Goal: Task Accomplishment & Management: Complete application form

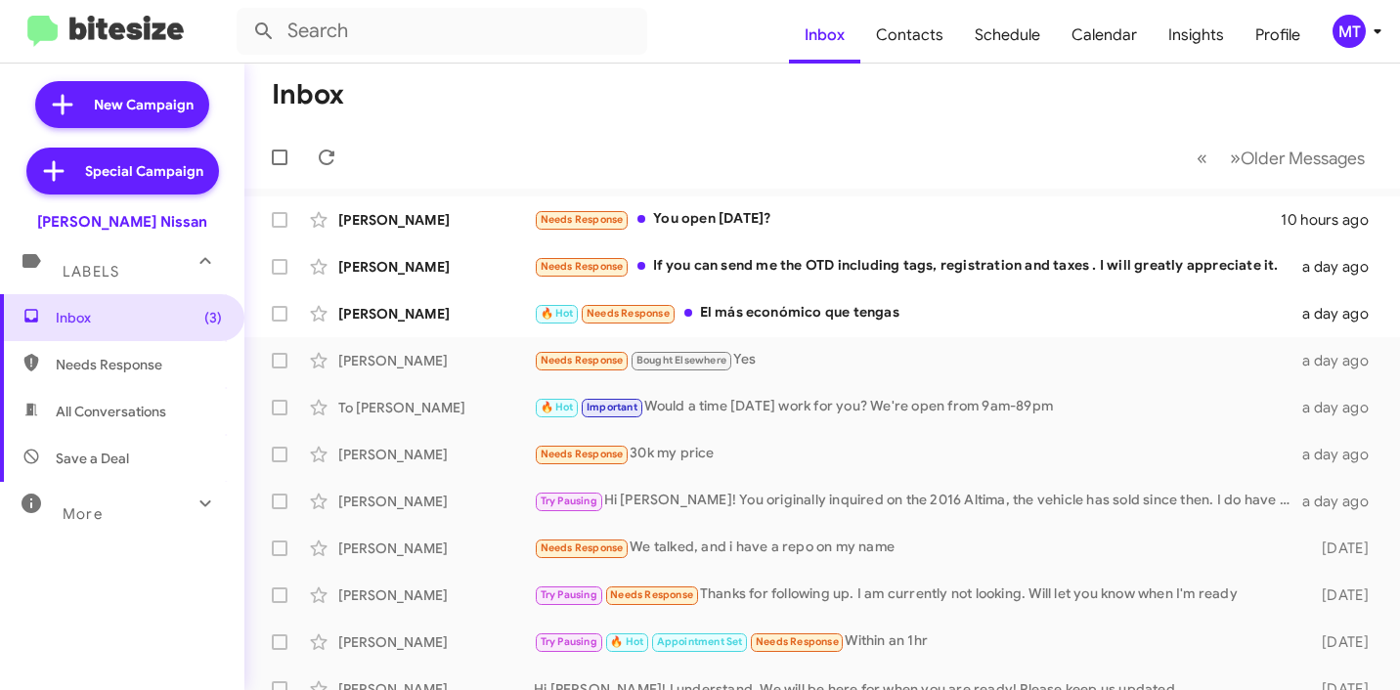
click at [1356, 38] on div "MT" at bounding box center [1348, 31] width 33 height 33
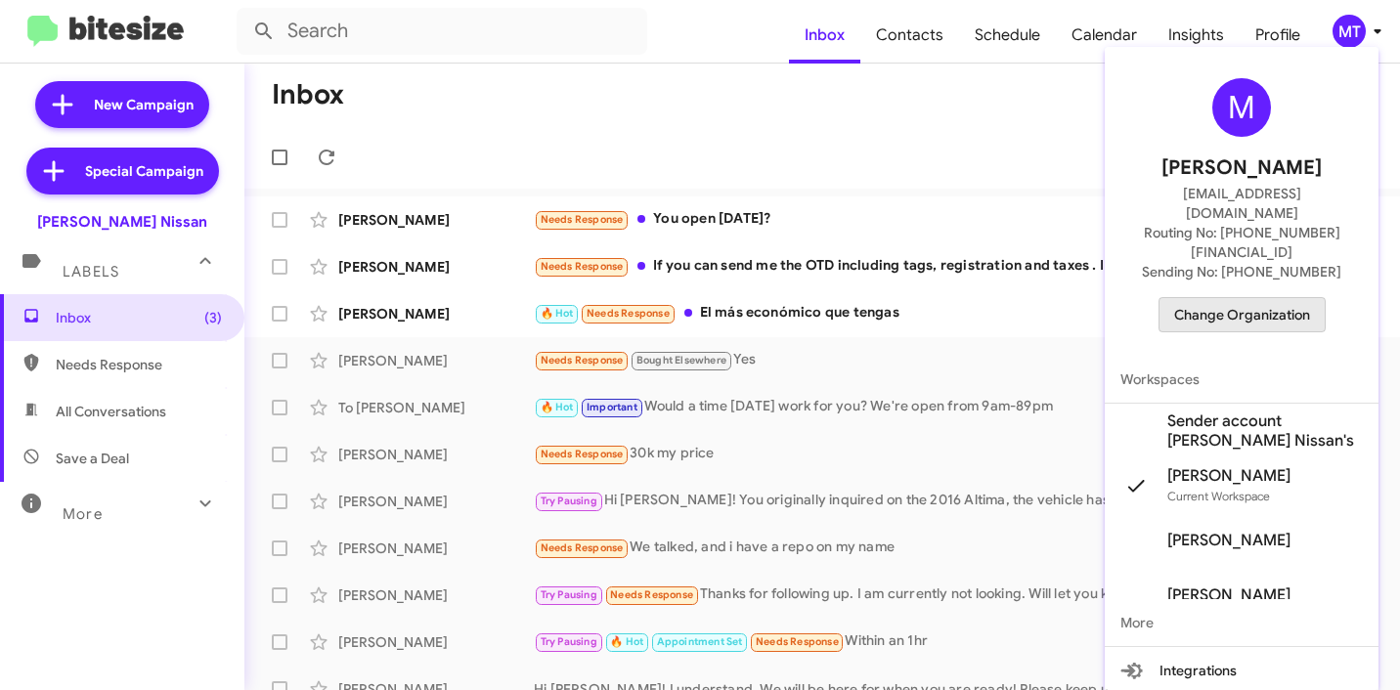
click at [1251, 298] on span "Change Organization" at bounding box center [1242, 314] width 136 height 33
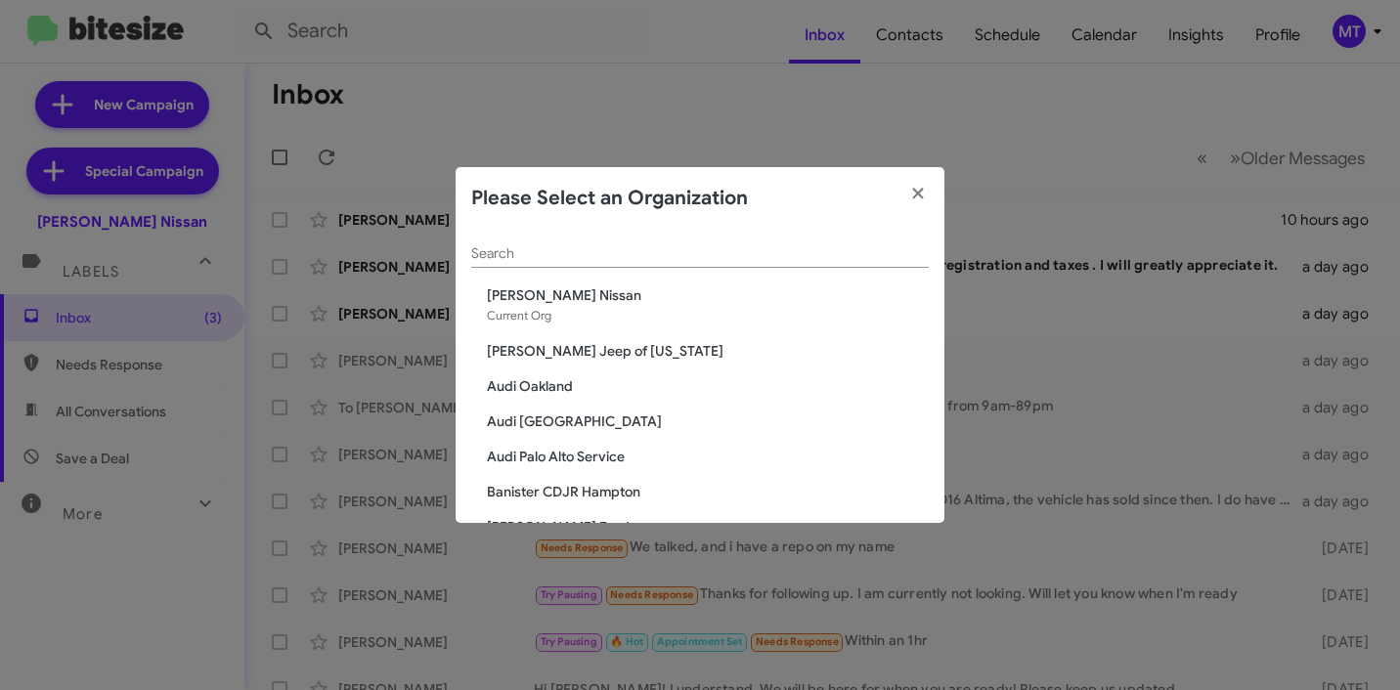
click at [717, 238] on div "Search" at bounding box center [699, 249] width 457 height 38
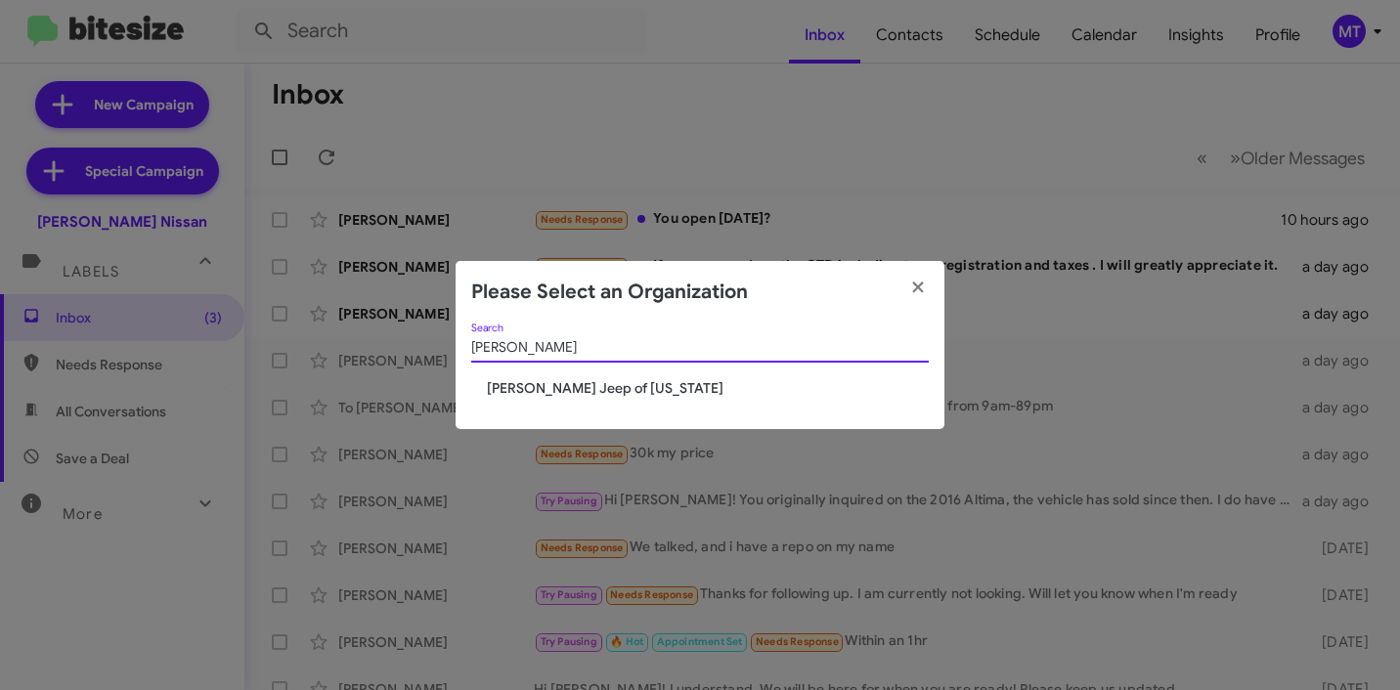
type input "adam"
click at [583, 399] on div "adam Search Adams Jeep of Maryland" at bounding box center [699, 377] width 489 height 107
click at [584, 390] on span "Adams Jeep of Maryland" at bounding box center [708, 388] width 442 height 20
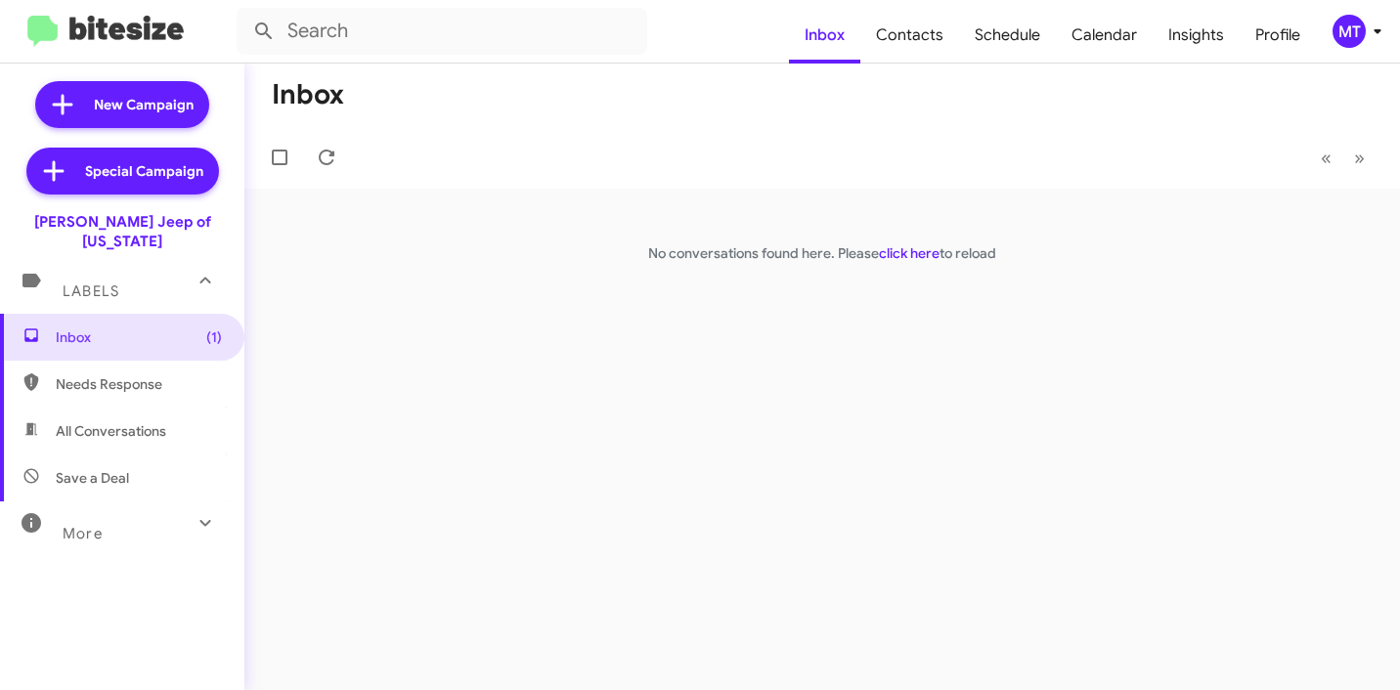
click at [1369, 28] on icon at bounding box center [1376, 31] width 23 height 23
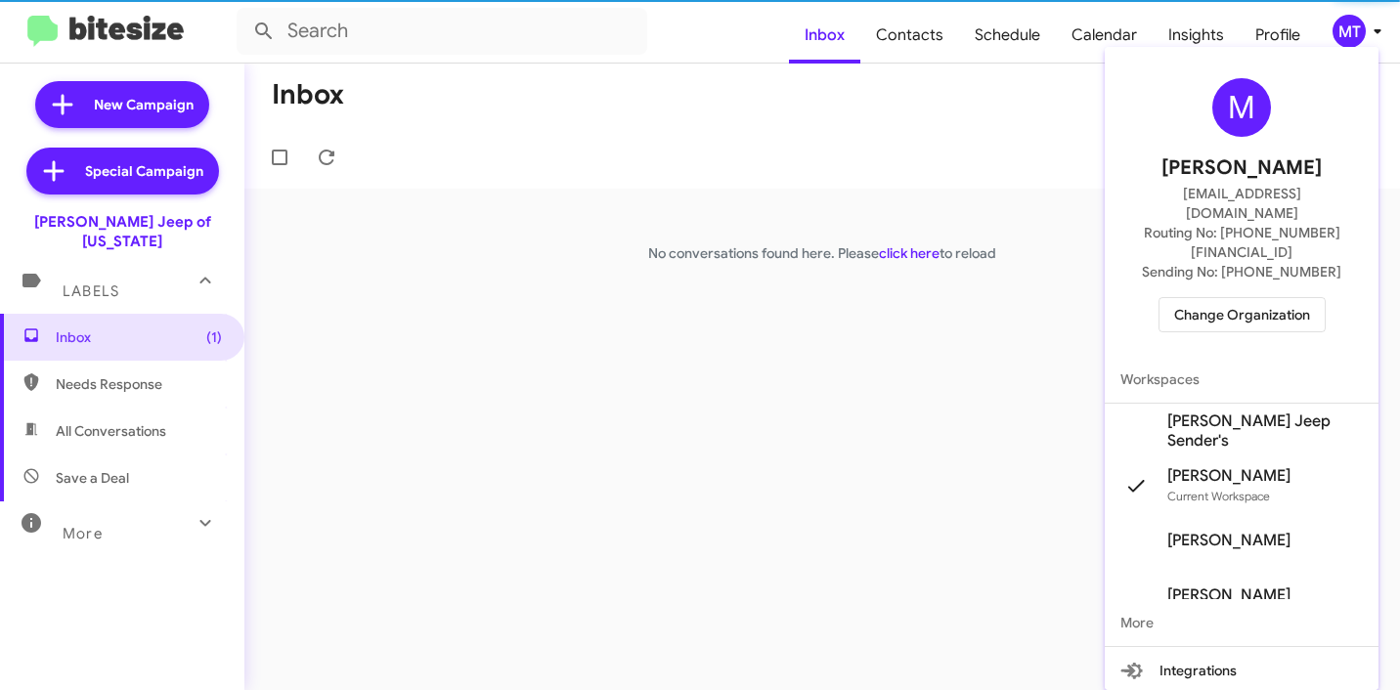
click at [1218, 411] on span "[PERSON_NAME] Jeep Sender's" at bounding box center [1264, 430] width 195 height 39
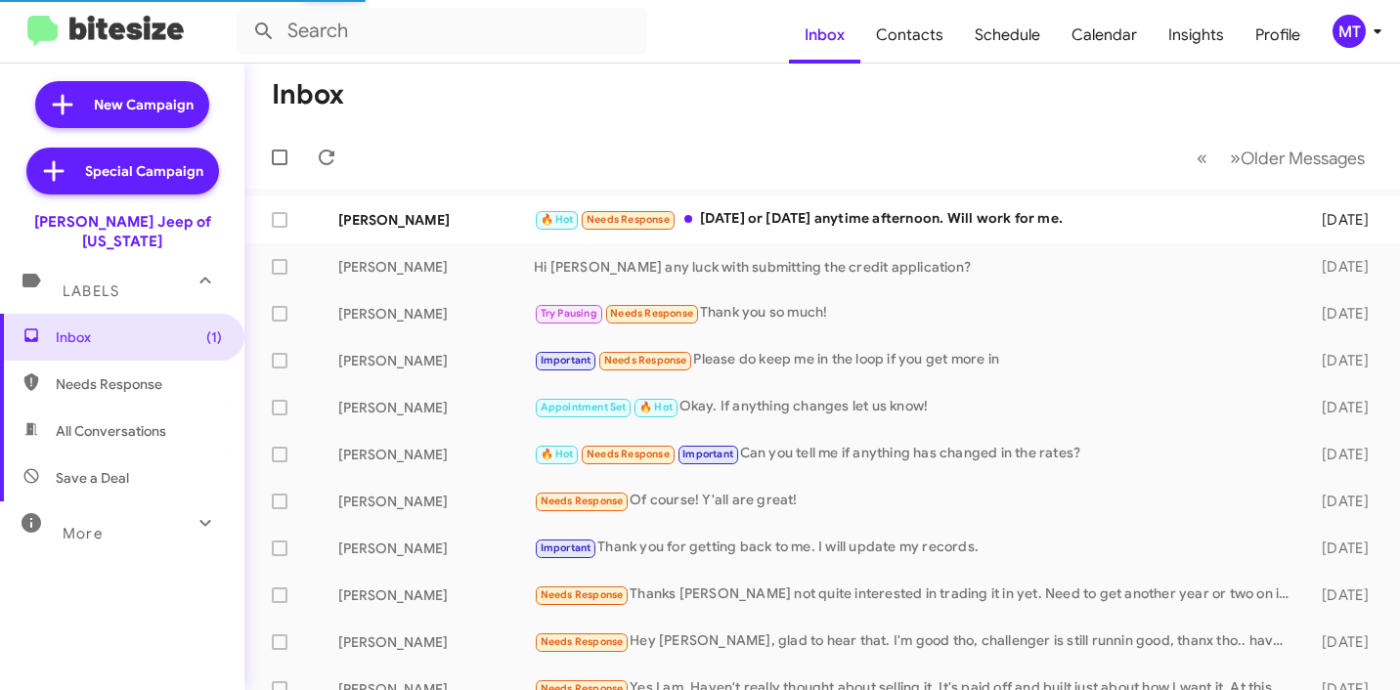
click at [1381, 29] on icon at bounding box center [1376, 31] width 23 height 23
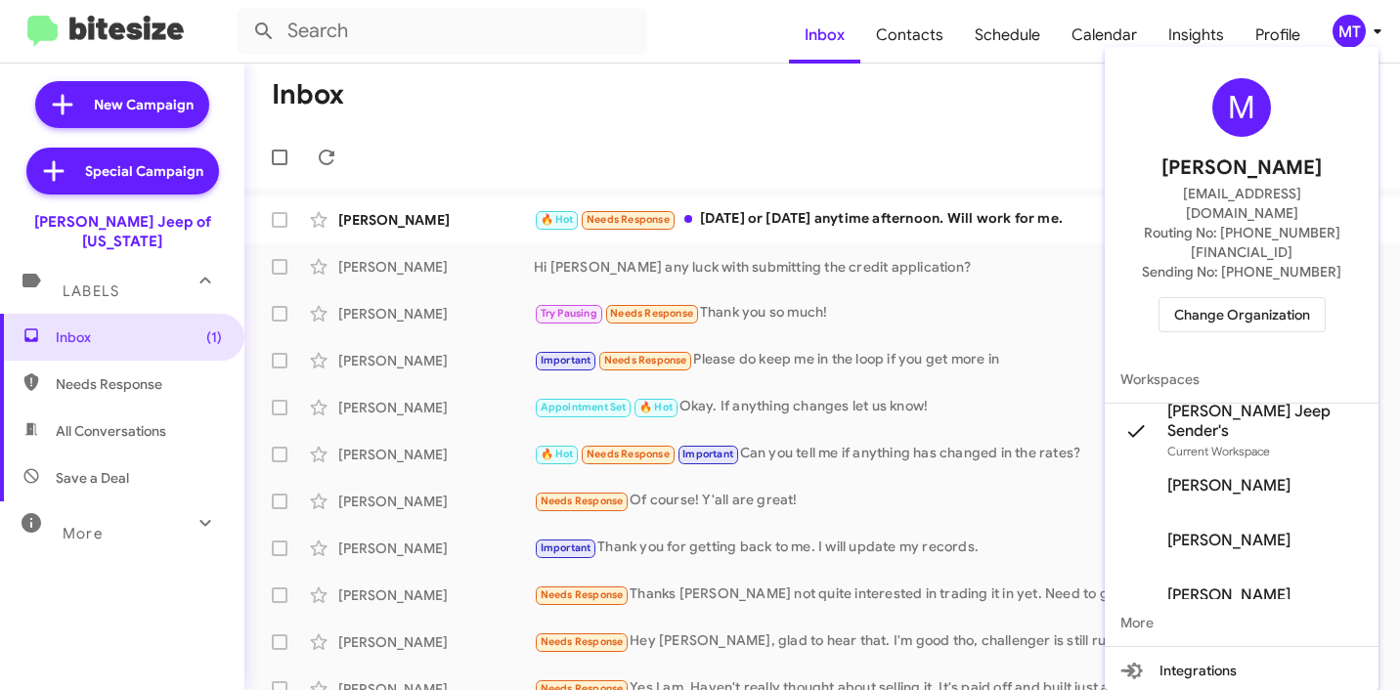
click at [656, 121] on div at bounding box center [700, 345] width 1400 height 690
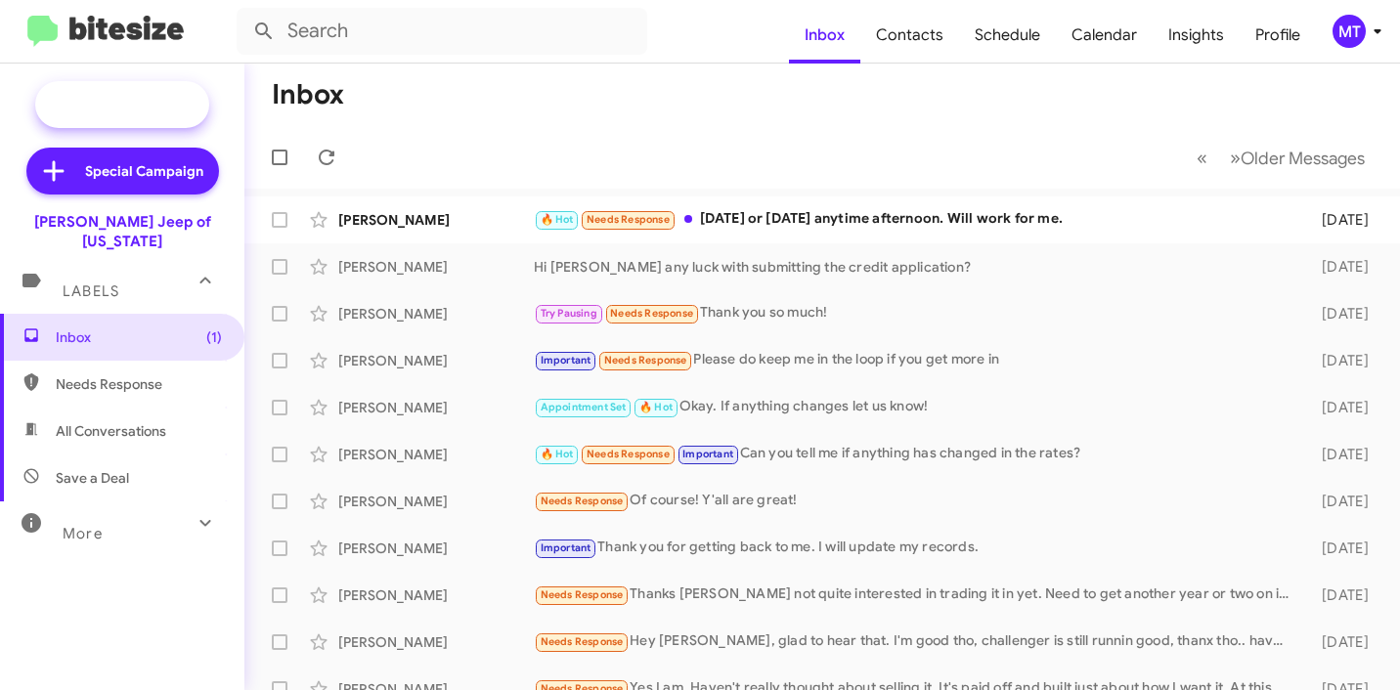
click at [140, 100] on span "New Campaign" at bounding box center [144, 105] width 100 height 20
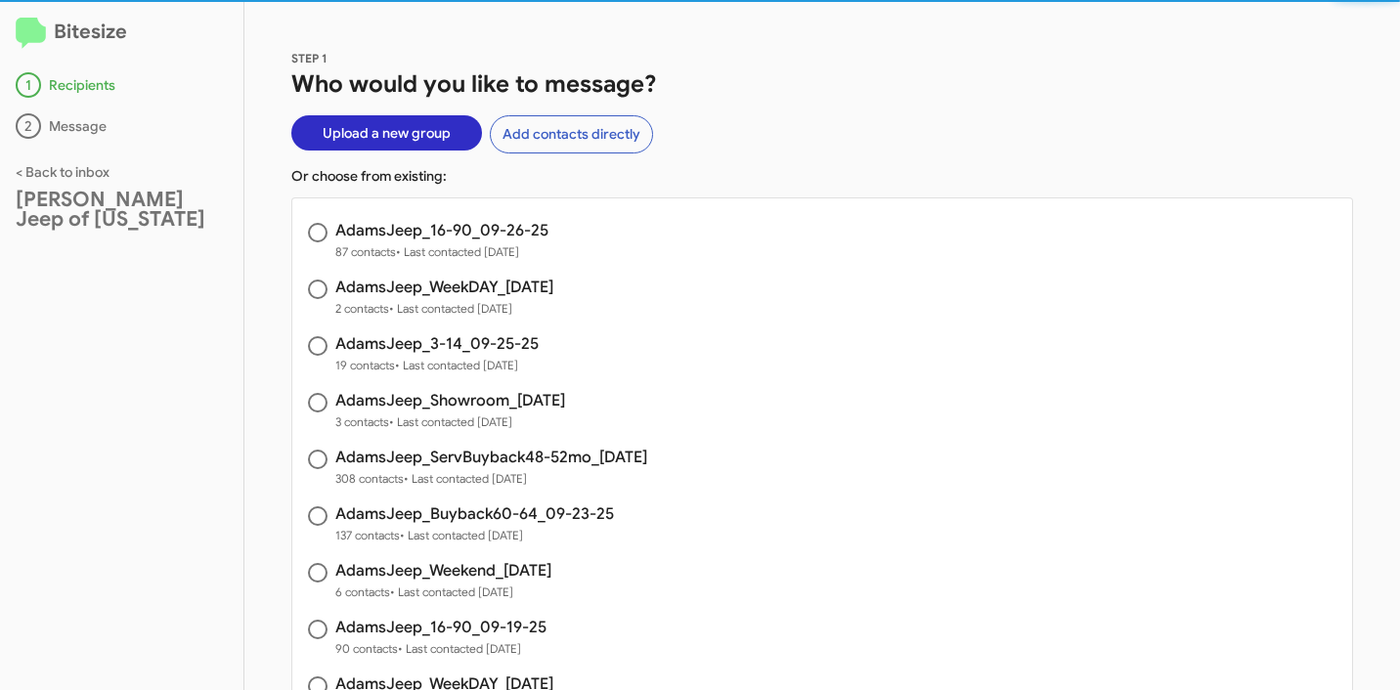
click at [347, 131] on span "Upload a new group" at bounding box center [387, 132] width 128 height 35
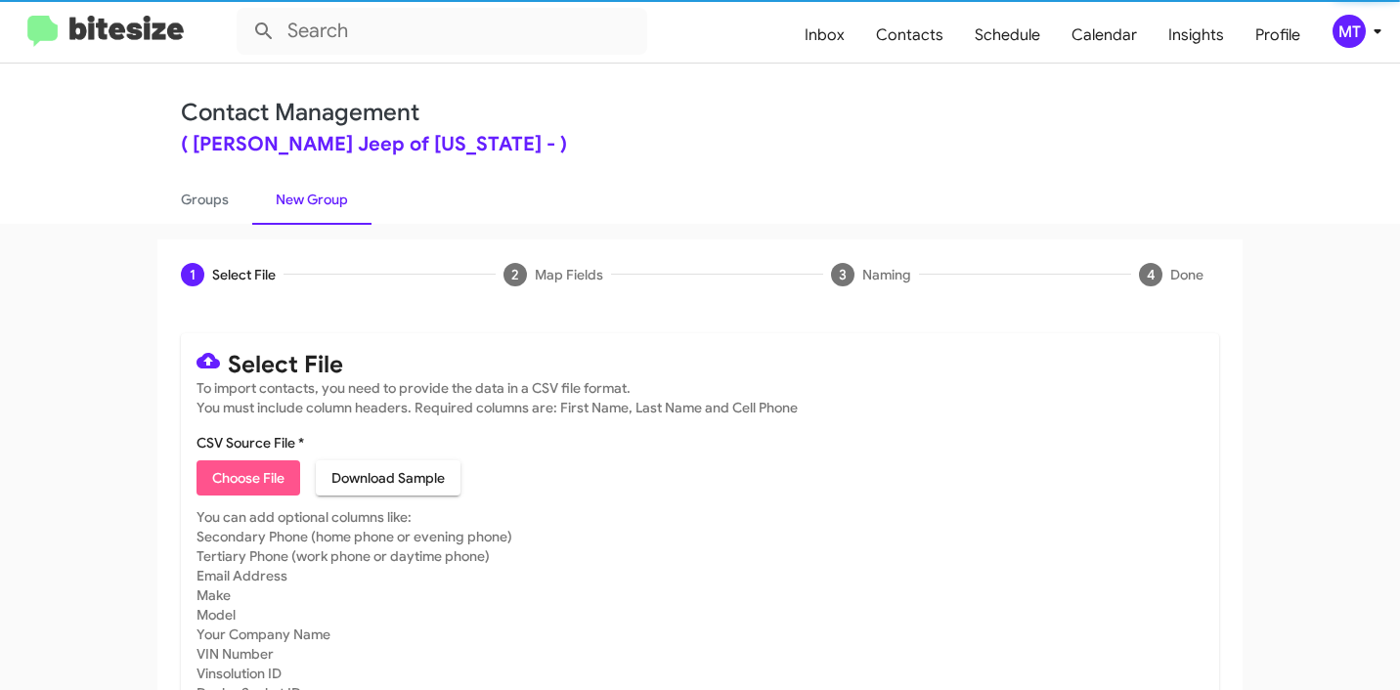
click at [250, 477] on span "Choose File" at bounding box center [248, 477] width 72 height 35
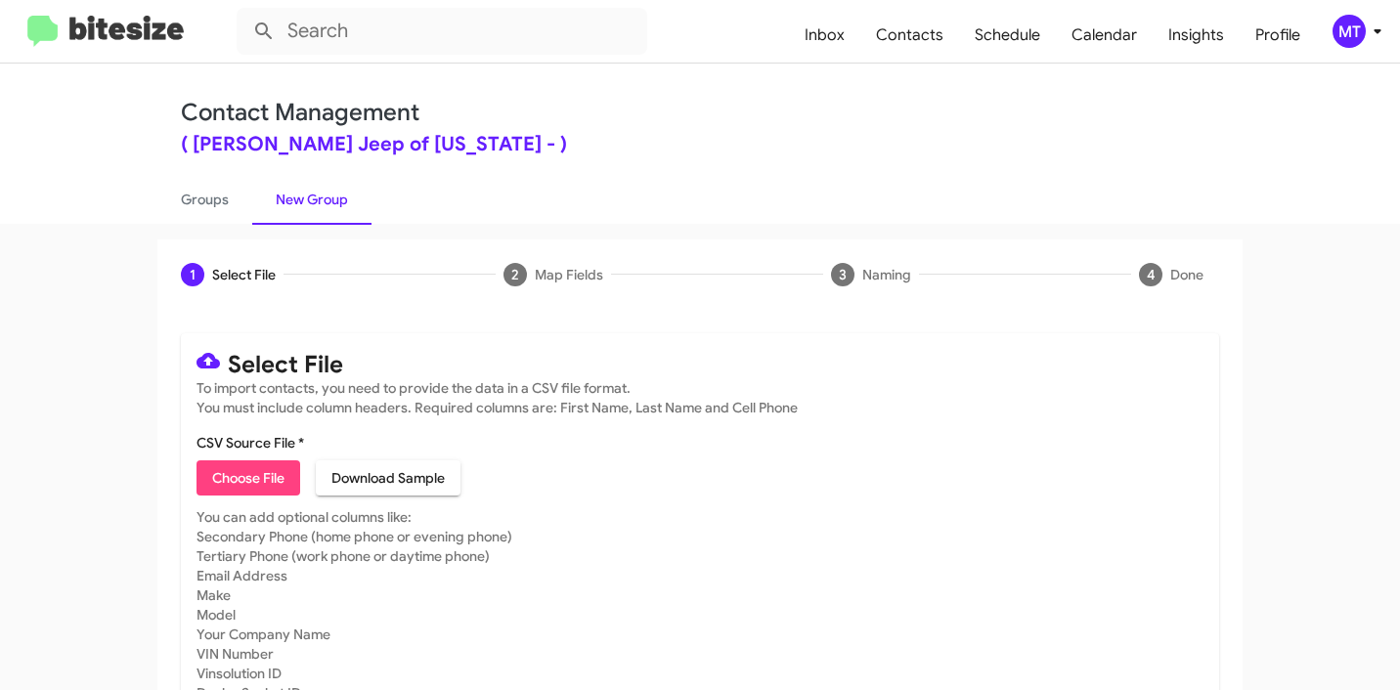
click at [252, 472] on span "Choose File" at bounding box center [248, 477] width 72 height 35
click at [274, 463] on span "Choose File" at bounding box center [248, 477] width 72 height 35
type input "AdamsJeep_Weekend_09-29-25"
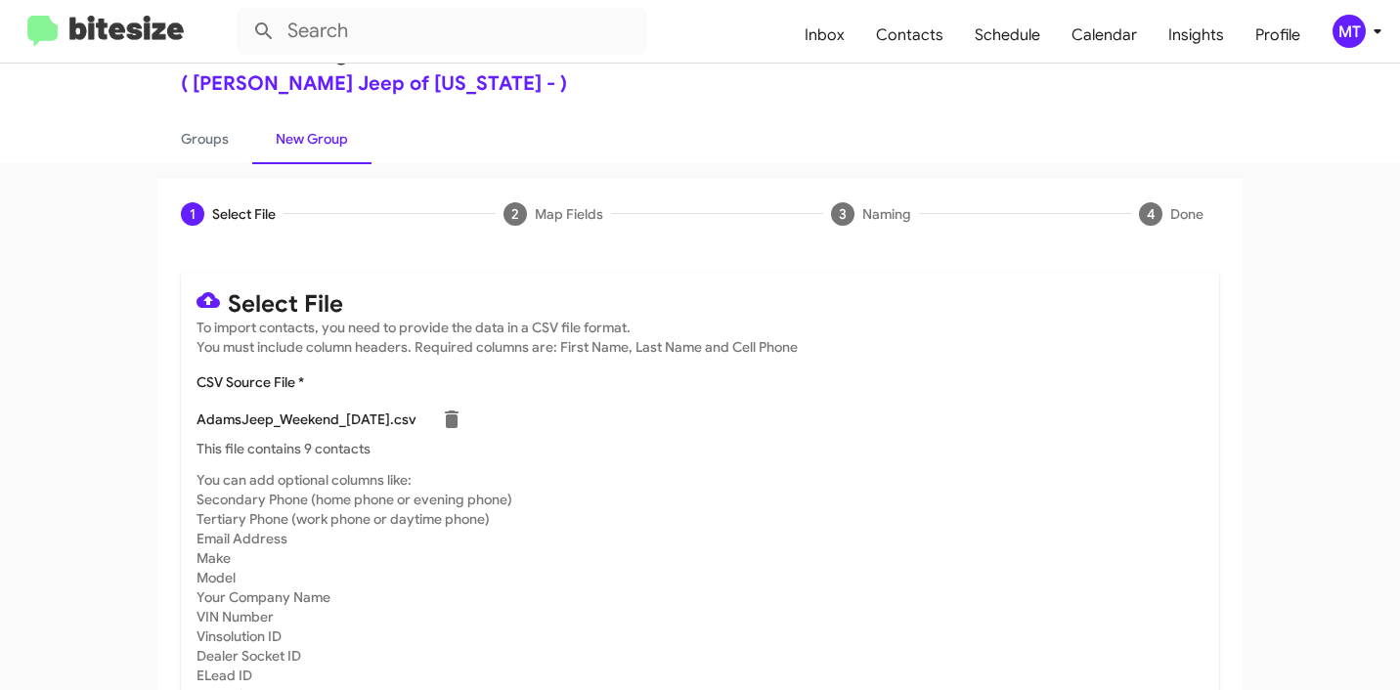
scroll to position [165, 0]
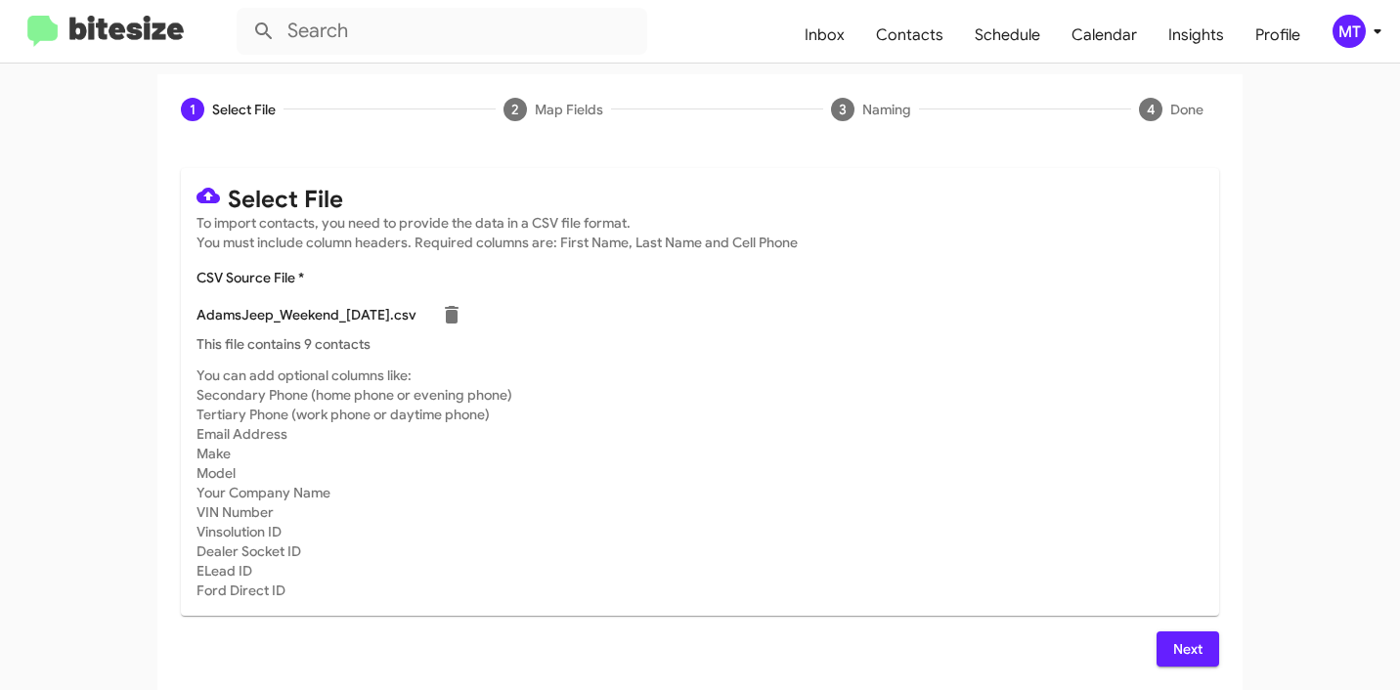
click at [1215, 659] on div "Select File To import contacts, you need to provide the data in a CSV file form…" at bounding box center [699, 417] width 1085 height 545
click at [1194, 656] on span "Next" at bounding box center [1187, 648] width 31 height 35
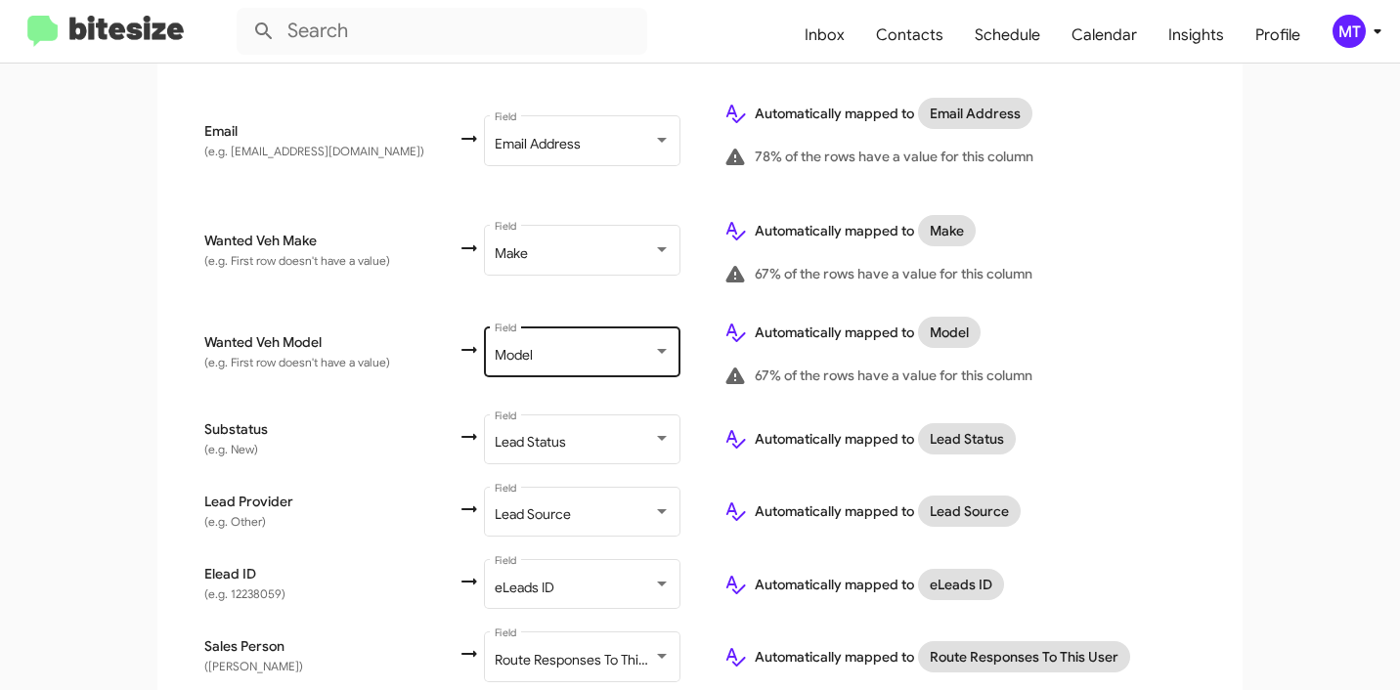
scroll to position [959, 0]
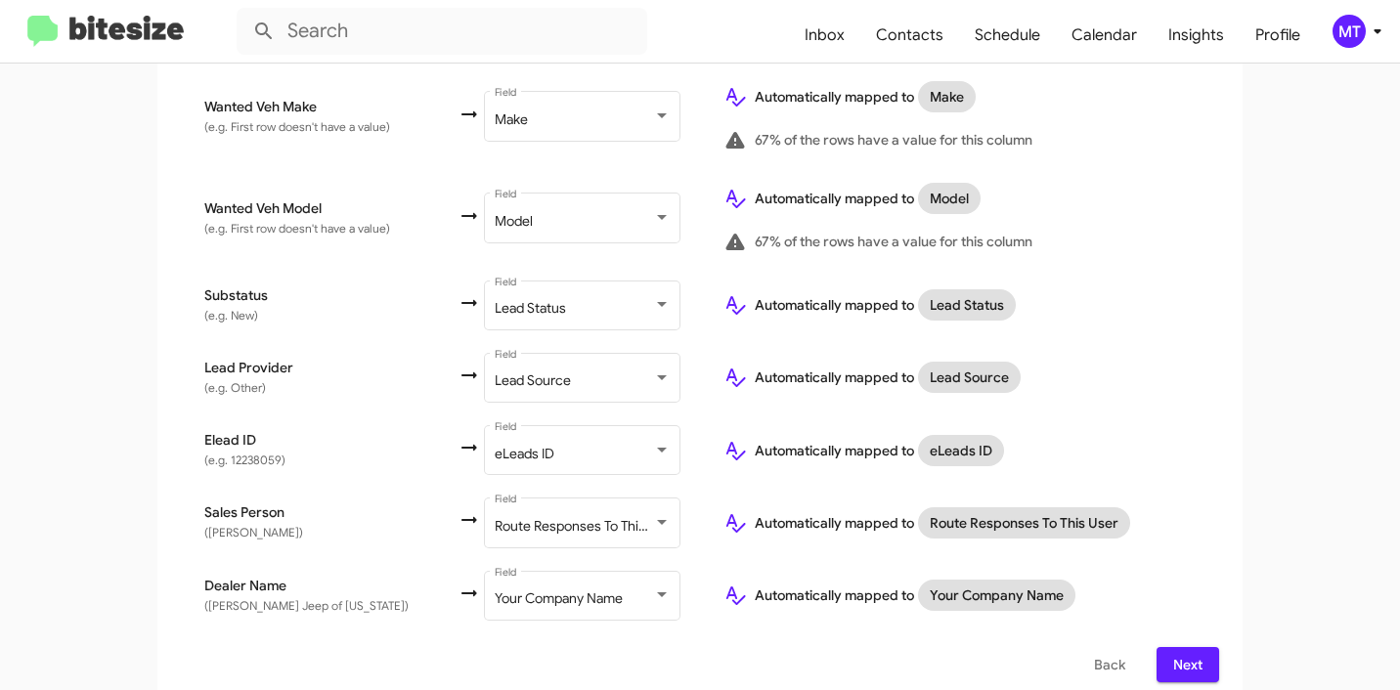
click at [1185, 651] on span "Next" at bounding box center [1187, 664] width 31 height 35
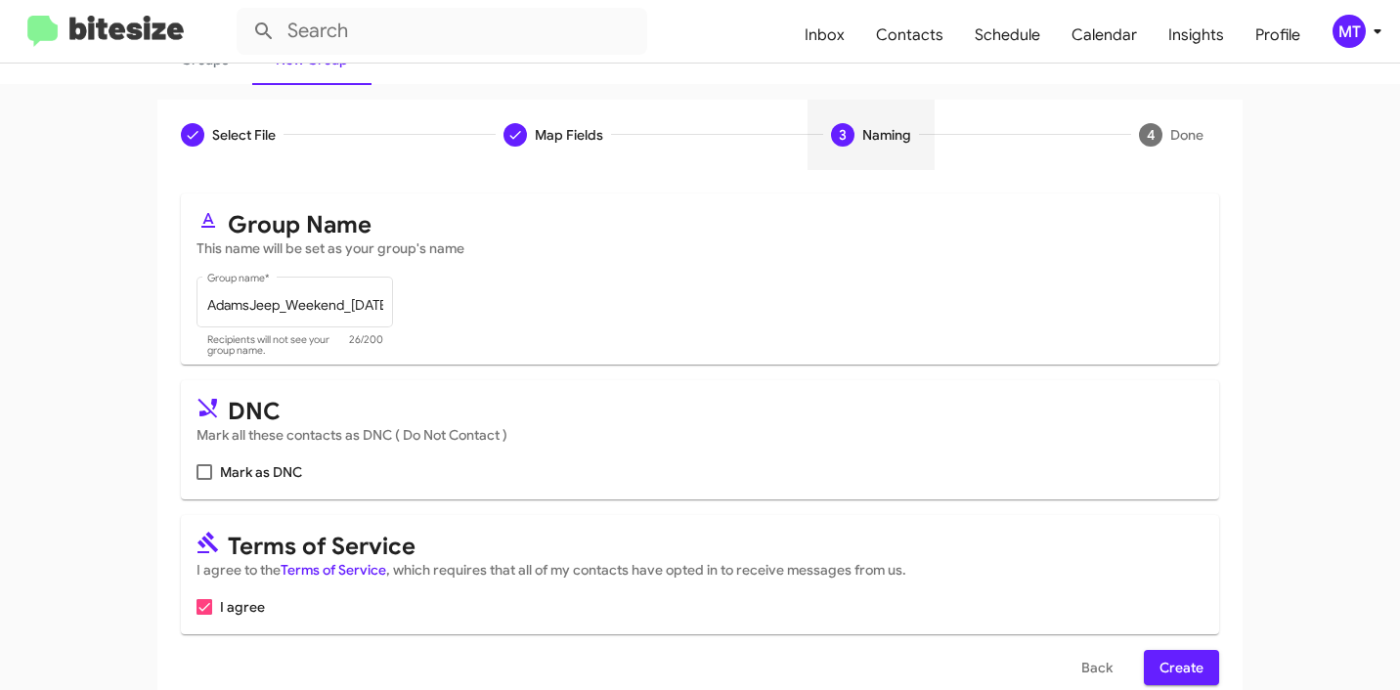
scroll to position [174, 0]
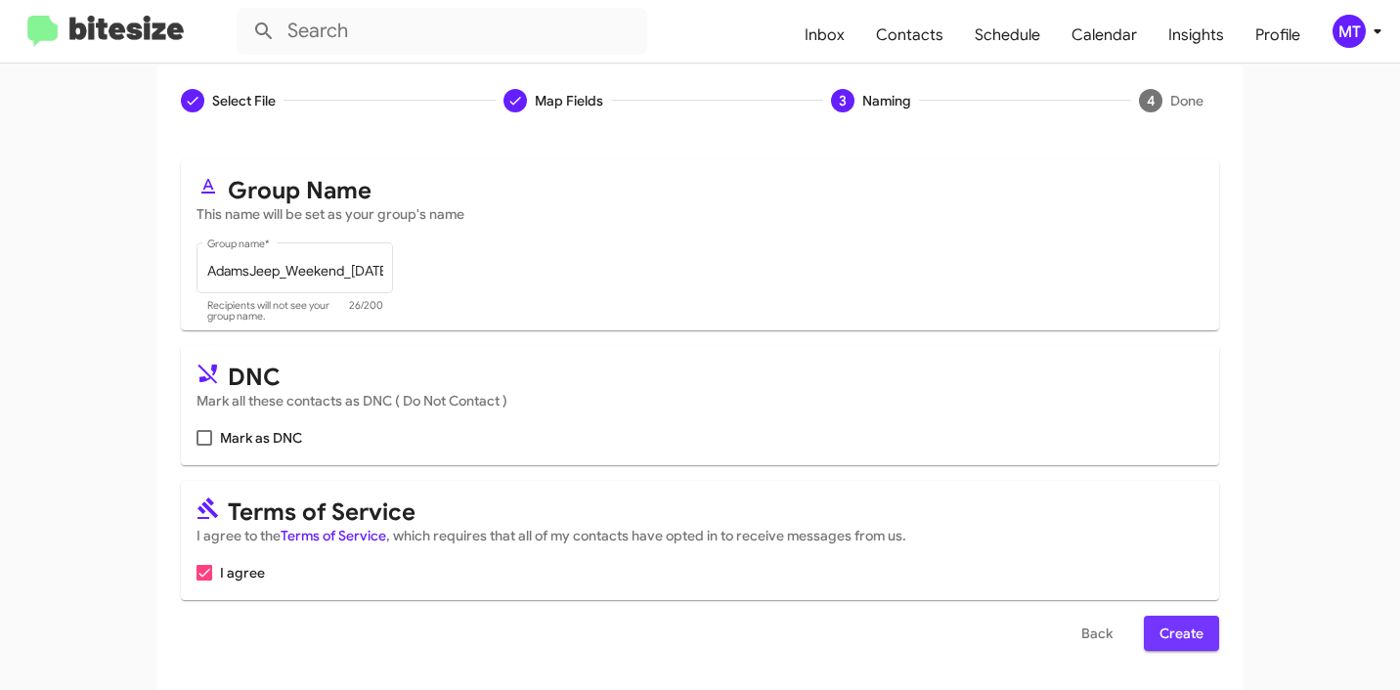
click at [1168, 628] on span "Create" at bounding box center [1181, 633] width 44 height 35
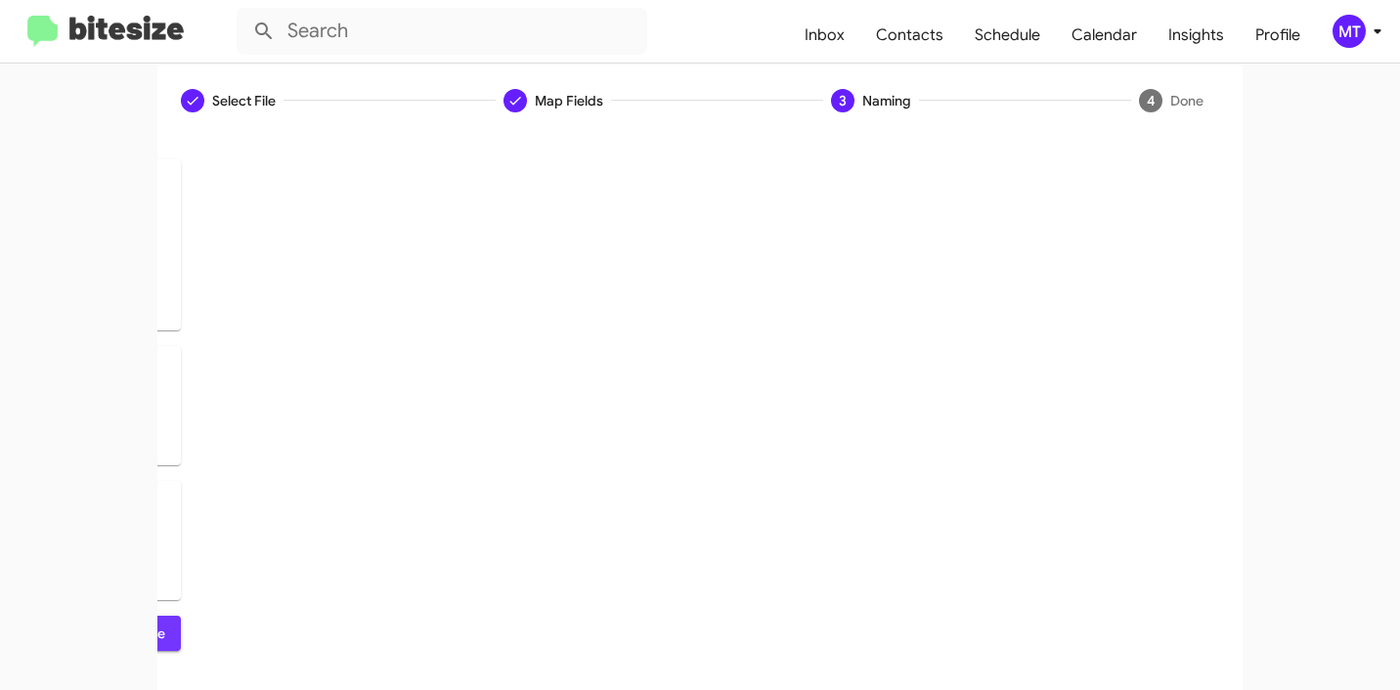
scroll to position [0, 0]
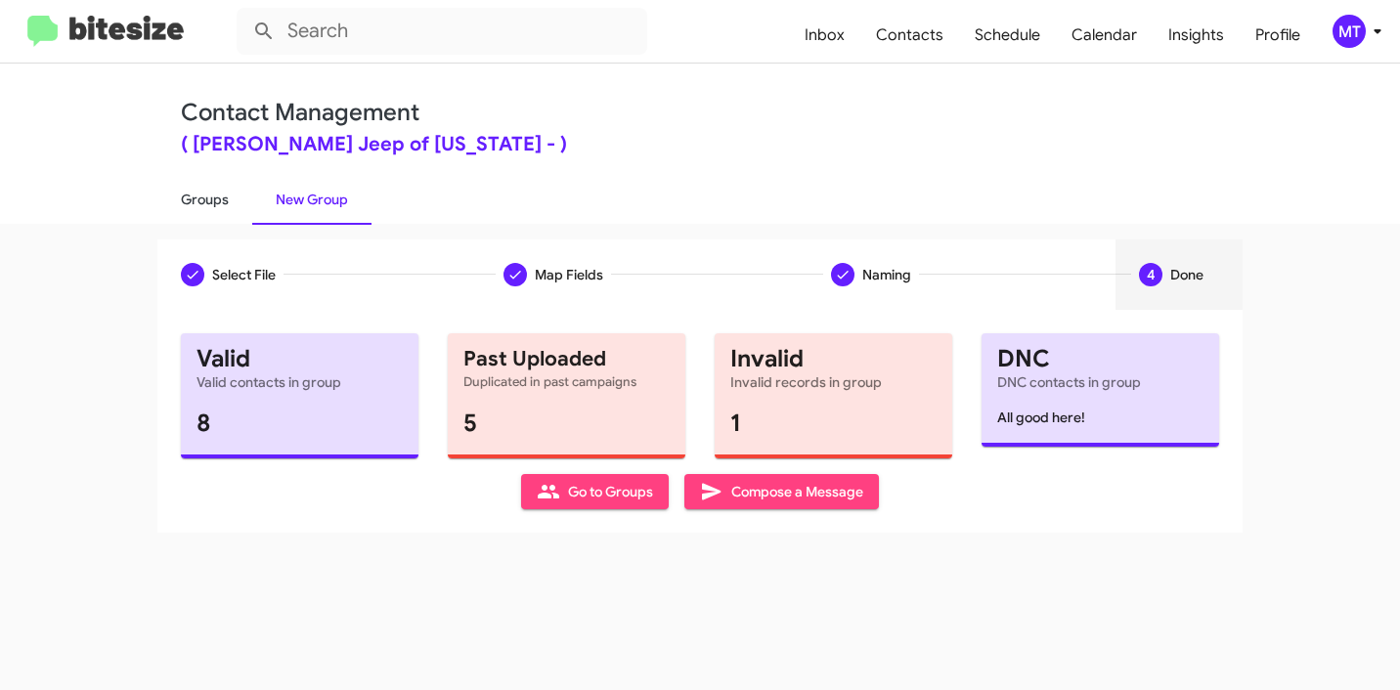
click at [205, 201] on link "Groups" at bounding box center [204, 199] width 95 height 51
type input "in:groups"
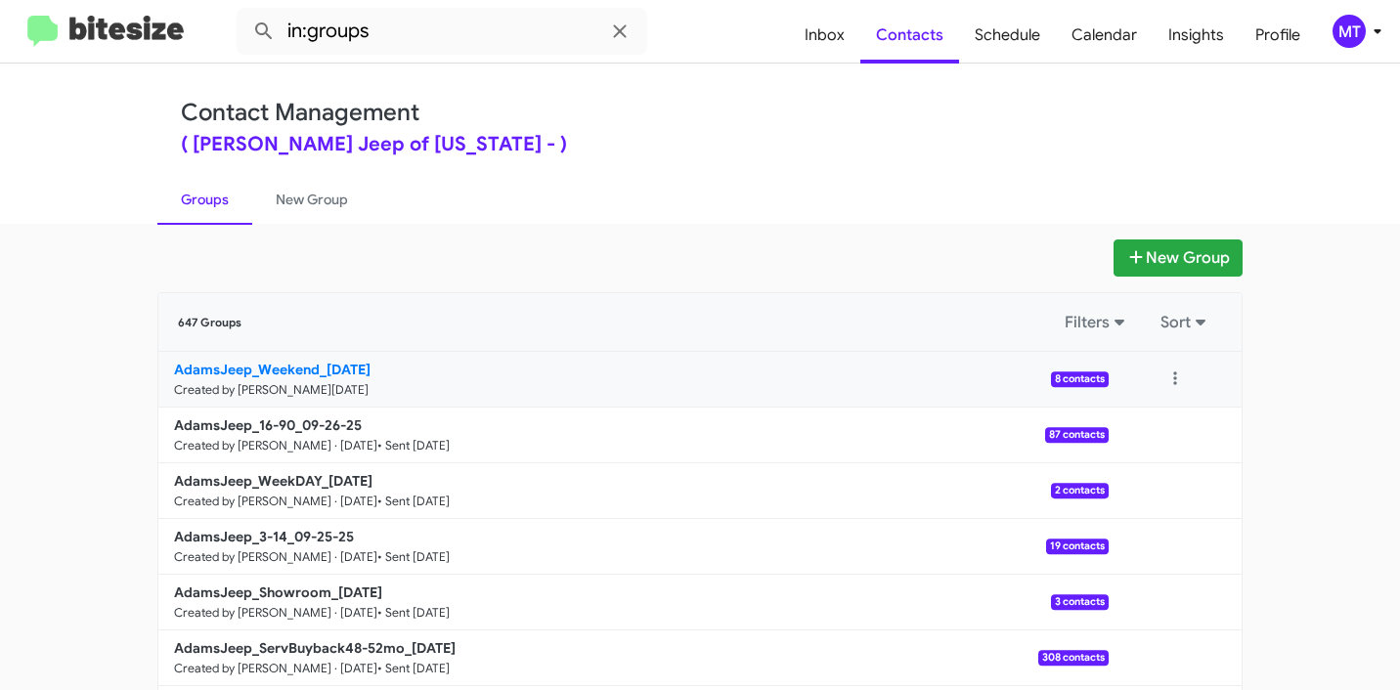
click at [413, 383] on link "AdamsJeep_Weekend_09-29-25 Created by Mariem Tabay · Sep 29, 2025 8 contacts" at bounding box center [633, 380] width 950 height 56
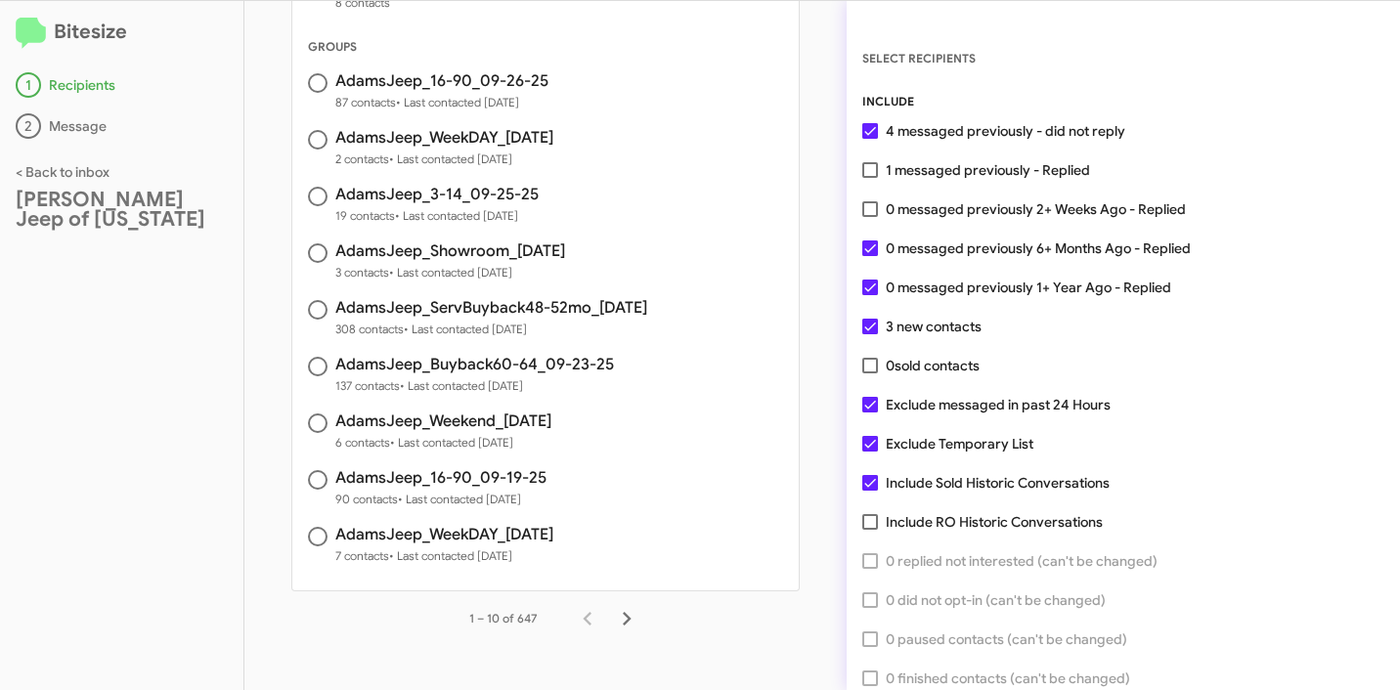
scroll to position [281, 0]
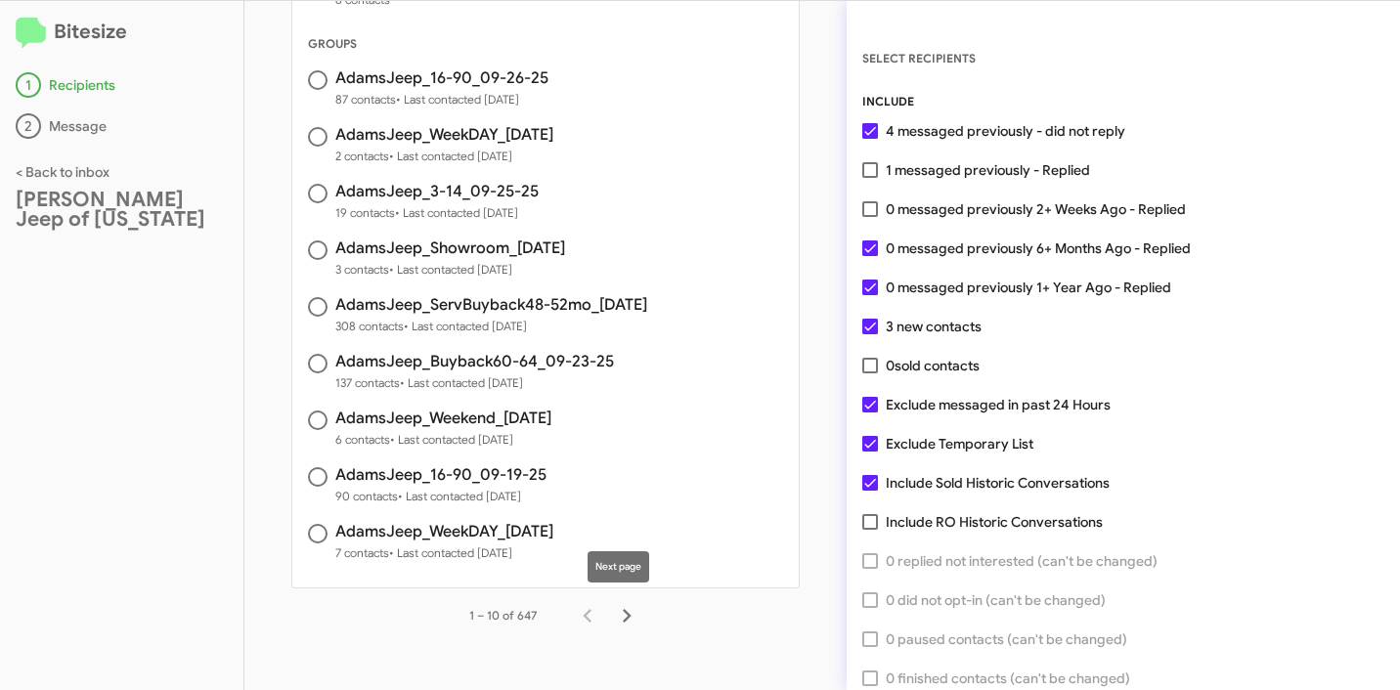
click at [613, 615] on icon "Next page" at bounding box center [626, 615] width 27 height 27
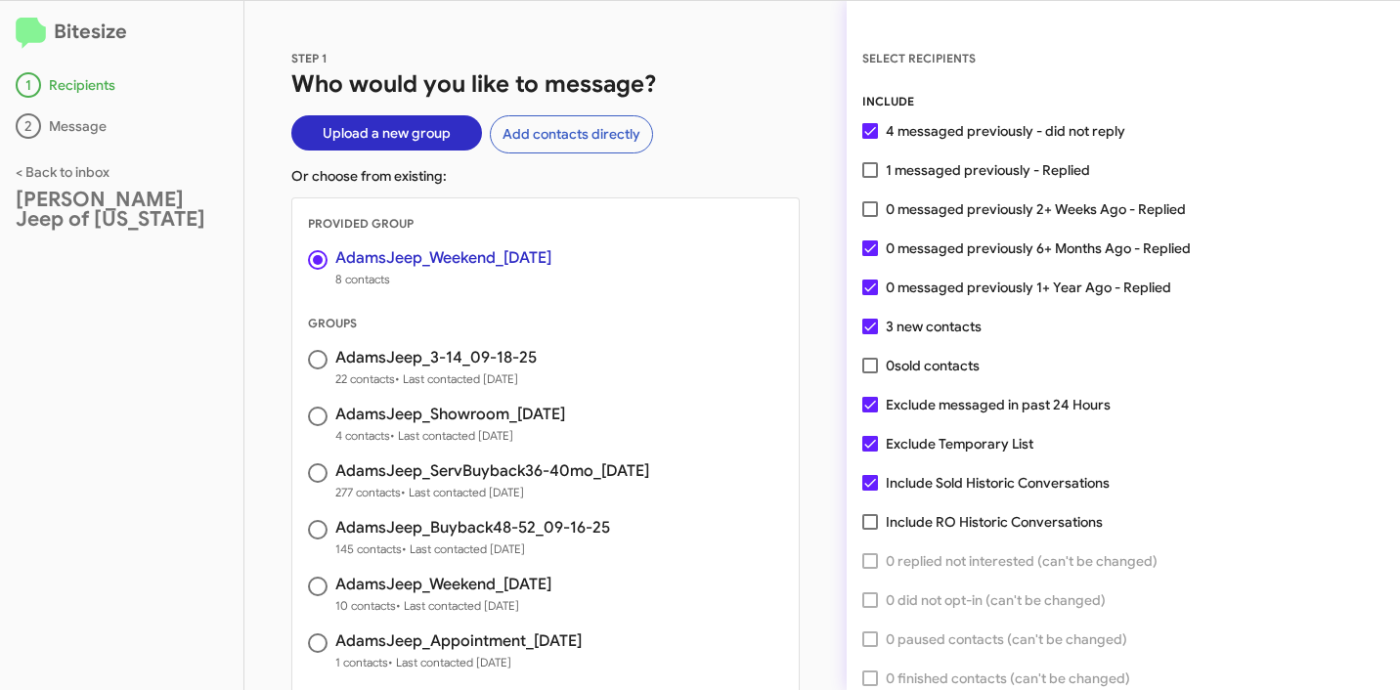
scroll to position [337, 0]
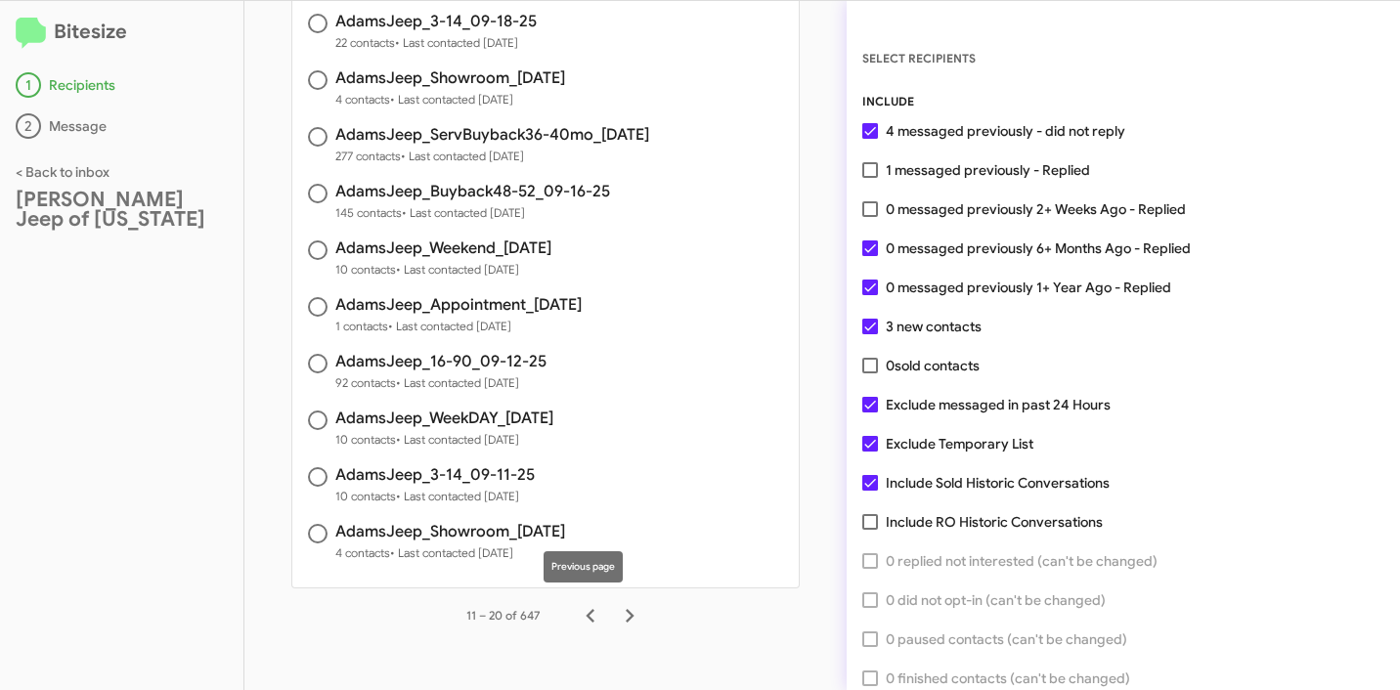
click at [583, 618] on icon "Previous page" at bounding box center [590, 615] width 27 height 27
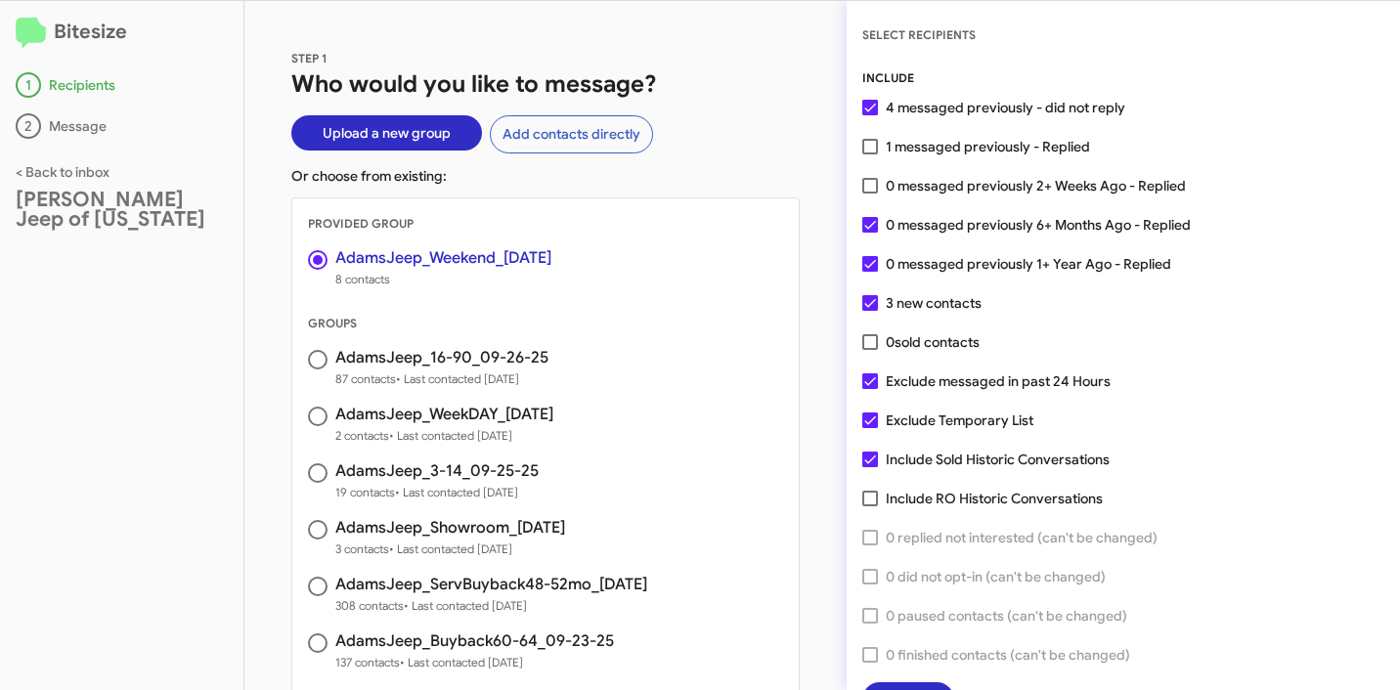
scroll to position [0, 0]
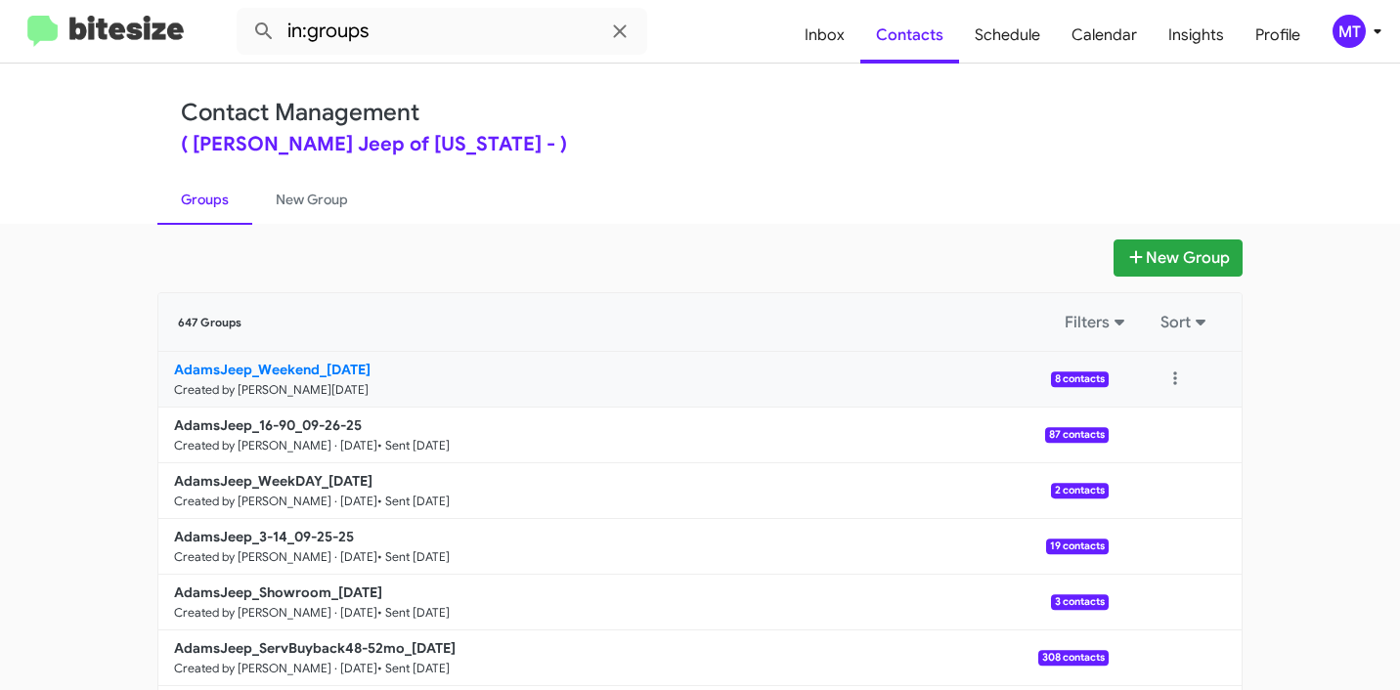
click at [398, 377] on p "AdamsJeep_Weekend_09-29-25" at bounding box center [633, 370] width 919 height 20
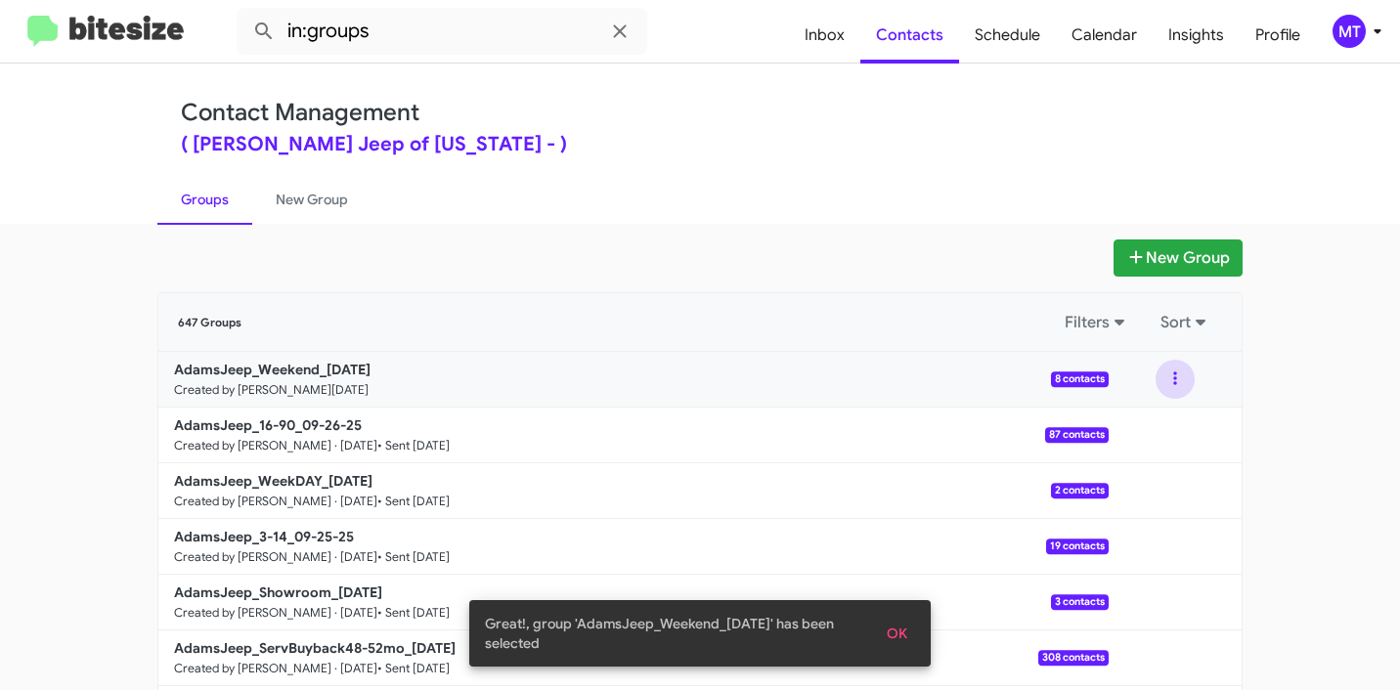
click at [1172, 376] on button at bounding box center [1174, 379] width 39 height 39
click at [1145, 425] on button "View contacts" at bounding box center [1116, 432] width 156 height 47
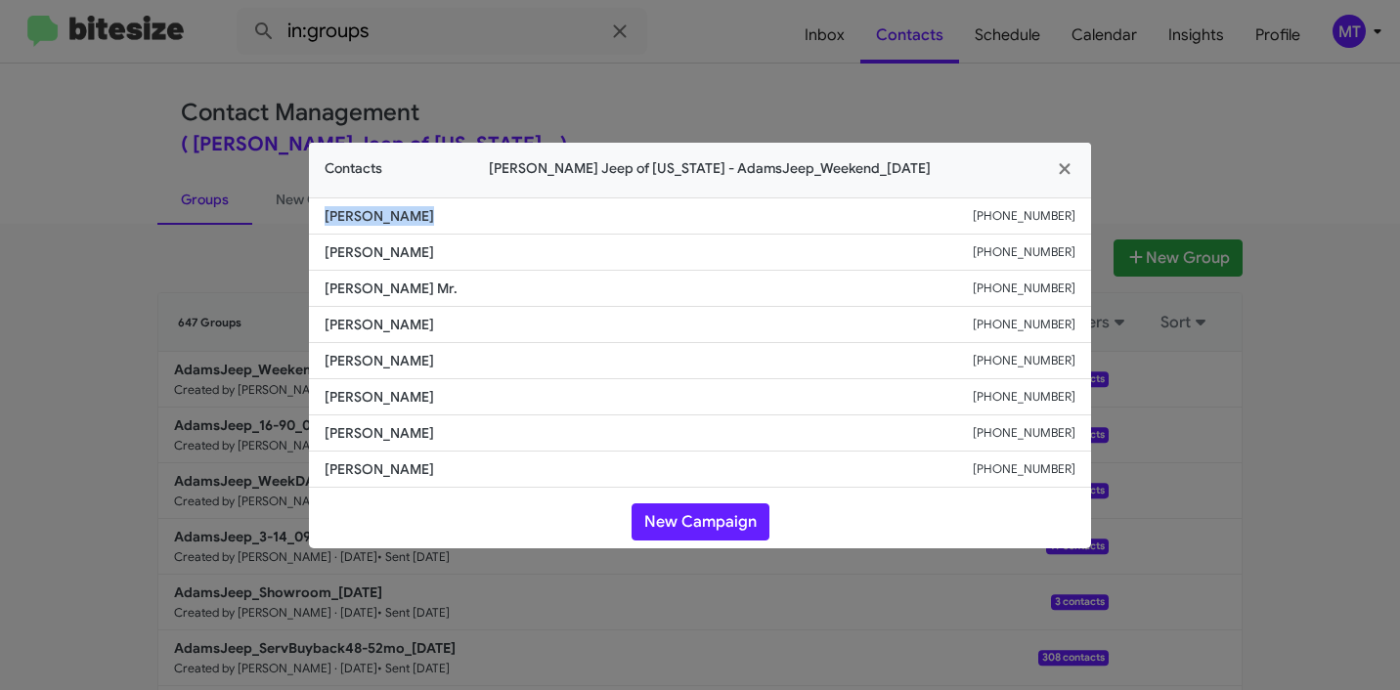
drag, startPoint x: 425, startPoint y: 218, endPoint x: 453, endPoint y: 82, distance: 138.8
click at [300, 219] on modal-container "Contacts Adams Jeep of Maryland - AdamsJeep_Weekend_09-29-25 Yonatan Alemu +144…" at bounding box center [700, 345] width 1400 height 690
copy span "Yonatan Alemu"
click at [1056, 167] on icon "button" at bounding box center [1065, 169] width 22 height 18
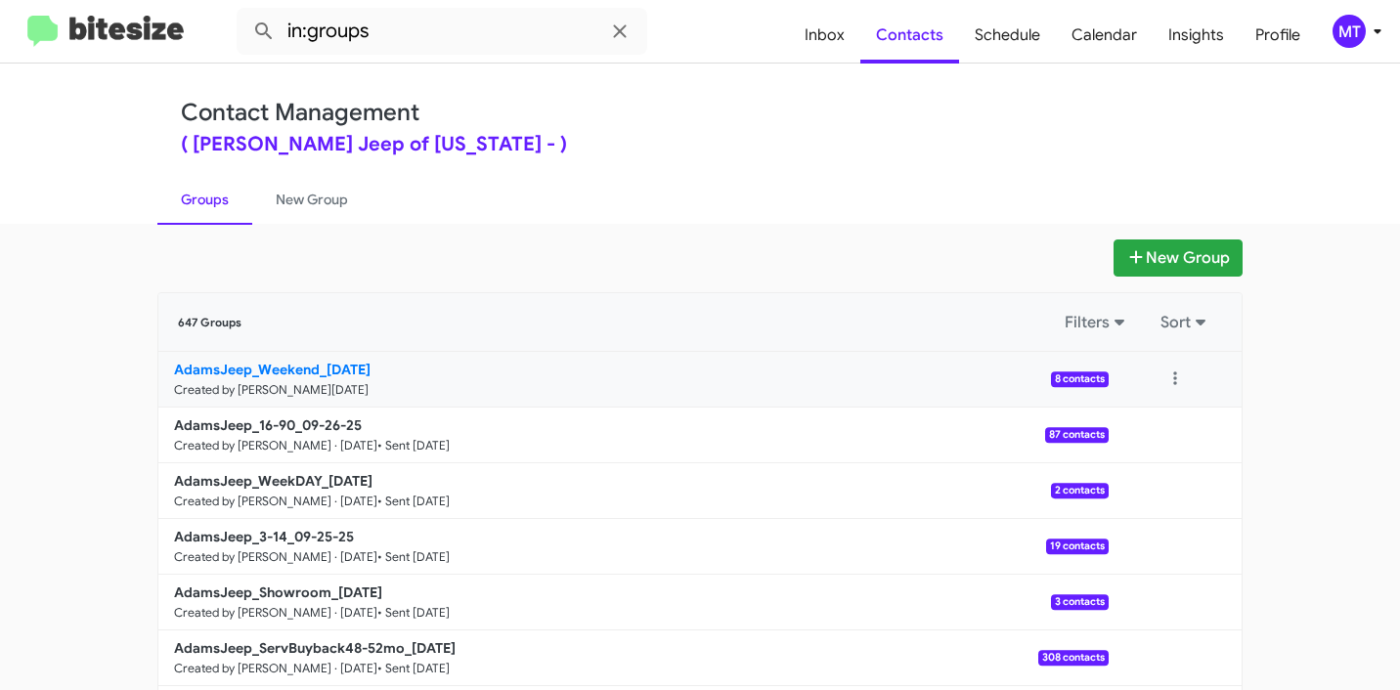
click at [471, 388] on link "AdamsJeep_Weekend_09-29-25 Created by Mariem Tabay · Sep 29, 2025 8 contacts" at bounding box center [633, 380] width 950 height 56
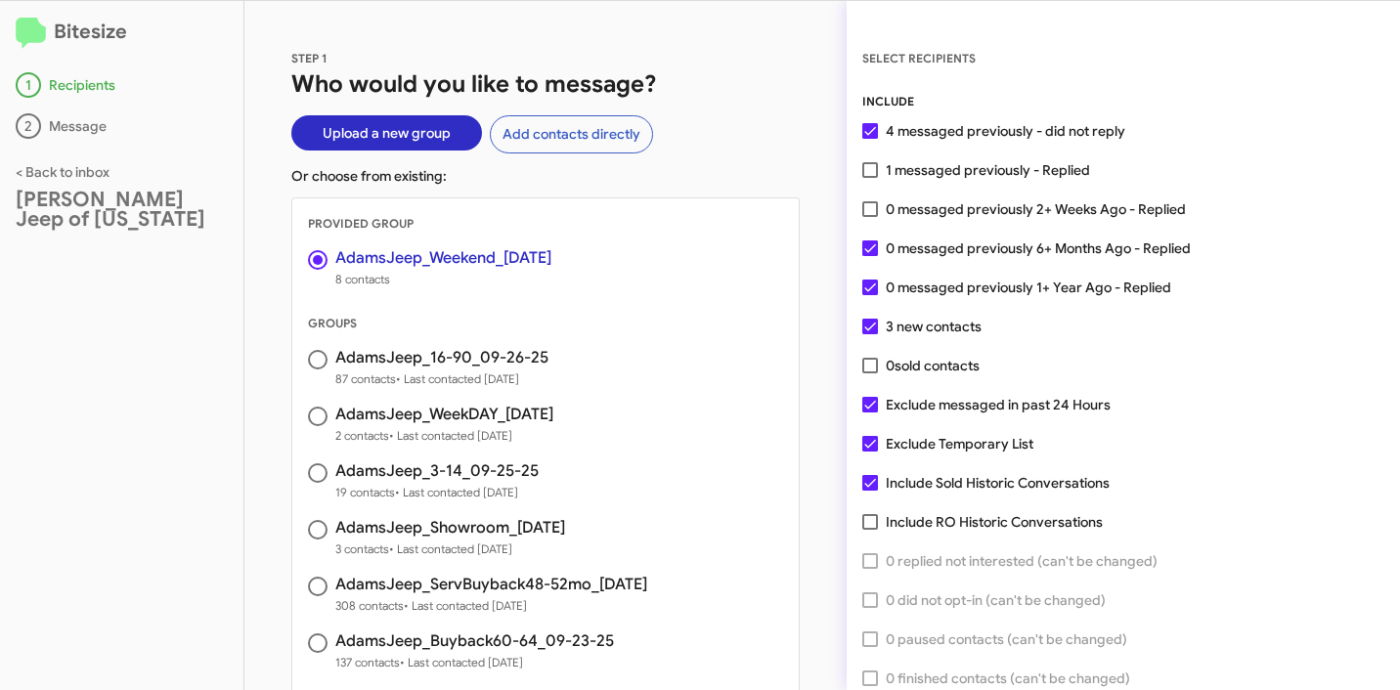
click at [871, 210] on span at bounding box center [870, 209] width 16 height 16
click at [870, 217] on input "0 messaged previously 2+ Weeks Ago - Replied" at bounding box center [869, 217] width 1 height 1
checkbox input "true"
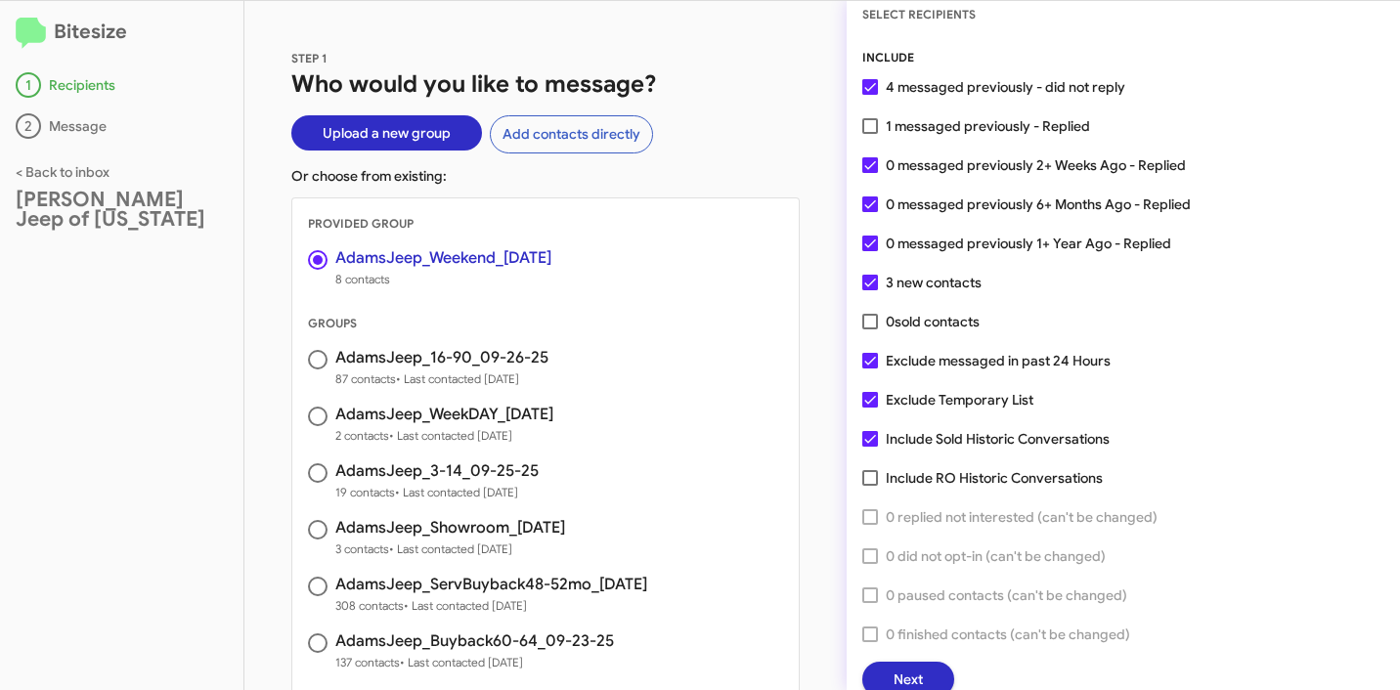
scroll to position [50, 0]
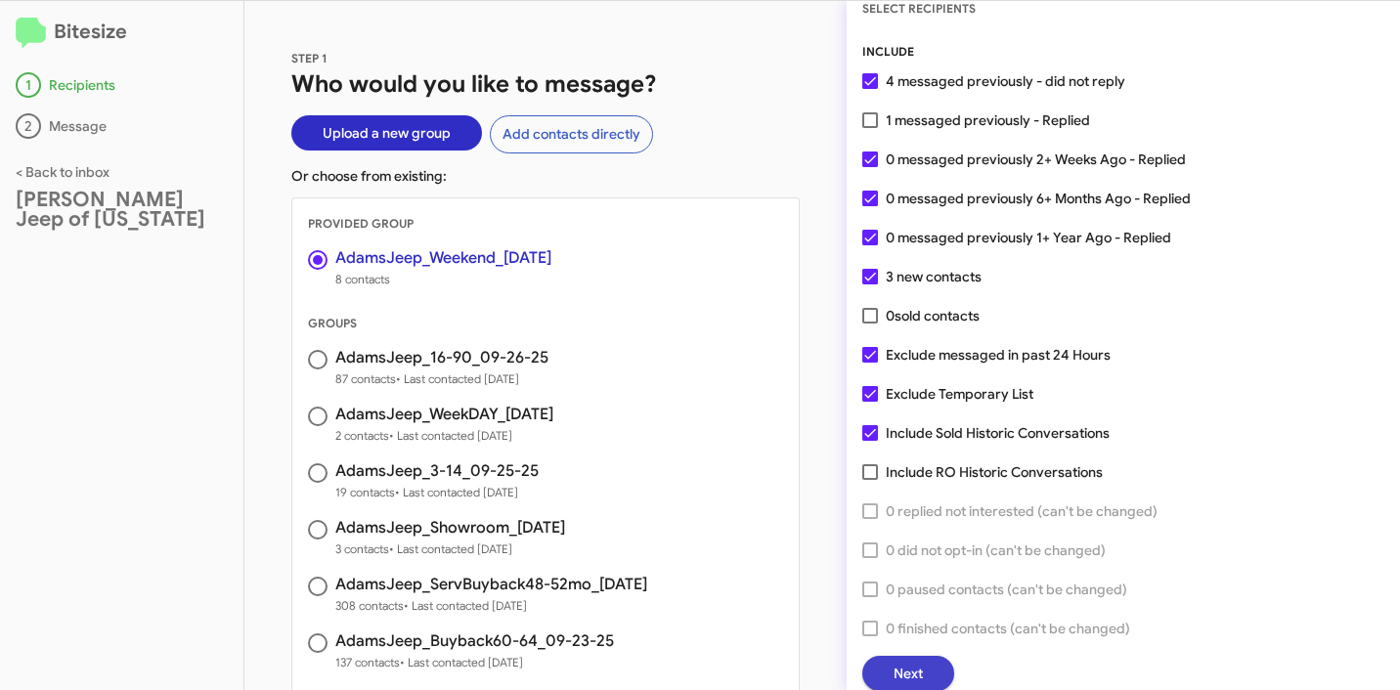
click at [918, 680] on span "Next" at bounding box center [907, 673] width 29 height 35
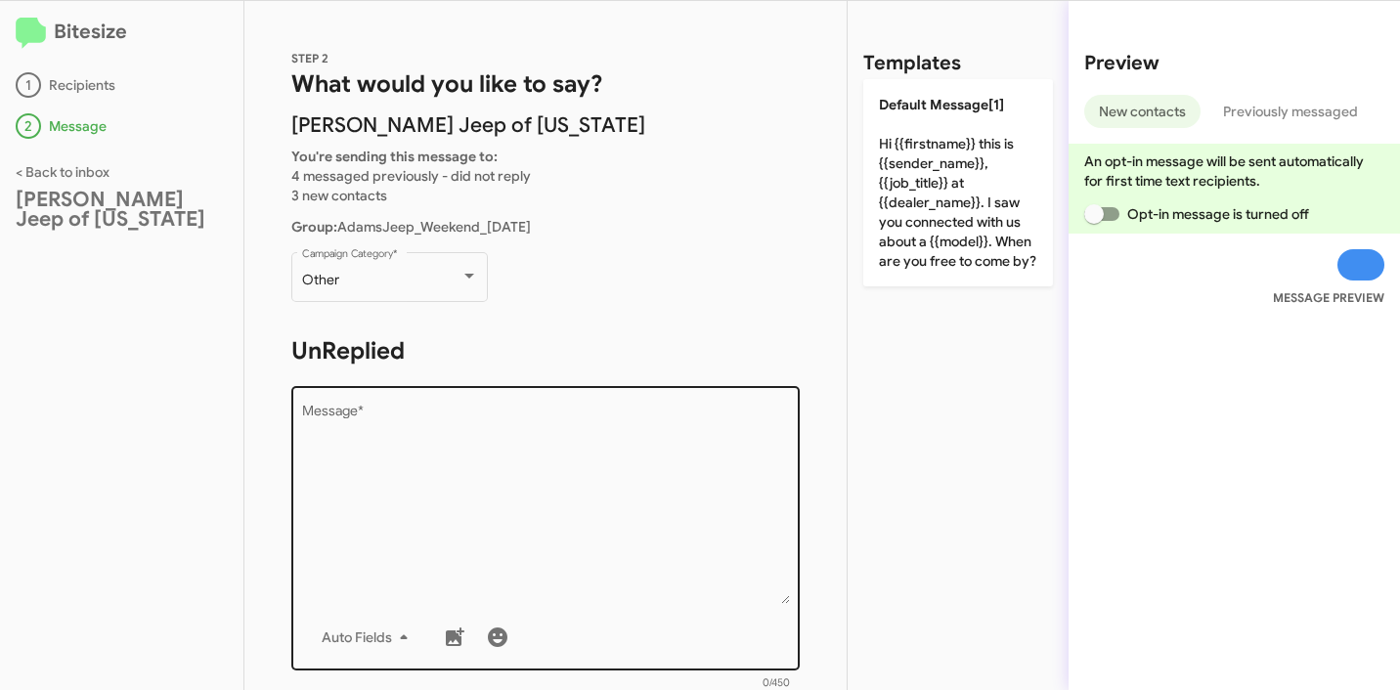
click at [485, 477] on textarea "Message *" at bounding box center [546, 504] width 488 height 199
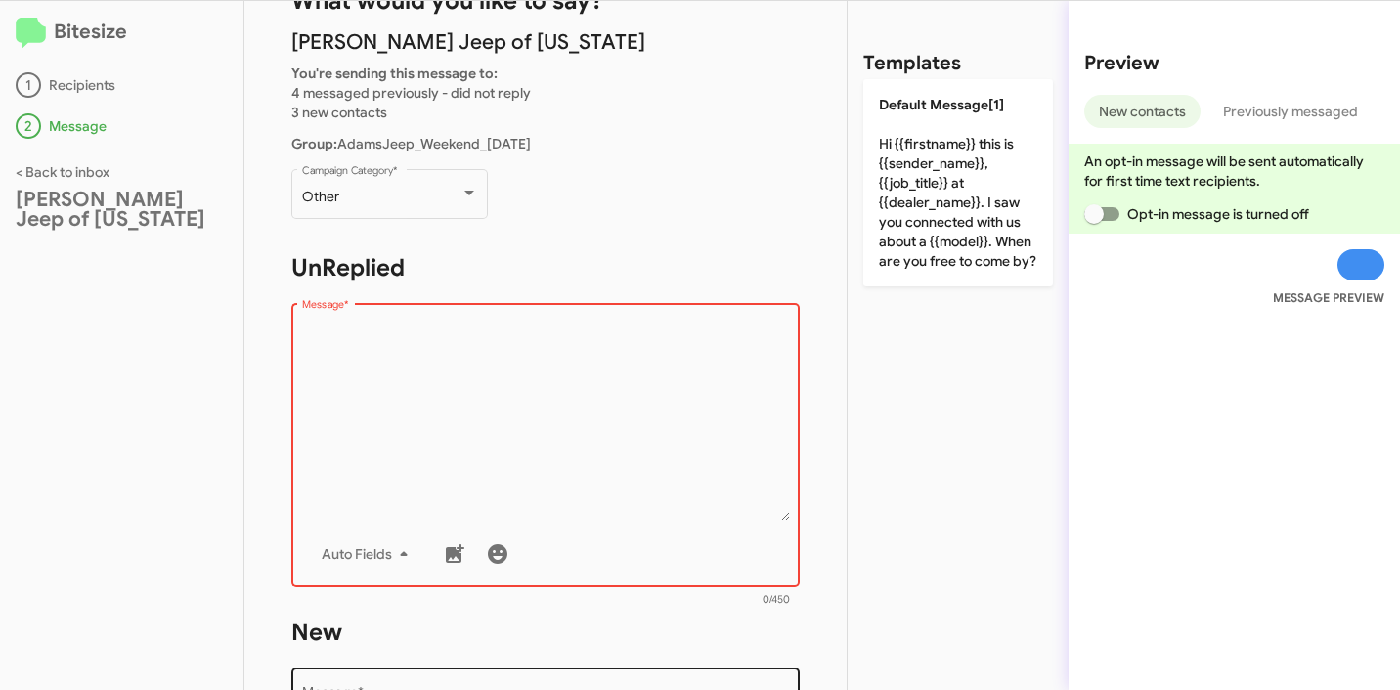
scroll to position [0, 0]
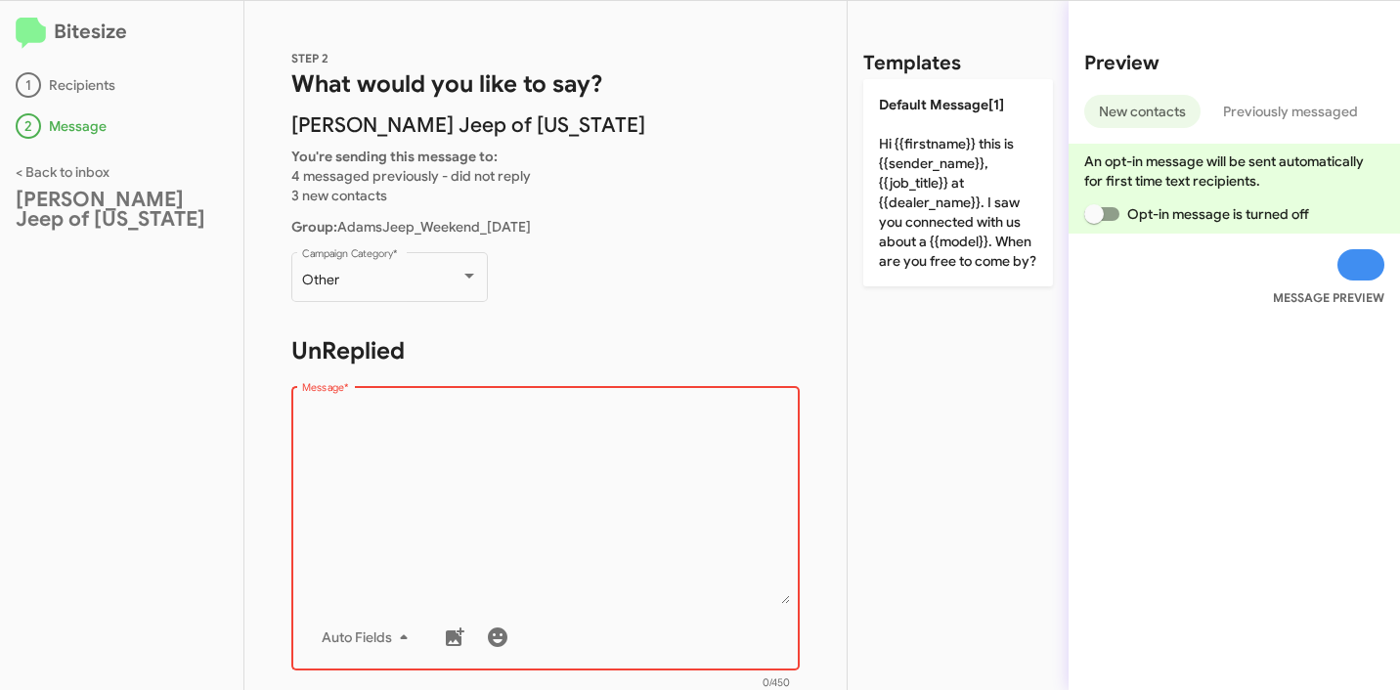
click at [665, 230] on p "Group: AdamsJeep_Weekend_09-29-25" at bounding box center [545, 227] width 508 height 20
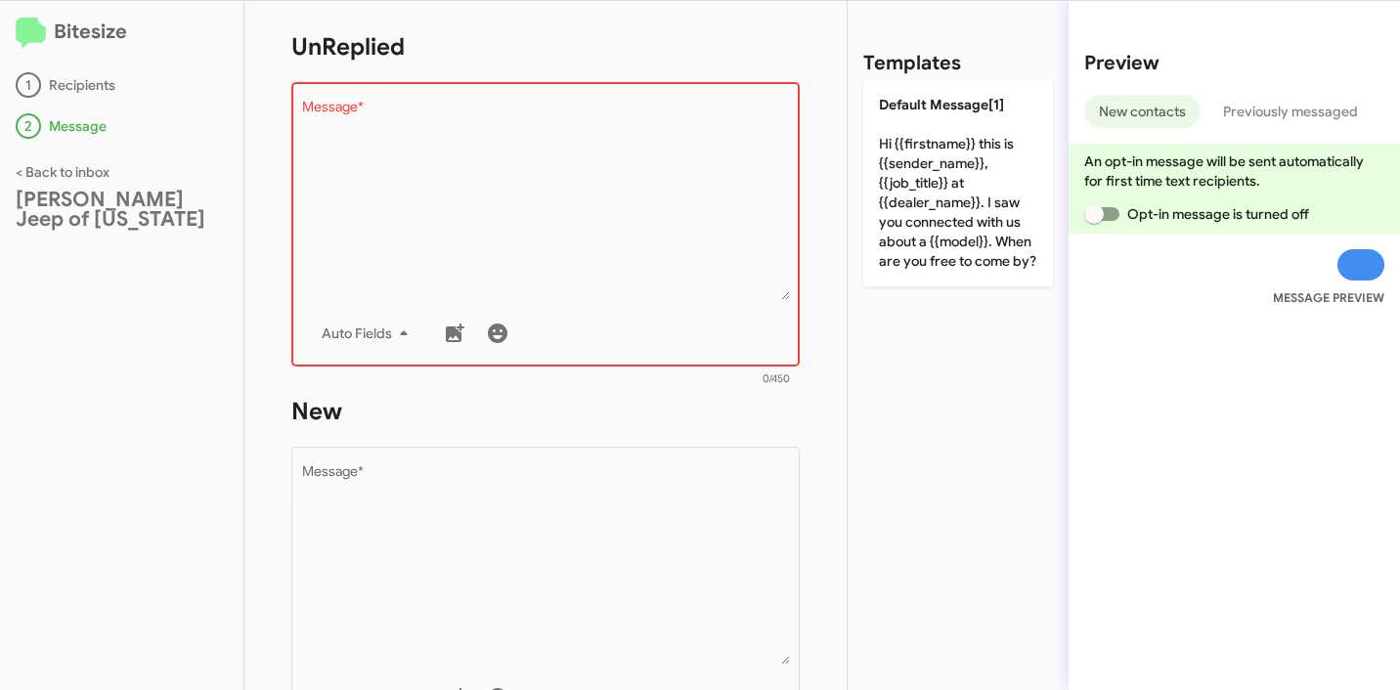
scroll to position [132, 0]
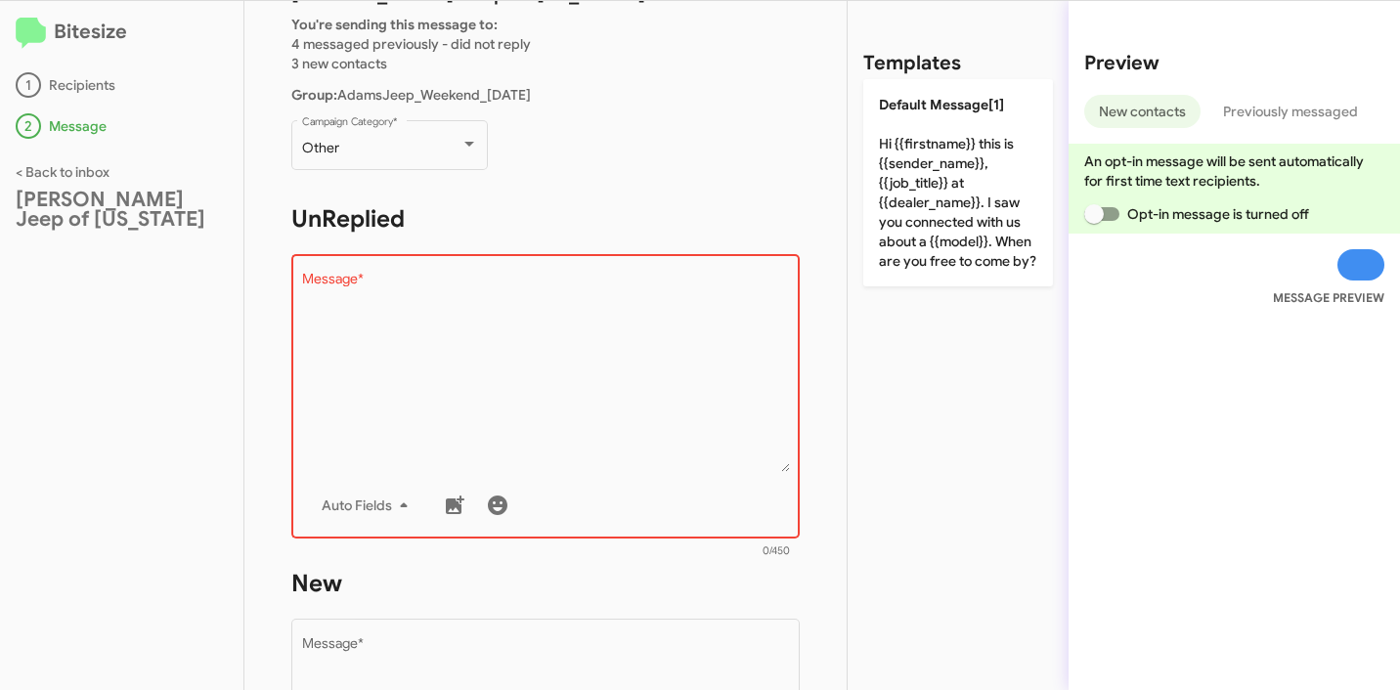
click at [582, 315] on textarea "Message *" at bounding box center [546, 372] width 488 height 199
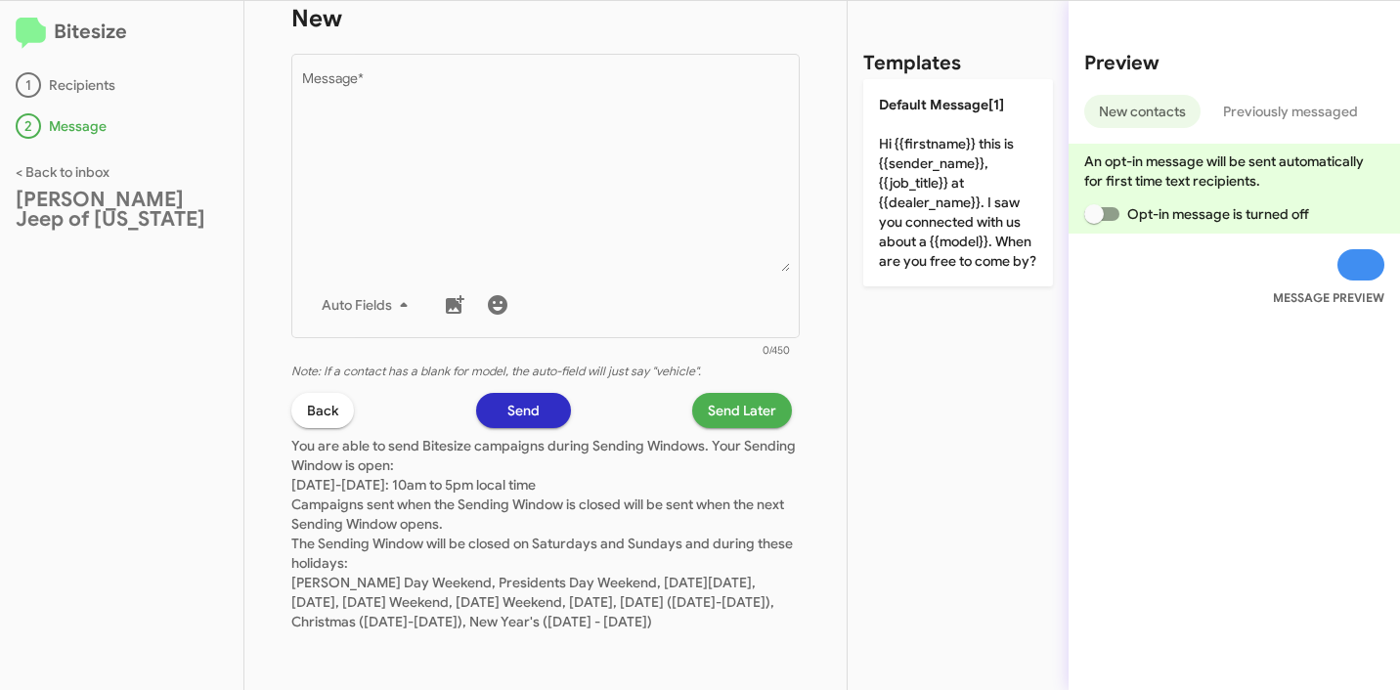
scroll to position [0, 0]
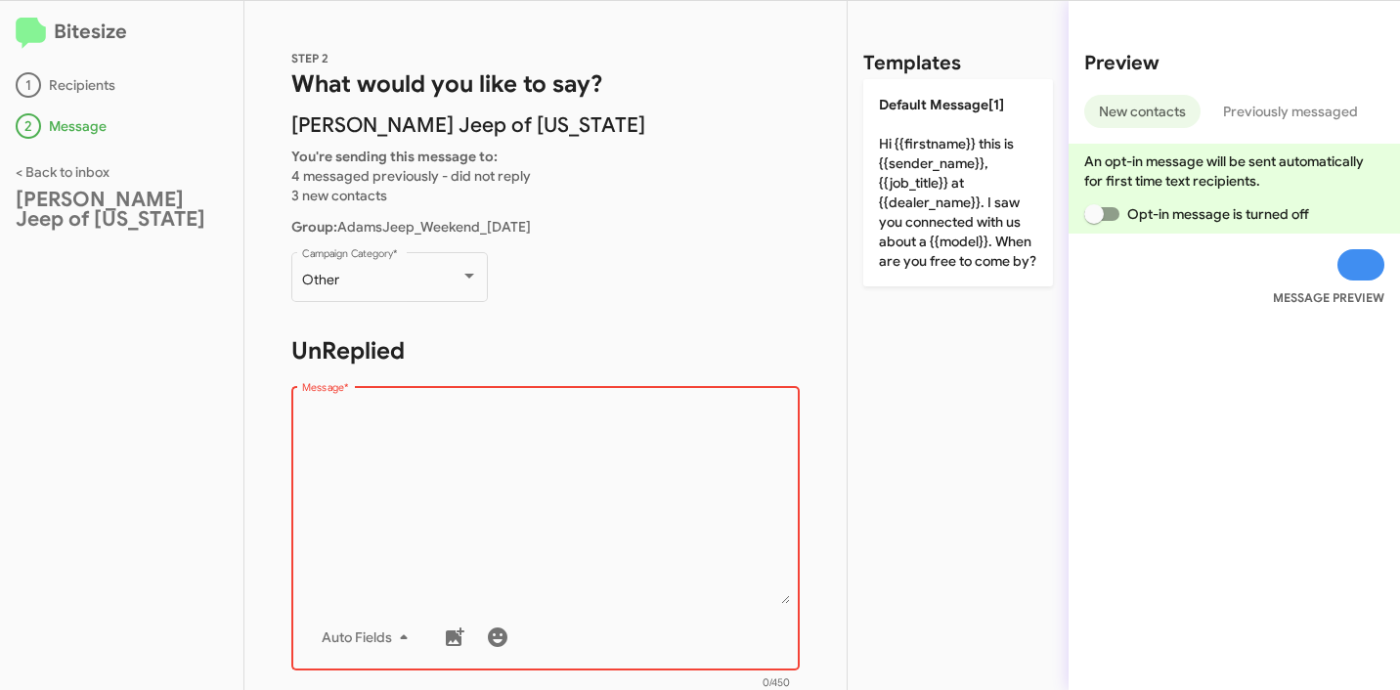
click at [677, 303] on p "Other Campaign Category *" at bounding box center [545, 285] width 508 height 75
click at [442, 277] on div "Other" at bounding box center [381, 281] width 158 height 16
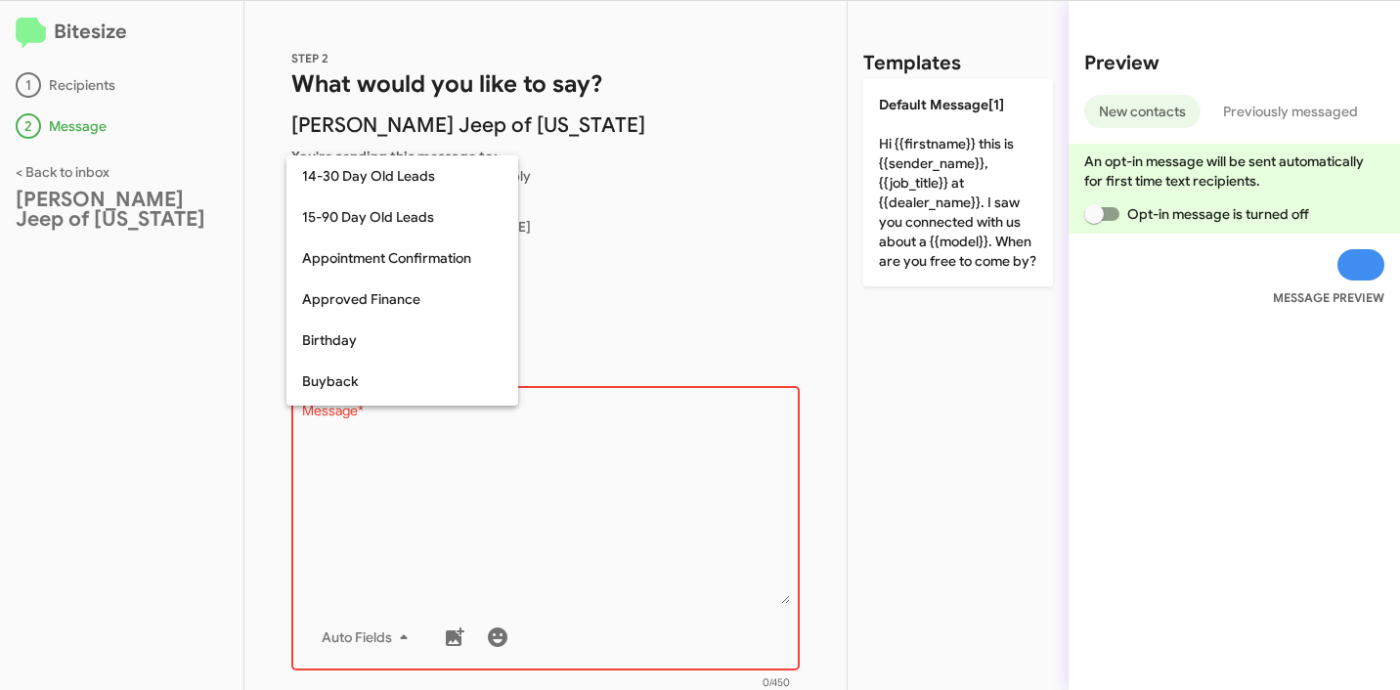
scroll to position [429, 0]
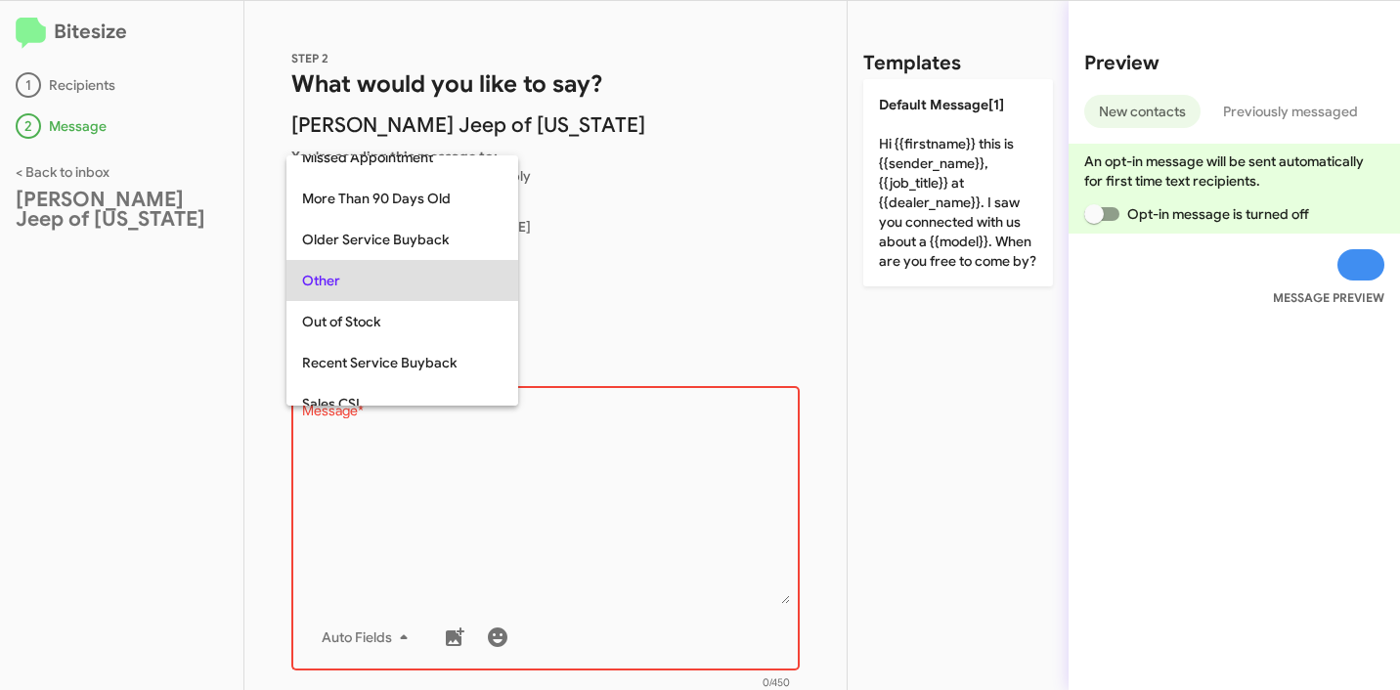
click at [679, 249] on div at bounding box center [700, 345] width 1400 height 690
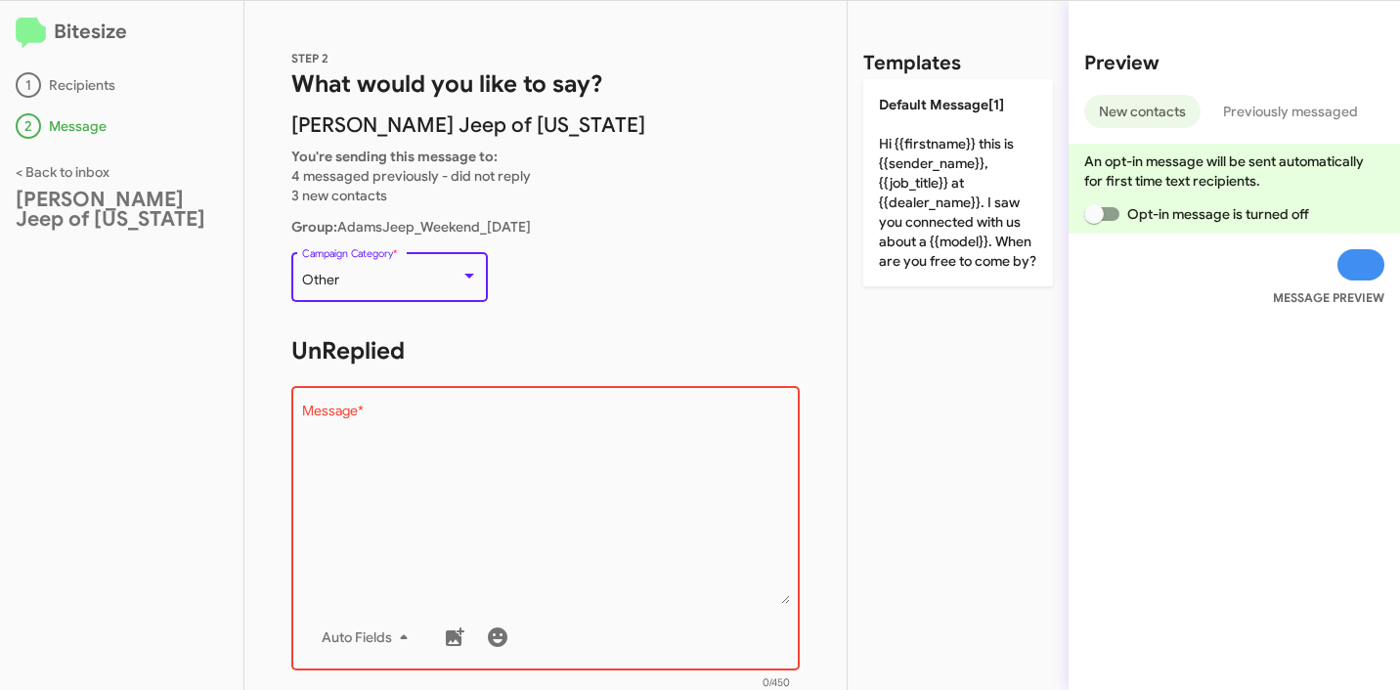
click at [431, 279] on div "Other" at bounding box center [381, 281] width 158 height 16
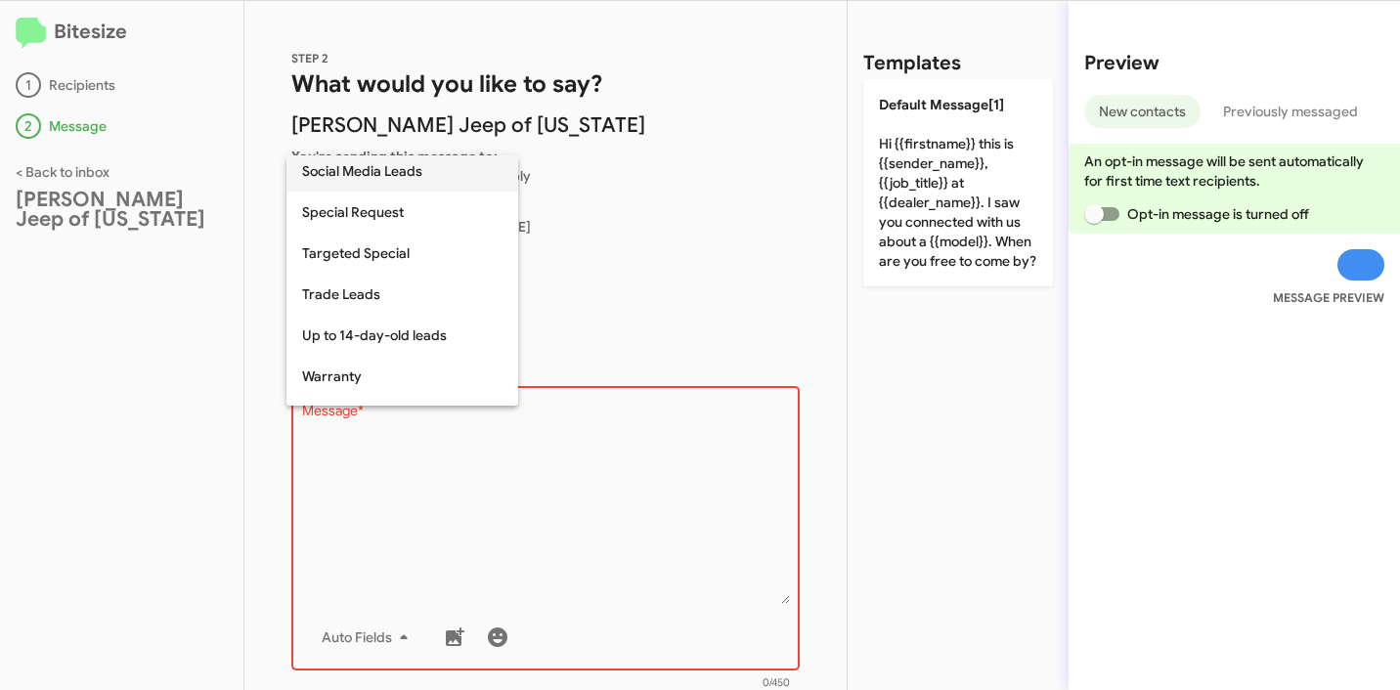
scroll to position [817, 0]
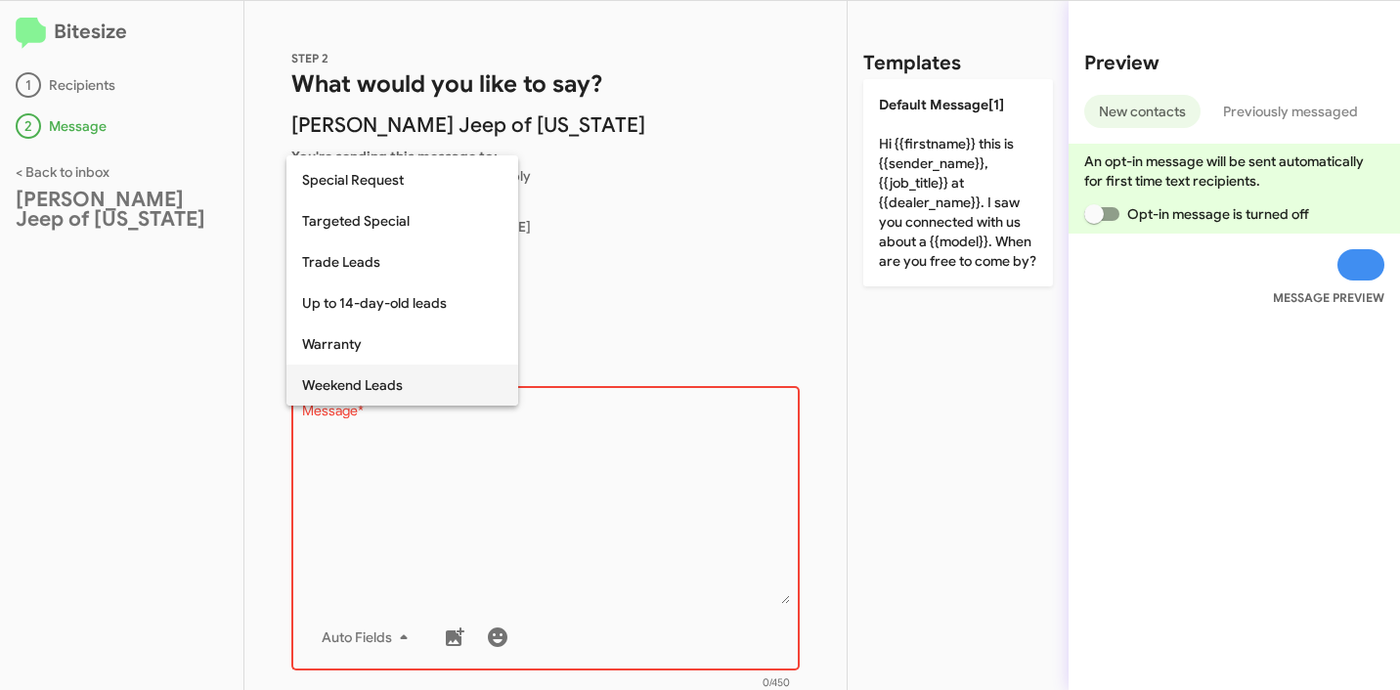
click at [396, 381] on span "Weekend Leads" at bounding box center [402, 385] width 200 height 41
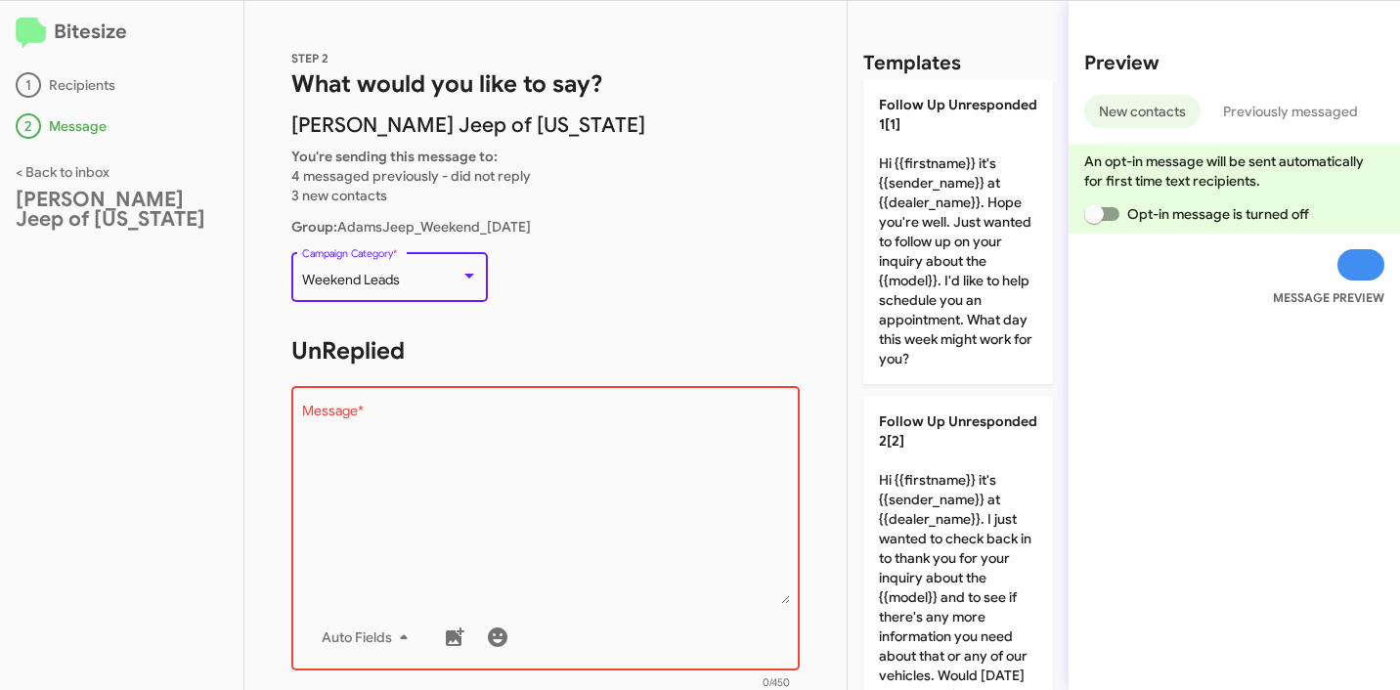
click at [452, 291] on div "Weekend Leads Campaign Category *" at bounding box center [390, 275] width 176 height 54
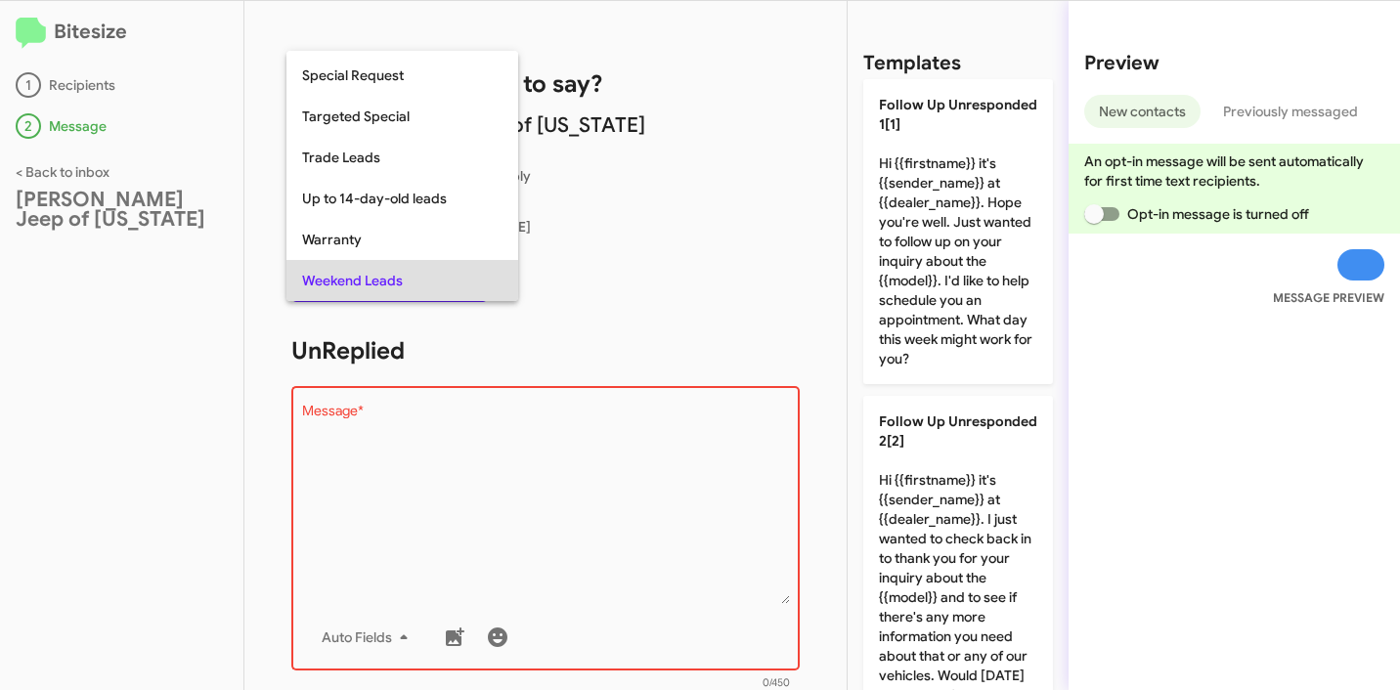
click at [413, 284] on span "Weekend Leads" at bounding box center [402, 280] width 200 height 41
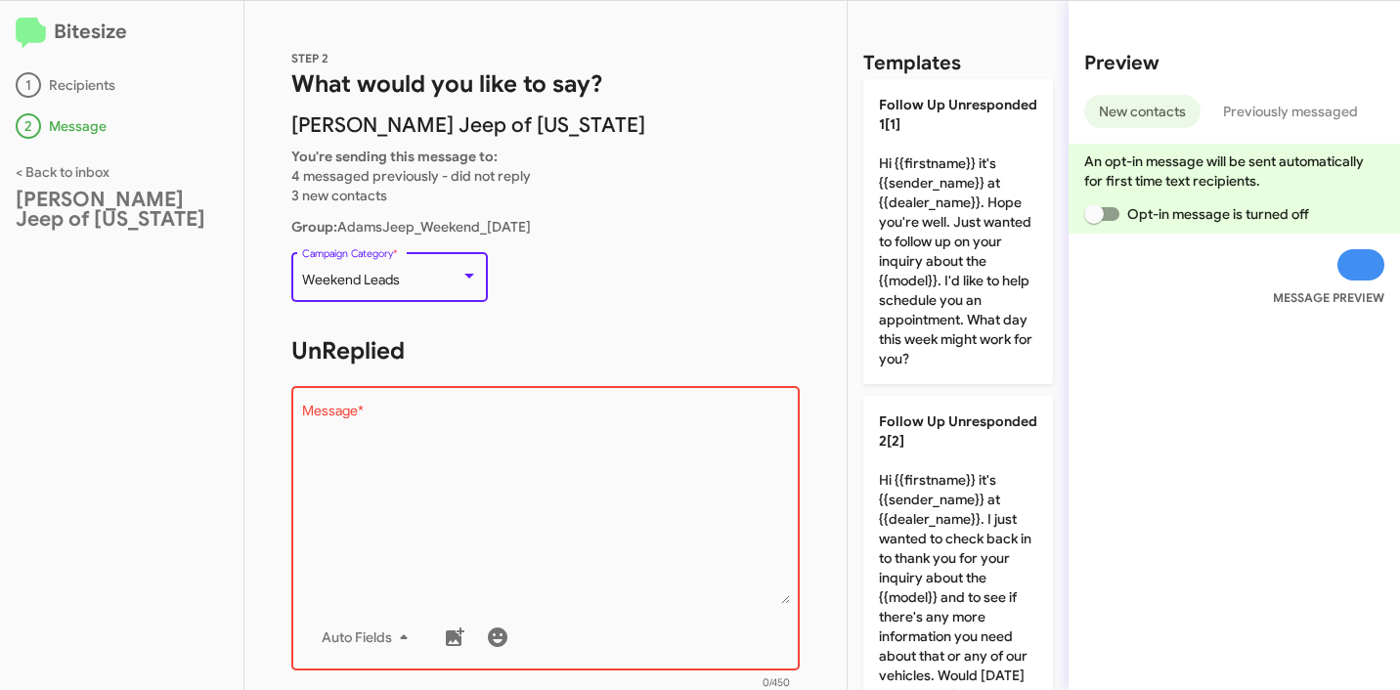
click at [649, 327] on div "STEP 2 What would you like to say? Adams Jeep of Maryland You're sending this m…" at bounding box center [545, 345] width 602 height 689
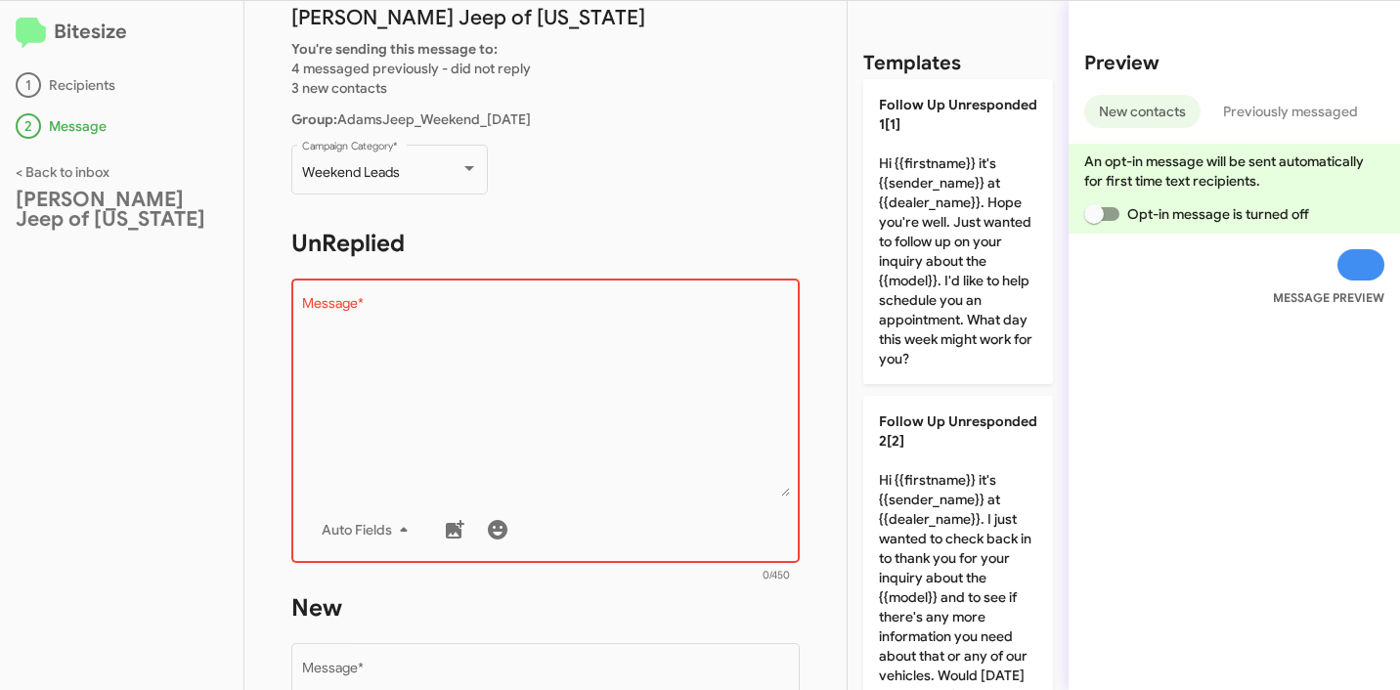
scroll to position [0, 0]
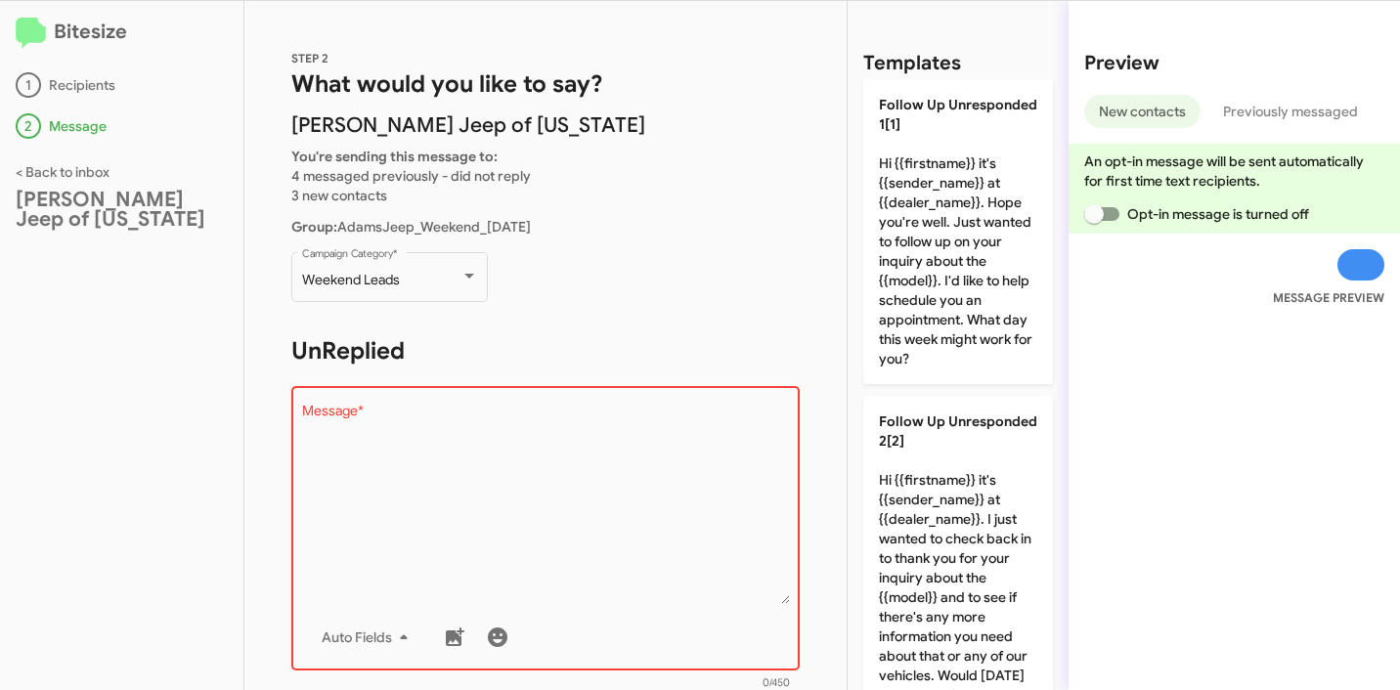
click at [710, 253] on p "Weekend Leads Campaign Category *" at bounding box center [545, 285] width 508 height 75
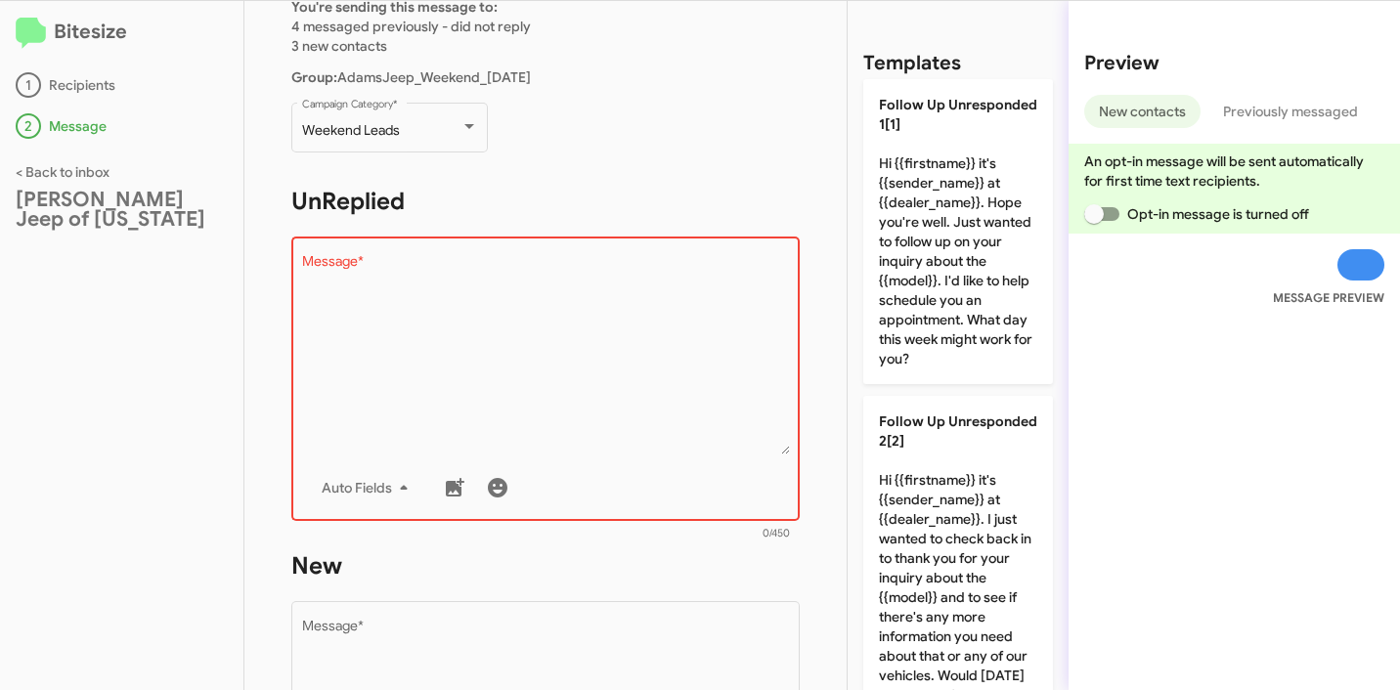
click at [493, 297] on textarea "Message *" at bounding box center [546, 354] width 488 height 199
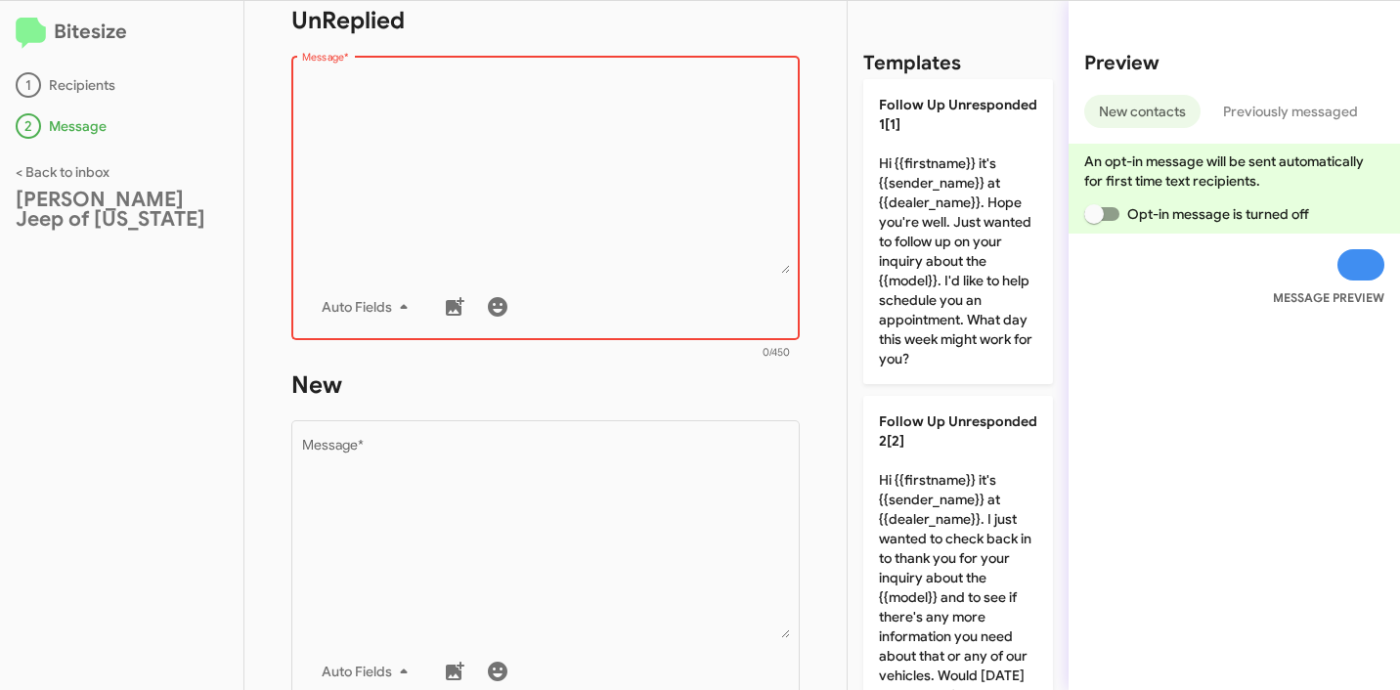
scroll to position [329, 0]
click at [559, 176] on textarea "Message *" at bounding box center [546, 174] width 488 height 199
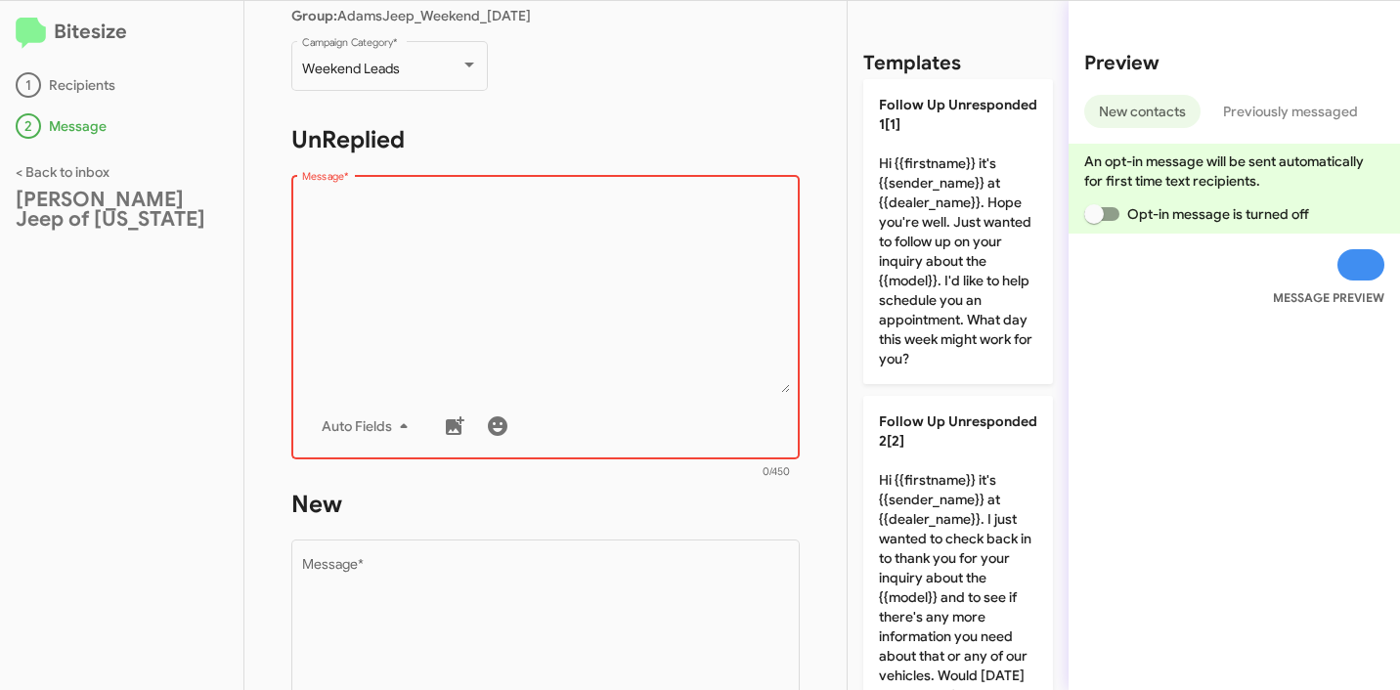
click at [507, 371] on textarea "Message *" at bounding box center [546, 293] width 488 height 199
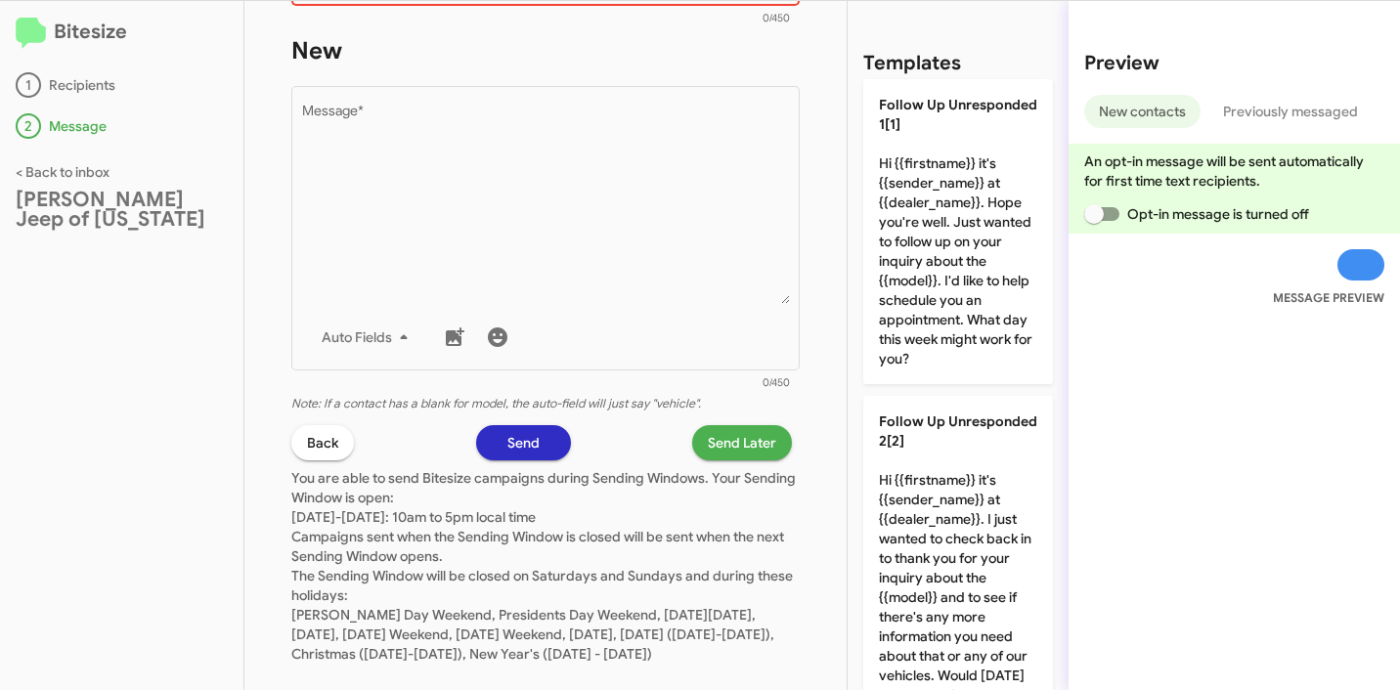
scroll to position [685, 0]
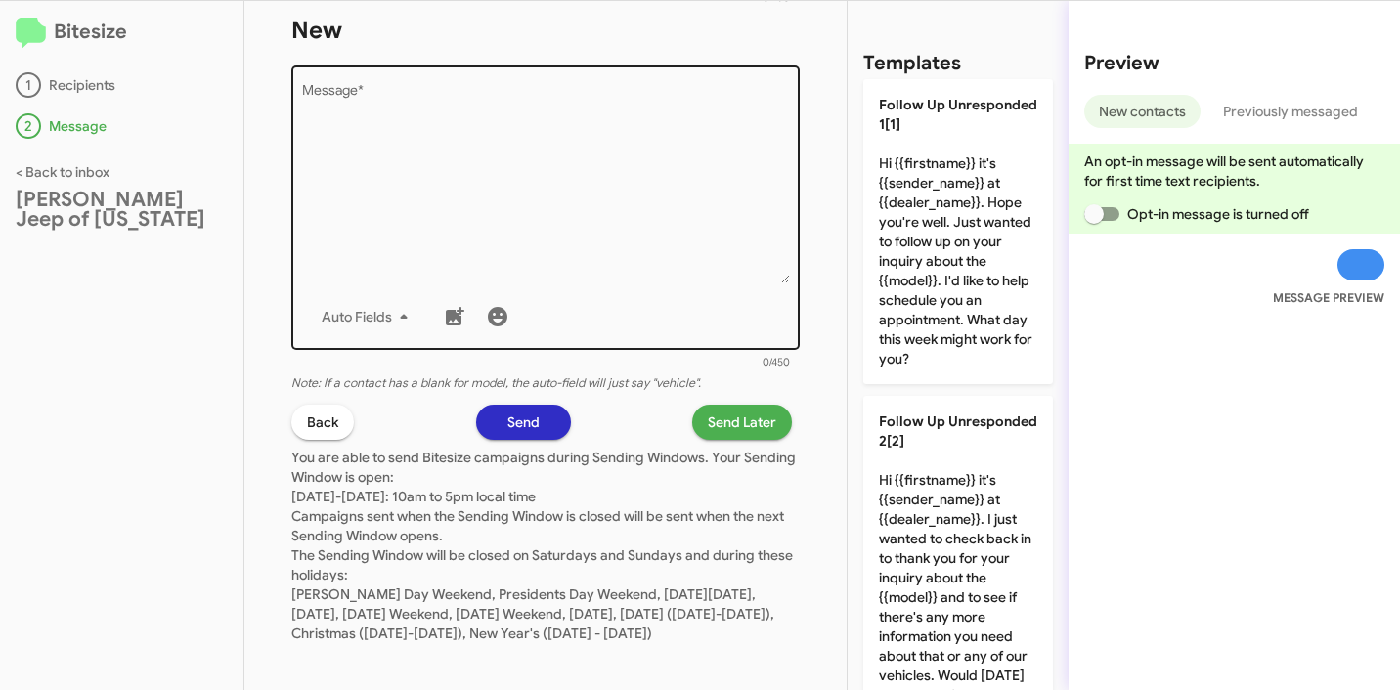
click at [454, 187] on textarea "Message *" at bounding box center [546, 183] width 488 height 199
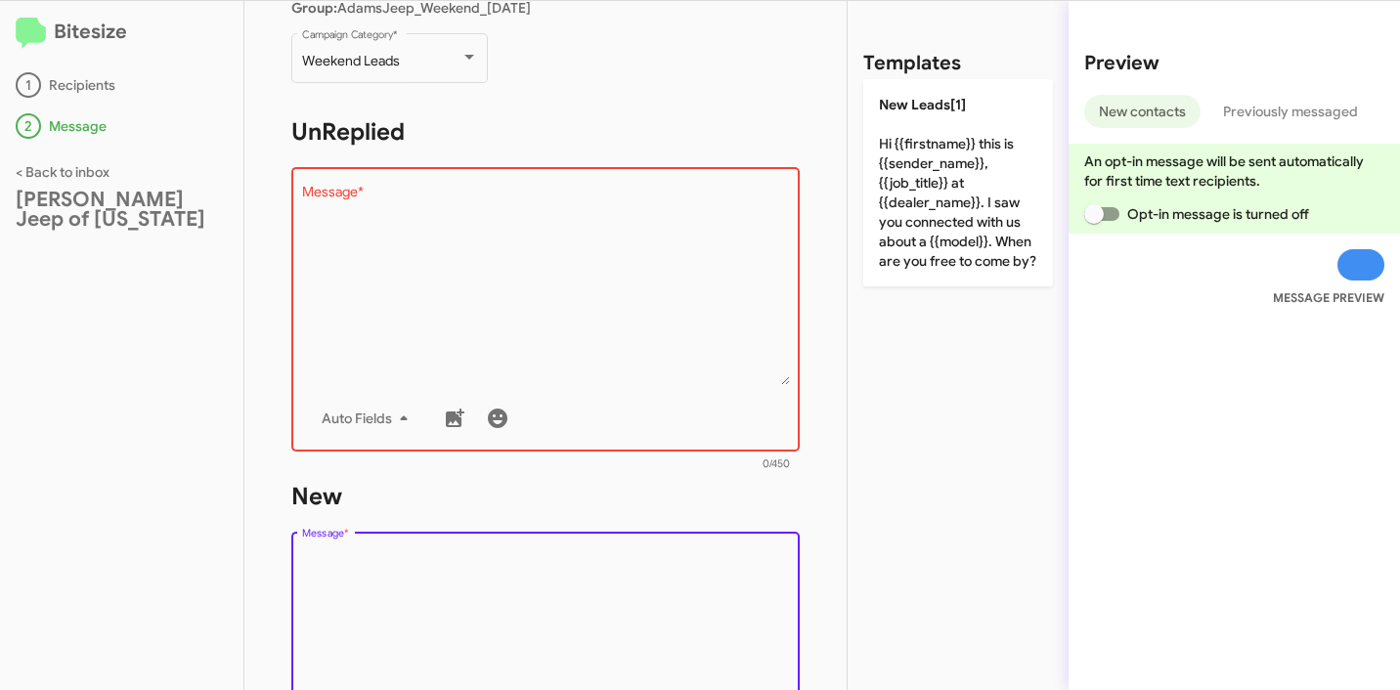
scroll to position [218, 0]
click at [525, 244] on textarea "Message *" at bounding box center [546, 286] width 488 height 199
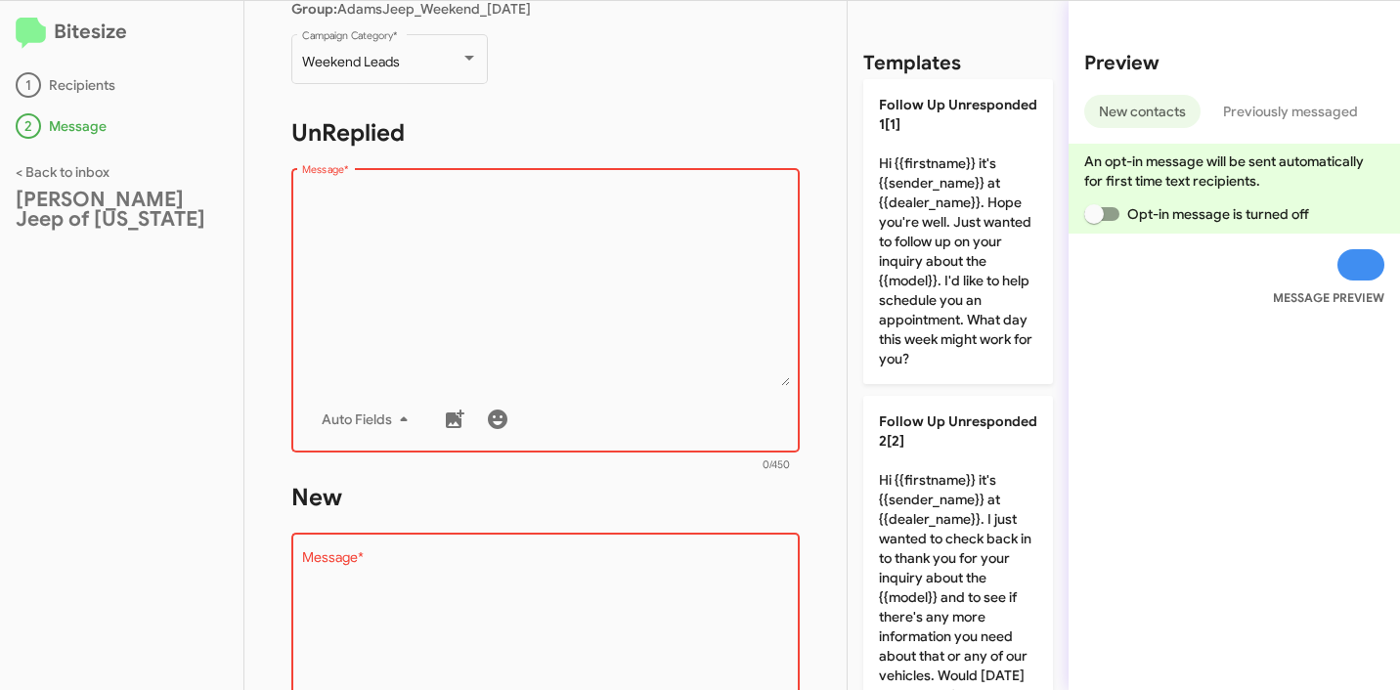
click at [672, 236] on textarea "Message *" at bounding box center [546, 286] width 488 height 199
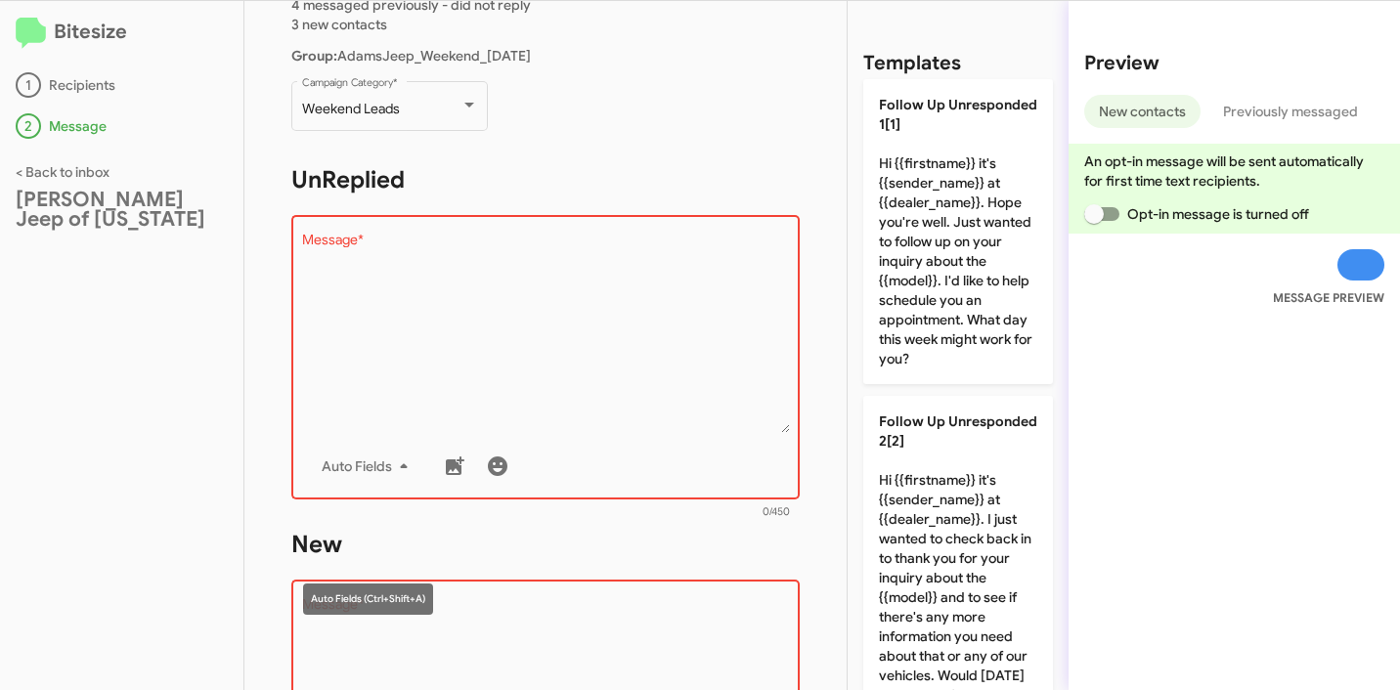
scroll to position [192, 0]
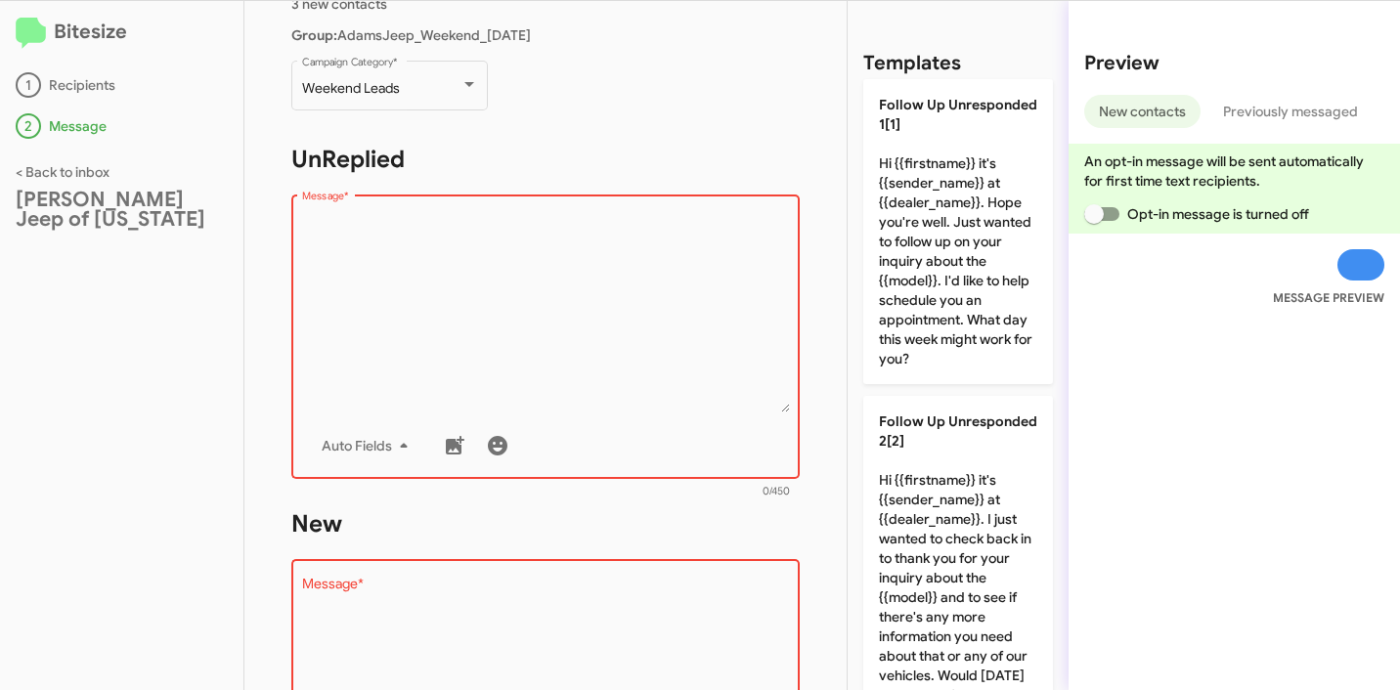
click at [533, 353] on textarea "Message *" at bounding box center [546, 312] width 488 height 199
click at [486, 298] on textarea "Message *" at bounding box center [546, 312] width 488 height 199
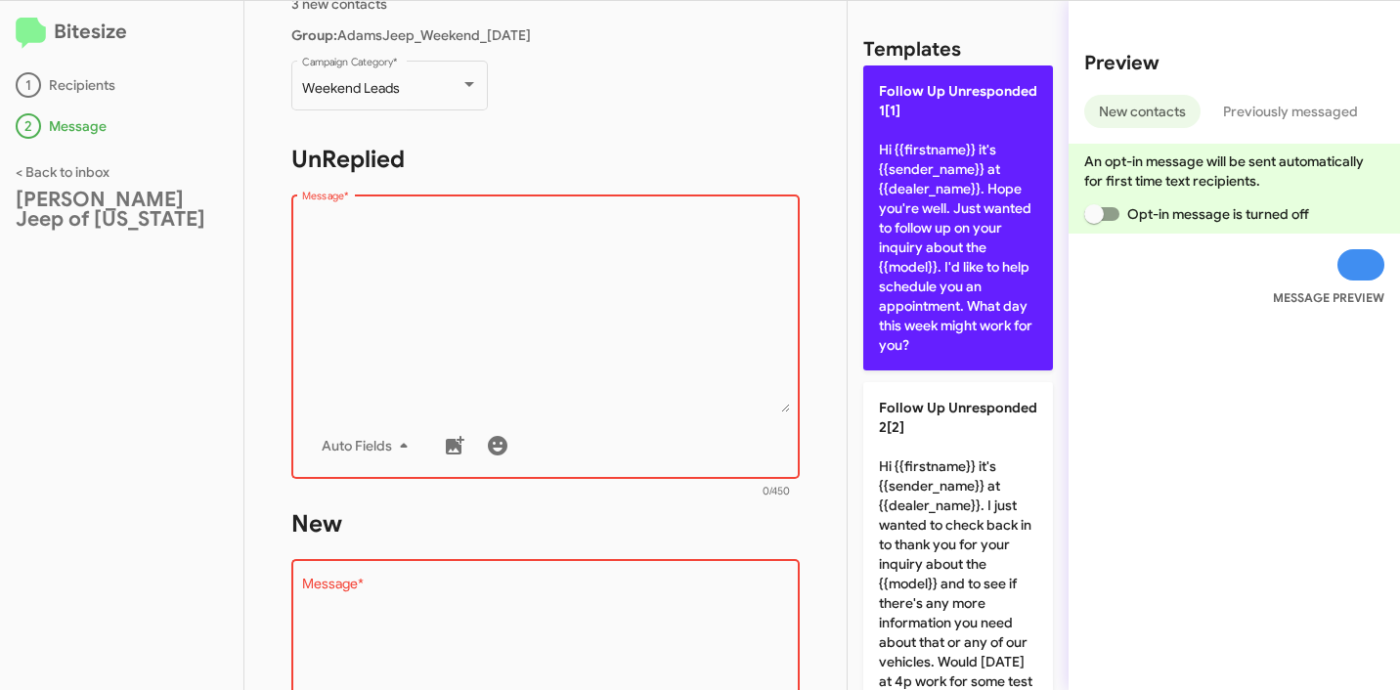
scroll to position [0, 0]
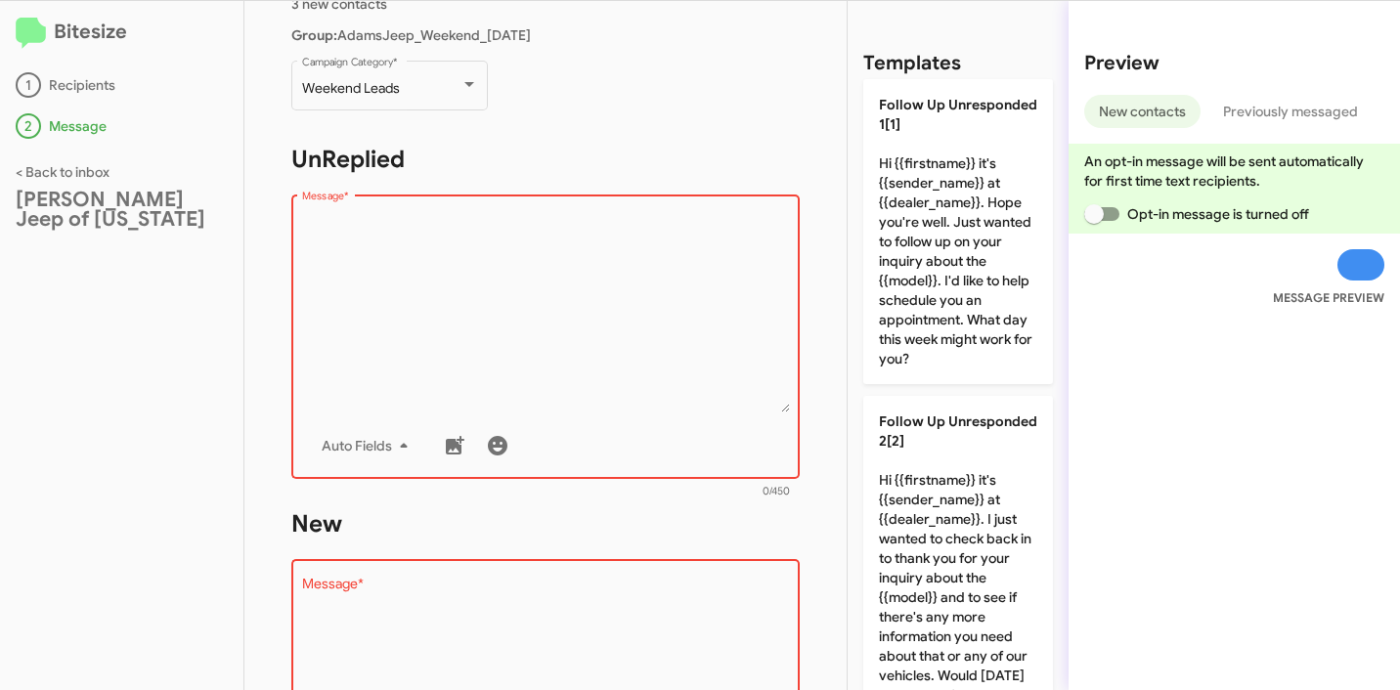
click at [666, 284] on textarea "Message *" at bounding box center [546, 312] width 488 height 199
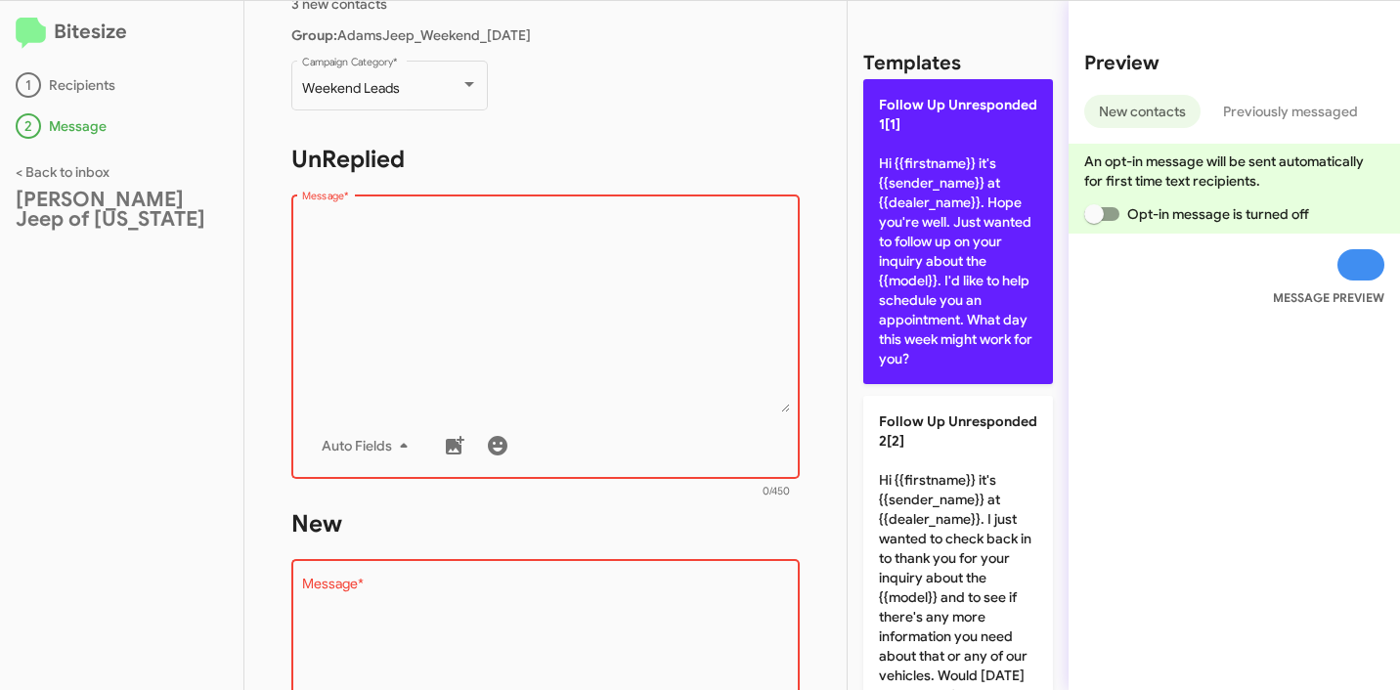
click at [916, 218] on p "Follow Up Unresponded 1[1] Hi {{firstname}} it's {{sender_name}} at {{dealer_na…" at bounding box center [958, 231] width 190 height 305
type textarea "Hi {{firstname}} it's {{sender_name}} at {{dealer_name}}. Hope you're well. Jus…"
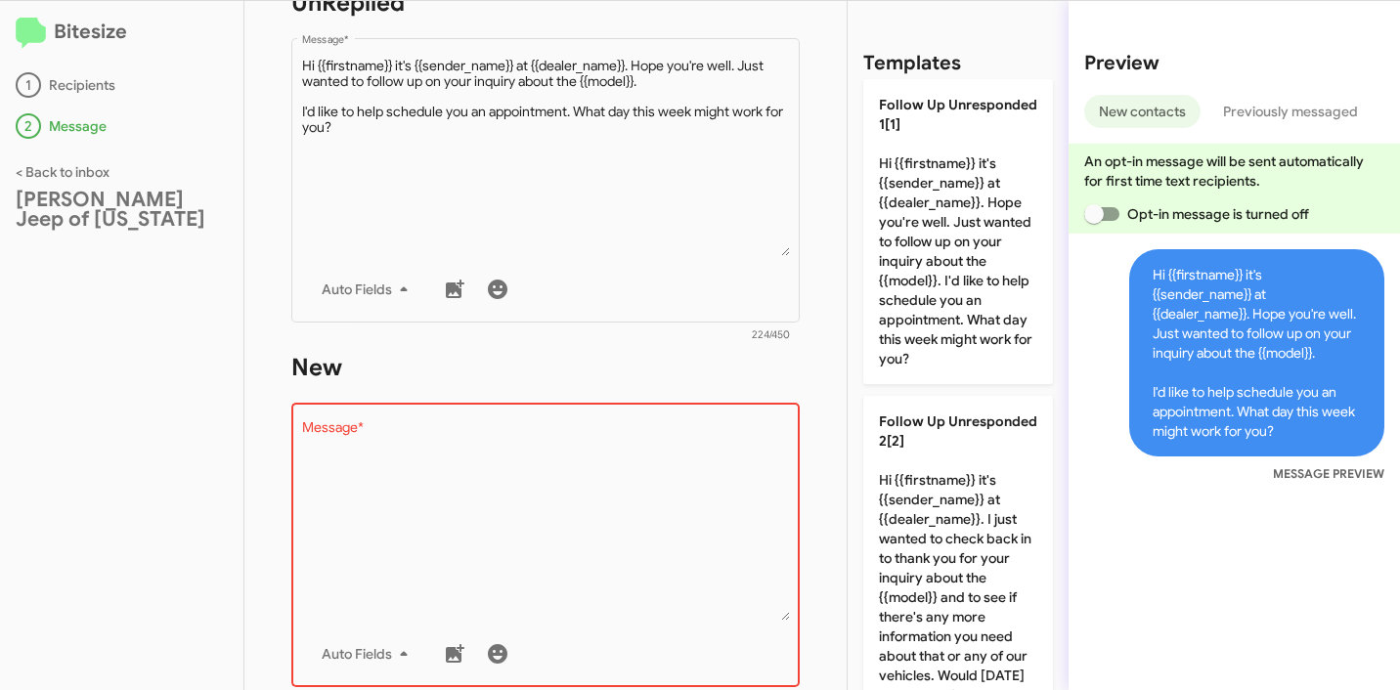
scroll to position [349, 0]
click at [580, 558] on textarea "Message *" at bounding box center [546, 519] width 488 height 199
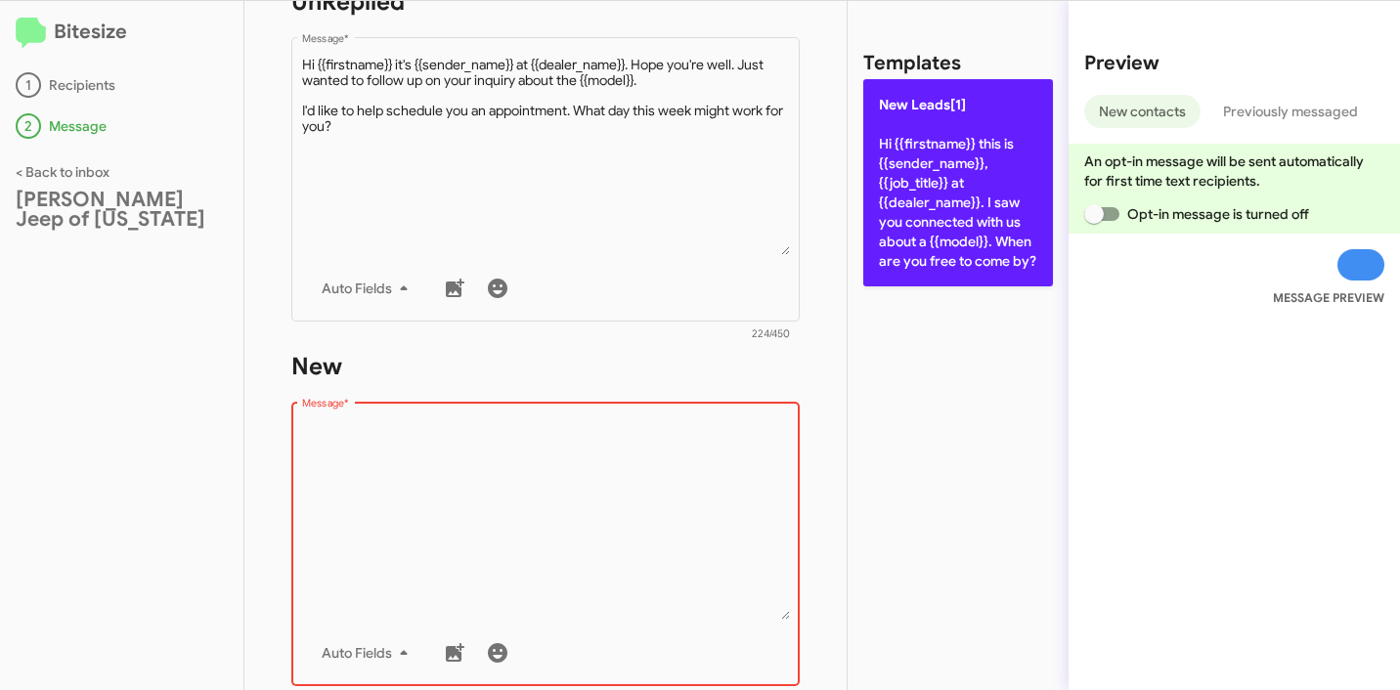
click at [980, 249] on p "New Leads[1] Hi {{firstname}} this is {{sender_name}}, {{job_title}} at {{deale…" at bounding box center [958, 182] width 190 height 207
type textarea "Hi {{firstname}} this is {{sender_name}}, {{job_title}} at {{dealer_name}}. I s…"
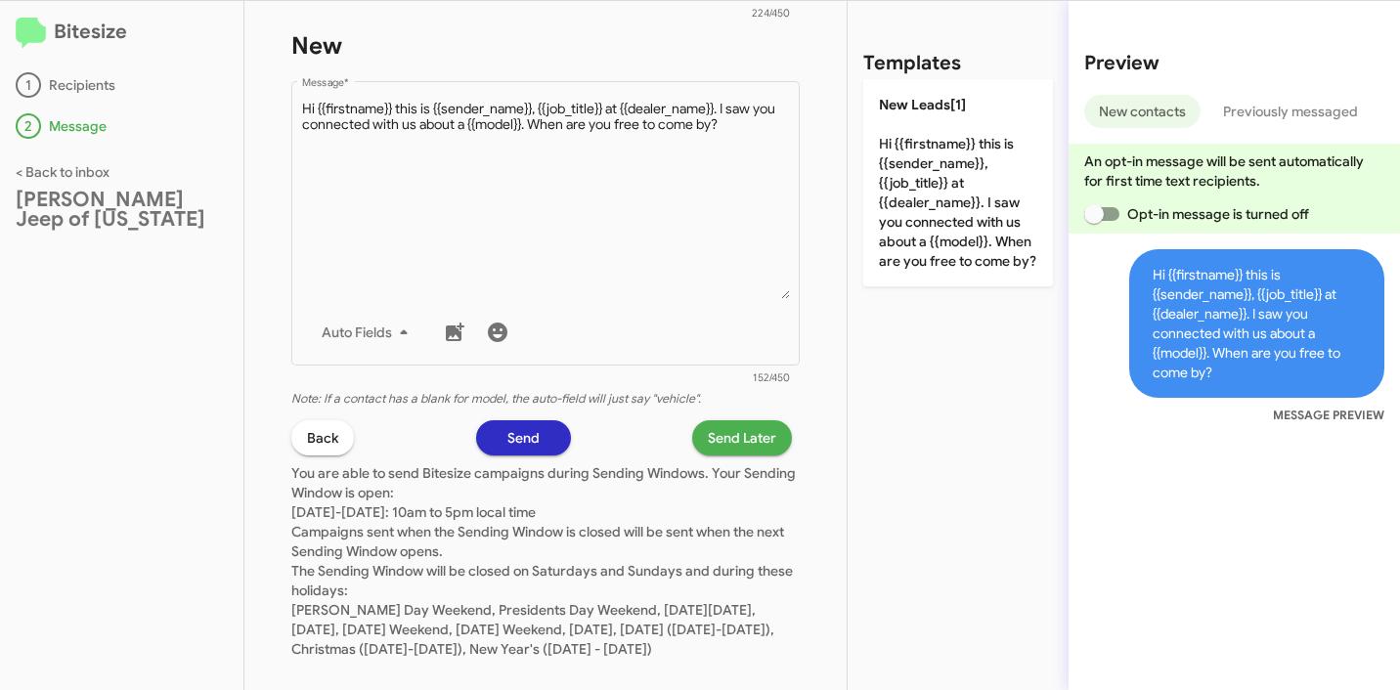
scroll to position [682, 0]
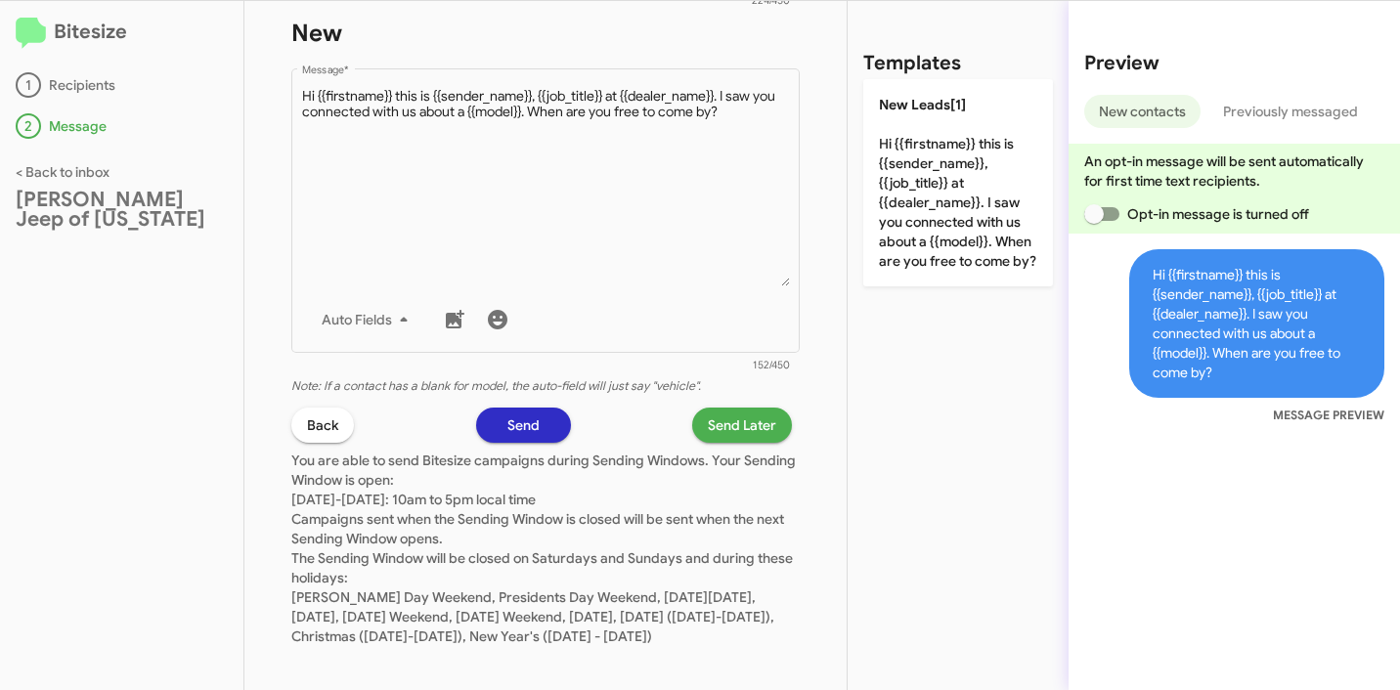
click at [955, 427] on div "Templates New Leads[1] Hi {{firstname}} this is {{sender_name}}, {{job_title}} …" at bounding box center [957, 345] width 221 height 689
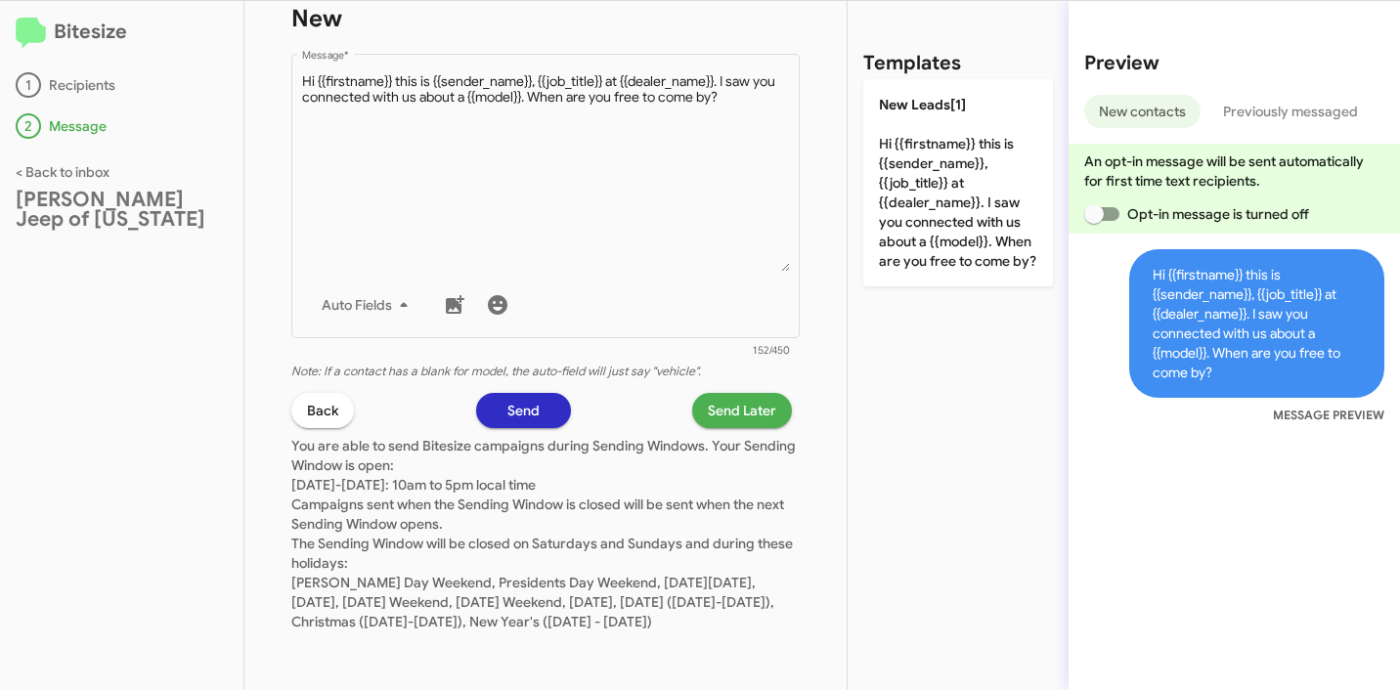
scroll to position [716, 0]
click at [728, 395] on span "Send Later" at bounding box center [742, 410] width 68 height 35
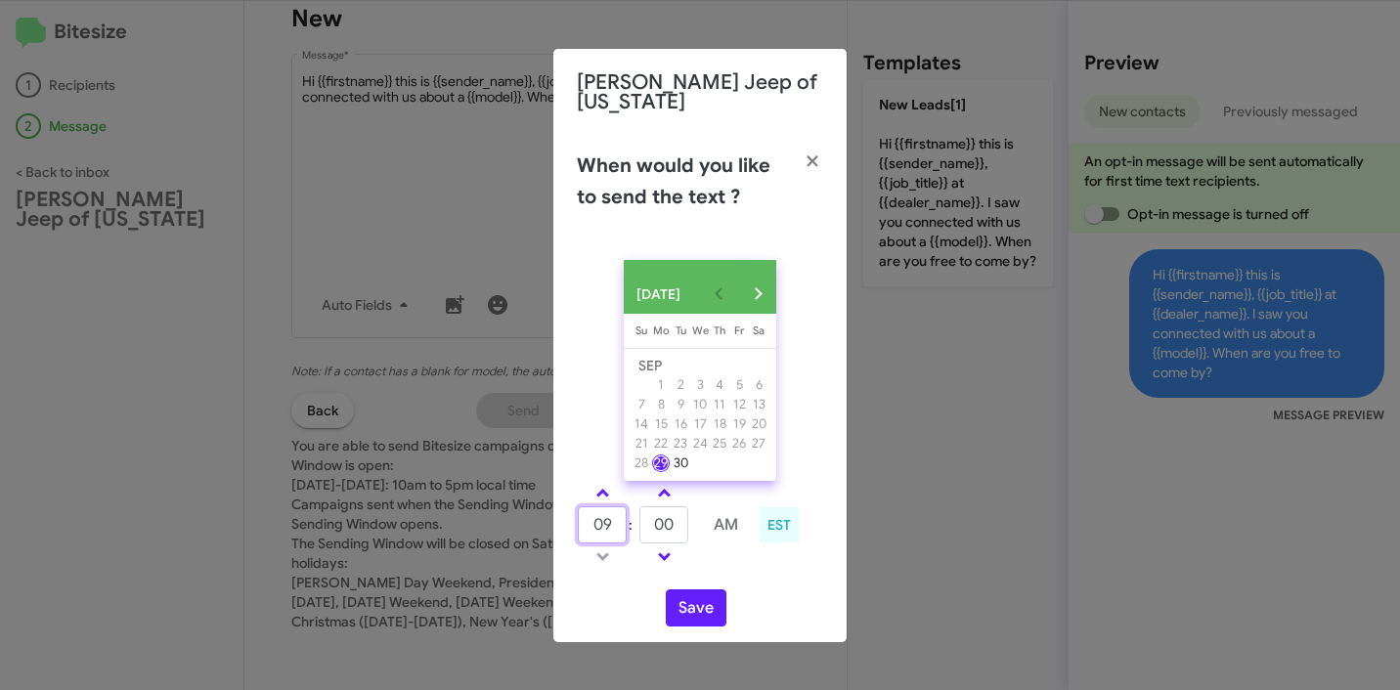
click at [606, 523] on input "09" at bounding box center [602, 524] width 49 height 37
drag, startPoint x: 612, startPoint y: 519, endPoint x: 550, endPoint y: 512, distance: 62.0
click at [550, 512] on modal-container "Adams Jeep of Maryland When would you like to send the text ? SEP 2025 Sunday S…" at bounding box center [700, 345] width 1400 height 690
type input "10"
click at [675, 518] on input "00" at bounding box center [663, 524] width 49 height 37
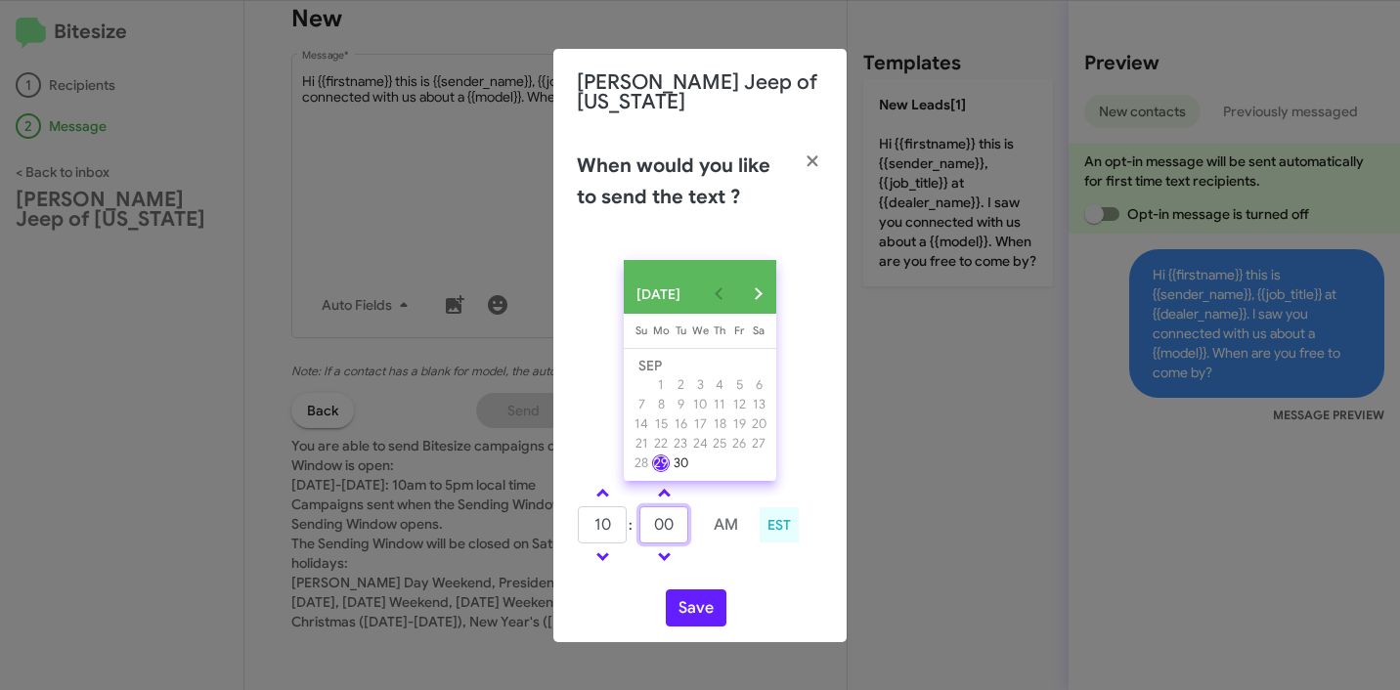
drag, startPoint x: 680, startPoint y: 518, endPoint x: 654, endPoint y: 518, distance: 26.4
click at [654, 518] on input "00" at bounding box center [663, 524] width 49 height 37
type input "09"
click at [755, 550] on div "10 : 09 AM EST" at bounding box center [700, 527] width 276 height 93
click at [706, 608] on button "Save" at bounding box center [696, 607] width 61 height 37
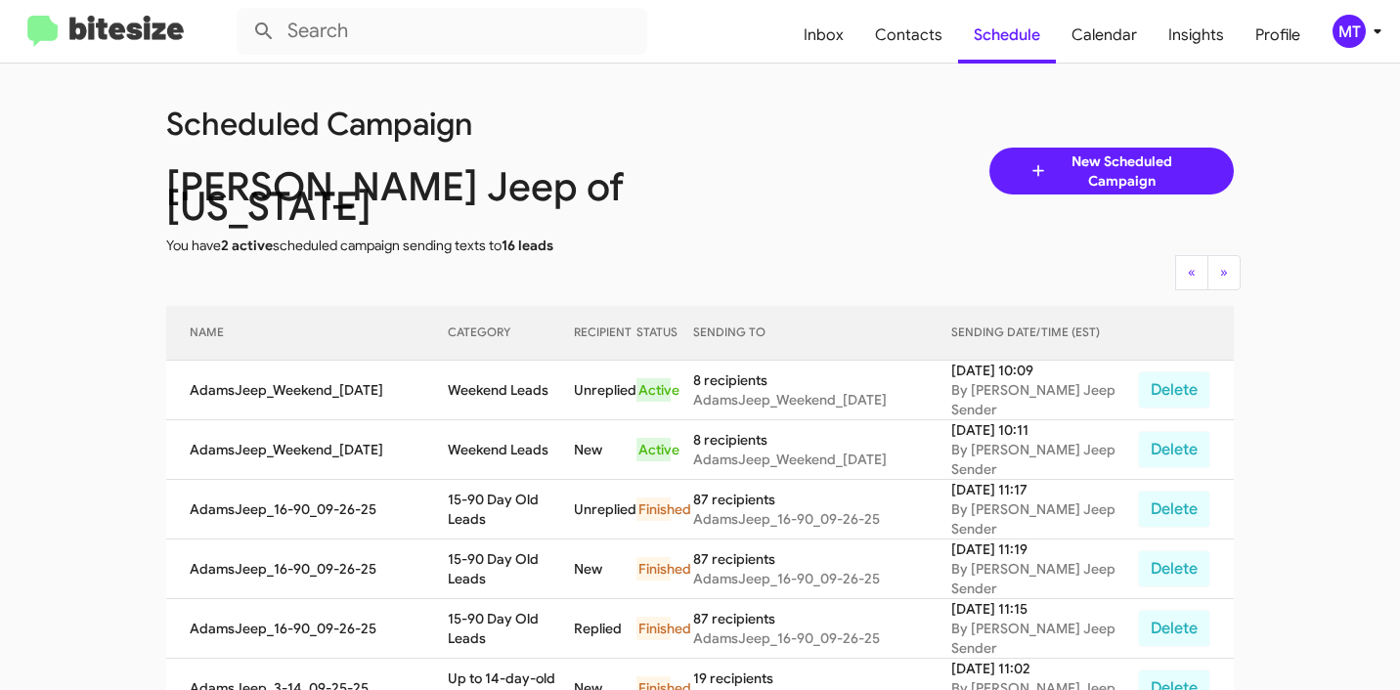
click at [801, 196] on div "Scheduled Campaign Adams Jeep of Maryland You have 2 active scheduled campaign …" at bounding box center [699, 171] width 1097 height 168
click at [138, 41] on img at bounding box center [105, 32] width 156 height 32
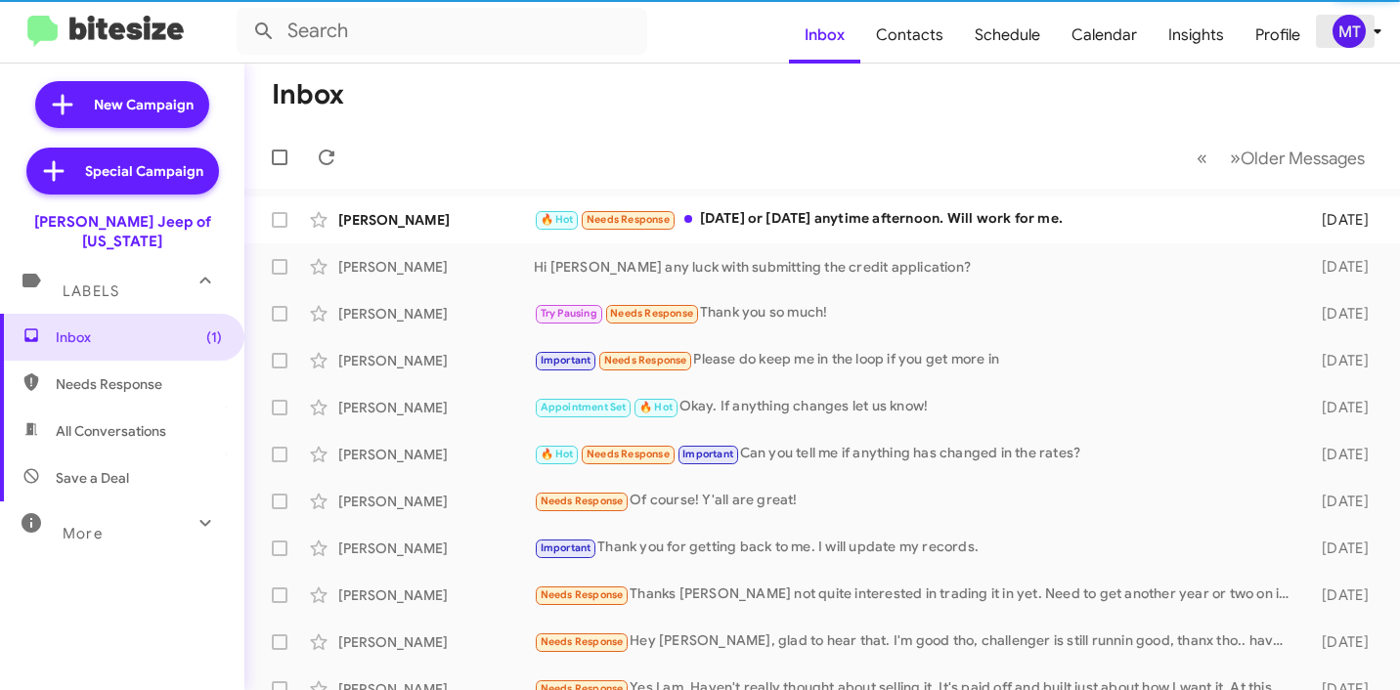
click at [1370, 36] on icon at bounding box center [1376, 31] width 23 height 23
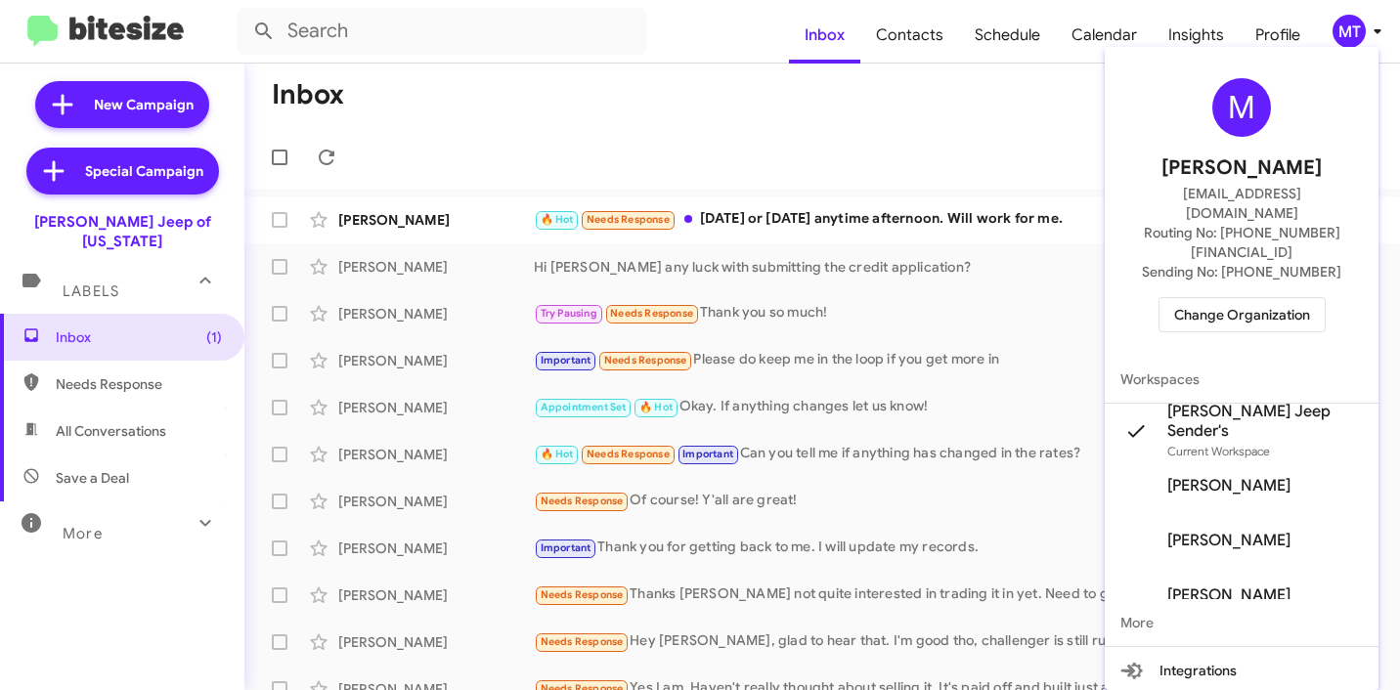
click at [1253, 297] on button "Change Organization" at bounding box center [1241, 314] width 167 height 35
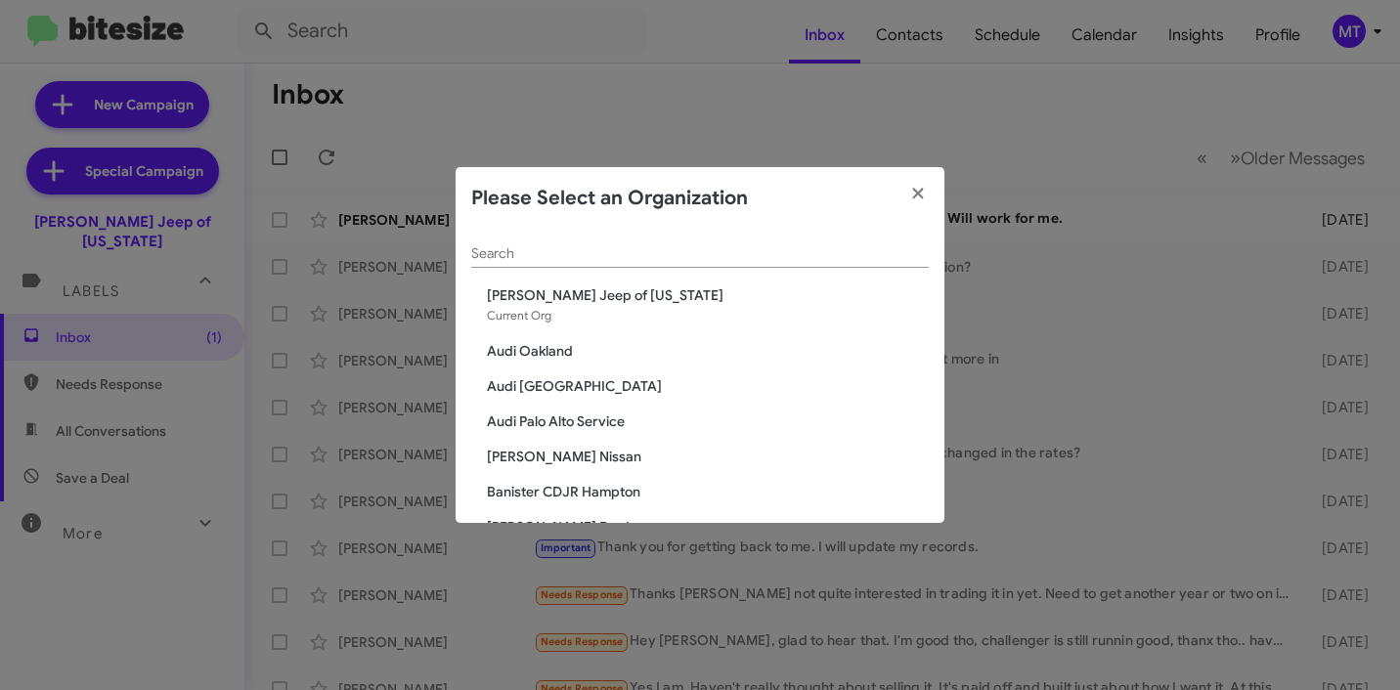
click at [632, 262] on input "Search" at bounding box center [699, 254] width 457 height 16
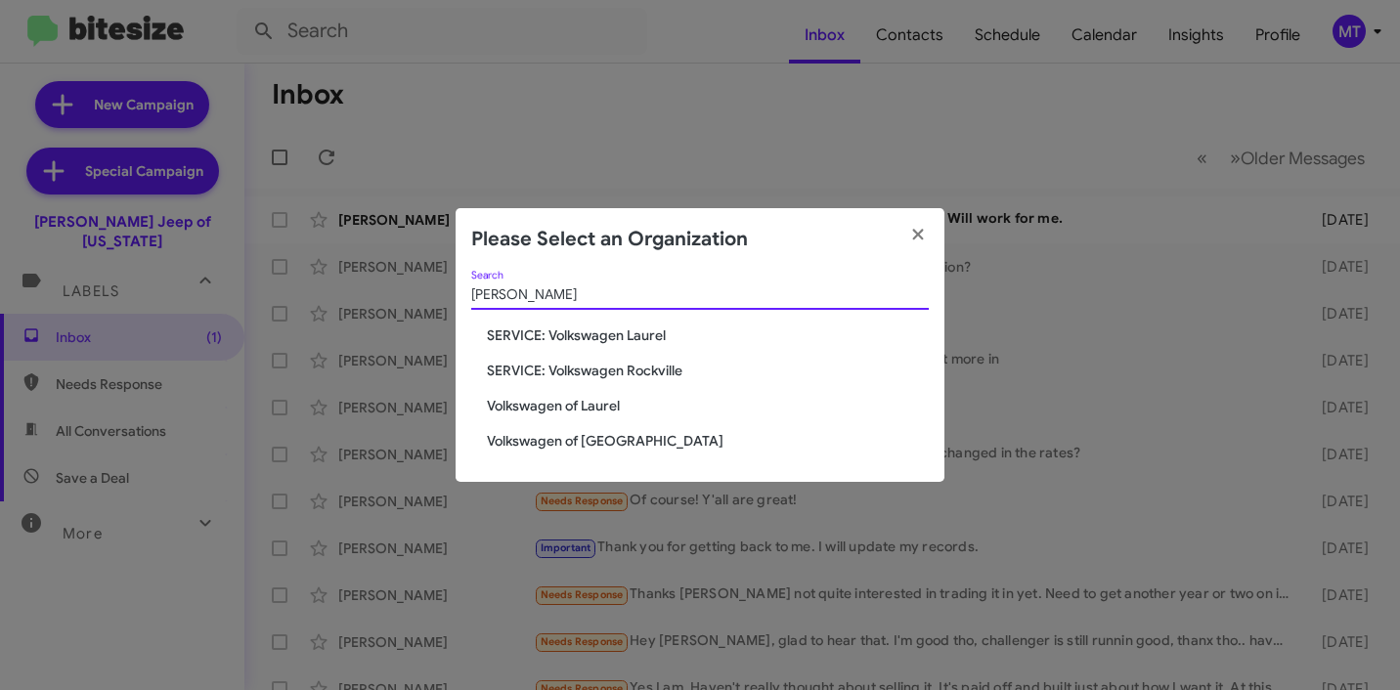
type input "volk"
click at [598, 401] on span "Volkswagen of Laurel" at bounding box center [708, 406] width 442 height 20
click at [597, 407] on span "Volkswagen of Laurel" at bounding box center [708, 406] width 442 height 20
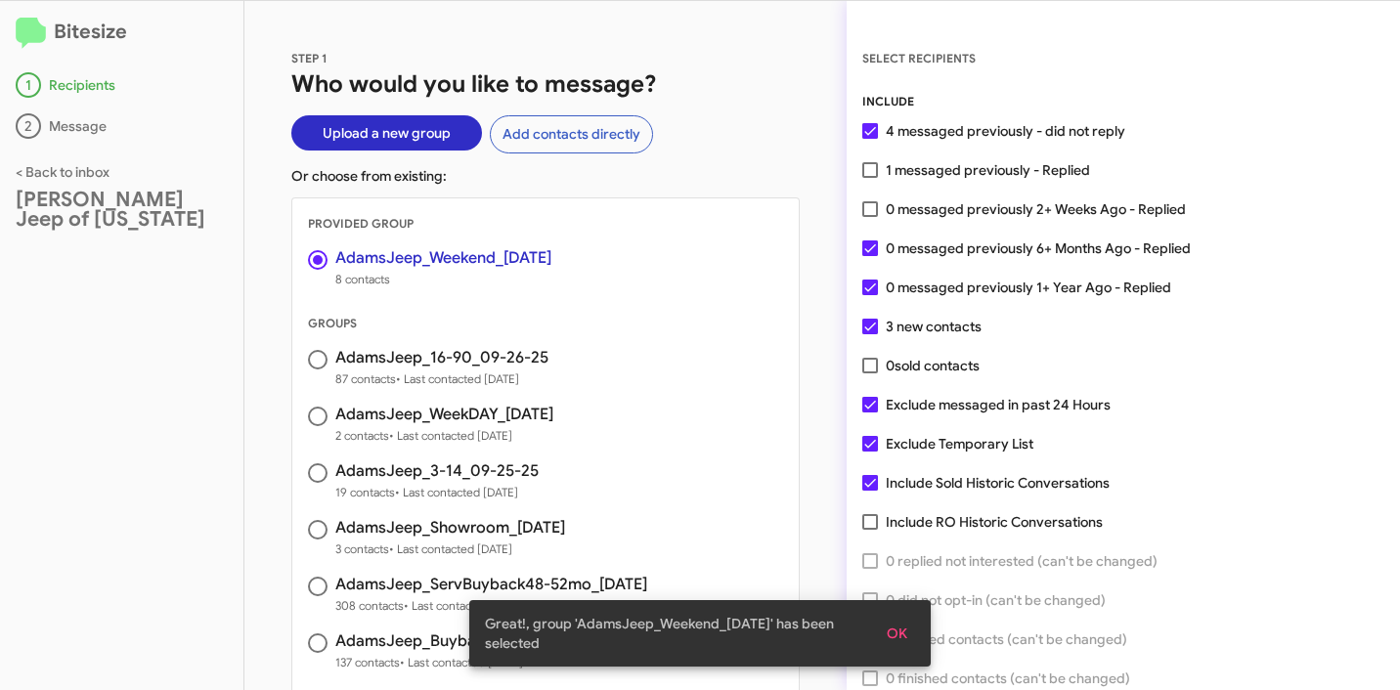
click at [75, 214] on div "[PERSON_NAME] Jeep of [US_STATE]" at bounding box center [122, 209] width 212 height 39
click at [28, 170] on link "< Back to inbox" at bounding box center [63, 172] width 94 height 18
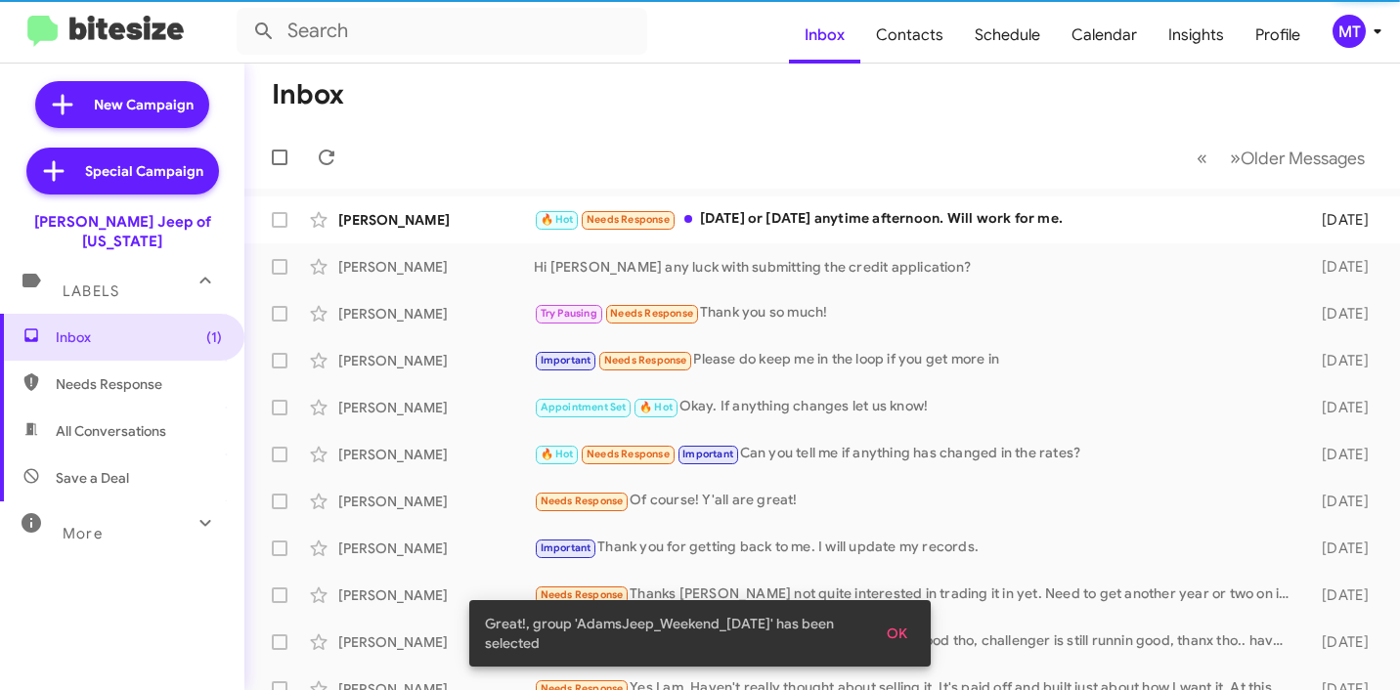
click at [1373, 26] on icon at bounding box center [1376, 31] width 23 height 23
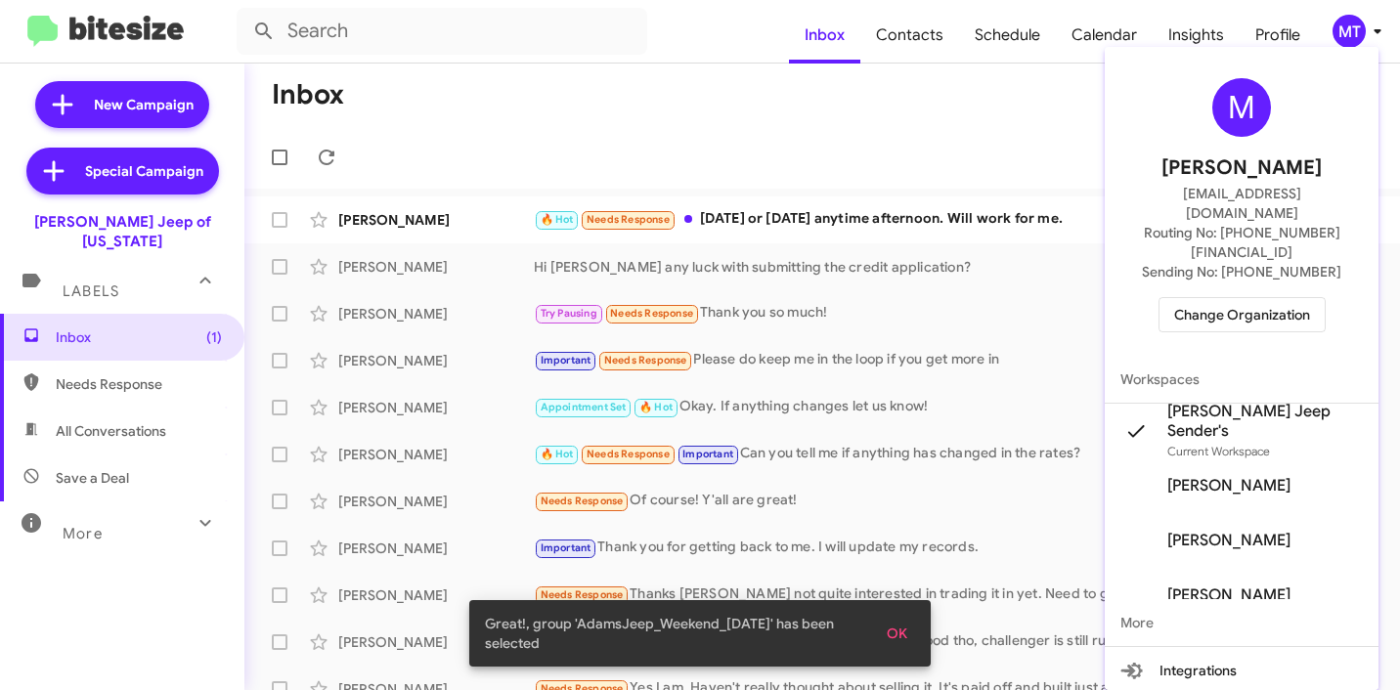
click at [1373, 26] on div at bounding box center [700, 345] width 1400 height 690
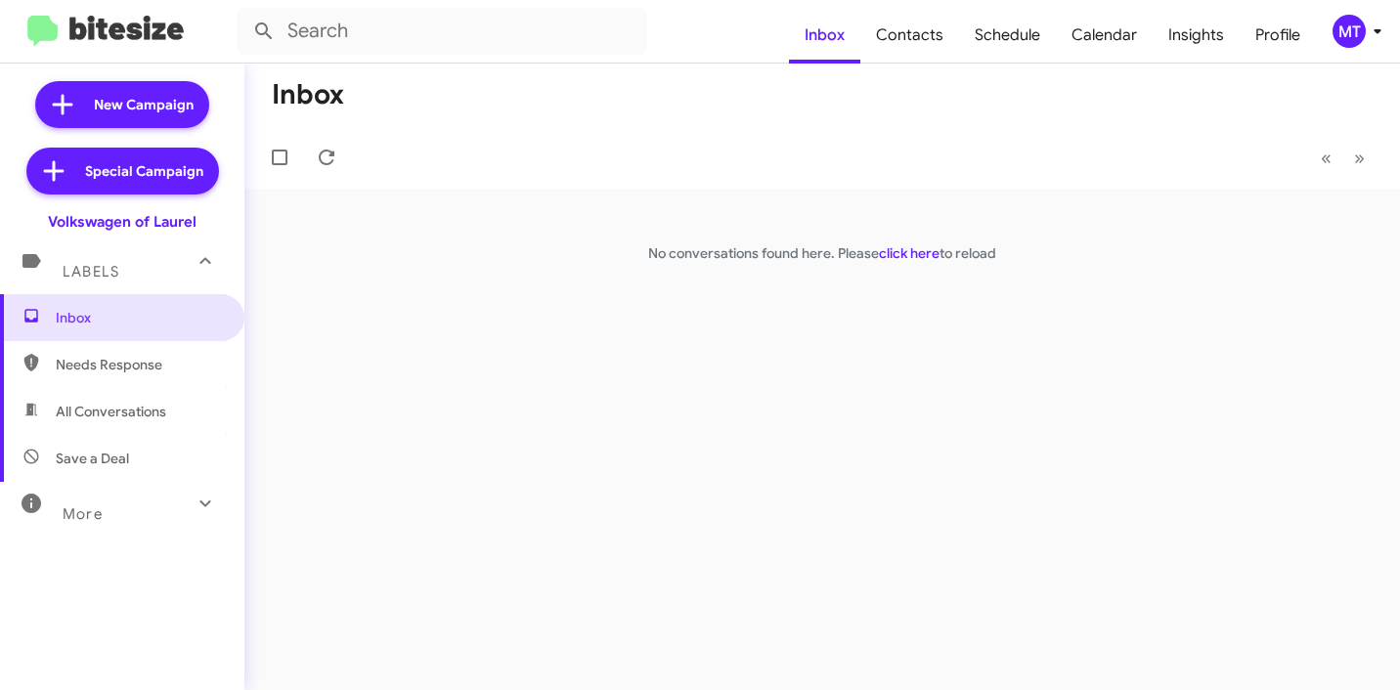
click at [1363, 37] on div "MT" at bounding box center [1348, 31] width 33 height 33
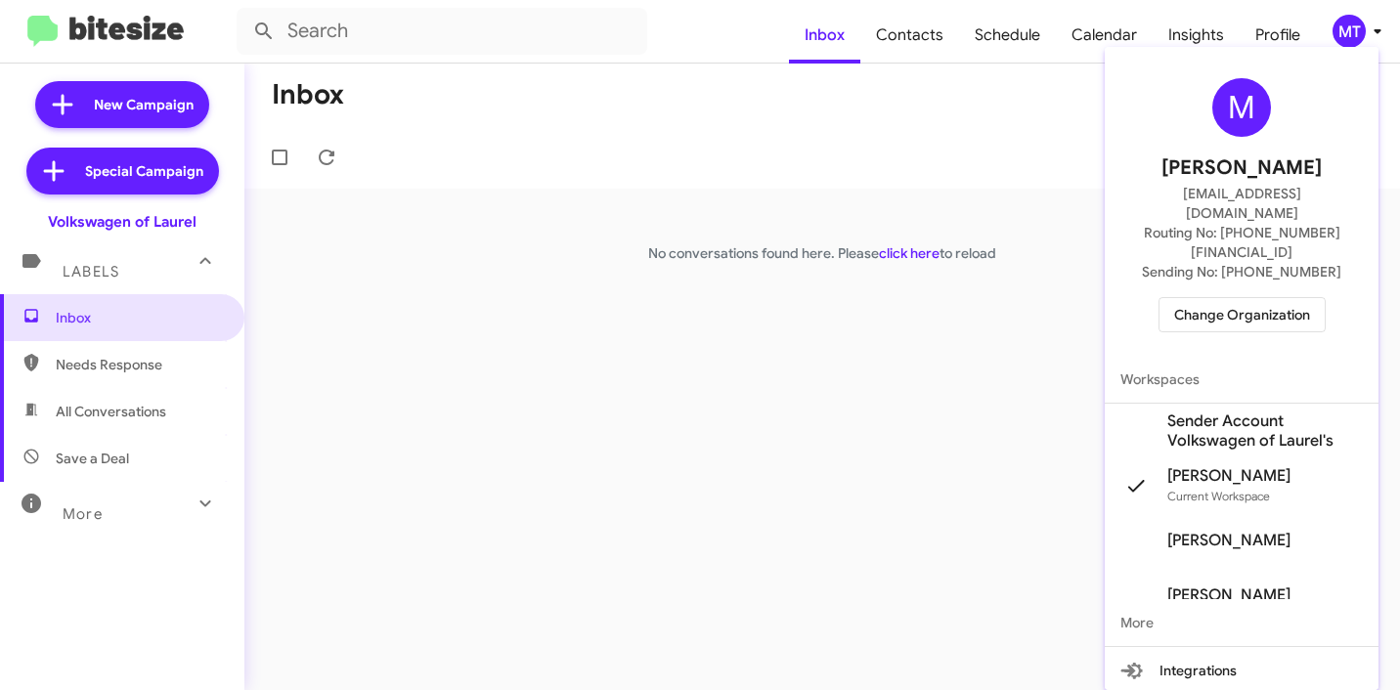
click at [1263, 298] on span "Change Organization" at bounding box center [1242, 314] width 136 height 33
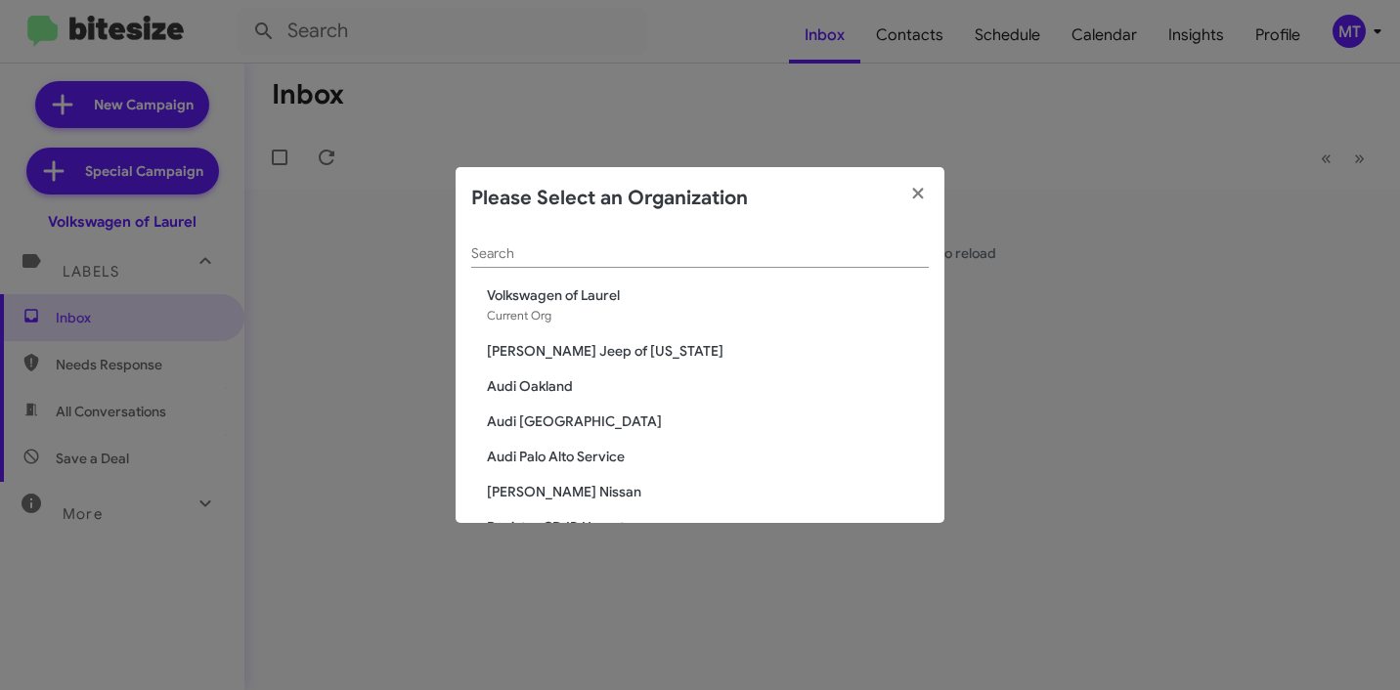
click at [644, 235] on div "Search" at bounding box center [699, 249] width 457 height 38
click at [592, 307] on div "Volkswagen of Laurel Current Org" at bounding box center [708, 305] width 442 height 40
click at [592, 297] on span "Volkswagen of Laurel" at bounding box center [708, 295] width 442 height 20
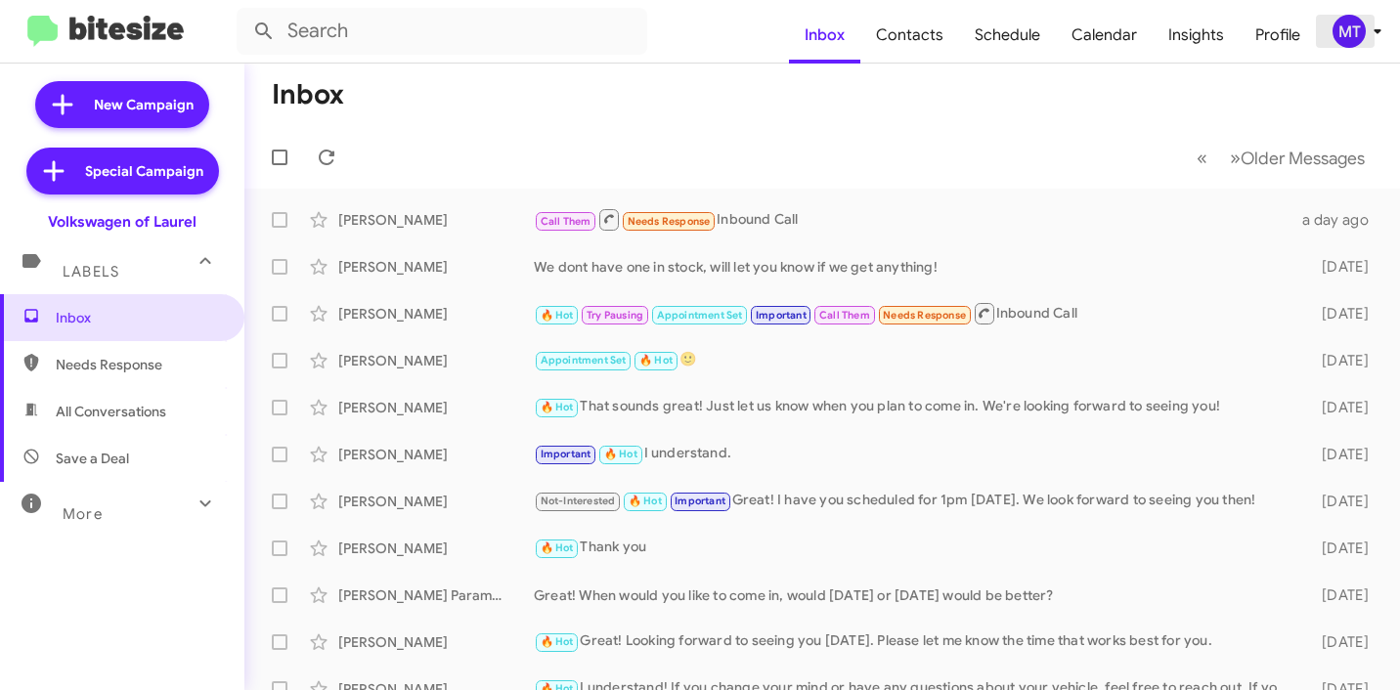
click at [1379, 36] on icon at bounding box center [1376, 31] width 23 height 23
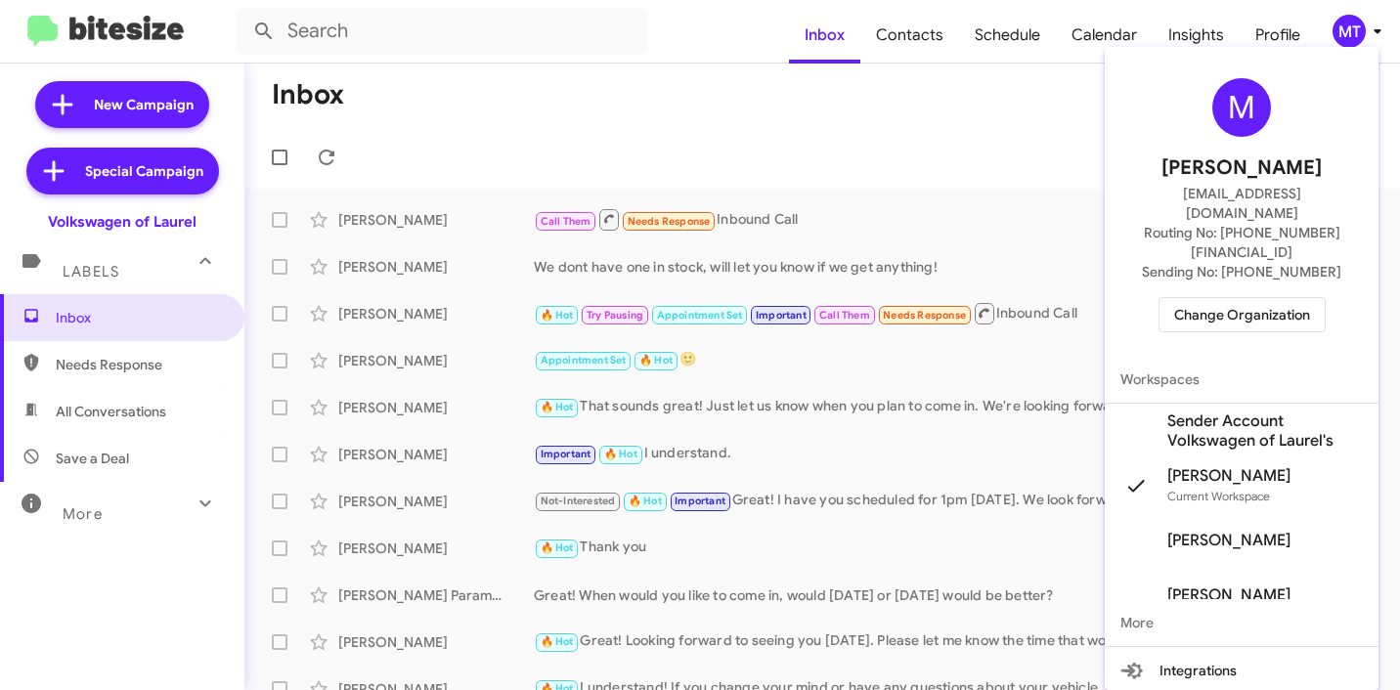
click at [1156, 404] on span "Sender Account Volkswagen of Laurel's" at bounding box center [1241, 431] width 274 height 55
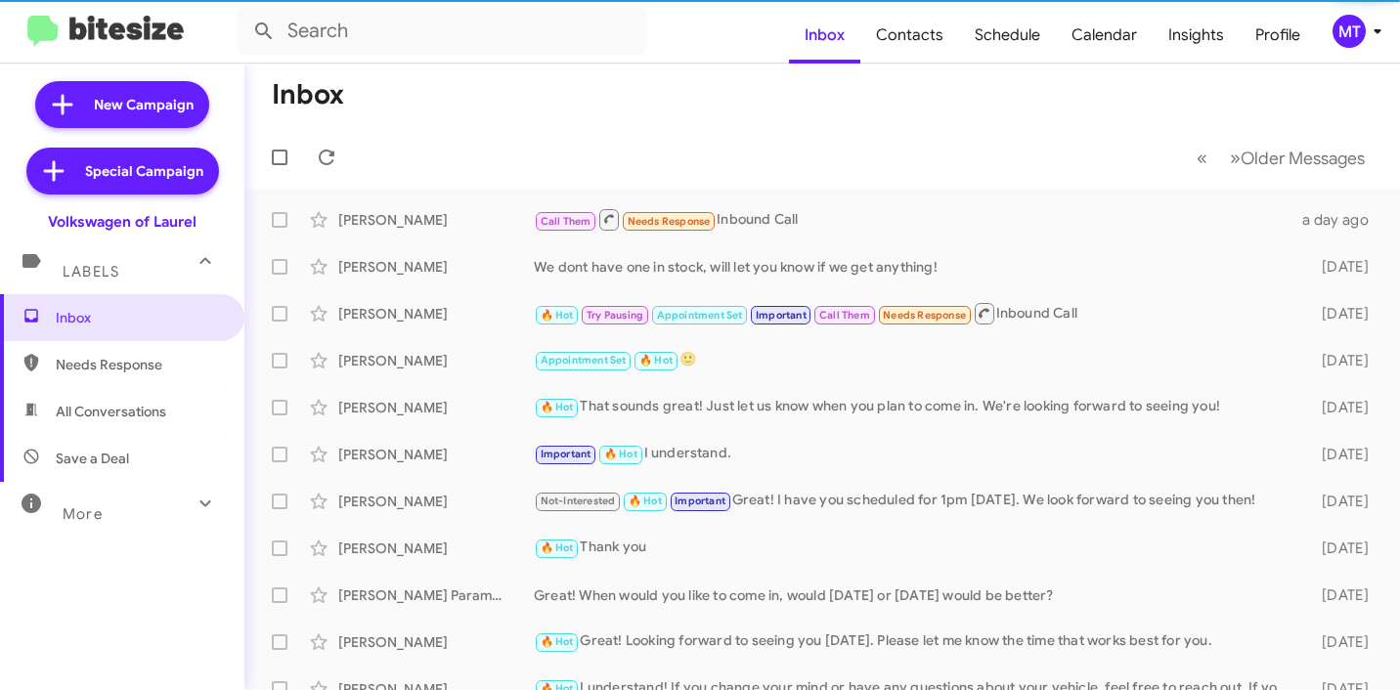
click at [1381, 37] on icon at bounding box center [1376, 31] width 23 height 23
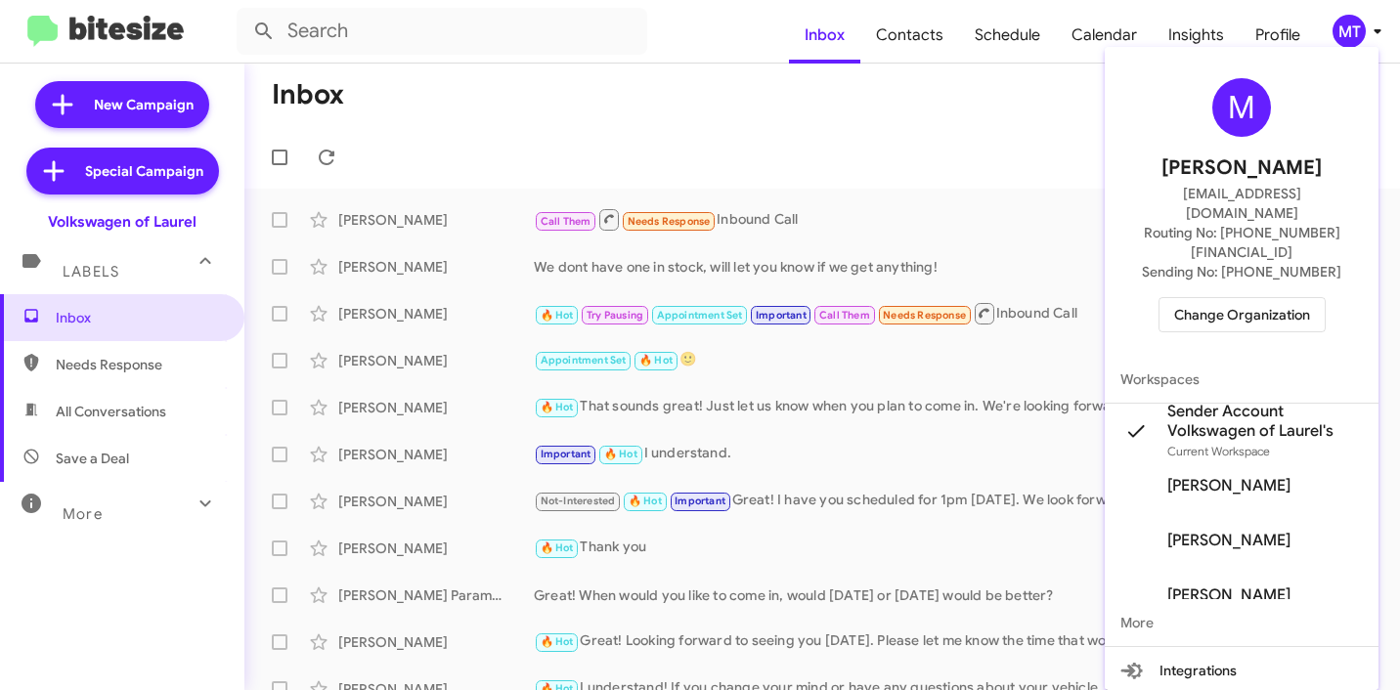
click at [939, 127] on div at bounding box center [700, 345] width 1400 height 690
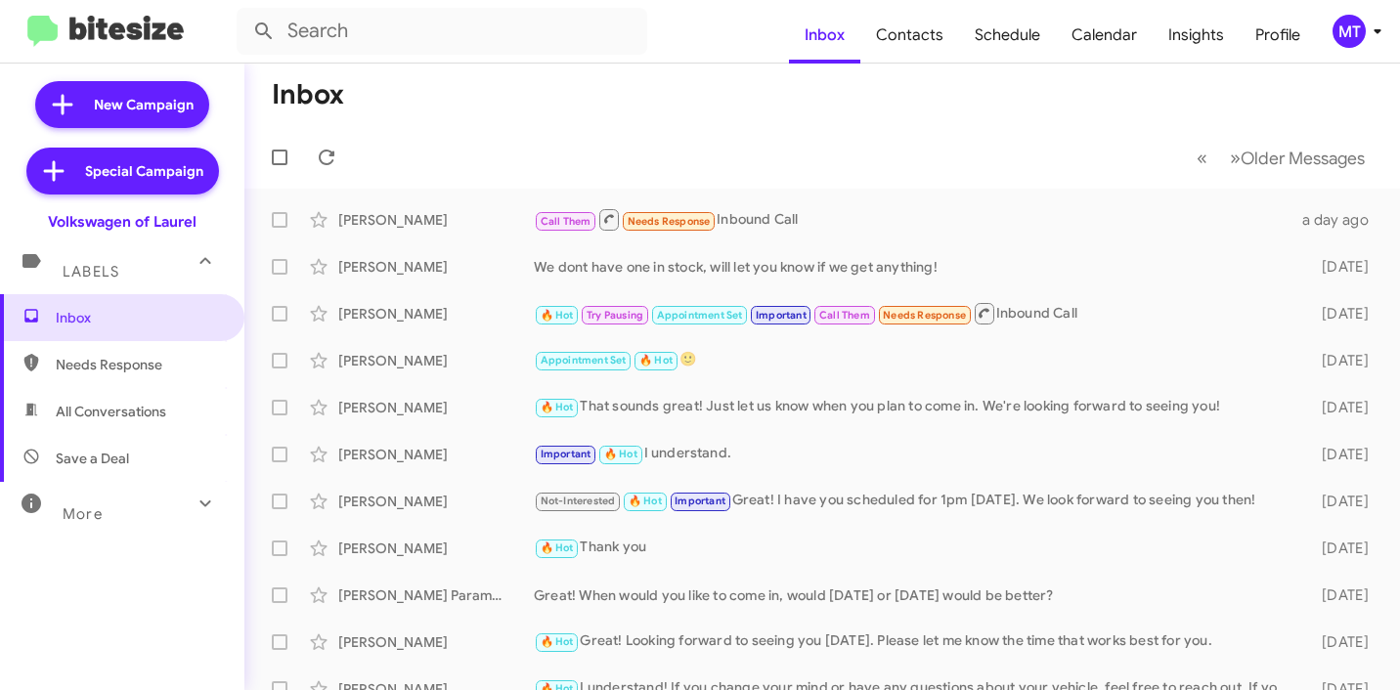
click at [1369, 30] on icon at bounding box center [1376, 31] width 23 height 23
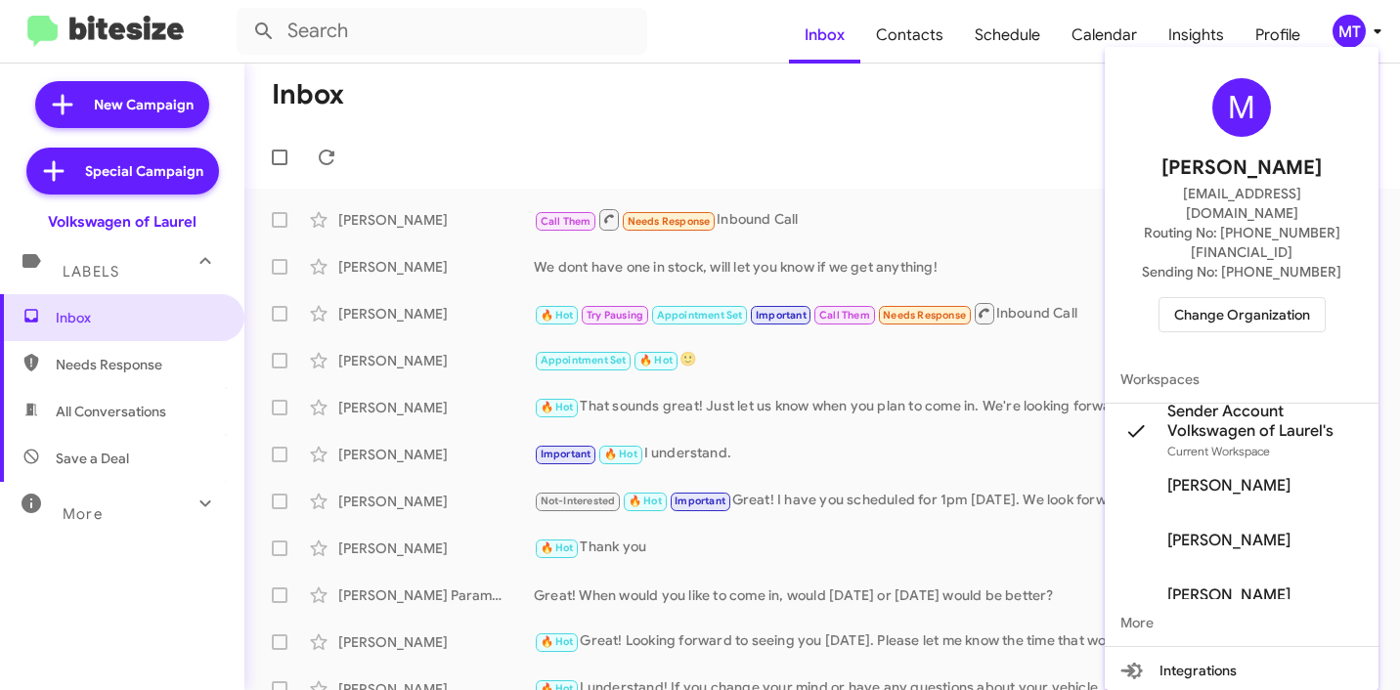
click at [964, 123] on div at bounding box center [700, 345] width 1400 height 690
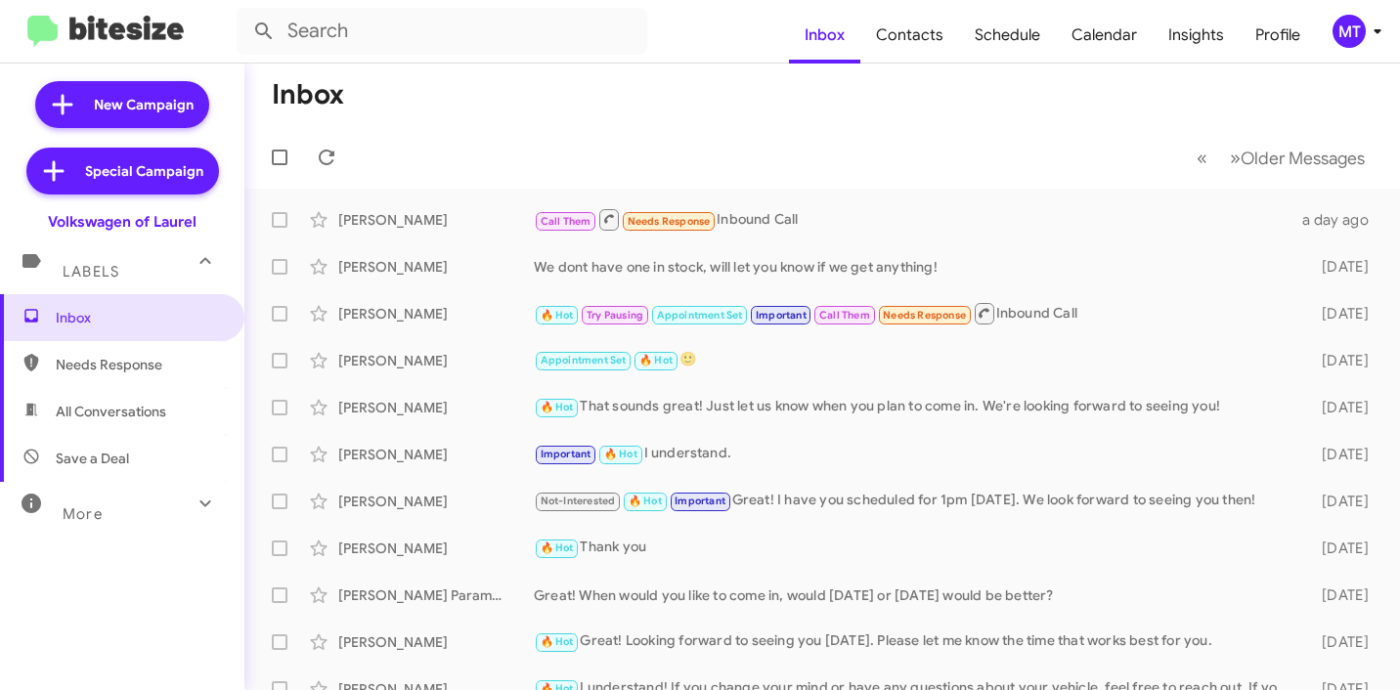
click at [1373, 35] on icon at bounding box center [1376, 31] width 23 height 23
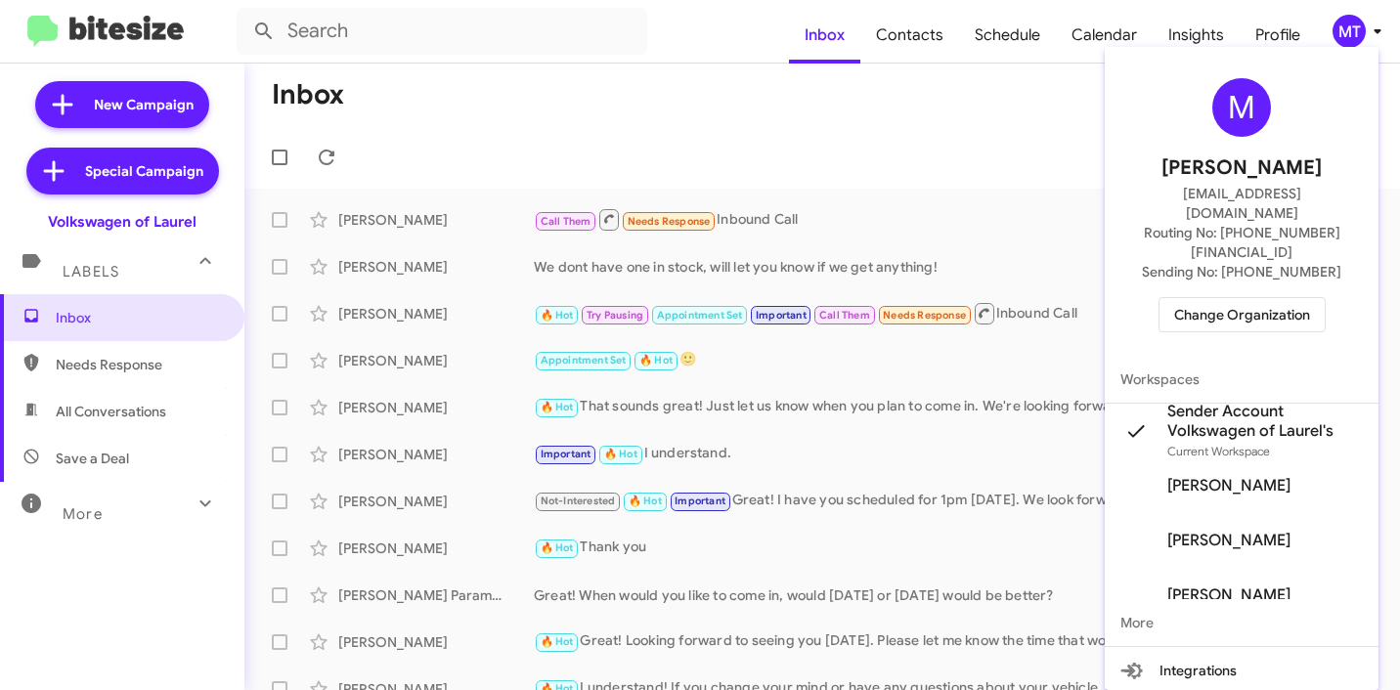
click at [996, 144] on div at bounding box center [700, 345] width 1400 height 690
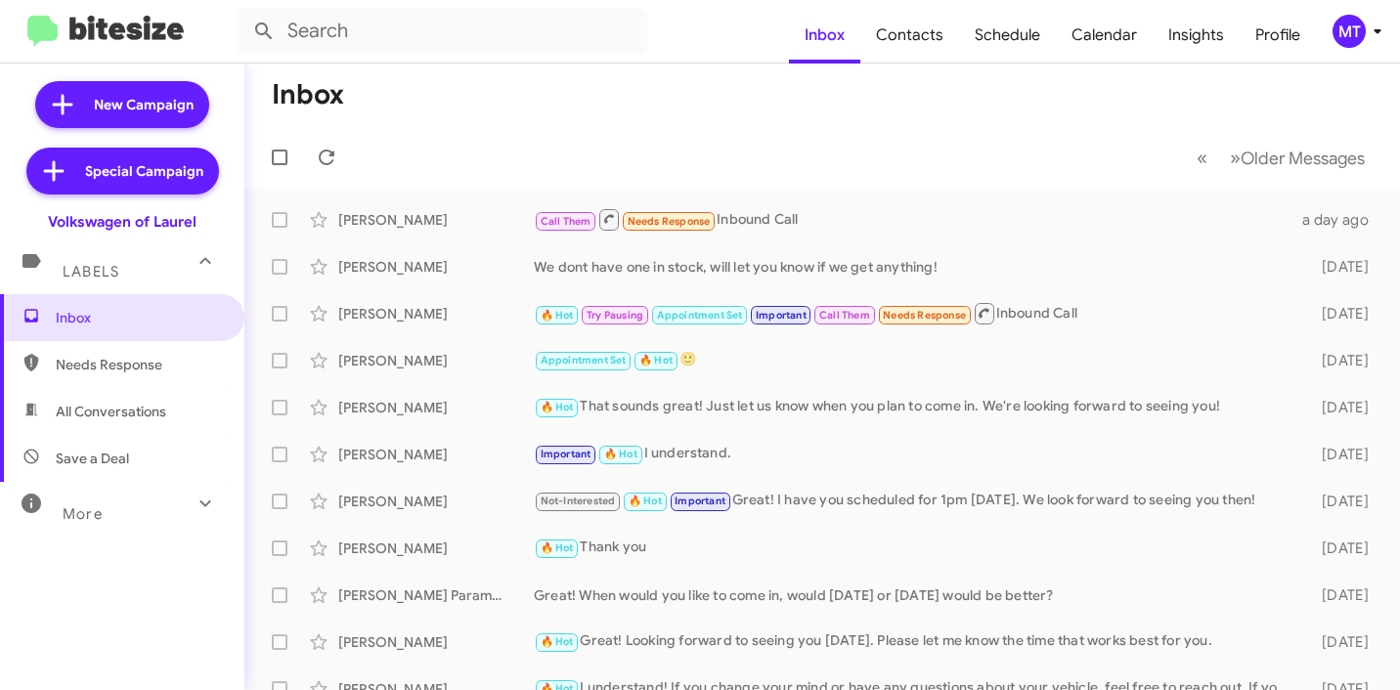
click at [1361, 22] on div "MT" at bounding box center [1348, 31] width 33 height 33
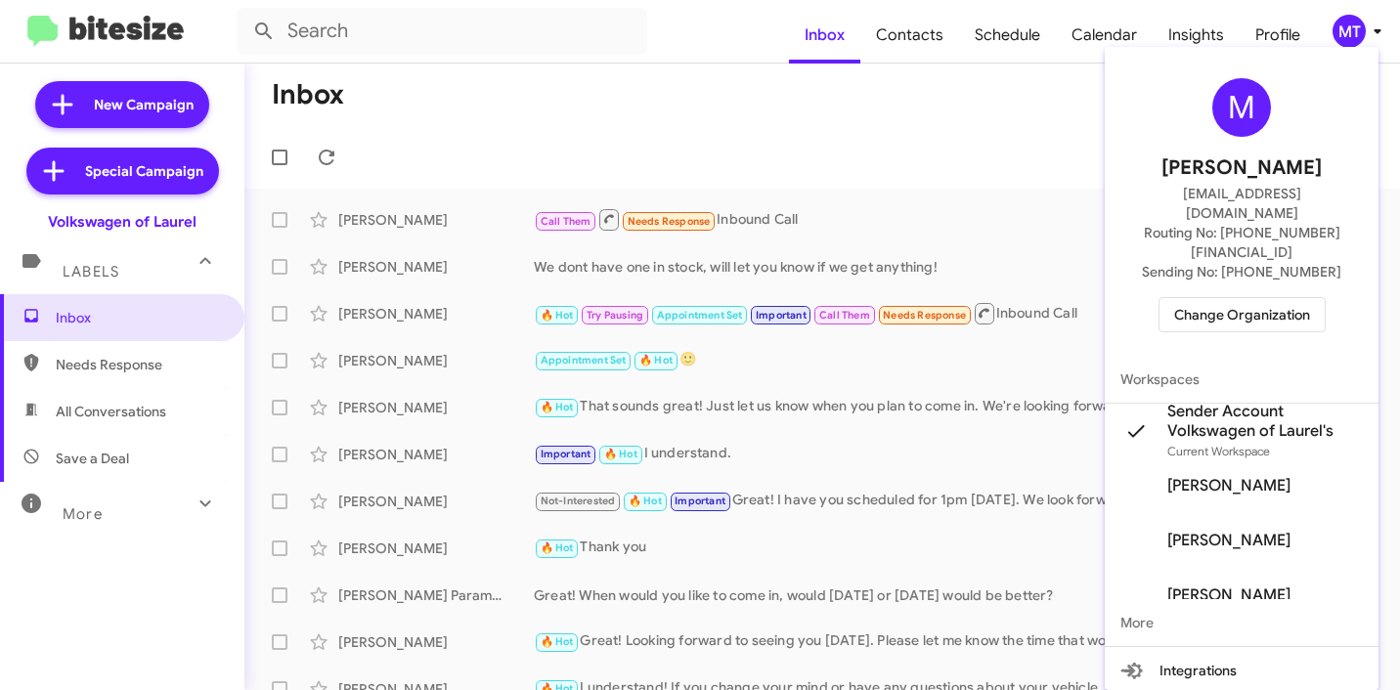
click at [121, 106] on div at bounding box center [700, 345] width 1400 height 690
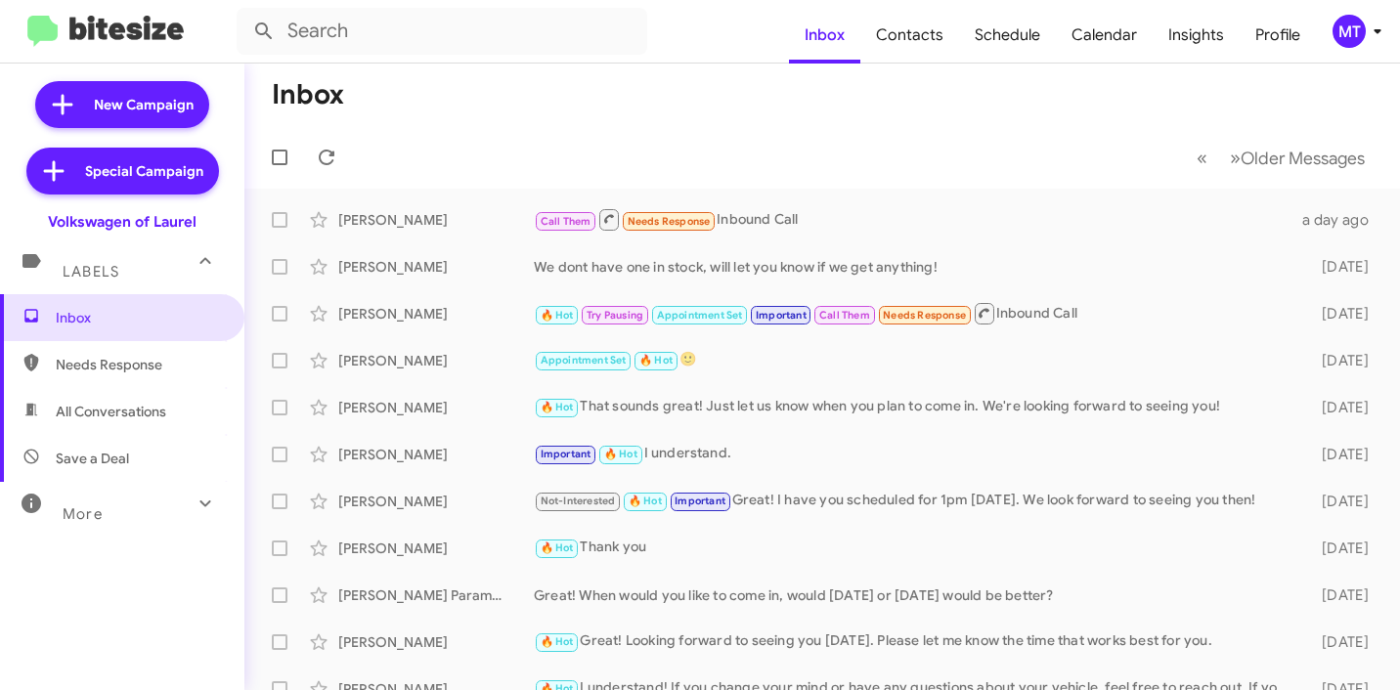
click at [121, 106] on span "New Campaign" at bounding box center [144, 105] width 100 height 20
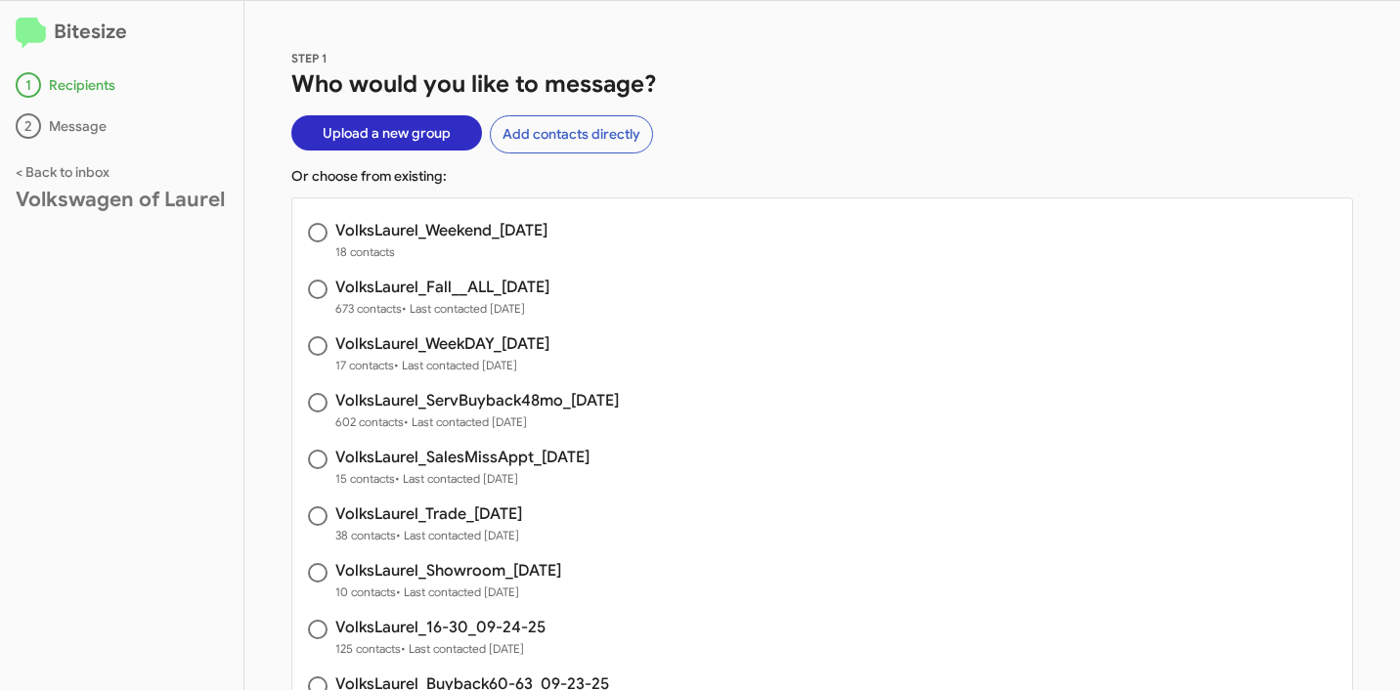
click at [384, 120] on span "Upload a new group" at bounding box center [387, 132] width 128 height 35
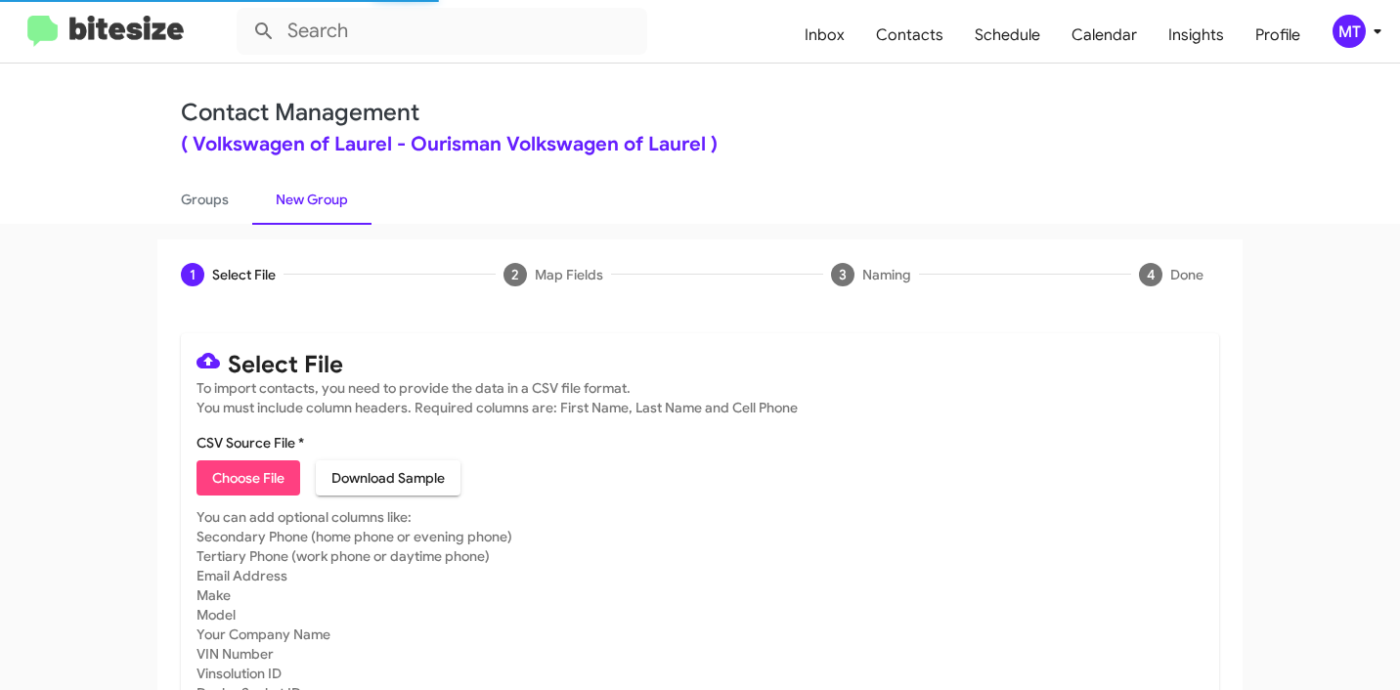
click at [251, 484] on span "Choose File" at bounding box center [248, 477] width 72 height 35
type input "VolksLaurel_90-180_09-29-25"
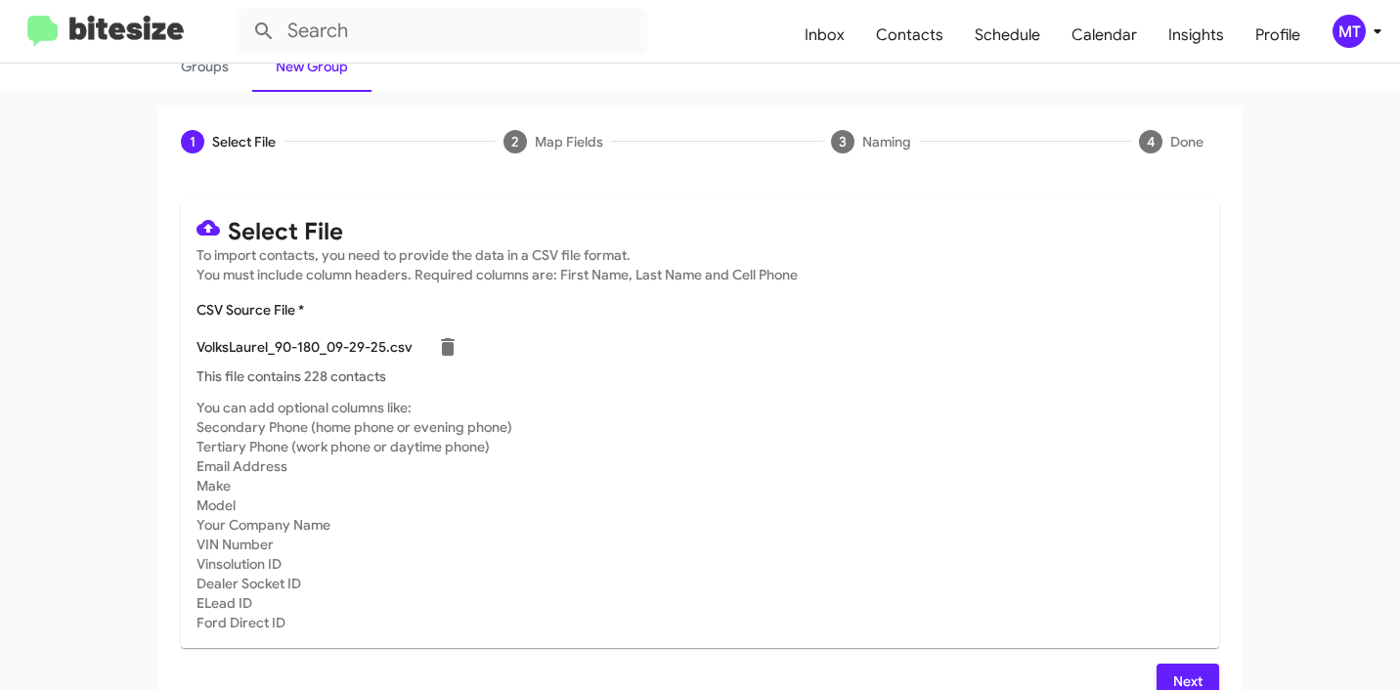
scroll to position [165, 0]
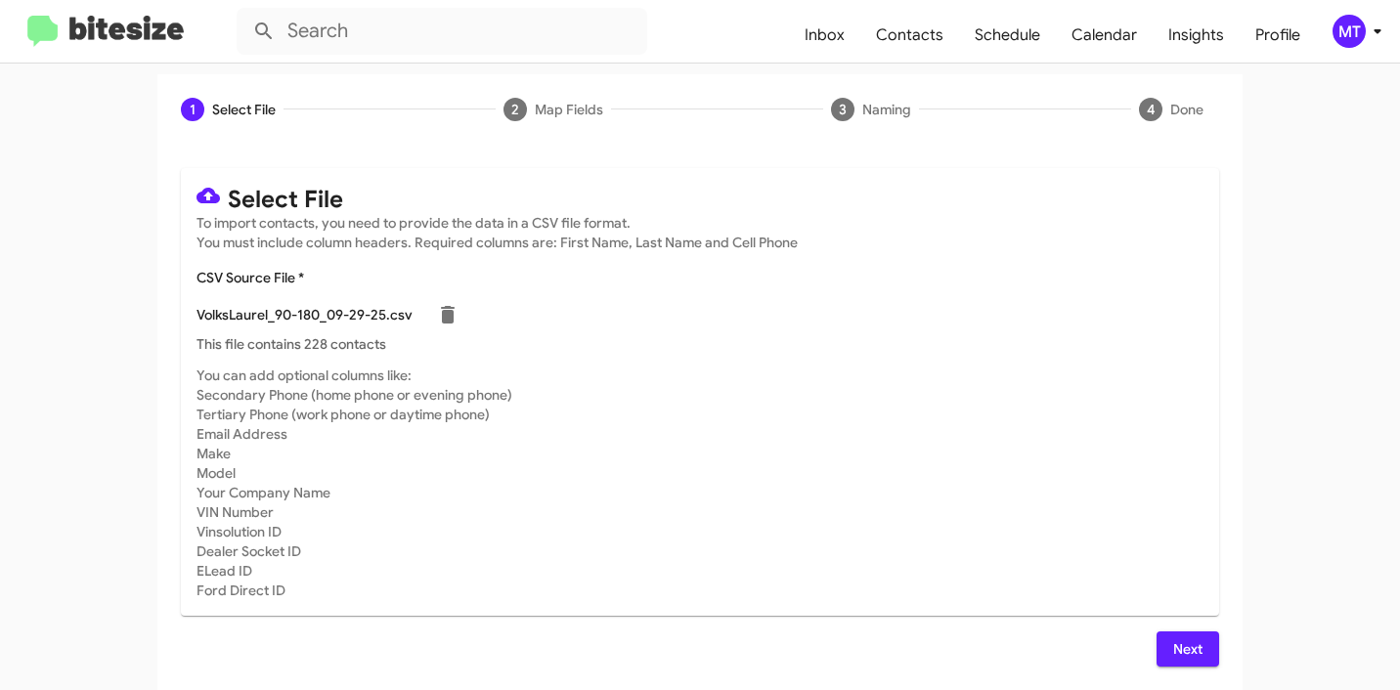
click at [1176, 644] on span "Next" at bounding box center [1187, 648] width 31 height 35
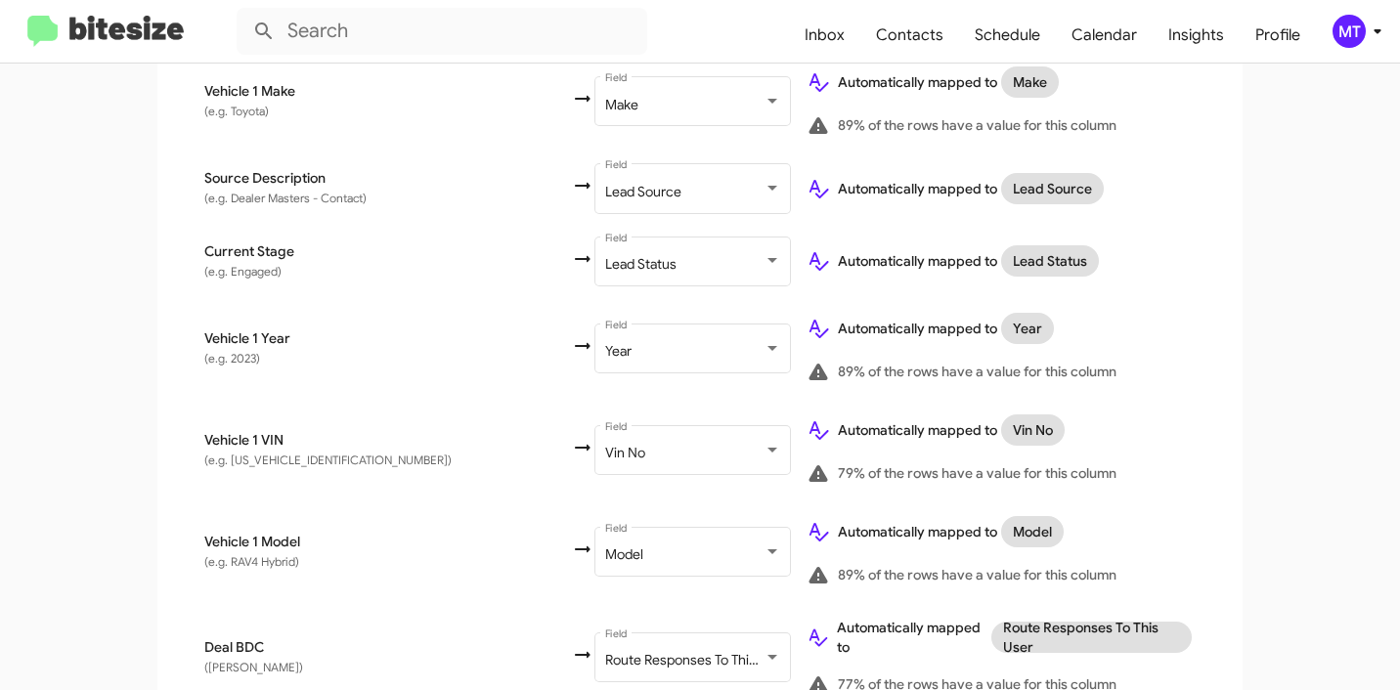
scroll to position [1146, 0]
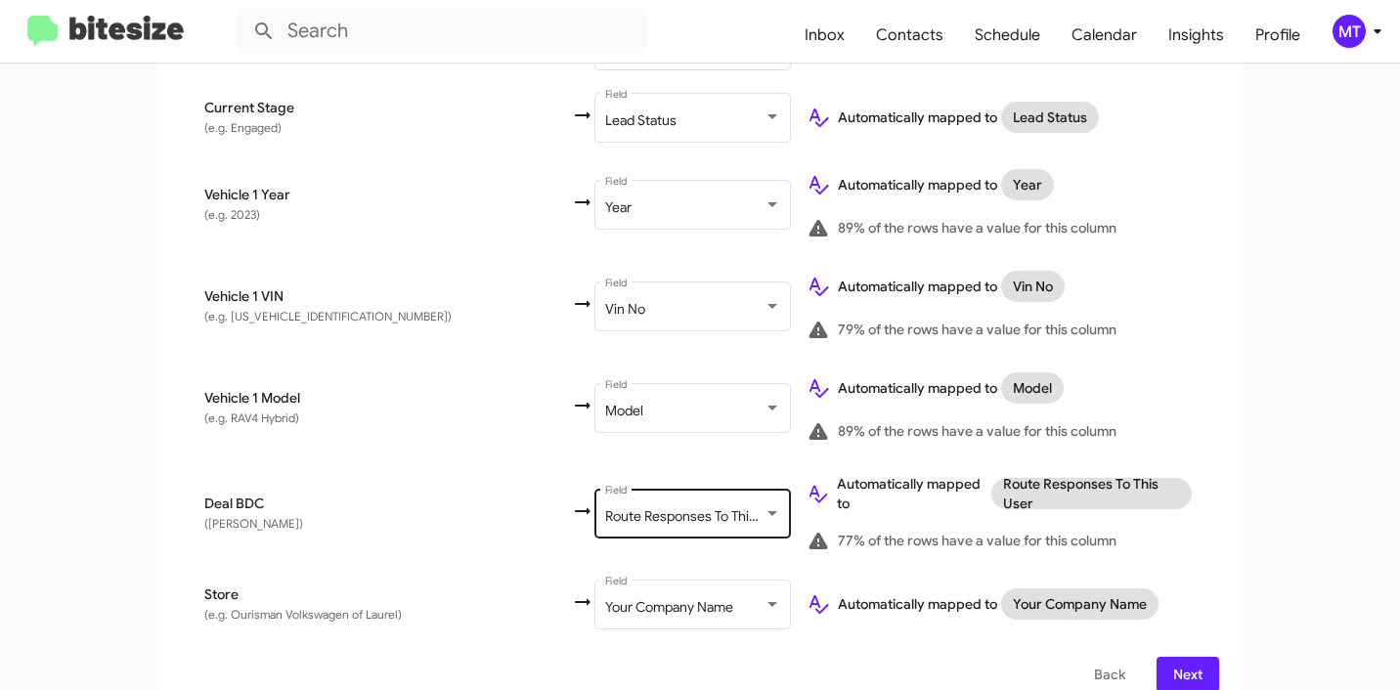
click at [605, 507] on span "Route Responses To This User" at bounding box center [696, 516] width 182 height 18
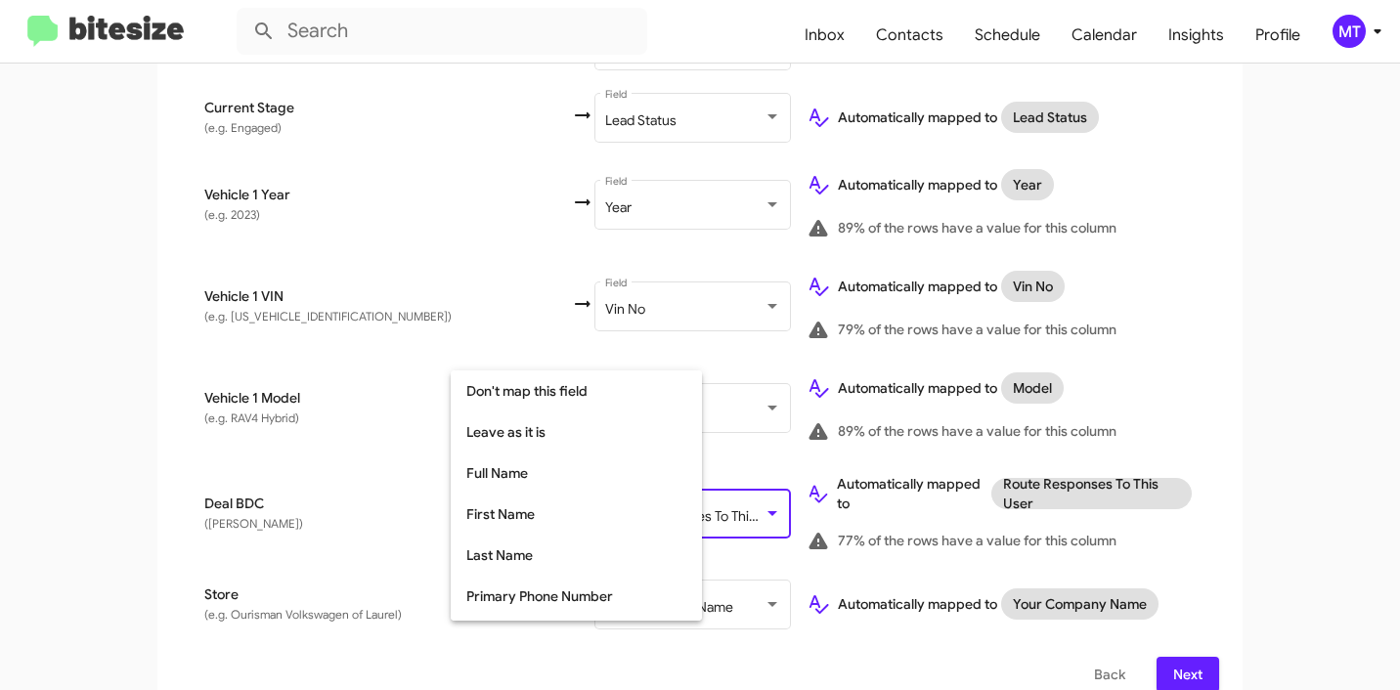
scroll to position [388, 0]
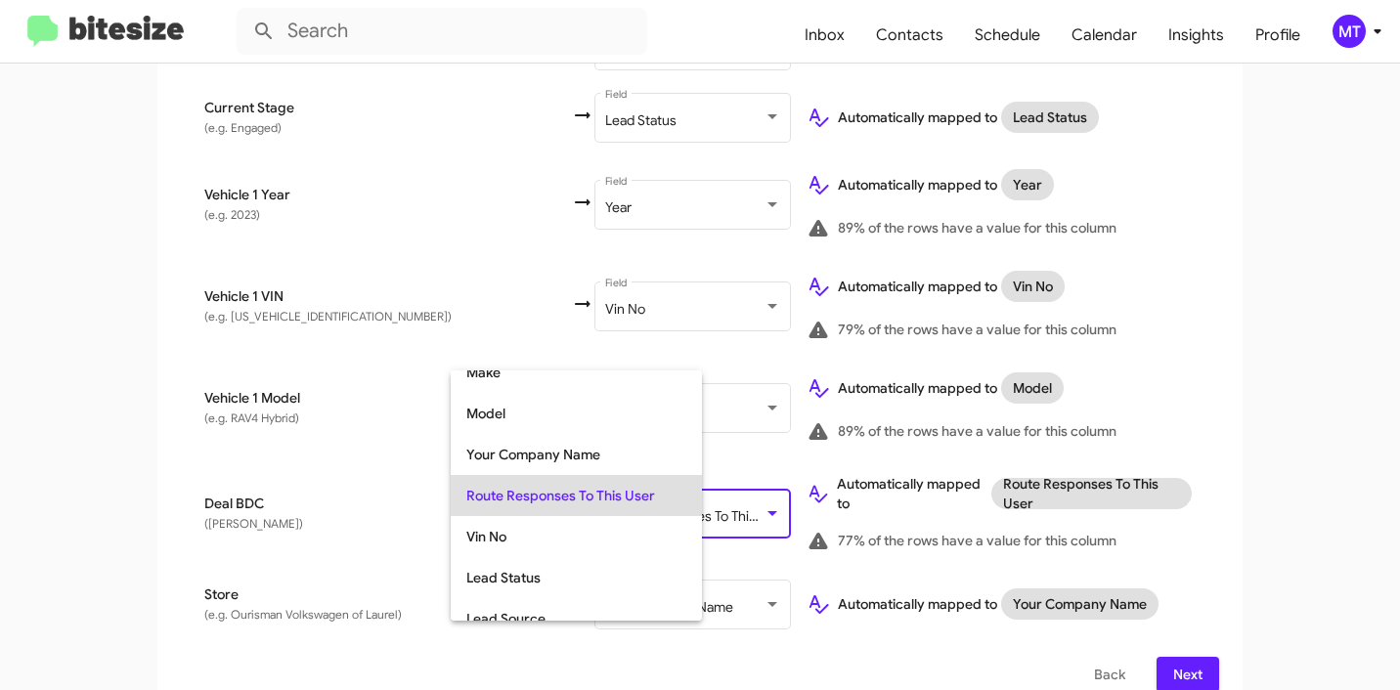
click at [831, 679] on div at bounding box center [700, 345] width 1400 height 690
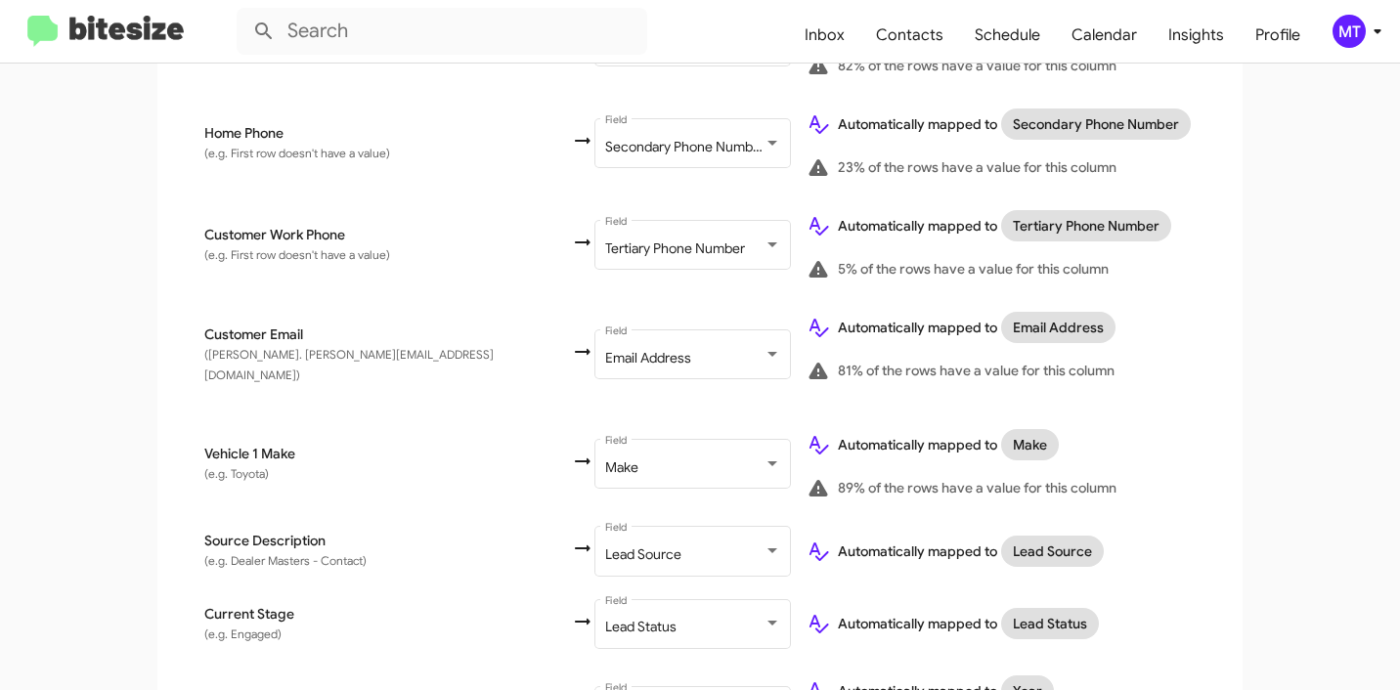
scroll to position [1146, 0]
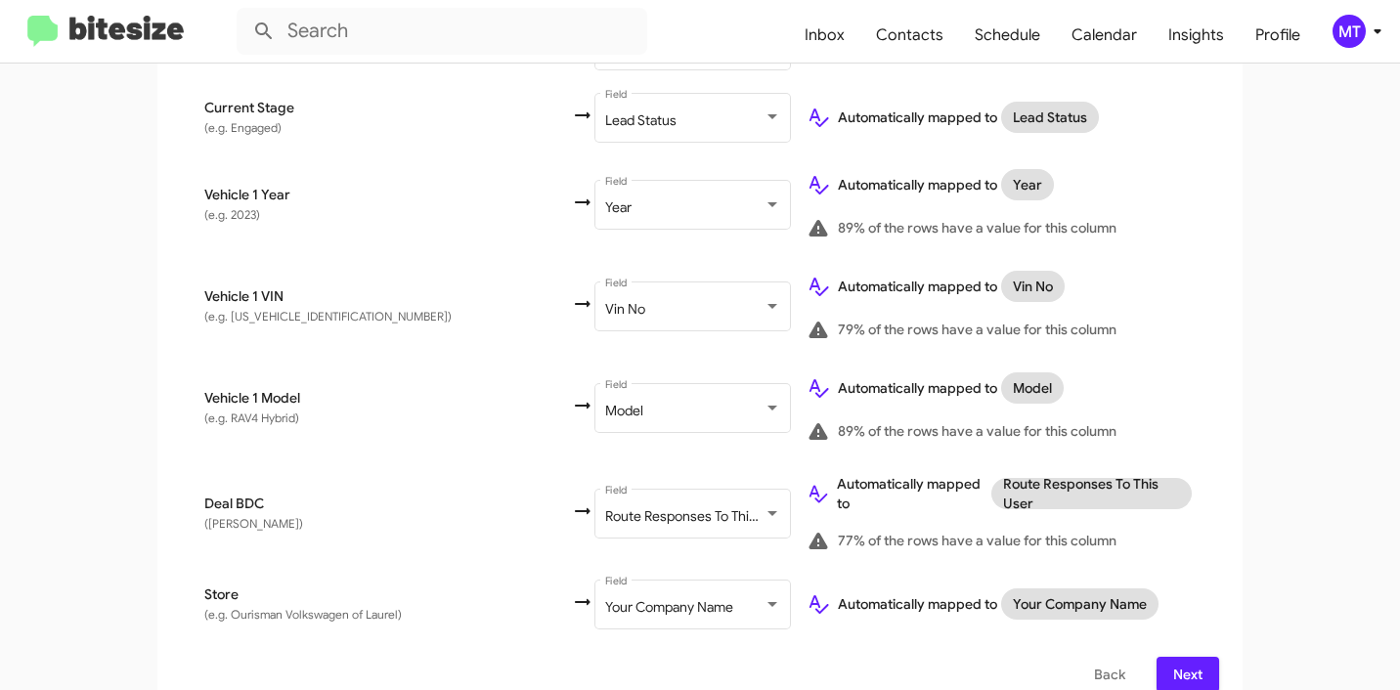
click at [1193, 661] on span "Next" at bounding box center [1187, 674] width 31 height 35
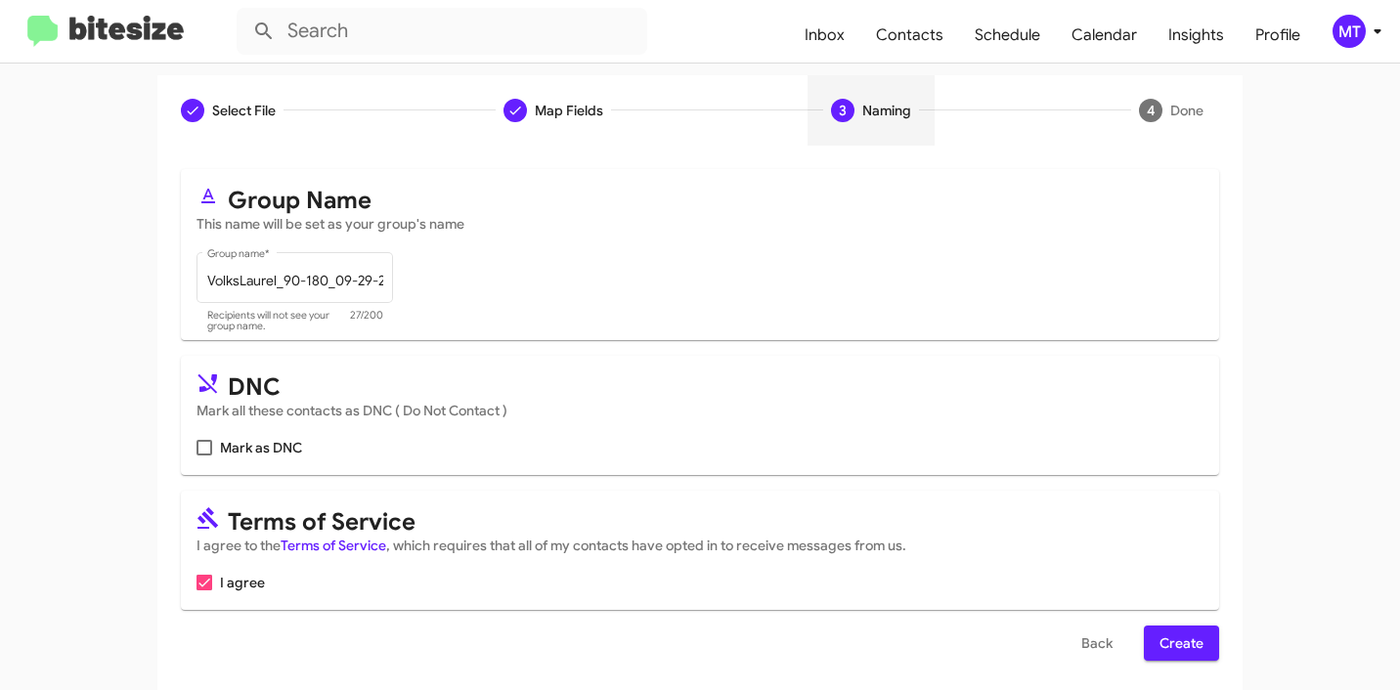
scroll to position [174, 0]
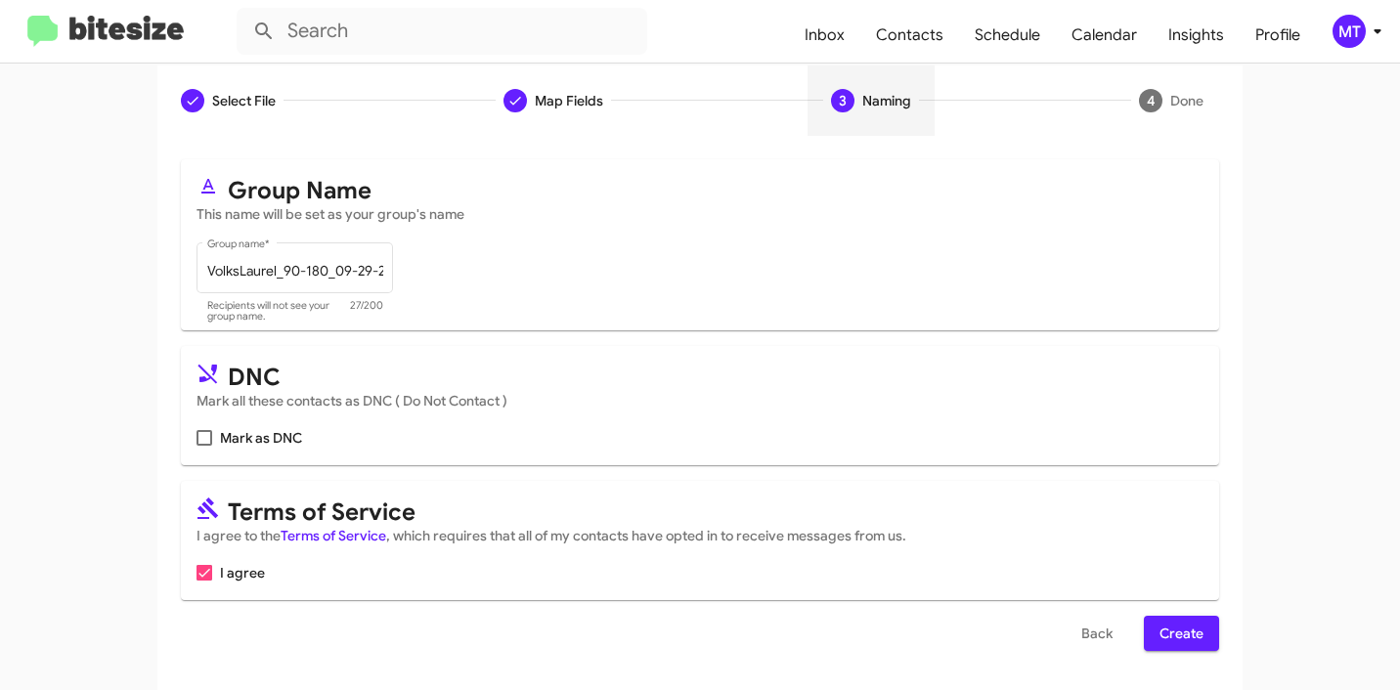
click at [1183, 624] on span "Create" at bounding box center [1181, 633] width 44 height 35
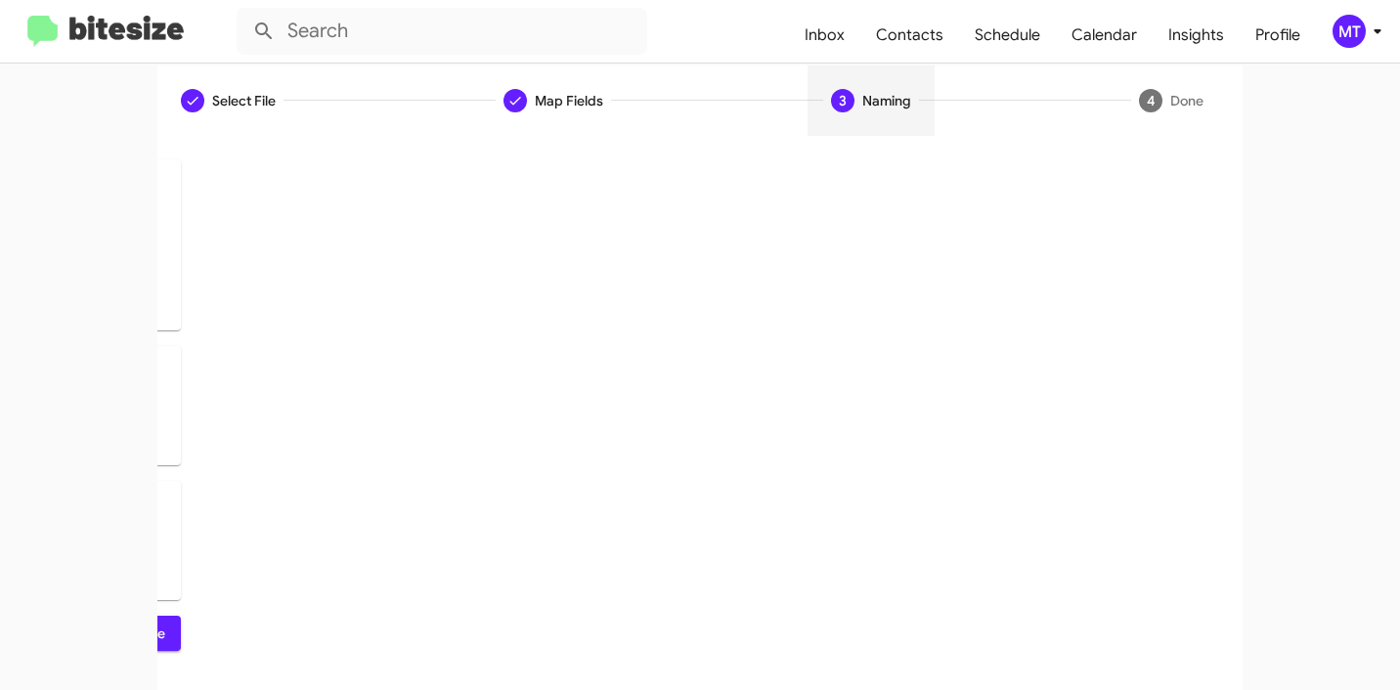
scroll to position [0, 0]
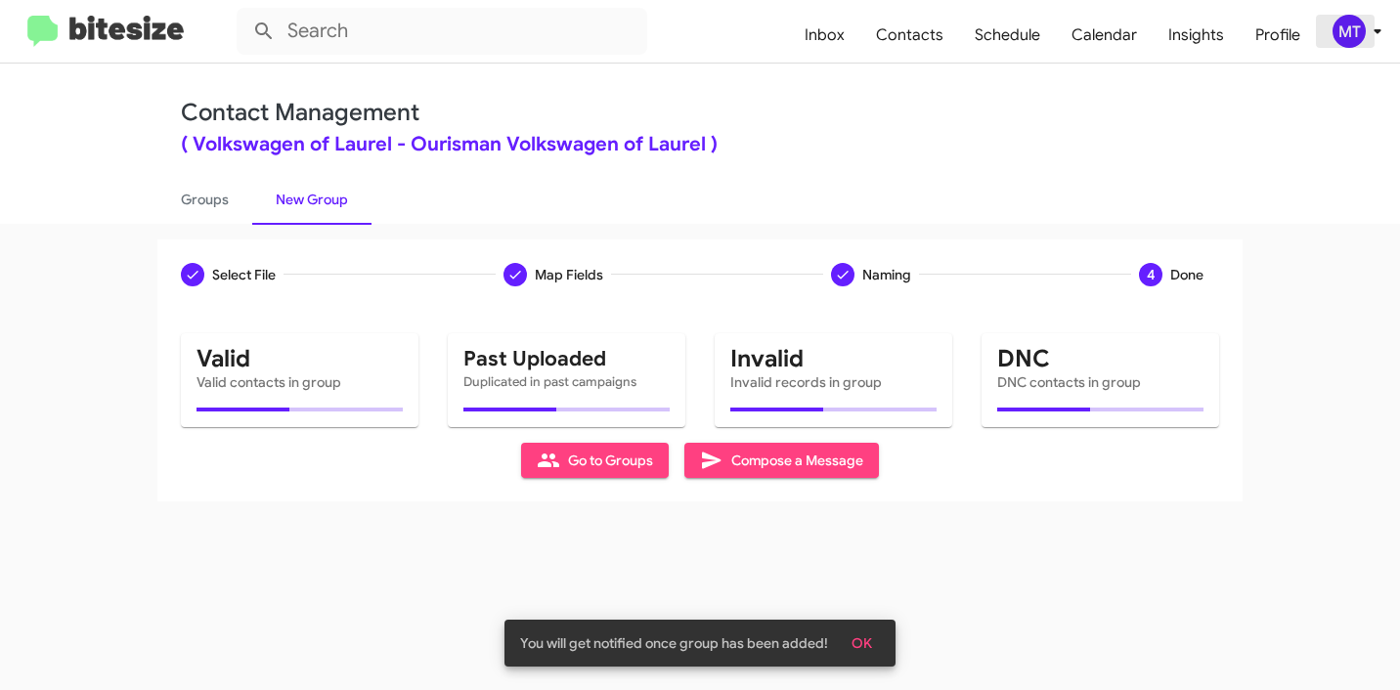
click at [1379, 30] on icon at bounding box center [1376, 31] width 7 height 5
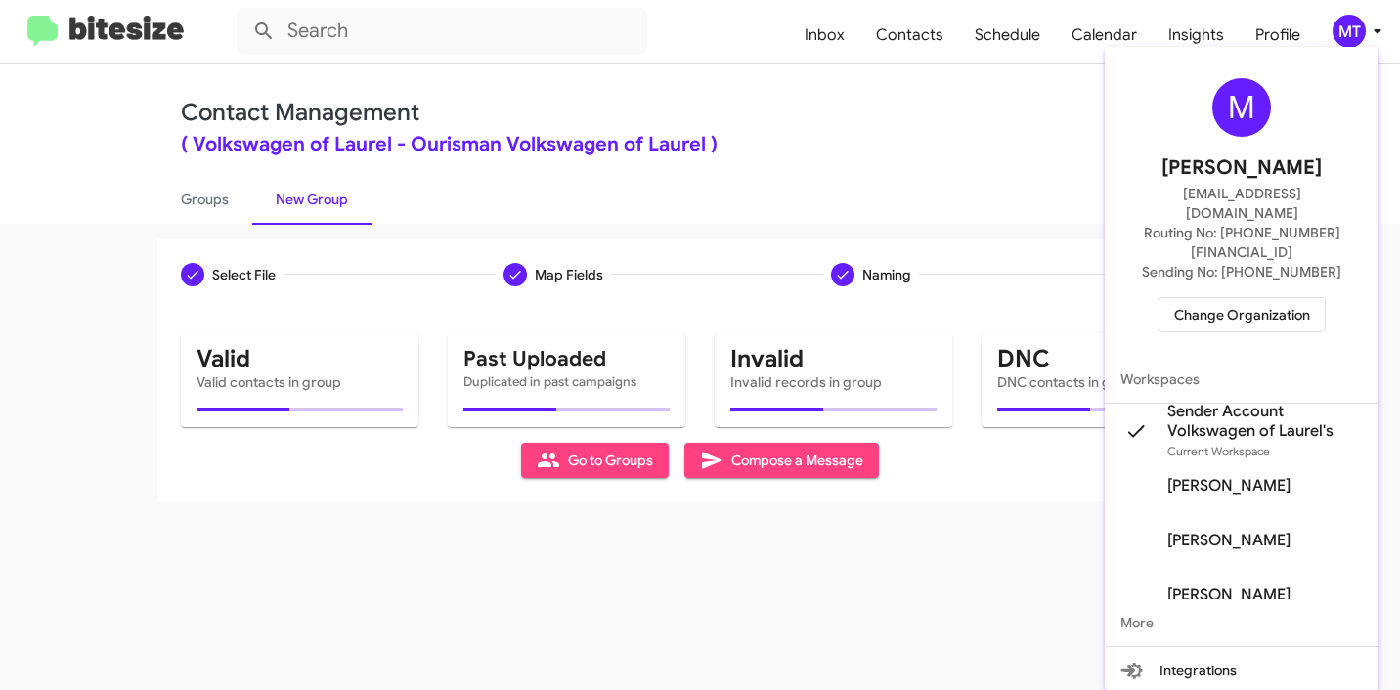
click at [1379, 32] on div at bounding box center [700, 345] width 1400 height 690
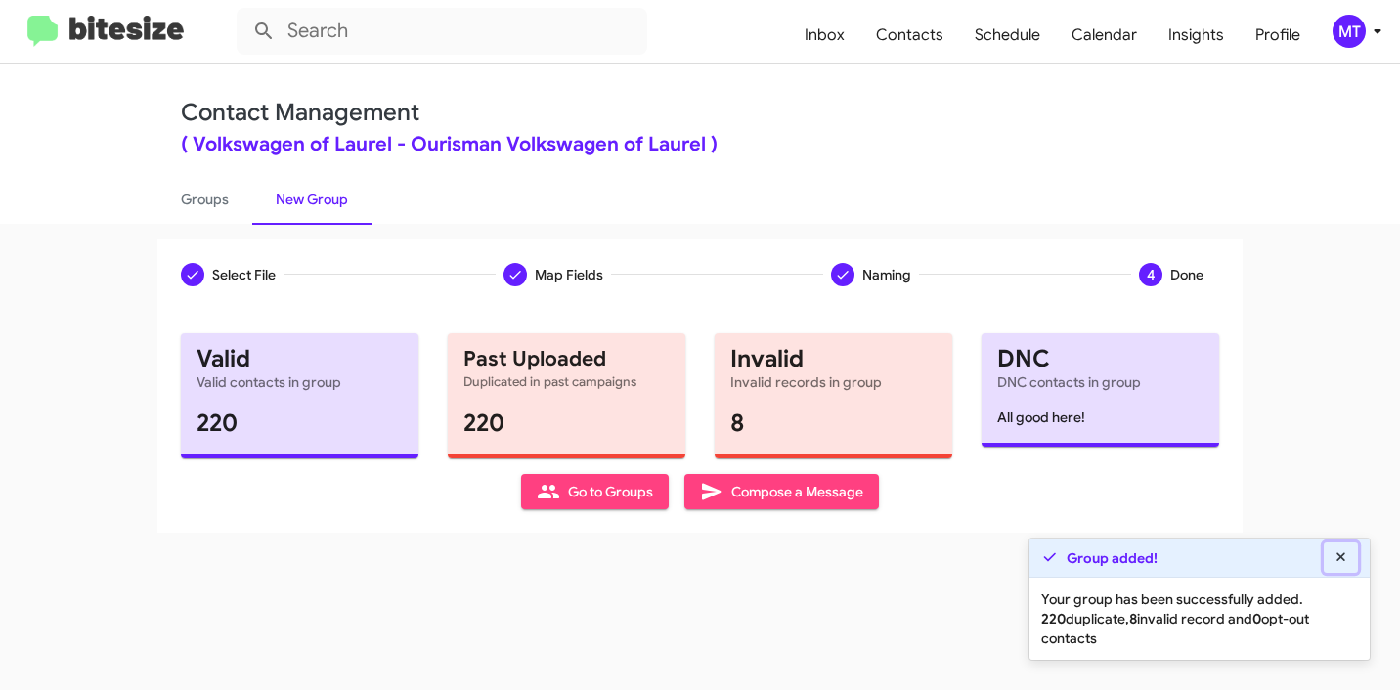
click at [1338, 556] on icon at bounding box center [1340, 556] width 9 height 9
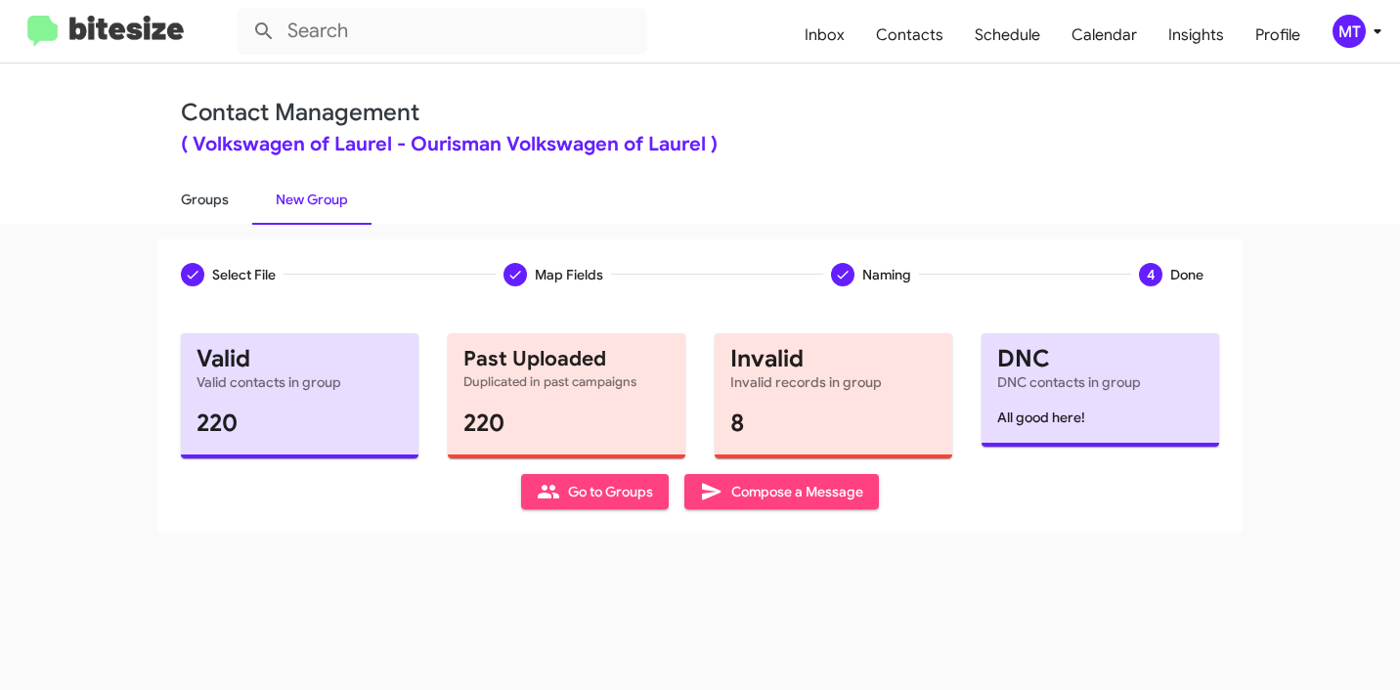
click at [196, 216] on link "Groups" at bounding box center [204, 199] width 95 height 51
click at [206, 205] on link "Groups" at bounding box center [204, 199] width 95 height 51
type input "in:groups"
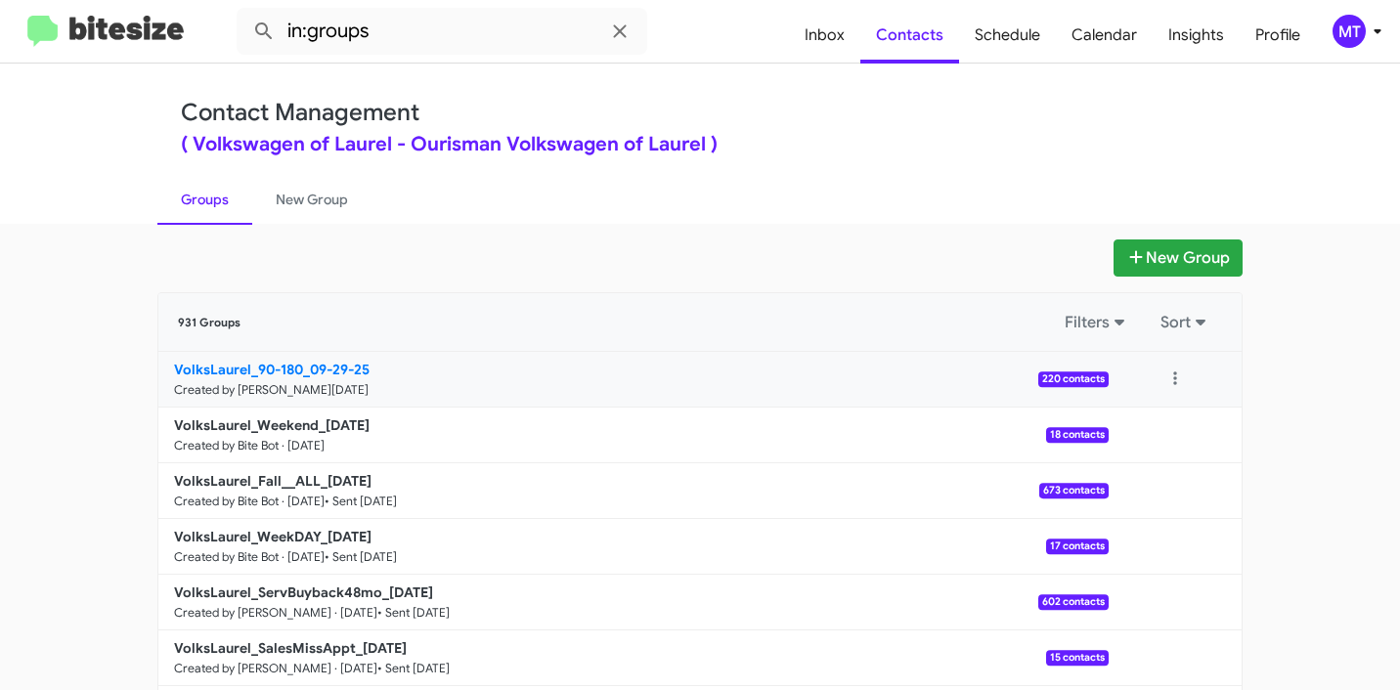
click at [735, 377] on p "VolksLaurel_90-180_09-29-25" at bounding box center [633, 370] width 919 height 20
click at [1178, 379] on button at bounding box center [1174, 379] width 39 height 39
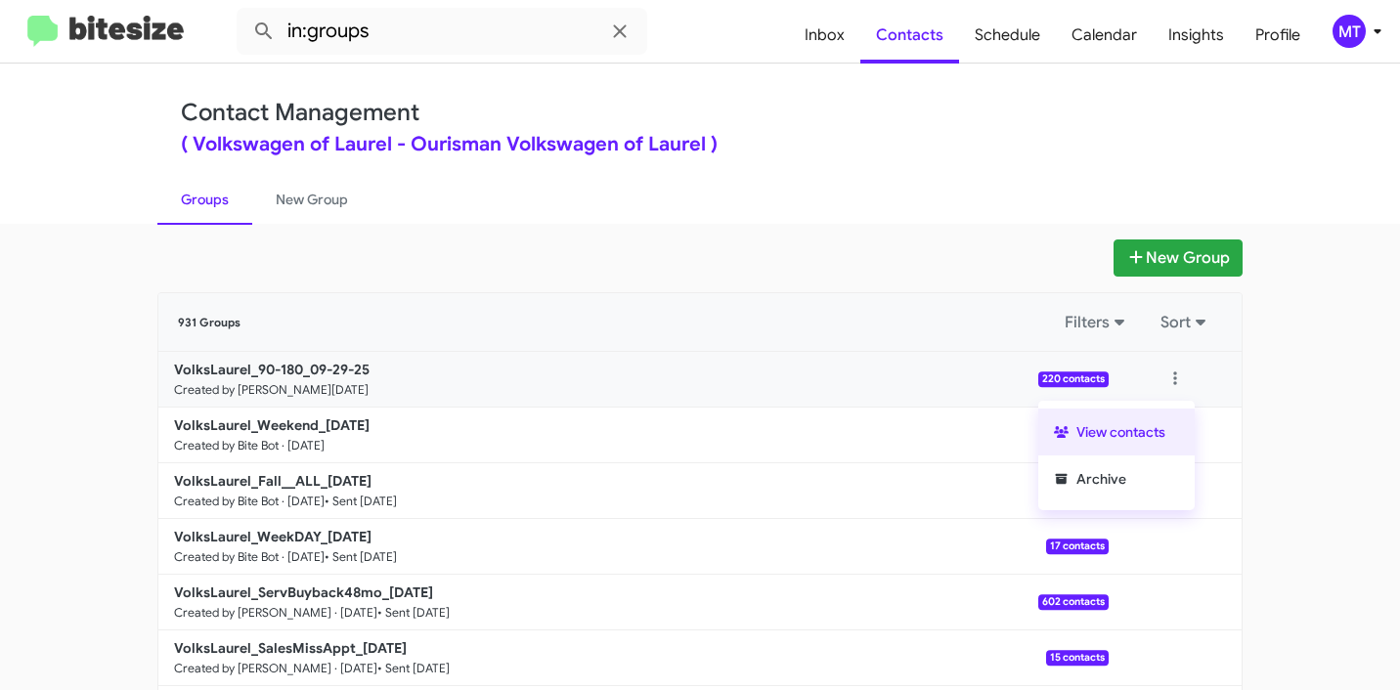
click at [1134, 419] on button "View contacts" at bounding box center [1116, 432] width 156 height 47
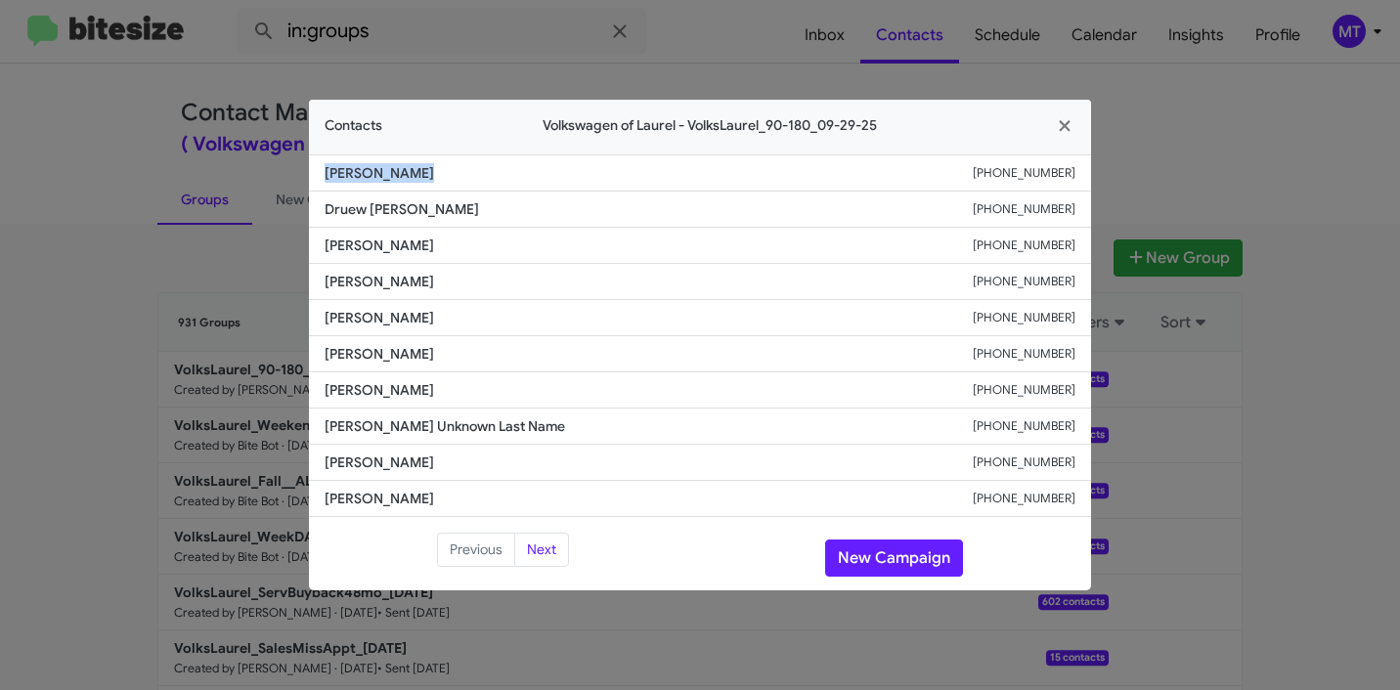
drag, startPoint x: 425, startPoint y: 173, endPoint x: 308, endPoint y: 173, distance: 117.3
click at [308, 173] on modal-container "Contacts Volkswagen of Laurel - VolksLaurel_90-180_09-29-25 Terence Bonds +1571…" at bounding box center [700, 345] width 1400 height 690
copy span "Terence Bonds"
click at [1064, 125] on icon "button" at bounding box center [1063, 125] width 11 height 11
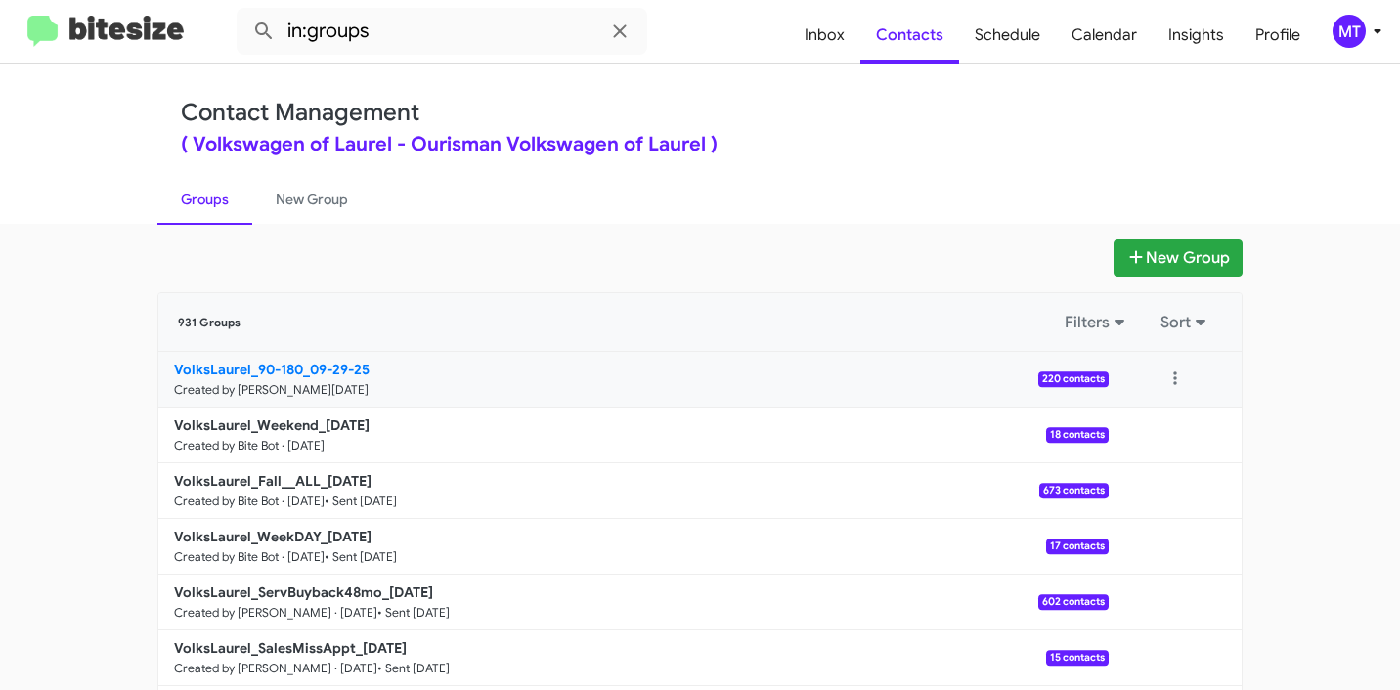
click at [669, 367] on p "VolksLaurel_90-180_09-29-25" at bounding box center [633, 370] width 919 height 20
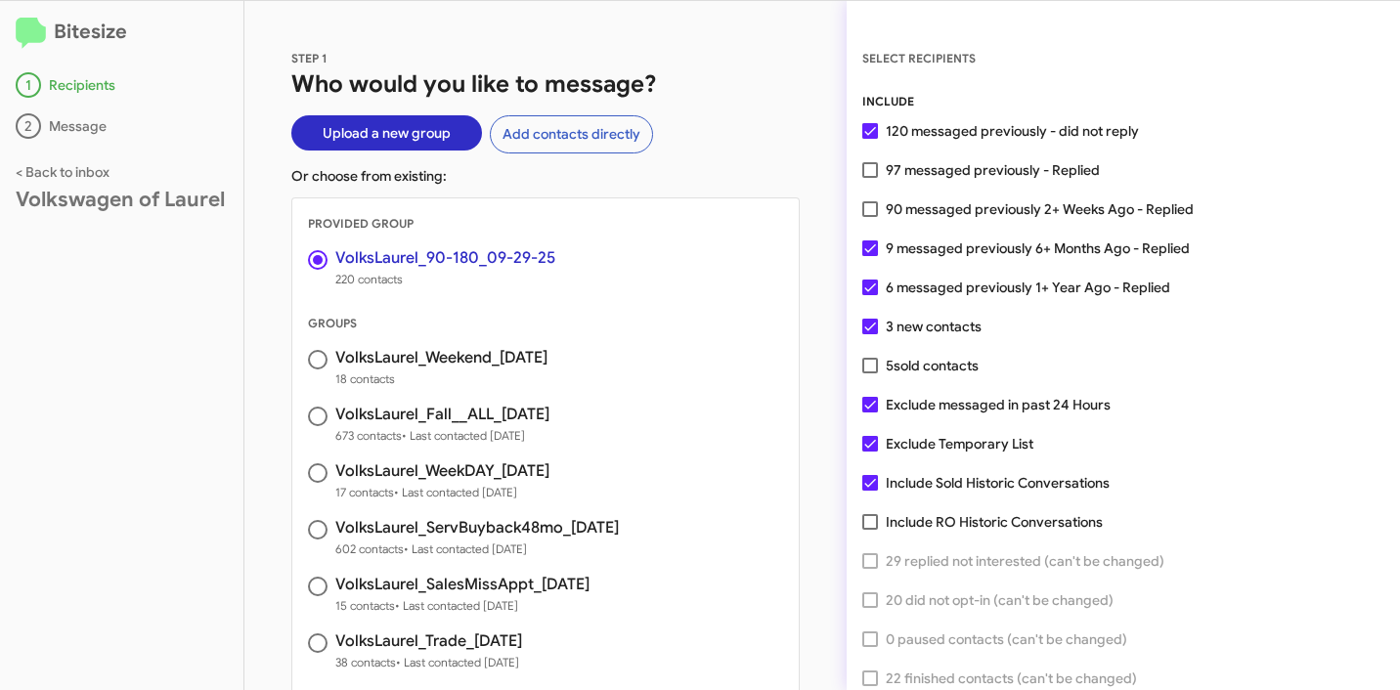
click at [866, 443] on span at bounding box center [870, 444] width 16 height 16
click at [869, 452] on input "Exclude Temporary List" at bounding box center [869, 452] width 1 height 1
checkbox input "false"
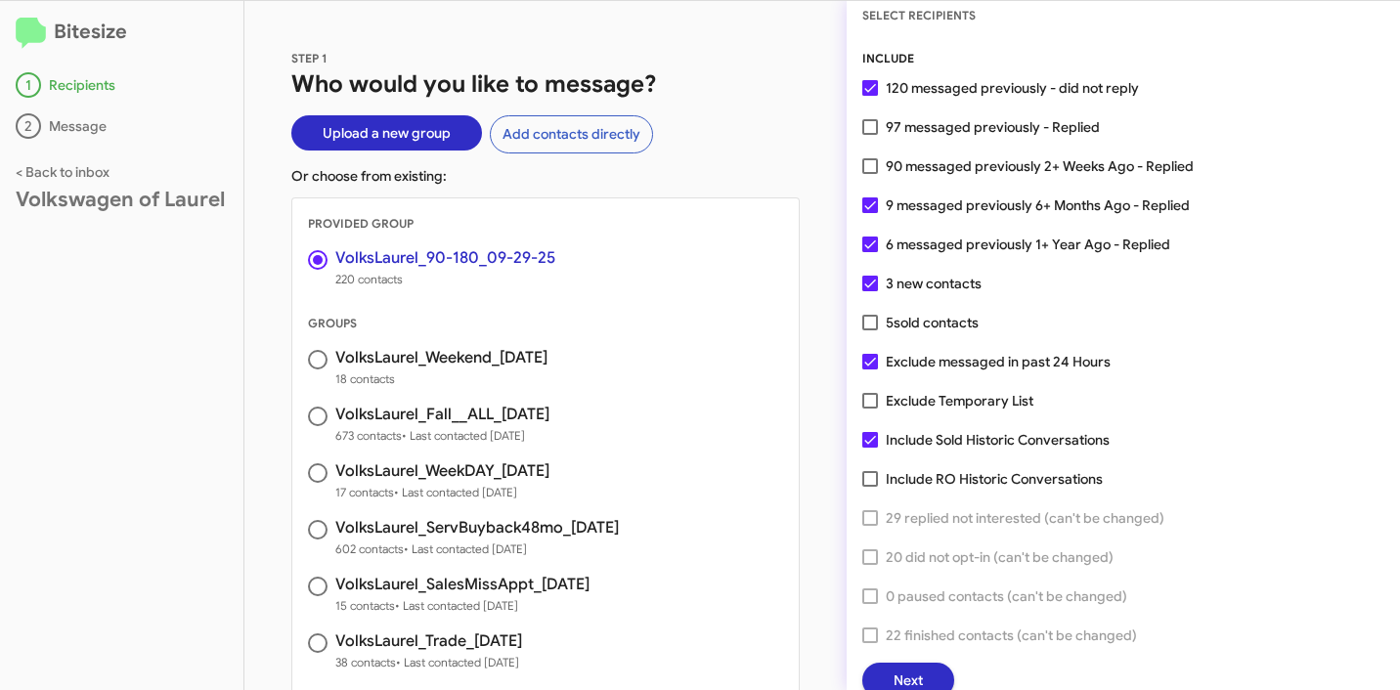
scroll to position [50, 0]
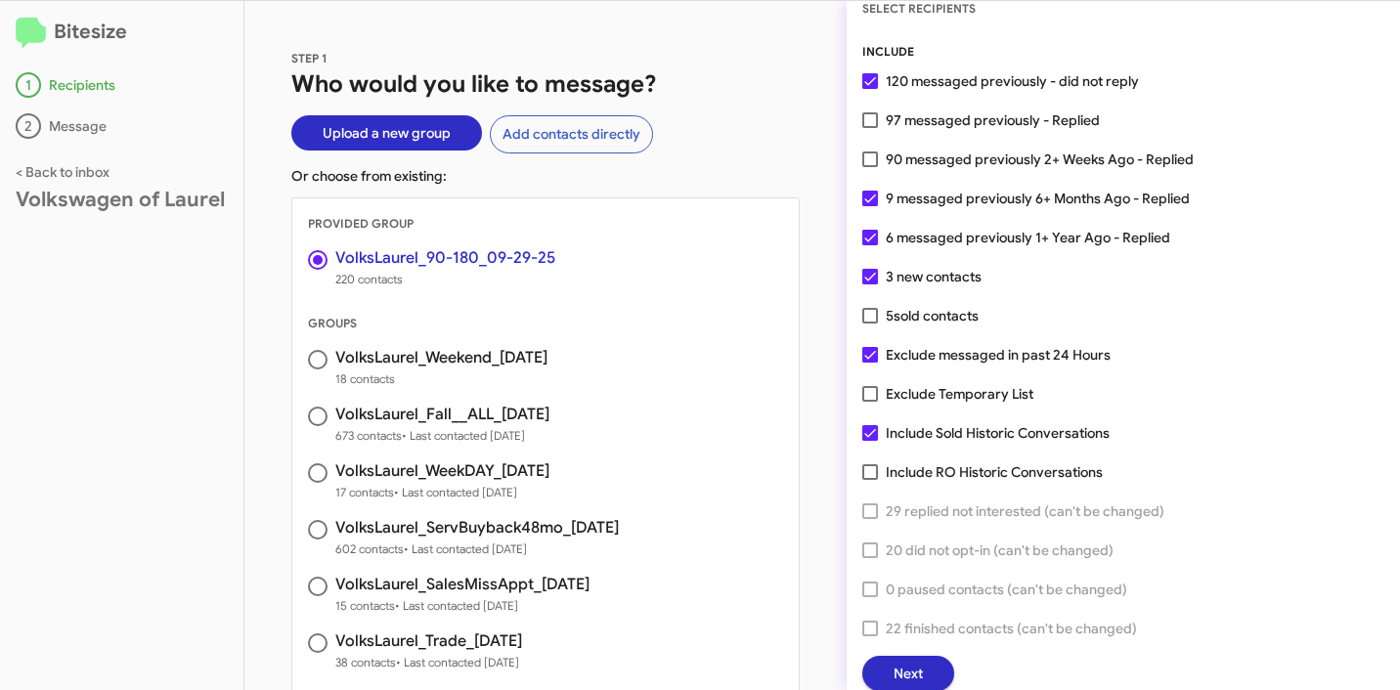
click at [902, 683] on span "Next" at bounding box center [907, 673] width 29 height 35
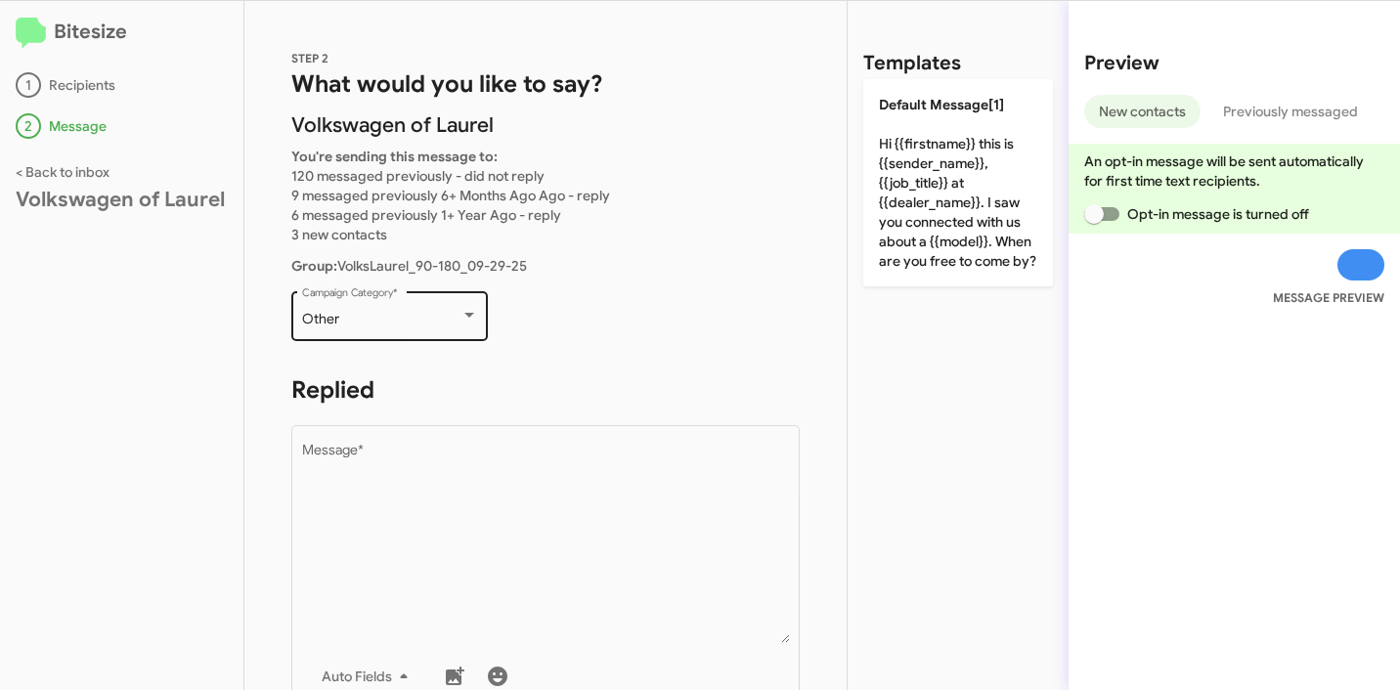
click at [391, 314] on div "Other" at bounding box center [381, 320] width 158 height 16
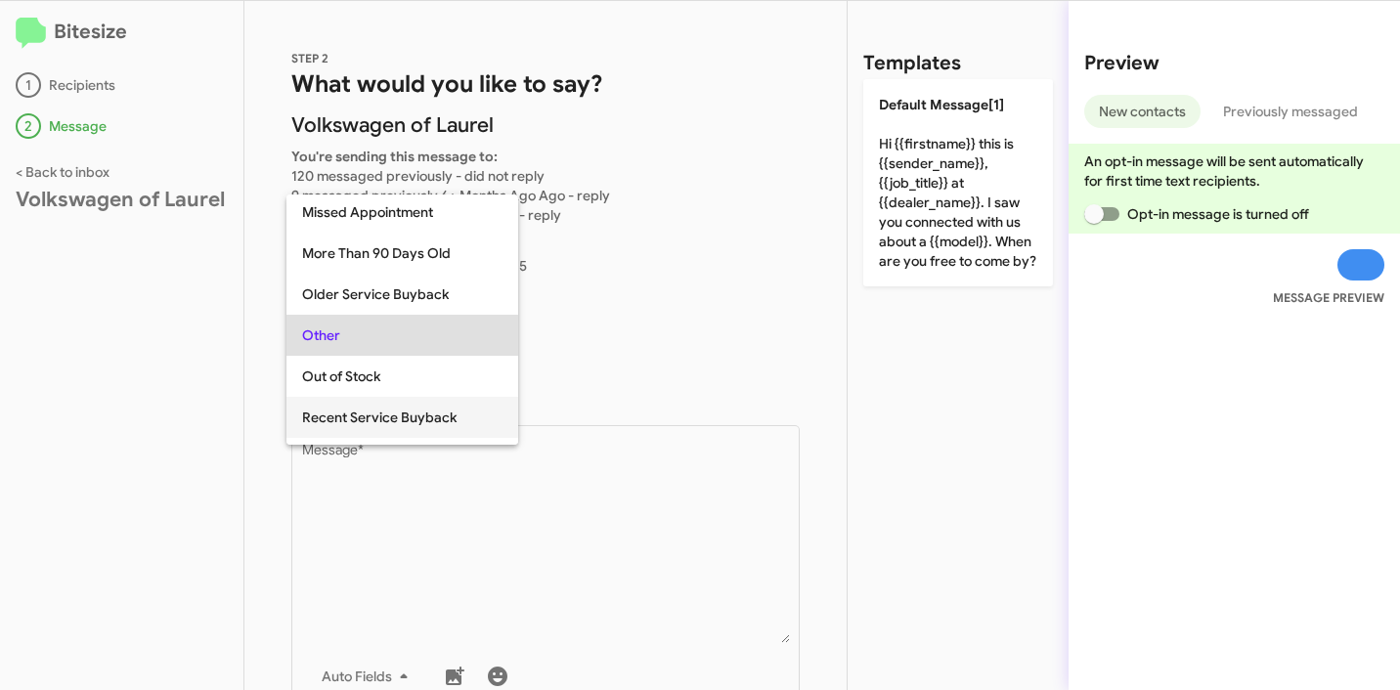
scroll to position [412, 0]
click at [417, 258] on span "More Than 90 Days Old" at bounding box center [402, 254] width 200 height 41
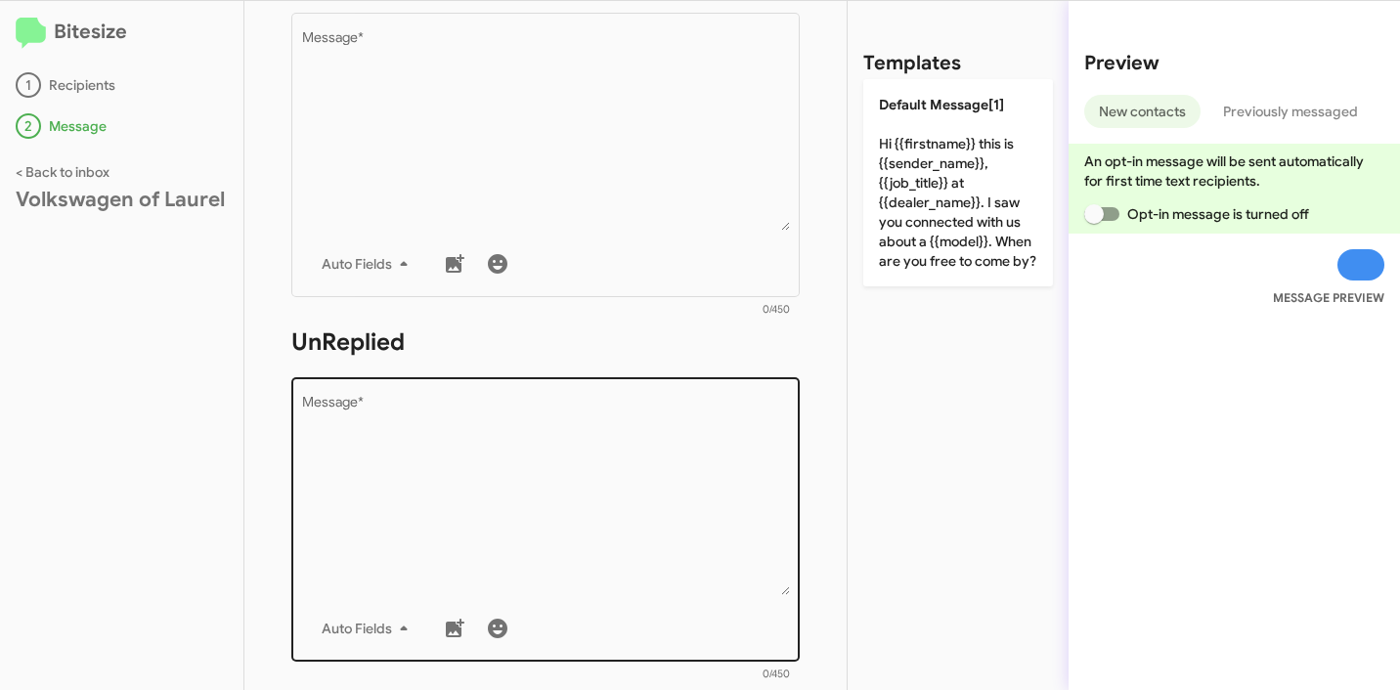
scroll to position [366, 0]
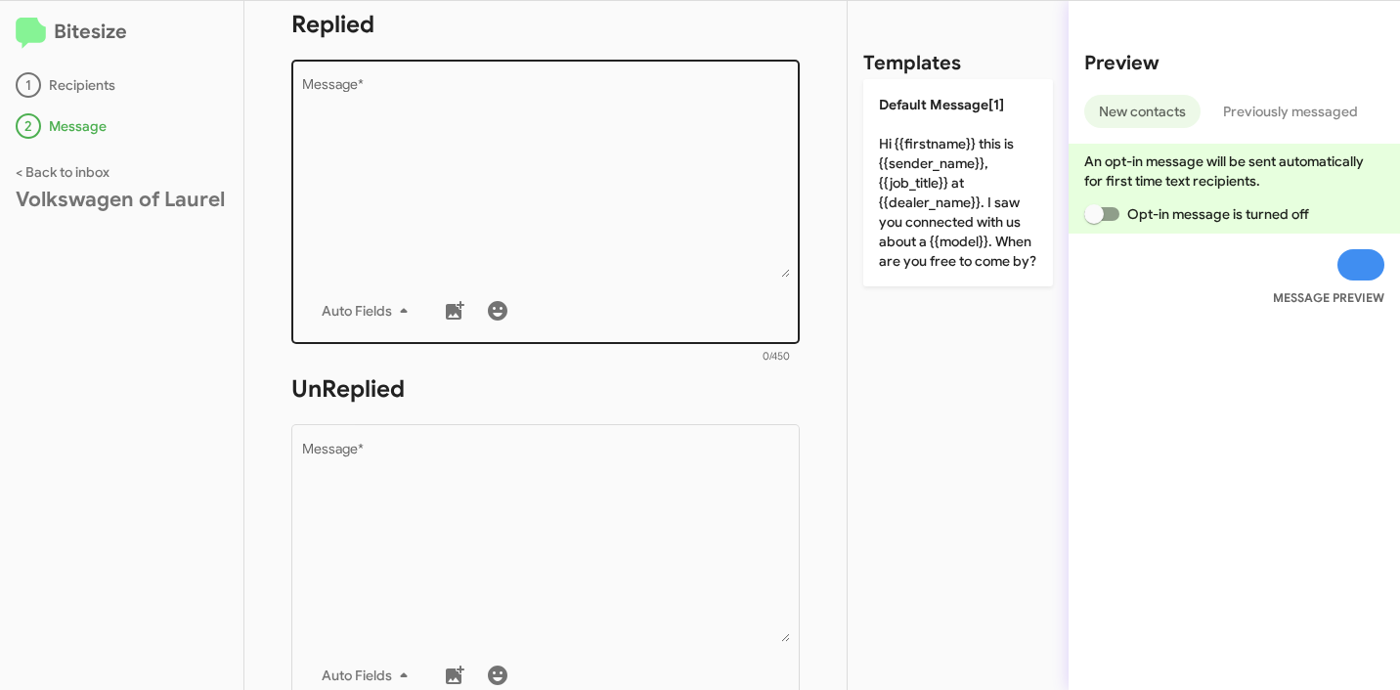
click at [540, 156] on textarea "Message *" at bounding box center [546, 177] width 488 height 199
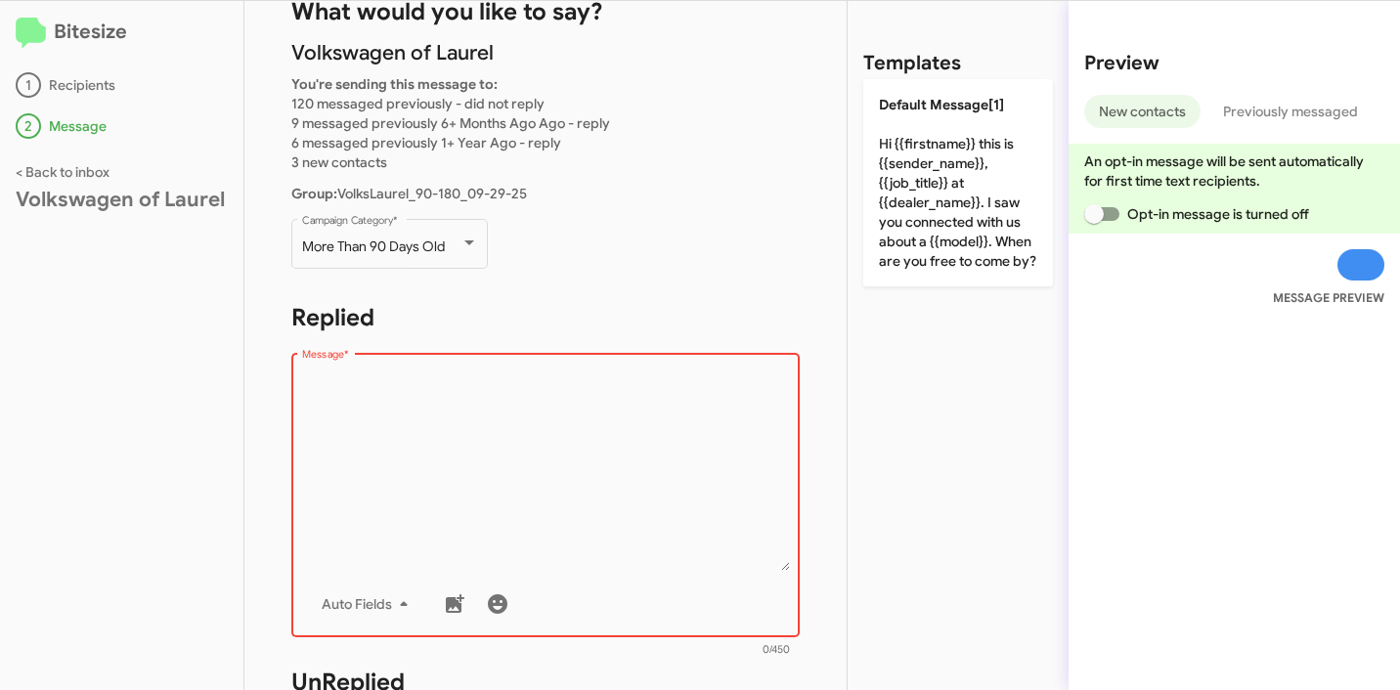
scroll to position [350, 0]
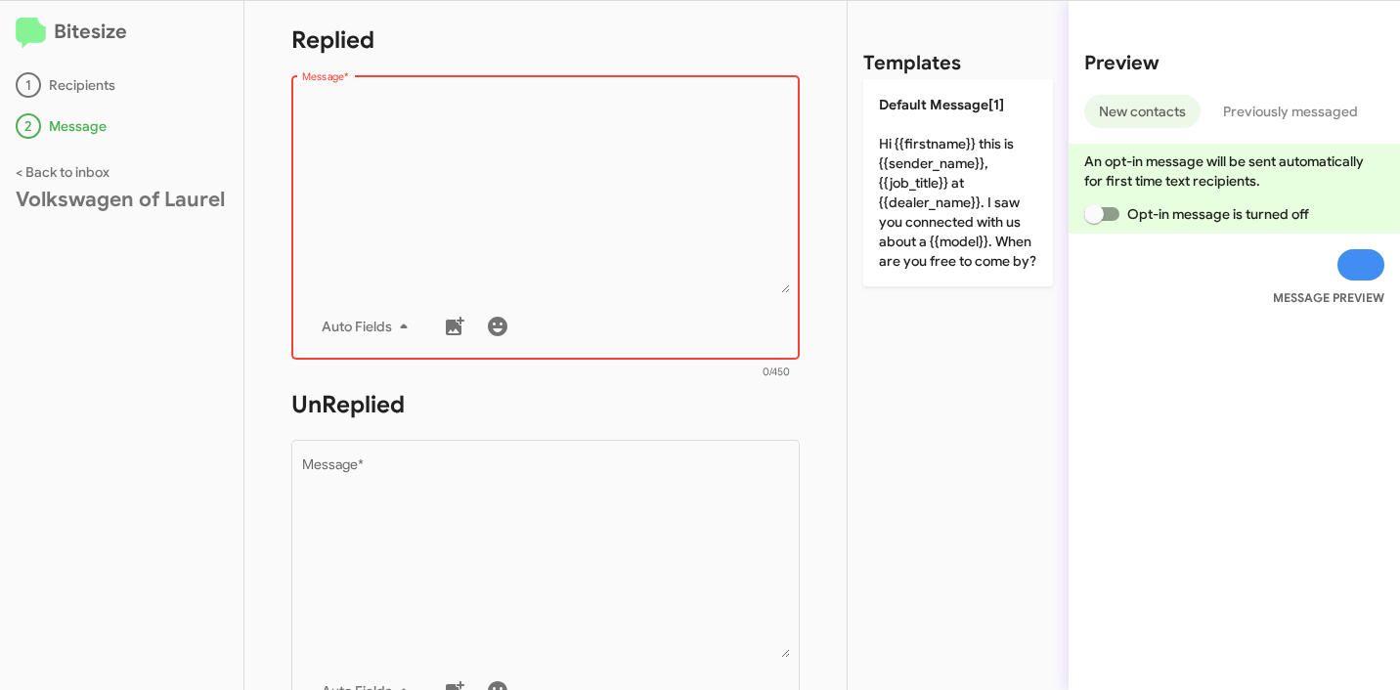
click at [596, 234] on textarea "Message *" at bounding box center [546, 193] width 488 height 199
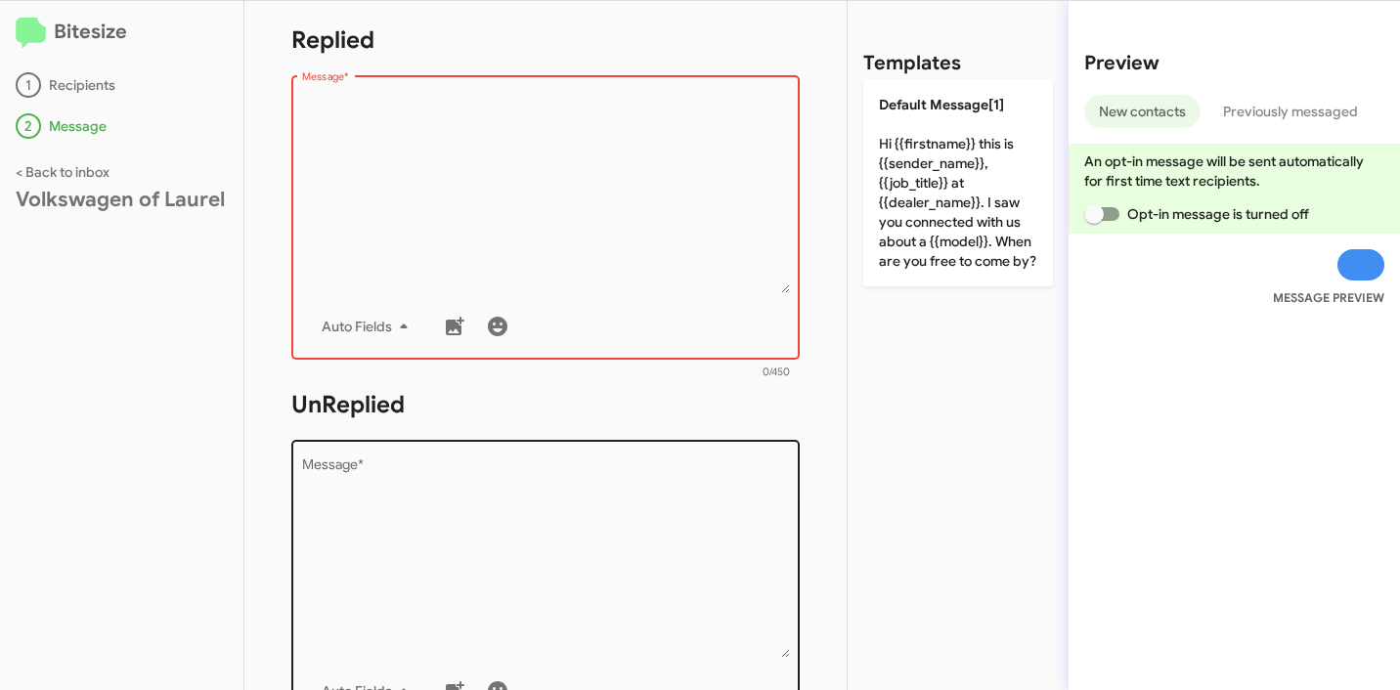
click at [619, 542] on textarea "Message *" at bounding box center [546, 557] width 488 height 199
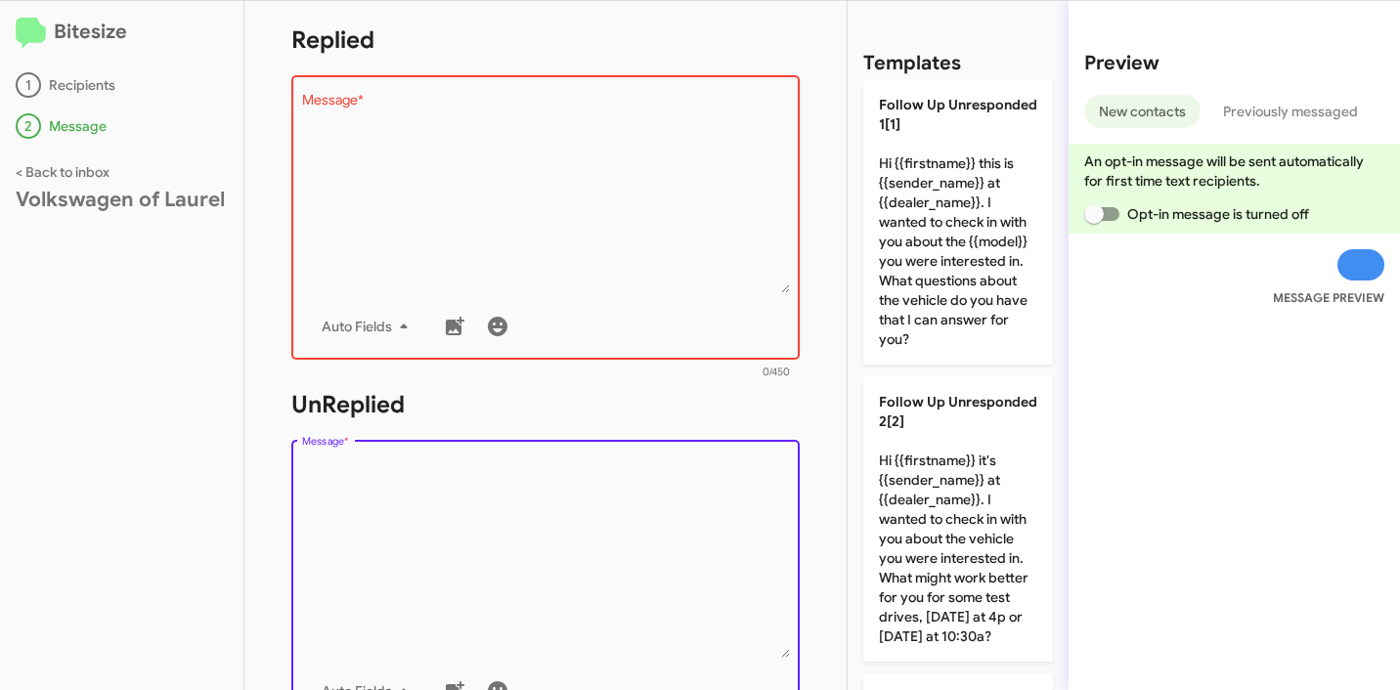
click at [572, 250] on textarea "Message *" at bounding box center [546, 193] width 488 height 199
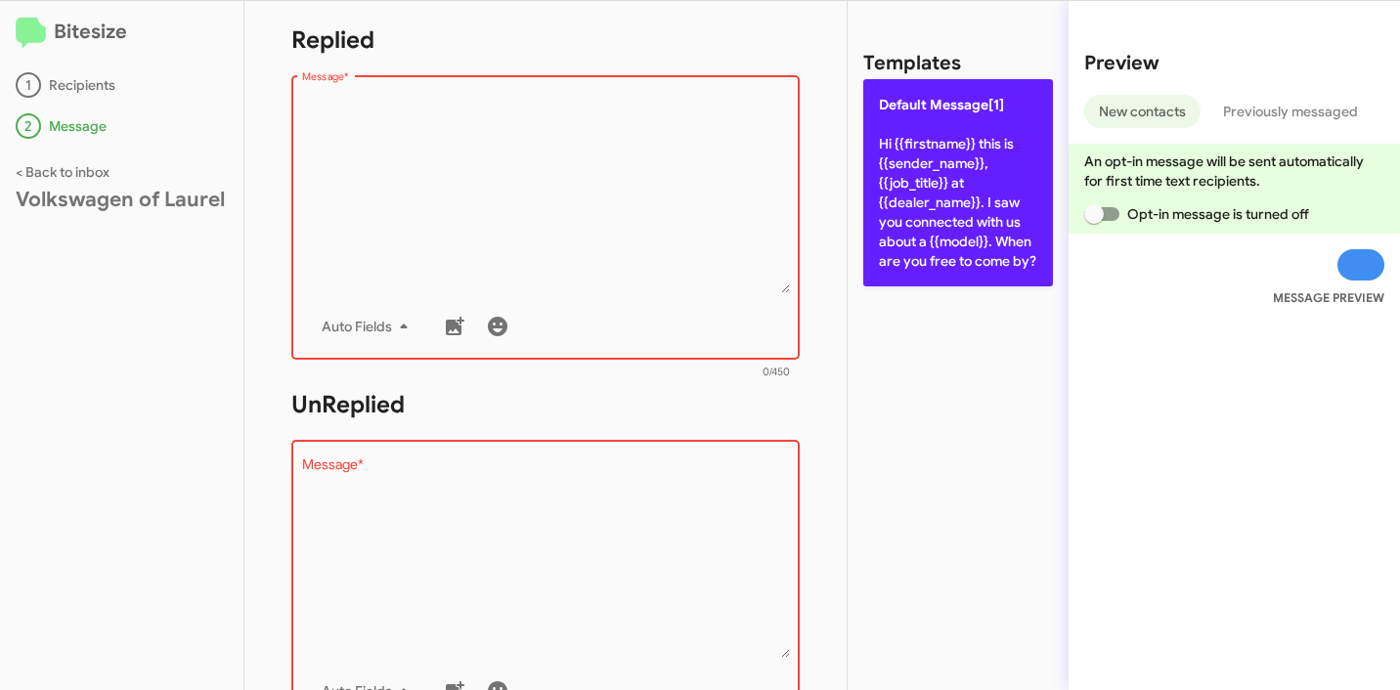
click at [932, 177] on p "Default Message[1] Hi {{firstname}} this is {{sender_name}}, {{job_title}} at {…" at bounding box center [958, 182] width 190 height 207
type textarea "Hi {{firstname}} this is {{sender_name}}, {{job_title}} at {{dealer_name}}. I s…"
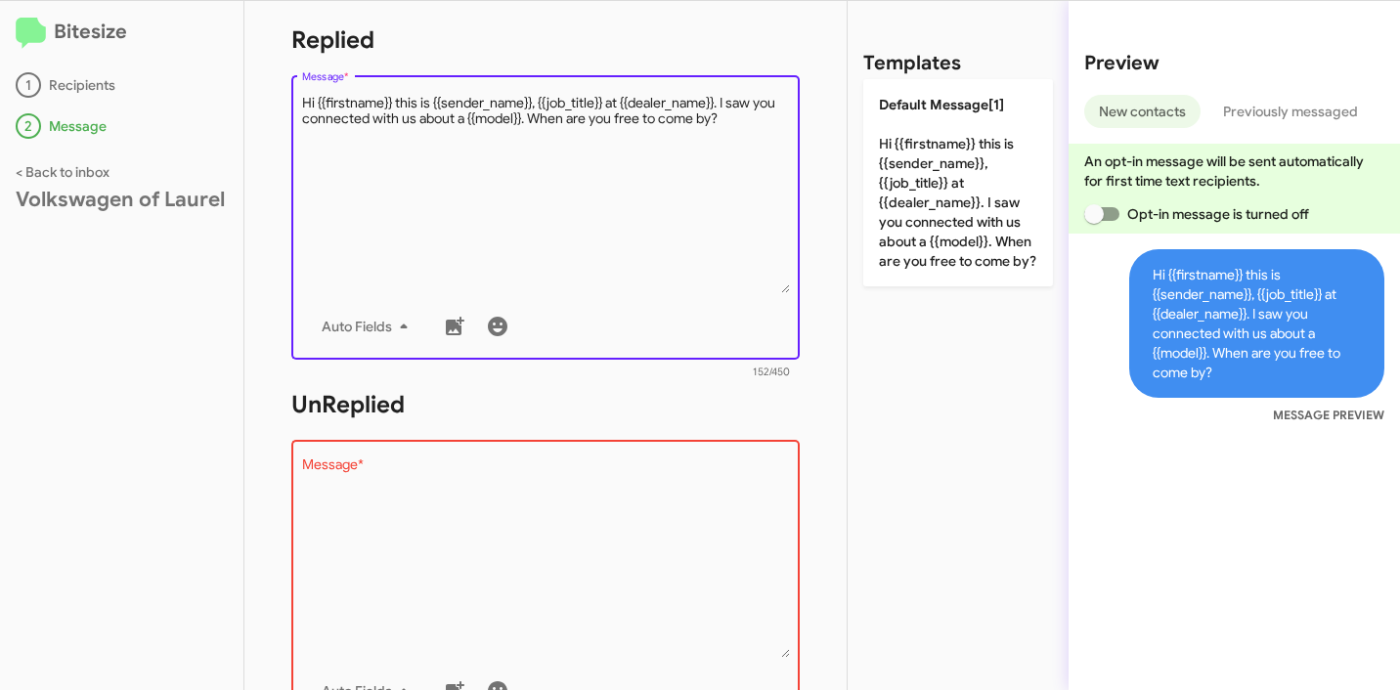
click at [689, 145] on textarea "Message *" at bounding box center [546, 193] width 488 height 199
drag, startPoint x: 753, startPoint y: 128, endPoint x: 184, endPoint y: 85, distance: 570.4
click at [184, 85] on div "Bitesize 1 Recipients 2 Message < Back to inbox Volkswagen of Laurel STEP 2 Wha…" at bounding box center [700, 345] width 1400 height 689
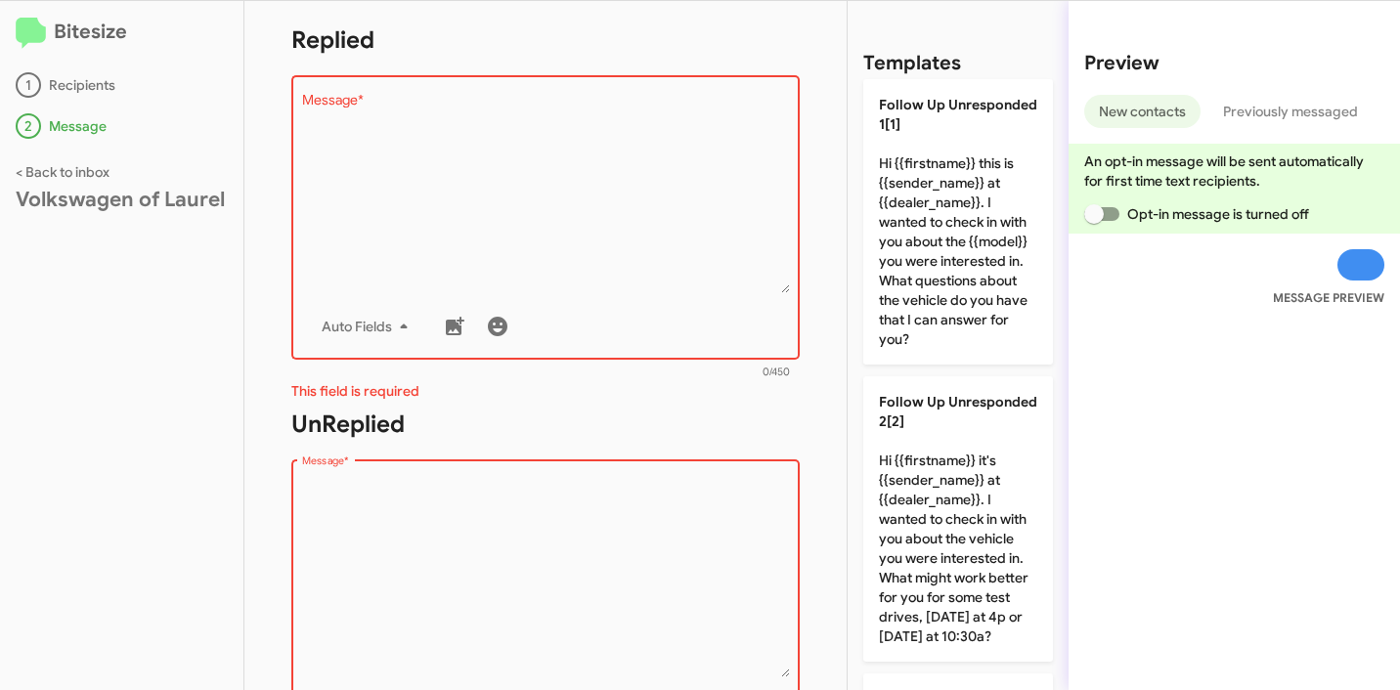
click at [479, 561] on textarea "Message *" at bounding box center [546, 577] width 488 height 199
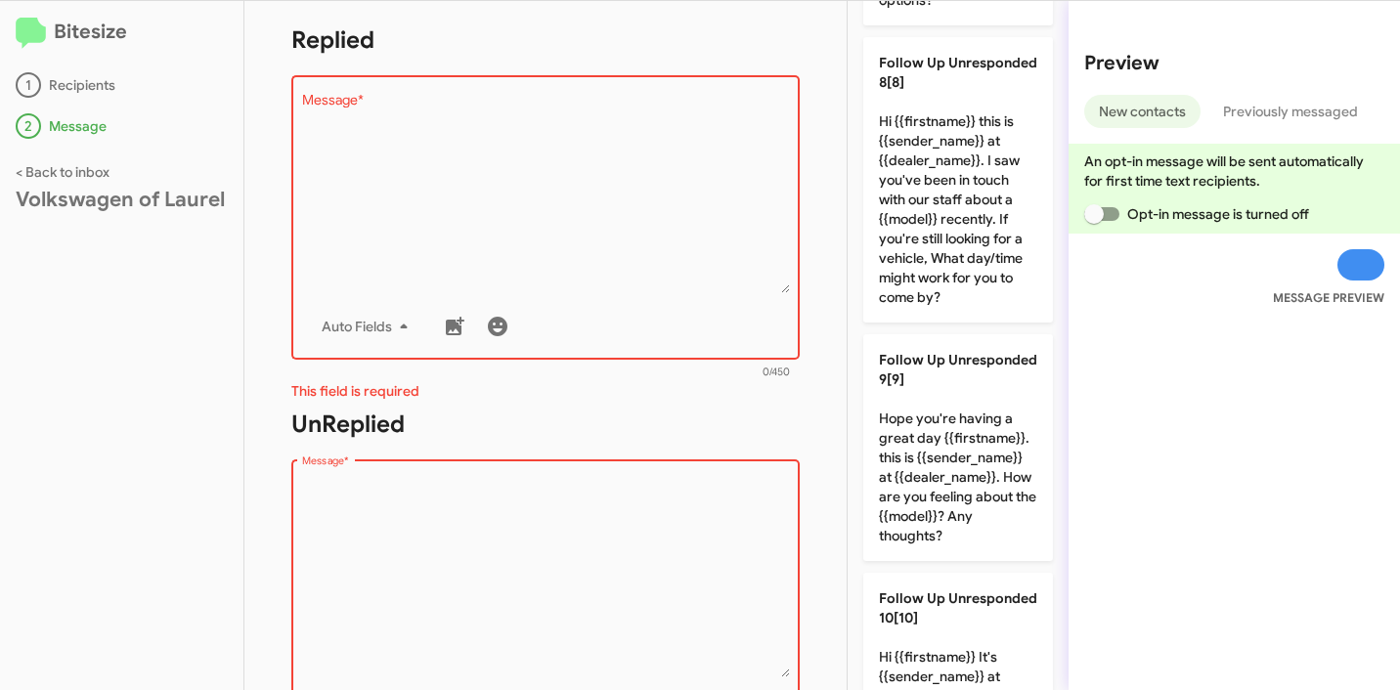
scroll to position [2309, 0]
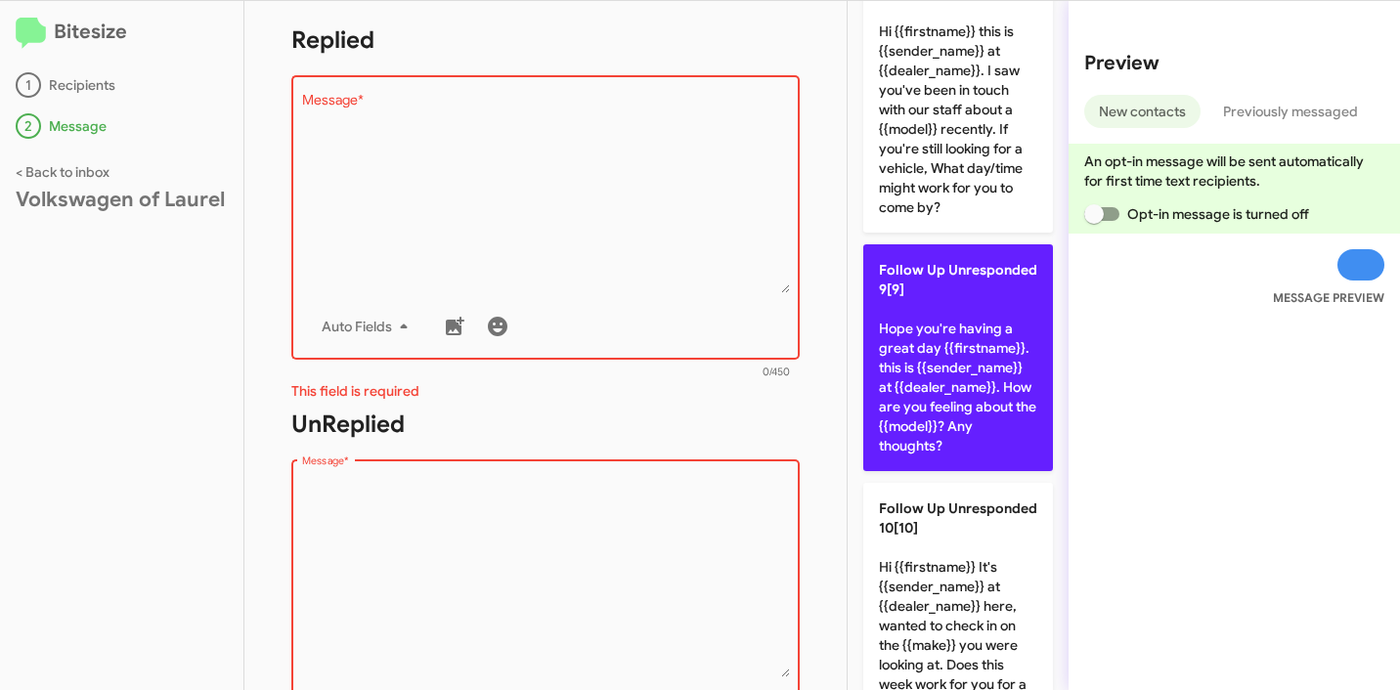
click at [953, 471] on p "Follow Up Unresponded 9[9] Hope you're having a great day {{firstname}}. this i…" at bounding box center [958, 357] width 190 height 227
type textarea "Hope you're having a great day {{firstname}}. this is {{sender_name}} at {{deal…"
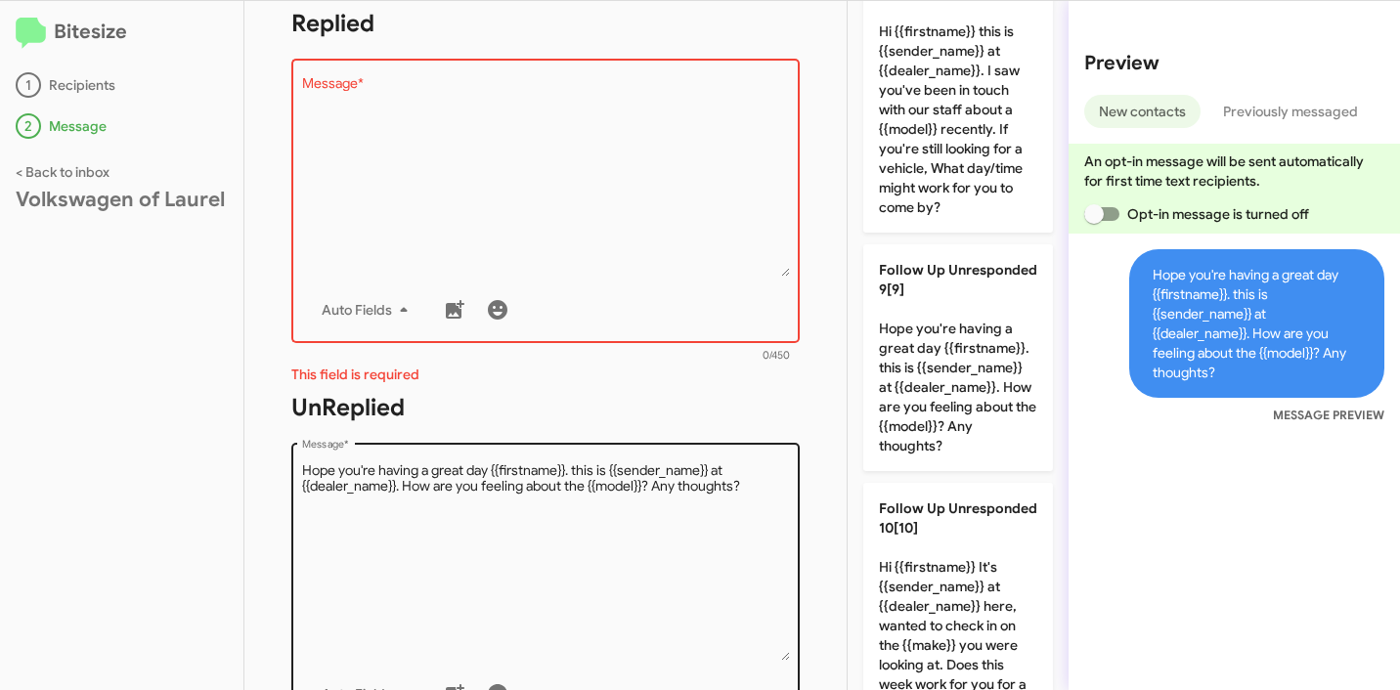
scroll to position [583, 0]
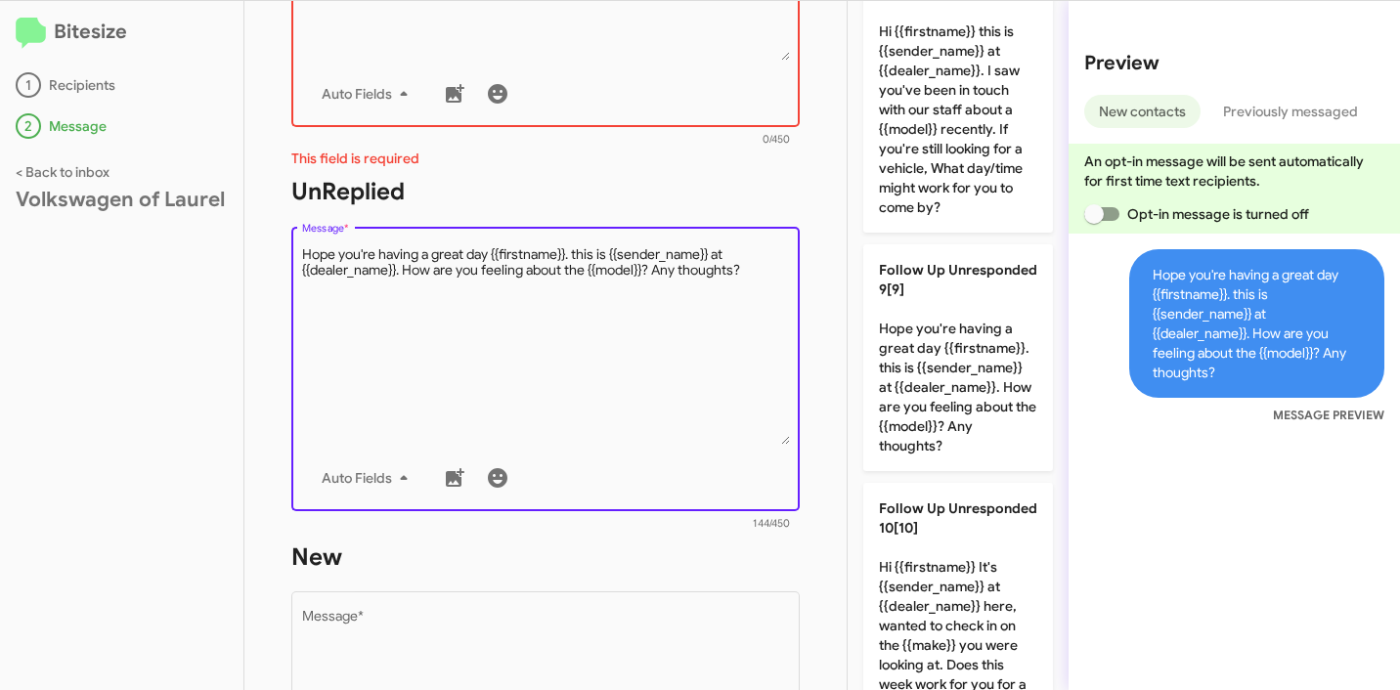
click at [506, 378] on textarea "Message *" at bounding box center [546, 344] width 488 height 199
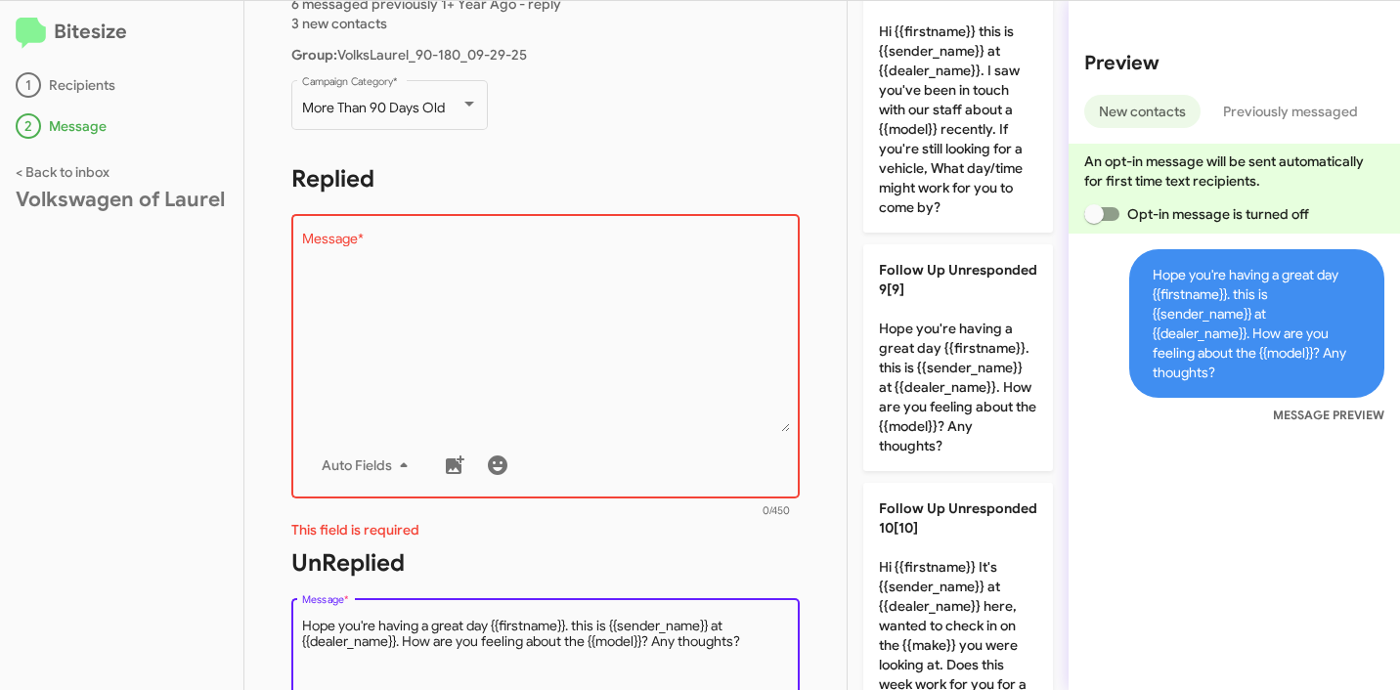
click at [616, 328] on textarea "Message *" at bounding box center [546, 332] width 488 height 199
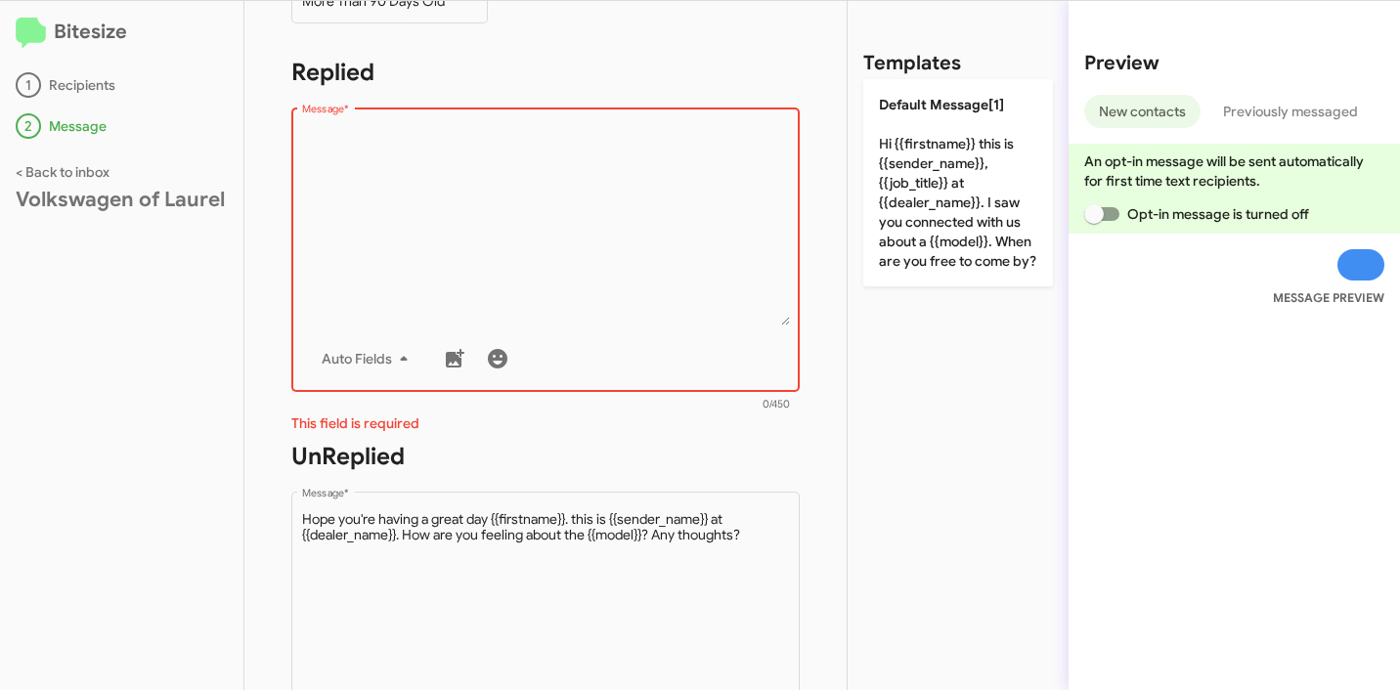
scroll to position [30, 0]
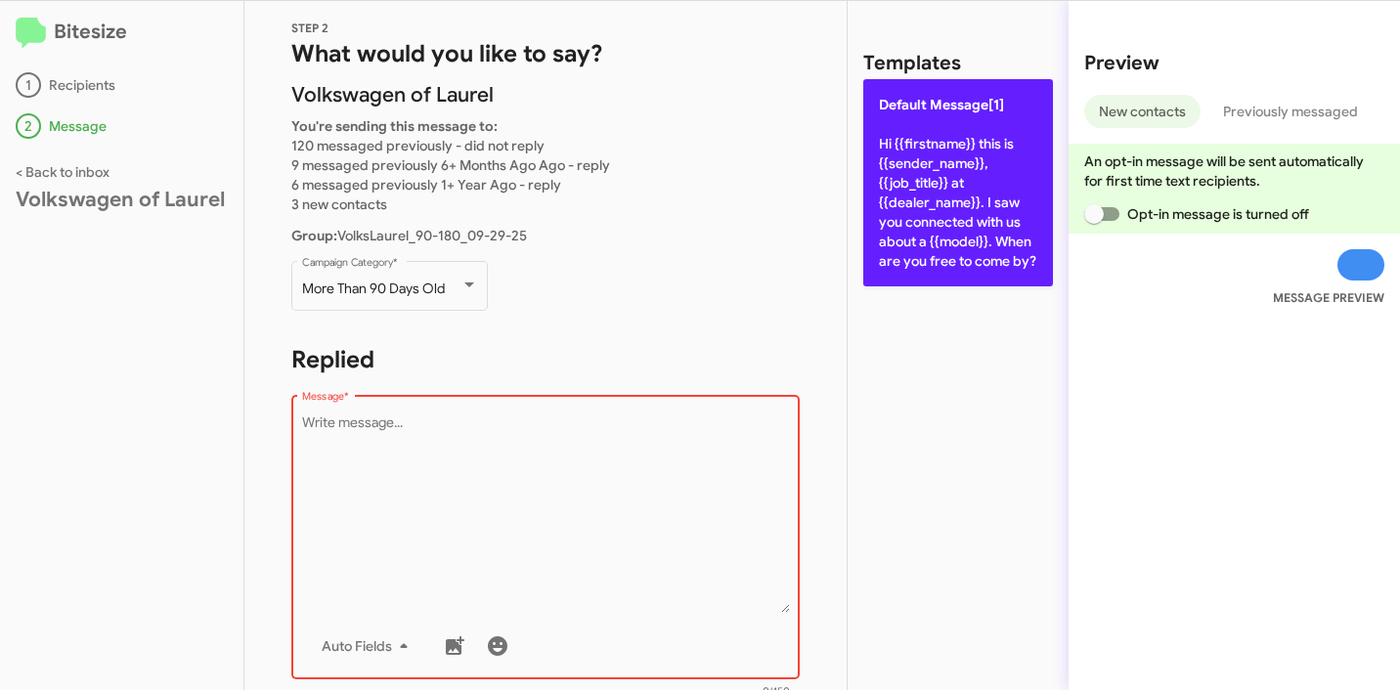
click at [938, 193] on p "Default Message[1] Hi {{firstname}} this is {{sender_name}}, {{job_title}} at {…" at bounding box center [958, 182] width 190 height 207
type textarea "Hi {{firstname}} this is {{sender_name}}, {{job_title}} at {{dealer_name}}. I s…"
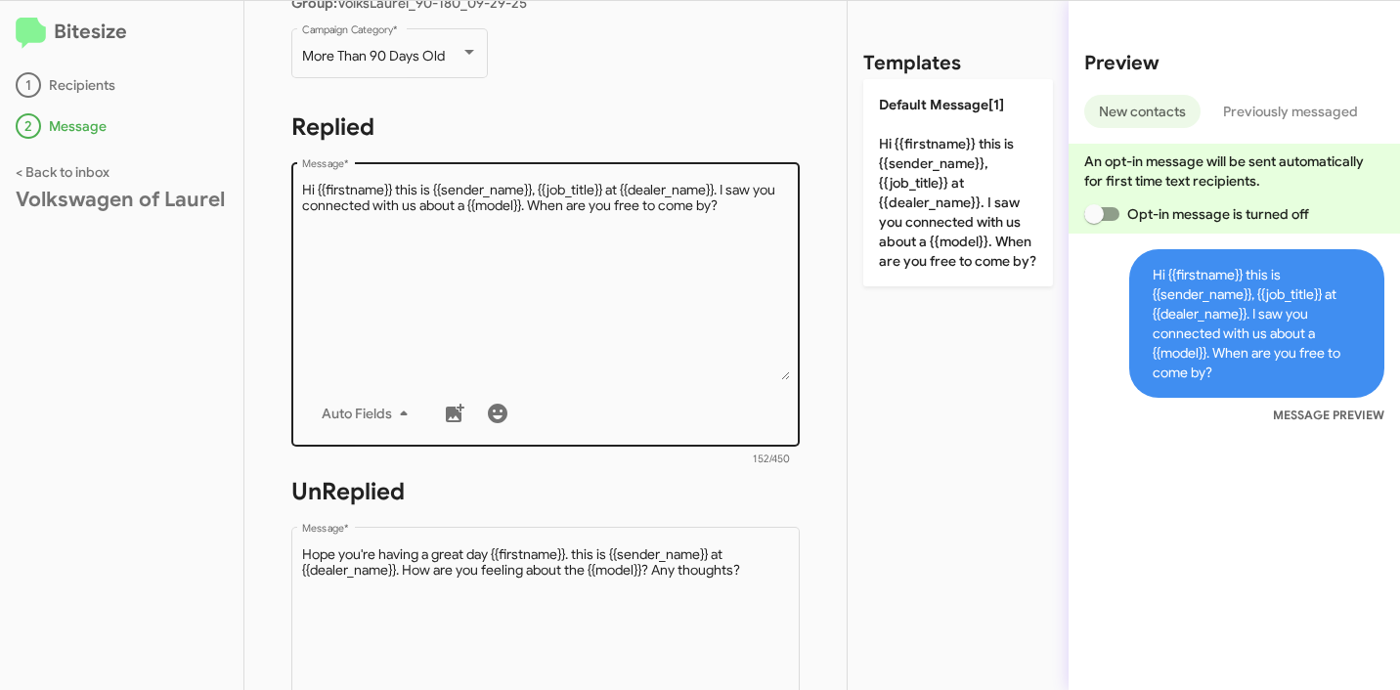
scroll to position [502, 0]
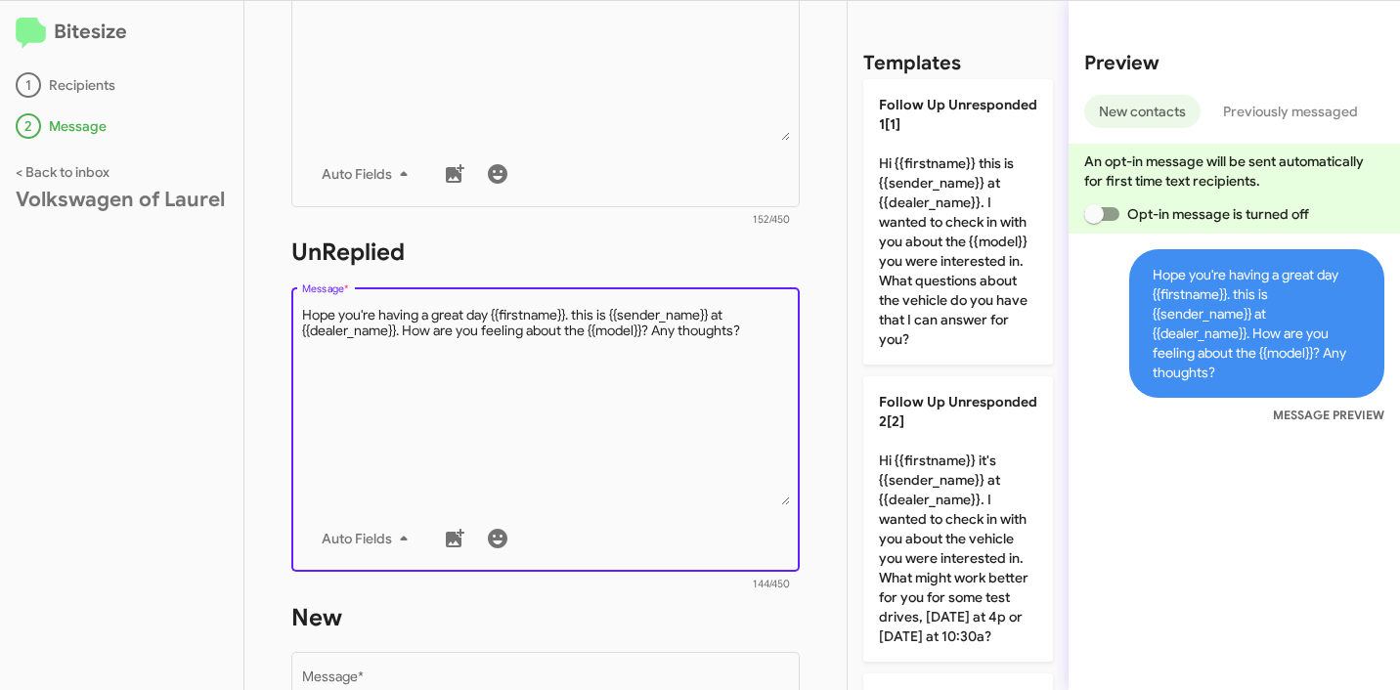
click at [568, 366] on textarea "Message *" at bounding box center [546, 405] width 488 height 199
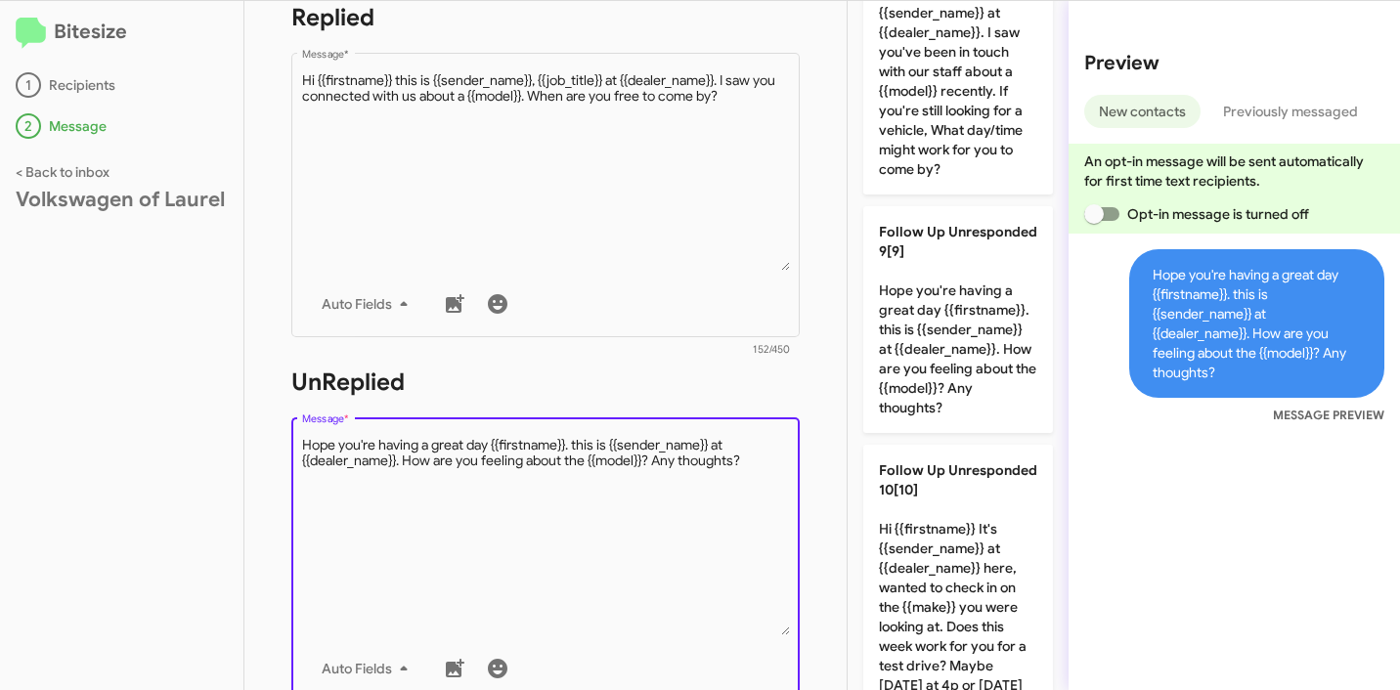
scroll to position [2340, 0]
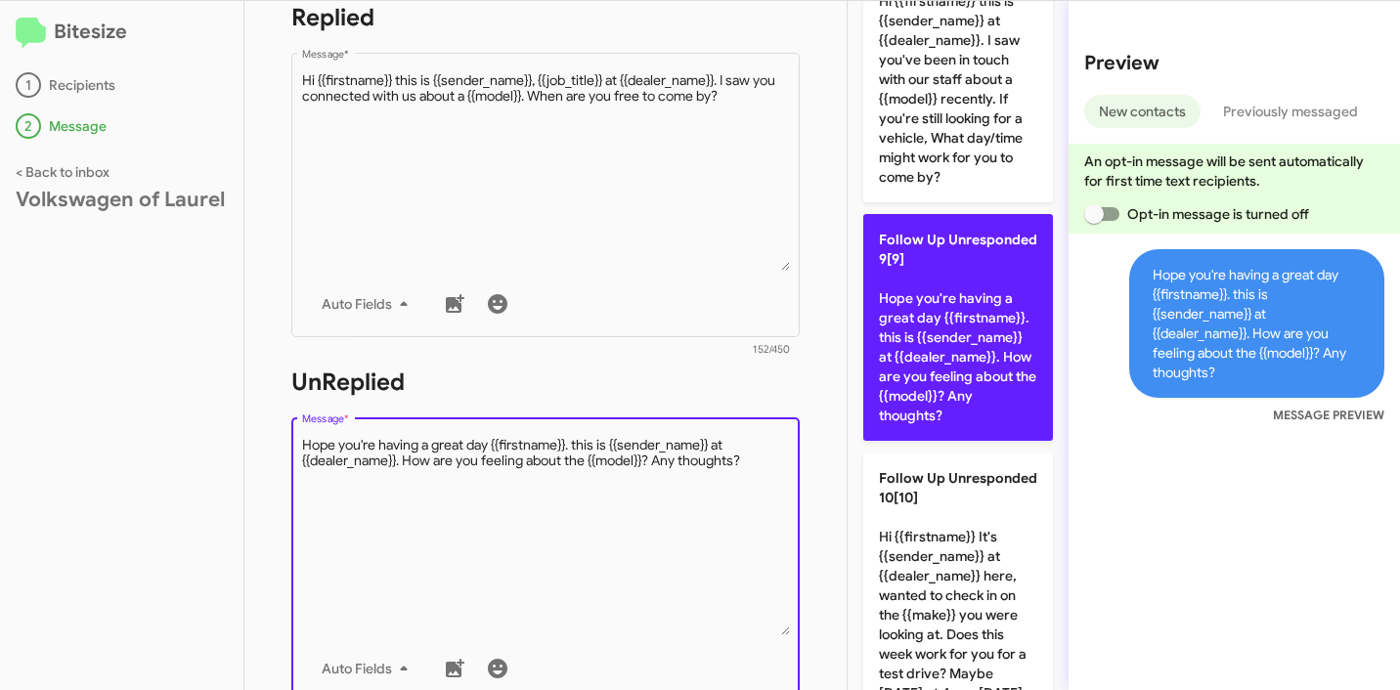
click at [978, 441] on p "Follow Up Unresponded 9[9] Hope you're having a great day {{firstname}}. this i…" at bounding box center [958, 327] width 190 height 227
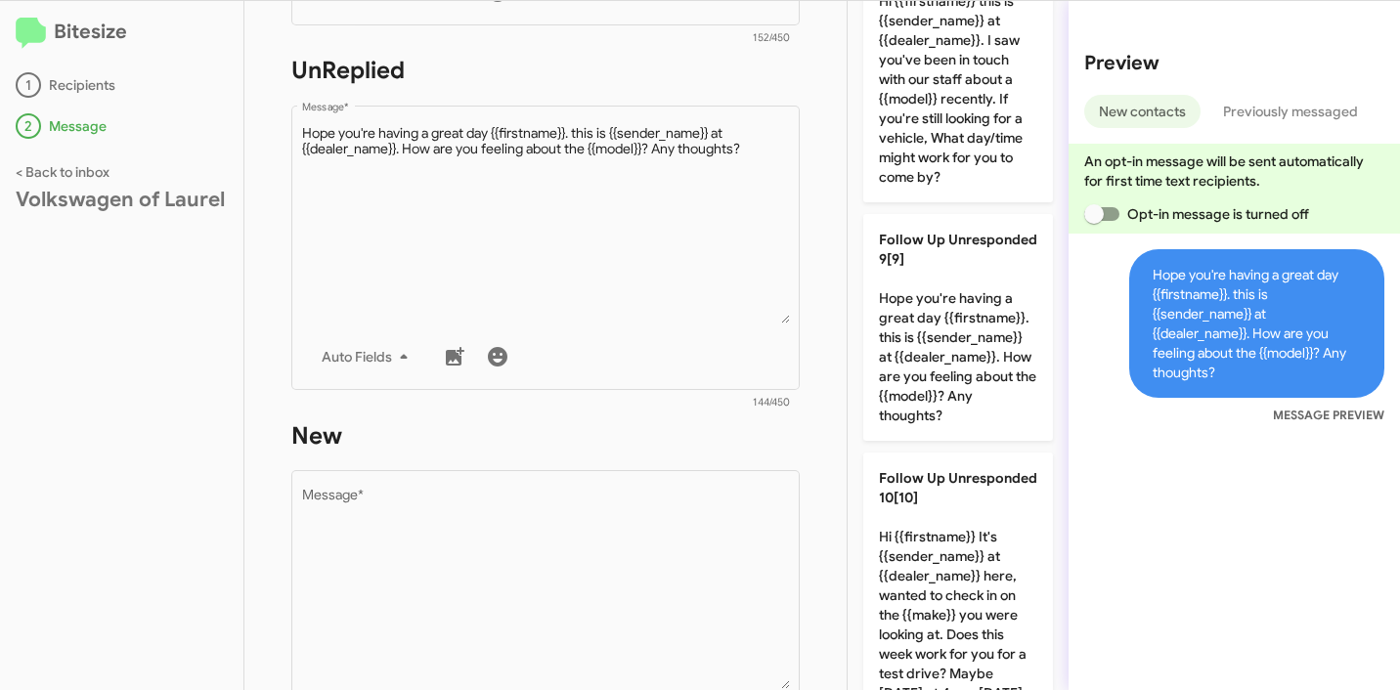
scroll to position [694, 0]
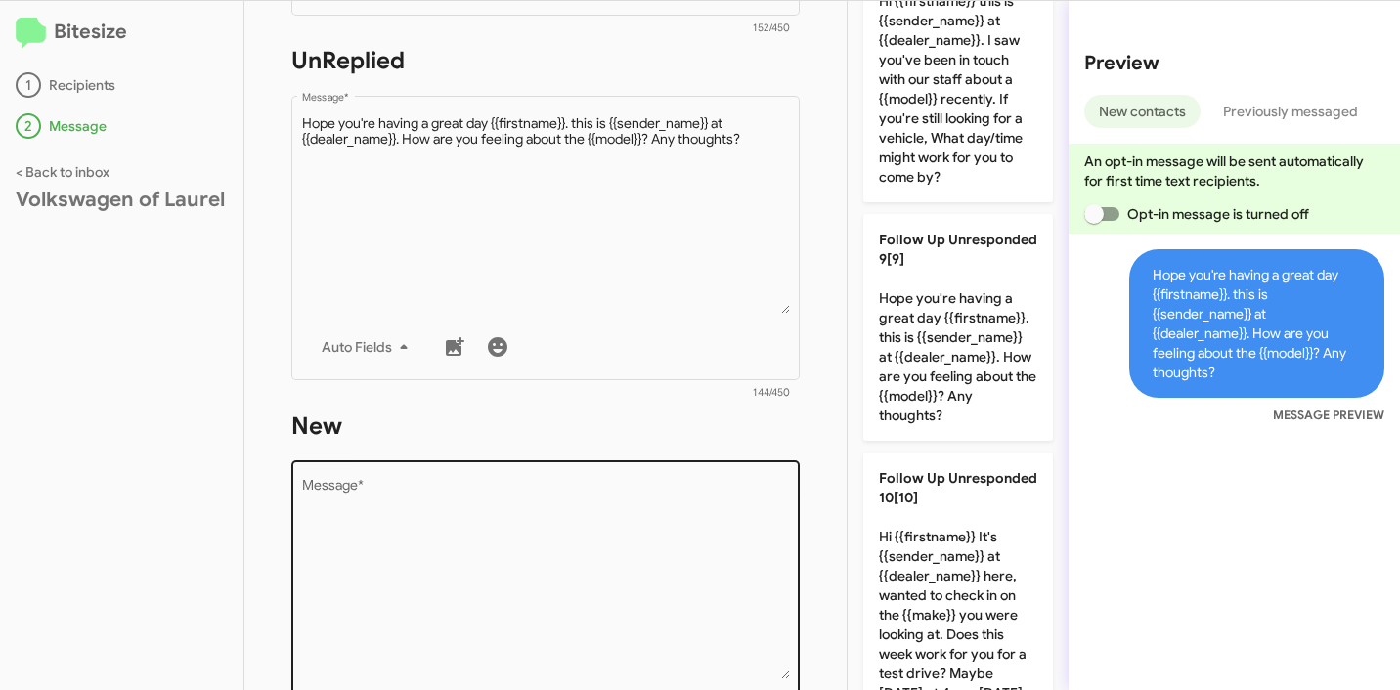
click at [485, 523] on textarea "Message *" at bounding box center [546, 579] width 488 height 199
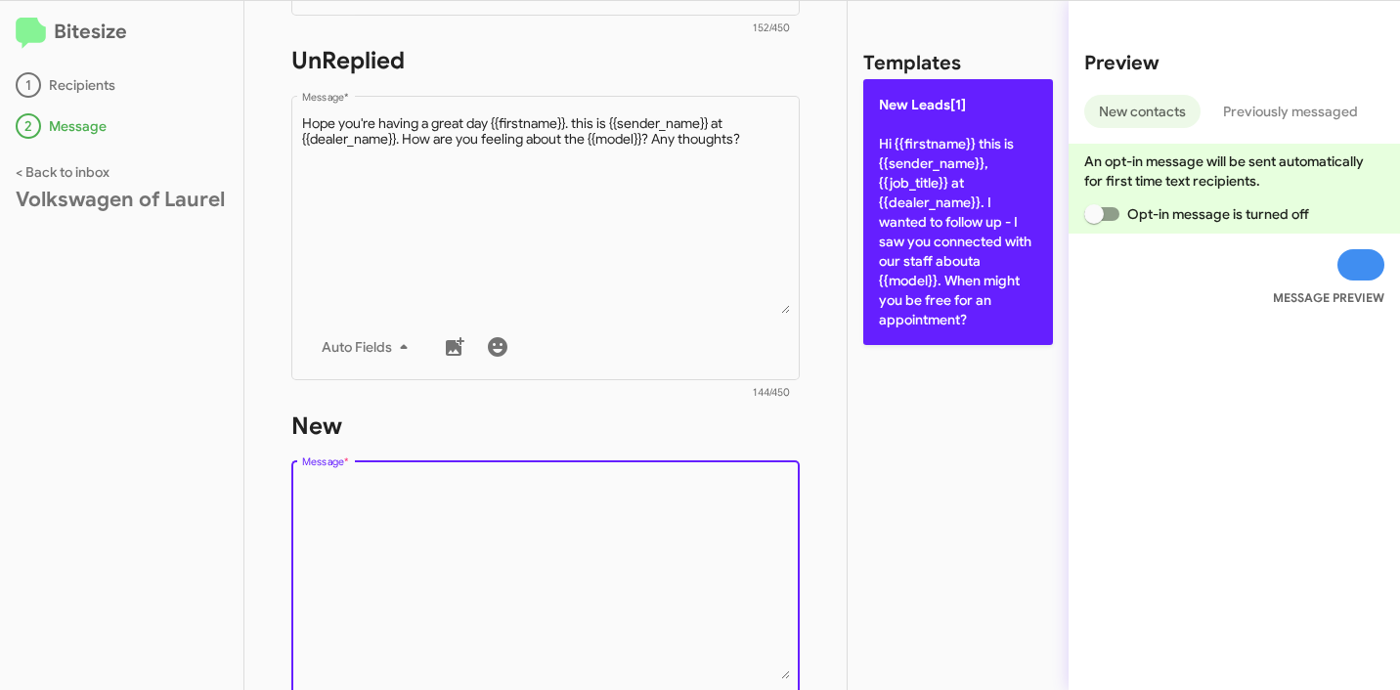
click at [942, 284] on p "New Leads[1] Hi {{firstname}} this is {{sender_name}}, {{job_title}} at {{deale…" at bounding box center [958, 212] width 190 height 266
type textarea "Hi {{firstname}} this is {{sender_name}}, {{job_title}} at {{dealer_name}}. I w…"
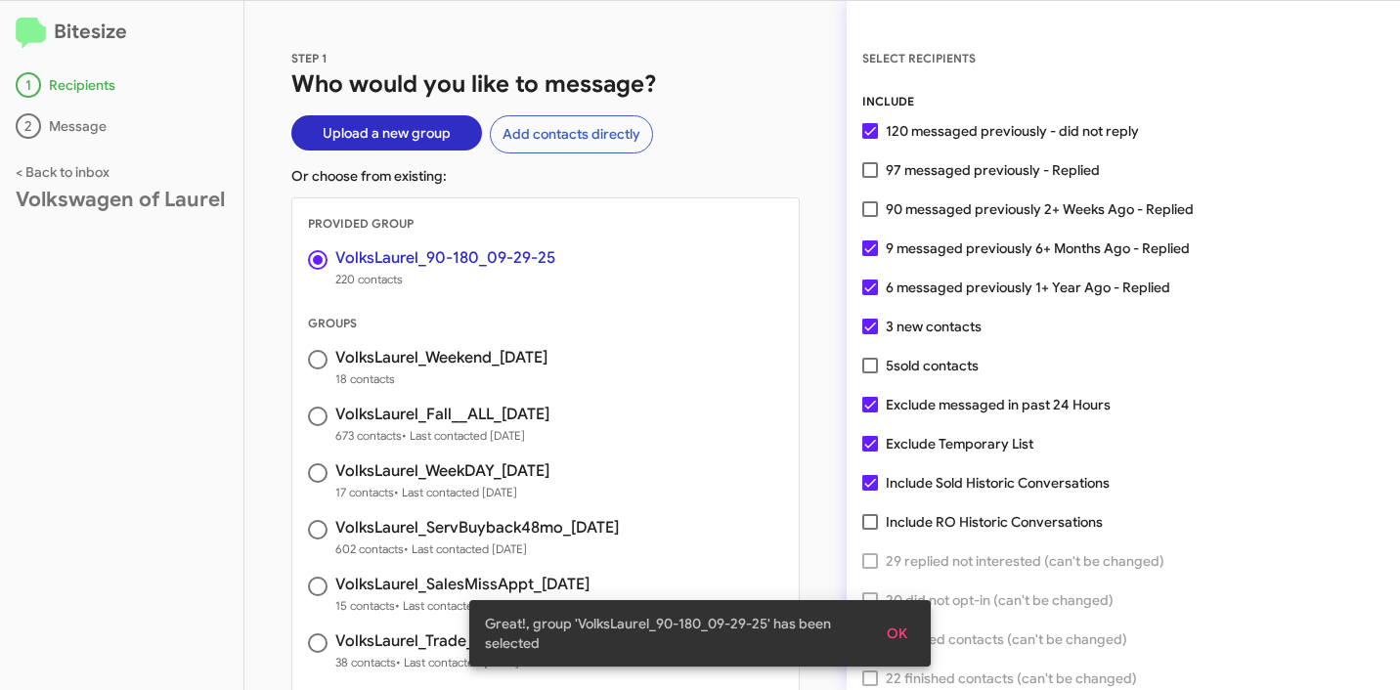
click at [83, 197] on div "Volkswagen of Laurel" at bounding box center [122, 200] width 212 height 20
drag, startPoint x: 583, startPoint y: 284, endPoint x: 143, endPoint y: 310, distance: 440.5
click at [143, 310] on div "Bitesize 1 Recipients 2 Message < Back to inbox Volkswagen of Laurel STEP 1 Who…" at bounding box center [700, 345] width 1400 height 689
click at [657, 177] on p "Or choose from existing:" at bounding box center [545, 176] width 508 height 20
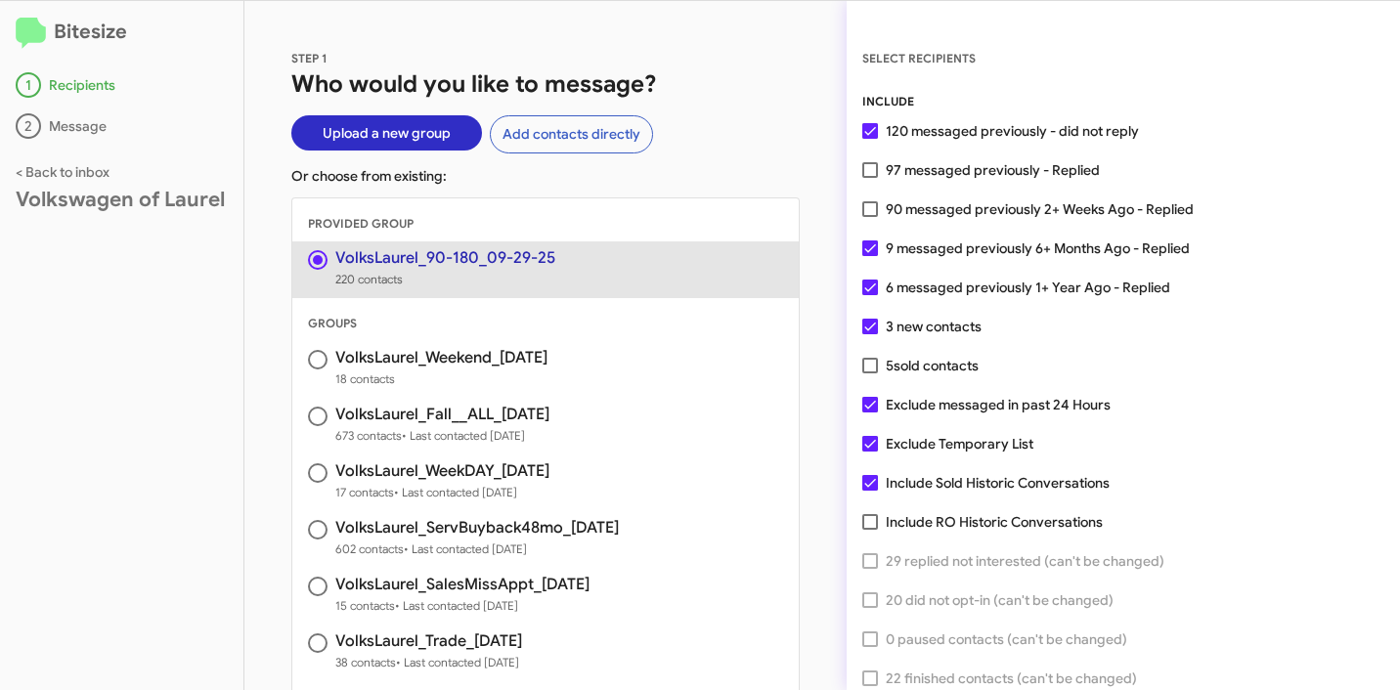
click at [553, 255] on span "VolksLaurel_90-180_09-29-25 220 contacts" at bounding box center [545, 269] width 506 height 57
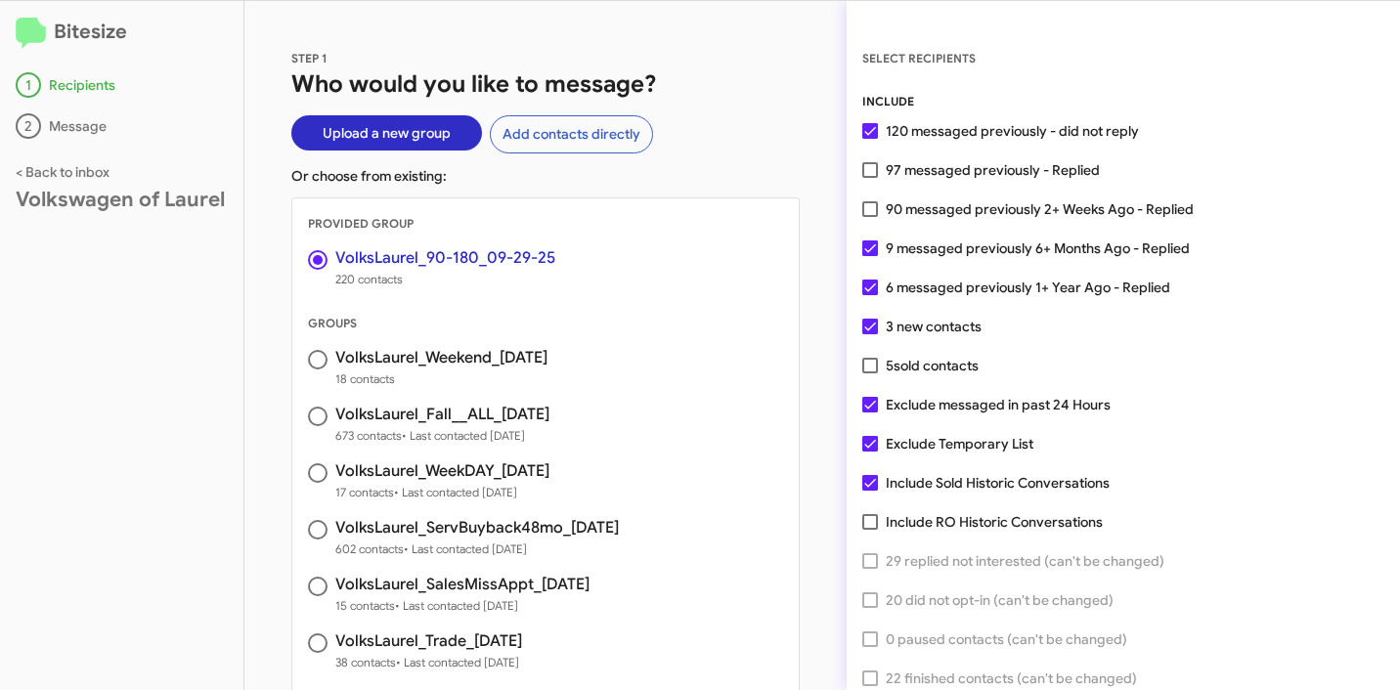
copy h3 "VolksLaurel_90-180_09-29-25"
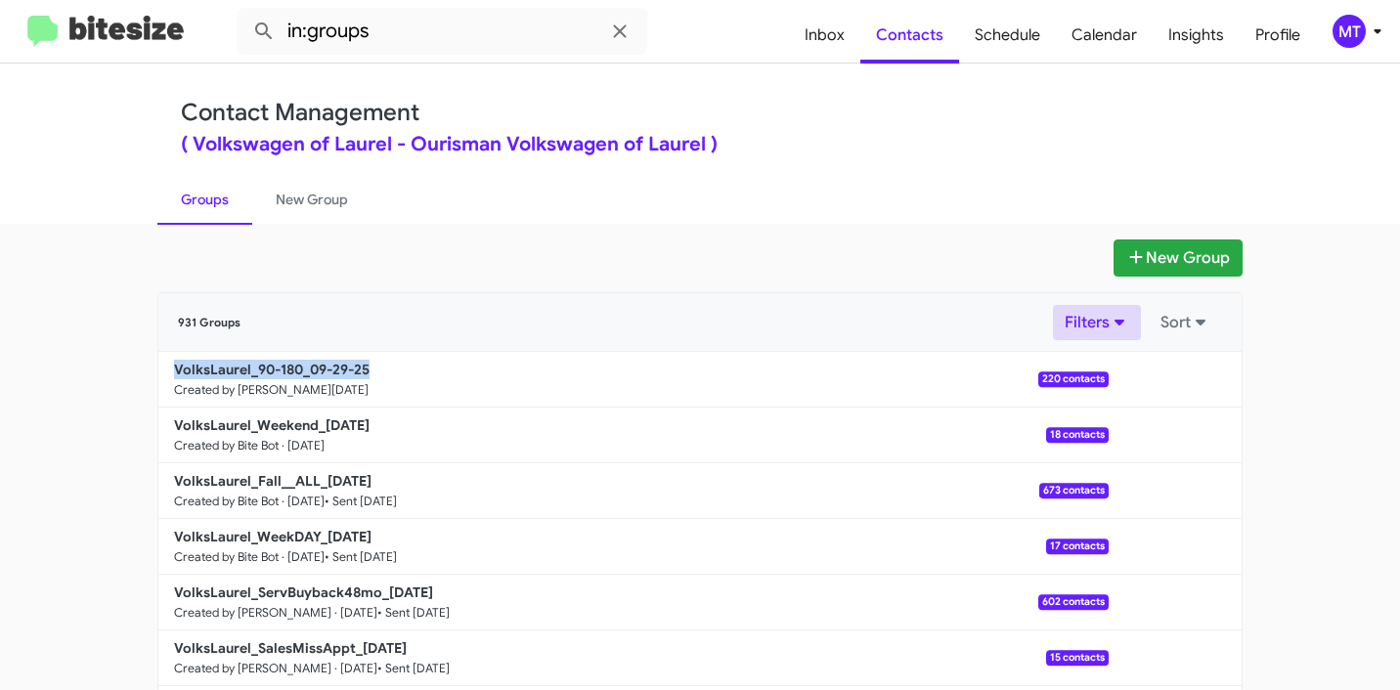
click at [1083, 311] on button "Filters" at bounding box center [1097, 322] width 88 height 35
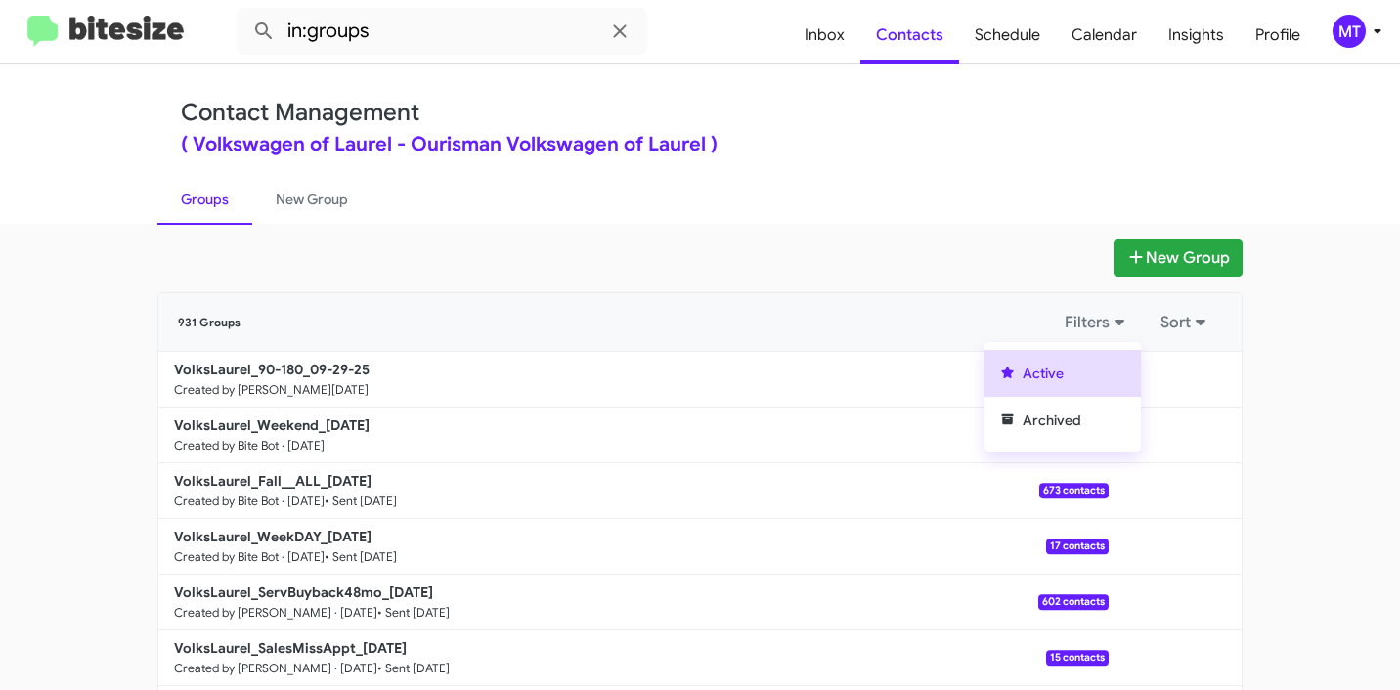
click at [1014, 247] on div "New Group" at bounding box center [699, 257] width 1085 height 37
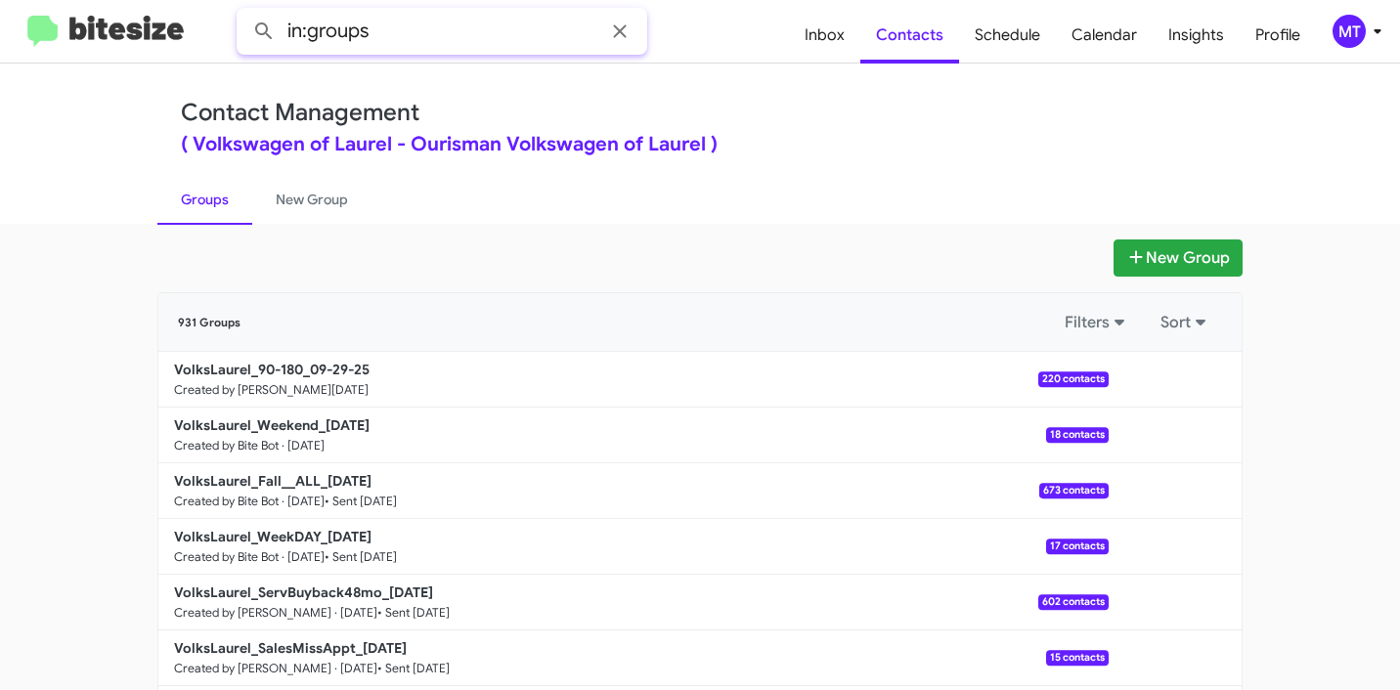
click at [452, 36] on input "in:groups" at bounding box center [442, 31] width 410 height 47
paste input "VolksLaurel_90-180_09-29-25"
click at [244, 12] on button at bounding box center [263, 31] width 39 height 39
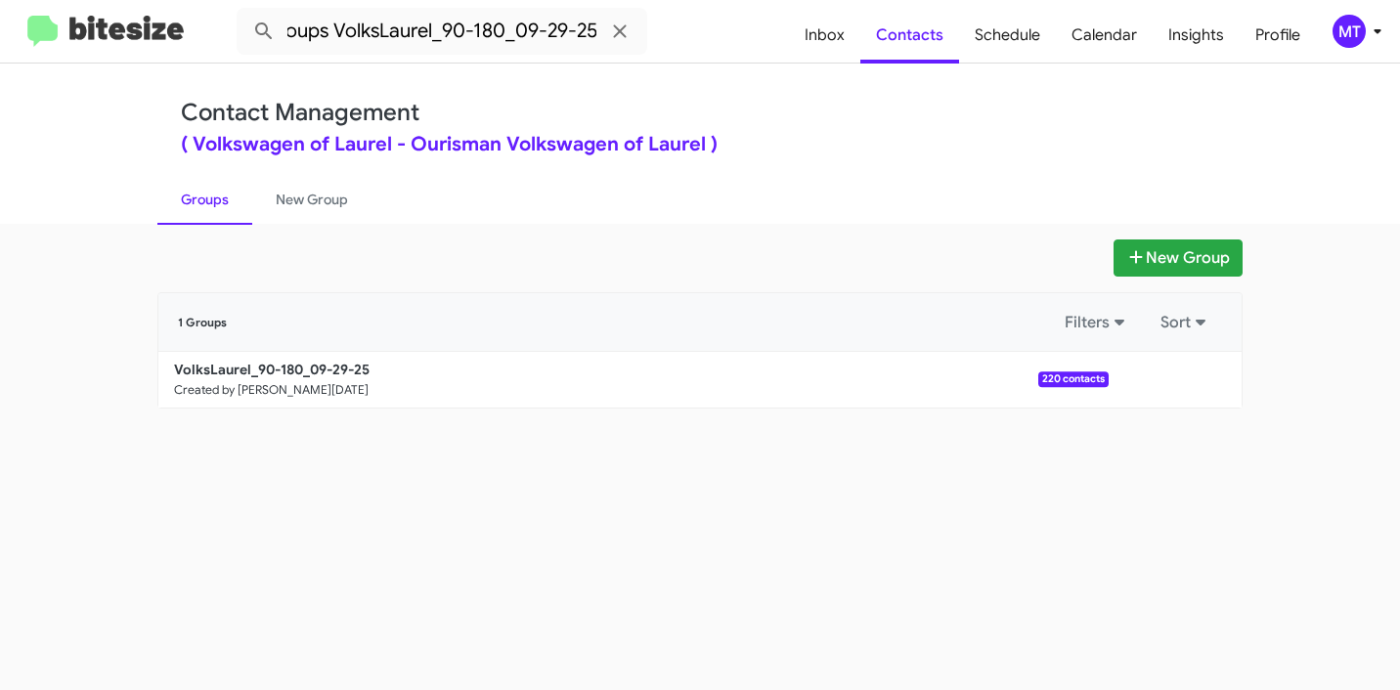
click at [209, 207] on link "Groups" at bounding box center [204, 199] width 95 height 51
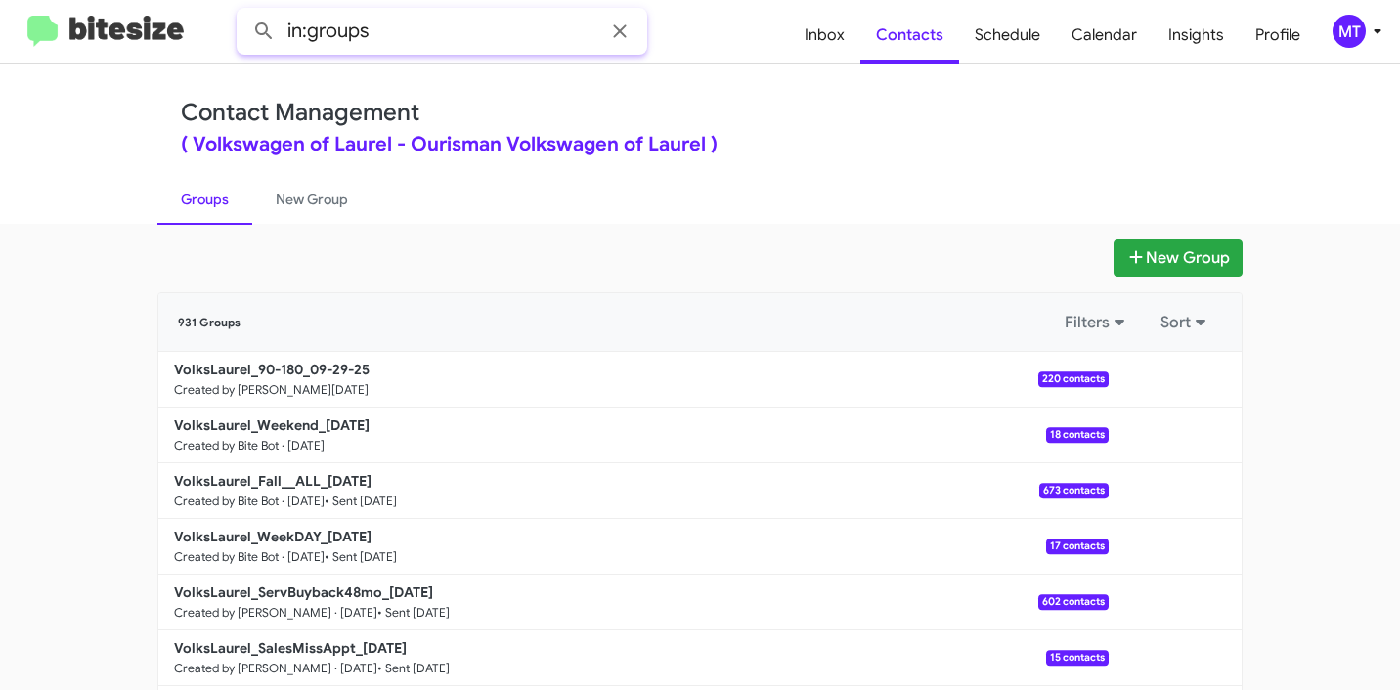
click at [436, 26] on input "in:groups" at bounding box center [442, 31] width 410 height 47
paste input "VolksLaurel_90-180_09-29-25"
click at [244, 12] on button at bounding box center [263, 31] width 39 height 39
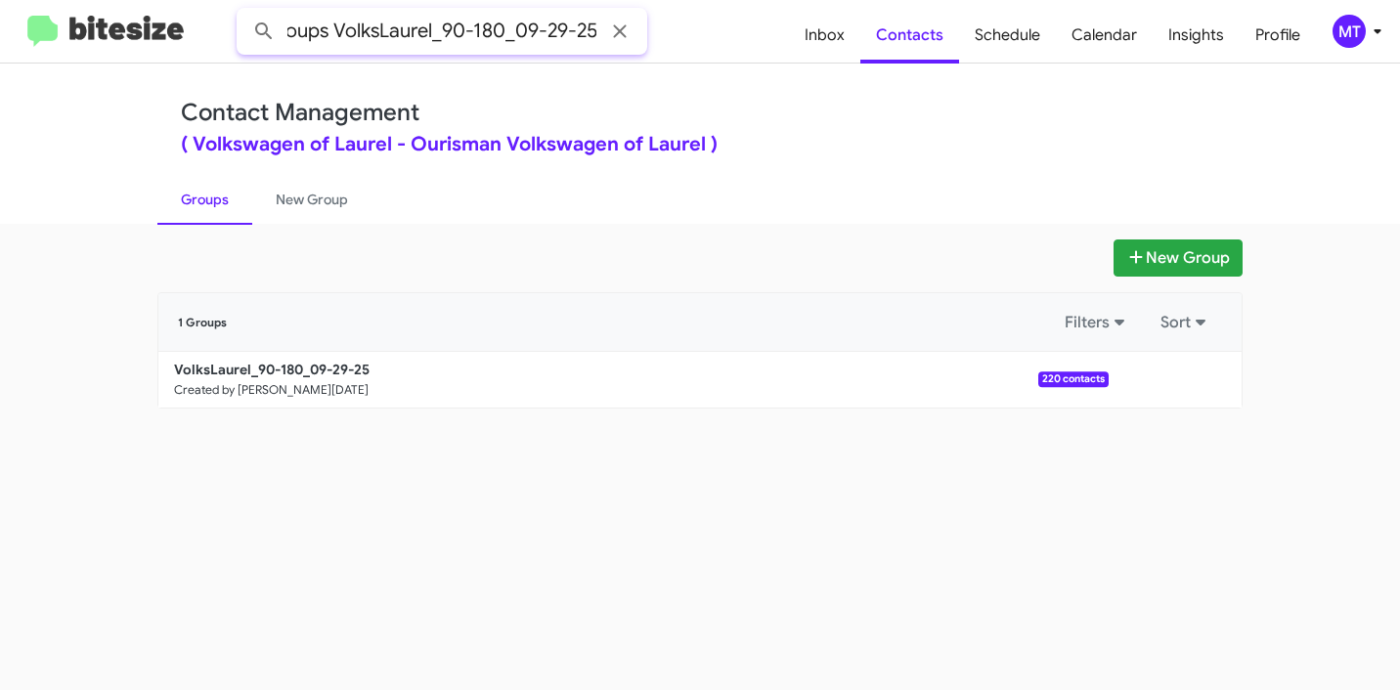
scroll to position [0, 41]
drag, startPoint x: 433, startPoint y: 36, endPoint x: 722, endPoint y: 39, distance: 289.3
click at [722, 39] on form "in:groups VolksLaurel_90-180_09-29-25" at bounding box center [513, 31] width 552 height 47
click at [510, 25] on input "in:groups VolksLaurel_90-180_09-29-25" at bounding box center [442, 31] width 410 height 47
drag, startPoint x: 506, startPoint y: 28, endPoint x: 679, endPoint y: 25, distance: 173.0
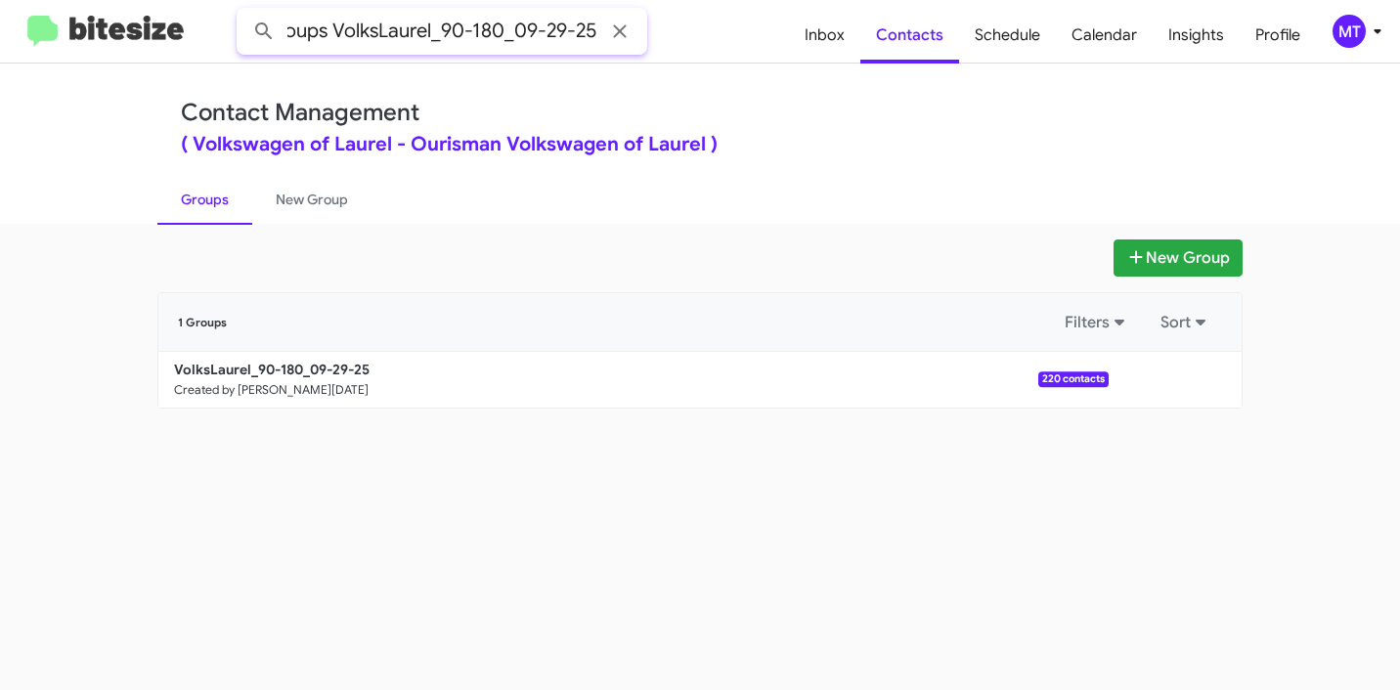
click at [679, 25] on form "in:groups VolksLaurel_90-180_09-29-25" at bounding box center [513, 31] width 552 height 47
type input "in:groups VolksLaurel_90-180"
click at [244, 12] on button at bounding box center [263, 31] width 39 height 39
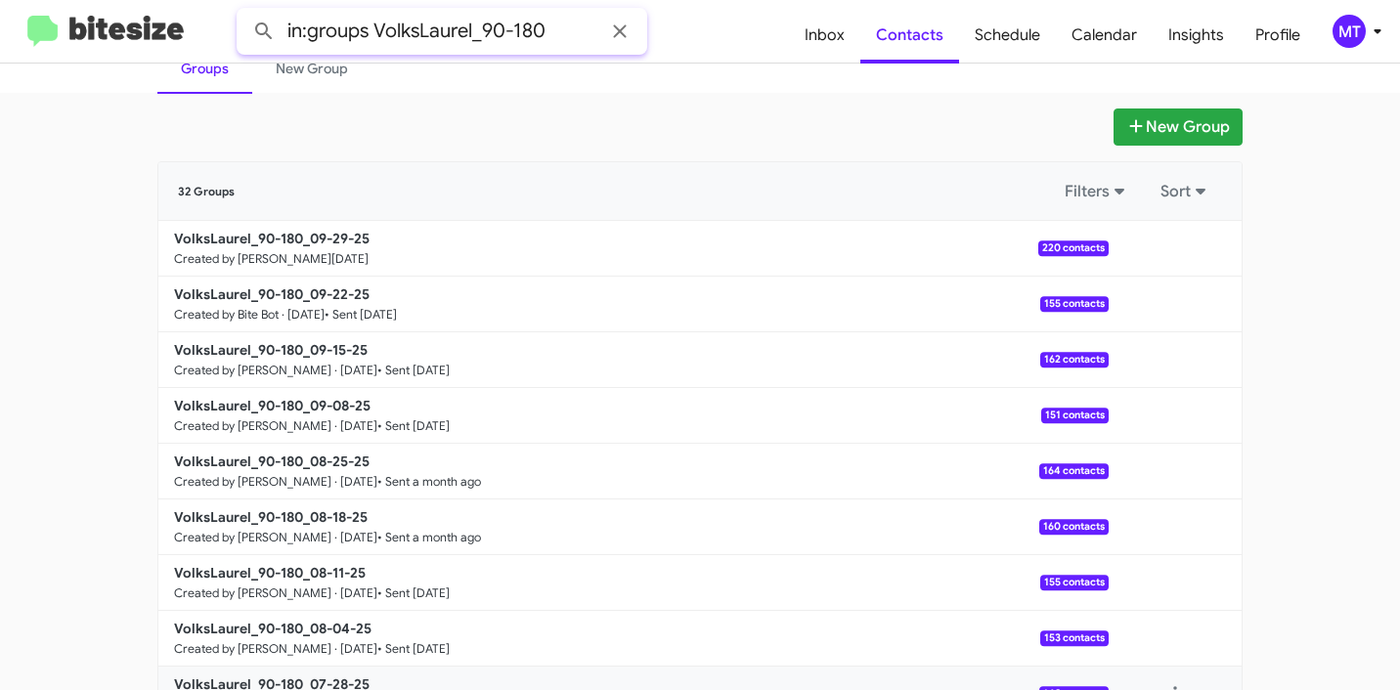
scroll to position [265, 0]
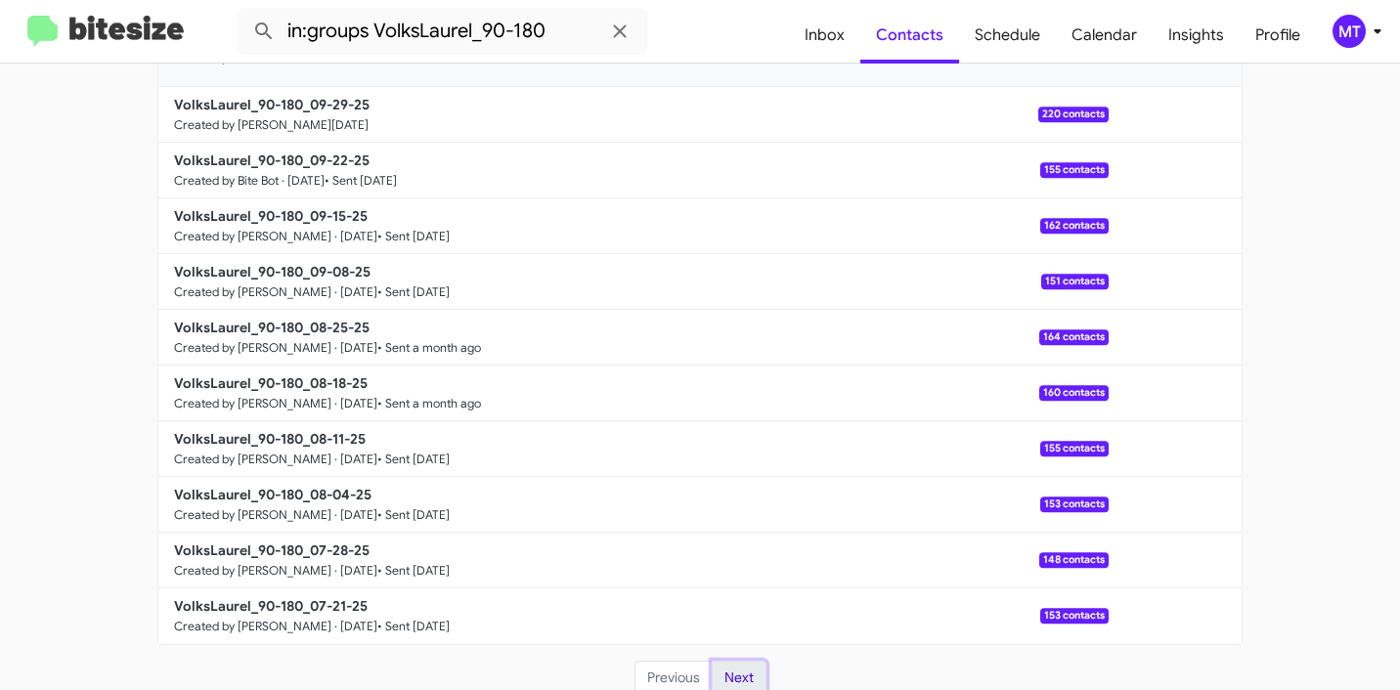
click at [729, 684] on button "Next" at bounding box center [739, 678] width 55 height 35
click at [744, 685] on button "Next" at bounding box center [739, 678] width 55 height 35
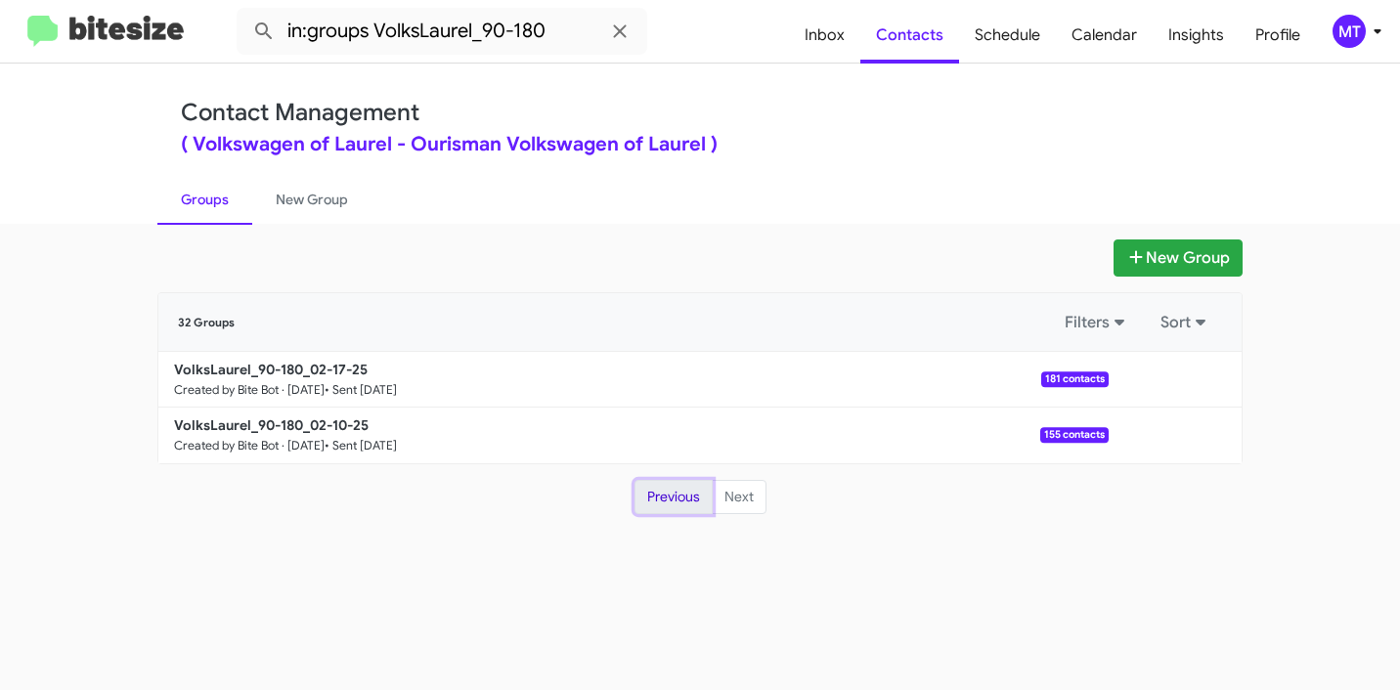
click at [658, 490] on button "Previous" at bounding box center [673, 497] width 78 height 35
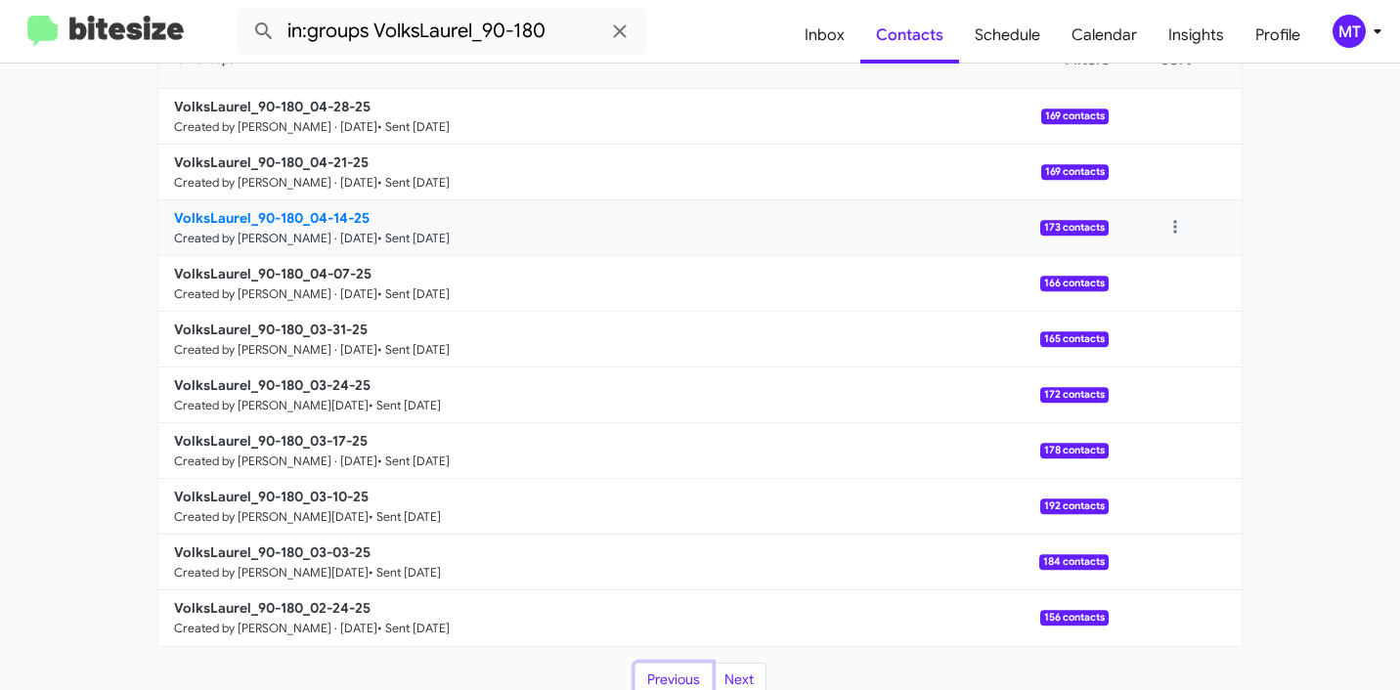
scroll to position [265, 0]
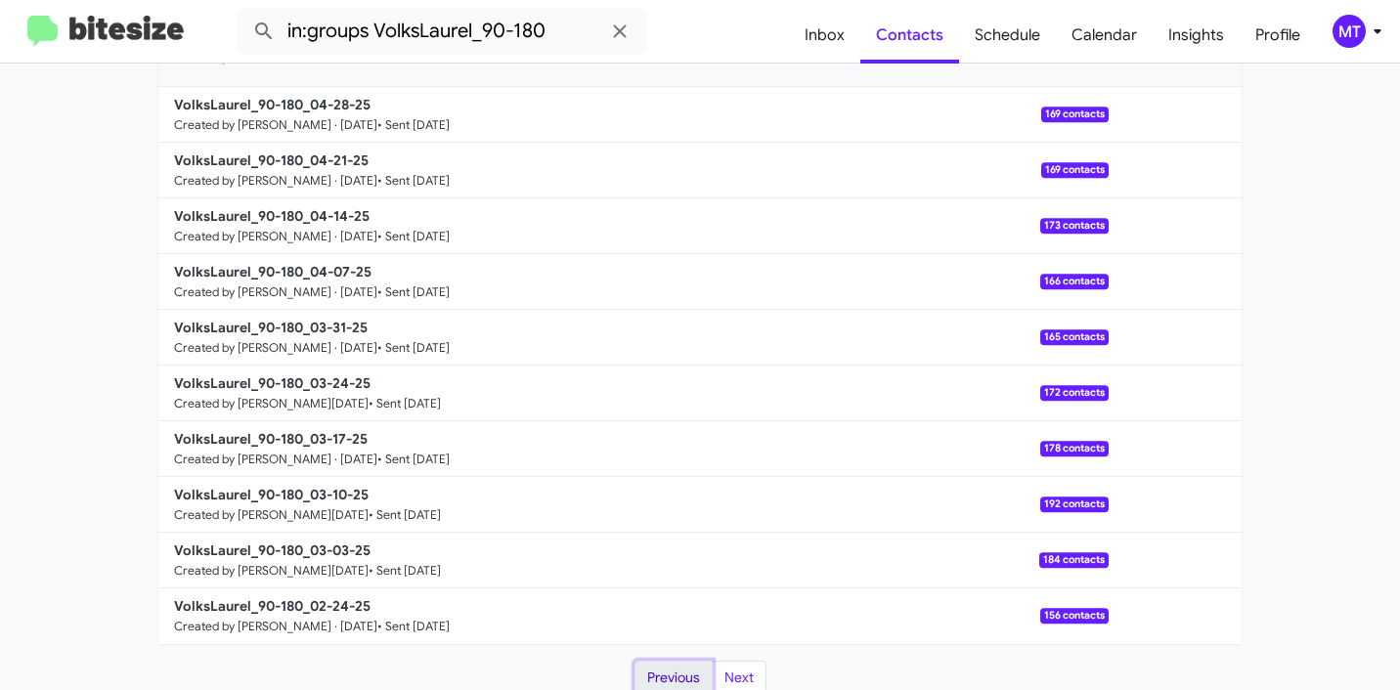
click at [662, 679] on button "Previous" at bounding box center [673, 678] width 78 height 35
click at [668, 675] on button "Previous" at bounding box center [673, 678] width 78 height 35
click at [634, 669] on li "Previous" at bounding box center [673, 678] width 78 height 35
click at [643, 674] on li "Previous" at bounding box center [673, 678] width 78 height 35
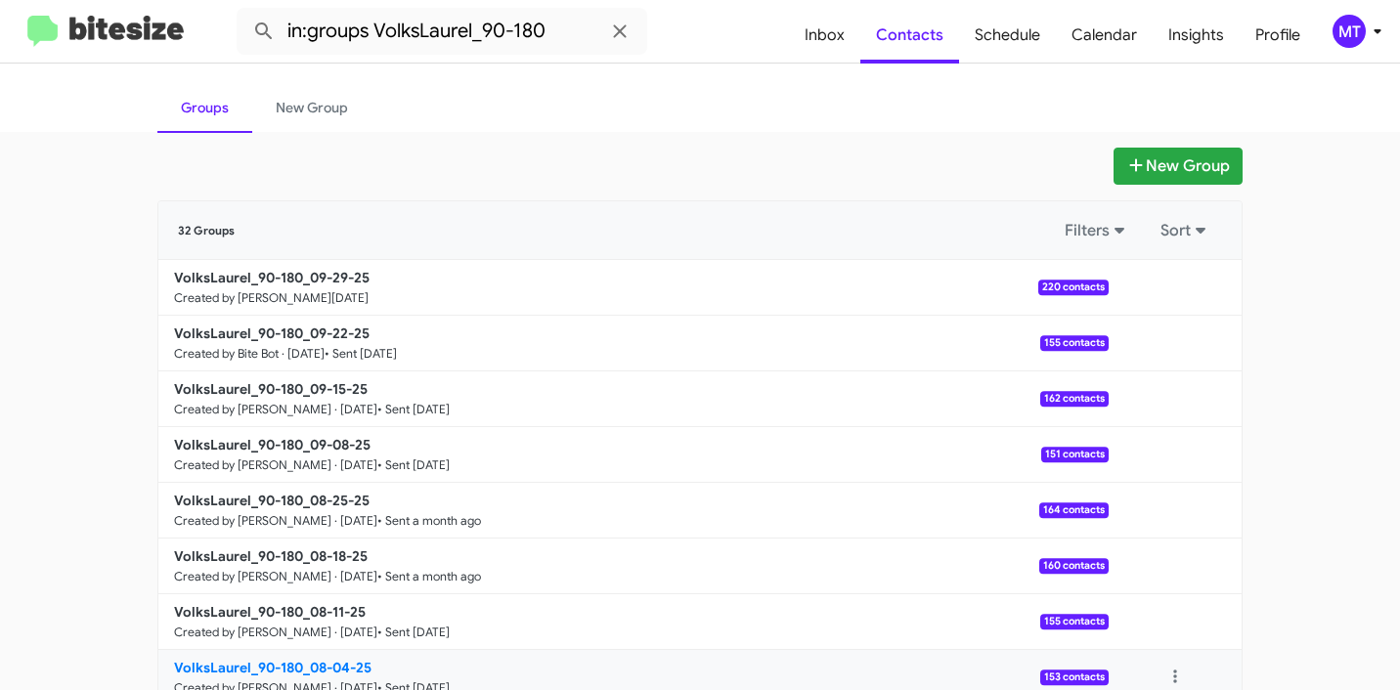
scroll to position [0, 0]
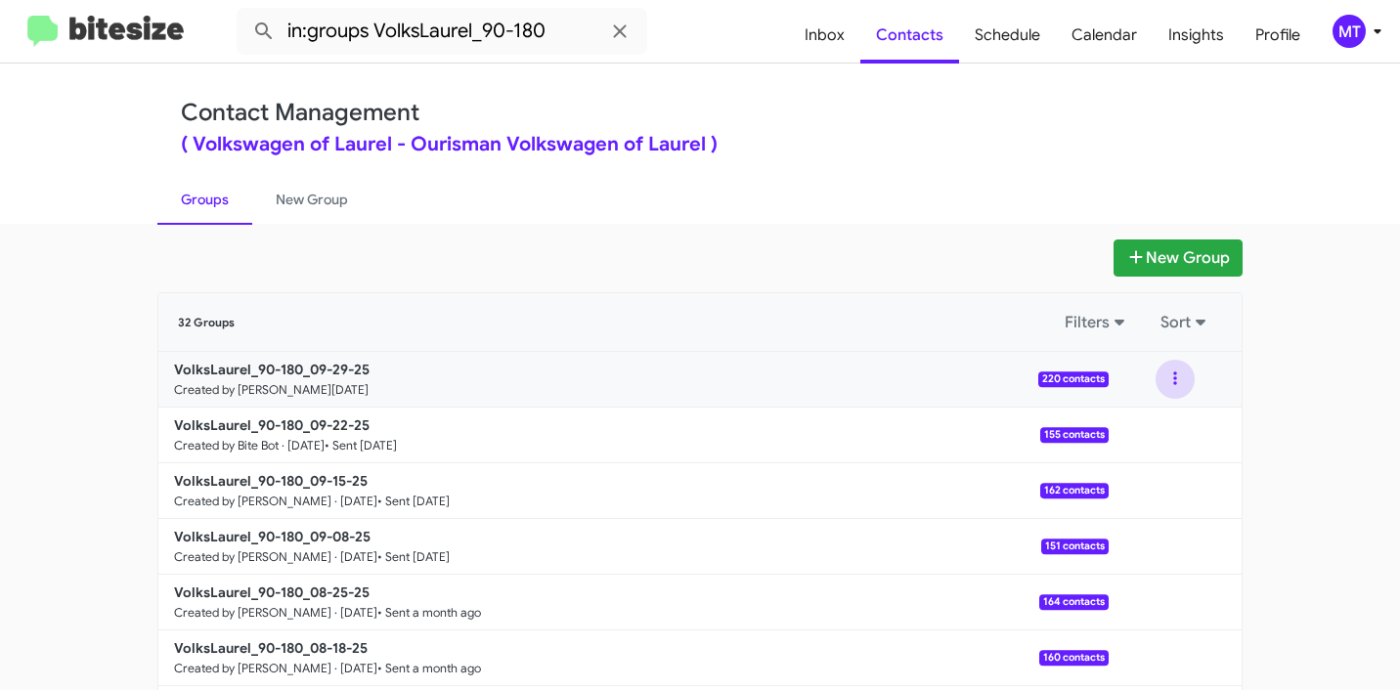
click at [1168, 377] on button at bounding box center [1174, 379] width 39 height 39
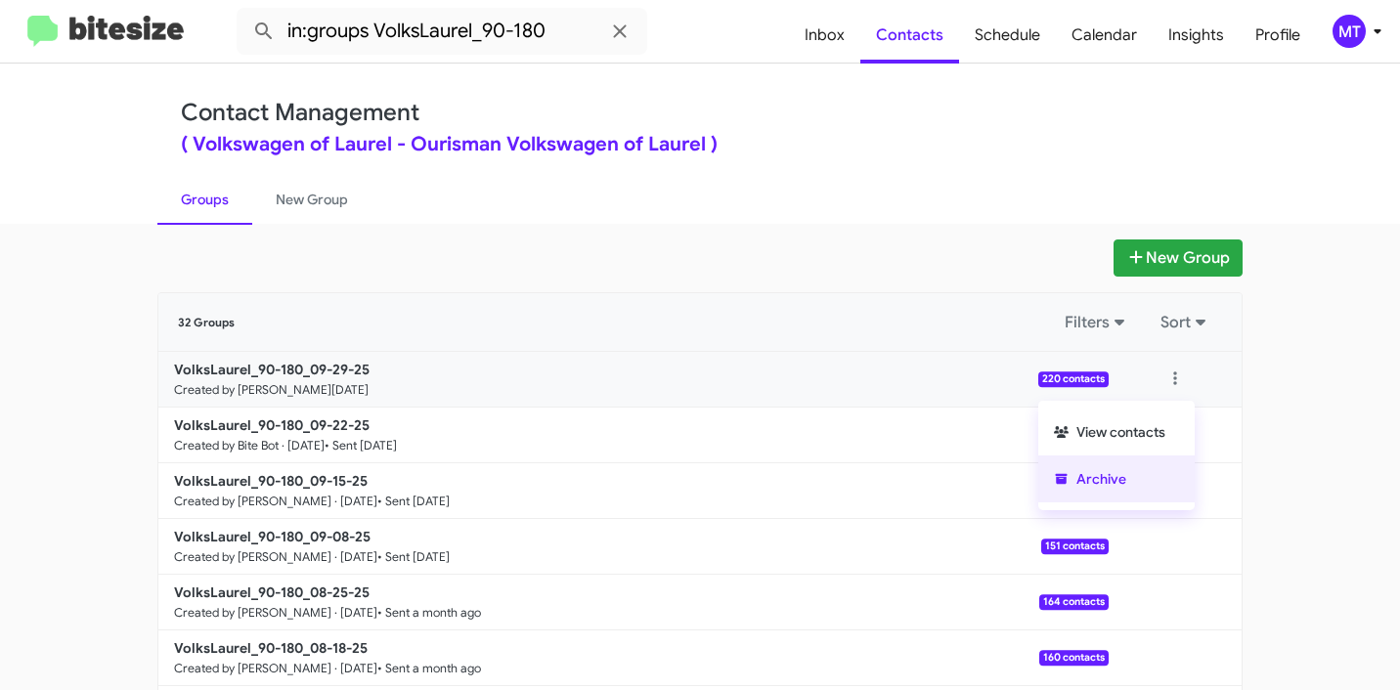
click at [1105, 479] on button "Archive" at bounding box center [1116, 478] width 156 height 47
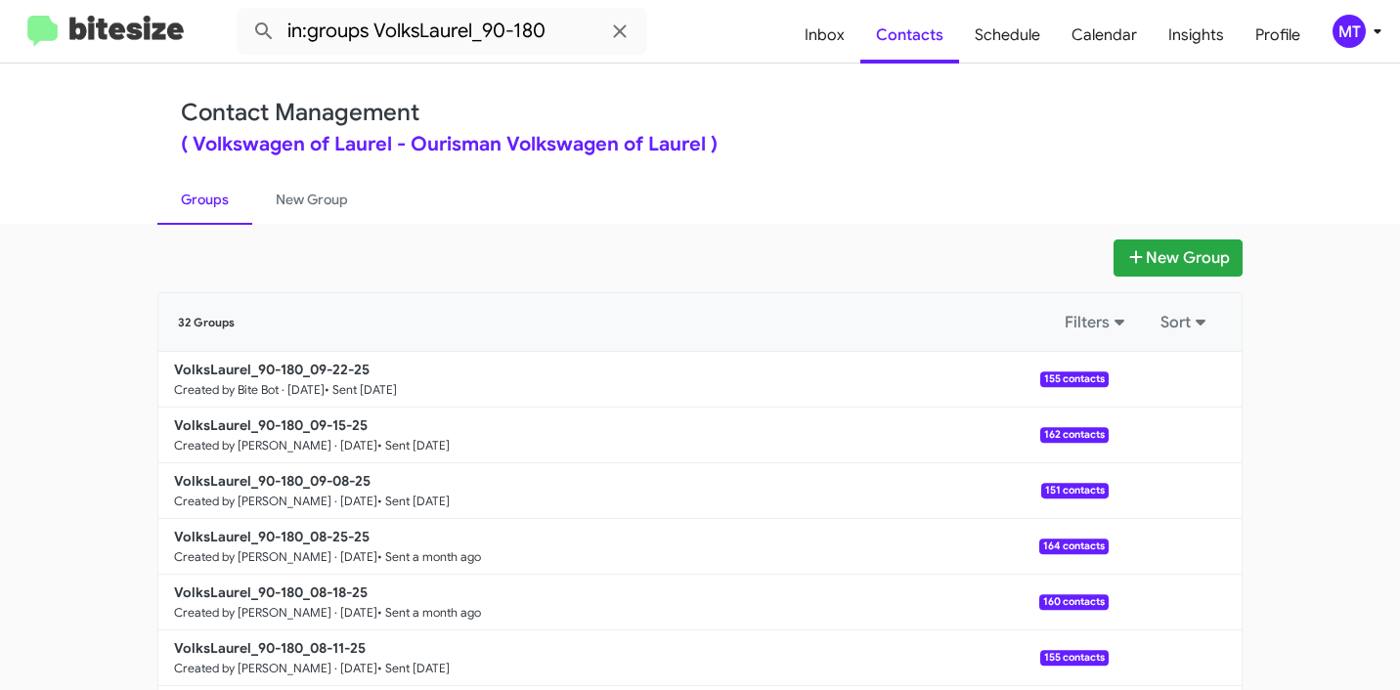
click at [504, 260] on div "New Group" at bounding box center [699, 257] width 1085 height 37
click at [1219, 251] on button "New Group" at bounding box center [1177, 257] width 129 height 37
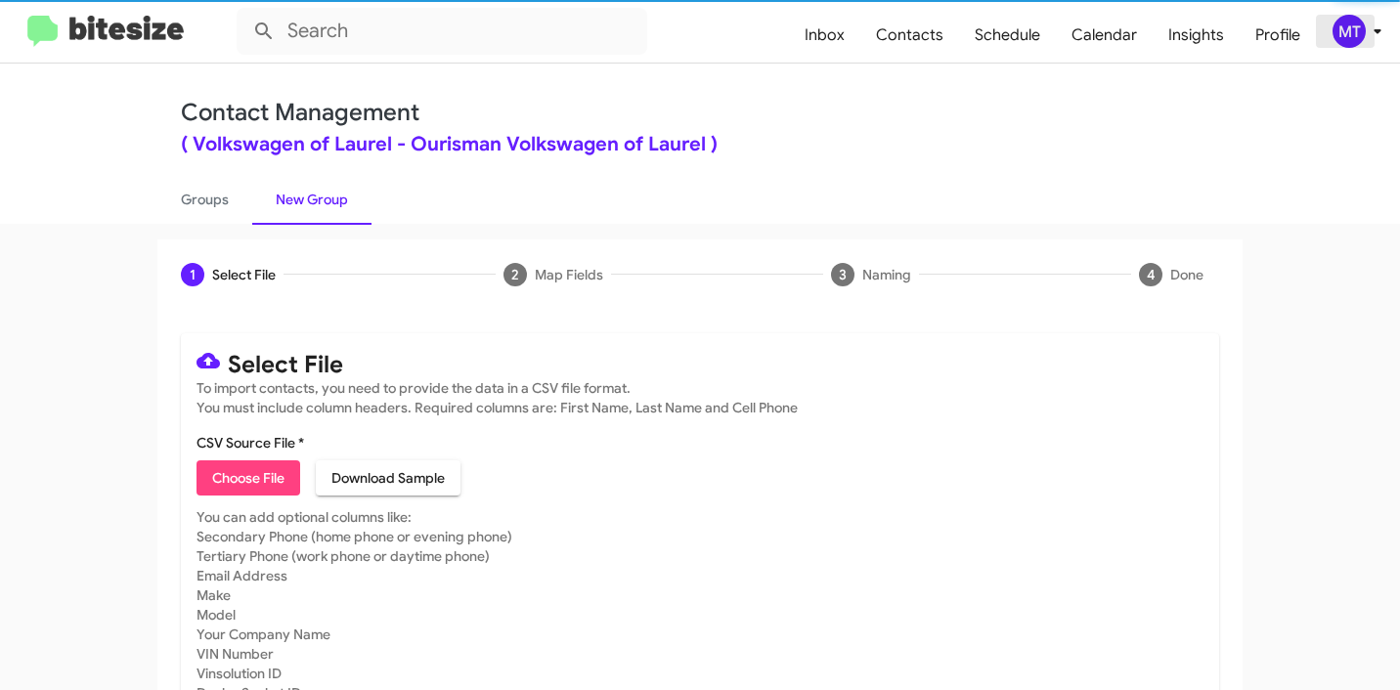
click at [1353, 32] on div "MT" at bounding box center [1348, 31] width 33 height 33
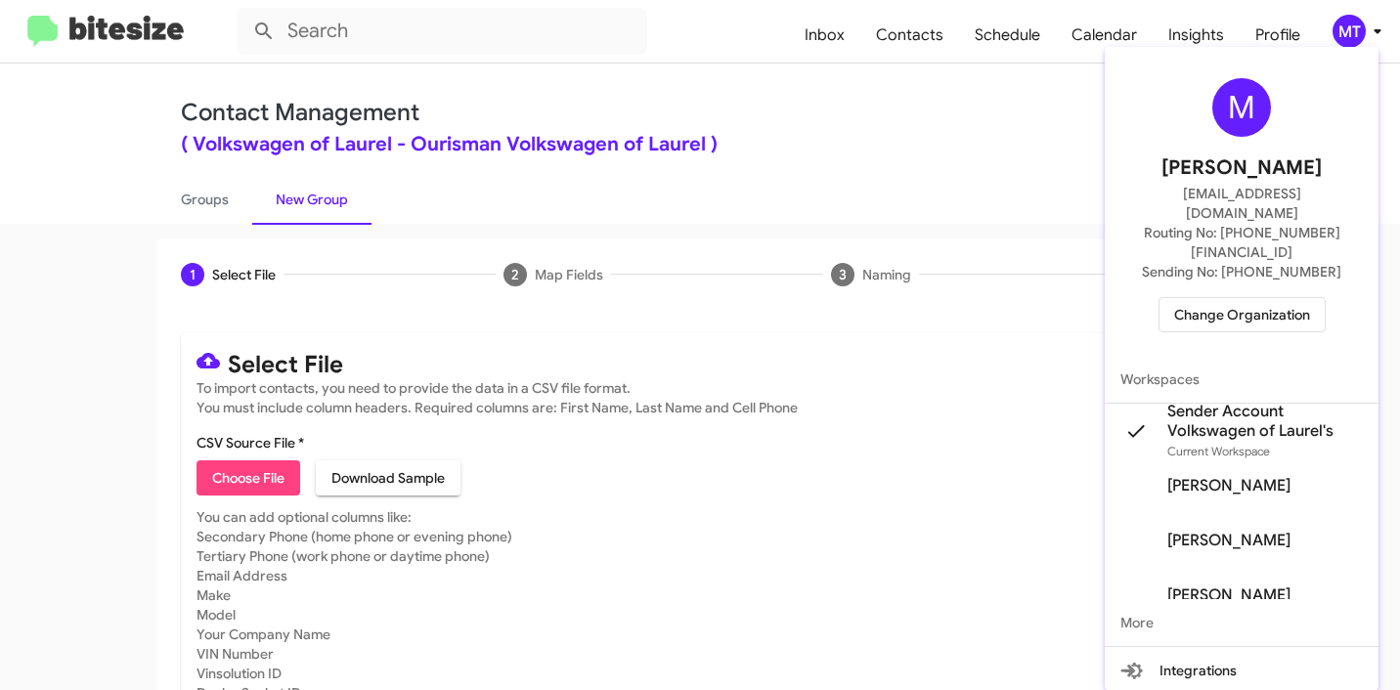
click at [247, 482] on div at bounding box center [700, 345] width 1400 height 690
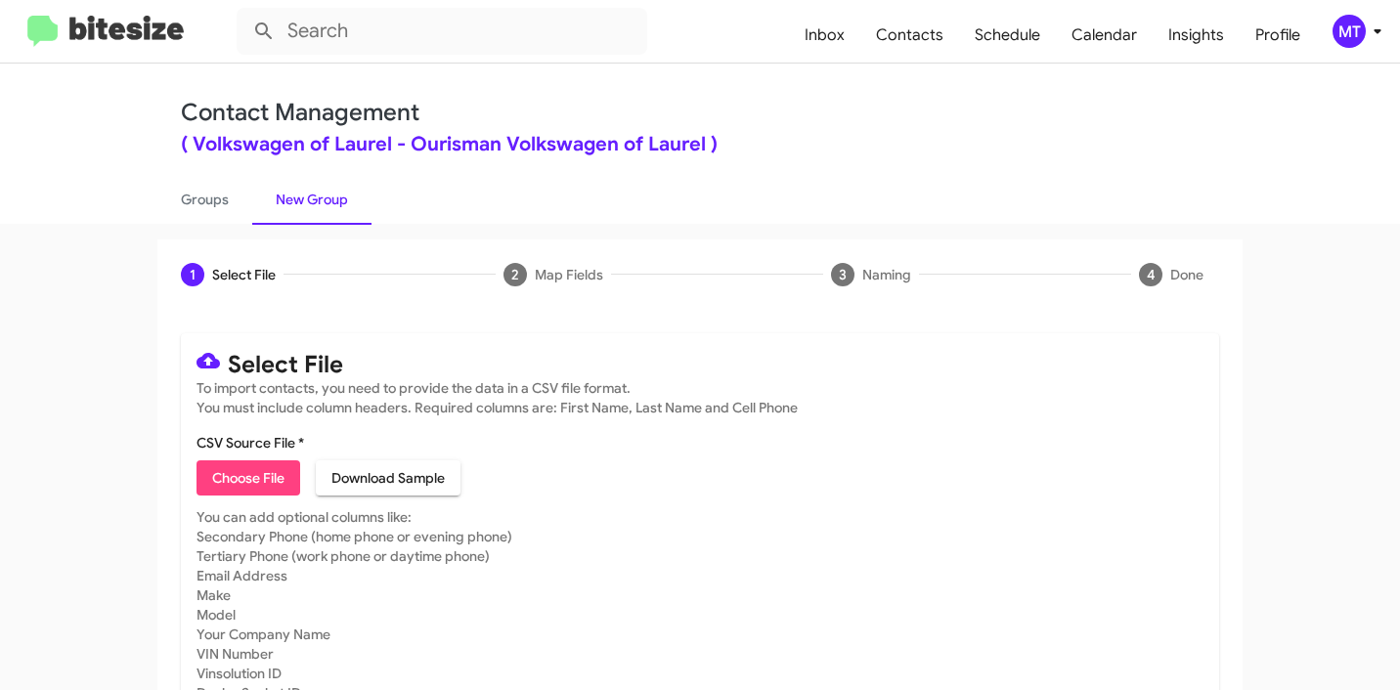
click at [250, 477] on span "Choose File" at bounding box center [248, 477] width 72 height 35
type input "VolksLaurel_90-180_09-29-25"
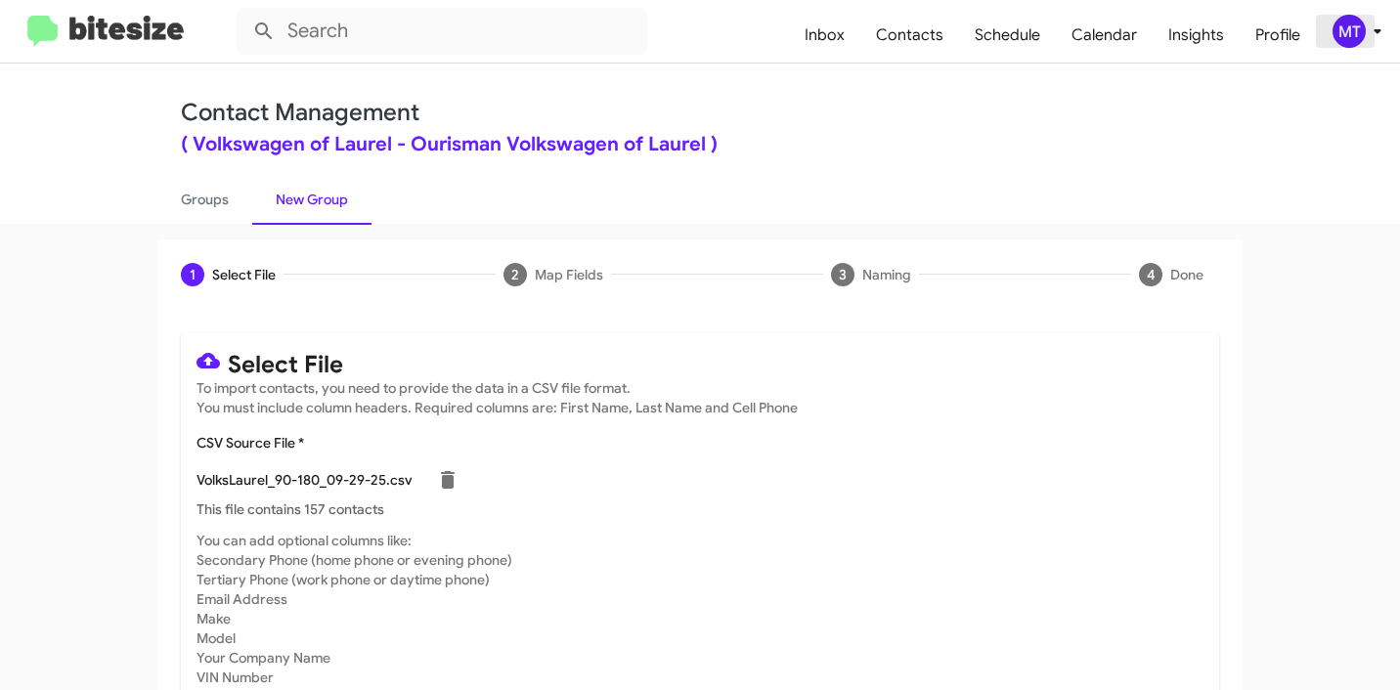
click at [1374, 35] on icon at bounding box center [1376, 31] width 23 height 23
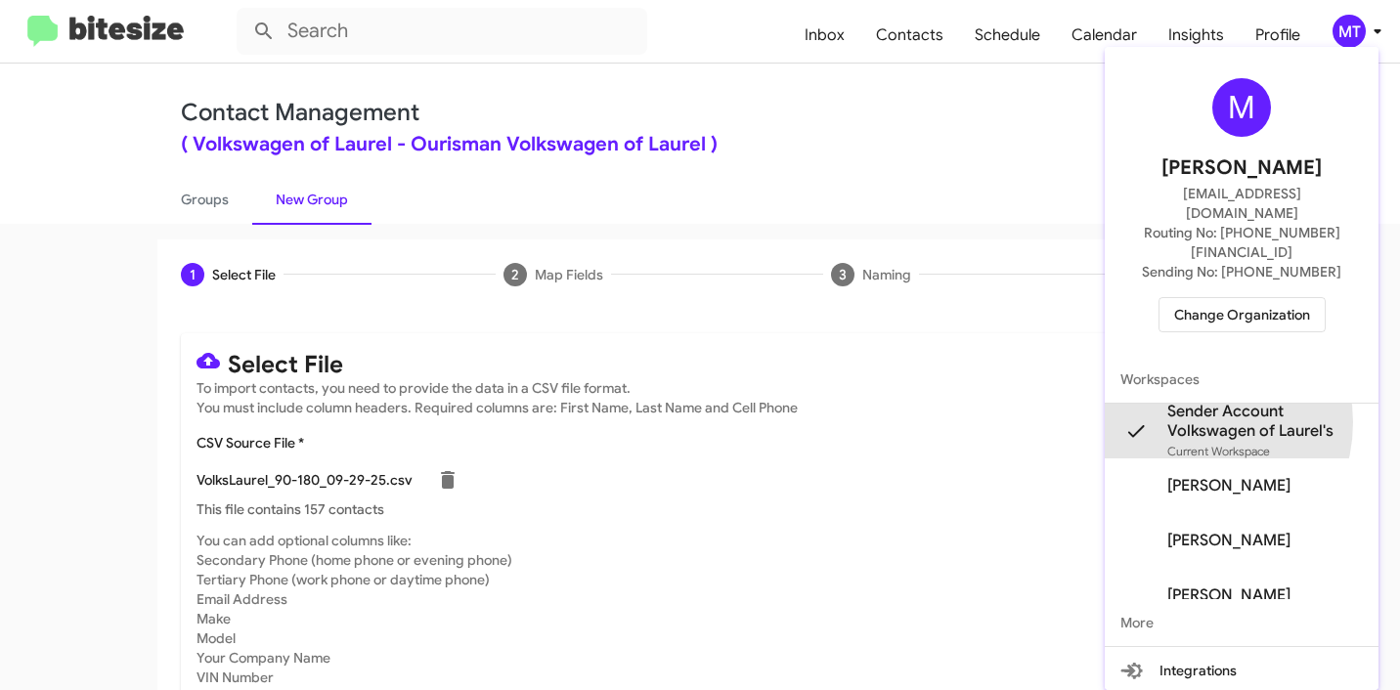
click at [1185, 402] on span "Sender Account Volkswagen of Laurel's" at bounding box center [1264, 421] width 195 height 39
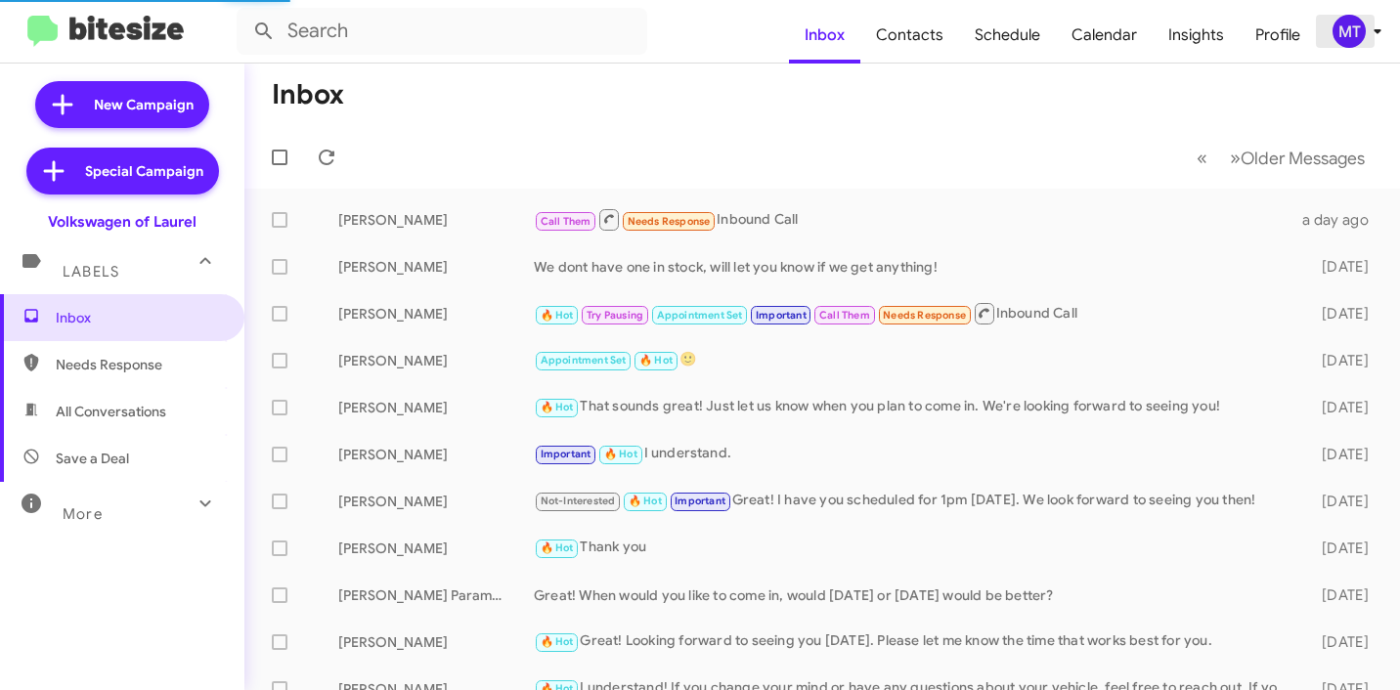
click at [1368, 37] on icon at bounding box center [1376, 31] width 23 height 23
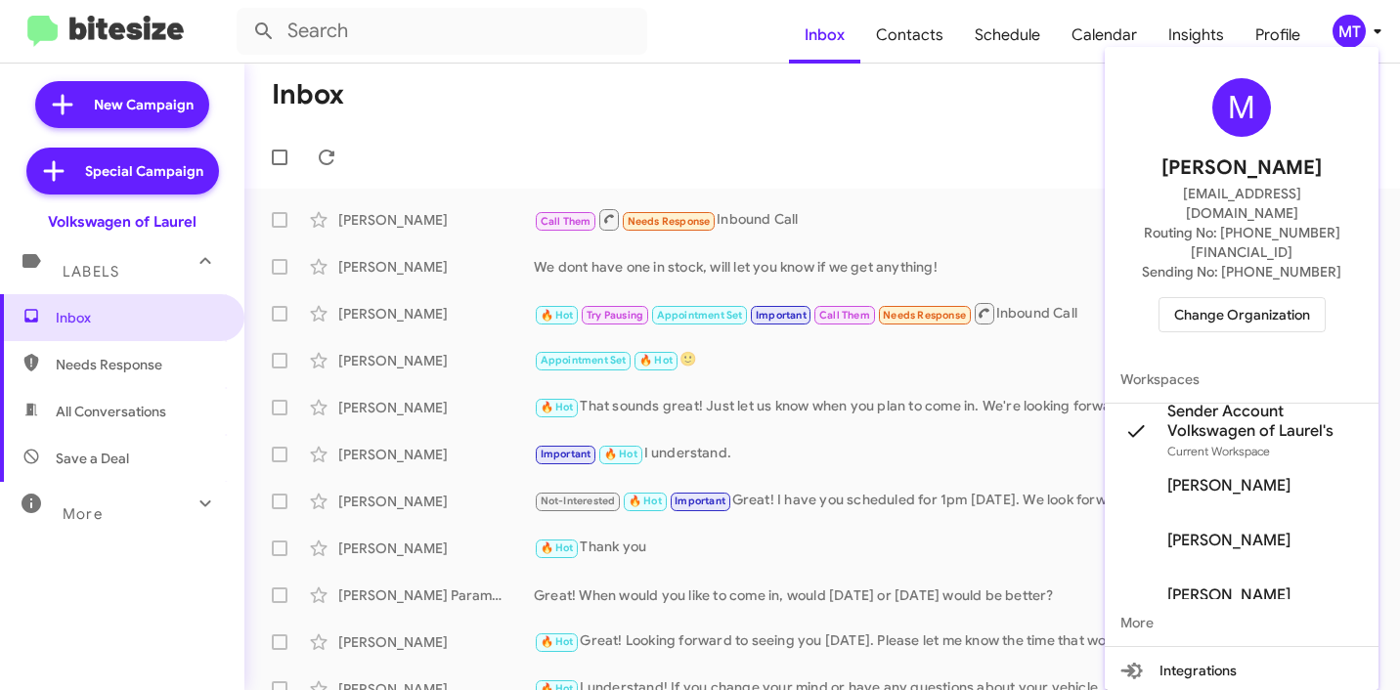
click at [637, 85] on div at bounding box center [700, 345] width 1400 height 690
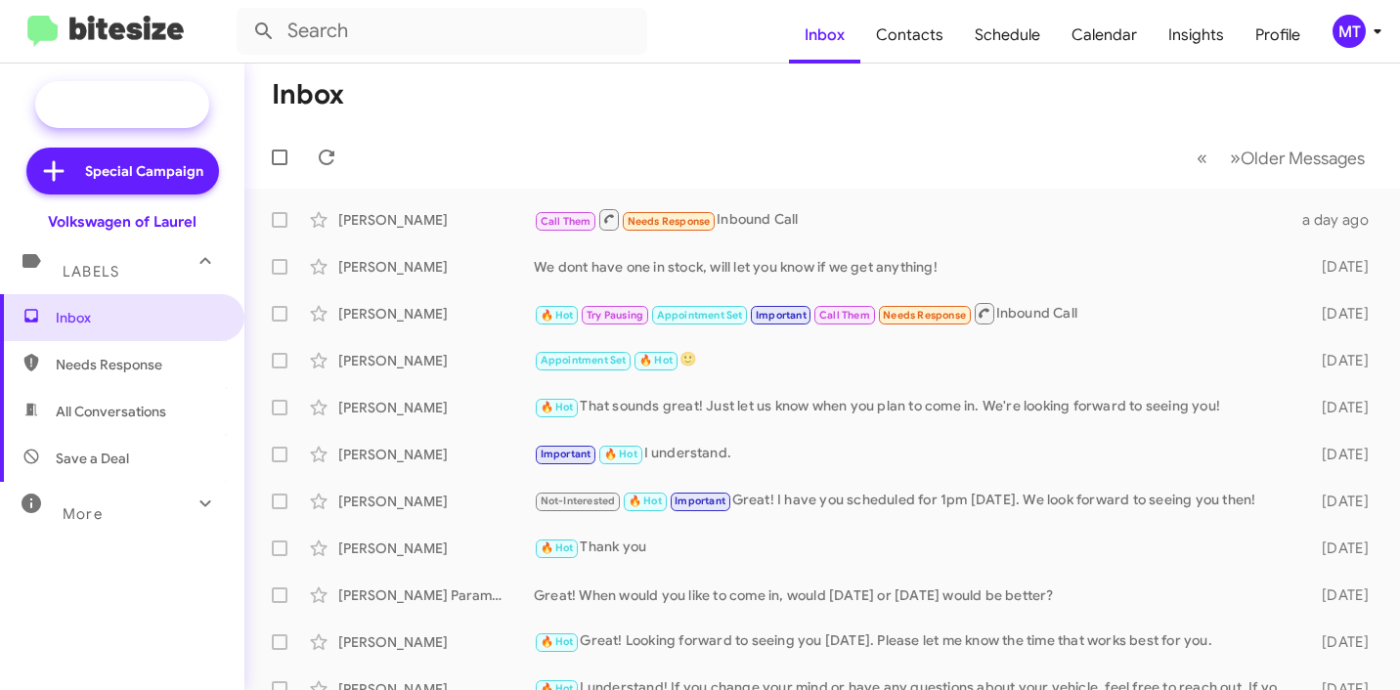
click at [128, 96] on span "New Campaign" at bounding box center [144, 105] width 100 height 20
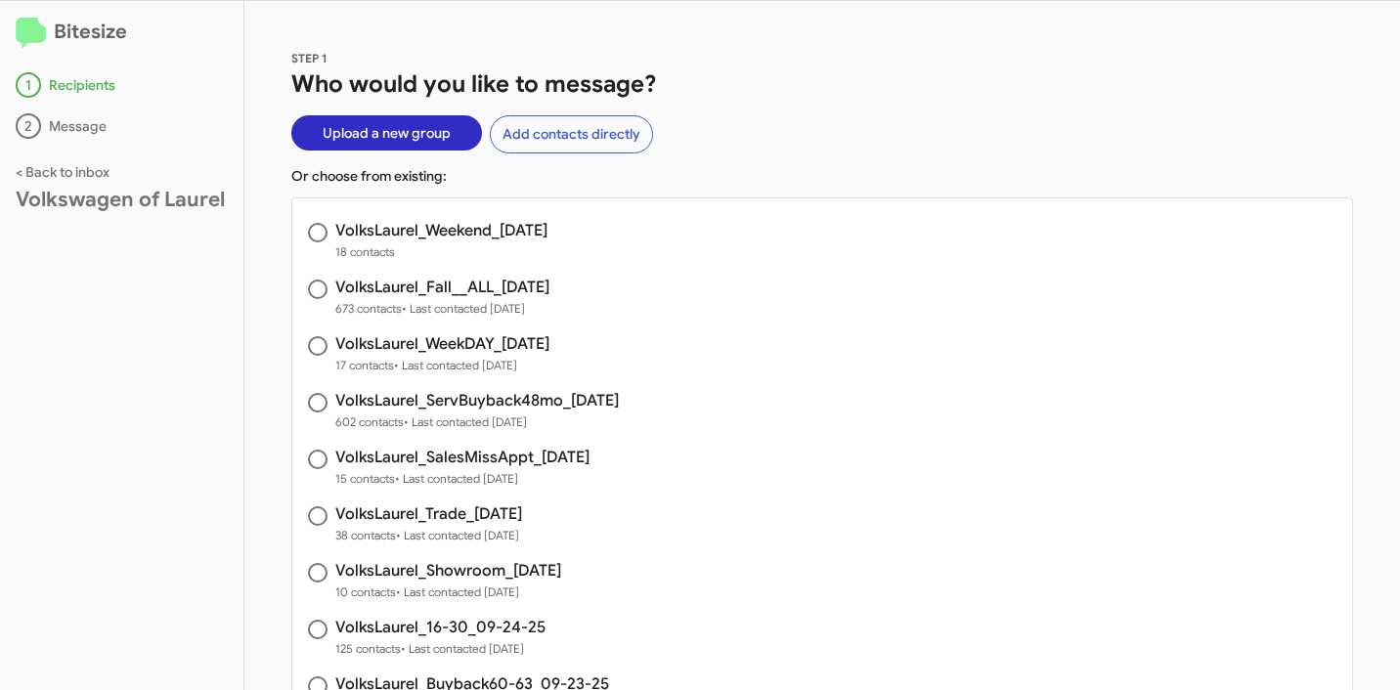
click at [361, 141] on span "Upload a new group" at bounding box center [387, 132] width 128 height 35
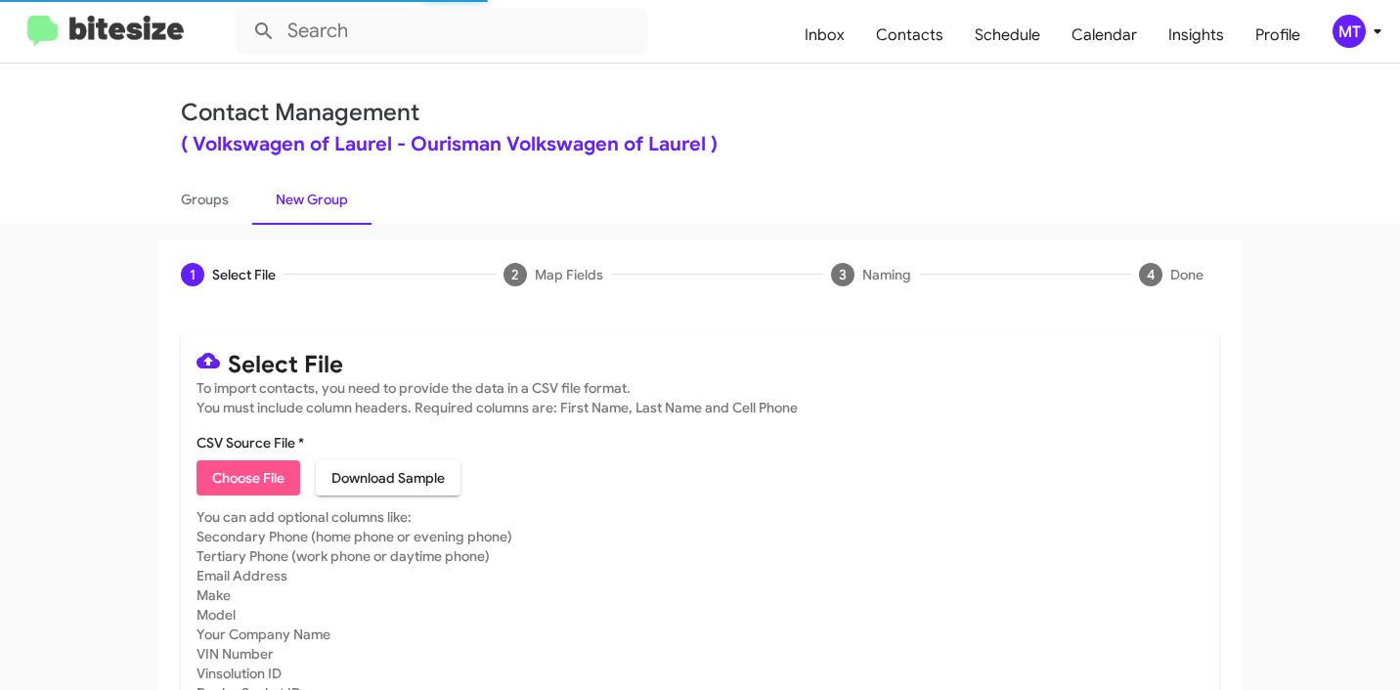
click at [227, 473] on span "Choose File" at bounding box center [248, 477] width 72 height 35
type input "VolksLaurel_90-180_09-29-25"
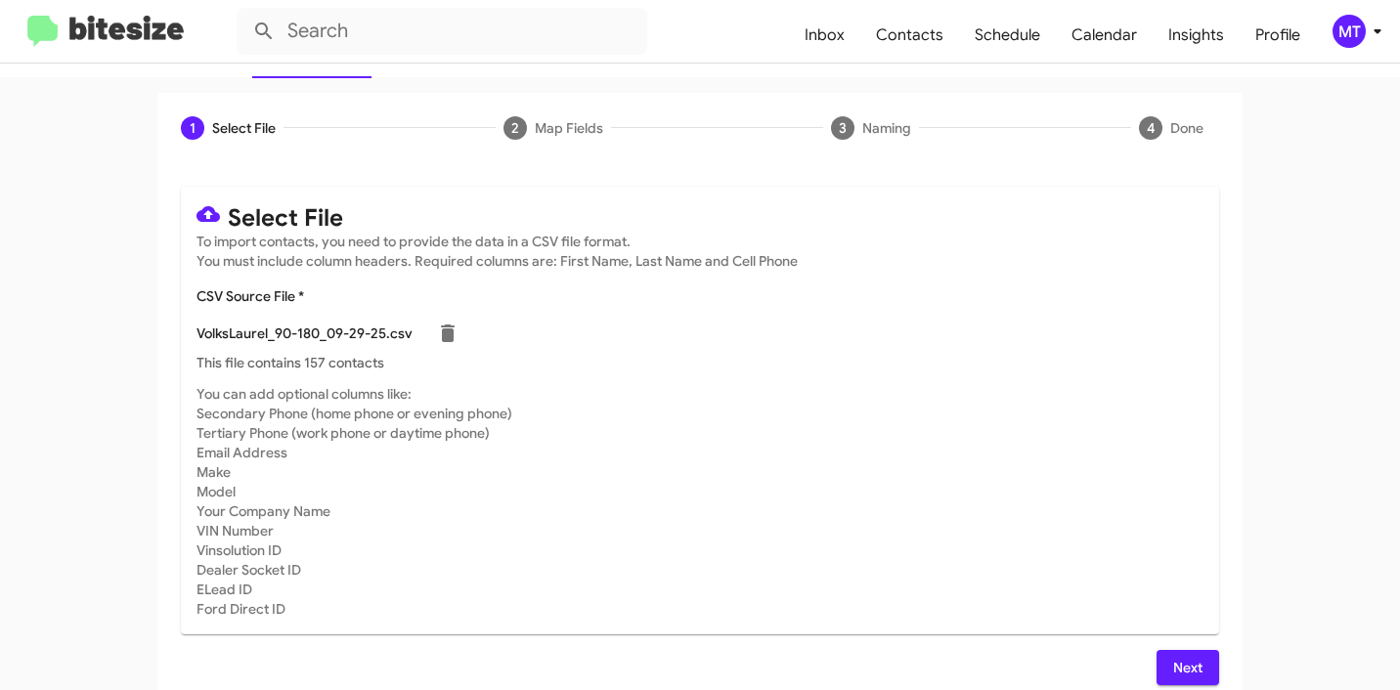
scroll to position [165, 0]
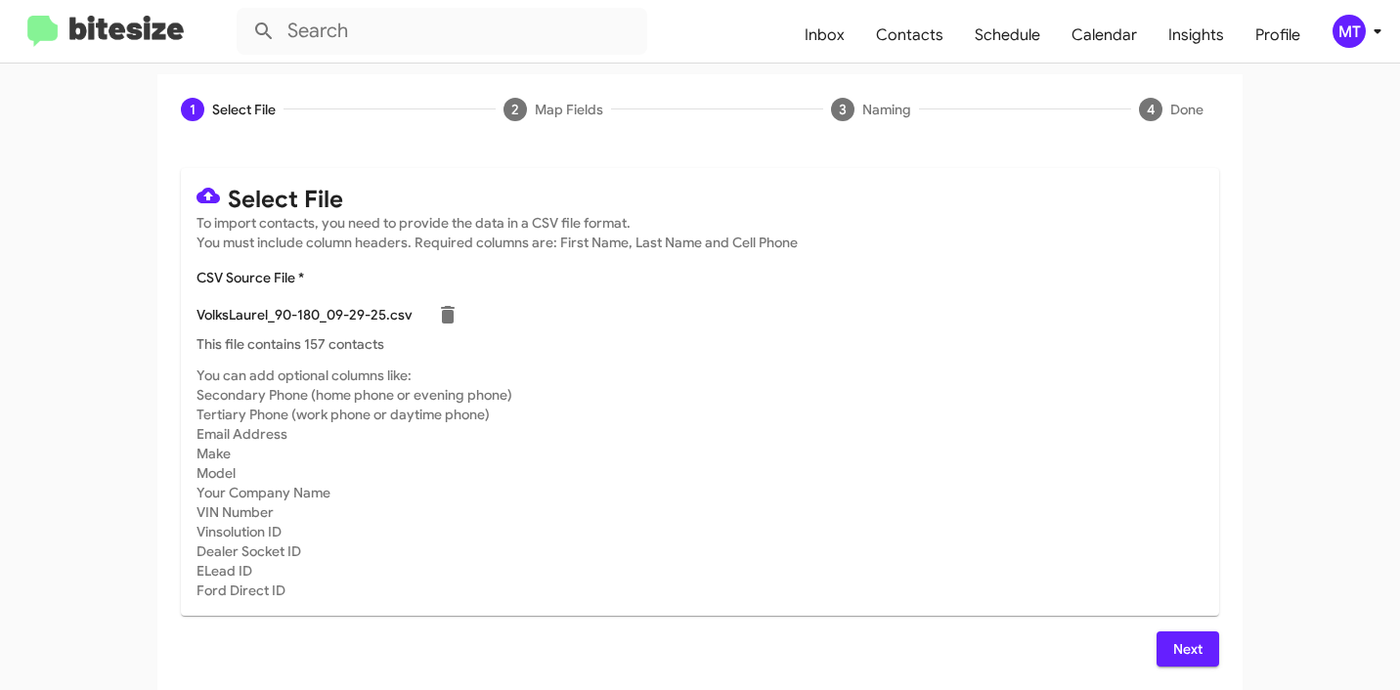
click at [1197, 647] on button "Next" at bounding box center [1187, 648] width 63 height 35
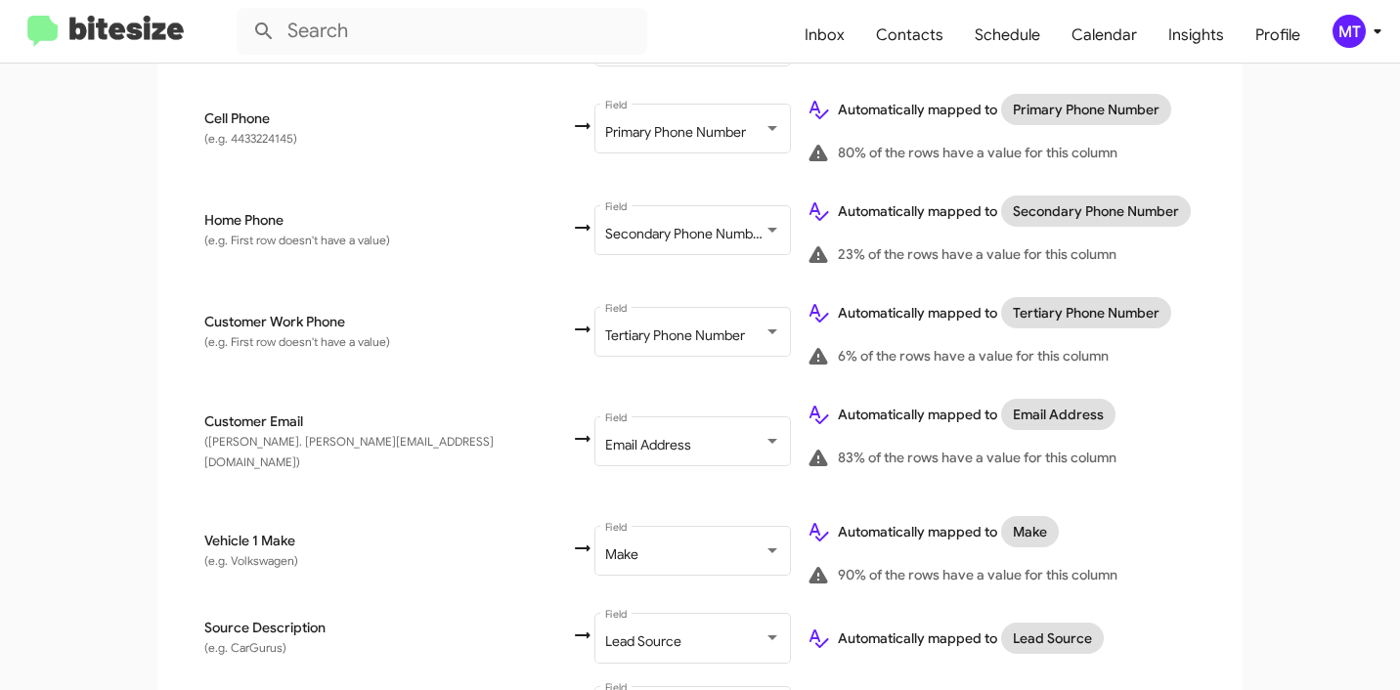
scroll to position [1146, 0]
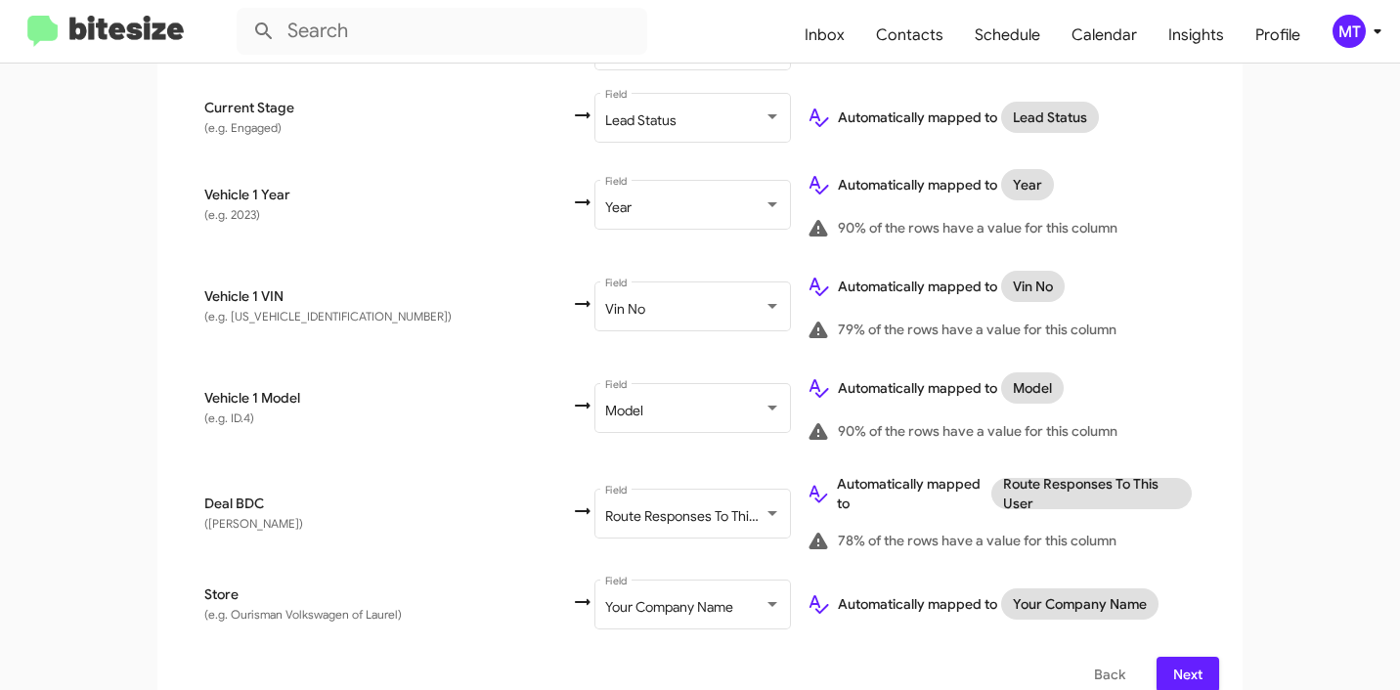
click at [1201, 657] on button "Next" at bounding box center [1187, 674] width 63 height 35
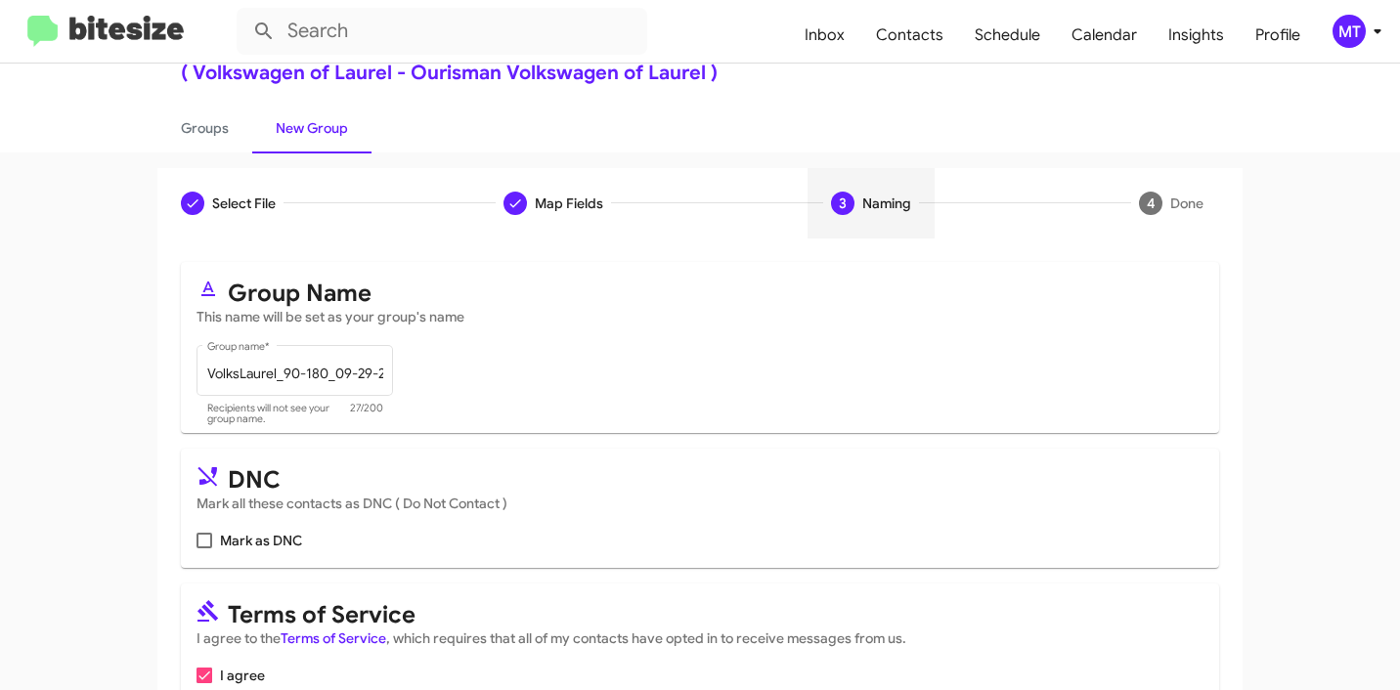
scroll to position [174, 0]
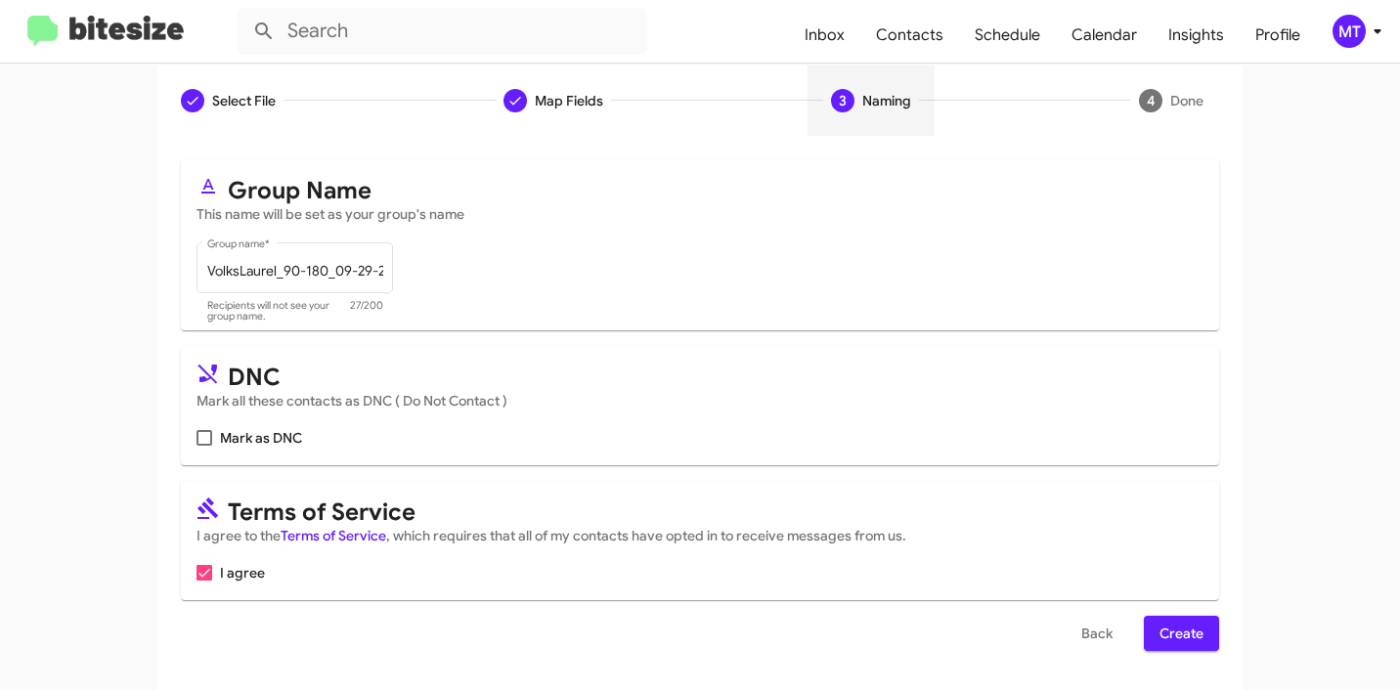
click at [1186, 626] on span "Create" at bounding box center [1181, 633] width 44 height 35
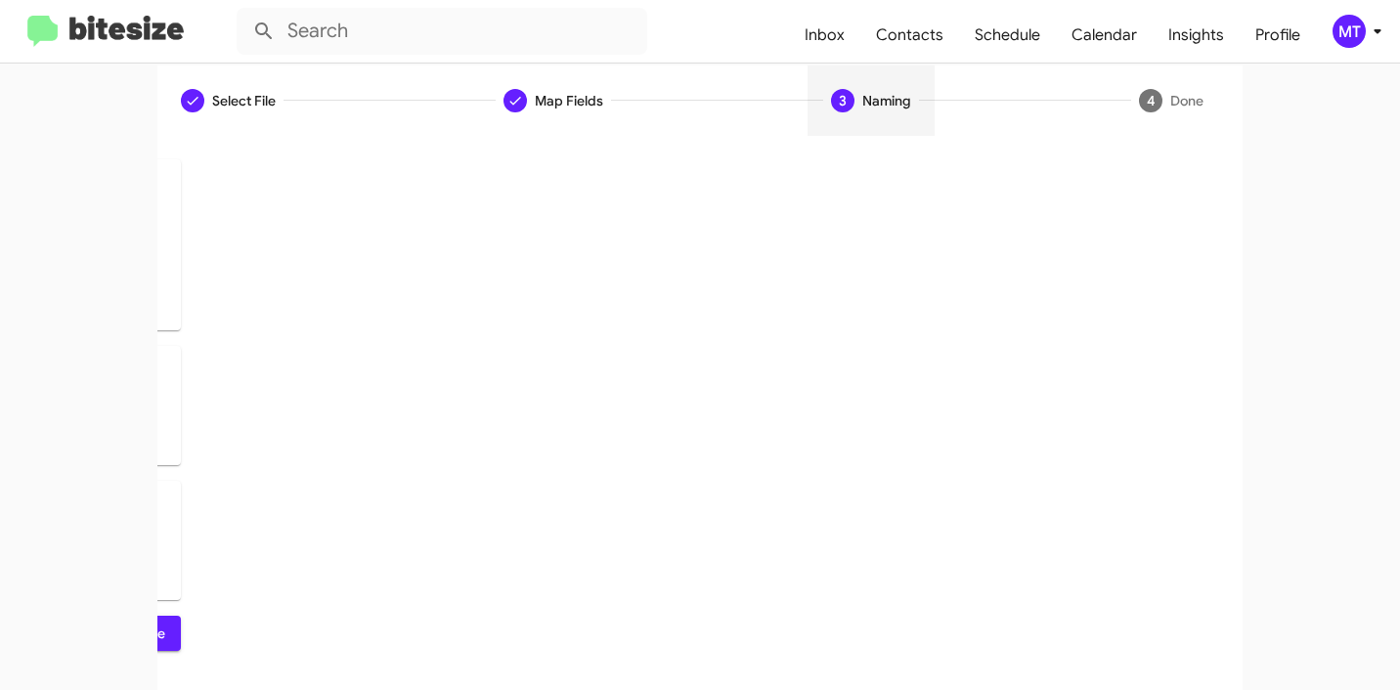
scroll to position [0, 0]
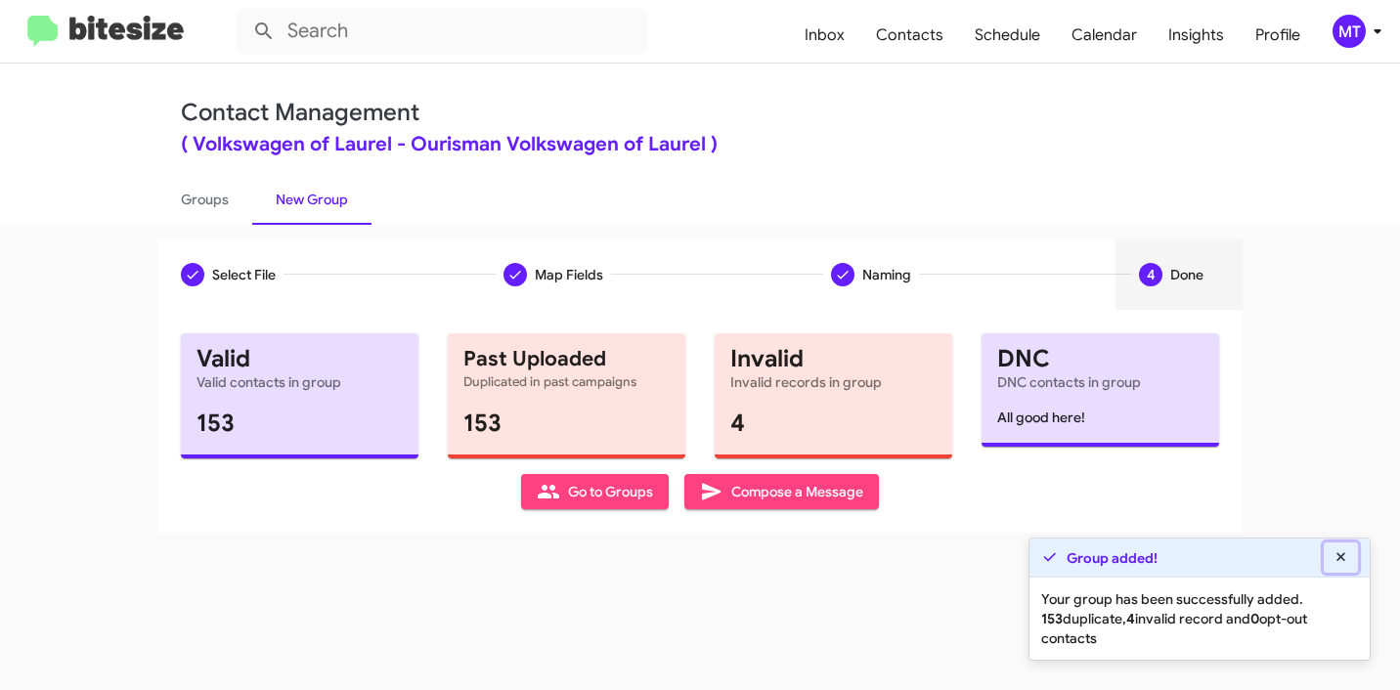
click at [1341, 555] on icon at bounding box center [1340, 556] width 9 height 9
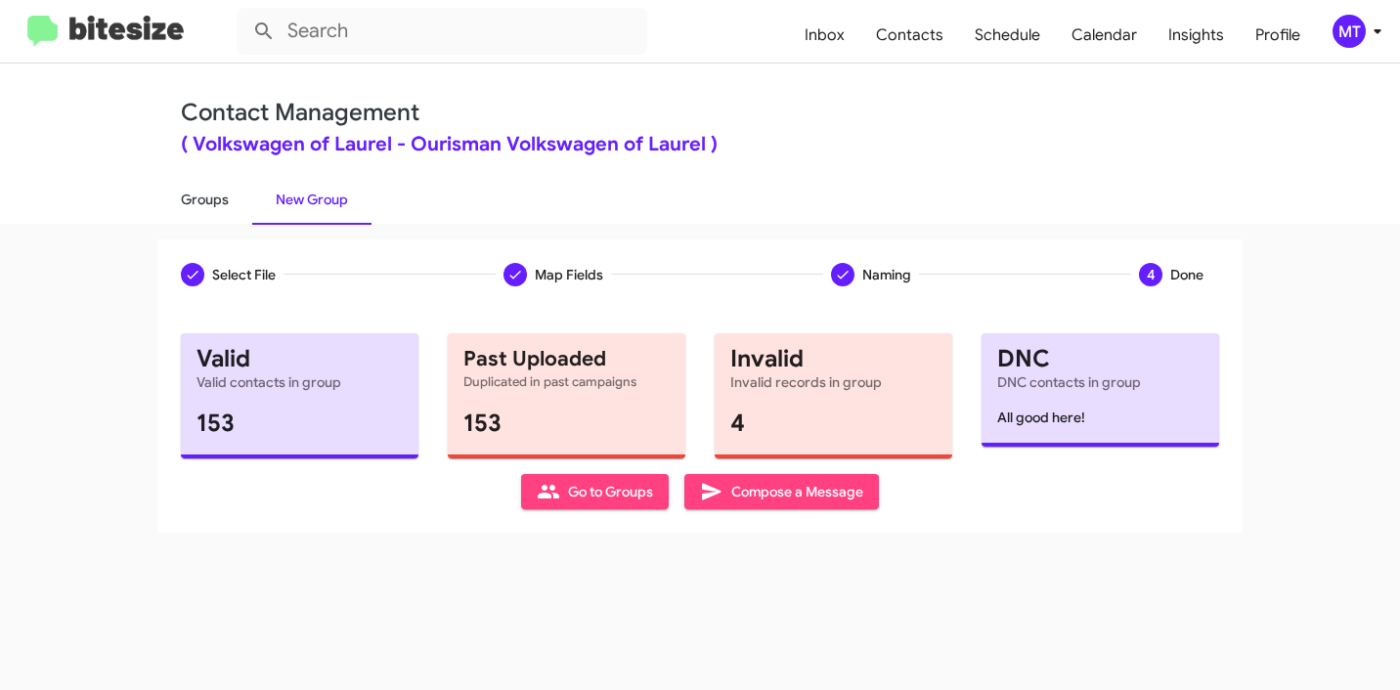
click at [197, 204] on link "Groups" at bounding box center [204, 199] width 95 height 51
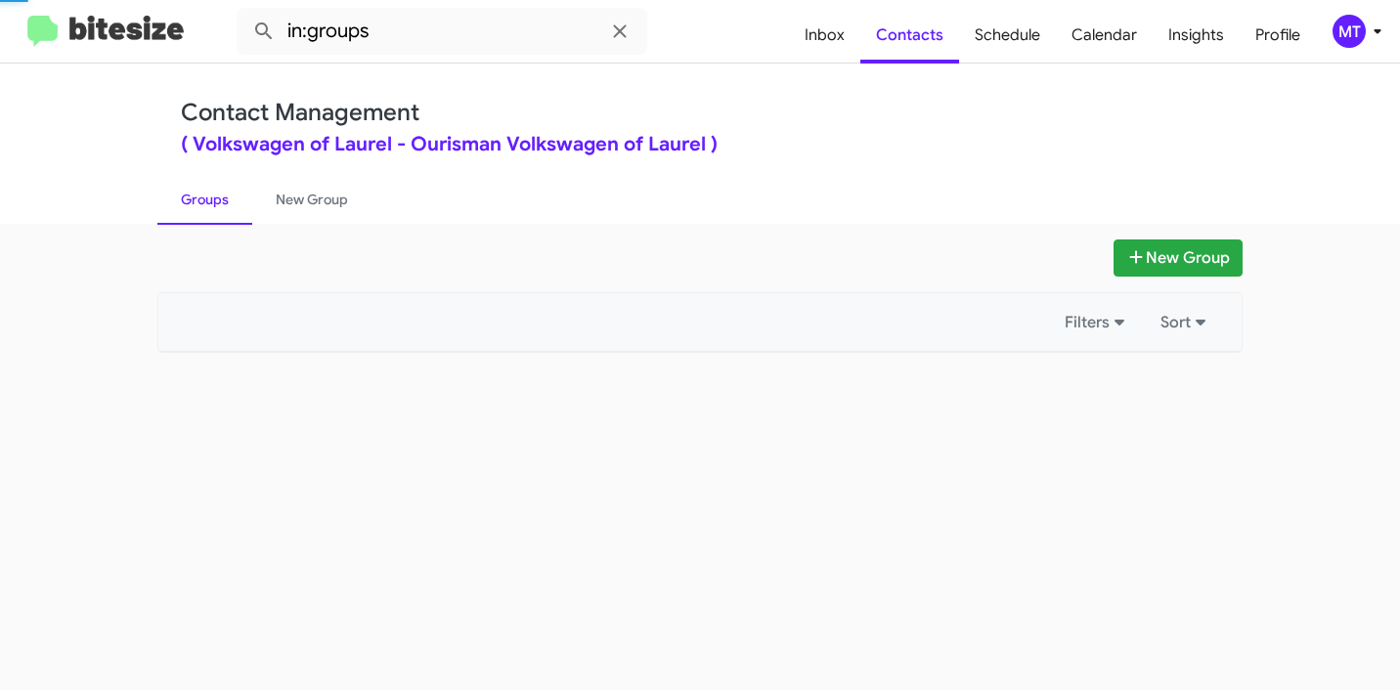
click at [198, 200] on link "Groups" at bounding box center [204, 199] width 95 height 51
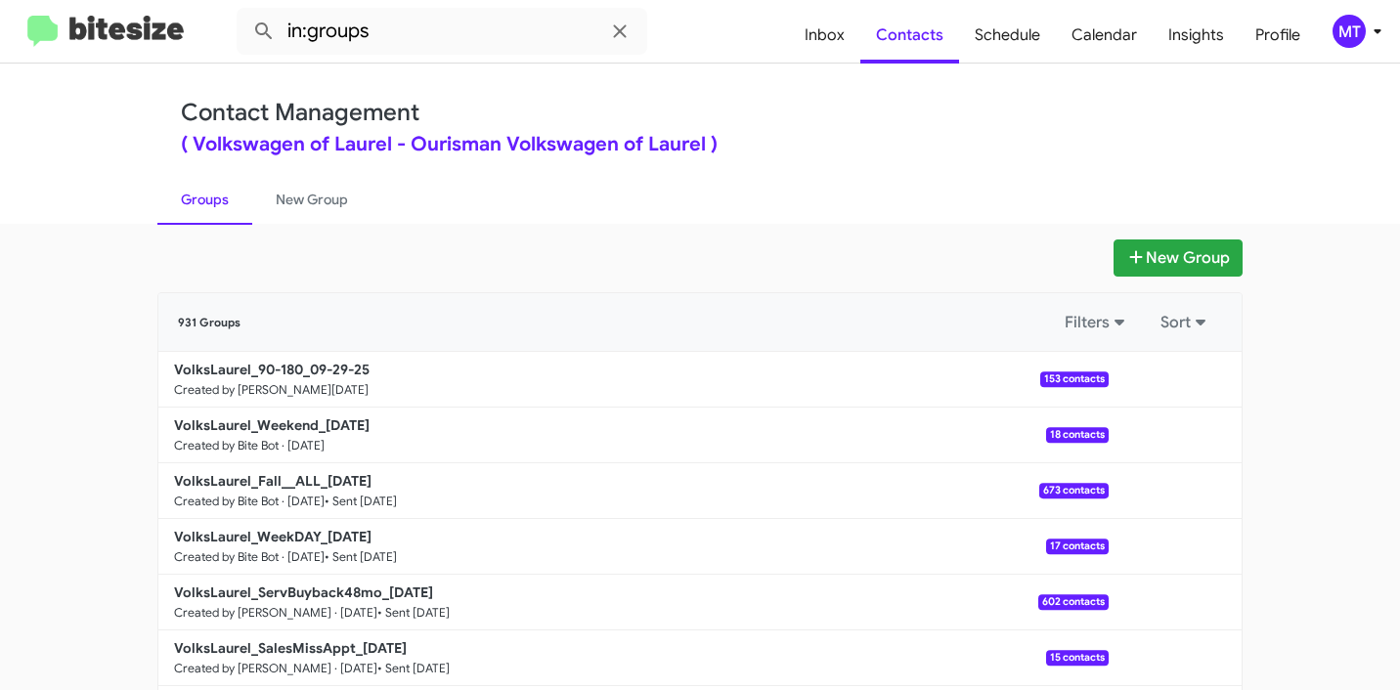
drag, startPoint x: 406, startPoint y: 365, endPoint x: 592, endPoint y: 0, distance: 409.6
click at [458, 40] on input "in:groups" at bounding box center [442, 31] width 410 height 47
paste input "VolksLaurel_90-180_09-29-25"
type input "in:groups VolksLaurel_90-180"
click at [244, 12] on button at bounding box center [263, 31] width 39 height 39
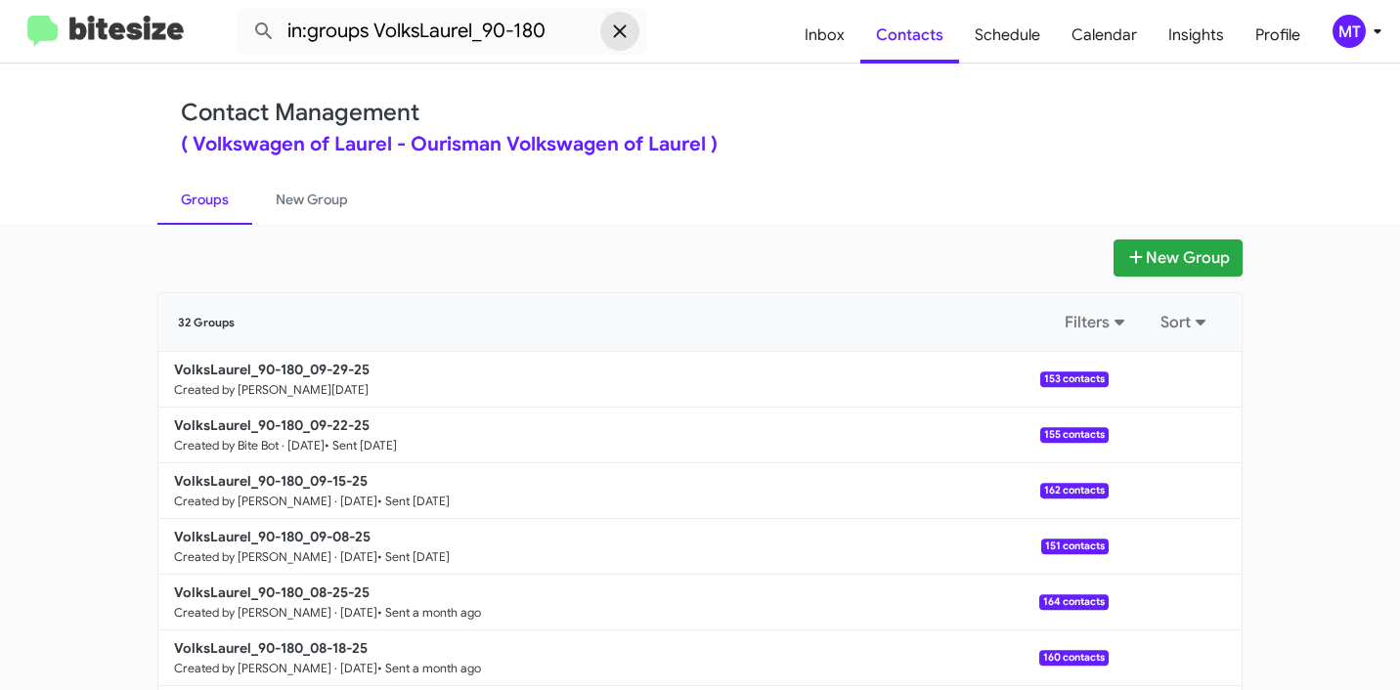
click at [614, 40] on icon at bounding box center [619, 31] width 23 height 23
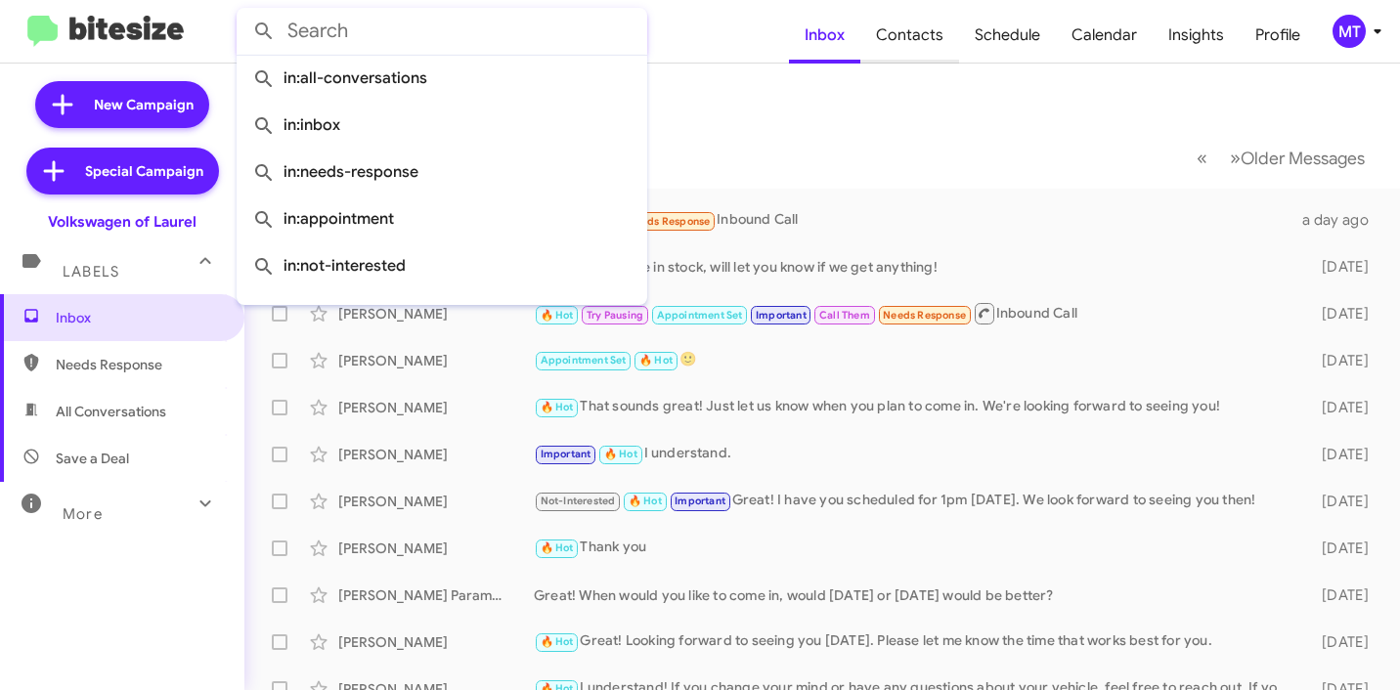
click at [903, 42] on span "Contacts" at bounding box center [909, 35] width 99 height 57
type input "in:groups"
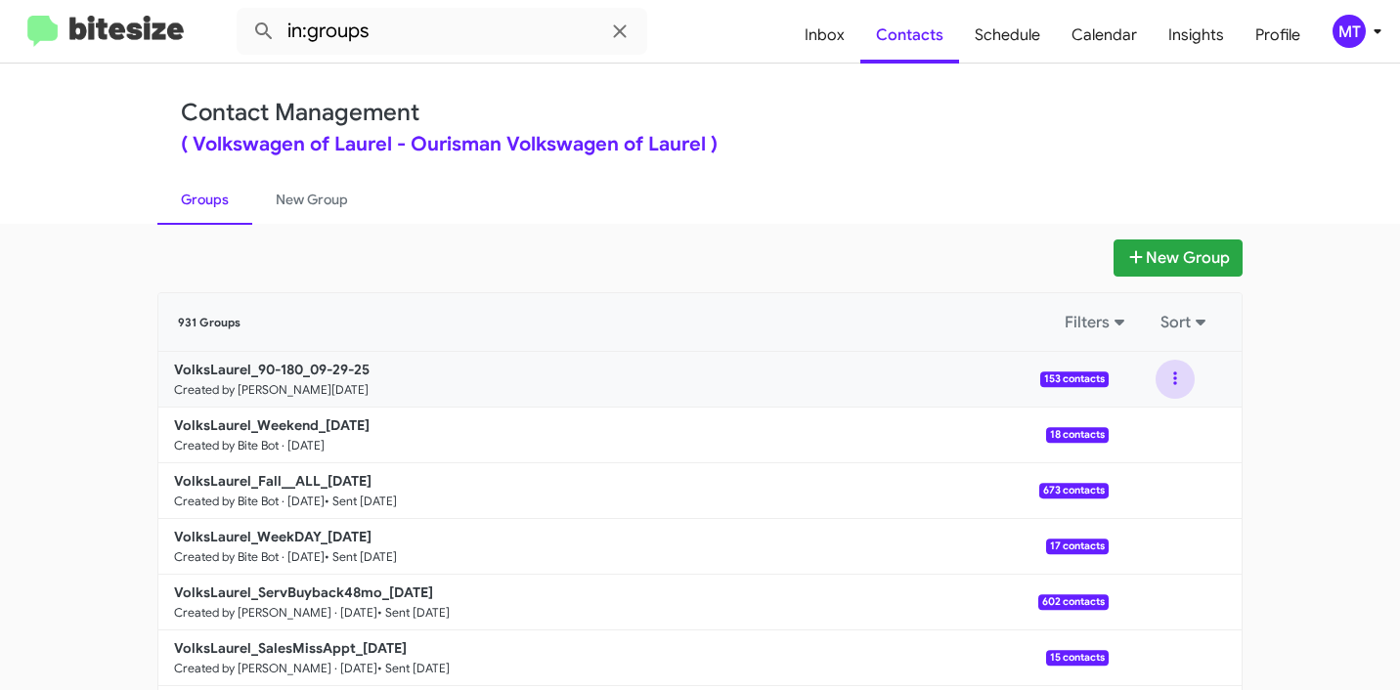
click at [1162, 372] on button at bounding box center [1174, 379] width 39 height 39
click at [1103, 430] on button "View contacts" at bounding box center [1116, 432] width 156 height 47
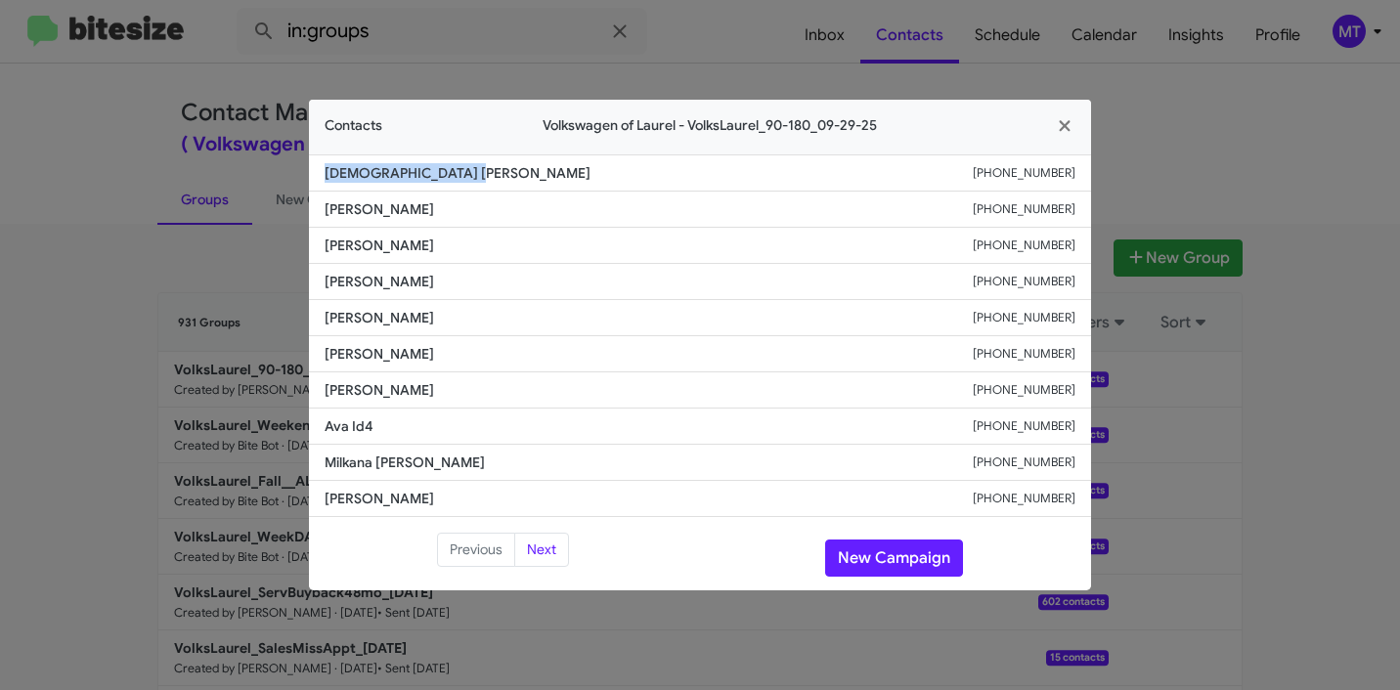
drag, startPoint x: 493, startPoint y: 170, endPoint x: 325, endPoint y: 176, distance: 167.2
click at [325, 176] on span "[DEMOGRAPHIC_DATA] [PERSON_NAME]" at bounding box center [648, 173] width 648 height 20
copy span "[DEMOGRAPHIC_DATA] [PERSON_NAME]"
click at [1069, 123] on icon "button" at bounding box center [1065, 126] width 22 height 18
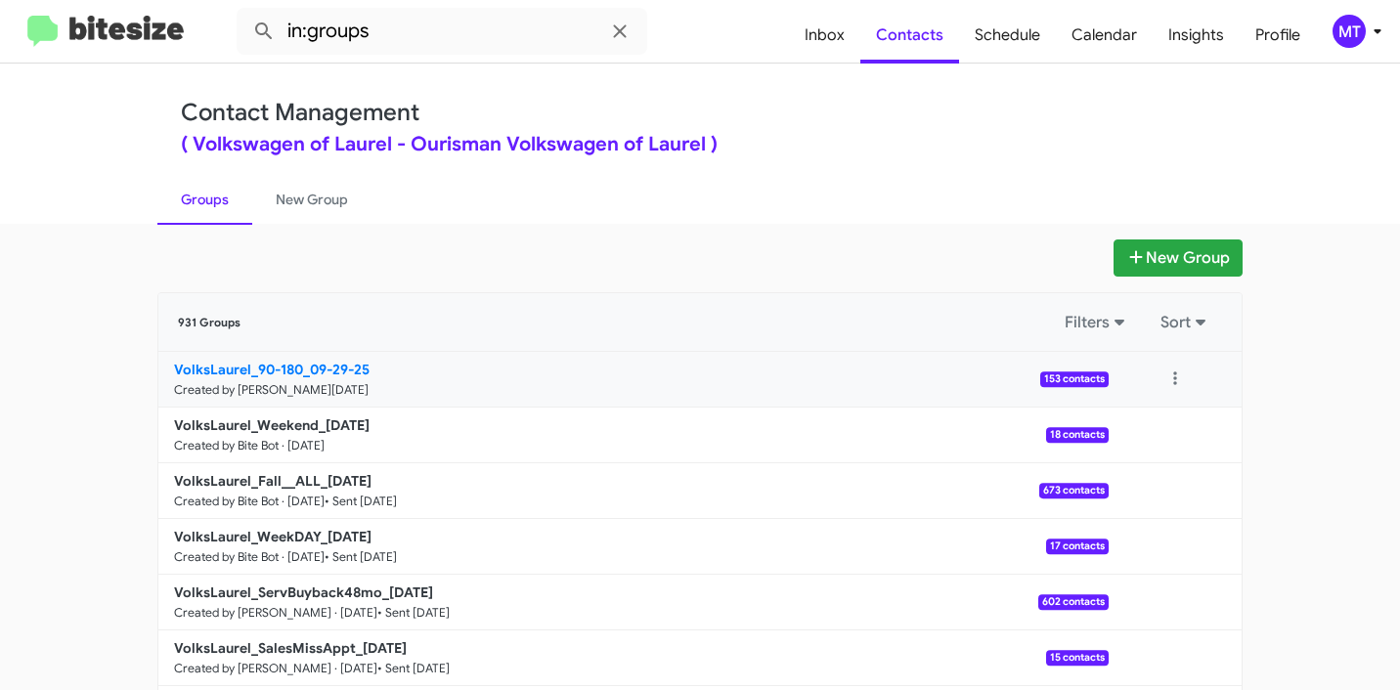
click at [354, 367] on b "VolksLaurel_90-180_09-29-25" at bounding box center [271, 370] width 195 height 18
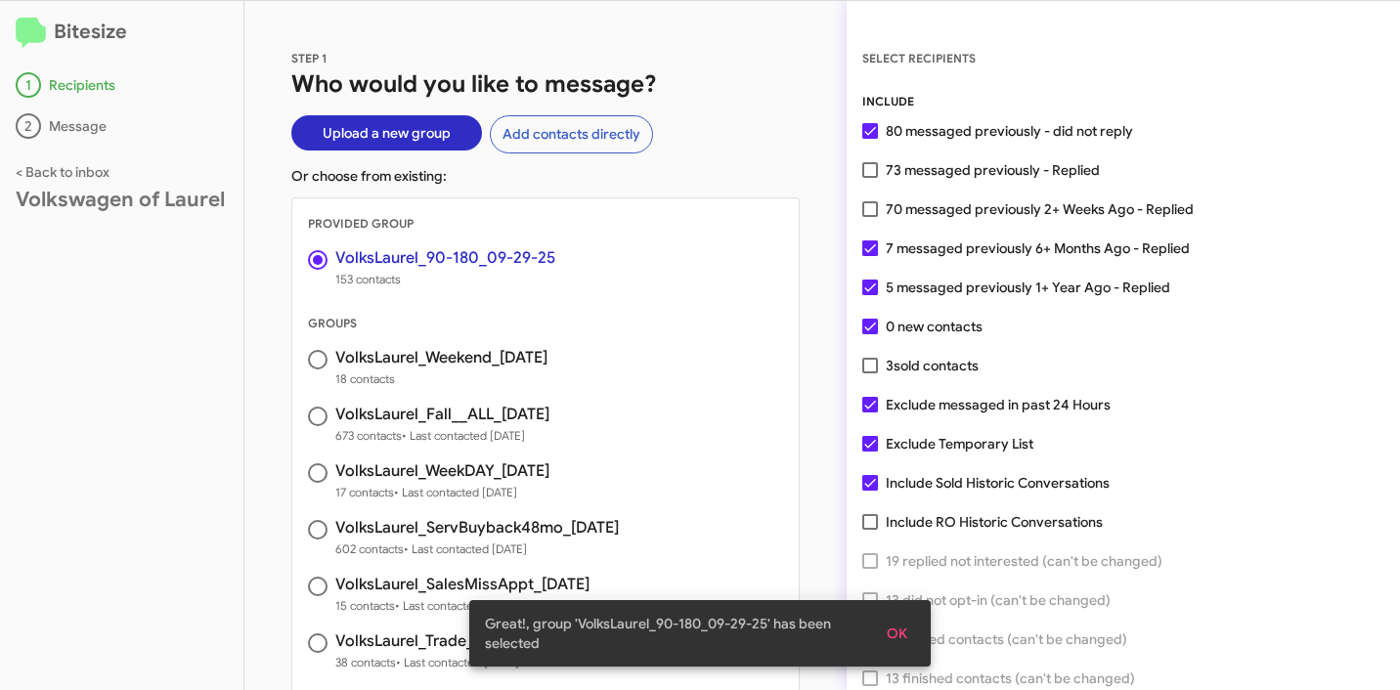
click at [872, 445] on span at bounding box center [870, 444] width 16 height 16
click at [870, 452] on input "Exclude Temporary List" at bounding box center [869, 452] width 1 height 1
checkbox input "false"
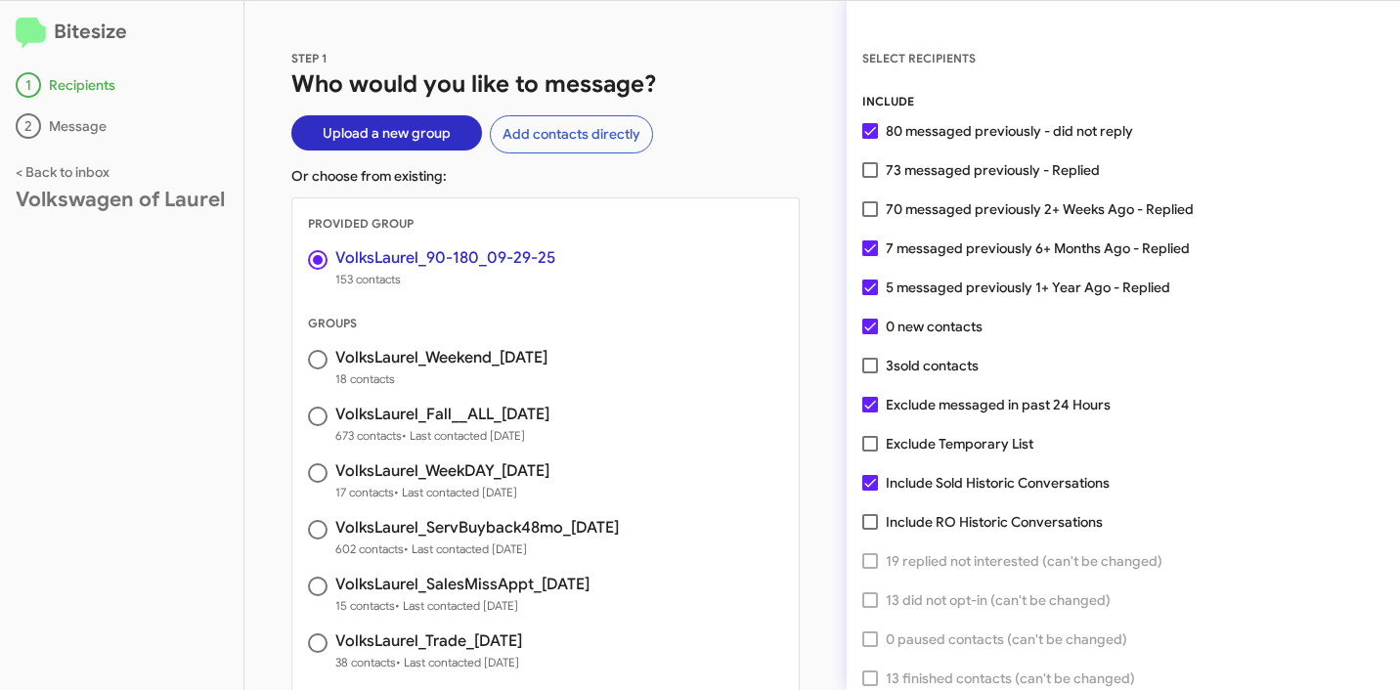
scroll to position [50, 0]
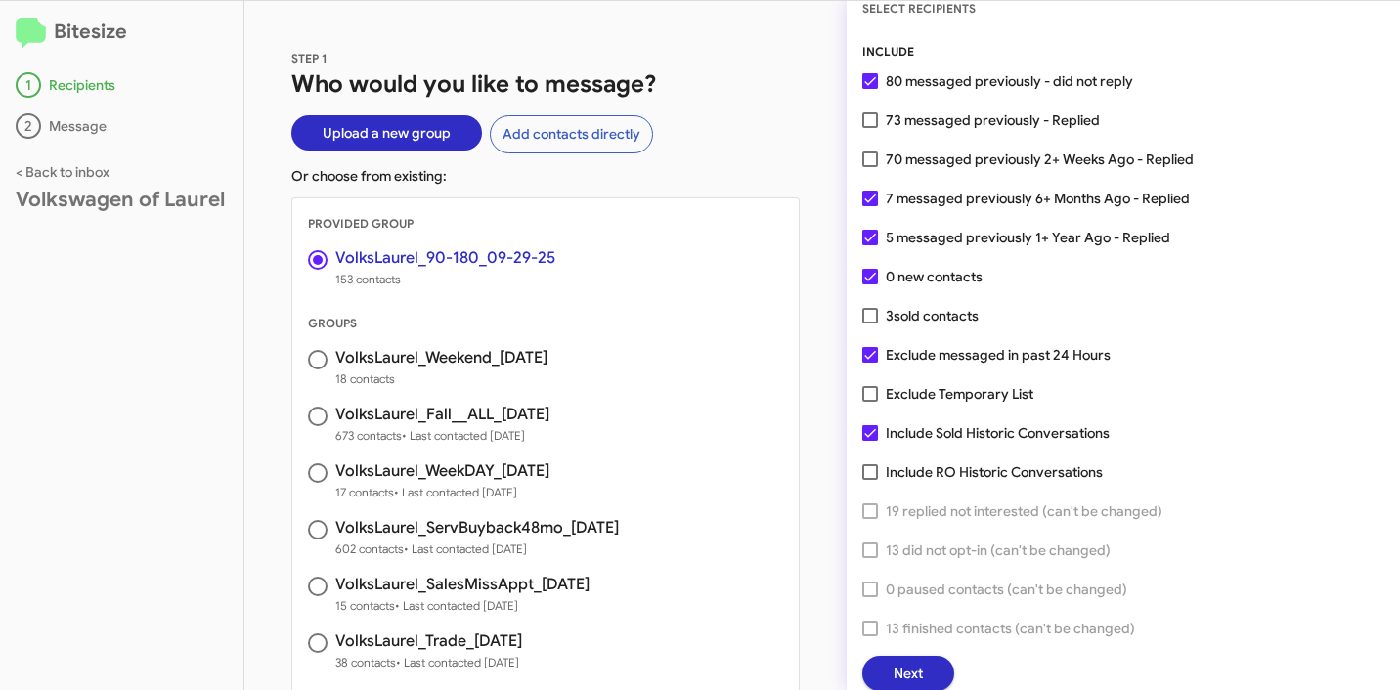
click at [930, 678] on button "Next" at bounding box center [908, 673] width 92 height 35
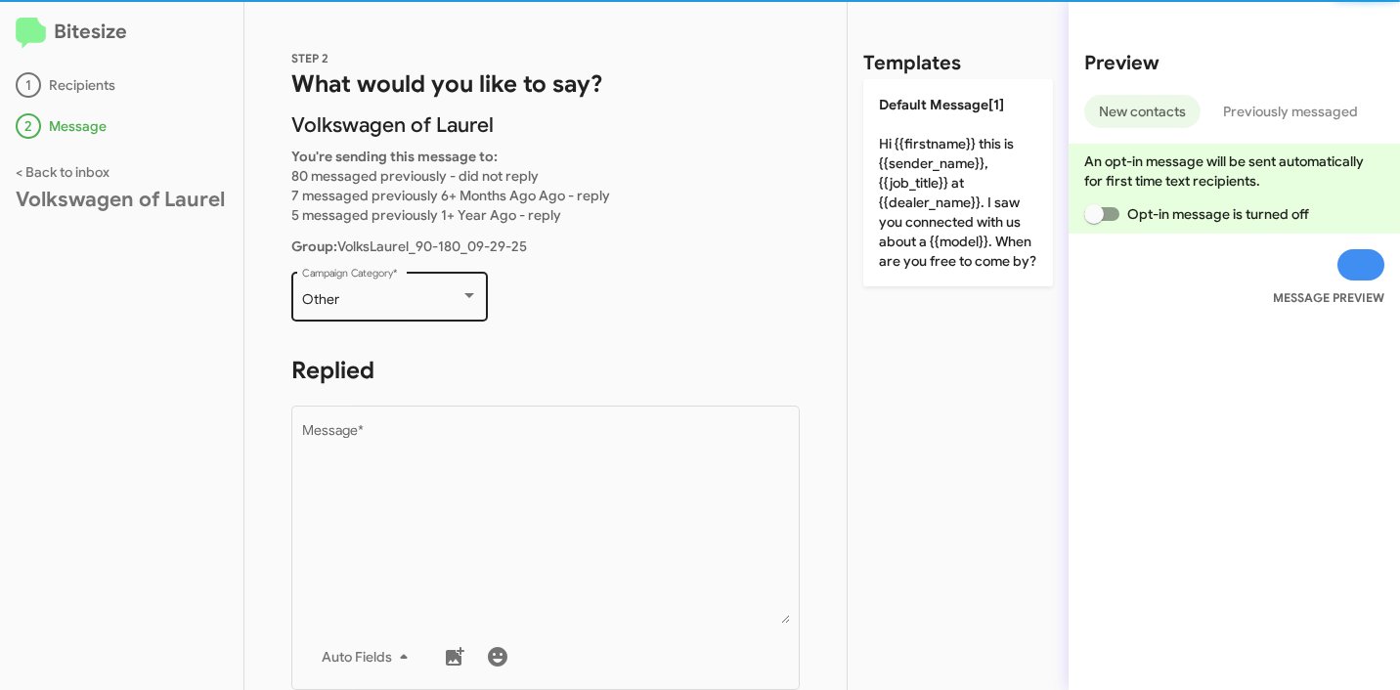
click at [410, 311] on div "Other Campaign Category *" at bounding box center [390, 295] width 176 height 54
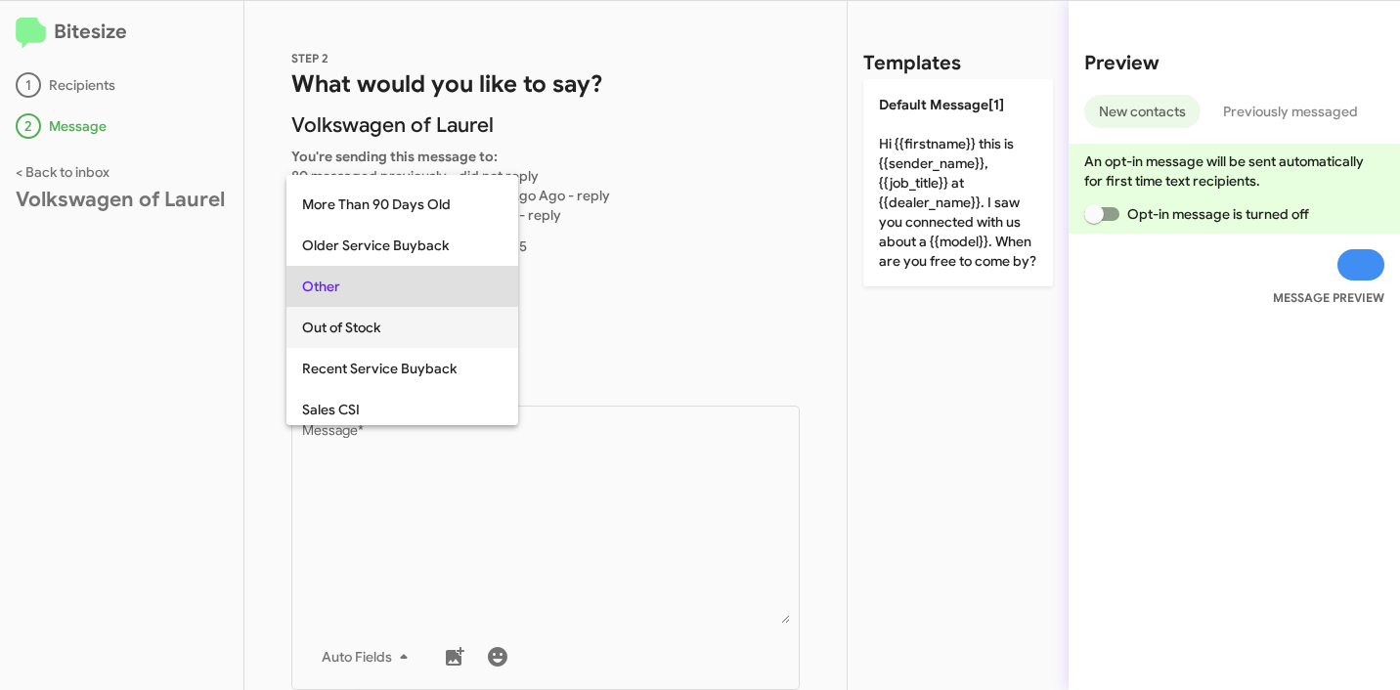
scroll to position [417, 0]
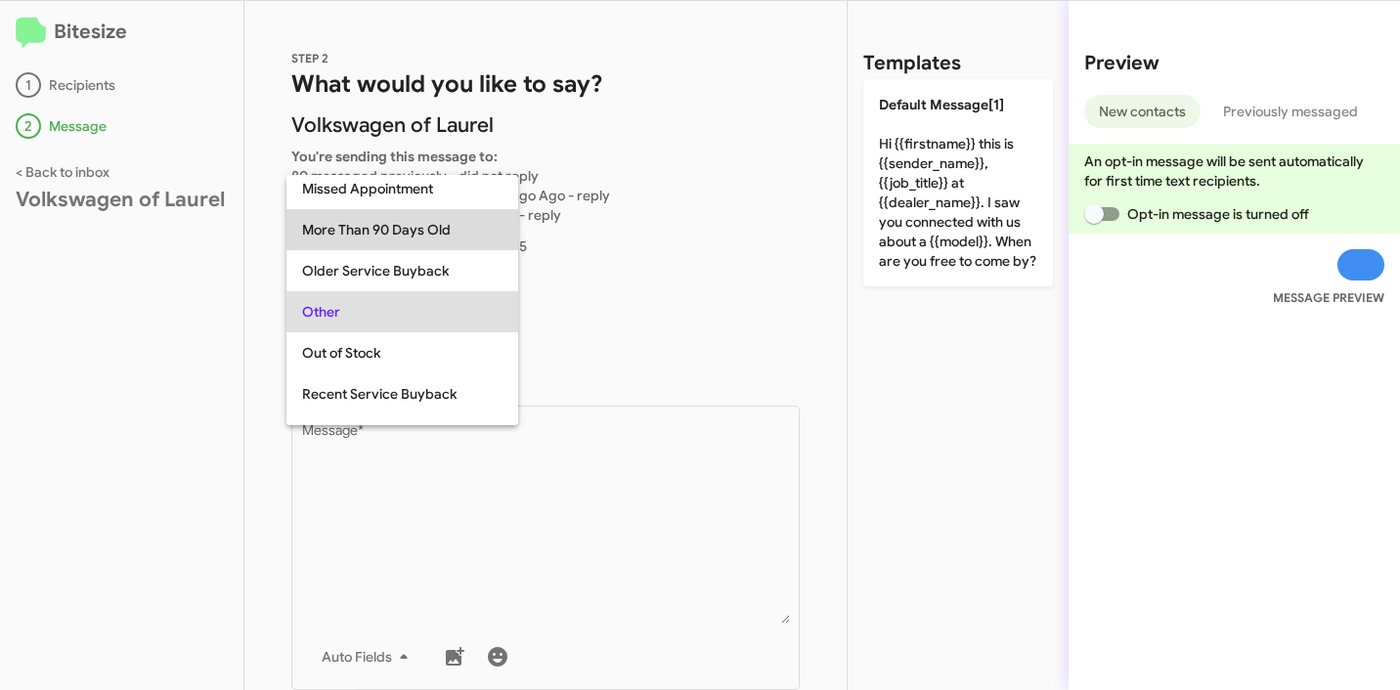
click at [410, 237] on span "More Than 90 Days Old" at bounding box center [402, 229] width 200 height 41
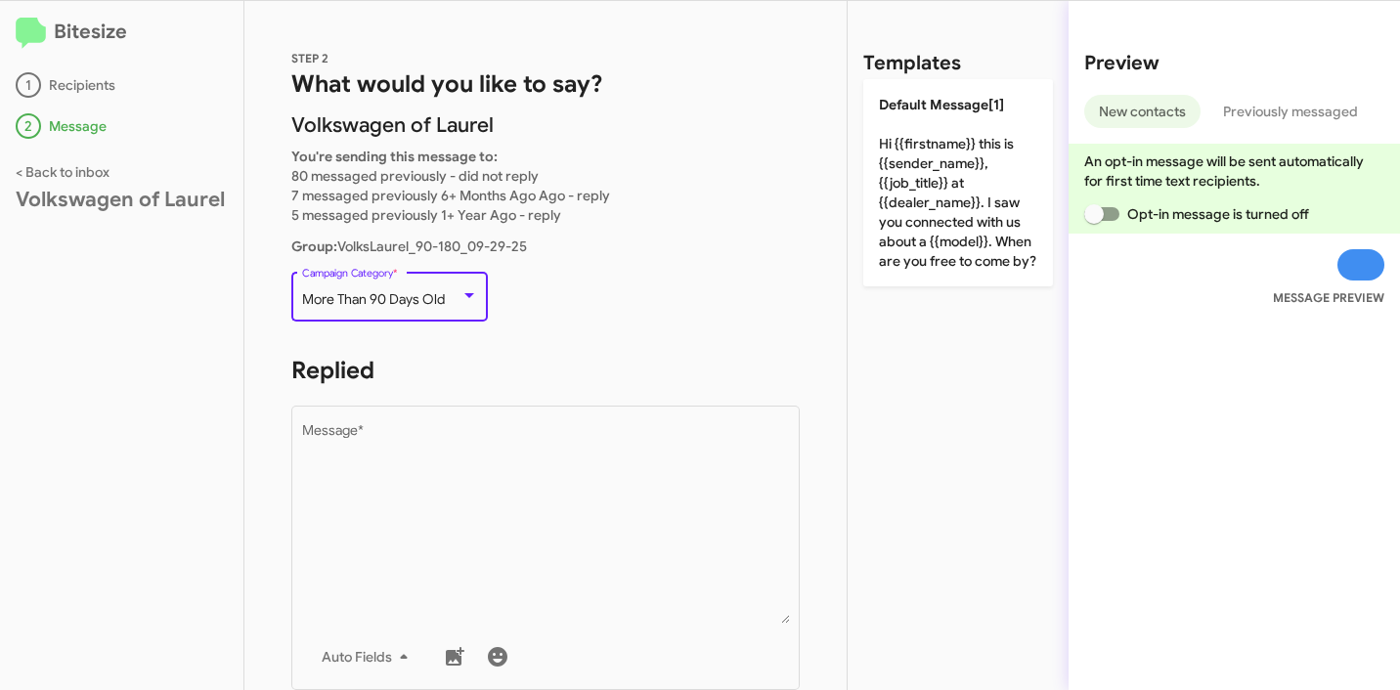
click at [693, 319] on p "More Than 90 Days Old Campaign Category *" at bounding box center [545, 305] width 508 height 75
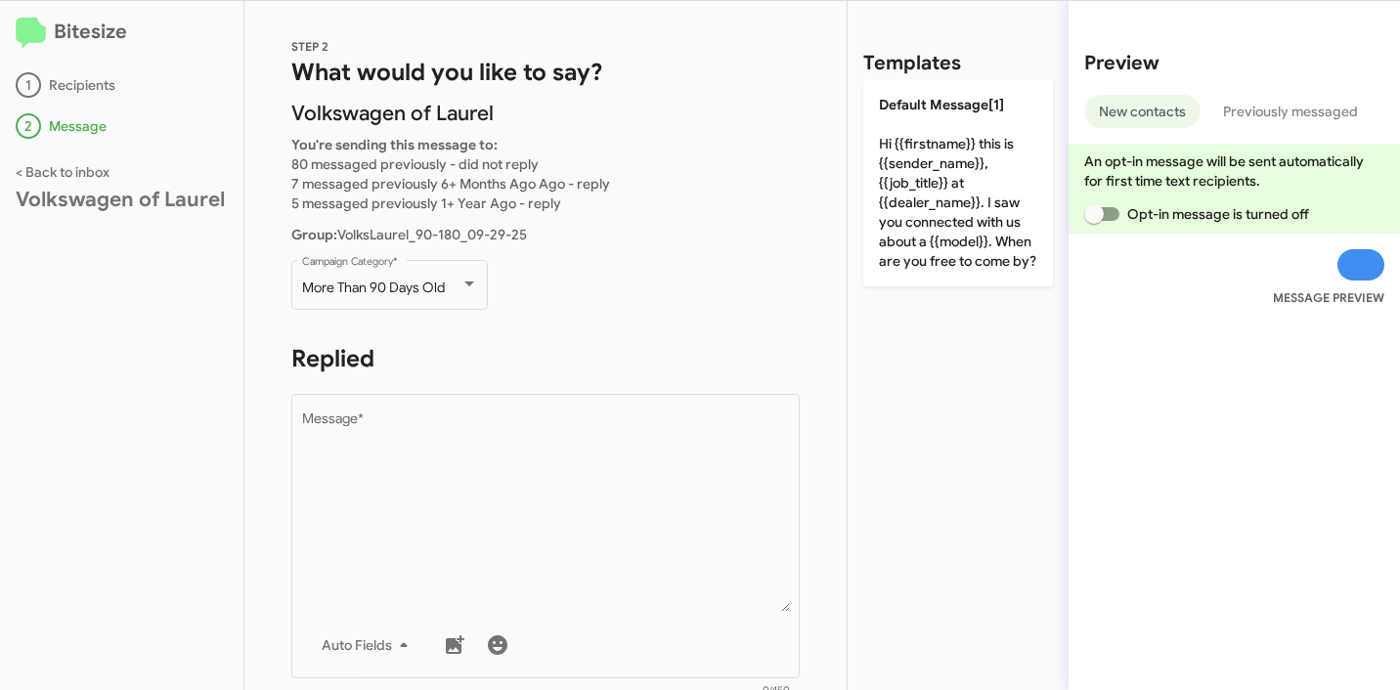
scroll to position [0, 0]
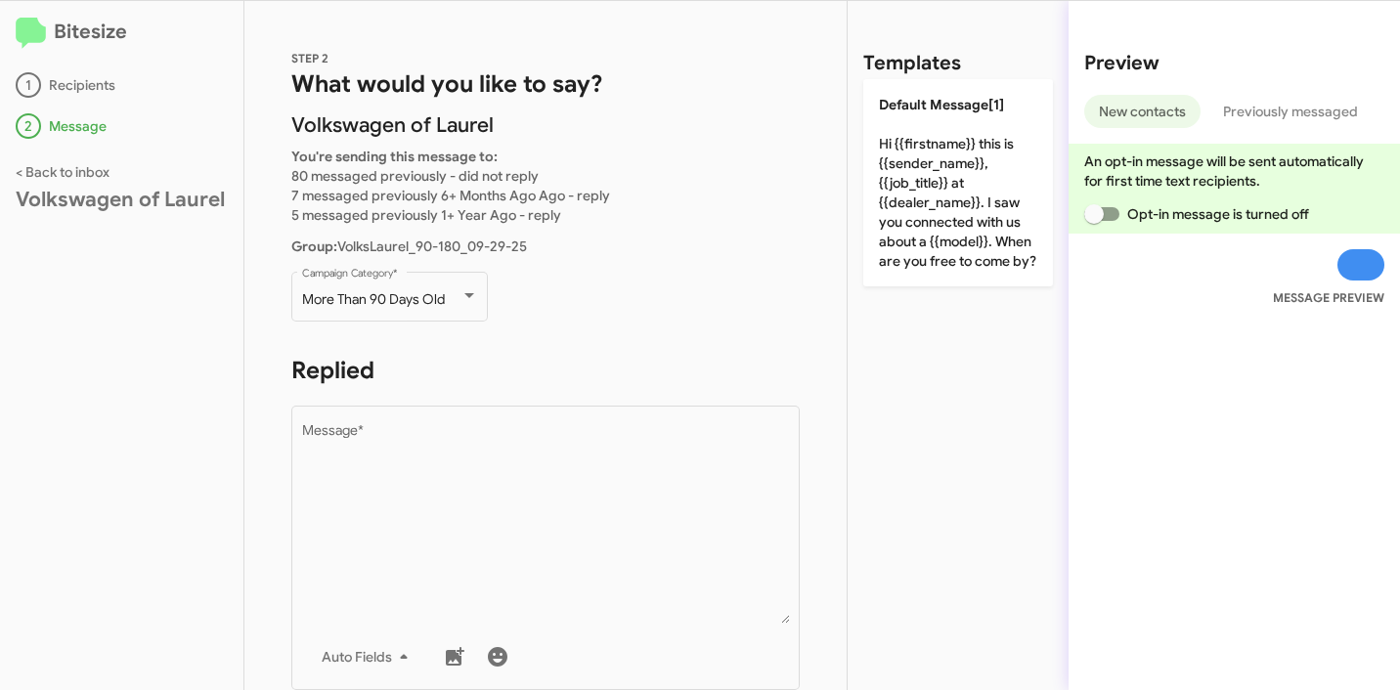
click at [658, 290] on p "More Than 90 Days Old Campaign Category *" at bounding box center [545, 305] width 508 height 75
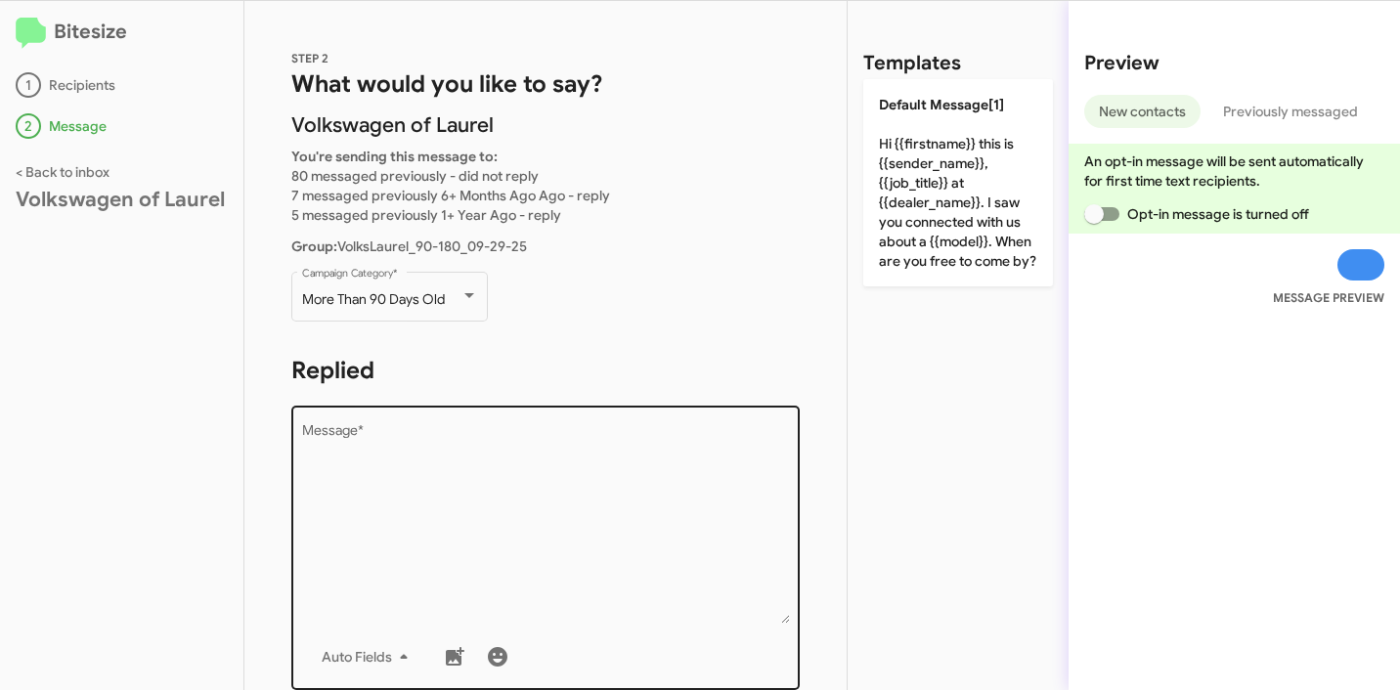
click at [592, 491] on textarea "Message *" at bounding box center [546, 523] width 488 height 199
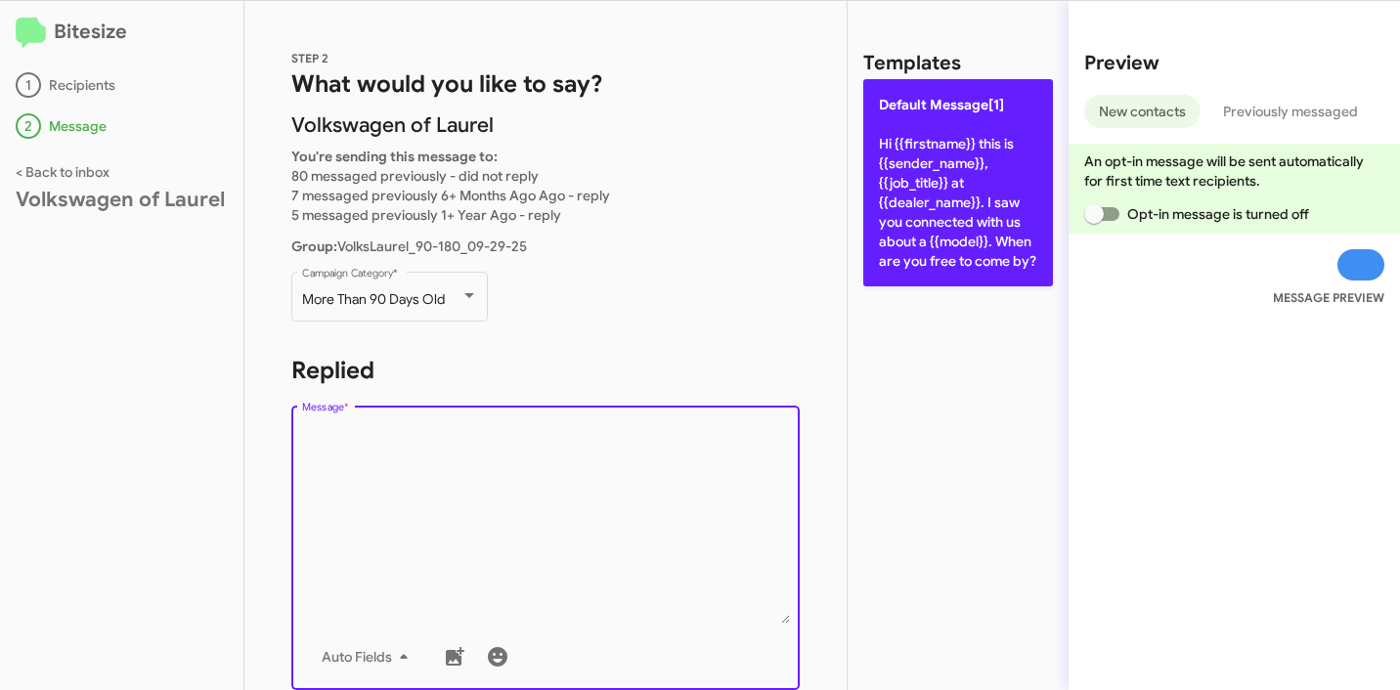
click at [918, 218] on p "Default Message[1] Hi {{firstname}} this is {{sender_name}}, {{job_title}} at {…" at bounding box center [958, 182] width 190 height 207
type textarea "Hi {{firstname}} this is {{sender_name}}, {{job_title}} at {{dealer_name}}. I s…"
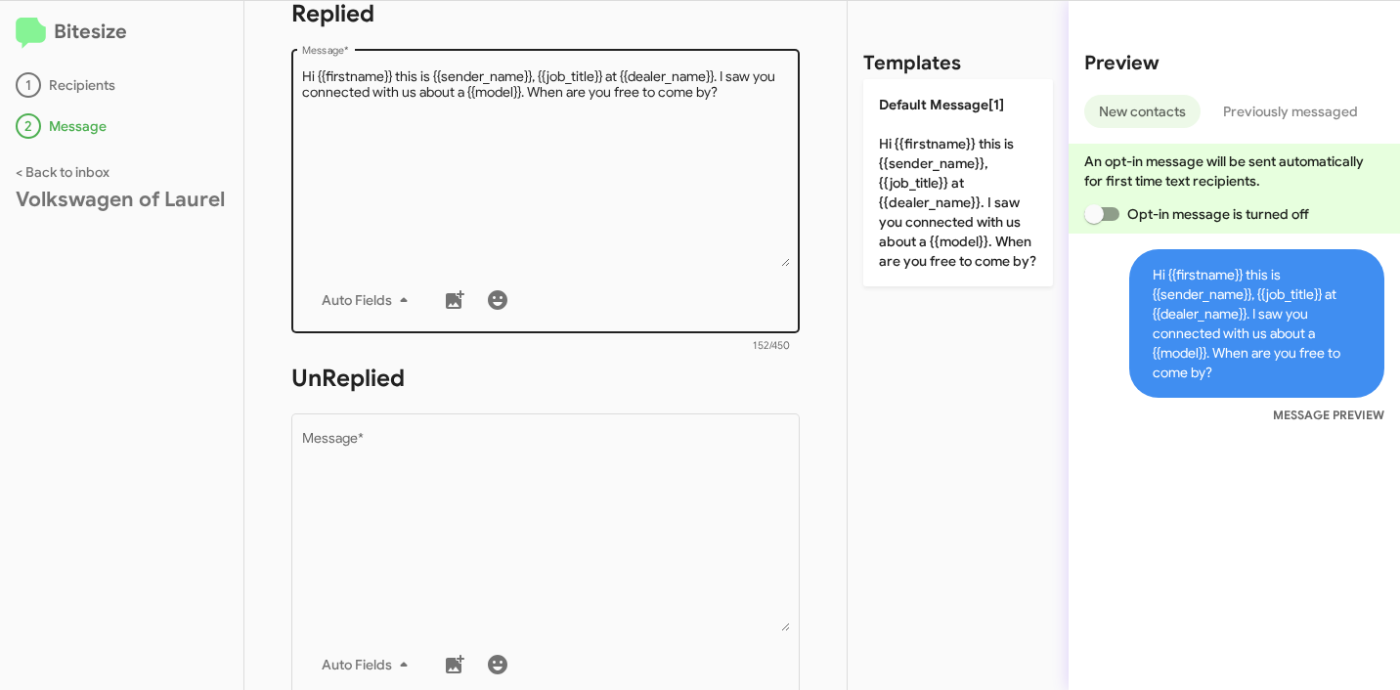
scroll to position [462, 0]
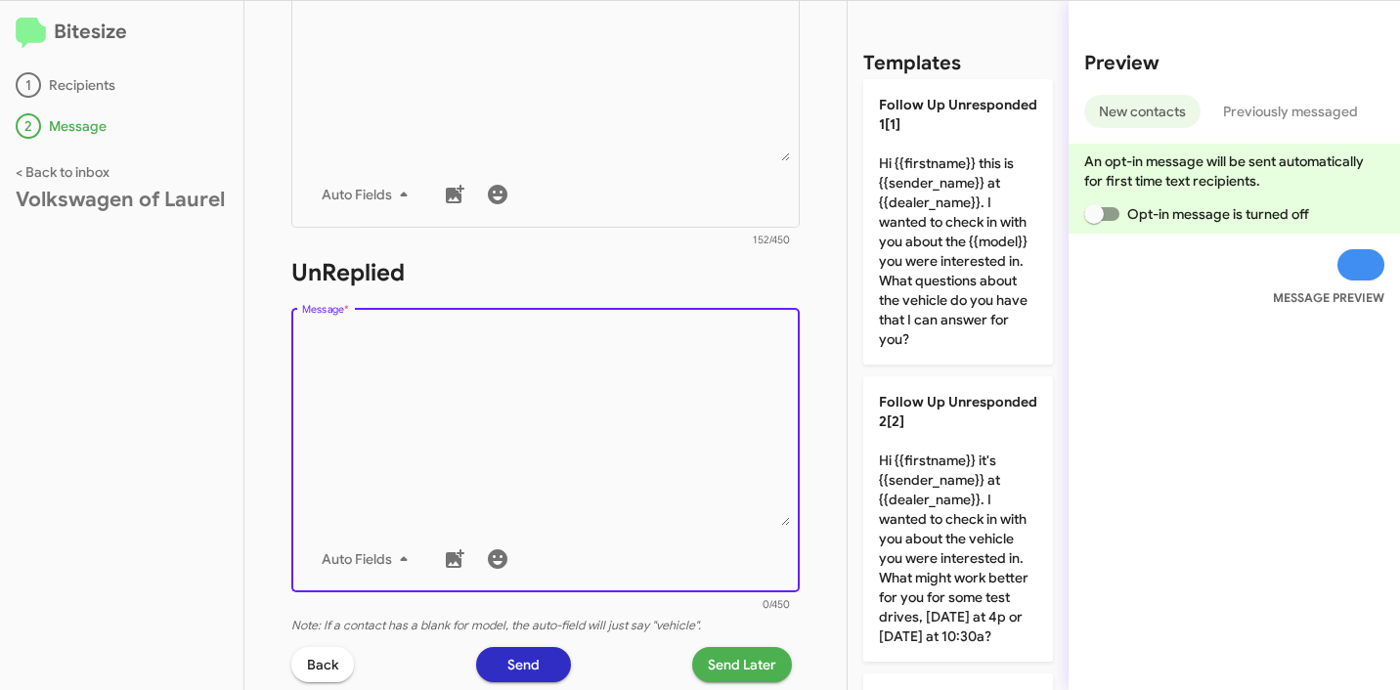
click at [558, 400] on textarea "Message *" at bounding box center [546, 425] width 488 height 199
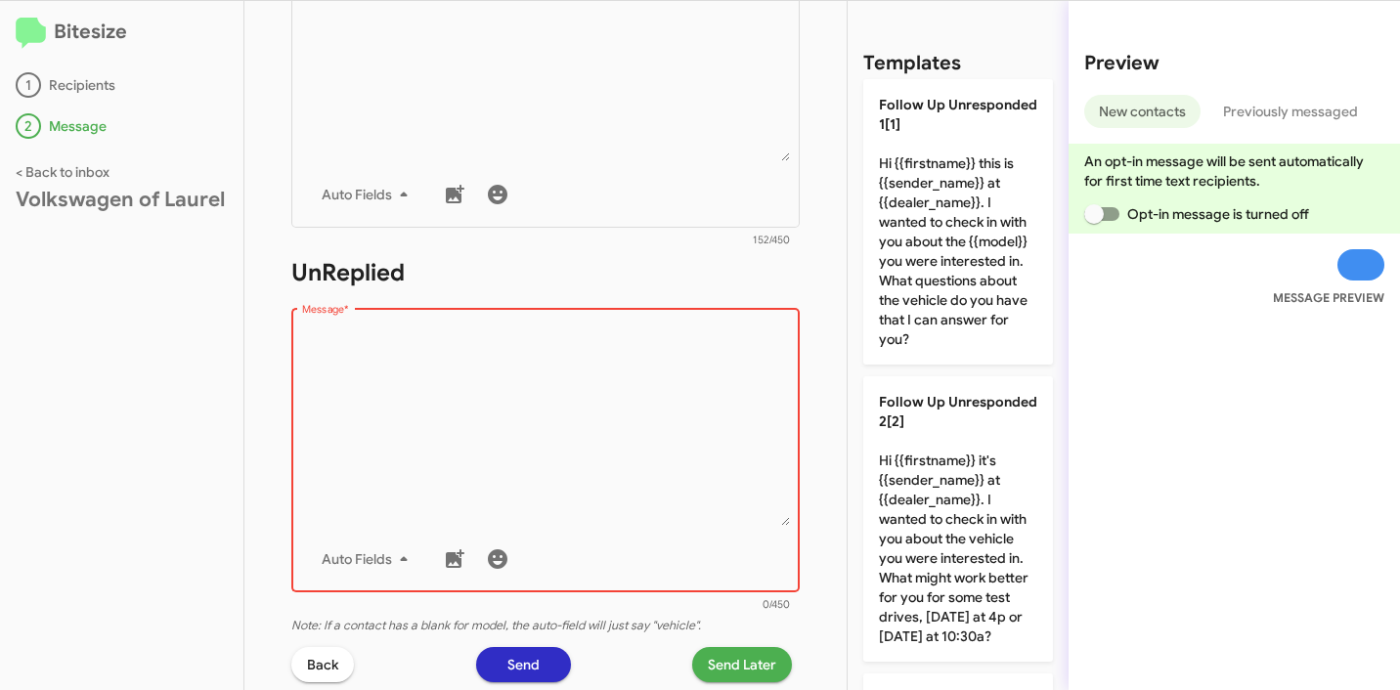
click at [596, 403] on textarea "Message *" at bounding box center [546, 425] width 488 height 199
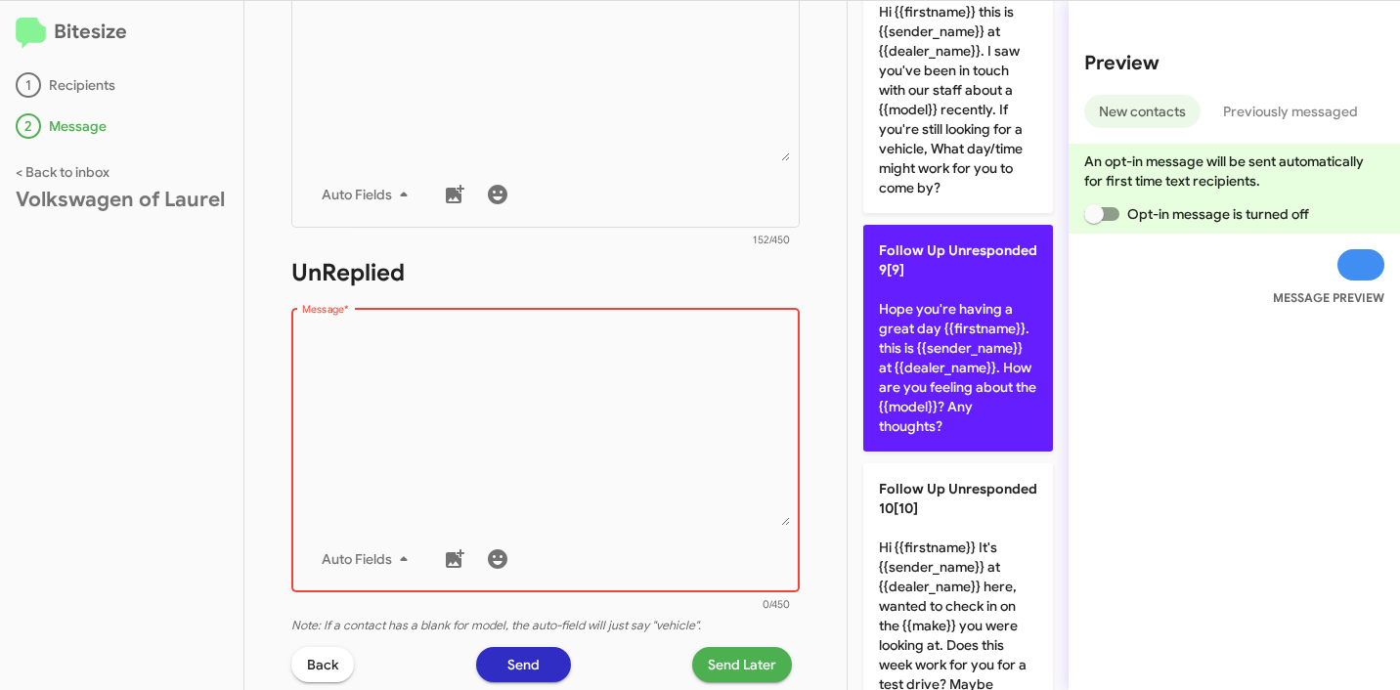
scroll to position [2340, 0]
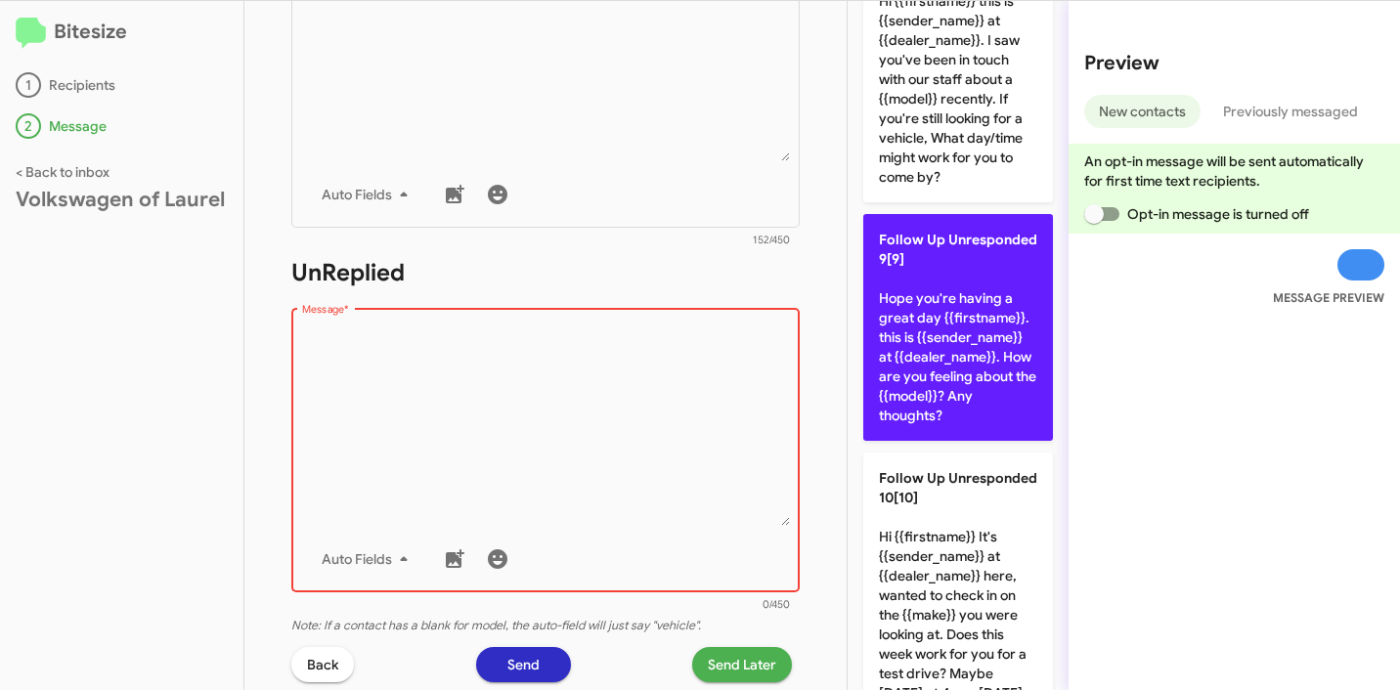
click at [976, 439] on p "Follow Up Unresponded 9[9] Hope you're having a great day {{firstname}}. this i…" at bounding box center [958, 327] width 190 height 227
type textarea "Hope you're having a great day {{firstname}}. this is {{sender_name}} at {{deal…"
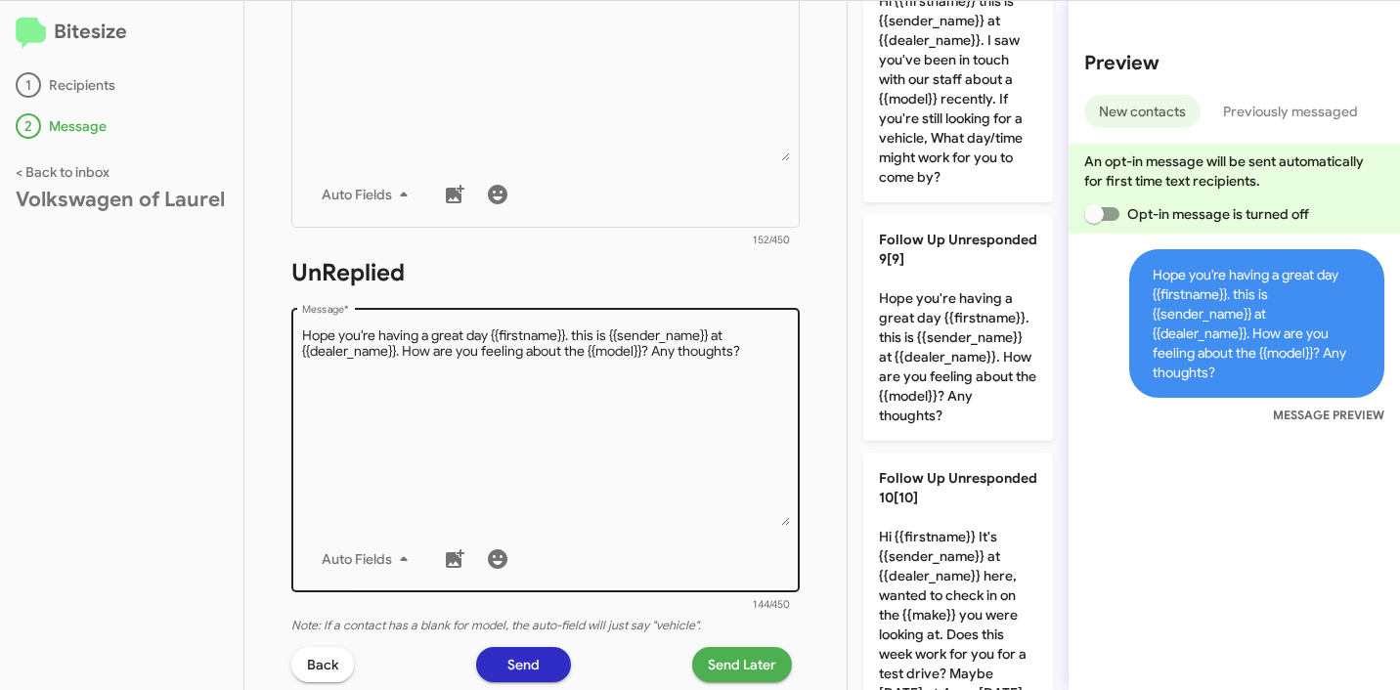
click at [567, 437] on textarea "Message *" at bounding box center [546, 425] width 488 height 199
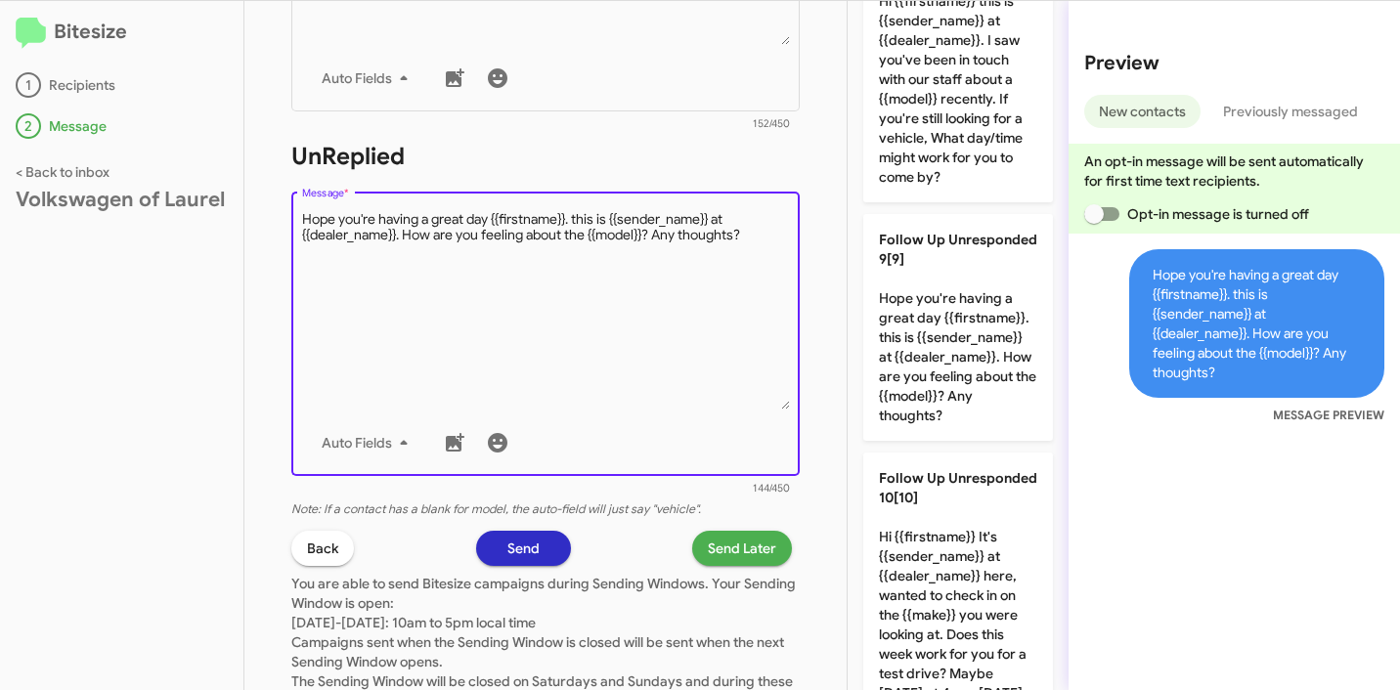
scroll to position [736, 0]
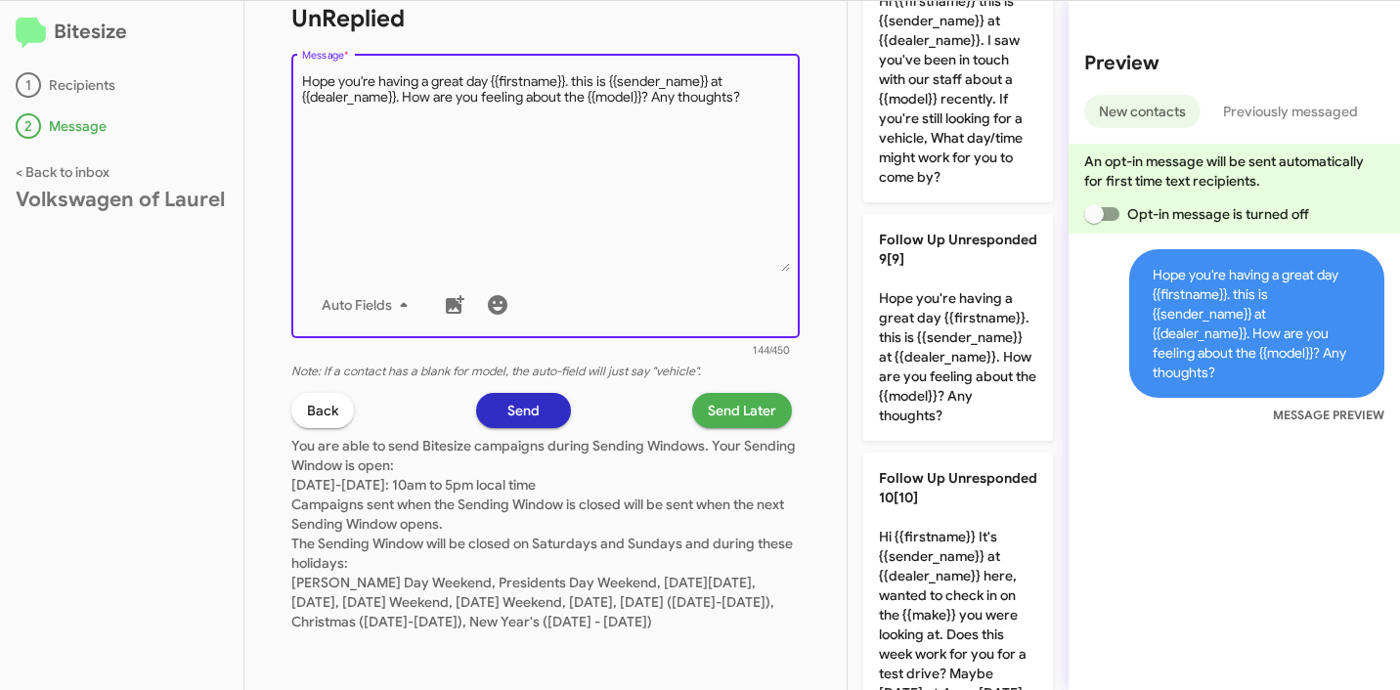
click at [715, 396] on span "Send Later" at bounding box center [742, 410] width 68 height 35
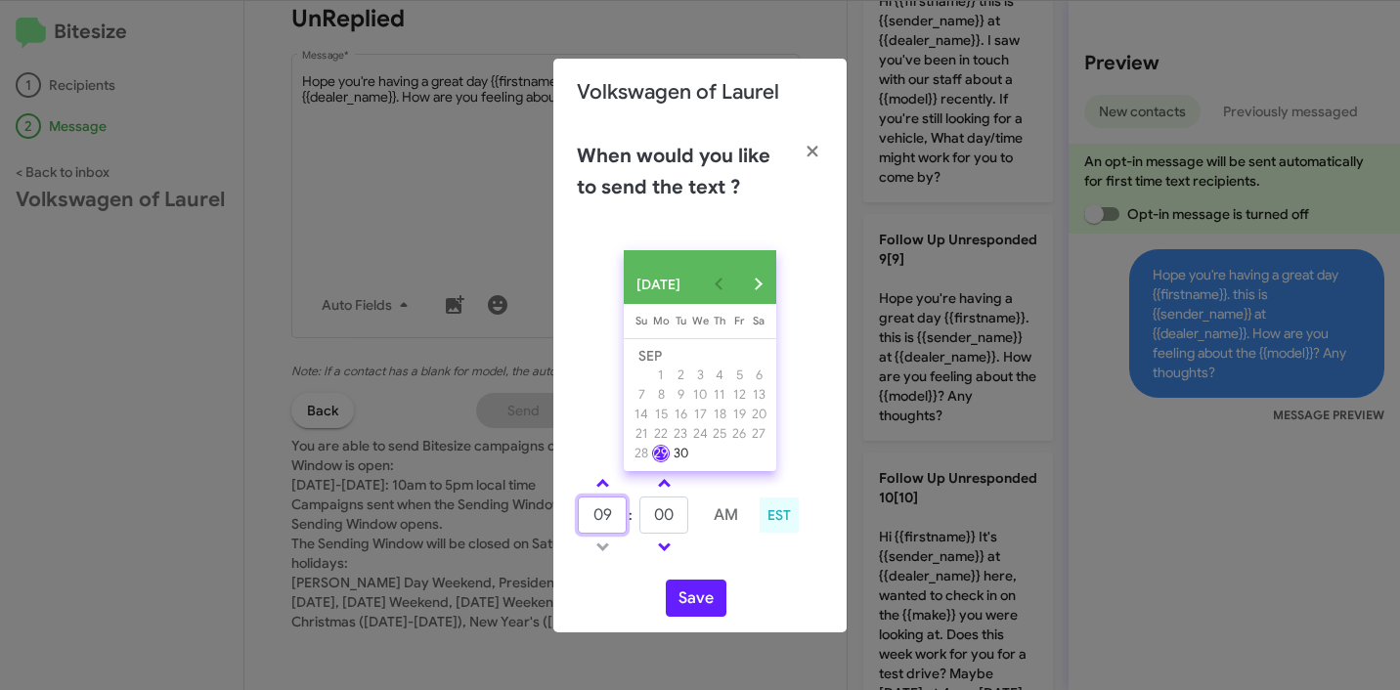
drag, startPoint x: 617, startPoint y: 529, endPoint x: 564, endPoint y: 505, distance: 57.8
click at [562, 526] on div "09 : 00 AM EST" at bounding box center [700, 517] width 276 height 93
type input "10"
click at [669, 522] on input "00" at bounding box center [663, 514] width 49 height 37
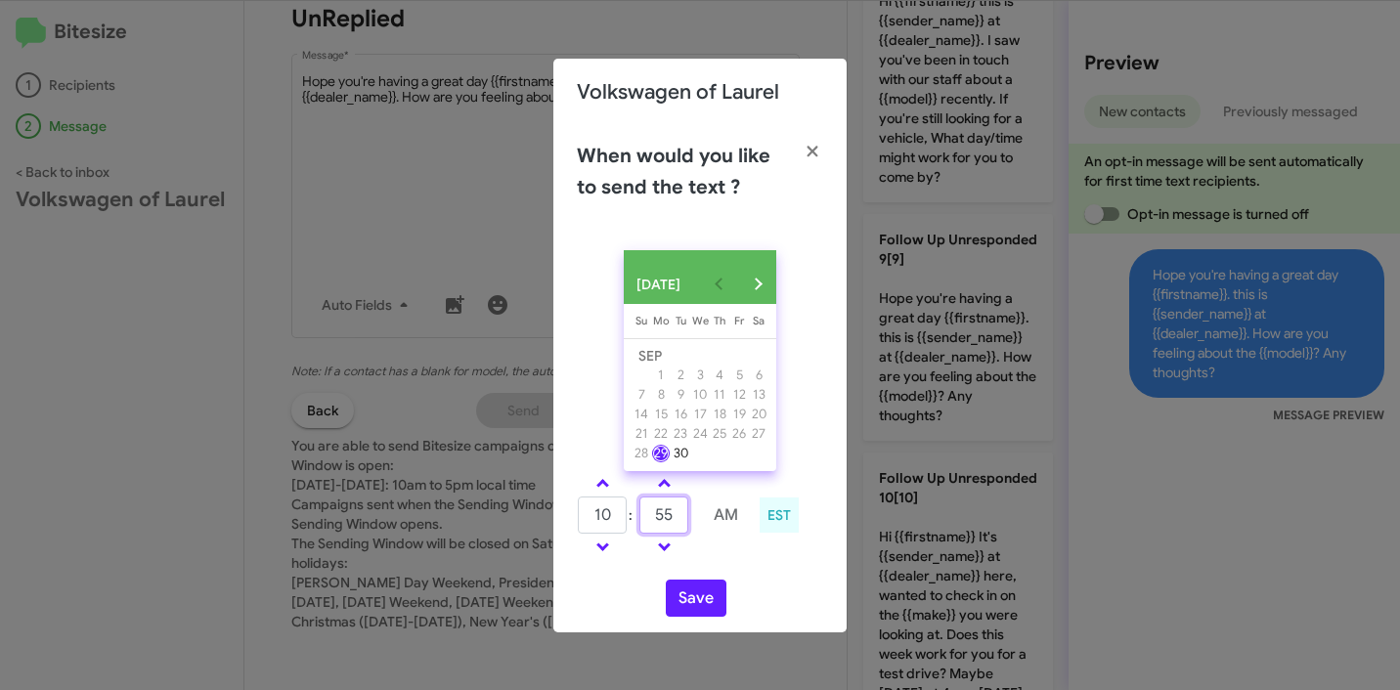
type input "55"
click at [766, 564] on div "10 : 55 AM EST" at bounding box center [700, 517] width 276 height 93
click at [703, 609] on button "Save" at bounding box center [696, 598] width 61 height 37
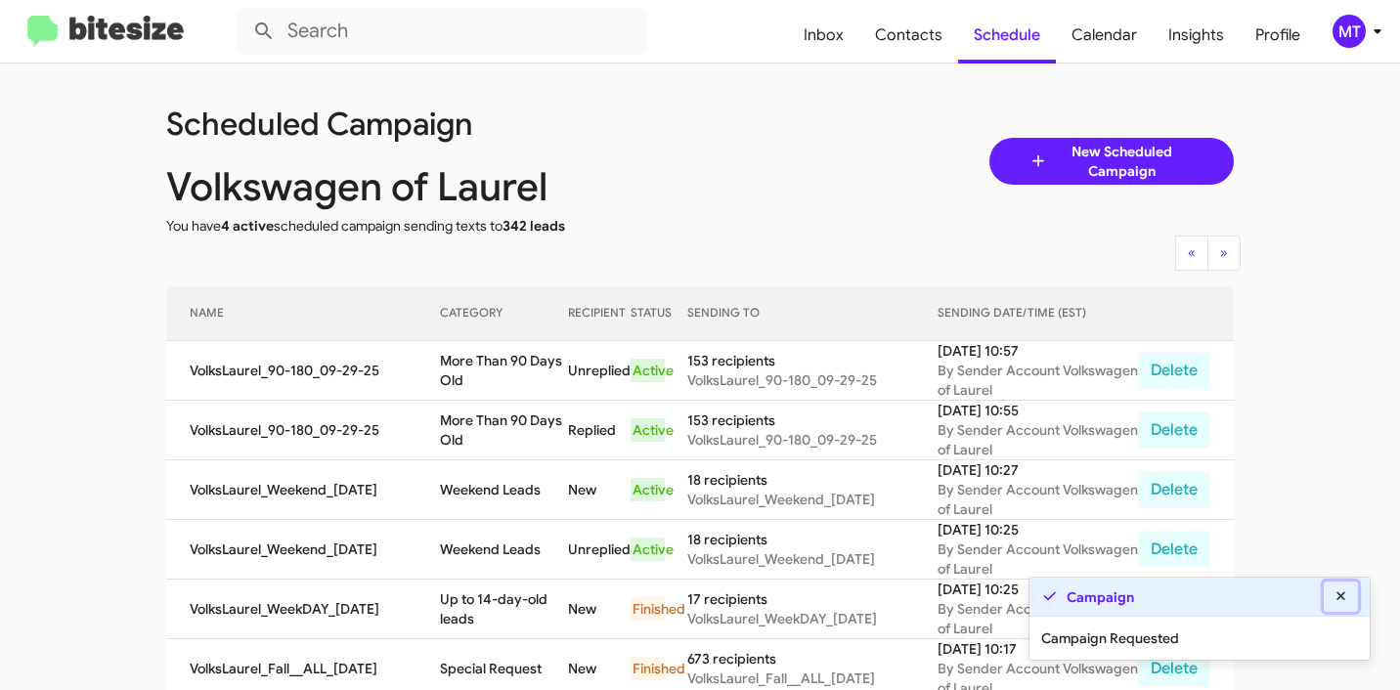
click at [1343, 598] on icon at bounding box center [1340, 595] width 9 height 9
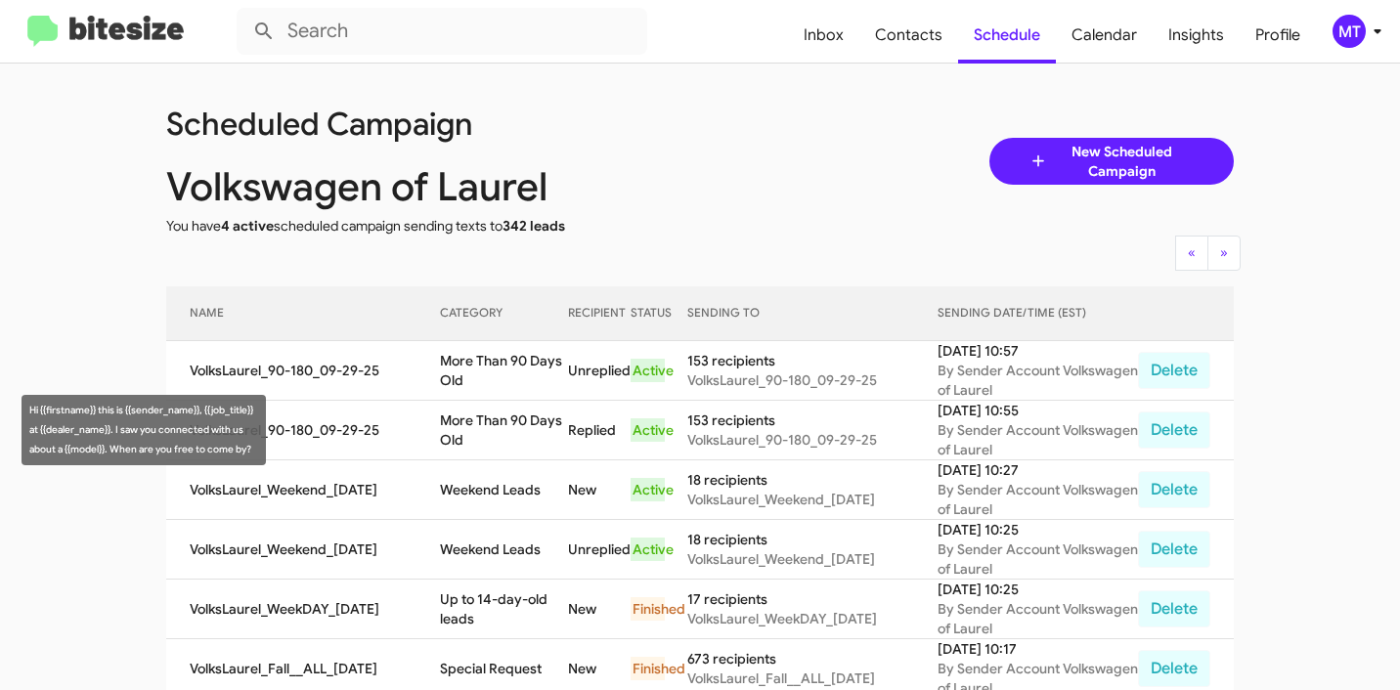
click at [483, 438] on td "More Than 90 Days Old" at bounding box center [504, 431] width 128 height 60
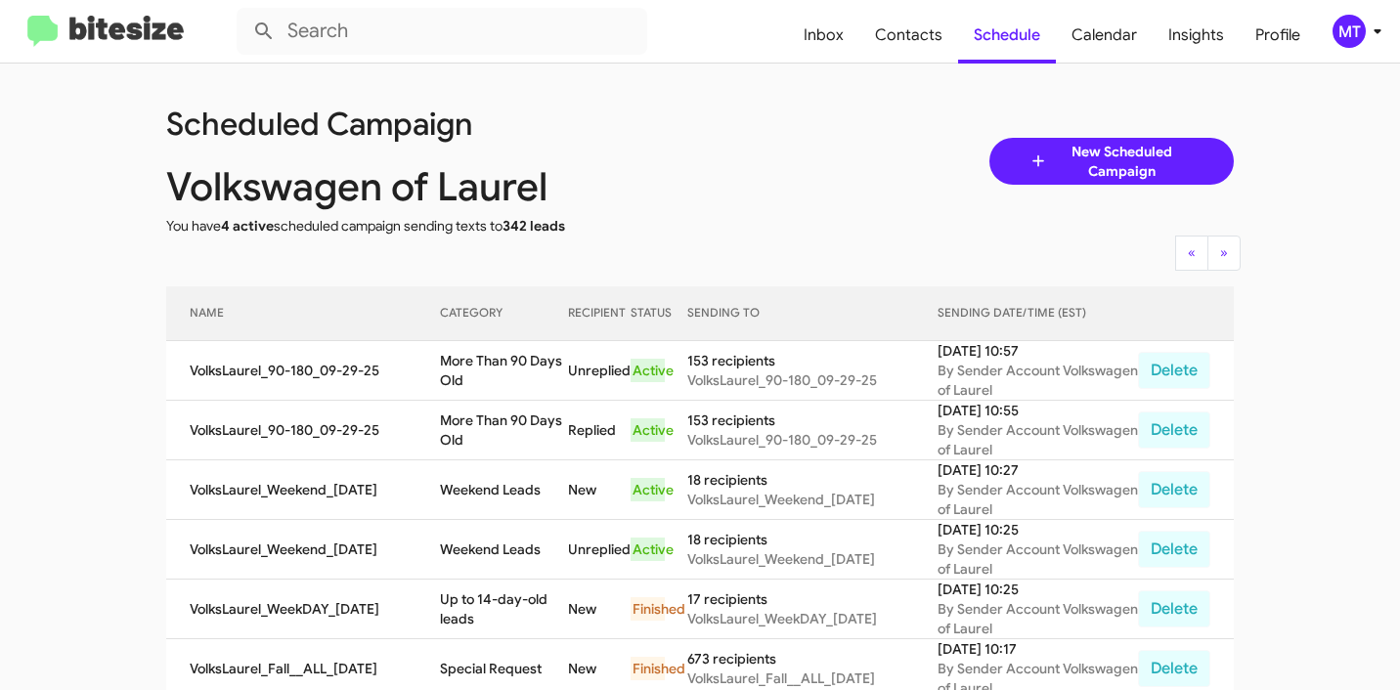
click at [1353, 32] on div "MT" at bounding box center [1348, 31] width 33 height 33
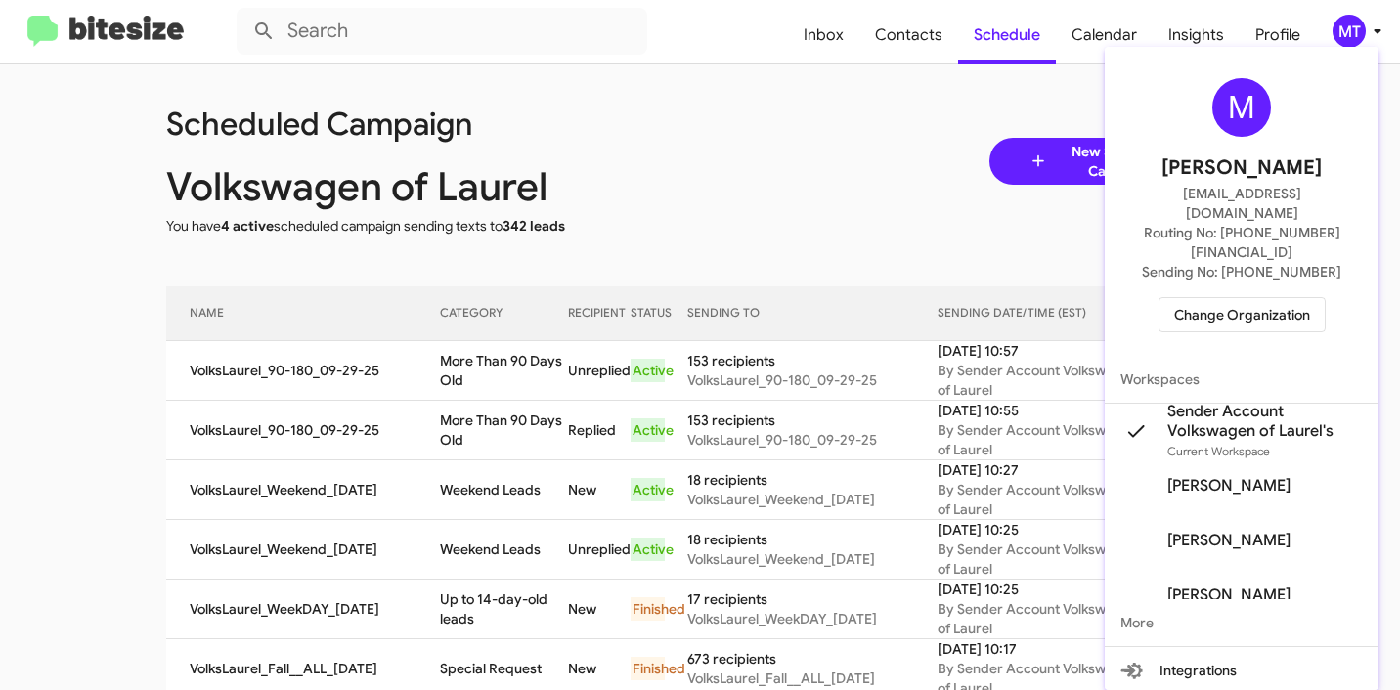
click at [1242, 297] on button "Change Organization" at bounding box center [1241, 314] width 167 height 35
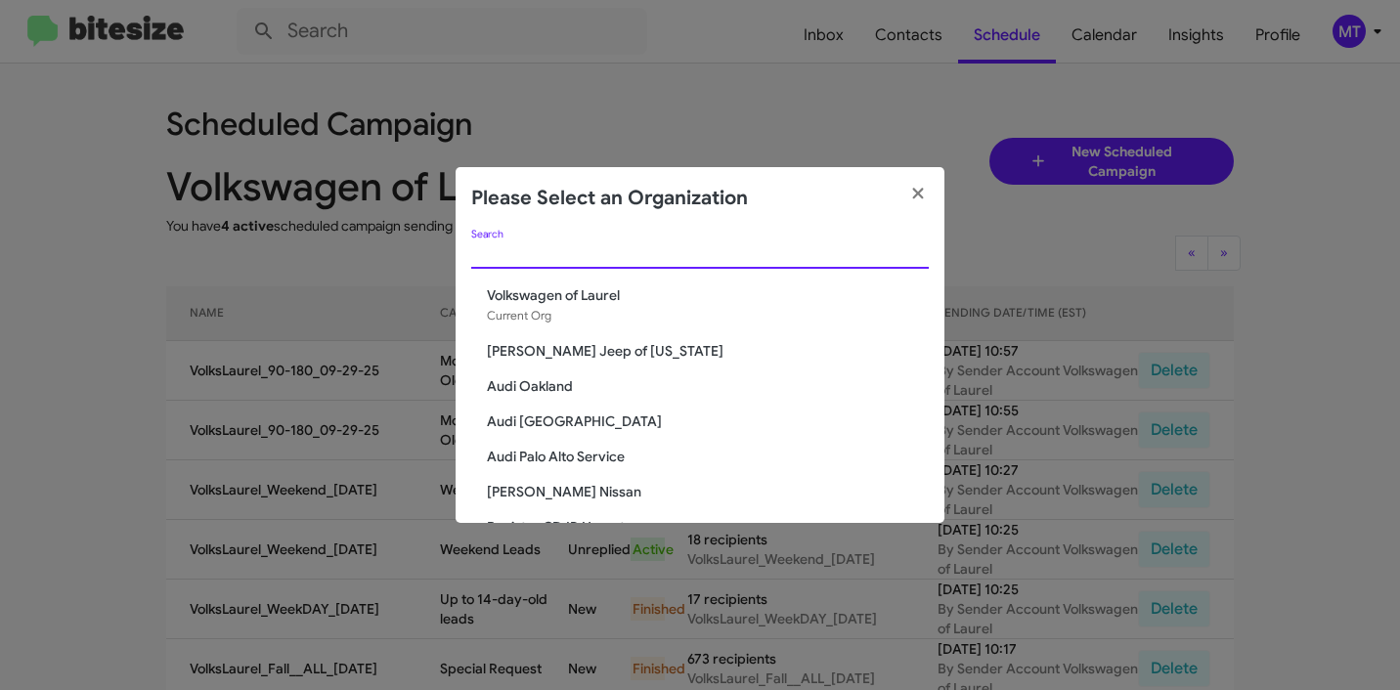
click at [669, 251] on input "Search" at bounding box center [699, 254] width 457 height 16
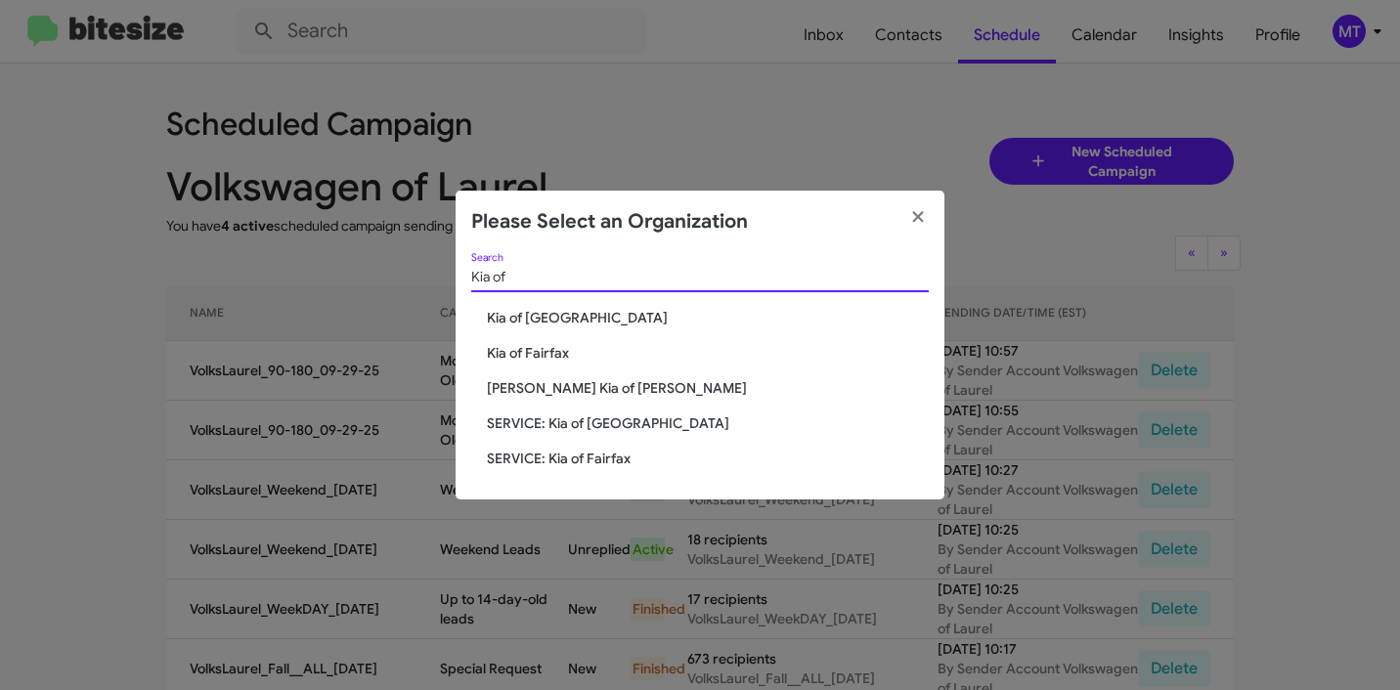
type input "Kia of"
click at [539, 358] on span "Kia of Fairfax" at bounding box center [708, 353] width 442 height 20
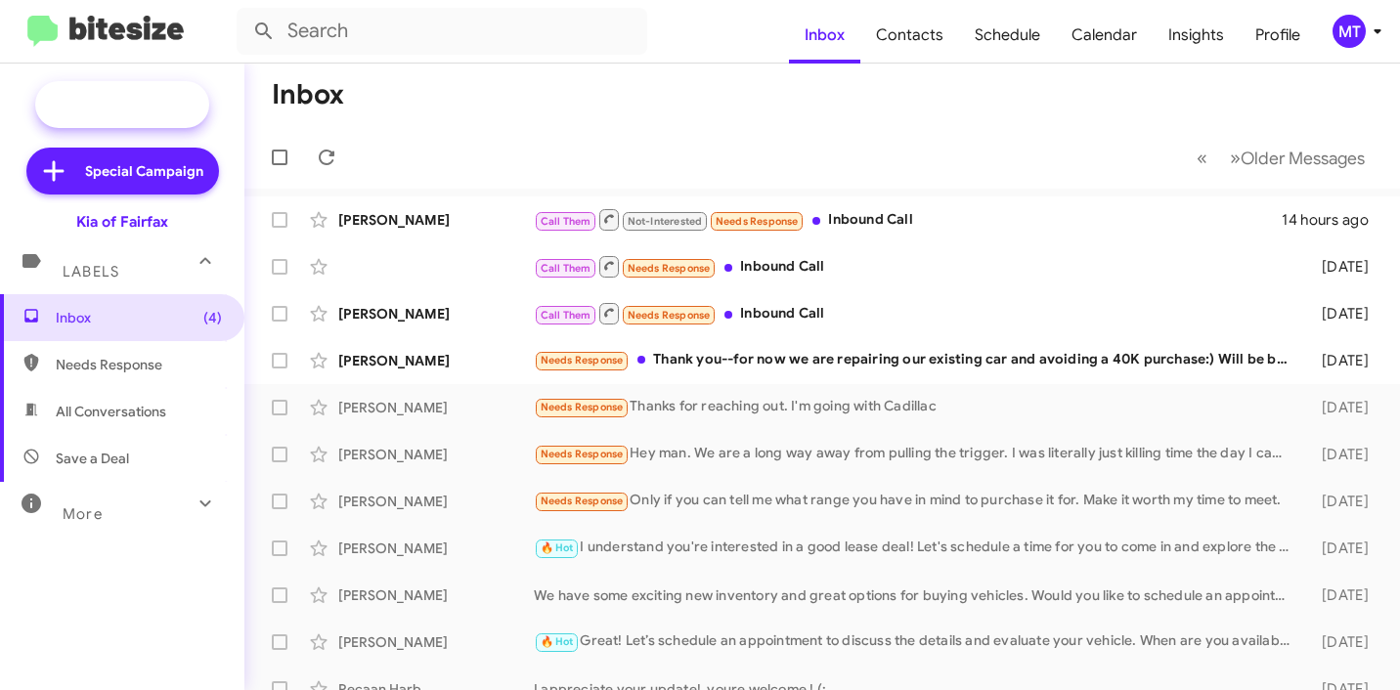
click at [139, 112] on span "New Campaign" at bounding box center [144, 105] width 100 height 20
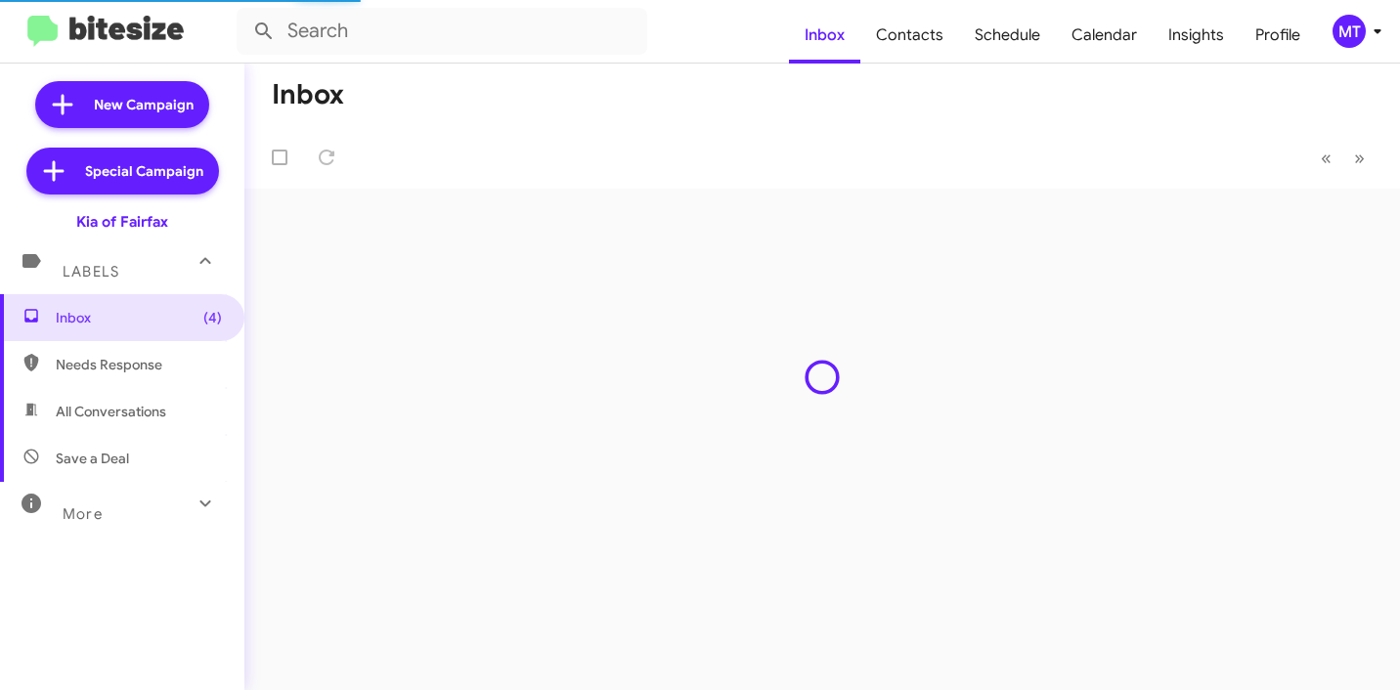
click at [1378, 36] on icon at bounding box center [1376, 31] width 23 height 23
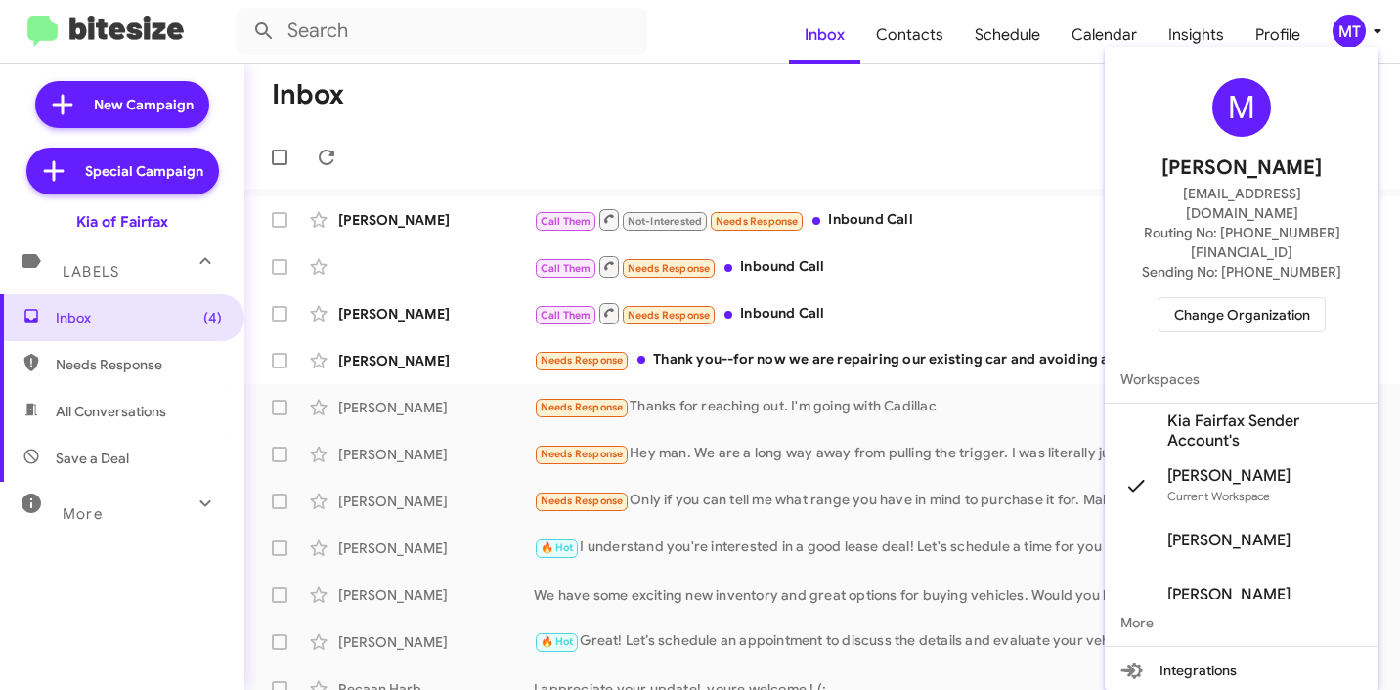
click at [1141, 415] on mat-icon at bounding box center [1135, 430] width 31 height 31
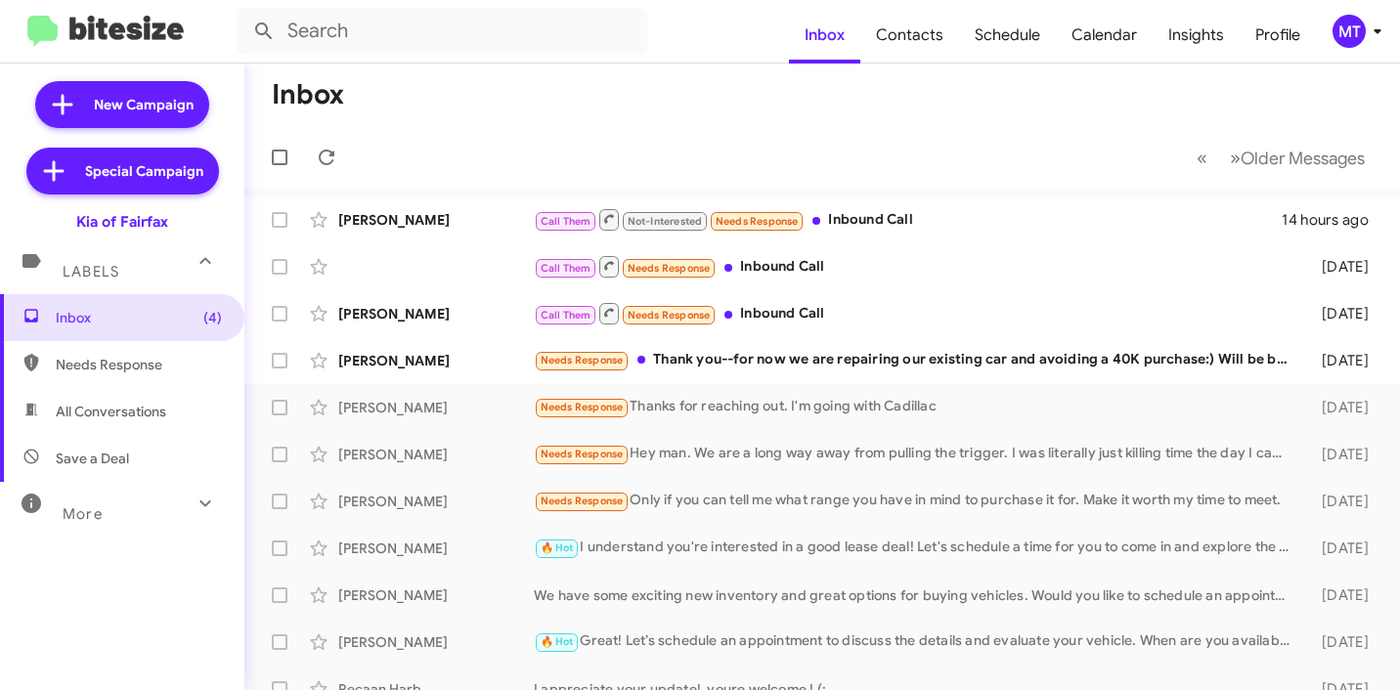
click at [1375, 29] on icon at bounding box center [1376, 31] width 7 height 5
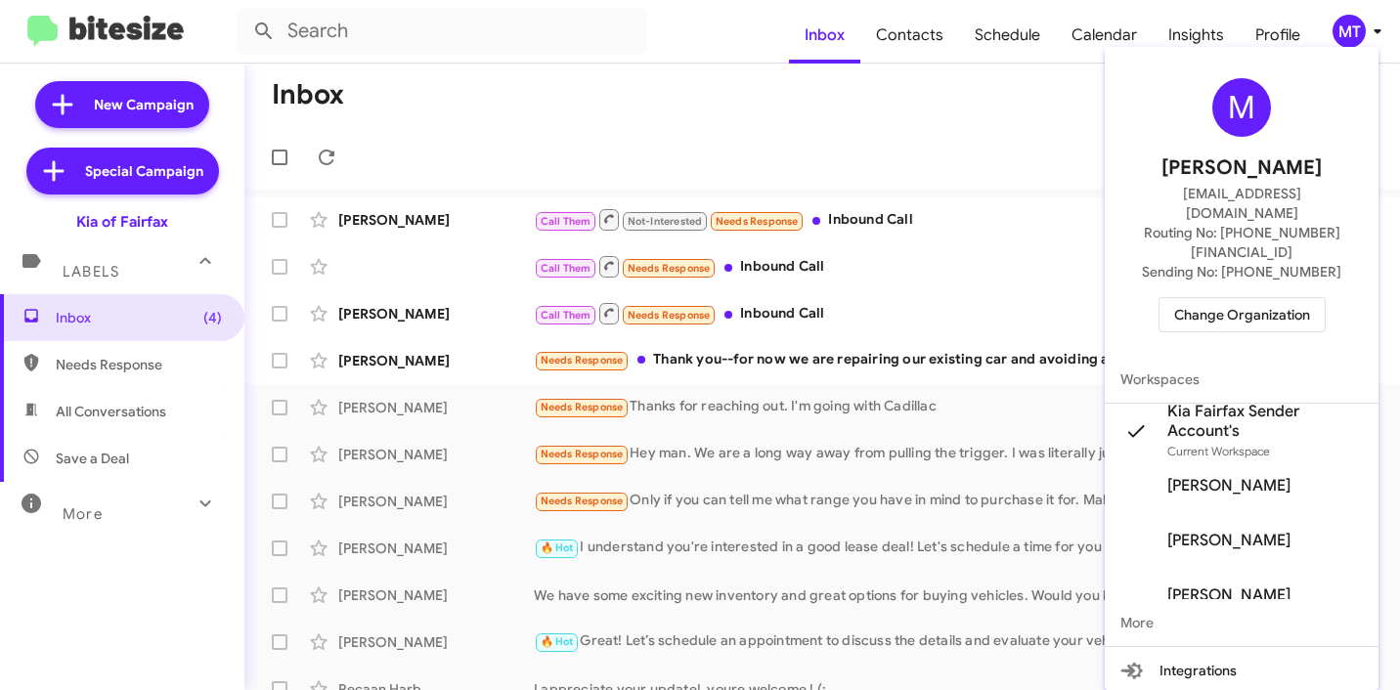
click at [586, 98] on div at bounding box center [700, 345] width 1400 height 690
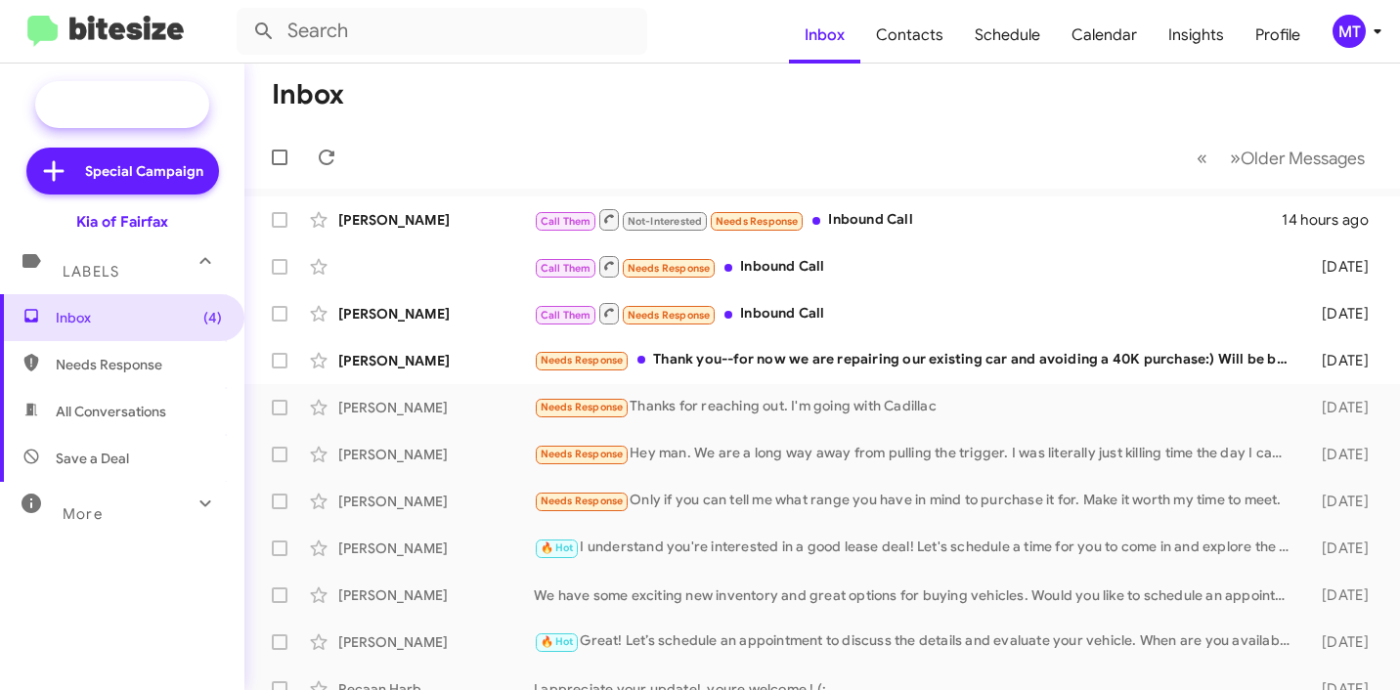
click at [108, 100] on span "New Campaign" at bounding box center [144, 105] width 100 height 20
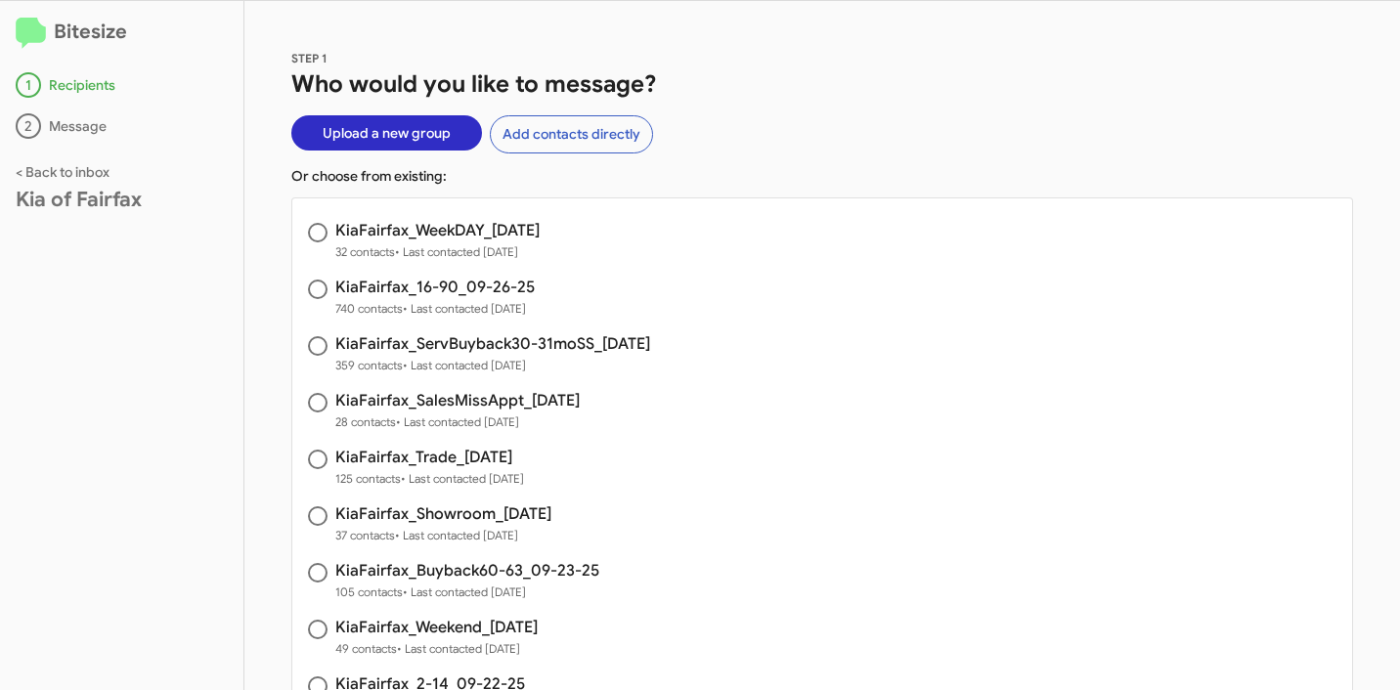
click at [398, 126] on span "Upload a new group" at bounding box center [387, 132] width 128 height 35
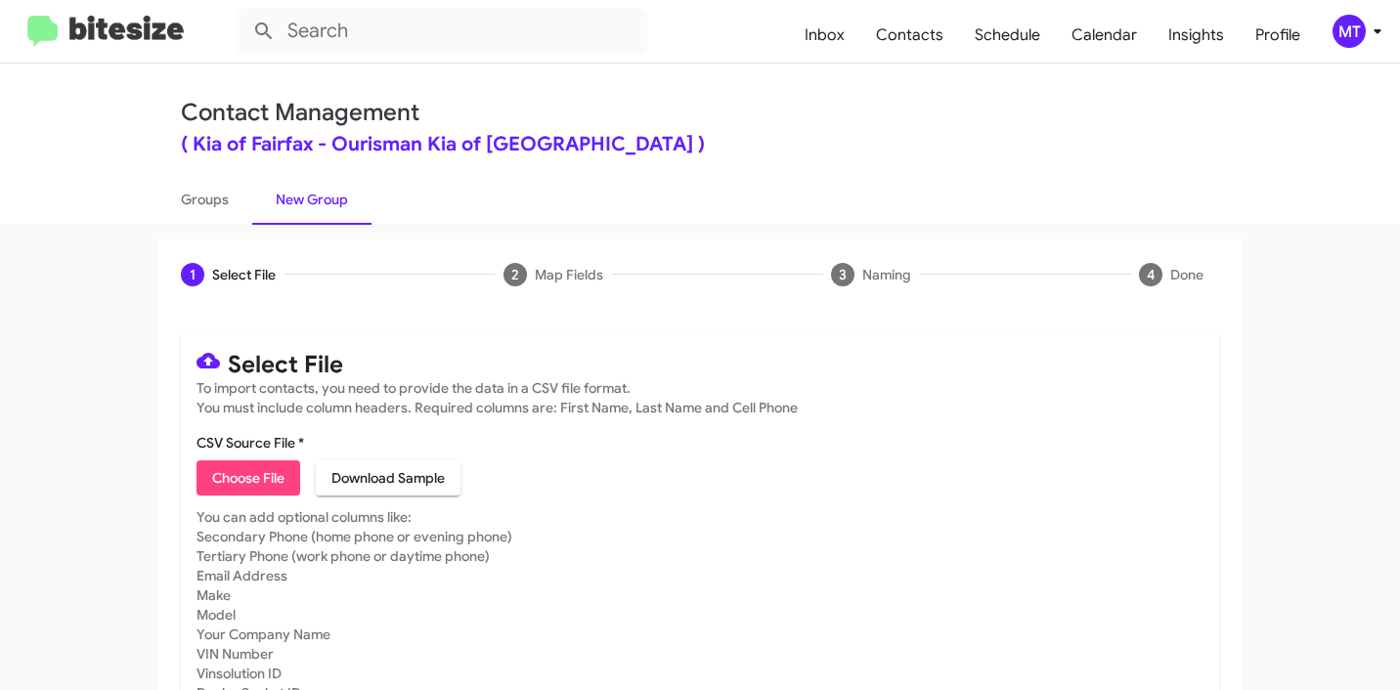
click at [240, 489] on span "Choose File" at bounding box center [248, 477] width 72 height 35
type input "Open"
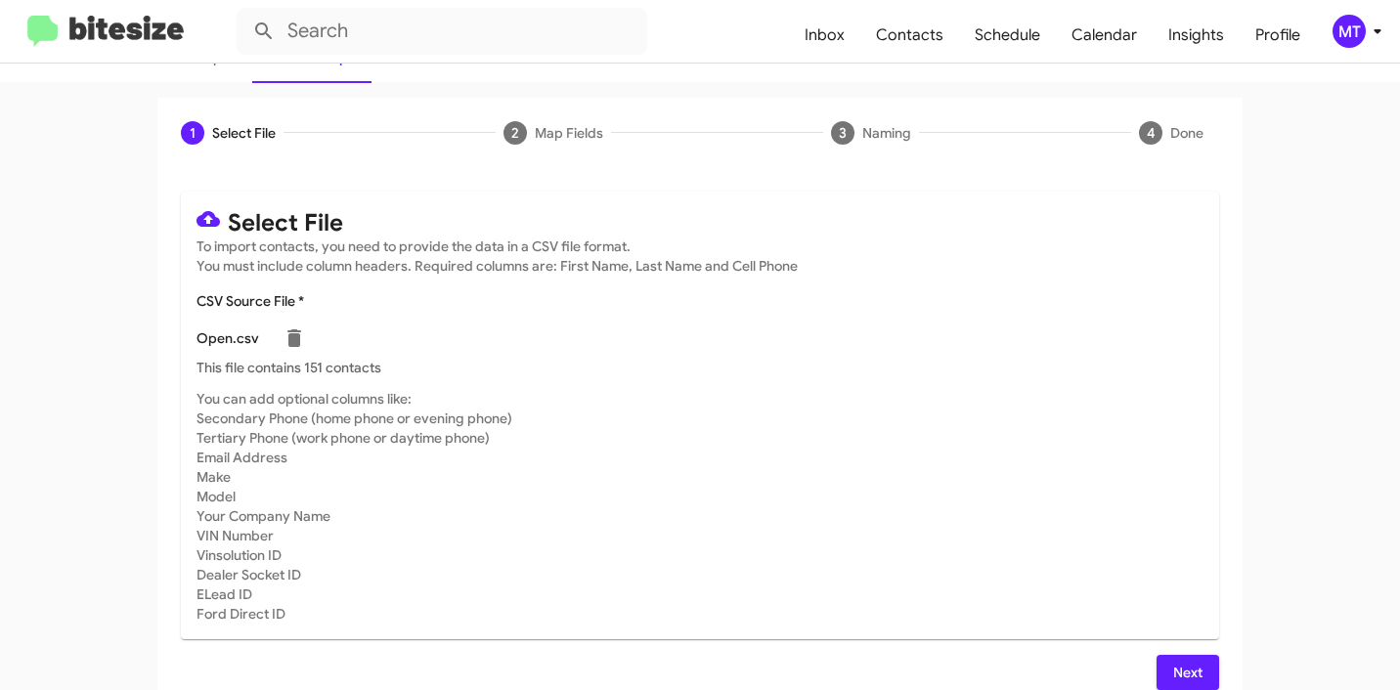
scroll to position [165, 0]
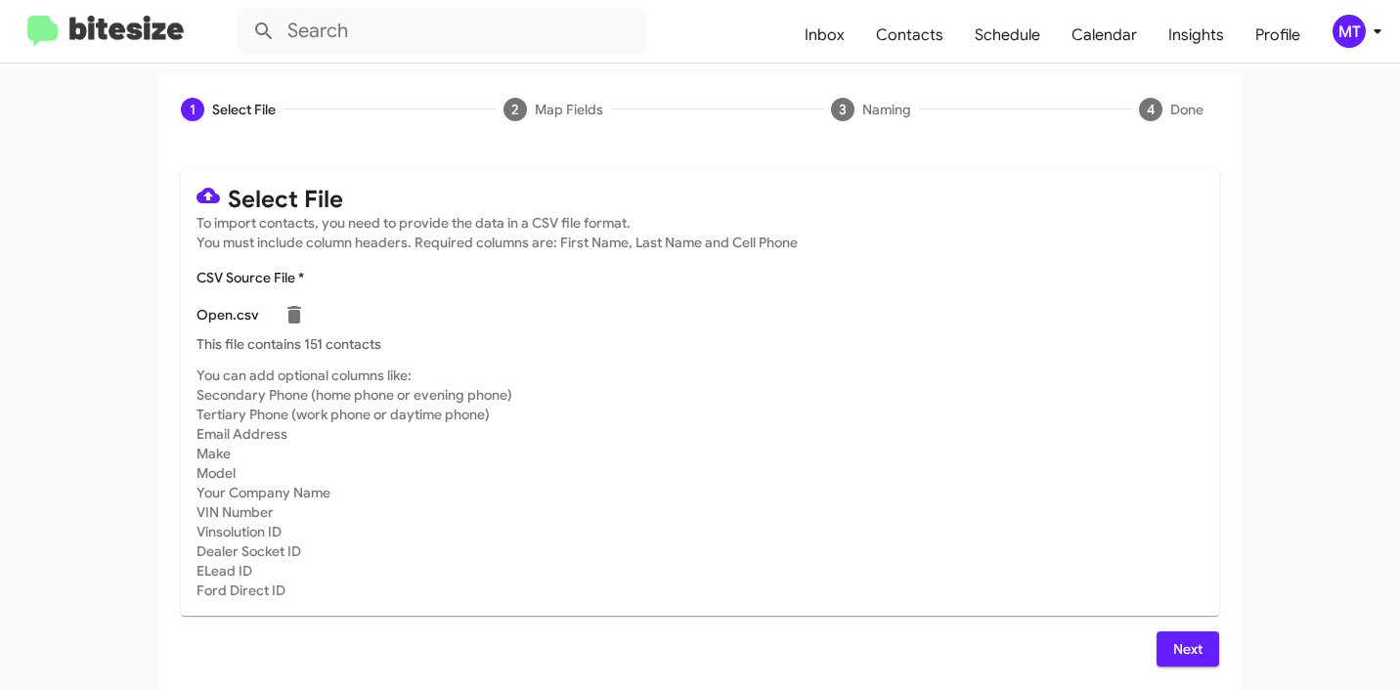
click at [1181, 651] on span "Next" at bounding box center [1187, 648] width 31 height 35
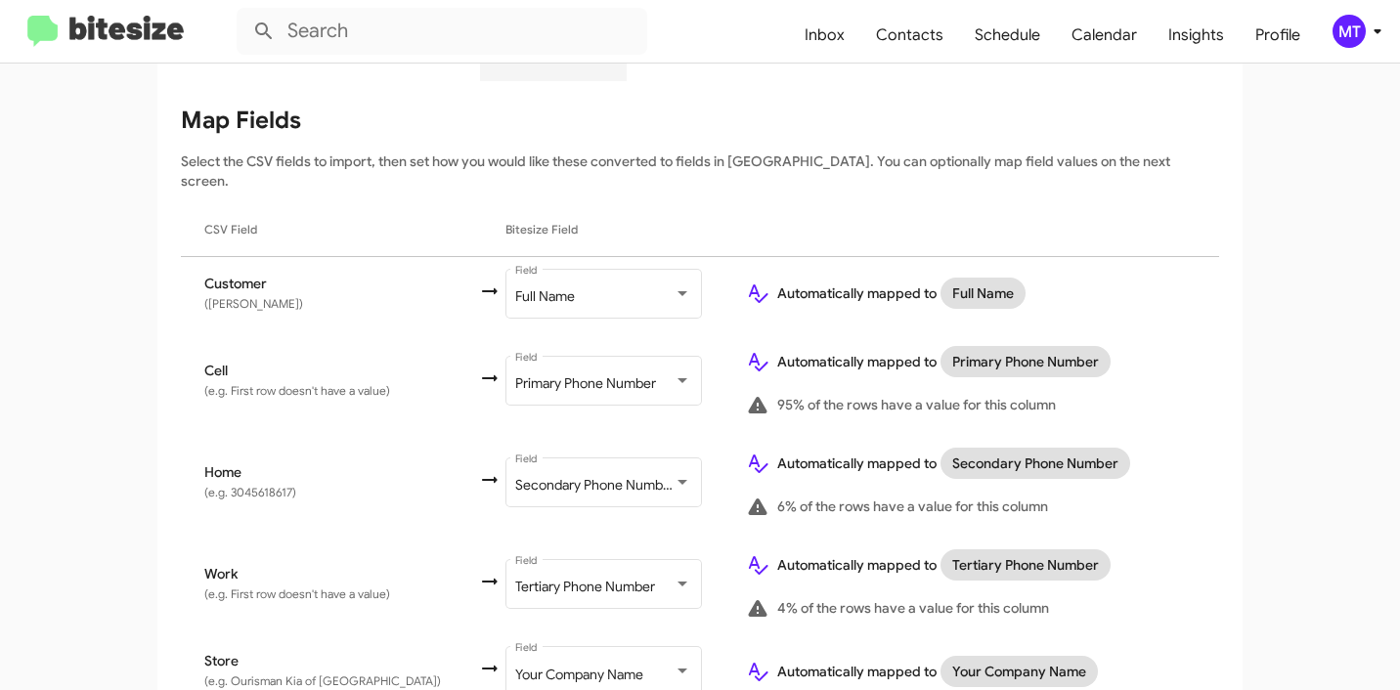
scroll to position [302, 0]
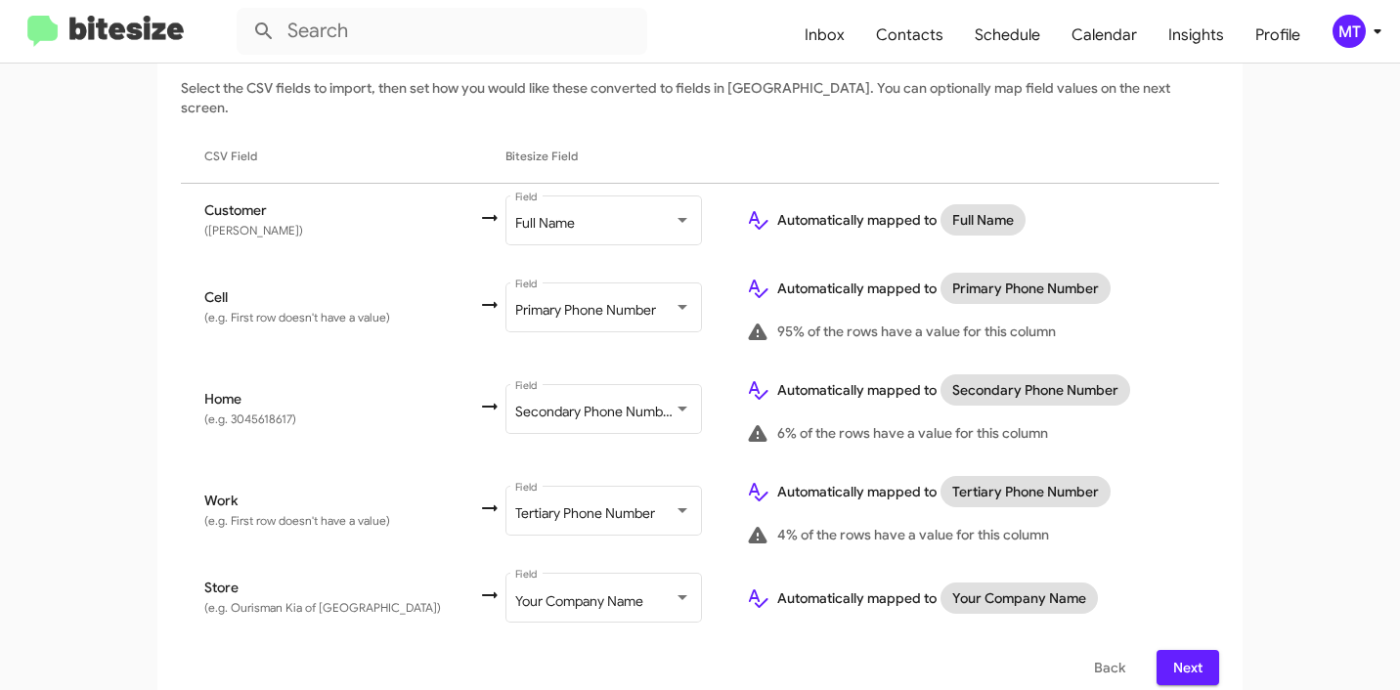
click at [1198, 650] on button "Next" at bounding box center [1187, 667] width 63 height 35
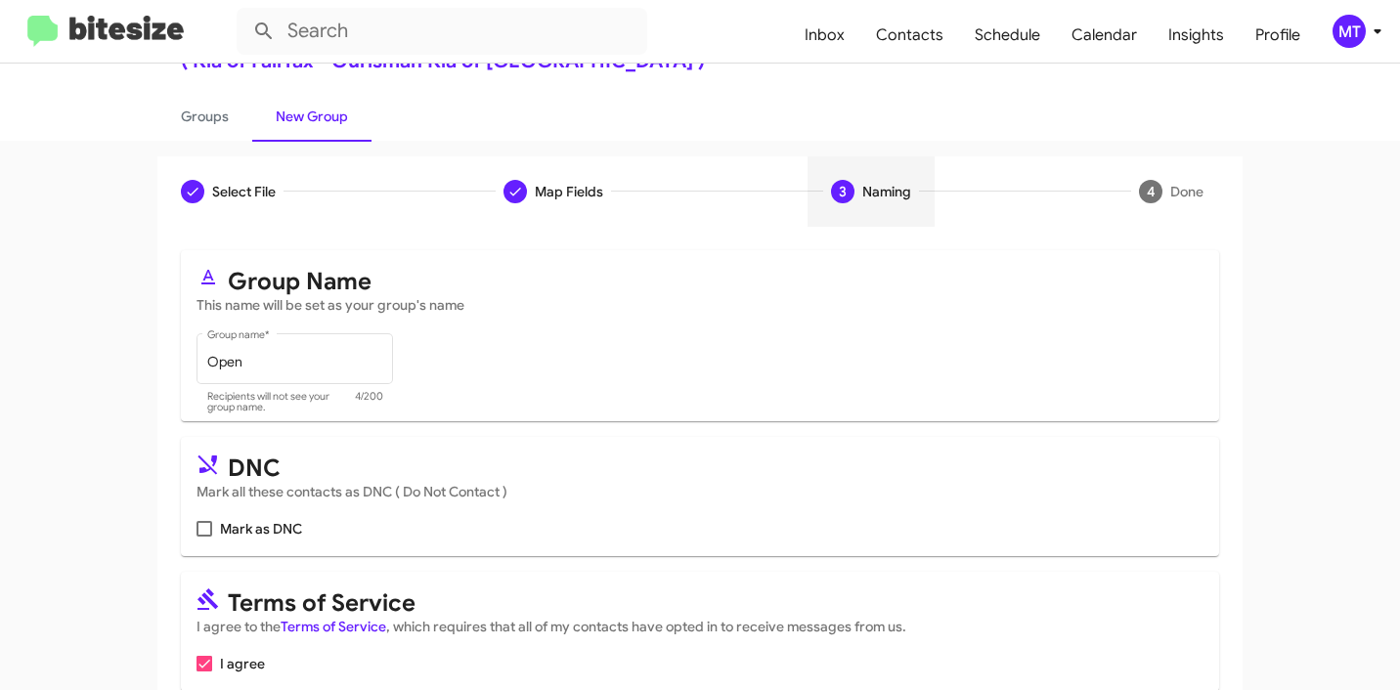
scroll to position [101, 0]
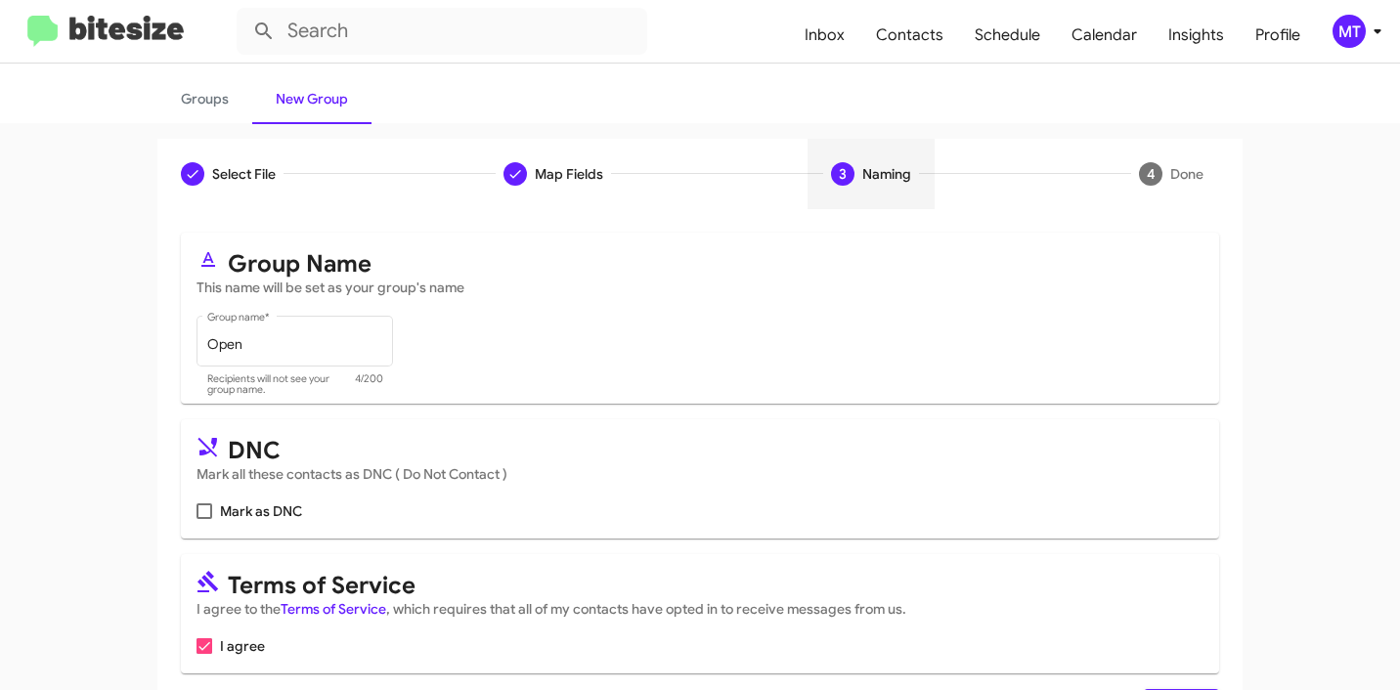
click at [204, 514] on label "Mark as DNC" at bounding box center [249, 510] width 106 height 23
click at [204, 519] on input "Mark as DNC" at bounding box center [203, 519] width 1 height 1
checkbox input "true"
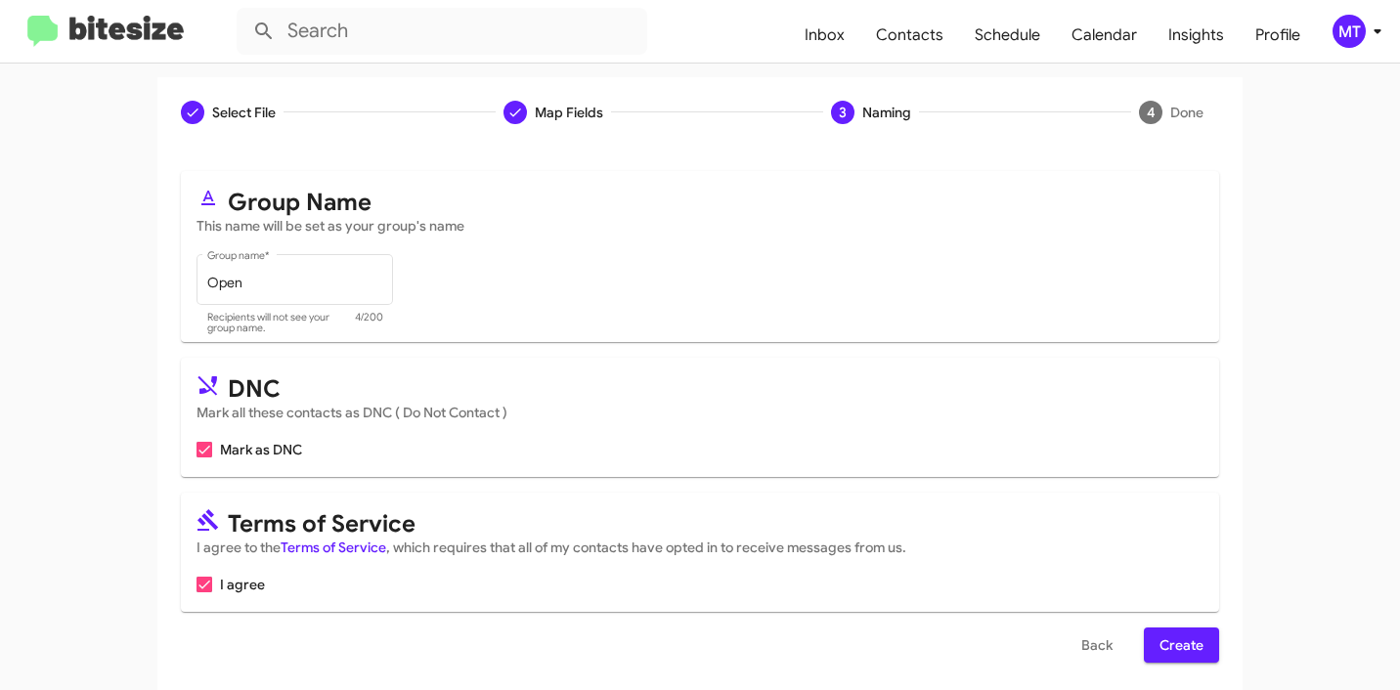
scroll to position [174, 0]
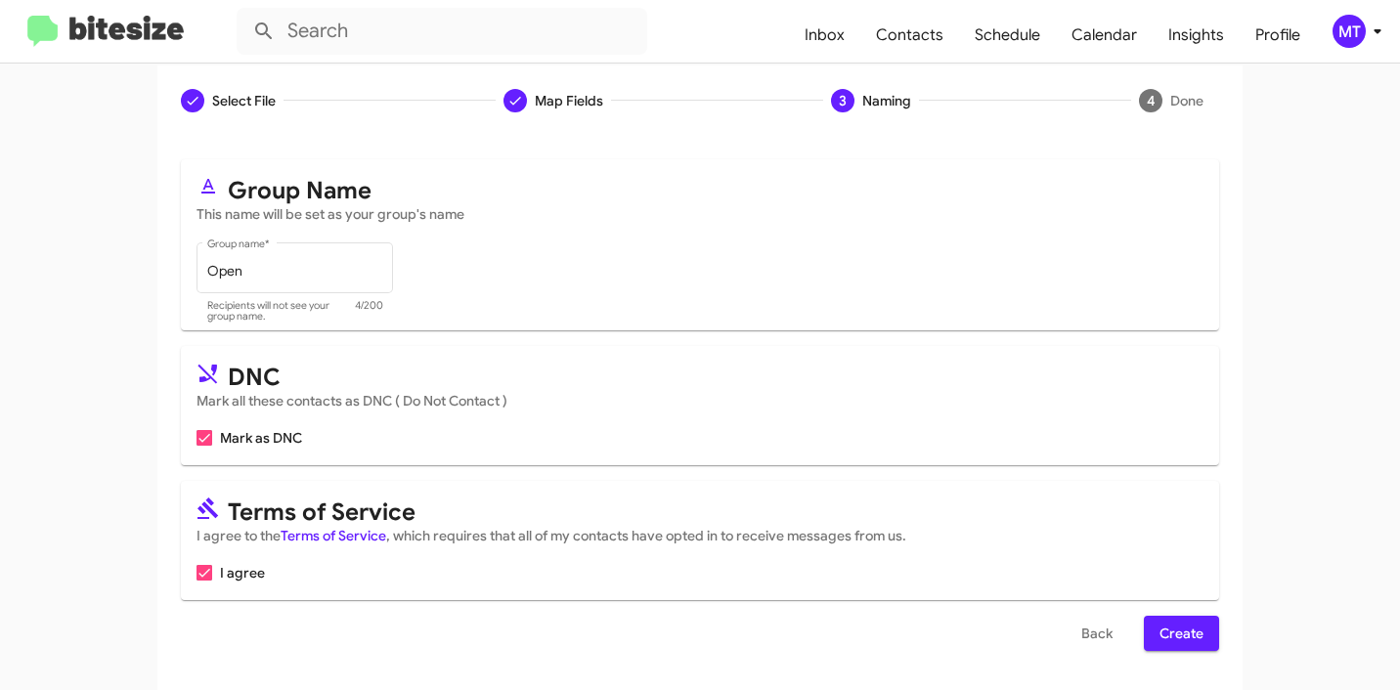
click at [1176, 634] on span "Create" at bounding box center [1181, 633] width 44 height 35
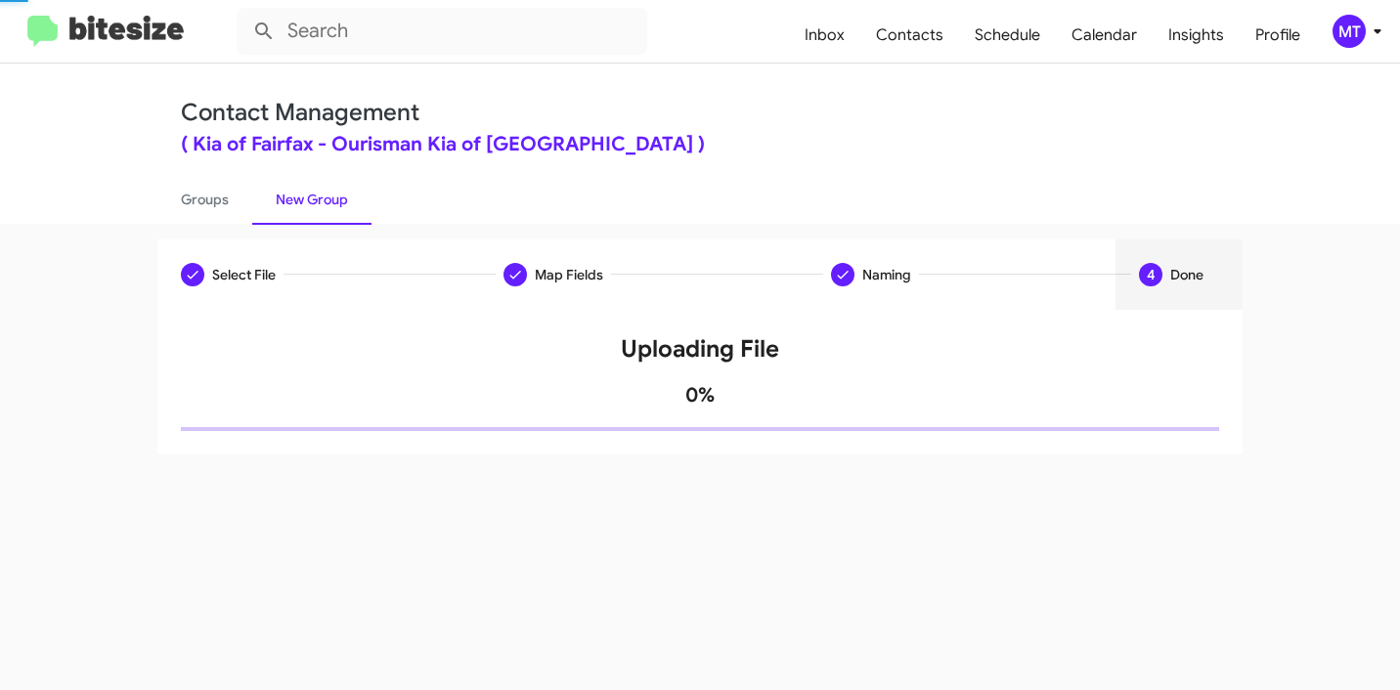
scroll to position [0, 0]
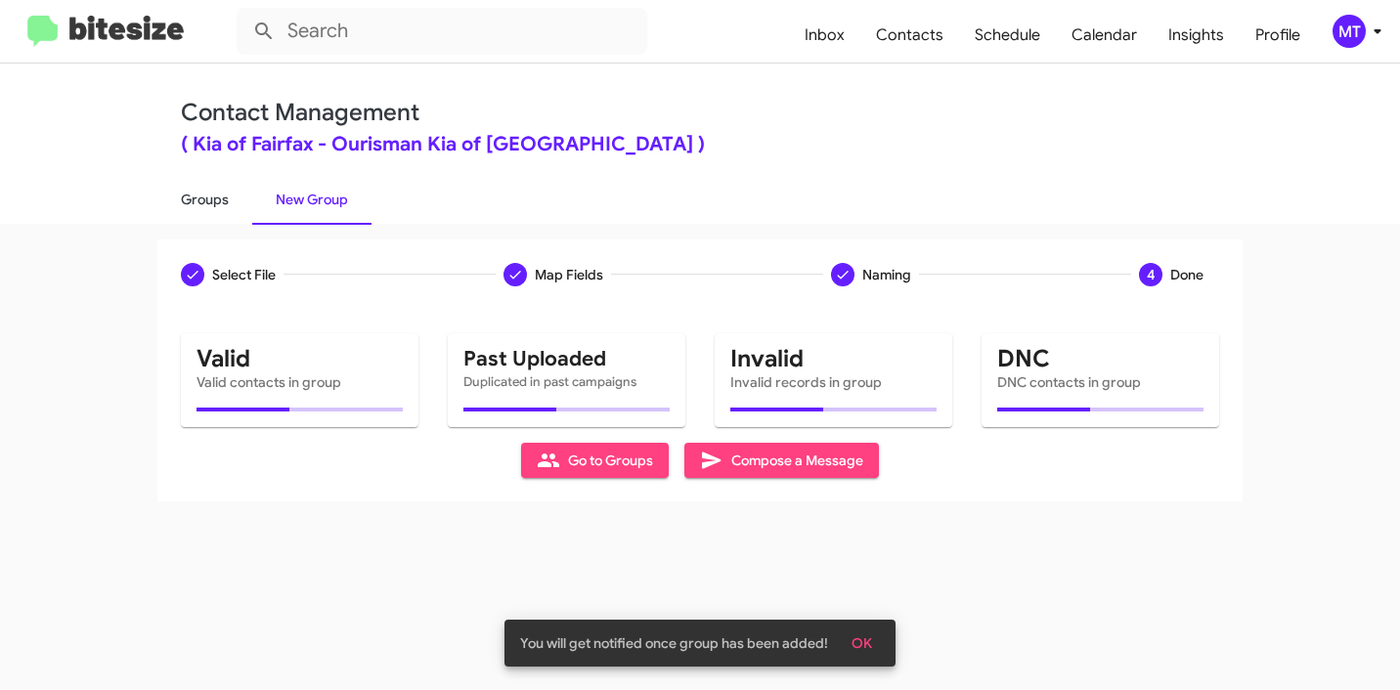
click at [191, 192] on link "Groups" at bounding box center [204, 199] width 95 height 51
type input "in:groups"
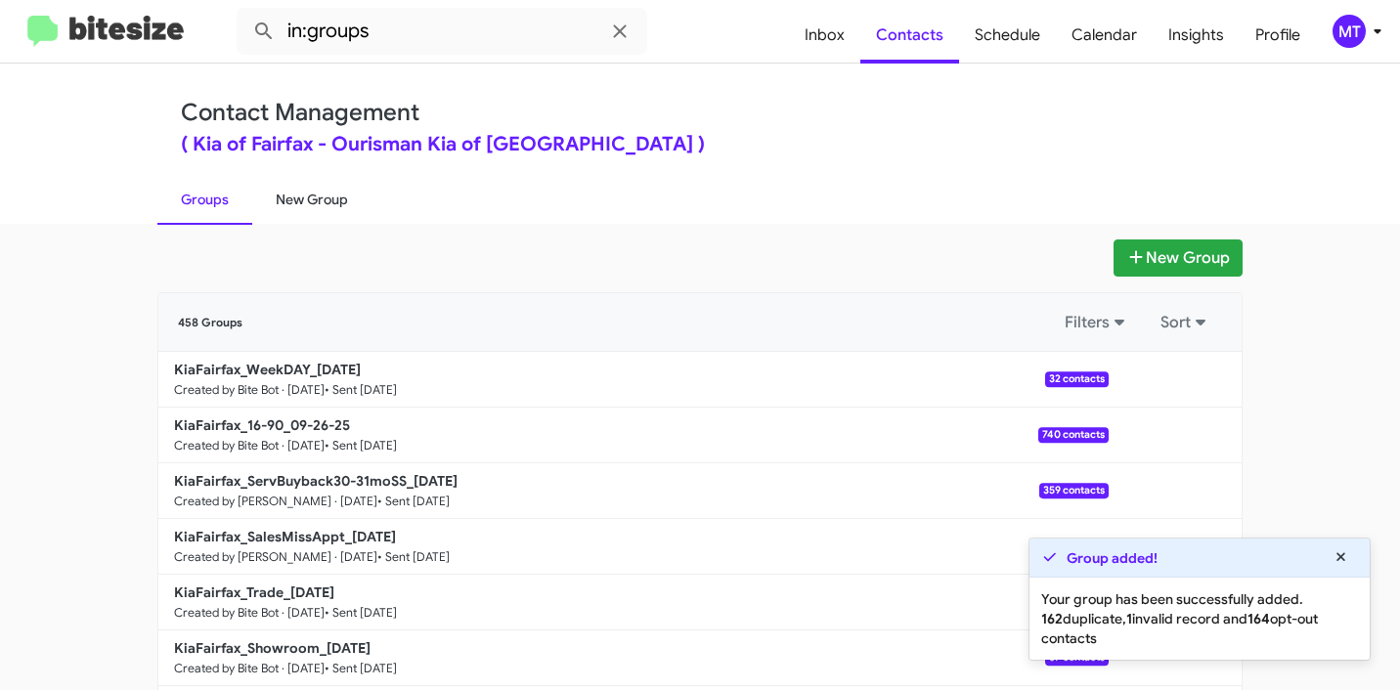
click at [317, 202] on link "New Group" at bounding box center [311, 199] width 119 height 51
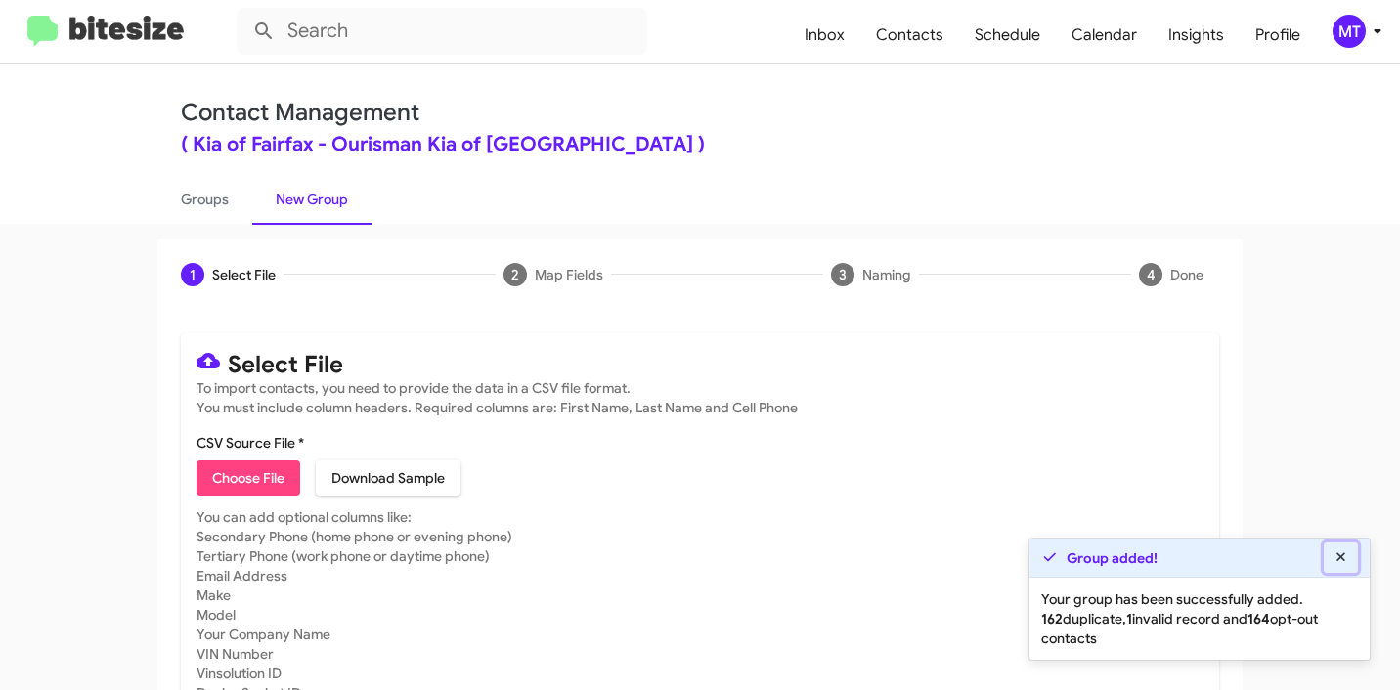
click at [1350, 562] on button at bounding box center [1340, 557] width 35 height 30
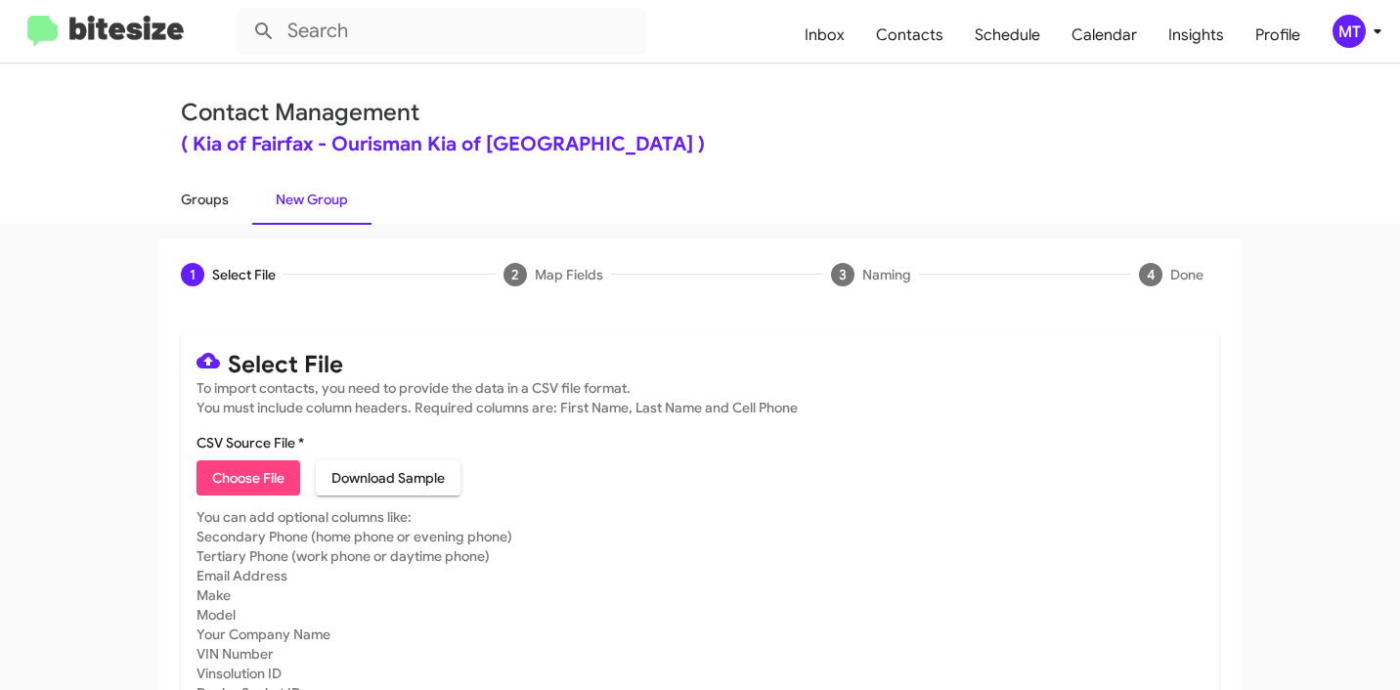
click at [222, 197] on link "Groups" at bounding box center [204, 199] width 95 height 51
type input "in:groups"
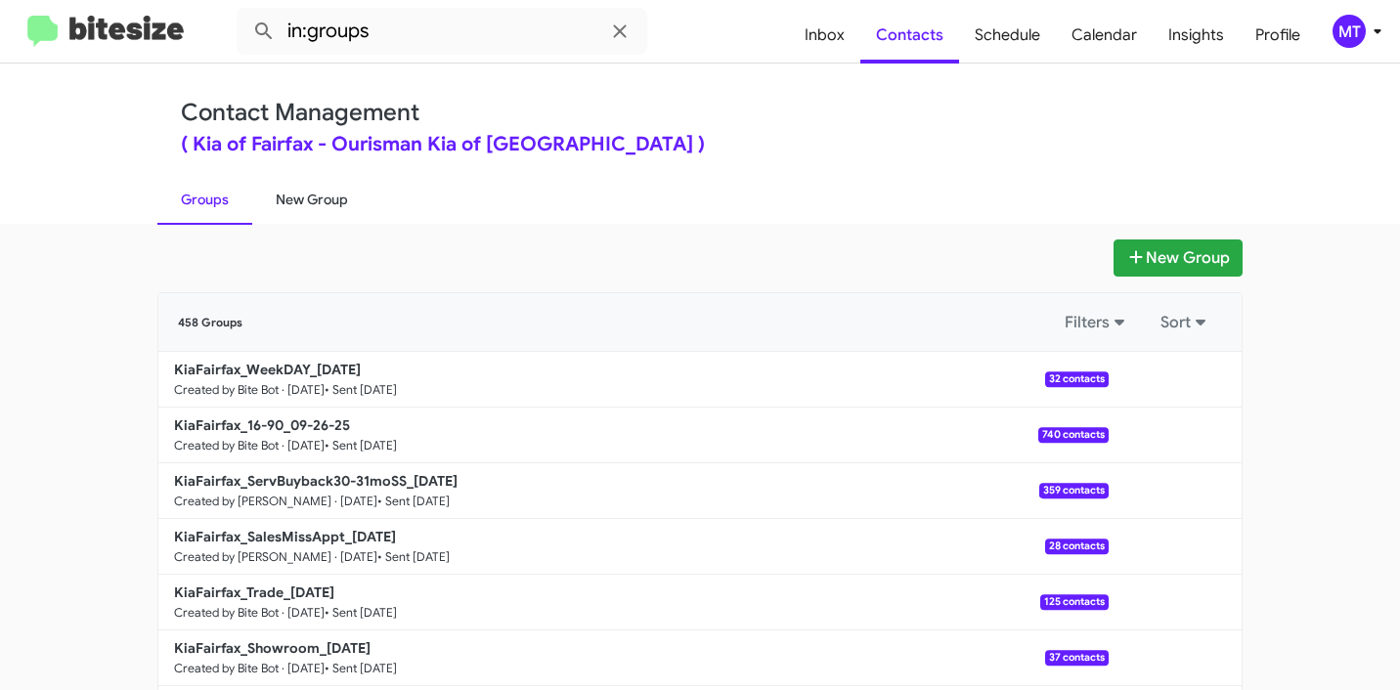
click at [302, 204] on link "New Group" at bounding box center [311, 199] width 119 height 51
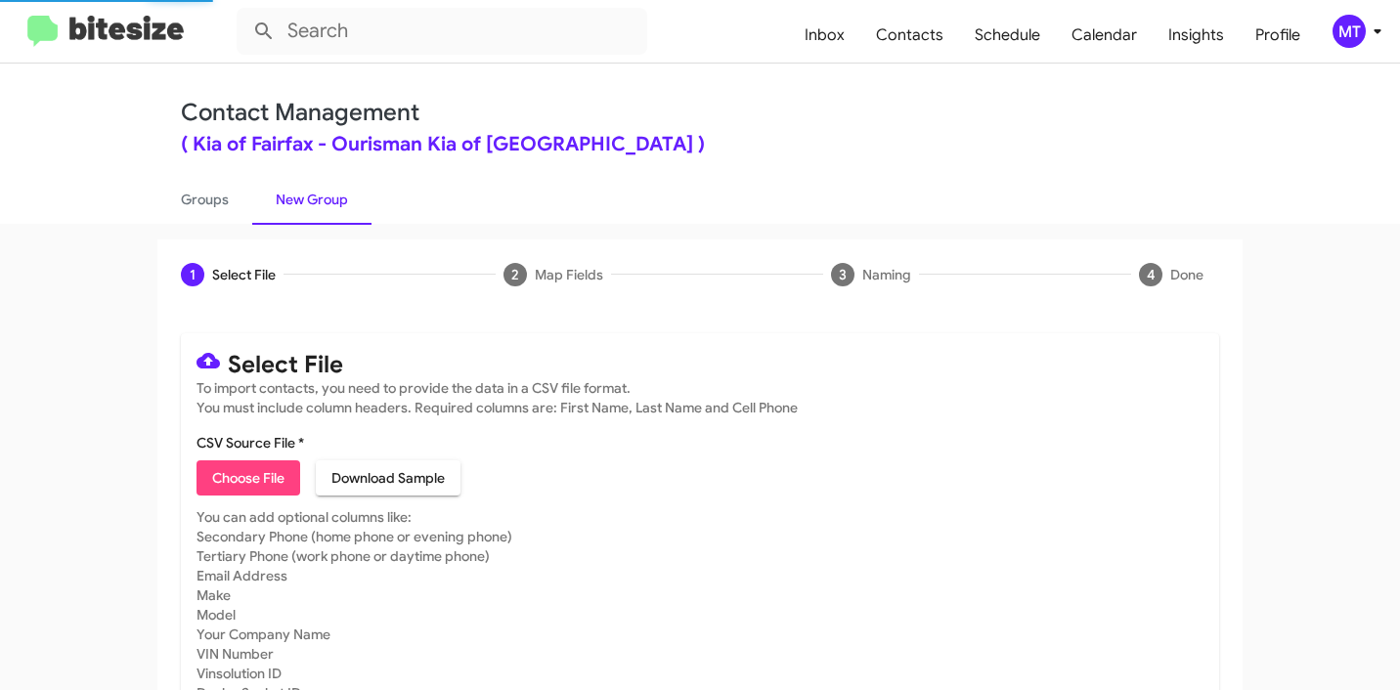
click at [238, 487] on span "Choose File" at bounding box center [248, 477] width 72 height 35
type input "Dead"
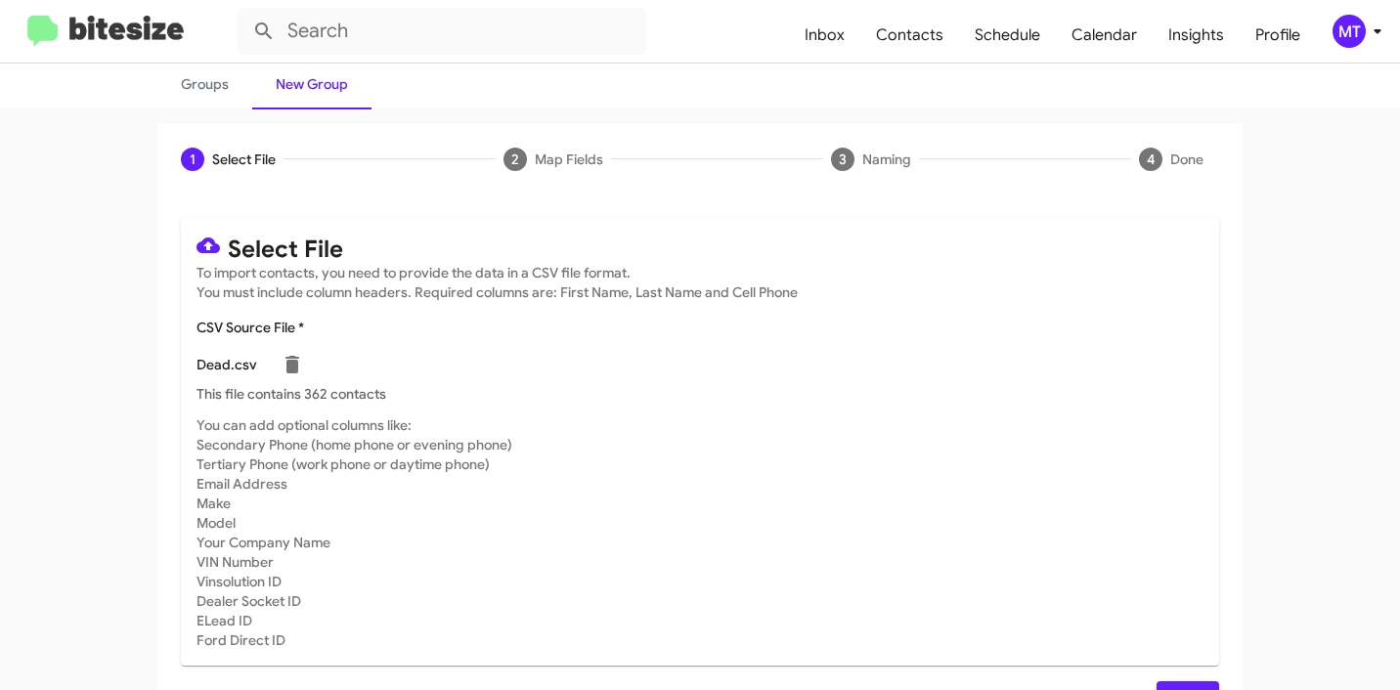
scroll to position [165, 0]
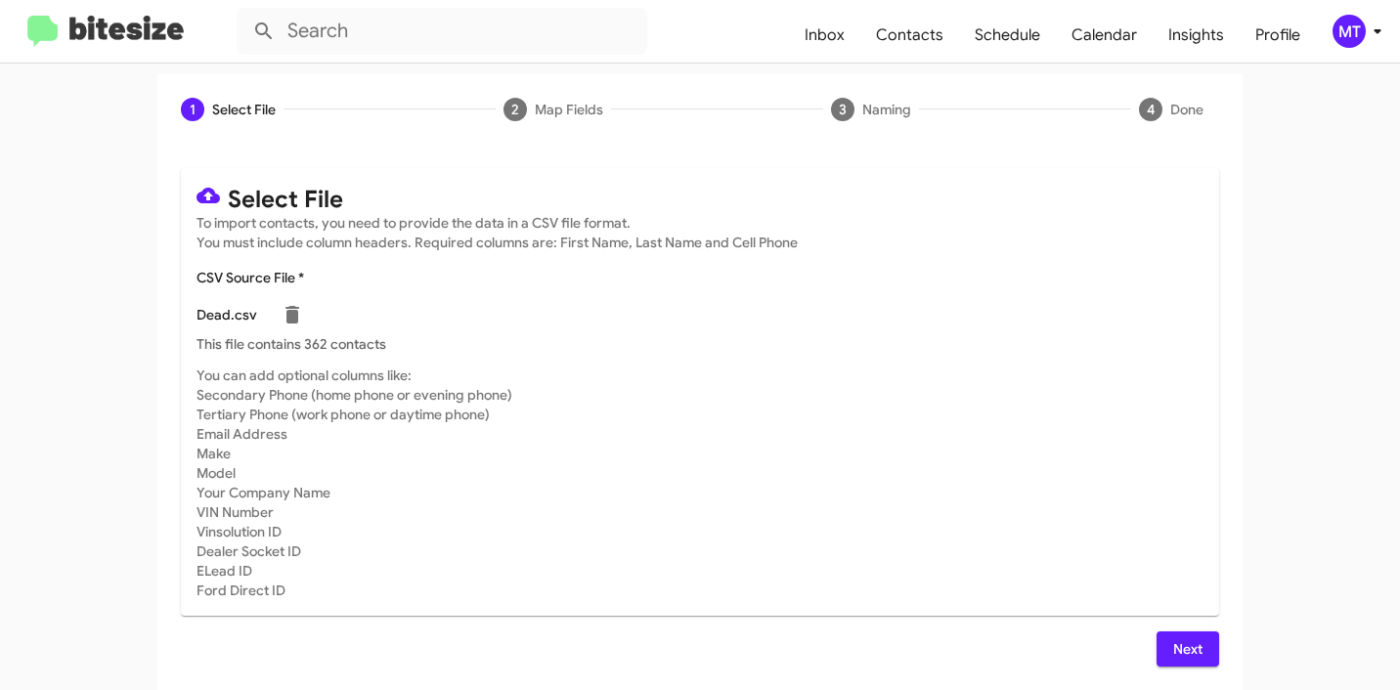
click at [1178, 634] on span "Next" at bounding box center [1187, 648] width 31 height 35
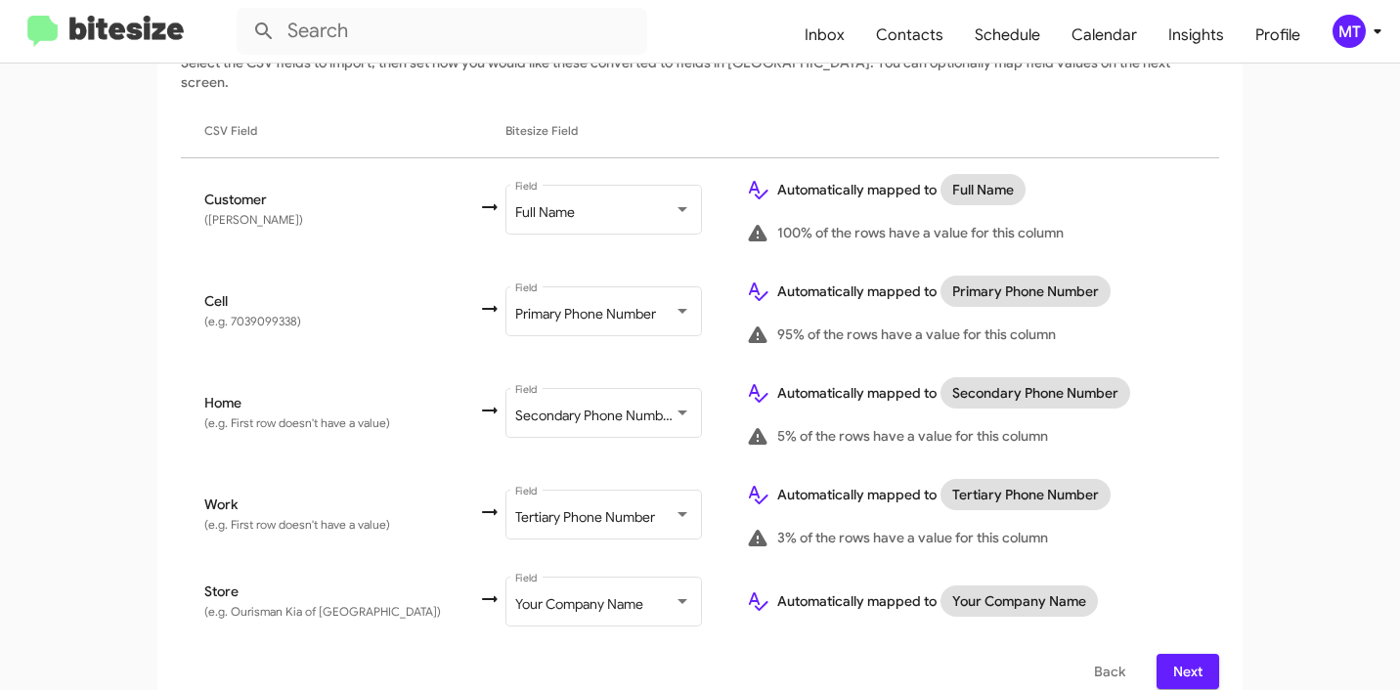
scroll to position [330, 0]
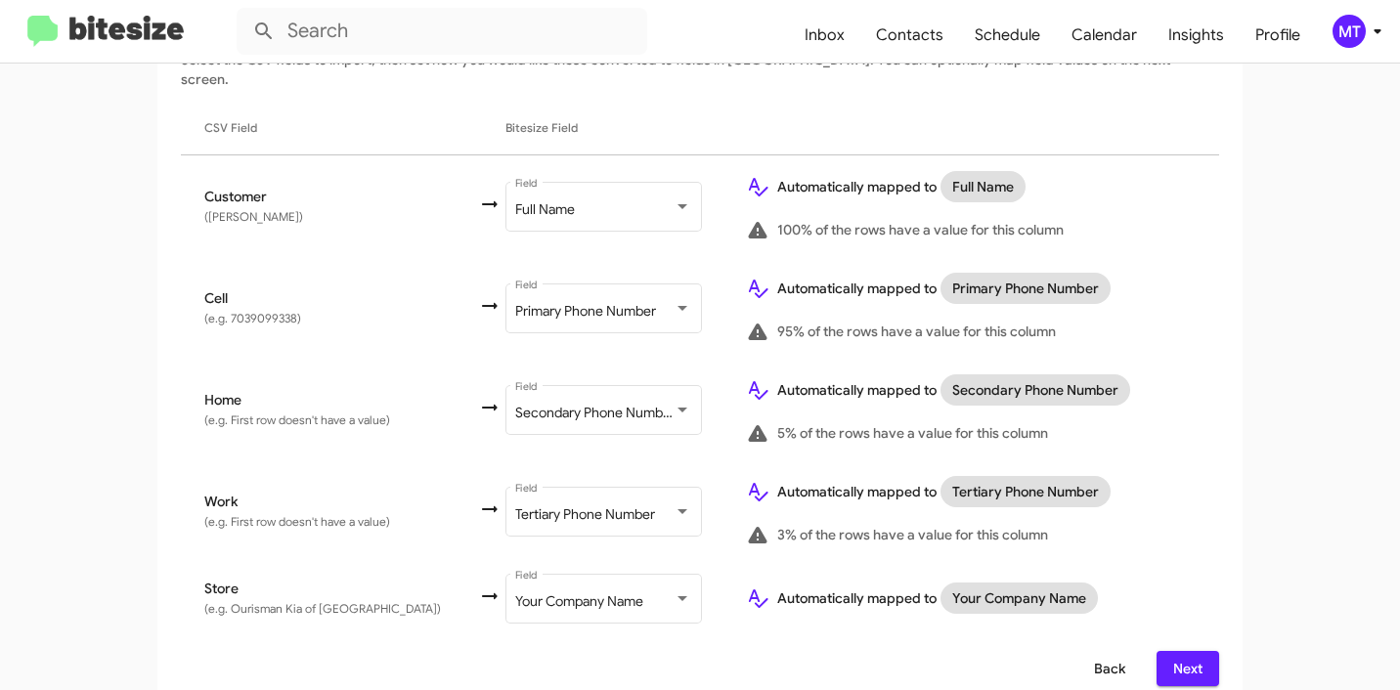
click at [1127, 651] on button "Back" at bounding box center [1109, 668] width 63 height 35
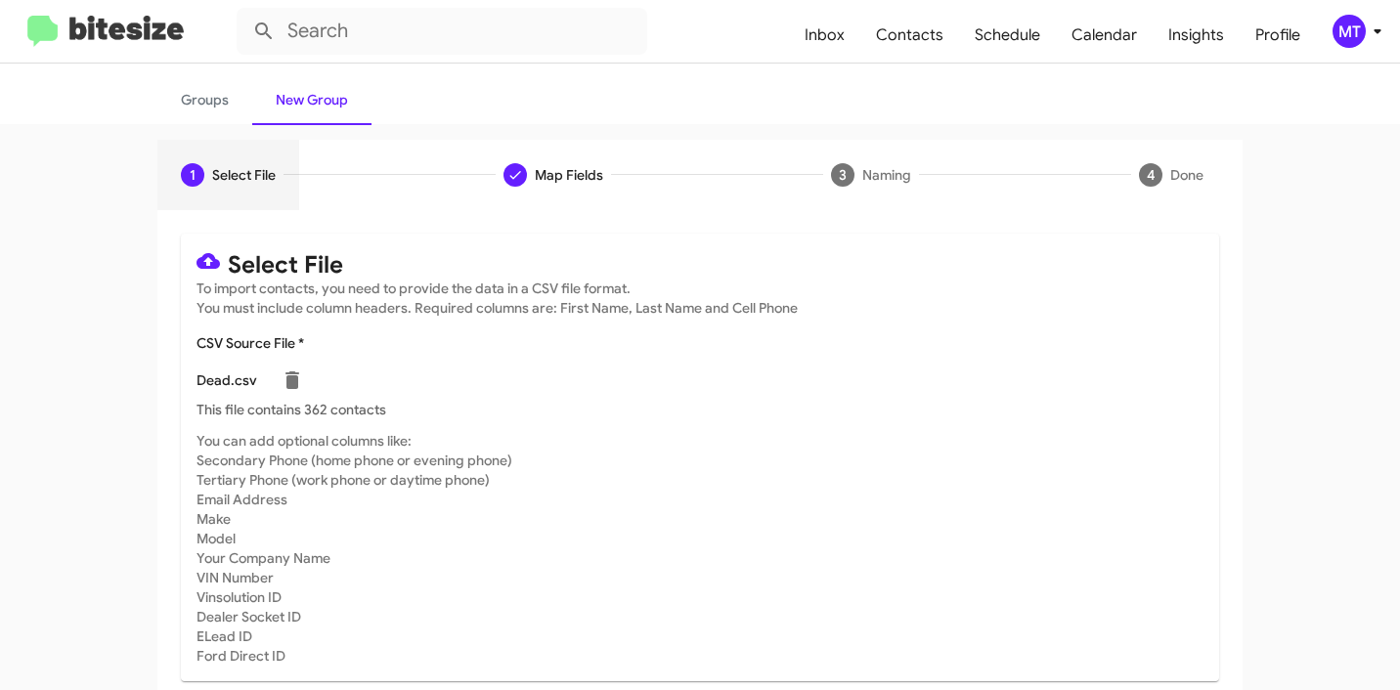
scroll to position [165, 0]
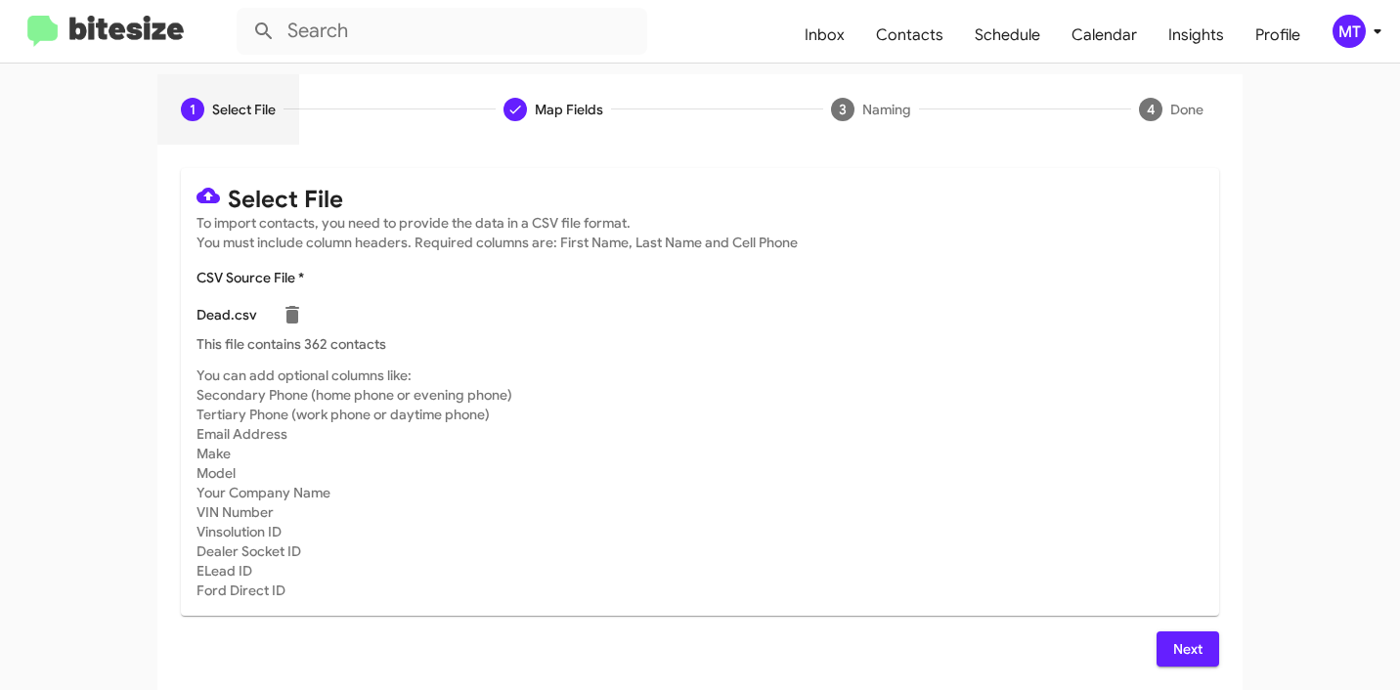
click at [1179, 652] on span "Next" at bounding box center [1187, 648] width 31 height 35
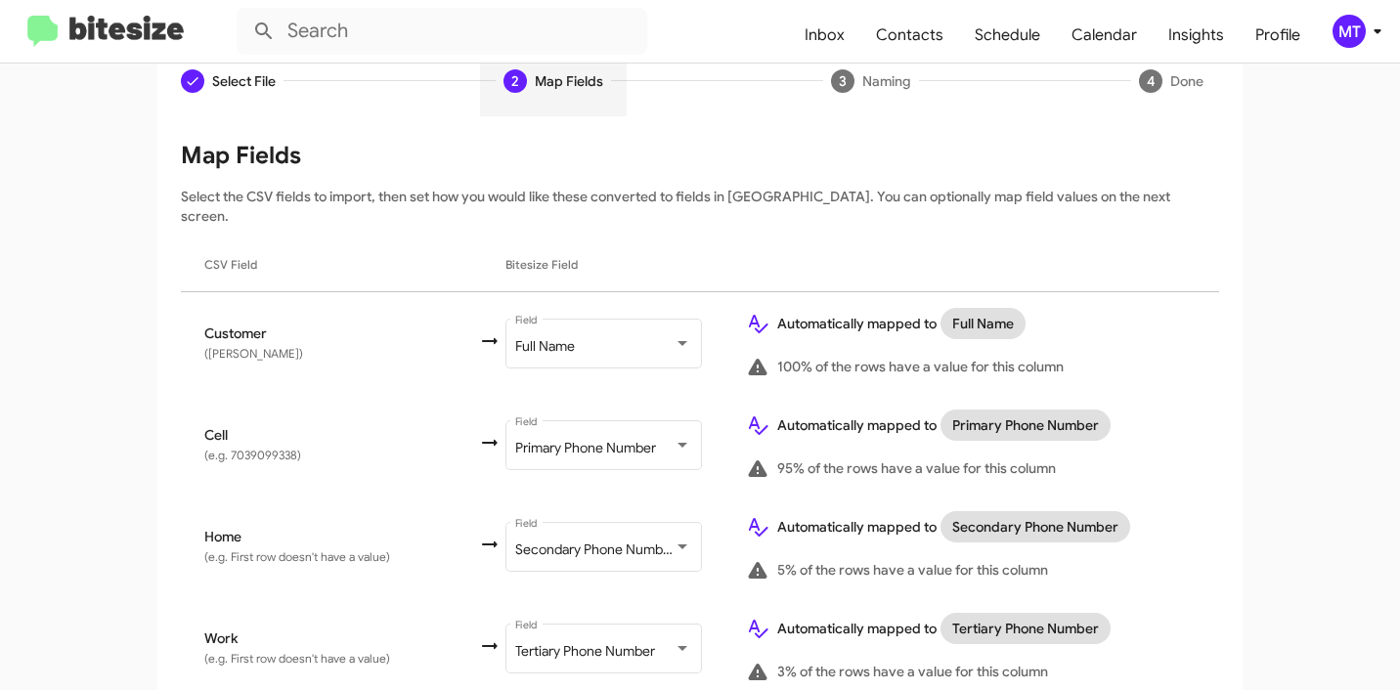
scroll to position [330, 0]
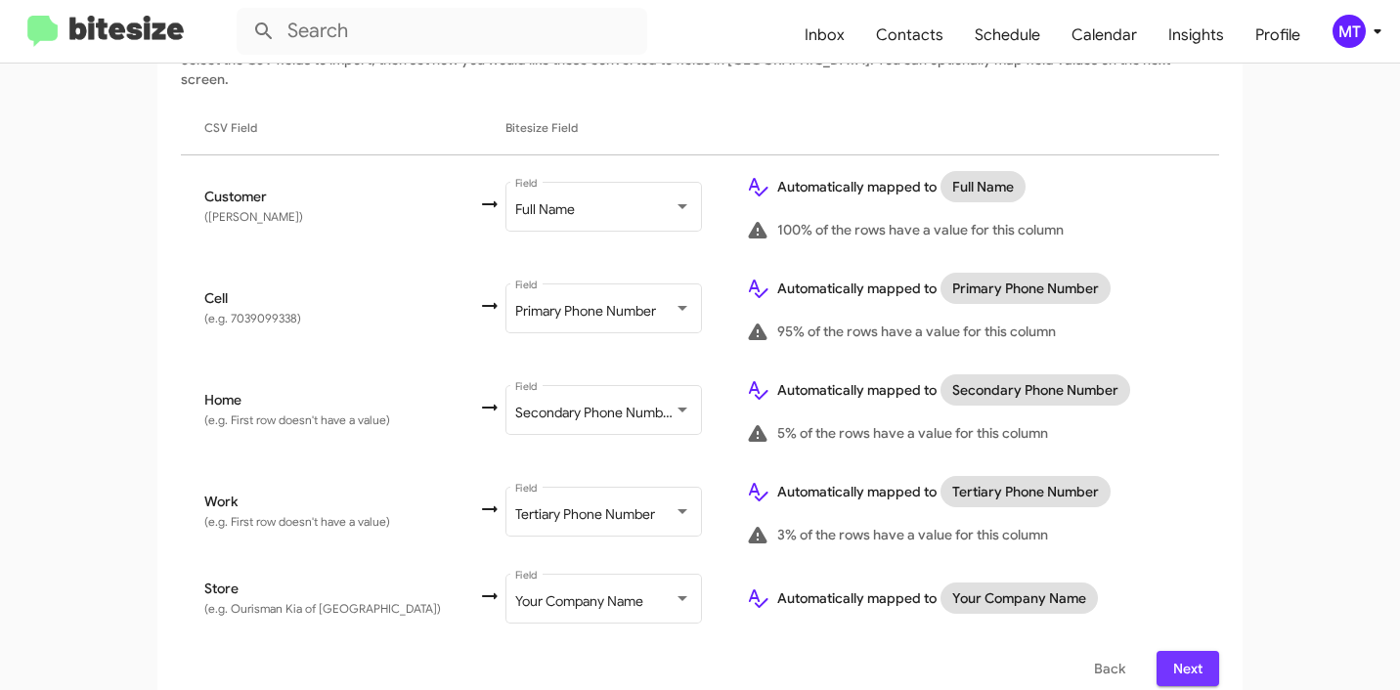
click at [1177, 651] on span "Next" at bounding box center [1187, 668] width 31 height 35
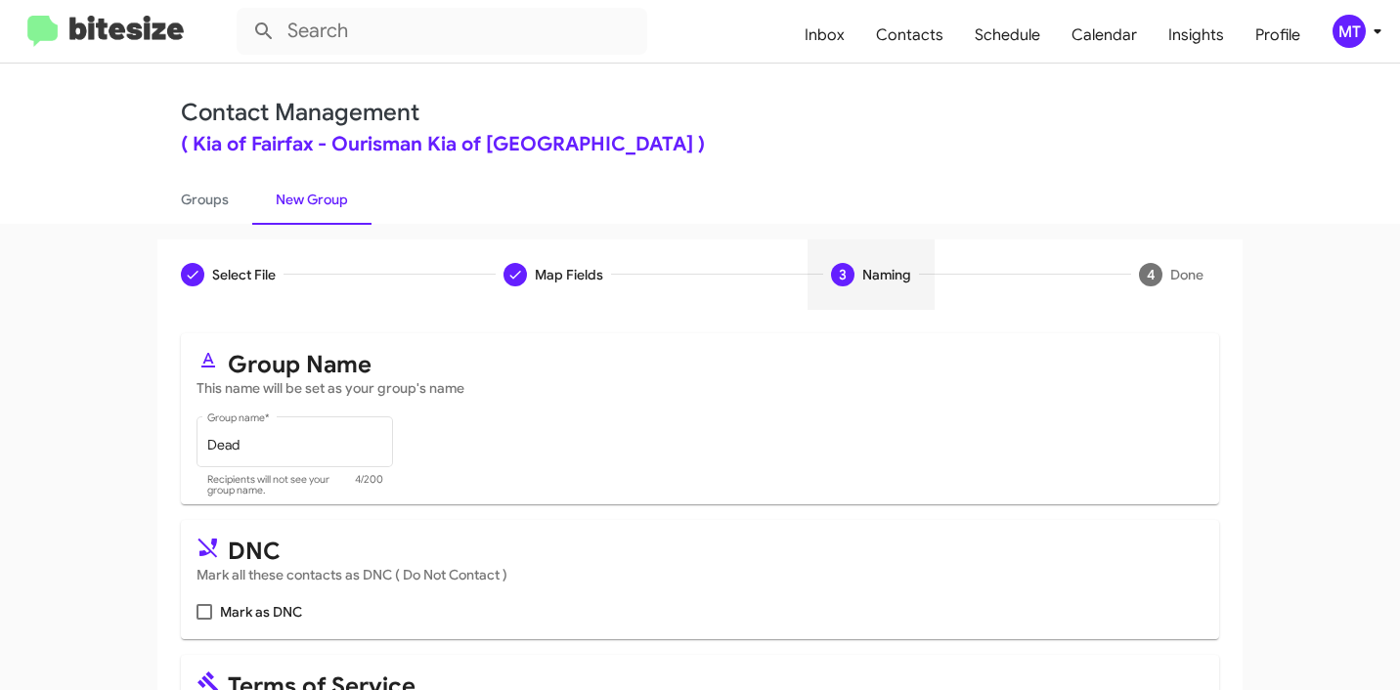
scroll to position [174, 0]
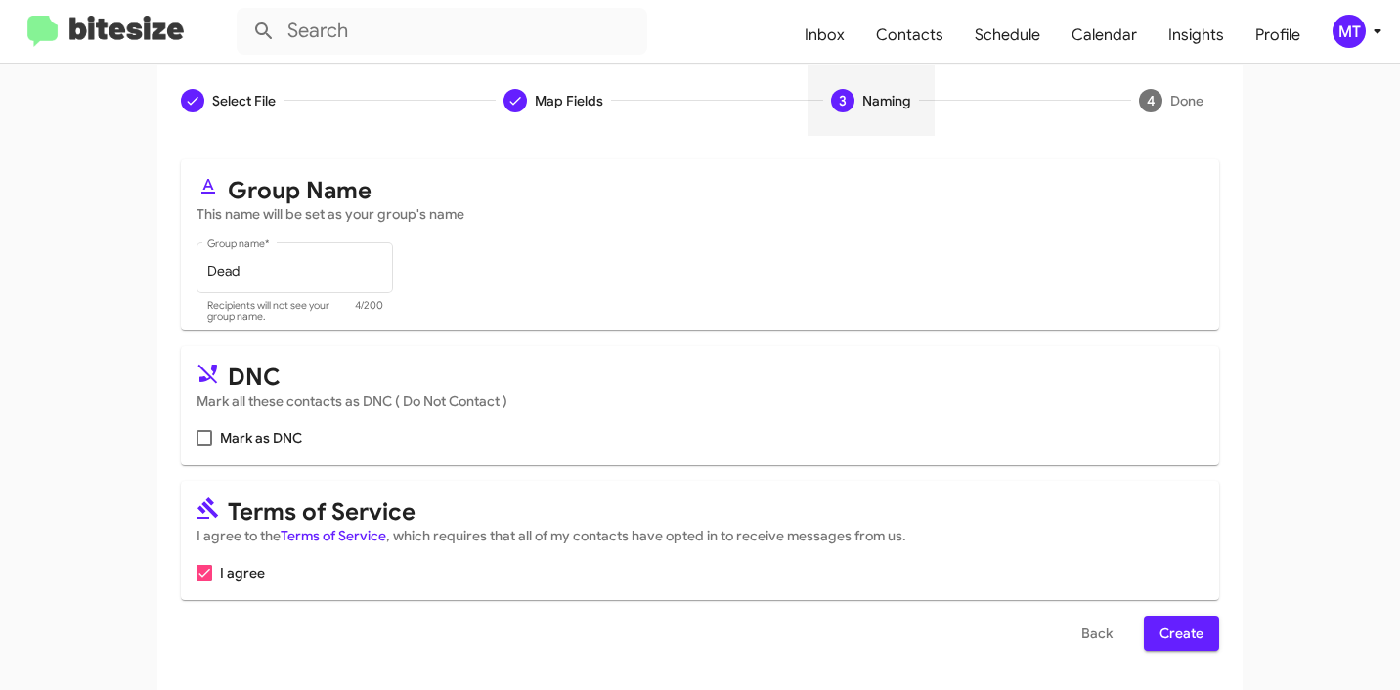
click at [201, 438] on span at bounding box center [204, 438] width 16 height 16
click at [203, 446] on input "Mark as DNC" at bounding box center [203, 446] width 1 height 1
checkbox input "true"
click at [1162, 638] on span "Create" at bounding box center [1181, 633] width 44 height 35
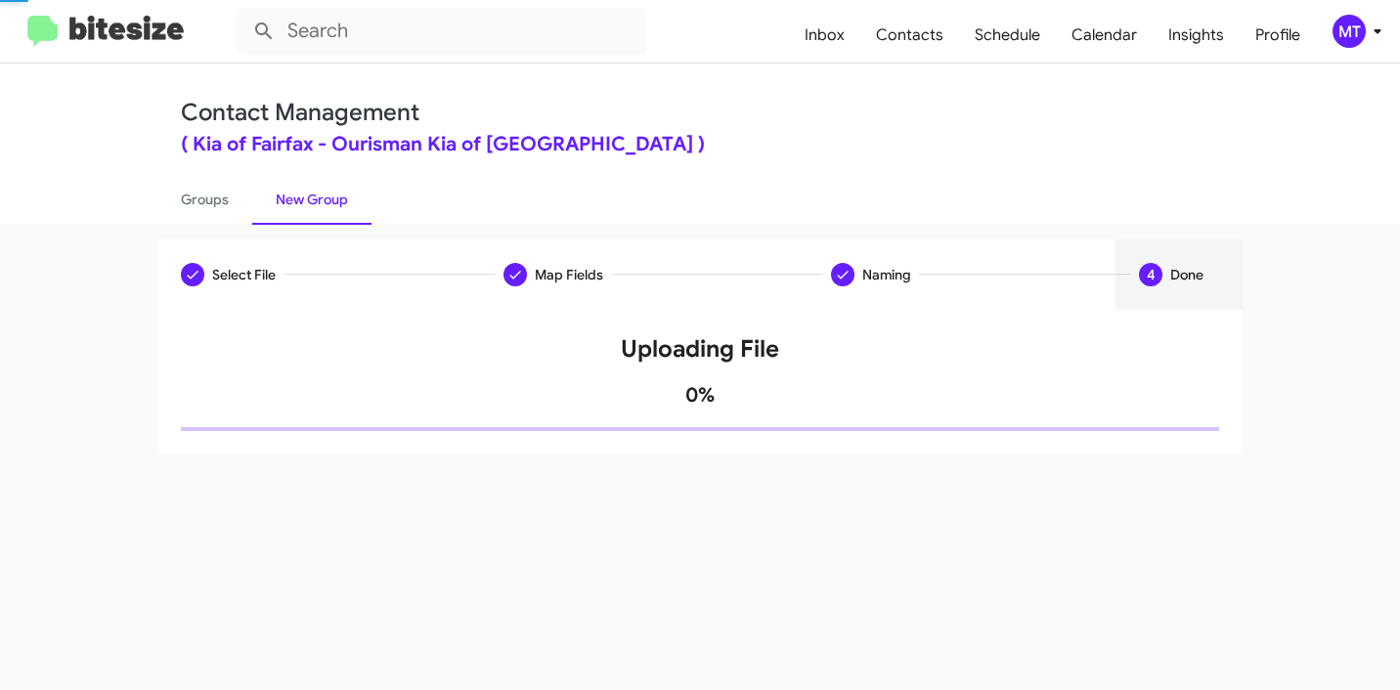
scroll to position [0, 0]
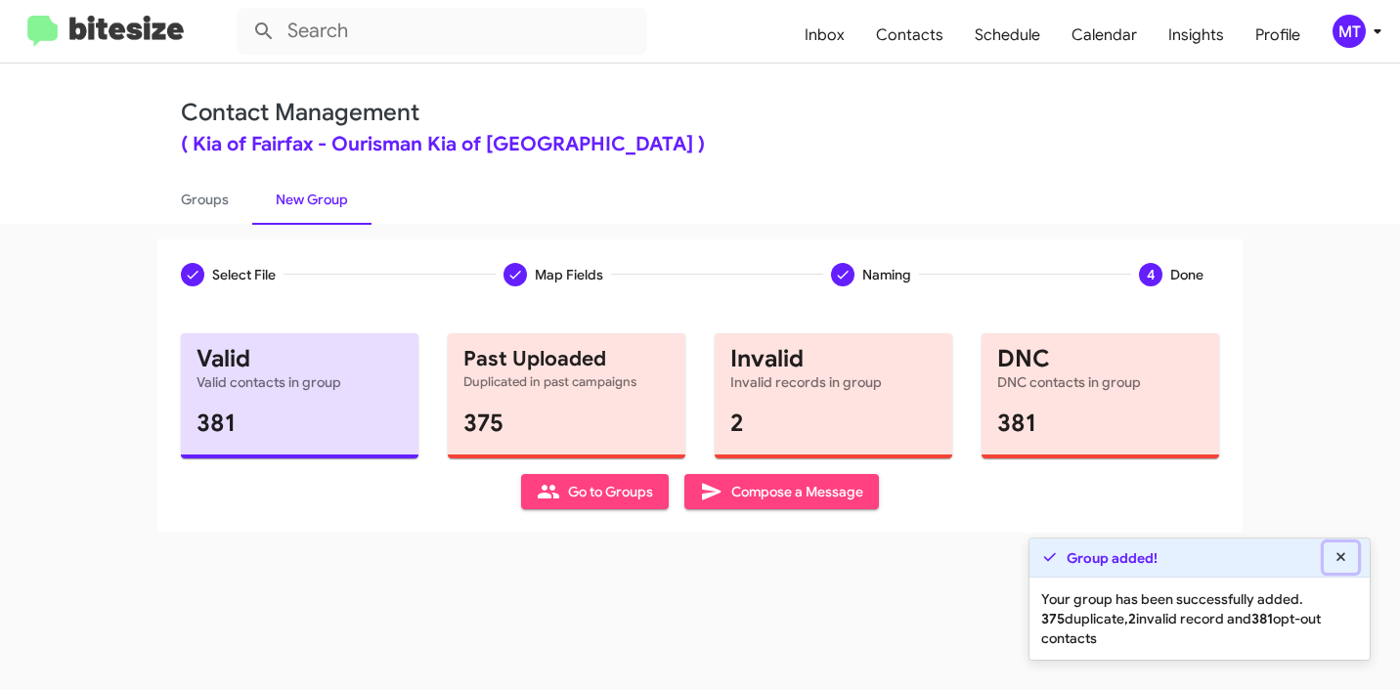
click at [1338, 552] on icon at bounding box center [1341, 557] width 18 height 14
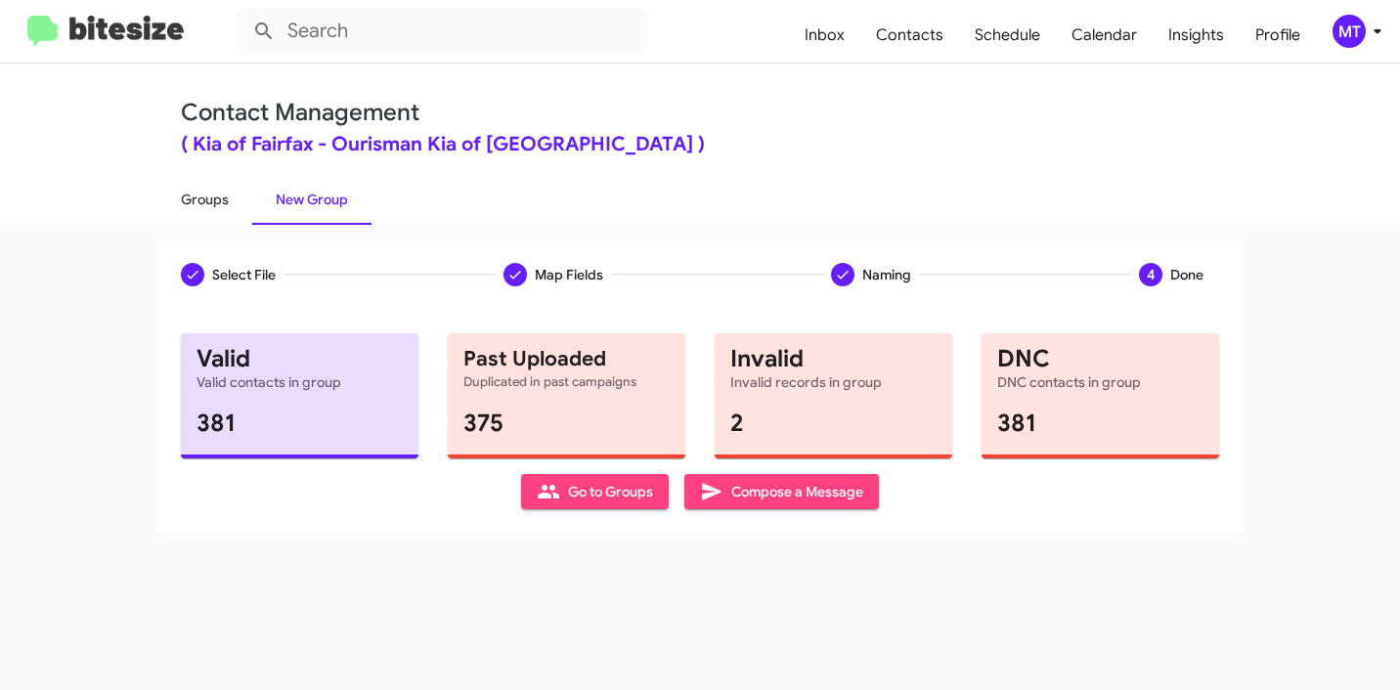
click at [184, 194] on link "Groups" at bounding box center [204, 199] width 95 height 51
type input "in:groups"
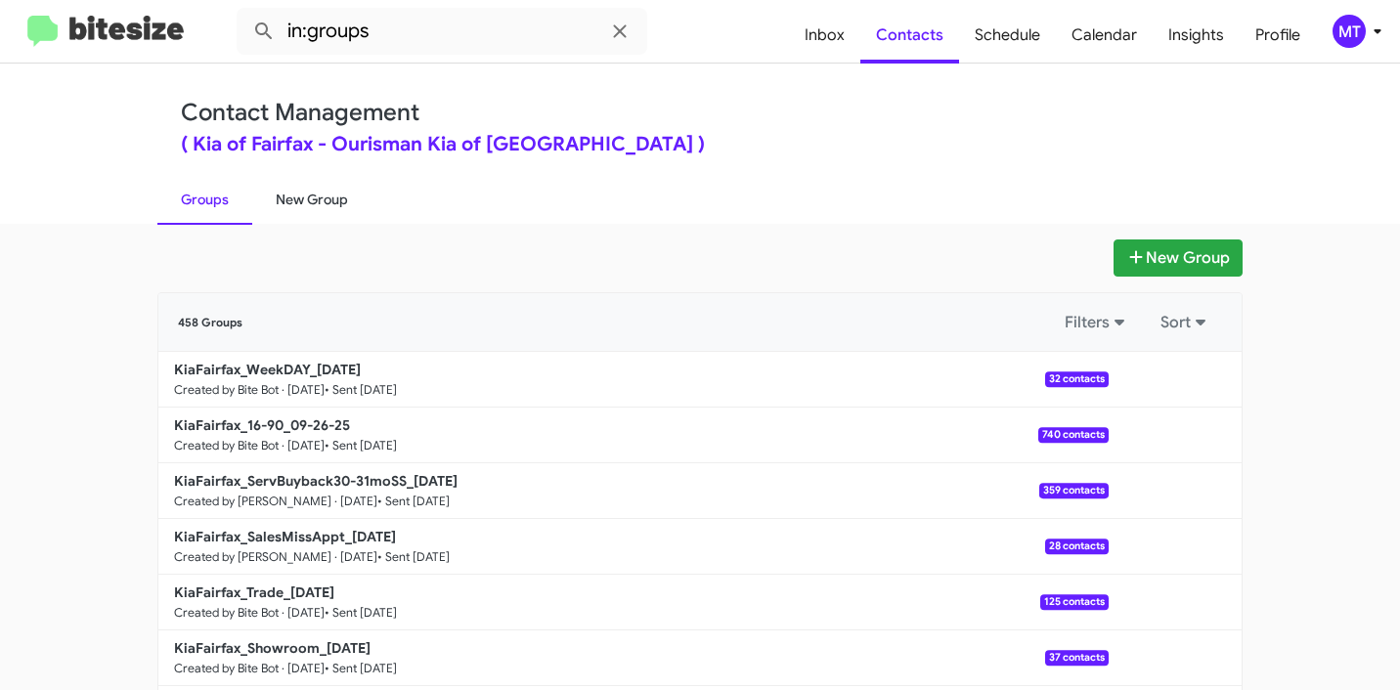
click at [314, 191] on link "New Group" at bounding box center [311, 199] width 119 height 51
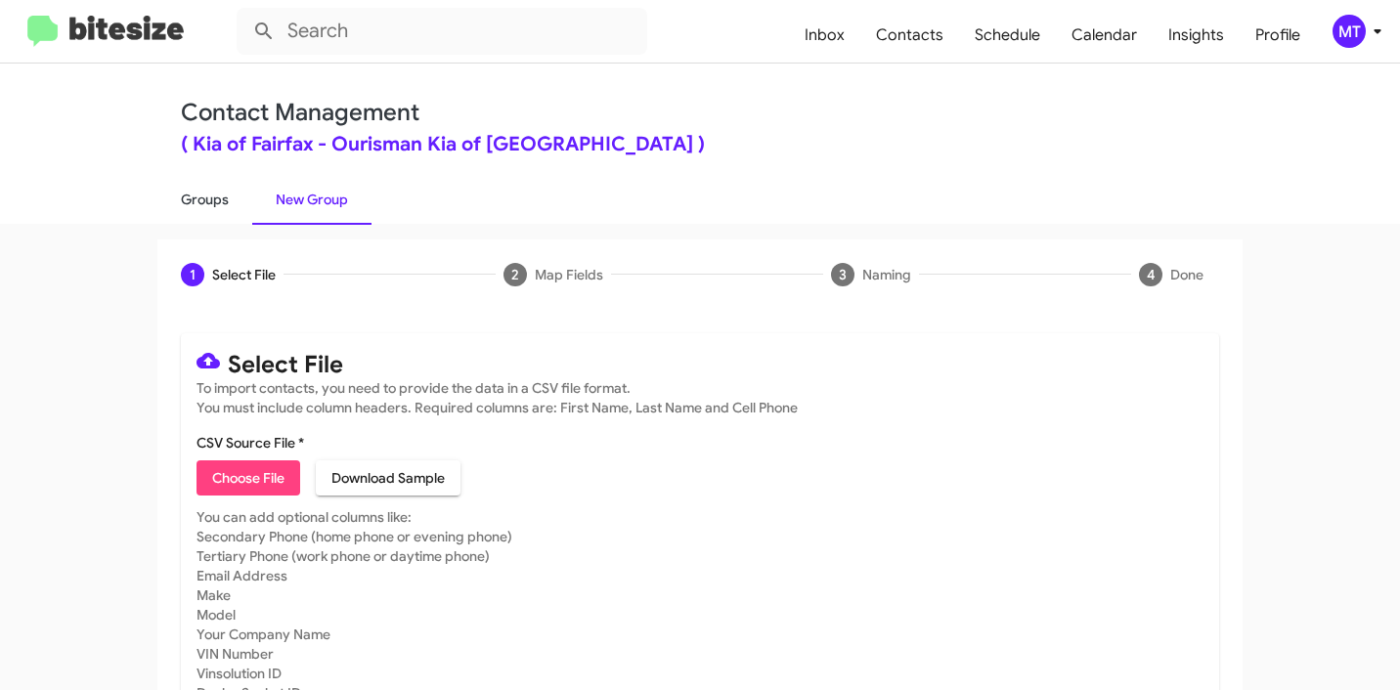
click at [194, 209] on link "Groups" at bounding box center [204, 199] width 95 height 51
type input "in:groups"
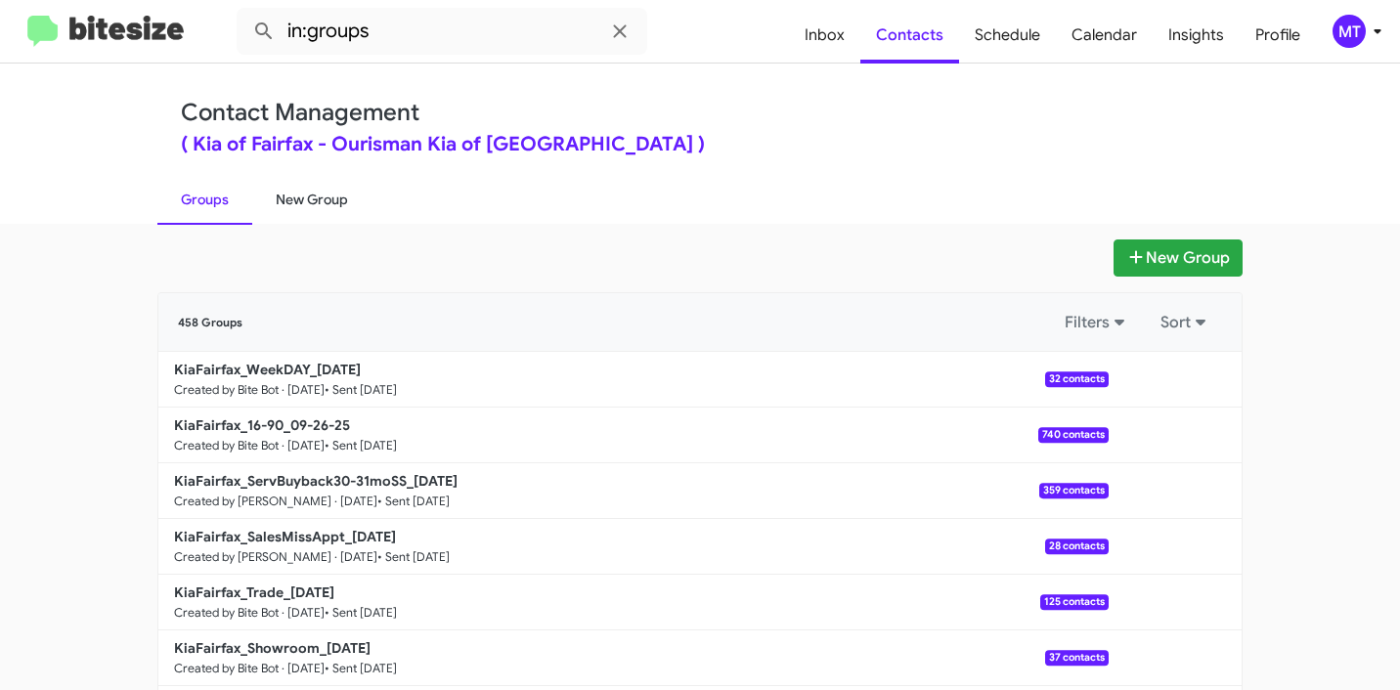
click at [291, 209] on link "New Group" at bounding box center [311, 199] width 119 height 51
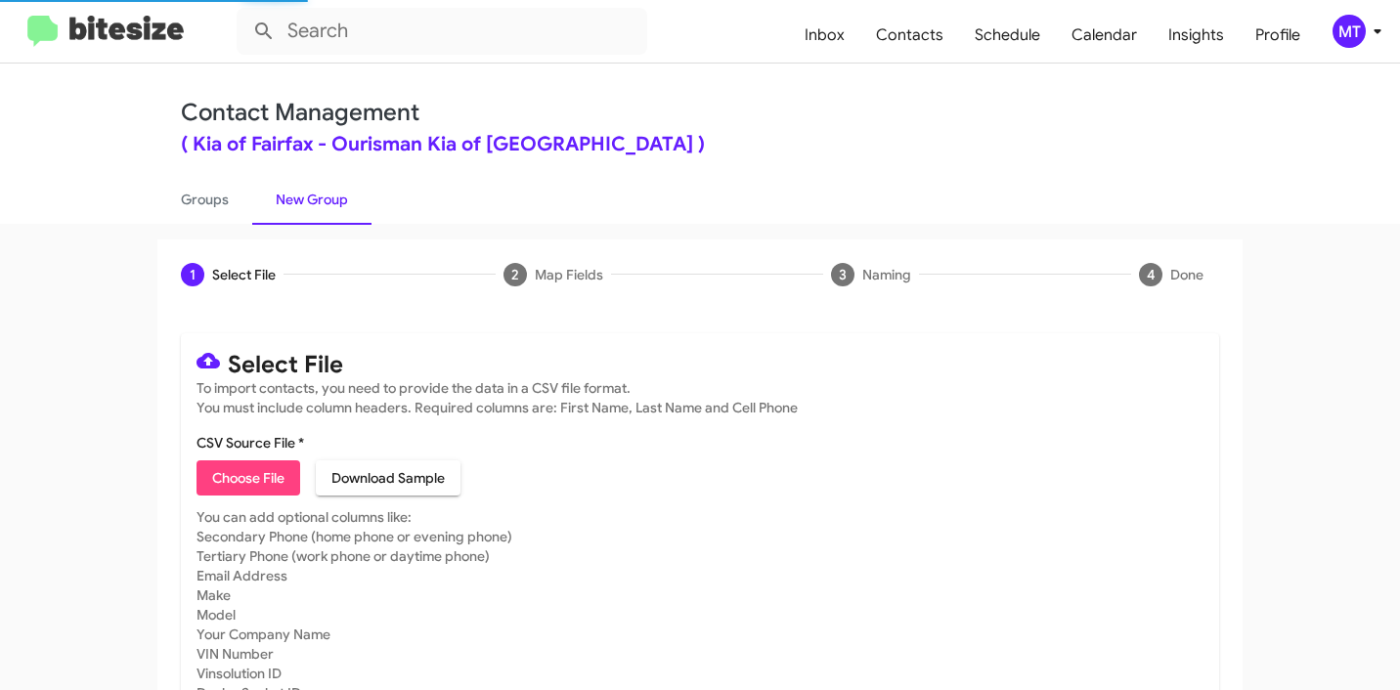
click at [240, 457] on mat-card-content "CSV Source File * Choose File Download Sample" at bounding box center [699, 464] width 1007 height 63
click at [245, 479] on span "Choose File" at bounding box center [248, 477] width 72 height 35
type input "Delivered"
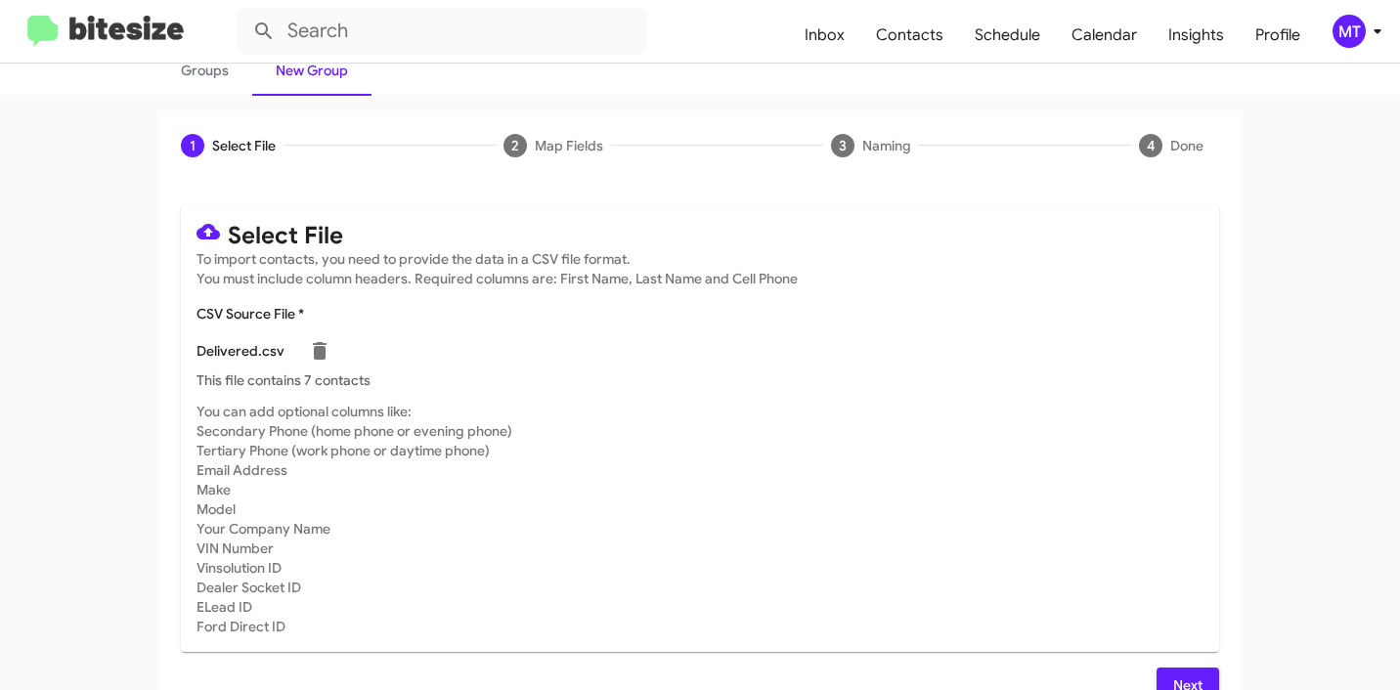
scroll to position [165, 0]
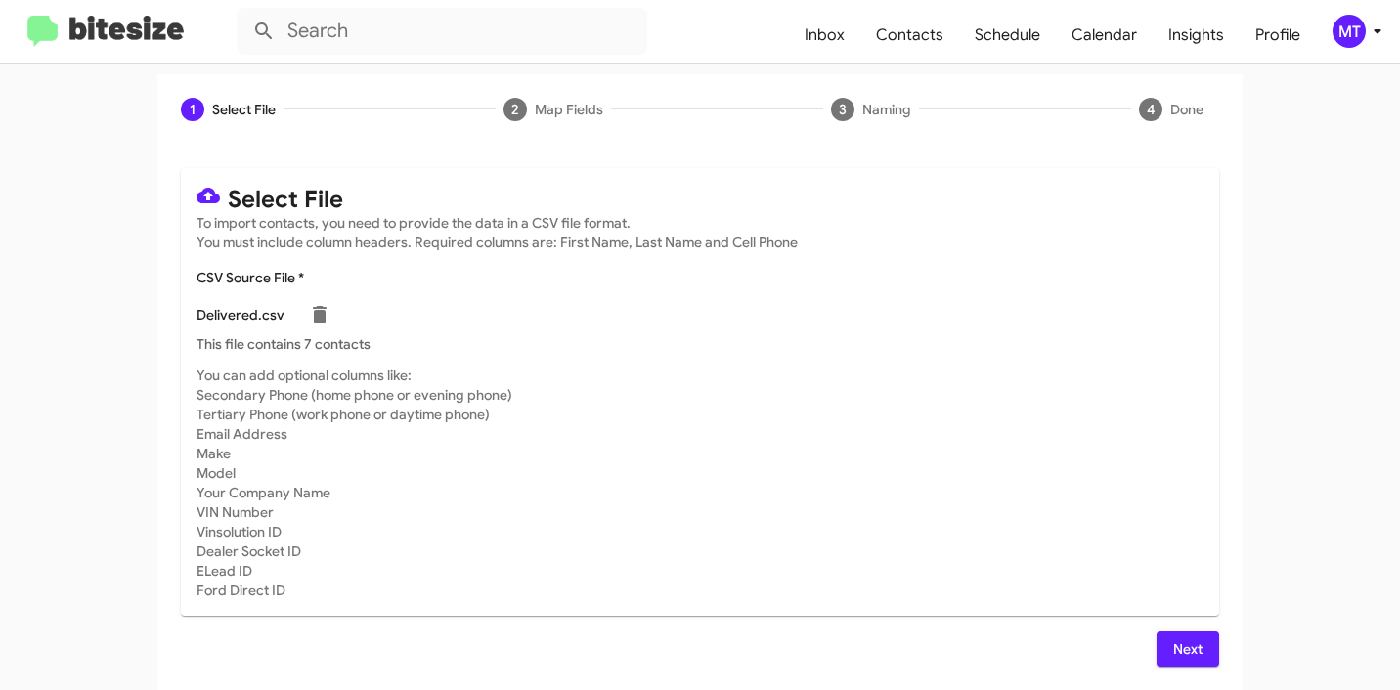
click at [1182, 643] on span "Next" at bounding box center [1187, 648] width 31 height 35
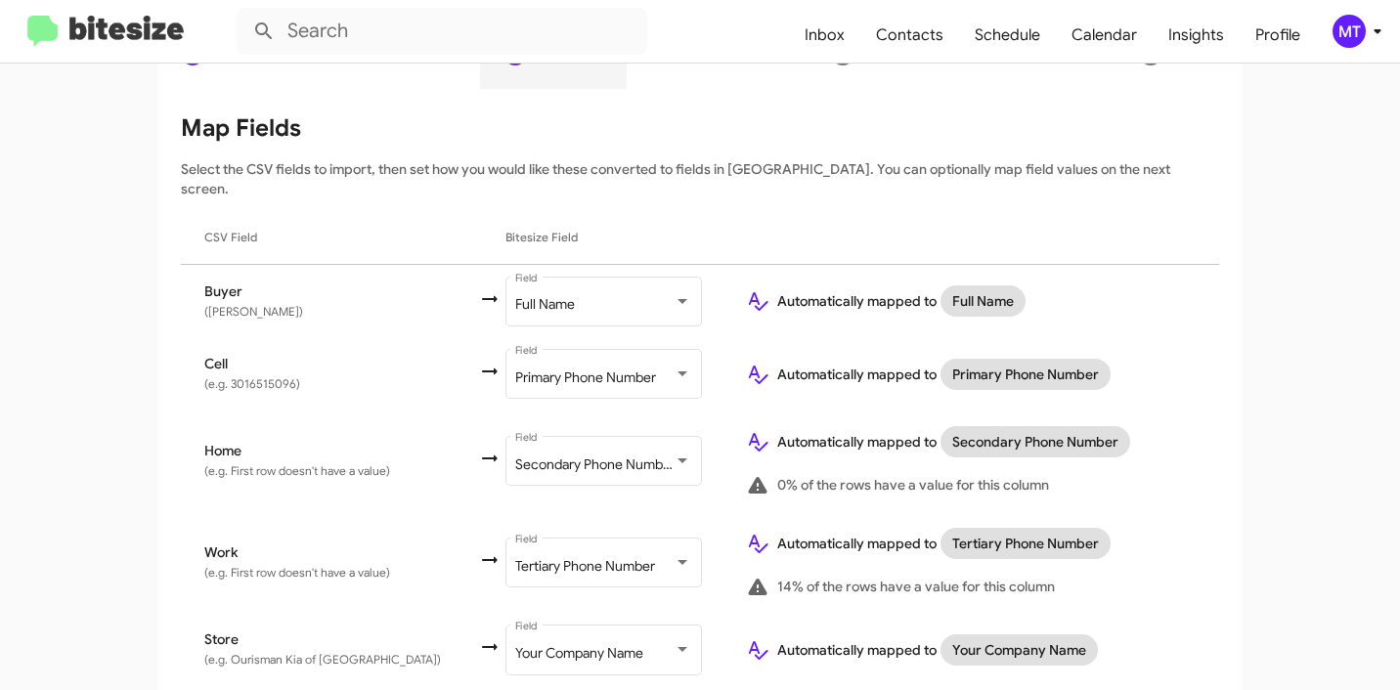
scroll to position [273, 0]
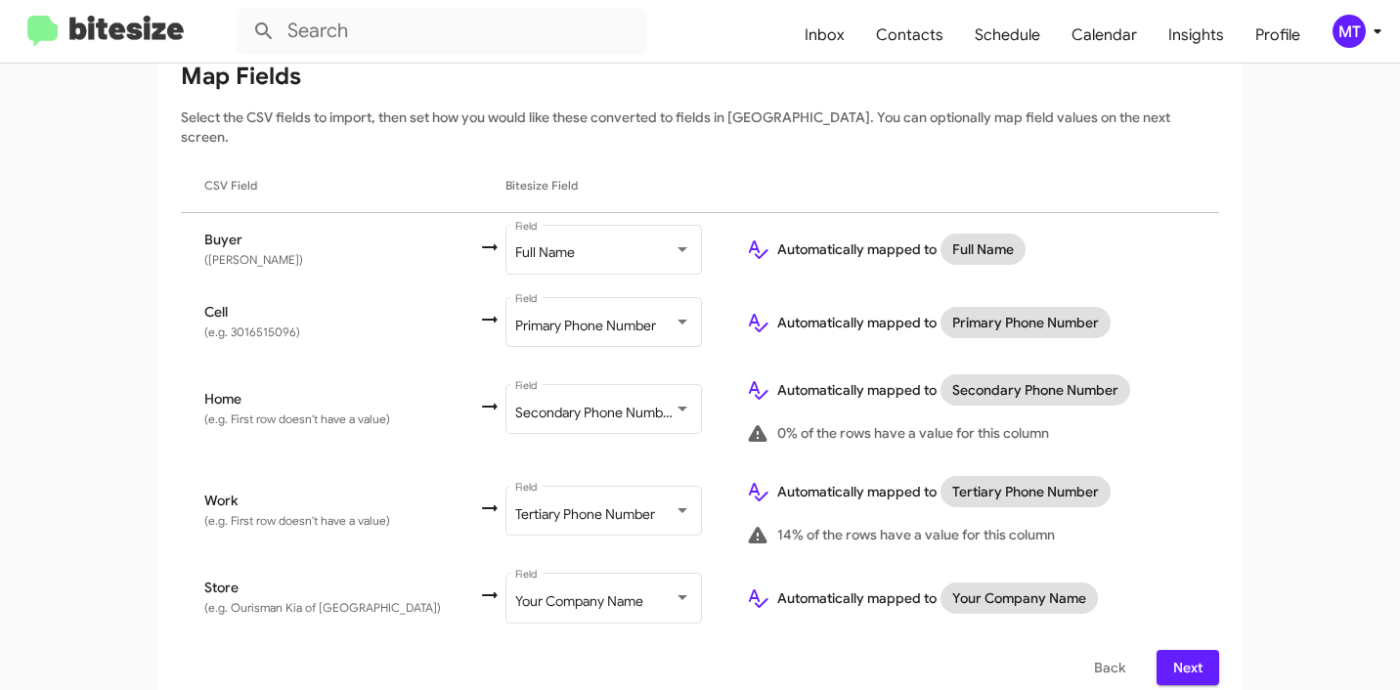
click at [1178, 650] on span "Next" at bounding box center [1187, 667] width 31 height 35
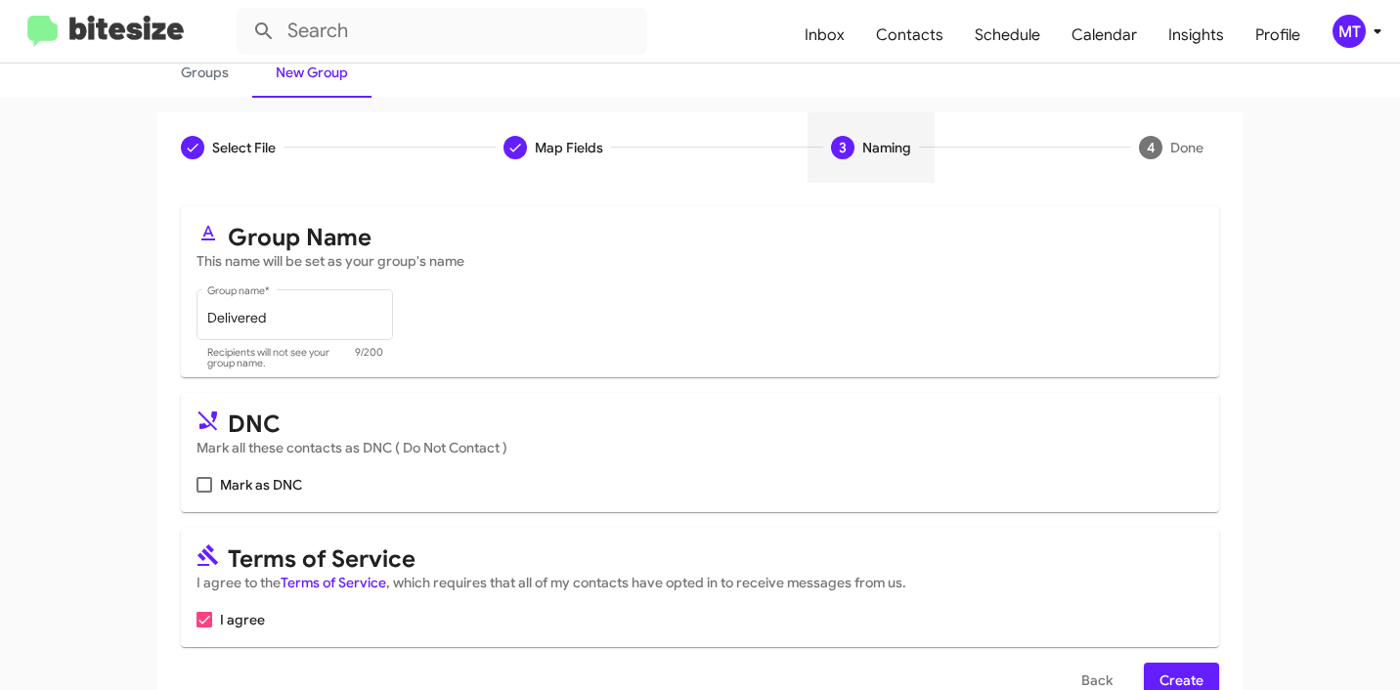
scroll to position [174, 0]
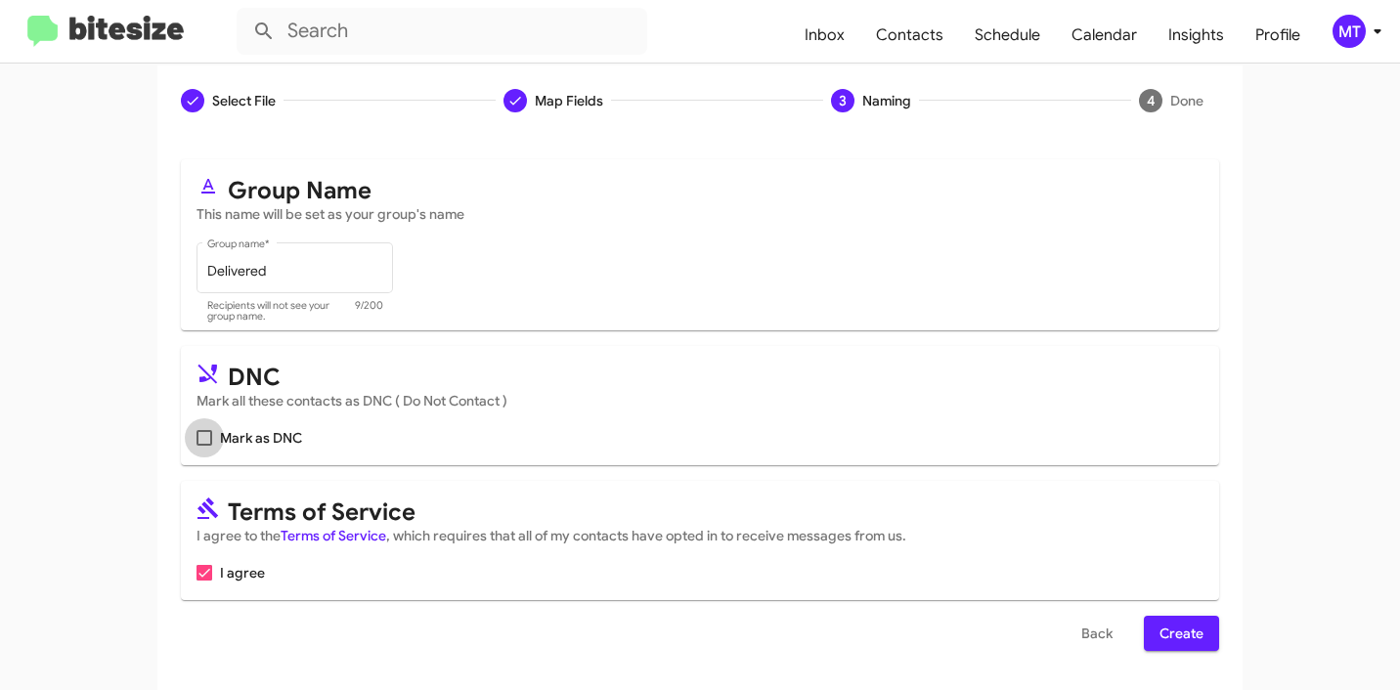
click at [196, 428] on label "Mark as DNC" at bounding box center [249, 437] width 106 height 23
click at [203, 446] on input "Mark as DNC" at bounding box center [203, 446] width 1 height 1
checkbox input "true"
click at [1188, 633] on span "Create" at bounding box center [1181, 633] width 44 height 35
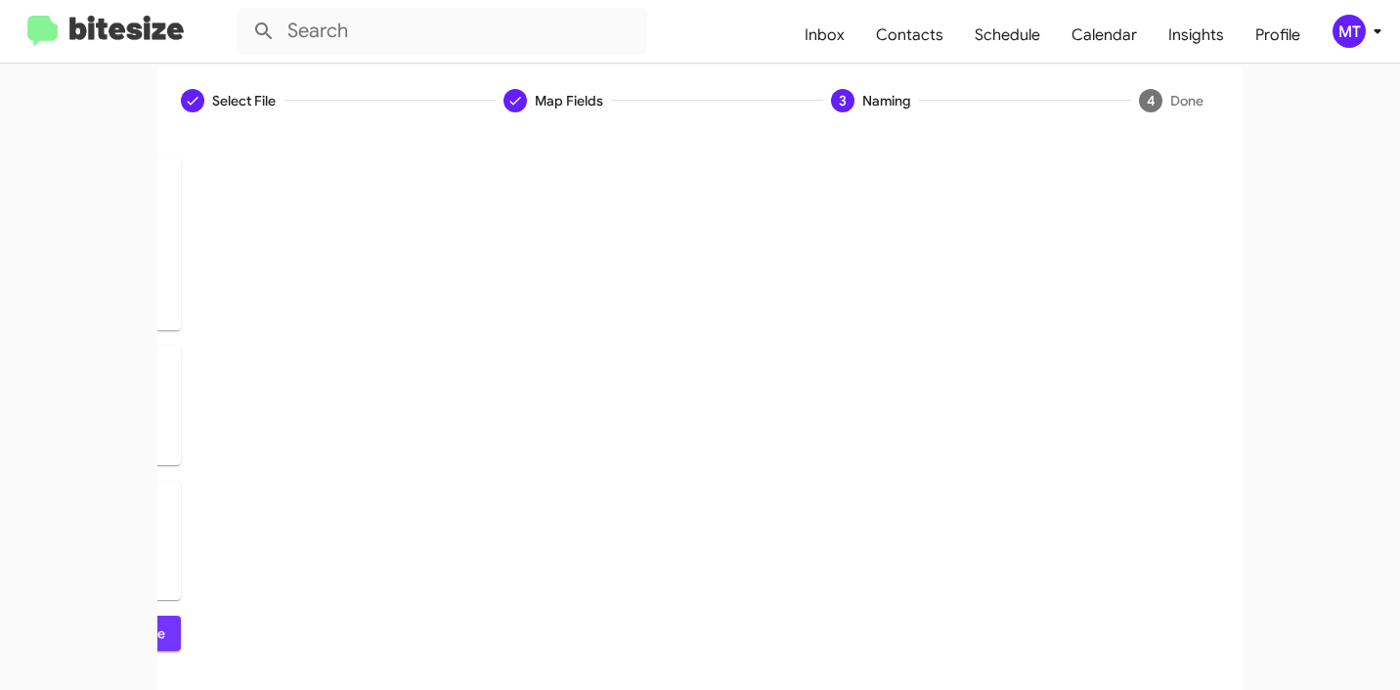
scroll to position [0, 0]
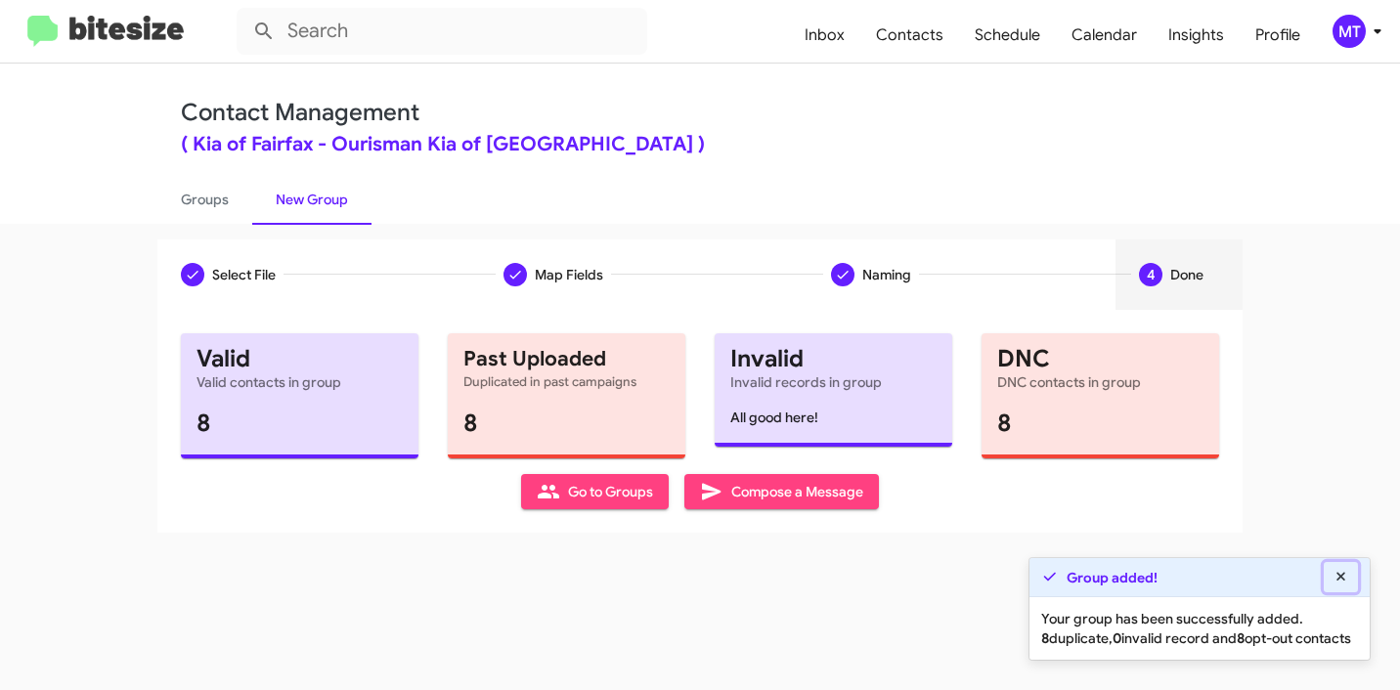
click at [1349, 562] on button at bounding box center [1340, 577] width 35 height 30
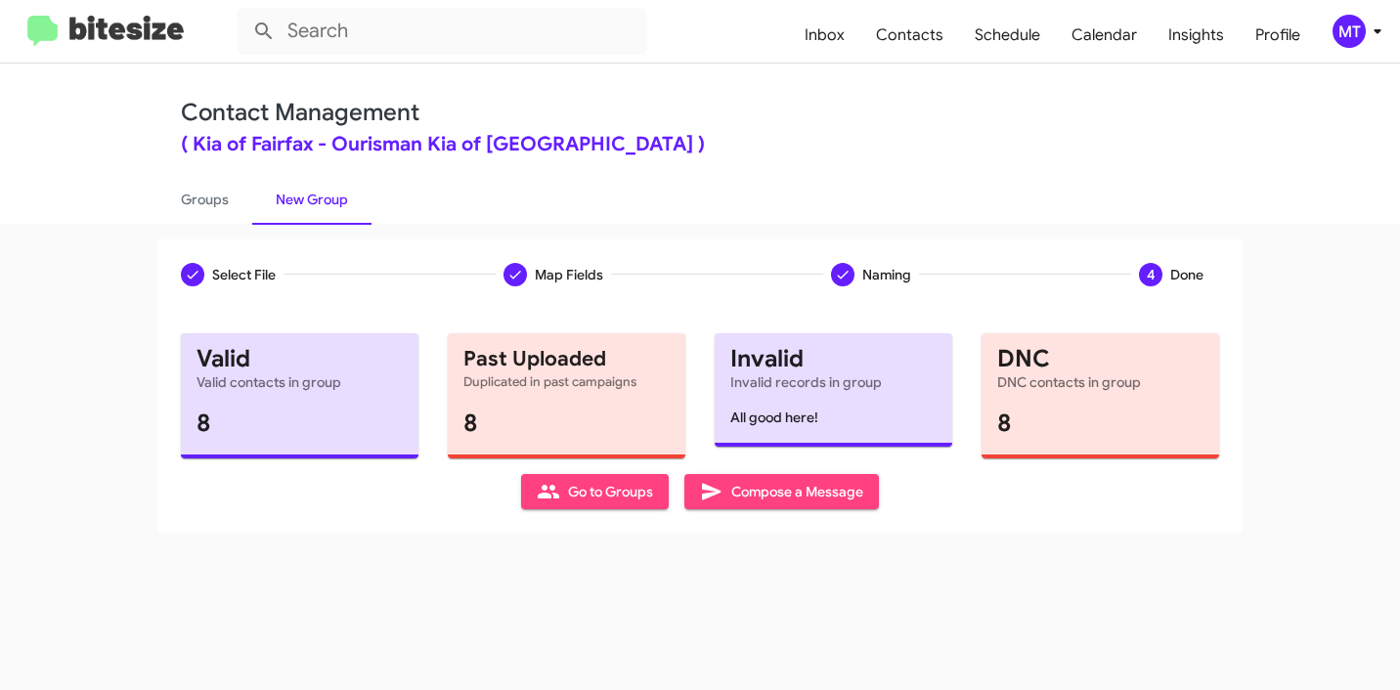
click at [1027, 572] on div "Select File Map Fields Naming 4 Done Select File To import contacts, you need t…" at bounding box center [700, 457] width 1400 height 466
click at [197, 191] on link "Groups" at bounding box center [204, 199] width 95 height 51
type input "in:groups"
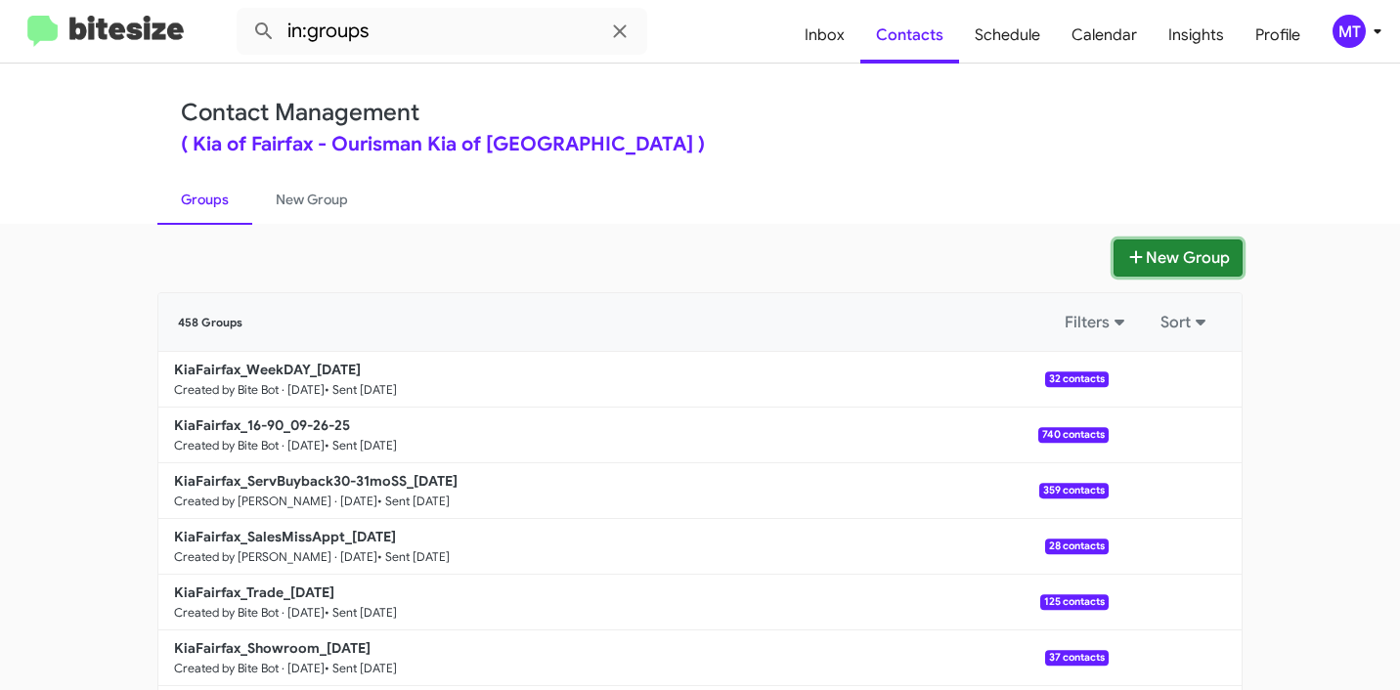
click at [1168, 262] on button "New Group" at bounding box center [1177, 257] width 129 height 37
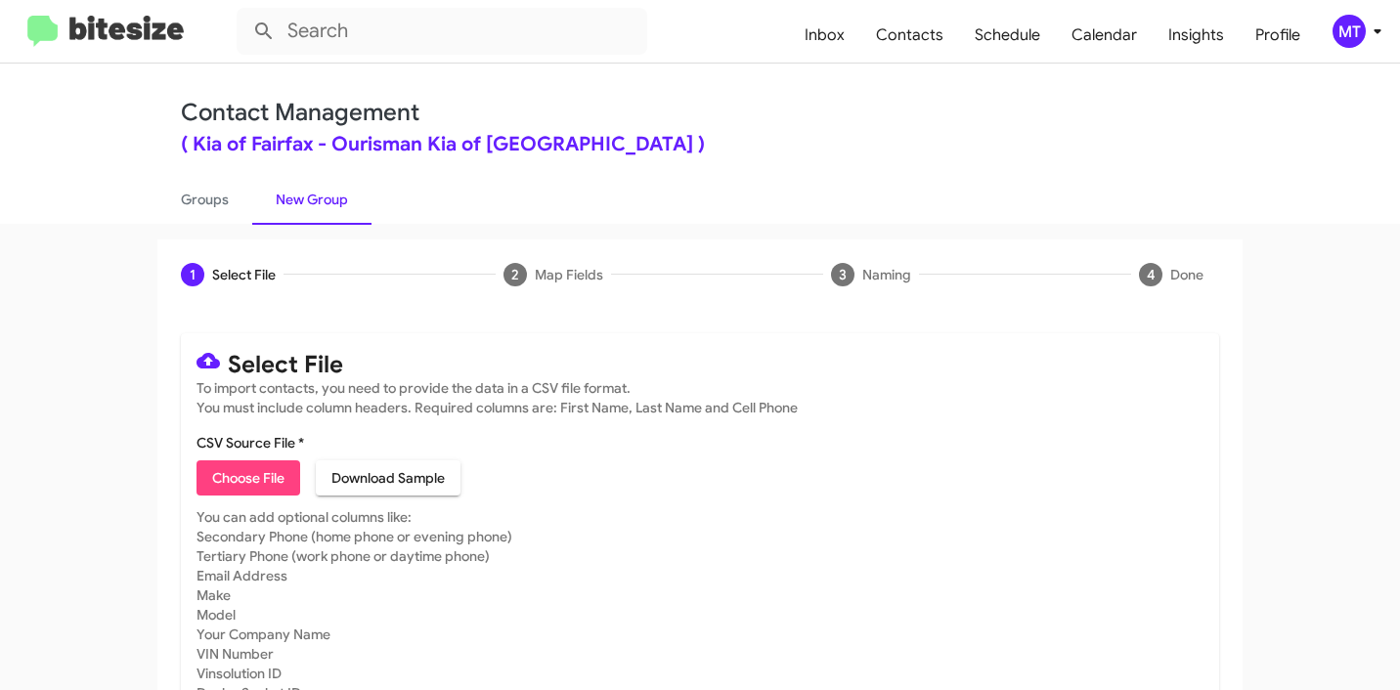
click at [239, 484] on span "Choose File" at bounding box center [248, 477] width 72 height 35
click at [255, 475] on span "Choose File" at bounding box center [248, 477] width 72 height 35
type input "KiaFairfax_2-14_09-29-25"
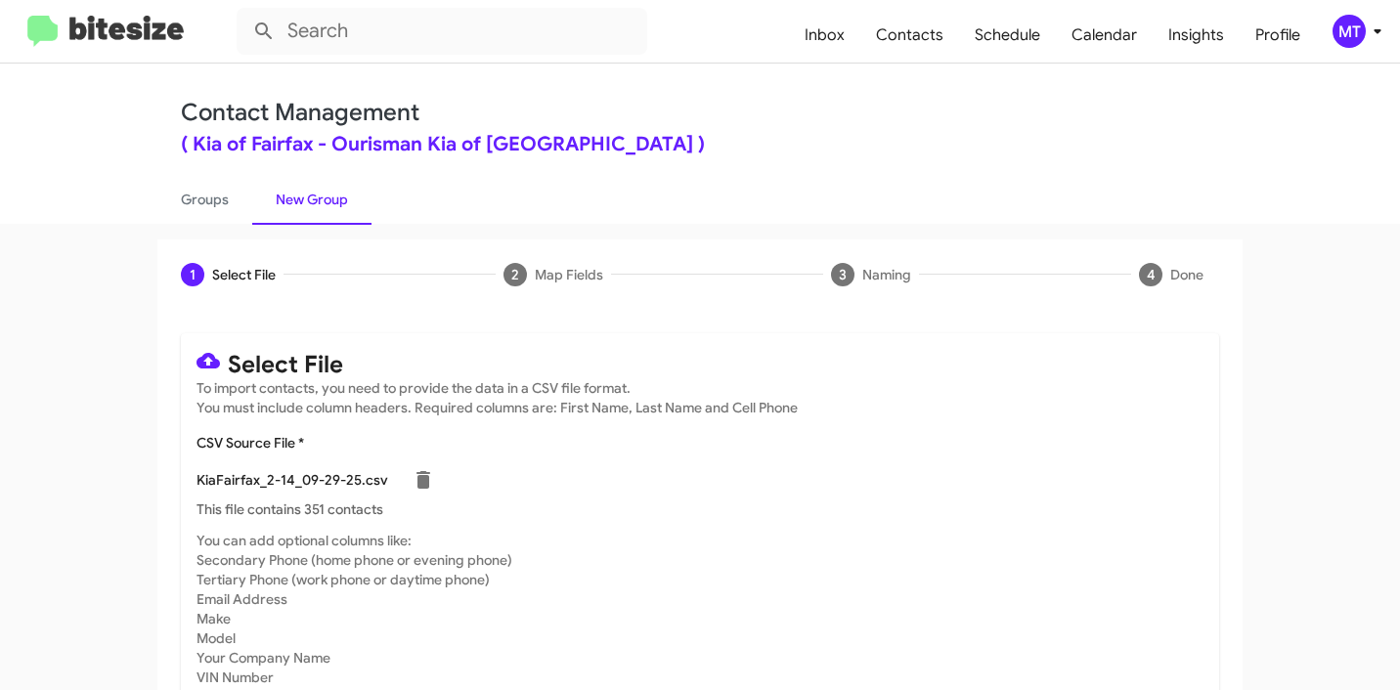
click at [1361, 34] on div "MT" at bounding box center [1348, 31] width 33 height 33
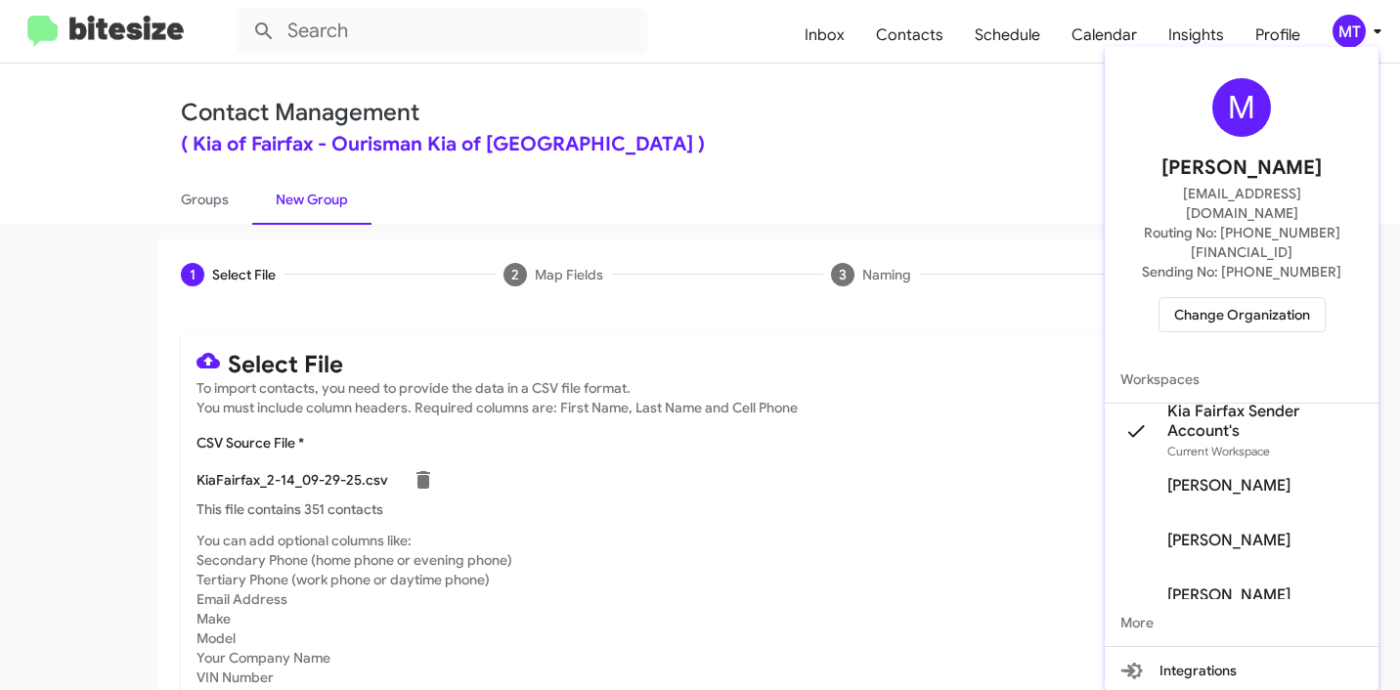
click at [921, 116] on div at bounding box center [700, 345] width 1400 height 690
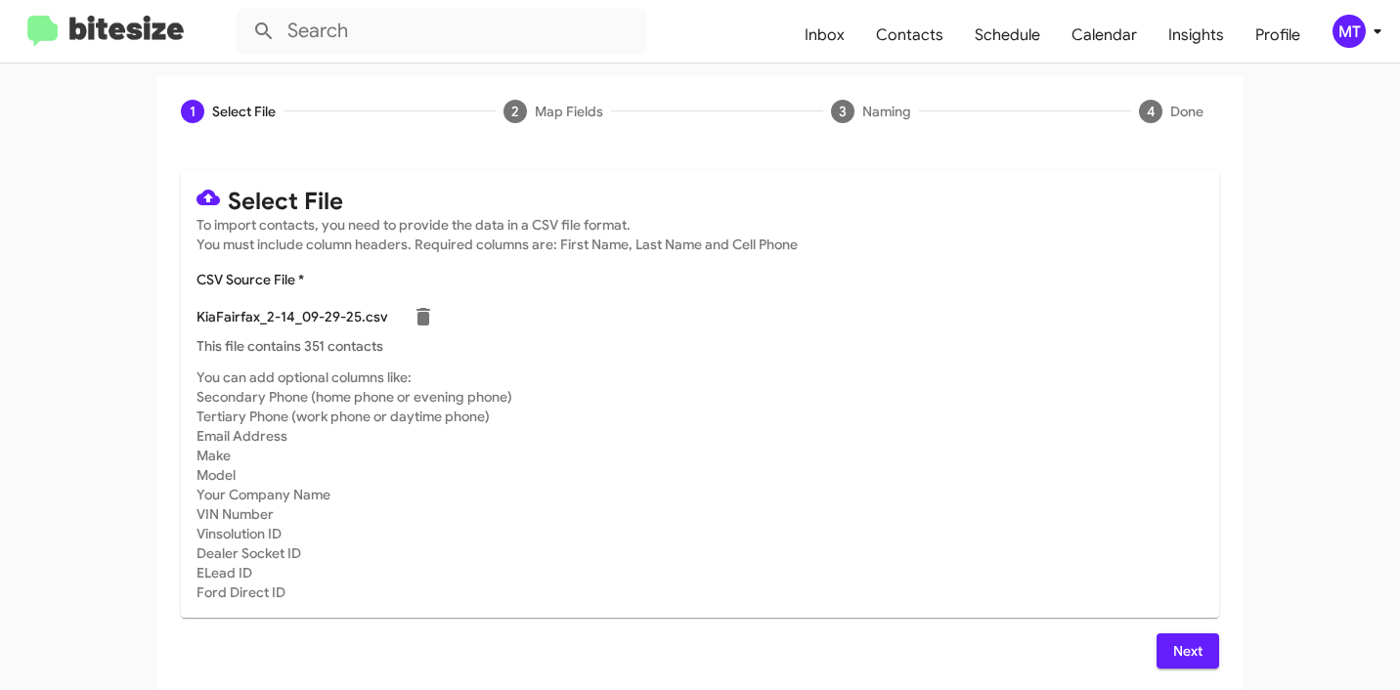
scroll to position [165, 0]
click at [1174, 643] on span "Next" at bounding box center [1187, 648] width 31 height 35
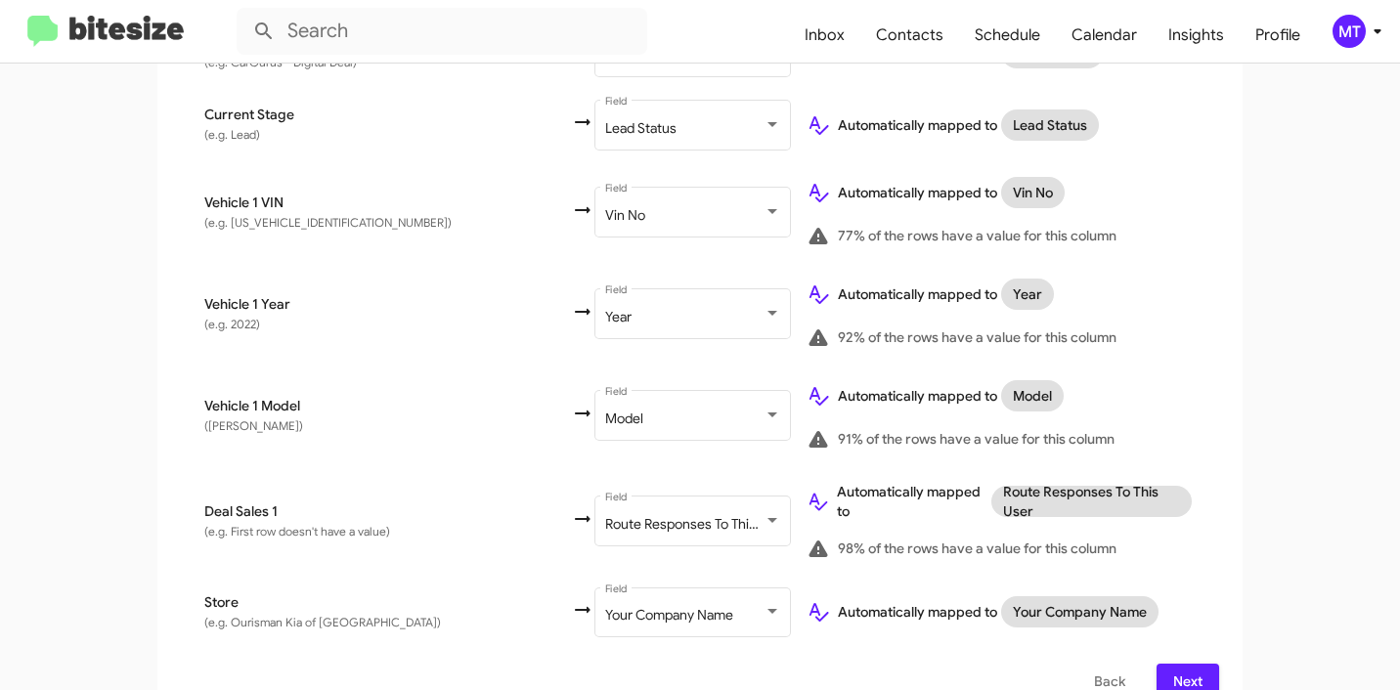
scroll to position [1175, 0]
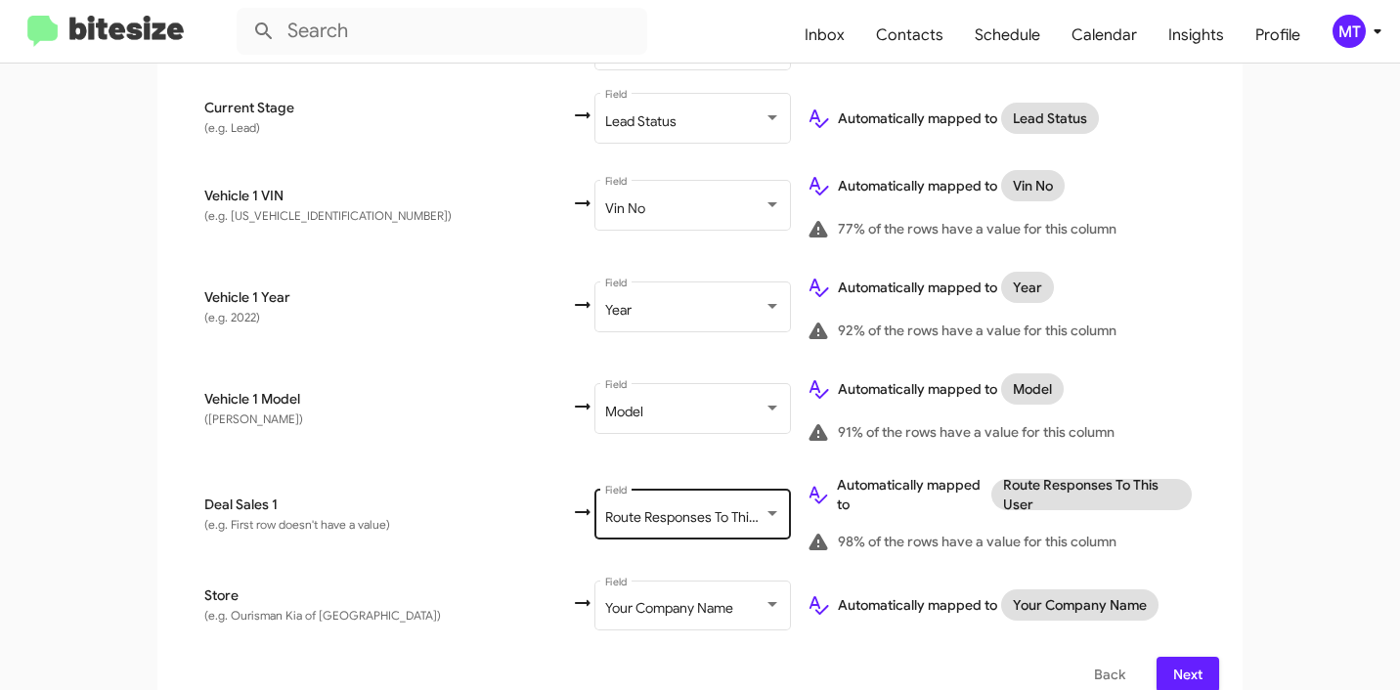
click at [763, 506] on div at bounding box center [772, 514] width 18 height 16
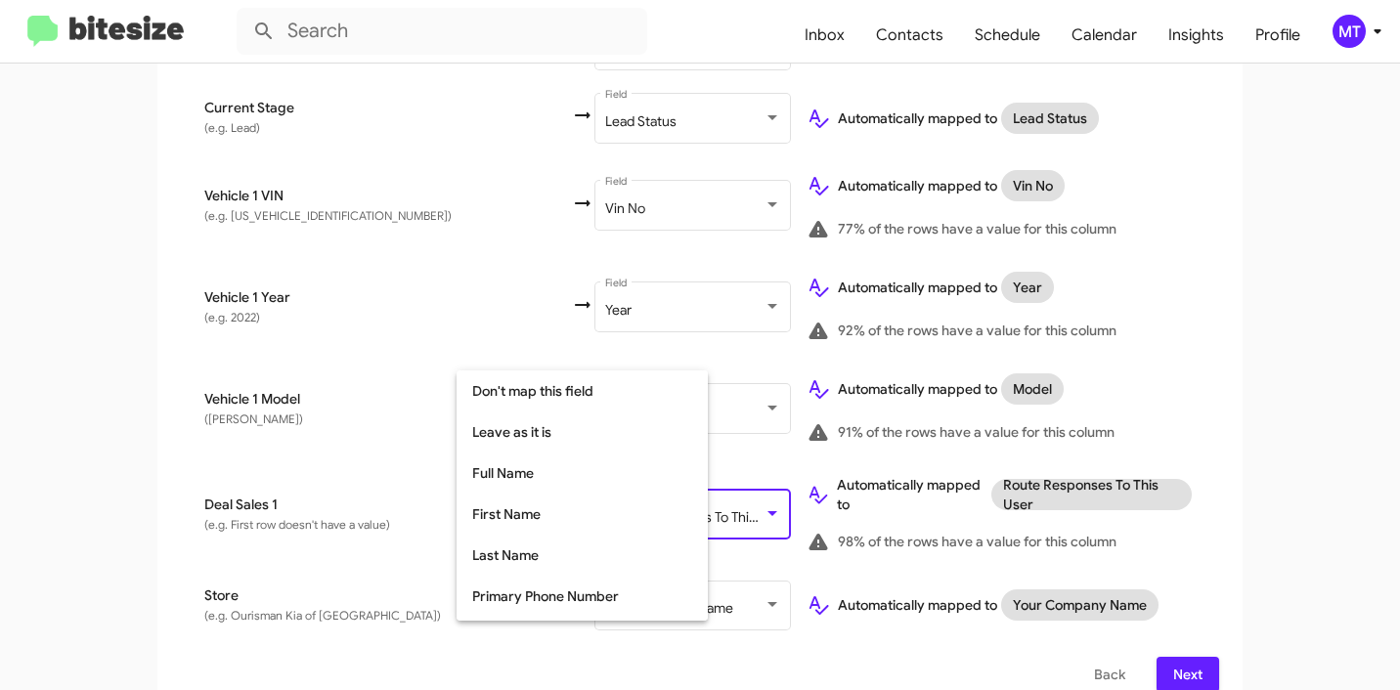
scroll to position [388, 0]
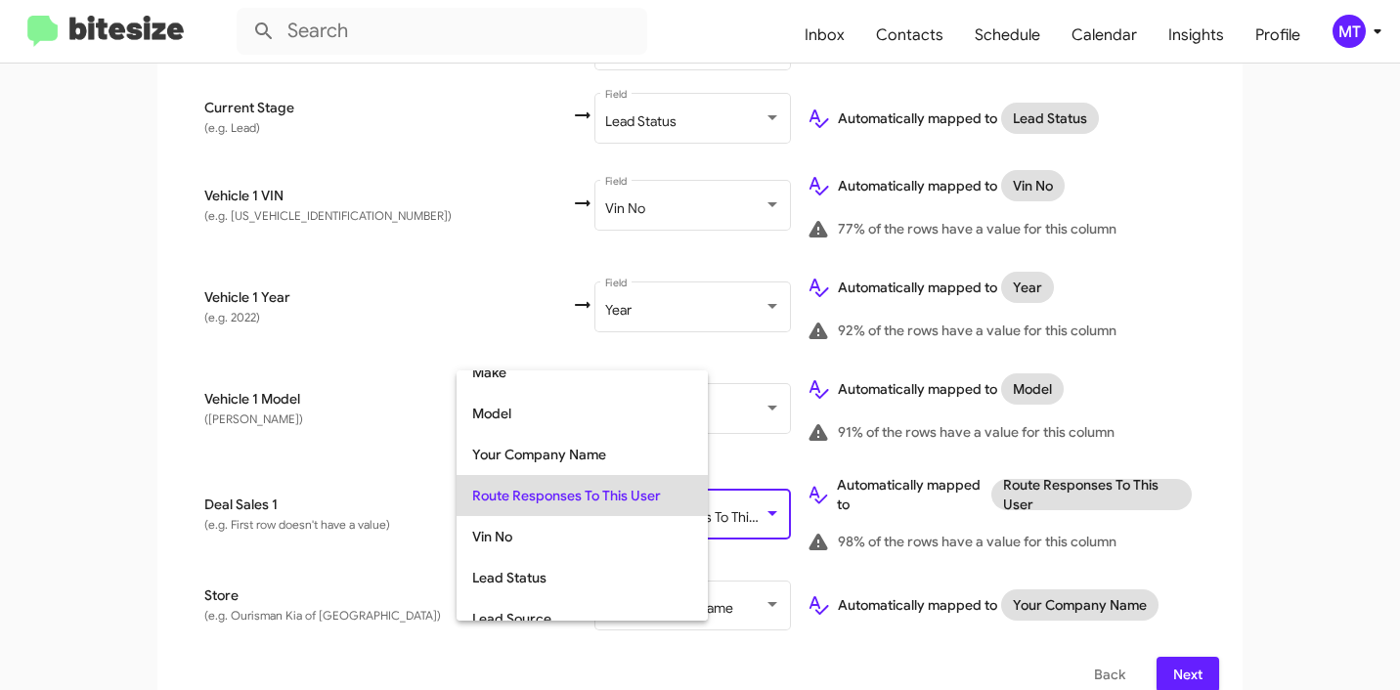
click at [282, 537] on div at bounding box center [700, 345] width 1400 height 690
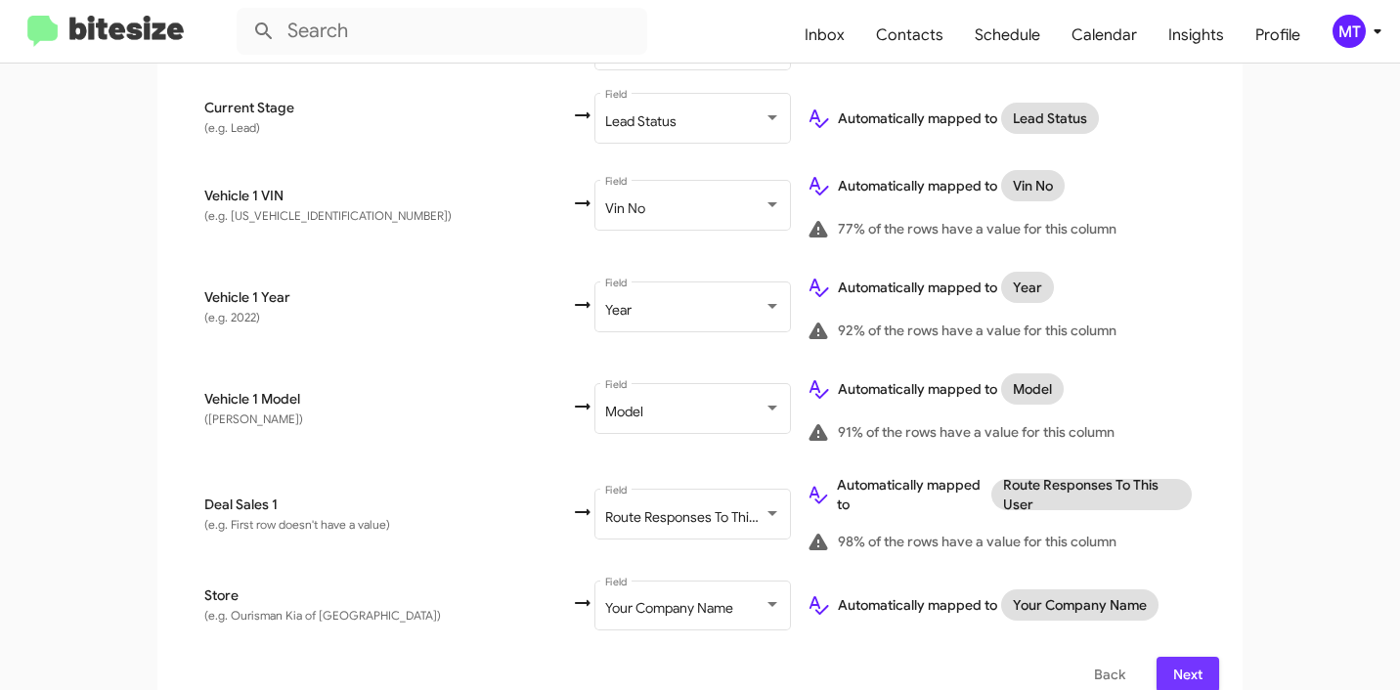
click at [1179, 660] on span "Next" at bounding box center [1187, 674] width 31 height 35
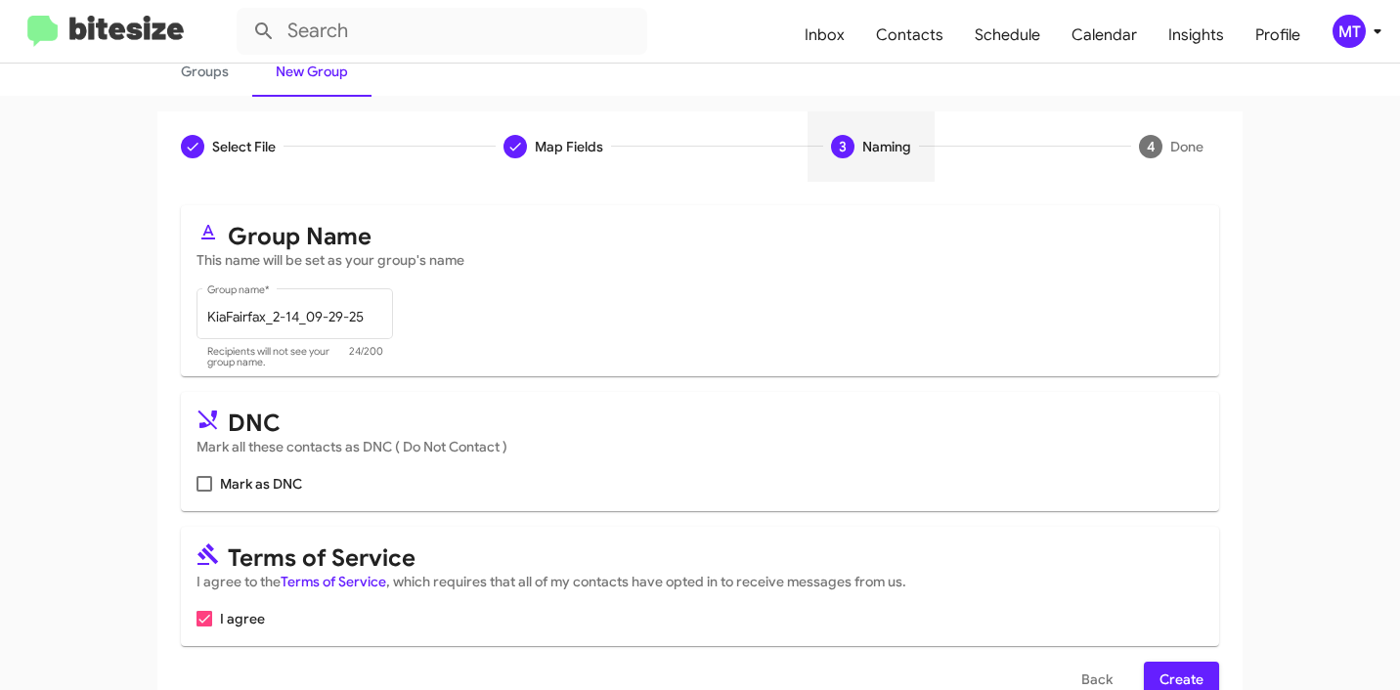
scroll to position [174, 0]
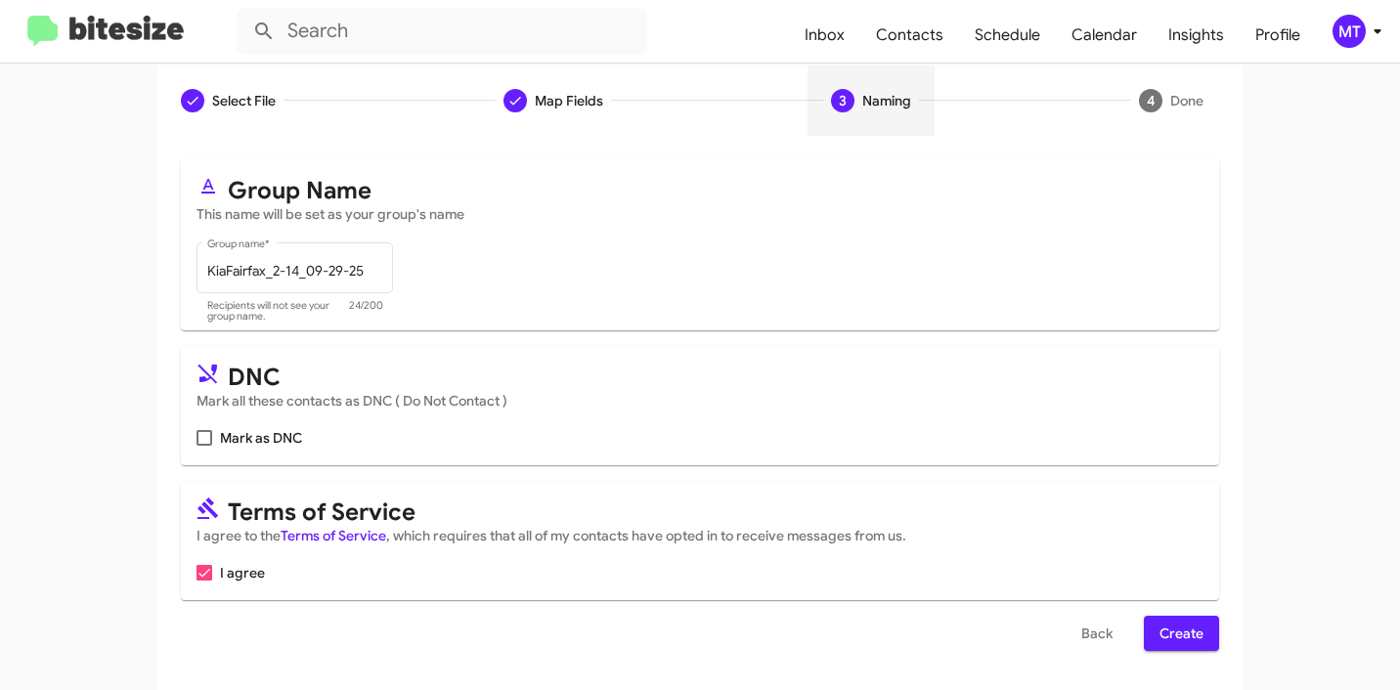
click at [1178, 631] on span "Create" at bounding box center [1181, 633] width 44 height 35
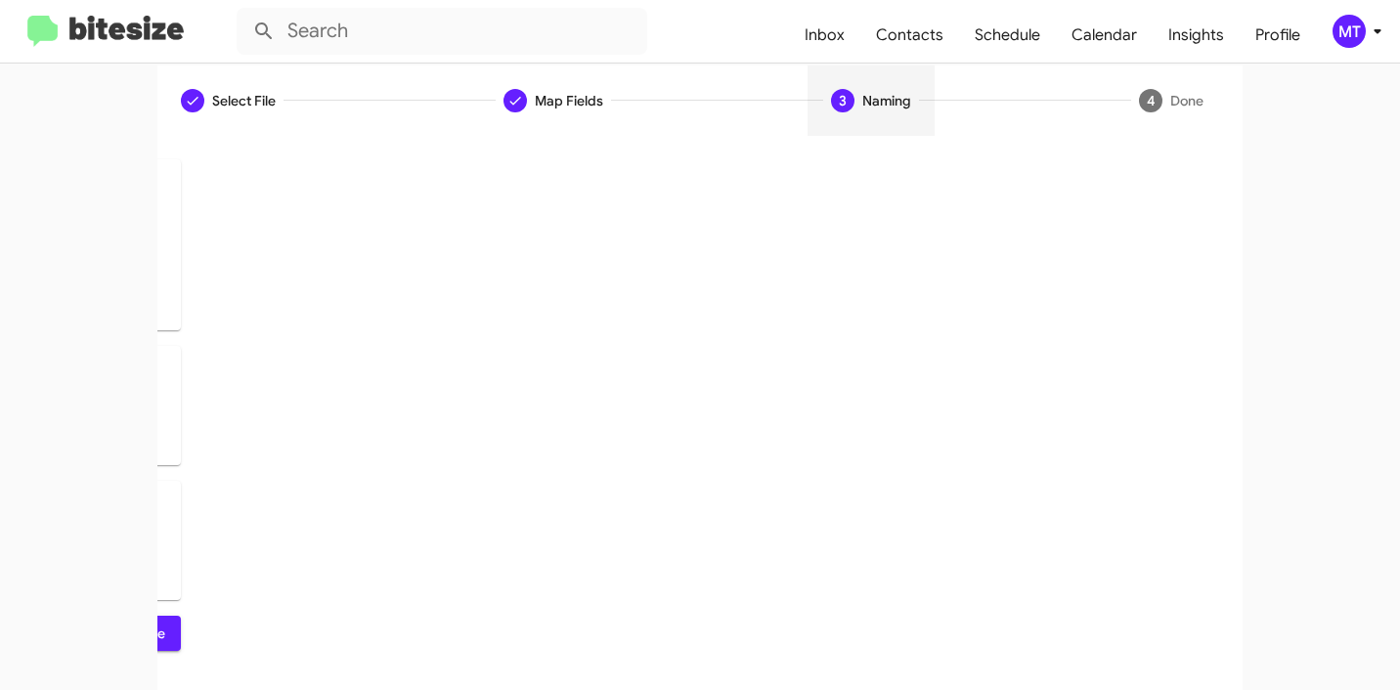
scroll to position [0, 0]
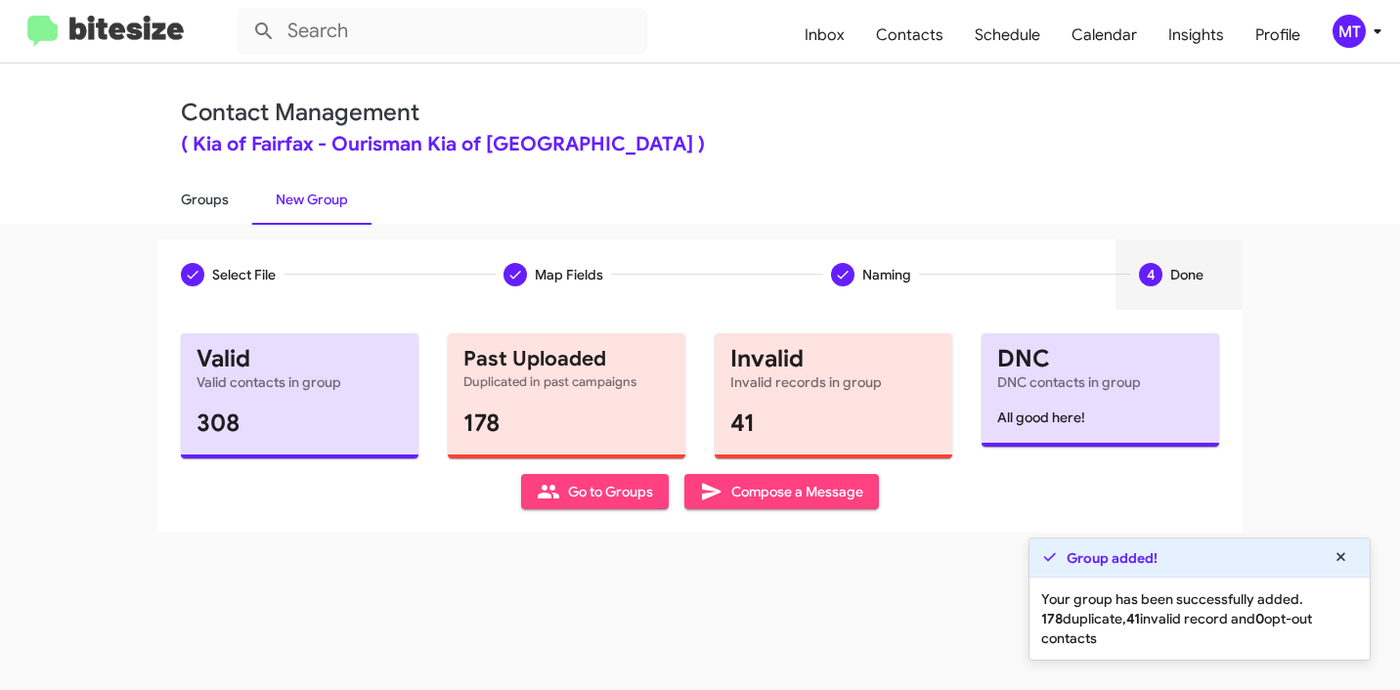
click at [213, 205] on link "Groups" at bounding box center [204, 199] width 95 height 51
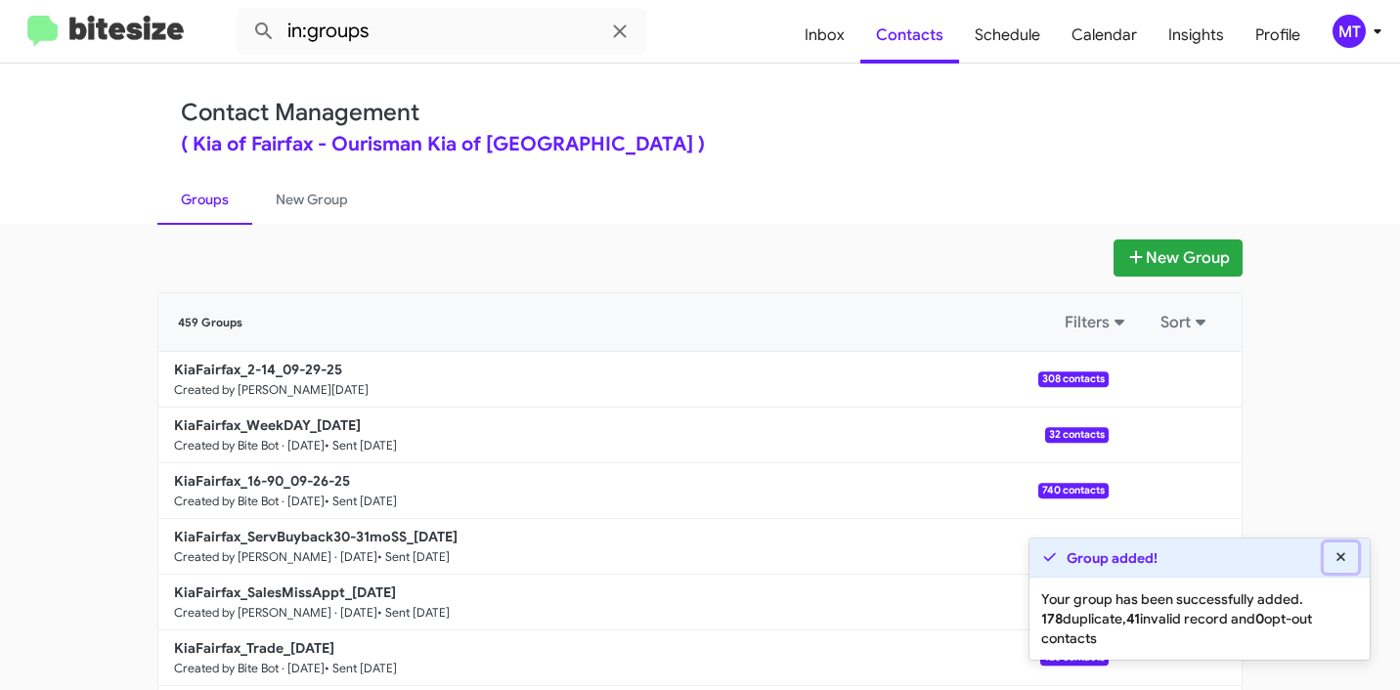
click at [1347, 556] on icon at bounding box center [1341, 557] width 18 height 14
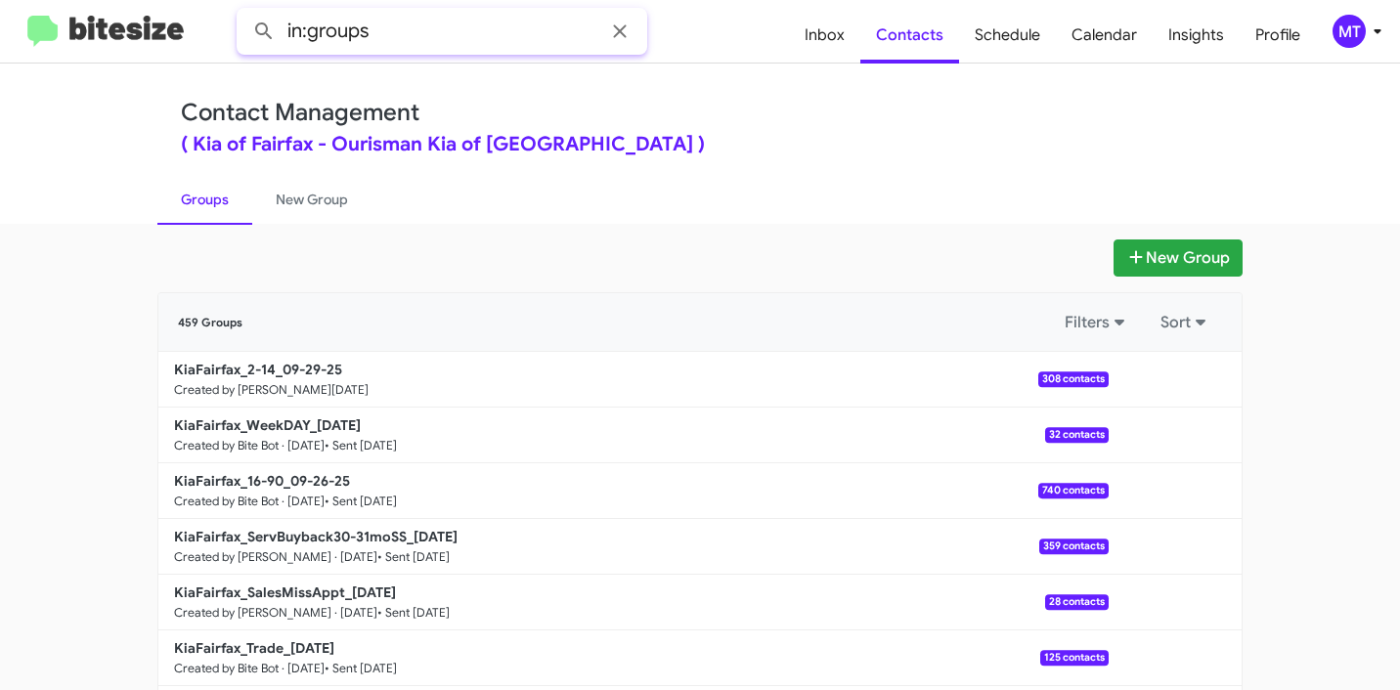
click at [440, 32] on input "in:groups" at bounding box center [442, 31] width 410 height 47
click at [396, 34] on input "in:groups" at bounding box center [442, 31] width 410 height 47
paste input "KiaFairfax 2-14"
click at [463, 30] on input "in:groups KiaFairfax 2-14" at bounding box center [442, 31] width 410 height 47
click at [244, 12] on button at bounding box center [263, 31] width 39 height 39
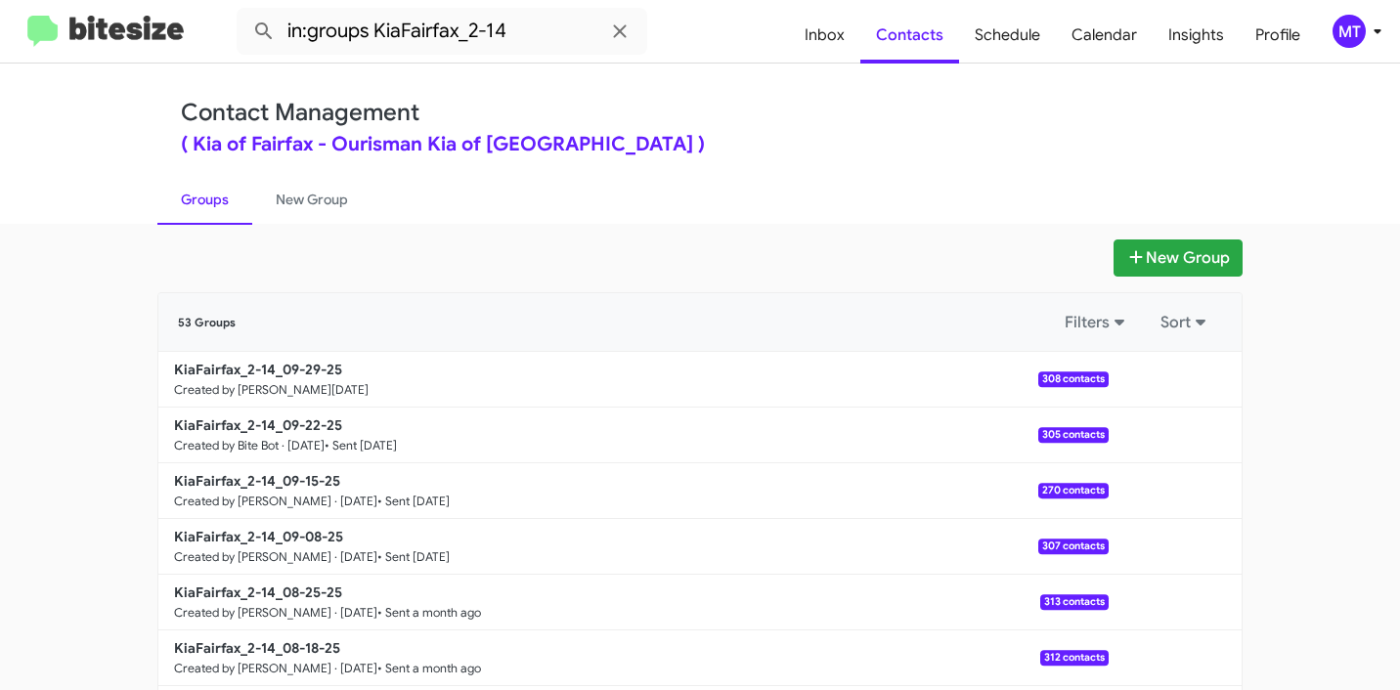
click at [204, 200] on link "Groups" at bounding box center [204, 199] width 95 height 51
type input "in:groups"
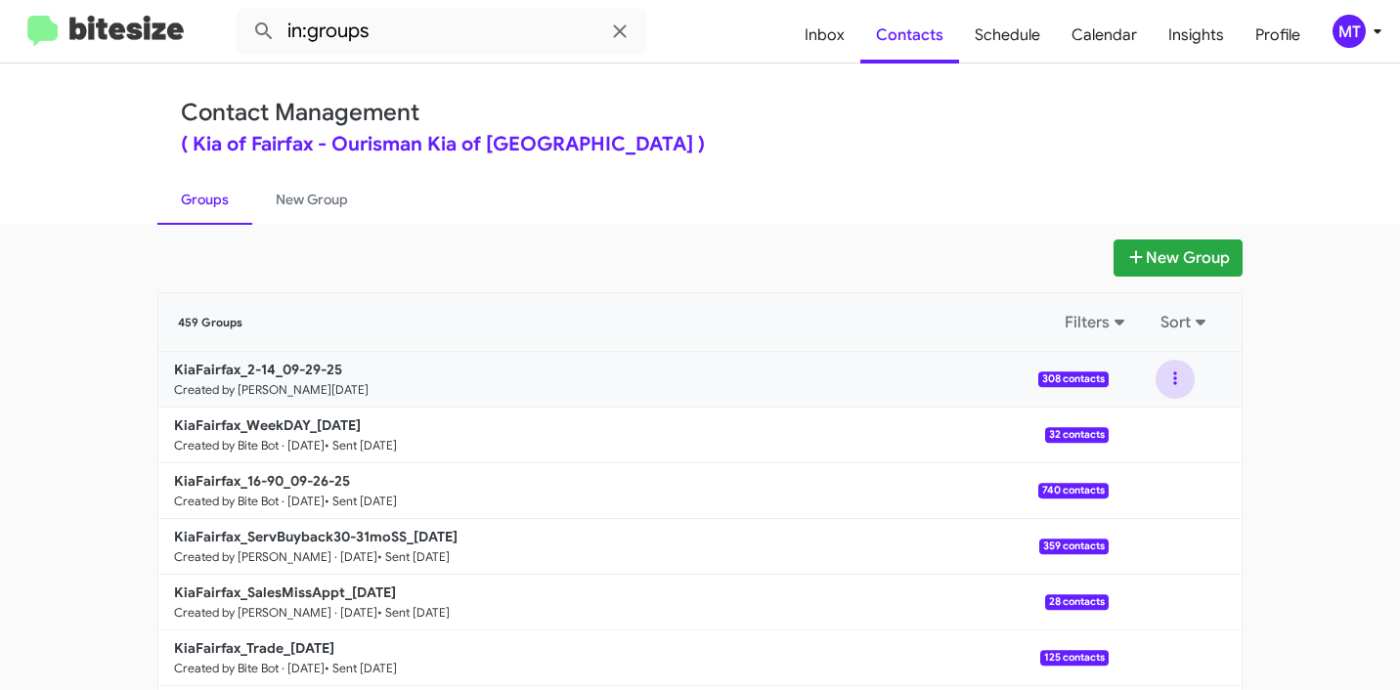
click at [1171, 370] on button at bounding box center [1174, 379] width 39 height 39
click at [1124, 425] on button "View contacts" at bounding box center [1116, 432] width 156 height 47
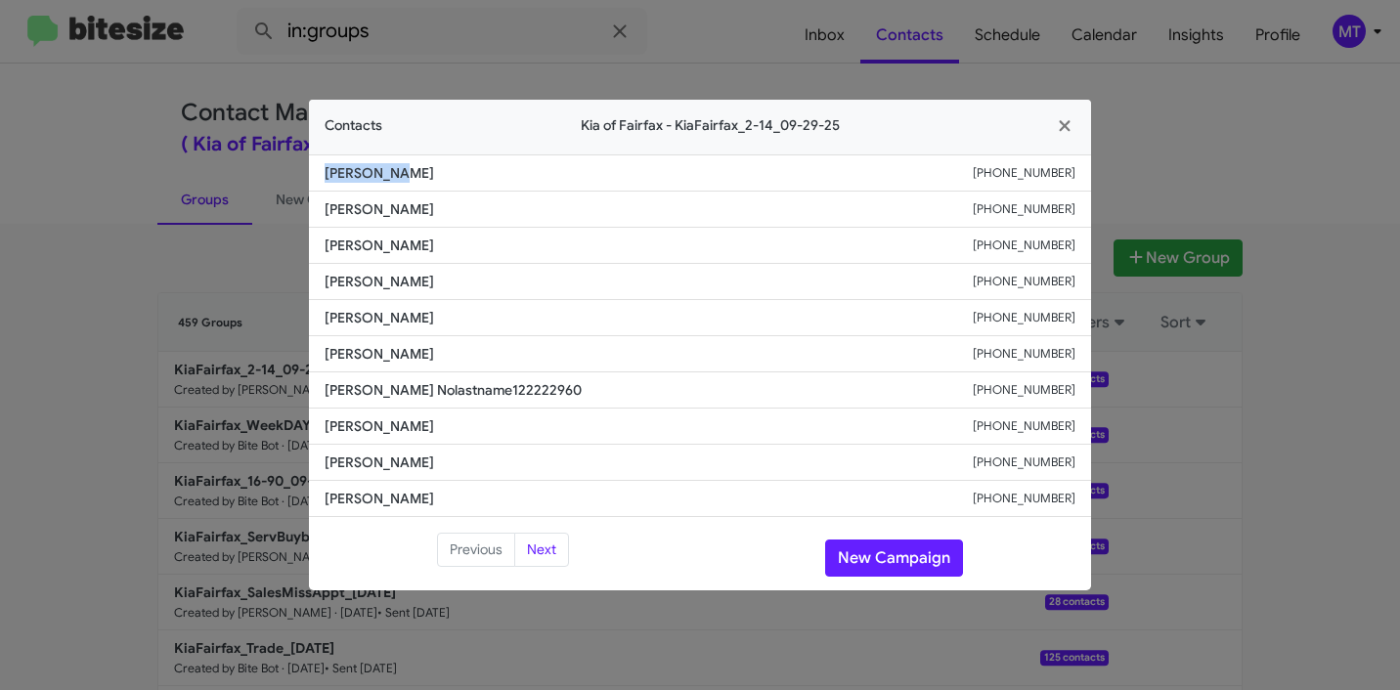
drag, startPoint x: 383, startPoint y: 166, endPoint x: 405, endPoint y: 176, distance: 23.6
click at [405, 176] on span "Samer Naji" at bounding box center [648, 173] width 648 height 20
click at [1073, 127] on icon "button" at bounding box center [1065, 126] width 22 height 18
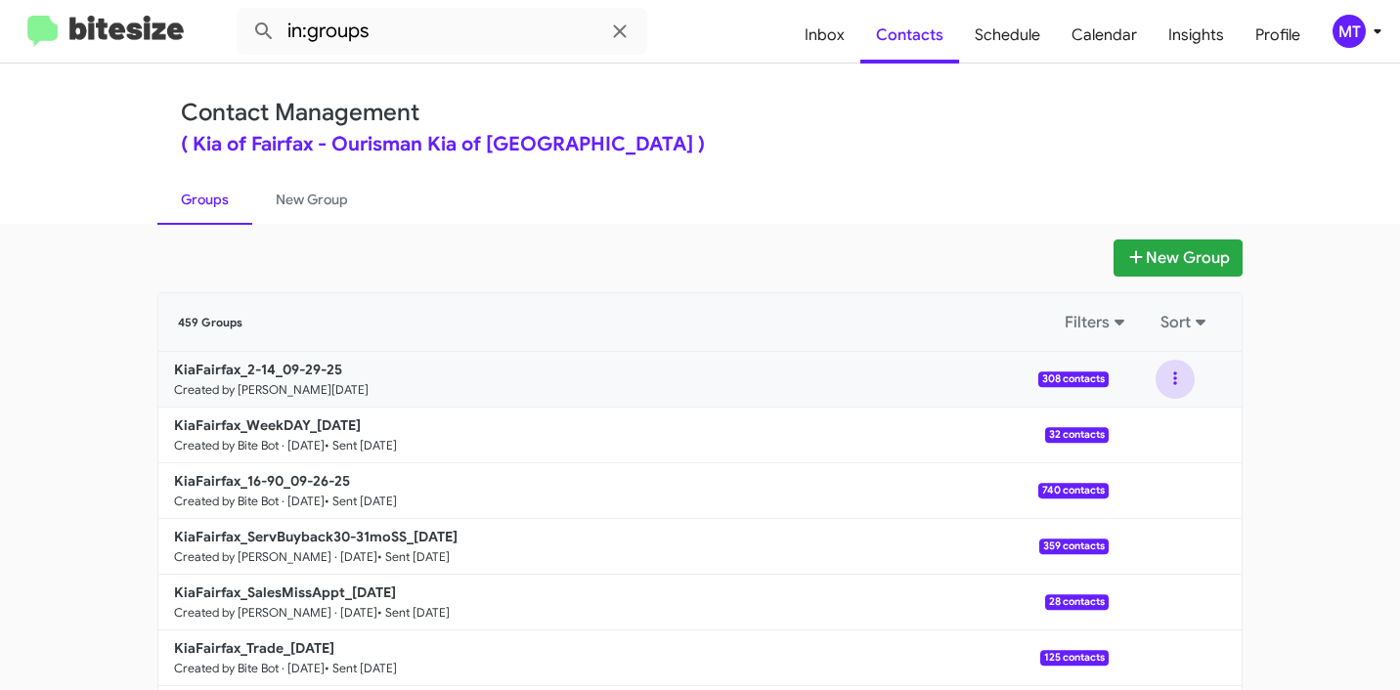
click at [1162, 369] on button at bounding box center [1174, 379] width 39 height 39
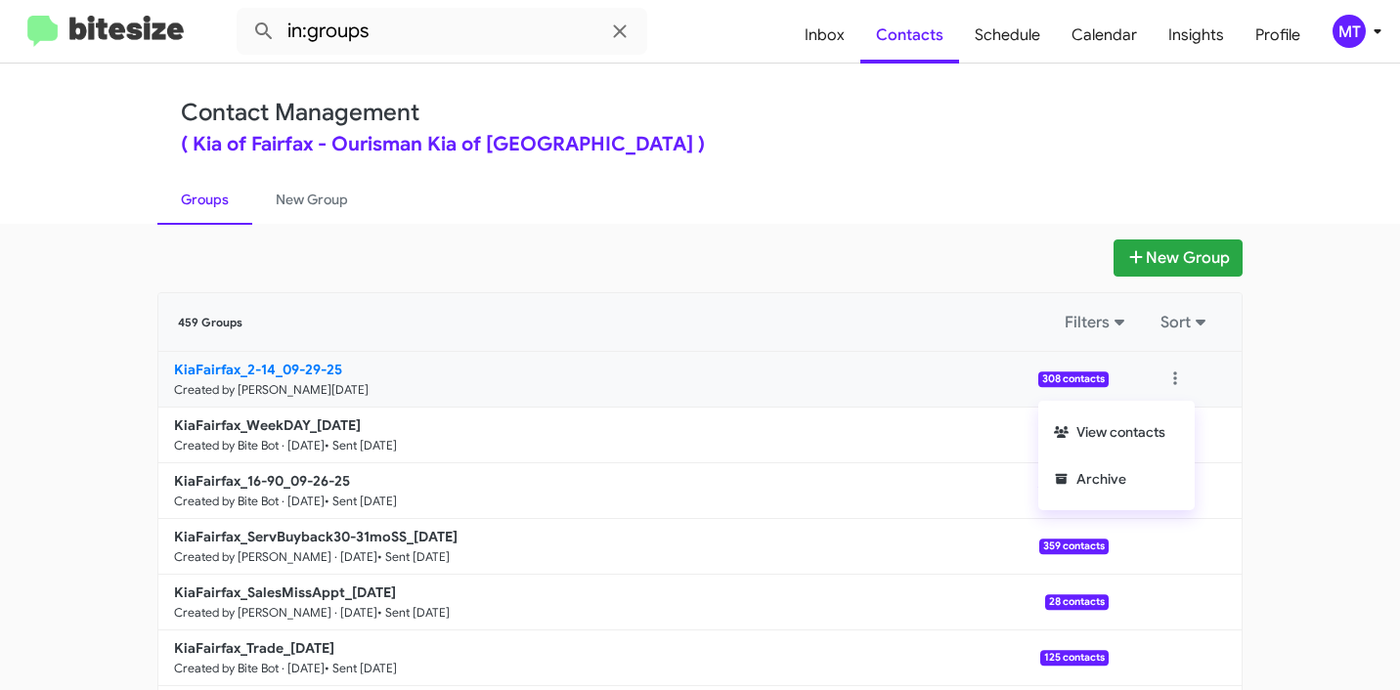
click at [450, 378] on link "KiaFairfax_2-14_09-29-25 Created by Mariem Tabay · Sep 29, 2025 308 contacts" at bounding box center [633, 380] width 950 height 56
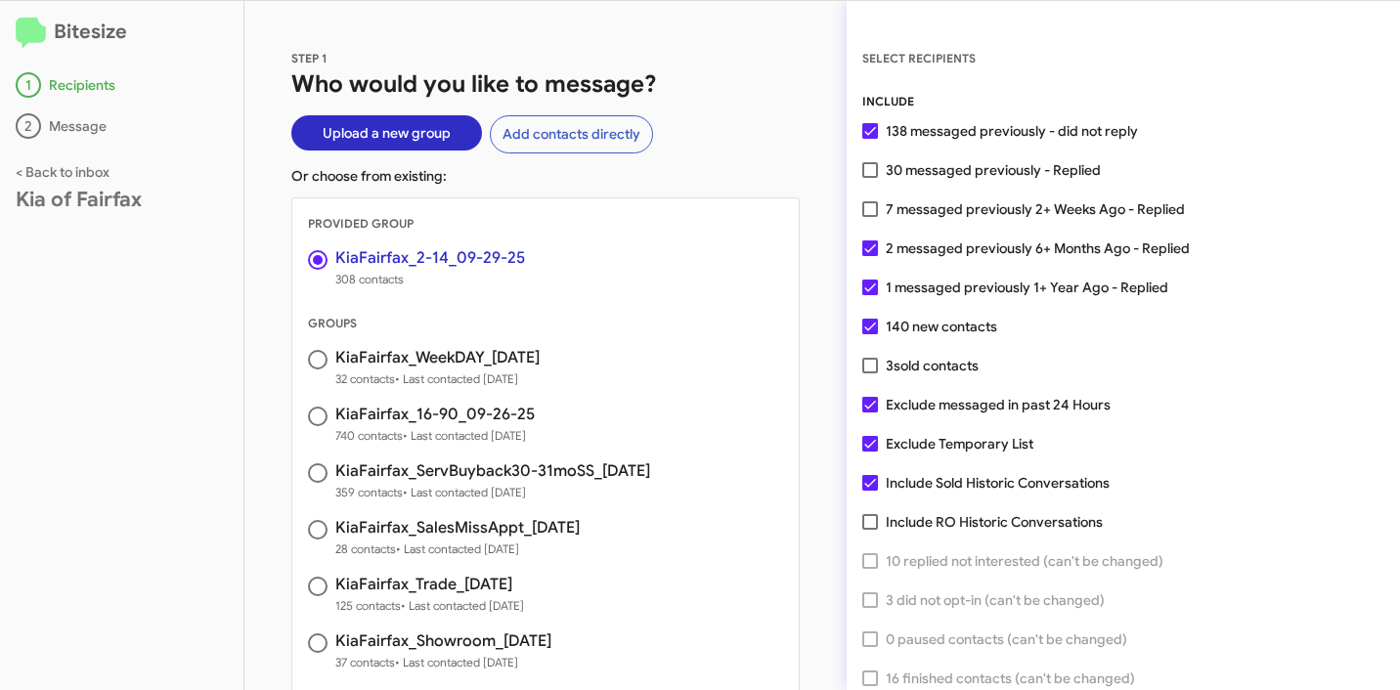
click at [867, 249] on span at bounding box center [870, 248] width 16 height 16
click at [869, 256] on input "2 messaged previously 6+ Months Ago - Replied" at bounding box center [869, 256] width 1 height 1
checkbox input "false"
click at [868, 285] on span at bounding box center [870, 288] width 16 height 16
click at [869, 295] on input "1 messaged previously 1+ Year Ago - Replied" at bounding box center [869, 295] width 1 height 1
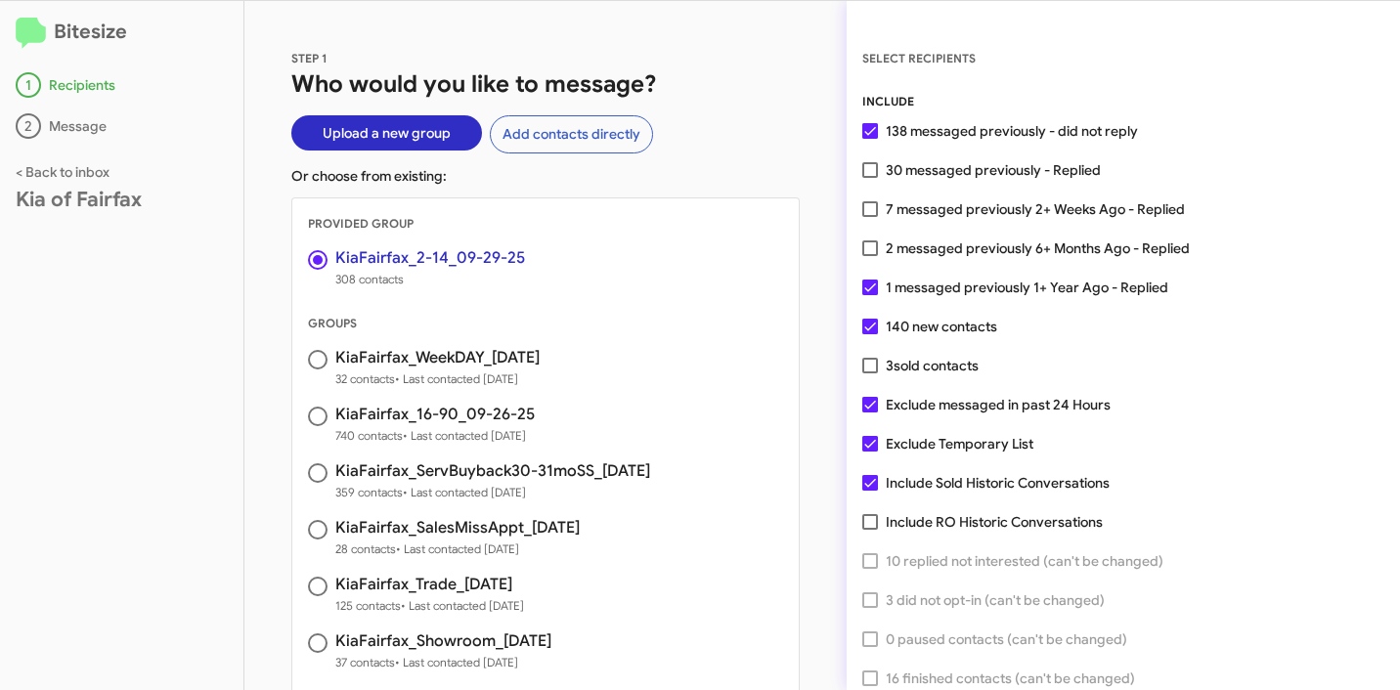
checkbox input "false"
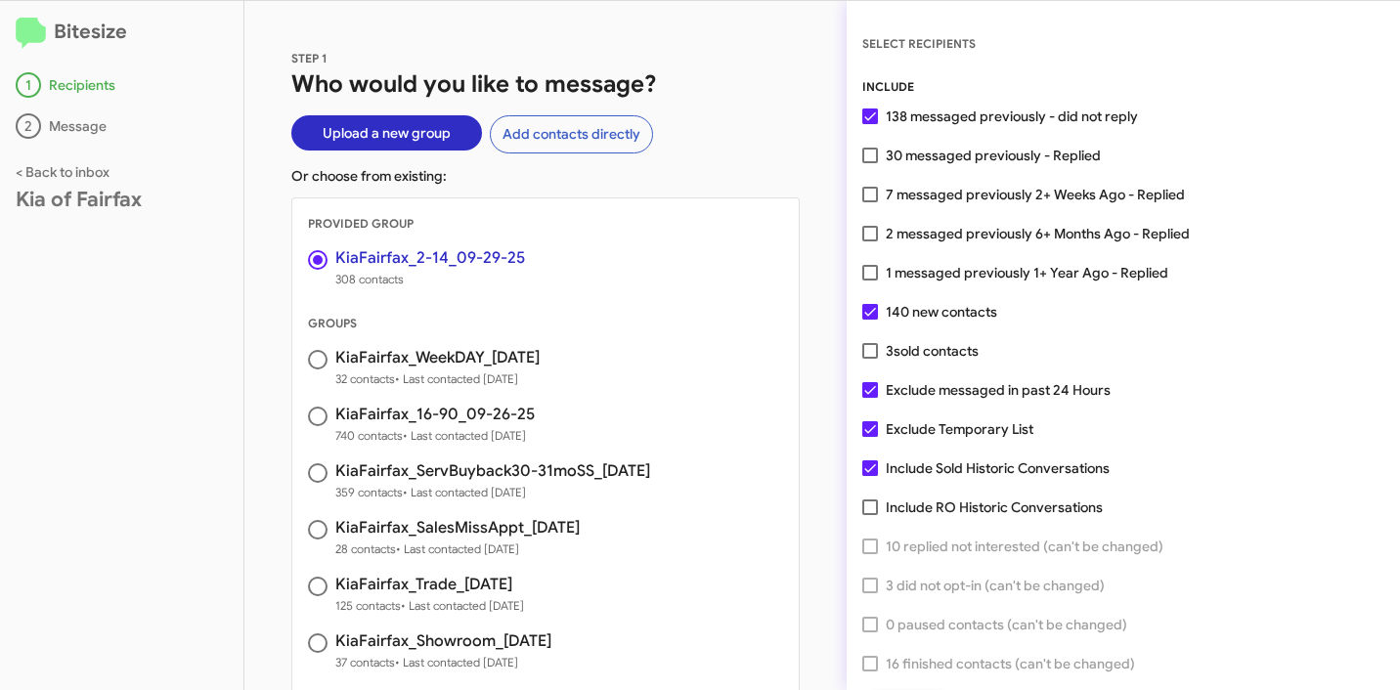
scroll to position [50, 0]
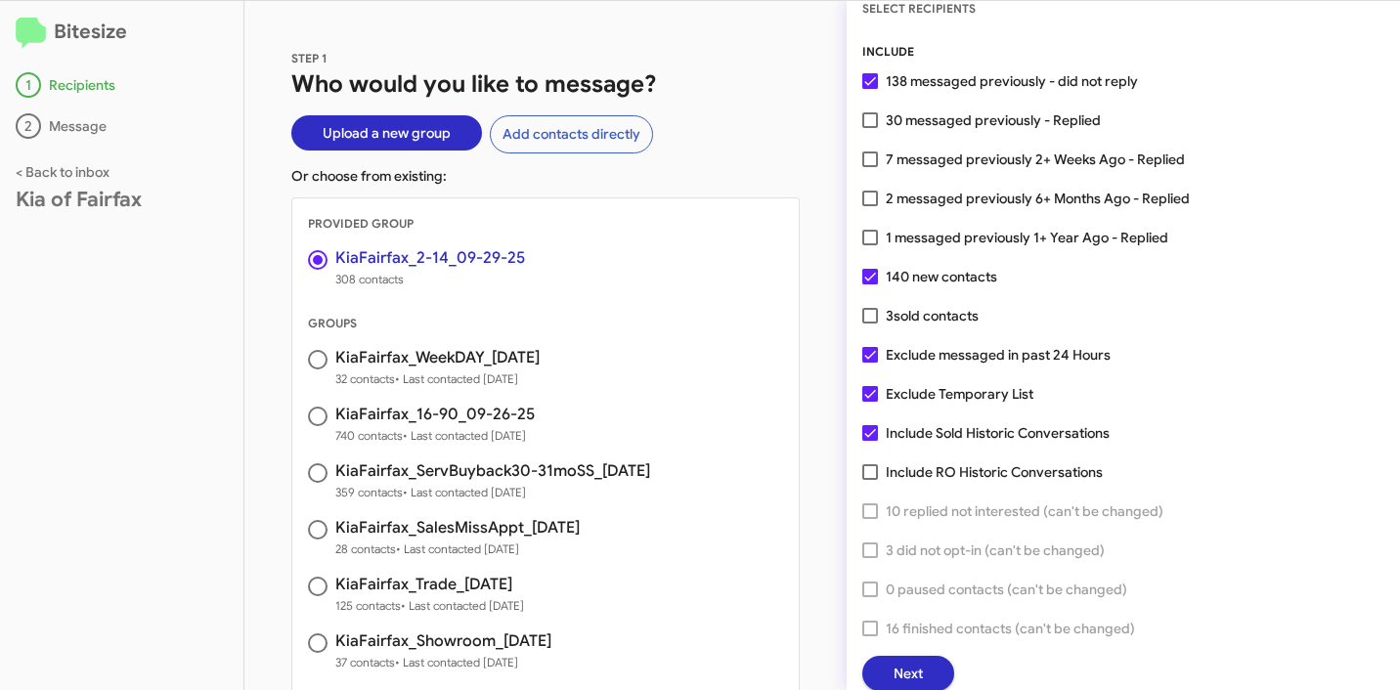
click at [933, 677] on button "Next" at bounding box center [908, 673] width 92 height 35
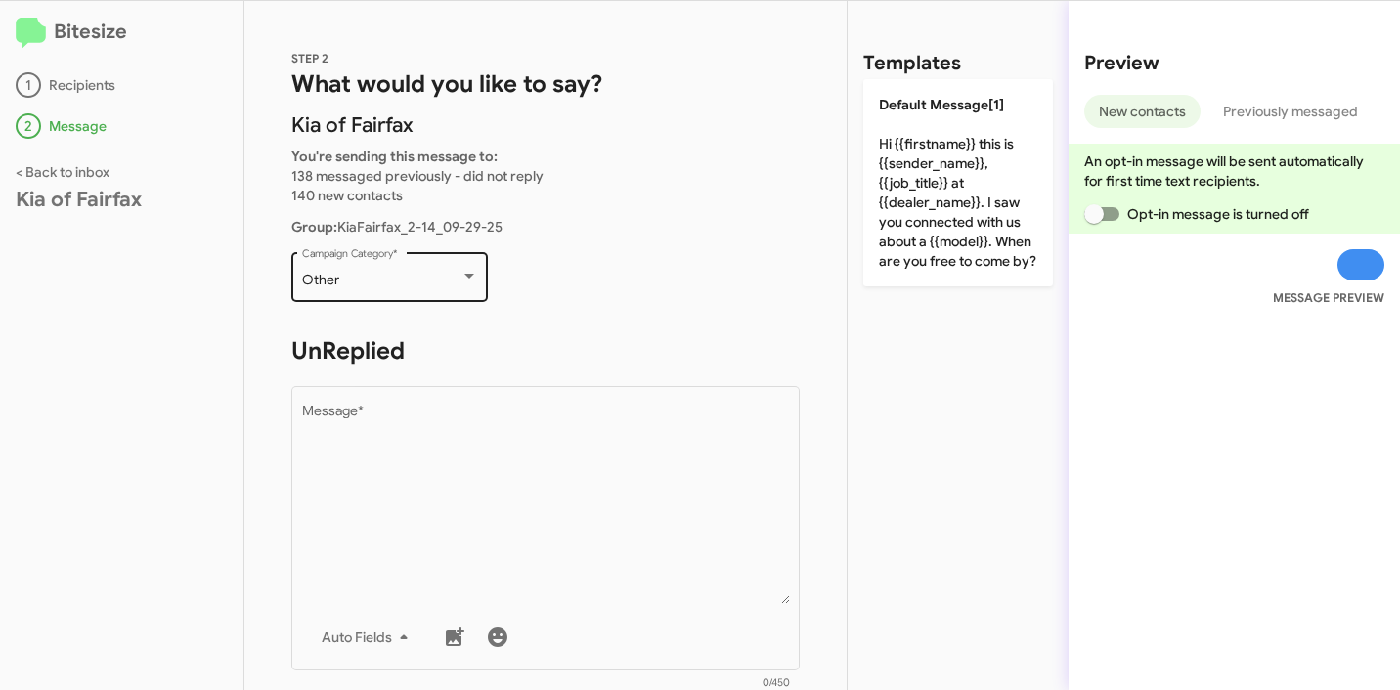
click at [405, 273] on div "Other" at bounding box center [381, 281] width 158 height 16
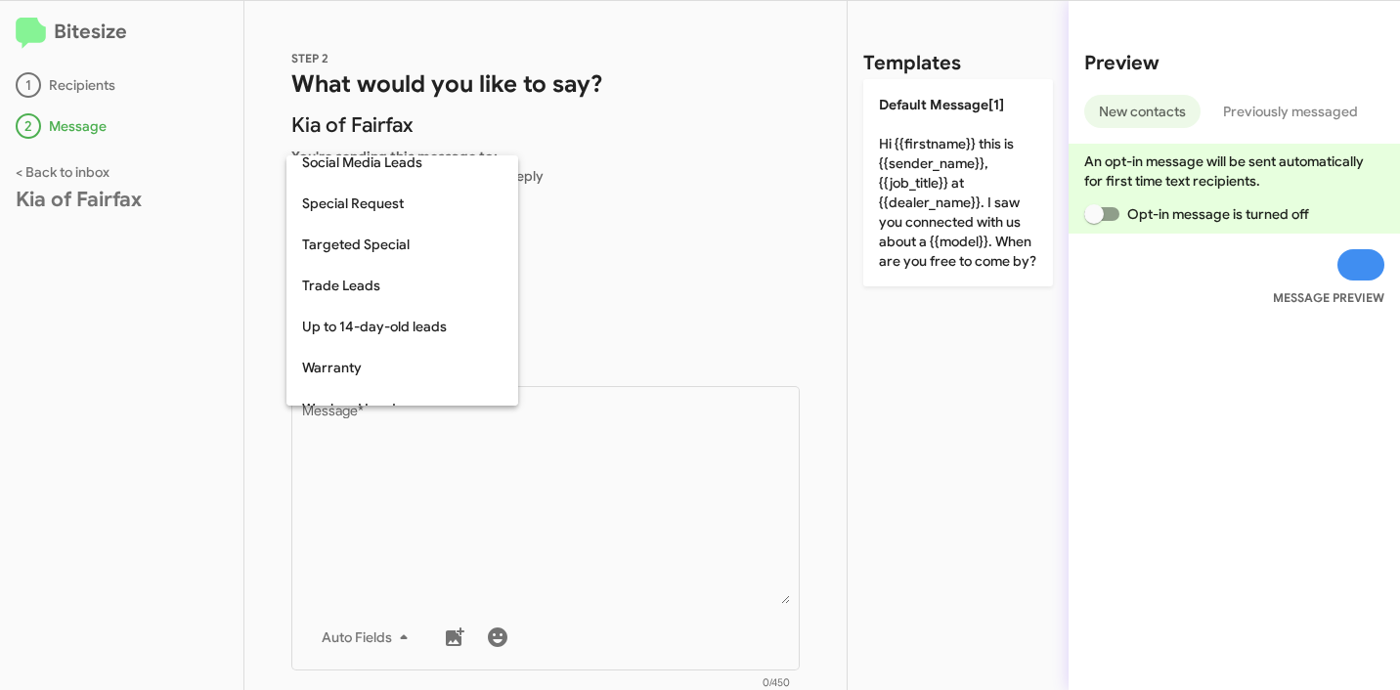
scroll to position [813, 0]
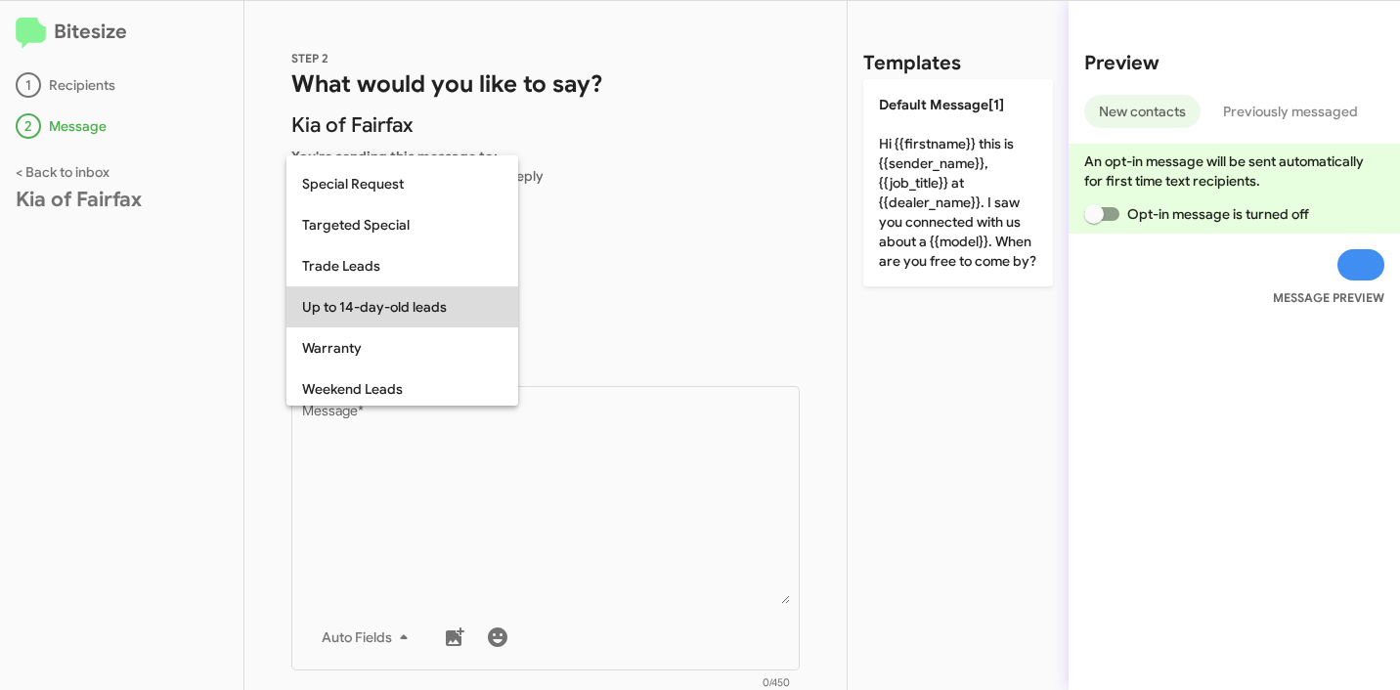
click at [453, 305] on span "Up to 14-day-old leads" at bounding box center [402, 306] width 200 height 41
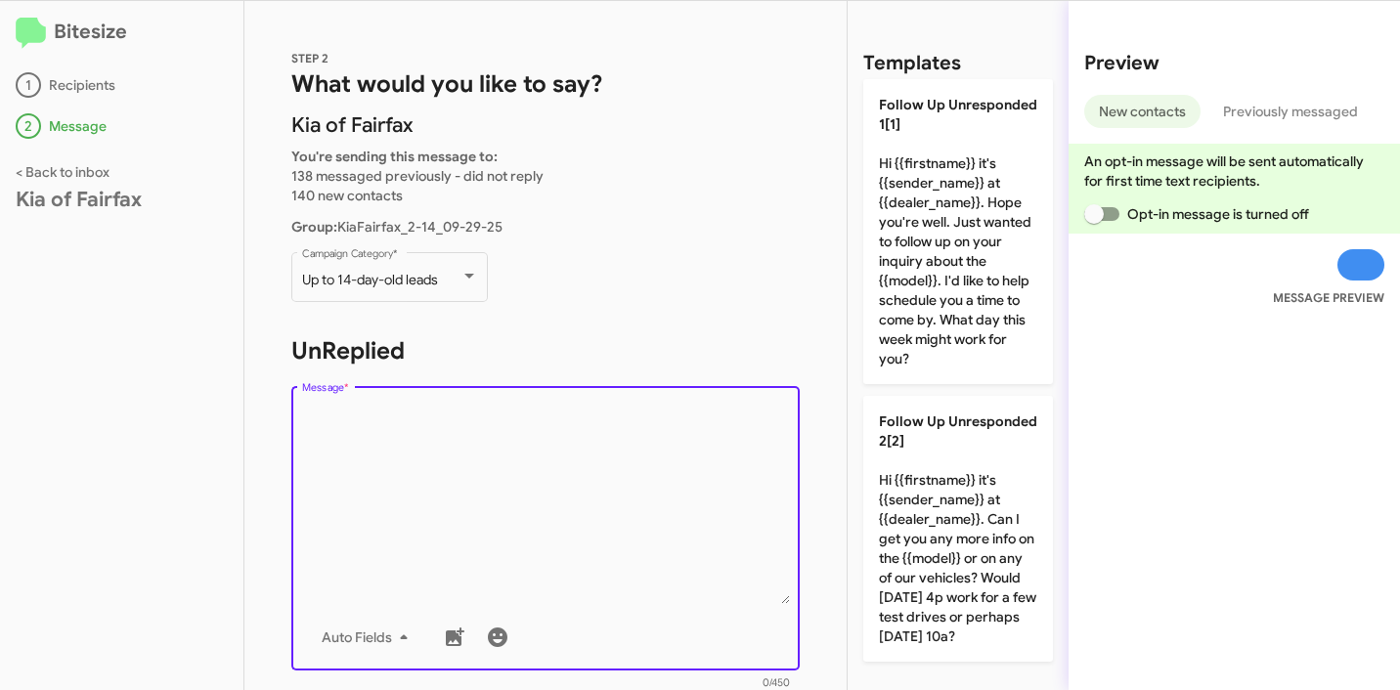
click at [511, 428] on textarea "Message *" at bounding box center [546, 504] width 488 height 199
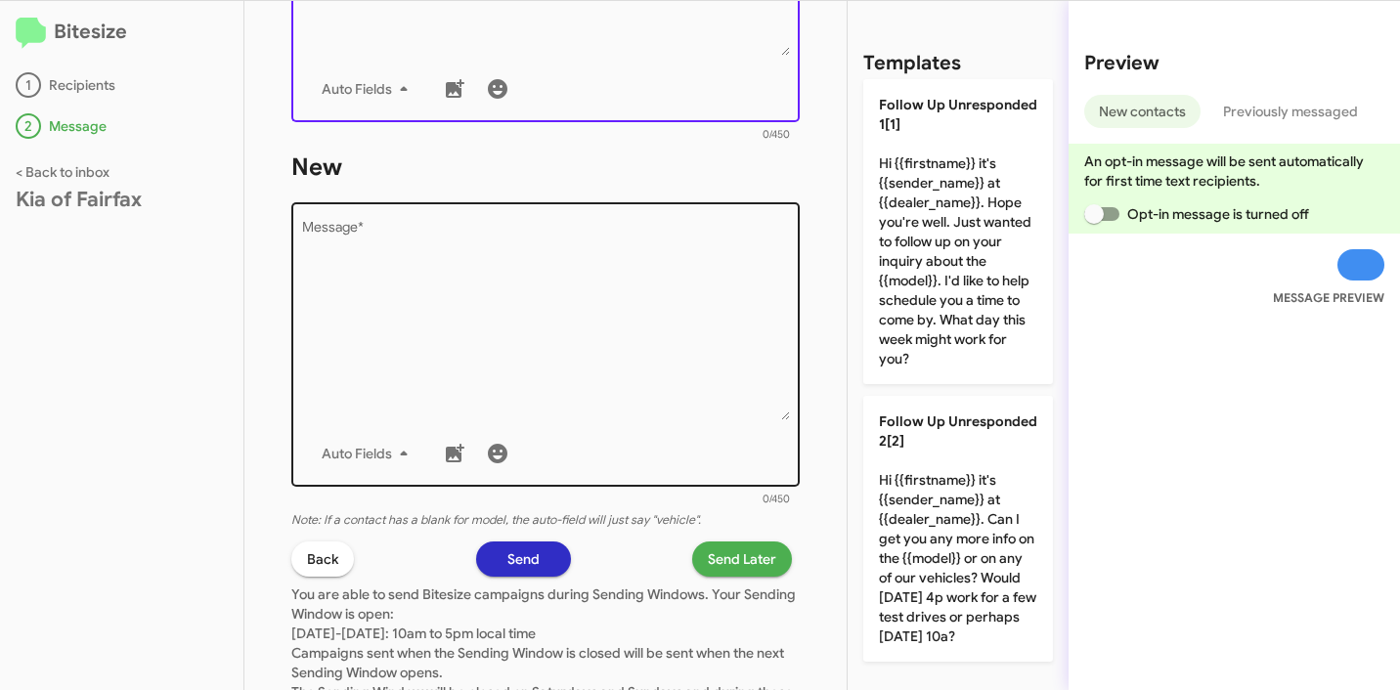
scroll to position [164, 0]
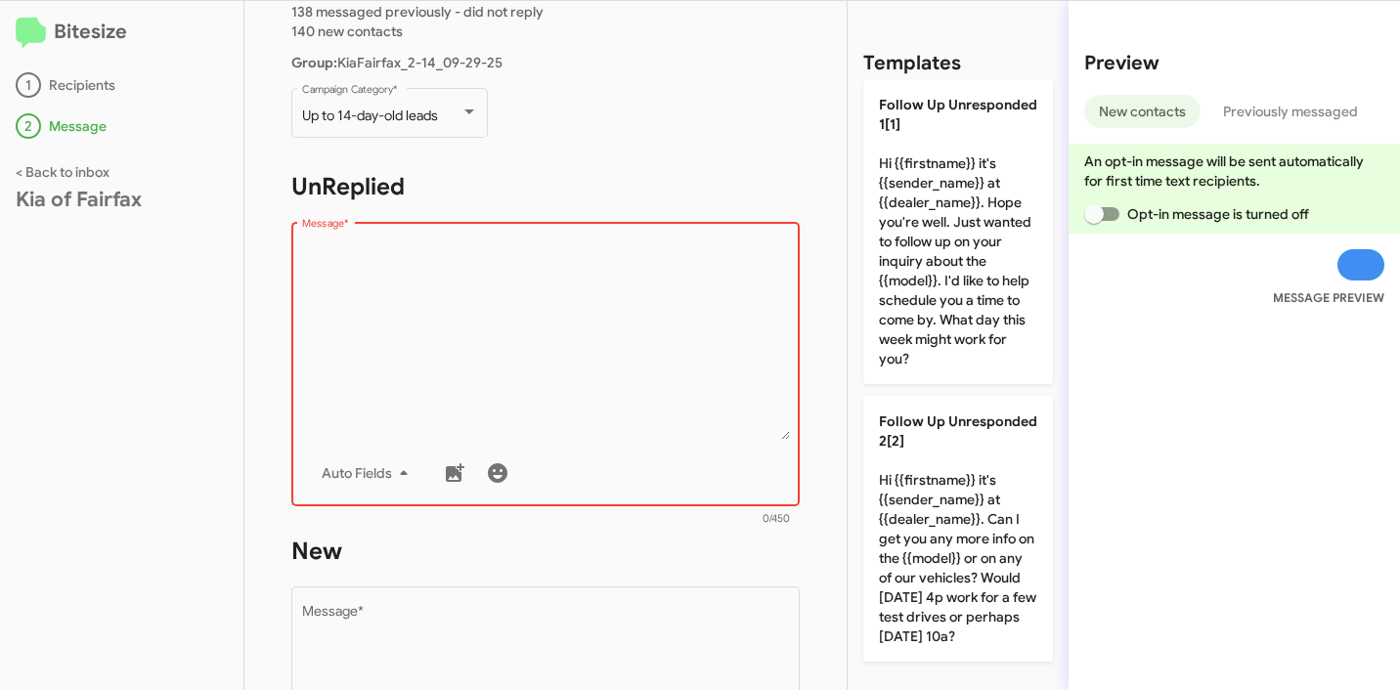
click at [542, 296] on textarea "Message *" at bounding box center [546, 339] width 488 height 199
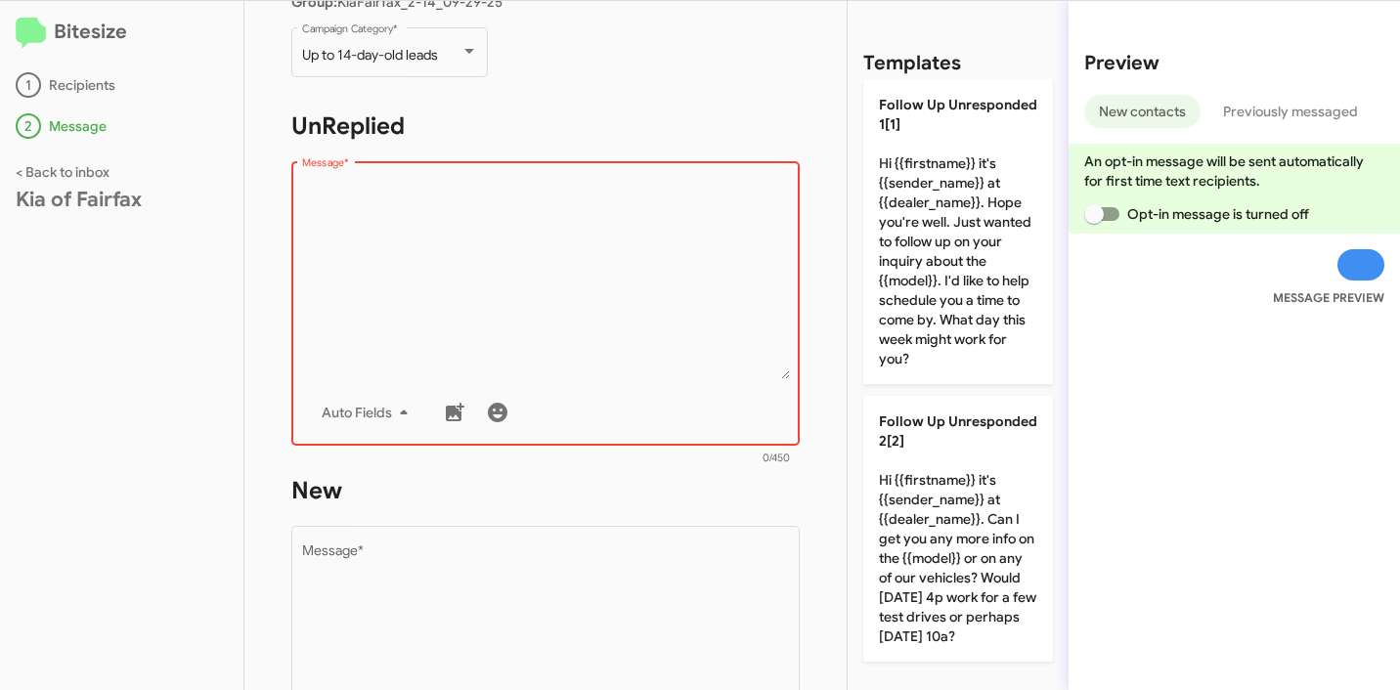
scroll to position [242, 0]
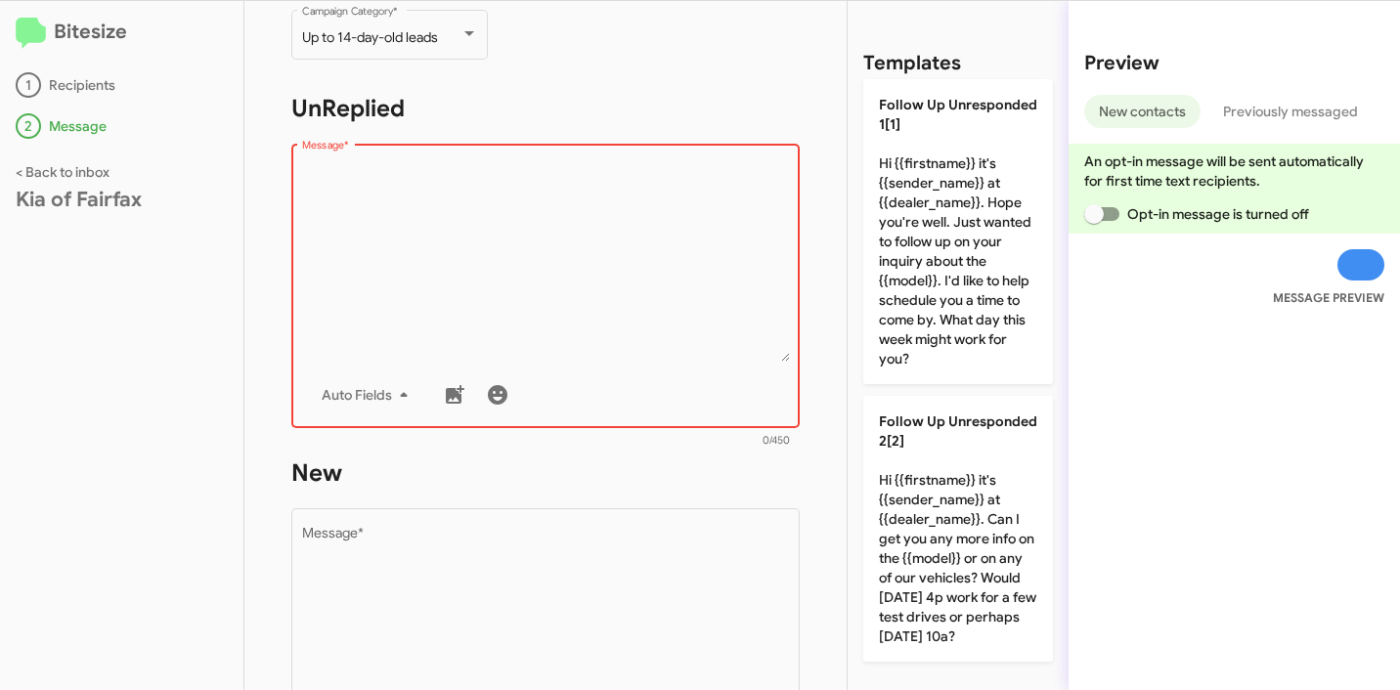
click at [478, 192] on textarea "Message *" at bounding box center [546, 261] width 488 height 199
click at [494, 219] on textarea "Message *" at bounding box center [546, 261] width 488 height 199
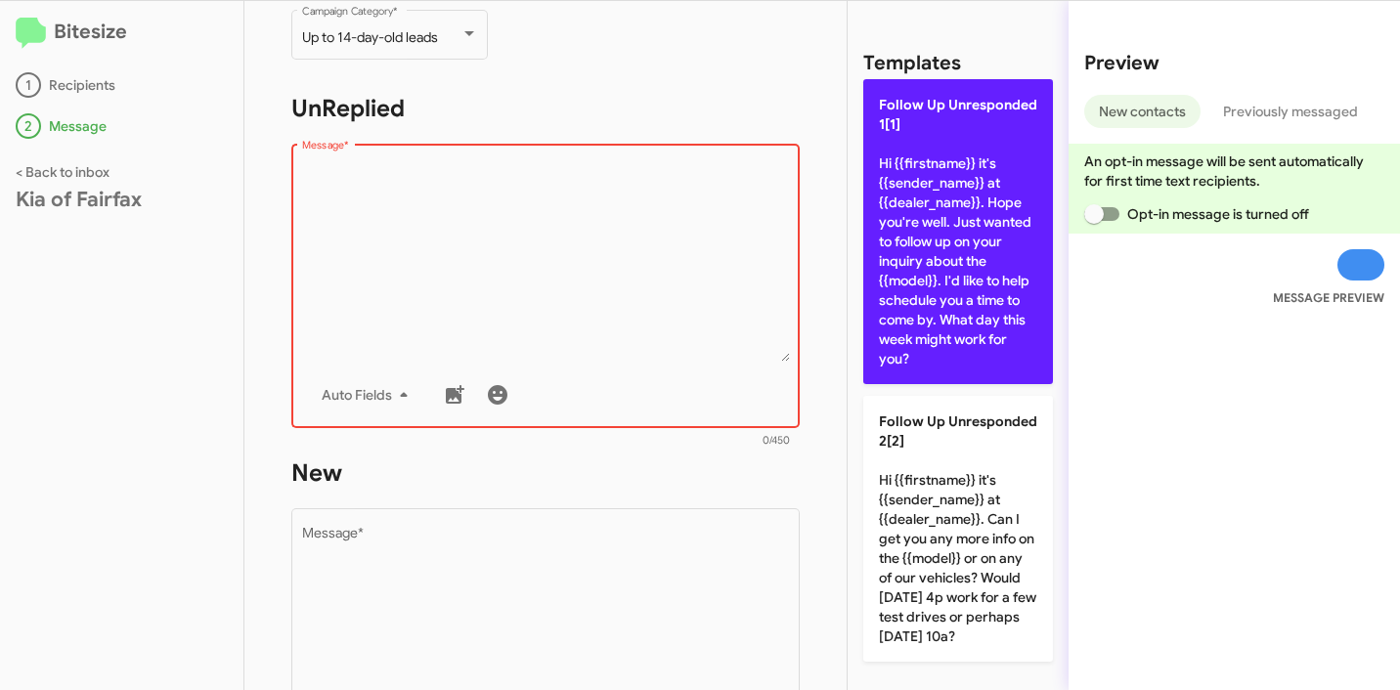
click at [955, 238] on p "Follow Up Unresponded 1[1] Hi {{firstname}} it's {{sender_name}} at {{dealer_na…" at bounding box center [958, 231] width 190 height 305
type textarea "Hi {{firstname}} it's {{sender_name}} at {{dealer_name}}. Hope you're well. Jus…"
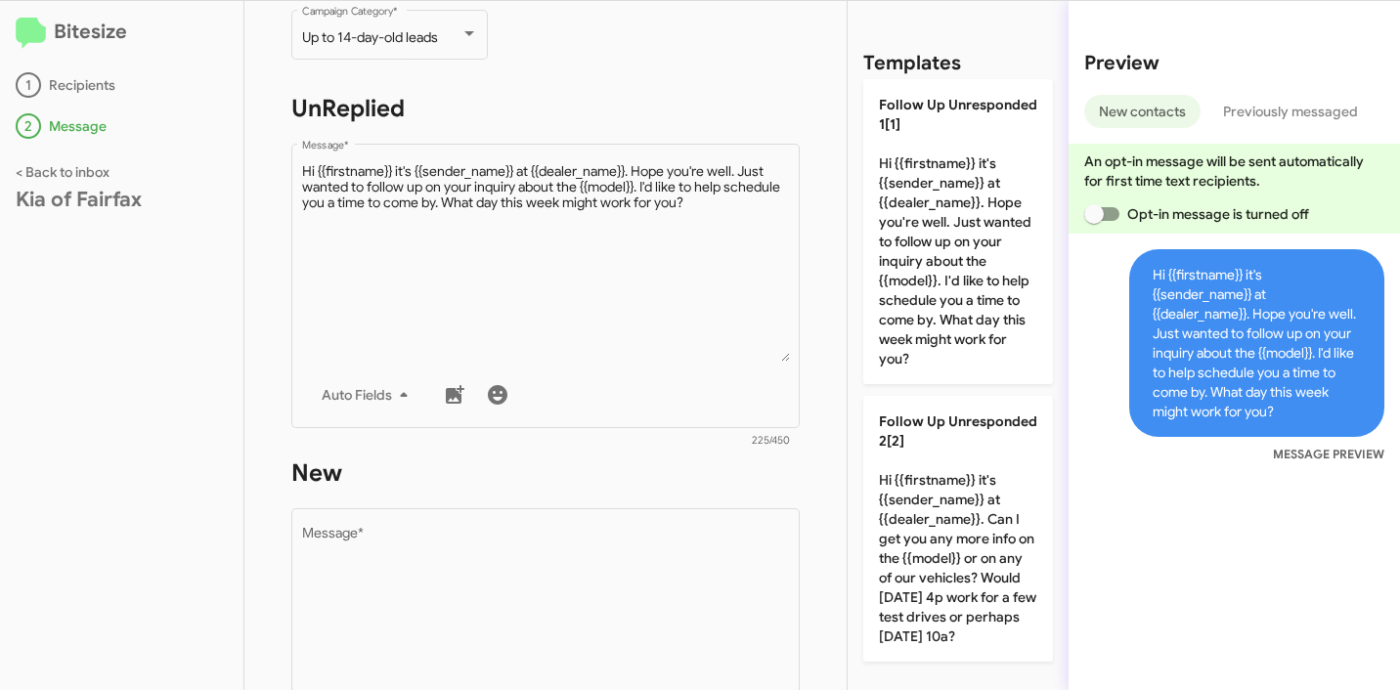
scroll to position [716, 0]
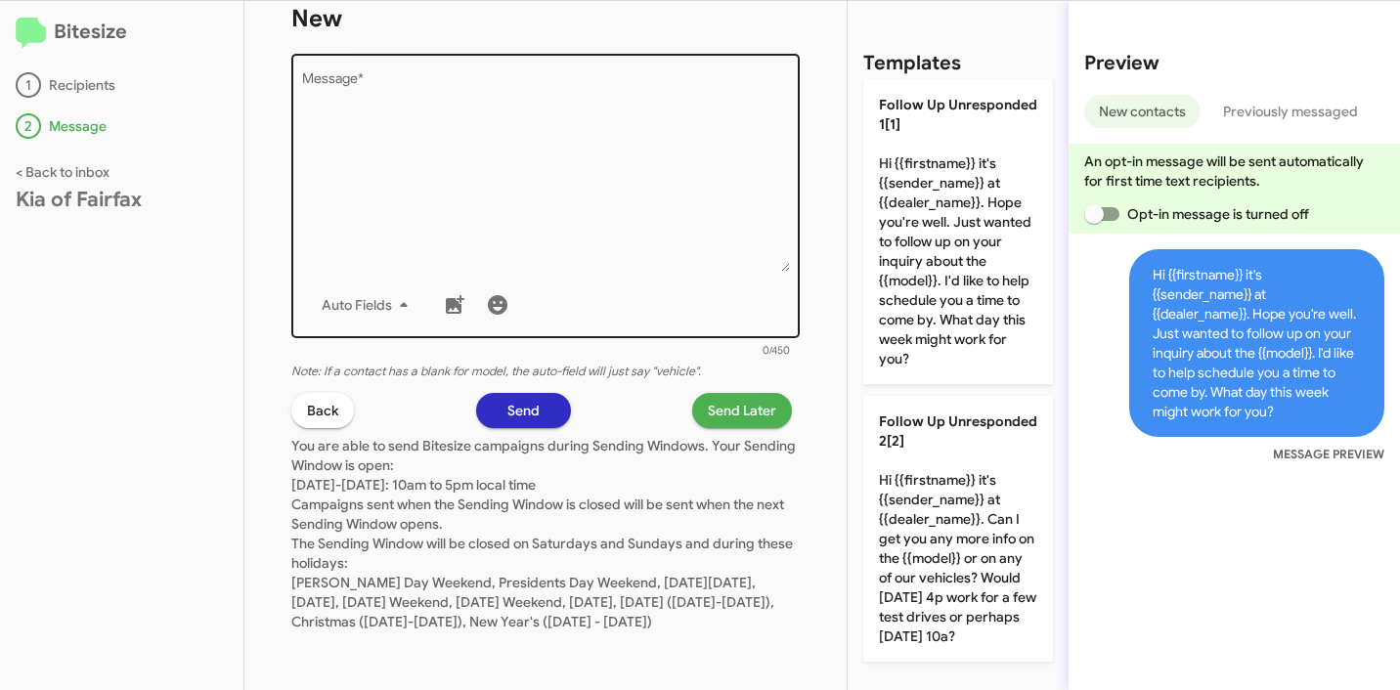
click at [583, 199] on textarea "Message *" at bounding box center [546, 171] width 488 height 199
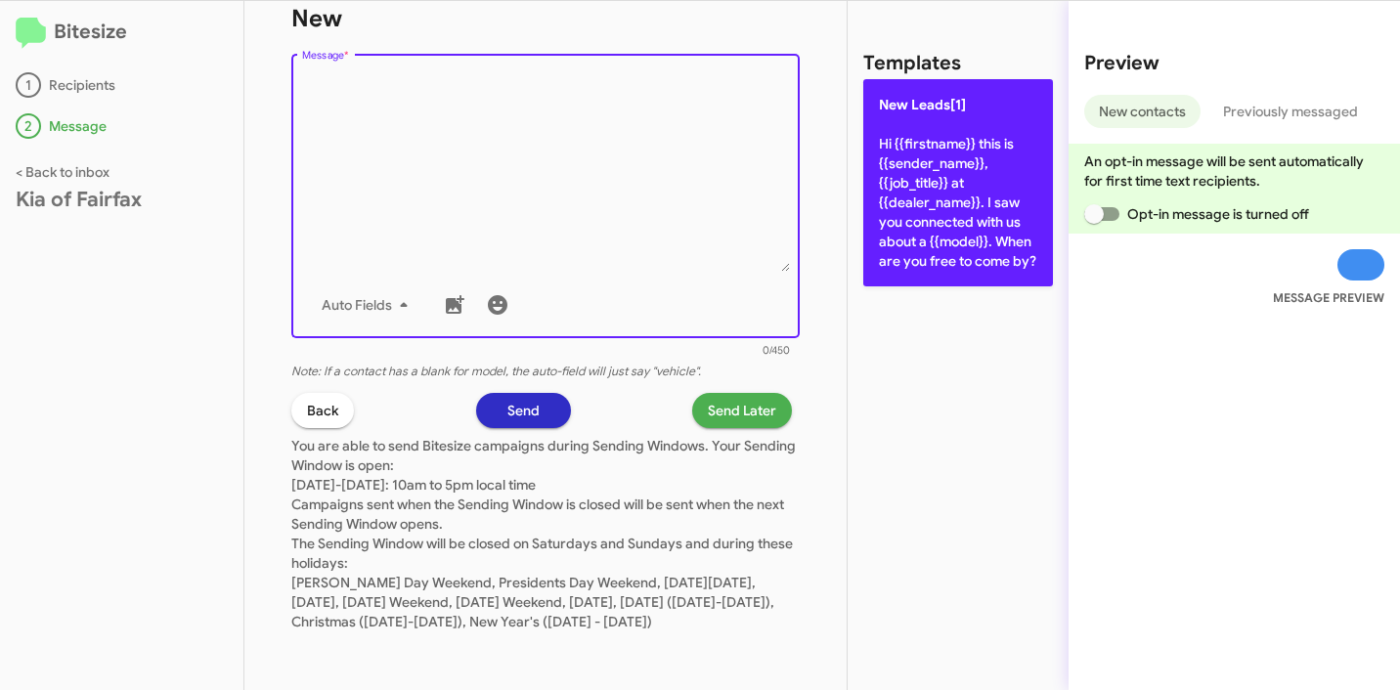
click at [950, 260] on p "New Leads[1] Hi {{firstname}} this is {{sender_name}}, {{job_title}} at {{deale…" at bounding box center [958, 182] width 190 height 207
type textarea "Hi {{firstname}} this is {{sender_name}}, {{job_title}} at {{dealer_name}}. I s…"
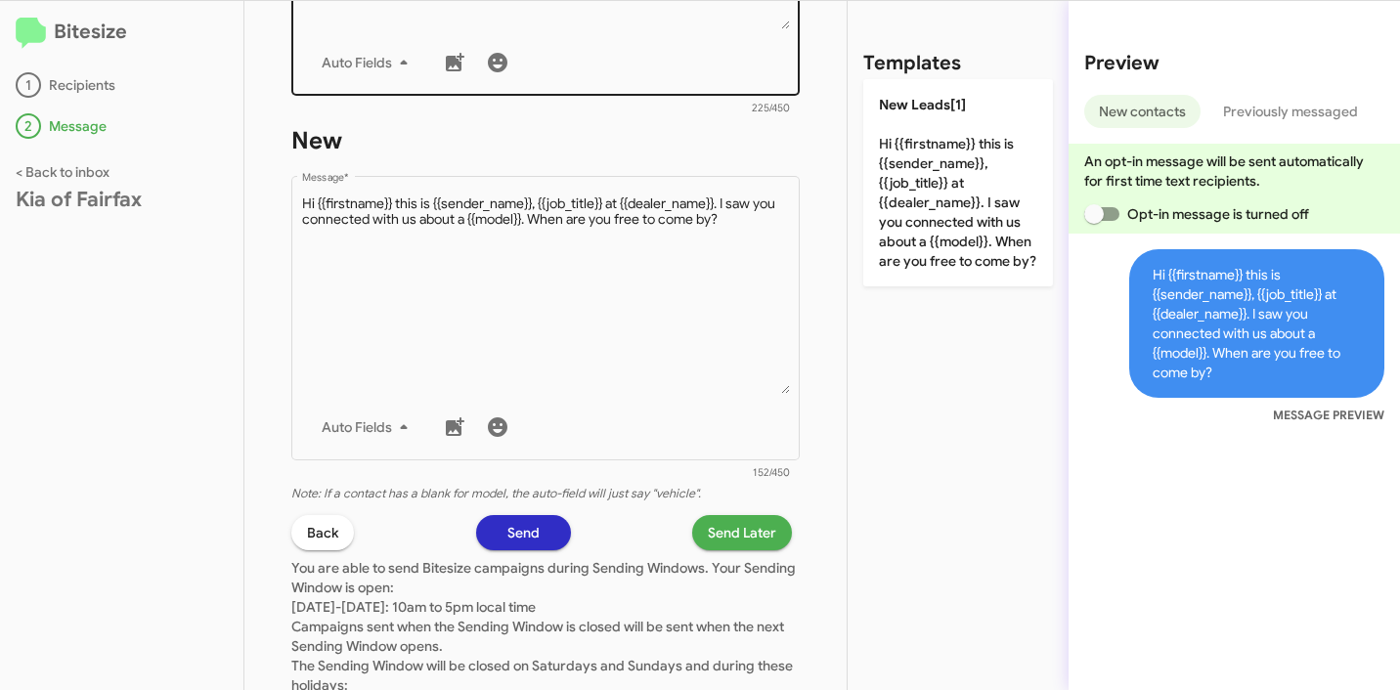
scroll to position [594, 0]
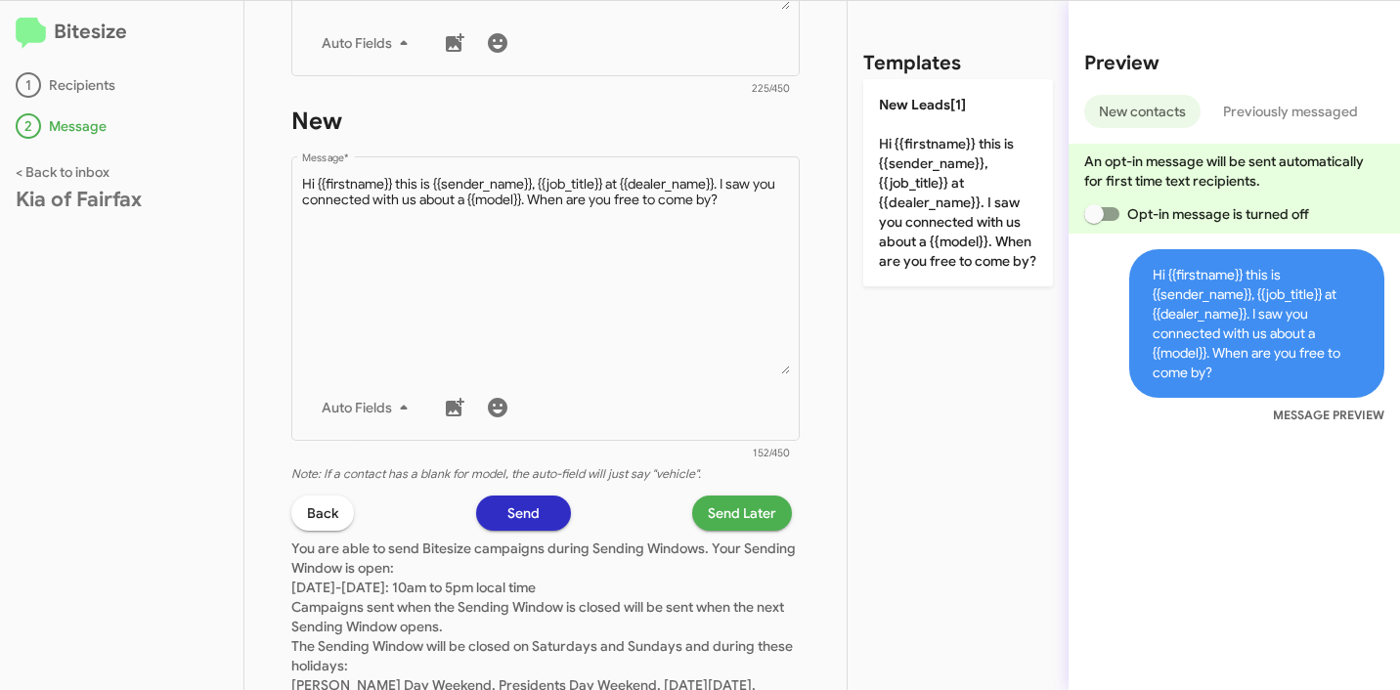
click at [740, 519] on span "Send Later" at bounding box center [742, 513] width 68 height 35
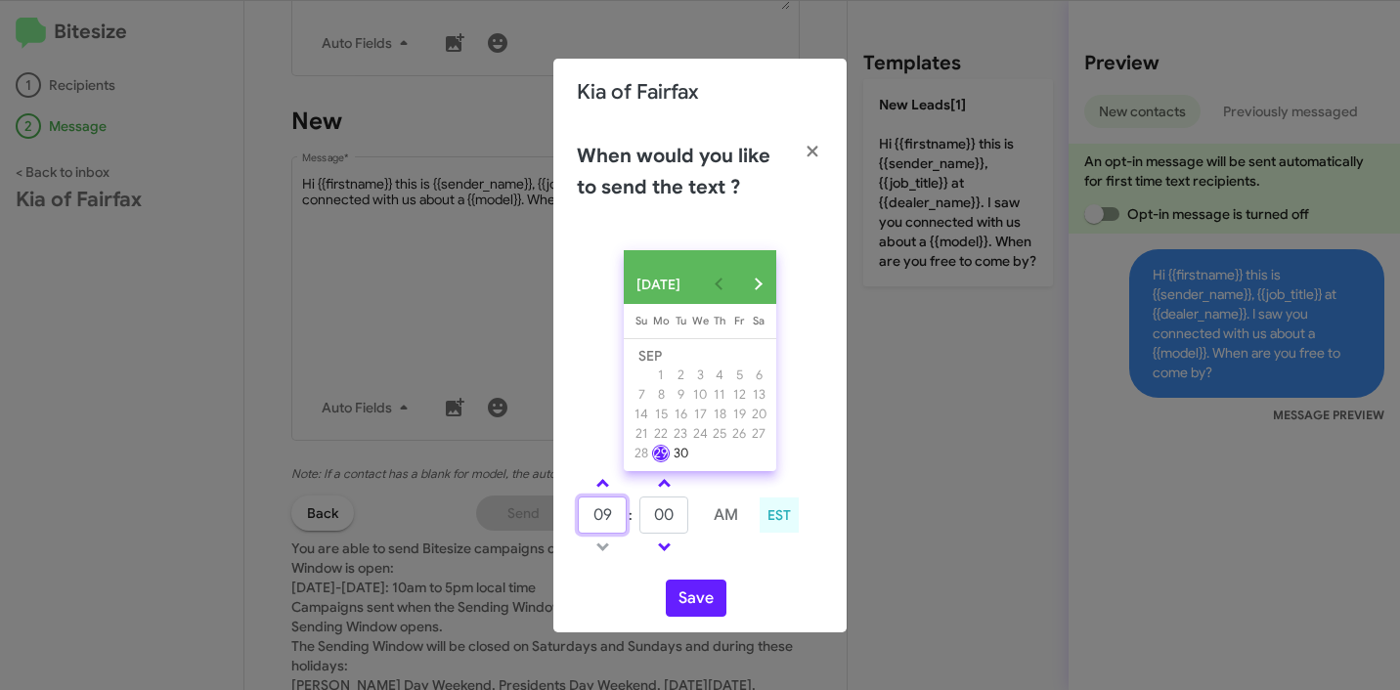
drag, startPoint x: 616, startPoint y: 525, endPoint x: 565, endPoint y: 513, distance: 52.2
click at [564, 517] on div "09 : 00 AM EST" at bounding box center [700, 517] width 276 height 93
type input "10"
type input "59"
click at [790, 578] on div "SEP 2025 Sunday Su Monday Mo Tuesday Tu Wednesday We Thursday Th Friday Fr Satu…" at bounding box center [699, 434] width 293 height 398
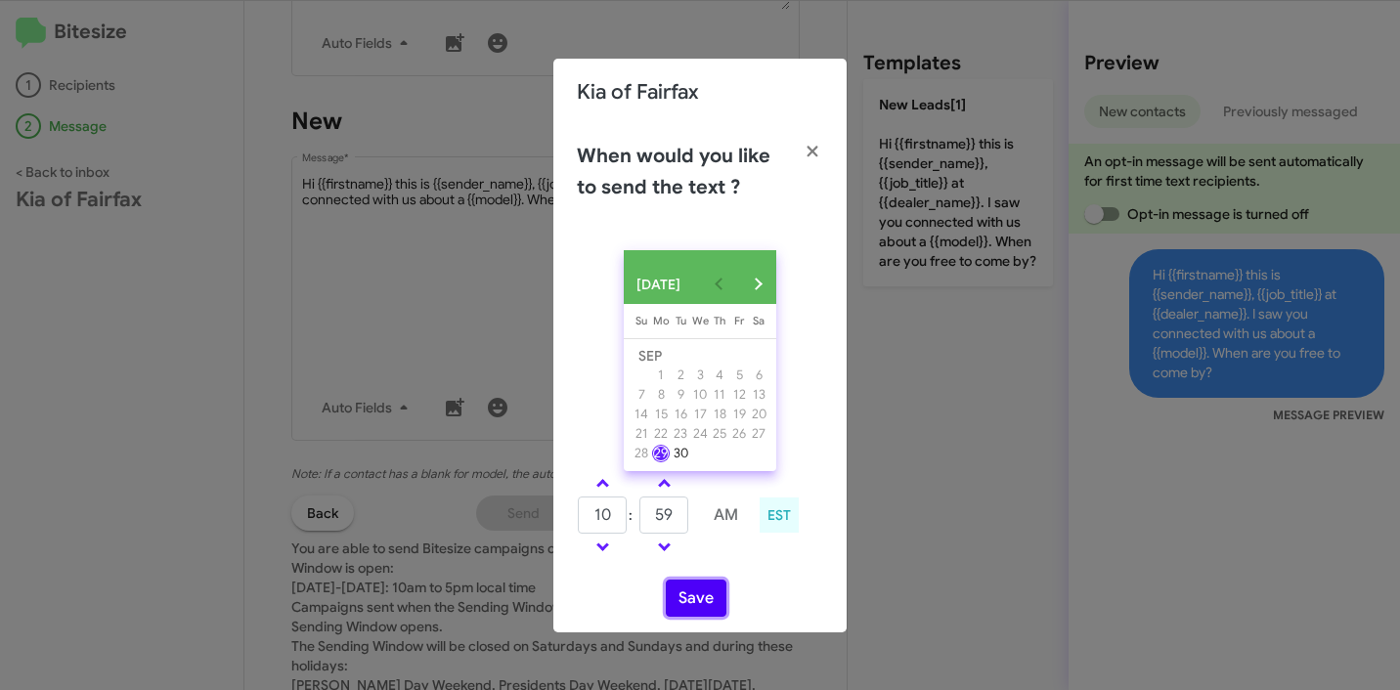
click at [699, 601] on button "Save" at bounding box center [696, 598] width 61 height 37
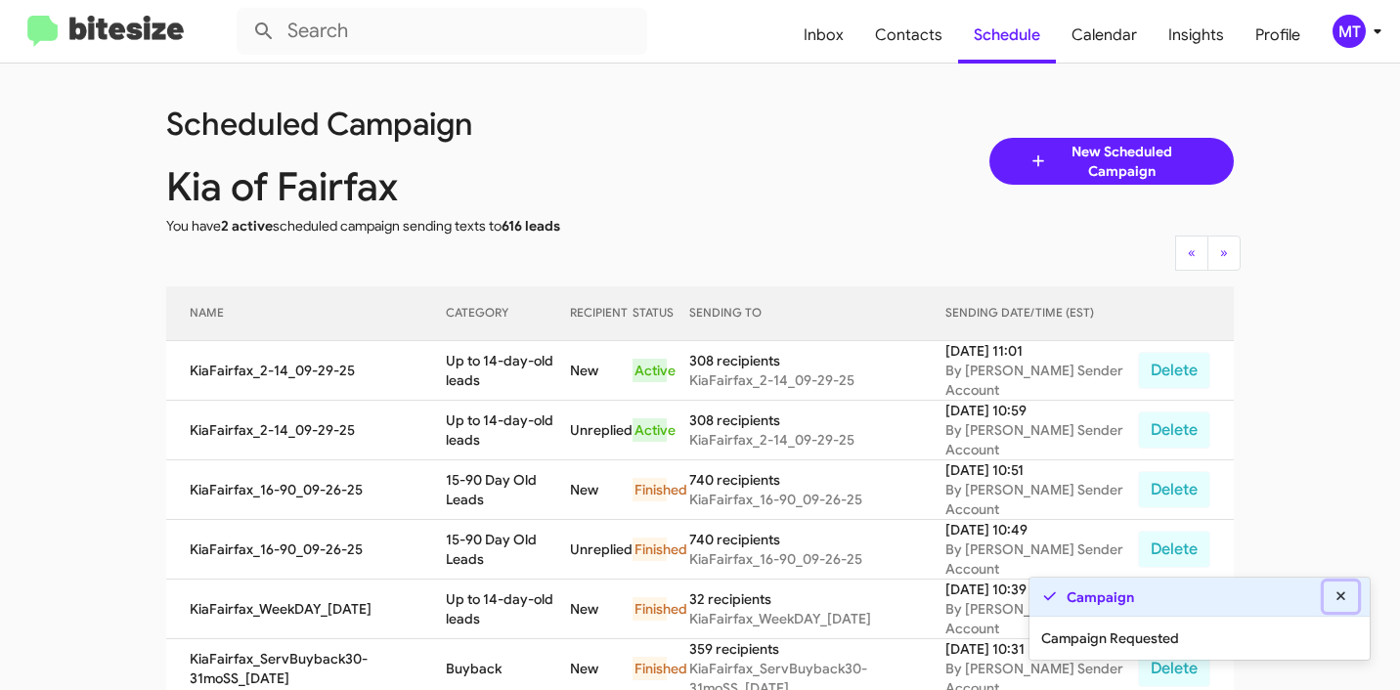
click at [1342, 593] on icon at bounding box center [1340, 595] width 9 height 9
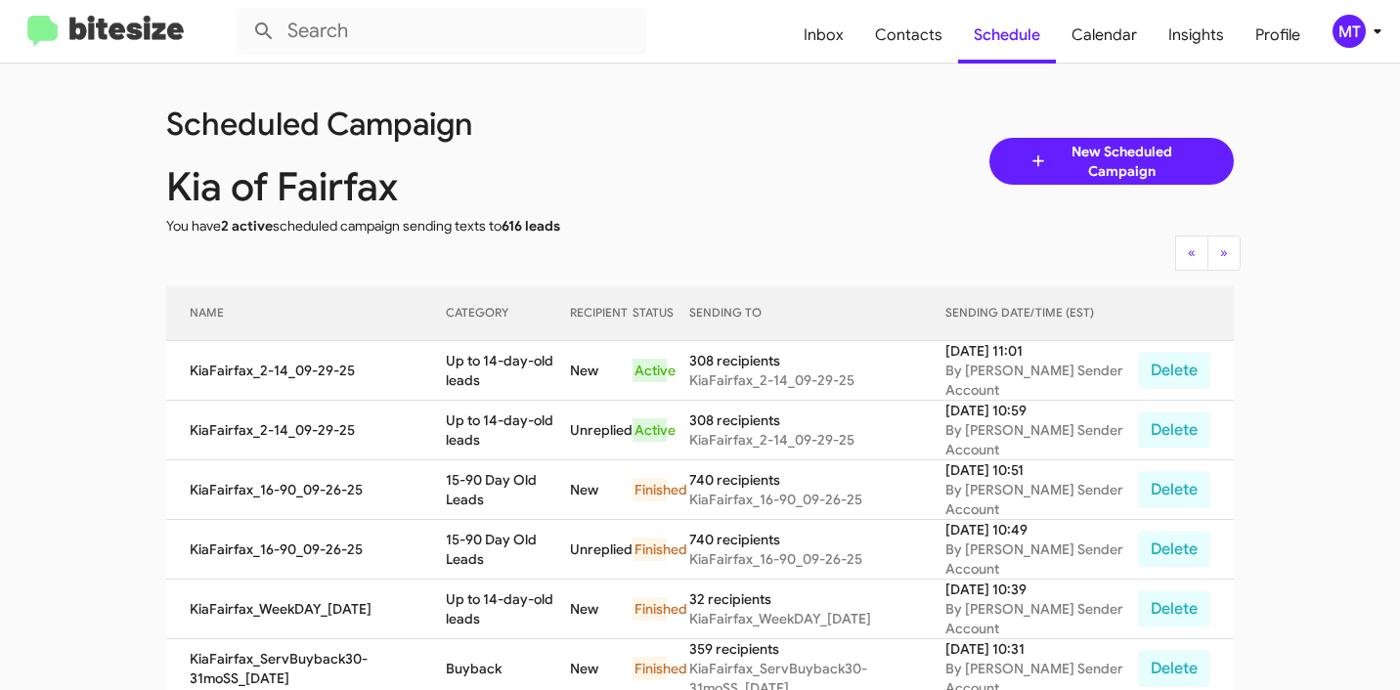
click at [711, 133] on div "Scheduled Campaign Kia of Fairfax You have 2 active scheduled campaign sending …" at bounding box center [699, 161] width 1097 height 149
click at [1374, 34] on icon at bounding box center [1376, 31] width 23 height 23
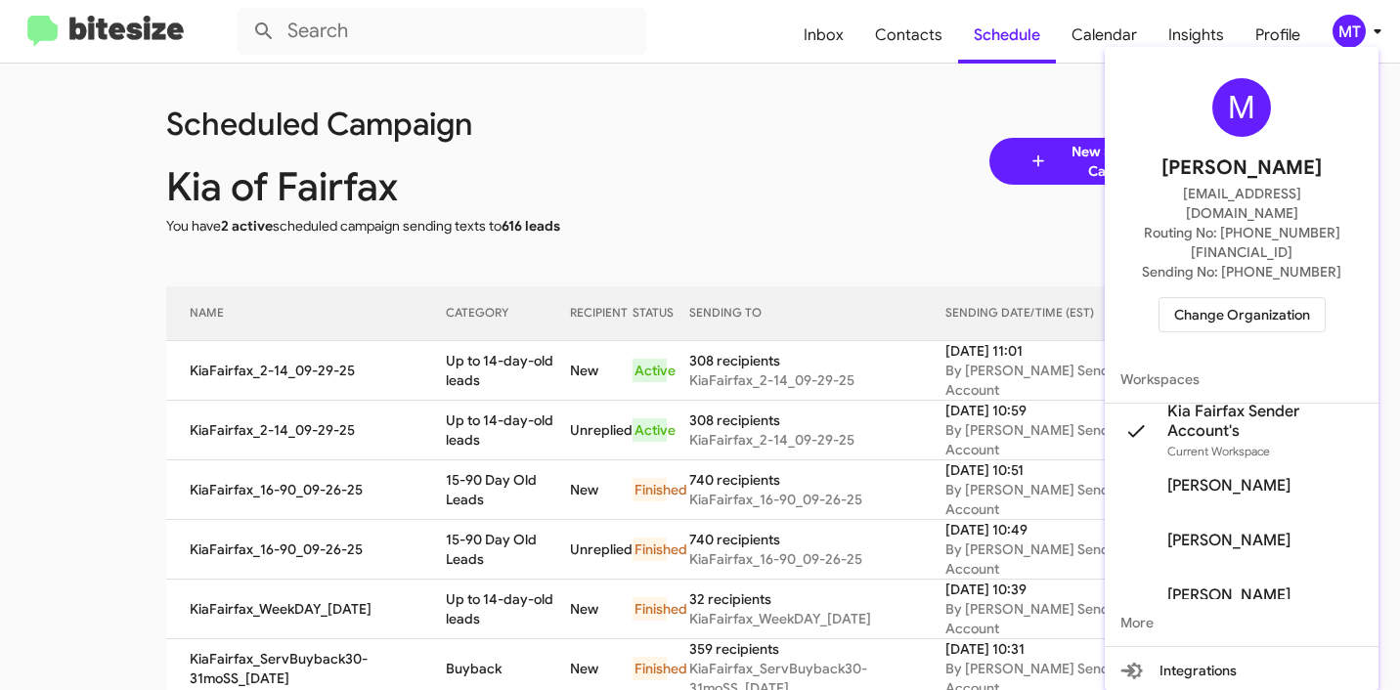
click at [840, 157] on div at bounding box center [700, 345] width 1400 height 690
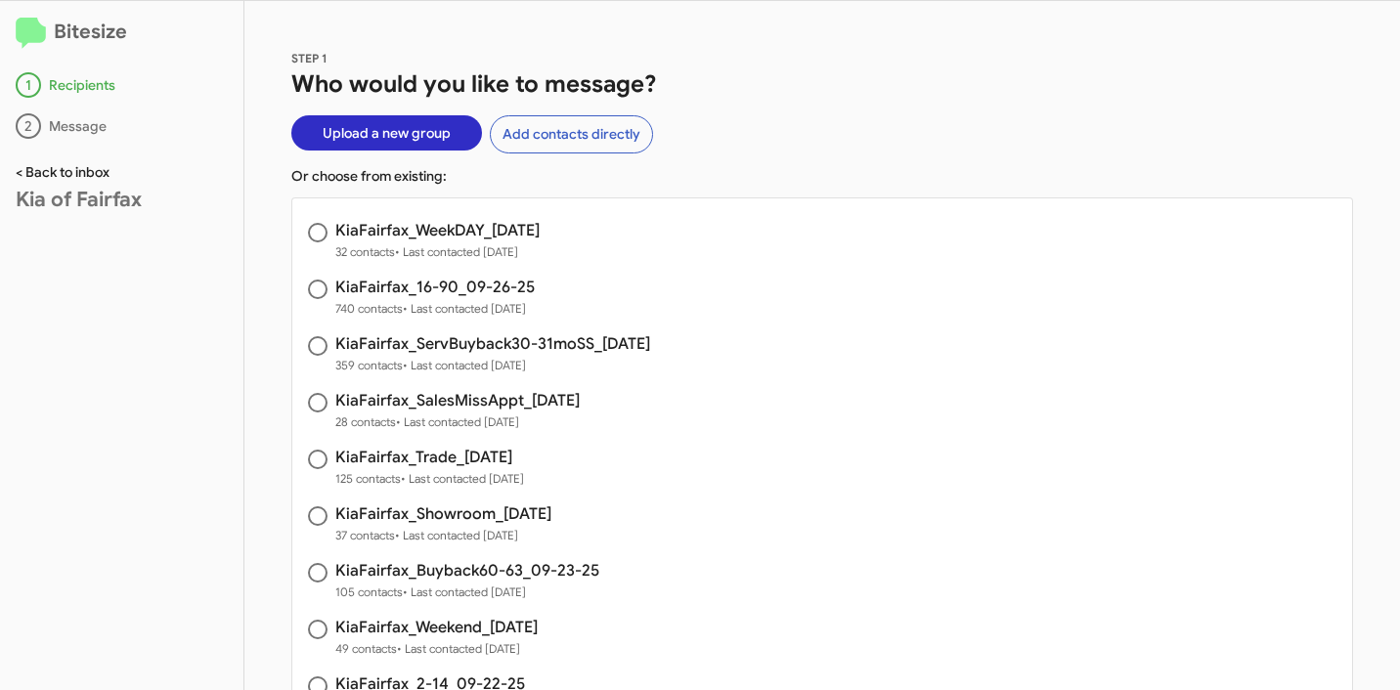
click at [84, 175] on link "< Back to inbox" at bounding box center [63, 172] width 94 height 18
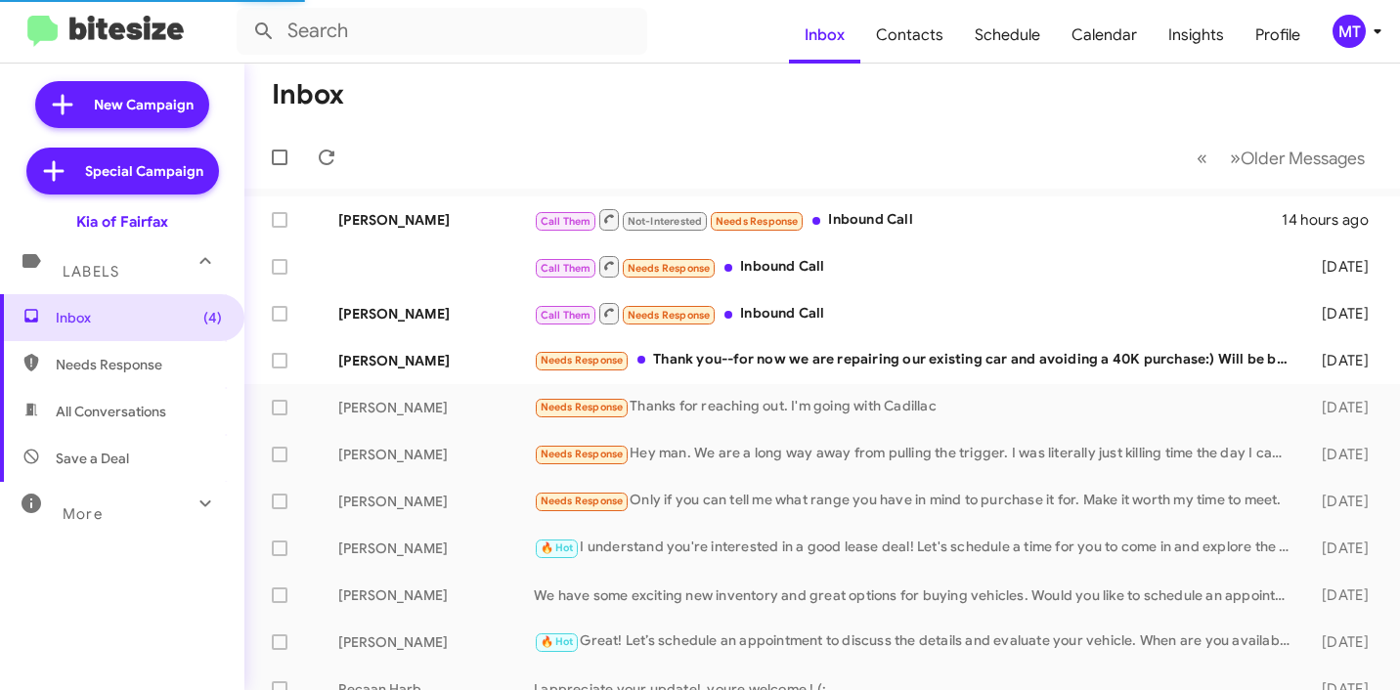
click at [1365, 39] on icon at bounding box center [1376, 31] width 23 height 23
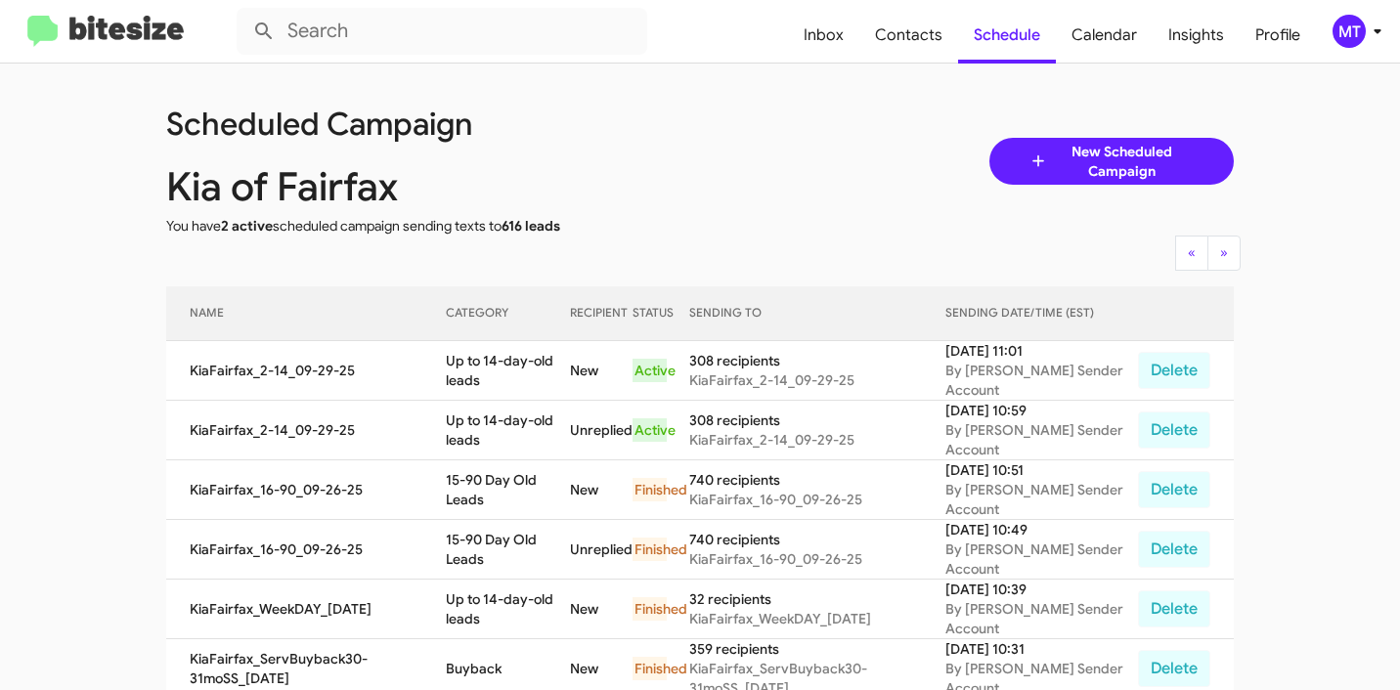
click at [1382, 38] on icon at bounding box center [1376, 31] width 23 height 23
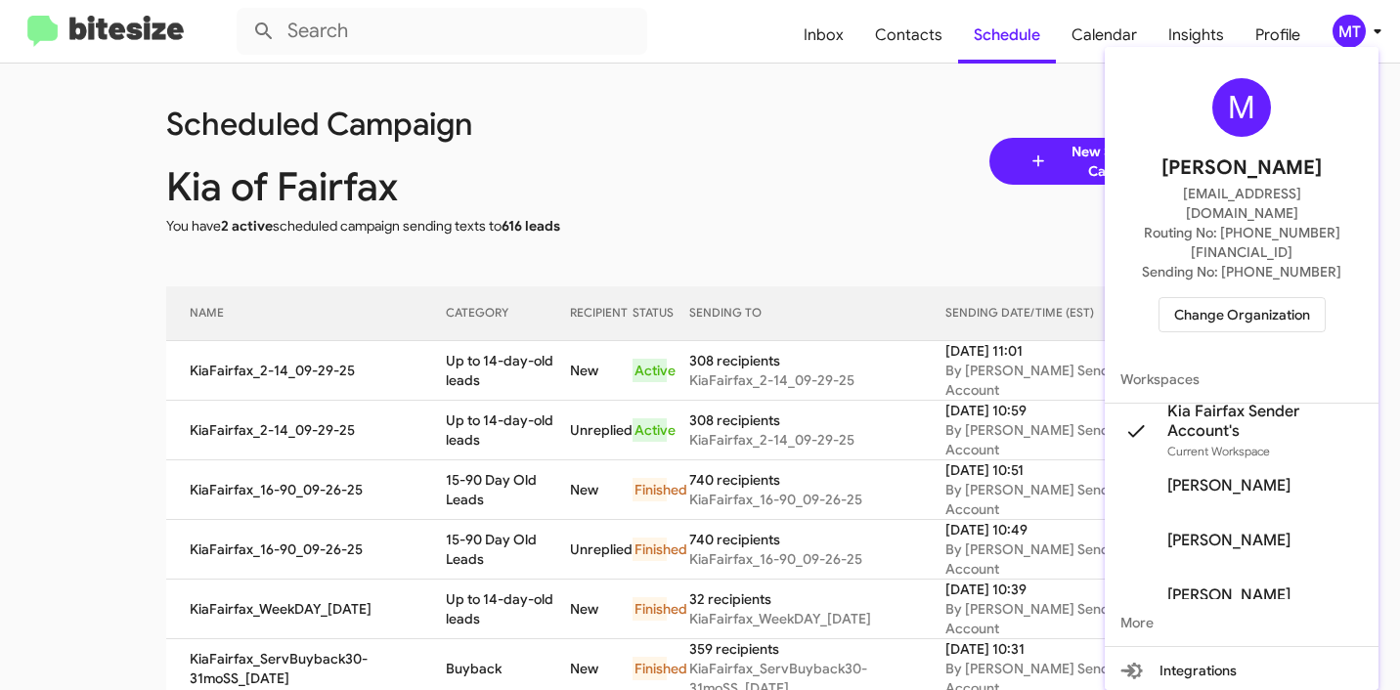
click at [731, 67] on div at bounding box center [700, 345] width 1400 height 690
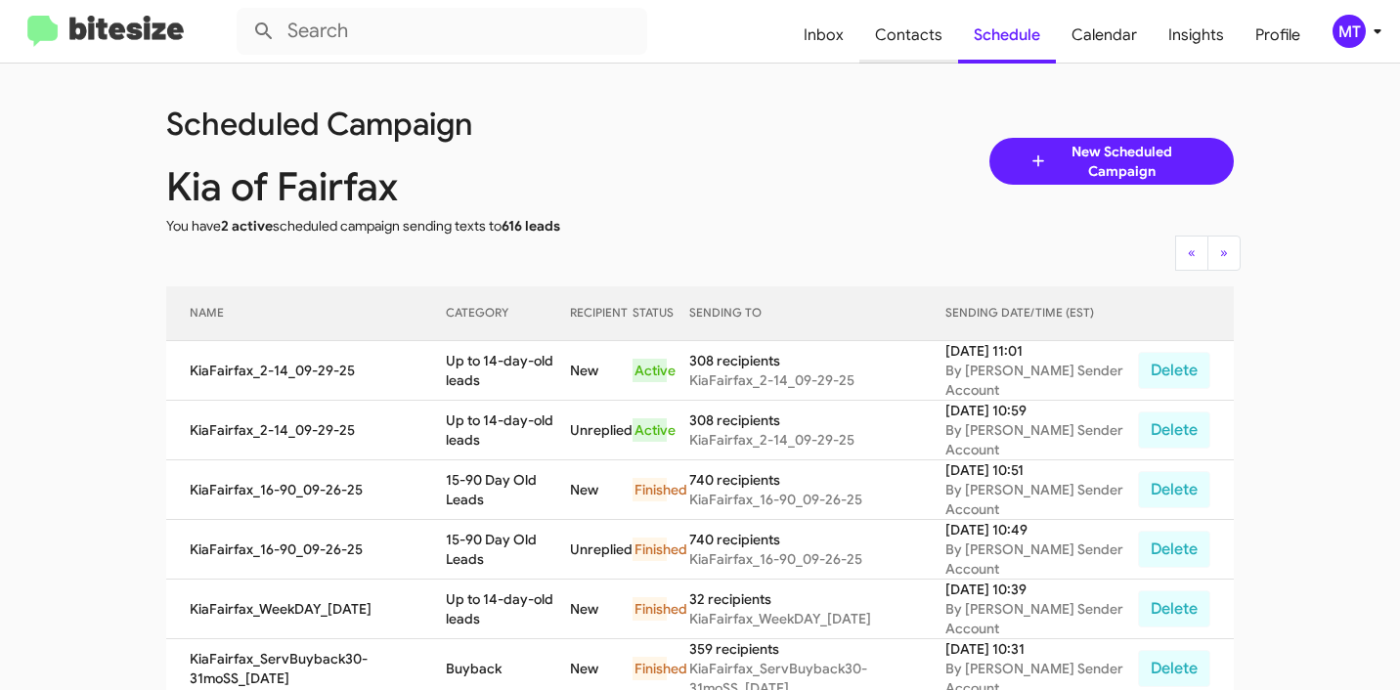
click at [921, 47] on span "Contacts" at bounding box center [908, 35] width 99 height 57
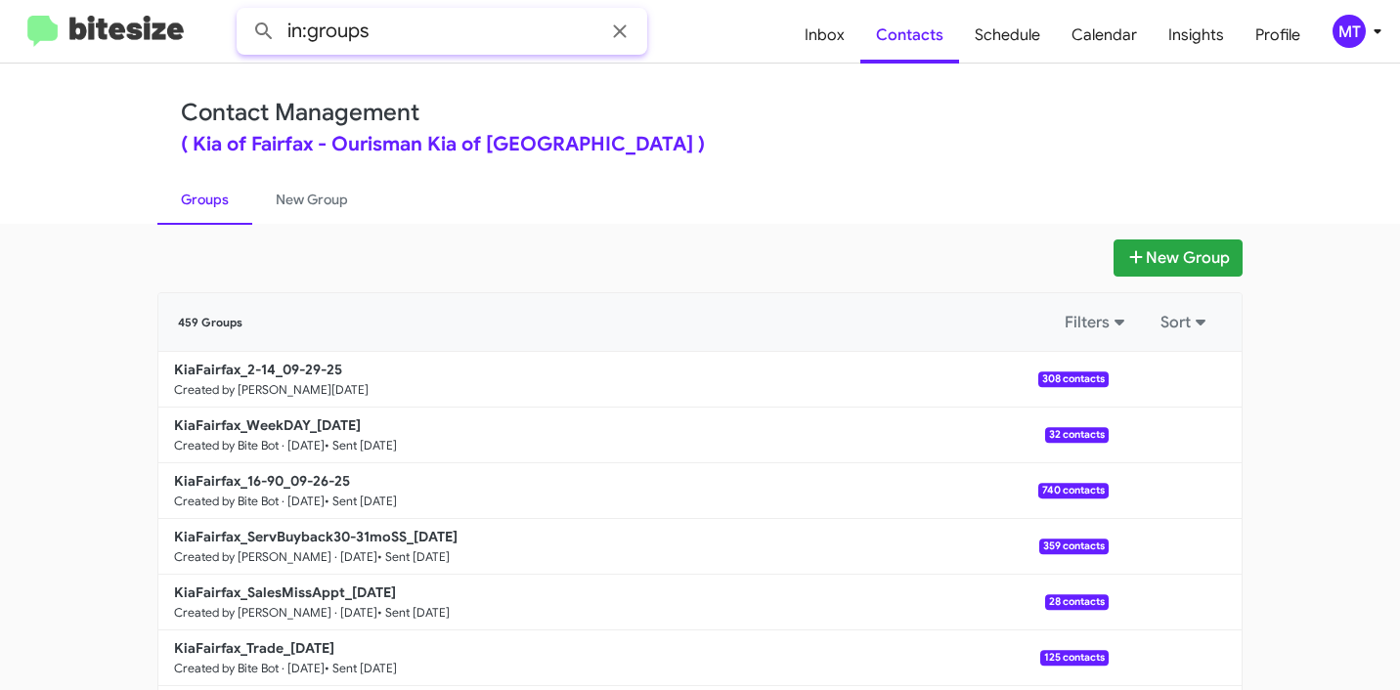
click at [451, 25] on input "in:groups" at bounding box center [442, 31] width 410 height 47
paste input "KiaFair - Bitesize - Weekend - No Change"
drag, startPoint x: 486, startPoint y: 30, endPoint x: 655, endPoint y: 34, distance: 169.1
click at [654, 34] on form "in:groups KiaFair - Bitesize - Weekend - No Change" at bounding box center [513, 31] width 552 height 47
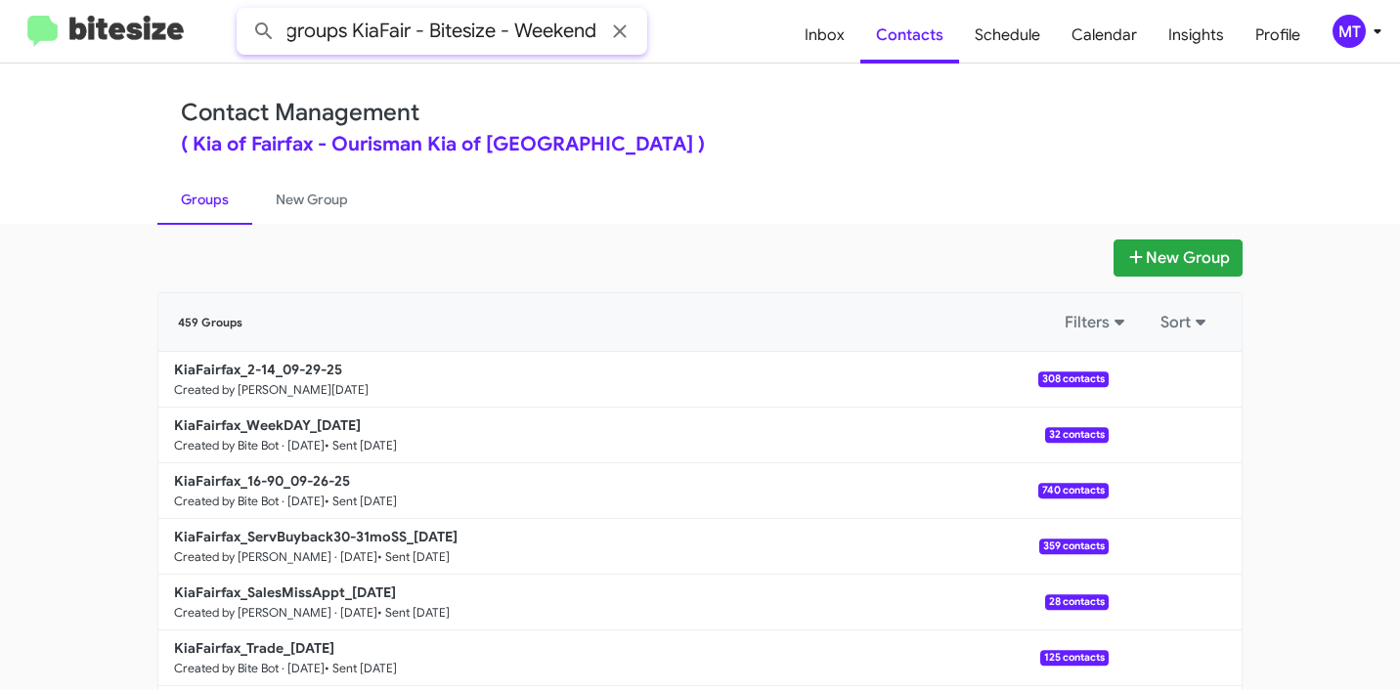
scroll to position [0, 21]
click at [244, 12] on button at bounding box center [263, 31] width 39 height 39
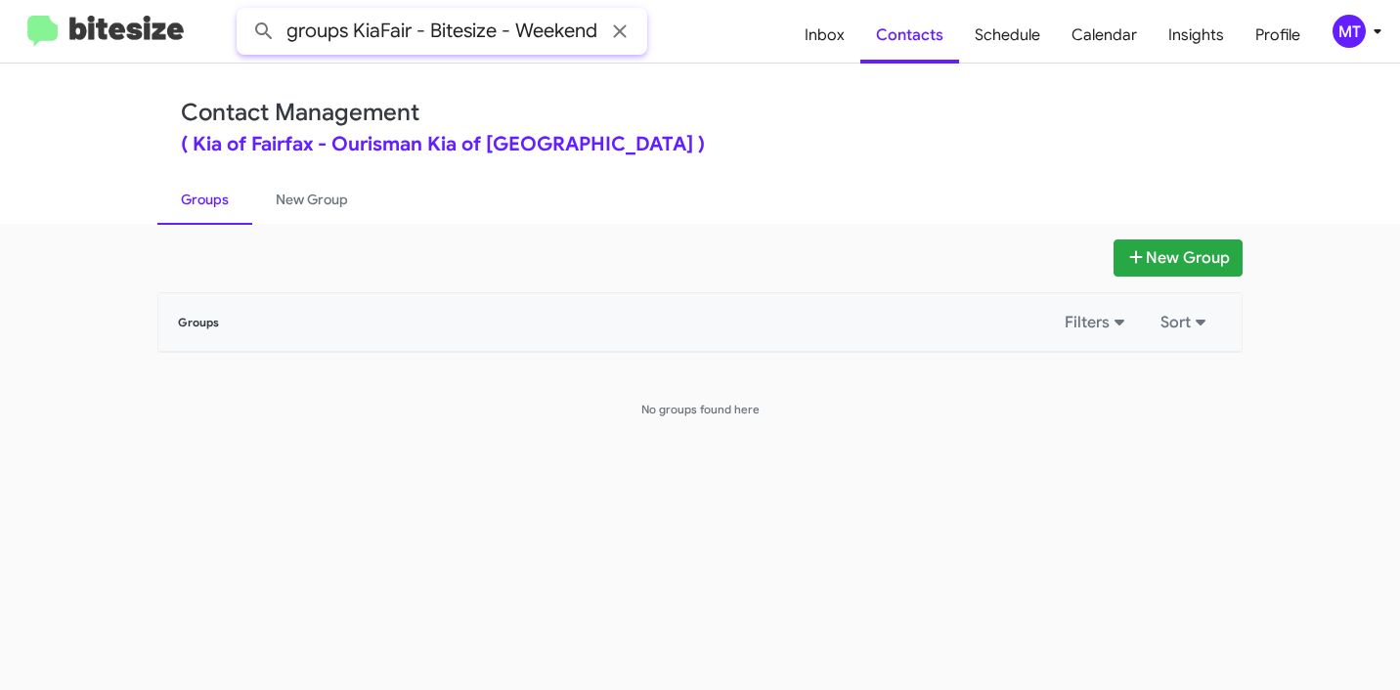
click at [485, 41] on input "in:groups KiaFair - Bitesize - Weekend" at bounding box center [442, 31] width 410 height 47
drag, startPoint x: 374, startPoint y: 28, endPoint x: 748, endPoint y: 46, distance: 373.8
click at [748, 46] on form "in:groups KiaFair - Bitesize - Weekend" at bounding box center [513, 31] width 552 height 47
paste input "fax_Weekend_09-29-25"
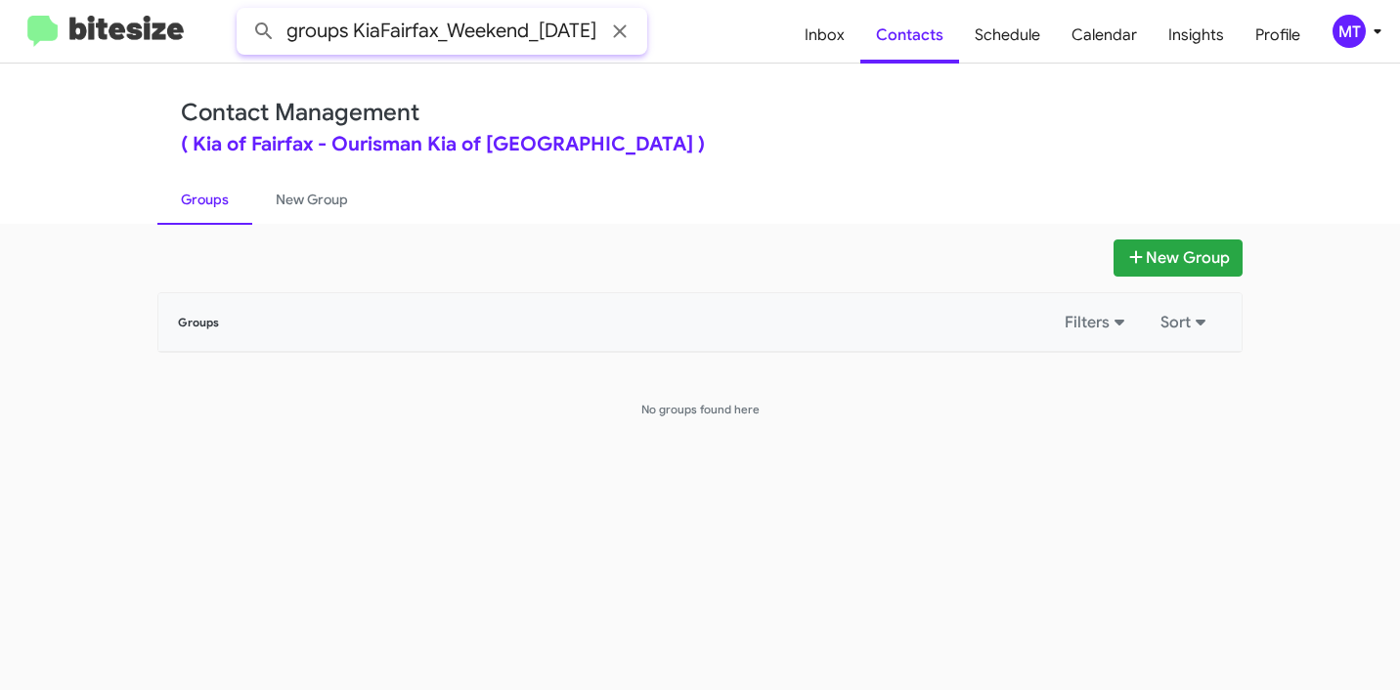
click at [244, 12] on button at bounding box center [263, 31] width 39 height 39
drag, startPoint x: 504, startPoint y: 33, endPoint x: 768, endPoint y: 7, distance: 265.2
click at [758, 32] on form "in:groups KiaFairfax_Weekend_09-29-25" at bounding box center [513, 31] width 552 height 47
type input "in:groups KiaFairfax_Weekend"
click at [244, 12] on button at bounding box center [263, 31] width 39 height 39
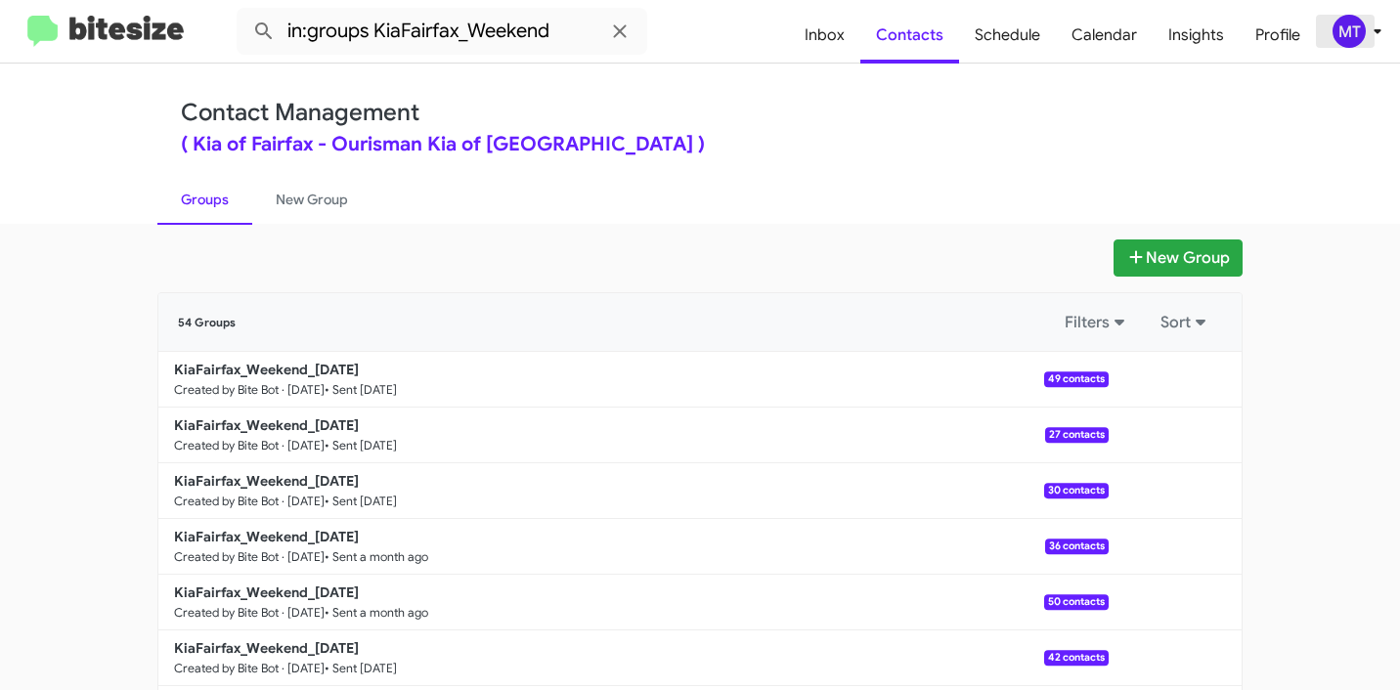
click at [1377, 34] on icon at bounding box center [1376, 31] width 23 height 23
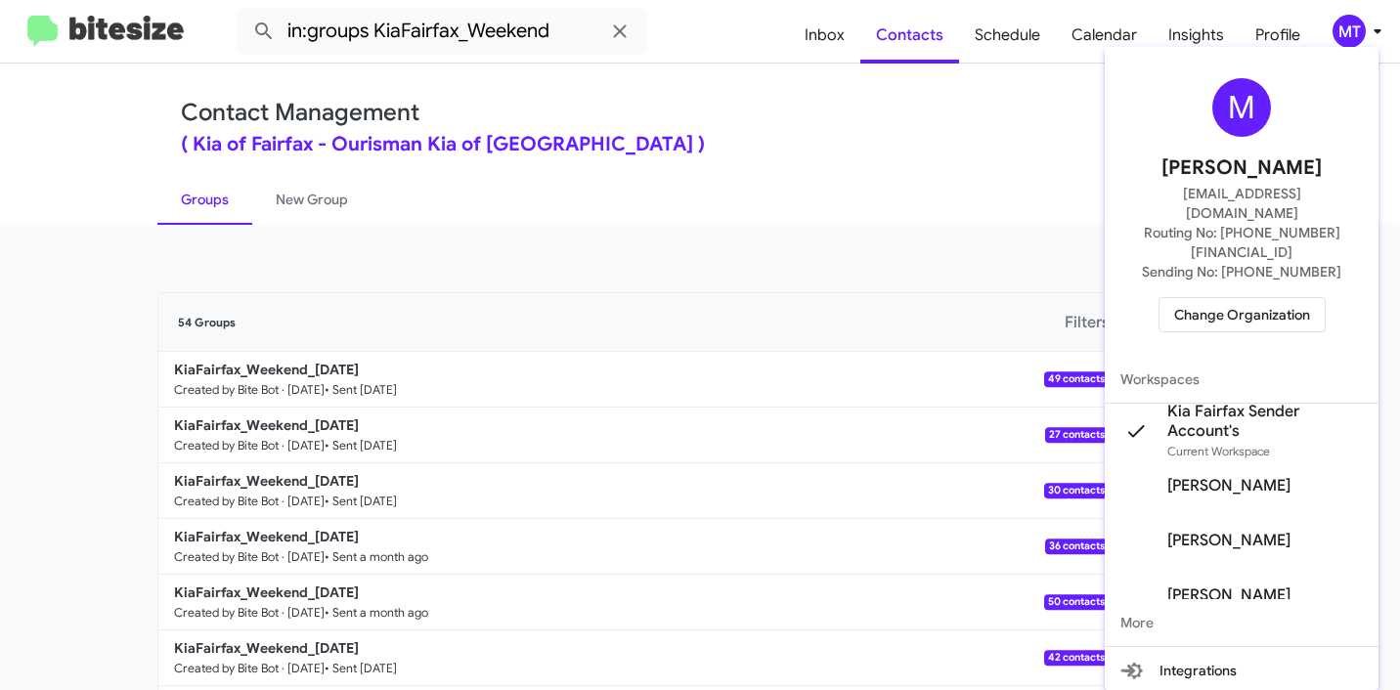
click at [795, 203] on div at bounding box center [700, 345] width 1400 height 690
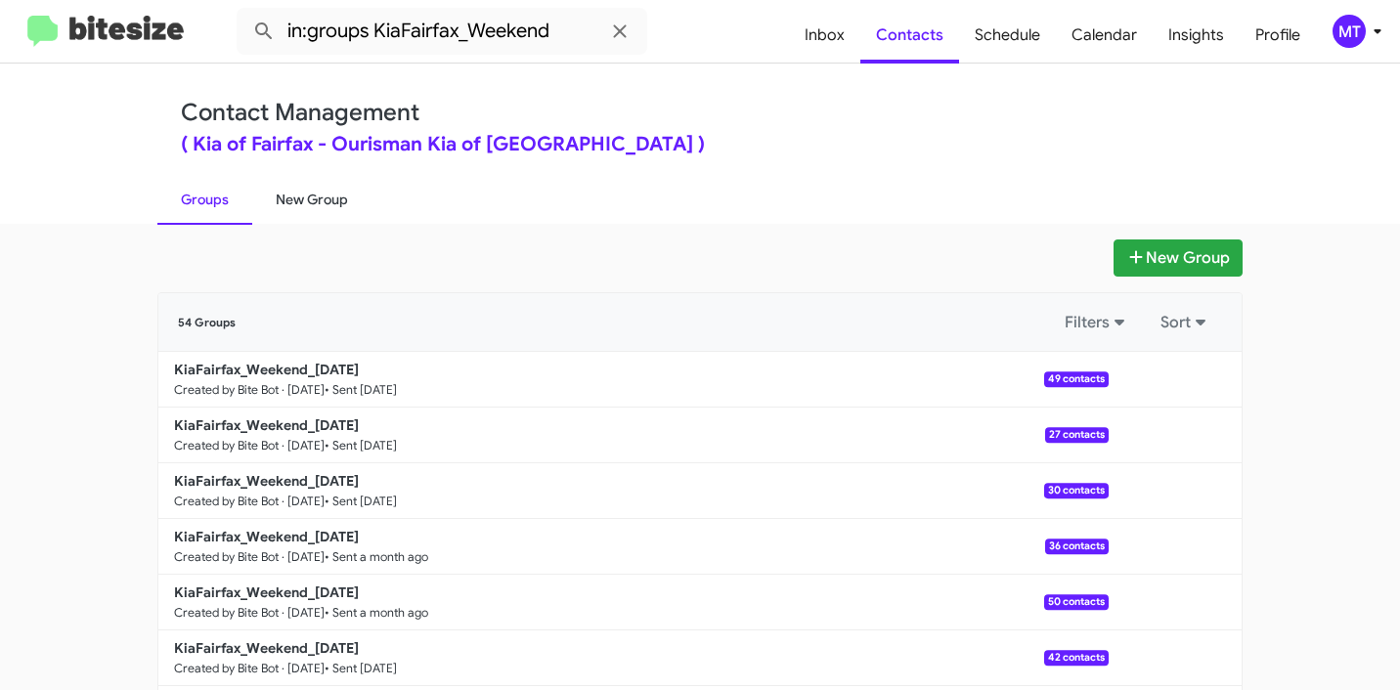
click at [295, 211] on link "New Group" at bounding box center [311, 199] width 119 height 51
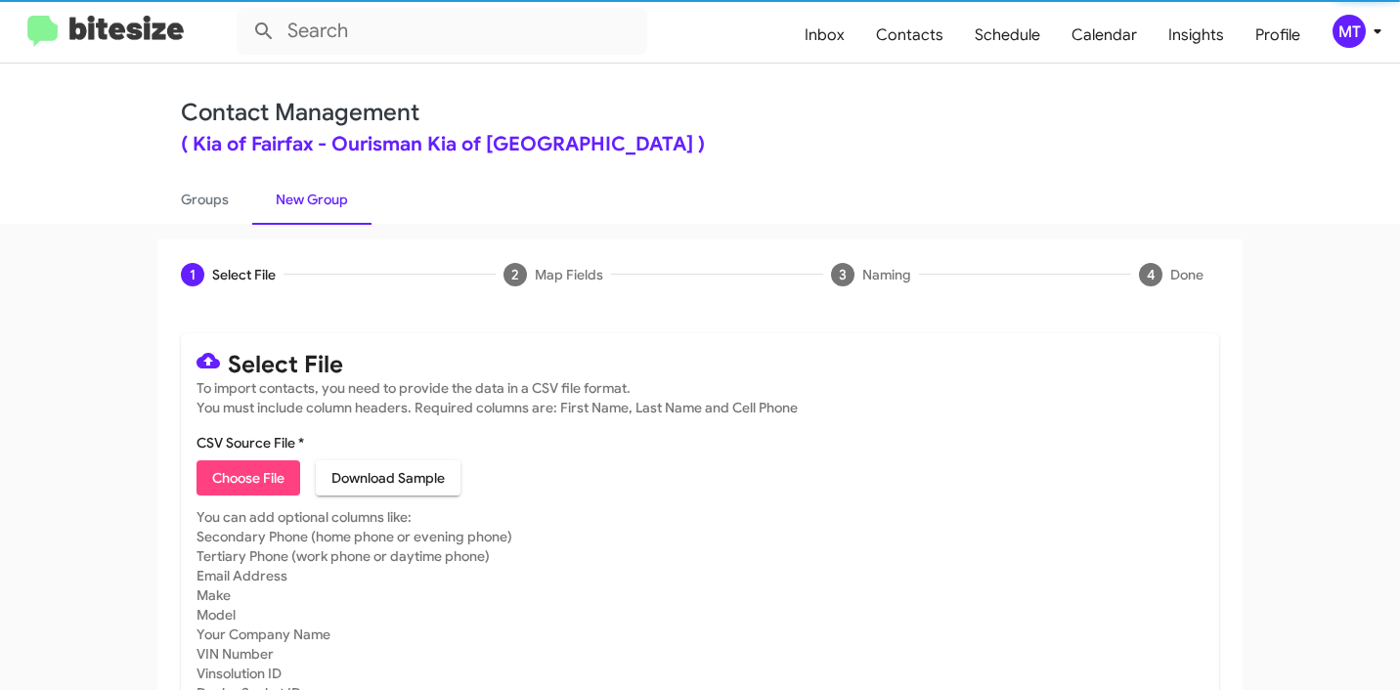
click at [257, 479] on span "Choose File" at bounding box center [248, 477] width 72 height 35
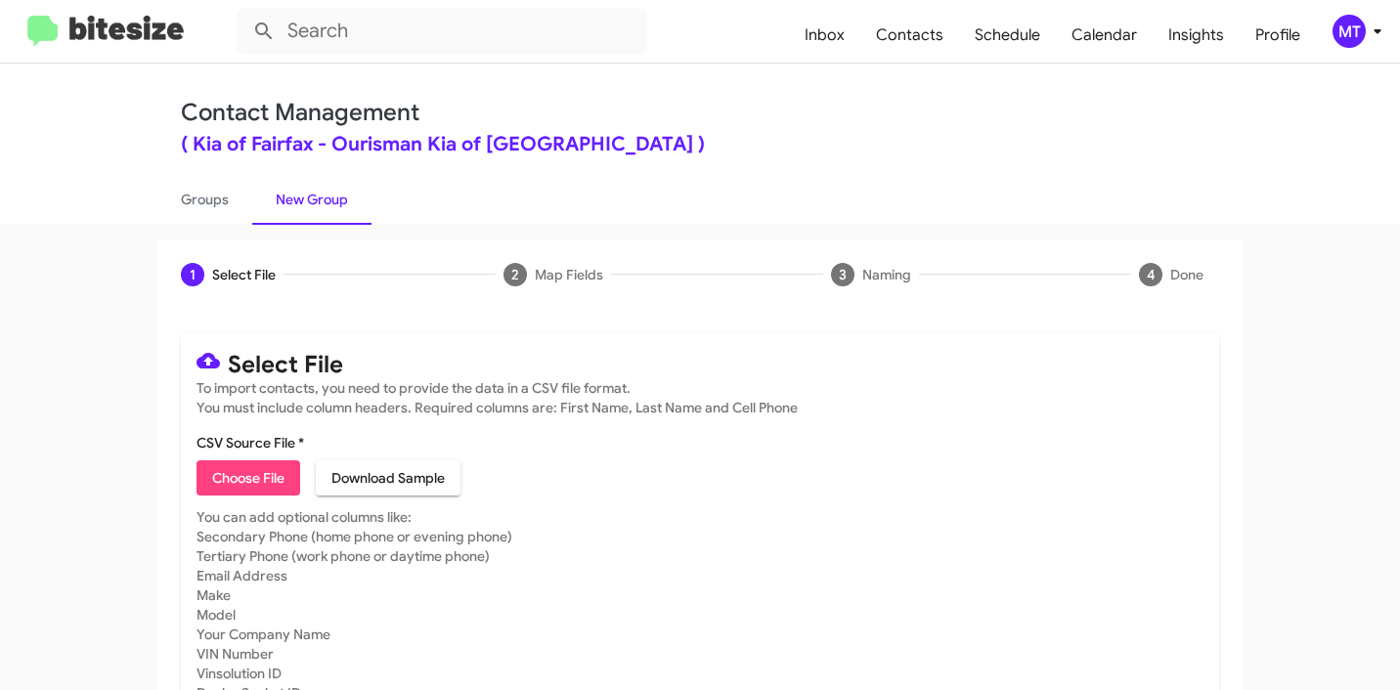
click at [212, 468] on span "Choose File" at bounding box center [248, 477] width 72 height 35
type input "Open"
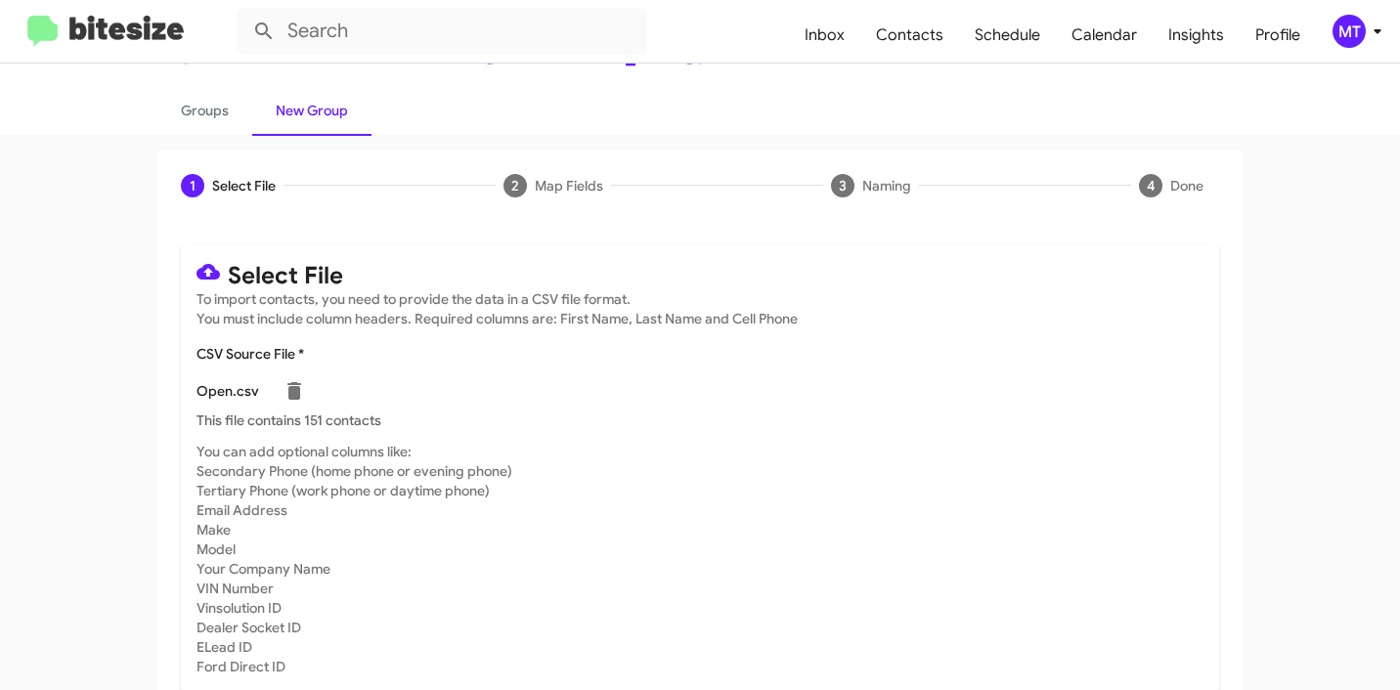
scroll to position [165, 0]
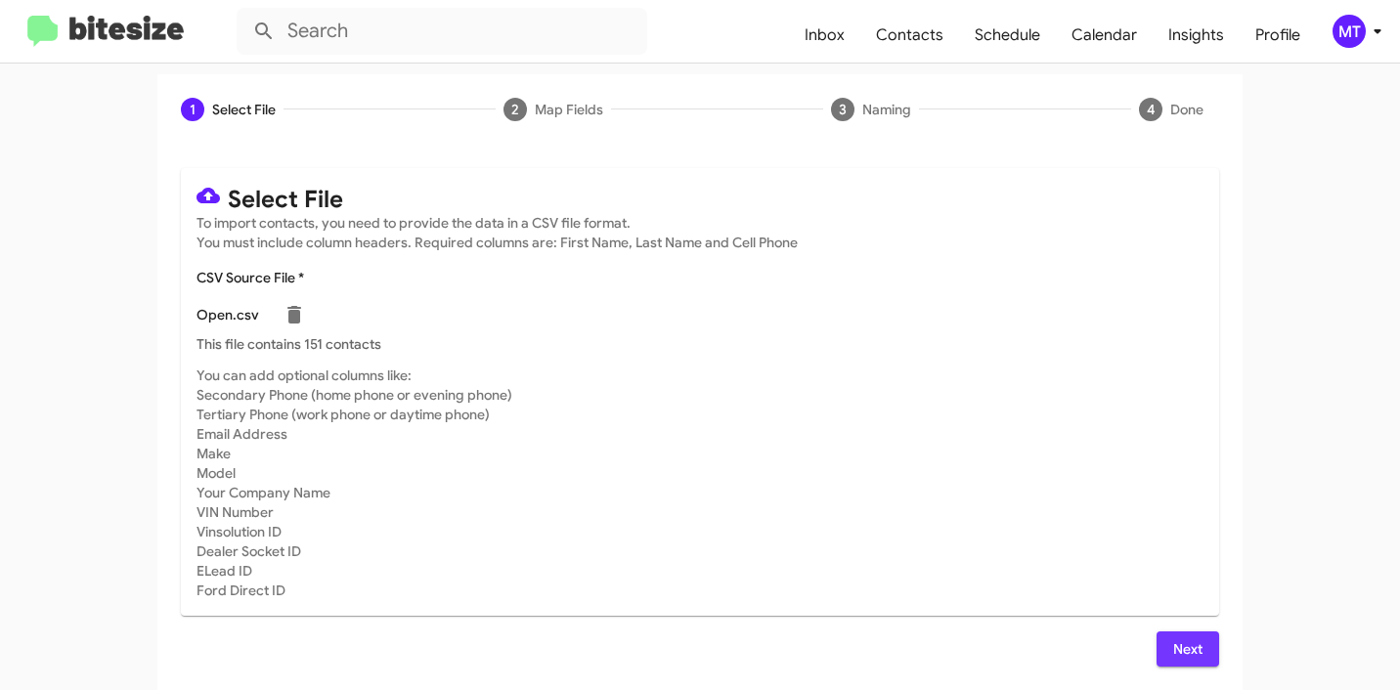
click at [1187, 651] on span "Next" at bounding box center [1187, 648] width 31 height 35
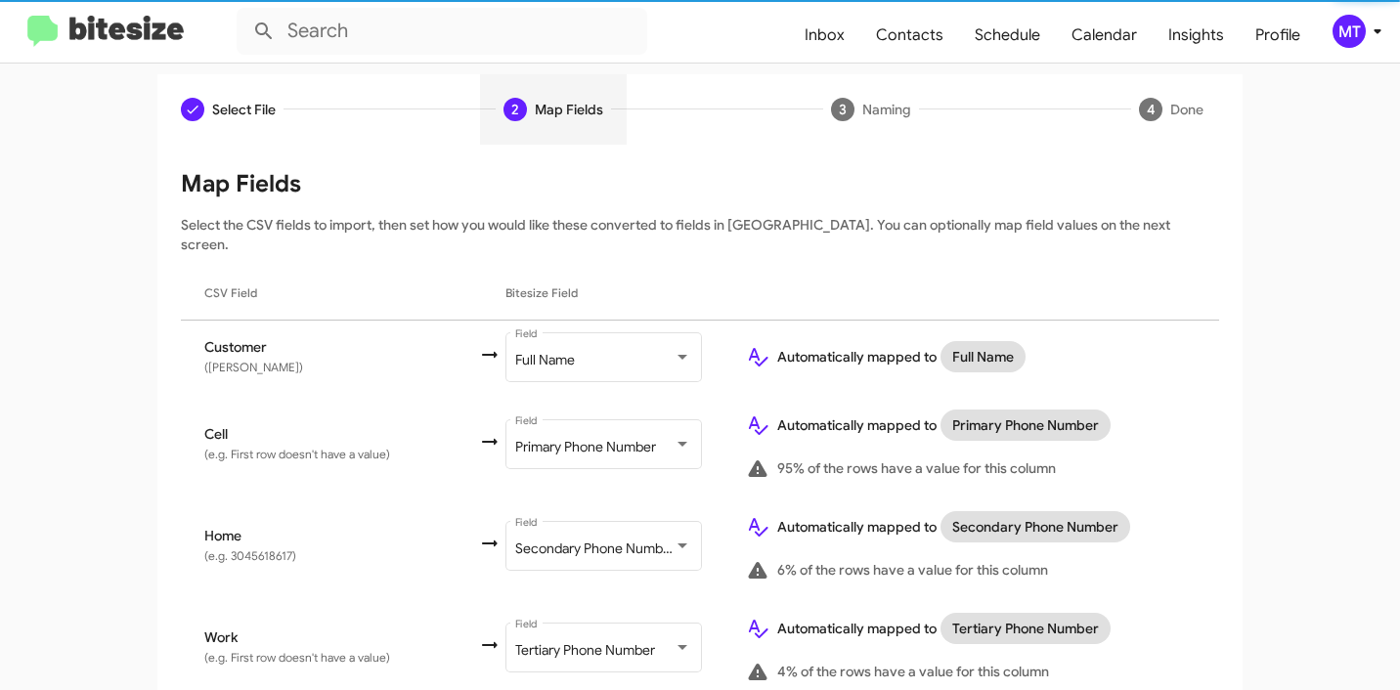
scroll to position [302, 0]
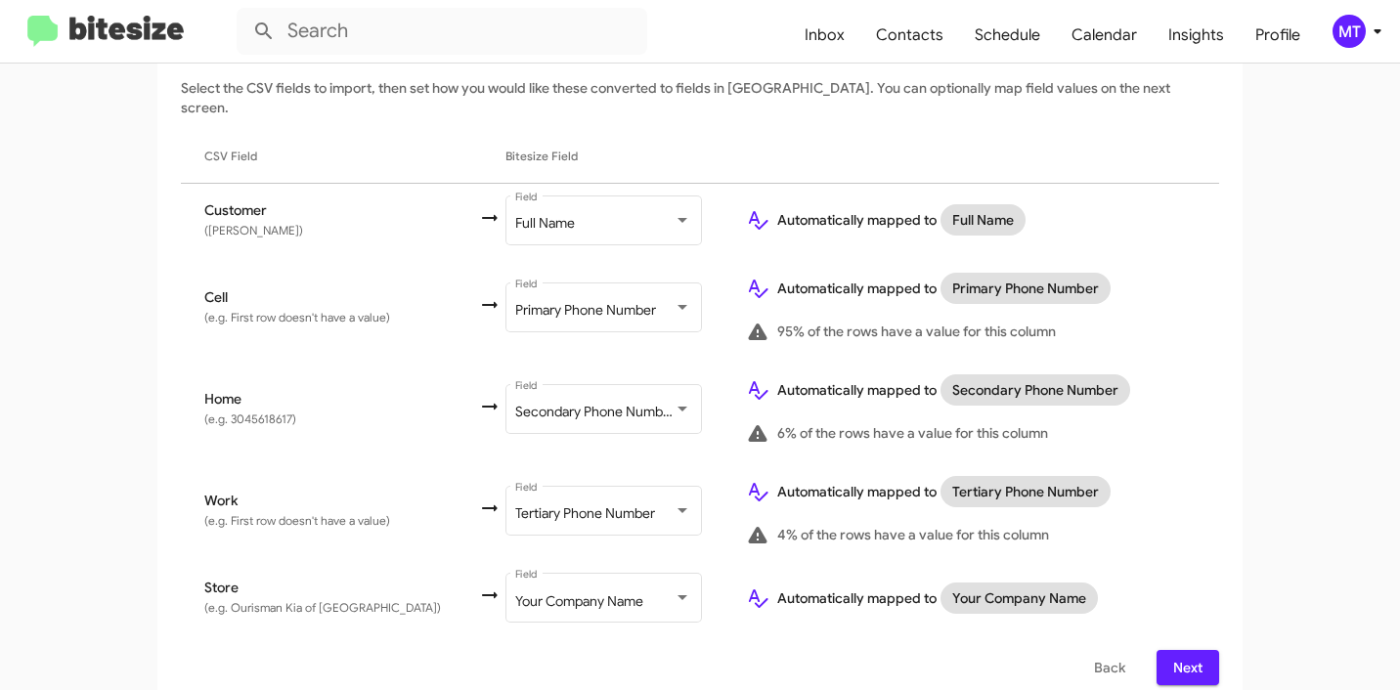
click at [1187, 655] on span "Next" at bounding box center [1187, 667] width 31 height 35
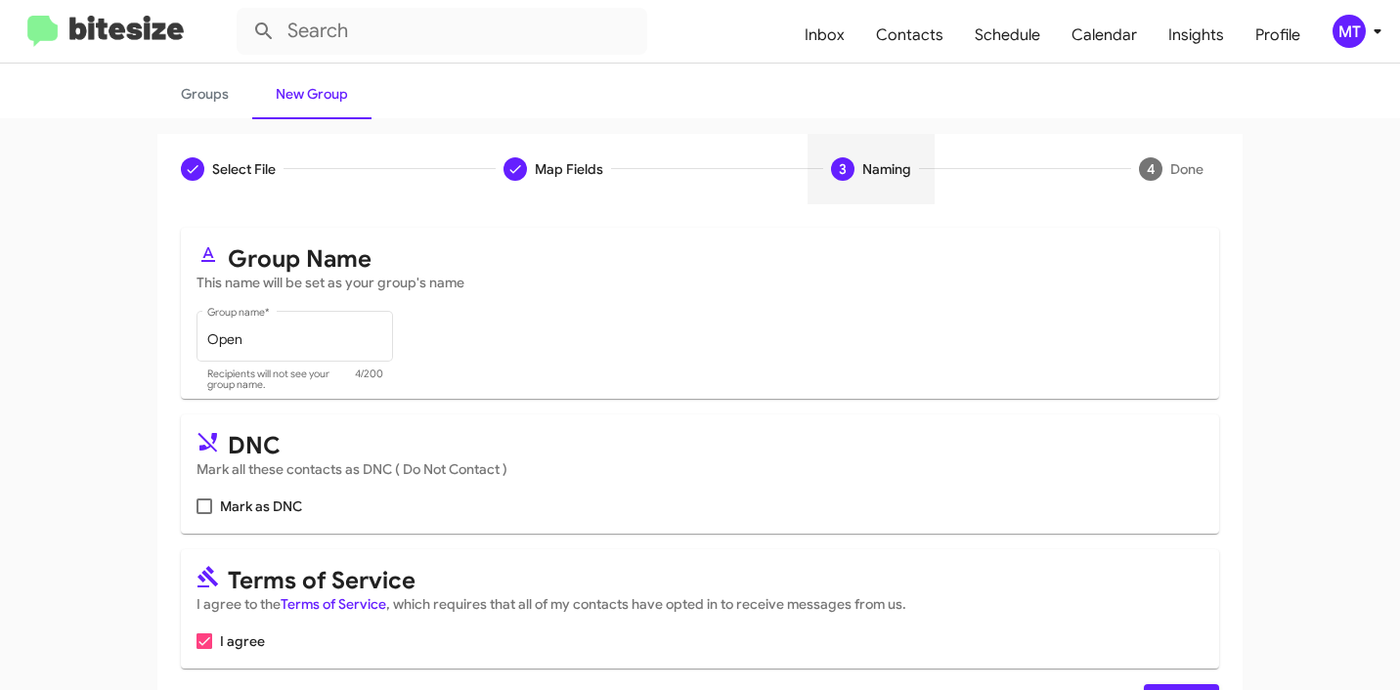
scroll to position [174, 0]
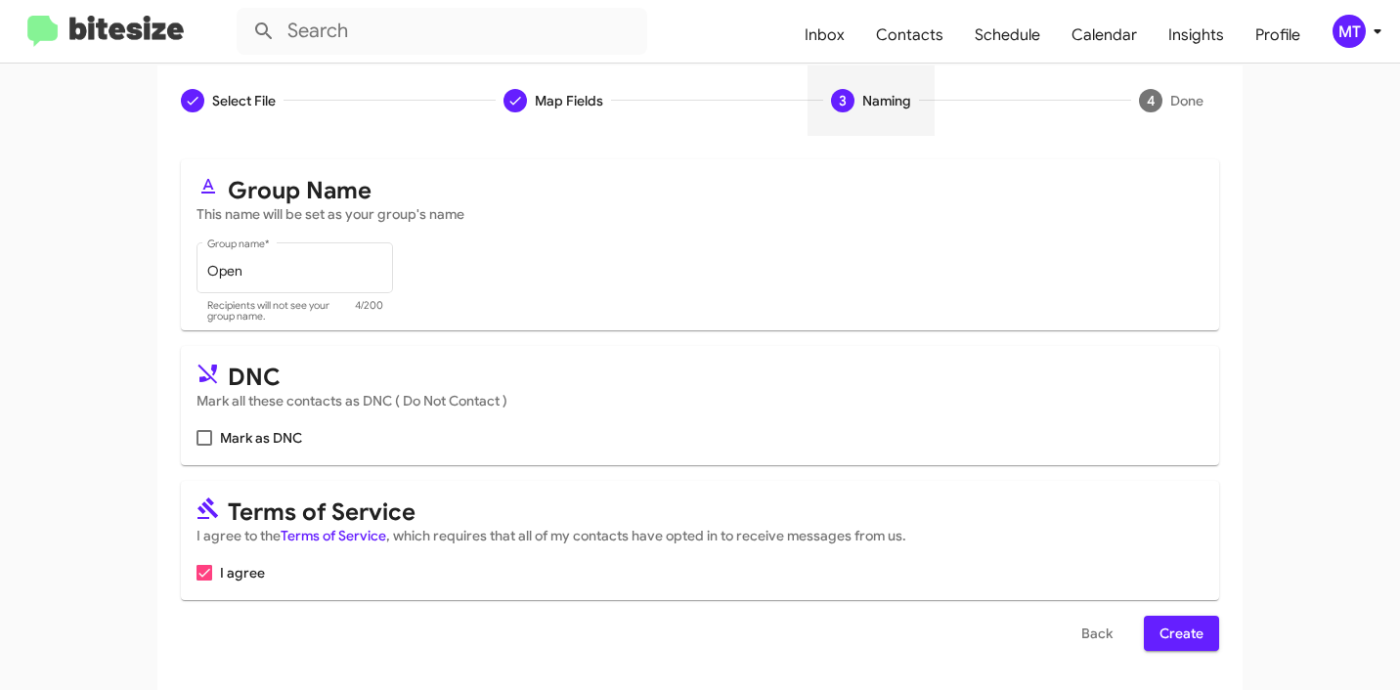
click at [186, 439] on mat-card "DNC Mark all these contacts as DNC ( Do Not Contact ) Mark as DNC" at bounding box center [700, 405] width 1038 height 119
click at [196, 436] on span at bounding box center [204, 438] width 16 height 16
click at [203, 446] on input "Mark as DNC" at bounding box center [203, 446] width 1 height 1
checkbox input "true"
click at [1187, 643] on span "Create" at bounding box center [1181, 633] width 44 height 35
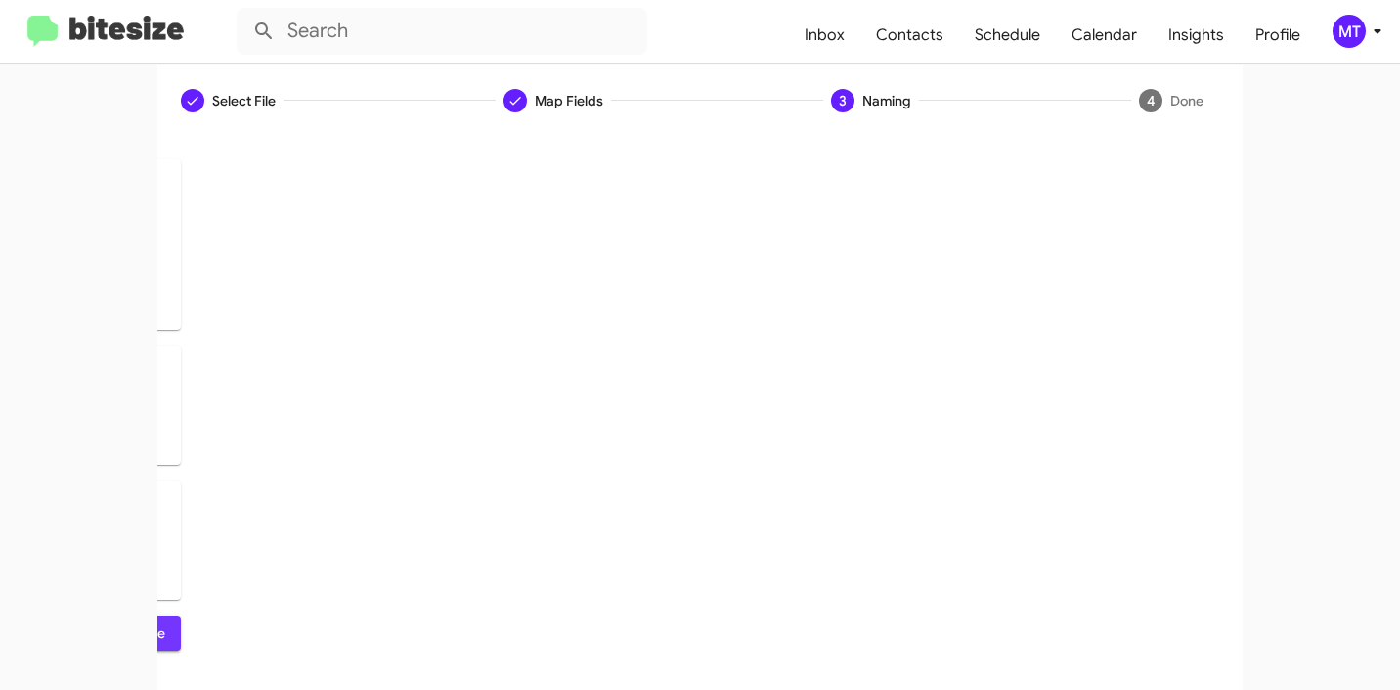
scroll to position [0, 0]
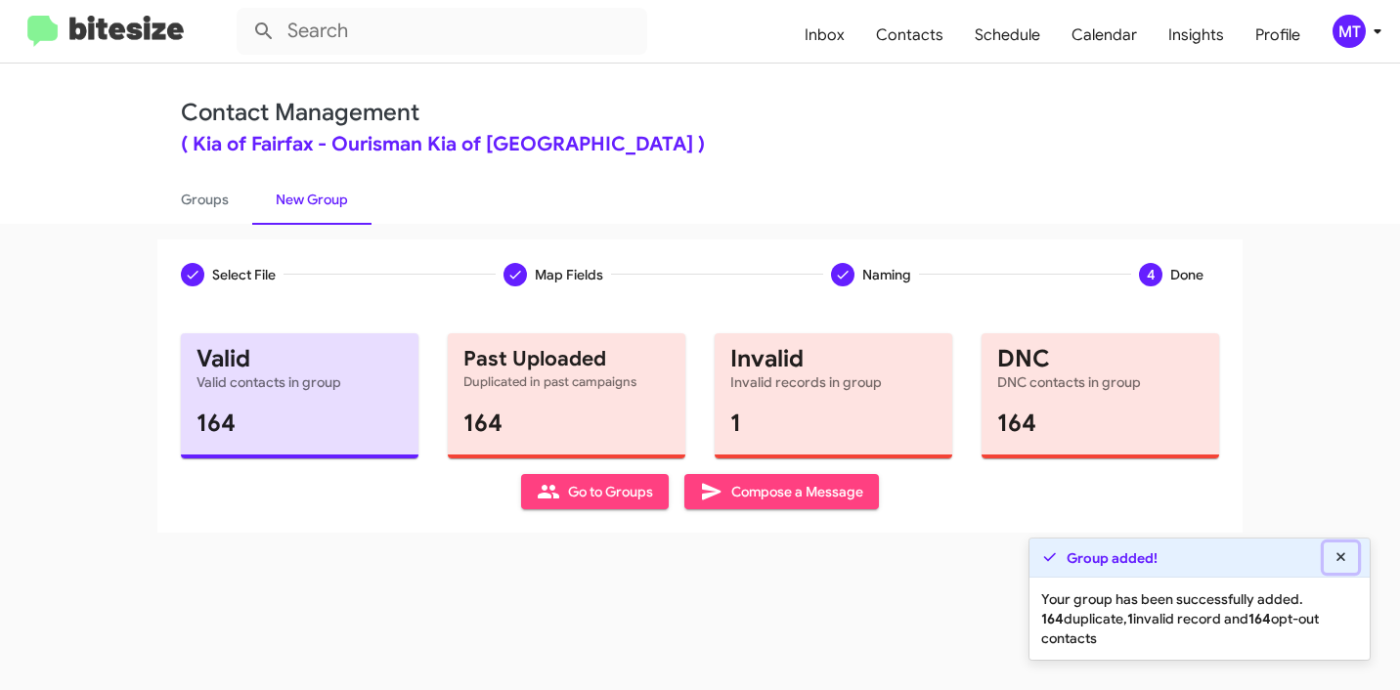
click at [1343, 556] on icon at bounding box center [1341, 557] width 18 height 14
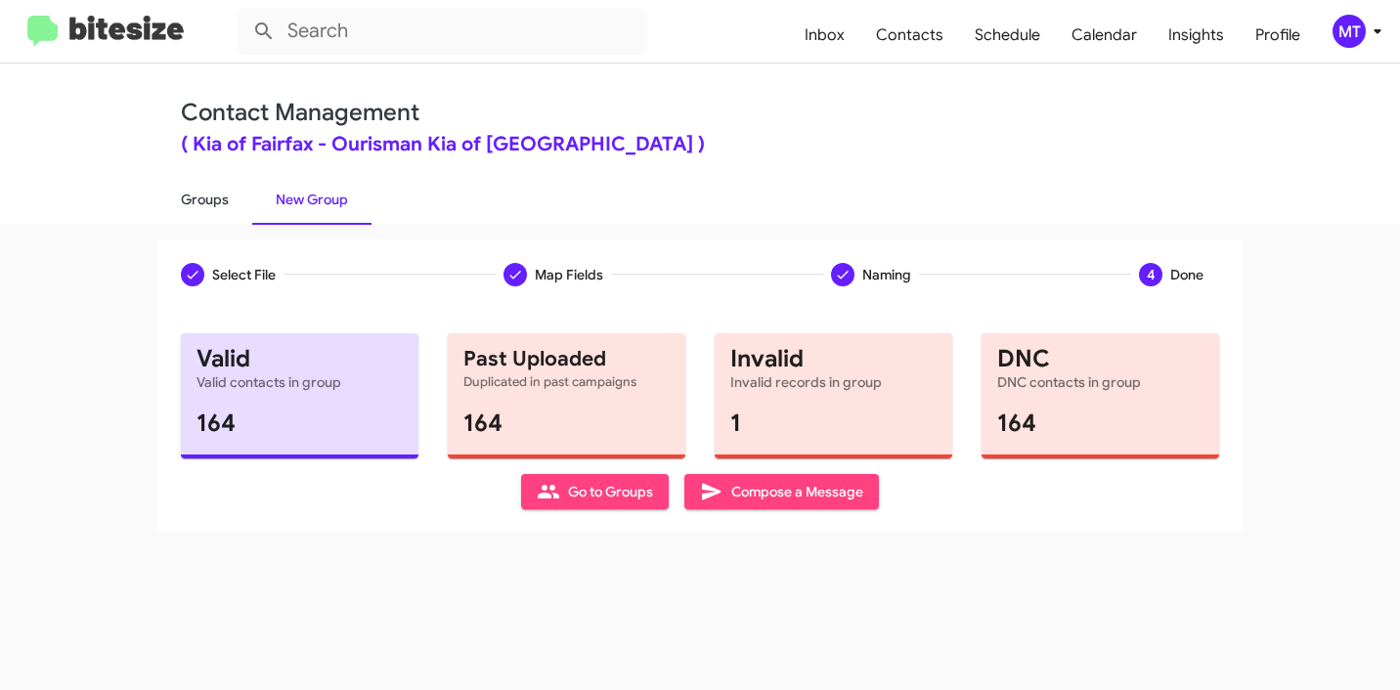
click at [221, 201] on link "Groups" at bounding box center [204, 199] width 95 height 51
type input "in:groups"
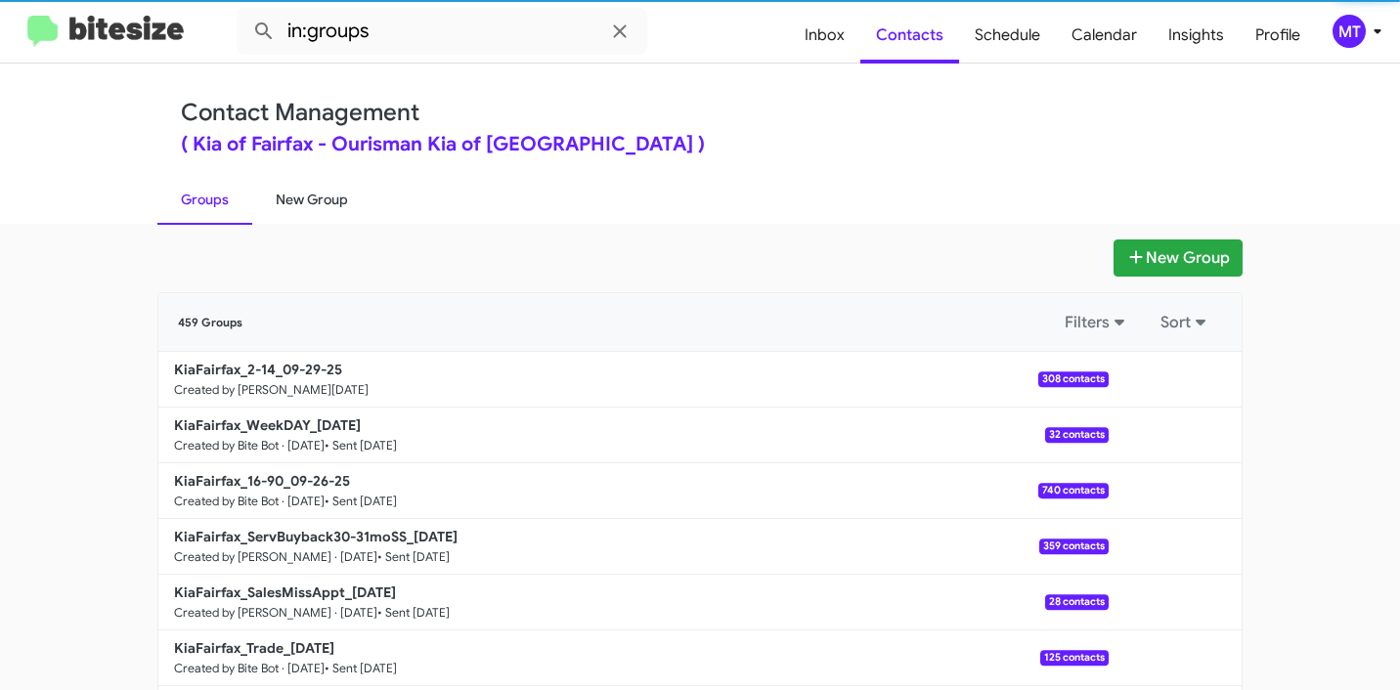
click at [310, 208] on link "New Group" at bounding box center [311, 199] width 119 height 51
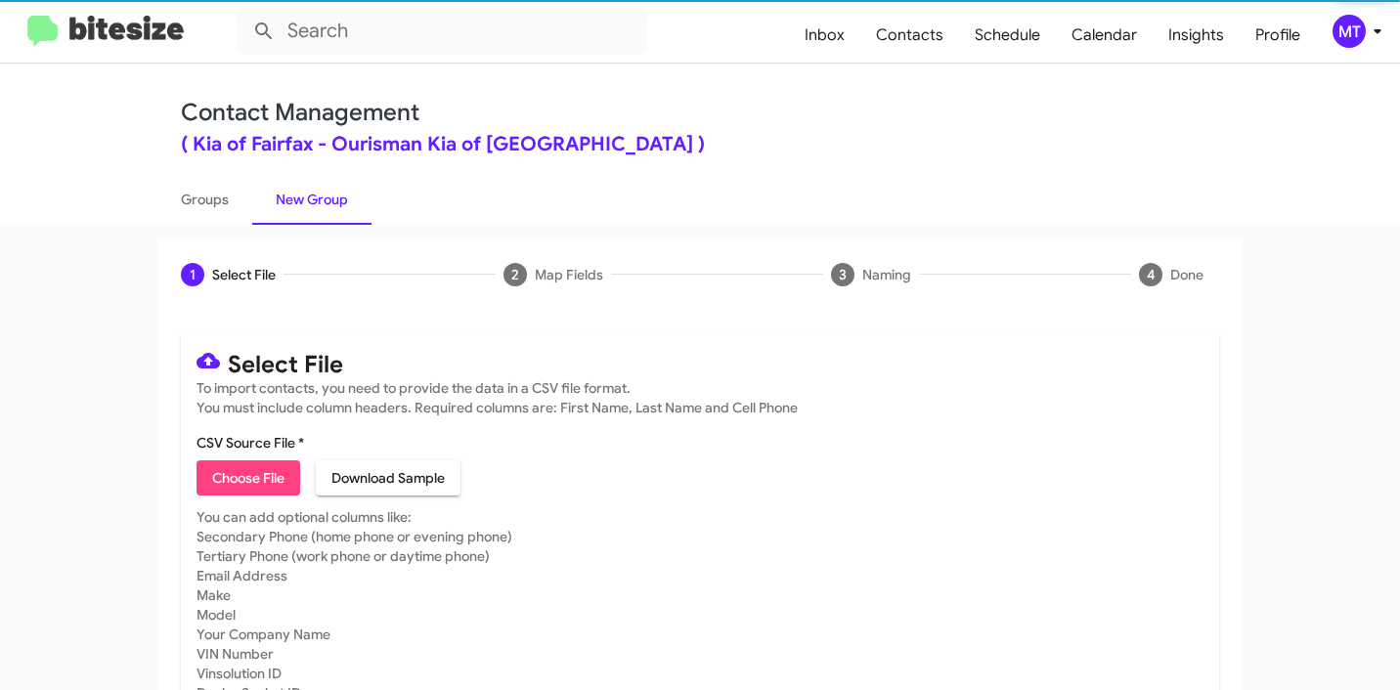
click at [257, 475] on span "Choose File" at bounding box center [248, 477] width 72 height 35
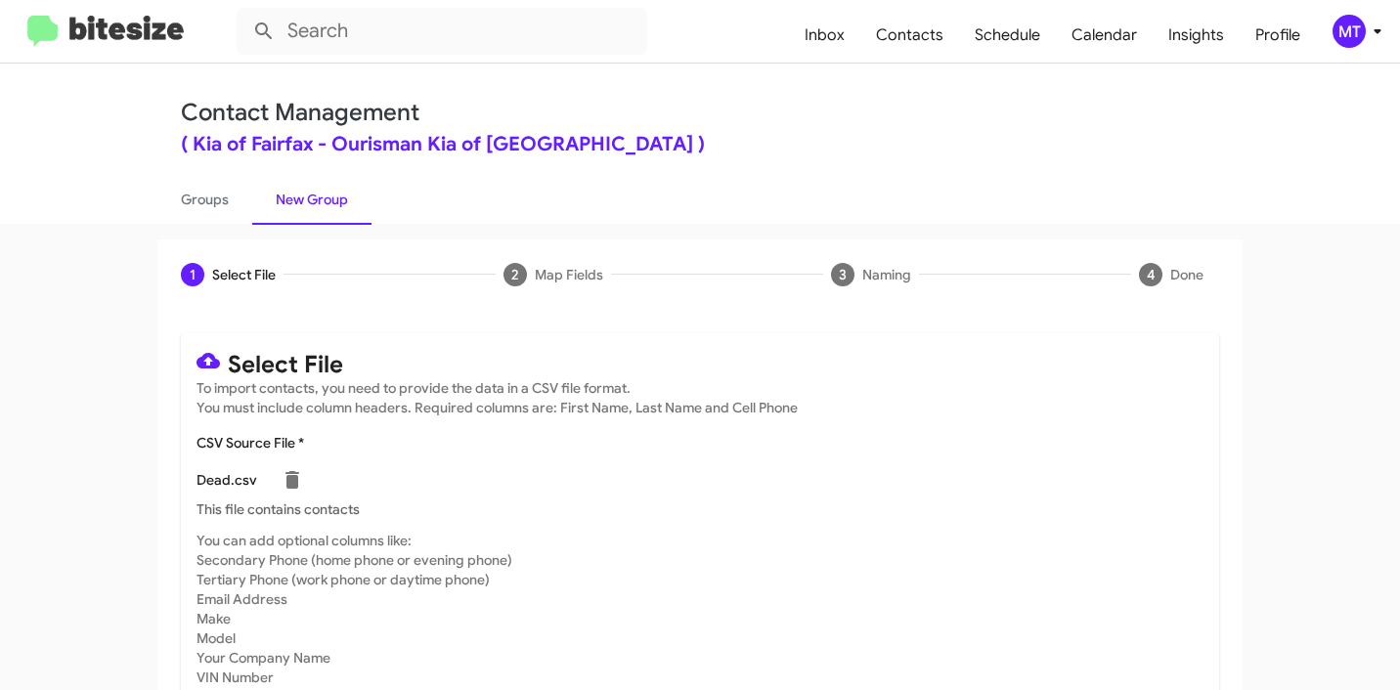
type input "Dead"
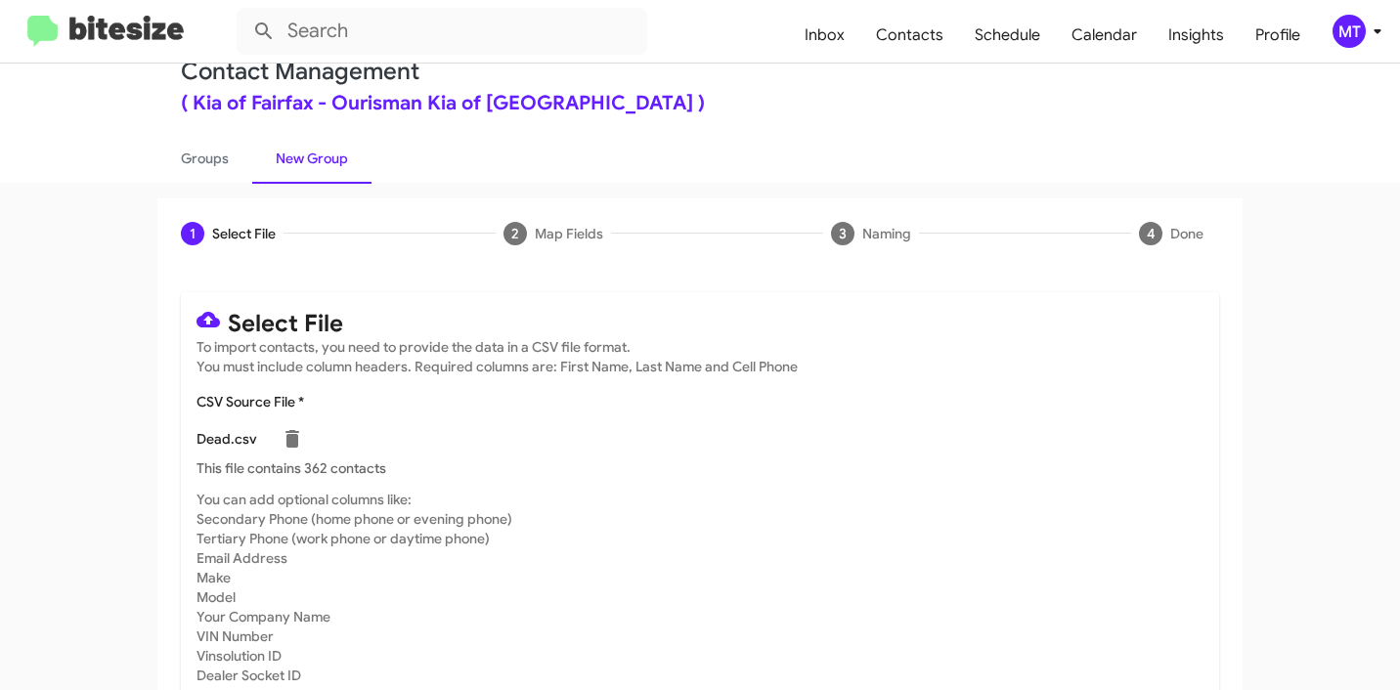
scroll to position [165, 0]
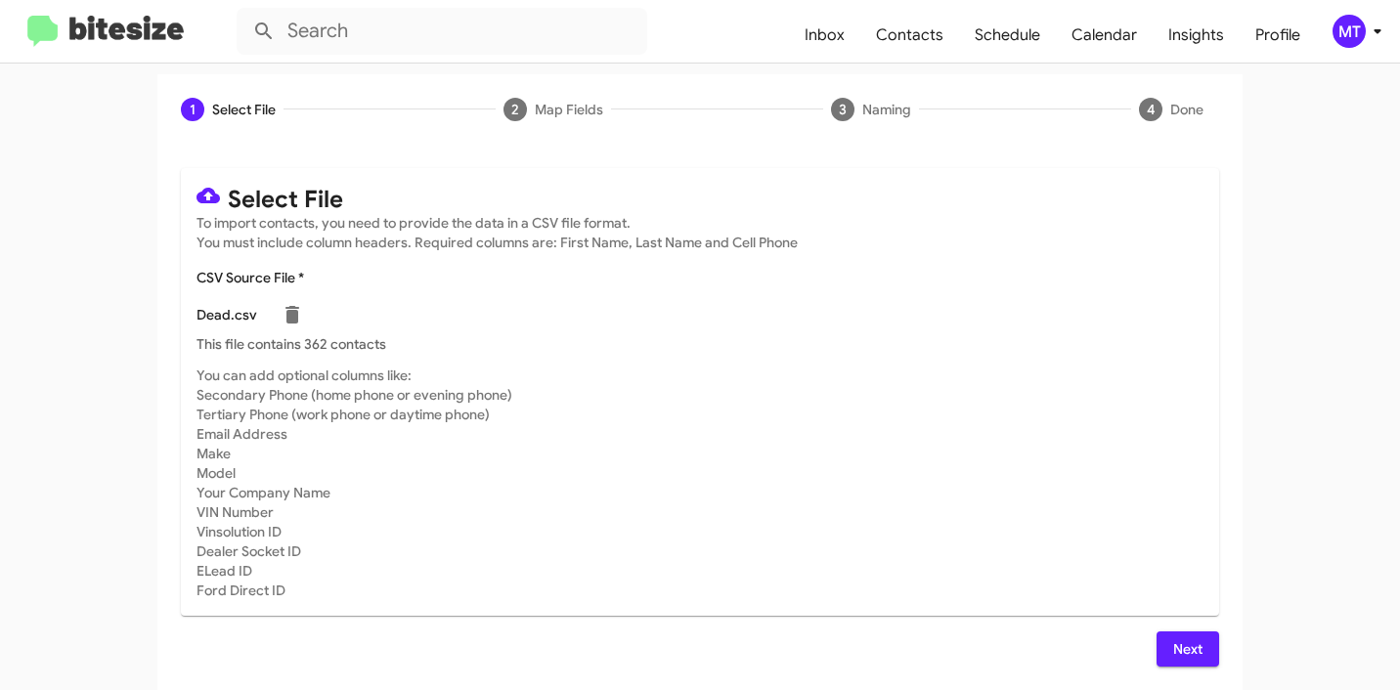
click at [1189, 654] on span "Next" at bounding box center [1187, 648] width 31 height 35
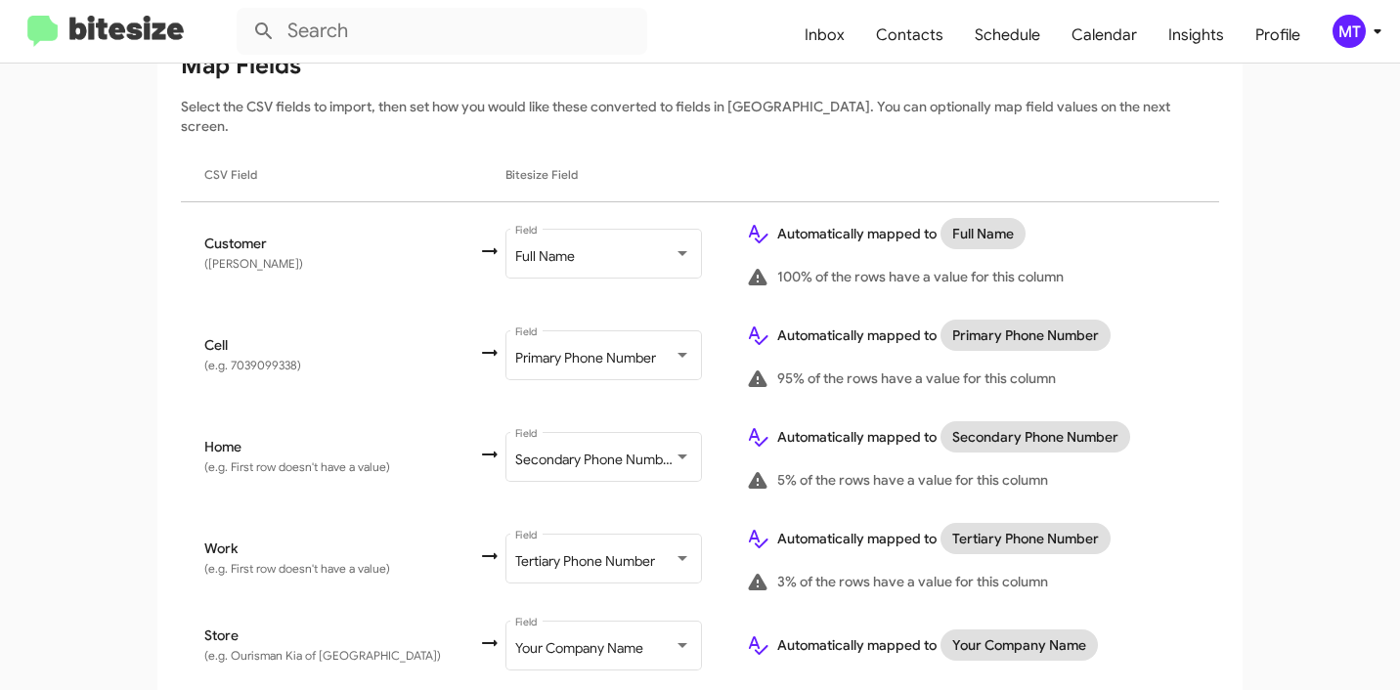
scroll to position [330, 0]
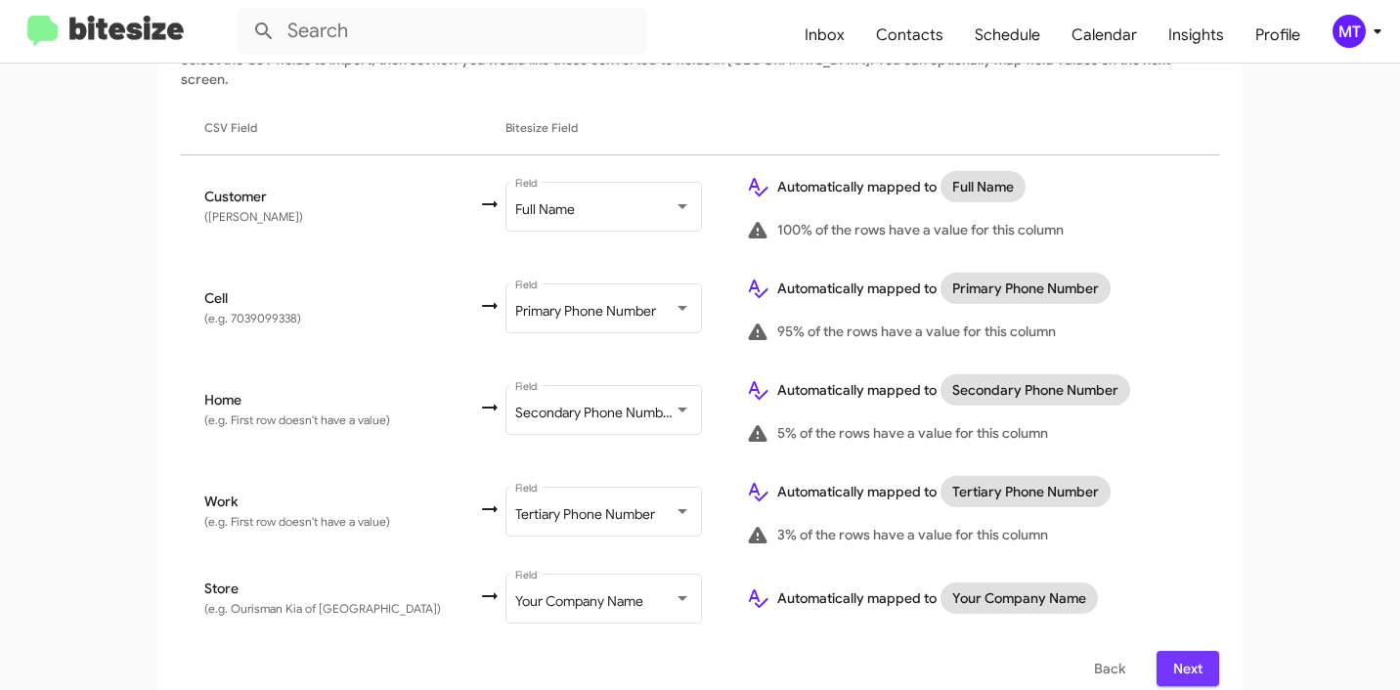
click at [1189, 651] on span "Next" at bounding box center [1187, 668] width 31 height 35
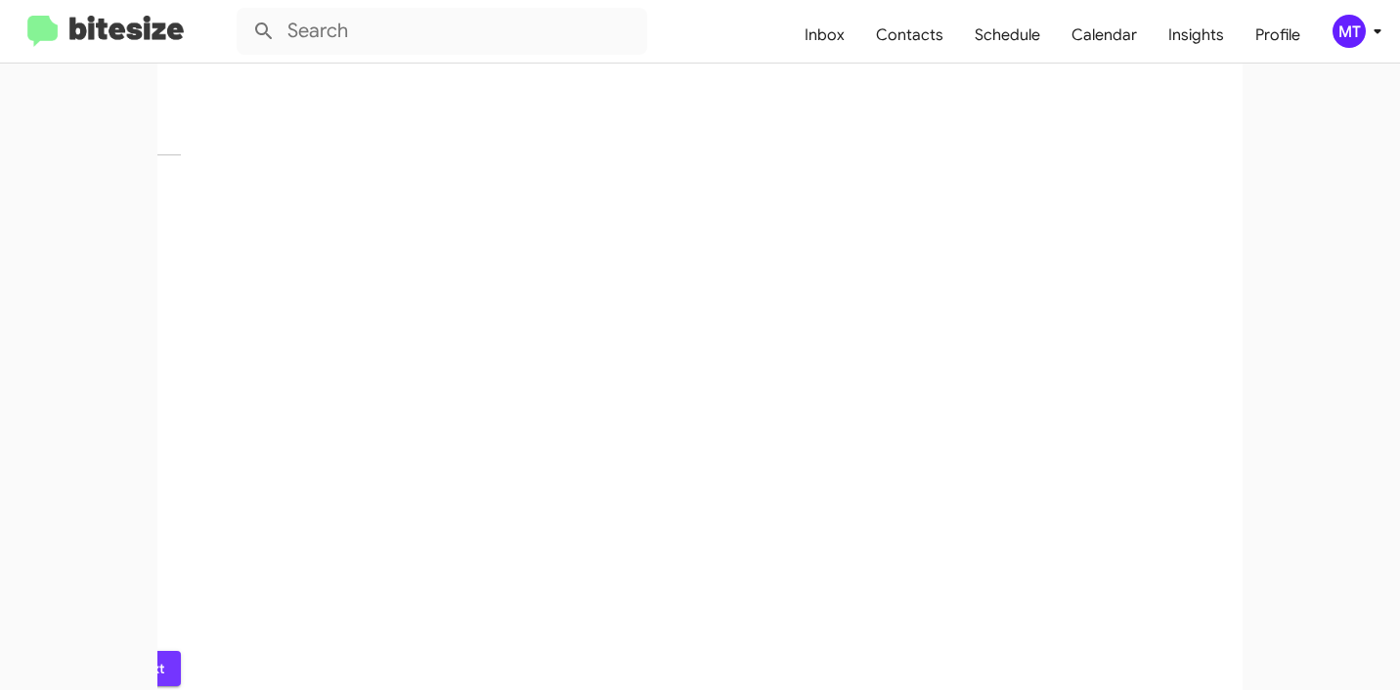
scroll to position [0, 0]
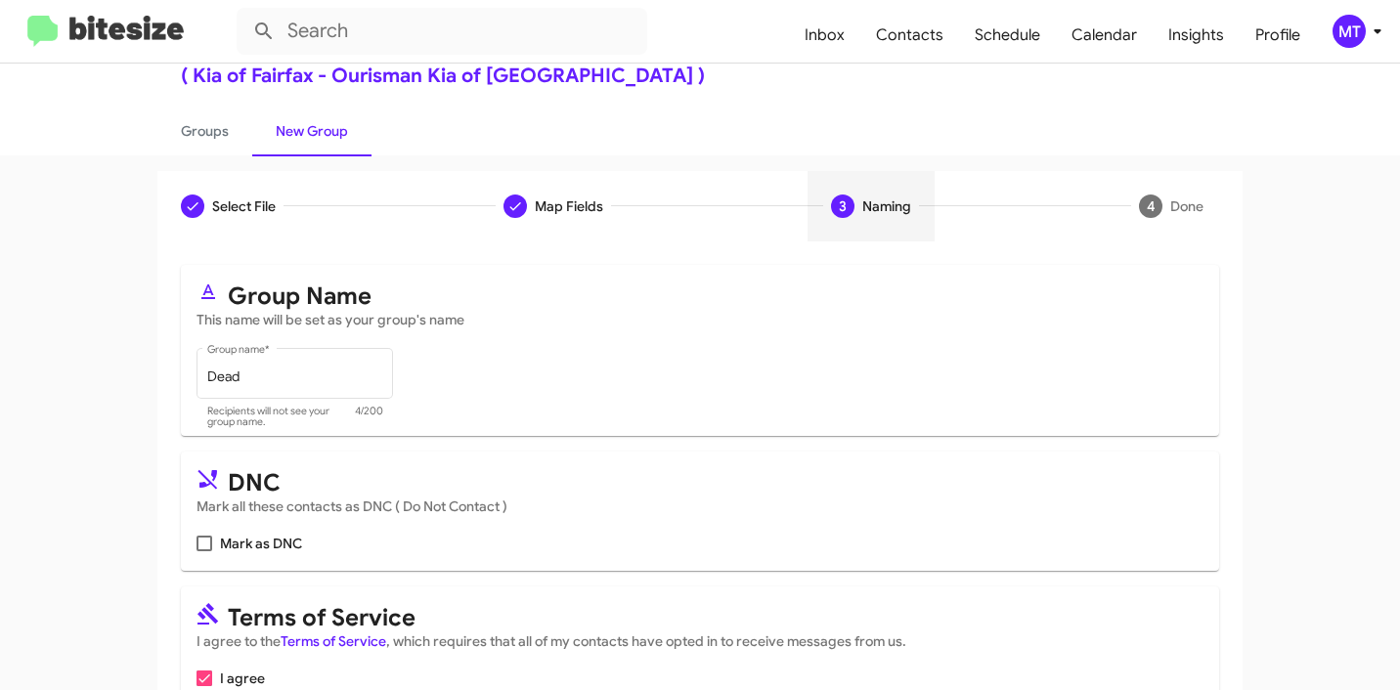
click at [196, 541] on span at bounding box center [204, 544] width 16 height 16
click at [203, 551] on input "Mark as DNC" at bounding box center [203, 551] width 1 height 1
checkbox input "true"
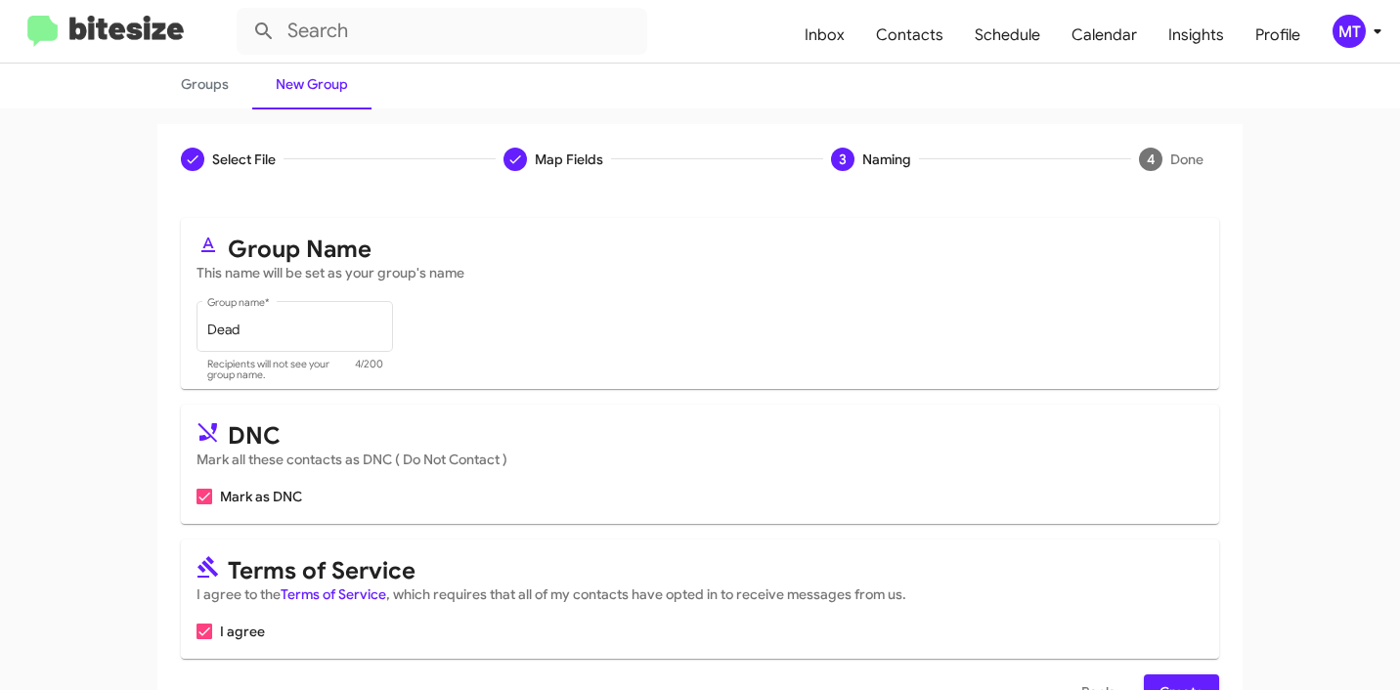
scroll to position [174, 0]
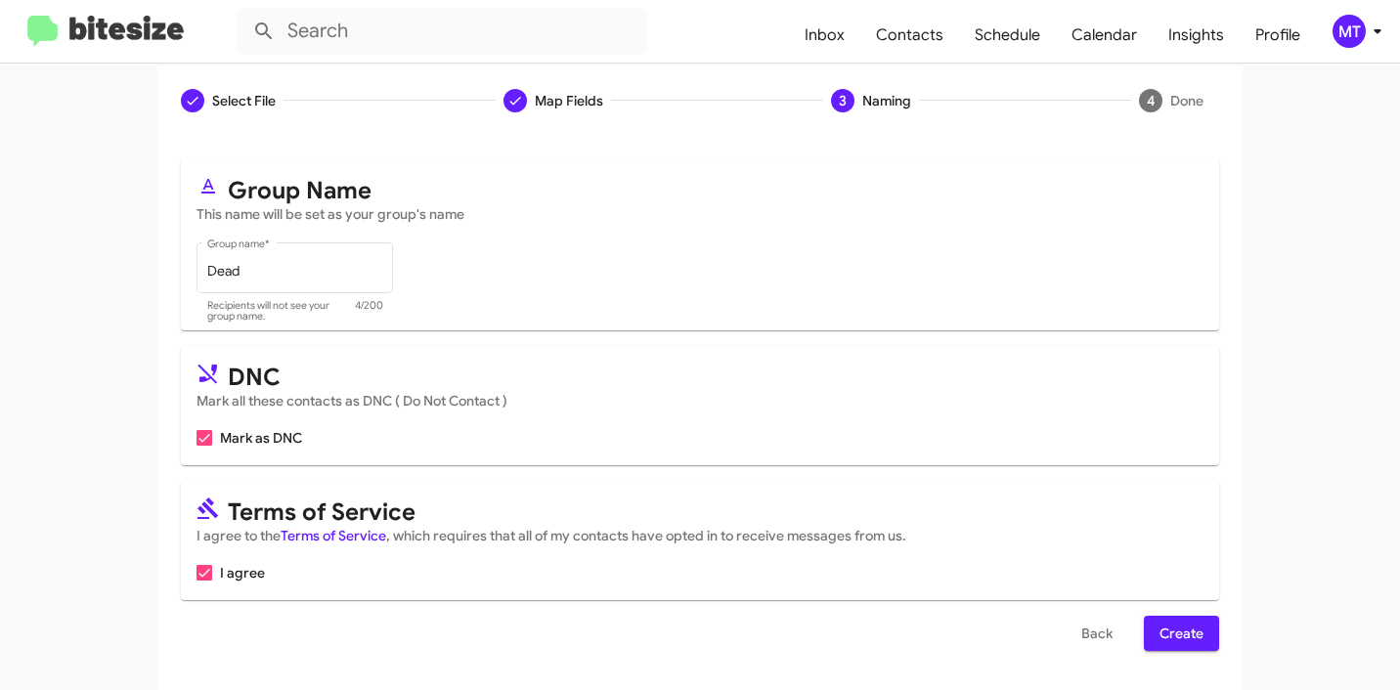
click at [1170, 643] on span "Create" at bounding box center [1181, 633] width 44 height 35
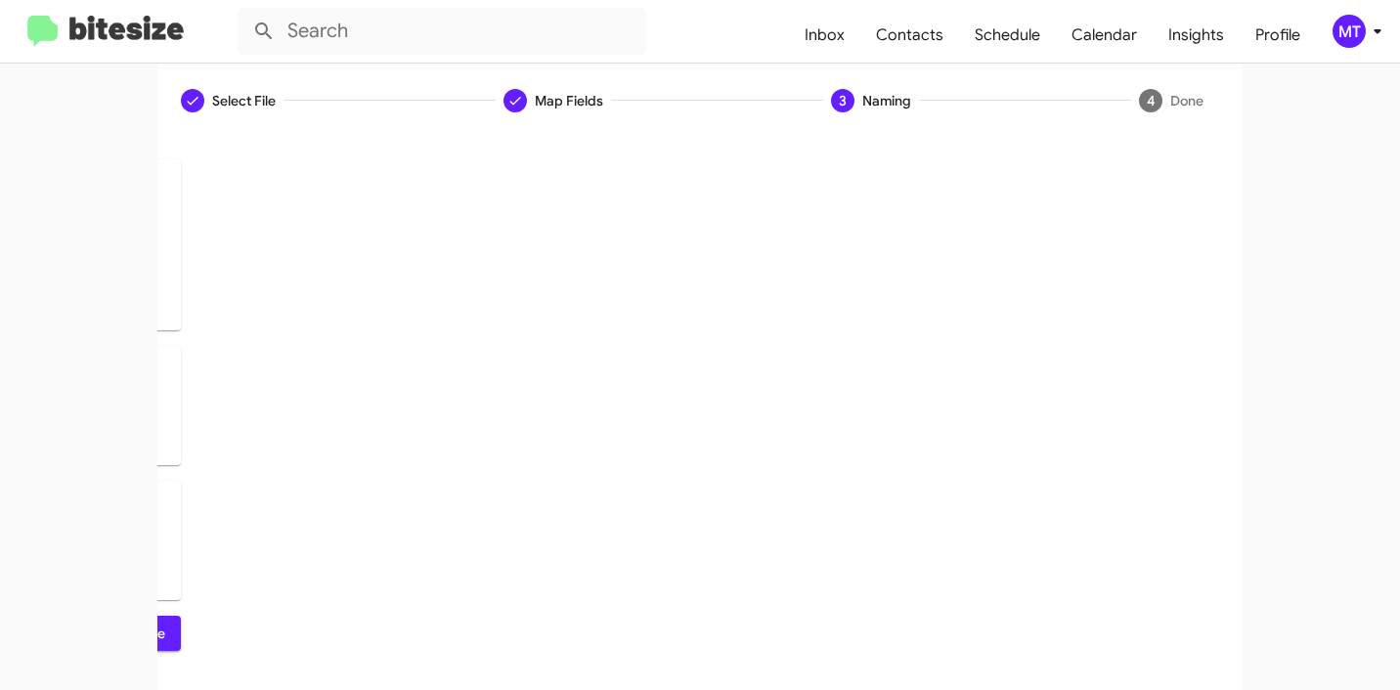
scroll to position [0, 0]
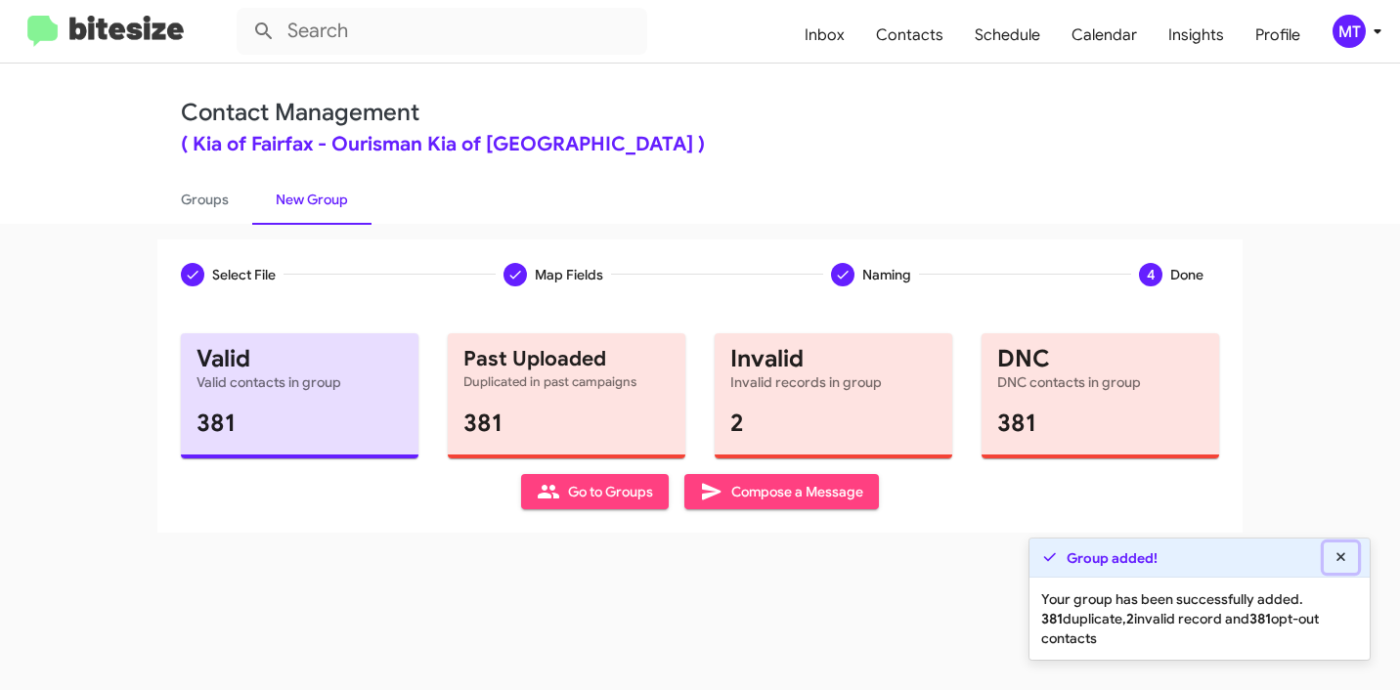
click at [1344, 554] on icon at bounding box center [1341, 557] width 18 height 14
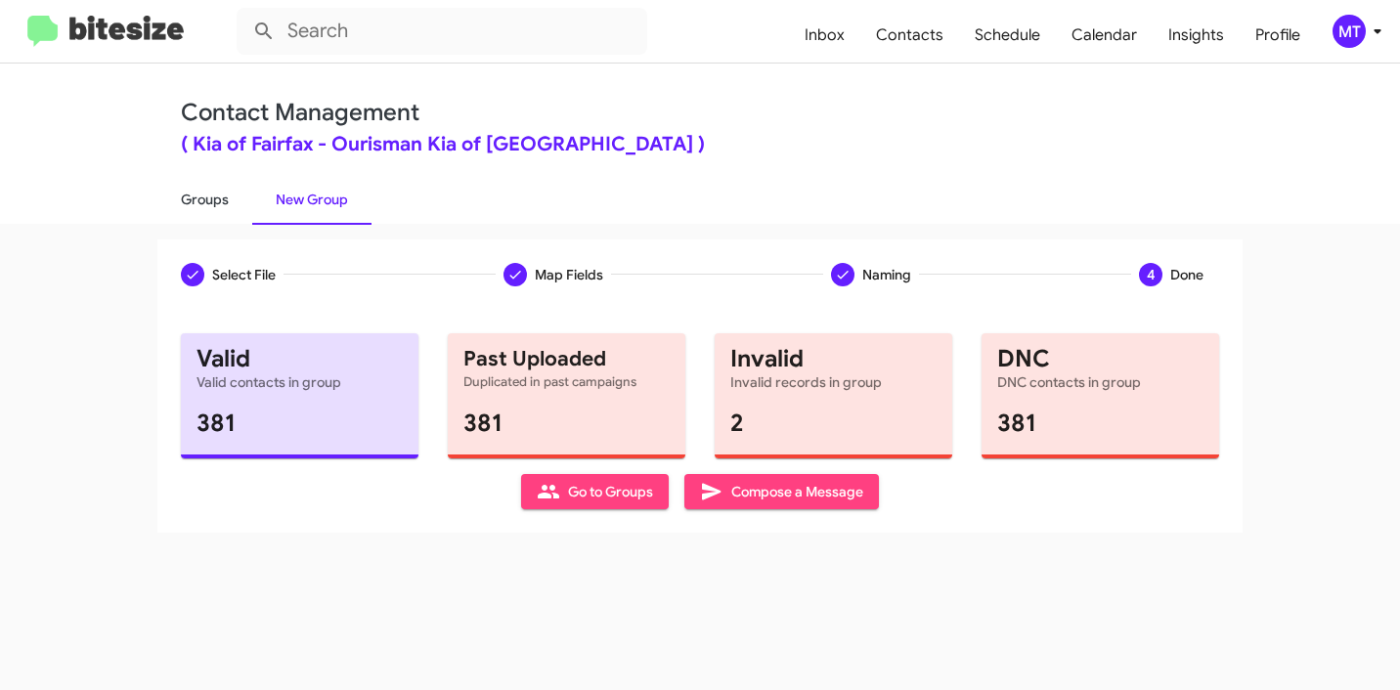
click at [200, 198] on link "Groups" at bounding box center [204, 199] width 95 height 51
type input "in:groups"
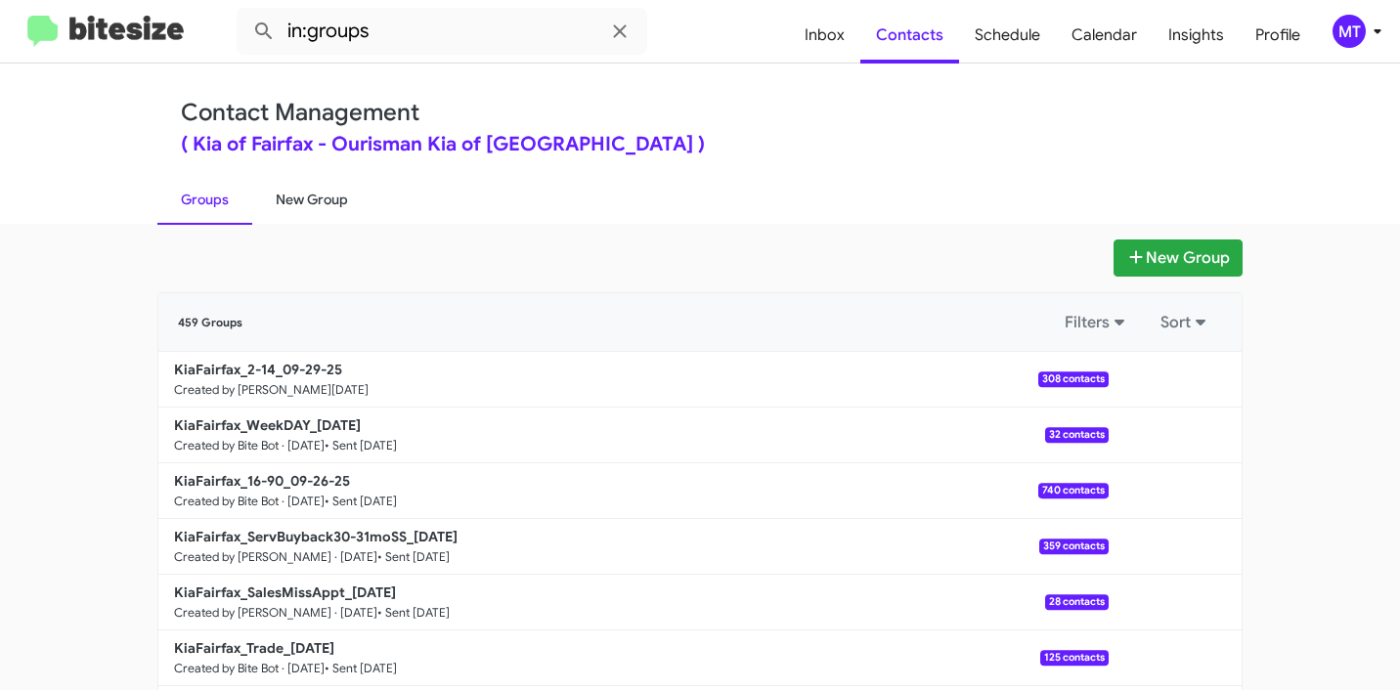
click at [304, 205] on link "New Group" at bounding box center [311, 199] width 119 height 51
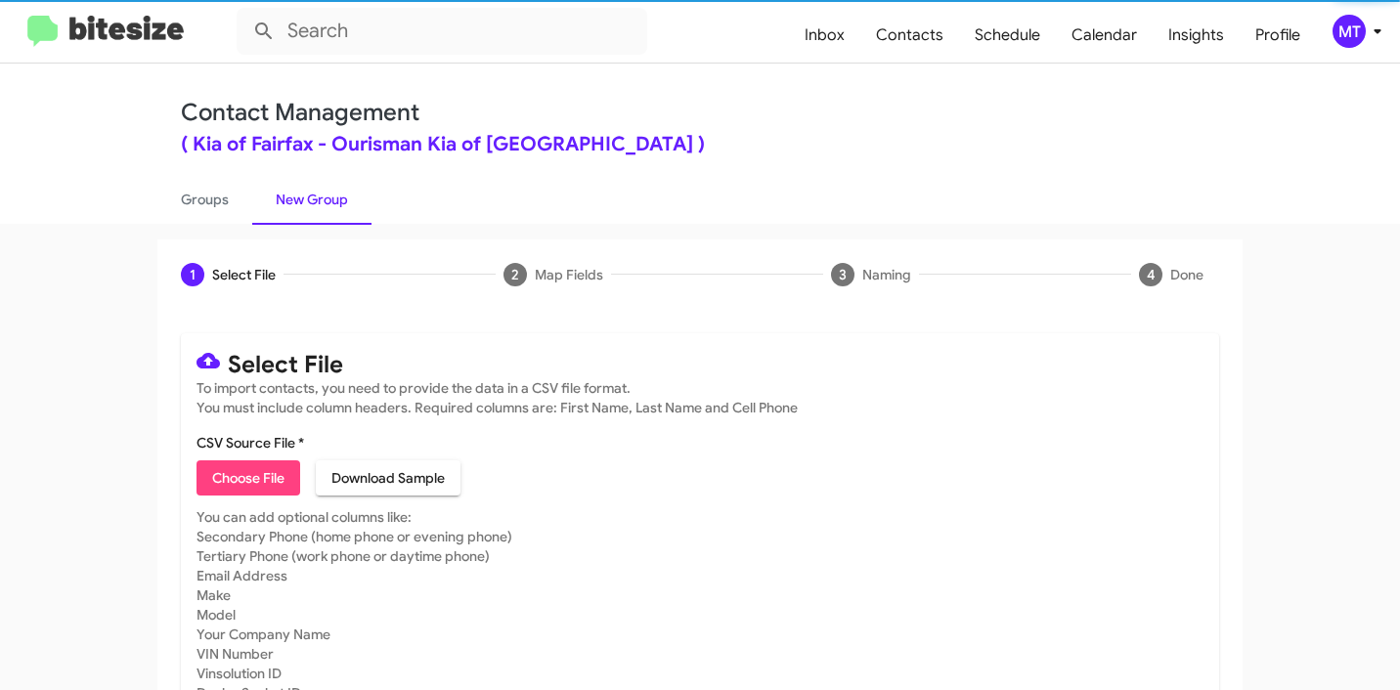
click at [248, 469] on span "Choose File" at bounding box center [248, 477] width 72 height 35
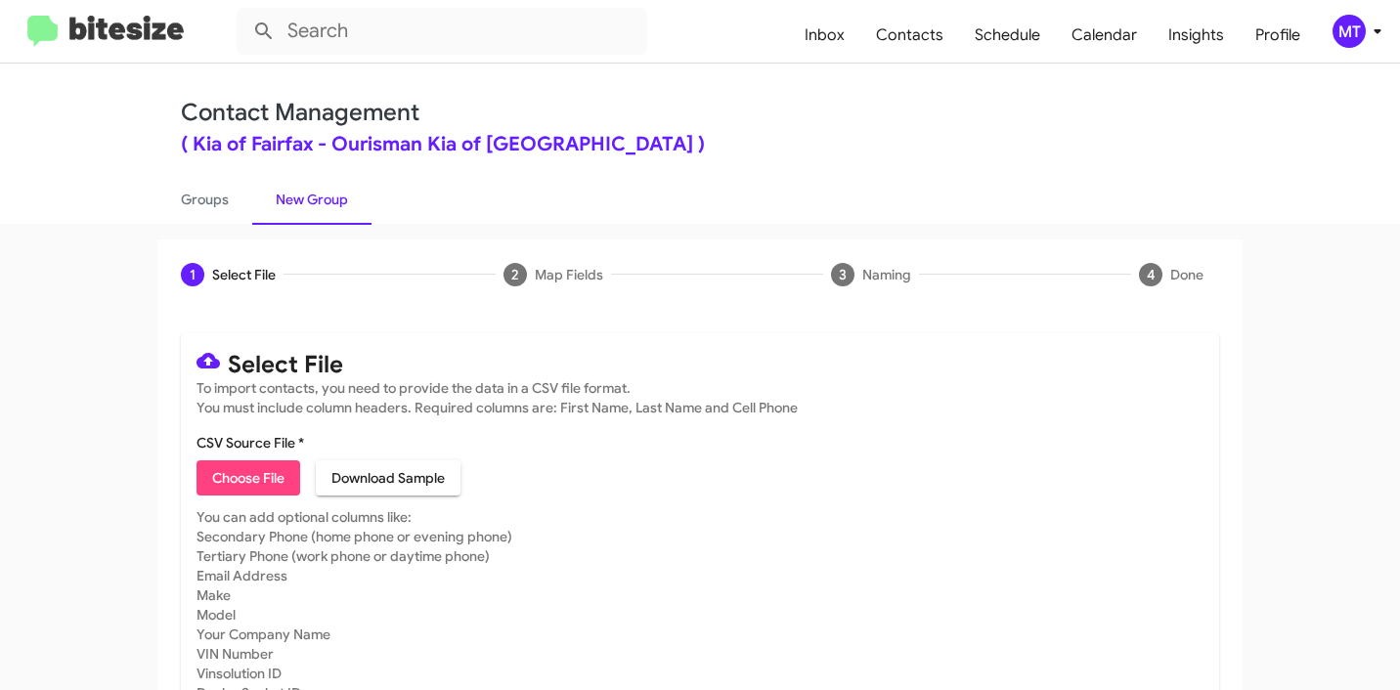
type input "Delivered"
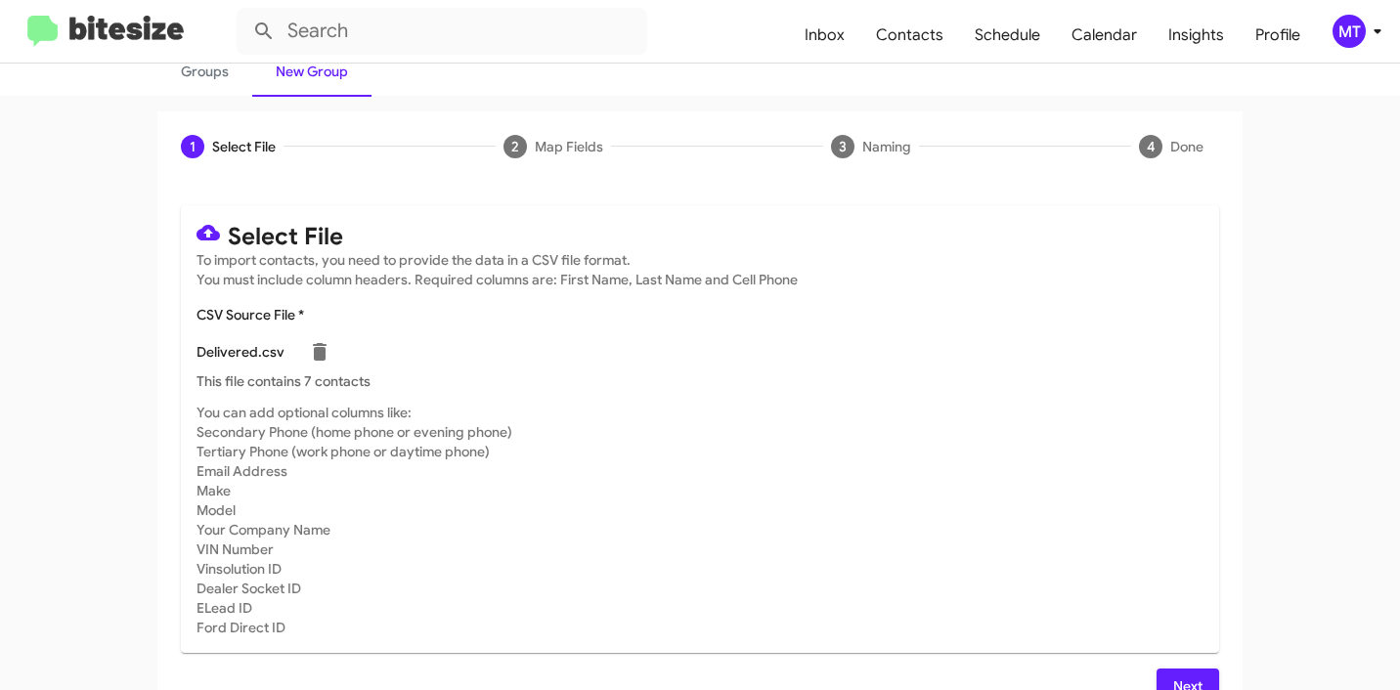
scroll to position [165, 0]
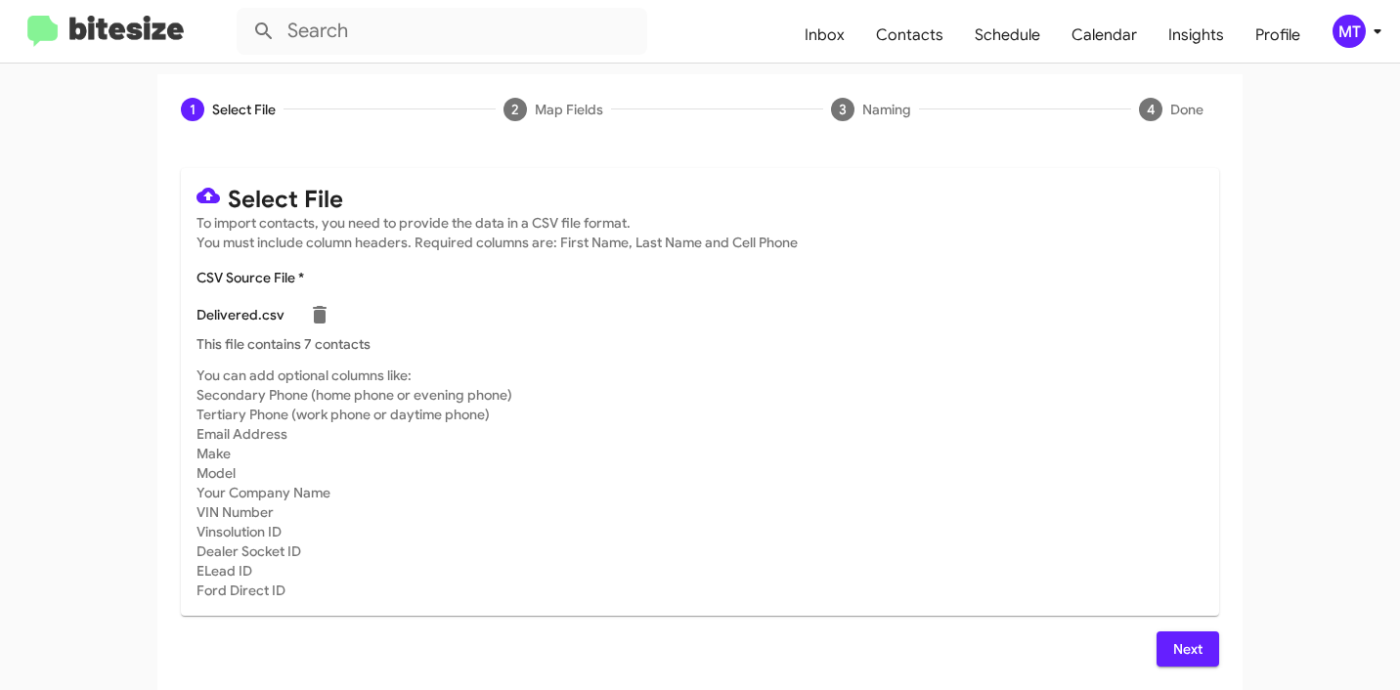
click at [1185, 643] on span "Next" at bounding box center [1187, 648] width 31 height 35
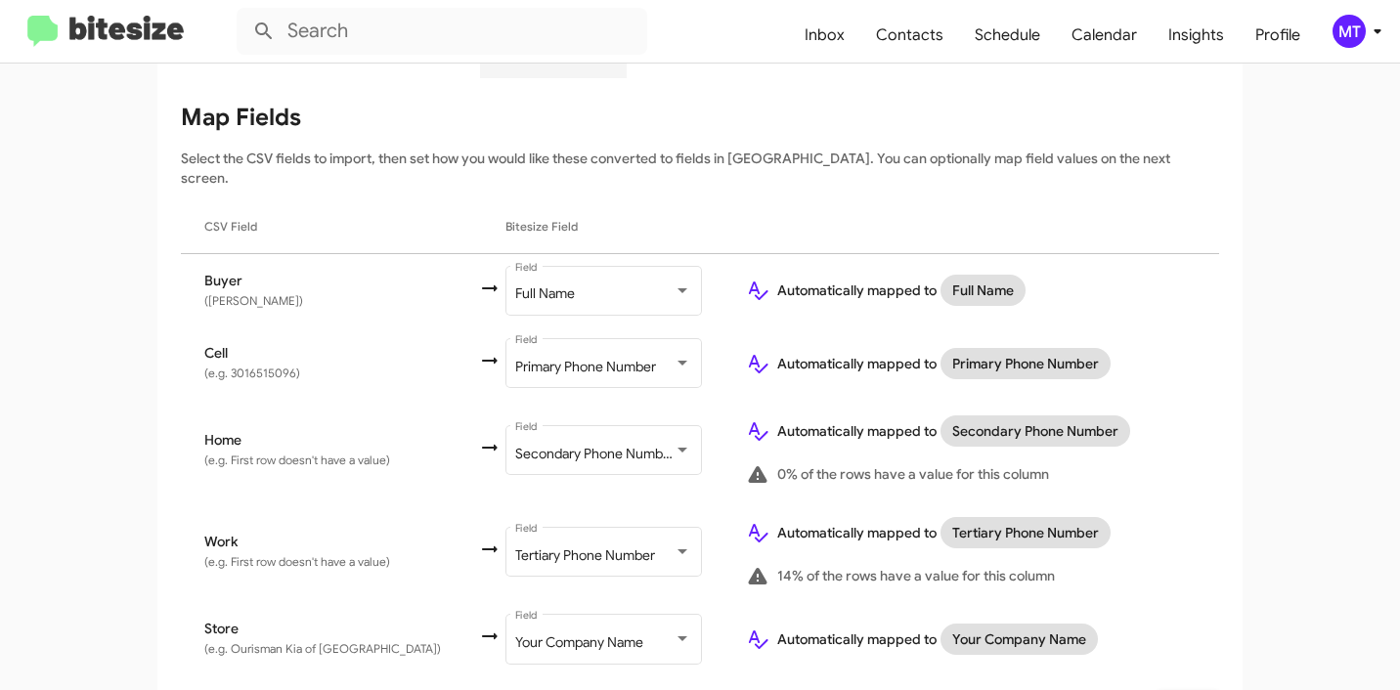
scroll to position [273, 0]
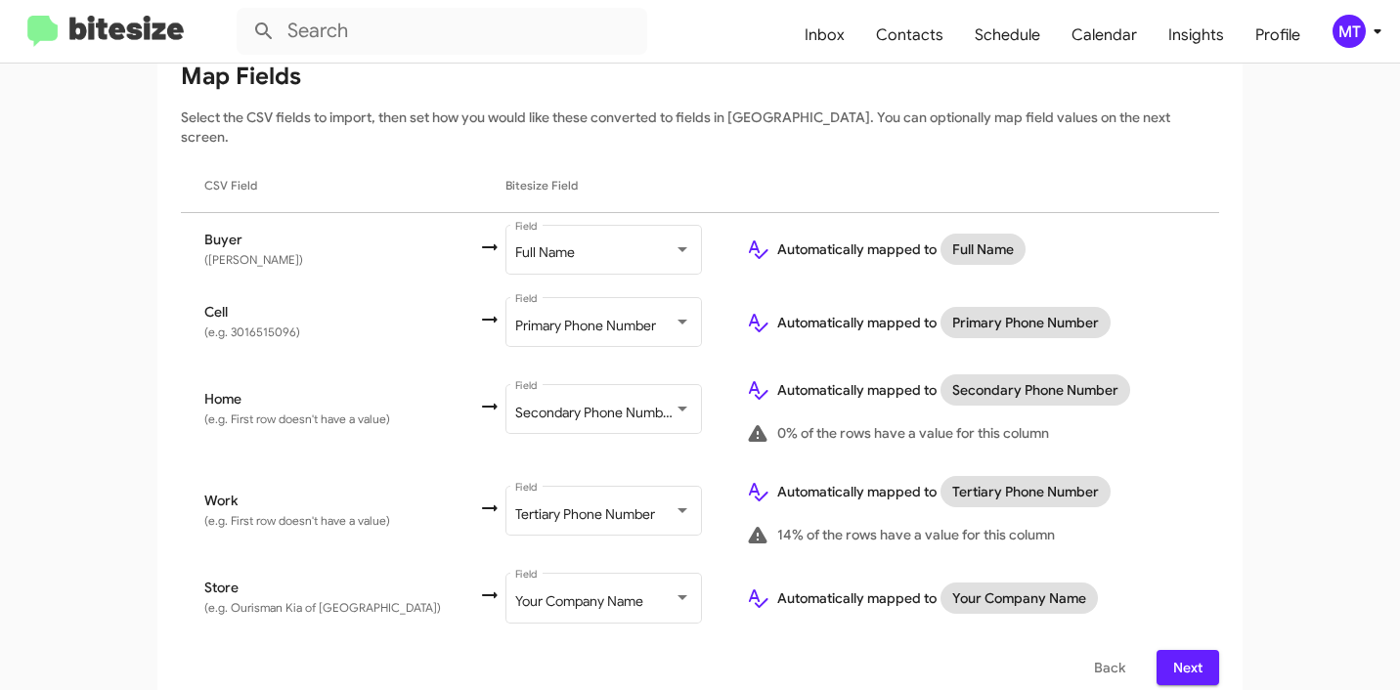
click at [1194, 650] on span "Next" at bounding box center [1187, 667] width 31 height 35
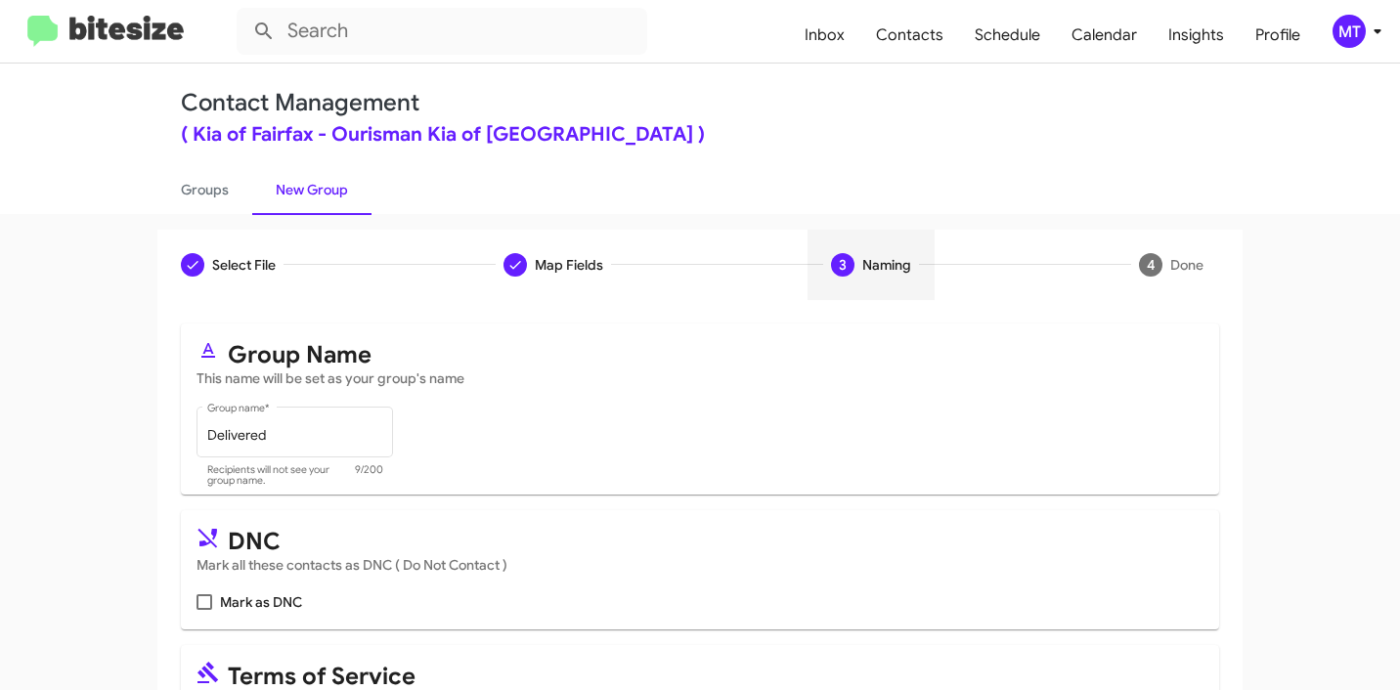
scroll to position [102, 0]
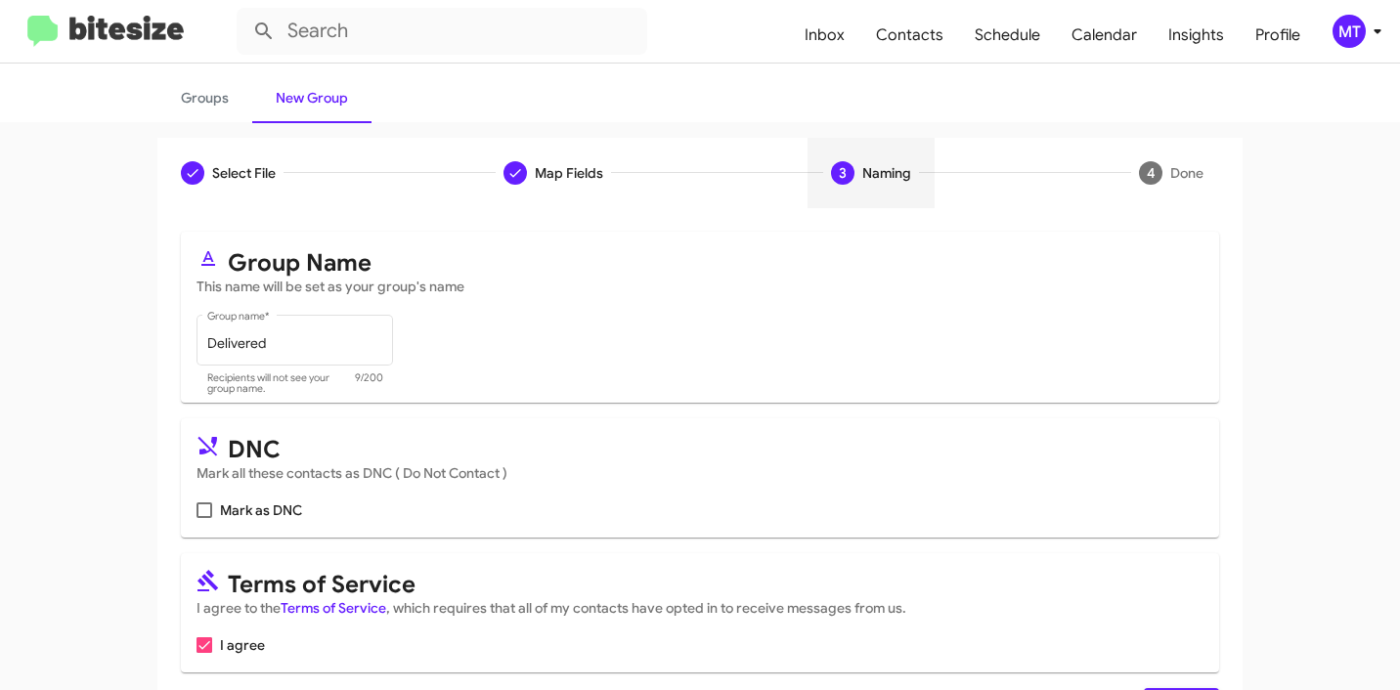
click at [198, 511] on span at bounding box center [204, 510] width 16 height 16
click at [203, 518] on input "Mark as DNC" at bounding box center [203, 518] width 1 height 1
checkbox input "true"
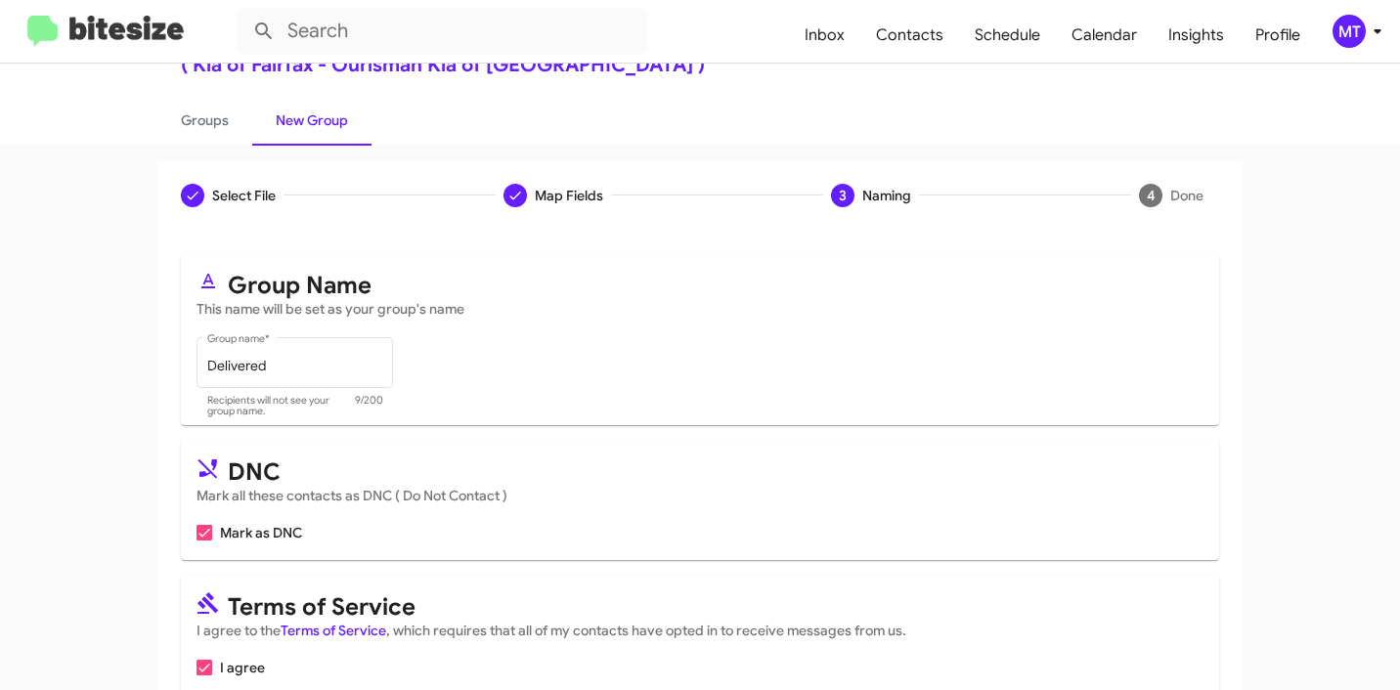
scroll to position [174, 0]
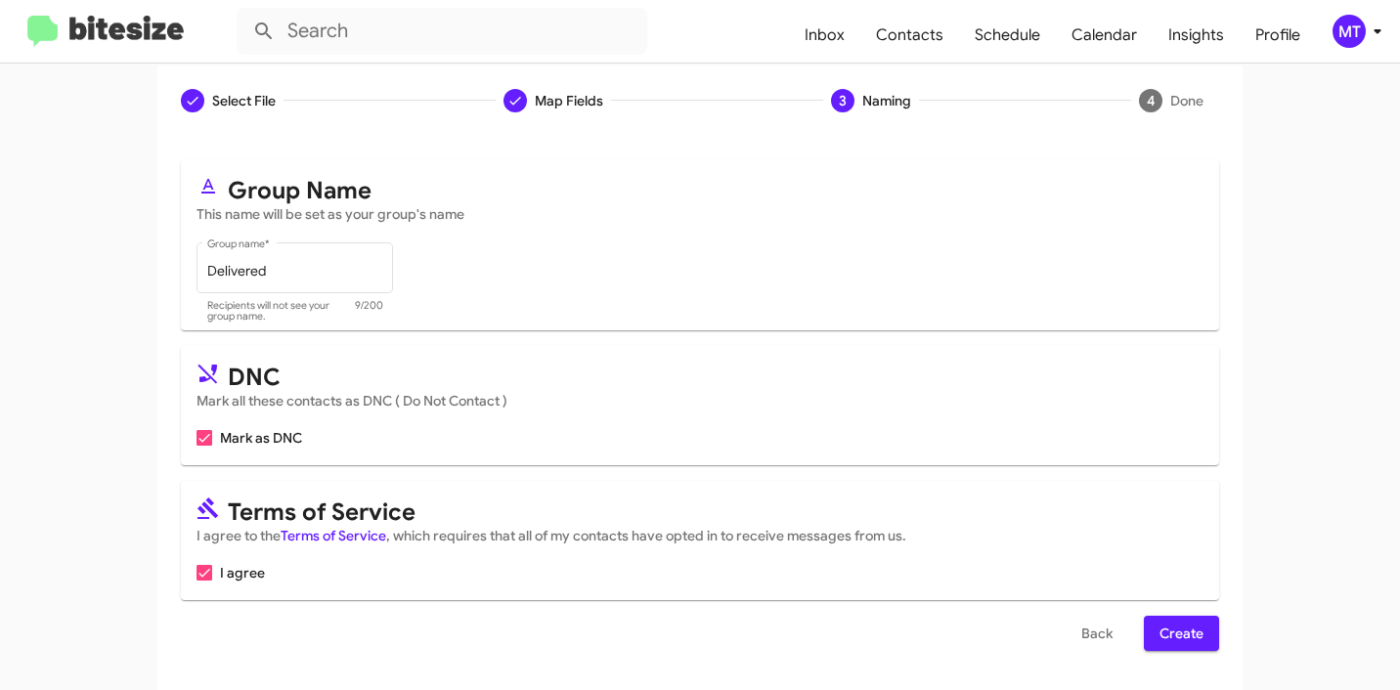
click at [1191, 630] on span "Create" at bounding box center [1181, 633] width 44 height 35
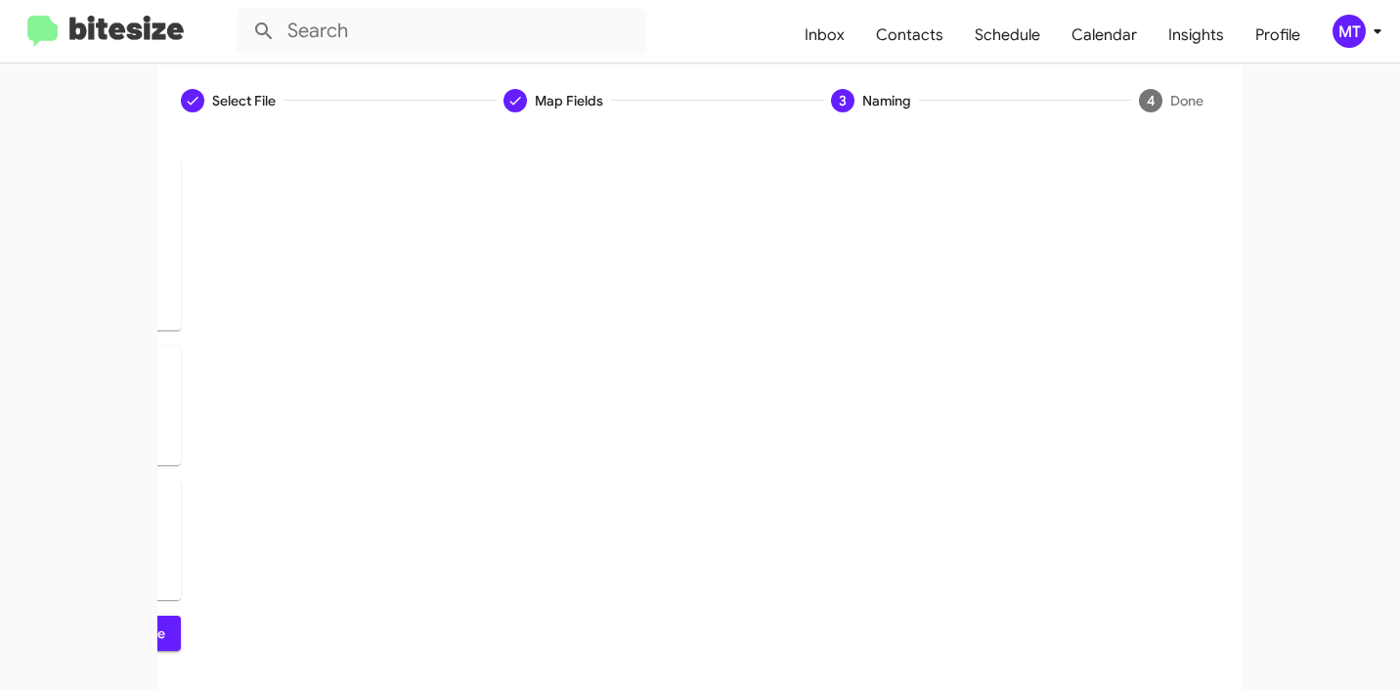
scroll to position [0, 0]
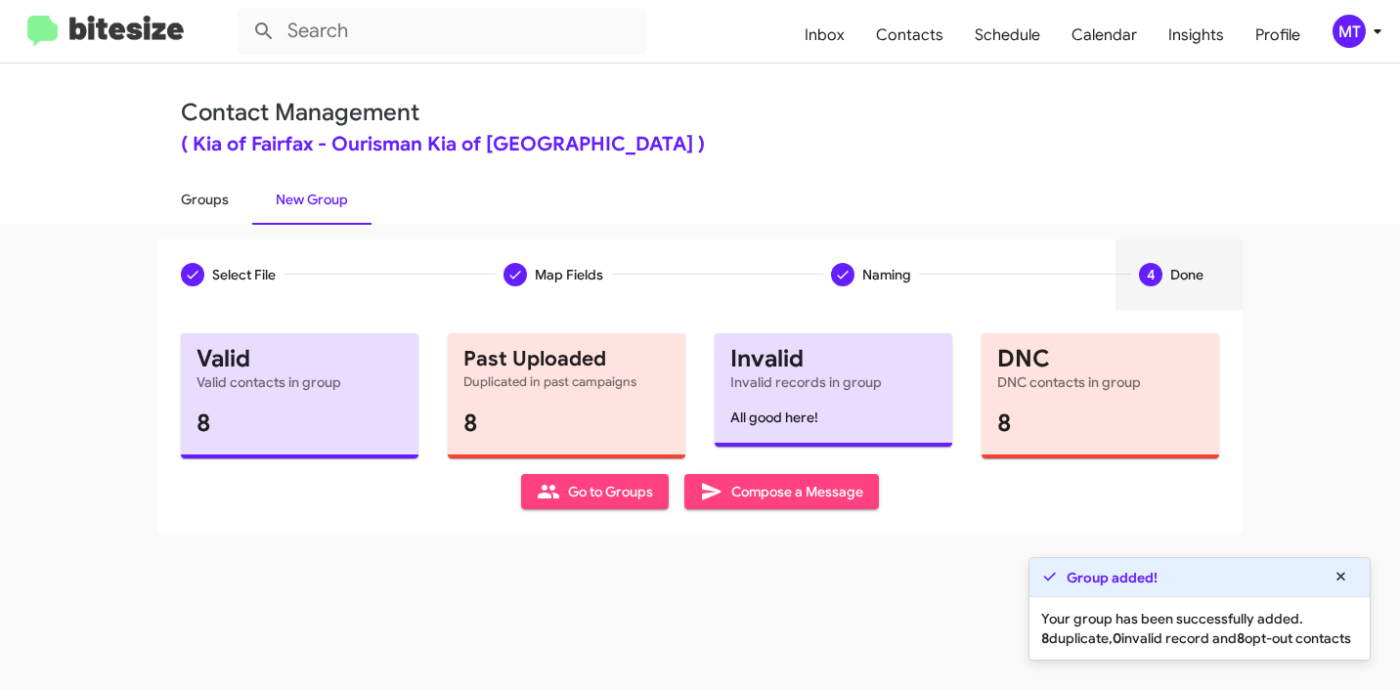
click at [201, 203] on link "Groups" at bounding box center [204, 199] width 95 height 51
type input "in:groups"
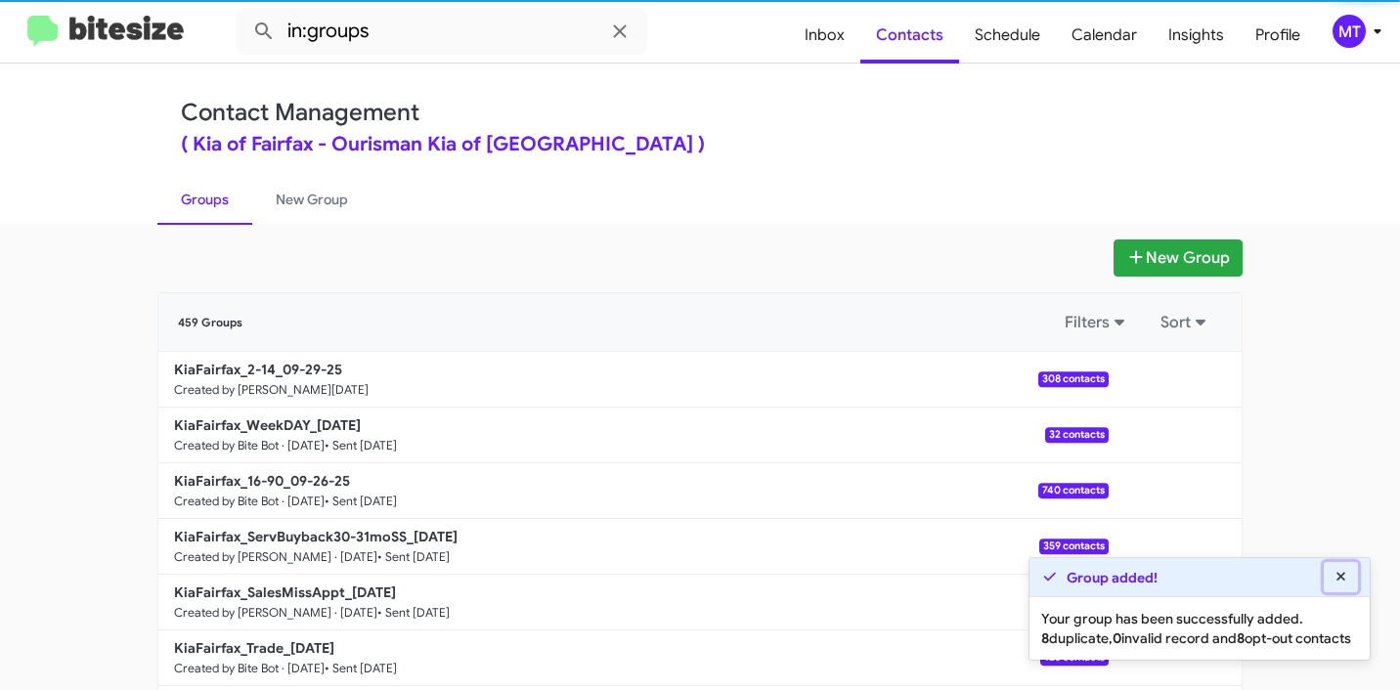
click at [1343, 570] on icon at bounding box center [1341, 577] width 18 height 14
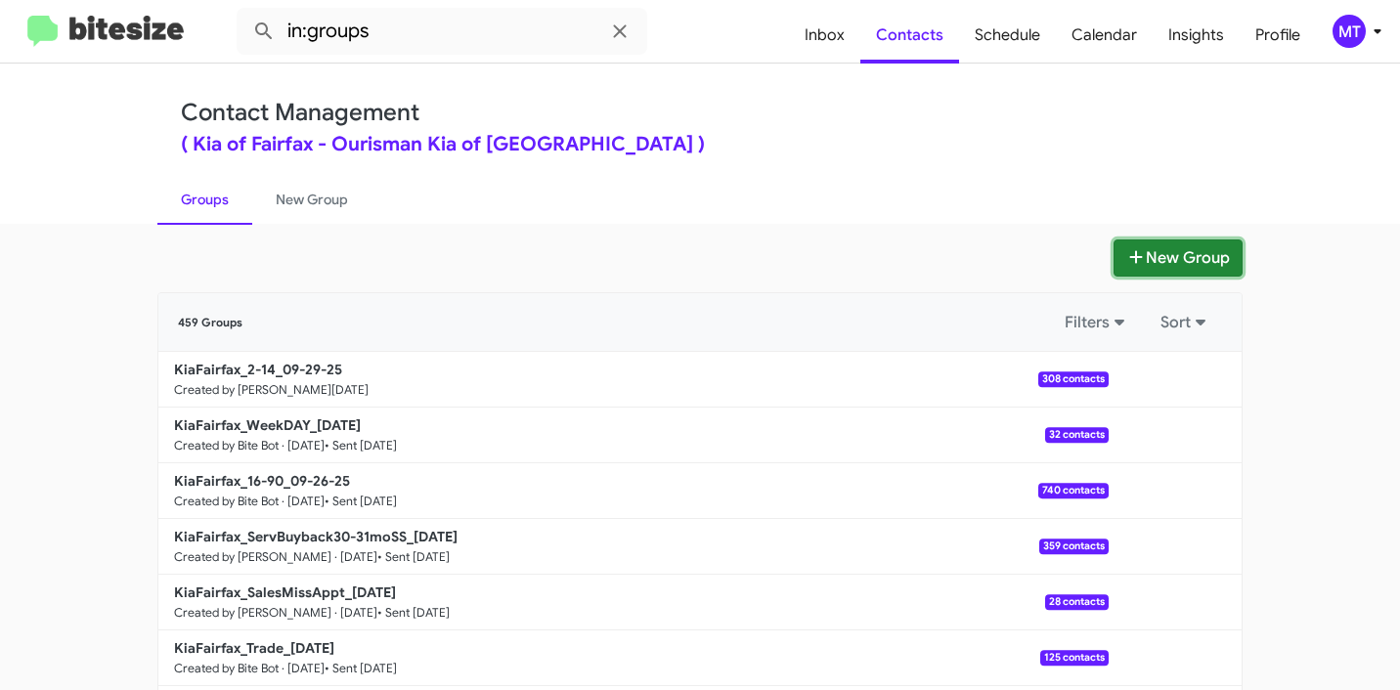
click at [1167, 266] on button "New Group" at bounding box center [1177, 257] width 129 height 37
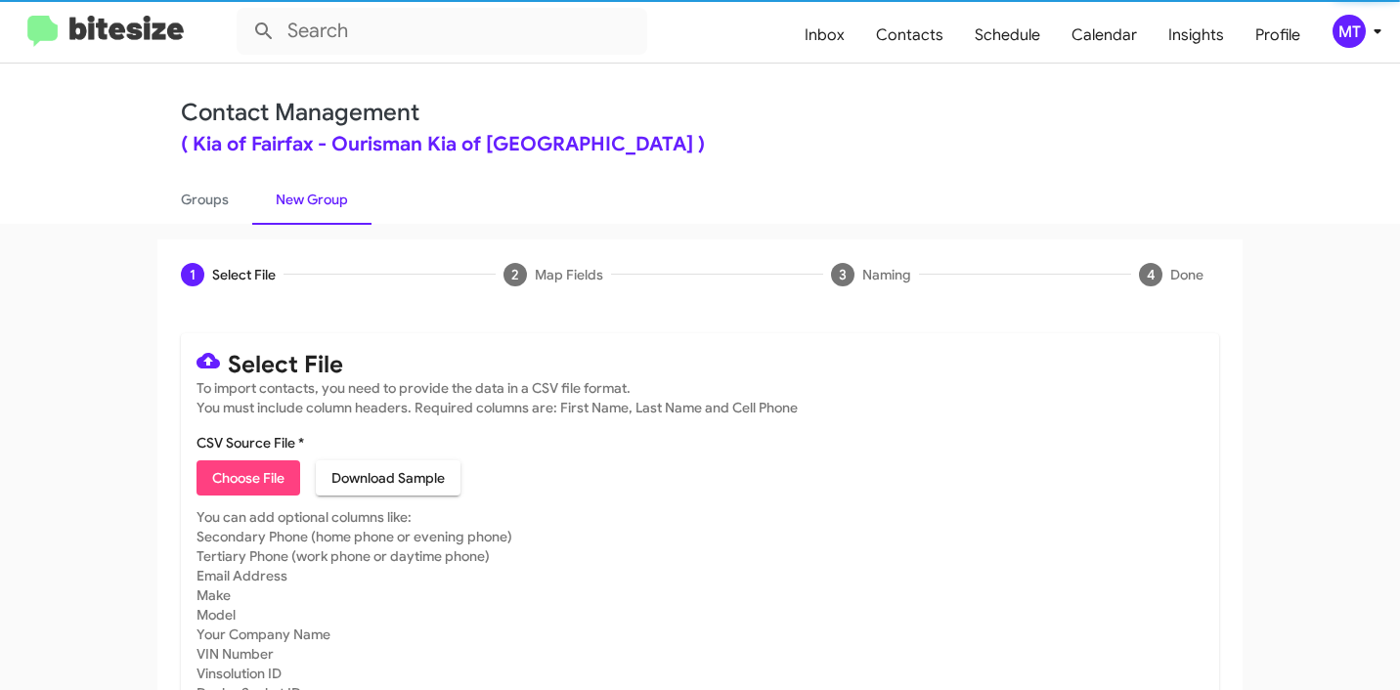
click at [261, 475] on span "Choose File" at bounding box center [248, 477] width 72 height 35
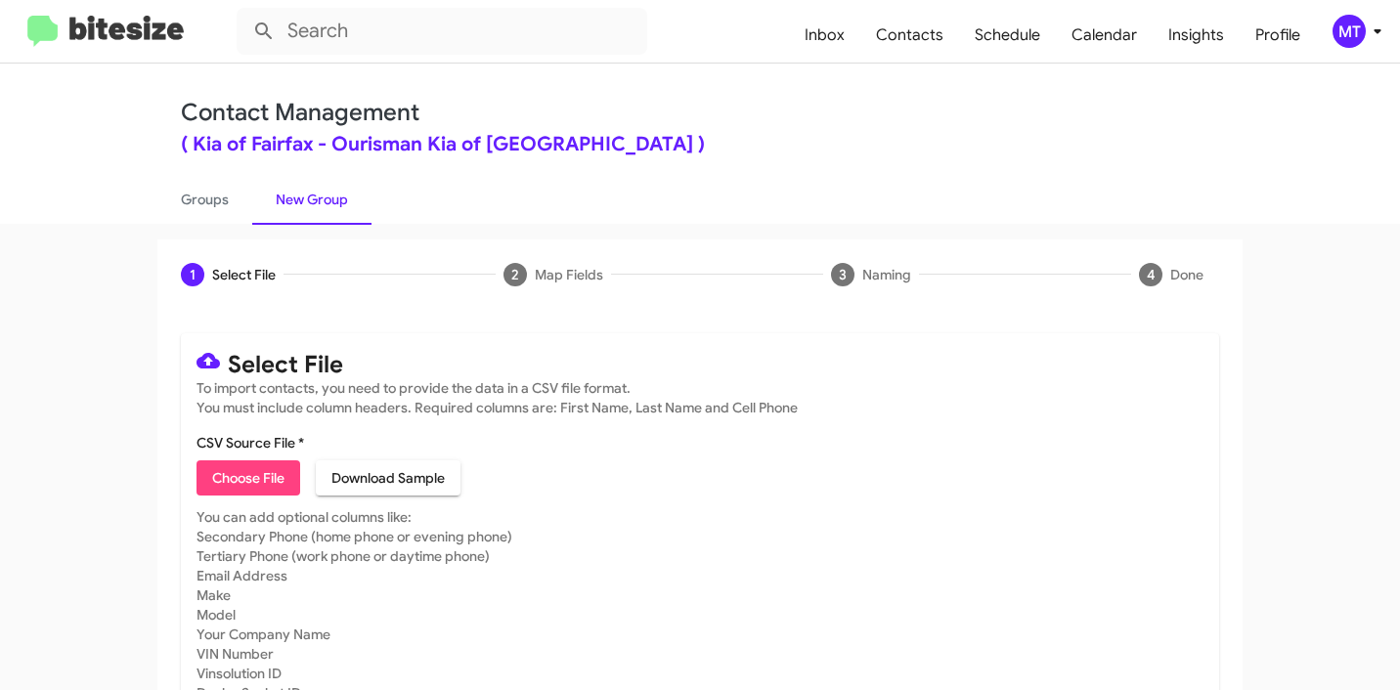
type input "KiaFairfax_Weekend_09-29-25"
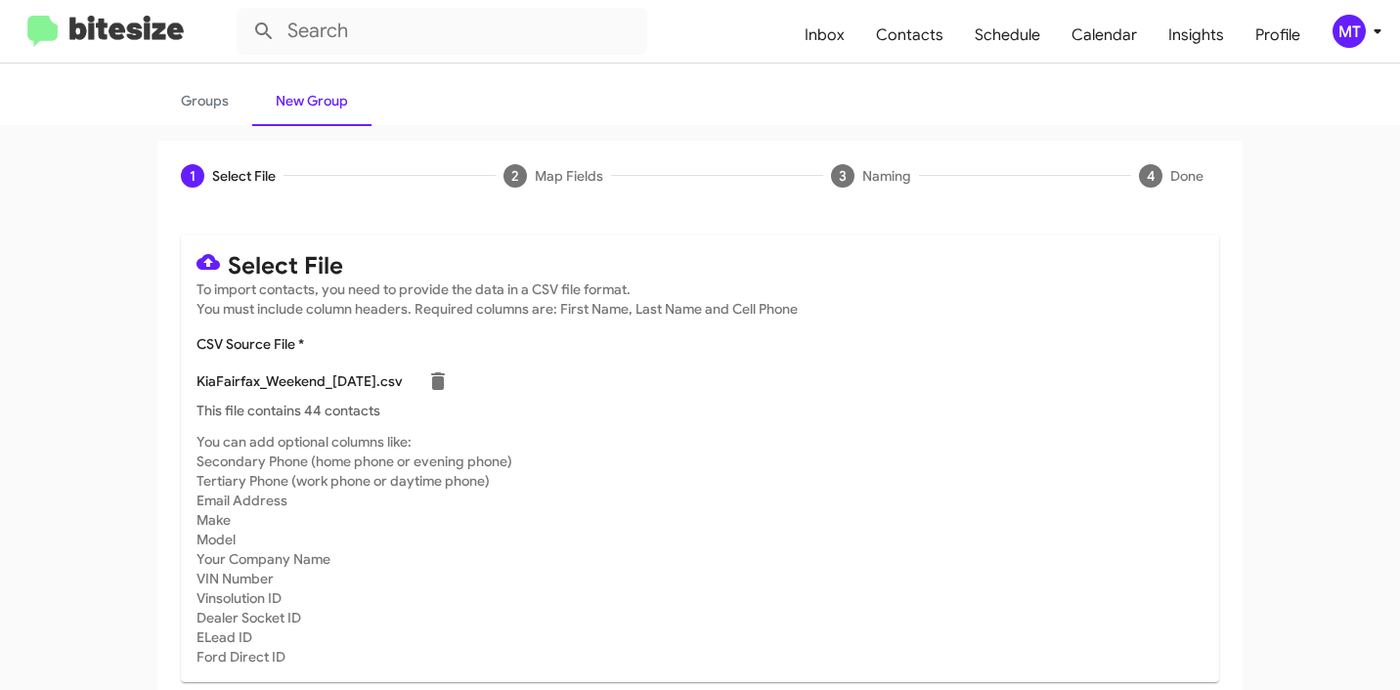
scroll to position [165, 0]
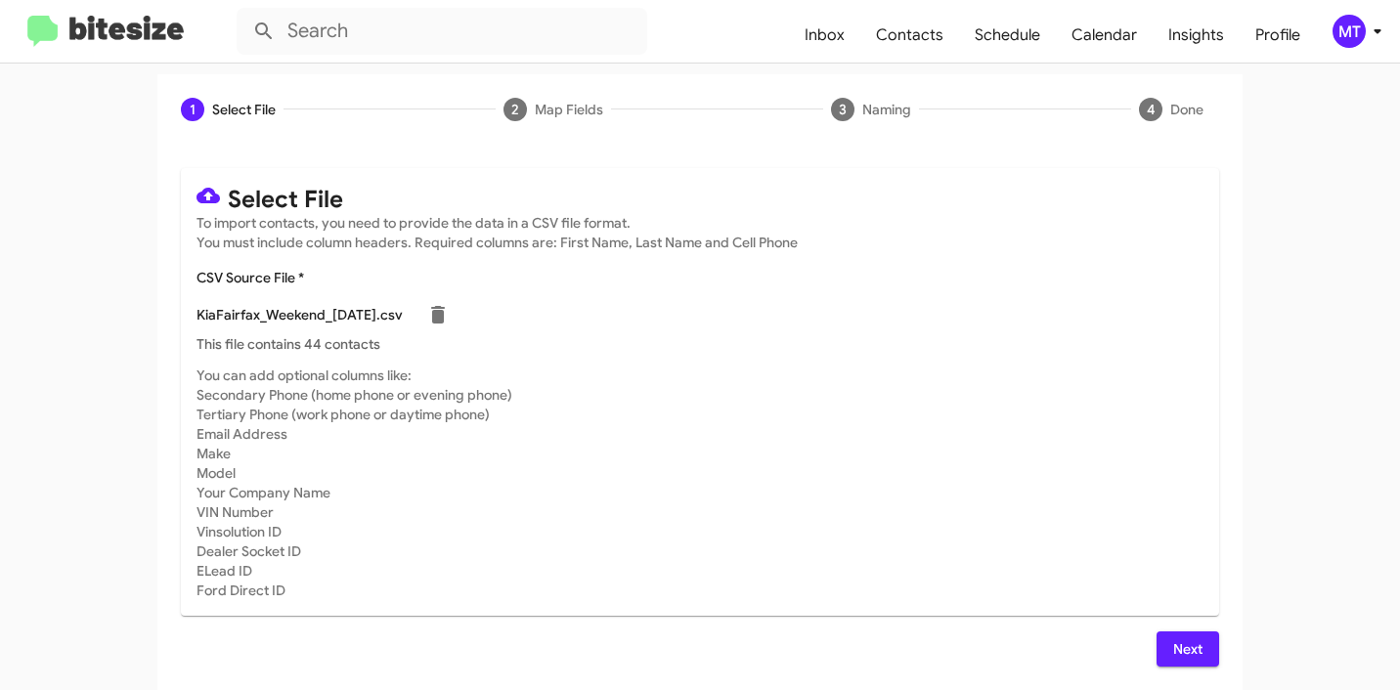
click at [1192, 649] on span "Next" at bounding box center [1187, 648] width 31 height 35
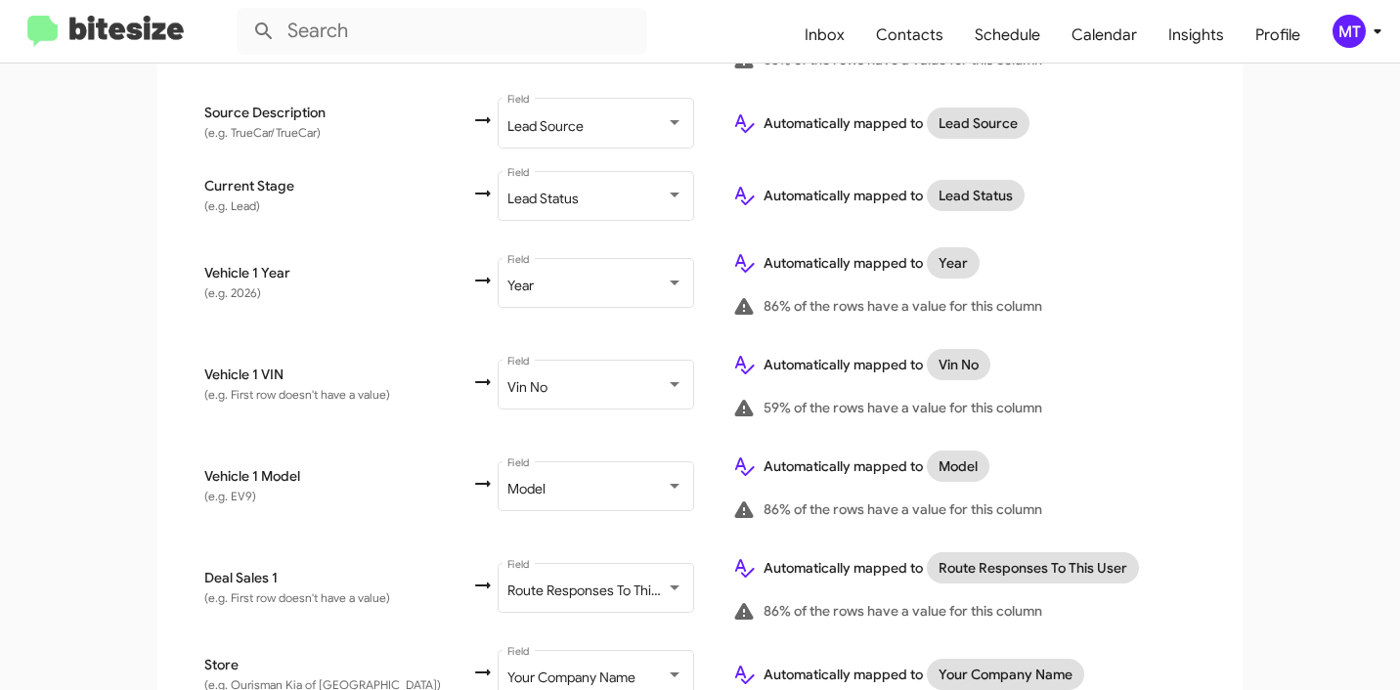
scroll to position [1146, 0]
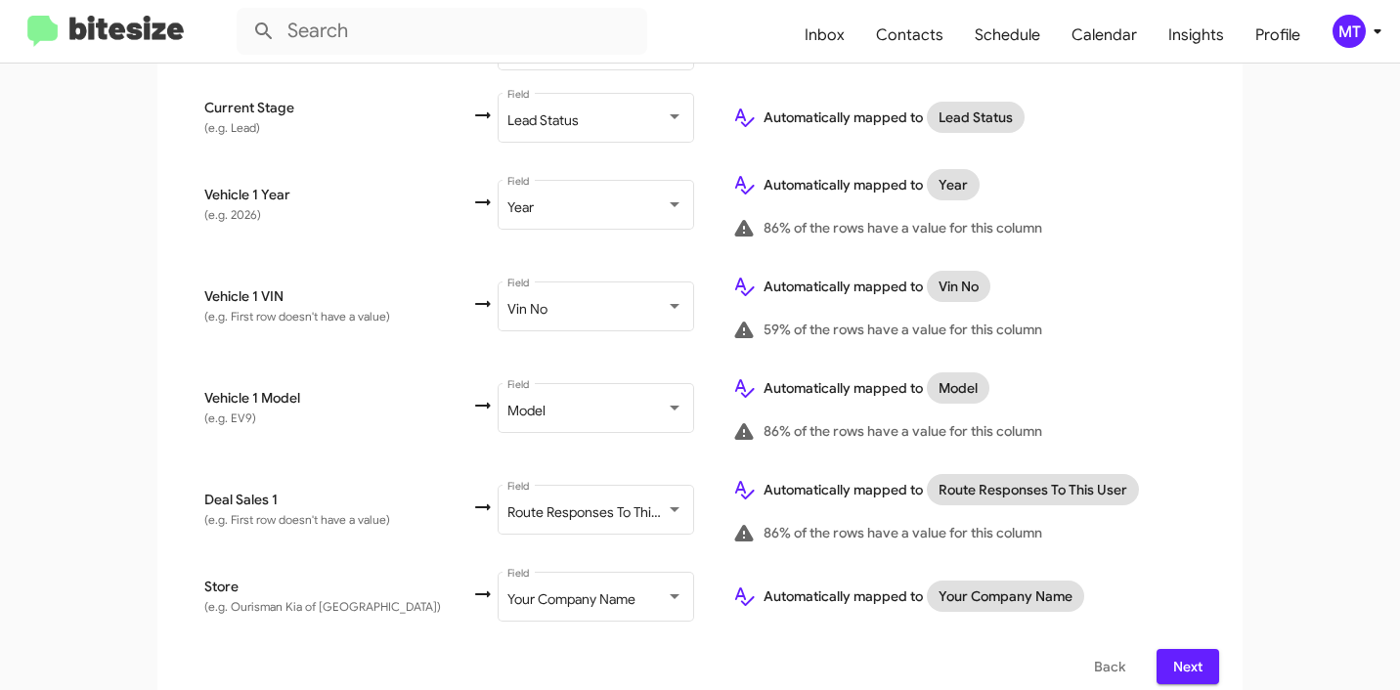
click at [1189, 650] on span "Next" at bounding box center [1187, 666] width 31 height 35
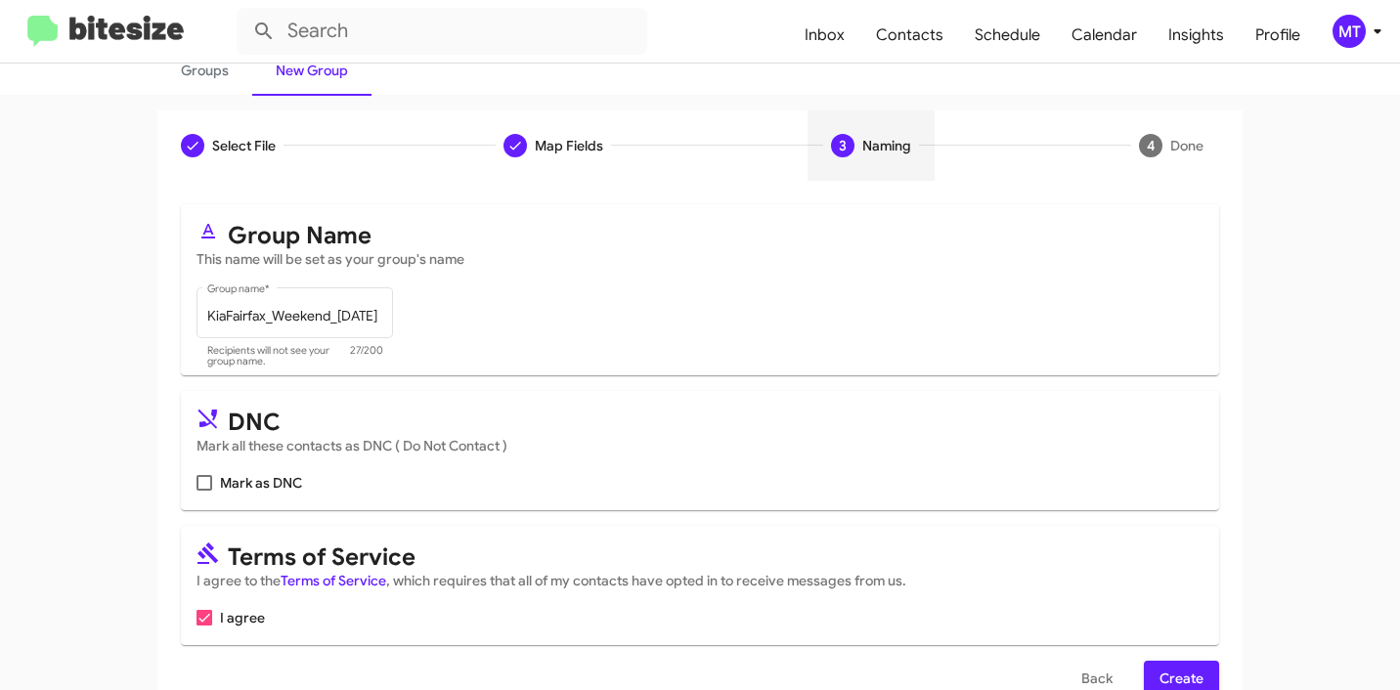
scroll to position [174, 0]
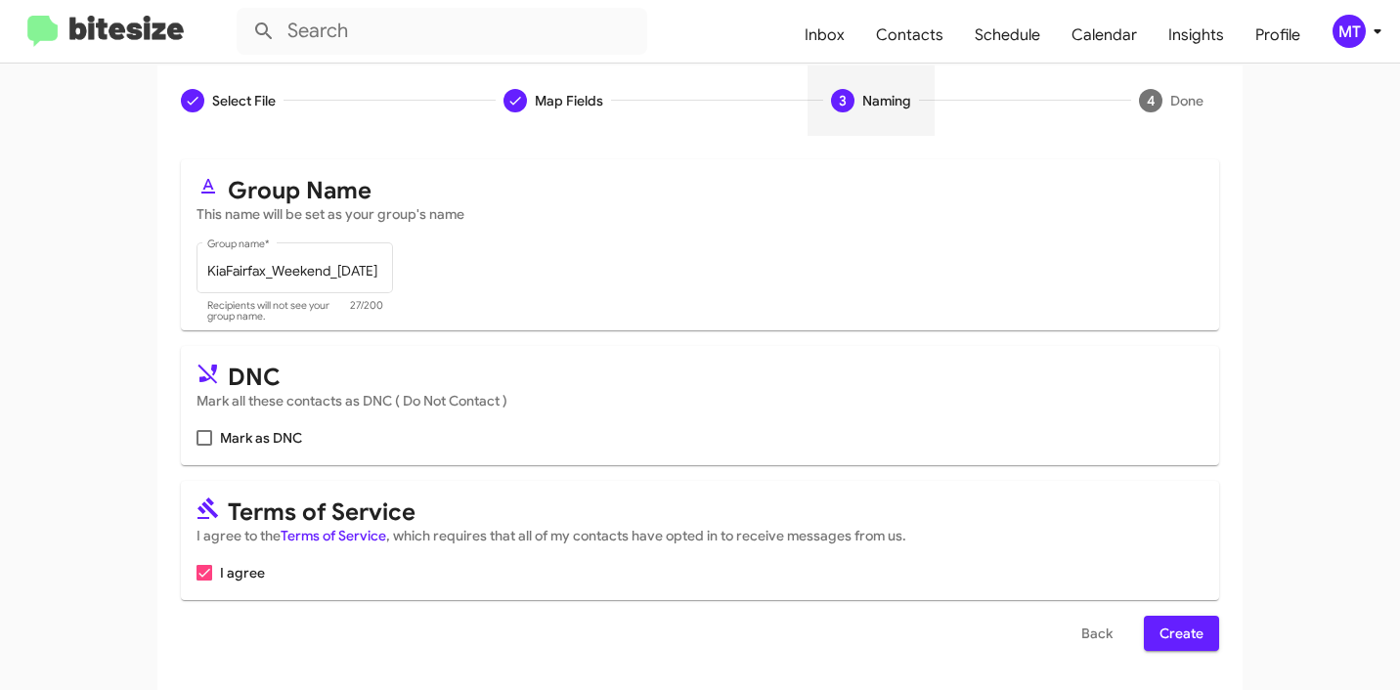
click at [1177, 631] on span "Create" at bounding box center [1181, 633] width 44 height 35
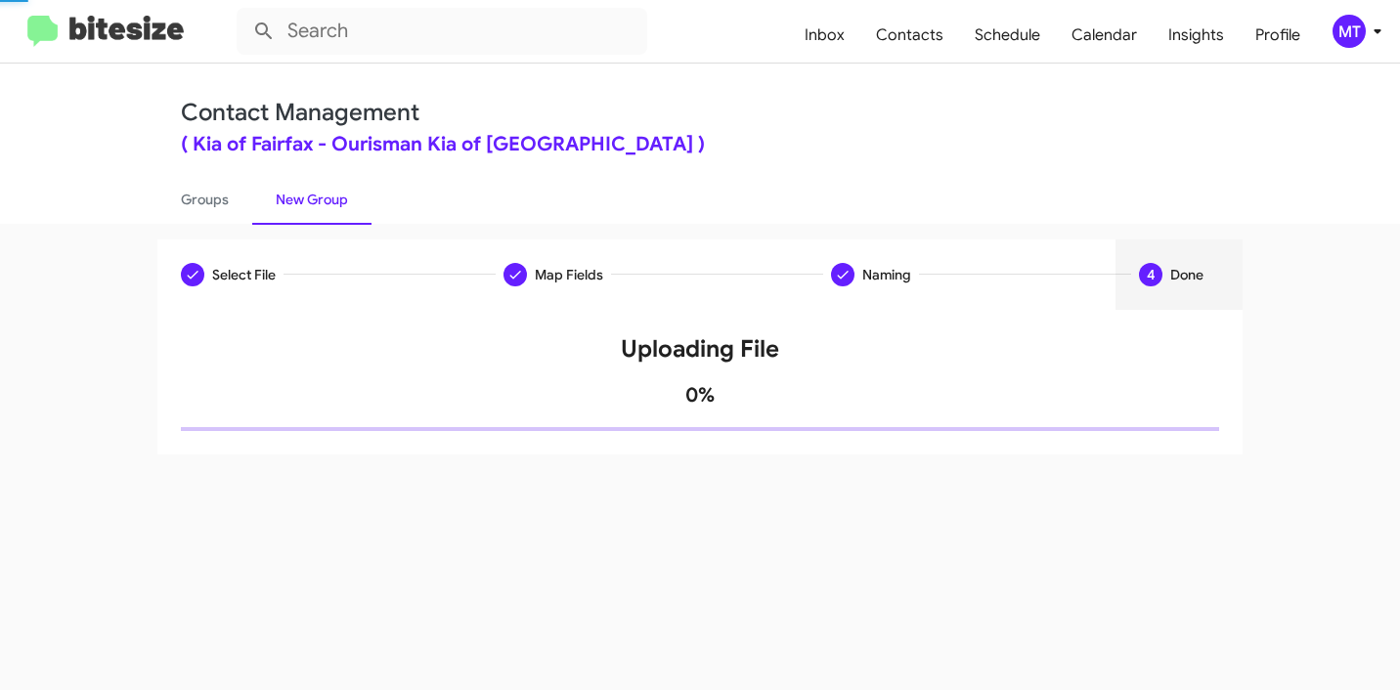
scroll to position [0, 0]
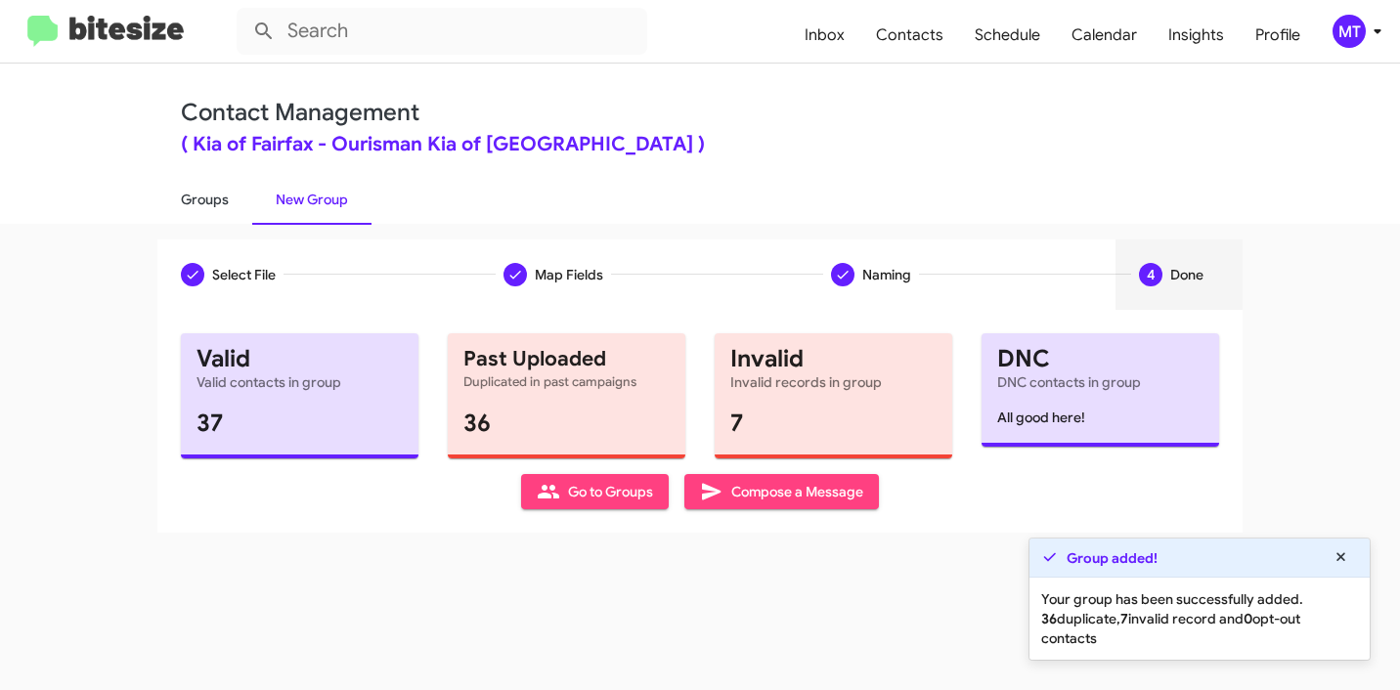
click at [213, 189] on link "Groups" at bounding box center [204, 199] width 95 height 51
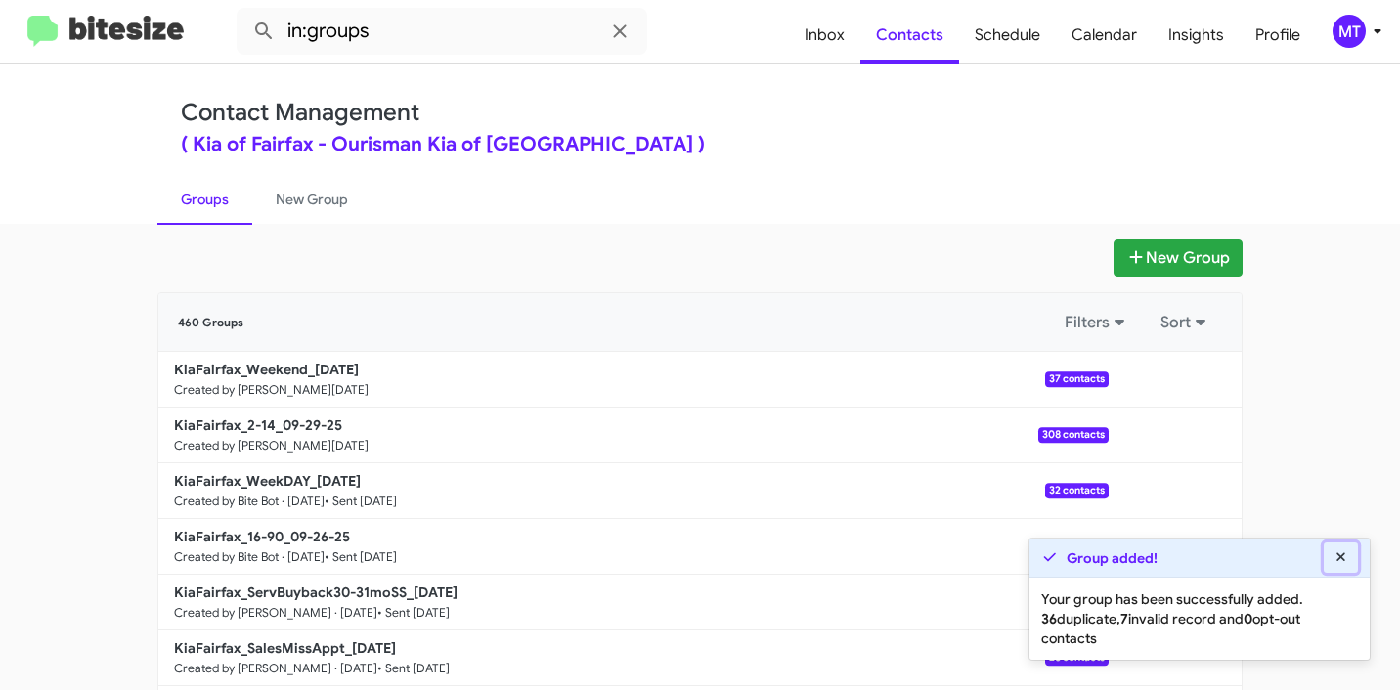
click at [1347, 556] on icon at bounding box center [1341, 557] width 18 height 14
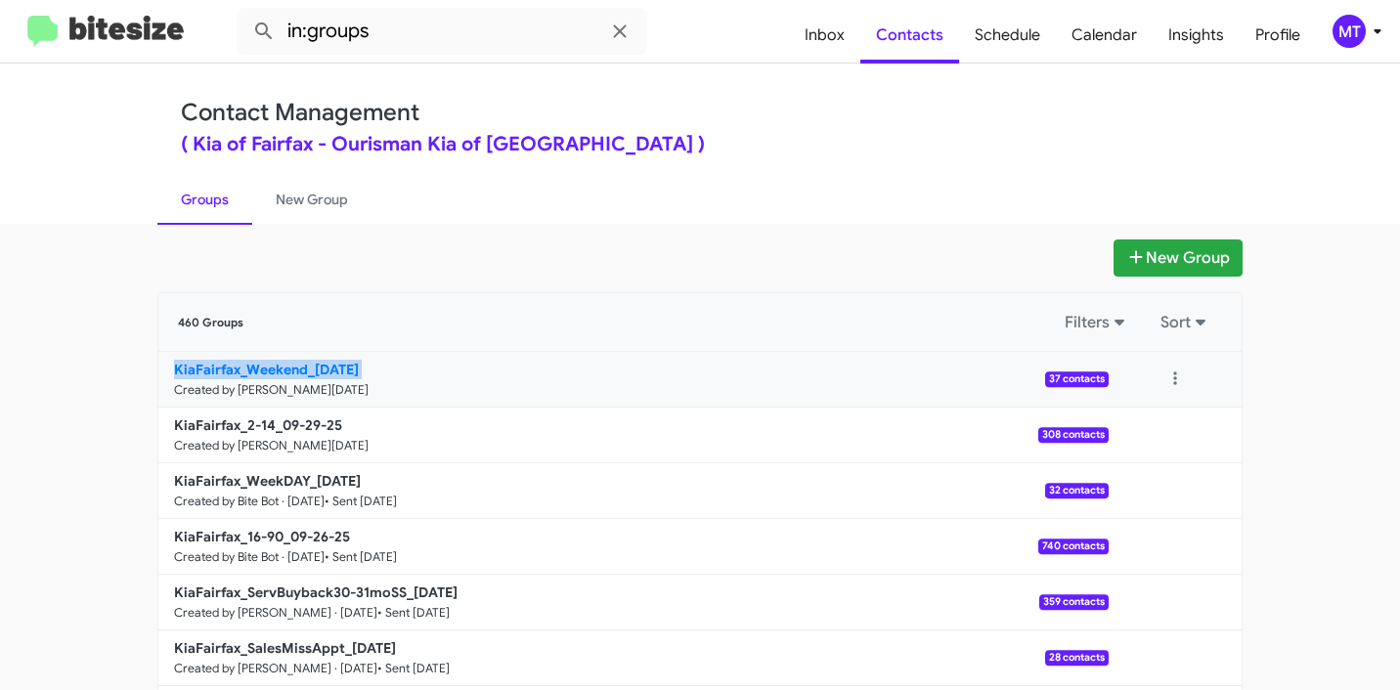
drag, startPoint x: 121, startPoint y: 400, endPoint x: 160, endPoint y: 367, distance: 50.7
click at [160, 367] on app-groups "New Group 460 Groups Filters Sort KiaFairfax_Weekend_09-29-25 Created by Mariem…" at bounding box center [700, 599] width 1400 height 721
copy b "KiaFairfax_Weekend_09-29-25"
click at [411, 34] on input "in:groups" at bounding box center [442, 31] width 410 height 47
paste input "KiaFairfax_Weekend_09-29-25"
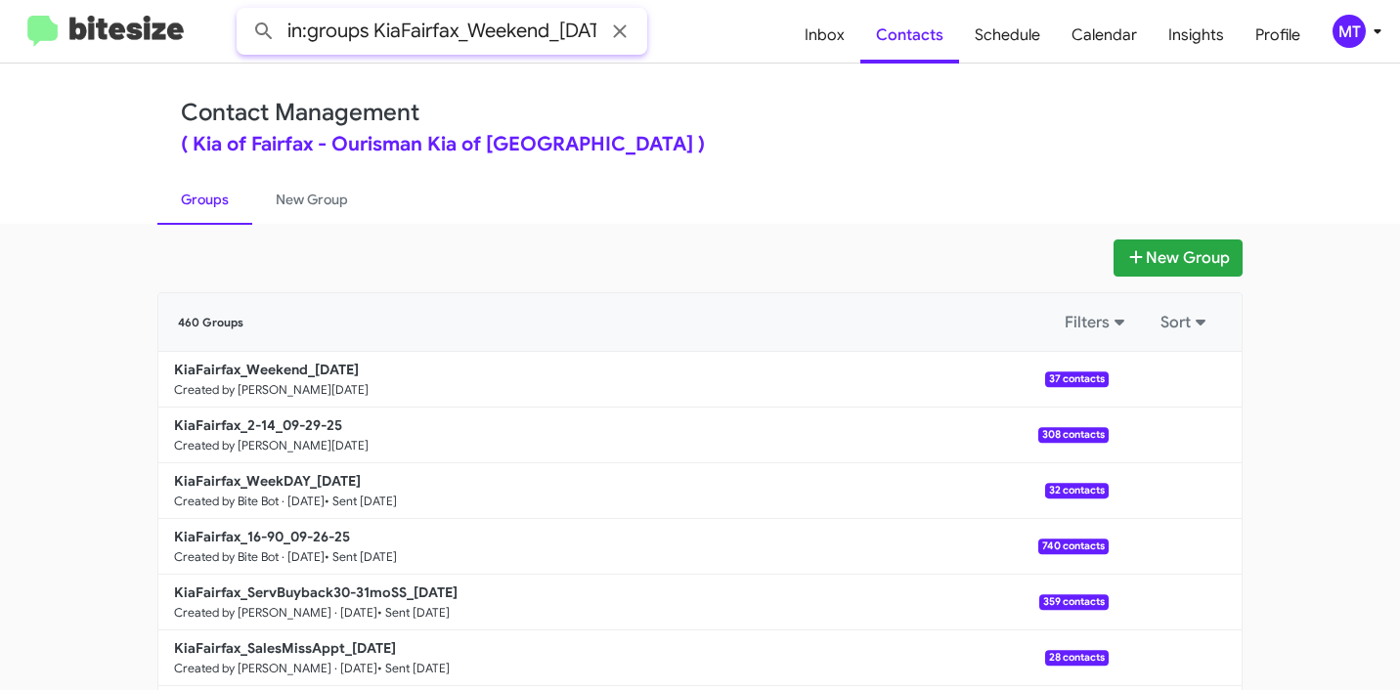
scroll to position [0, 45]
click at [244, 12] on button at bounding box center [263, 31] width 39 height 39
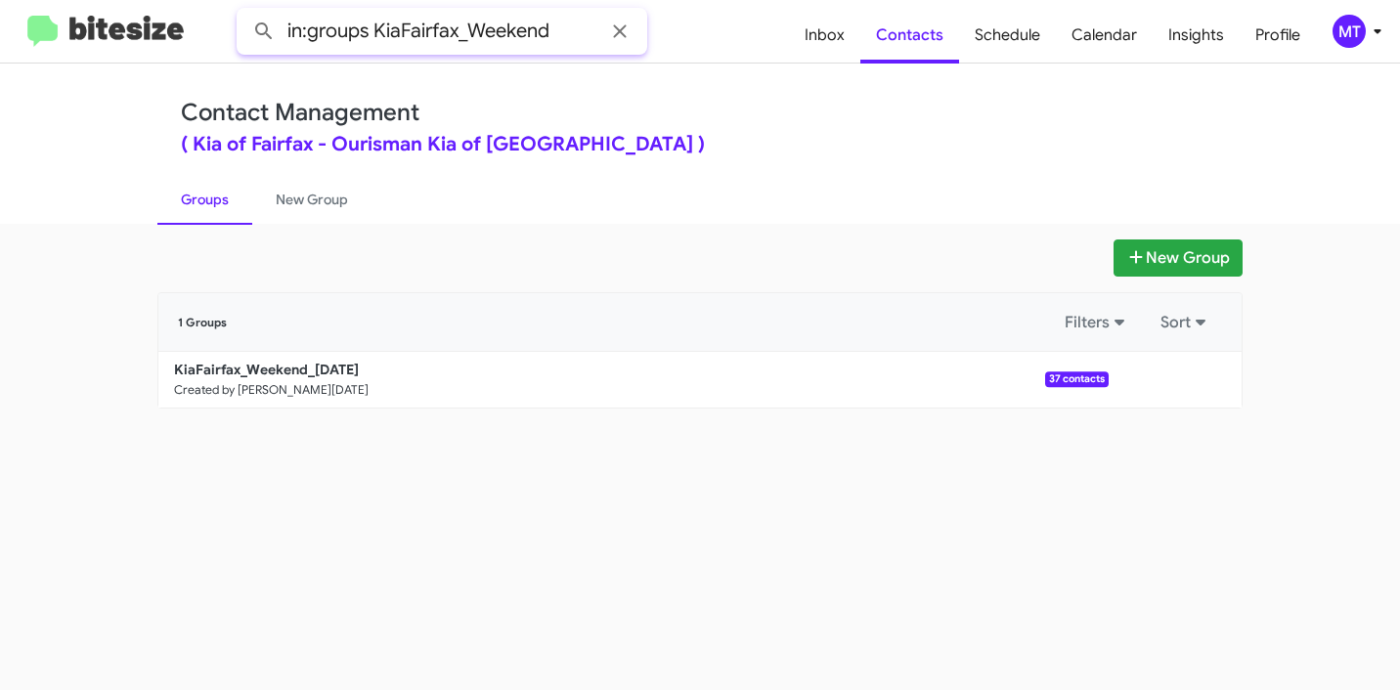
click at [244, 12] on button at bounding box center [263, 31] width 39 height 39
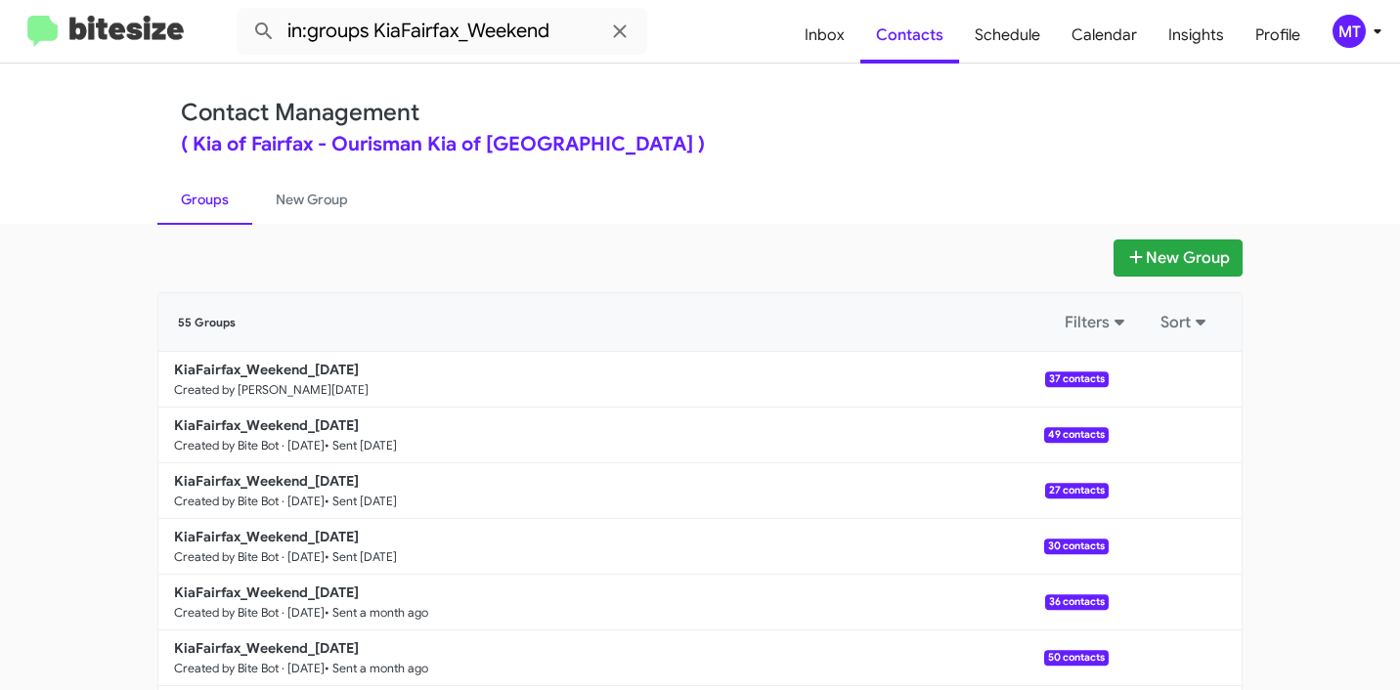
click at [197, 194] on link "Groups" at bounding box center [204, 199] width 95 height 51
type input "in:groups"
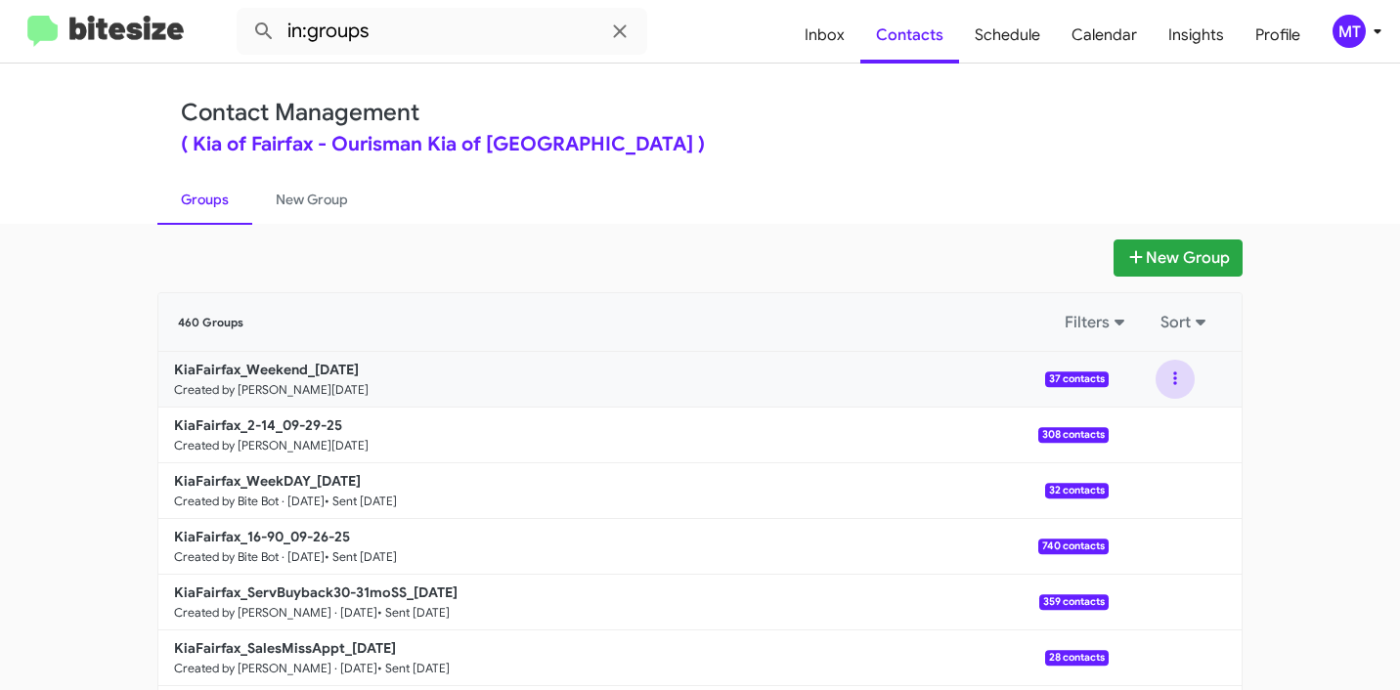
click at [1170, 379] on button at bounding box center [1174, 379] width 39 height 39
click at [735, 218] on ul "Groups New Group" at bounding box center [699, 199] width 1085 height 50
click at [394, 381] on link "KiaFairfax_Weekend_09-29-25 Created by Mariem Tabay · Sep 29, 2025 37 contacts" at bounding box center [633, 380] width 950 height 56
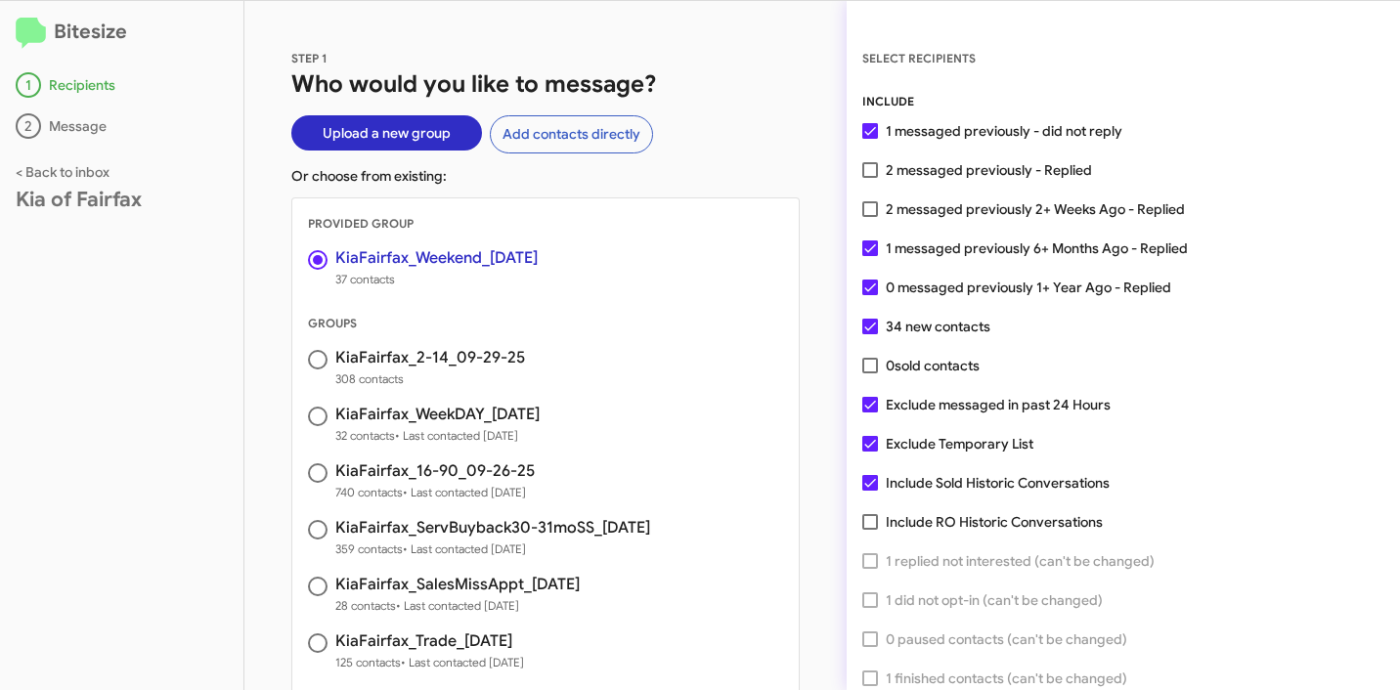
click at [867, 251] on span at bounding box center [870, 248] width 16 height 16
click at [869, 256] on input "1 messaged previously 6+ Months Ago - Replied" at bounding box center [869, 256] width 1 height 1
checkbox input "false"
click at [864, 286] on span at bounding box center [870, 288] width 16 height 16
click at [869, 295] on input "0 messaged previously 1+ Year Ago - Replied" at bounding box center [869, 295] width 1 height 1
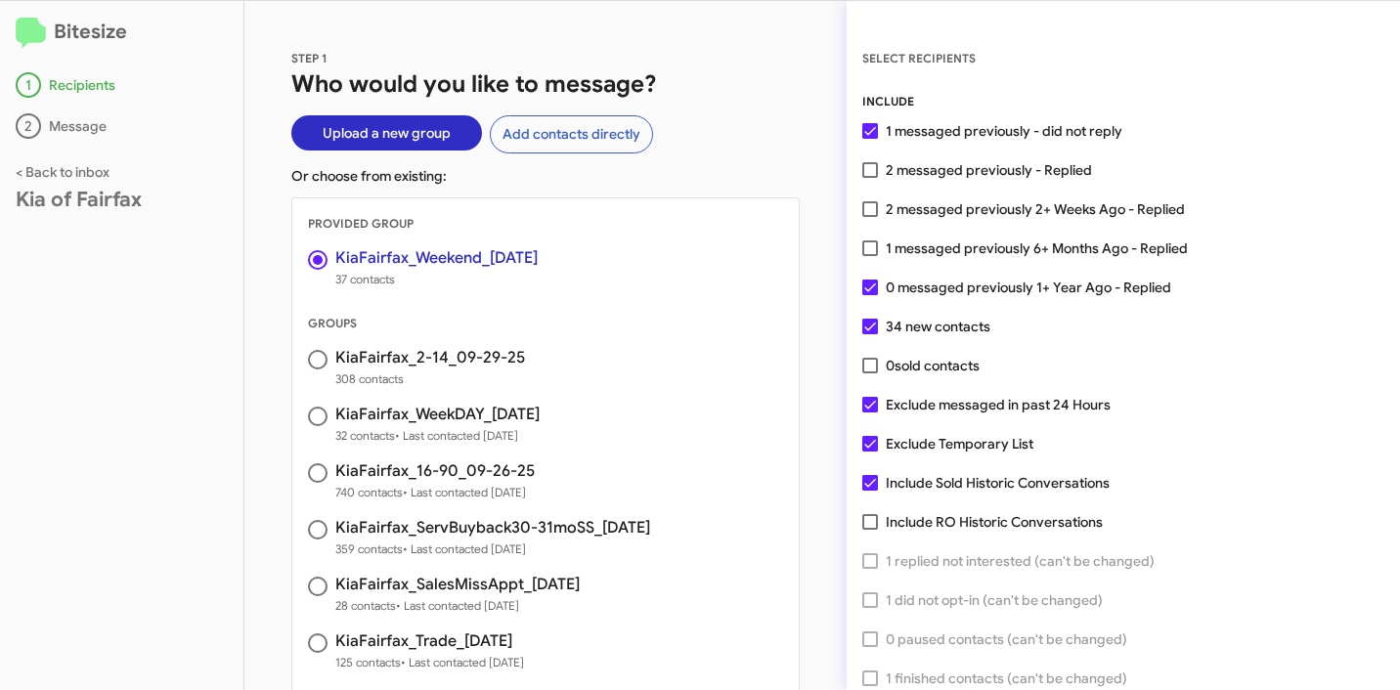
checkbox input "false"
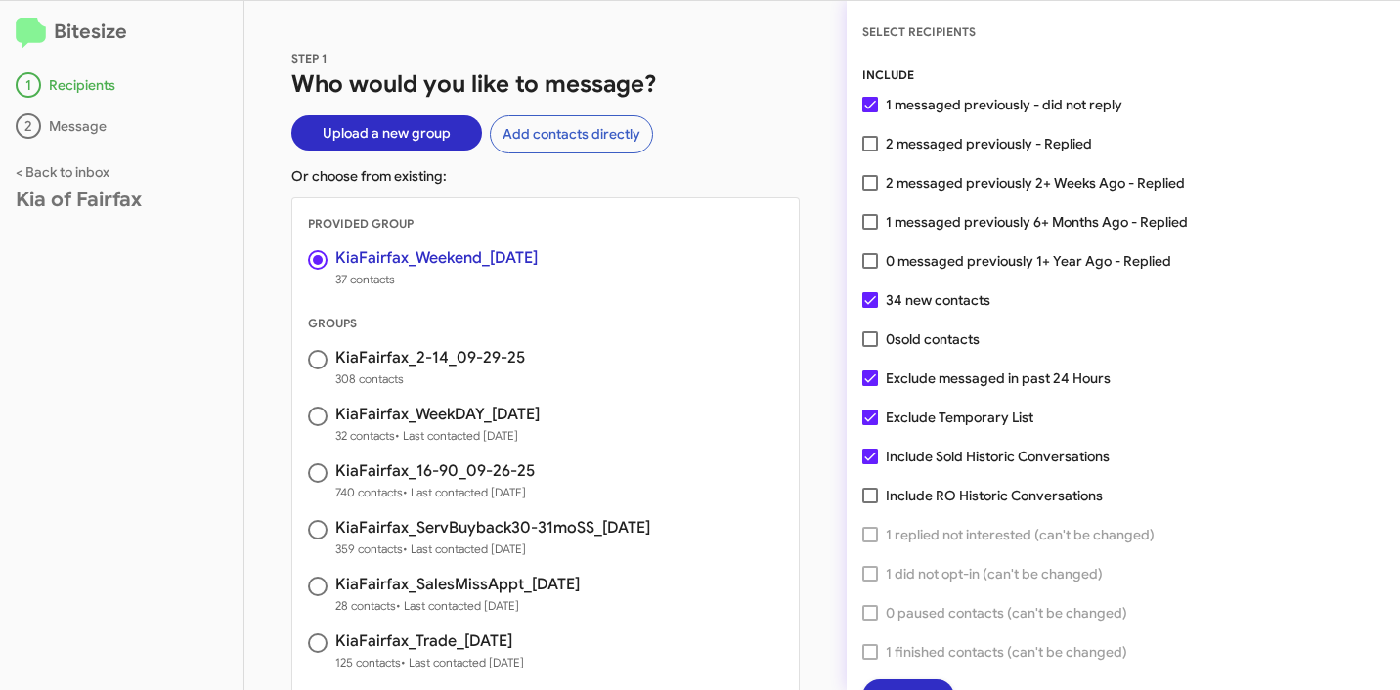
scroll to position [50, 0]
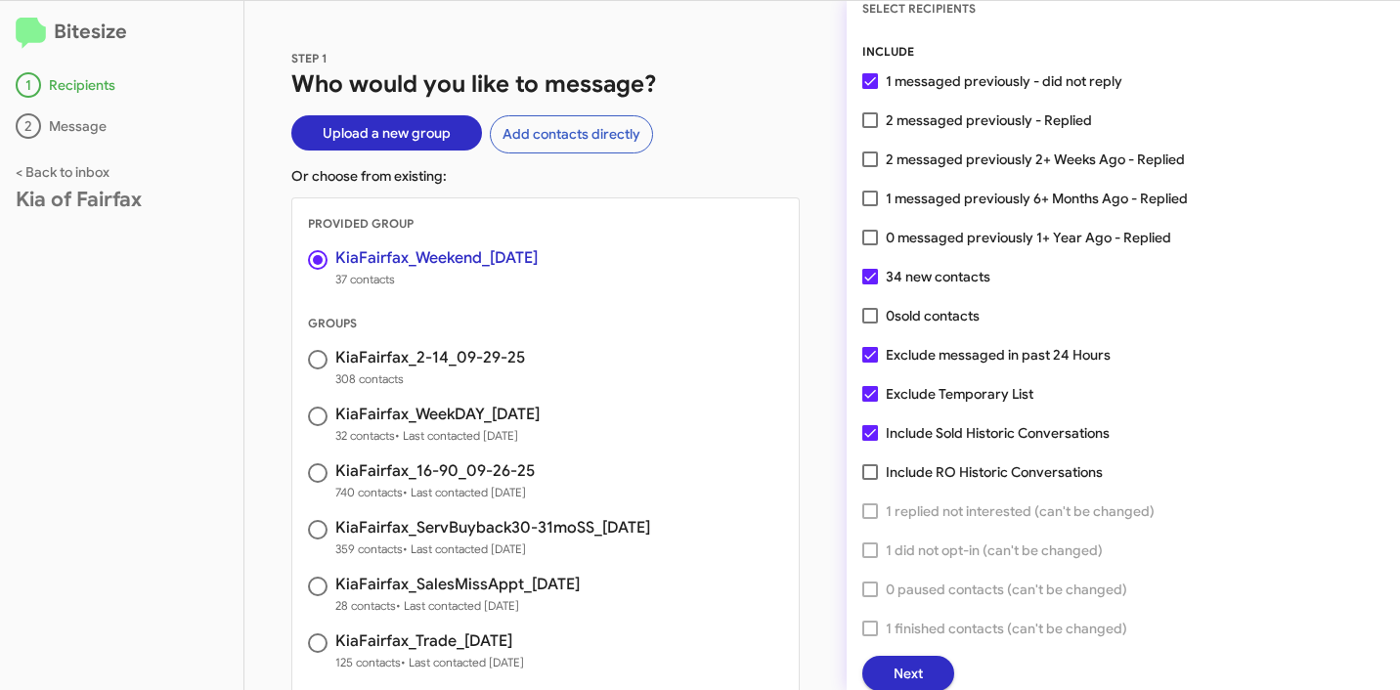
click at [909, 674] on span "Next" at bounding box center [907, 673] width 29 height 35
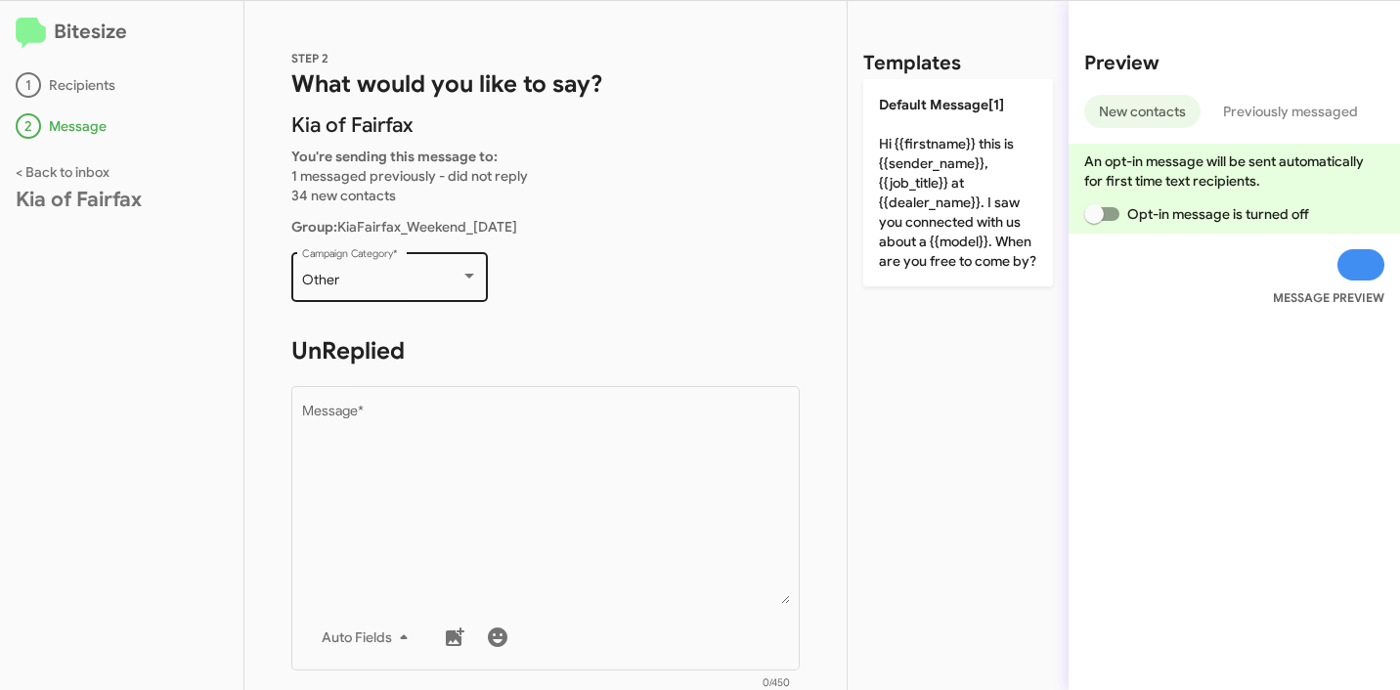
click at [396, 274] on div "Other" at bounding box center [381, 281] width 158 height 16
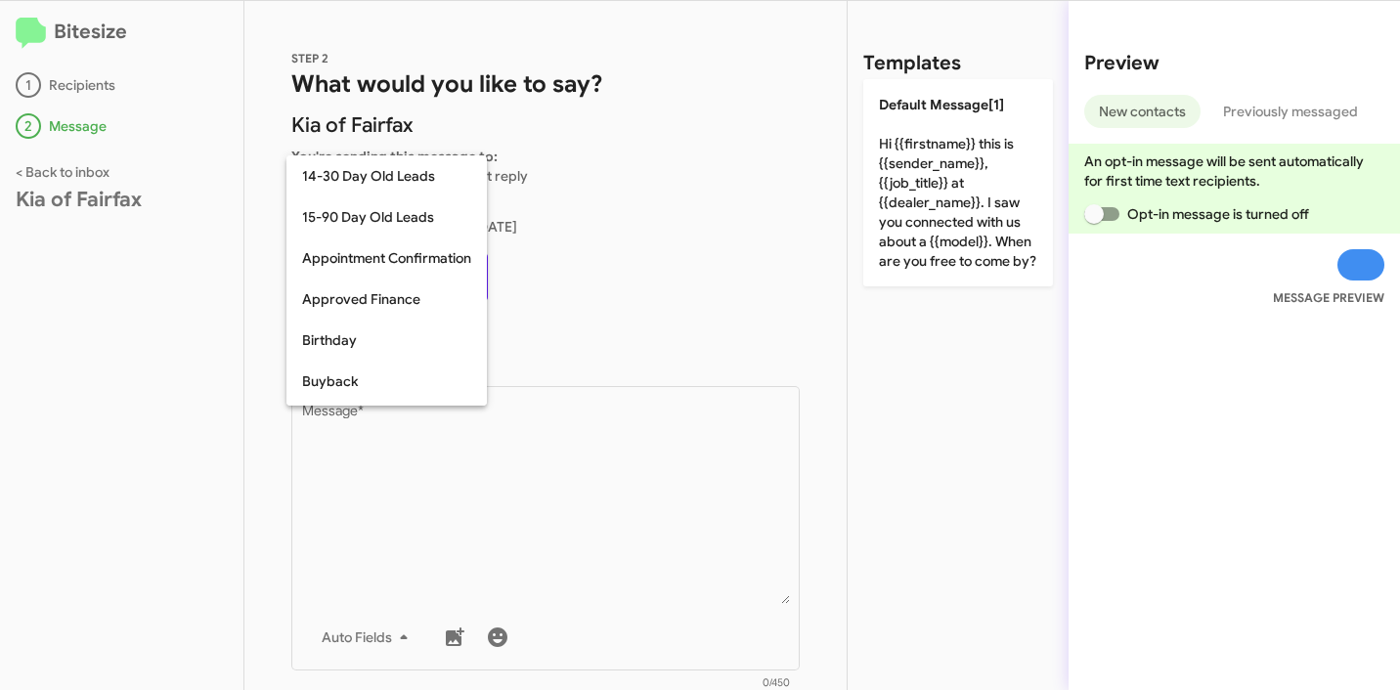
scroll to position [429, 0]
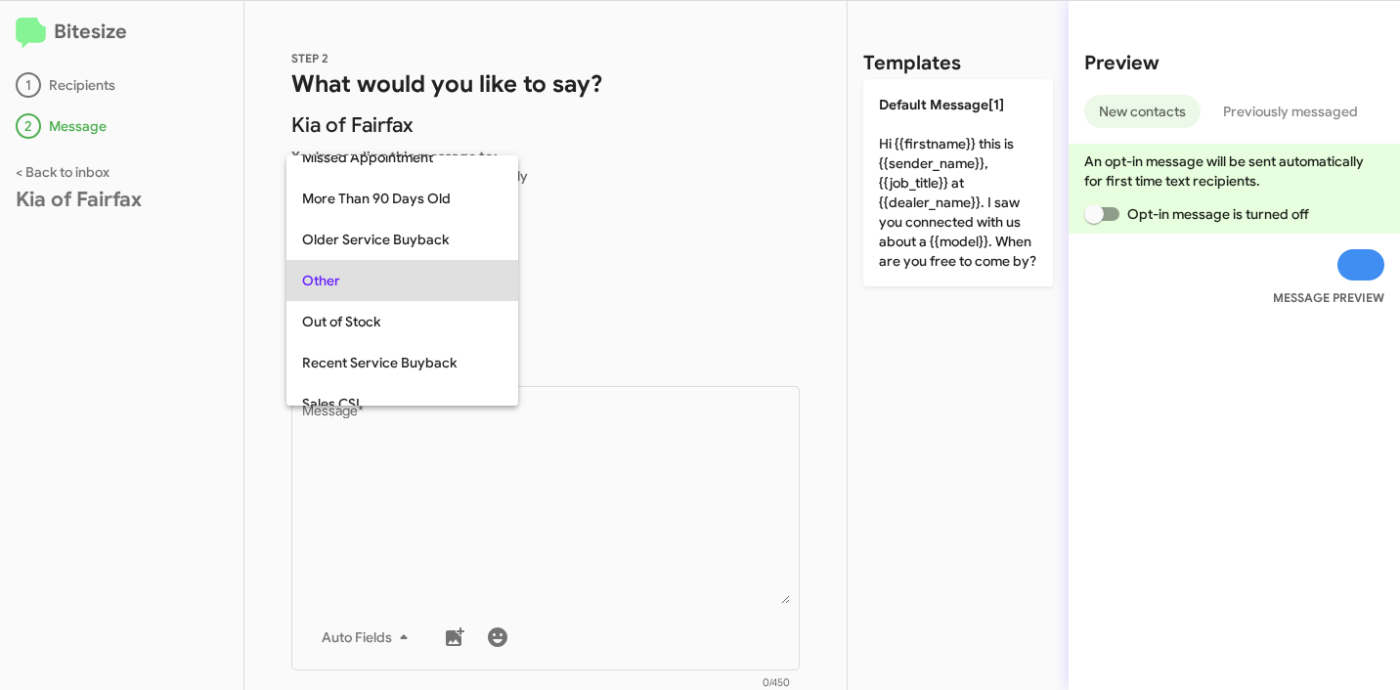
click at [653, 228] on div at bounding box center [700, 345] width 1400 height 690
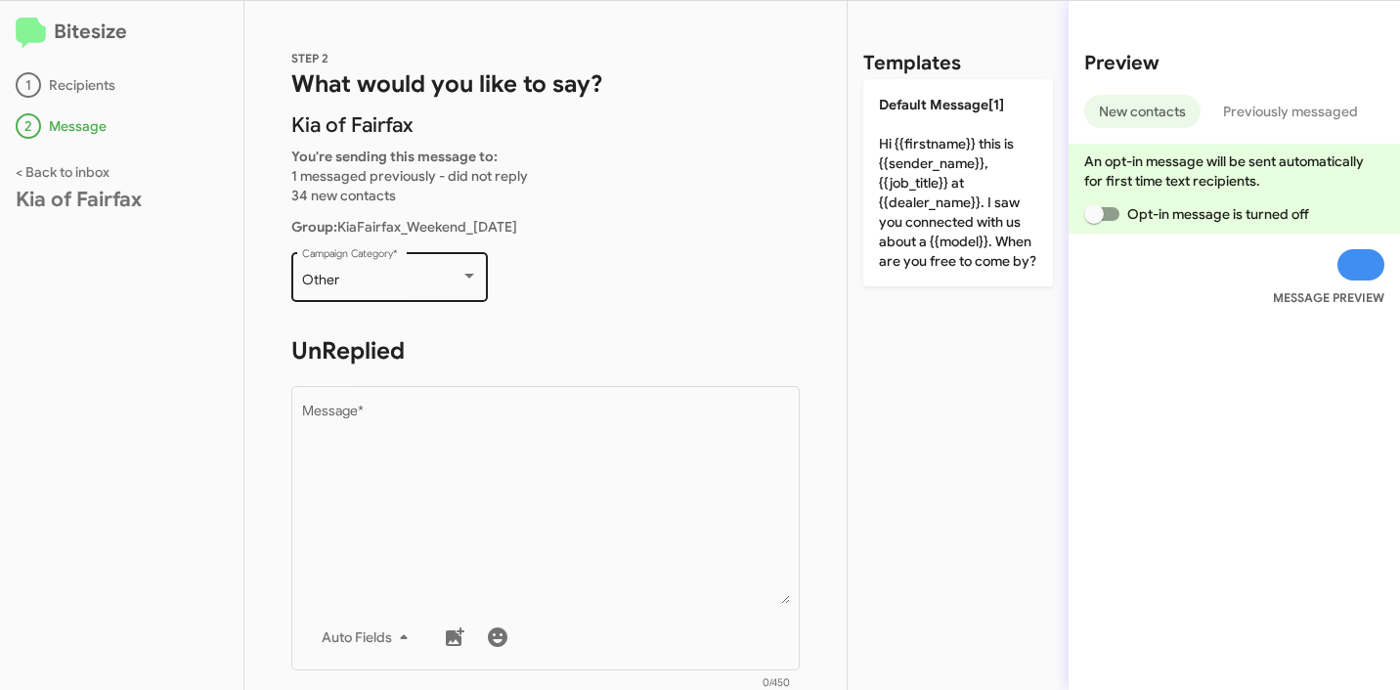
click at [374, 290] on div "Other Campaign Category *" at bounding box center [390, 275] width 176 height 54
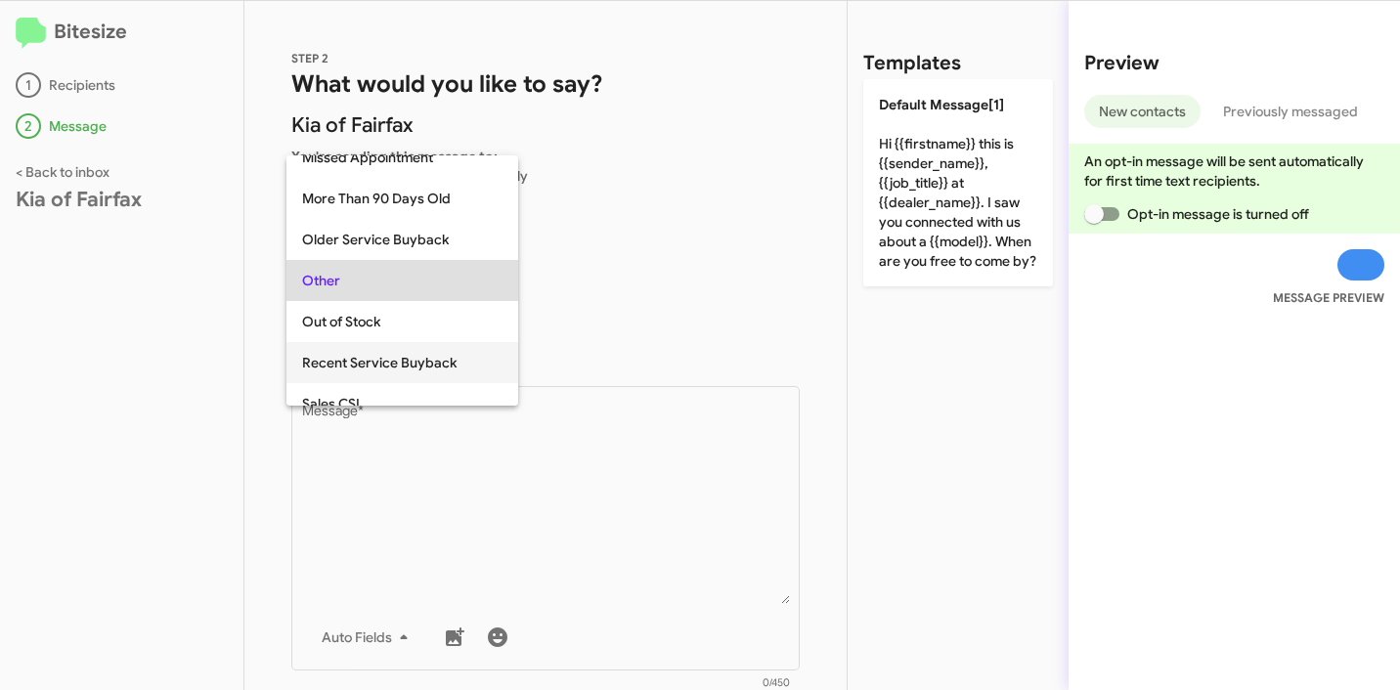
scroll to position [817, 0]
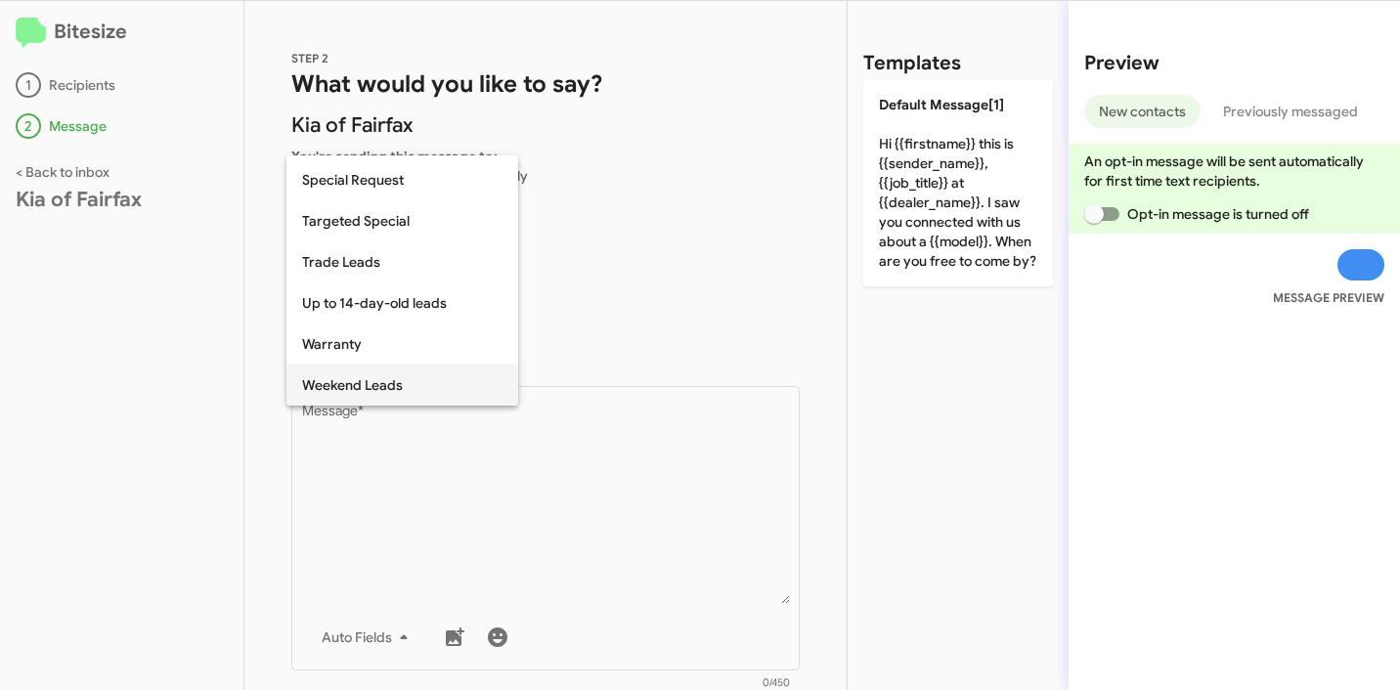
click at [404, 385] on span "Weekend Leads" at bounding box center [402, 385] width 200 height 41
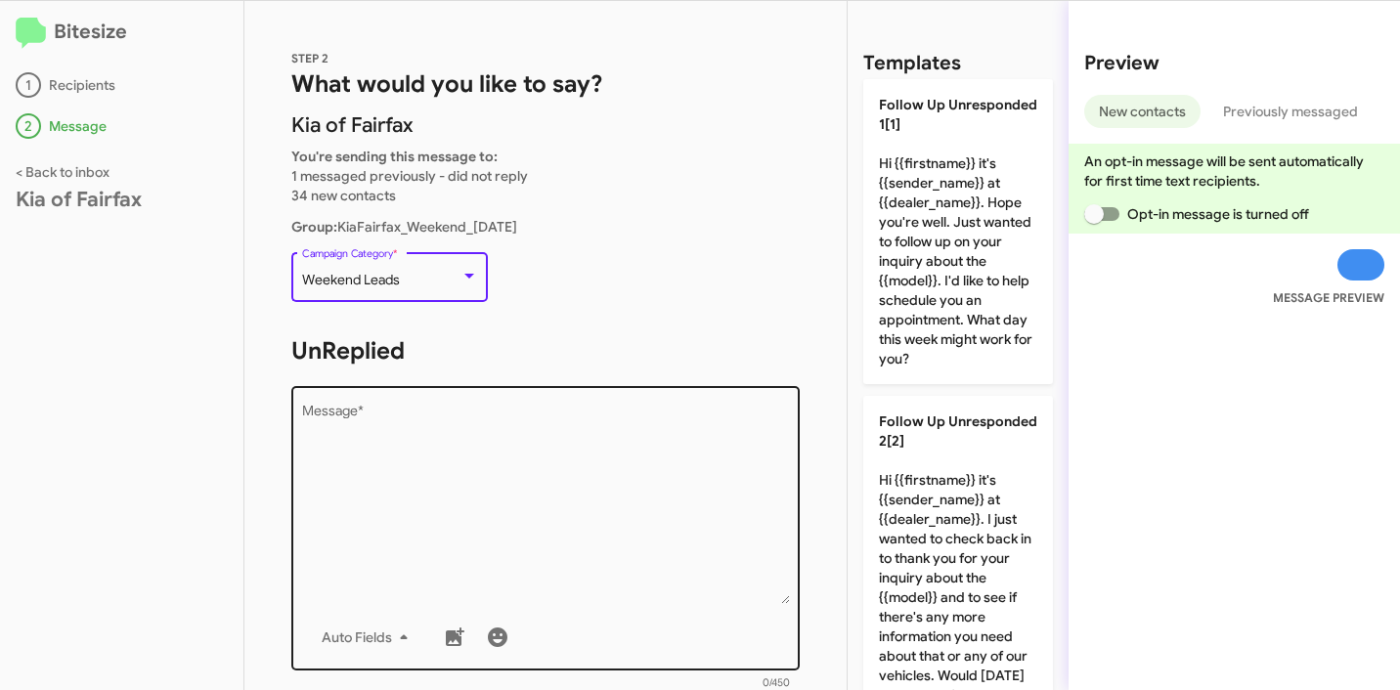
click at [494, 420] on textarea "Message *" at bounding box center [546, 504] width 488 height 199
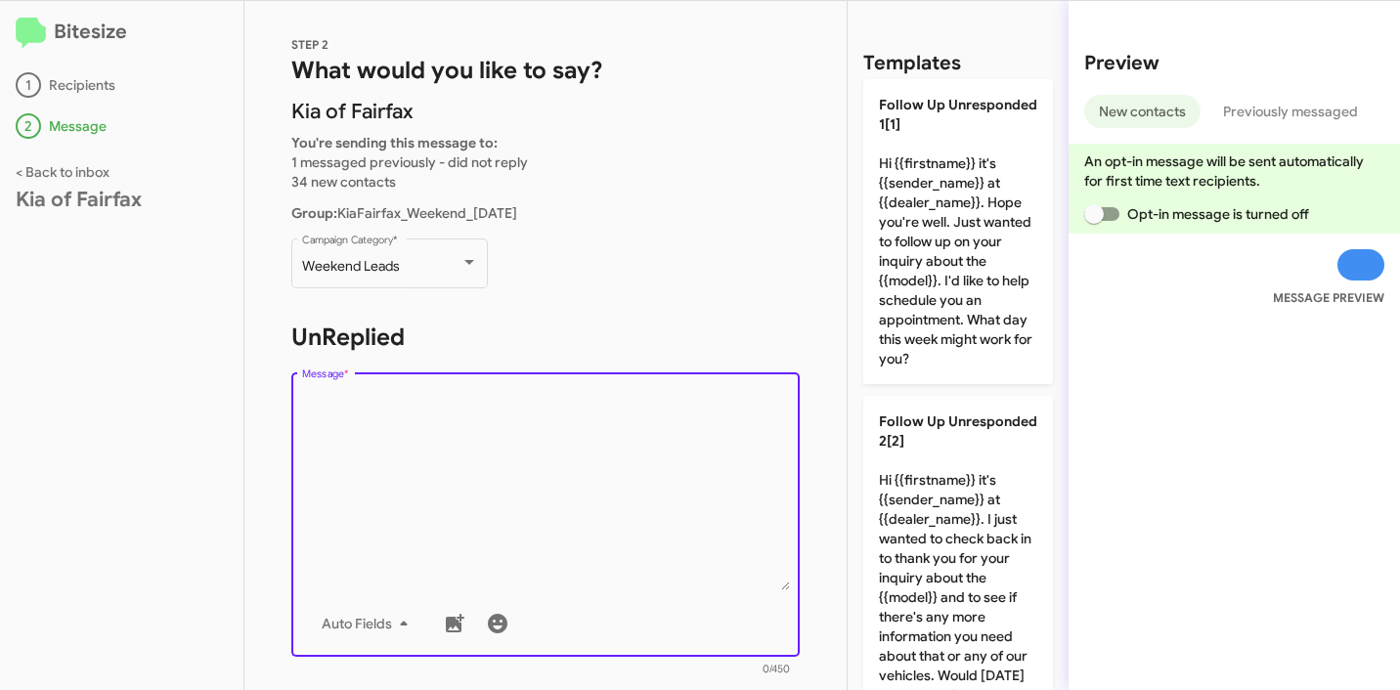
scroll to position [32, 0]
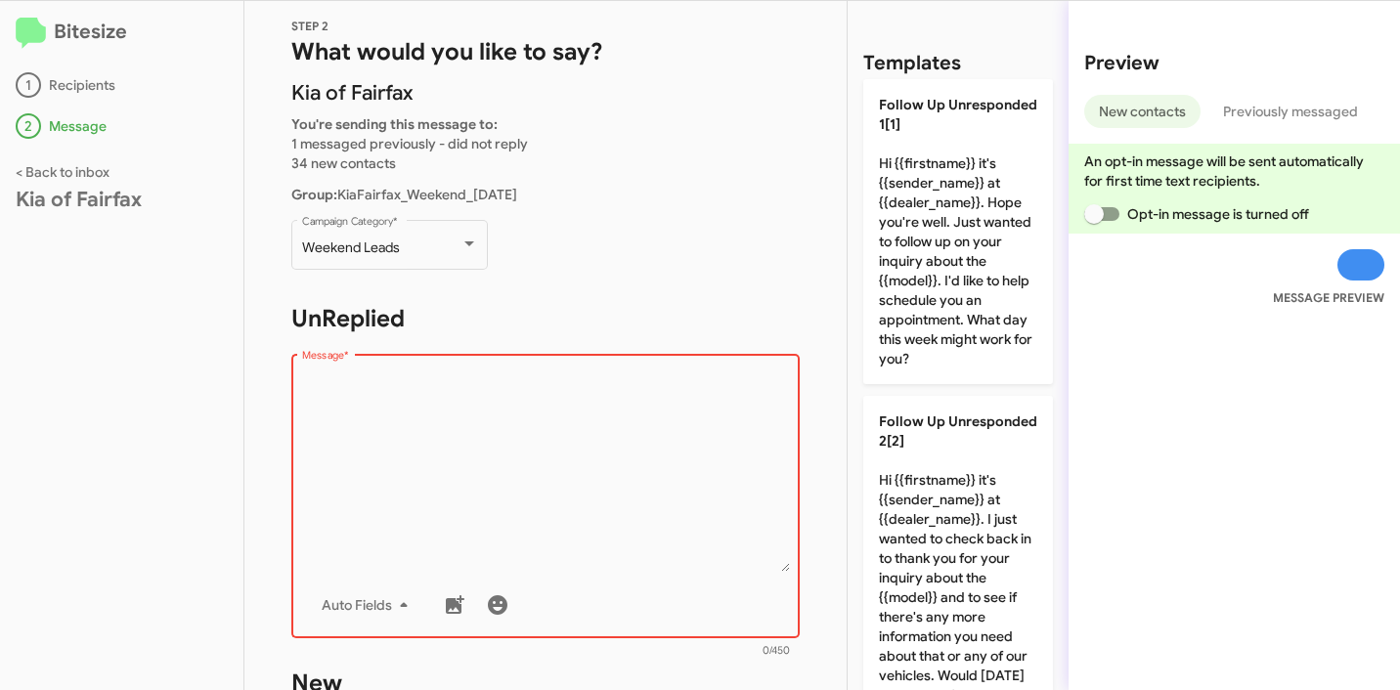
click at [412, 393] on textarea "Message *" at bounding box center [546, 471] width 488 height 199
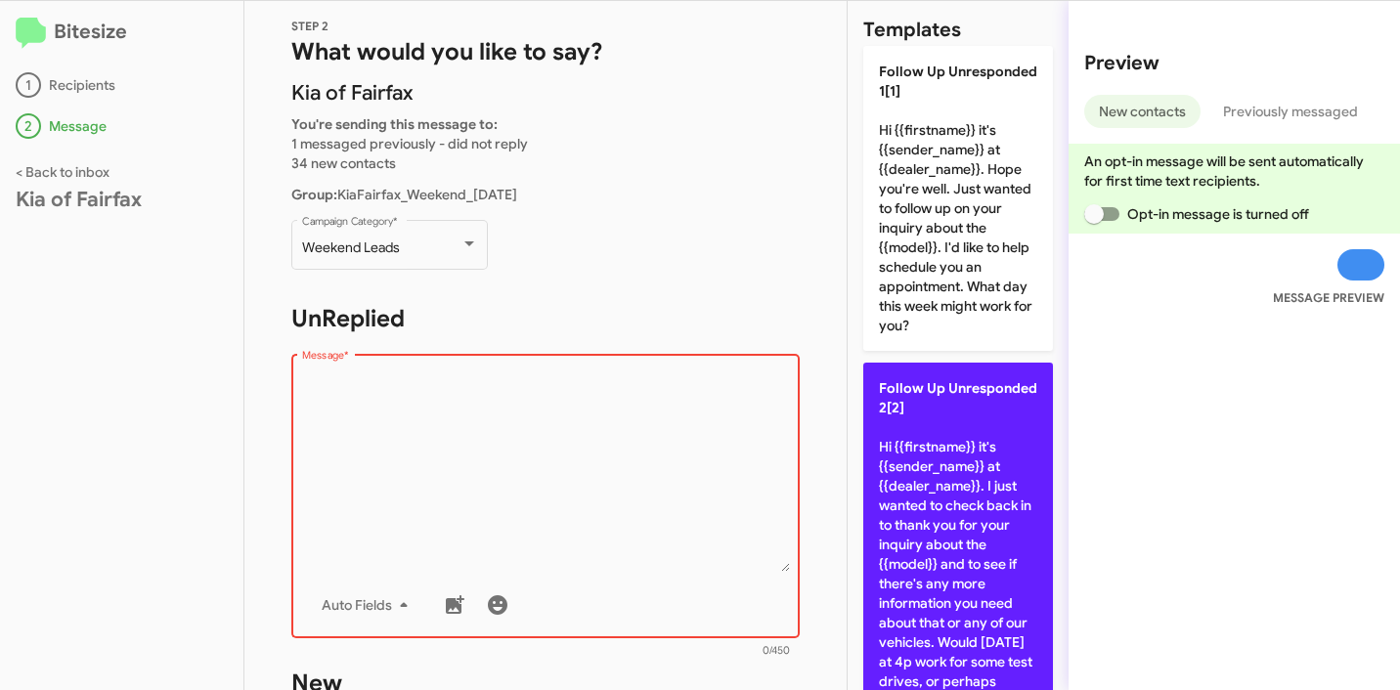
scroll to position [101, 0]
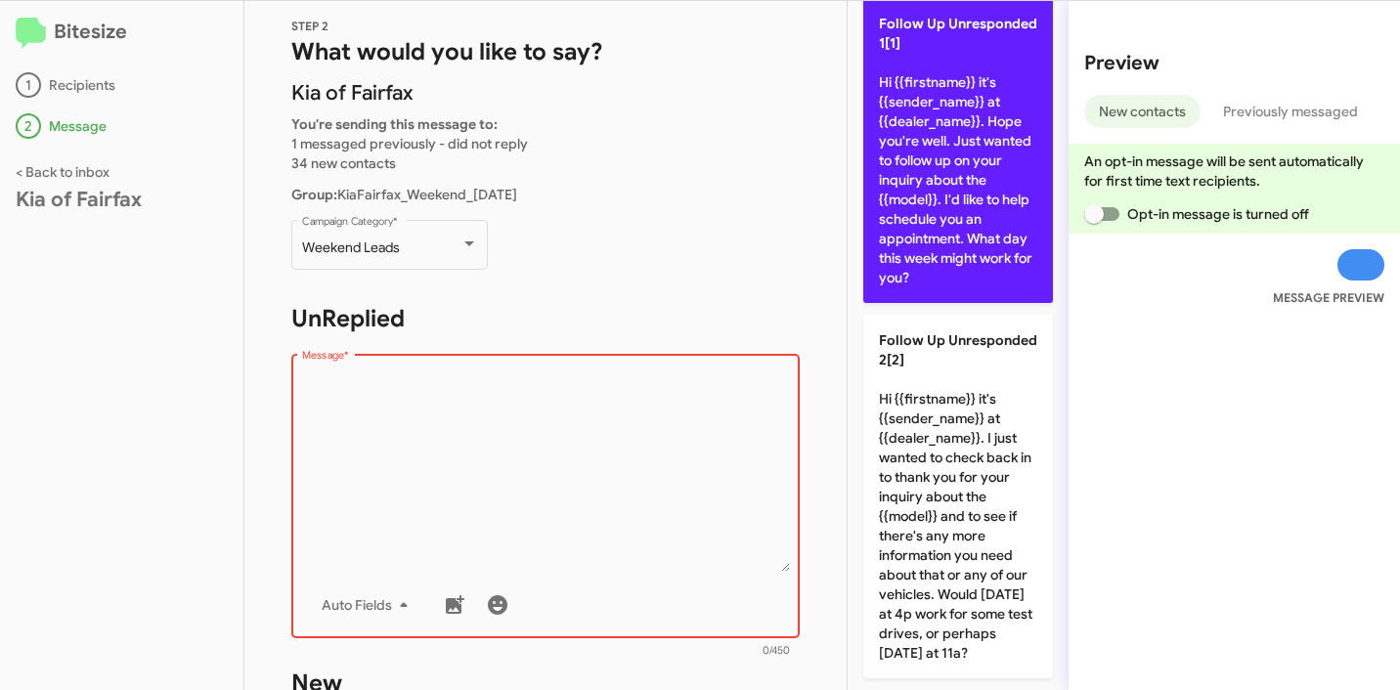
click at [977, 215] on p "Follow Up Unresponded 1[1] Hi {{firstname}} it's {{sender_name}} at {{dealer_na…" at bounding box center [958, 150] width 190 height 305
type textarea "Hi {{firstname}} it's {{sender_name}} at {{dealer_name}}. Hope you're well. Jus…"
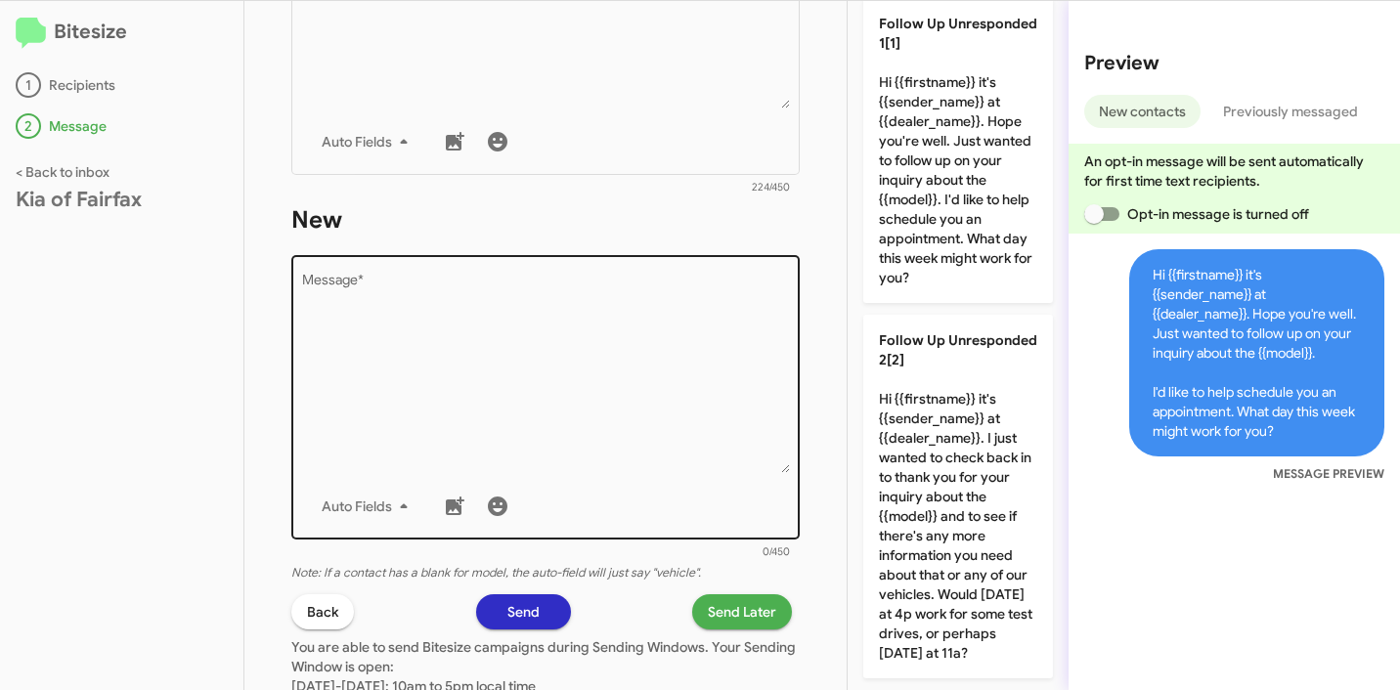
scroll to position [508, 0]
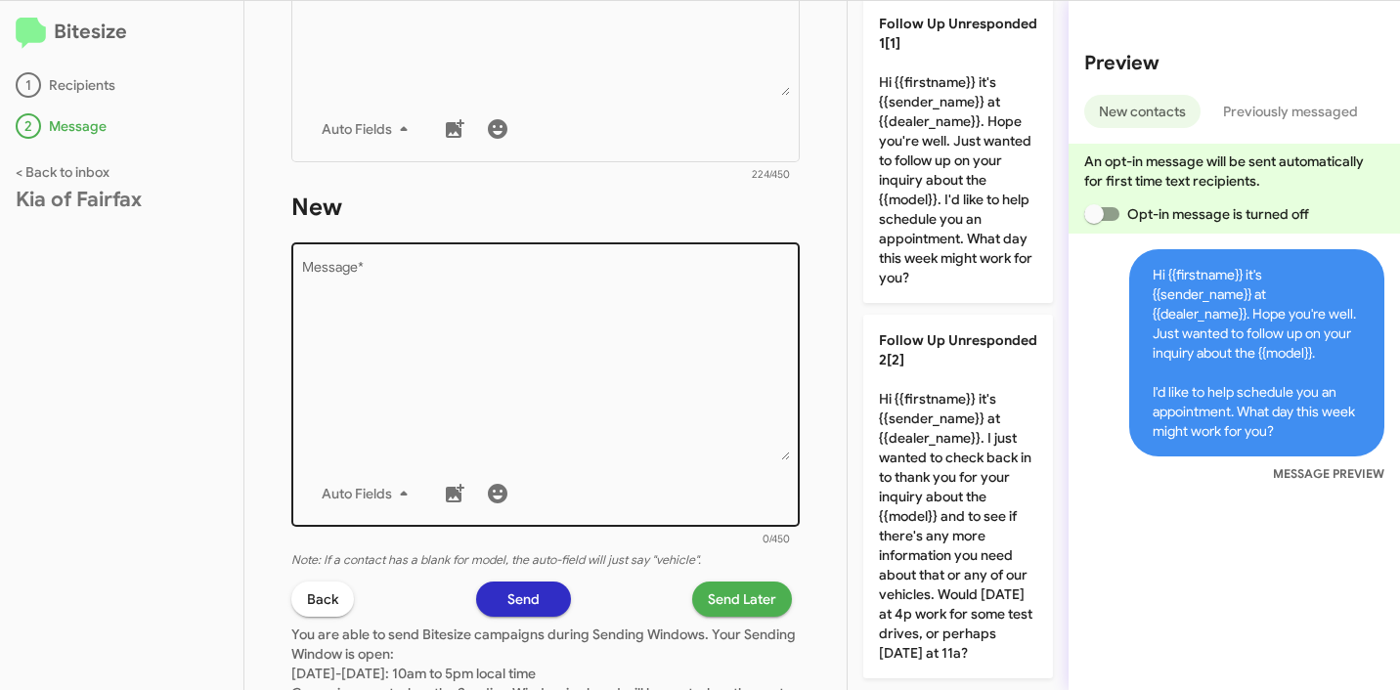
click at [532, 358] on textarea "Message *" at bounding box center [546, 360] width 488 height 199
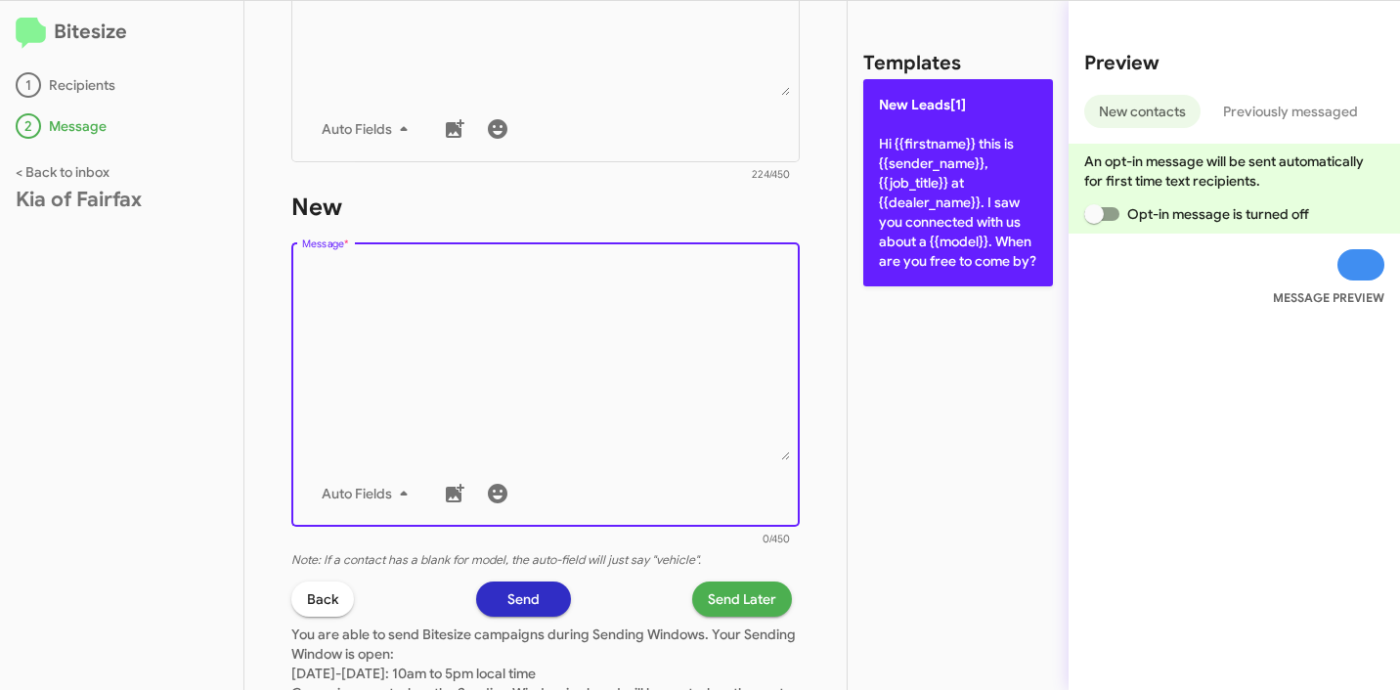
click at [937, 200] on p "New Leads[1] Hi {{firstname}} this is {{sender_name}}, {{job_title}} at {{deale…" at bounding box center [958, 182] width 190 height 207
type textarea "Hi {{firstname}} this is {{sender_name}}, {{job_title}} at {{dealer_name}}. I s…"
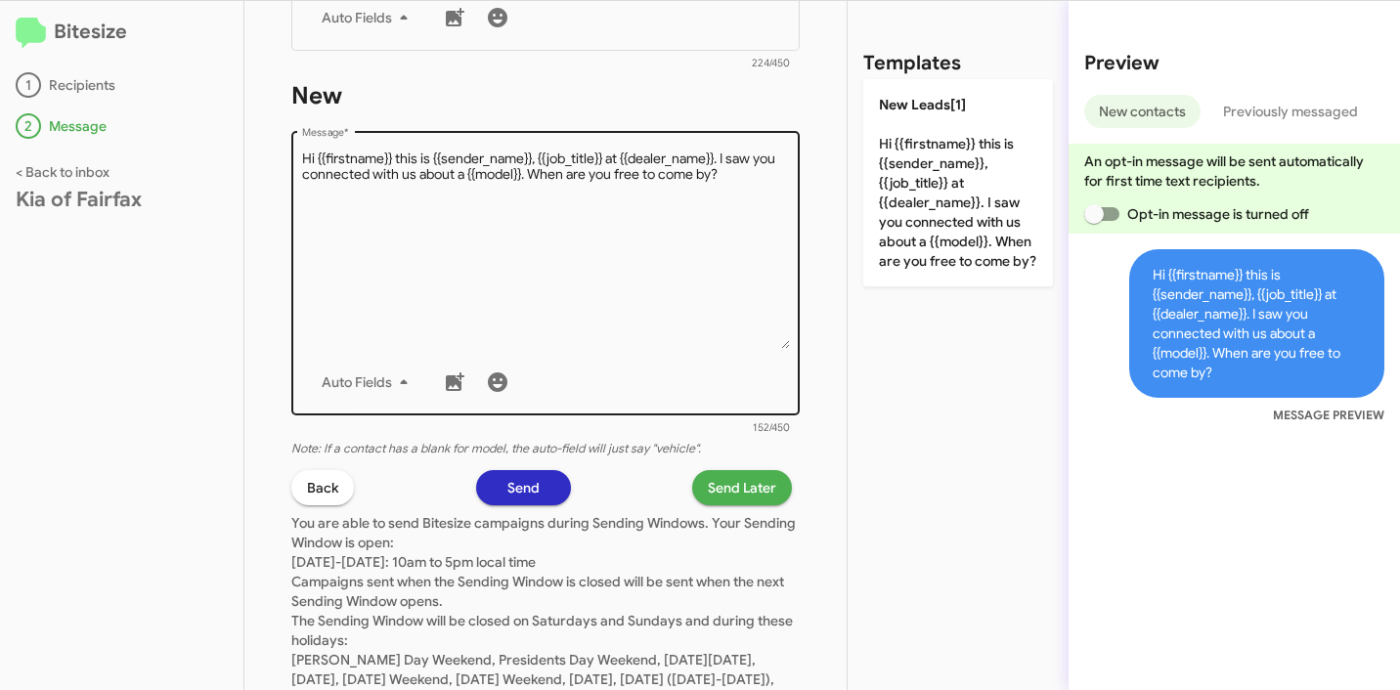
scroll to position [716, 0]
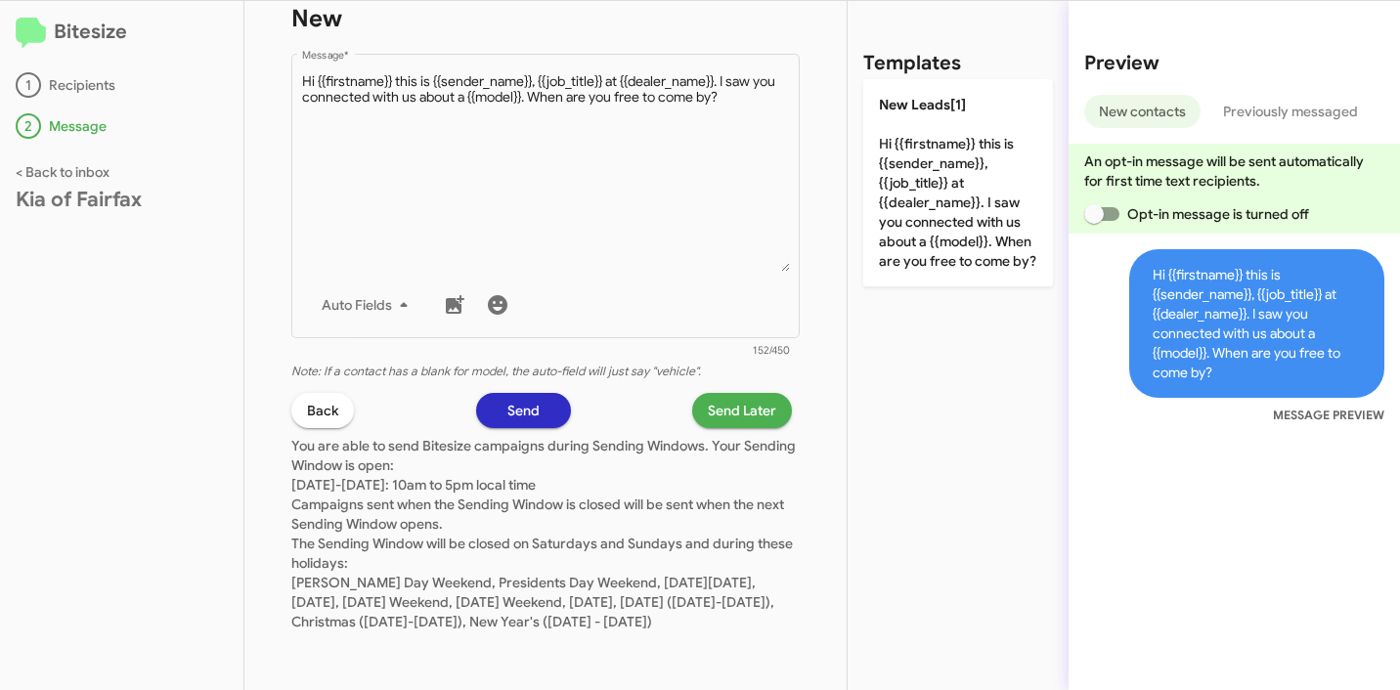
click at [723, 395] on span "Send Later" at bounding box center [742, 410] width 68 height 35
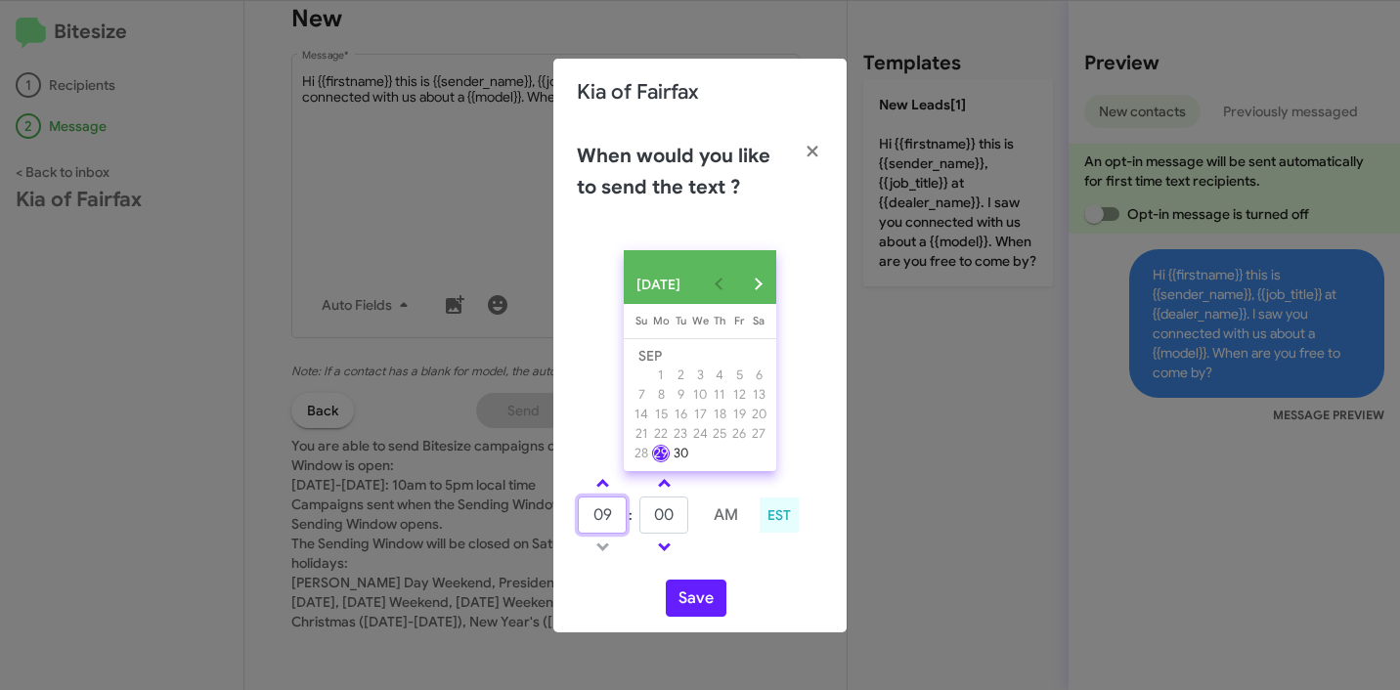
drag, startPoint x: 609, startPoint y: 514, endPoint x: 512, endPoint y: 517, distance: 96.8
click at [512, 517] on modal-container "Kia of Fairfax When would you like to send the text ? SEP 2025 Sunday Su Monday…" at bounding box center [700, 345] width 1400 height 690
type input "10"
type input "49"
click at [698, 610] on button "Save" at bounding box center [696, 598] width 61 height 37
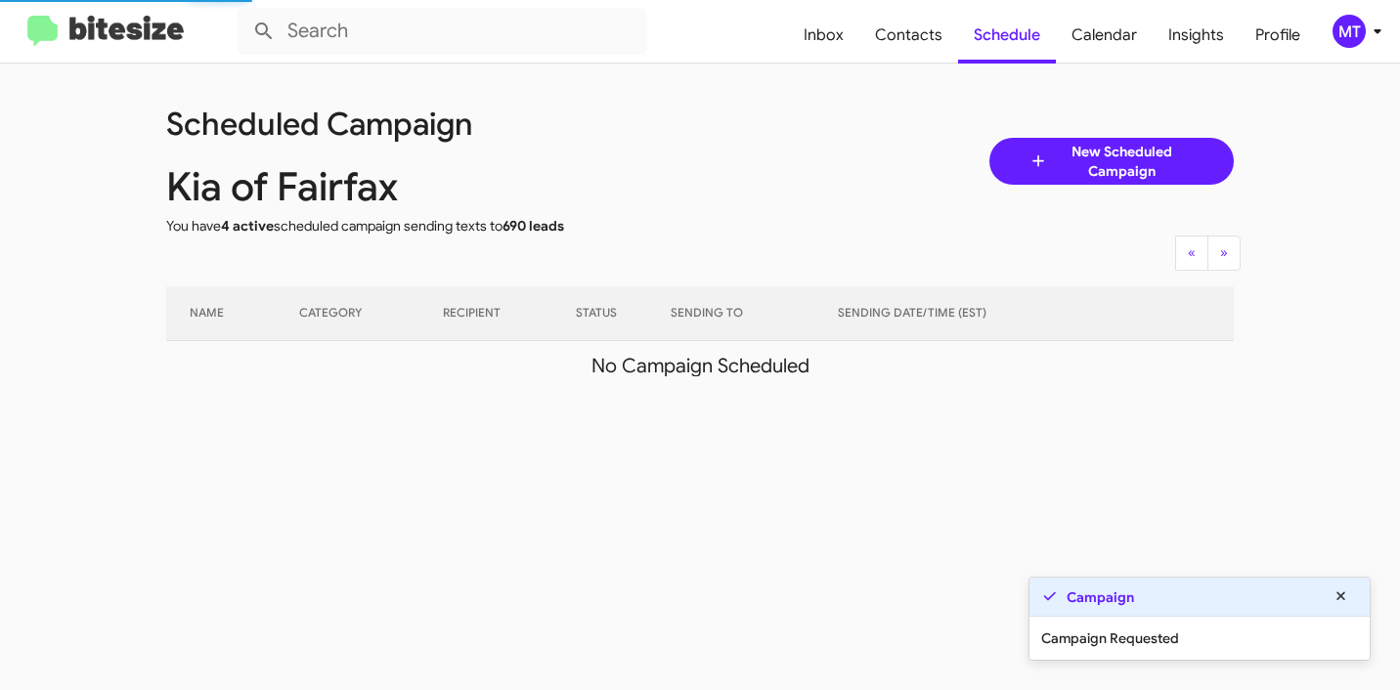
click at [1364, 32] on div "MT" at bounding box center [1348, 31] width 33 height 33
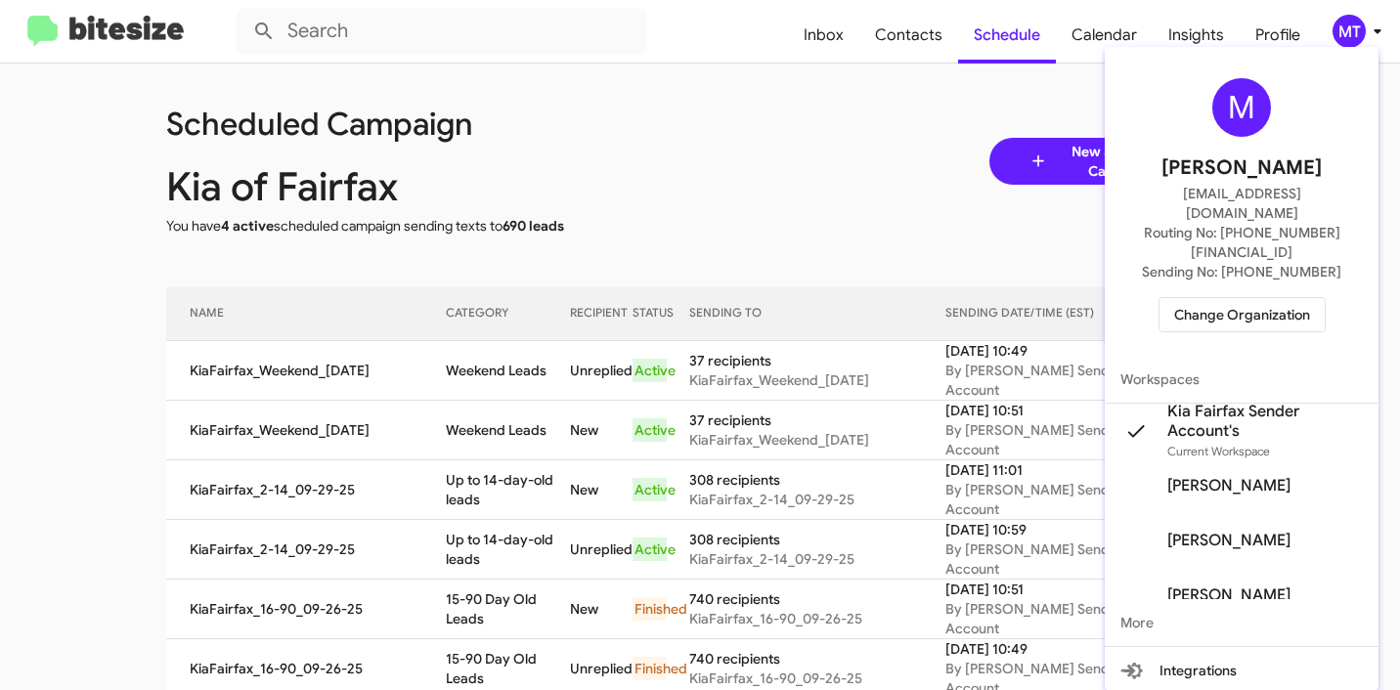
click at [746, 151] on div at bounding box center [700, 345] width 1400 height 690
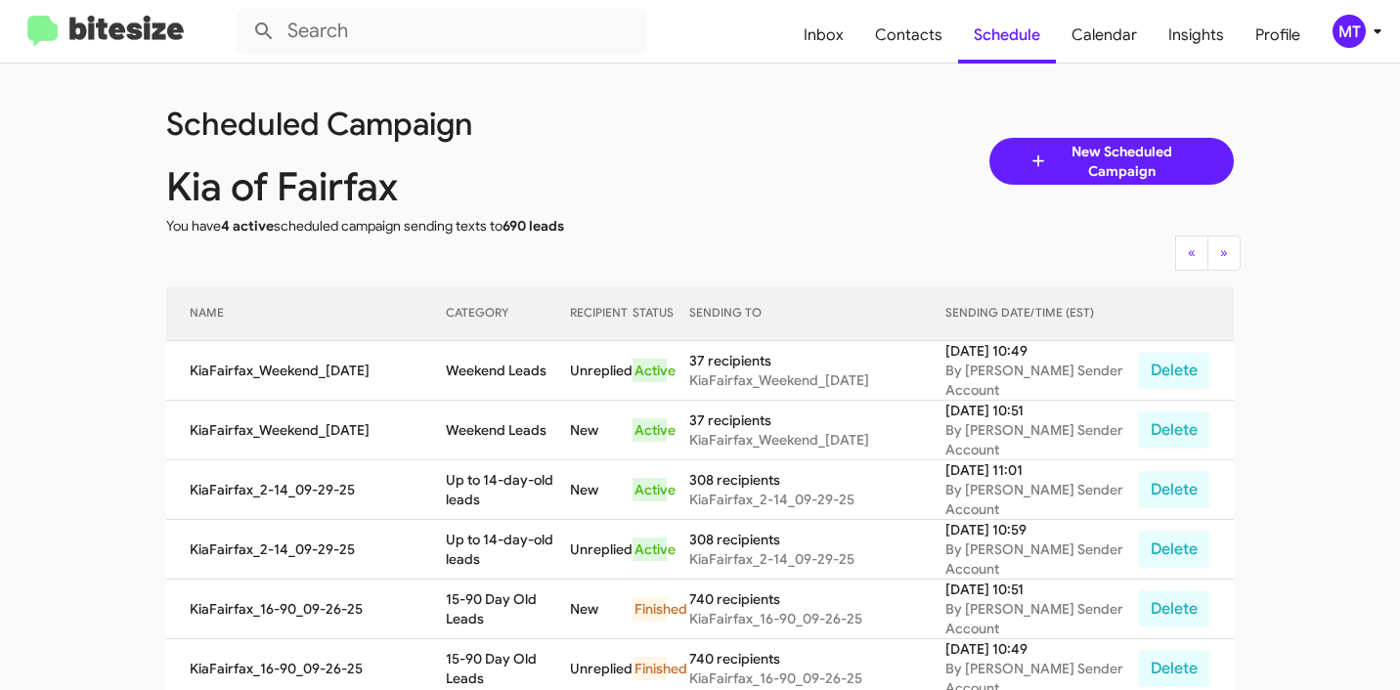
click at [671, 130] on div "Scheduled Campaign" at bounding box center [432, 124] width 563 height 20
click at [1340, 34] on div "MT" at bounding box center [1348, 31] width 33 height 33
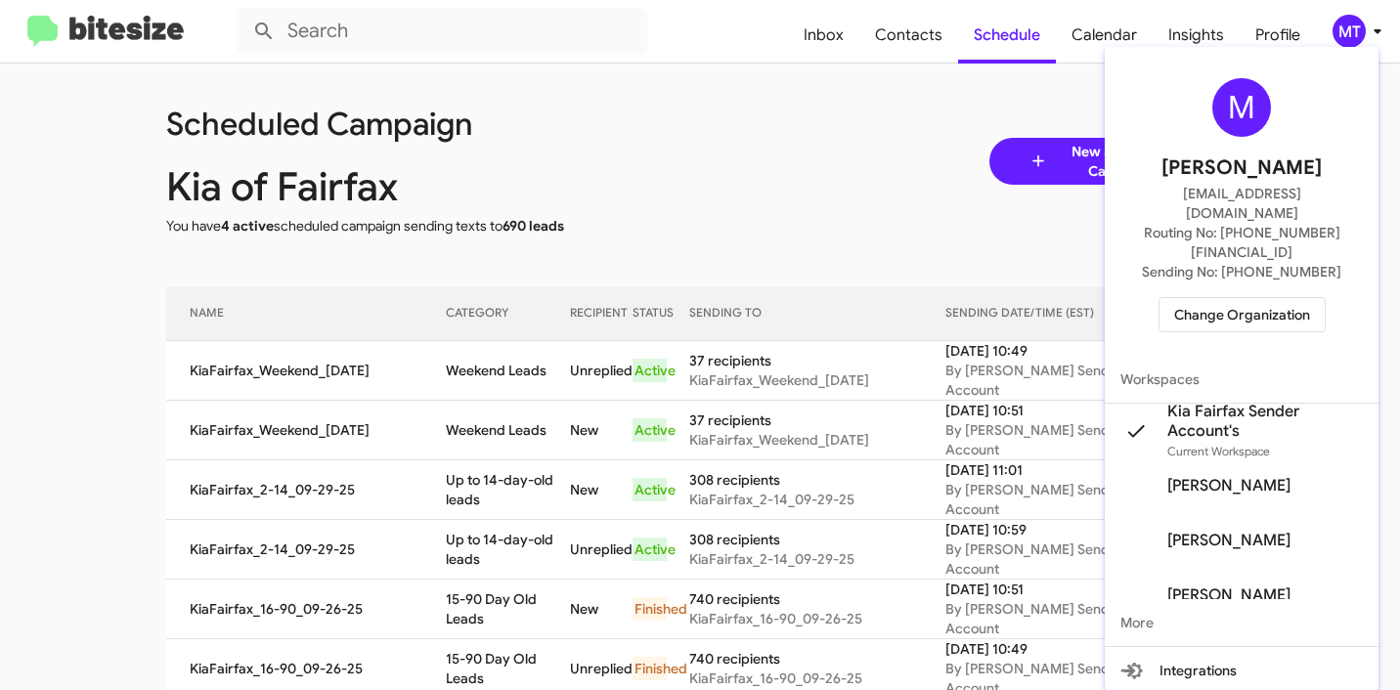
click at [783, 151] on div at bounding box center [700, 345] width 1400 height 690
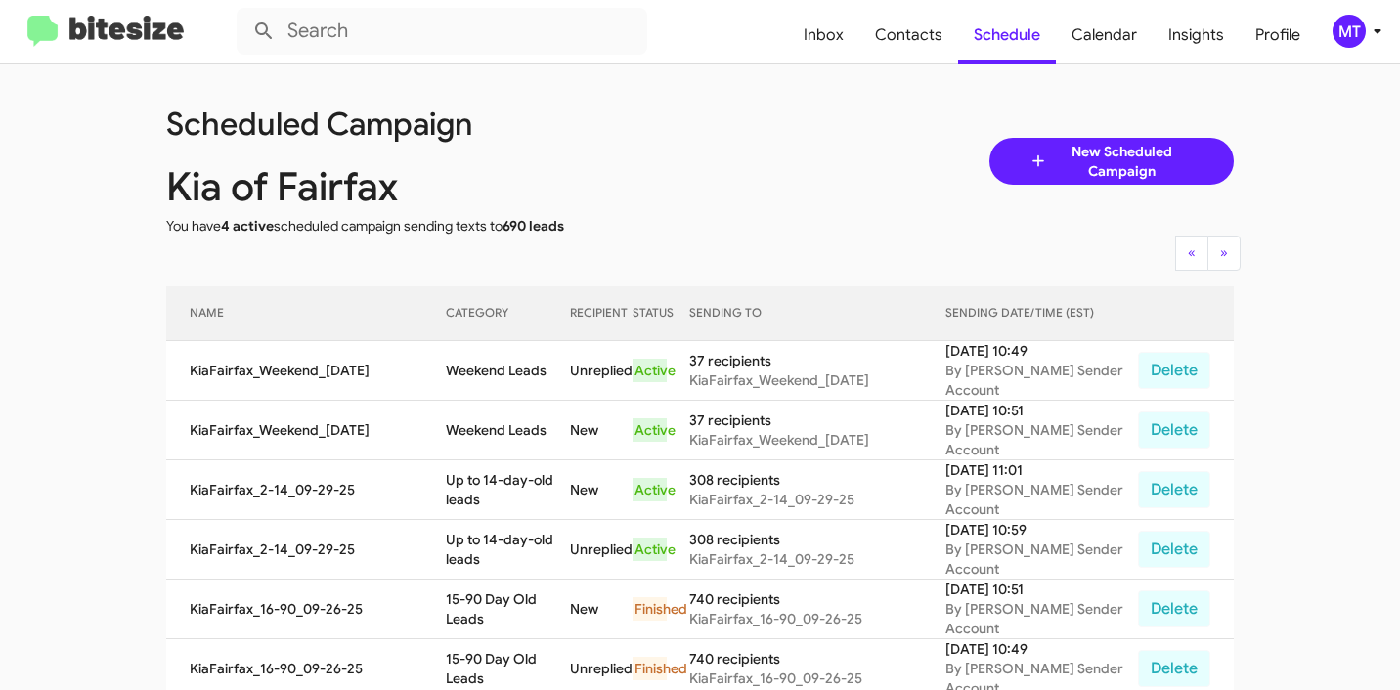
click at [1134, 168] on span "New Scheduled Campaign" at bounding box center [1121, 161] width 147 height 39
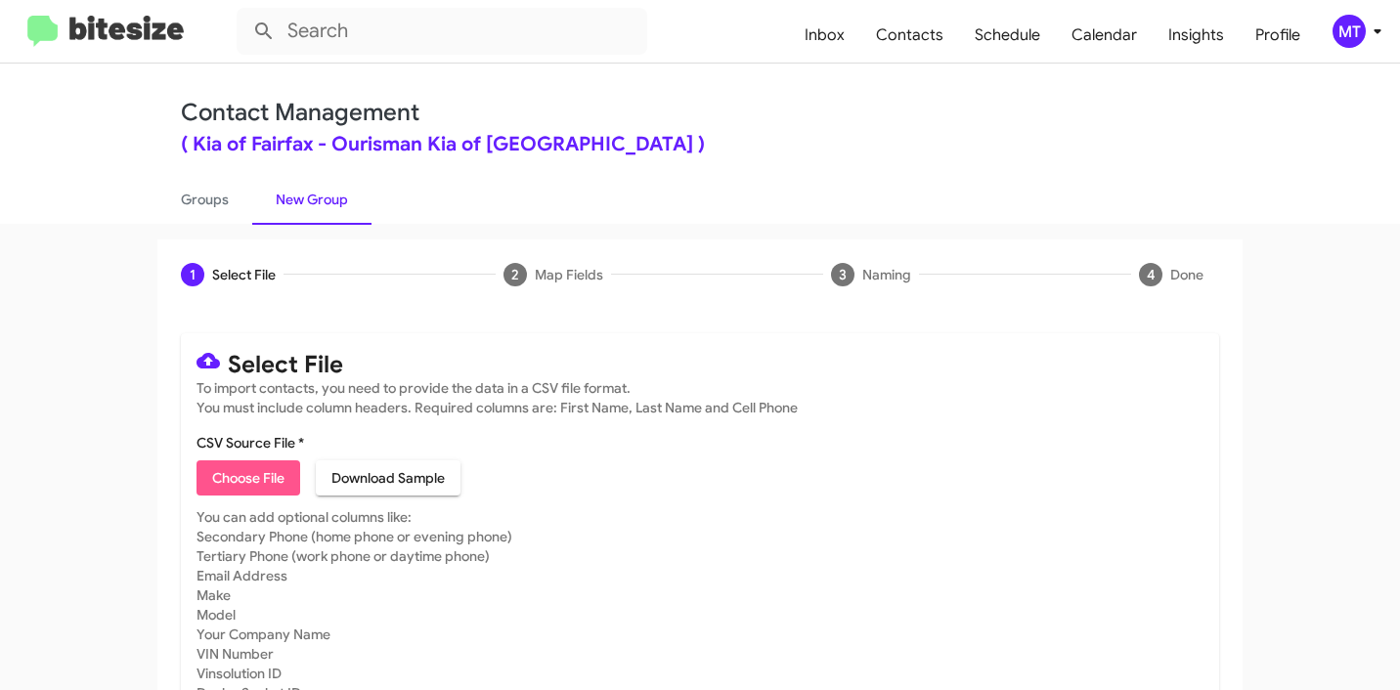
click at [233, 477] on span "Choose File" at bounding box center [248, 477] width 72 height 35
type input "Open"
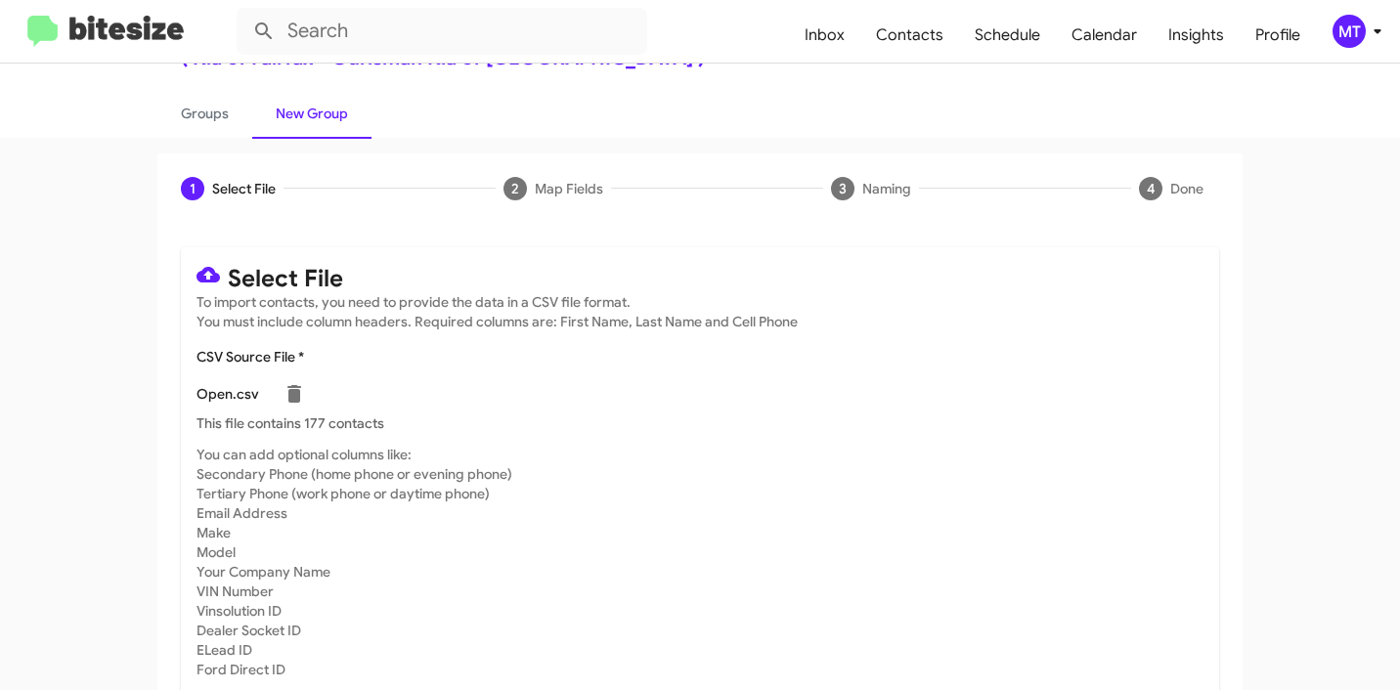
scroll to position [165, 0]
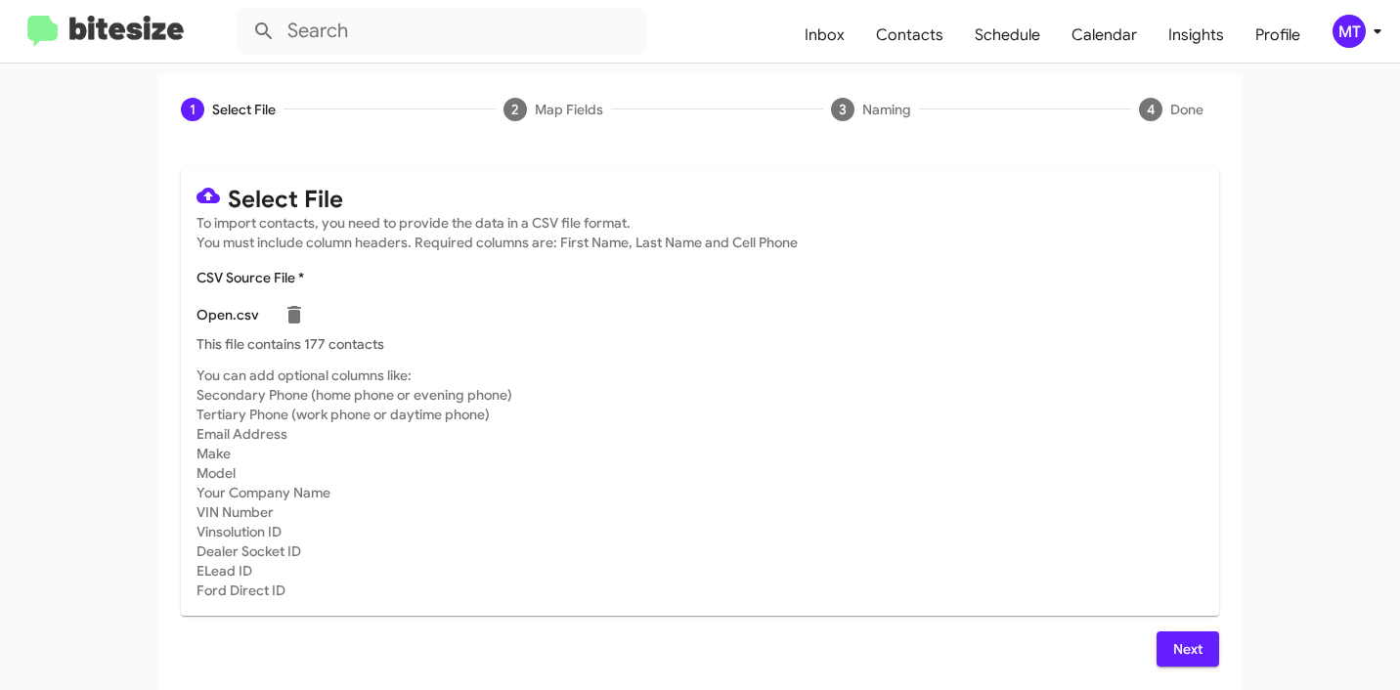
click at [1175, 646] on span "Next" at bounding box center [1187, 648] width 31 height 35
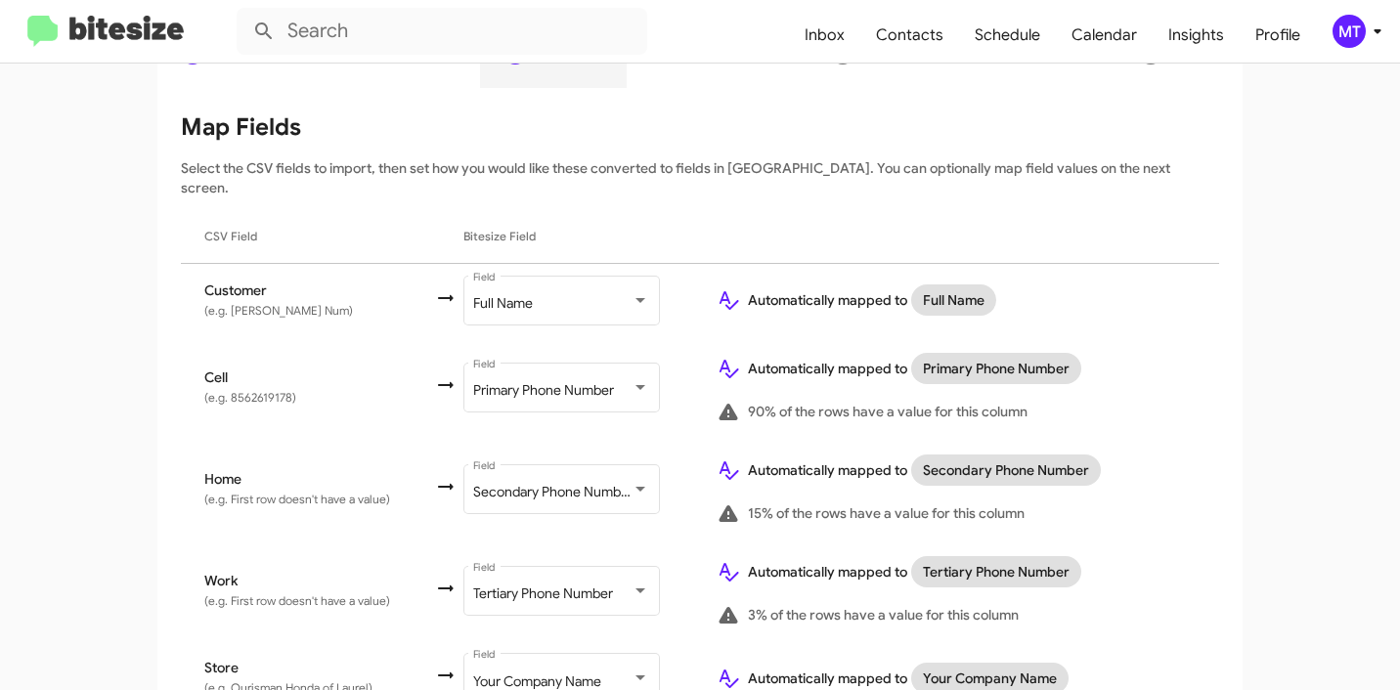
scroll to position [302, 0]
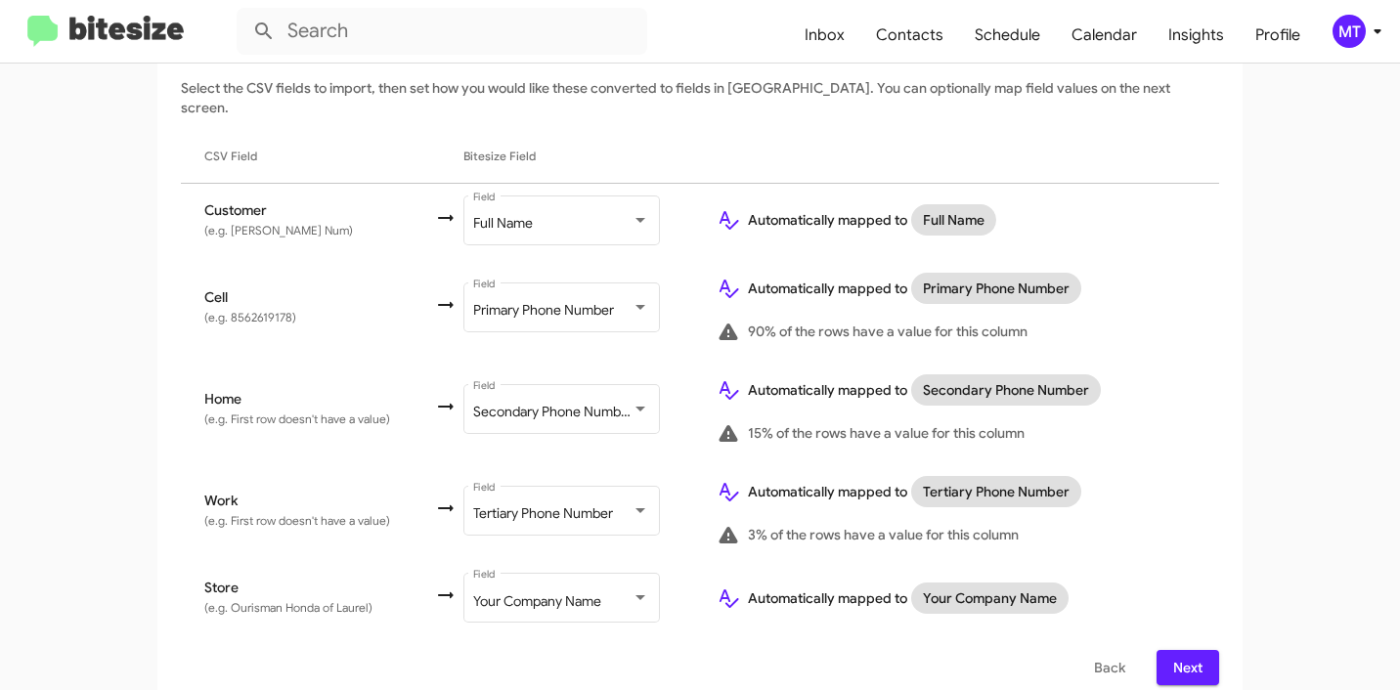
click at [1182, 650] on span "Next" at bounding box center [1187, 667] width 31 height 35
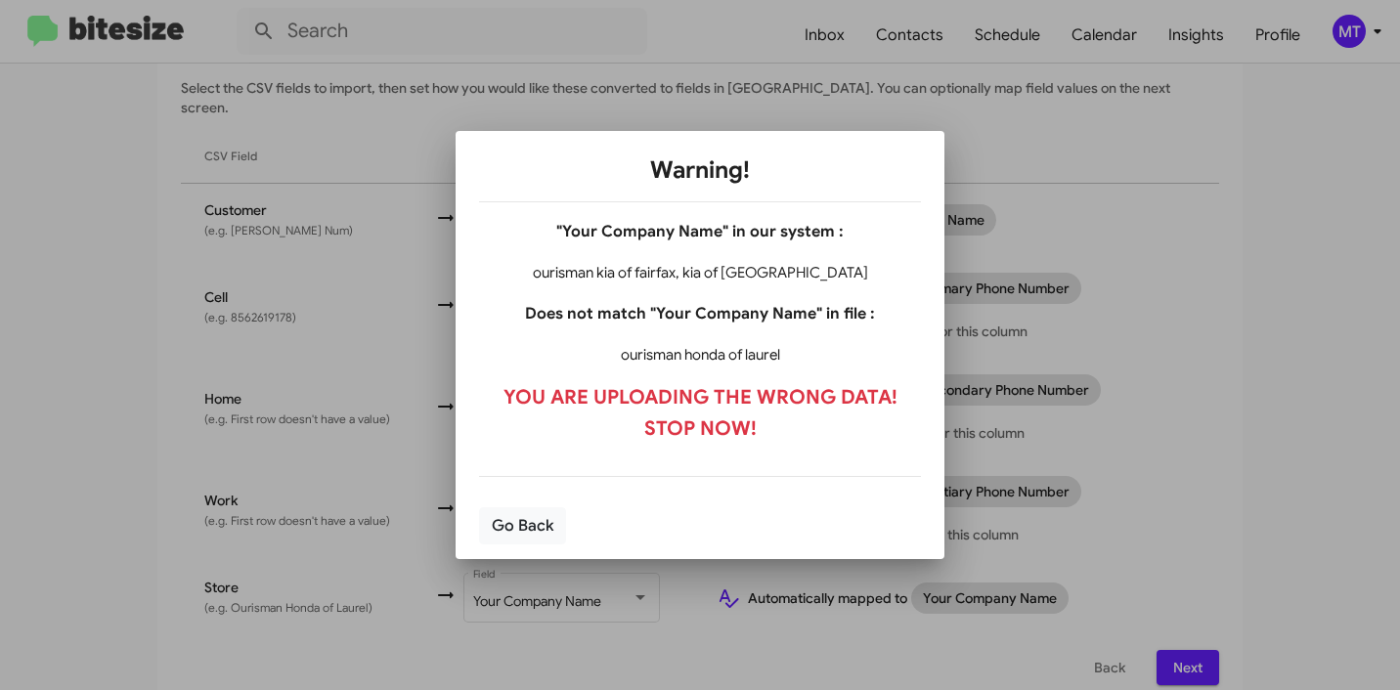
click at [1281, 454] on div at bounding box center [700, 345] width 1400 height 690
click at [534, 526] on button "Go Back" at bounding box center [522, 525] width 87 height 37
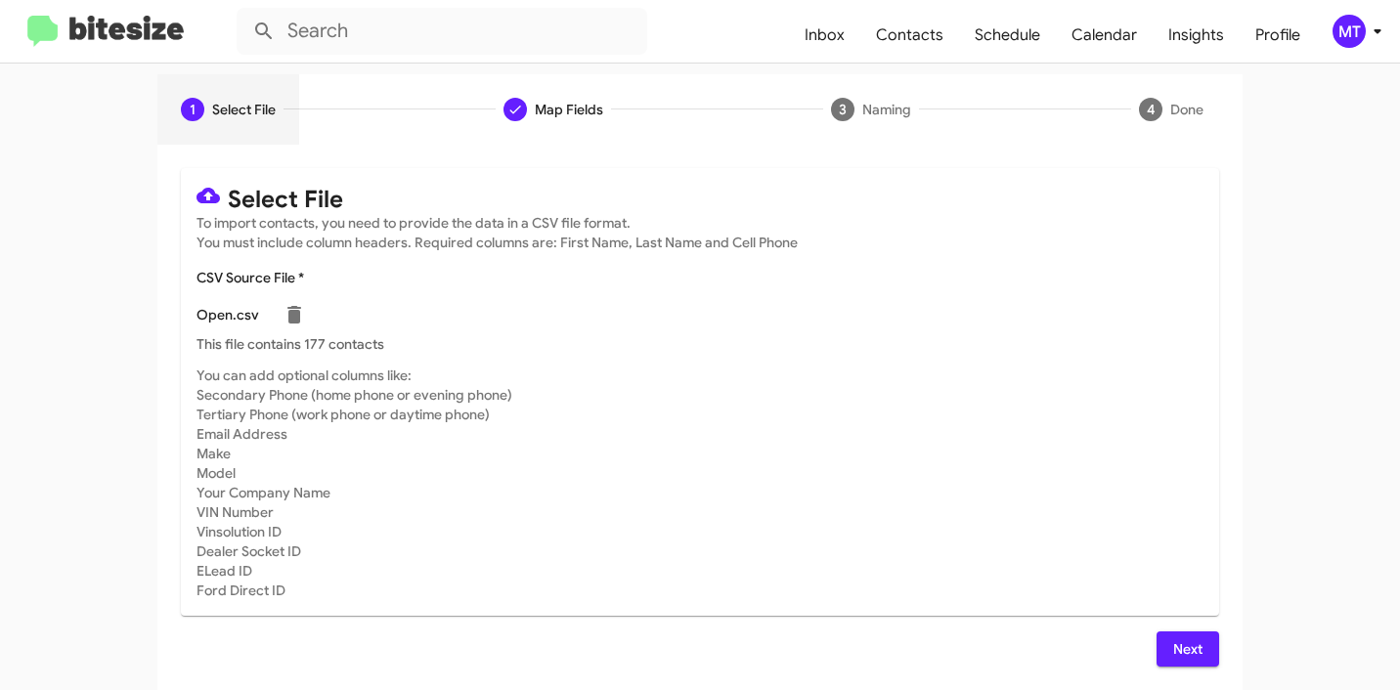
scroll to position [0, 0]
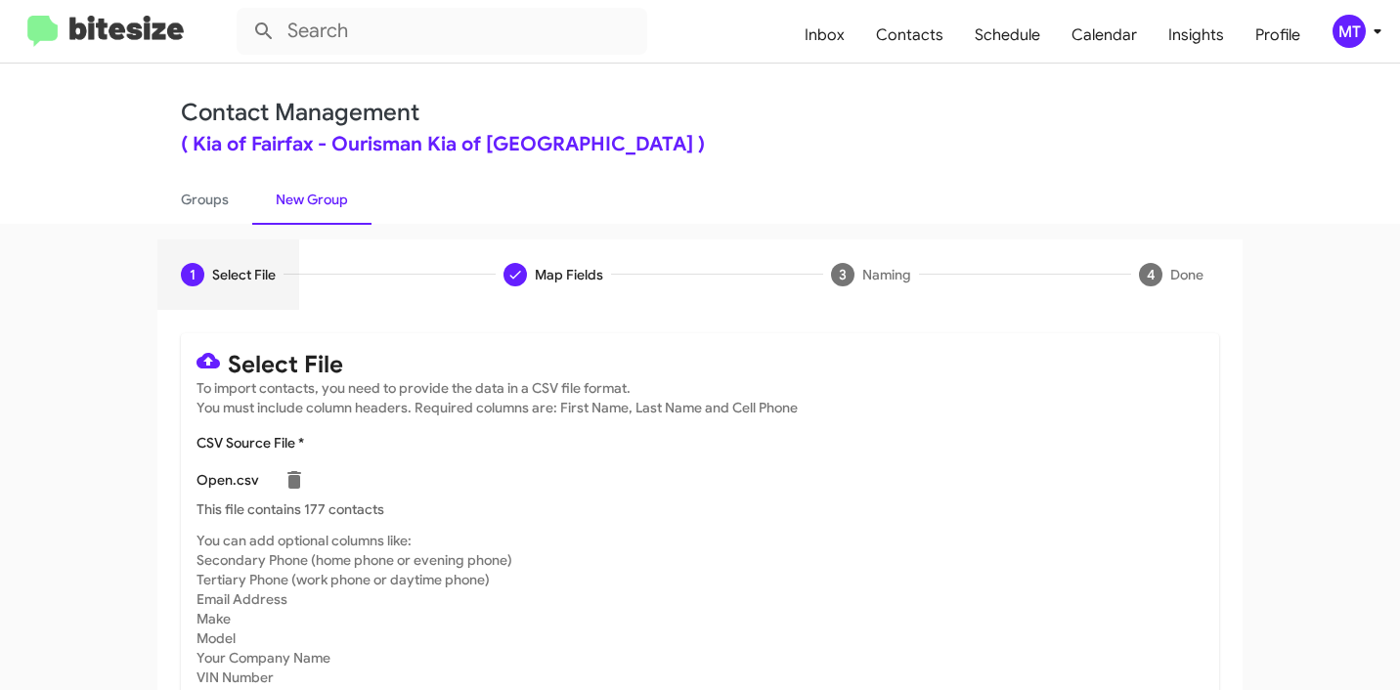
click at [1354, 42] on div "MT" at bounding box center [1348, 31] width 33 height 33
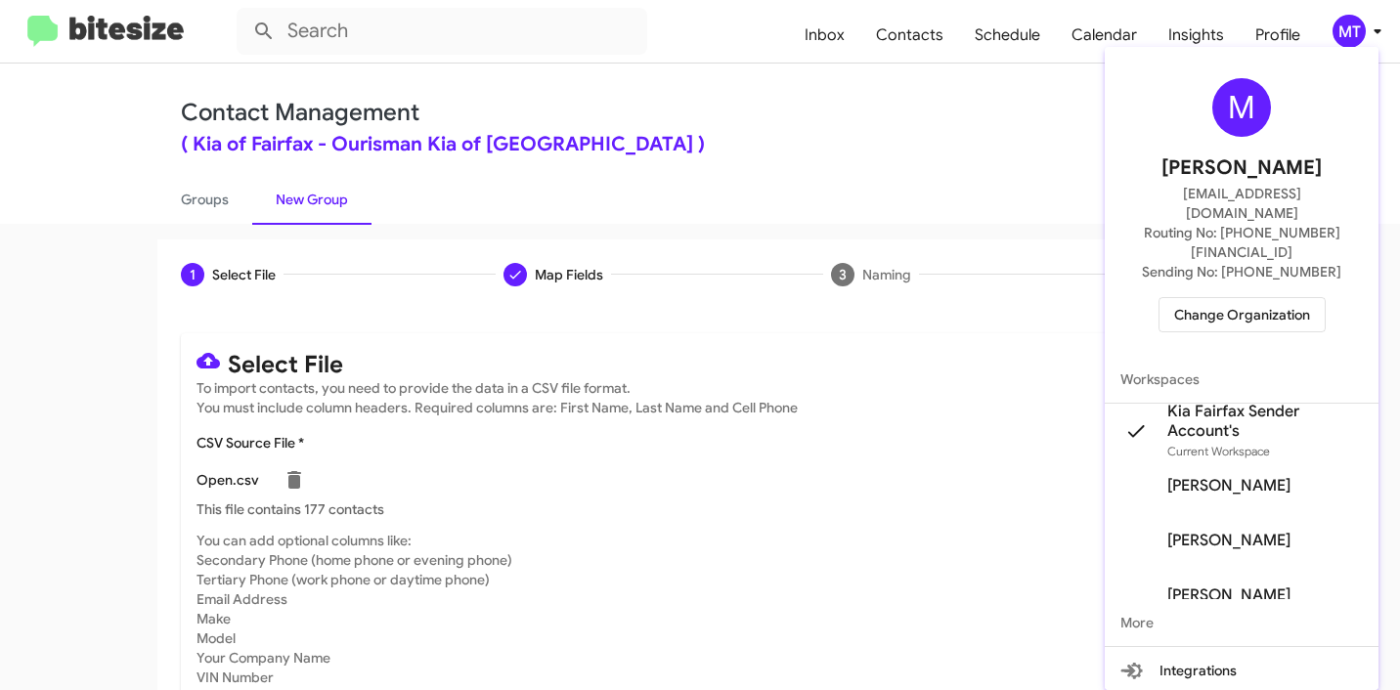
click at [1257, 298] on span "Change Organization" at bounding box center [1242, 314] width 136 height 33
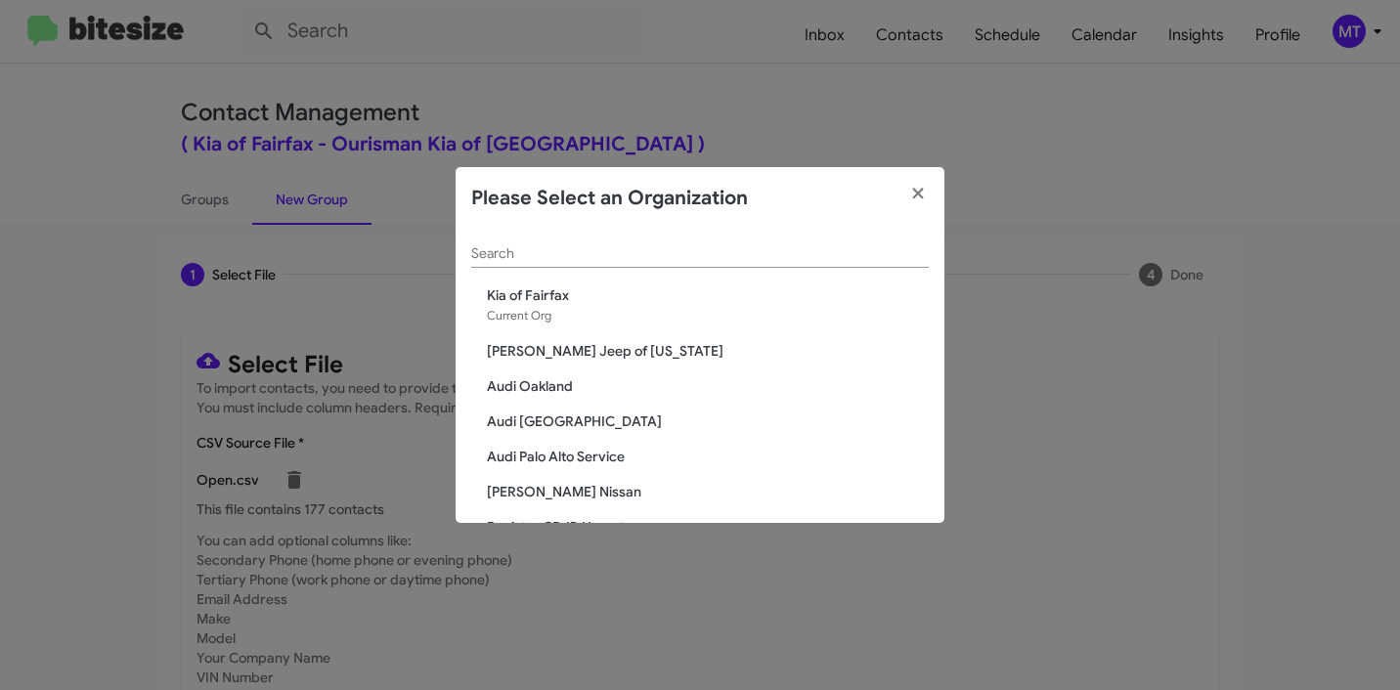
click at [724, 254] on input "Search" at bounding box center [699, 254] width 457 height 16
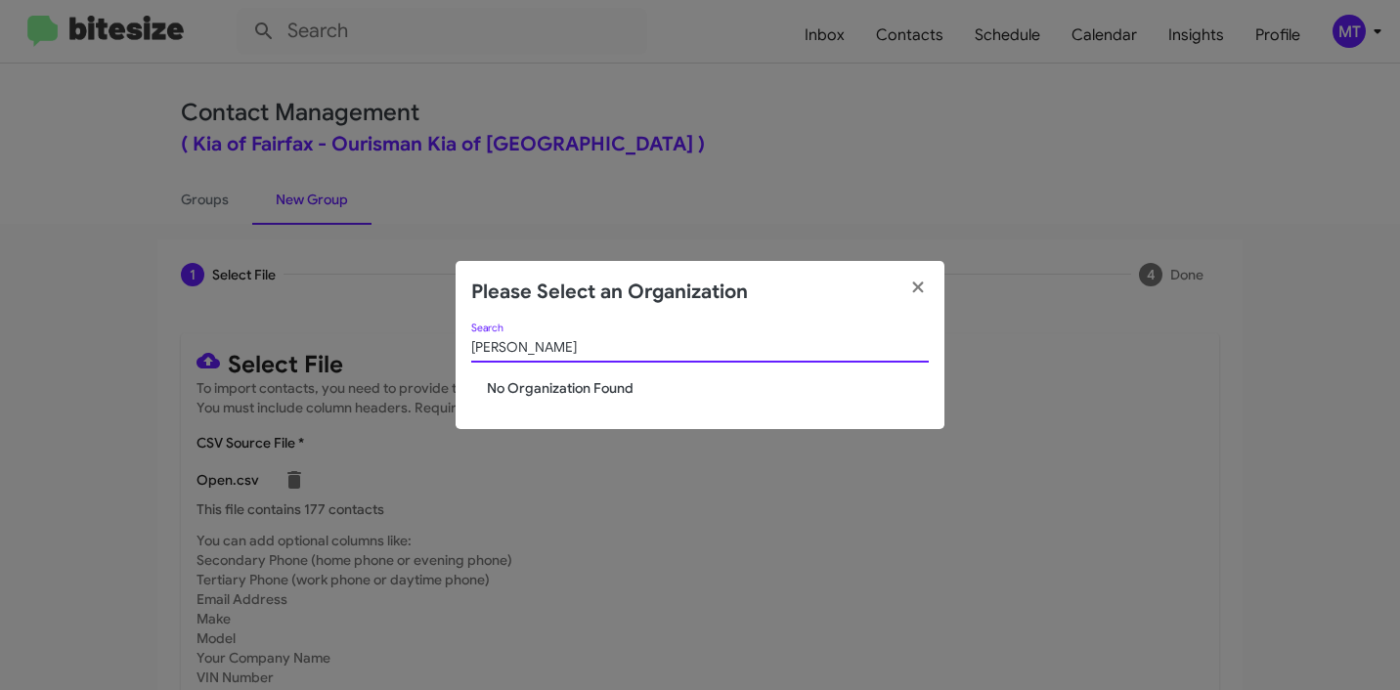
drag, startPoint x: 572, startPoint y: 346, endPoint x: 259, endPoint y: 330, distance: 313.1
click at [259, 333] on modal-container "Please Select an Organization Chan Search No Organization Found" at bounding box center [700, 345] width 1400 height 690
type input "Honda of"
click at [559, 385] on span "Honda of Laurel" at bounding box center [708, 388] width 442 height 20
click at [566, 388] on span "Honda of Laurel" at bounding box center [708, 388] width 442 height 20
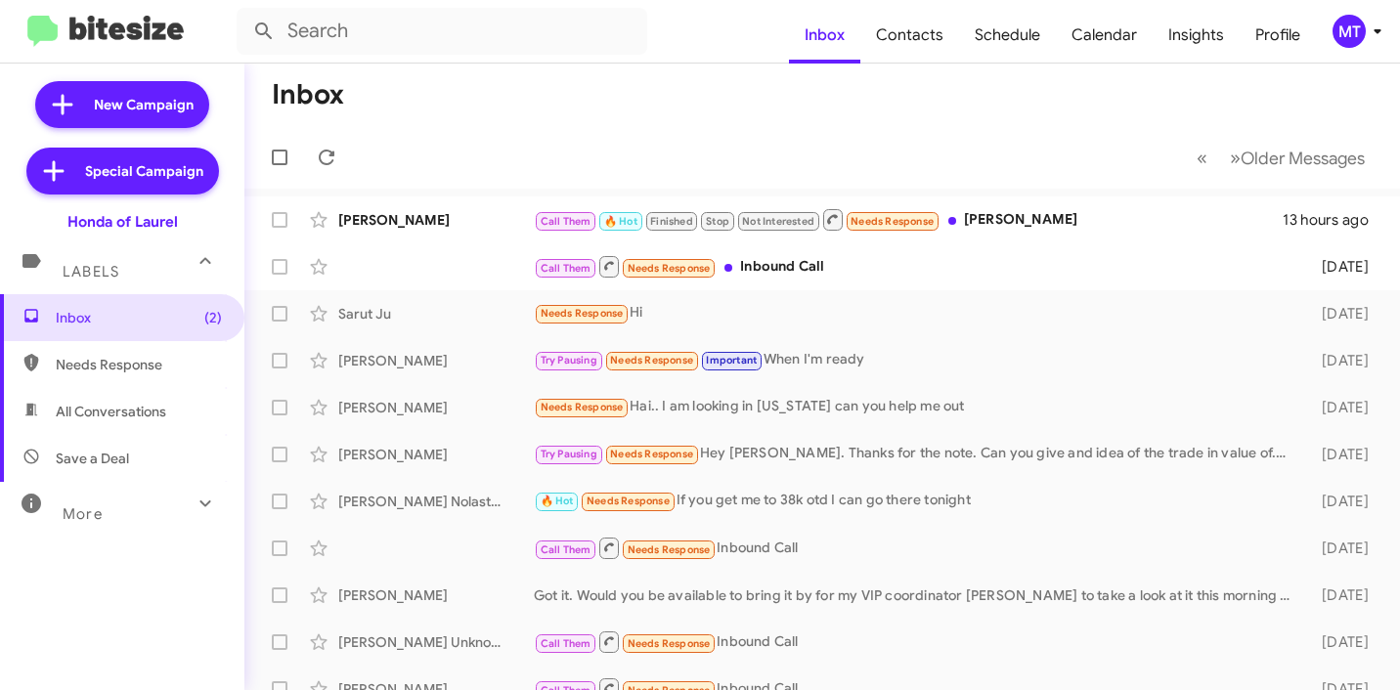
click at [1378, 32] on icon at bounding box center [1376, 31] width 23 height 23
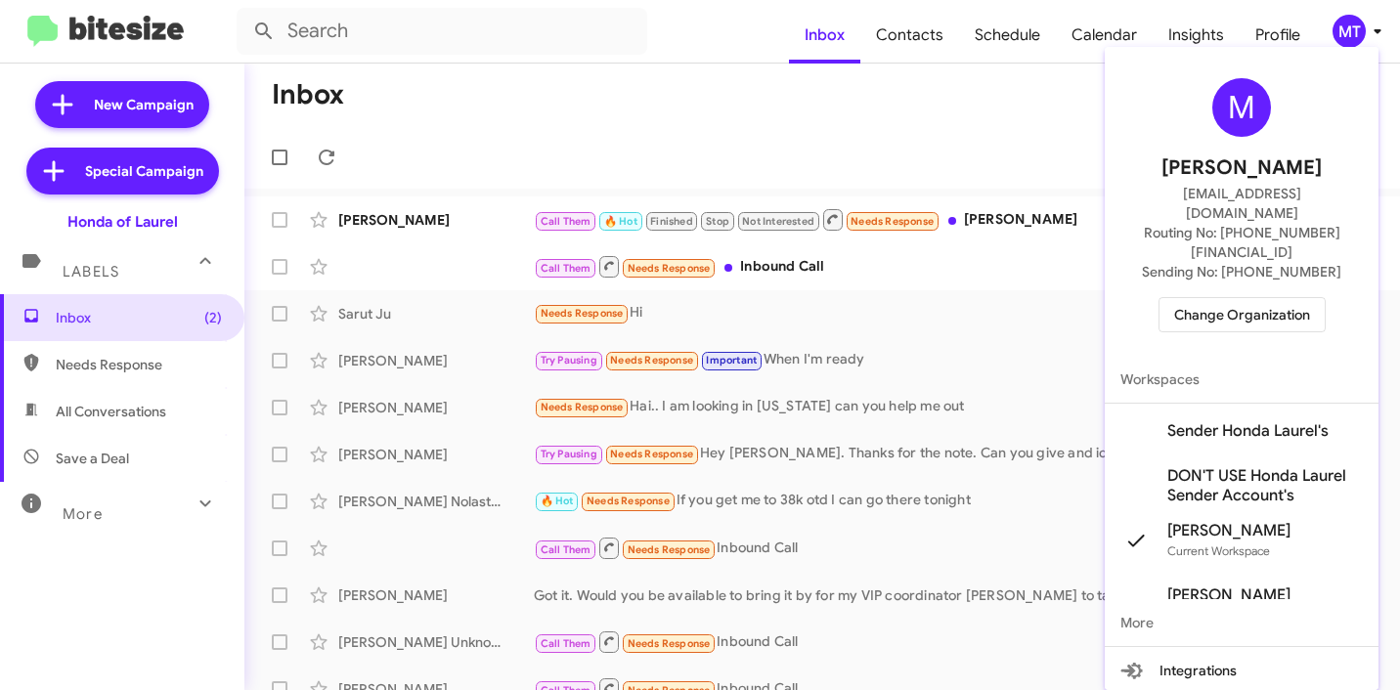
click at [1150, 415] on mat-icon at bounding box center [1135, 430] width 31 height 31
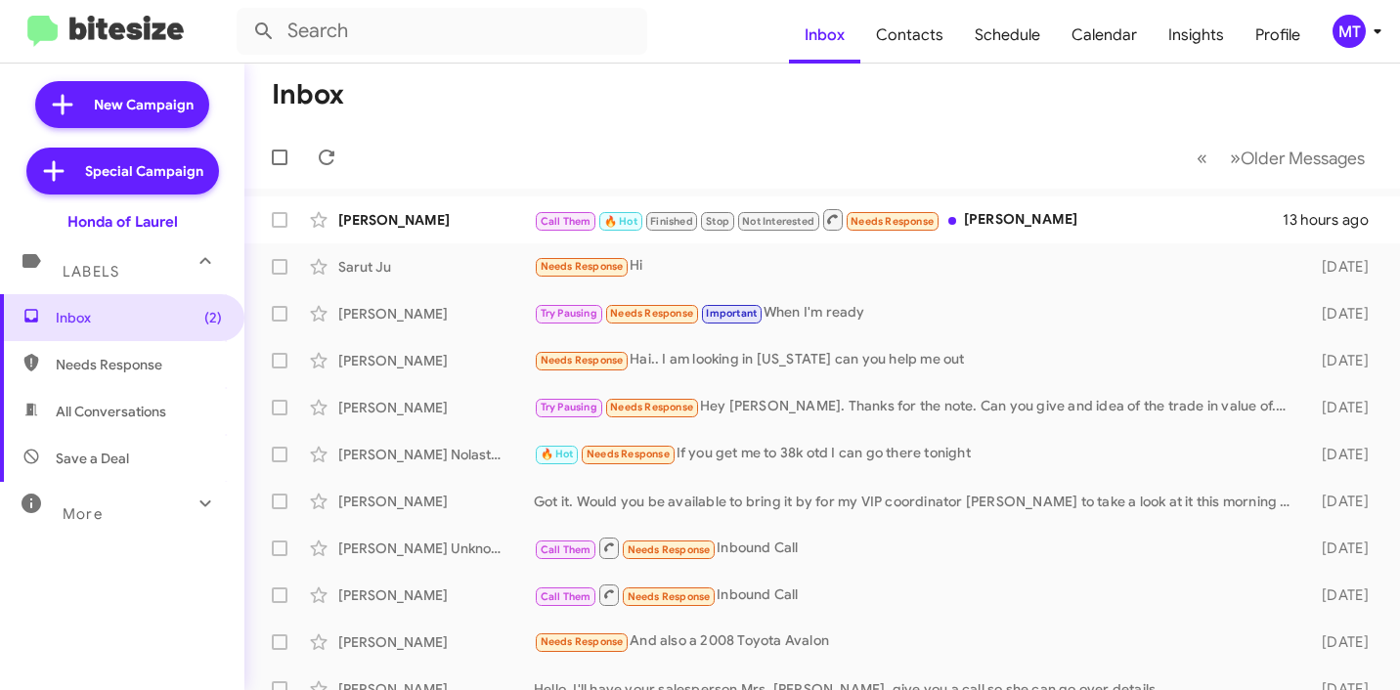
click at [1371, 27] on icon at bounding box center [1376, 31] width 23 height 23
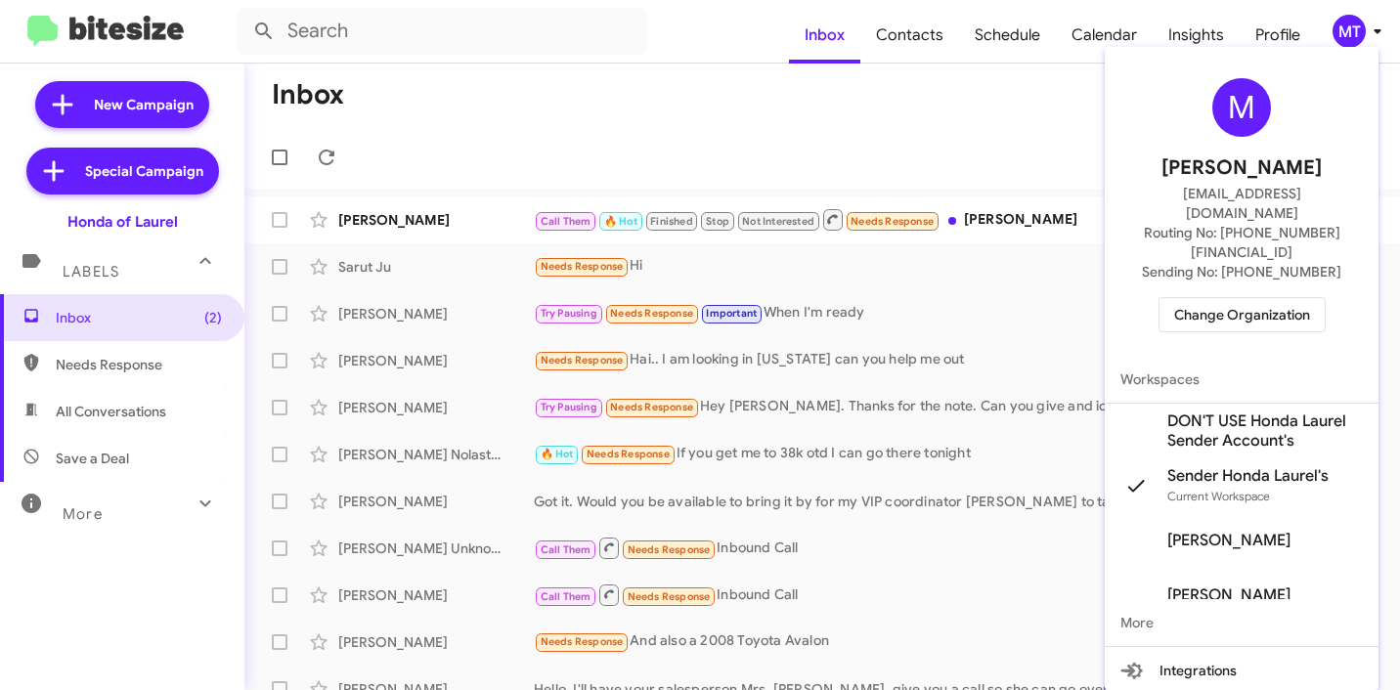
click at [138, 108] on div at bounding box center [700, 345] width 1400 height 690
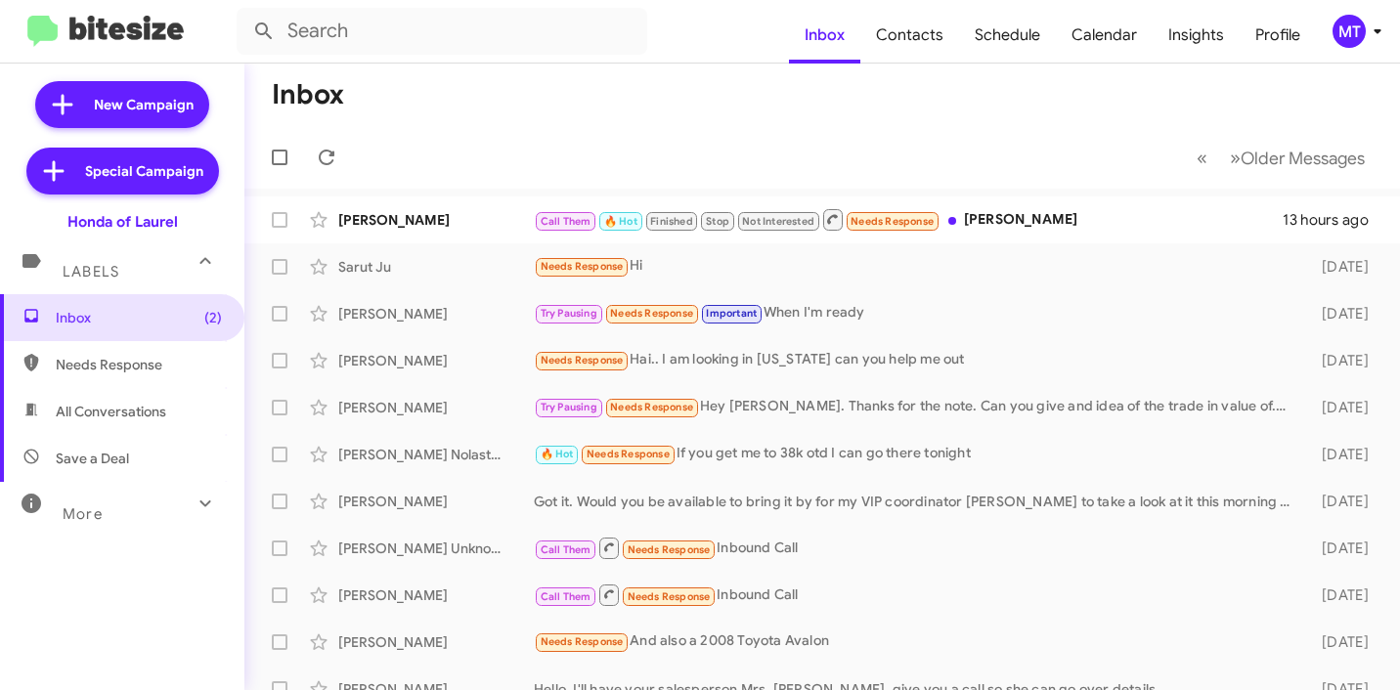
click at [1368, 30] on icon at bounding box center [1376, 31] width 23 height 23
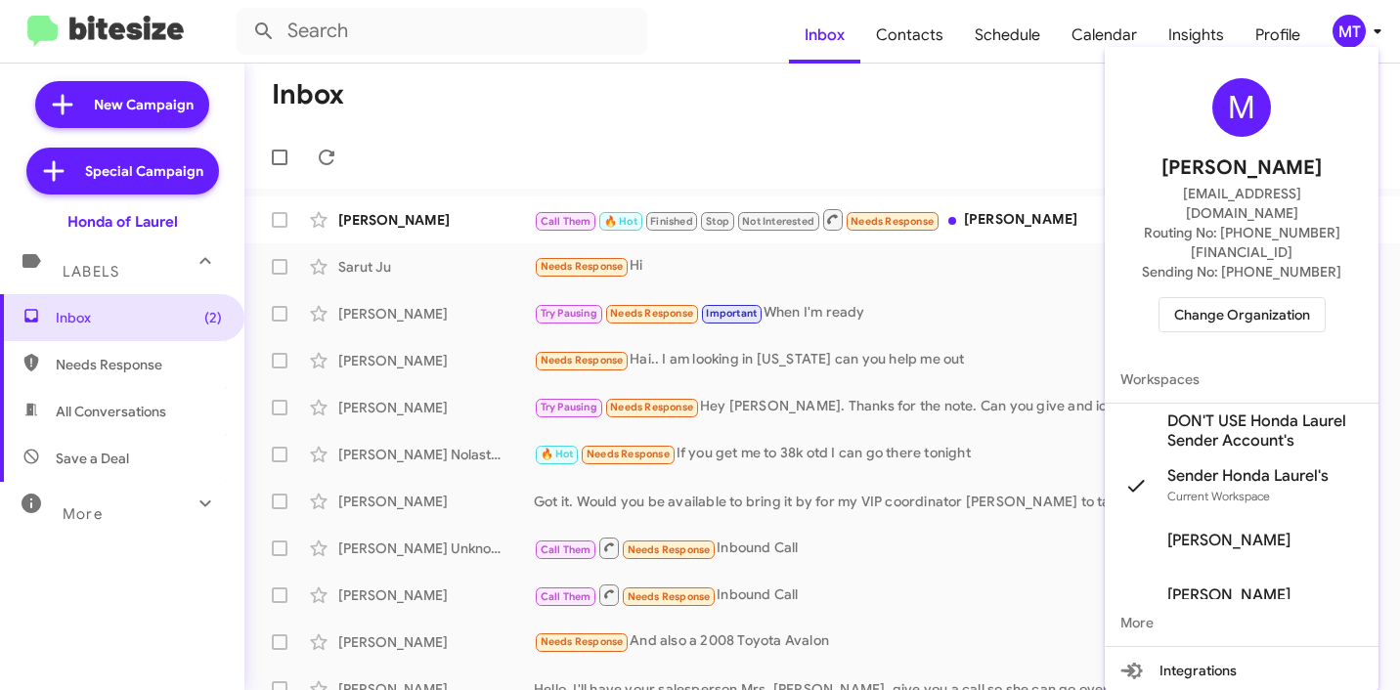
click at [1368, 30] on div at bounding box center [700, 345] width 1400 height 690
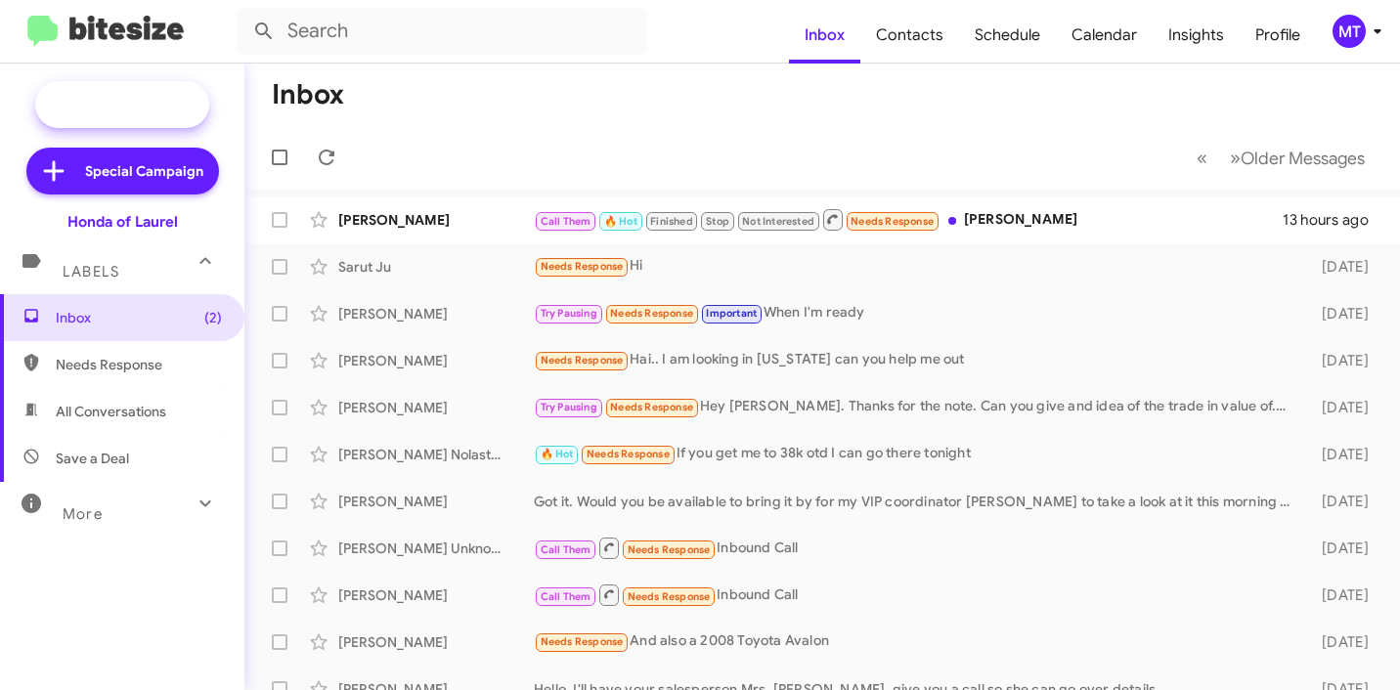
click at [104, 100] on span "New Campaign" at bounding box center [144, 105] width 100 height 20
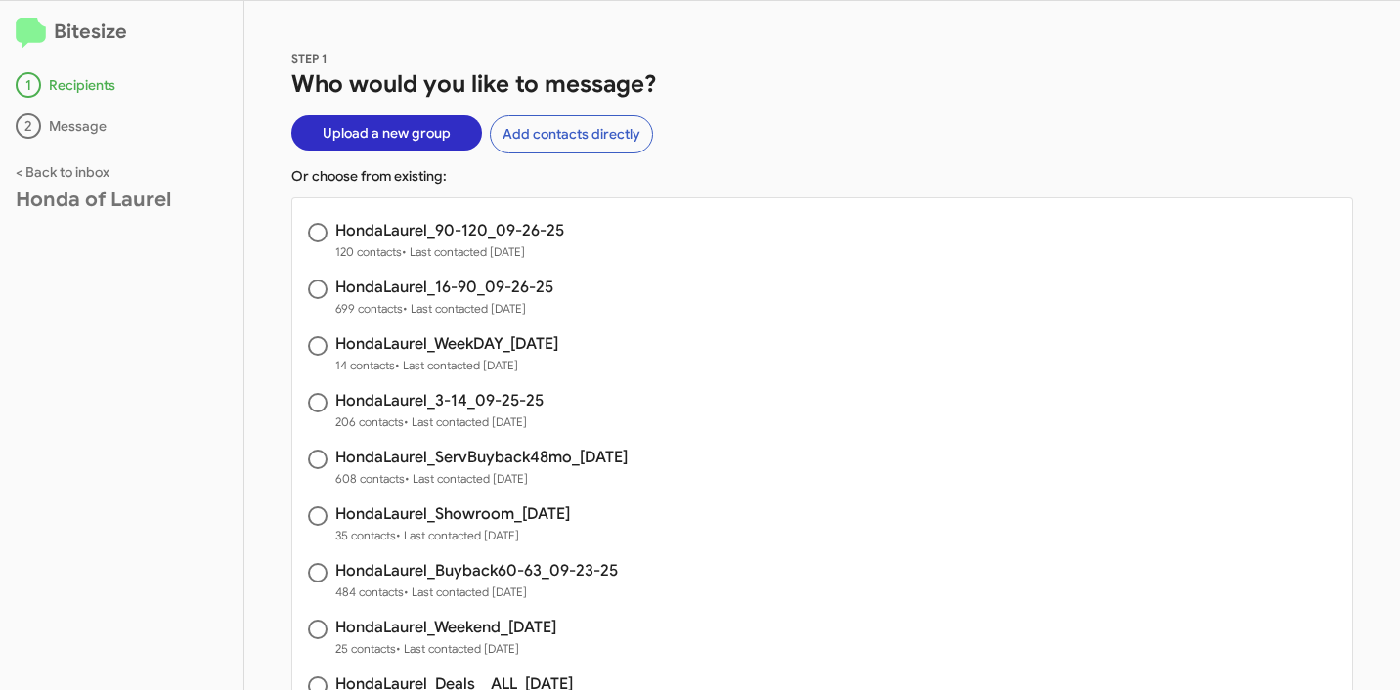
click at [394, 130] on span "Upload a new group" at bounding box center [387, 132] width 128 height 35
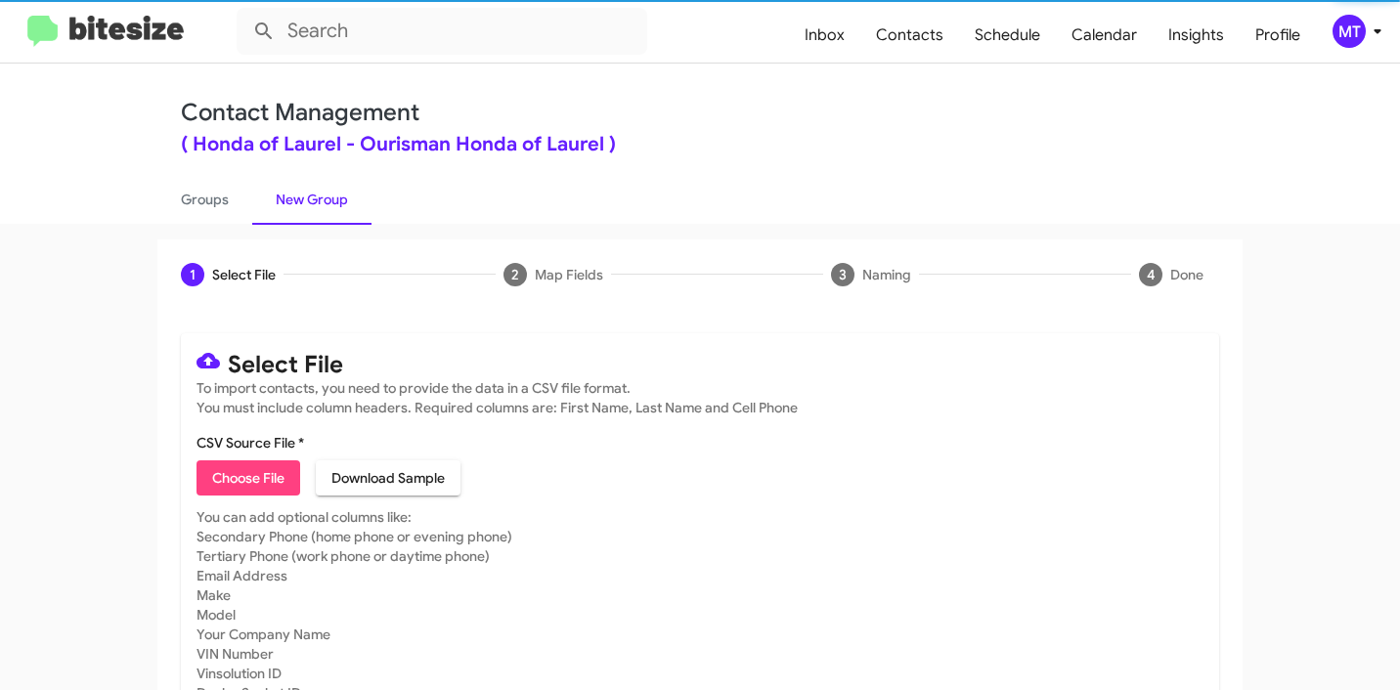
click at [246, 468] on span "Choose File" at bounding box center [248, 477] width 72 height 35
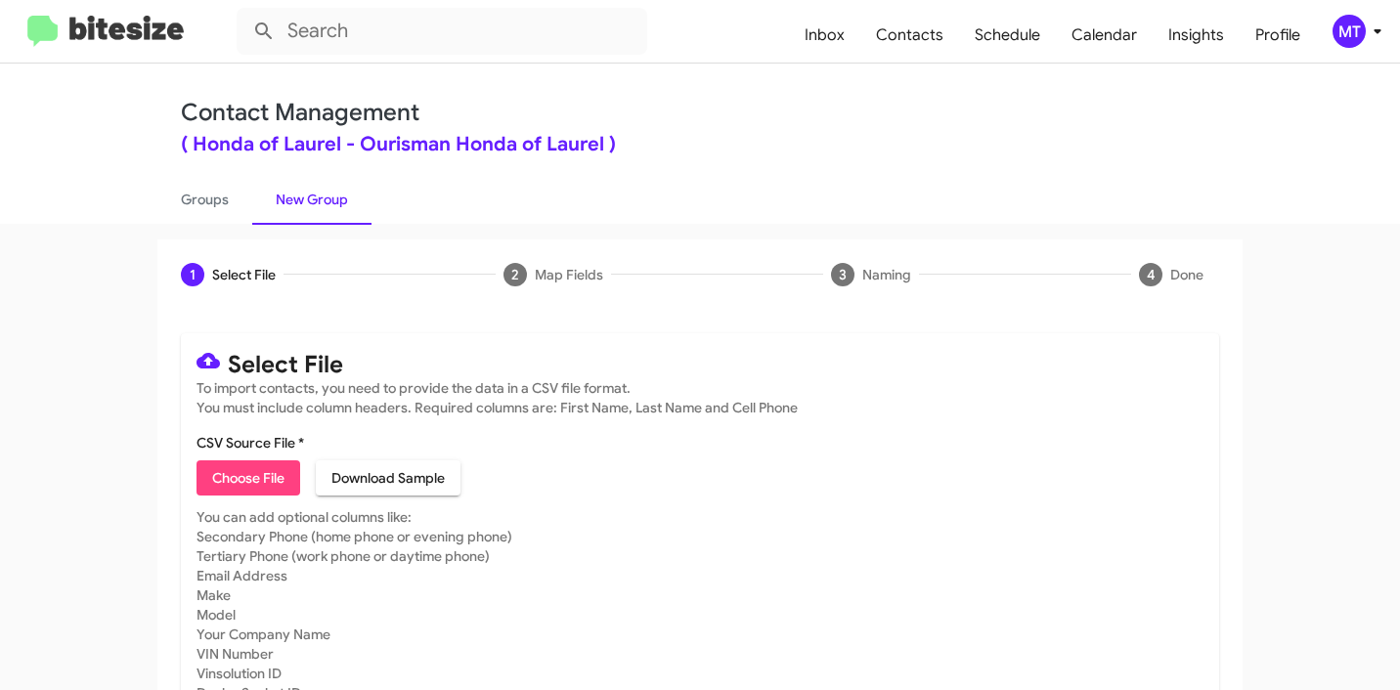
type input "Open"
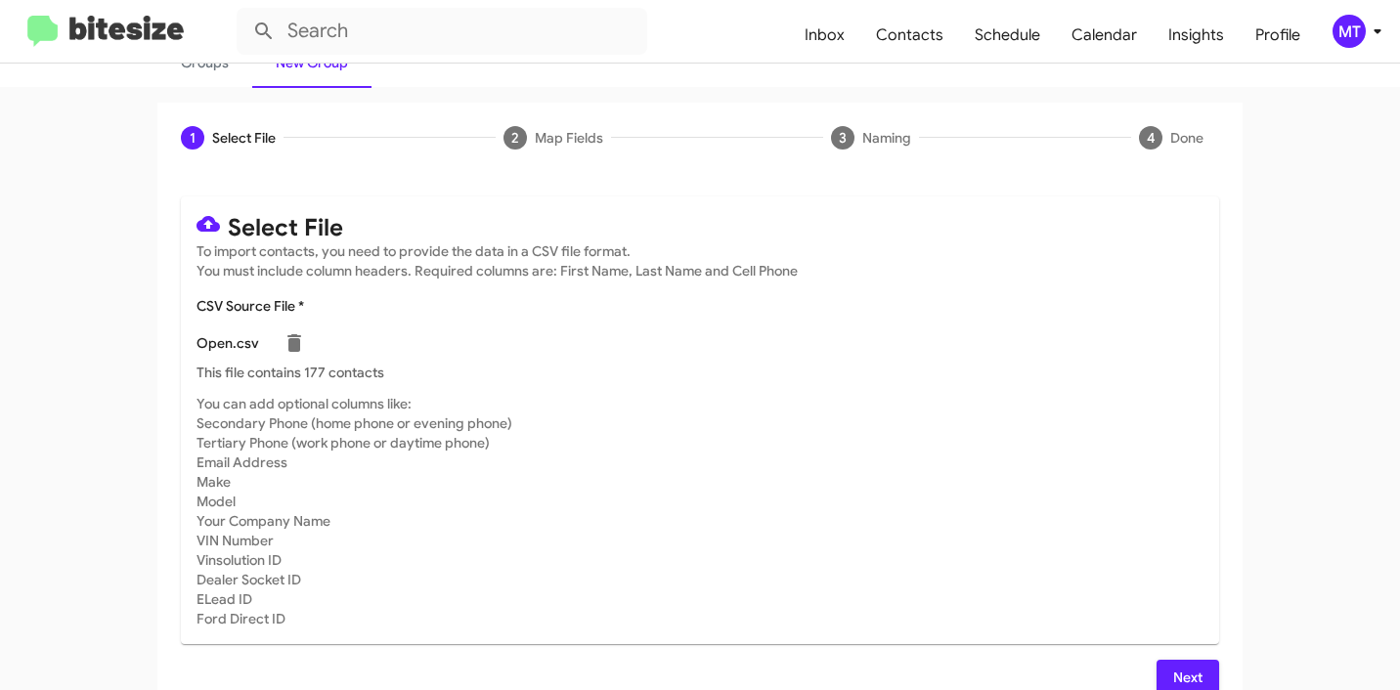
scroll to position [165, 0]
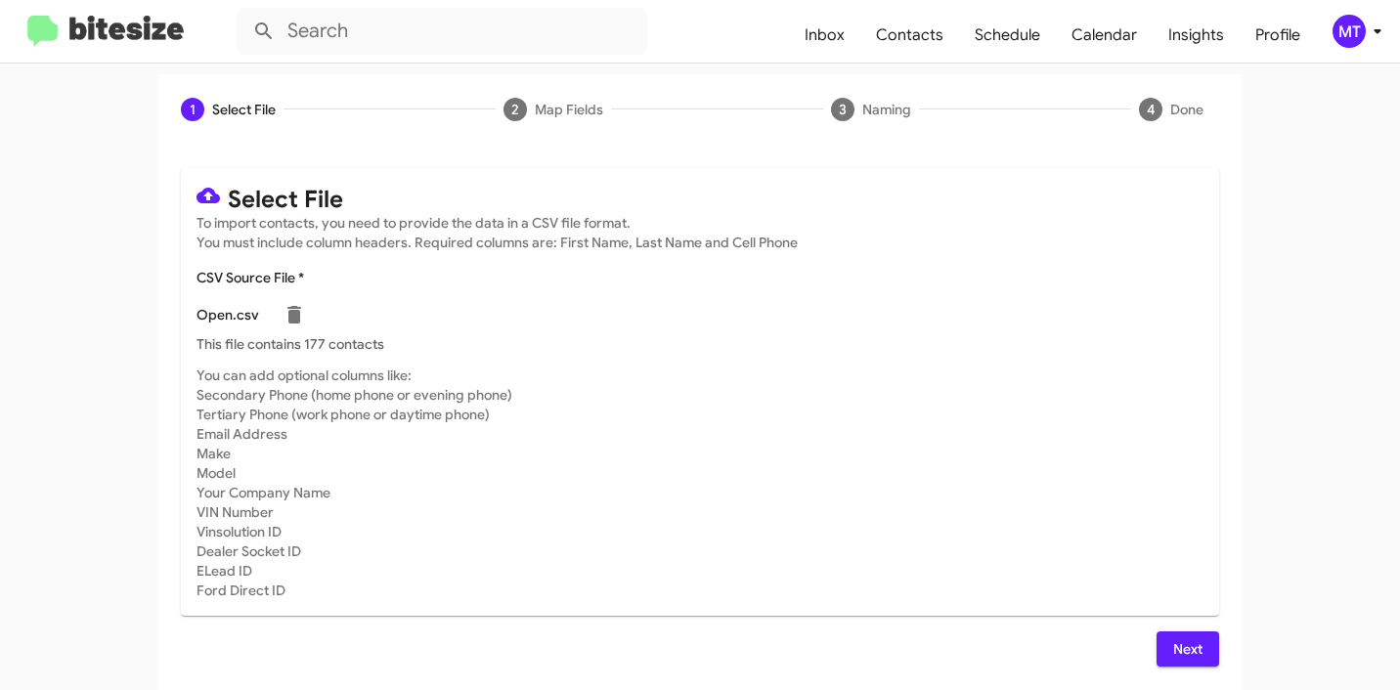
click at [1177, 643] on span "Next" at bounding box center [1187, 648] width 31 height 35
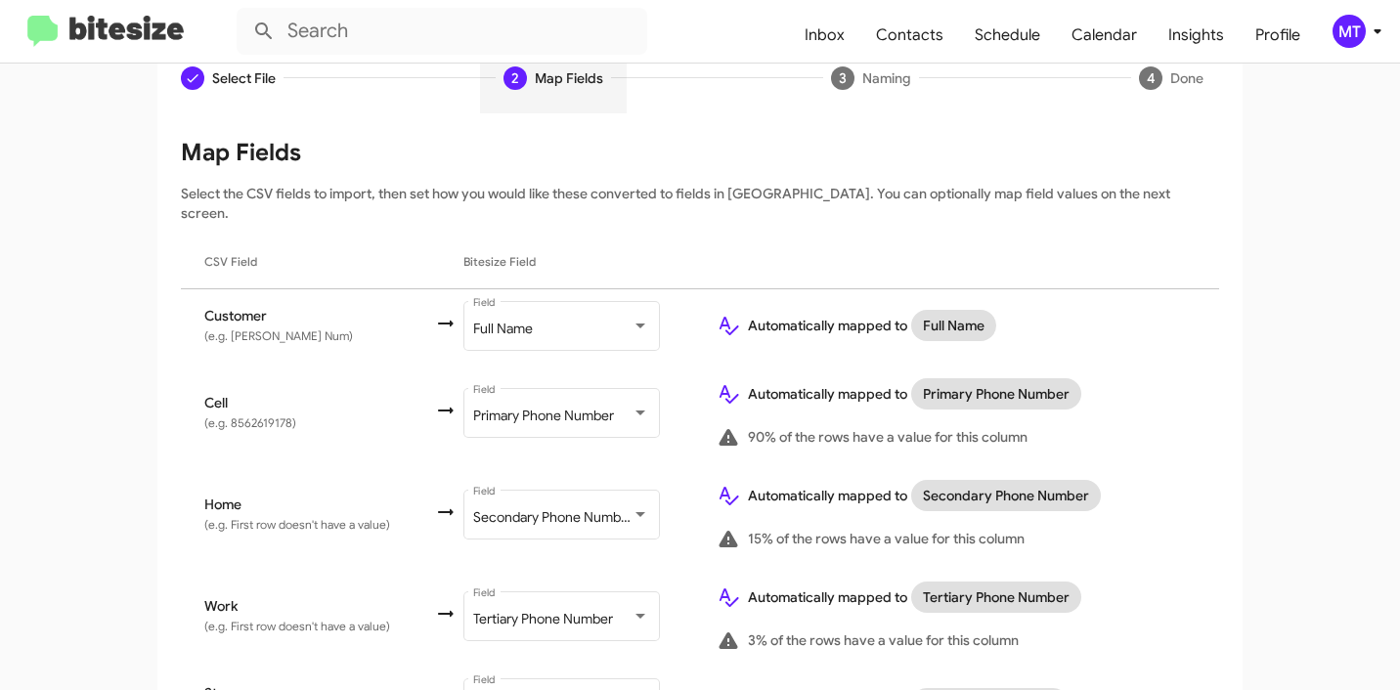
scroll to position [302, 0]
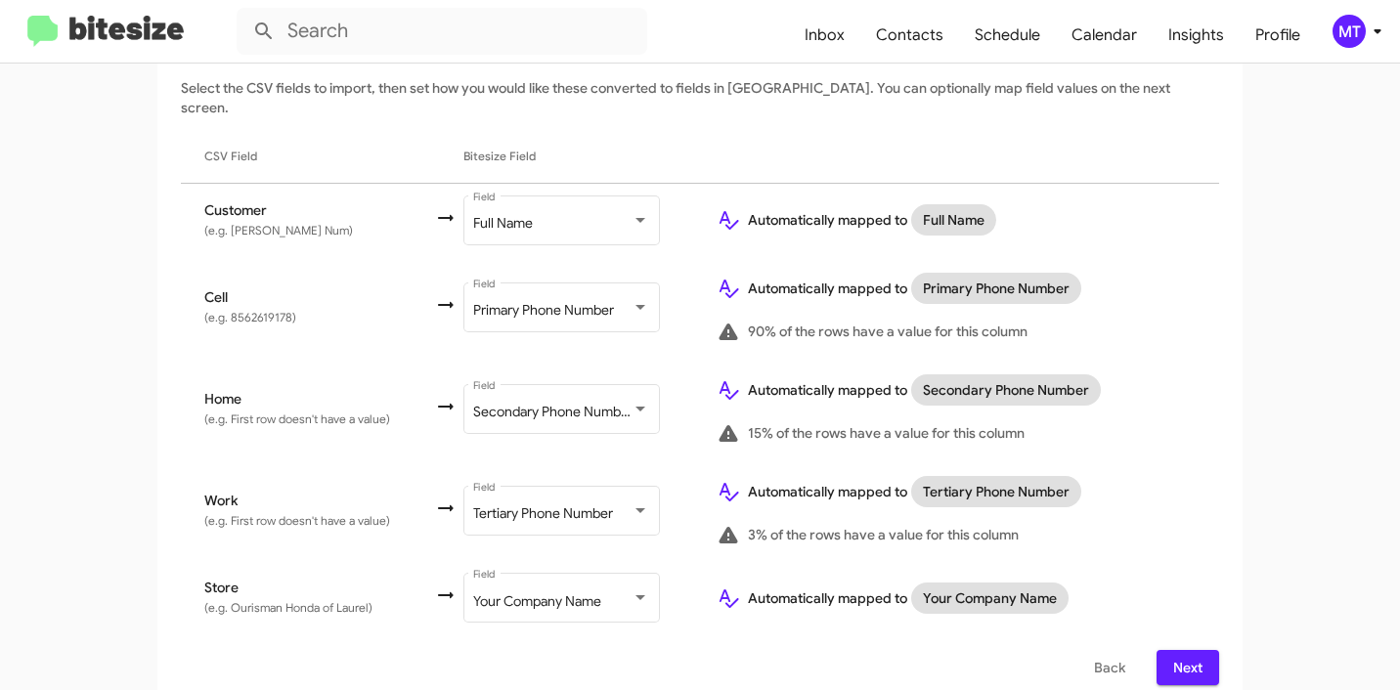
click at [1178, 656] on span "Next" at bounding box center [1187, 667] width 31 height 35
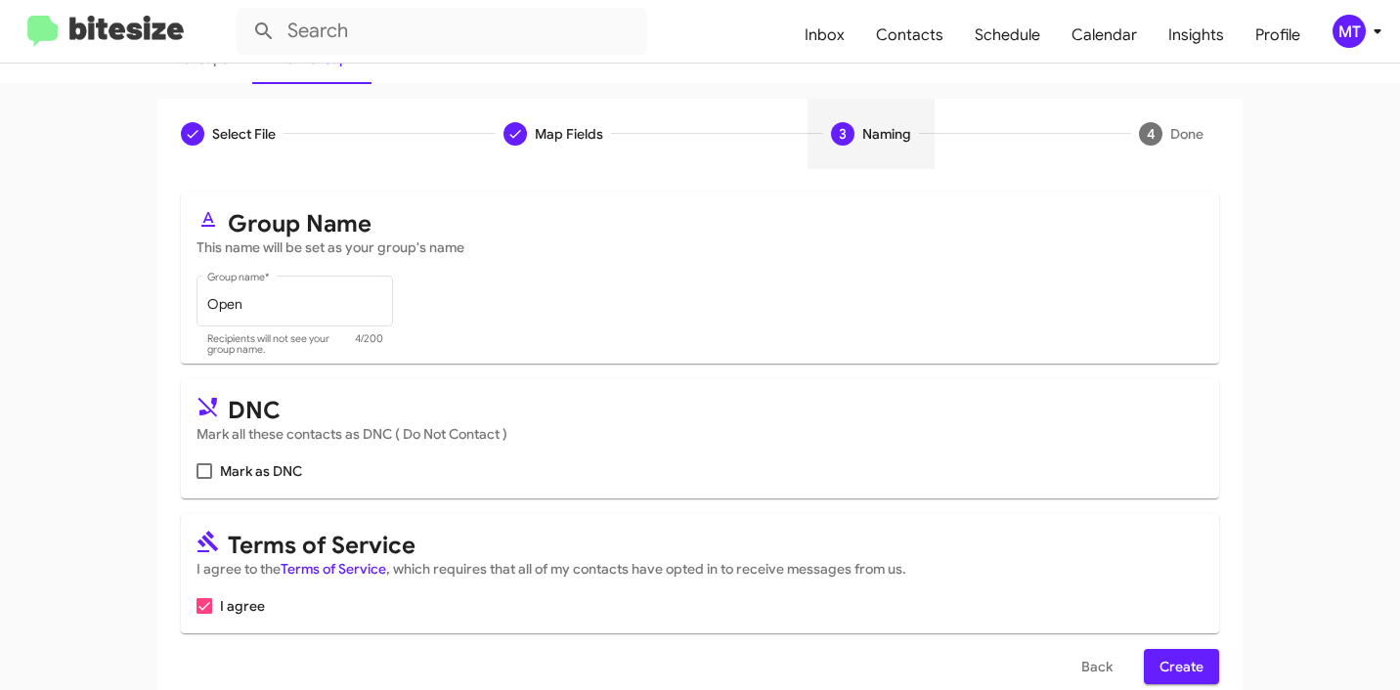
scroll to position [148, 0]
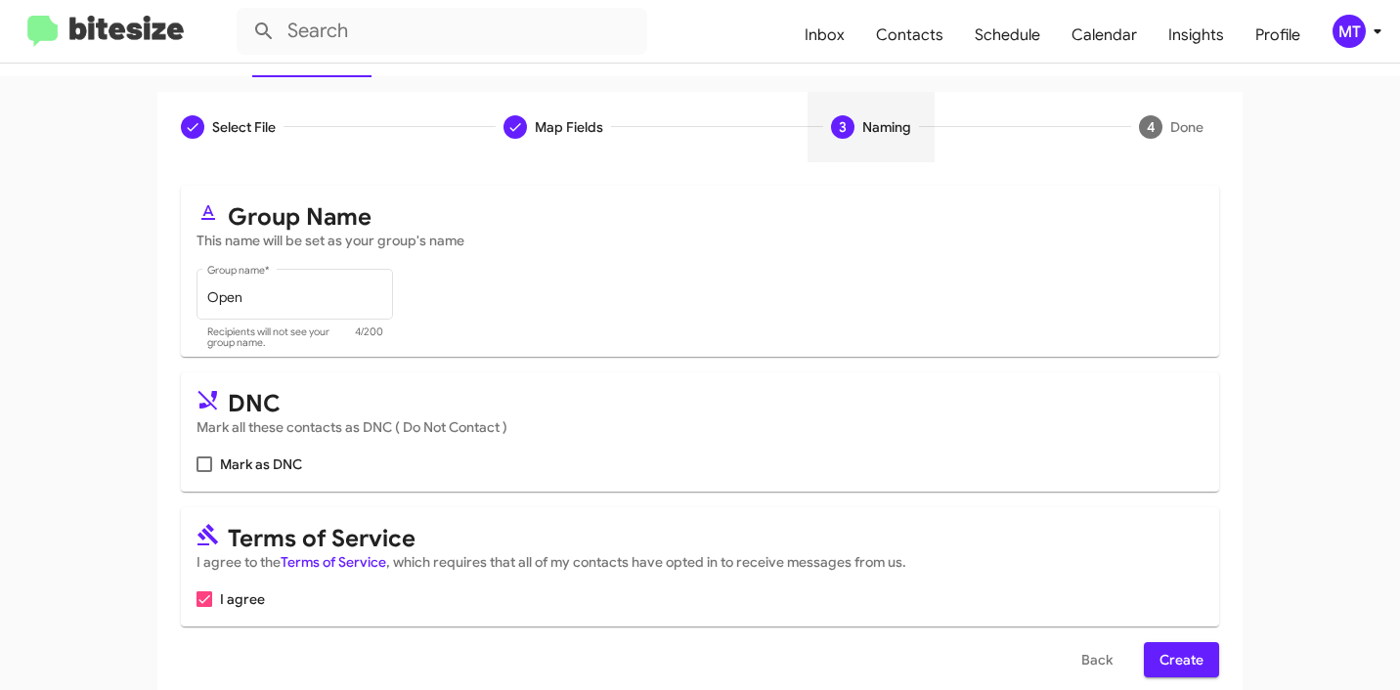
click at [201, 469] on span at bounding box center [204, 464] width 16 height 16
click at [203, 472] on input "Mark as DNC" at bounding box center [203, 472] width 1 height 1
checkbox input "true"
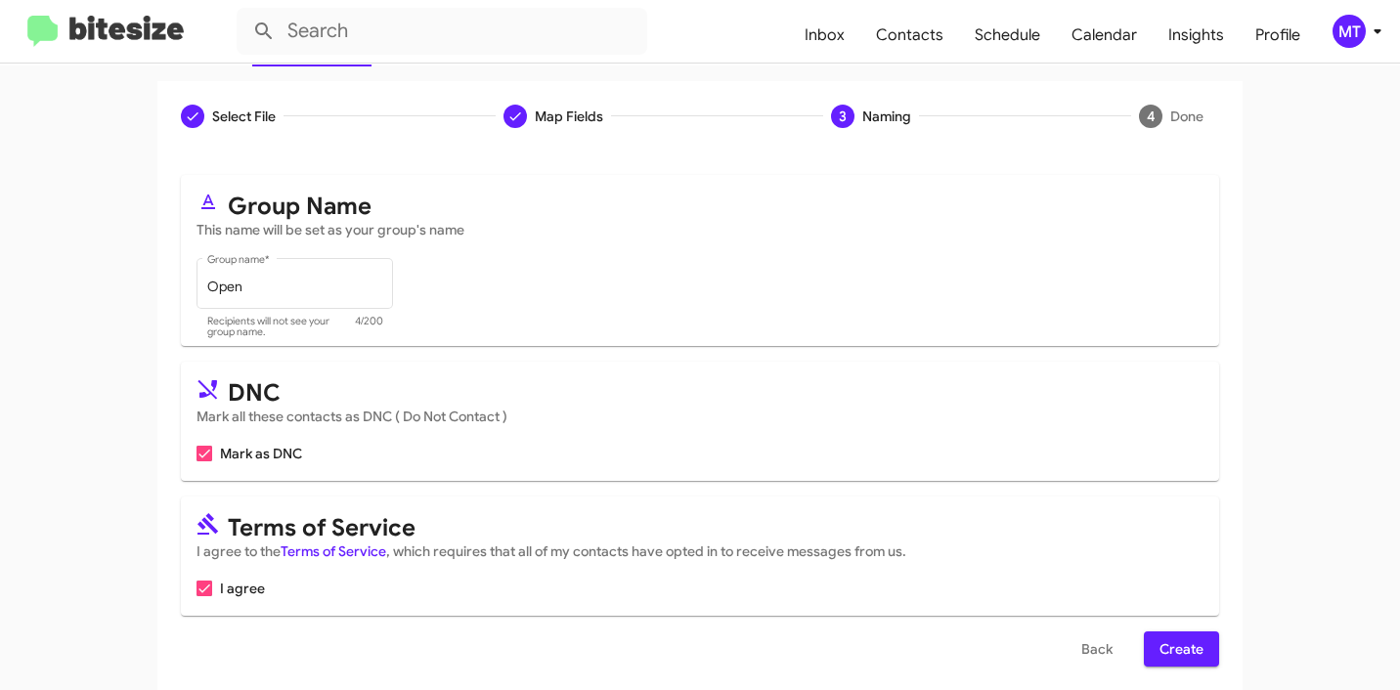
scroll to position [174, 0]
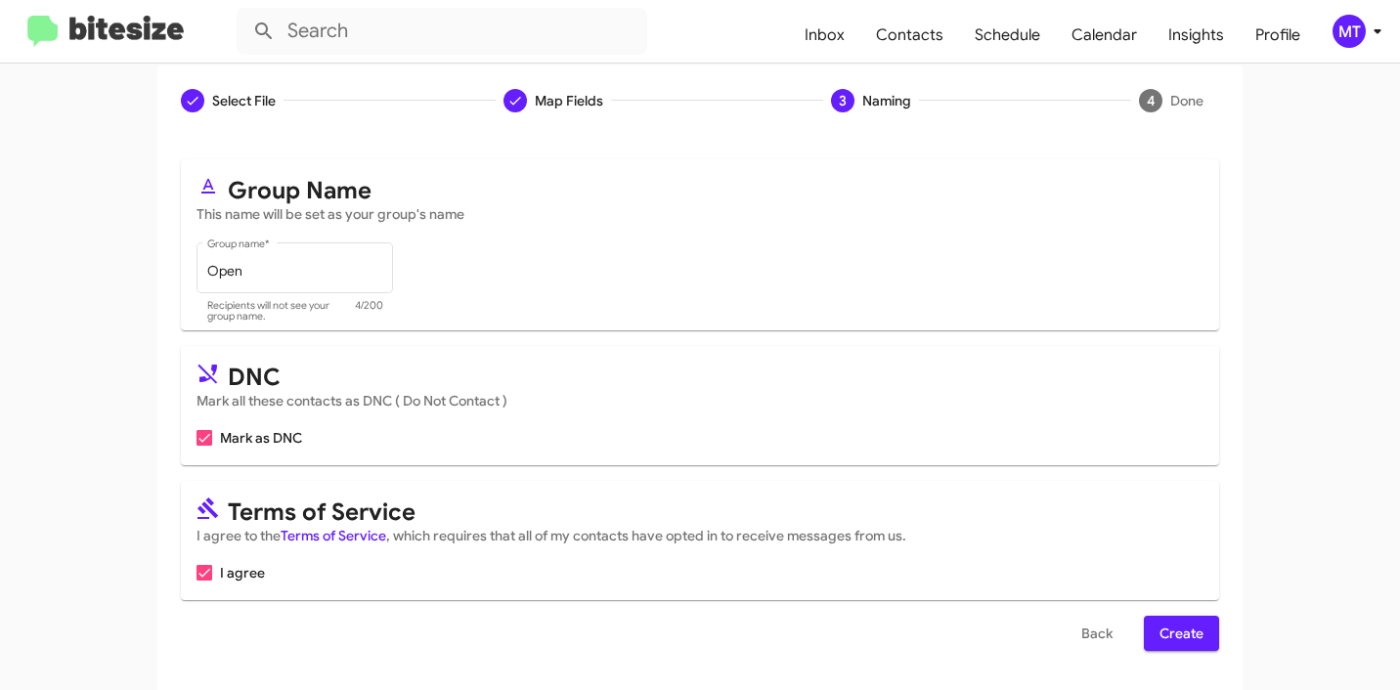
click at [1184, 631] on span "Create" at bounding box center [1181, 633] width 44 height 35
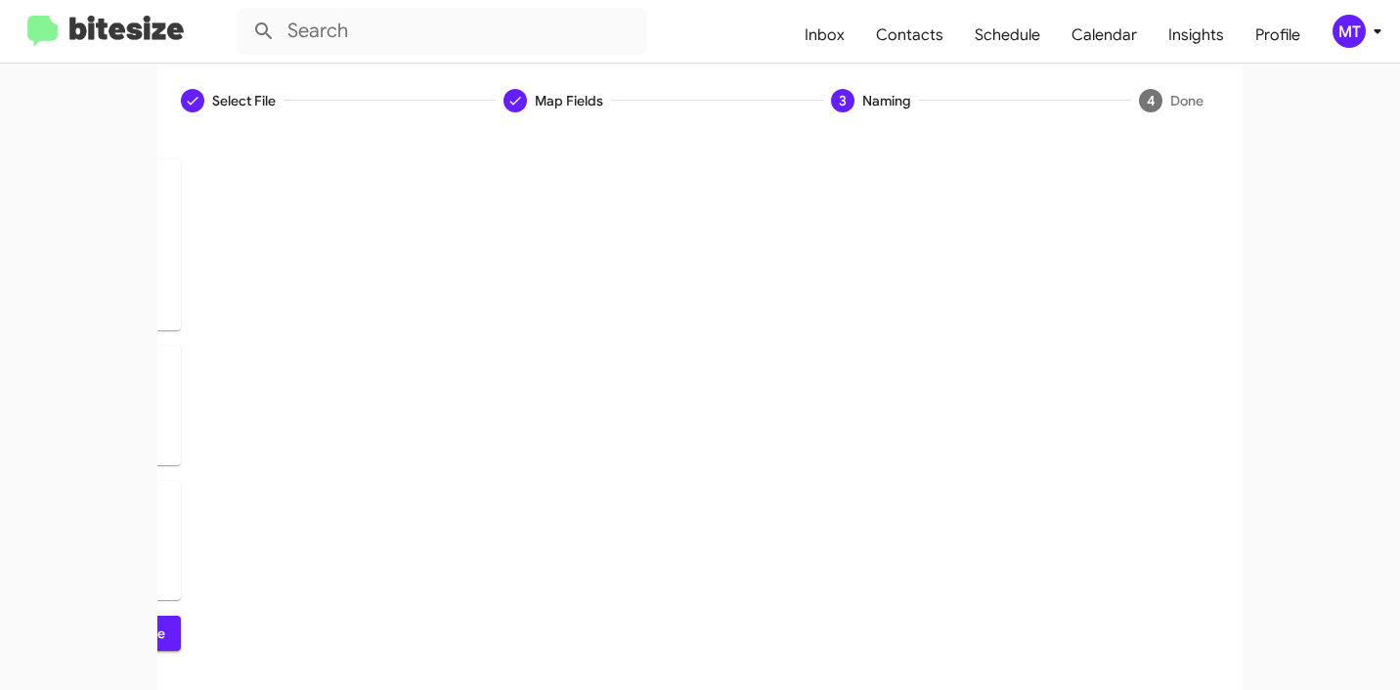
scroll to position [0, 0]
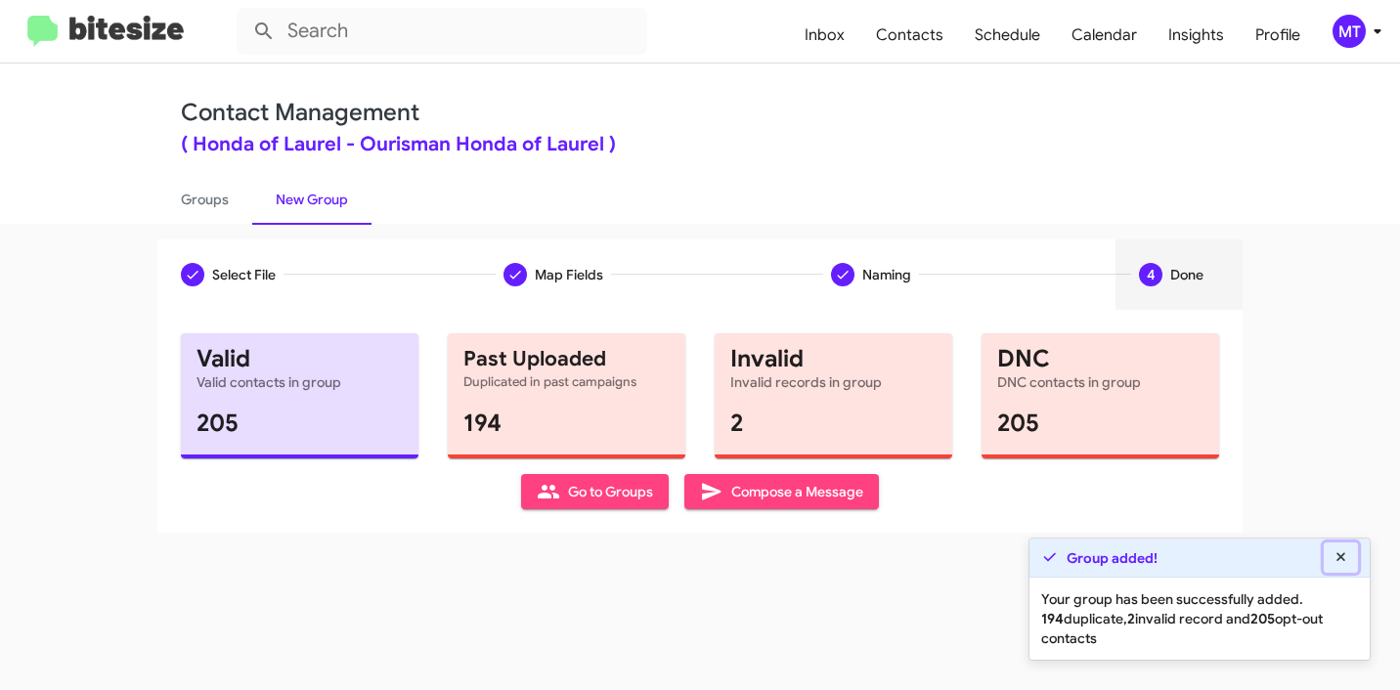
click at [1340, 555] on icon at bounding box center [1340, 556] width 9 height 9
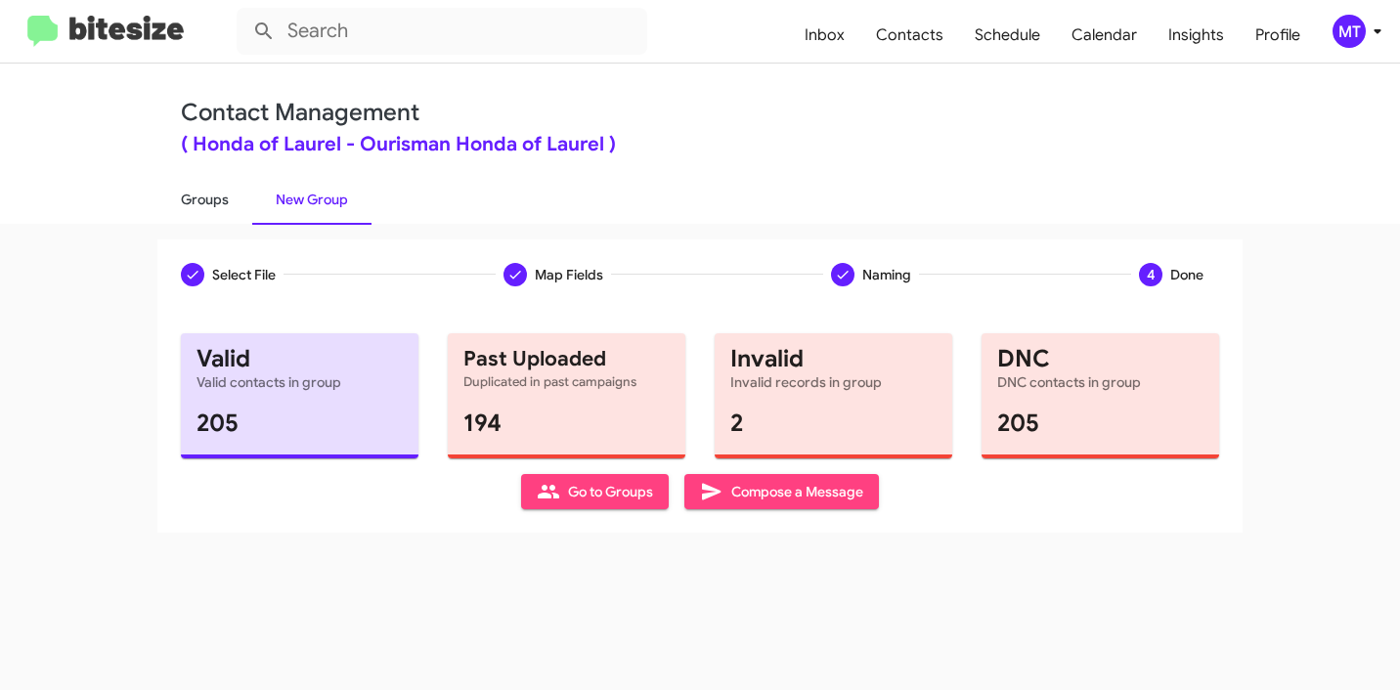
click at [208, 200] on link "Groups" at bounding box center [204, 199] width 95 height 51
type input "in:groups"
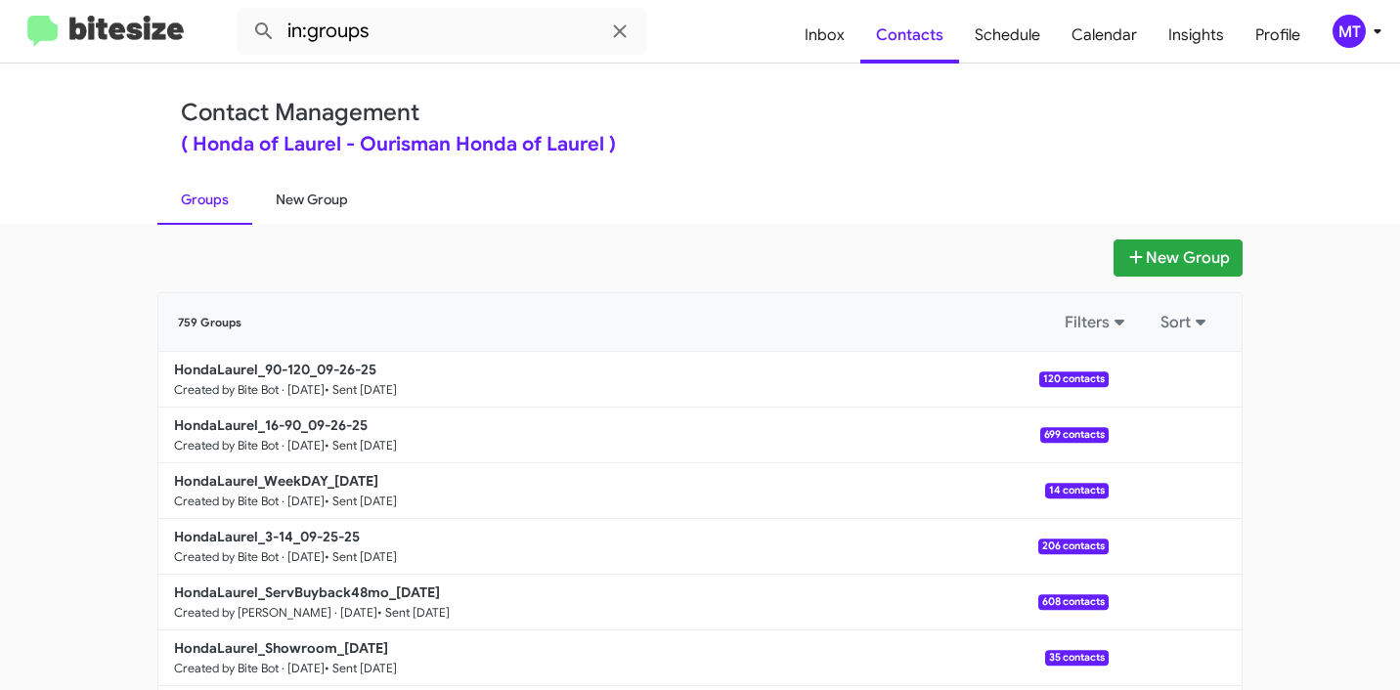
click at [327, 200] on link "New Group" at bounding box center [311, 199] width 119 height 51
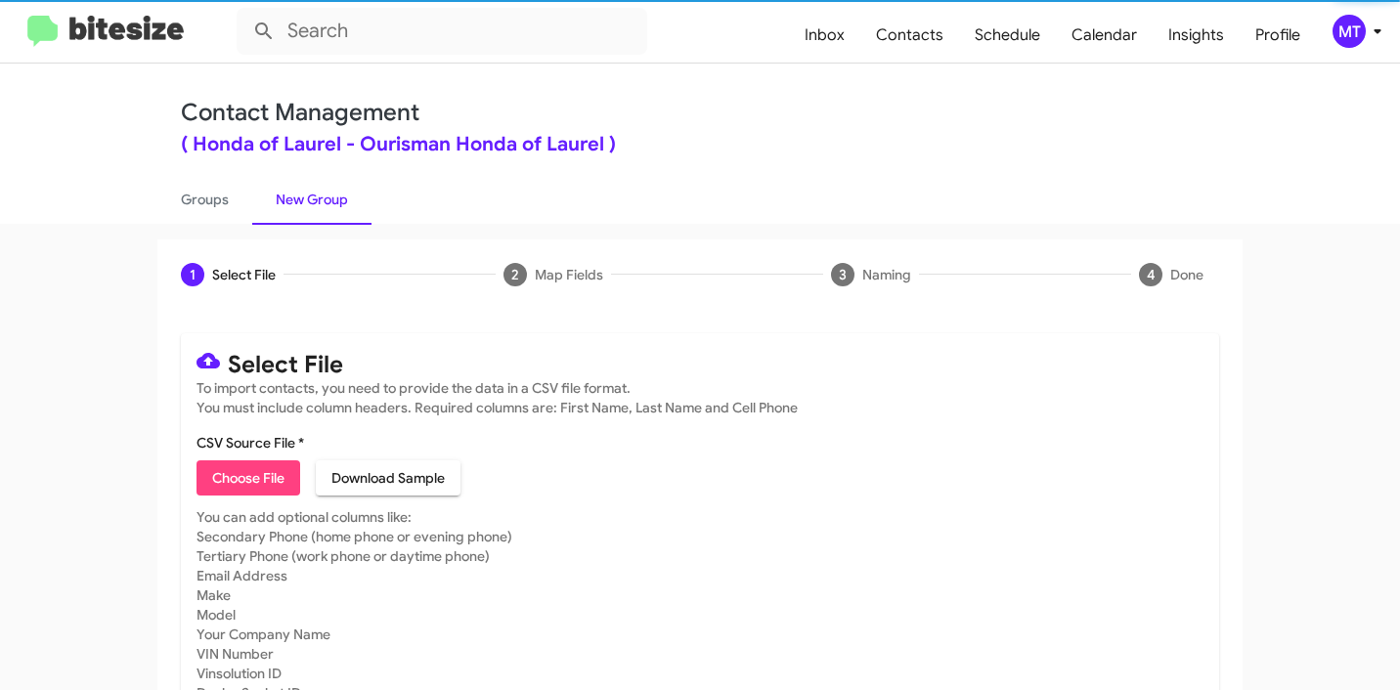
click at [243, 476] on span "Choose File" at bounding box center [248, 477] width 72 height 35
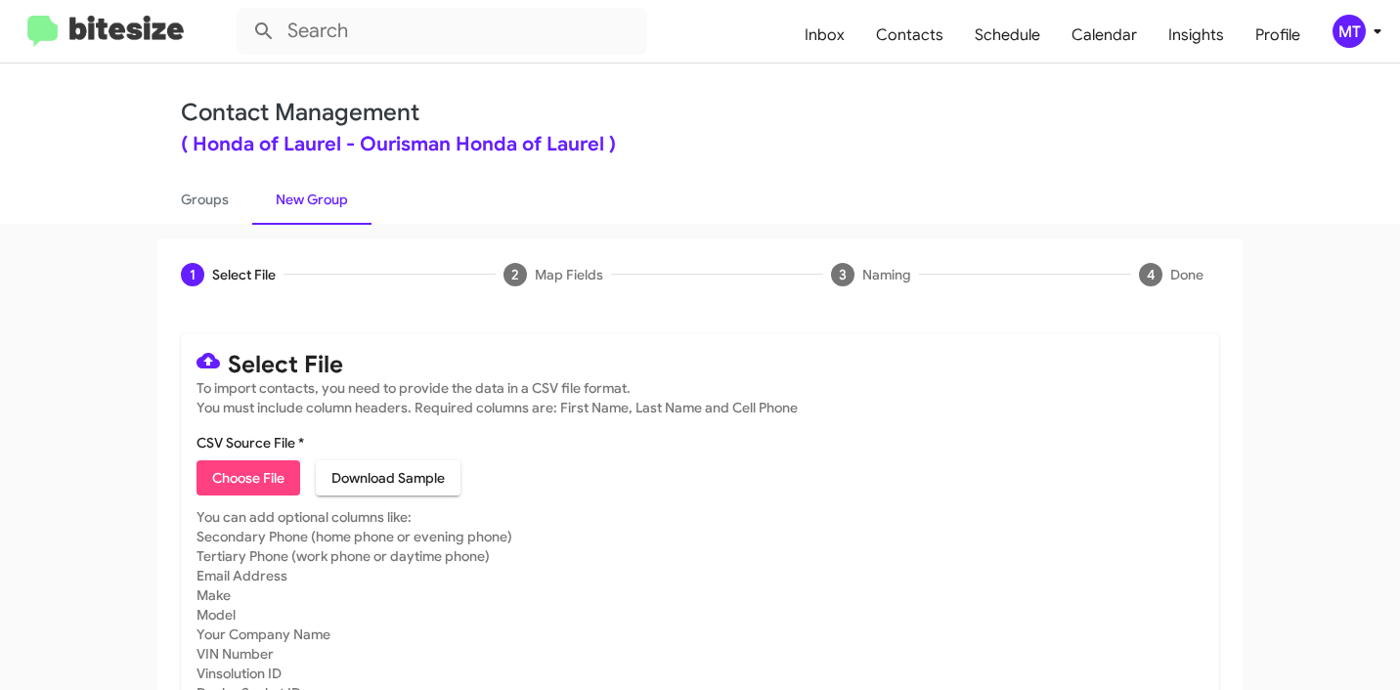
type input "Dead"
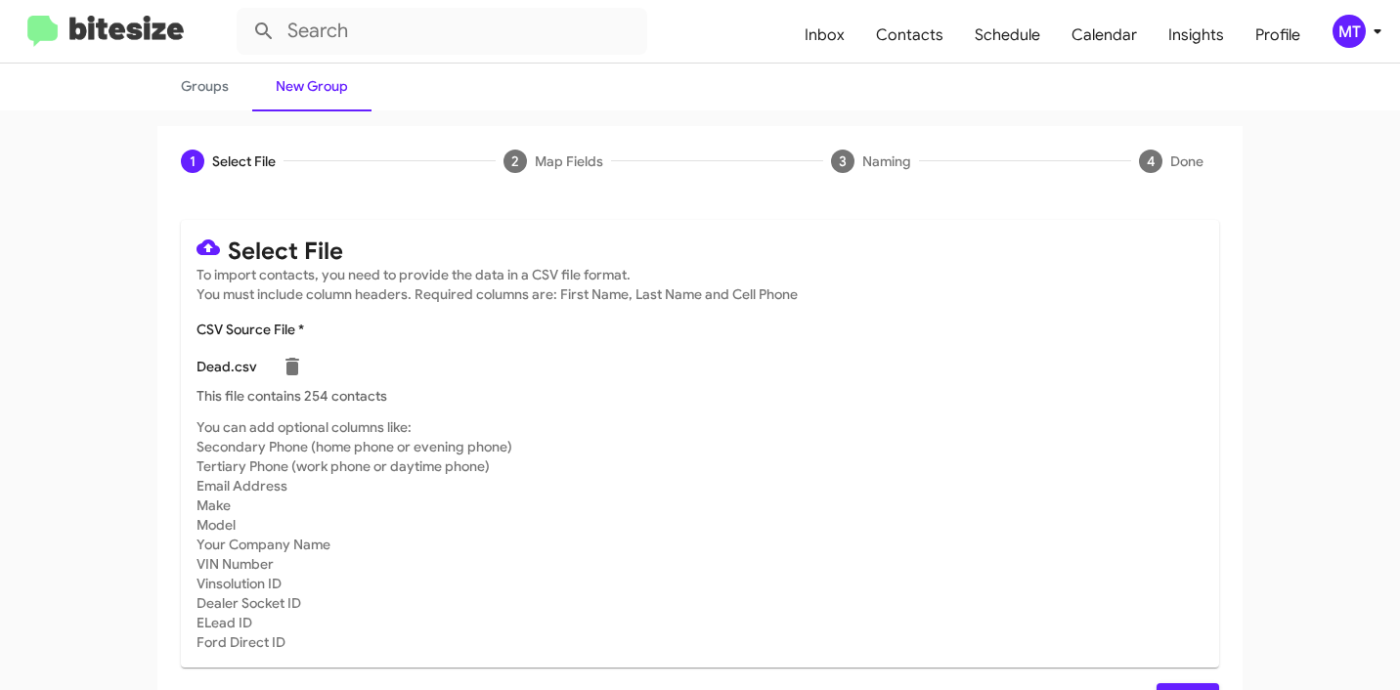
scroll to position [165, 0]
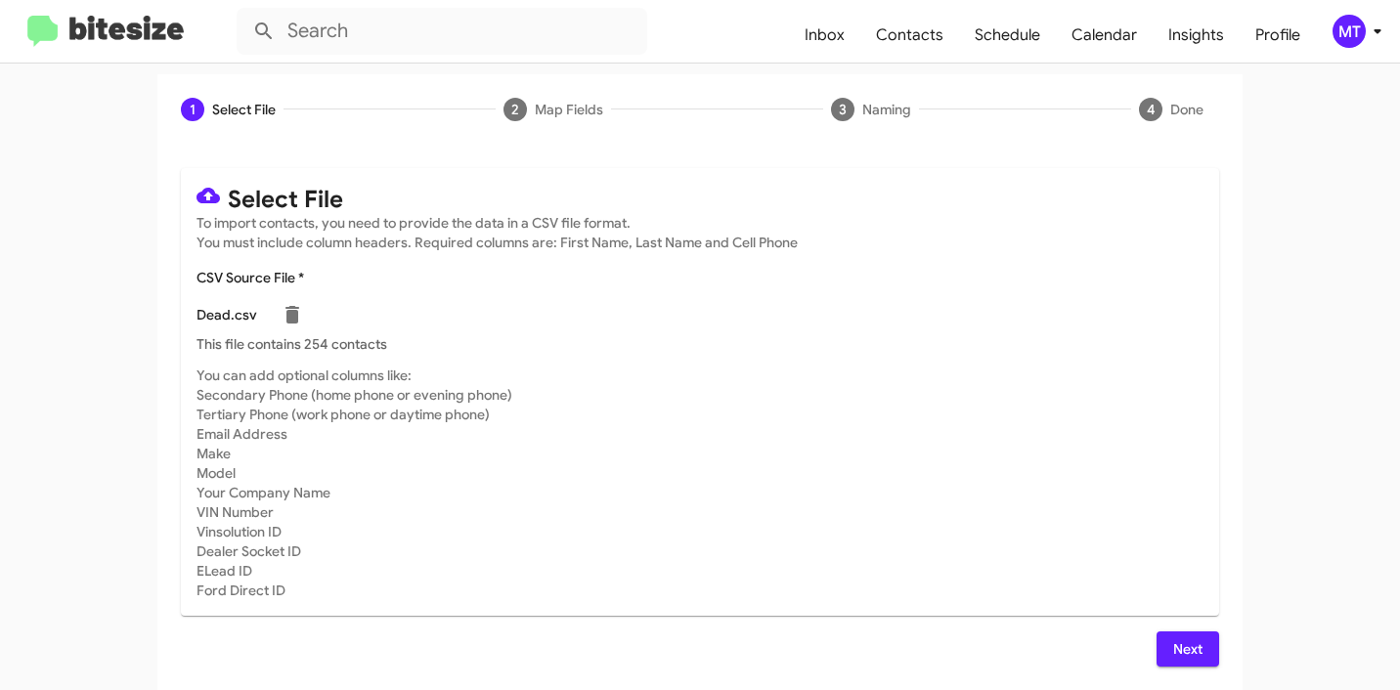
click at [1186, 665] on span "Next" at bounding box center [1187, 648] width 31 height 35
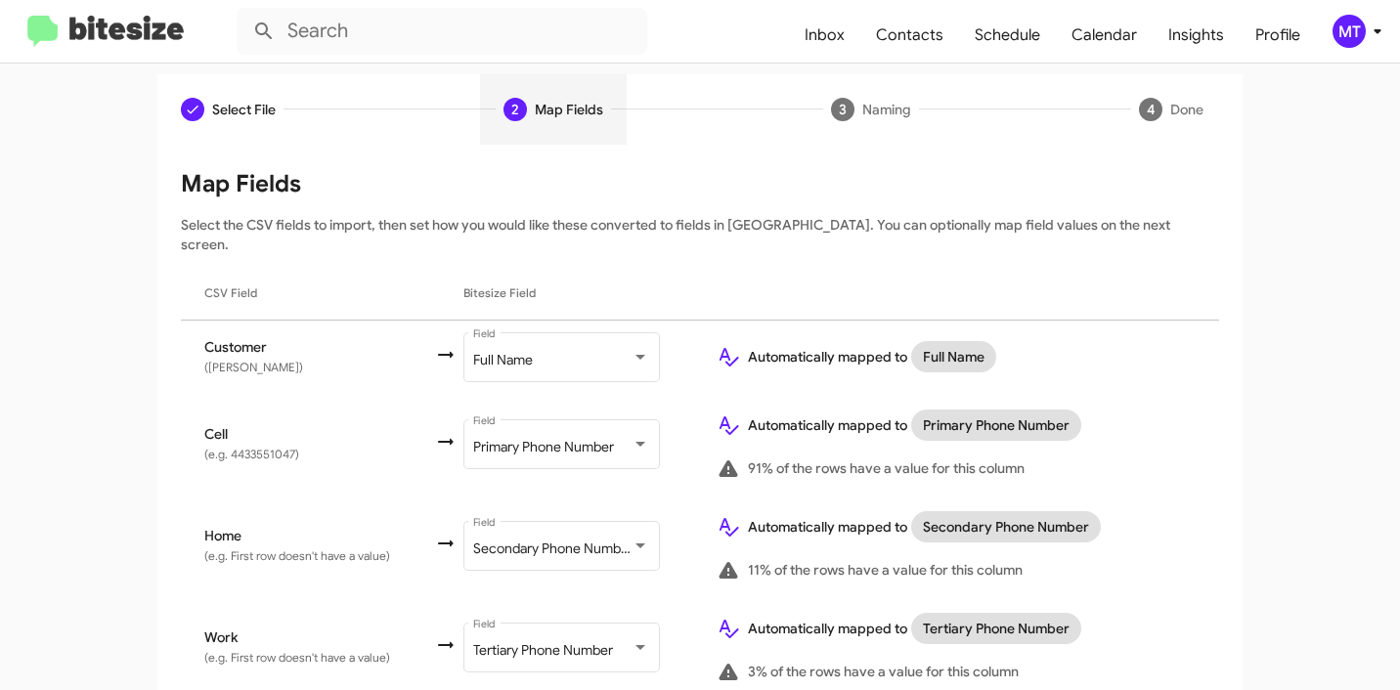
scroll to position [302, 0]
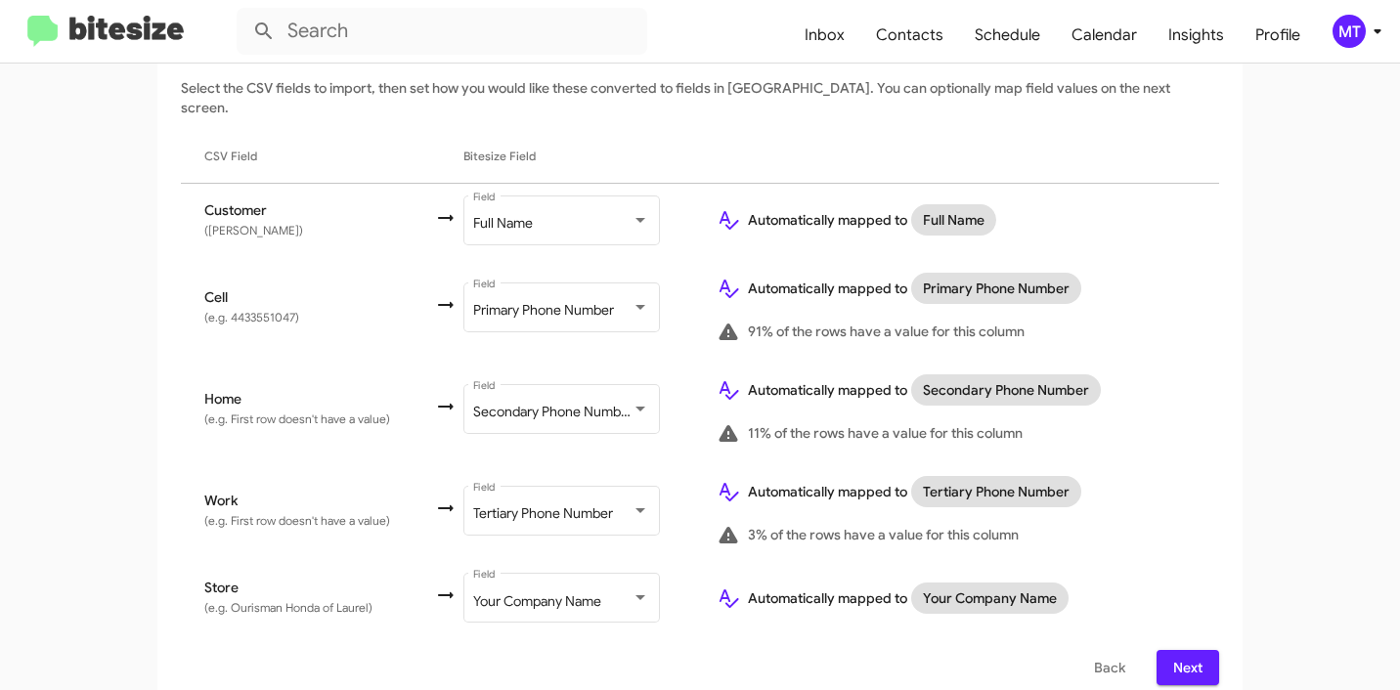
click at [1172, 650] on span "Next" at bounding box center [1187, 667] width 31 height 35
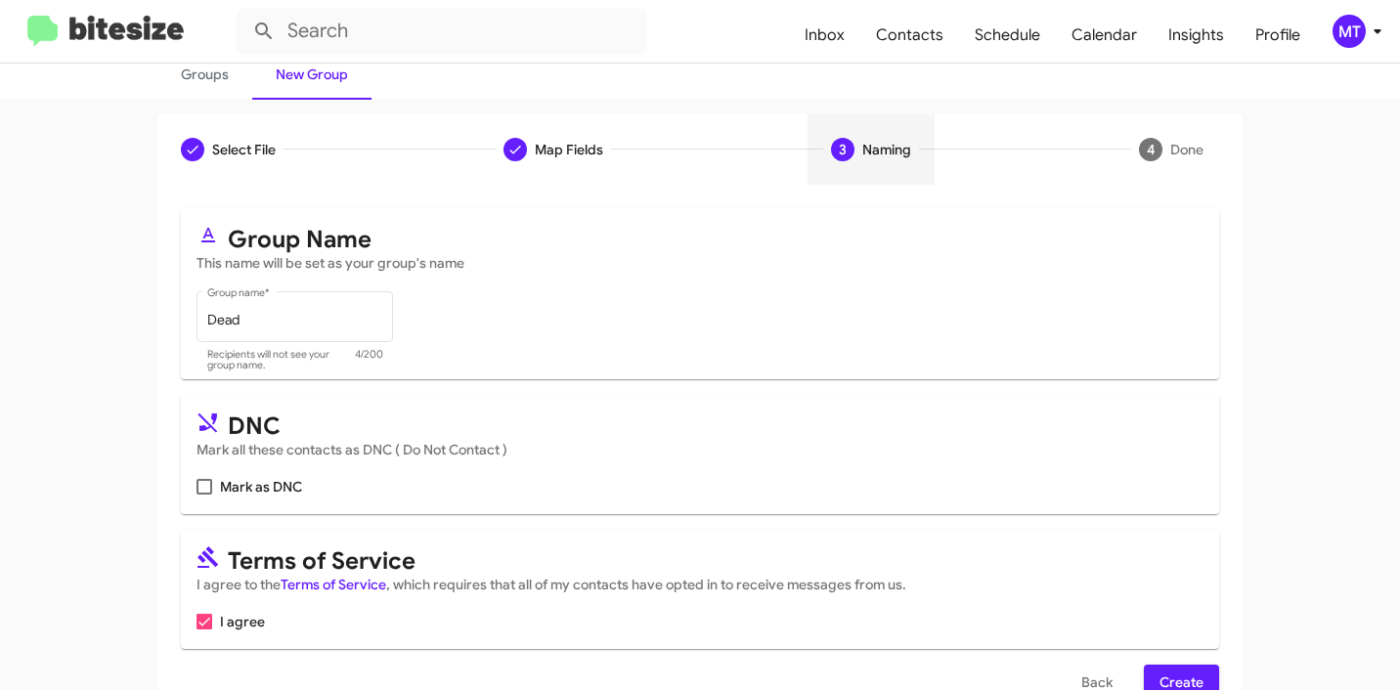
scroll to position [174, 0]
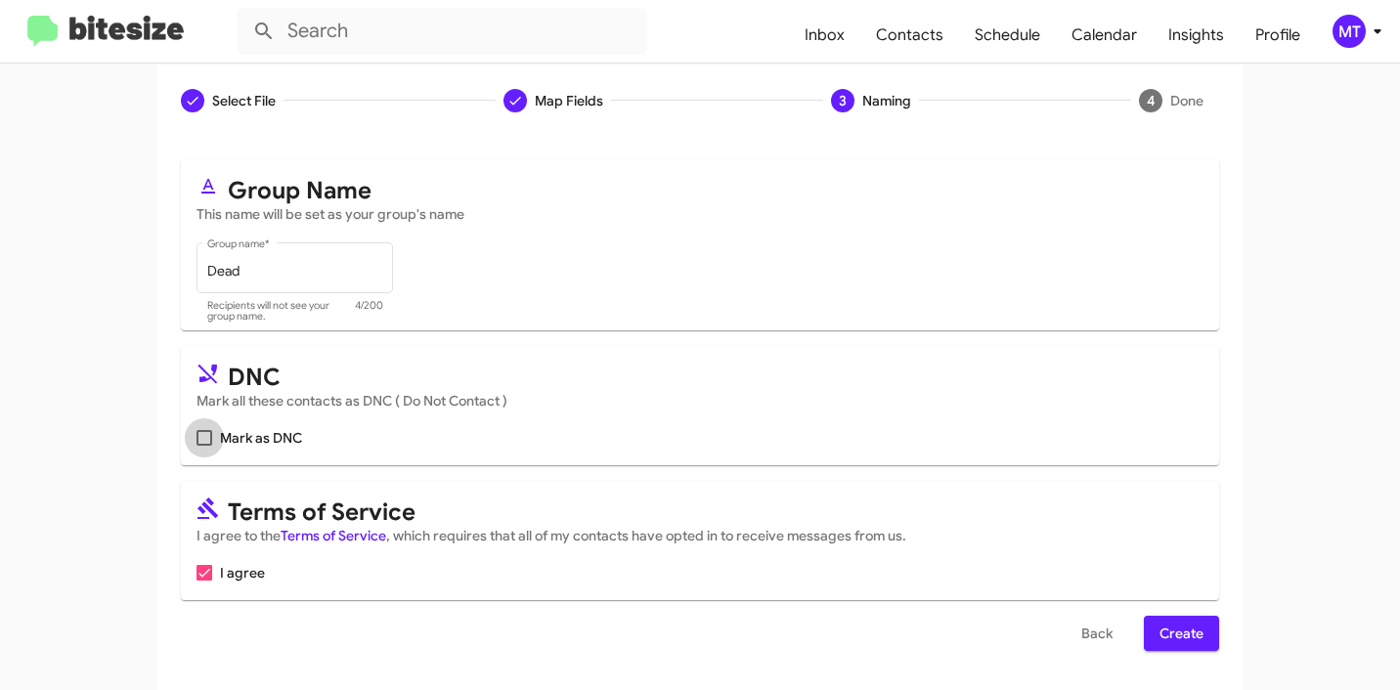
click at [200, 437] on span at bounding box center [204, 438] width 16 height 16
click at [203, 446] on input "Mark as DNC" at bounding box center [203, 446] width 1 height 1
checkbox input "true"
click at [1211, 628] on div "Select File To import contacts, you need to provide the data in a CSV file form…" at bounding box center [699, 413] width 1085 height 554
click at [1197, 627] on button "Create" at bounding box center [1181, 633] width 75 height 35
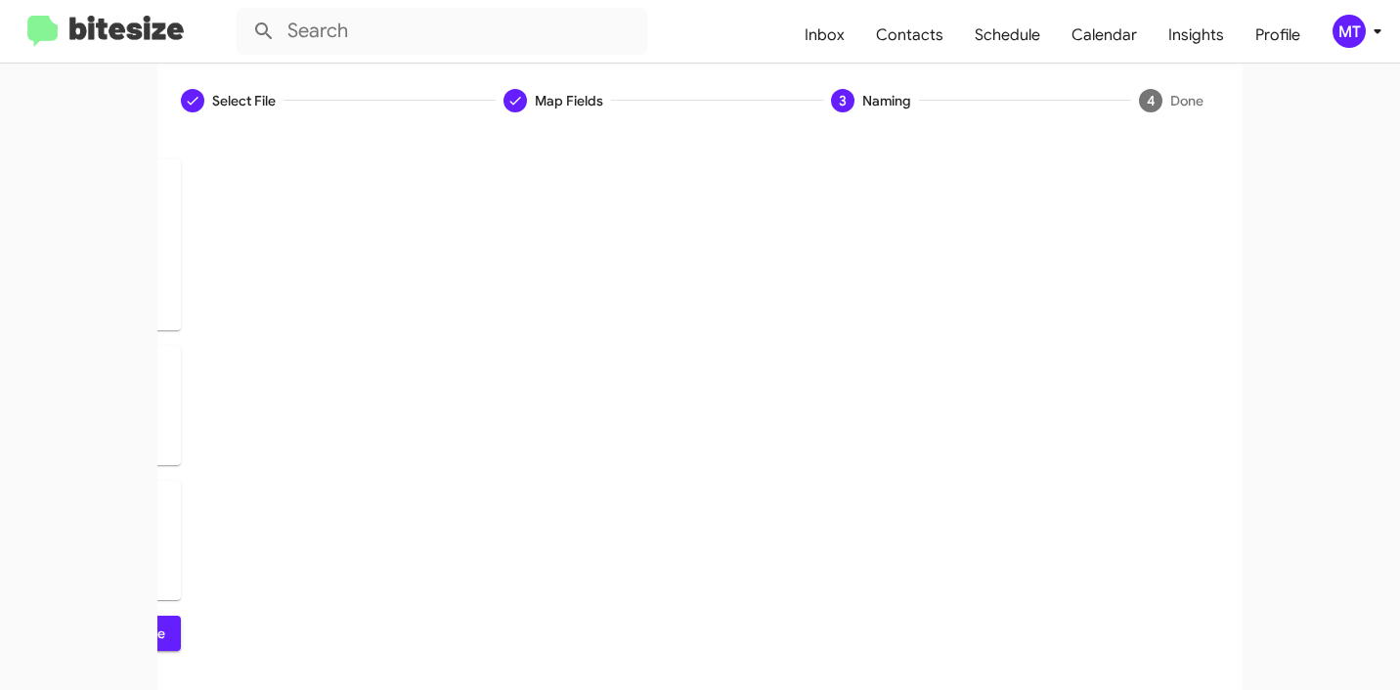
scroll to position [0, 0]
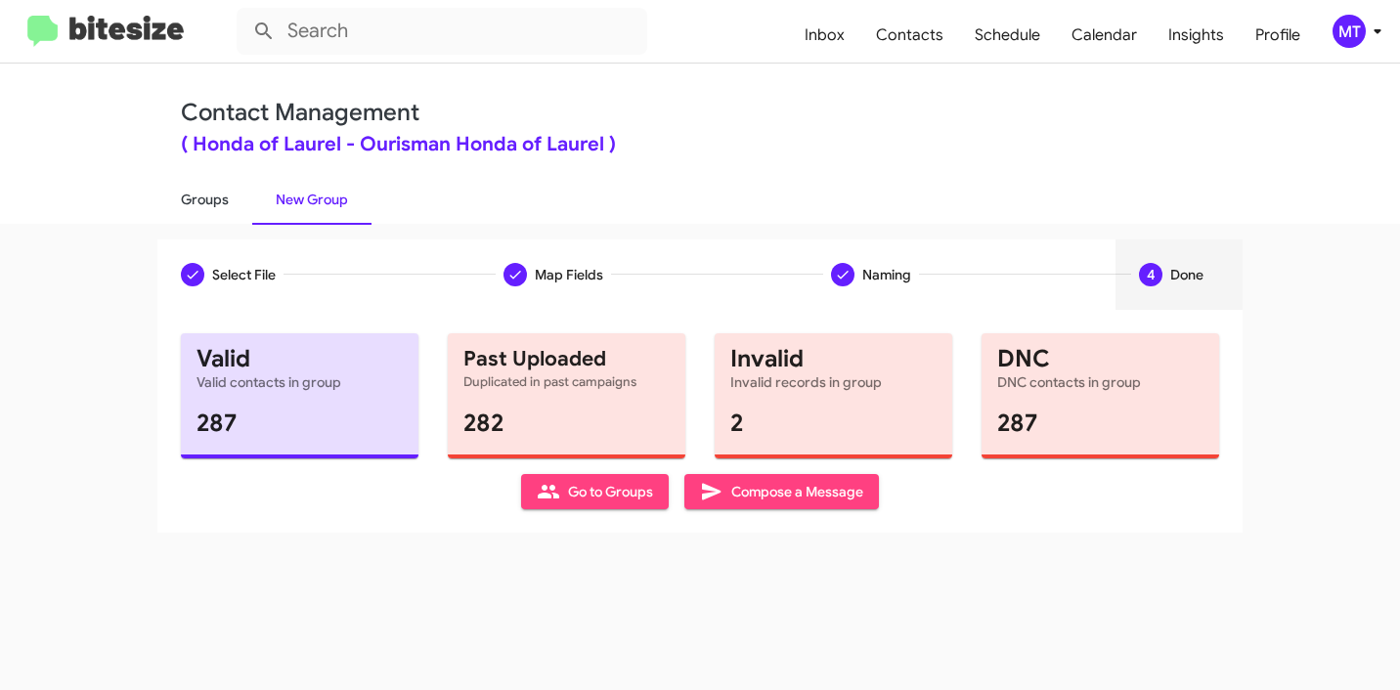
click at [209, 211] on link "Groups" at bounding box center [204, 199] width 95 height 51
type input "in:groups"
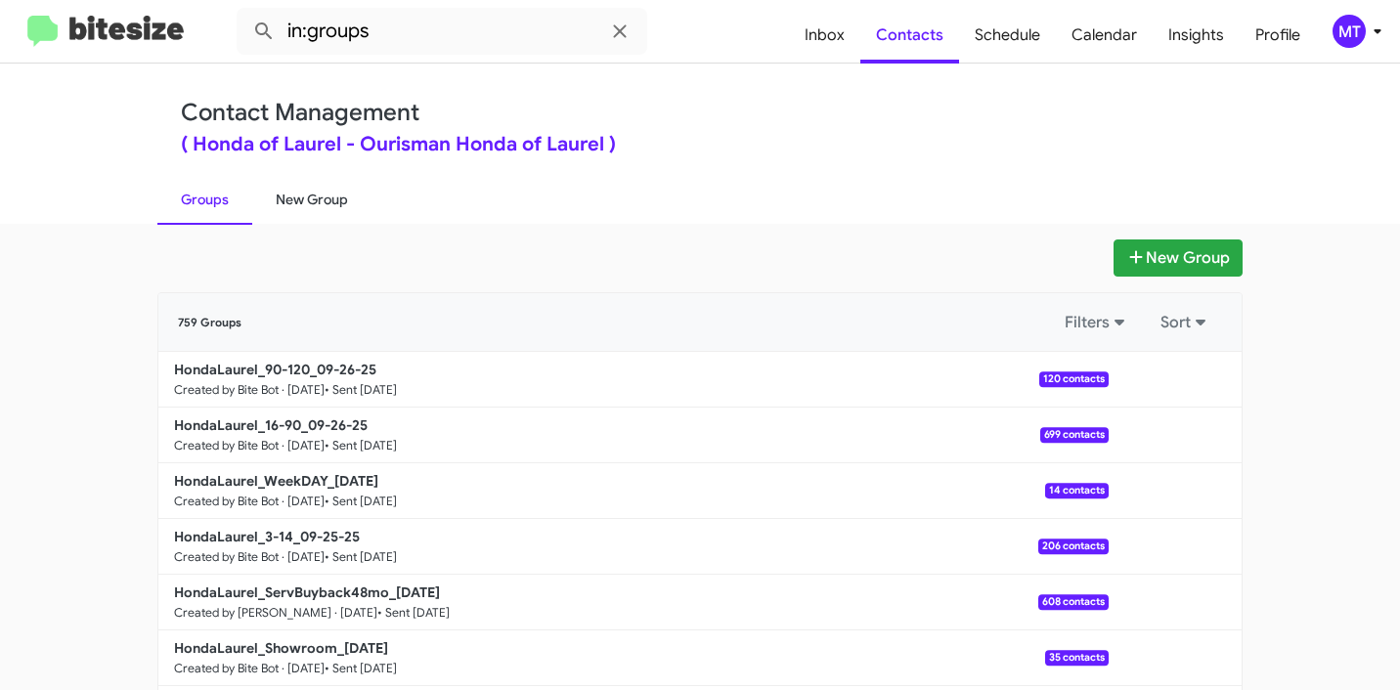
click at [285, 199] on link "New Group" at bounding box center [311, 199] width 119 height 51
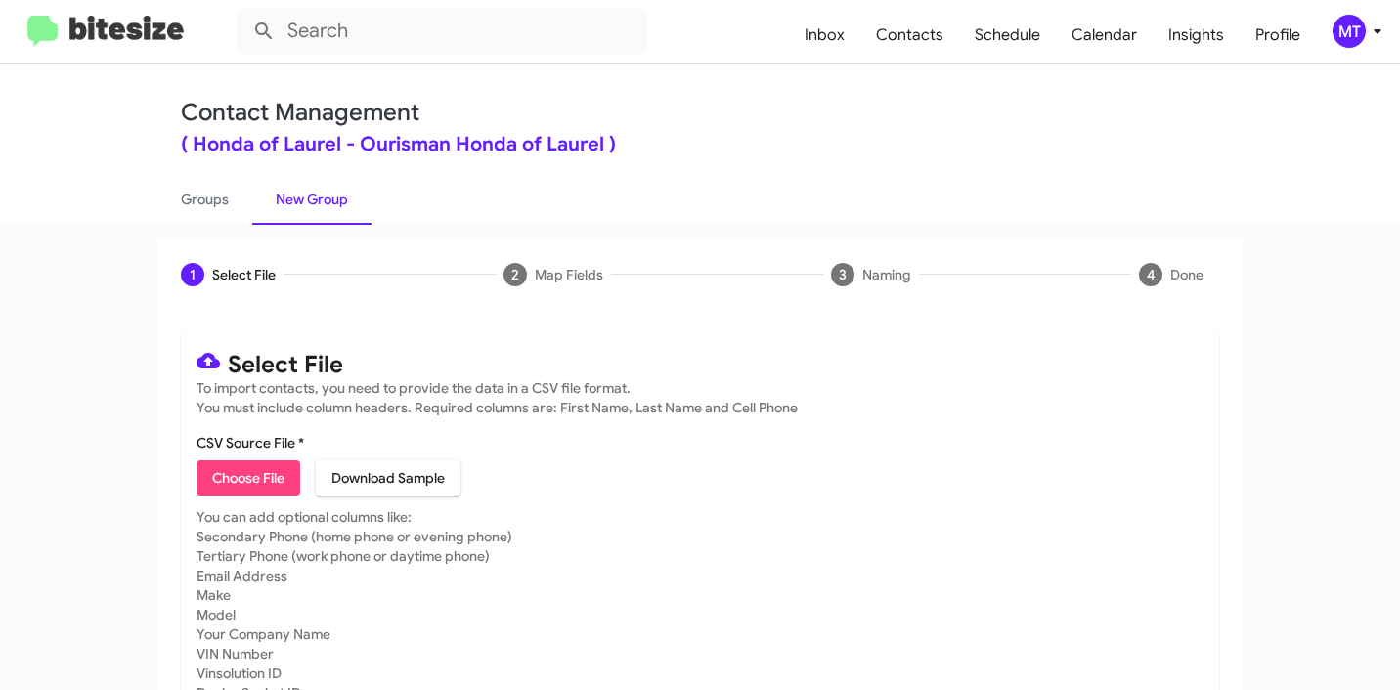
click at [229, 481] on span "Choose File" at bounding box center [248, 477] width 72 height 35
type input "Dead"
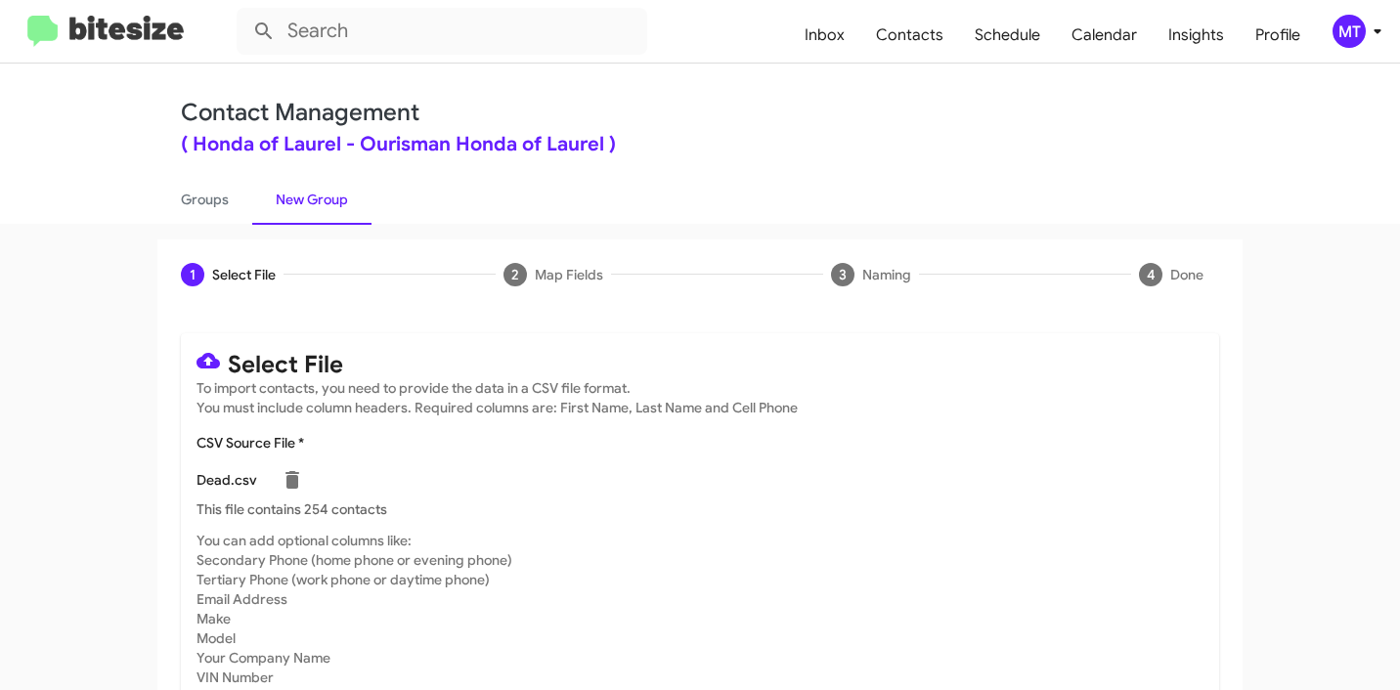
scroll to position [165, 0]
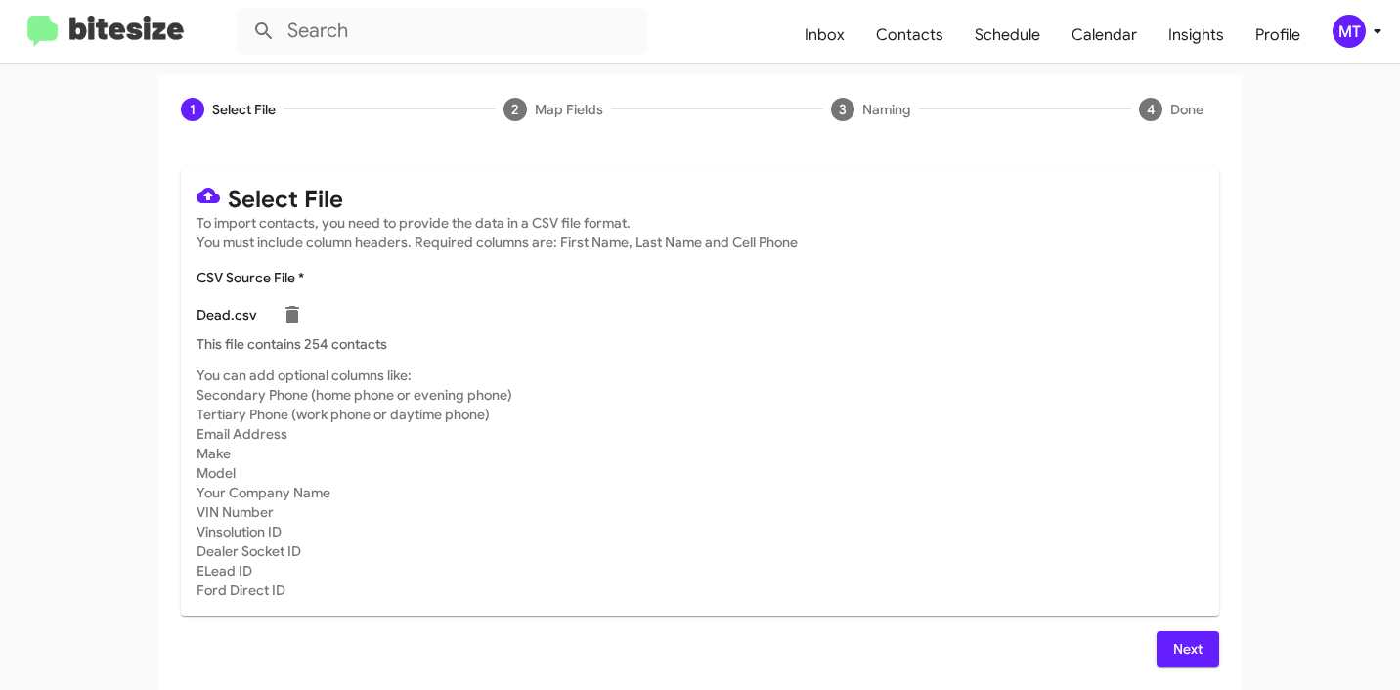
click at [1187, 649] on span "Next" at bounding box center [1187, 648] width 31 height 35
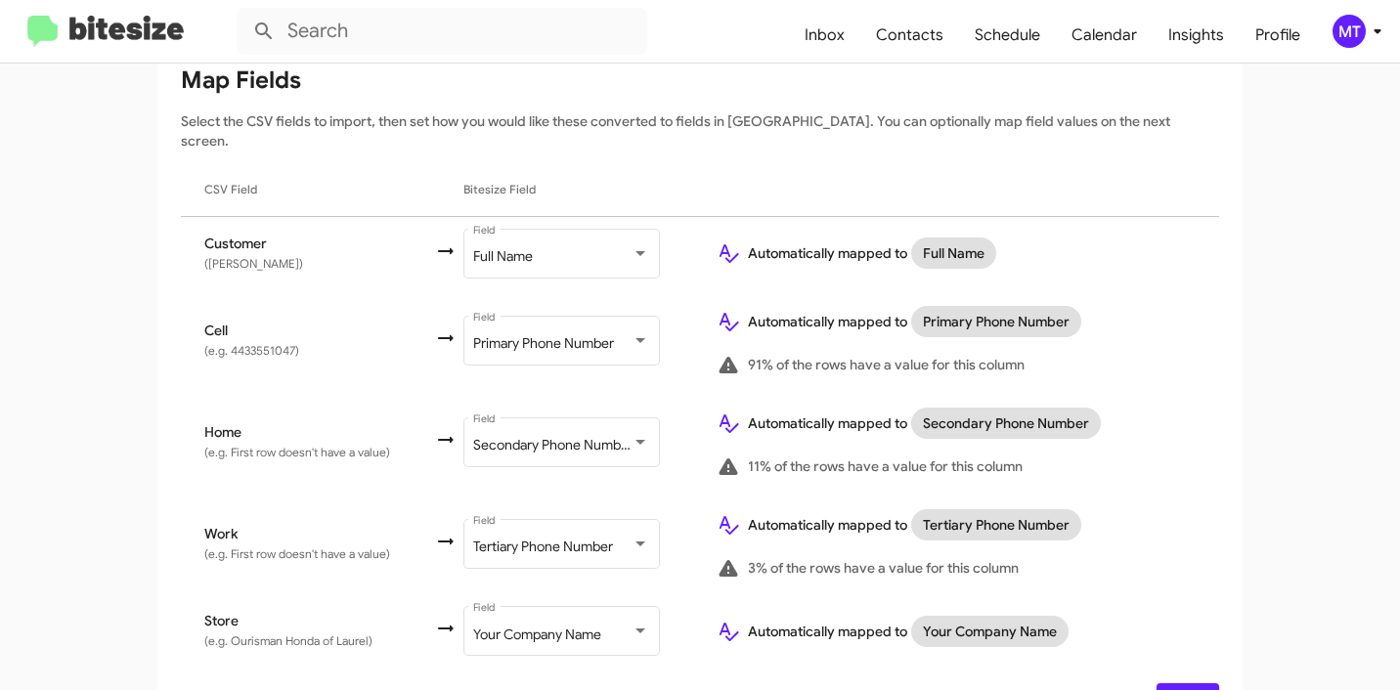
scroll to position [302, 0]
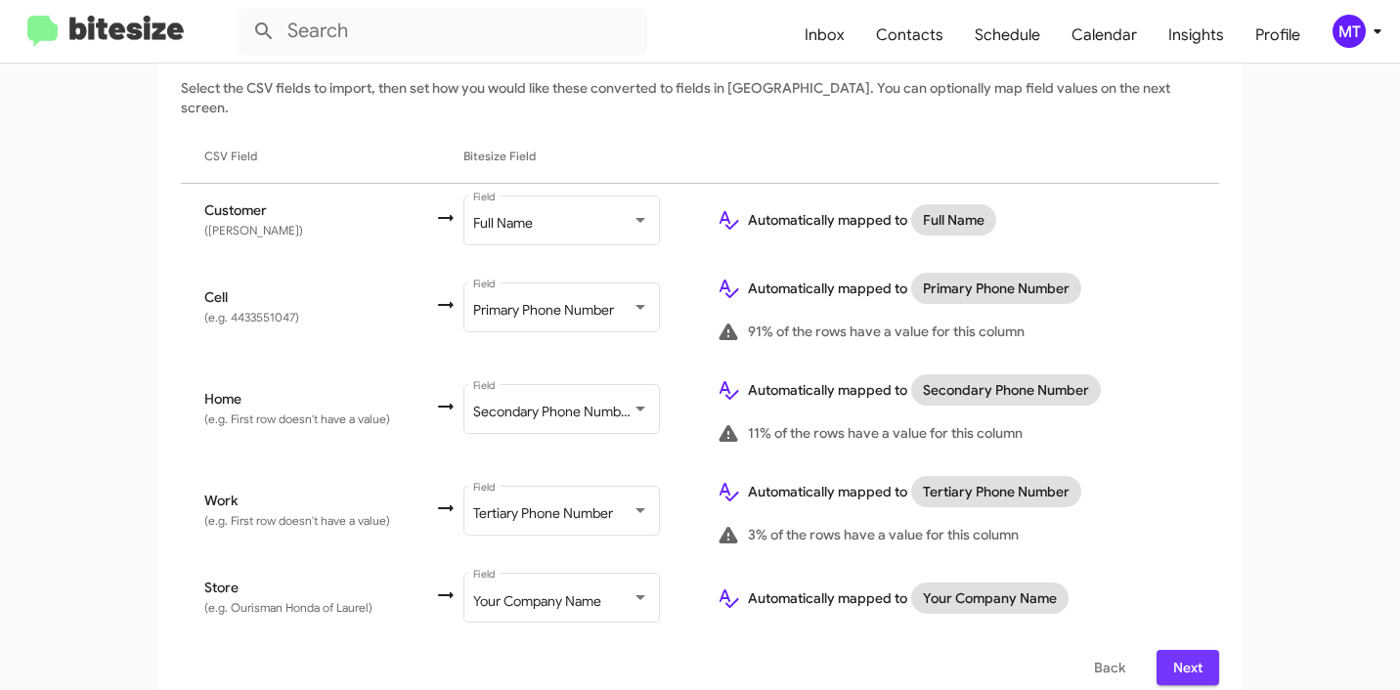
click at [1195, 658] on span "Next" at bounding box center [1187, 667] width 31 height 35
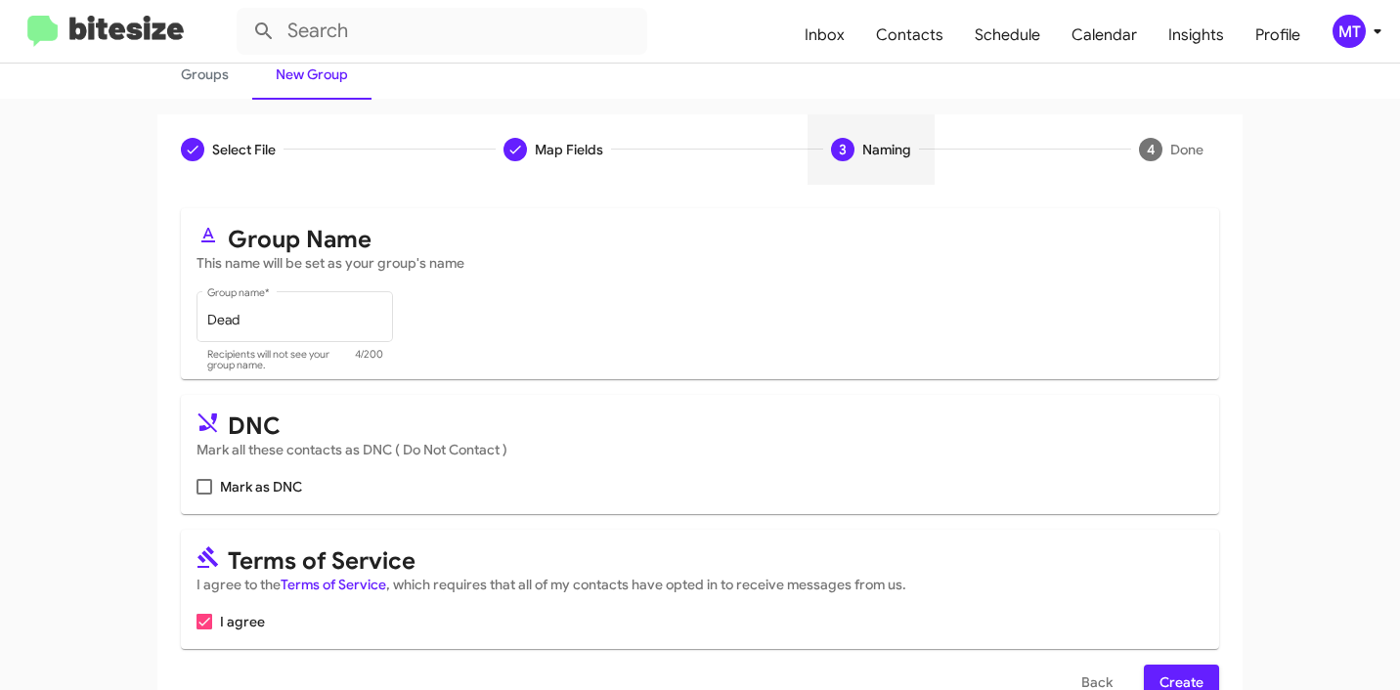
scroll to position [174, 0]
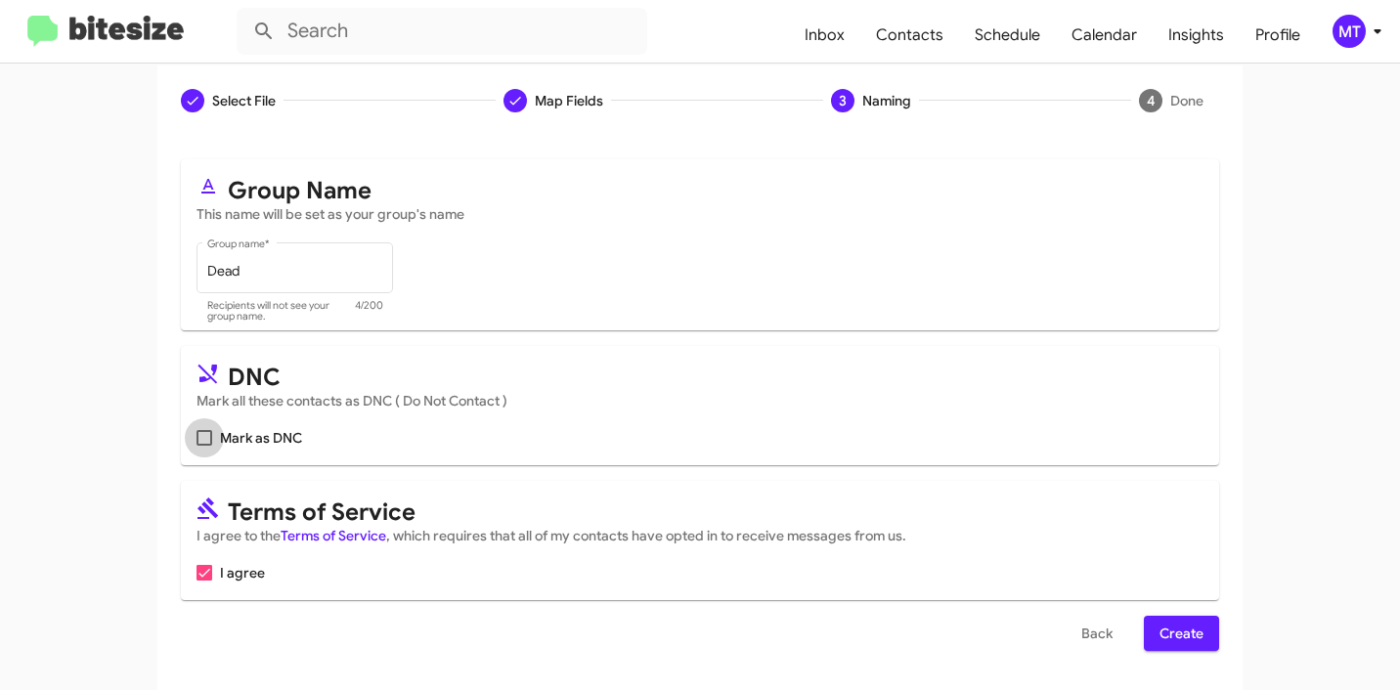
click at [201, 444] on span at bounding box center [204, 438] width 16 height 16
click at [203, 446] on input "Mark as DNC" at bounding box center [203, 446] width 1 height 1
checkbox input "true"
click at [1187, 632] on span "Create" at bounding box center [1181, 633] width 44 height 35
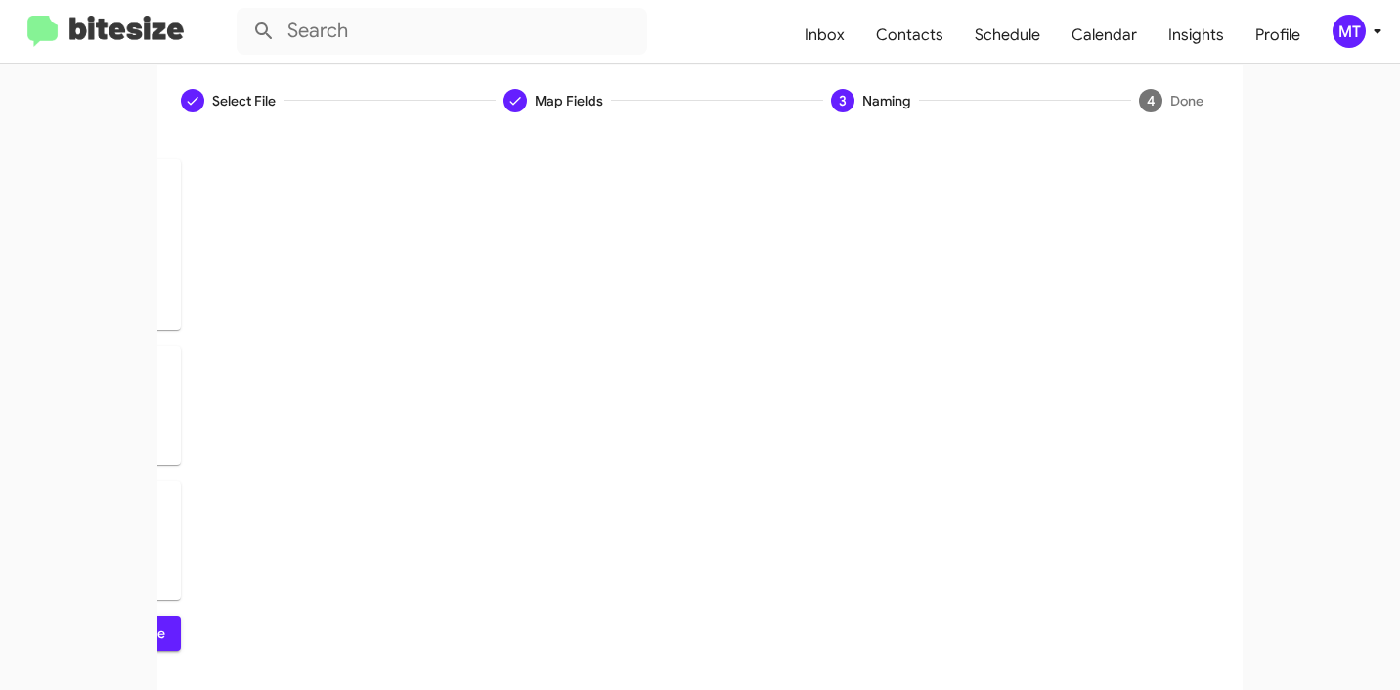
scroll to position [0, 0]
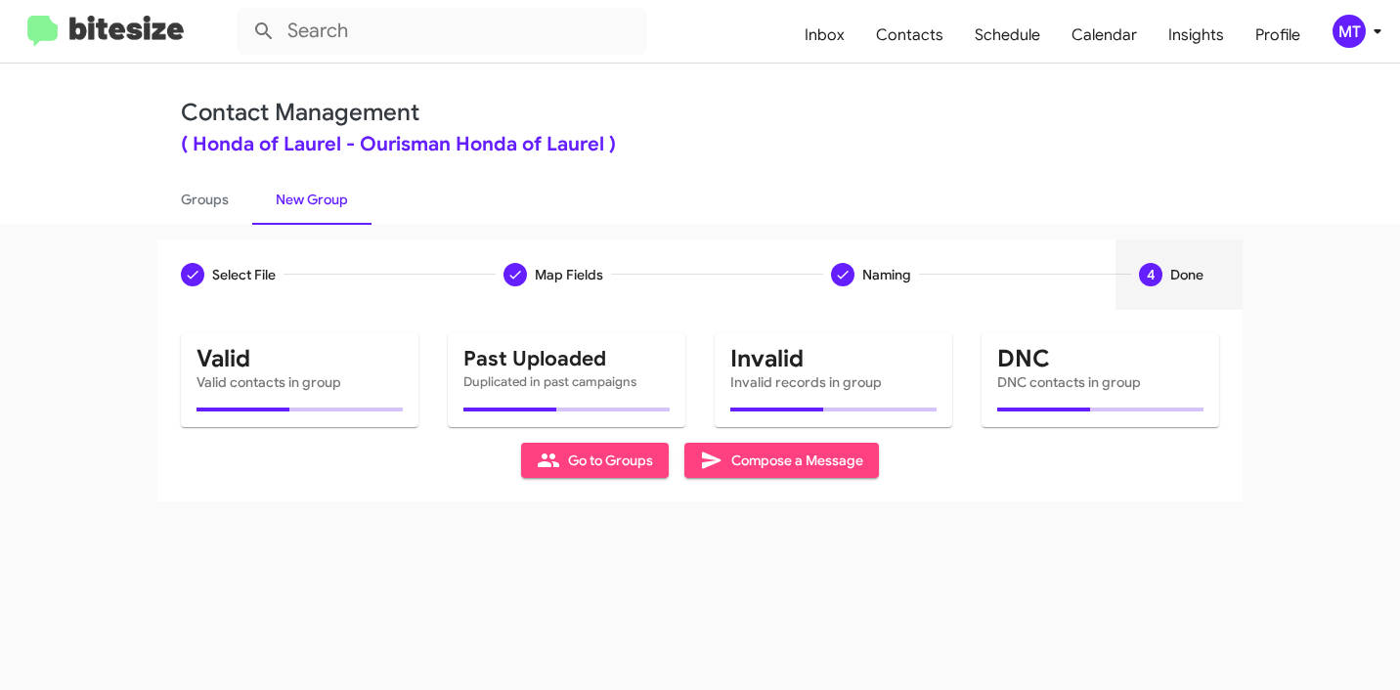
click at [1373, 37] on icon at bounding box center [1376, 31] width 23 height 23
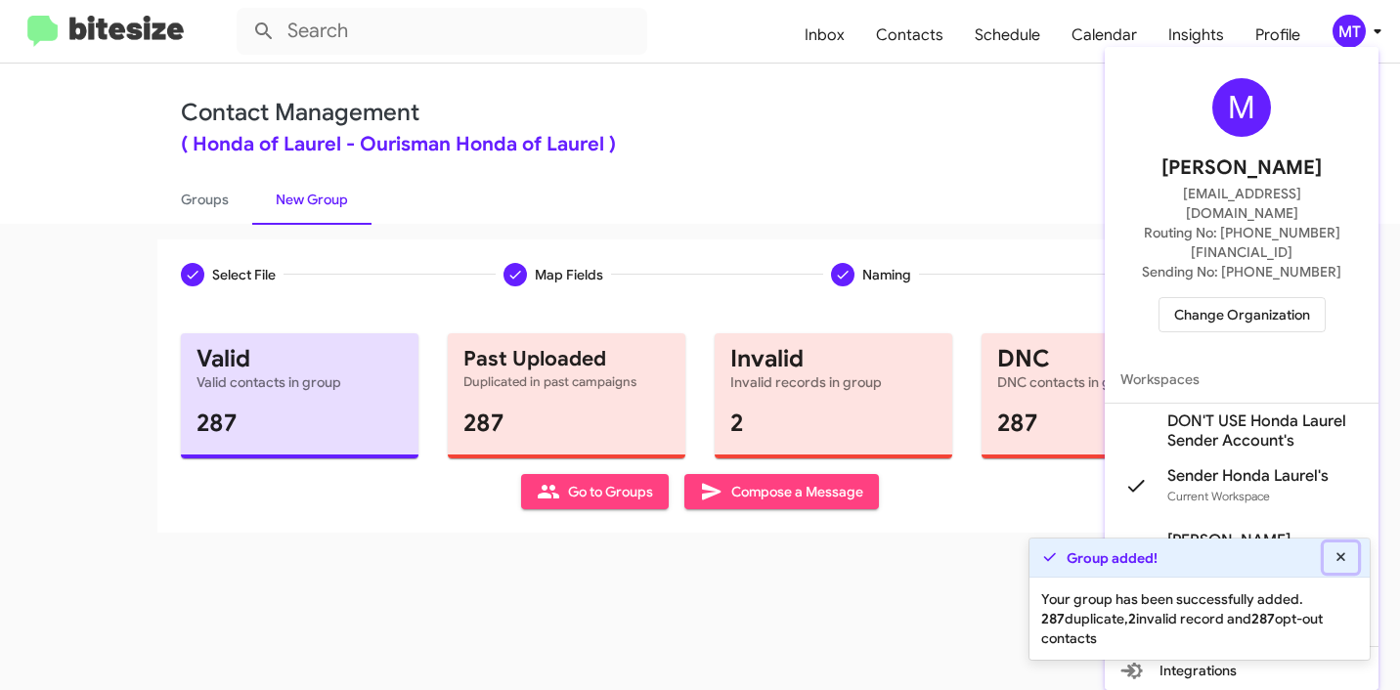
click at [1334, 556] on icon at bounding box center [1341, 557] width 18 height 14
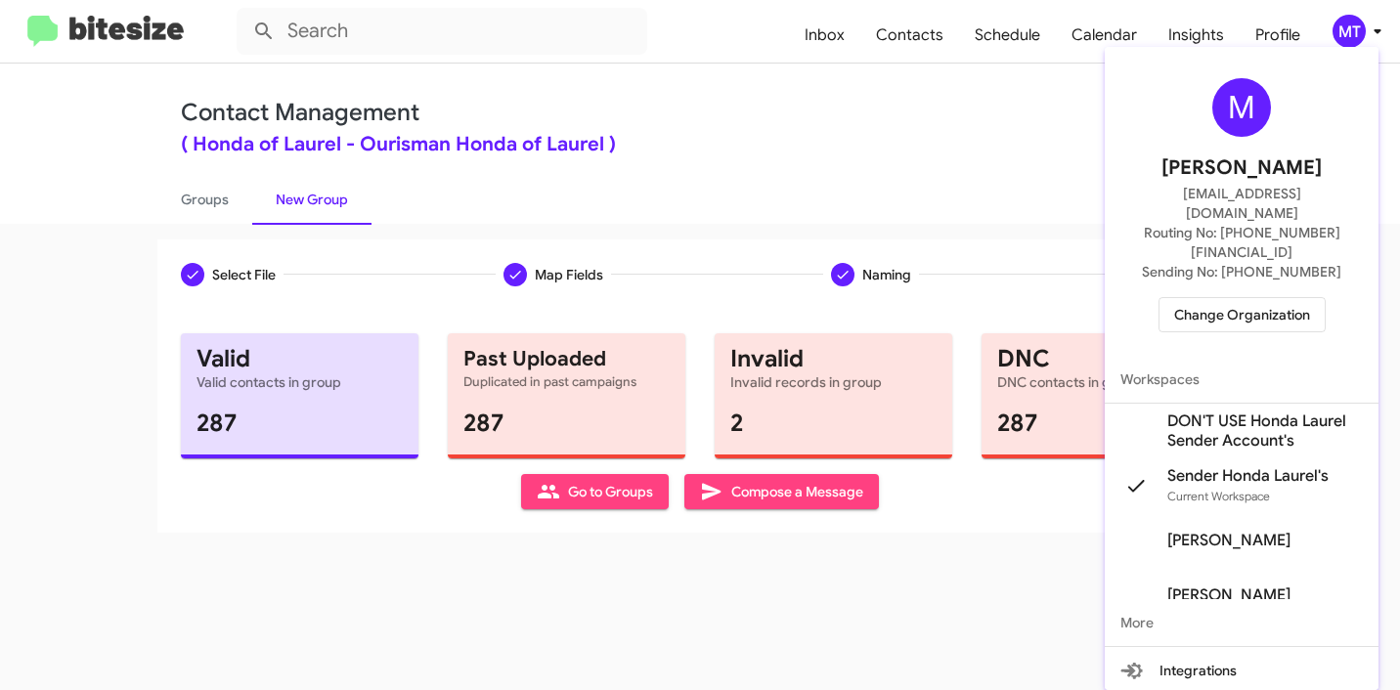
click at [792, 575] on div at bounding box center [700, 345] width 1400 height 690
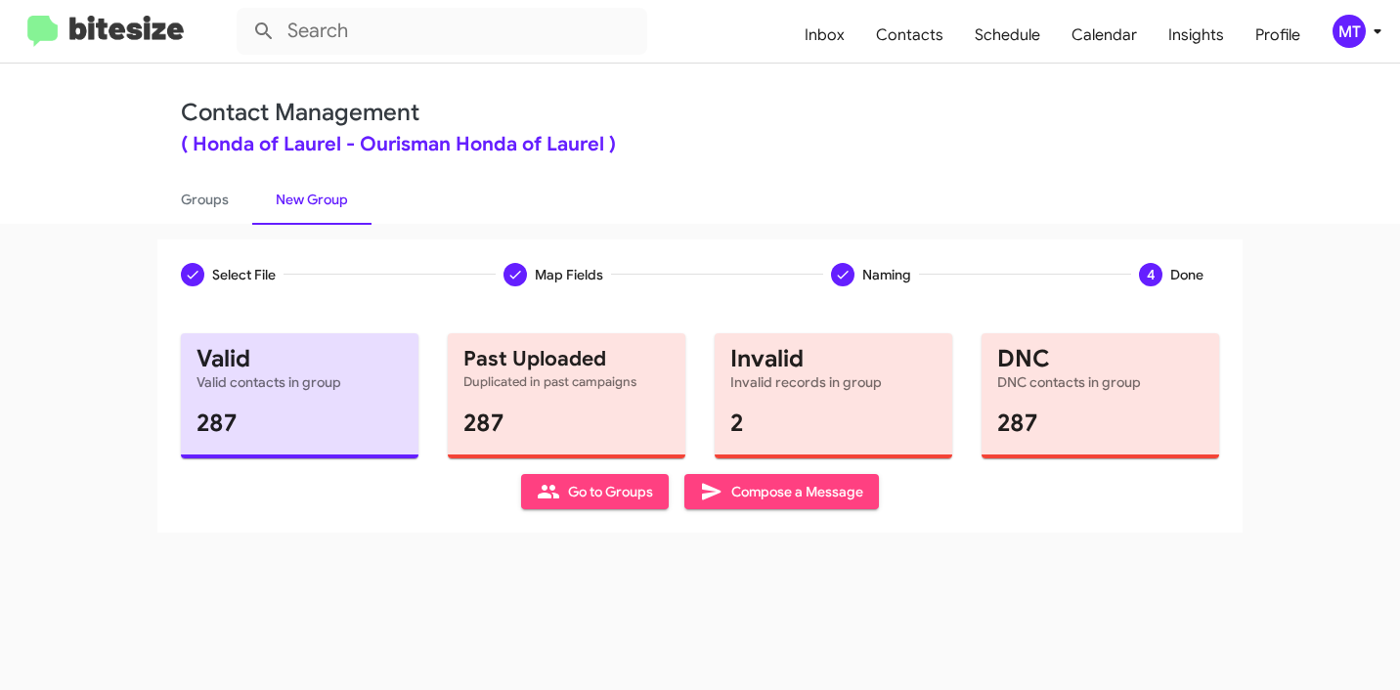
click at [1366, 28] on icon at bounding box center [1376, 31] width 23 height 23
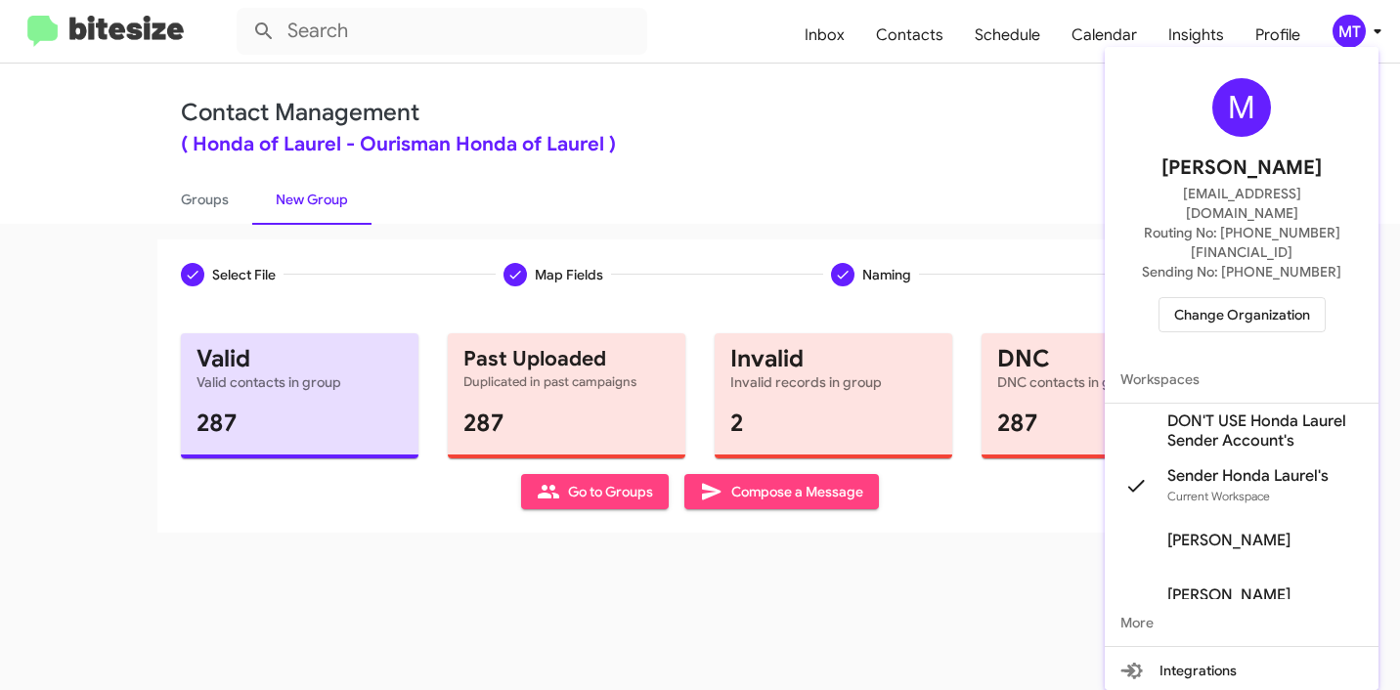
click at [1366, 28] on div at bounding box center [700, 345] width 1400 height 690
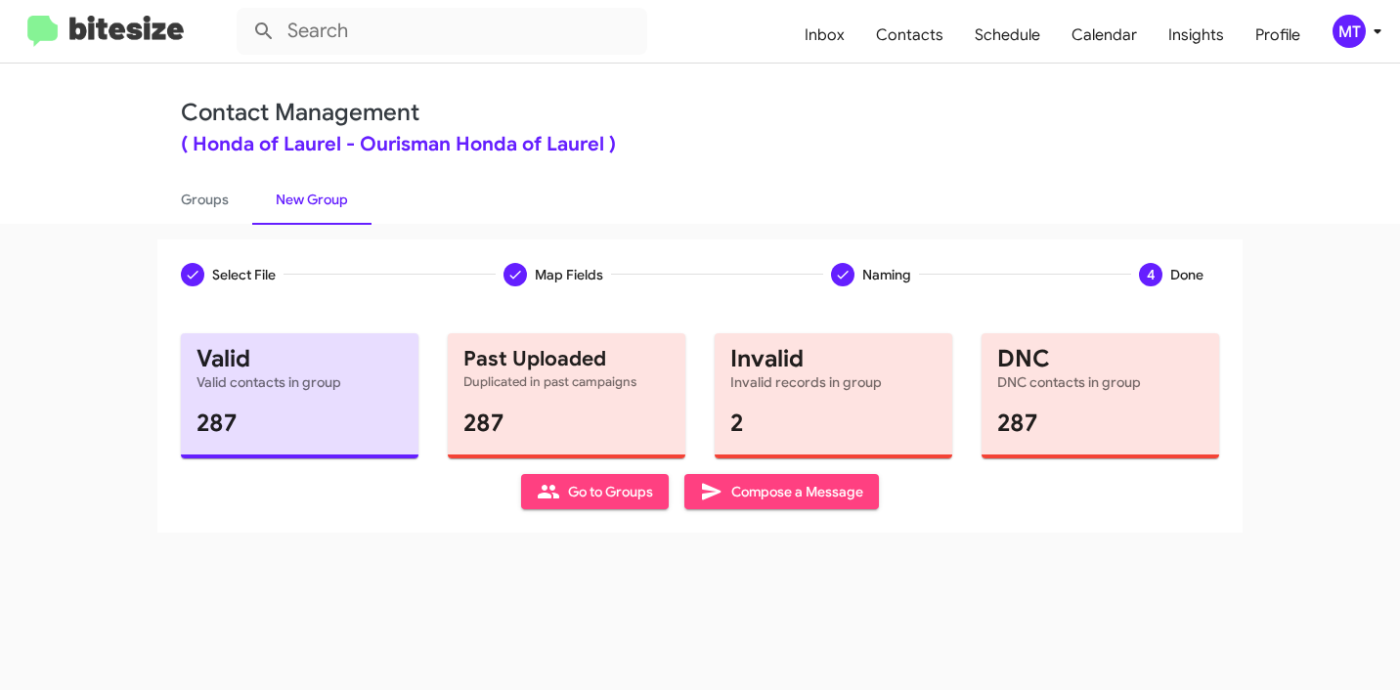
click at [309, 205] on link "New Group" at bounding box center [311, 199] width 119 height 51
click at [216, 203] on link "Groups" at bounding box center [204, 199] width 95 height 51
type input "in:groups"
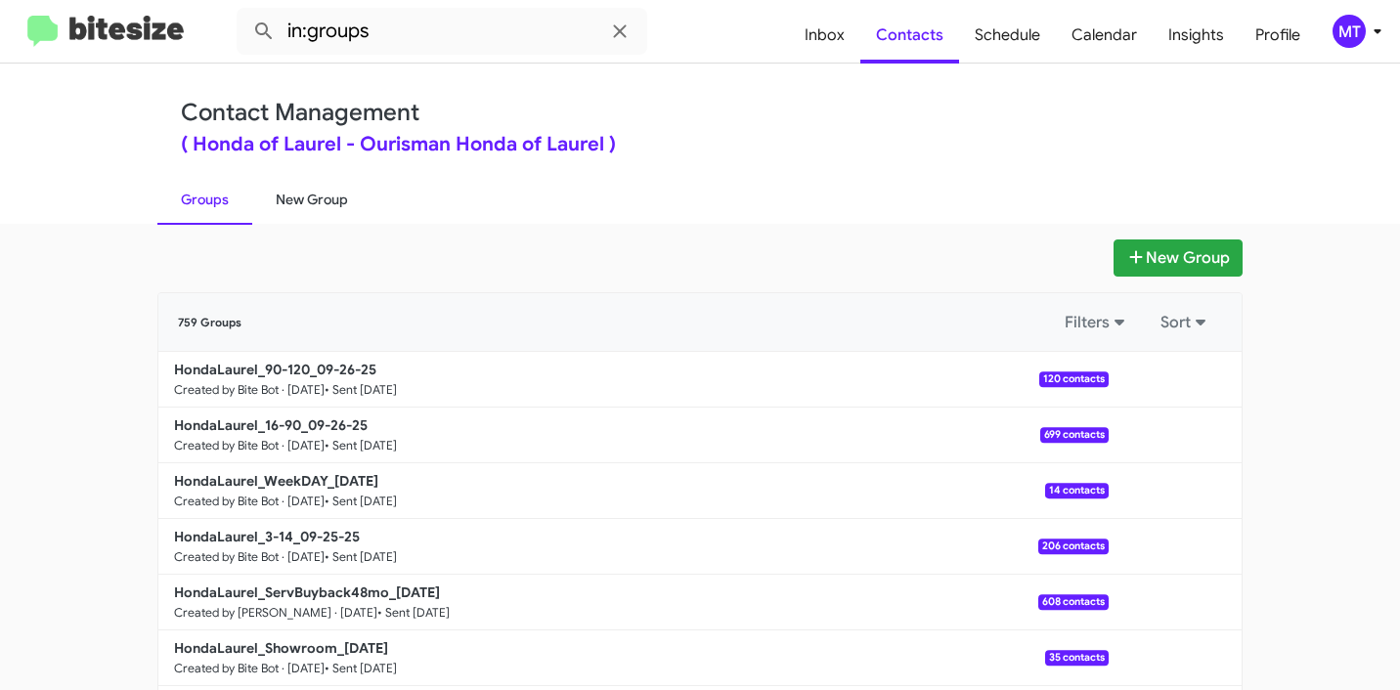
click at [294, 203] on link "New Group" at bounding box center [311, 199] width 119 height 51
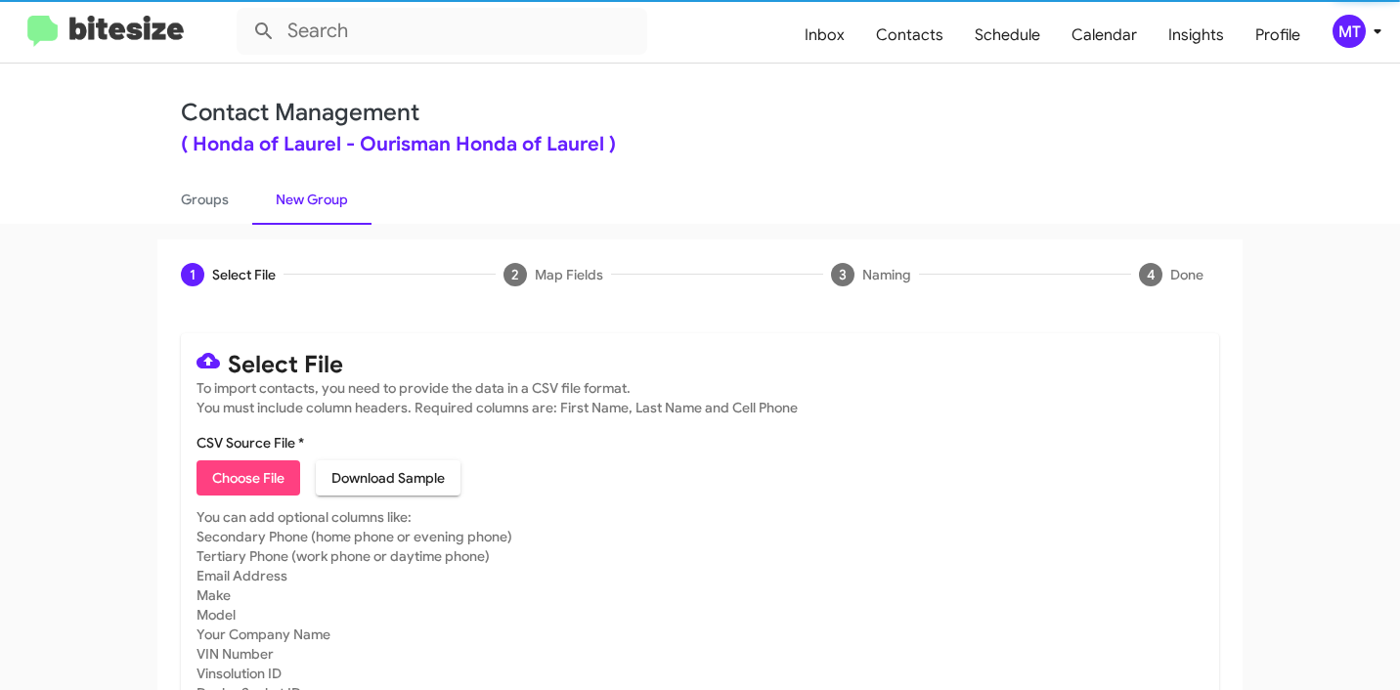
click at [246, 473] on span "Choose File" at bounding box center [248, 477] width 72 height 35
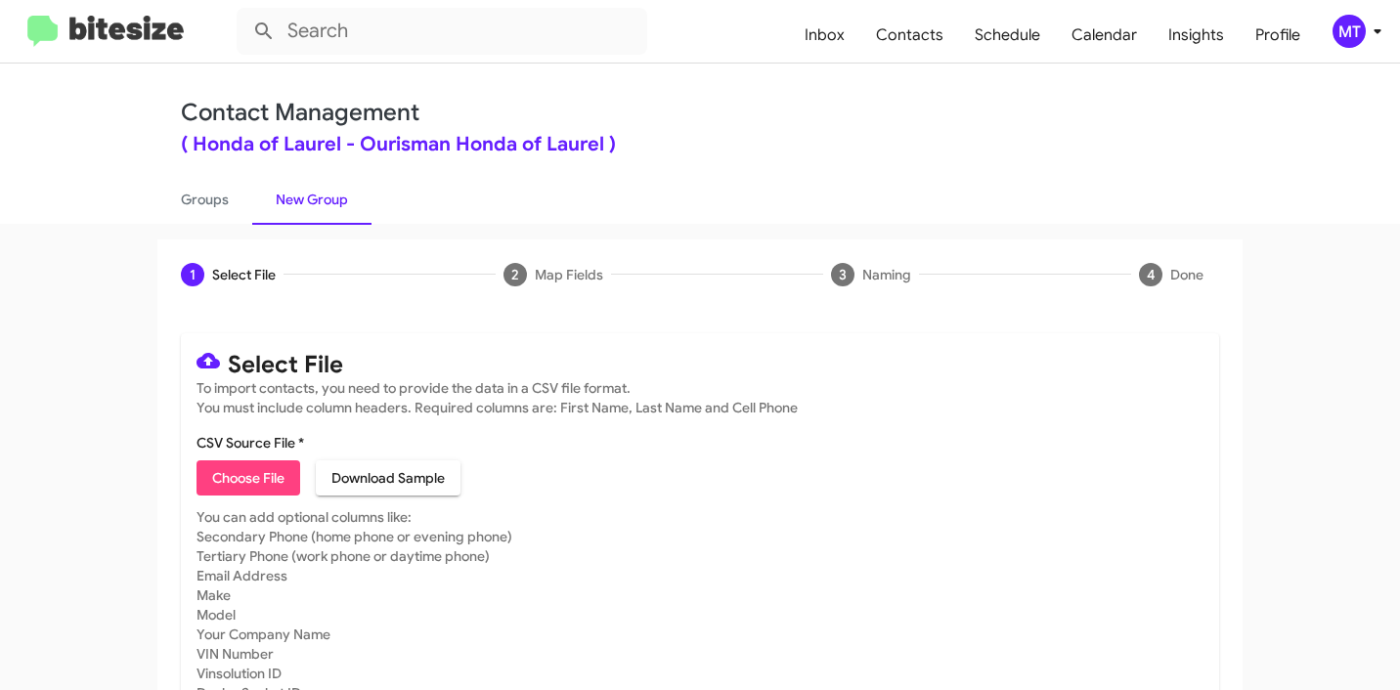
type input "Delivered"
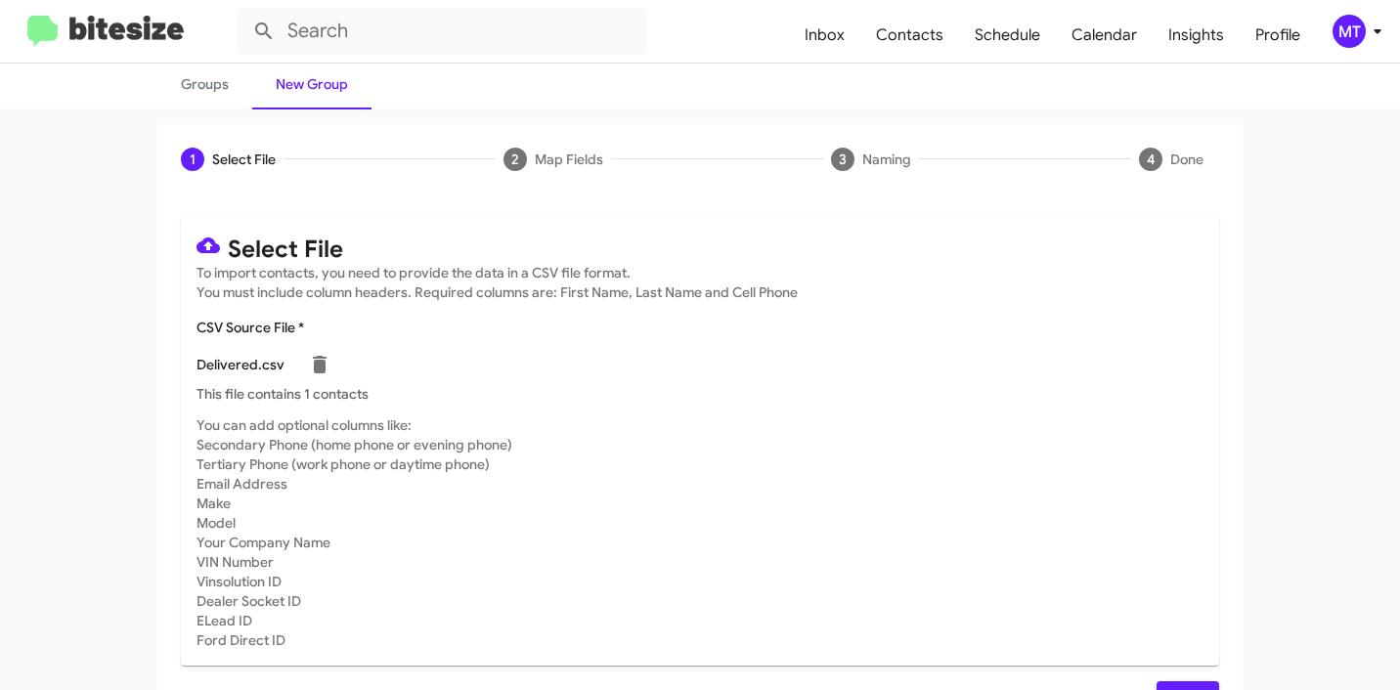
scroll to position [165, 0]
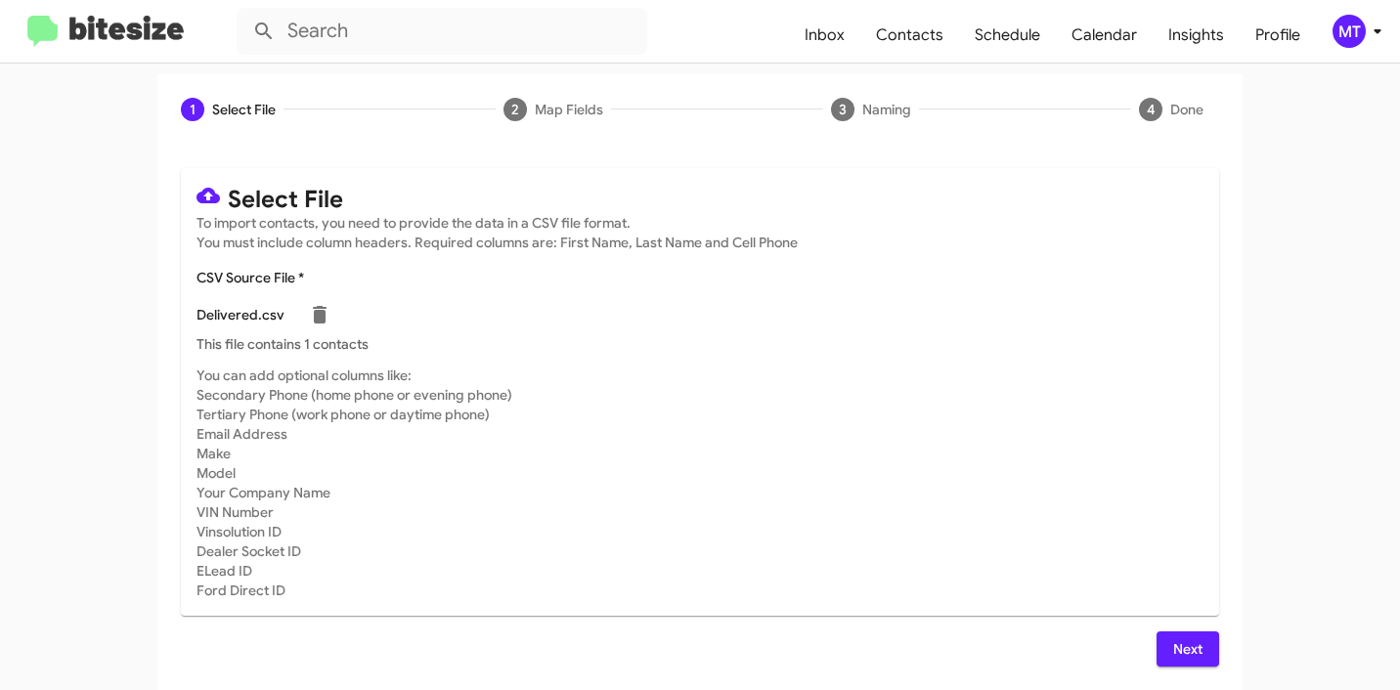
click at [1199, 649] on button "Next" at bounding box center [1187, 648] width 63 height 35
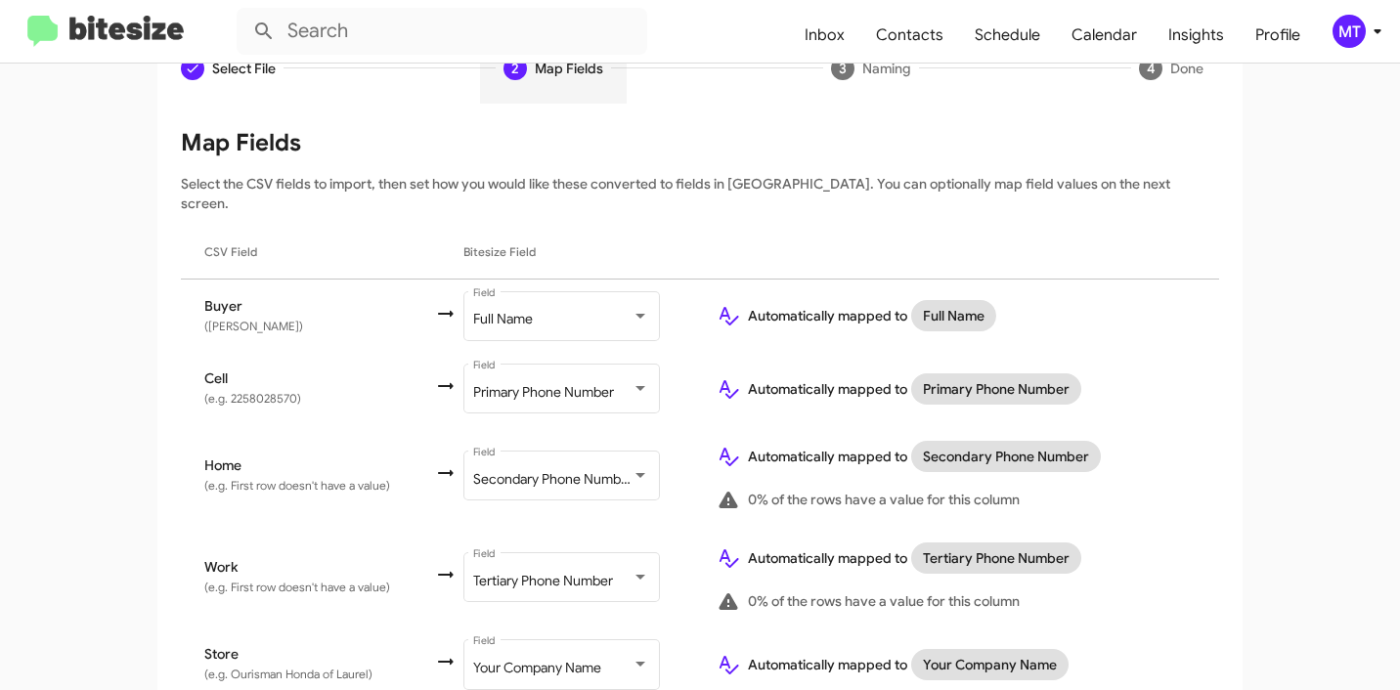
scroll to position [273, 0]
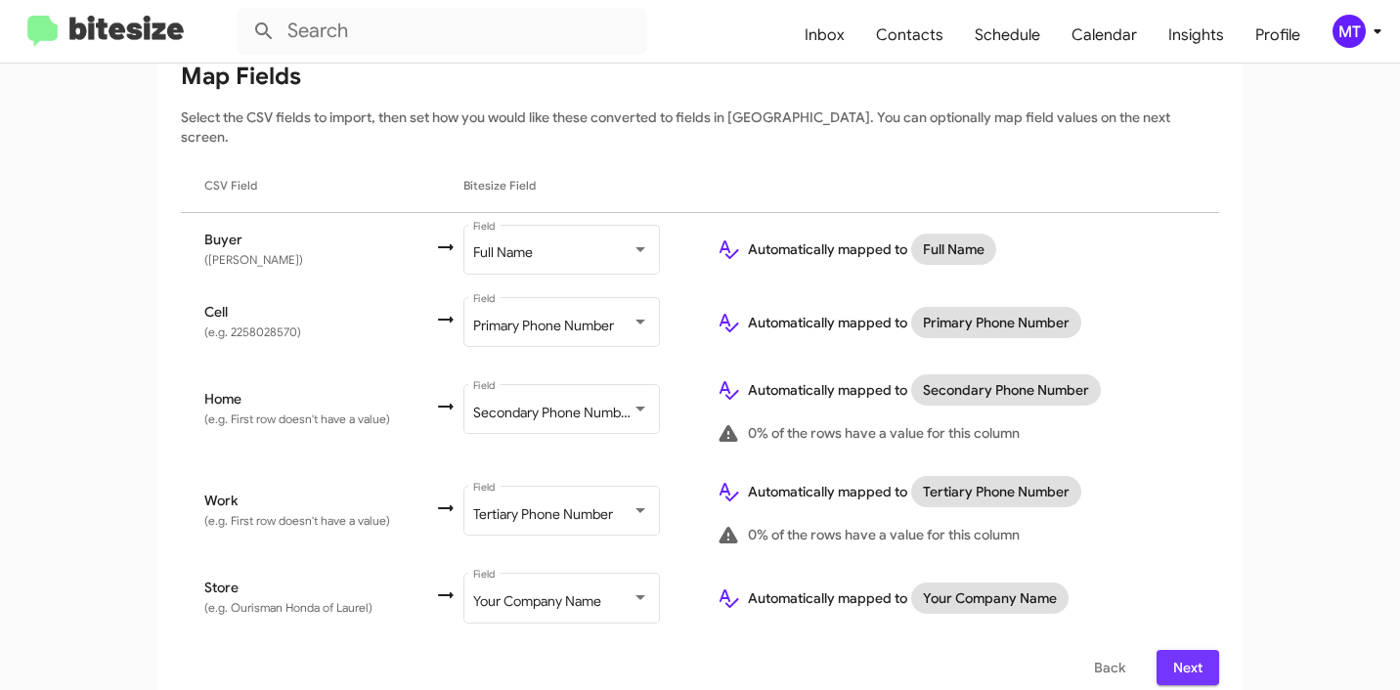
click at [1172, 652] on span "Next" at bounding box center [1187, 667] width 31 height 35
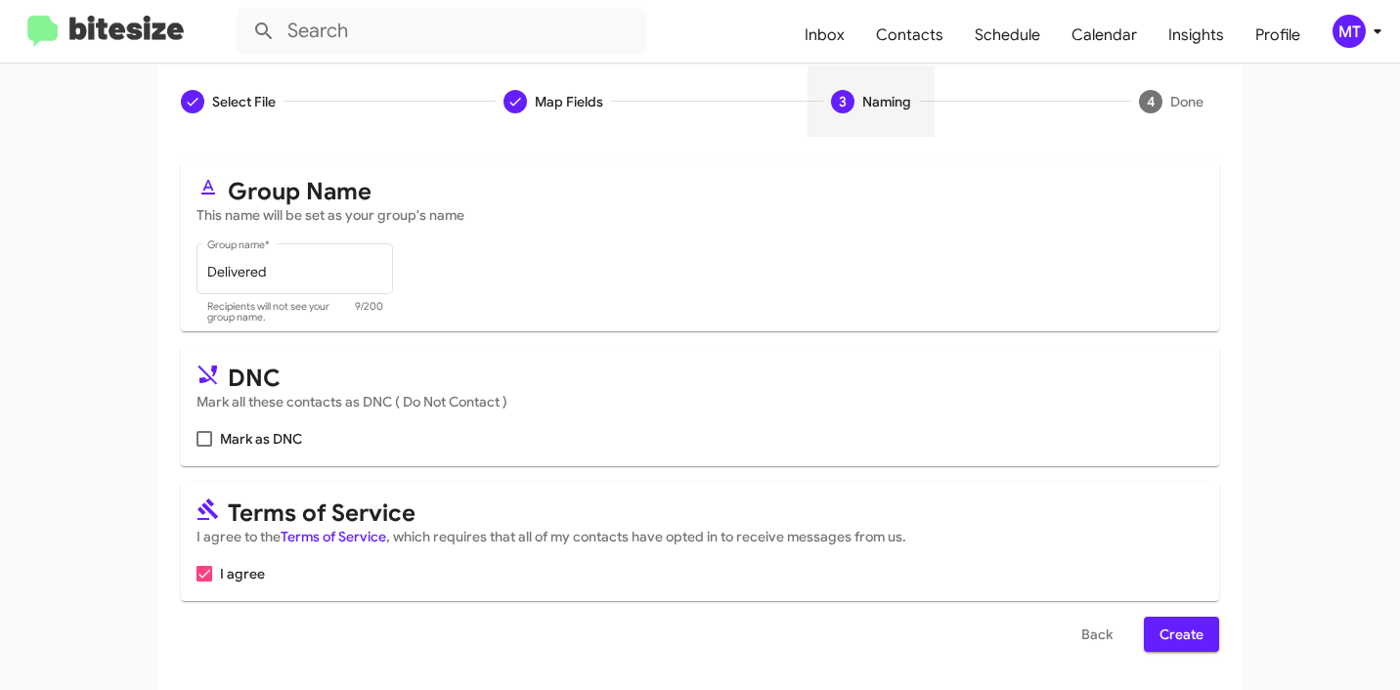
scroll to position [174, 0]
click at [204, 437] on span at bounding box center [204, 438] width 16 height 16
click at [204, 446] on input "Mark as DNC" at bounding box center [203, 446] width 1 height 1
checkbox input "true"
click at [1186, 626] on span "Create" at bounding box center [1181, 633] width 44 height 35
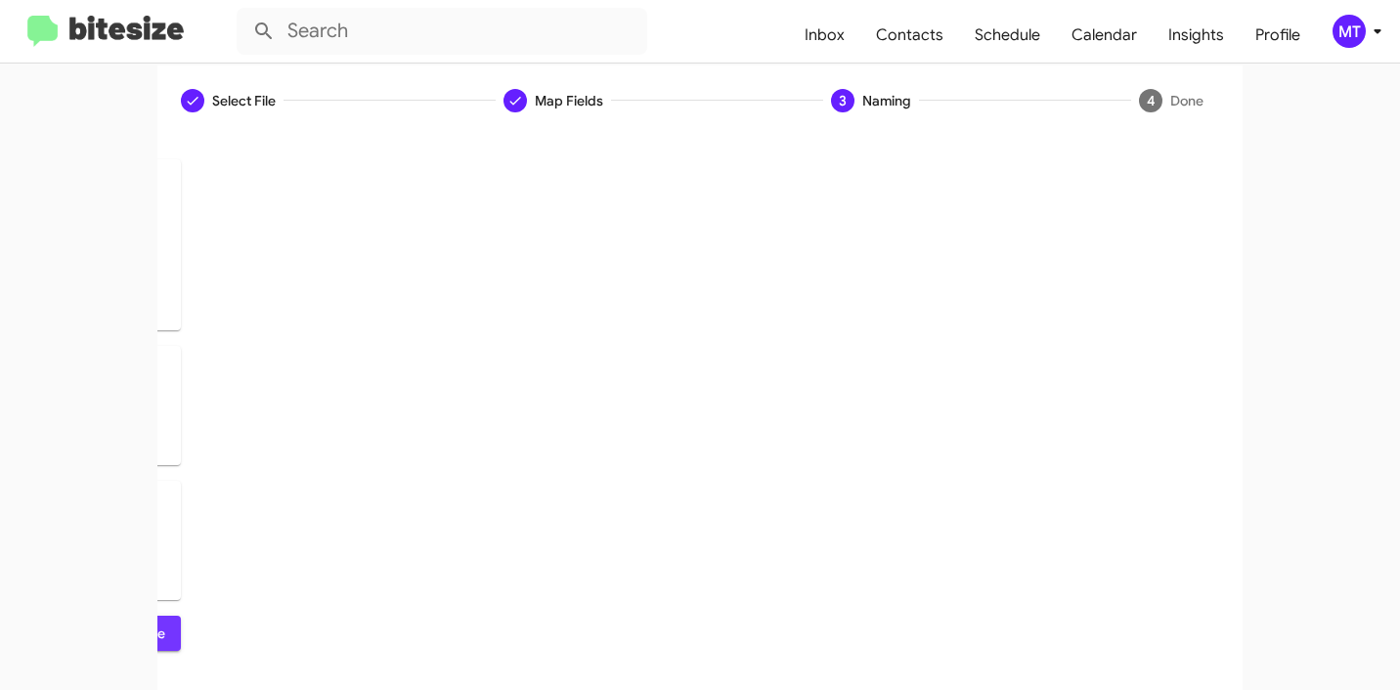
scroll to position [0, 0]
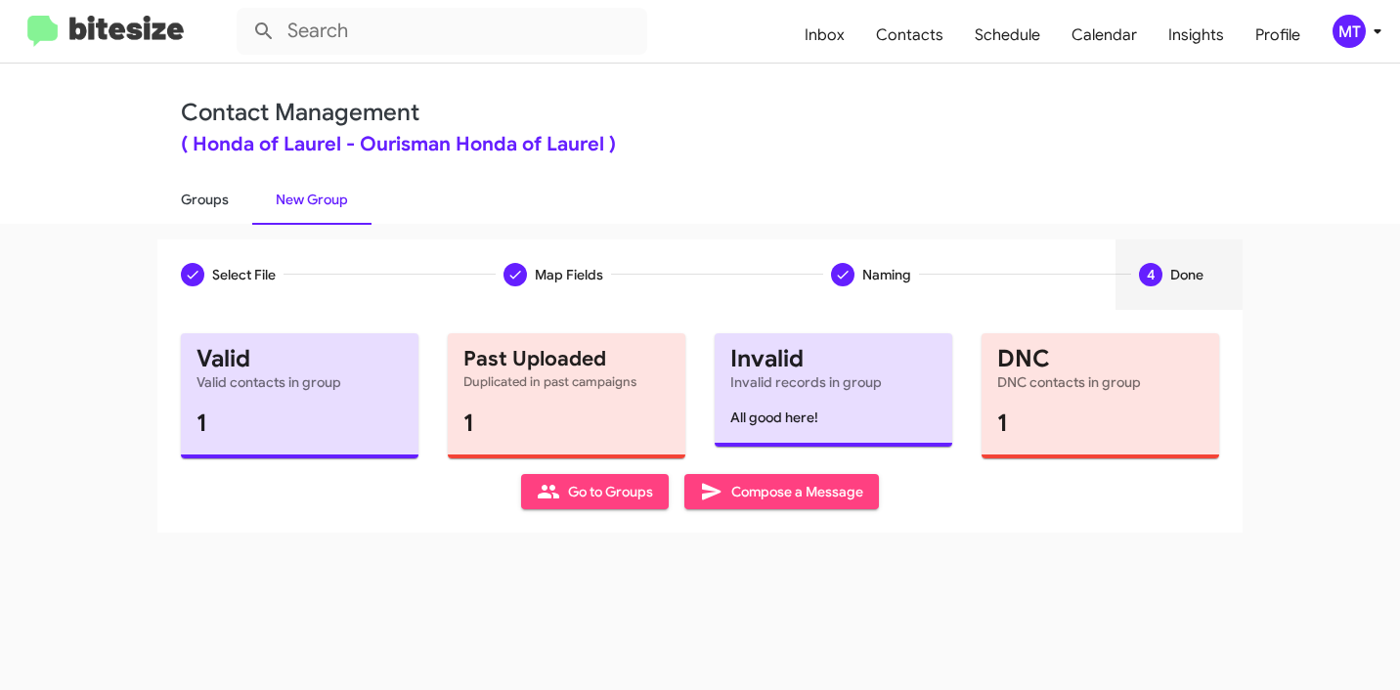
click at [221, 213] on link "Groups" at bounding box center [204, 199] width 95 height 51
type input "in:groups"
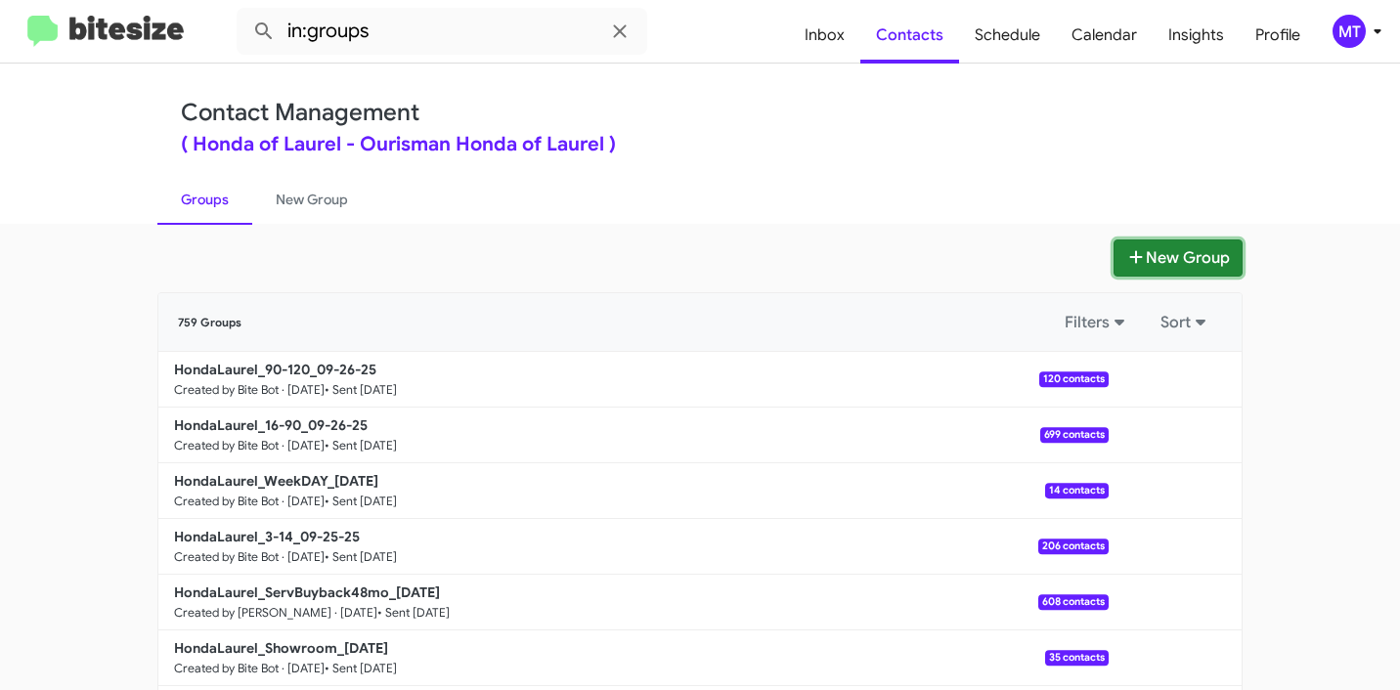
click at [1193, 259] on button "New Group" at bounding box center [1177, 257] width 129 height 37
click at [419, 49] on input "in:groups" at bounding box center [442, 31] width 410 height 47
paste input "HondaLaurel_Weekend"
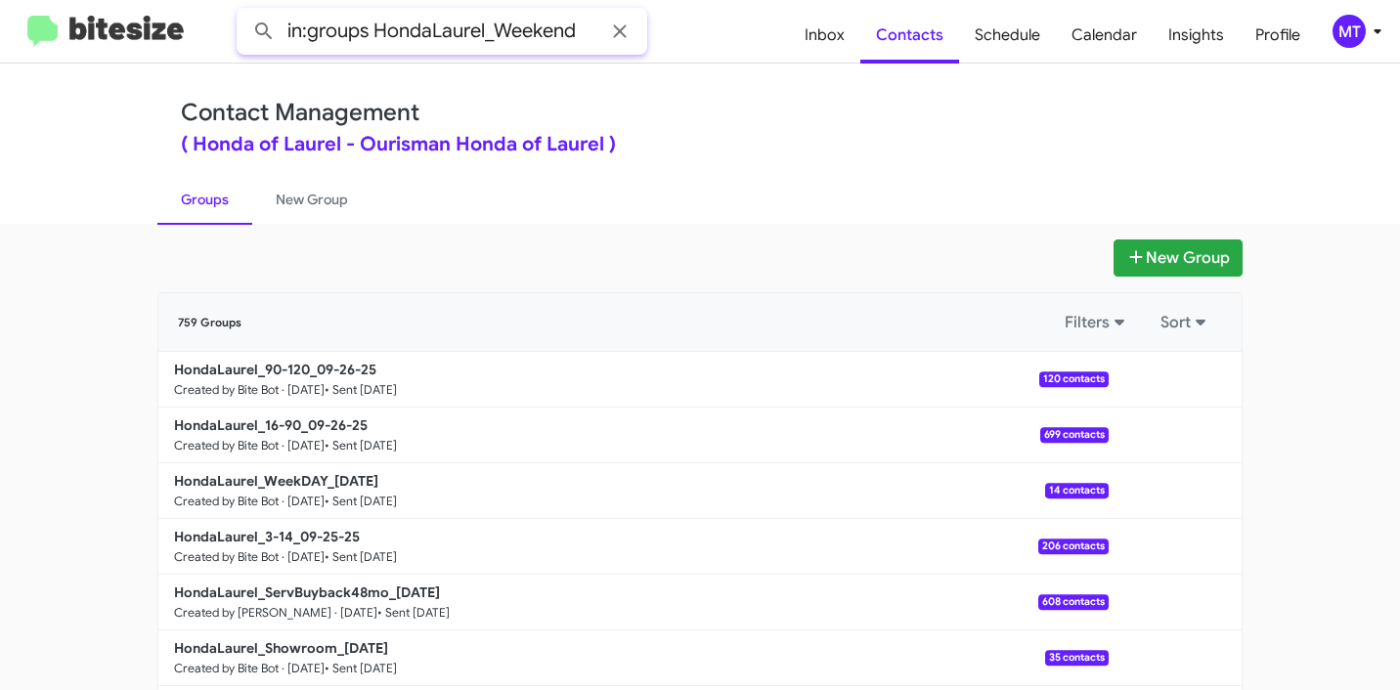
type input "in:groups HondaLaurel_Weekend"
click at [244, 12] on button at bounding box center [263, 31] width 39 height 39
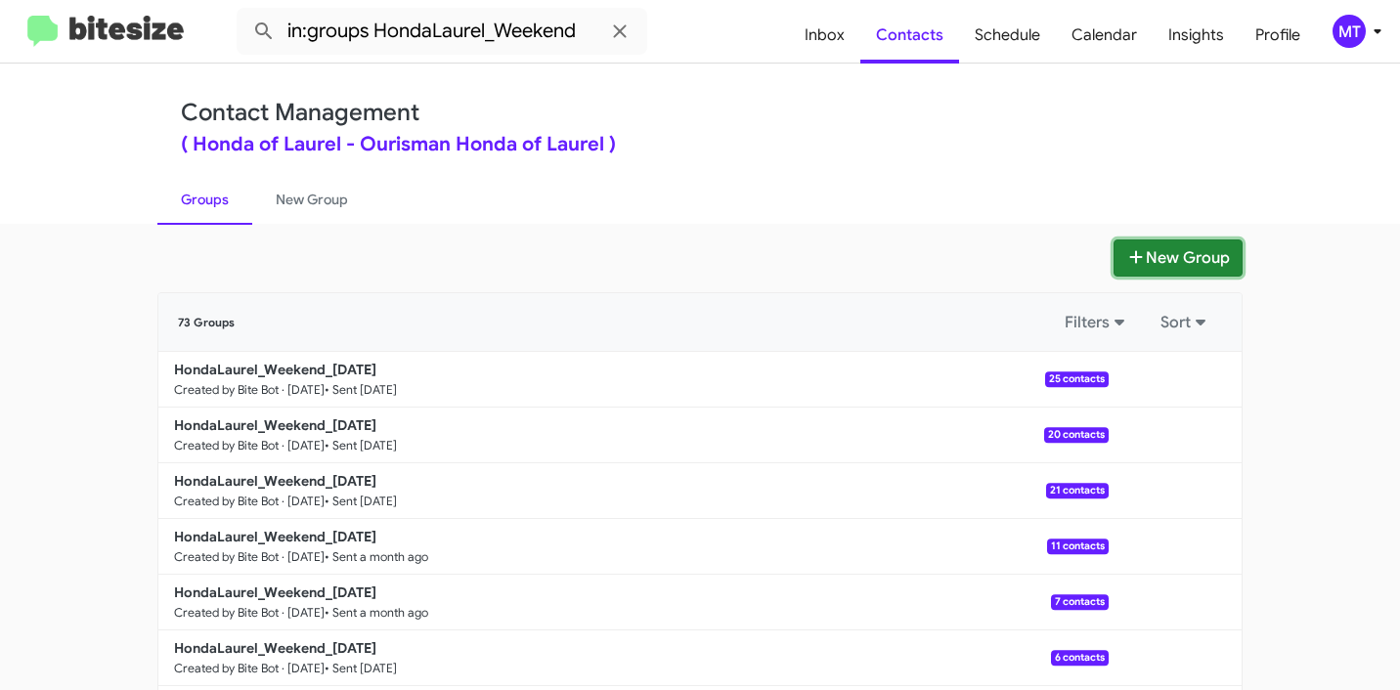
click at [1194, 262] on button "New Group" at bounding box center [1177, 257] width 129 height 37
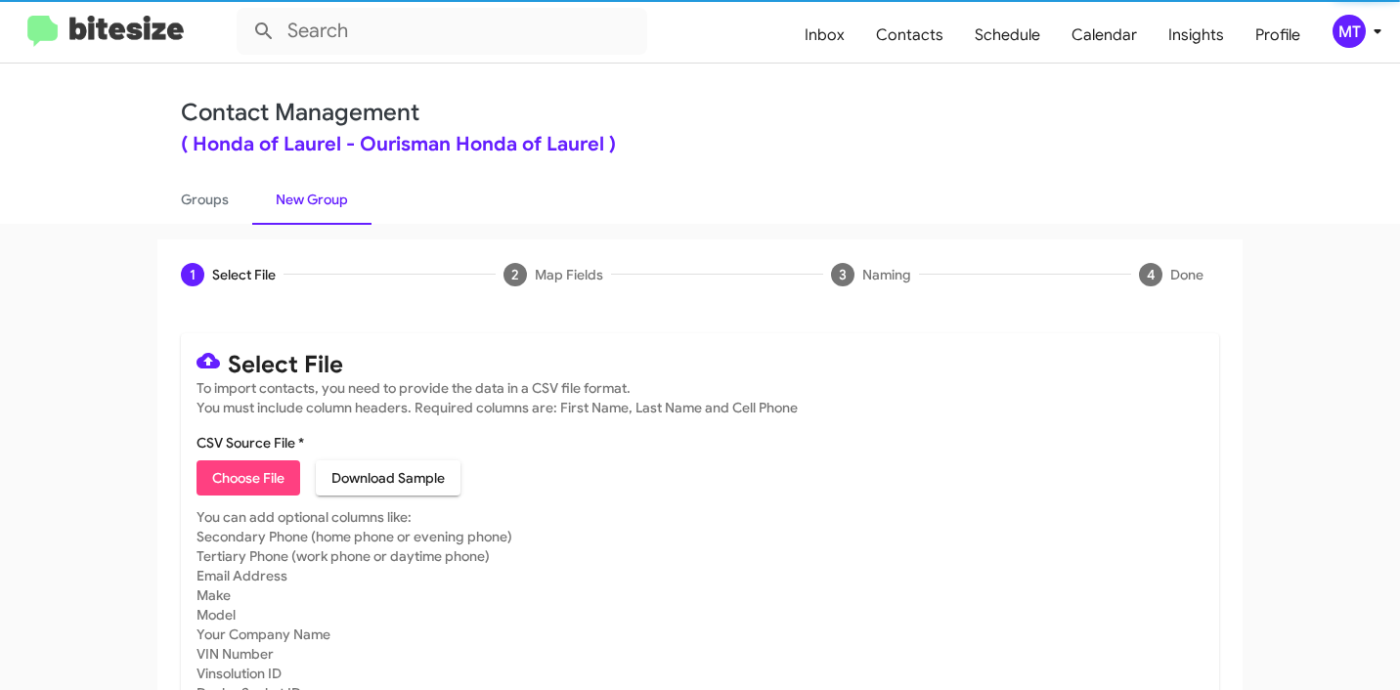
click at [258, 481] on span "Choose File" at bounding box center [248, 477] width 72 height 35
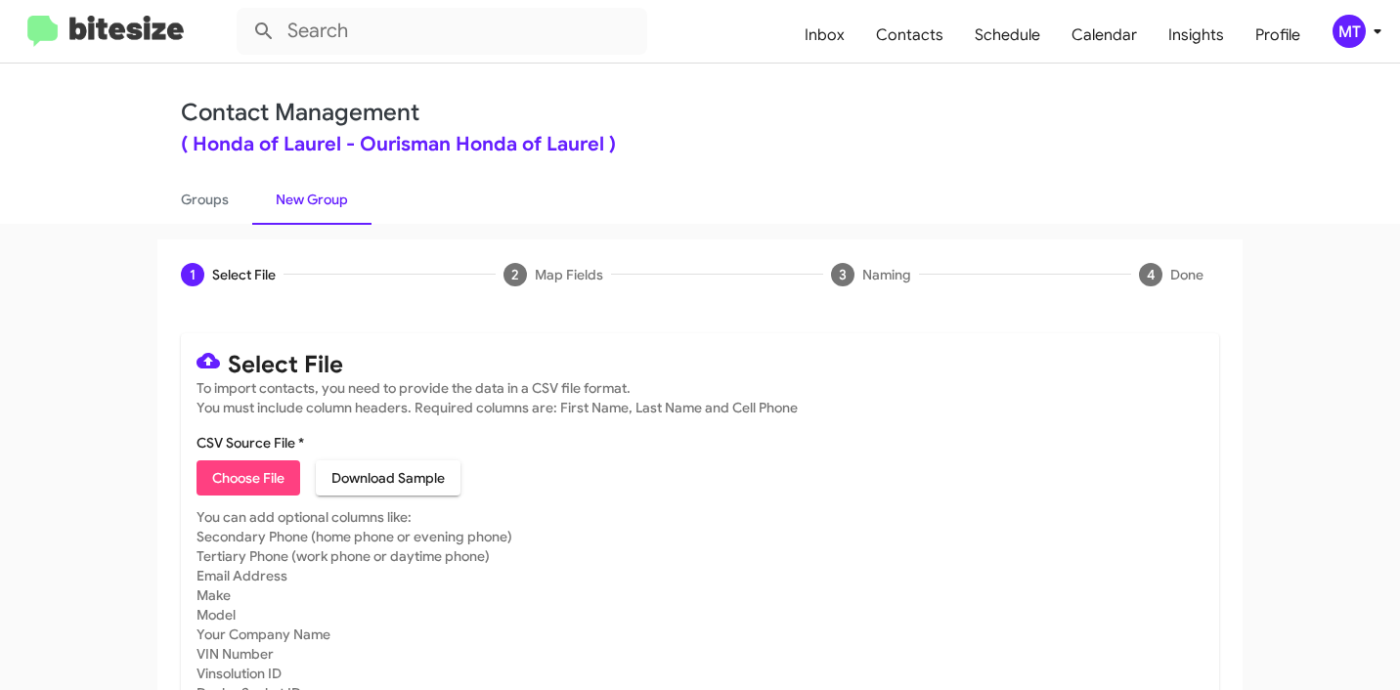
type input "HondaLaurel_Weekend_[DATE] - mining"
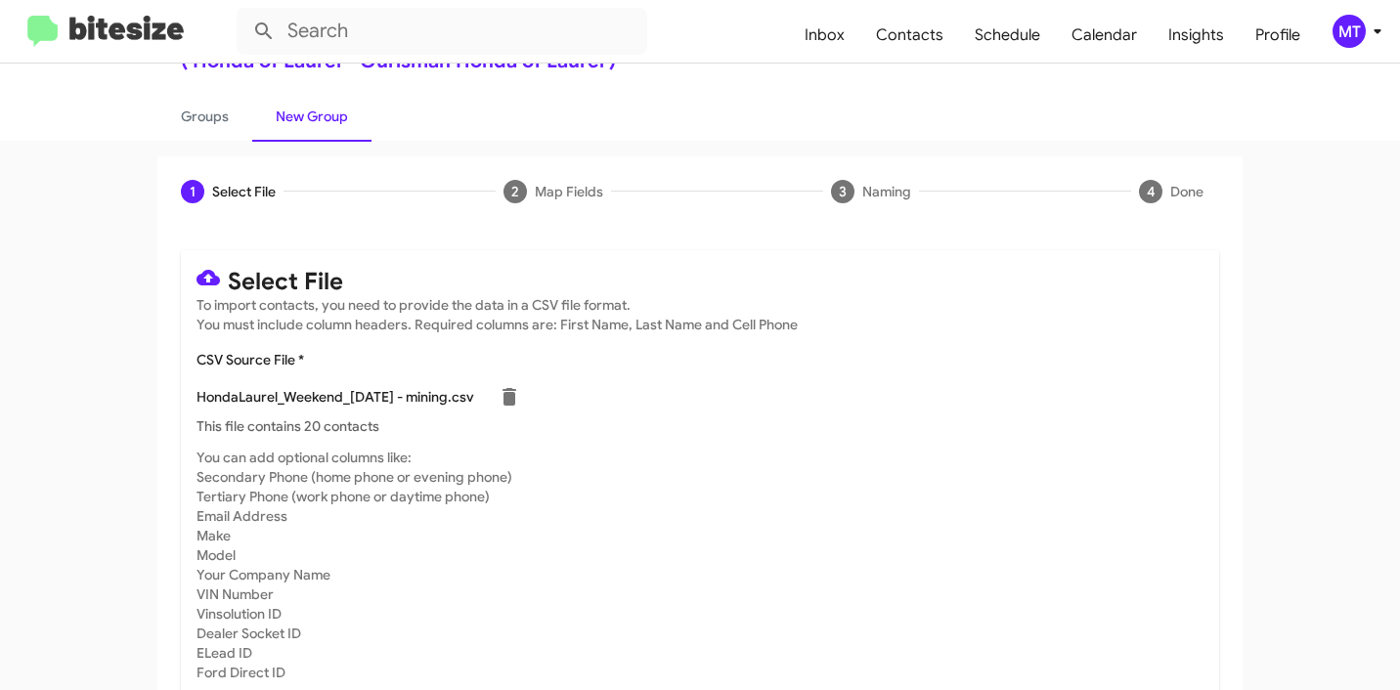
scroll to position [165, 0]
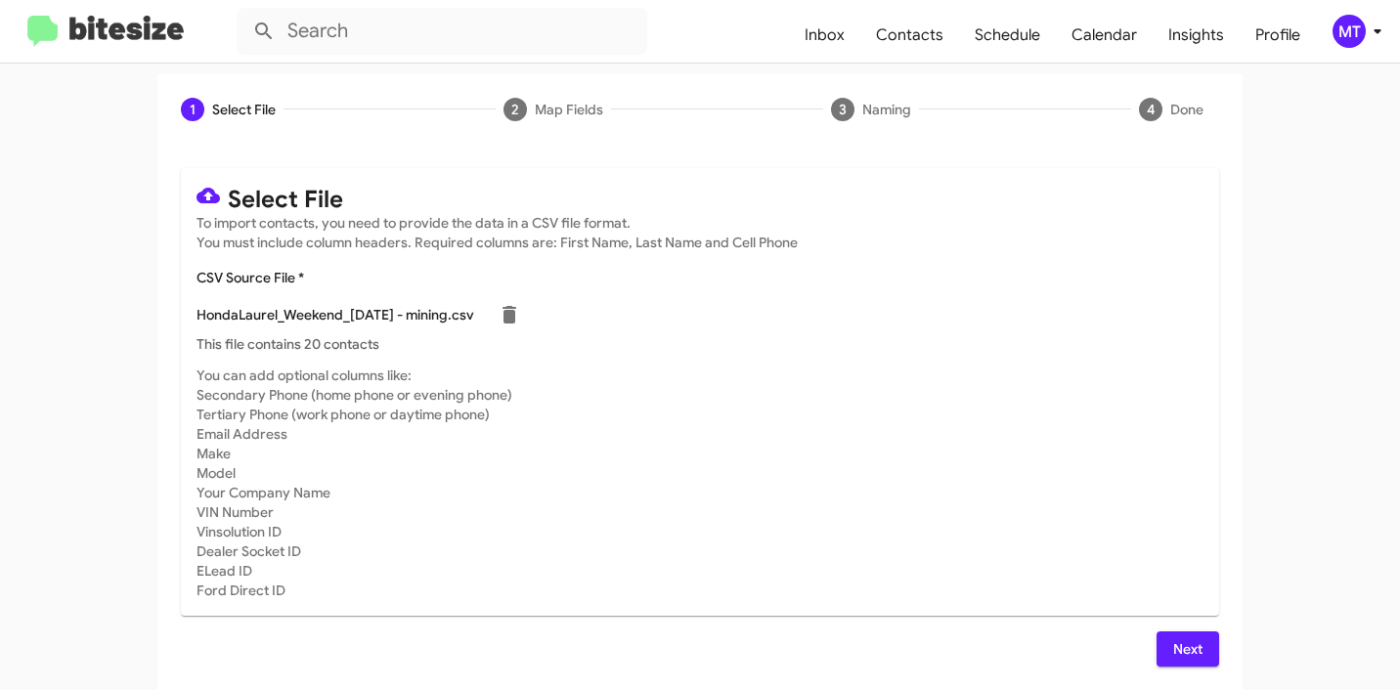
click at [1184, 652] on span "Next" at bounding box center [1187, 648] width 31 height 35
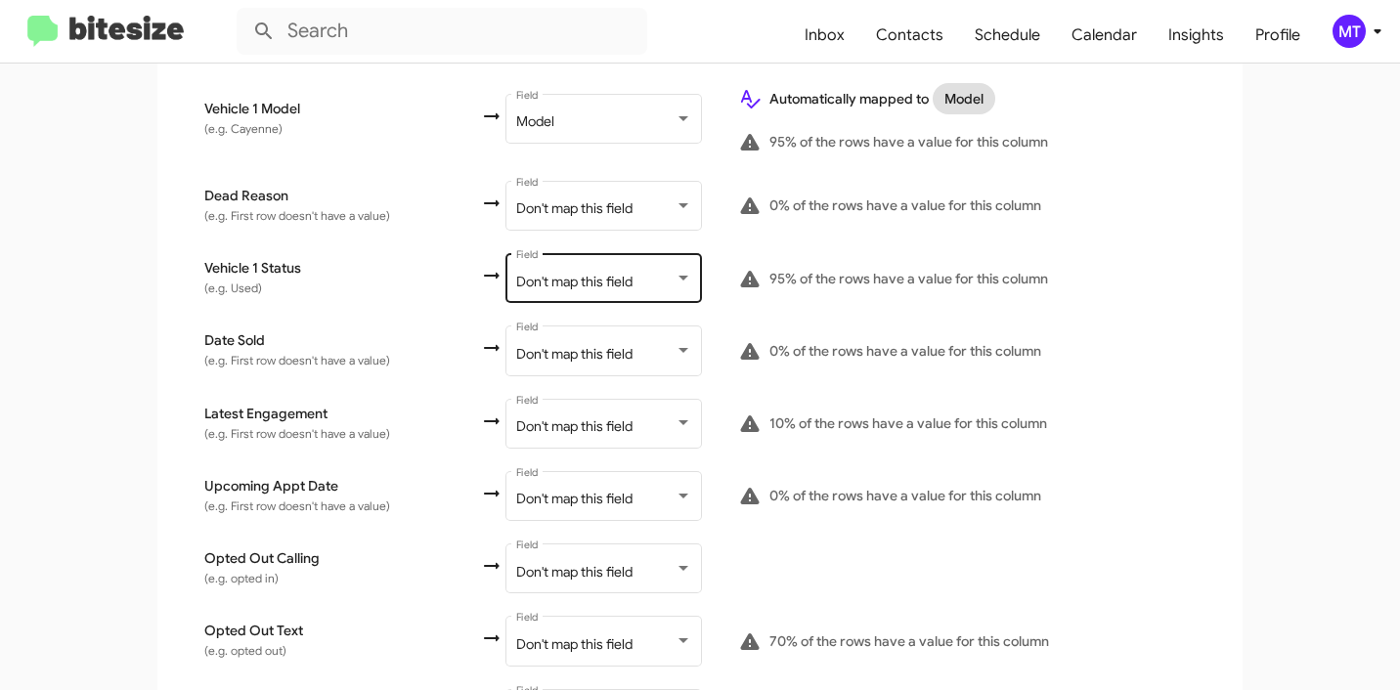
scroll to position [1434, 0]
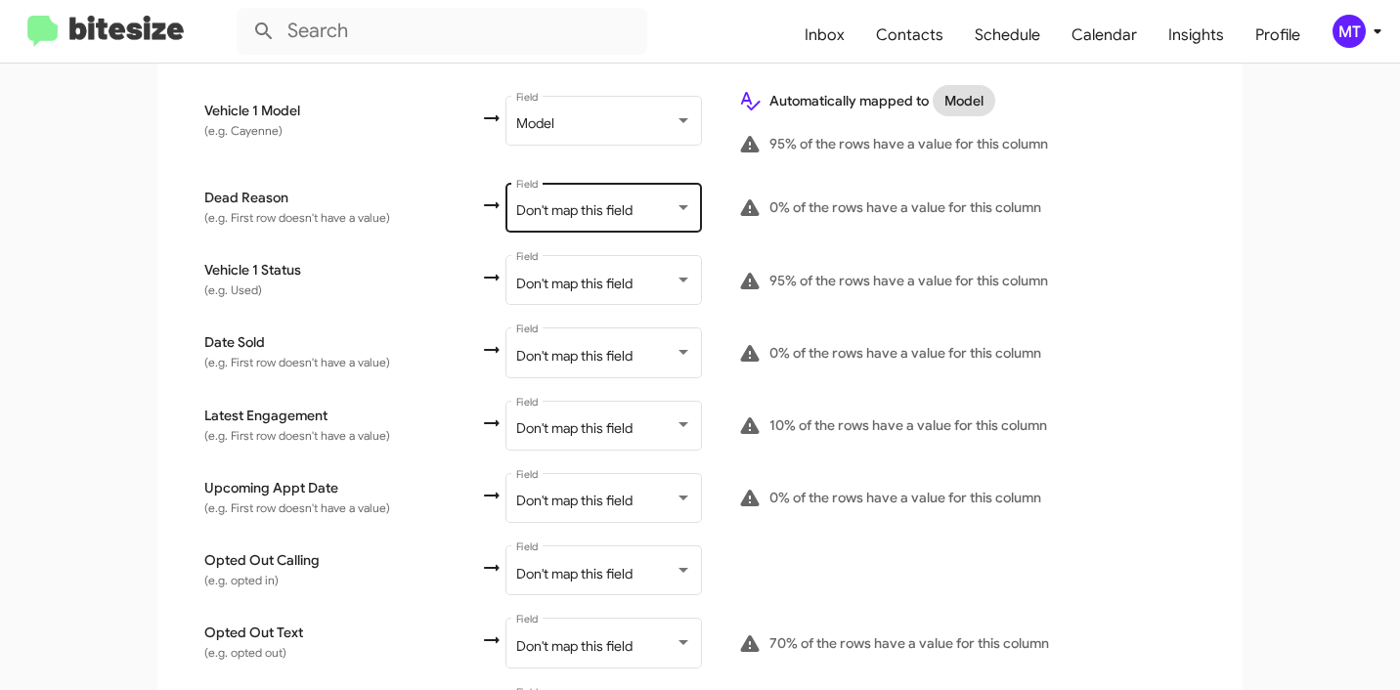
click at [554, 206] on div "Don't map this field Field" at bounding box center [604, 206] width 176 height 54
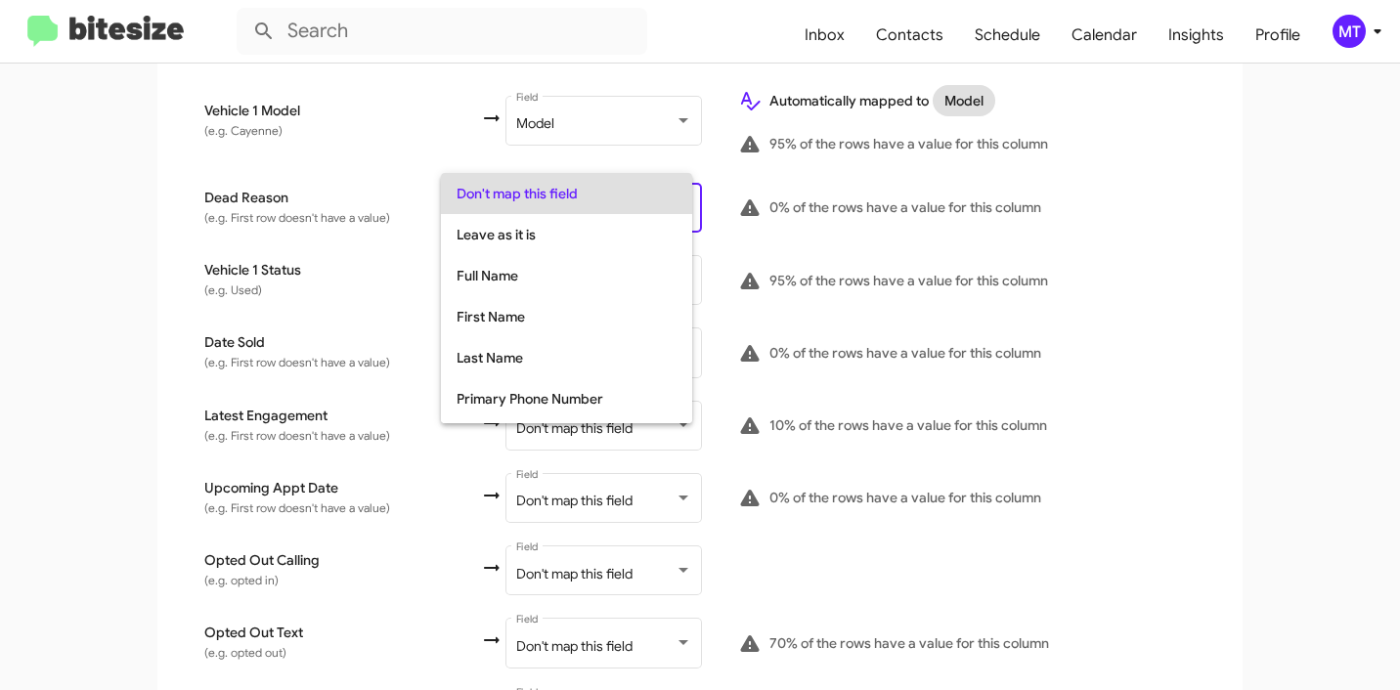
click at [1204, 299] on div at bounding box center [700, 345] width 1400 height 690
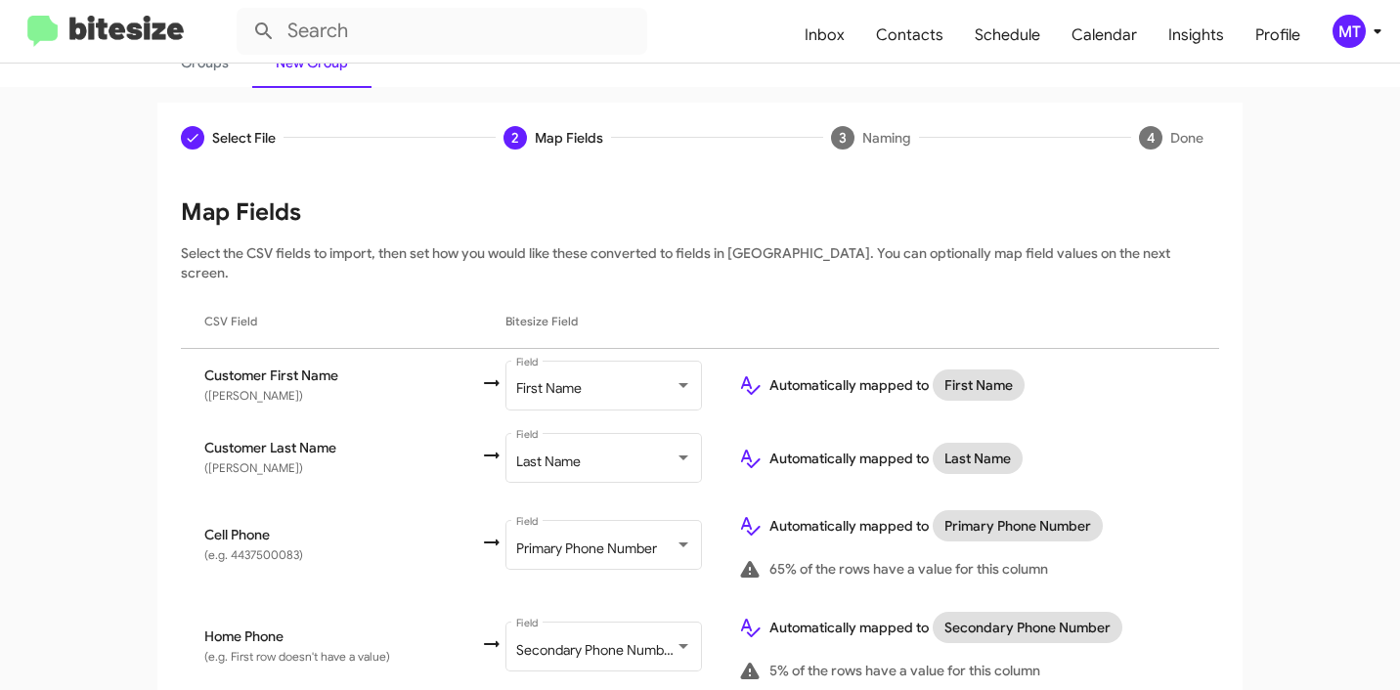
scroll to position [0, 0]
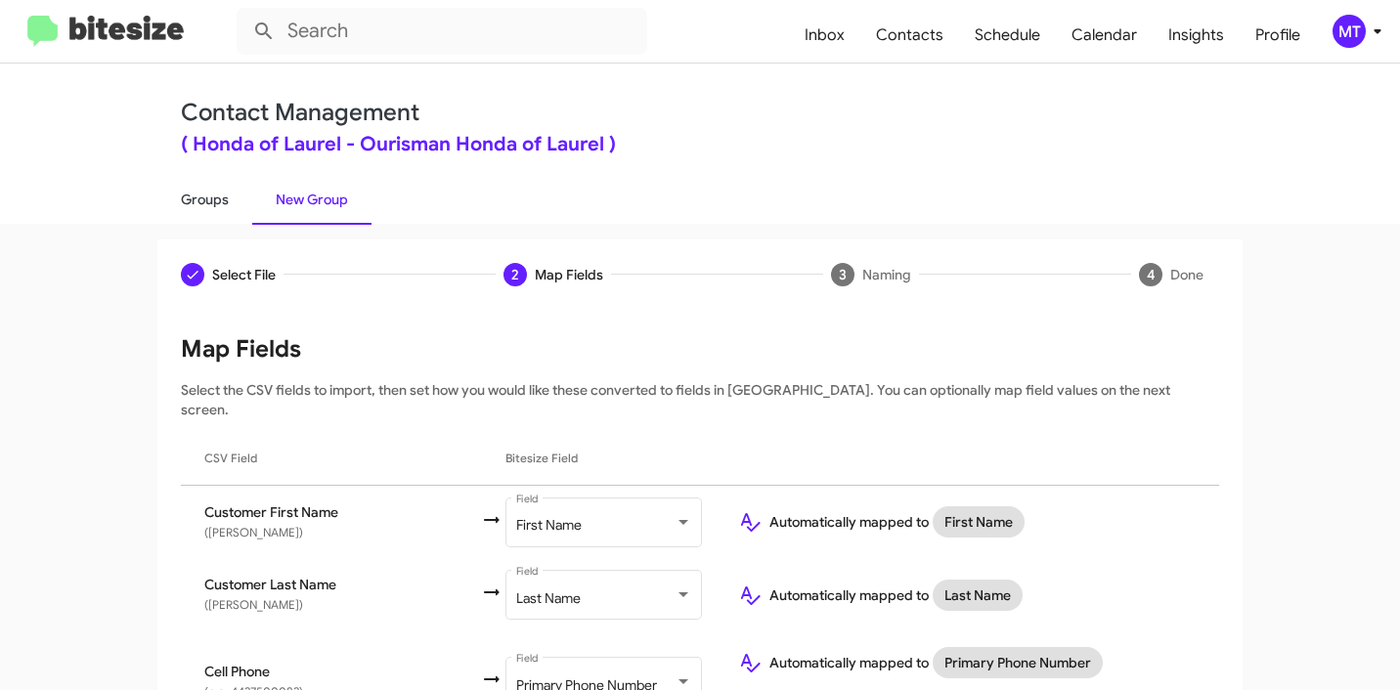
click at [192, 200] on link "Groups" at bounding box center [204, 199] width 95 height 51
type input "in:groups"
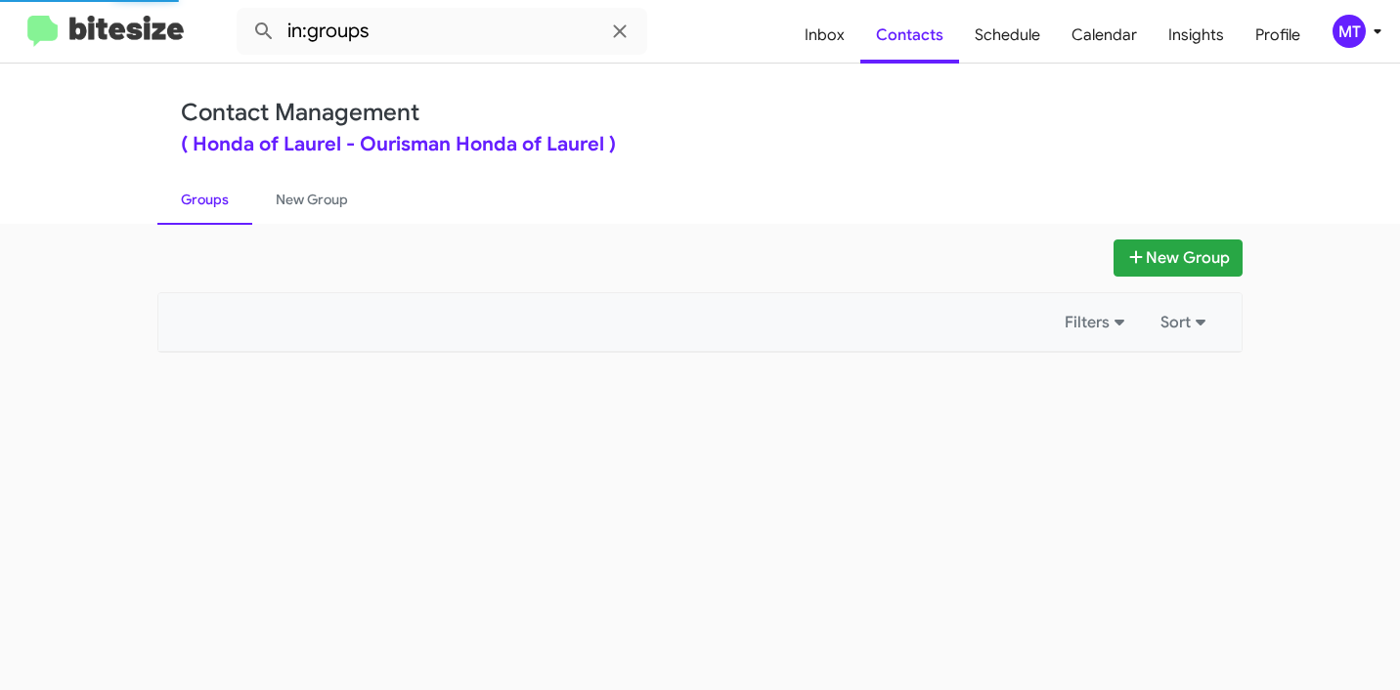
click at [1377, 35] on icon at bounding box center [1376, 31] width 23 height 23
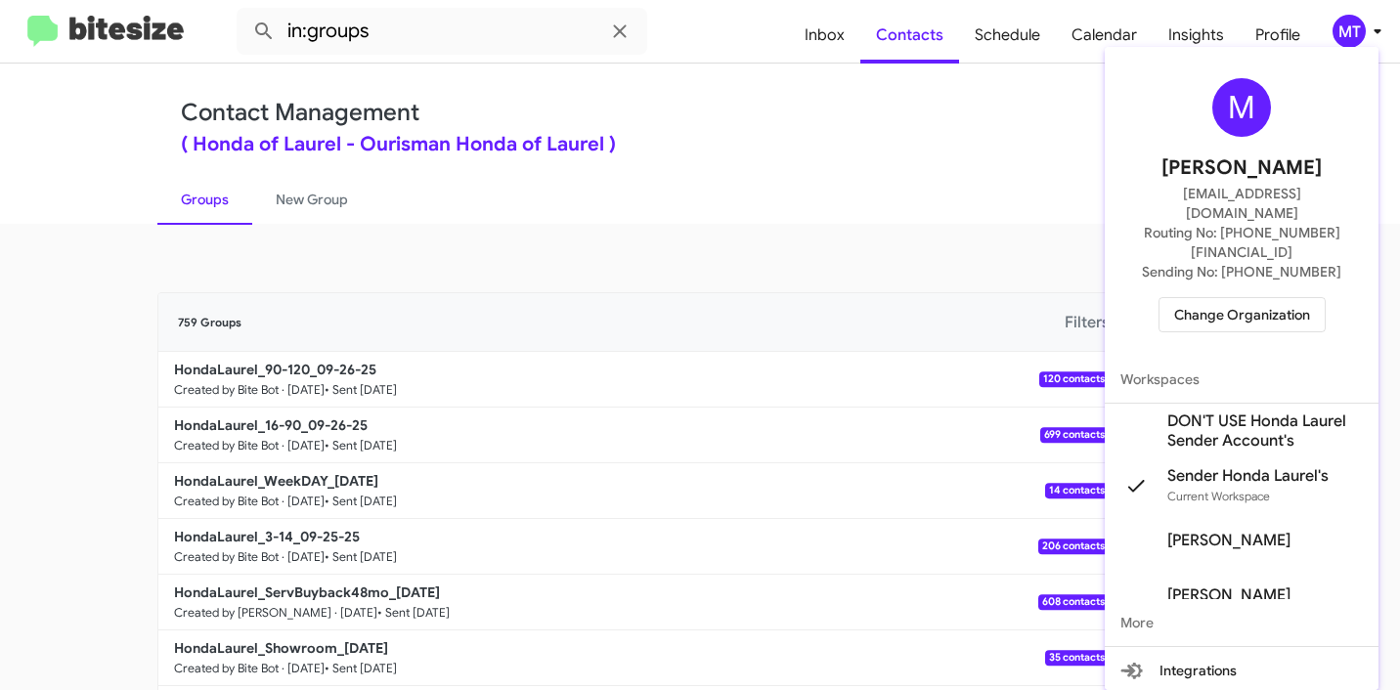
click at [1377, 35] on div at bounding box center [700, 345] width 1400 height 690
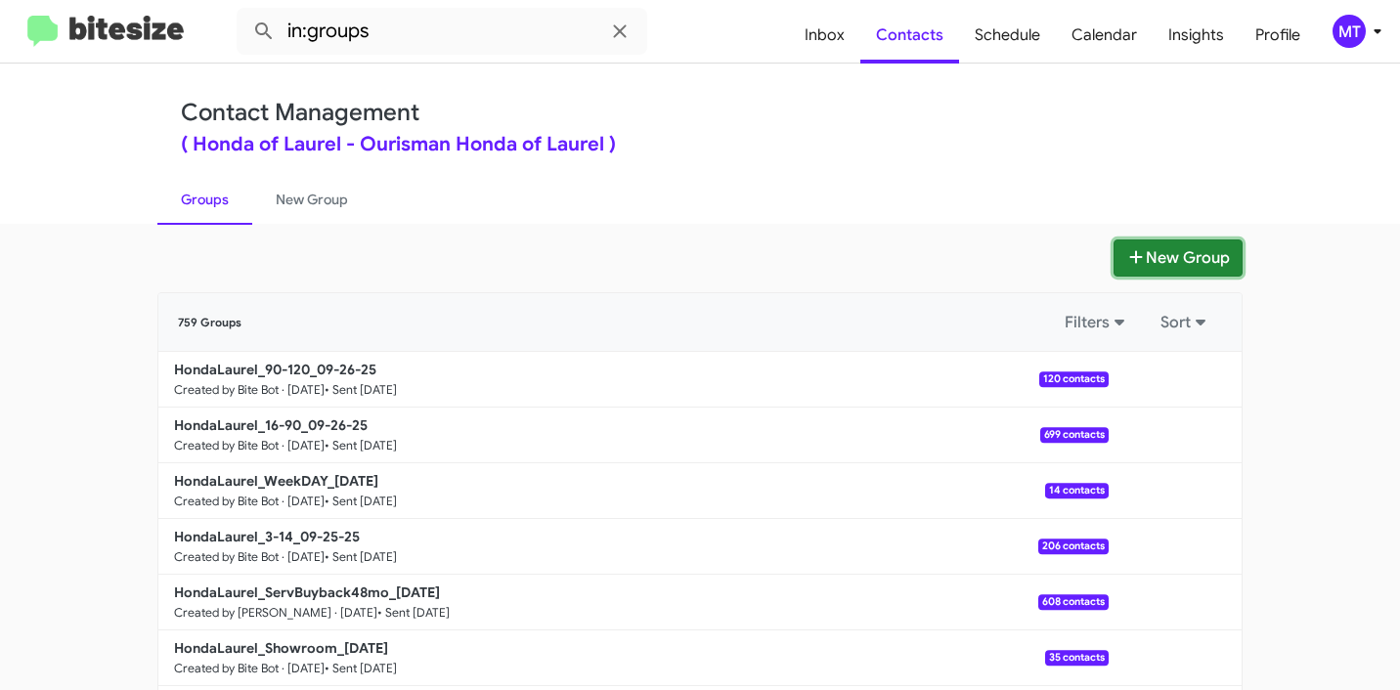
click at [1150, 265] on button "New Group" at bounding box center [1177, 257] width 129 height 37
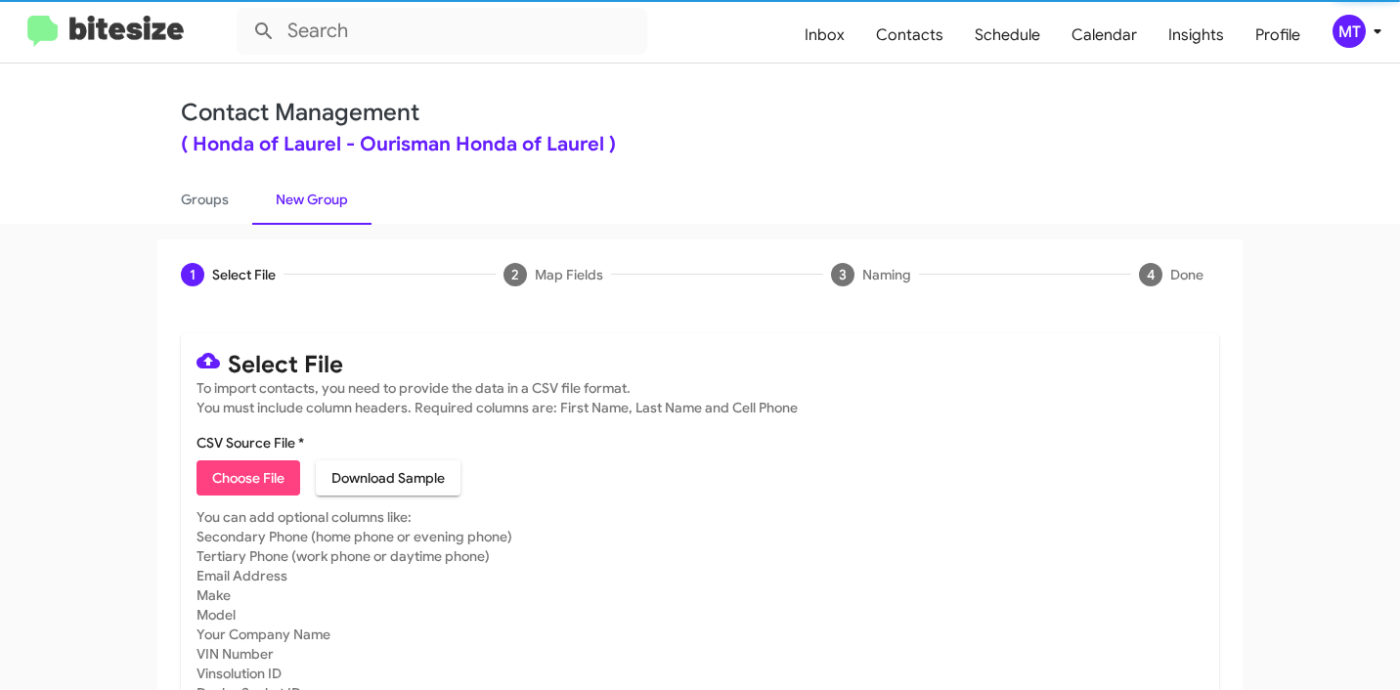
click at [240, 481] on span "Choose File" at bounding box center [248, 477] width 72 height 35
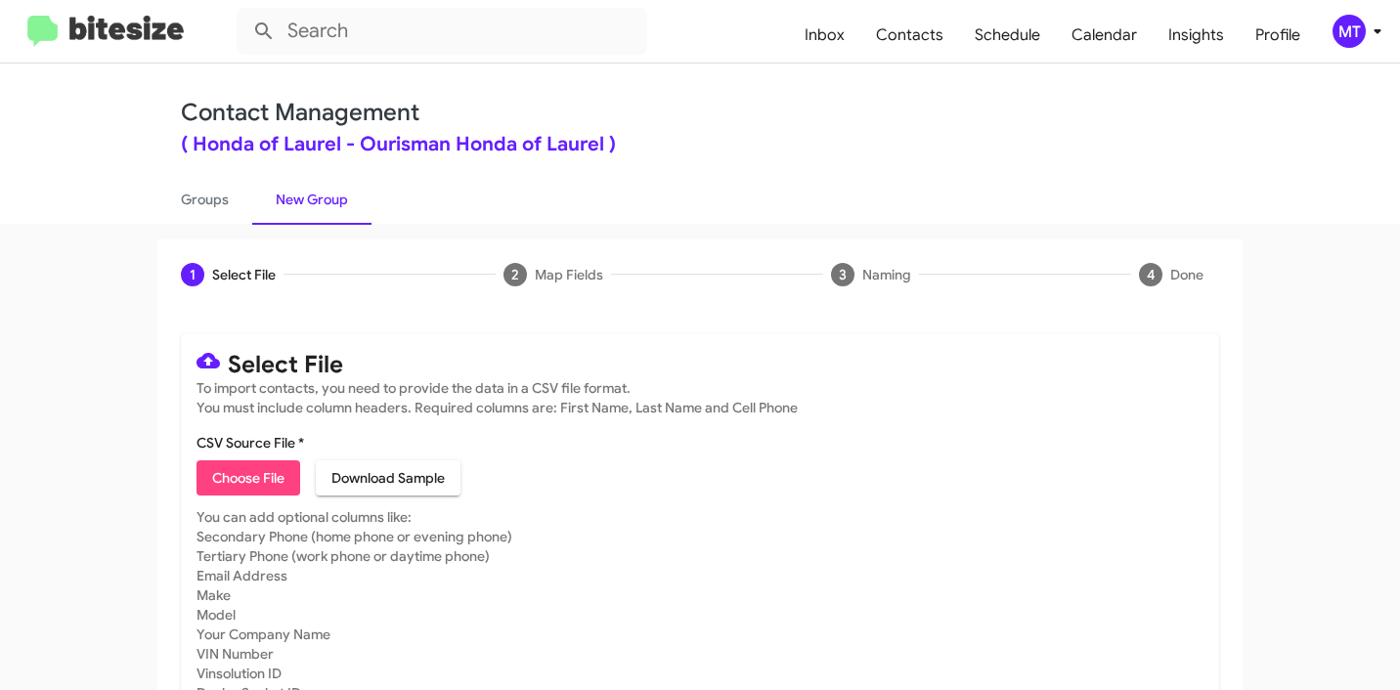
type input "HondaLaurel_Weekend_09-29-25"
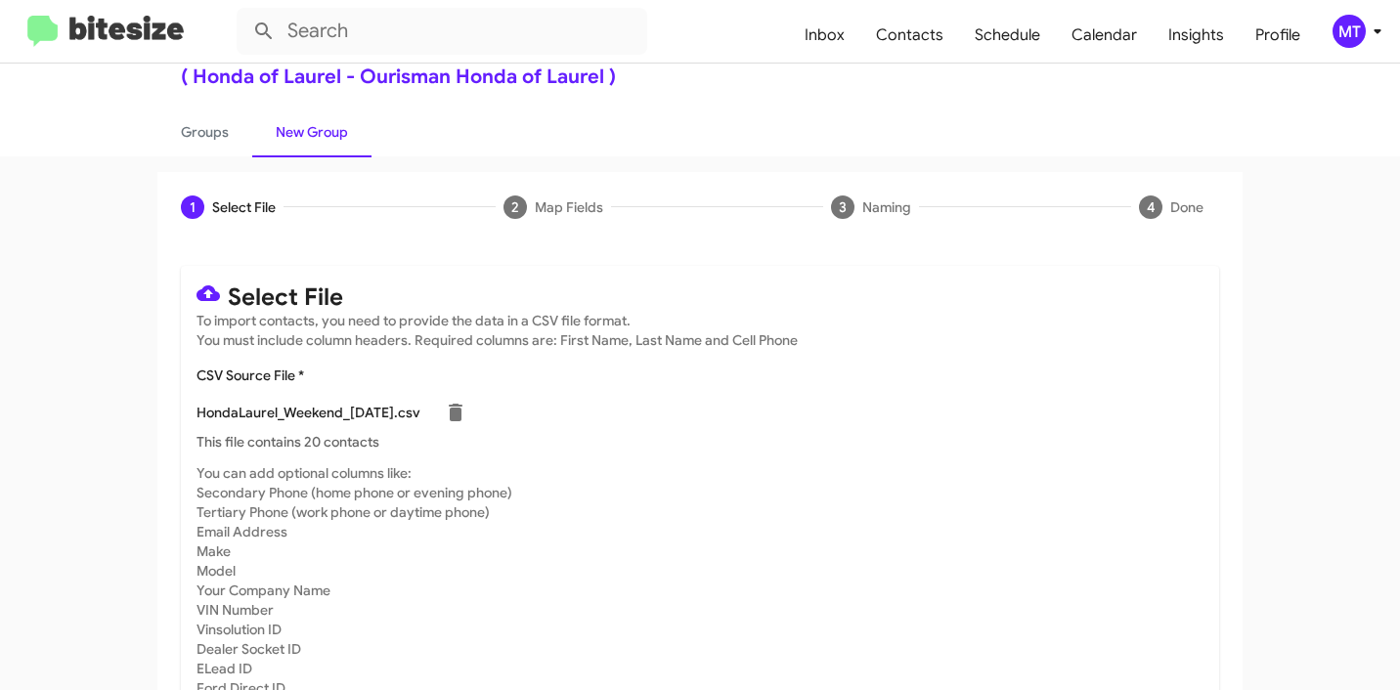
scroll to position [165, 0]
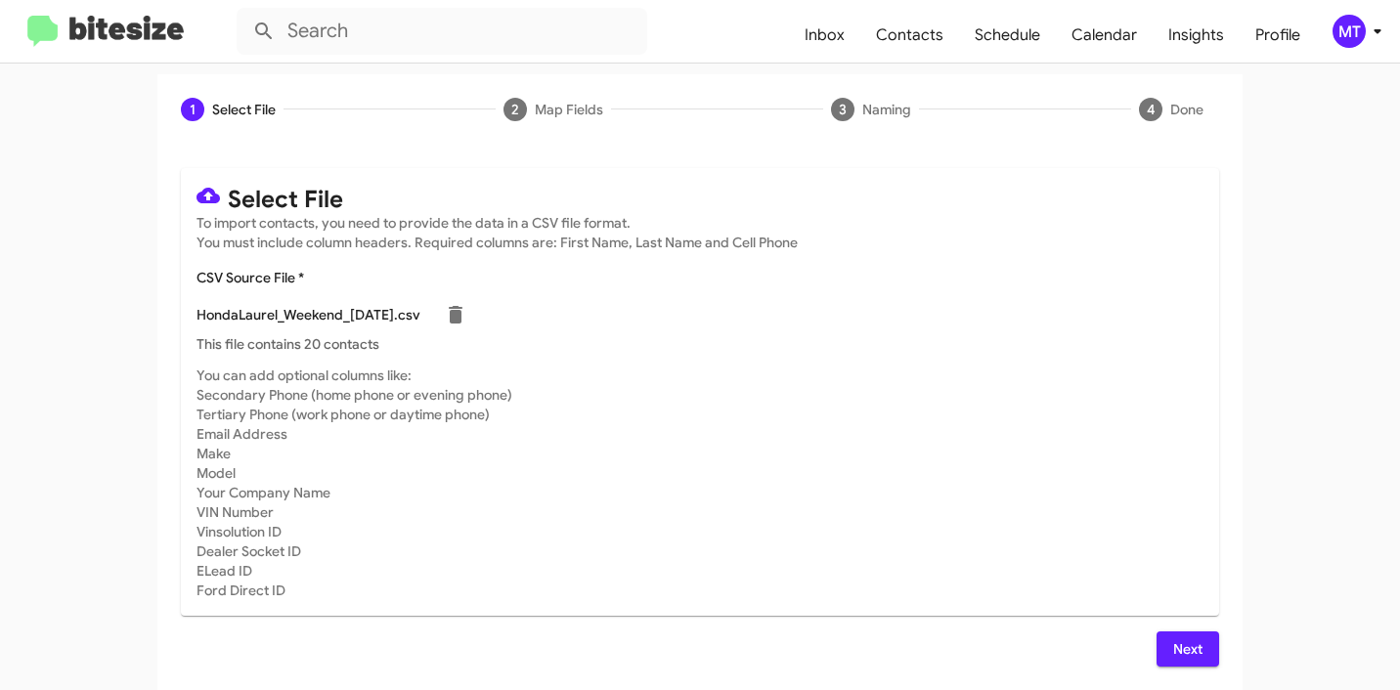
click at [1187, 653] on span "Next" at bounding box center [1187, 648] width 31 height 35
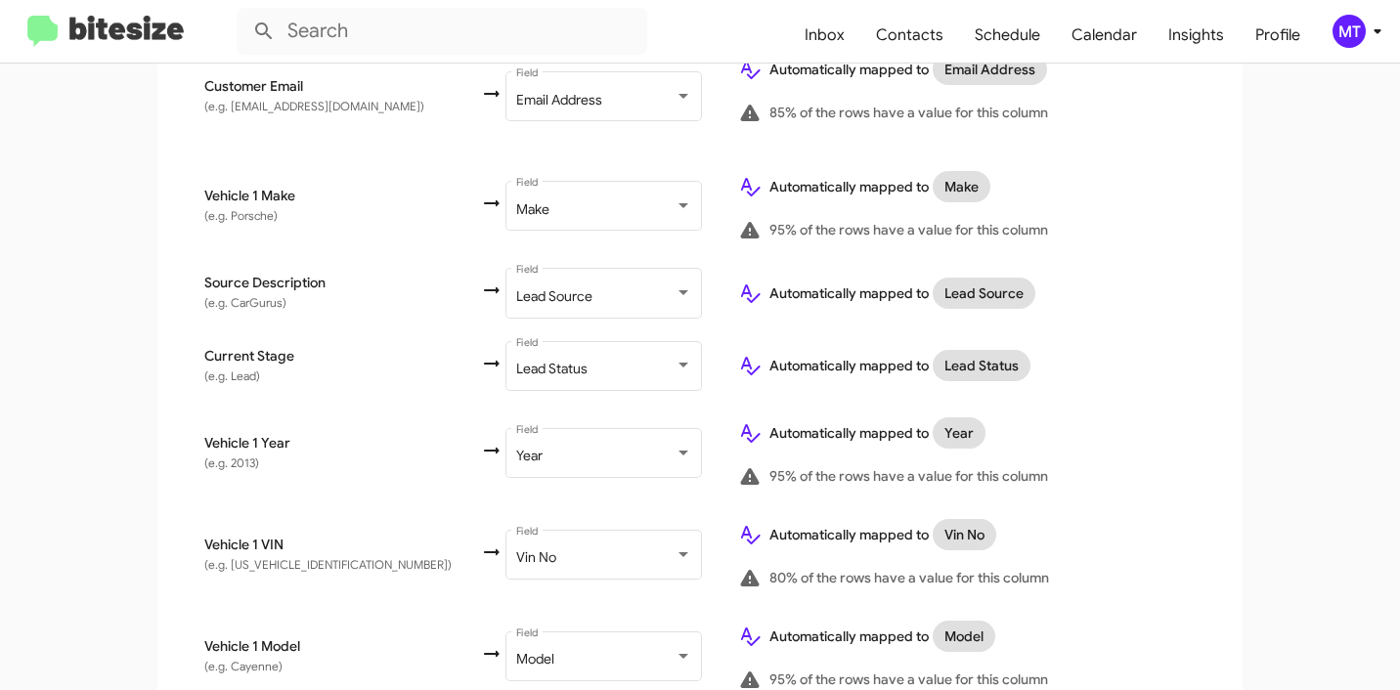
scroll to position [1146, 0]
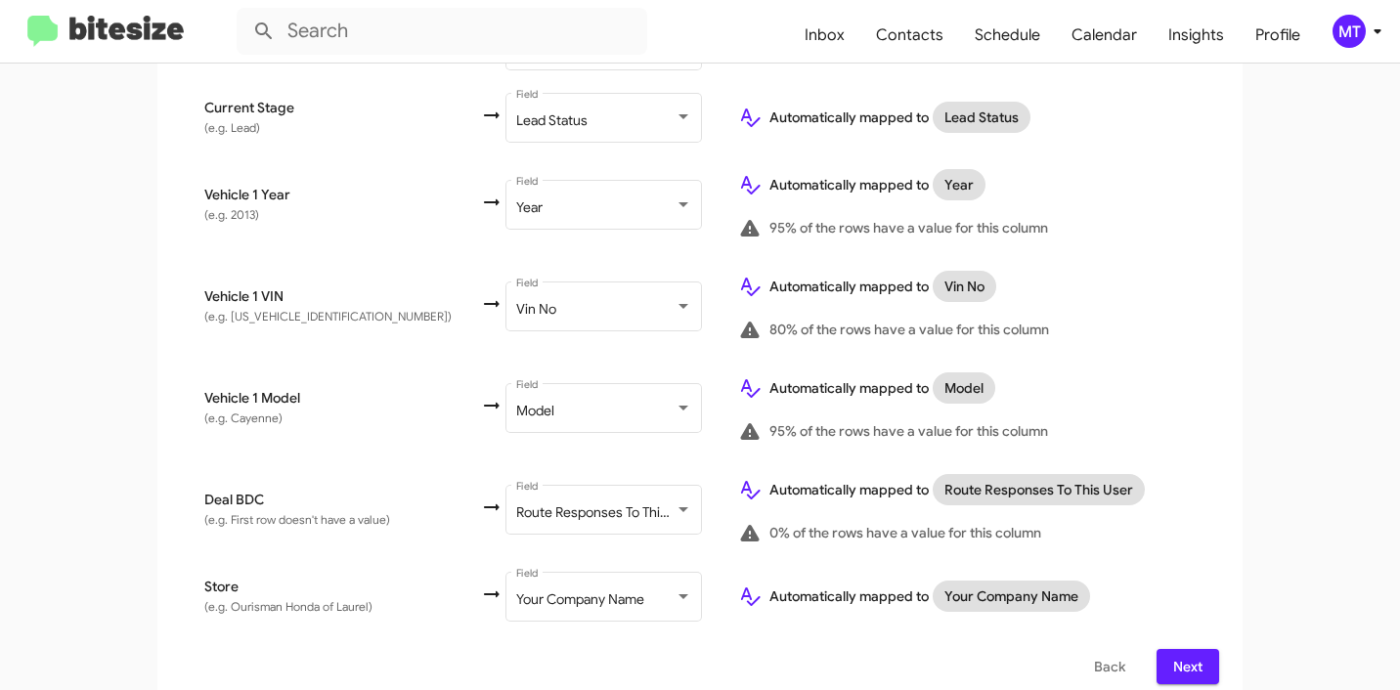
click at [1179, 649] on span "Next" at bounding box center [1187, 666] width 31 height 35
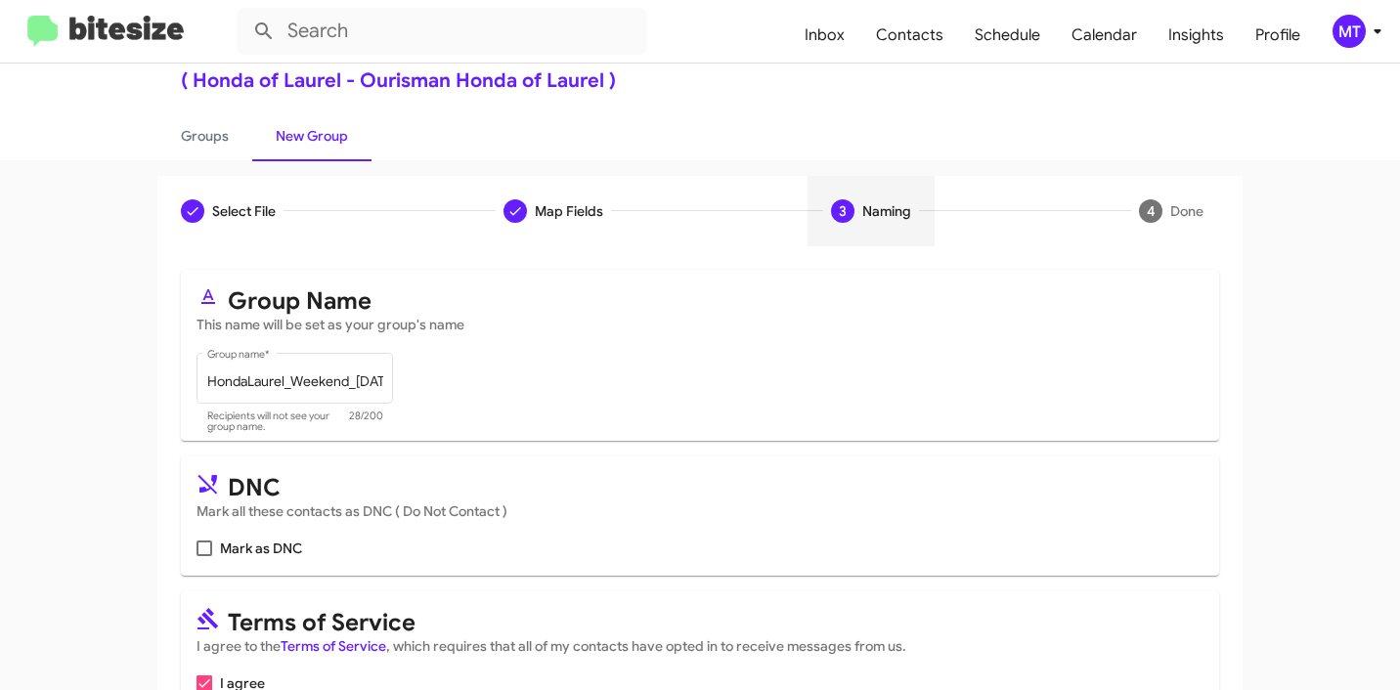
scroll to position [174, 0]
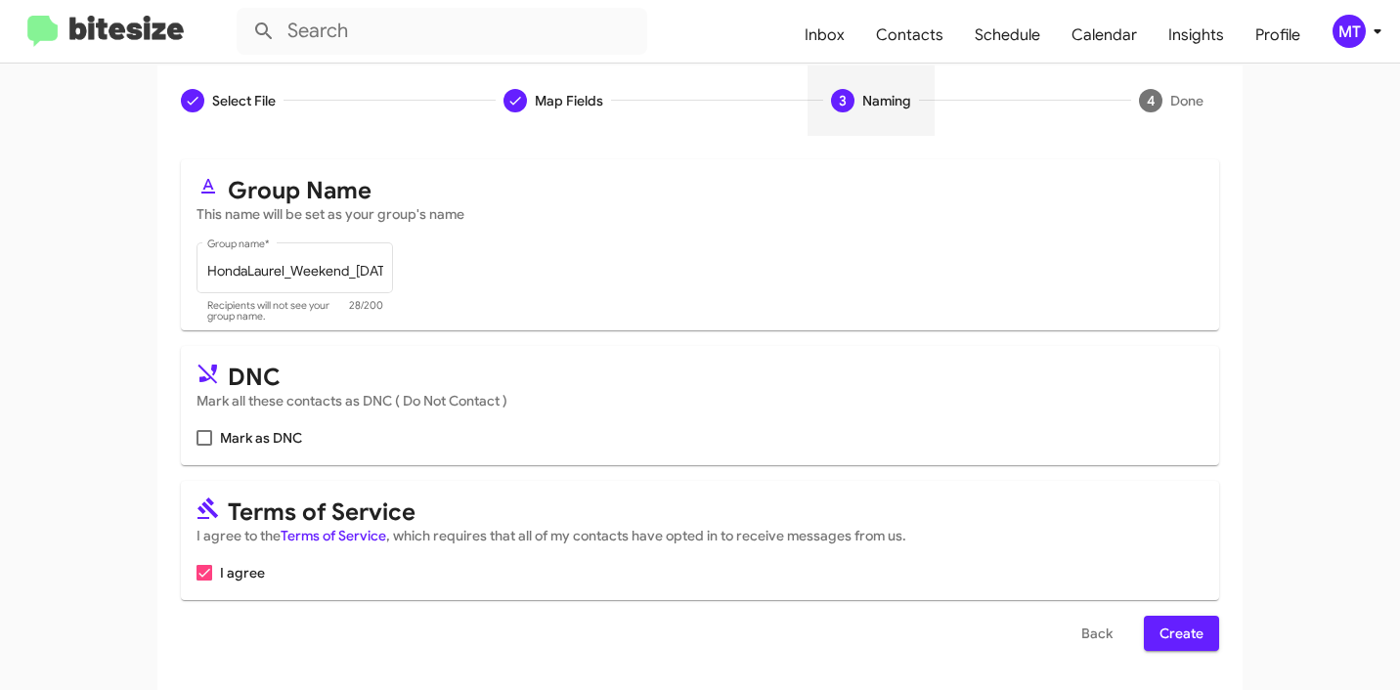
click at [1186, 638] on span "Create" at bounding box center [1181, 633] width 44 height 35
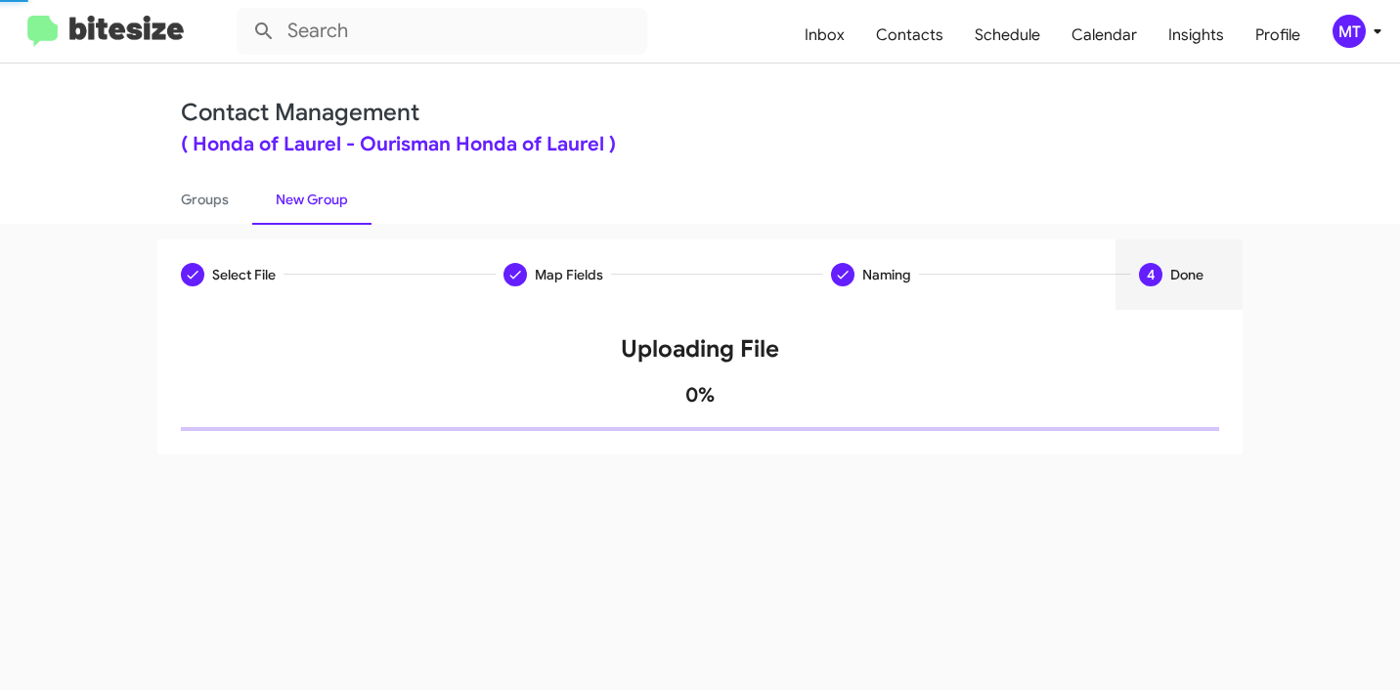
scroll to position [0, 0]
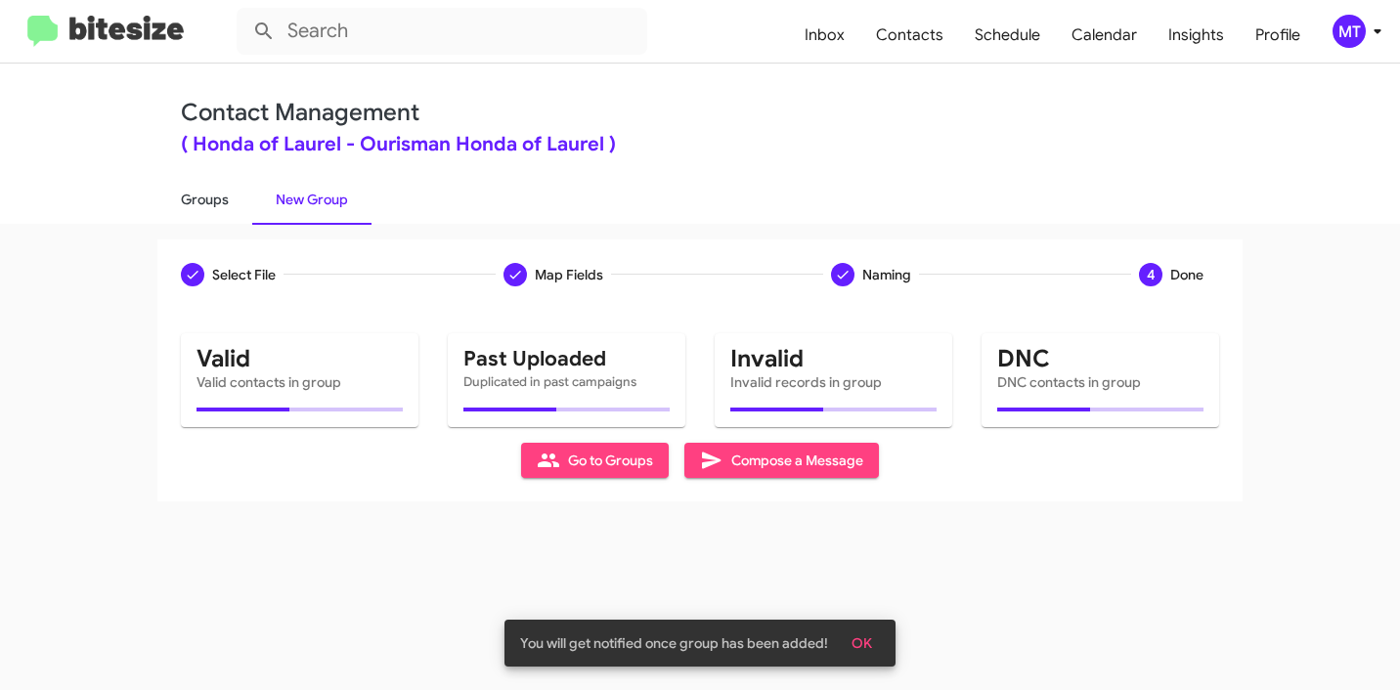
click at [197, 210] on link "Groups" at bounding box center [204, 199] width 95 height 51
type input "in:groups"
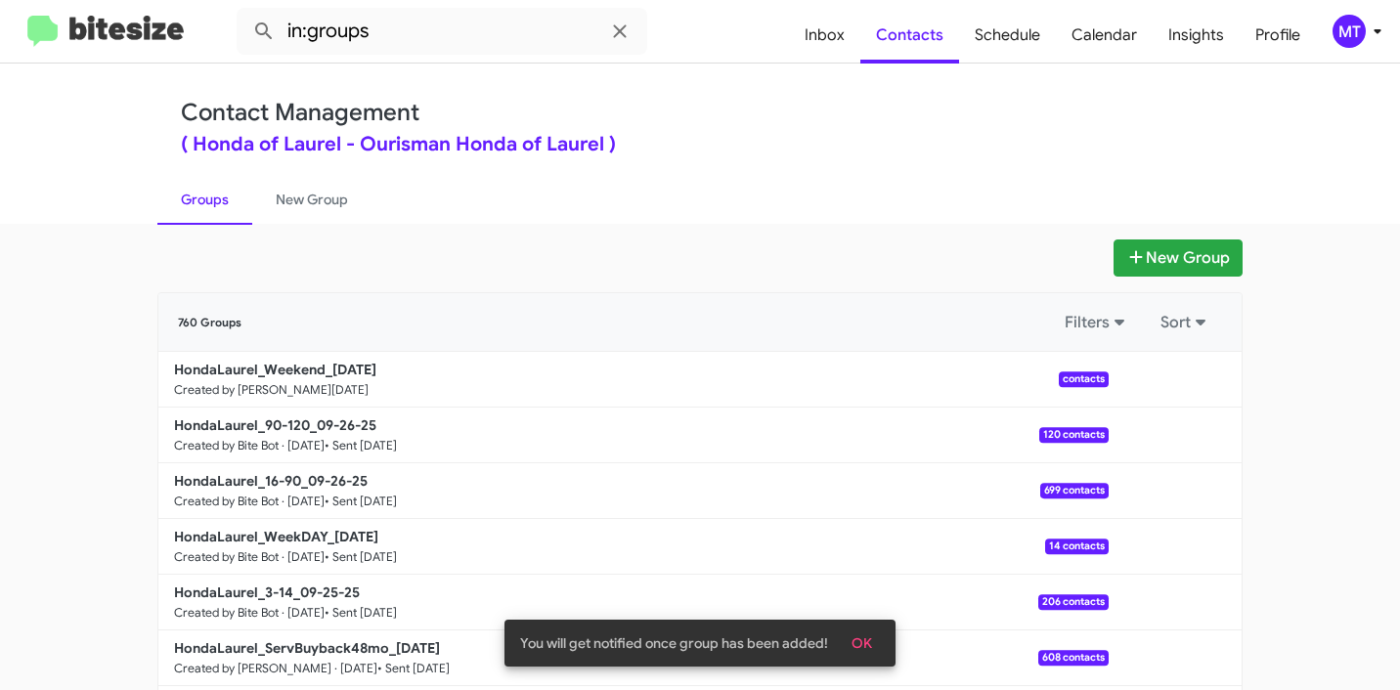
click at [523, 270] on div "New Group" at bounding box center [699, 257] width 1085 height 37
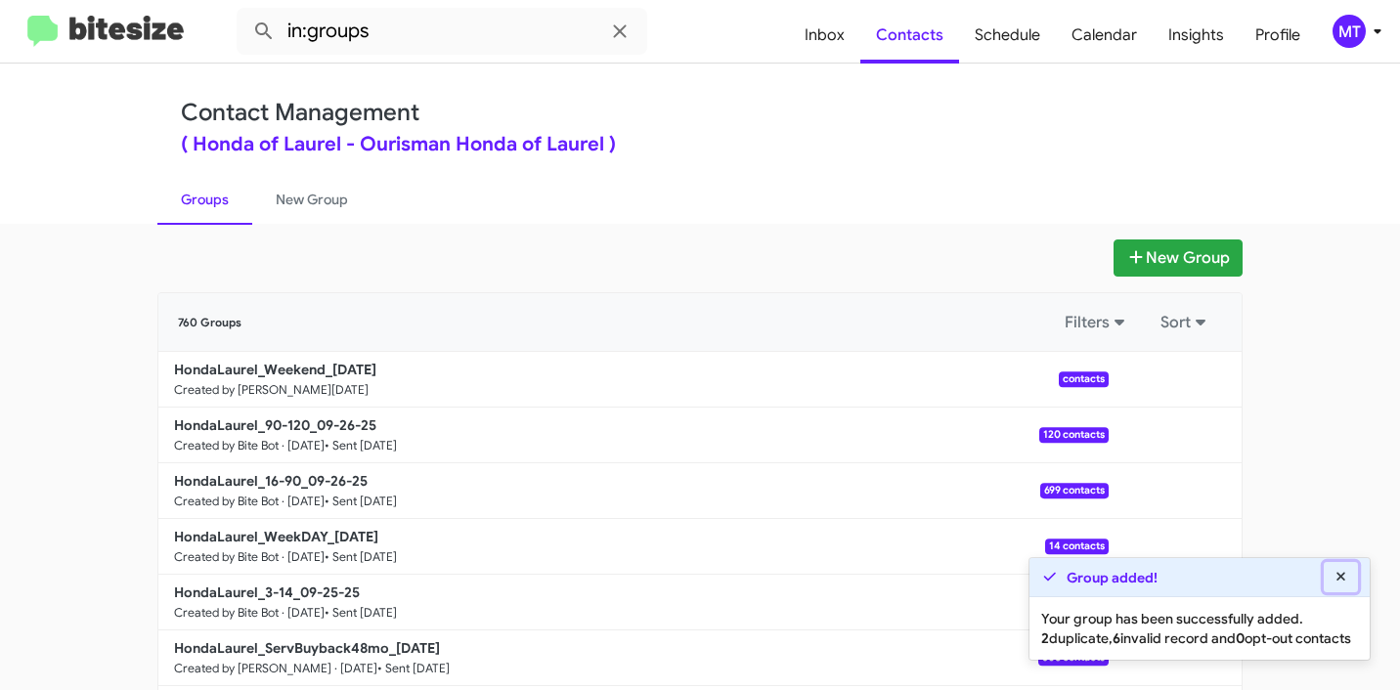
click at [1335, 570] on icon at bounding box center [1341, 577] width 18 height 14
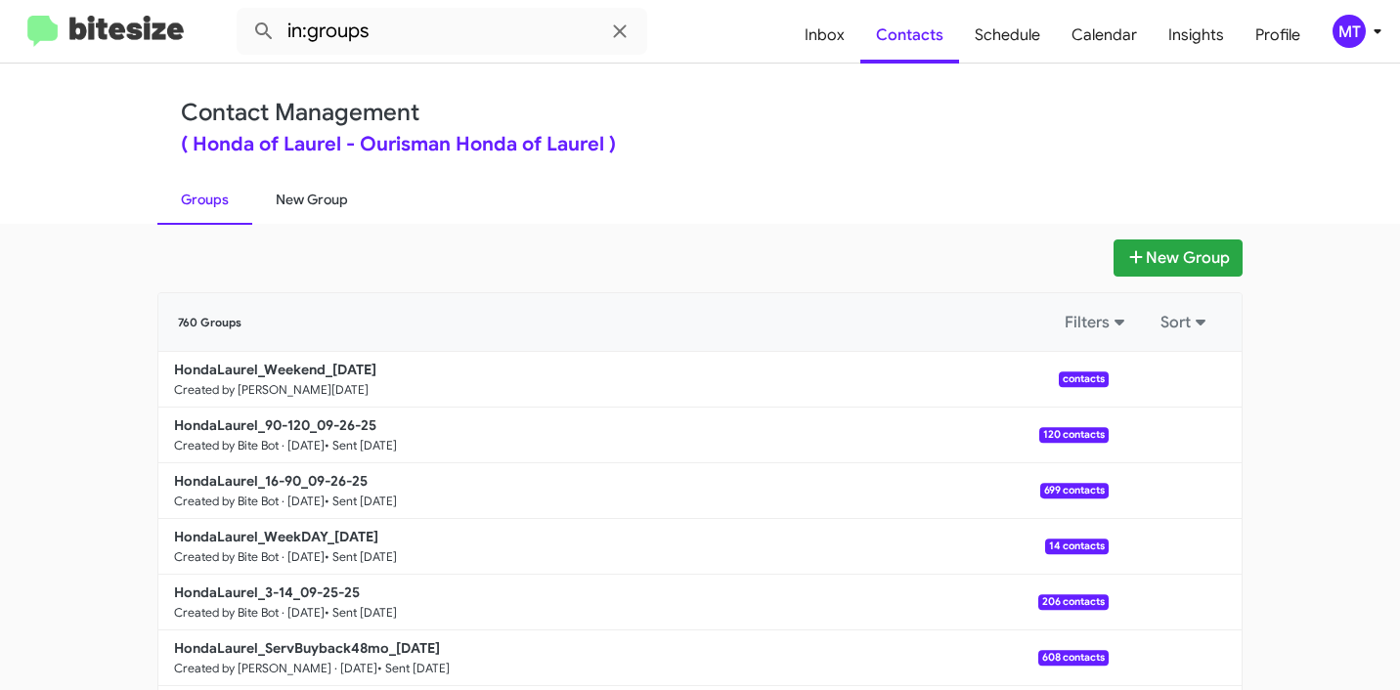
click at [321, 194] on link "New Group" at bounding box center [311, 199] width 119 height 51
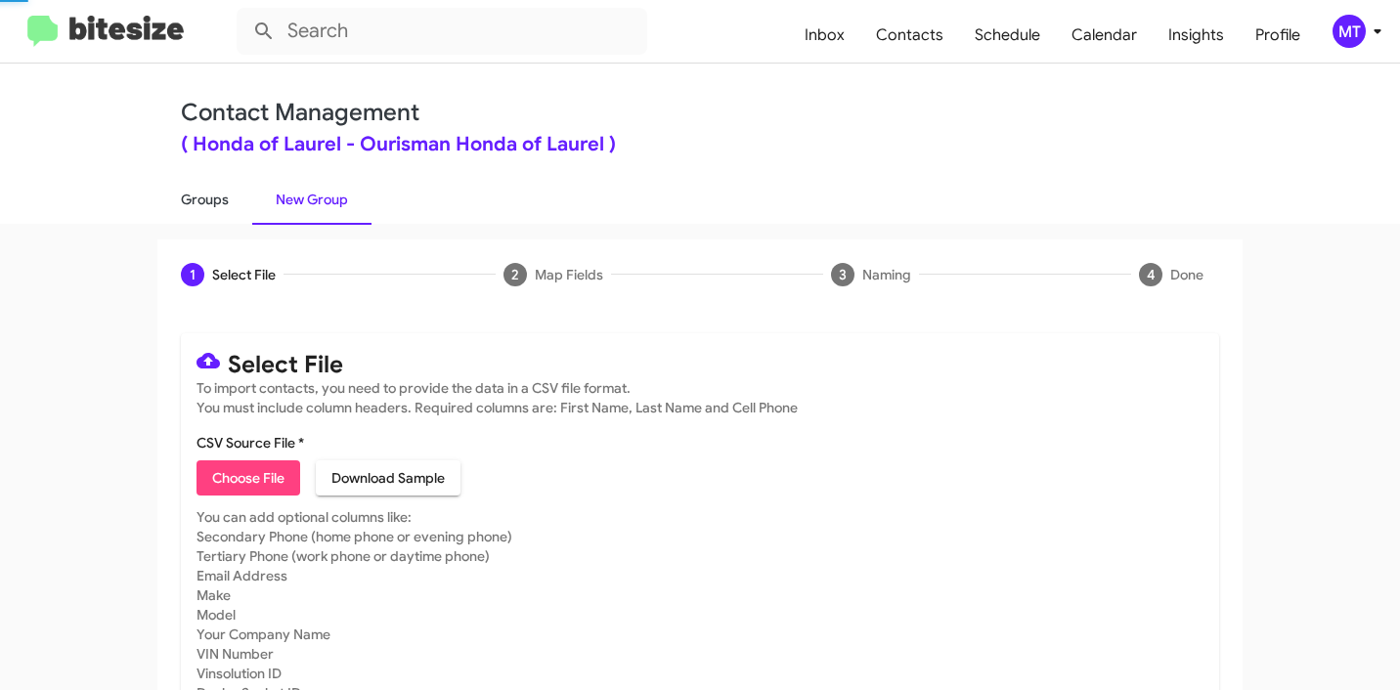
click at [185, 195] on link "Groups" at bounding box center [204, 199] width 95 height 51
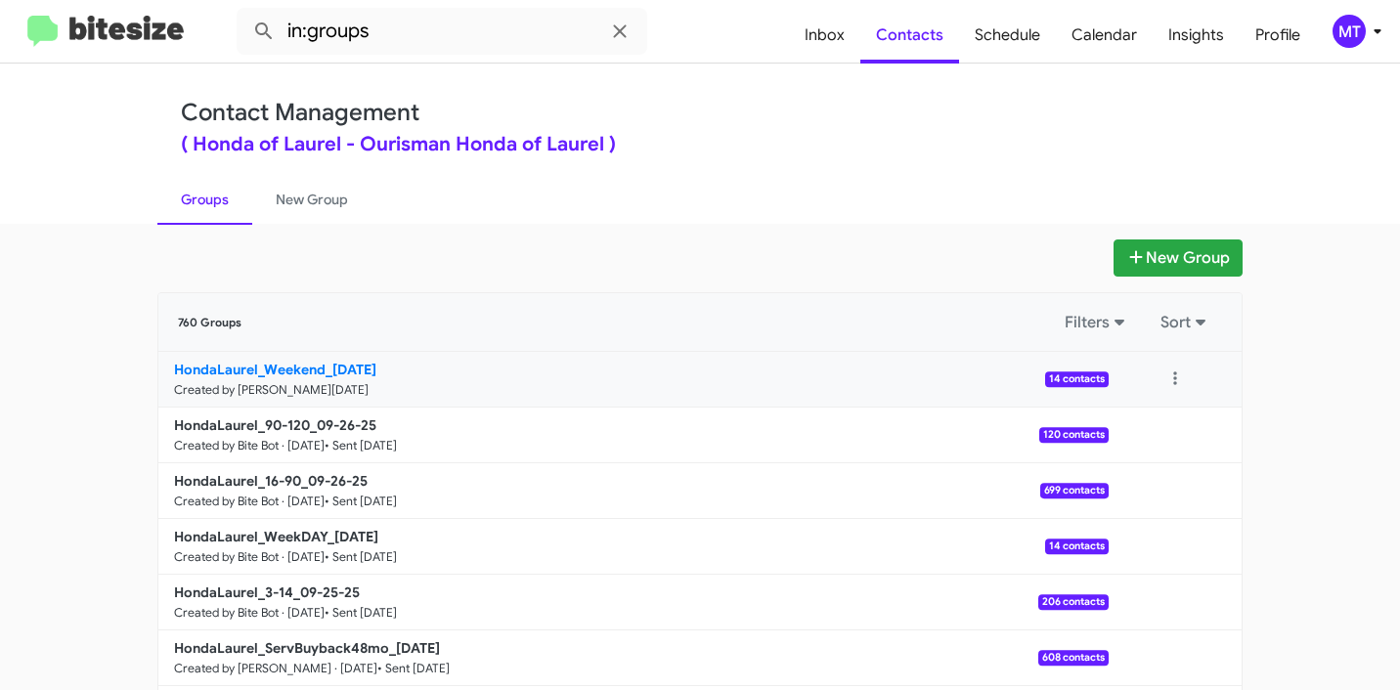
drag, startPoint x: 110, startPoint y: 366, endPoint x: 316, endPoint y: 367, distance: 205.2
click at [316, 367] on app-groups "New Group 760 Groups Filters Sort HondaLaurel_Weekend_09-29-25 Created by Marie…" at bounding box center [700, 599] width 1400 height 721
click at [430, 43] on input "in:groups" at bounding box center [442, 31] width 410 height 47
paste input "HondaLaurel_Weekend"
click at [244, 12] on button at bounding box center [263, 31] width 39 height 39
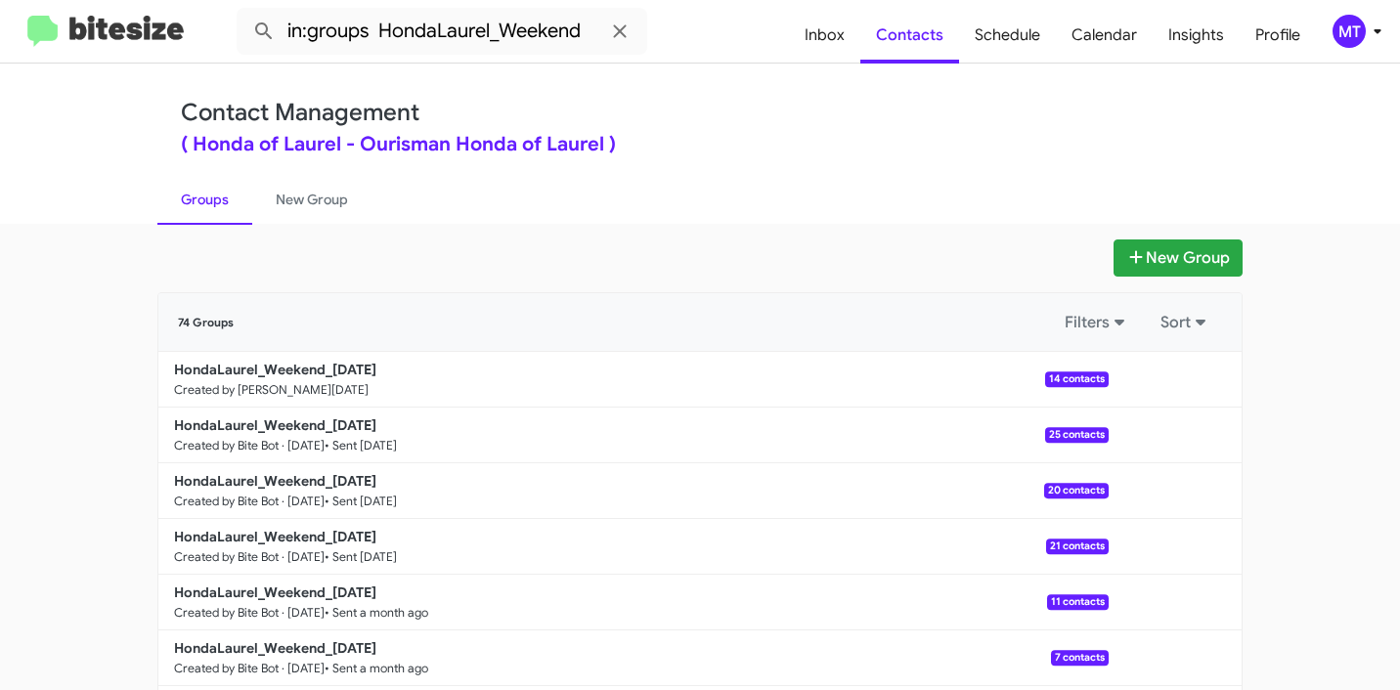
click at [229, 205] on link "Groups" at bounding box center [204, 199] width 95 height 51
type input "in:groups"
click at [337, 206] on link "New Group" at bounding box center [311, 199] width 119 height 51
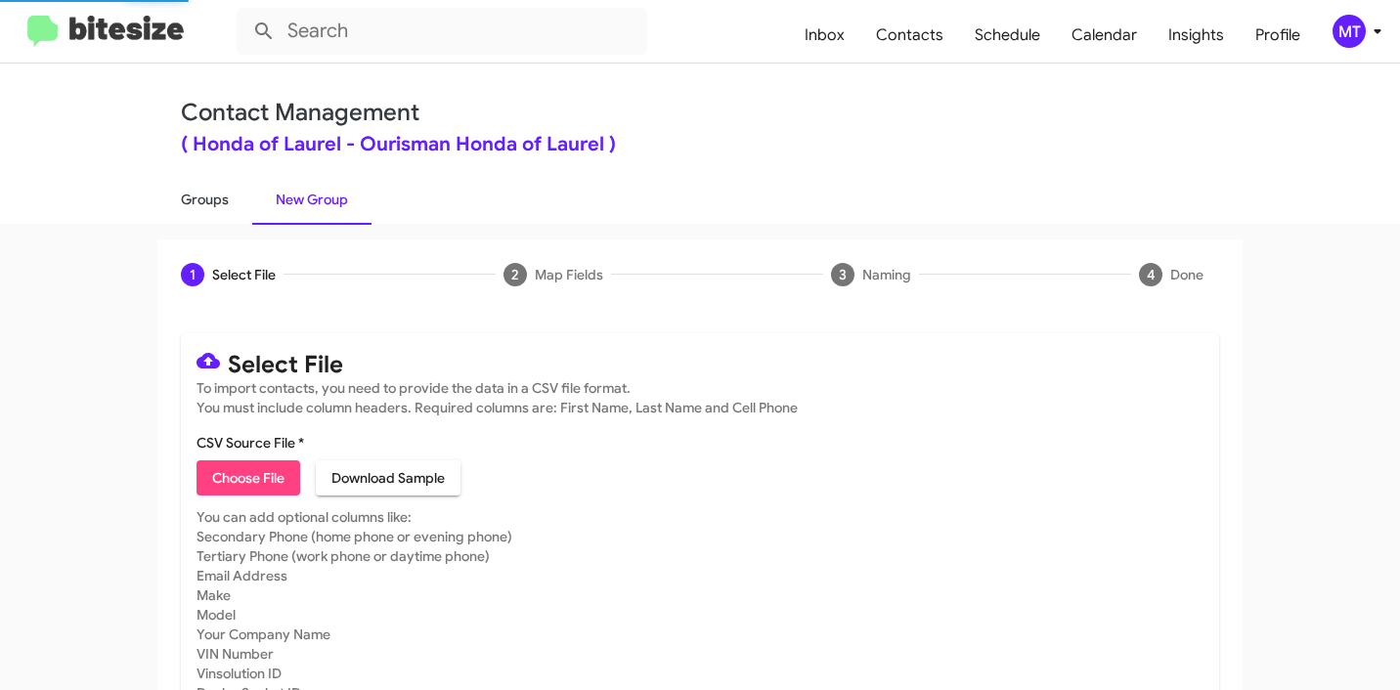
click at [202, 201] on link "Groups" at bounding box center [204, 199] width 95 height 51
type input "in:groups"
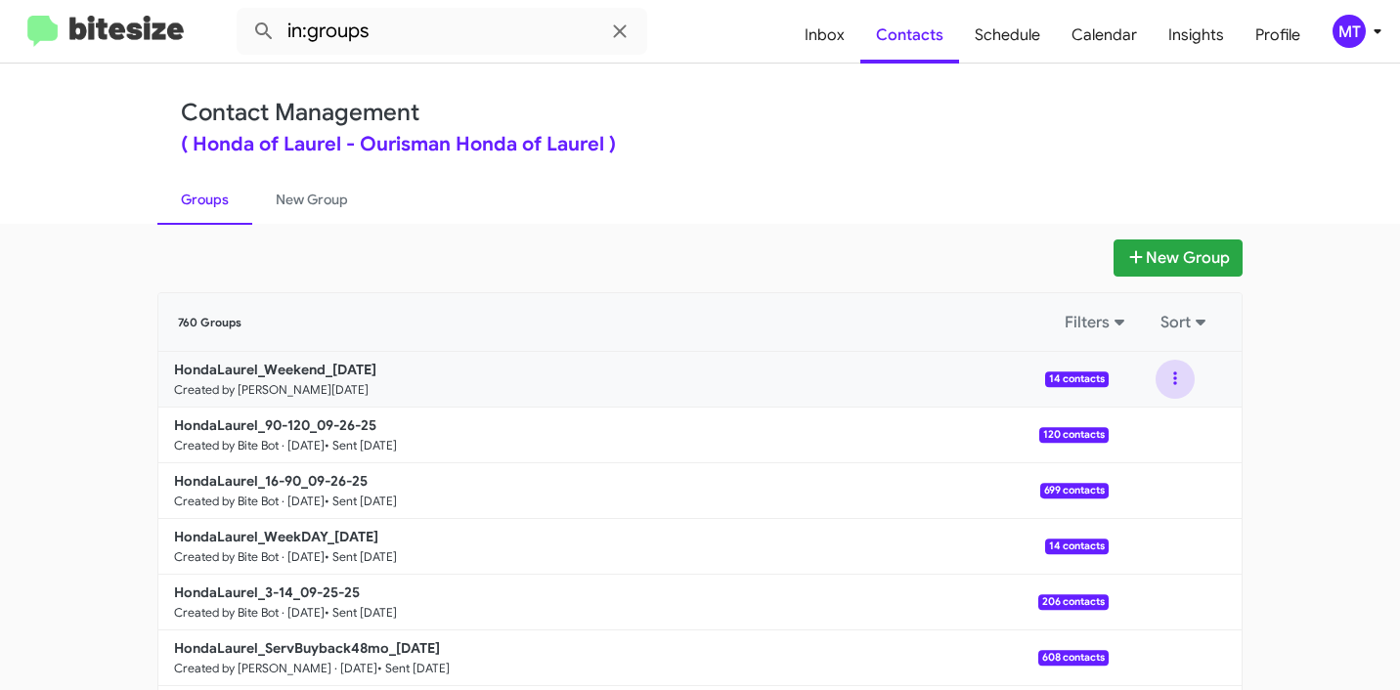
click at [1174, 382] on button at bounding box center [1174, 379] width 39 height 39
click at [1148, 420] on button "View contacts" at bounding box center [1116, 432] width 156 height 47
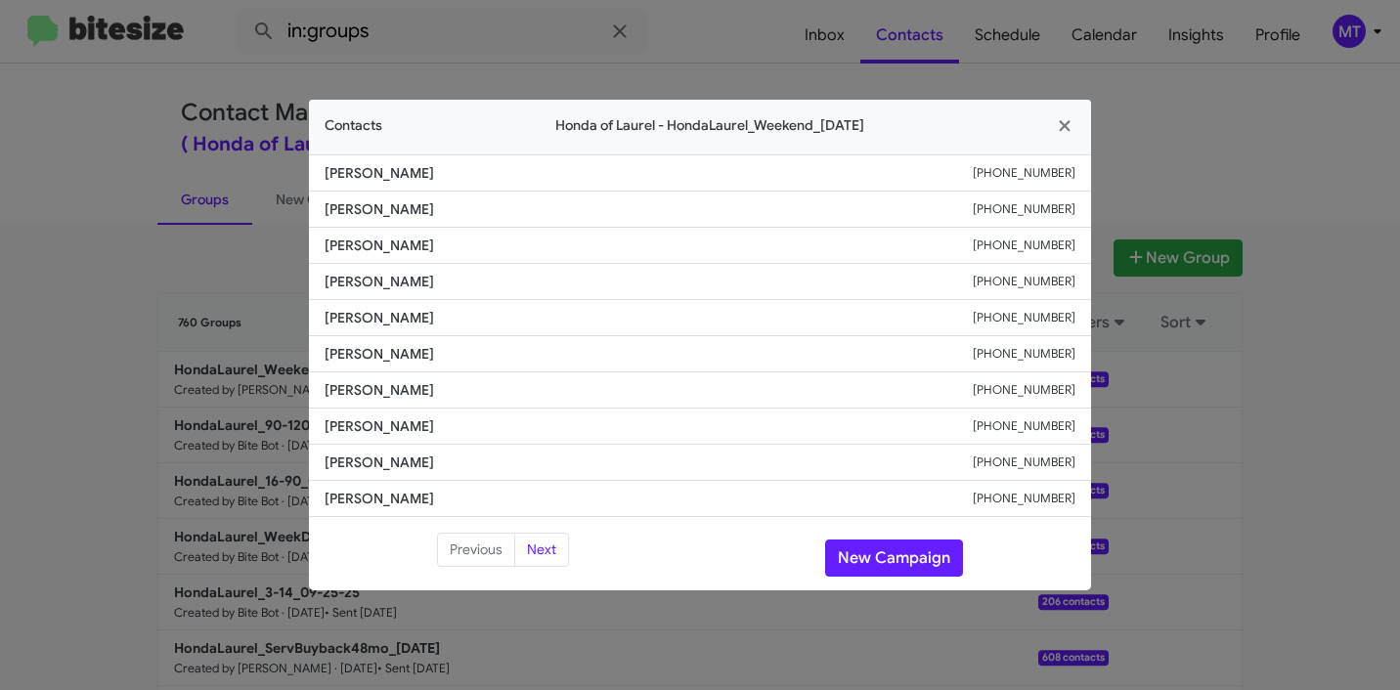
drag, startPoint x: 411, startPoint y: 178, endPoint x: 311, endPoint y: 175, distance: 100.7
click at [311, 175] on li "Lillian Carrion +13019976217" at bounding box center [700, 172] width 782 height 37
copy span "Lillian Carrion"
click at [1059, 129] on icon "button" at bounding box center [1063, 125] width 11 height 11
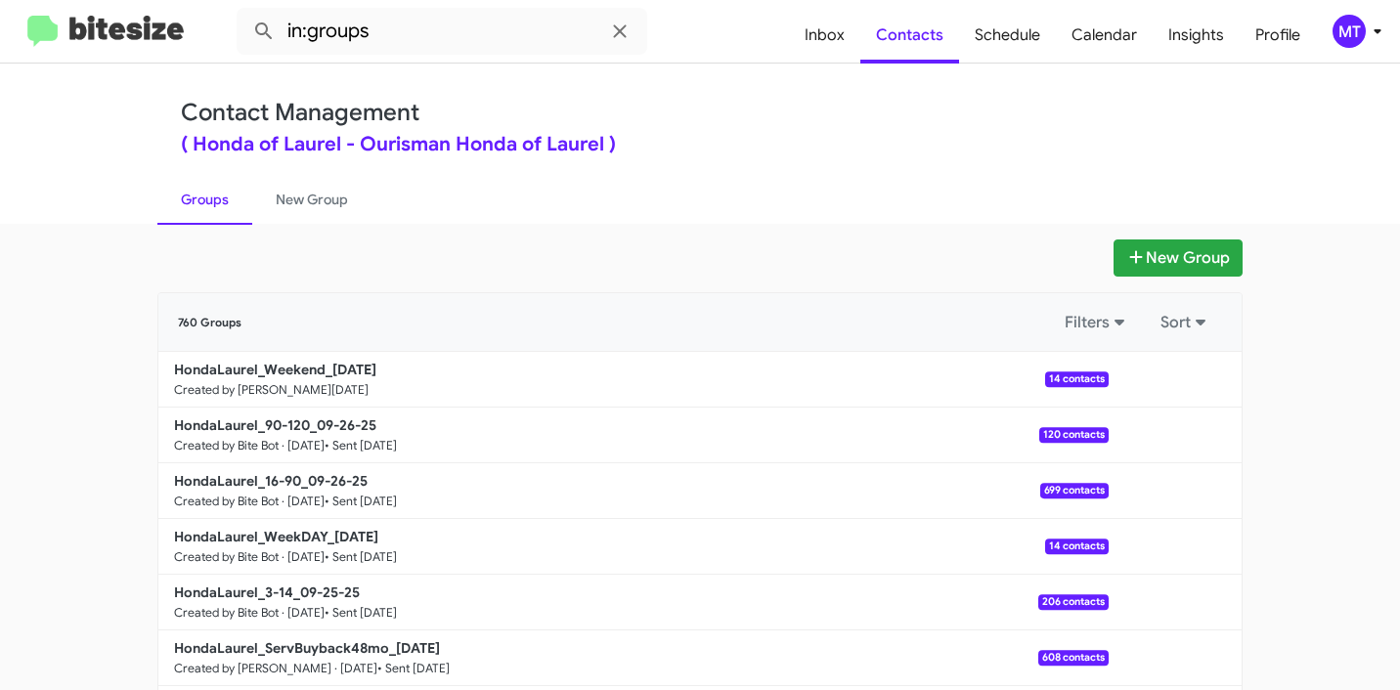
click at [840, 225] on div "New Group 760 Groups Filters Sort HondaLaurel_Weekend_09-29-25 Created by Marie…" at bounding box center [700, 457] width 1400 height 466
click at [410, 382] on link "HondaLaurel_Weekend_09-29-25 Created by Mariem Tabay · Sep 29, 2025 14 contacts" at bounding box center [633, 380] width 950 height 56
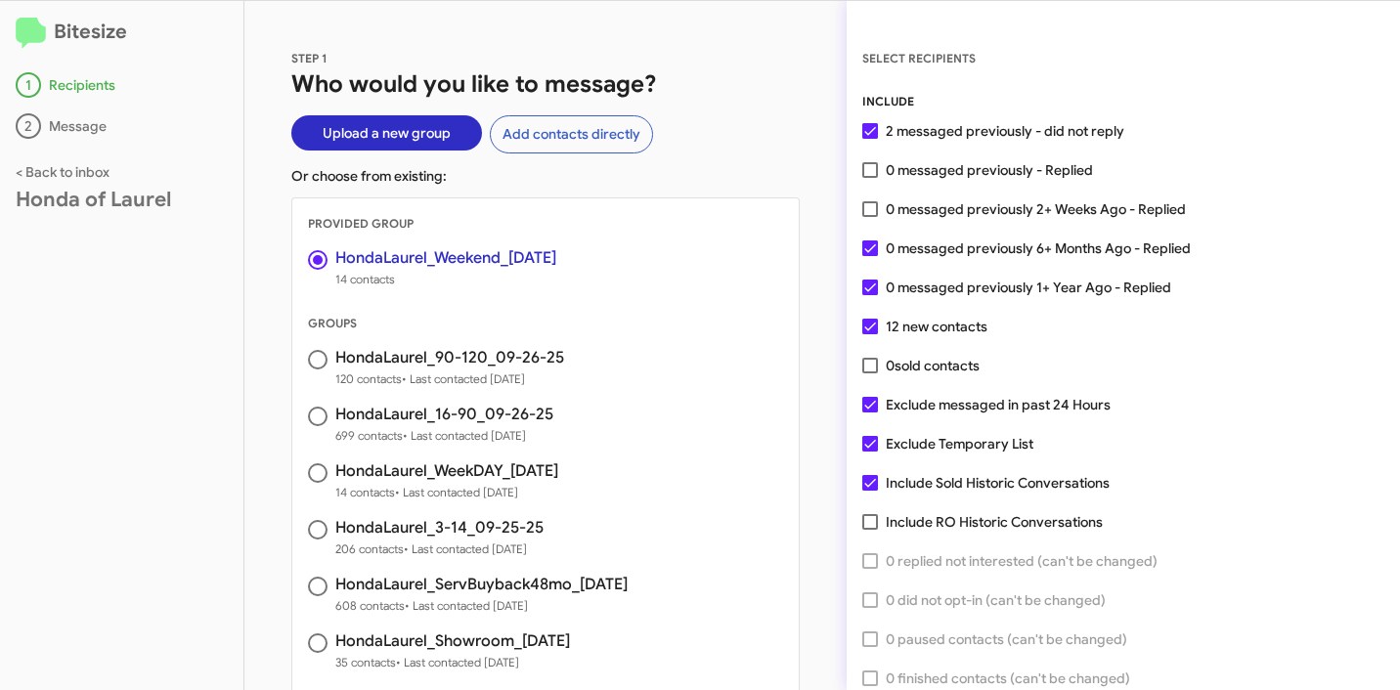
click at [874, 209] on span at bounding box center [870, 209] width 16 height 16
click at [870, 217] on input "0 messaged previously 2+ Weeks Ago - Replied" at bounding box center [869, 217] width 1 height 1
checkbox input "true"
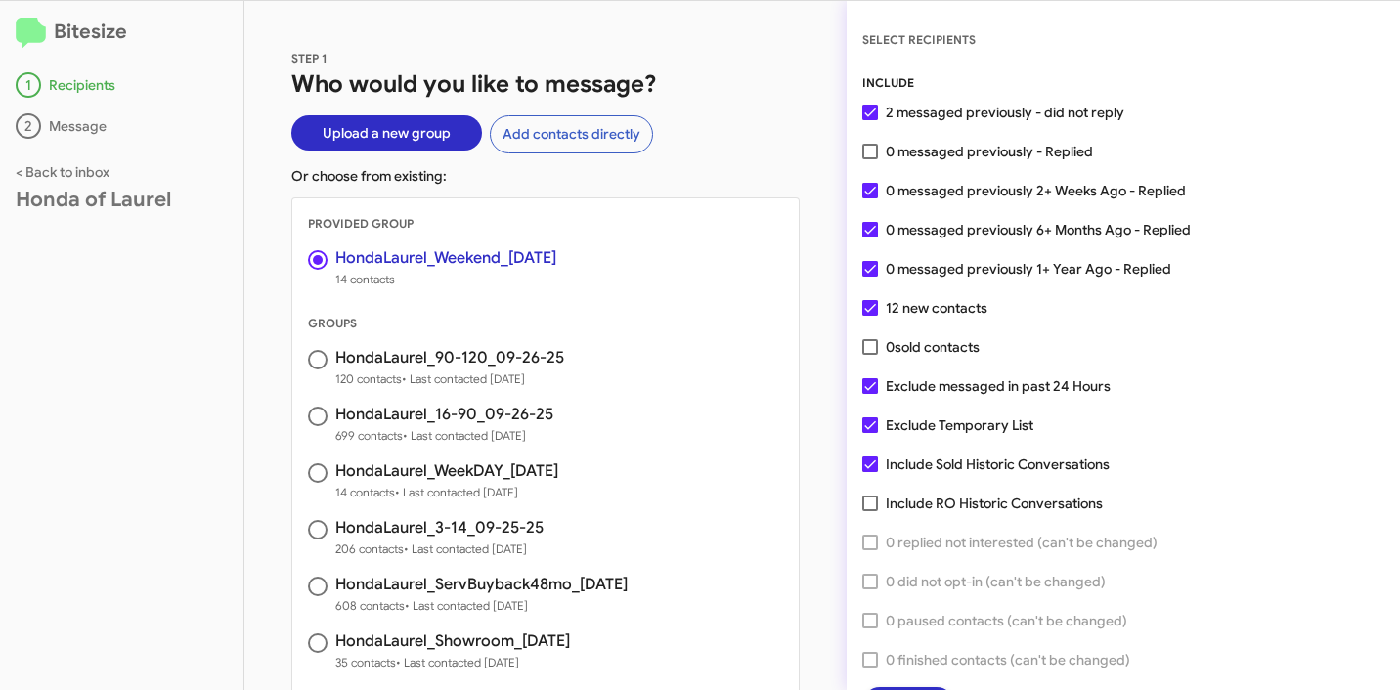
scroll to position [50, 0]
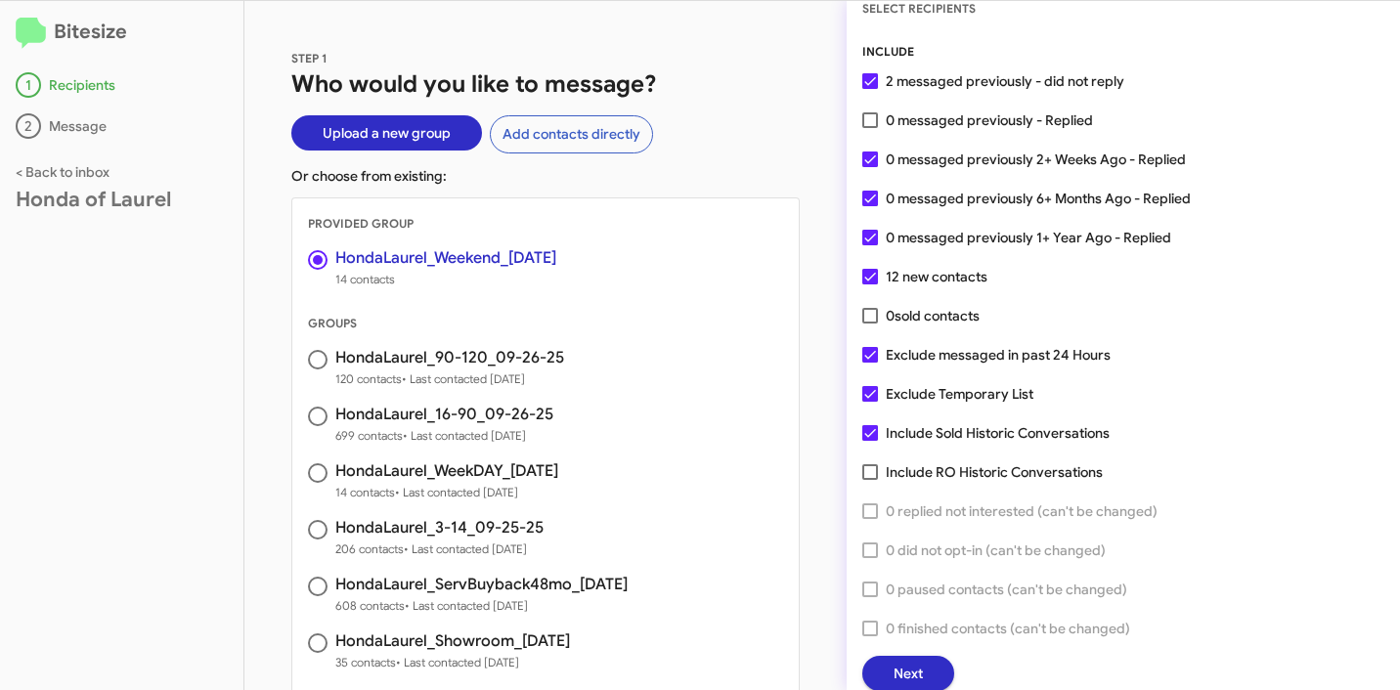
click at [930, 682] on button "Next" at bounding box center [908, 673] width 92 height 35
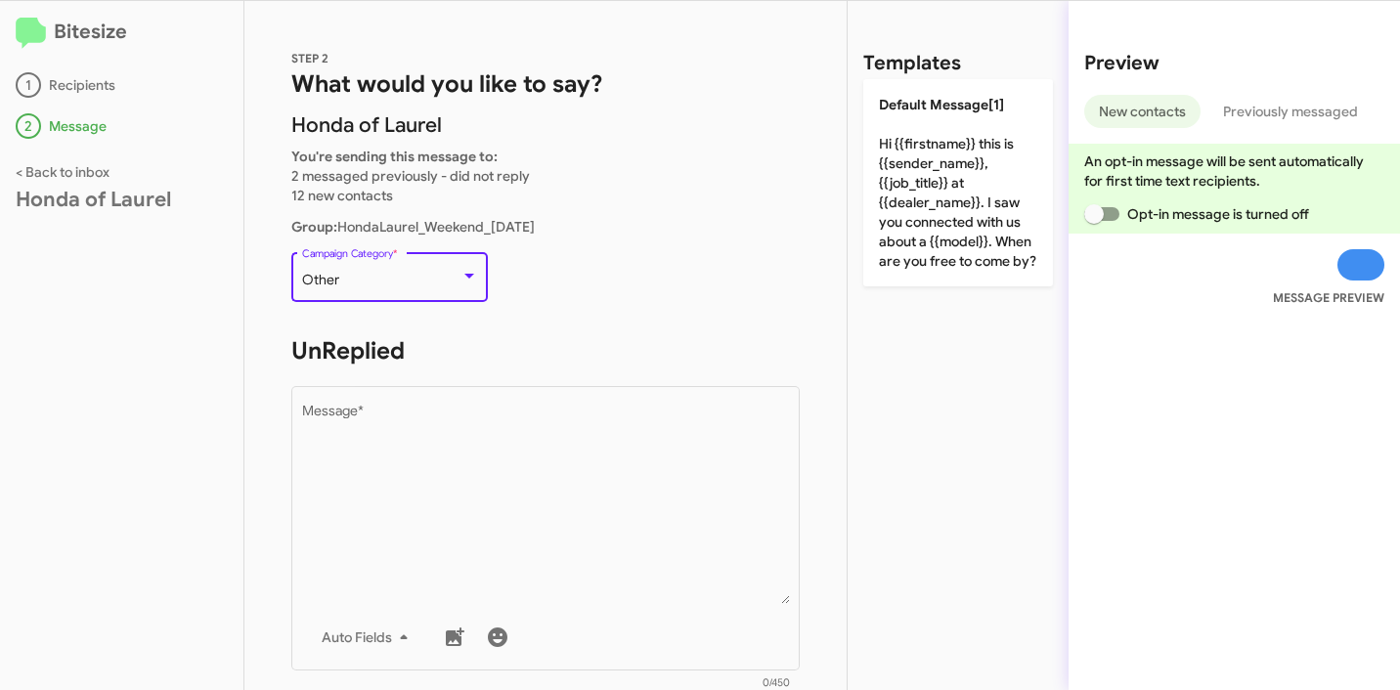
click at [433, 277] on div "Other" at bounding box center [381, 281] width 158 height 16
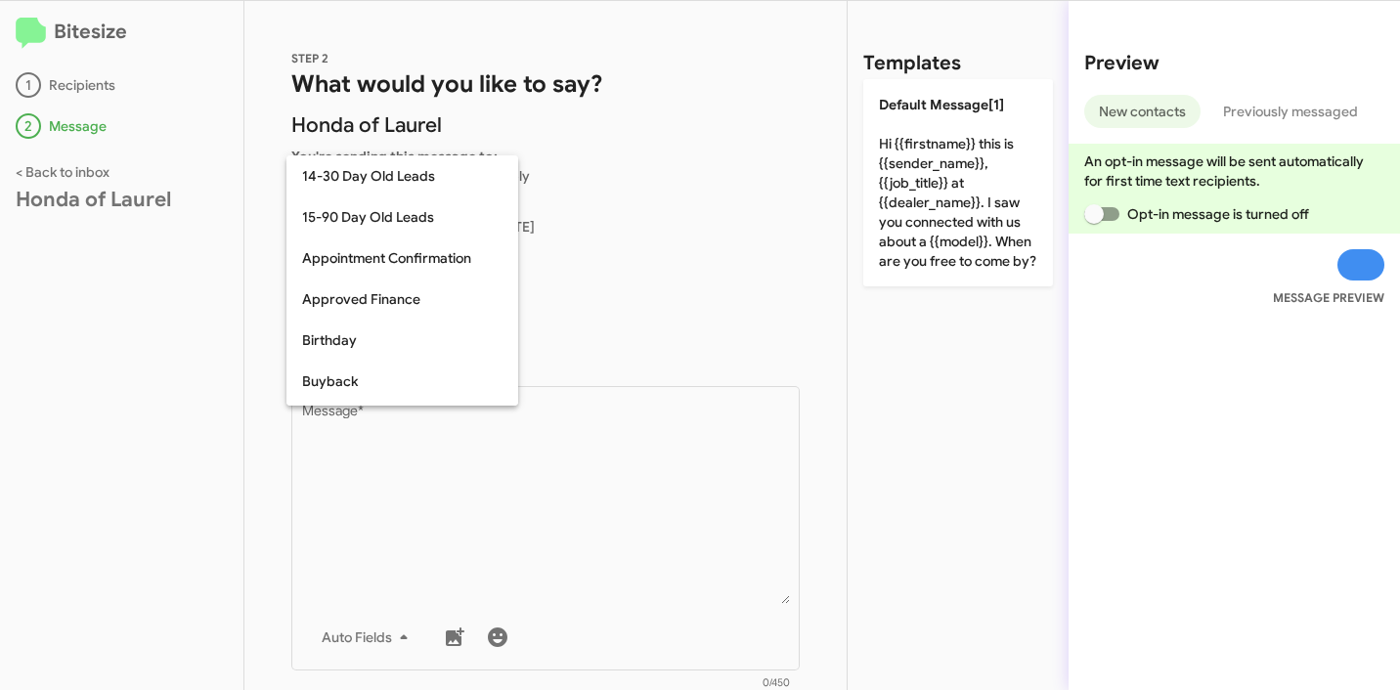
scroll to position [429, 0]
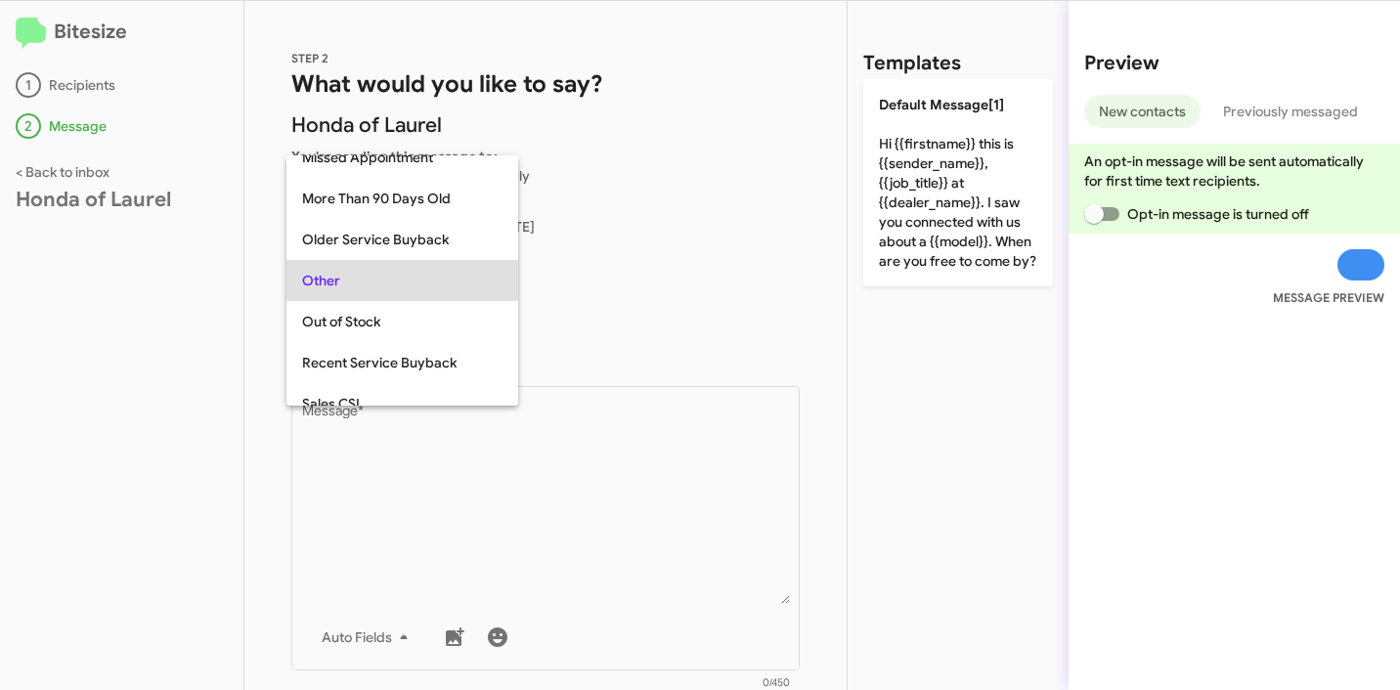
click at [743, 243] on div at bounding box center [700, 345] width 1400 height 690
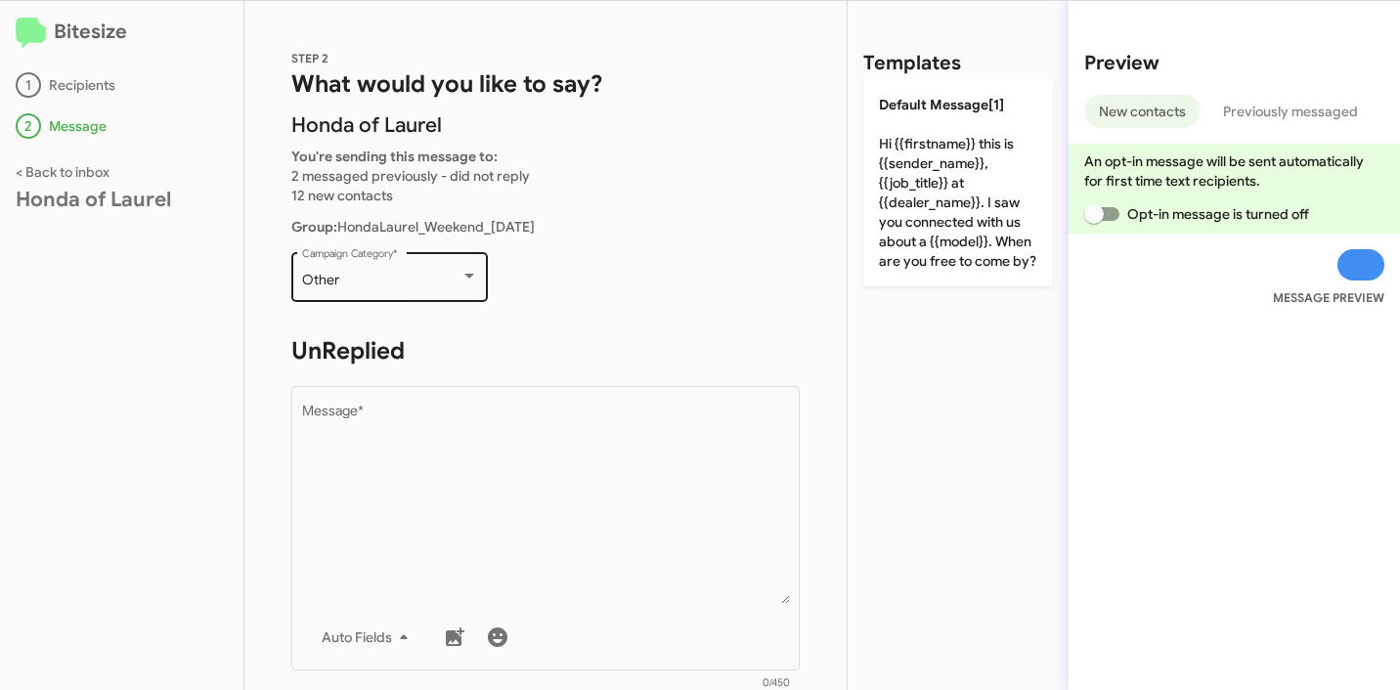
click at [441, 290] on div "Other Campaign Category *" at bounding box center [390, 275] width 176 height 54
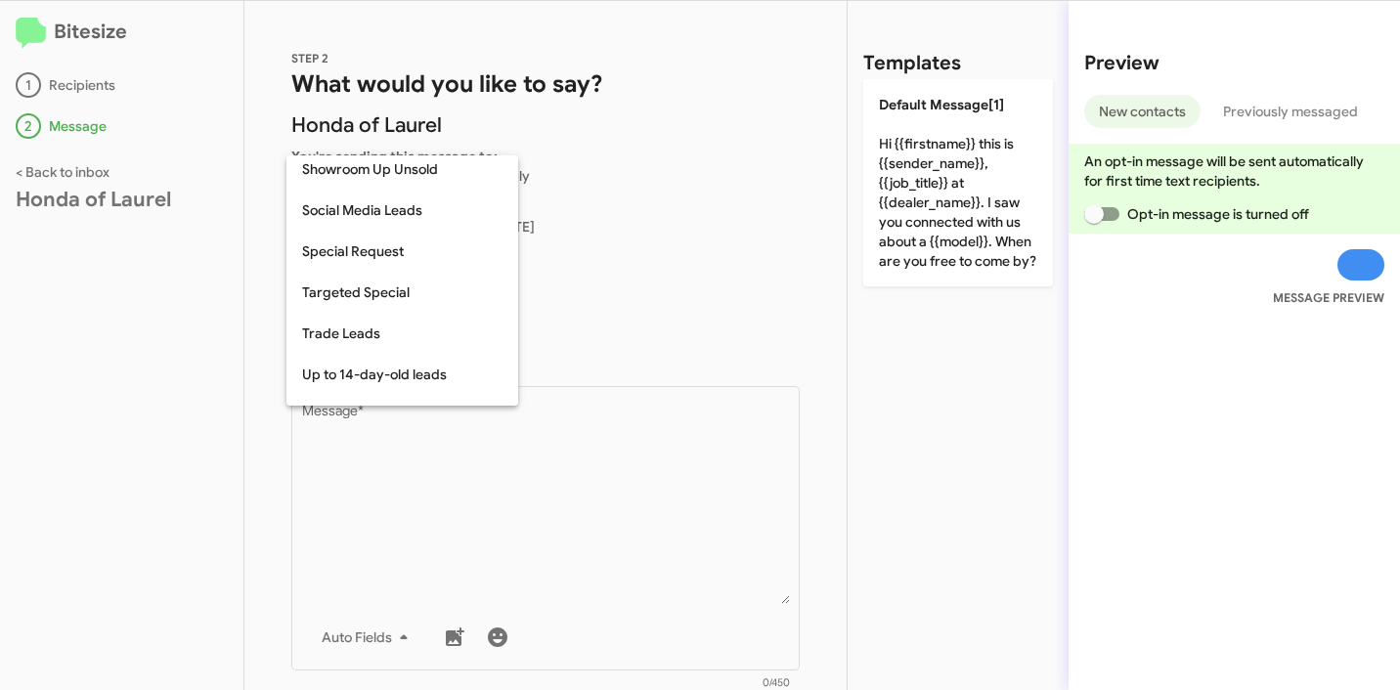
scroll to position [817, 0]
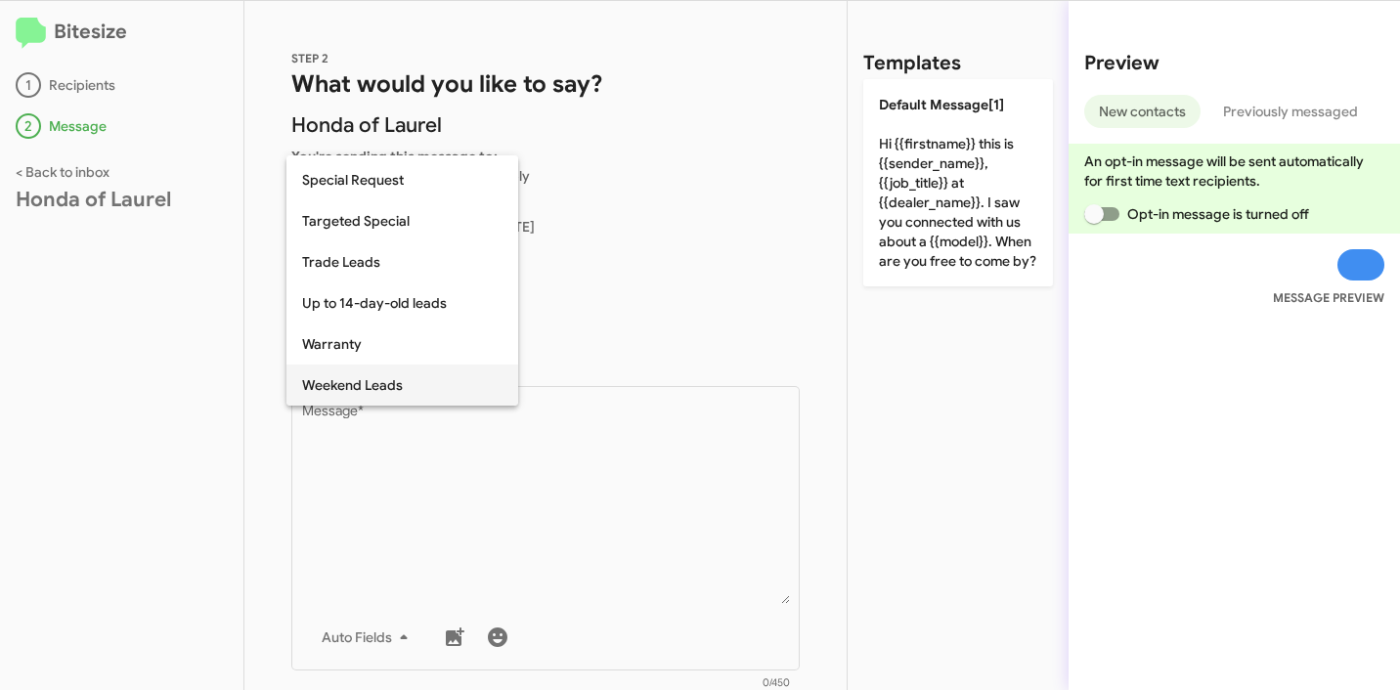
click at [387, 387] on span "Weekend Leads" at bounding box center [402, 385] width 200 height 41
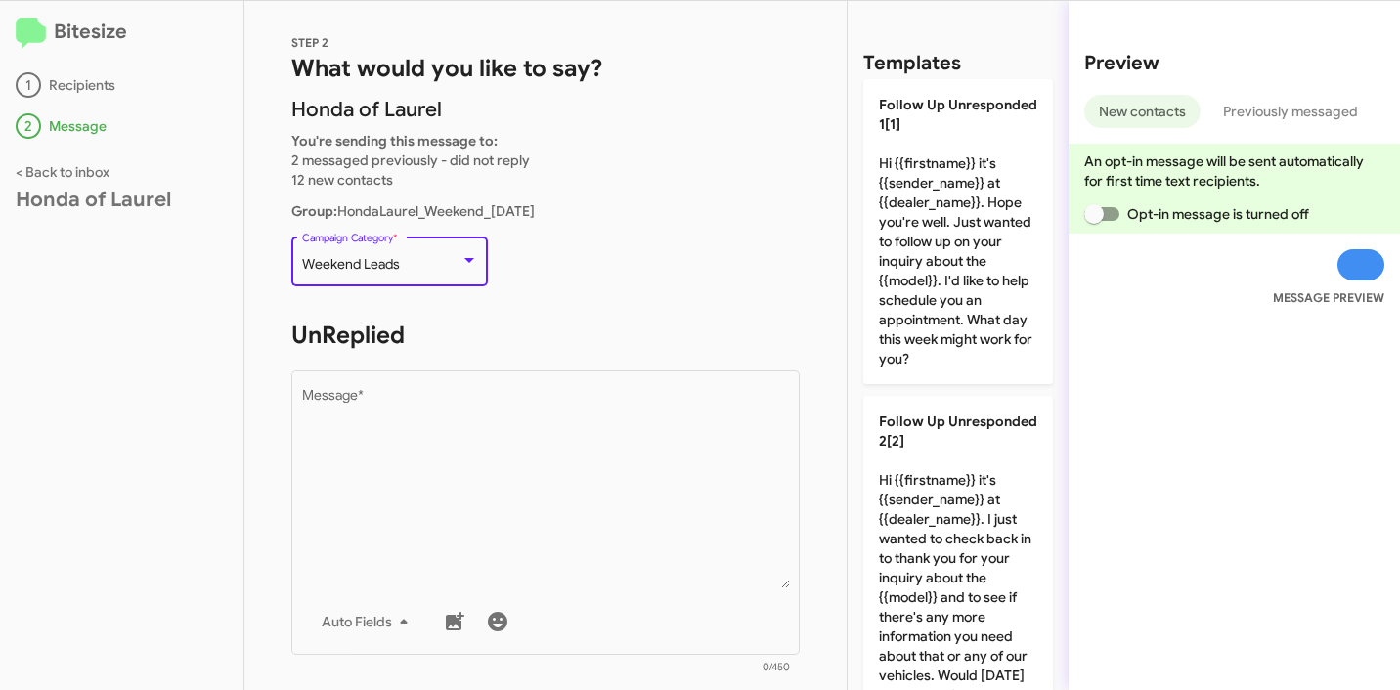
scroll to position [98, 0]
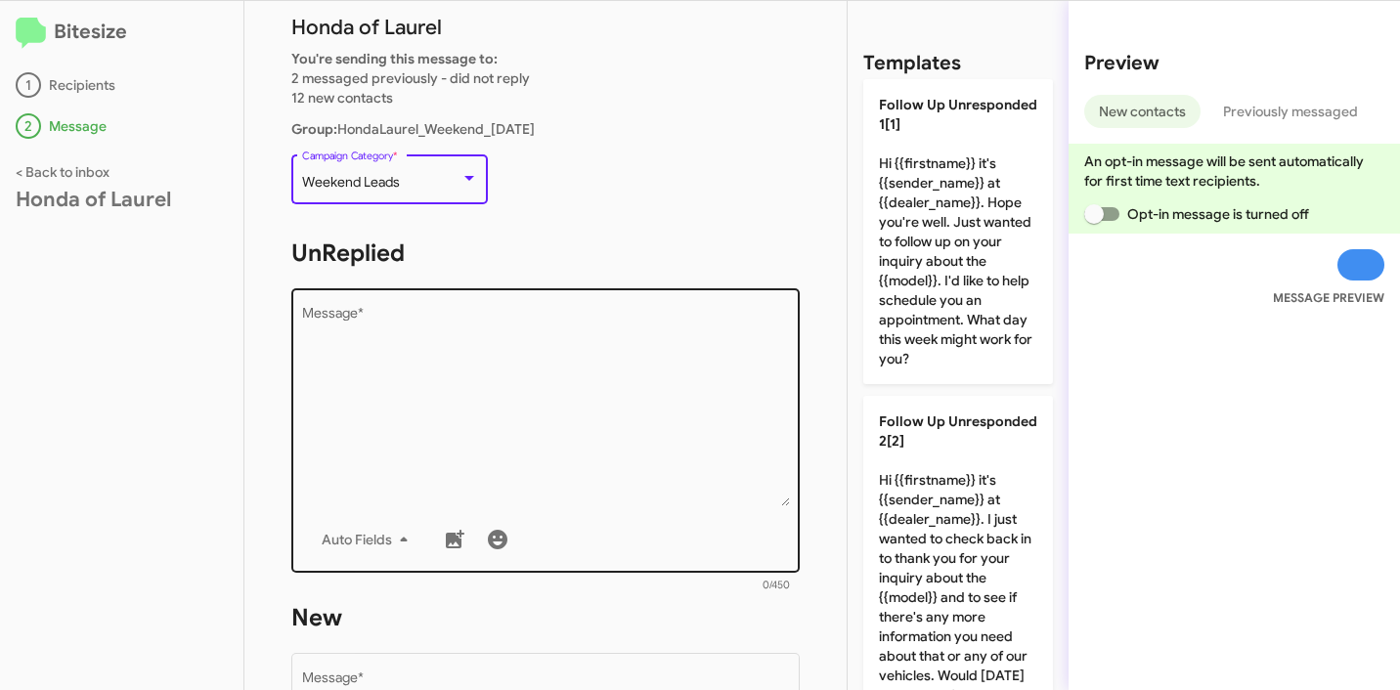
click at [493, 372] on textarea "Message *" at bounding box center [546, 406] width 488 height 199
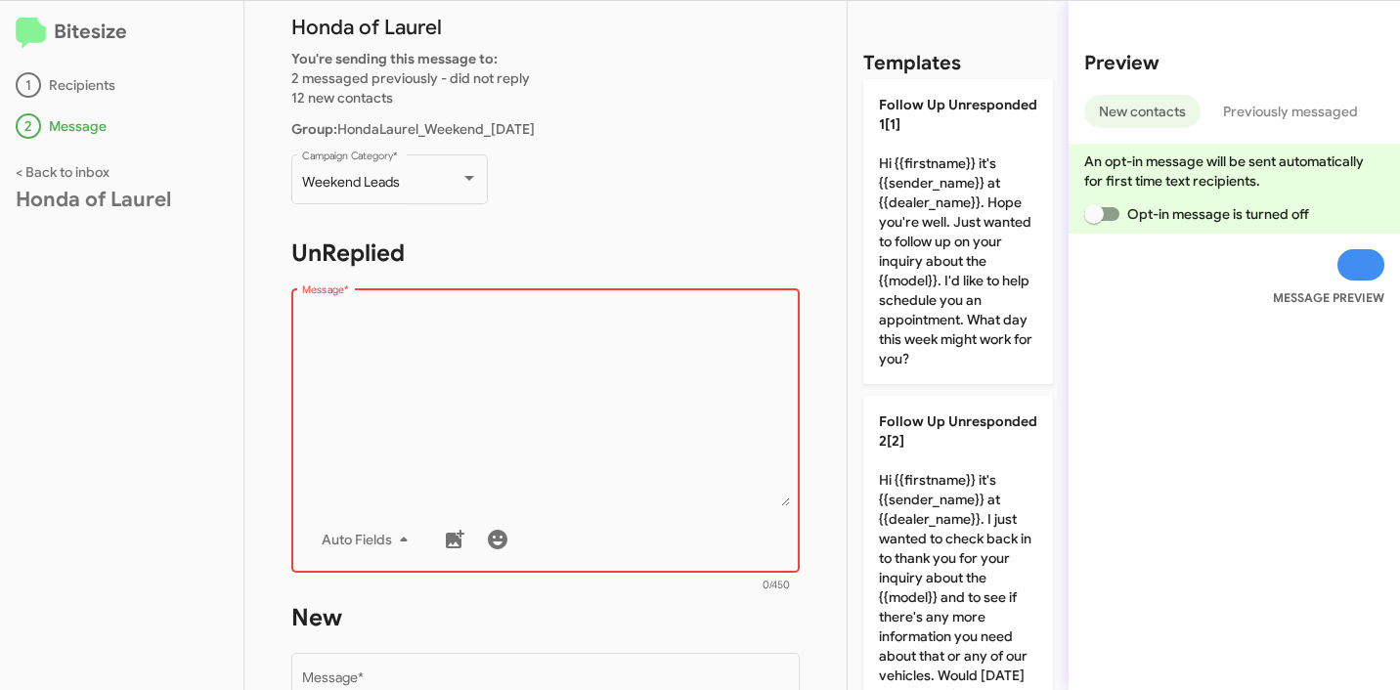
click at [614, 369] on textarea "Message *" at bounding box center [546, 406] width 488 height 199
click at [549, 386] on textarea "Message *" at bounding box center [546, 406] width 488 height 199
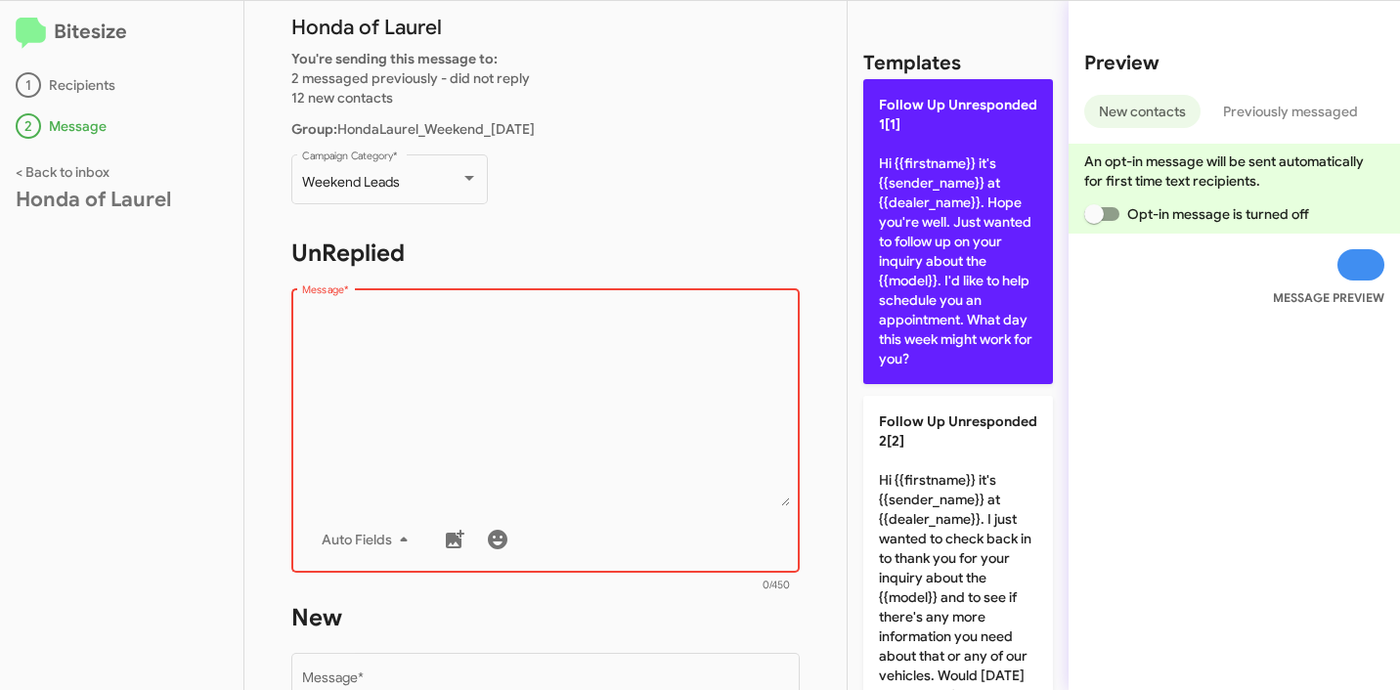
click at [931, 191] on p "Follow Up Unresponded 1[1] Hi {{firstname}} it's {{sender_name}} at {{dealer_na…" at bounding box center [958, 231] width 190 height 305
type textarea "Hi {{firstname}} it's {{sender_name}} at {{dealer_name}}. Hope you're well. Jus…"
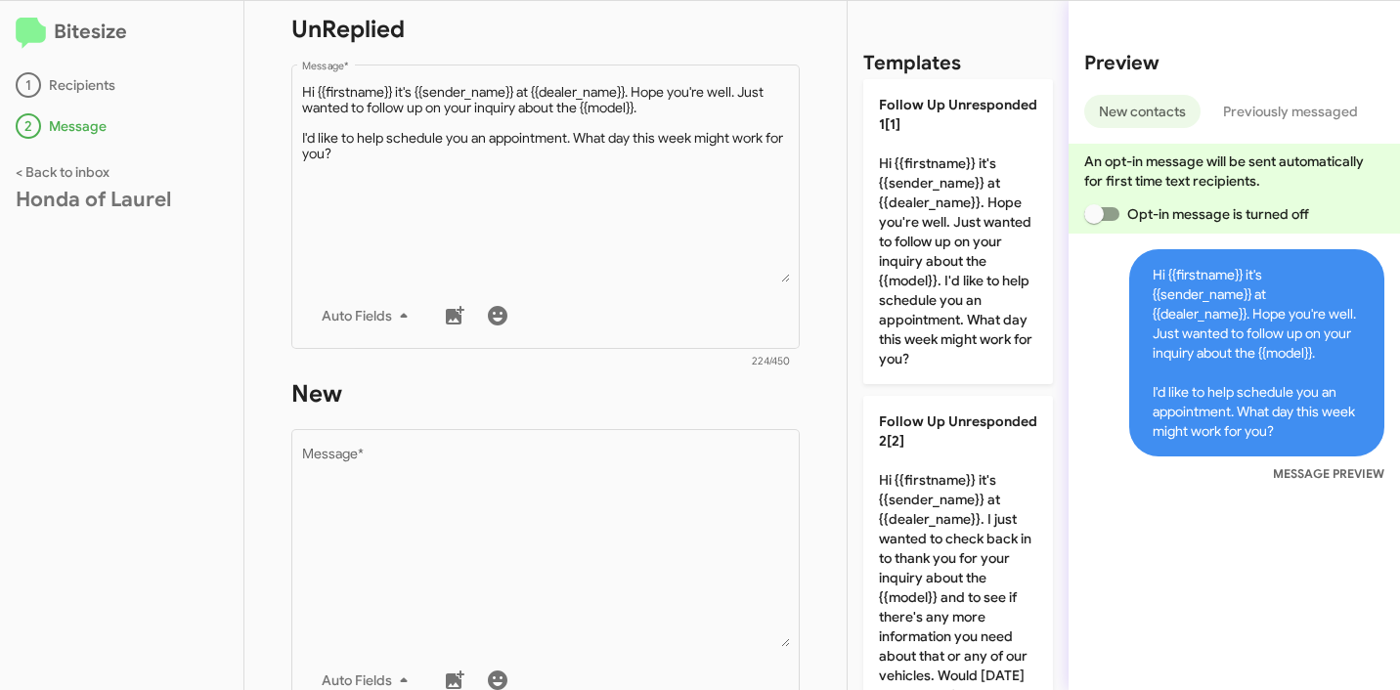
scroll to position [375, 0]
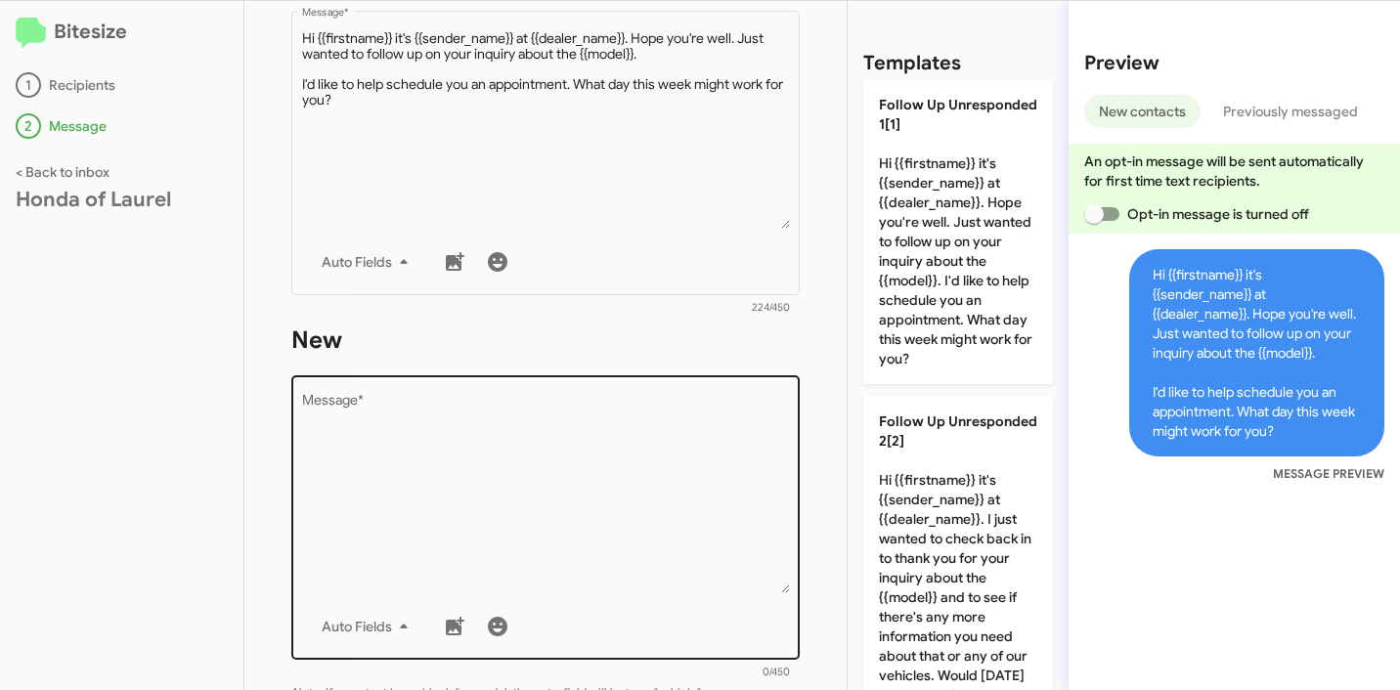
click at [506, 438] on textarea "Message *" at bounding box center [546, 493] width 488 height 199
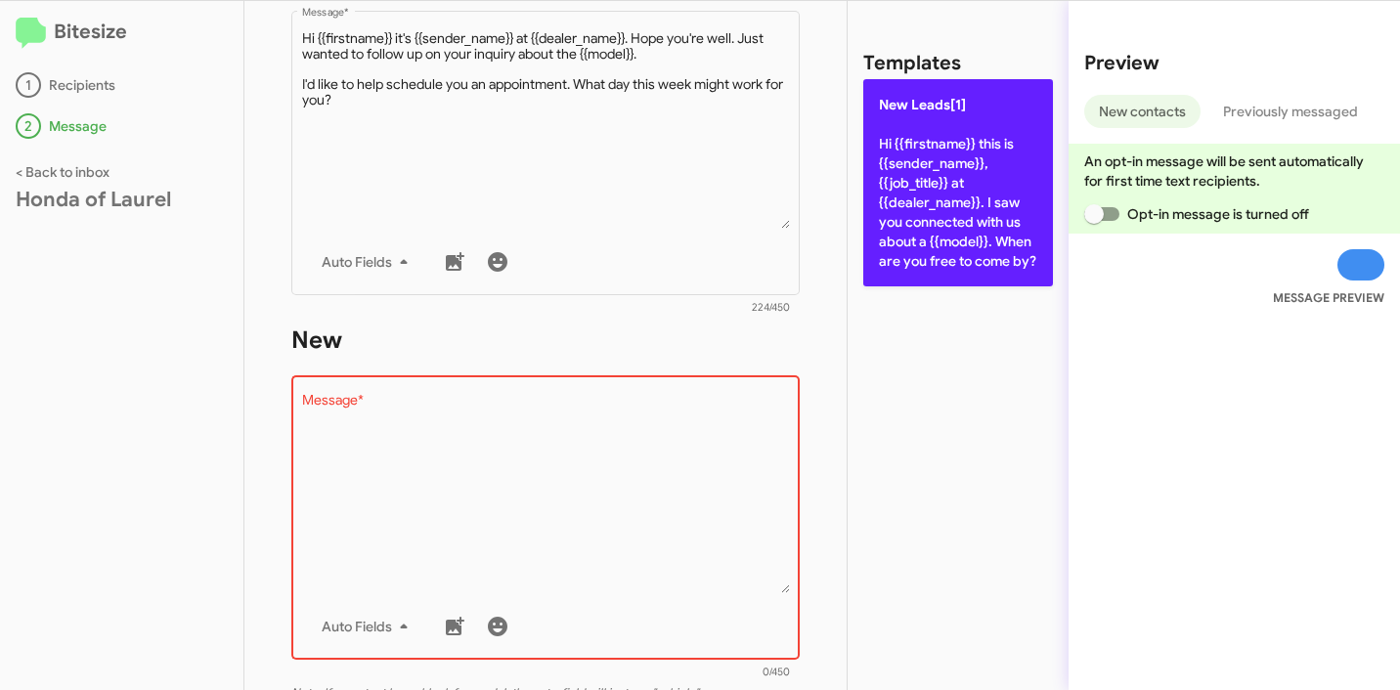
click at [910, 208] on p "New Leads[1] Hi {{firstname}} this is {{sender_name}}, {{job_title}} at {{deale…" at bounding box center [958, 182] width 190 height 207
type textarea "Hi {{firstname}} this is {{sender_name}}, {{job_title}} at {{dealer_name}}. I s…"
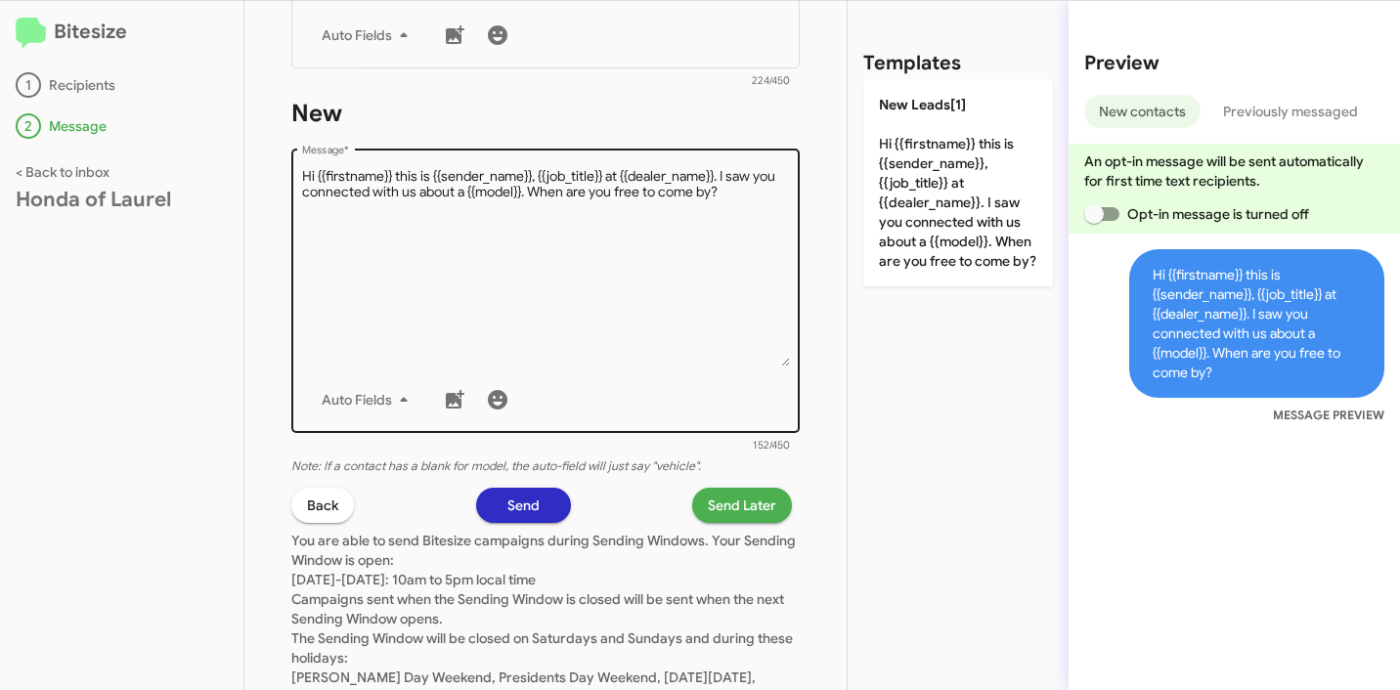
scroll to position [669, 0]
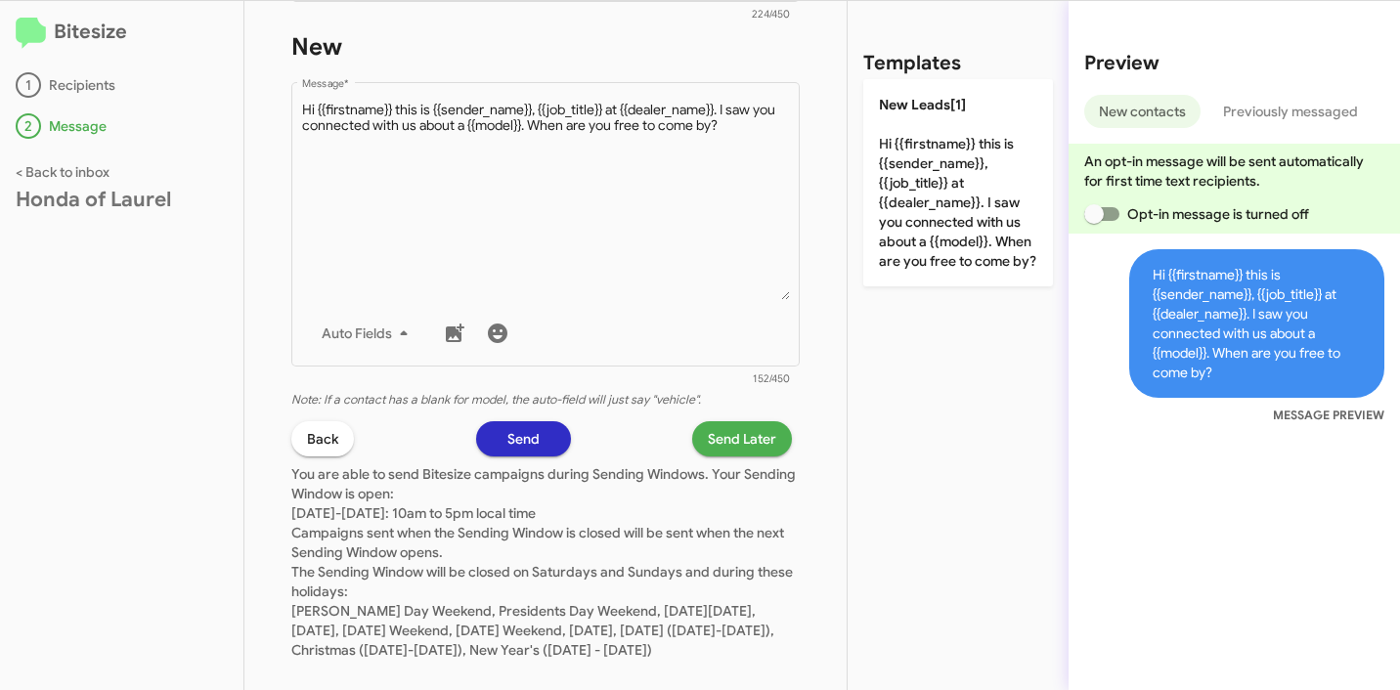
click at [721, 440] on span "Send Later" at bounding box center [742, 438] width 68 height 35
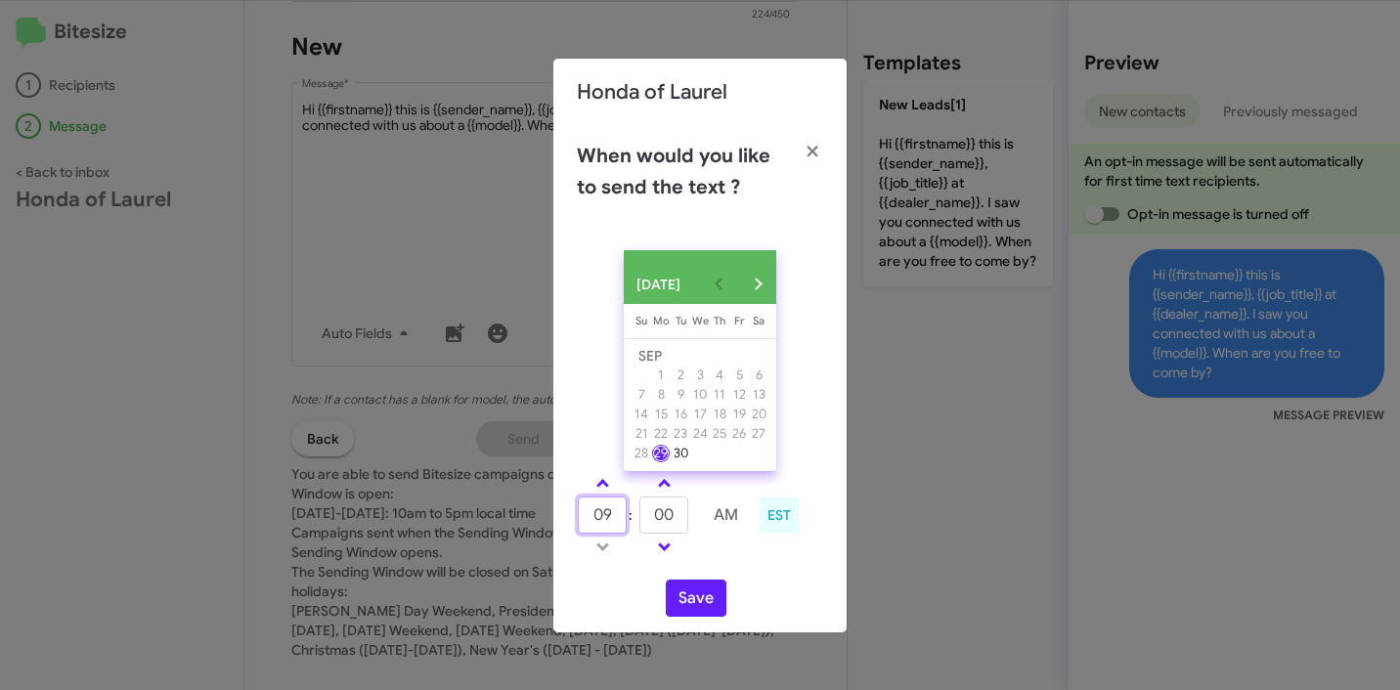
click at [604, 520] on input "09" at bounding box center [602, 514] width 49 height 37
type input "2"
type input "10"
type input "27"
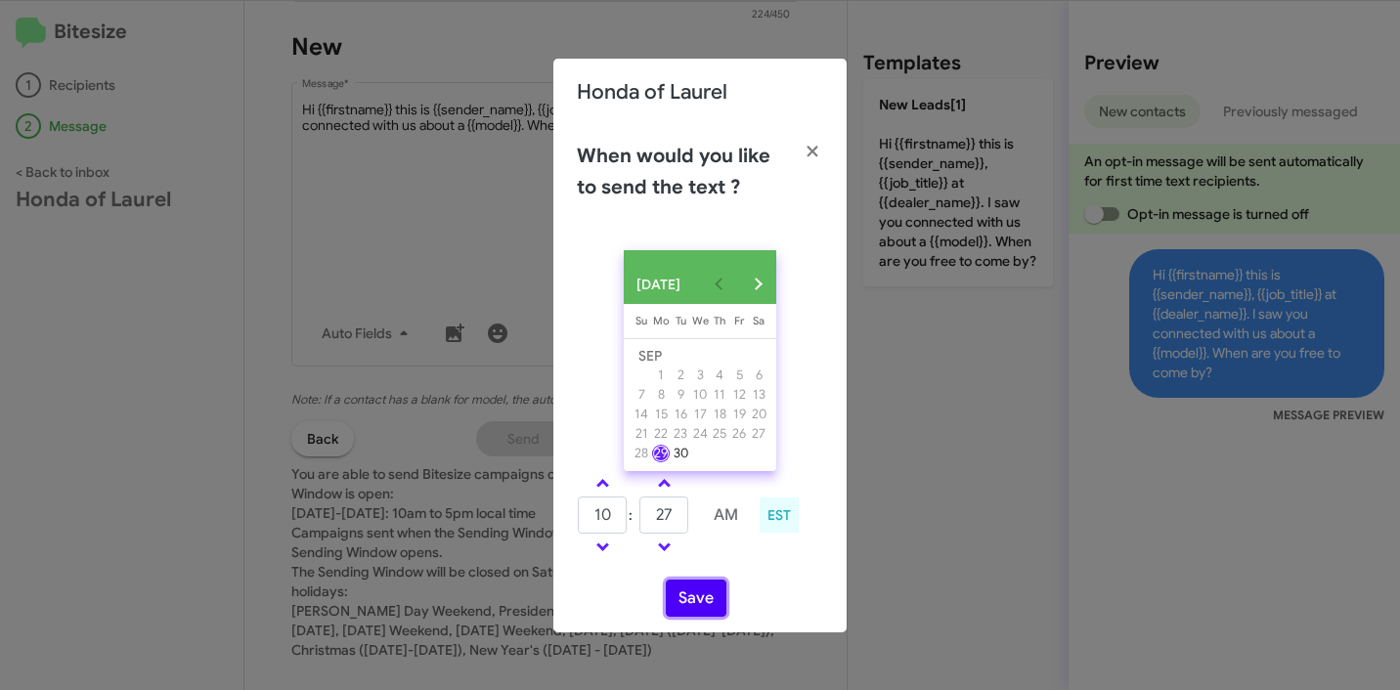
click at [706, 601] on button "Save" at bounding box center [696, 598] width 61 height 37
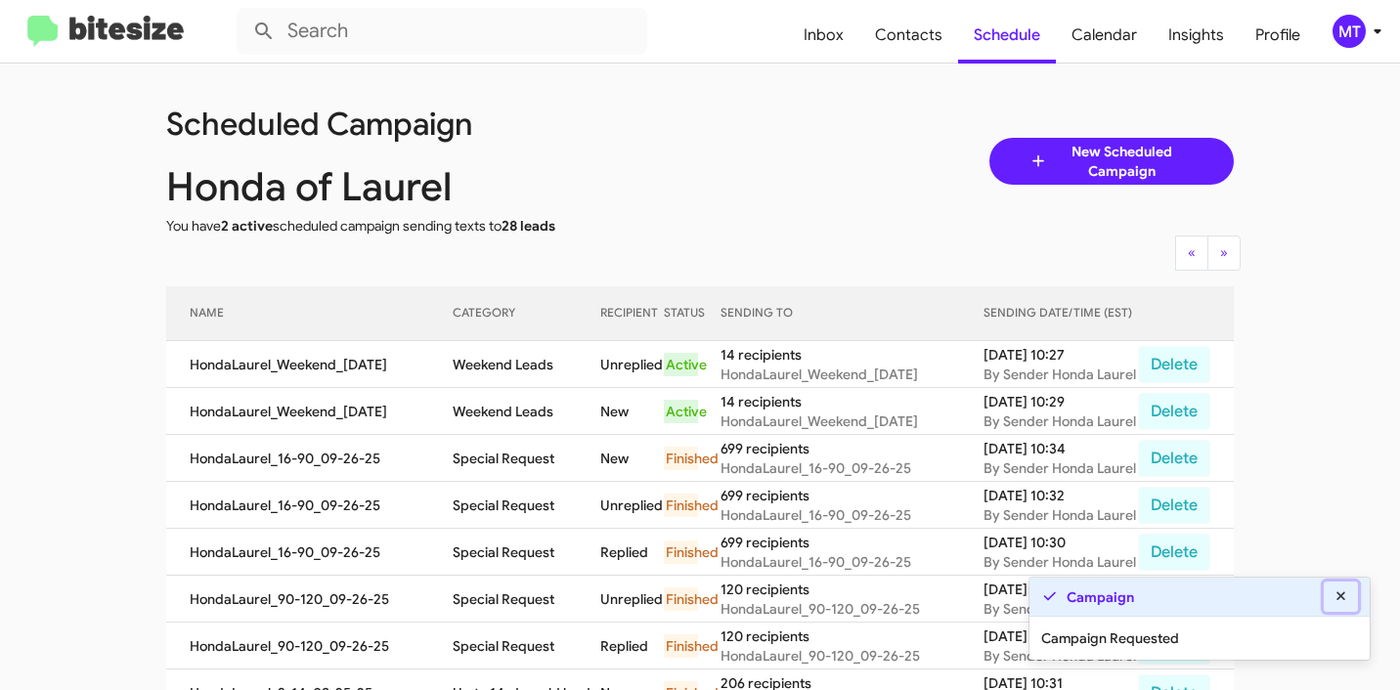
click at [1347, 598] on icon at bounding box center [1341, 596] width 18 height 14
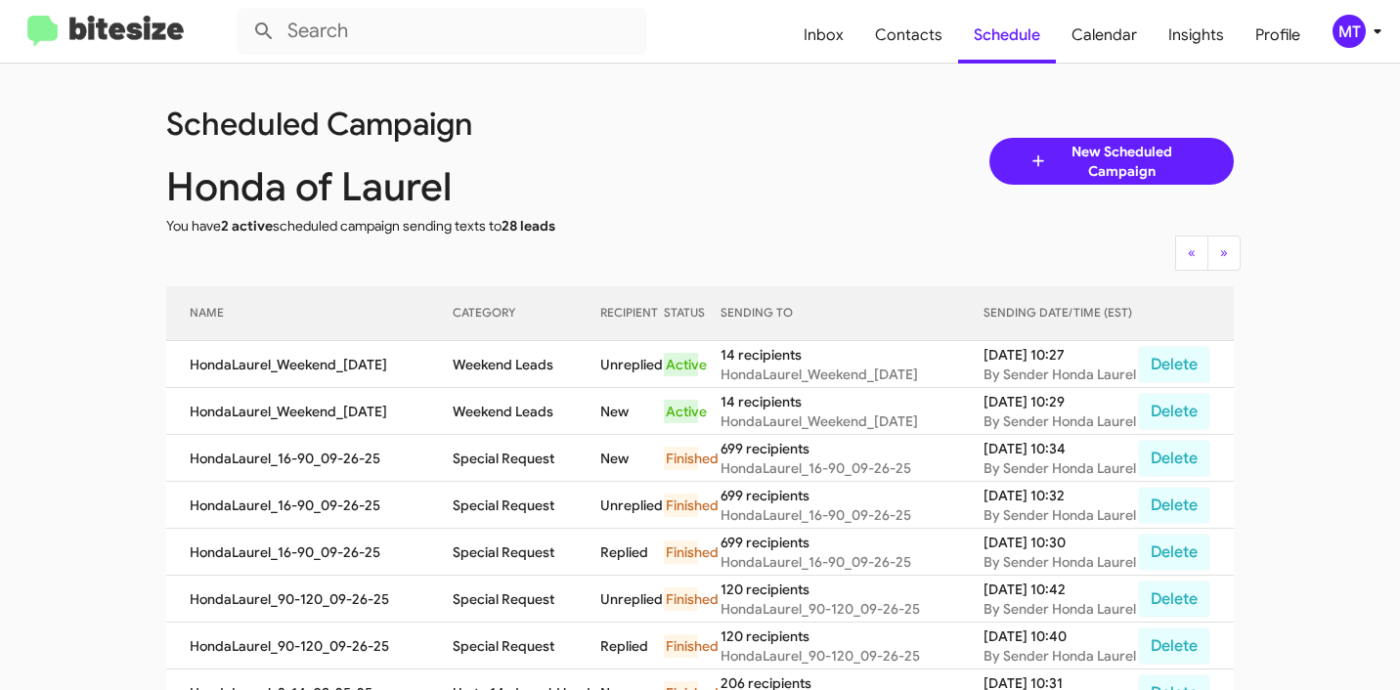
click at [1359, 346] on app-scheduler "Scheduled Campaign Honda of Laurel You have 2 active scheduled campaign sending…" at bounding box center [700, 683] width 1400 height 1239
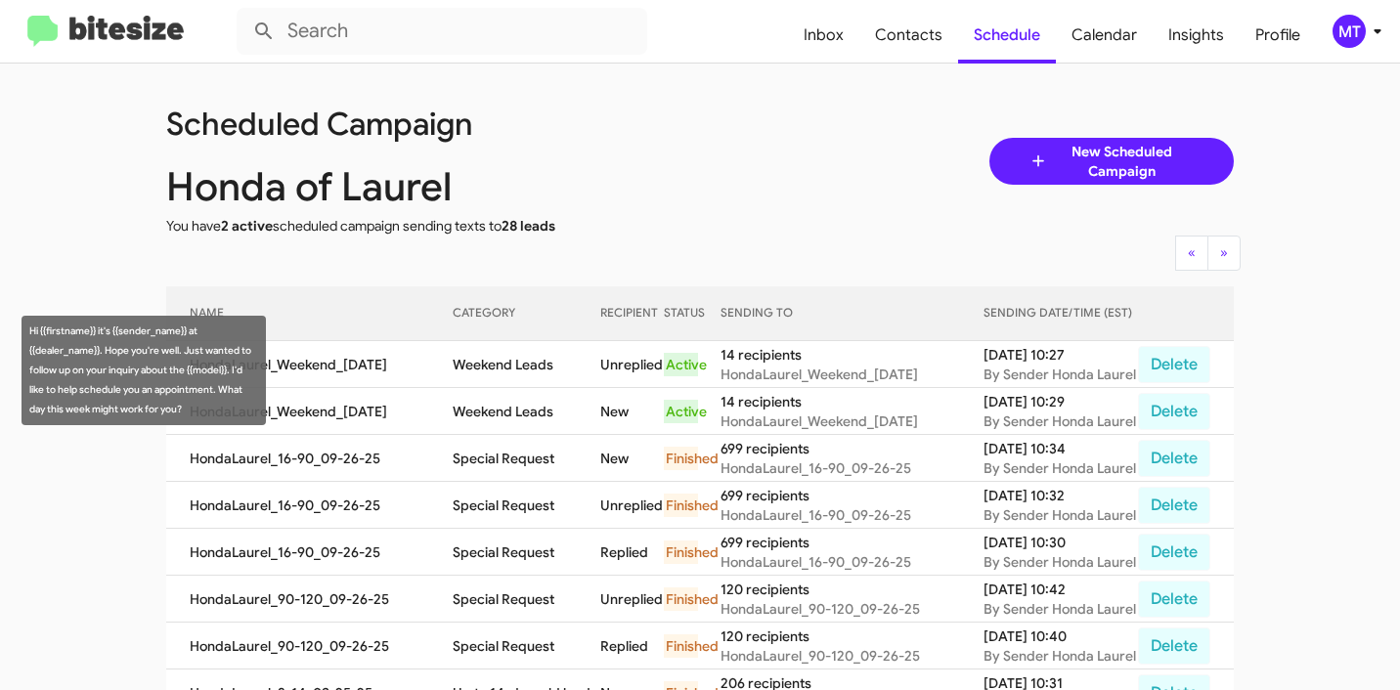
click at [343, 366] on td "HondaLaurel_Weekend_09-29-25" at bounding box center [309, 364] width 286 height 47
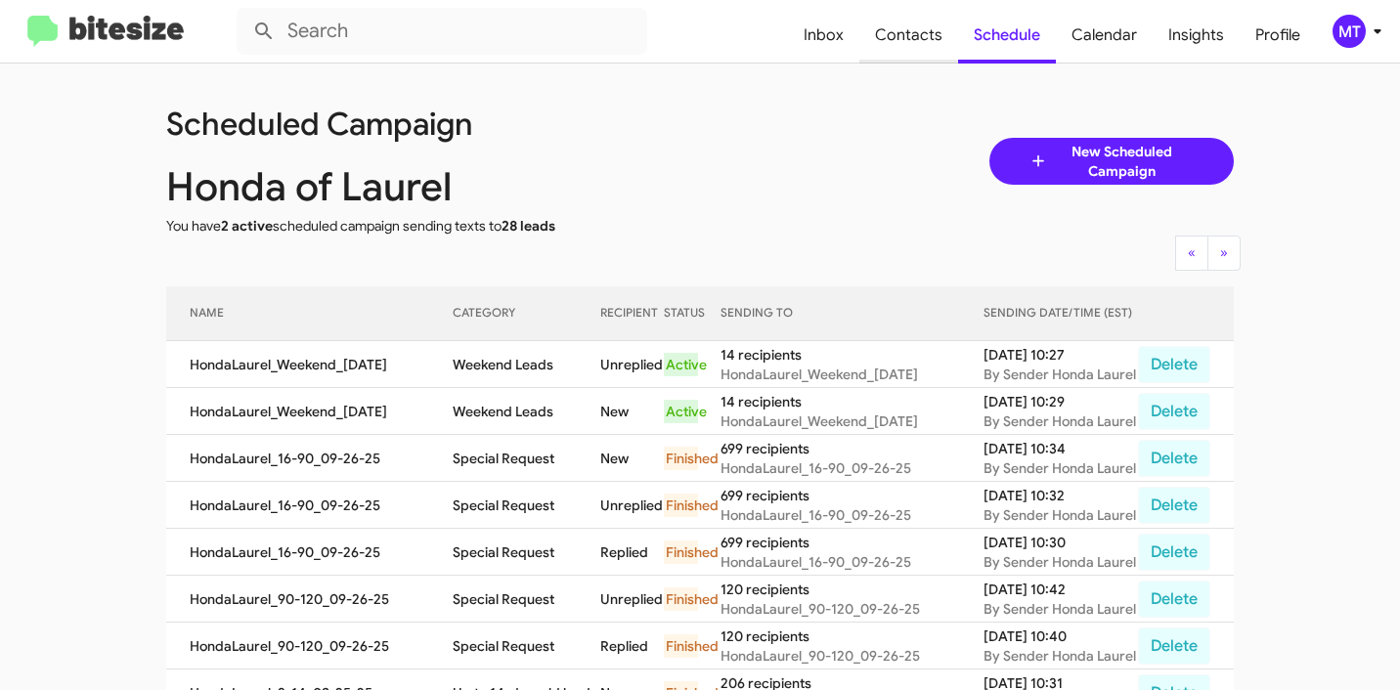
click at [903, 39] on span "Contacts" at bounding box center [908, 35] width 99 height 57
type input "in:groups"
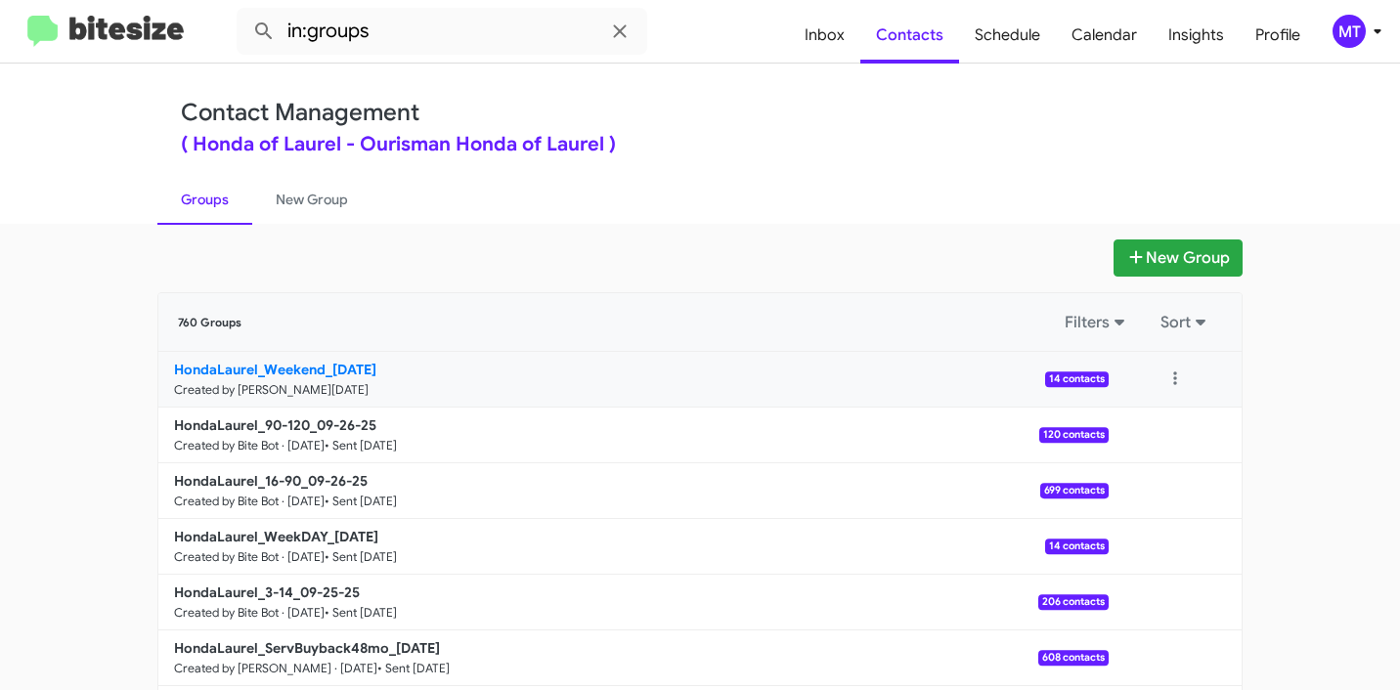
click at [330, 372] on b "HondaLaurel_Weekend_09-29-25" at bounding box center [275, 370] width 202 height 18
click at [449, 376] on p "HondaLaurel_Weekend_09-29-25" at bounding box center [633, 370] width 919 height 20
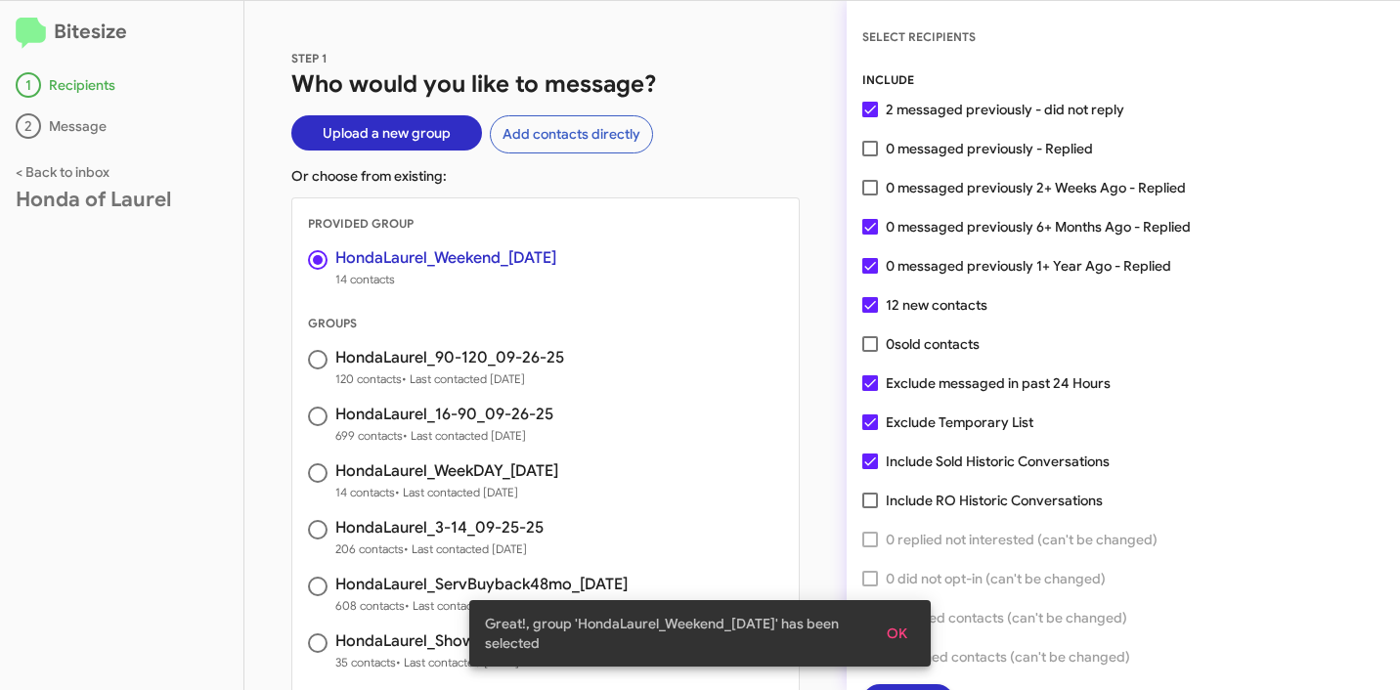
scroll to position [50, 0]
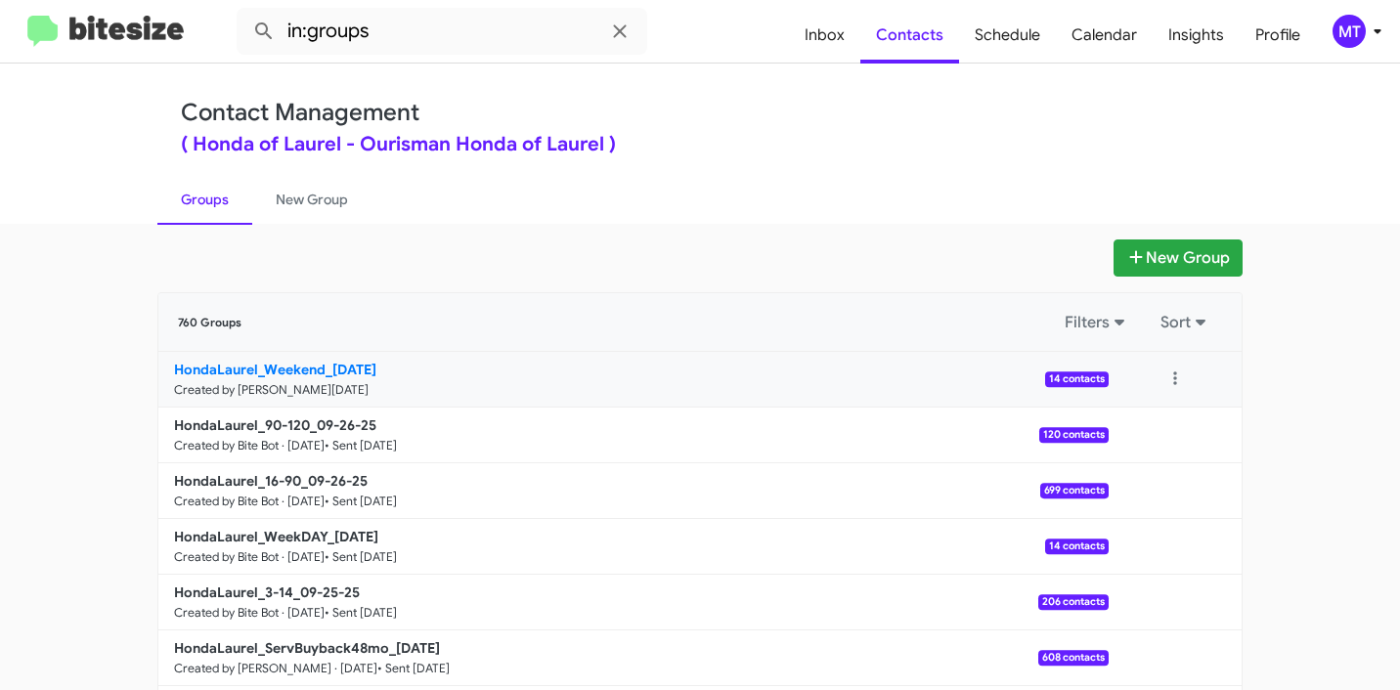
click at [334, 361] on b "HondaLaurel_Weekend_09-29-25" at bounding box center [275, 370] width 202 height 18
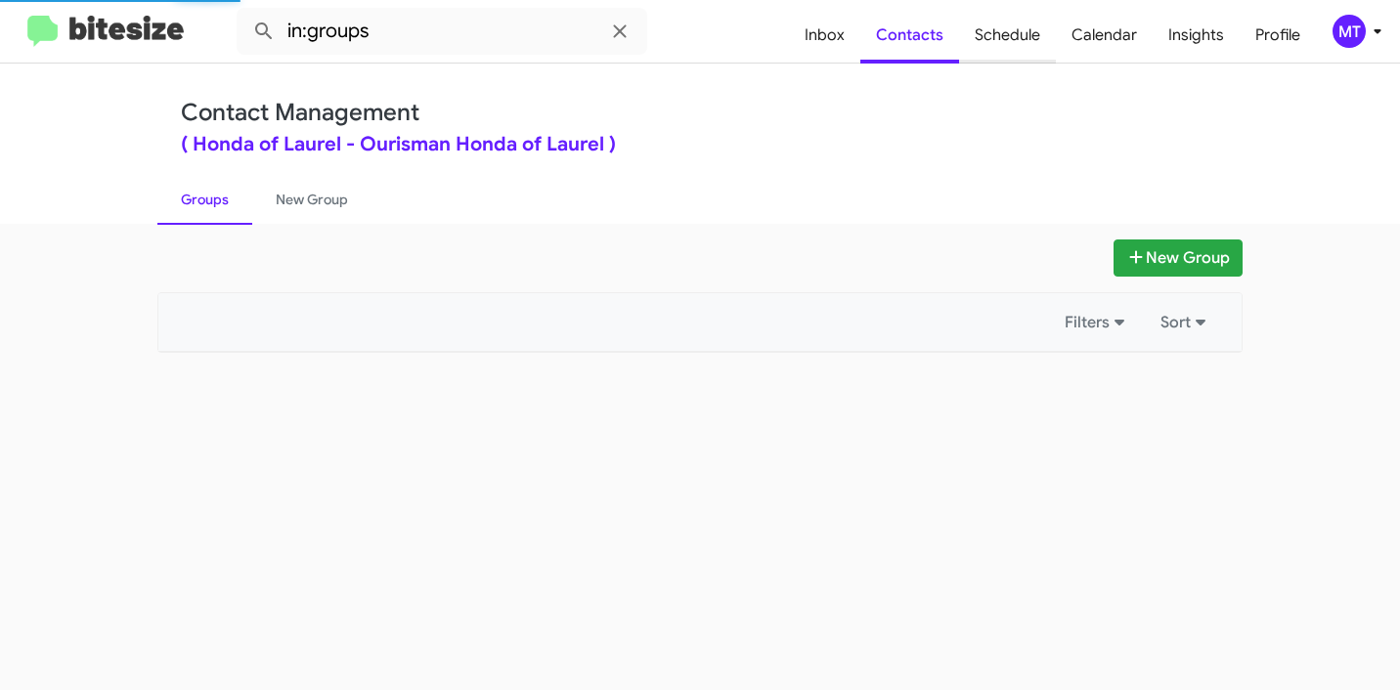
click at [998, 37] on span "Schedule" at bounding box center [1007, 35] width 97 height 57
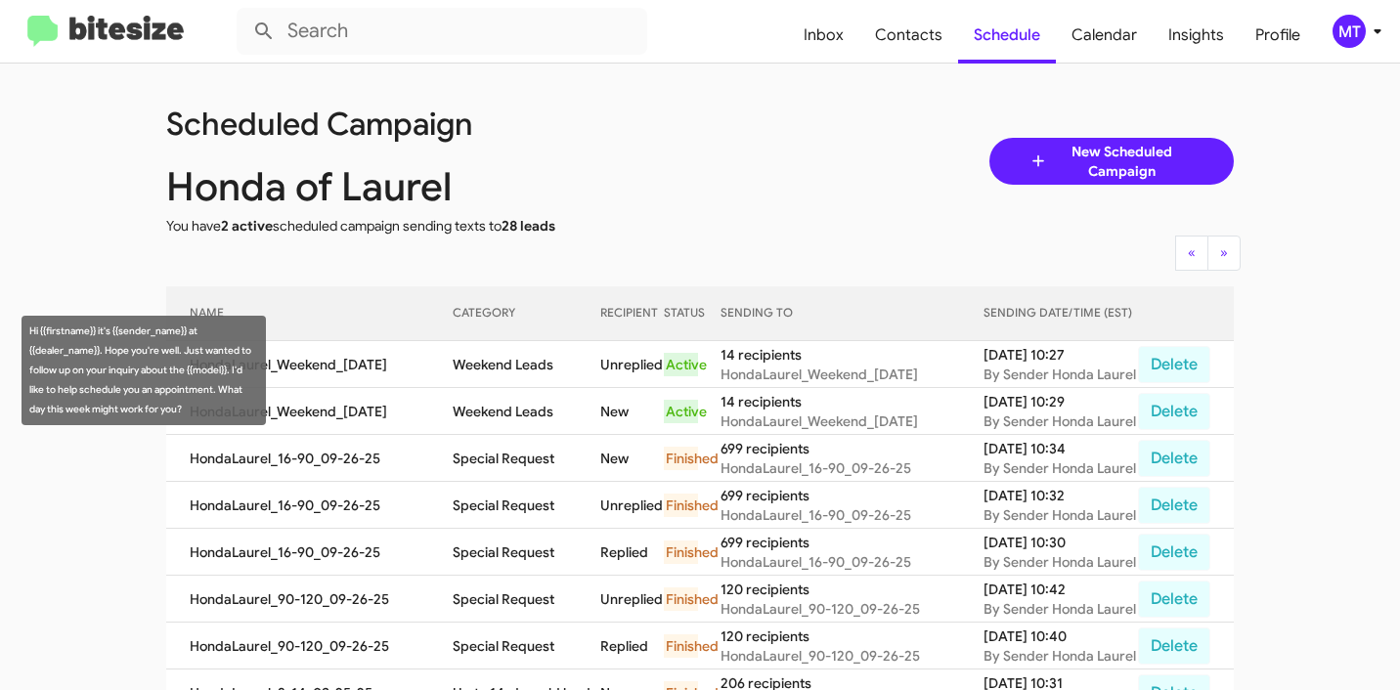
drag, startPoint x: 548, startPoint y: 370, endPoint x: 456, endPoint y: 367, distance: 92.0
click at [456, 367] on td "Weekend Leads" at bounding box center [527, 364] width 148 height 47
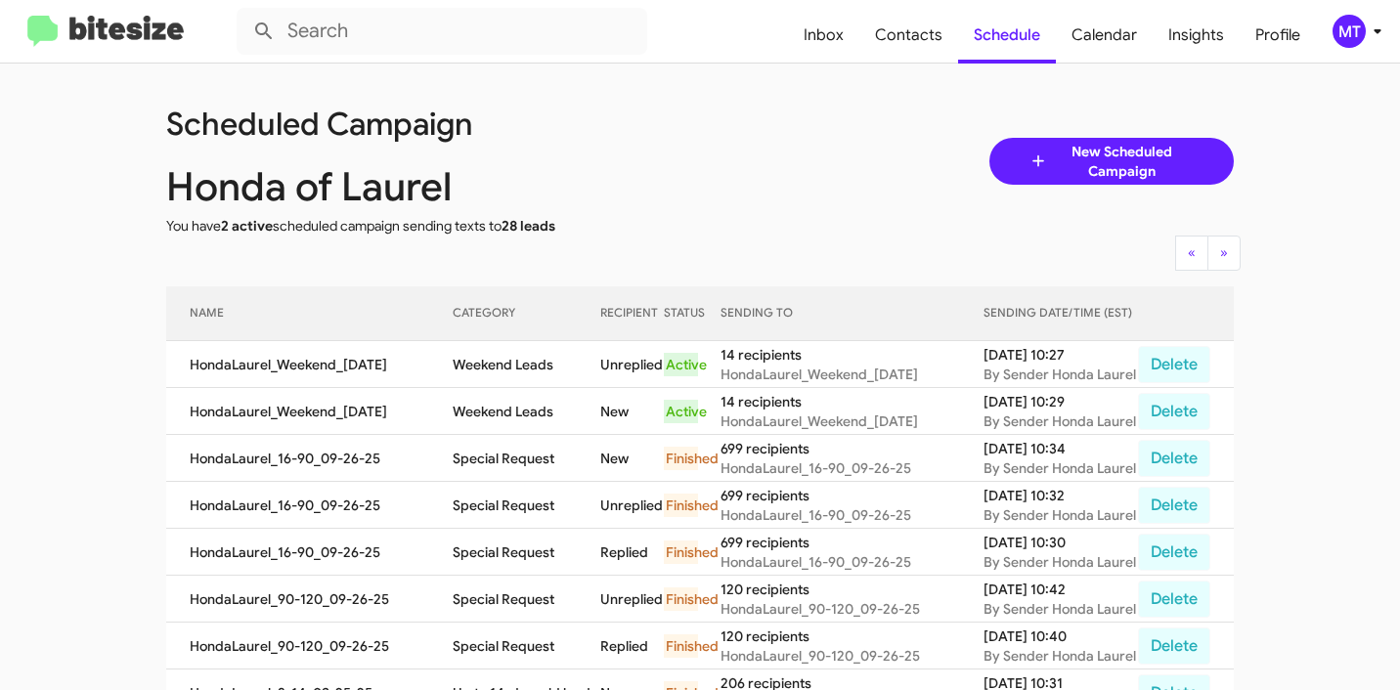
copy td "Weekend Leads"
click at [687, 133] on div "Scheduled Campaign" at bounding box center [432, 124] width 563 height 20
click at [1360, 38] on div "MT" at bounding box center [1348, 31] width 33 height 33
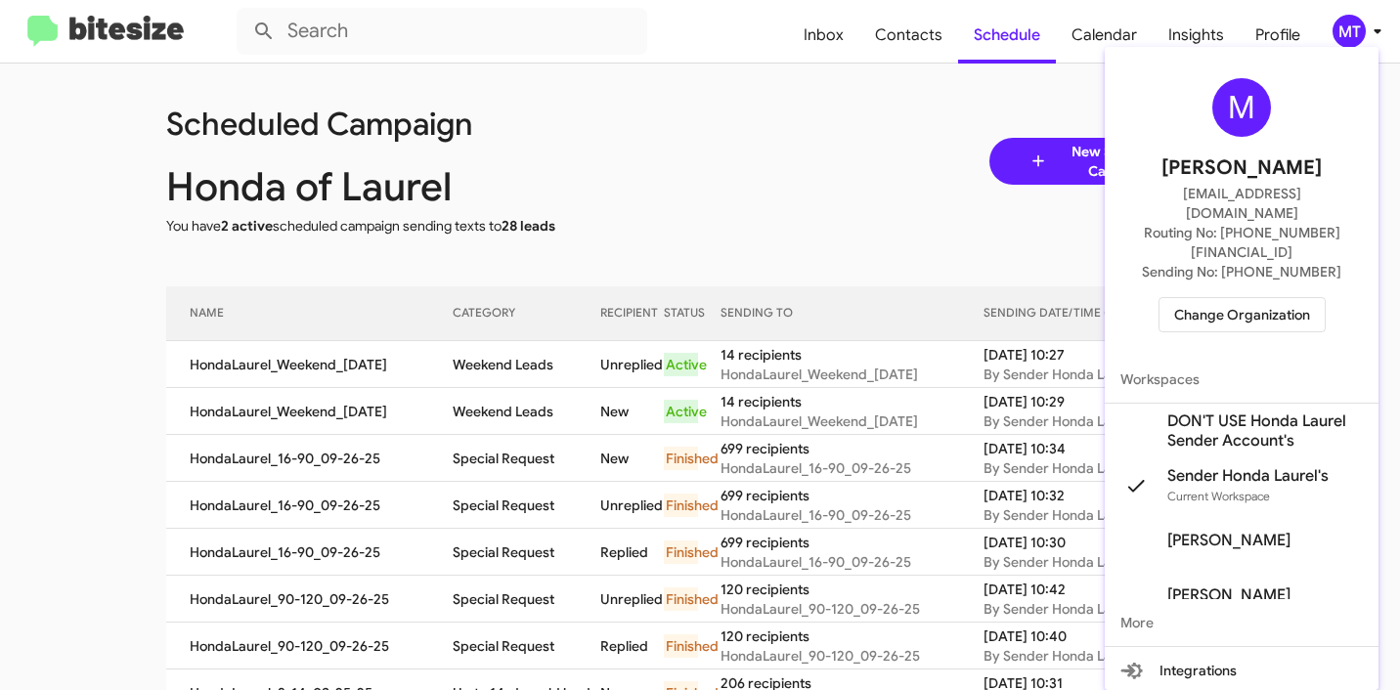
click at [1255, 298] on span "Change Organization" at bounding box center [1242, 314] width 136 height 33
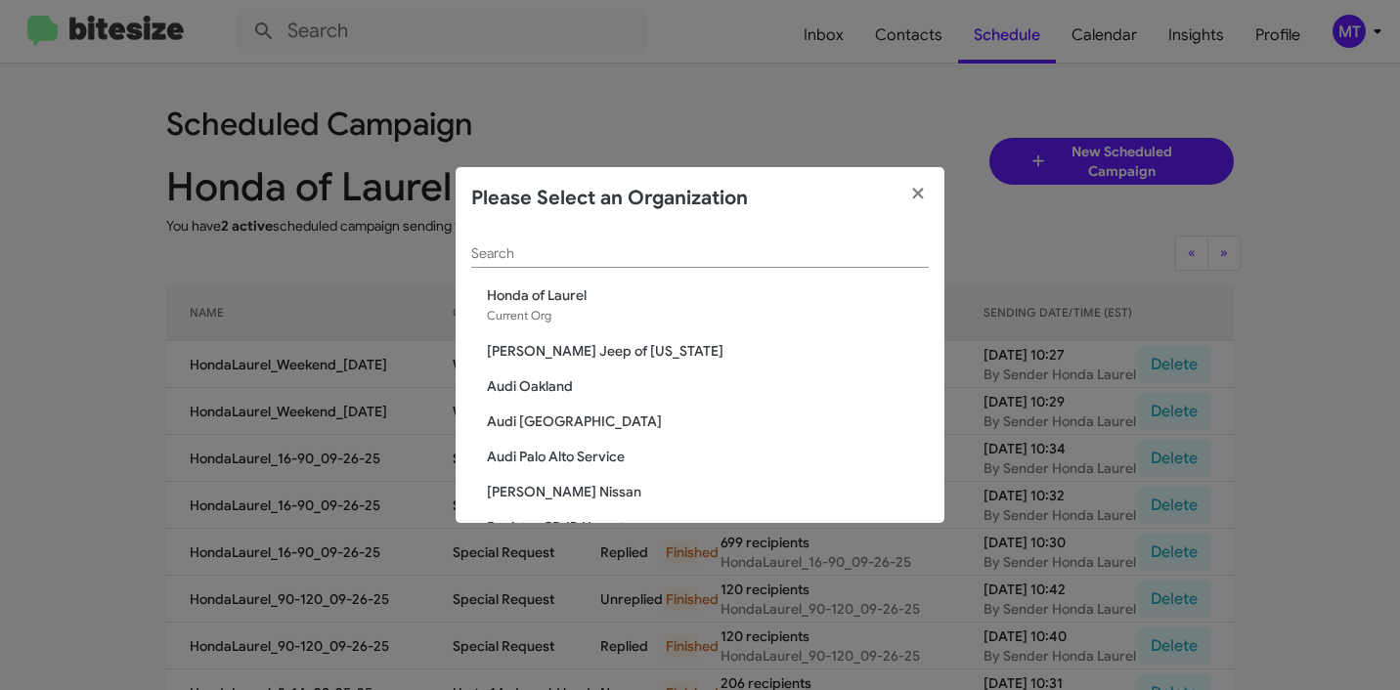
click at [638, 253] on input "Search" at bounding box center [699, 254] width 457 height 16
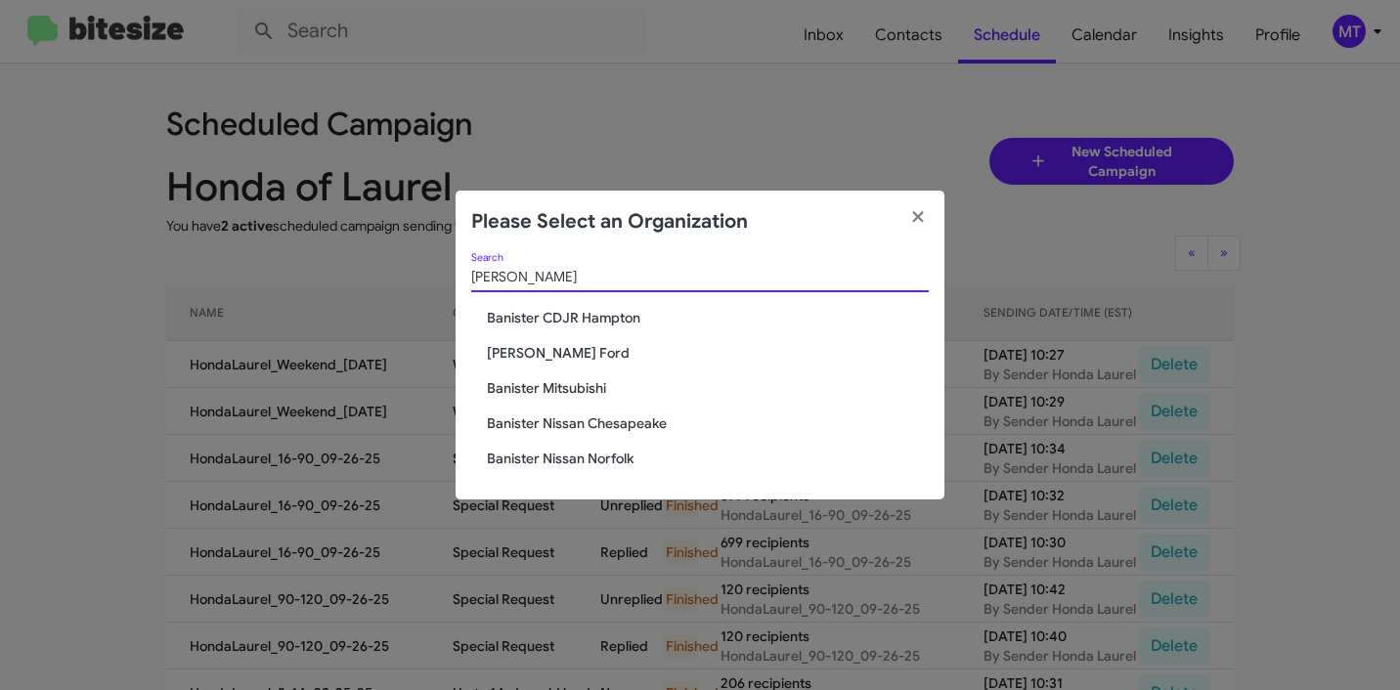
type input "banister"
click at [578, 316] on span "Banister CDJR Hampton" at bounding box center [708, 318] width 442 height 20
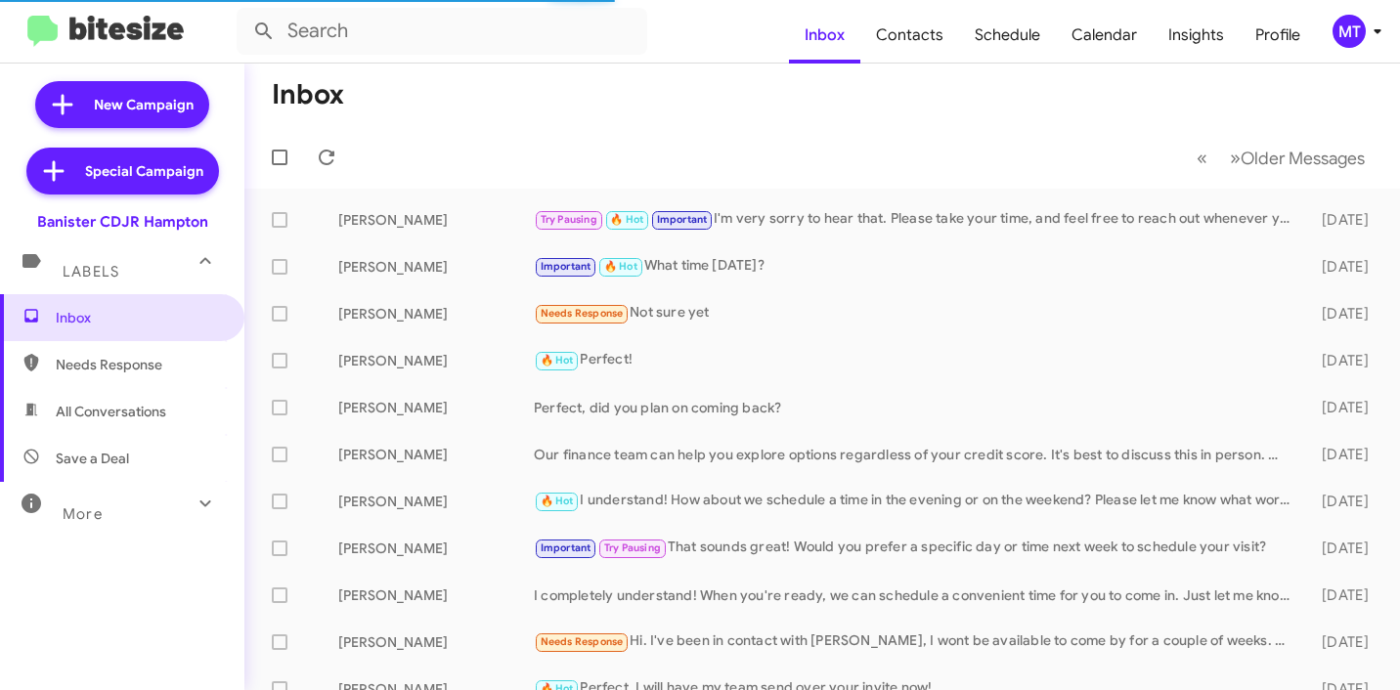
click at [1370, 35] on icon at bounding box center [1376, 31] width 23 height 23
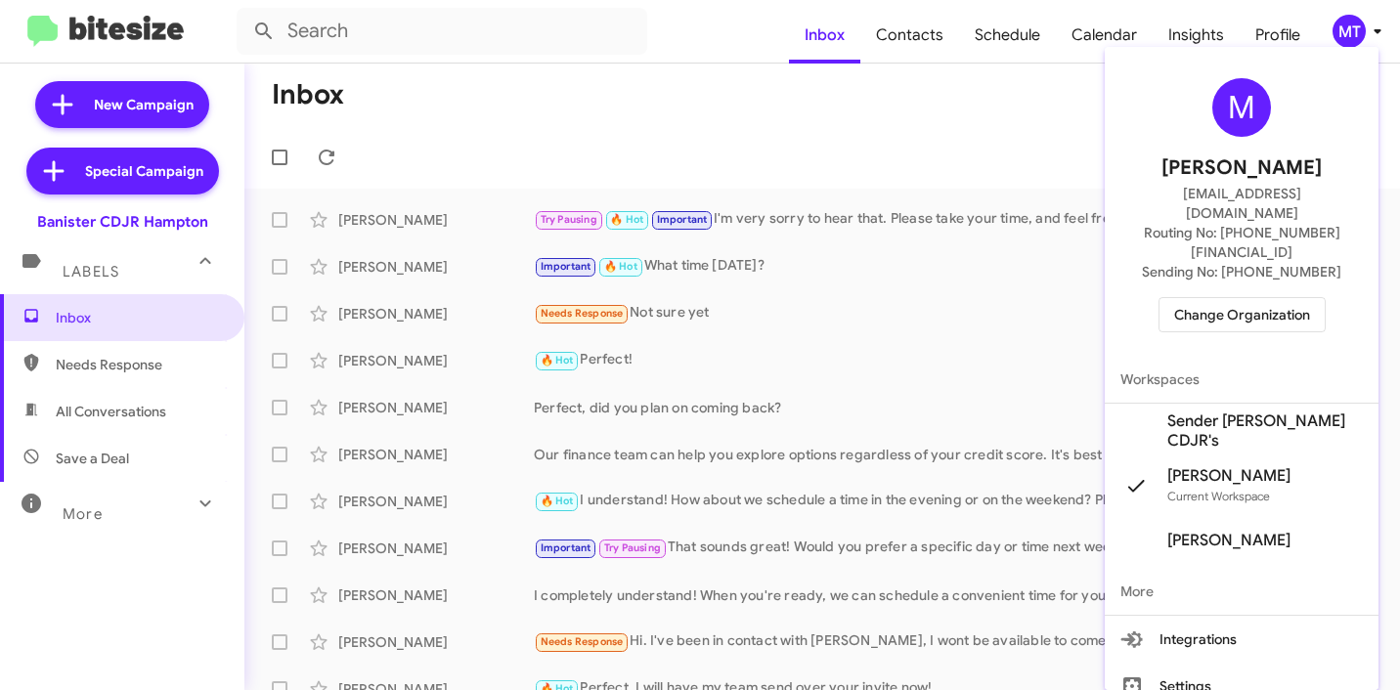
click at [1147, 415] on mat-icon at bounding box center [1135, 430] width 31 height 31
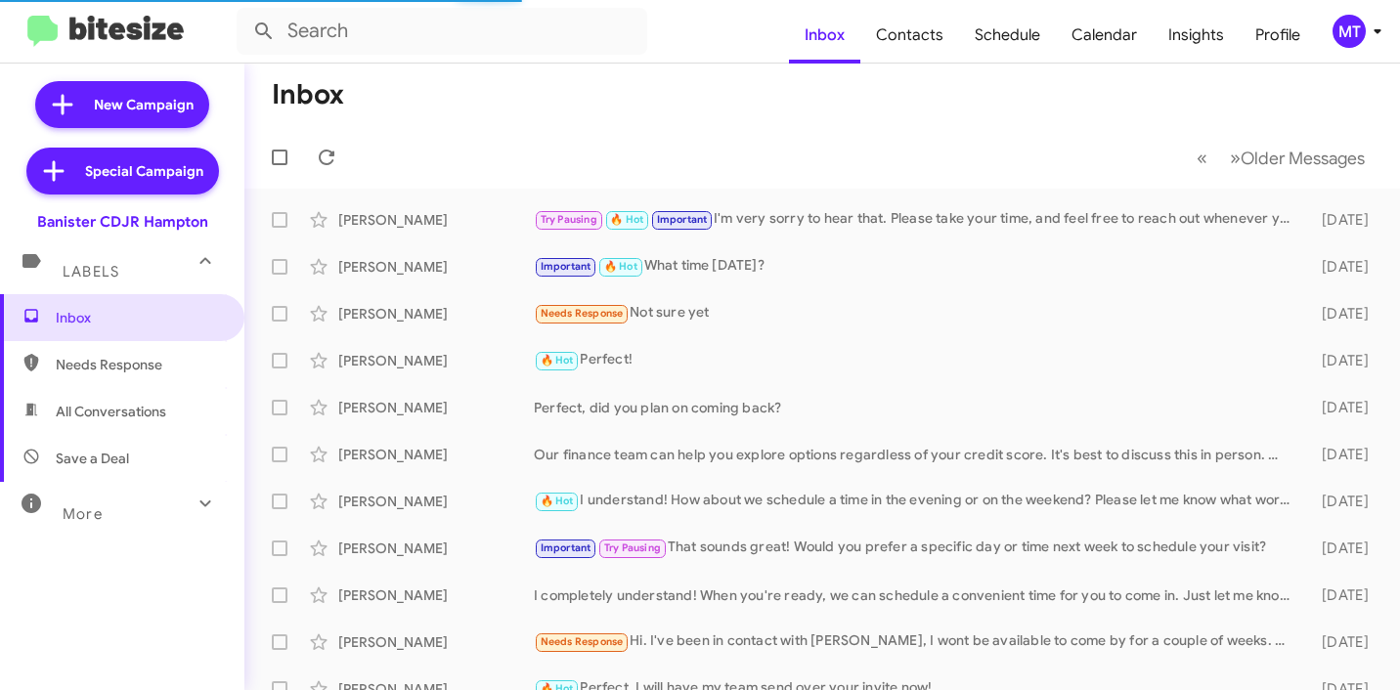
click at [1374, 31] on icon at bounding box center [1376, 31] width 23 height 23
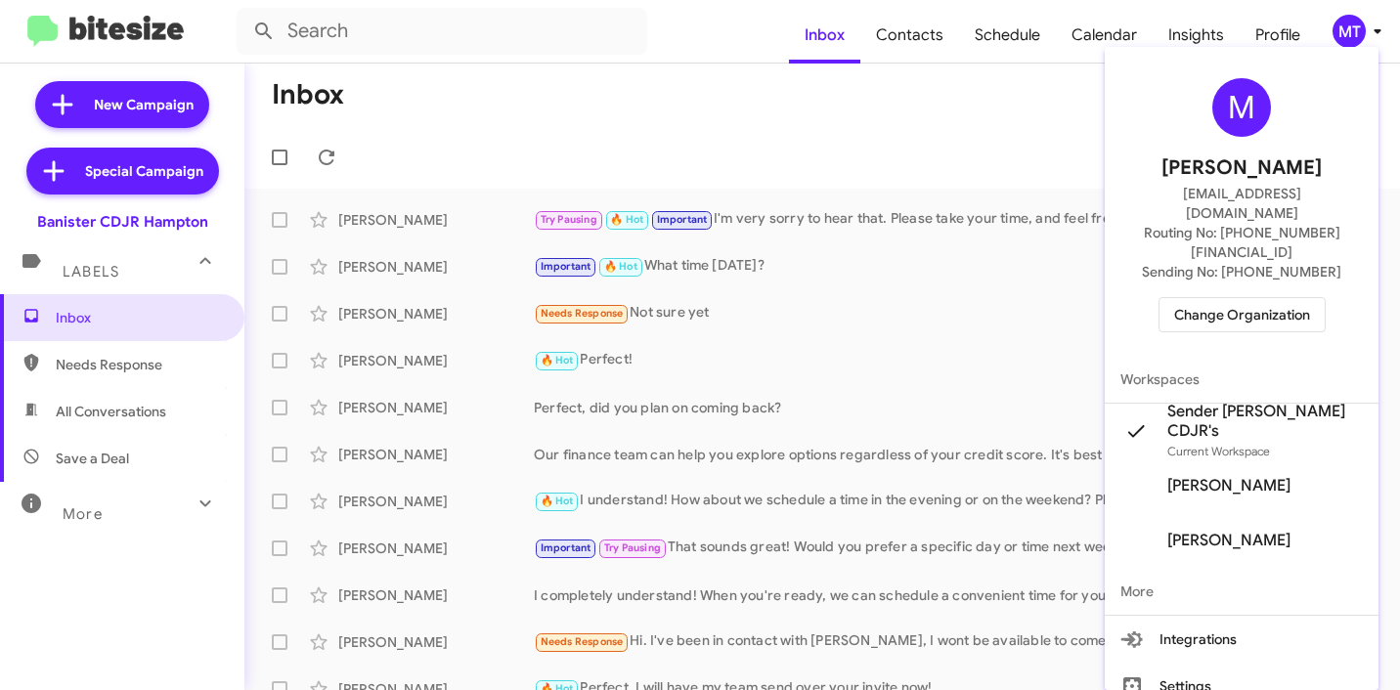
click at [126, 104] on div at bounding box center [700, 345] width 1400 height 690
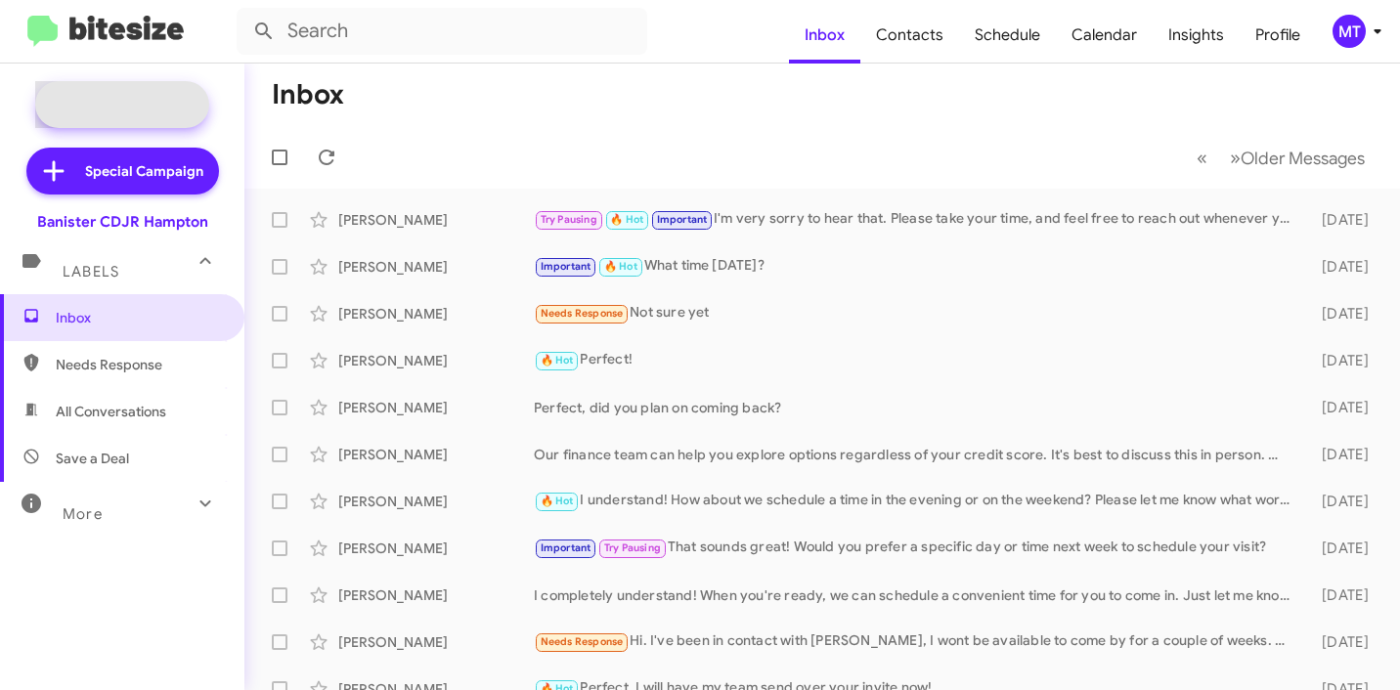
click at [128, 105] on span "New Campaign" at bounding box center [144, 105] width 100 height 20
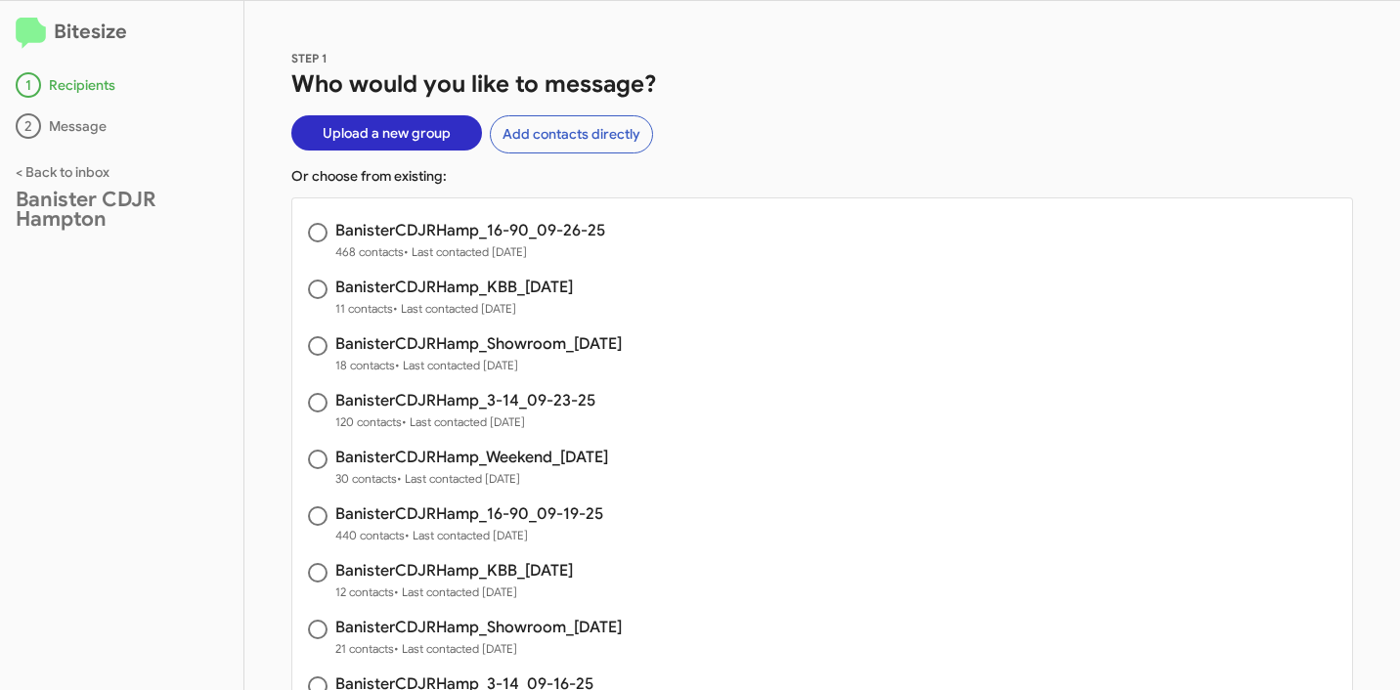
click at [387, 137] on span "Upload a new group" at bounding box center [387, 132] width 128 height 35
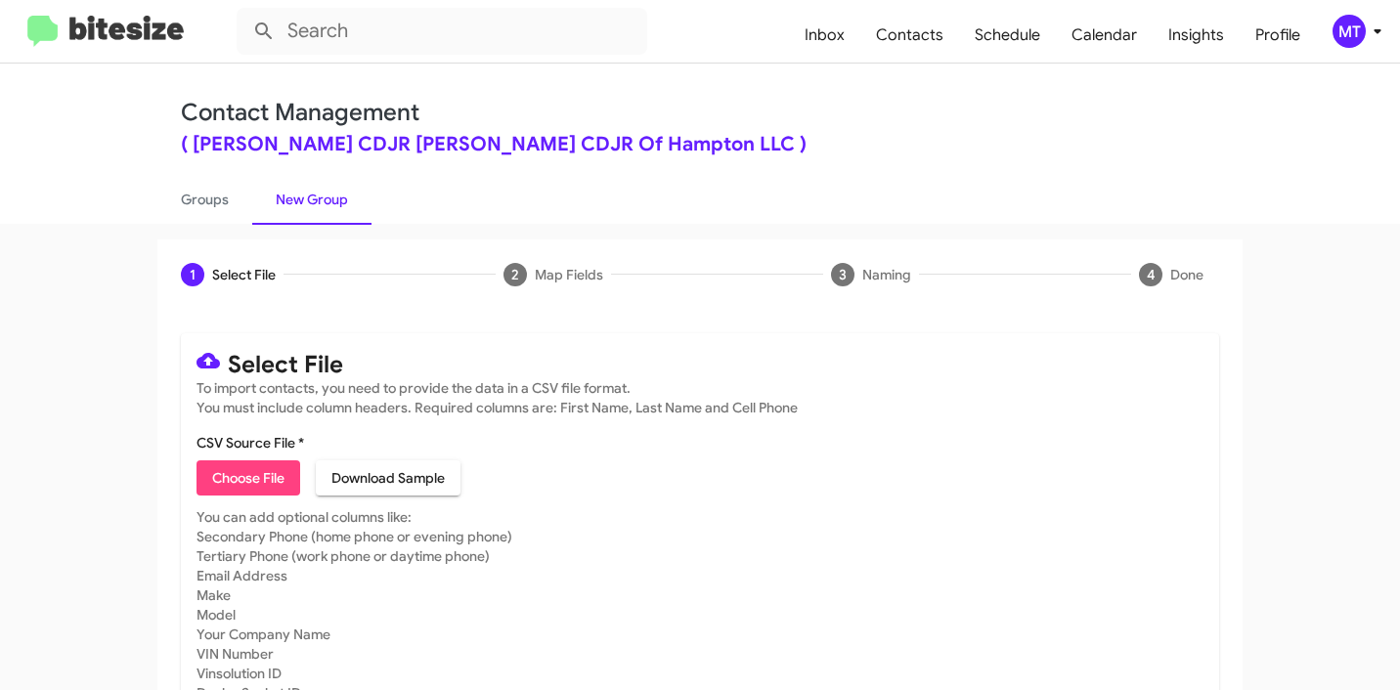
click at [1372, 36] on icon at bounding box center [1376, 31] width 23 height 23
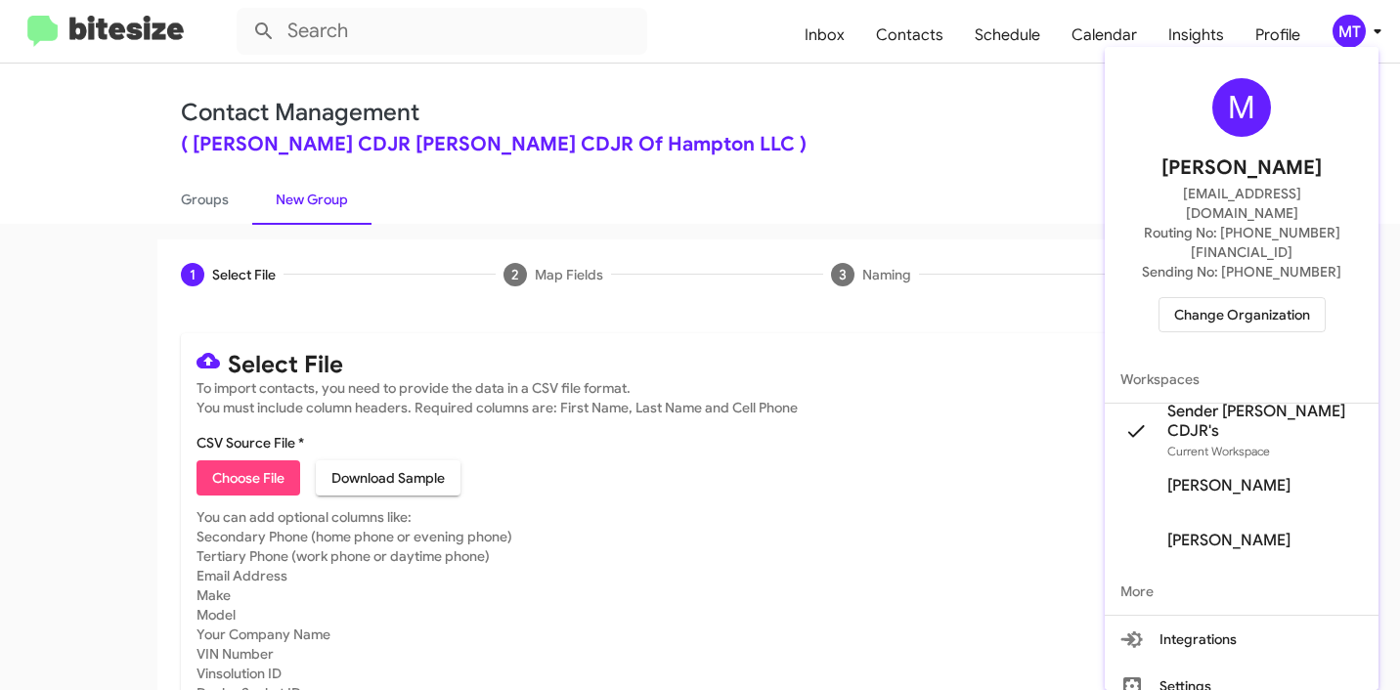
click at [254, 481] on div at bounding box center [700, 345] width 1400 height 690
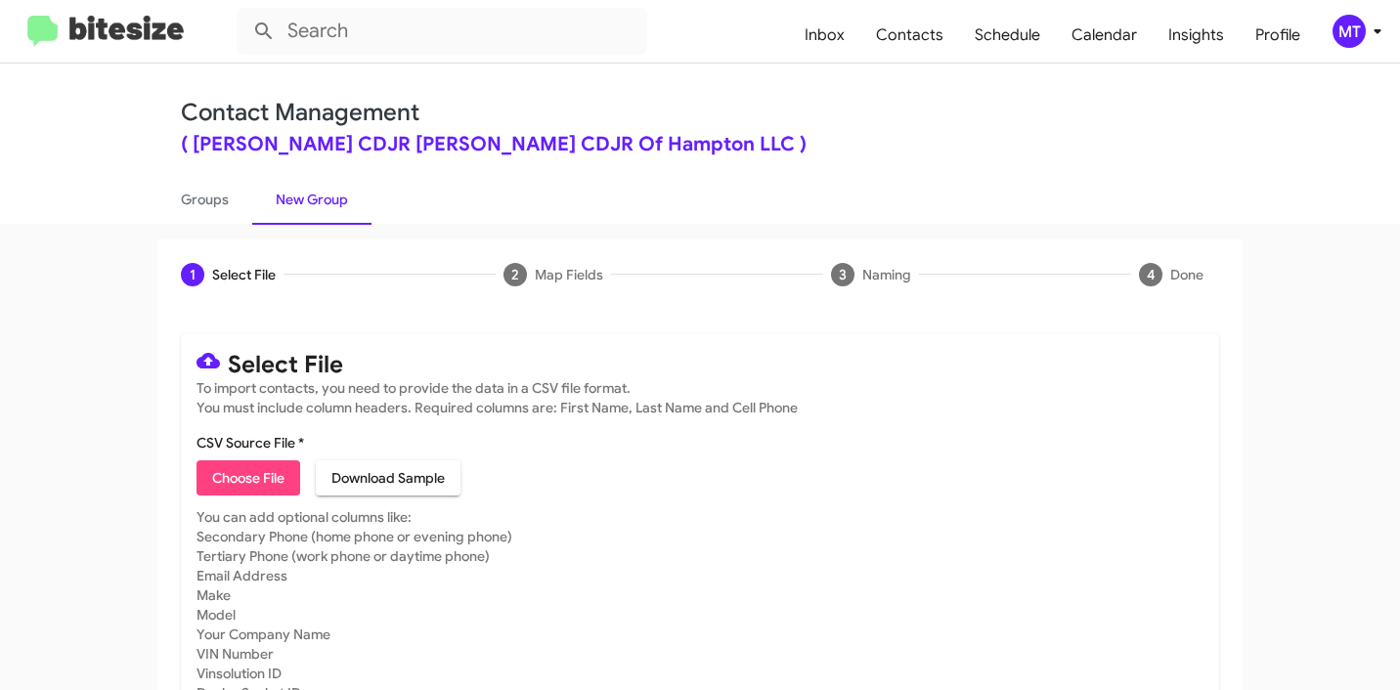
click at [257, 476] on span "Choose File" at bounding box center [248, 477] width 72 height 35
type input "BanisterCDJRHamp_Weekend_[DATE]"
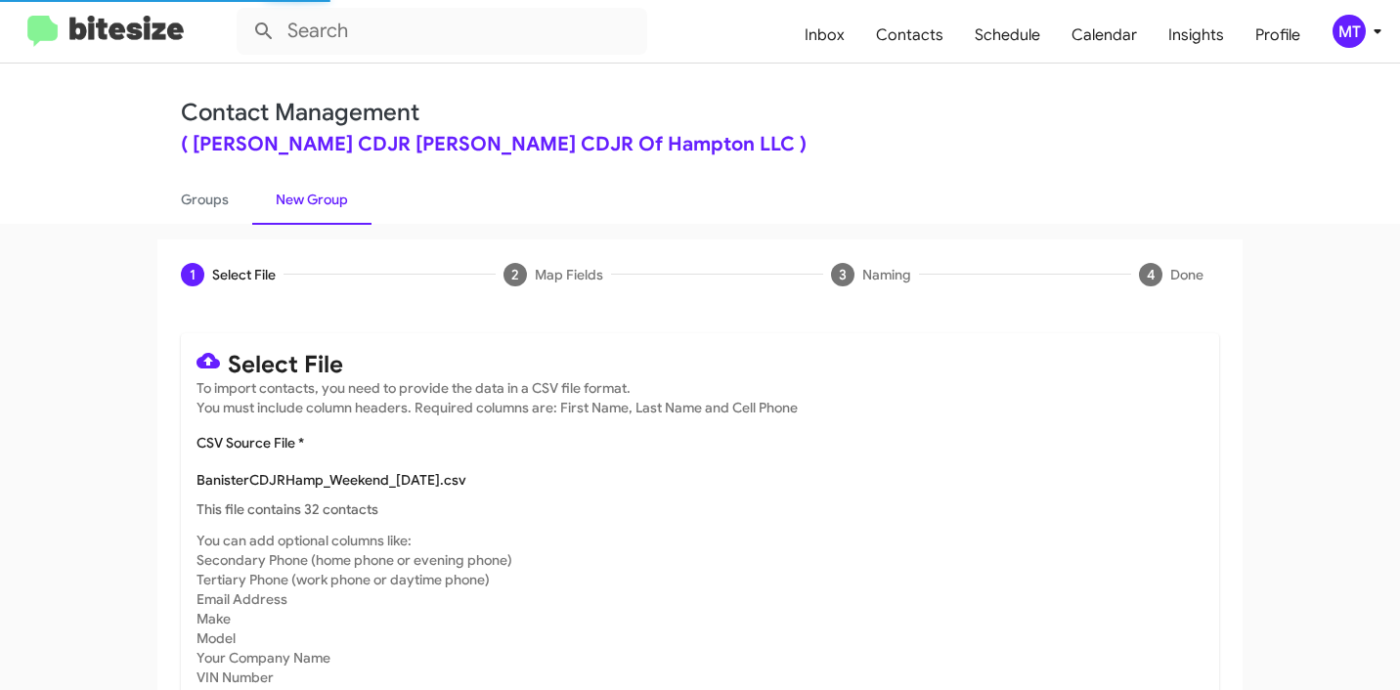
click at [1374, 24] on icon at bounding box center [1376, 31] width 23 height 23
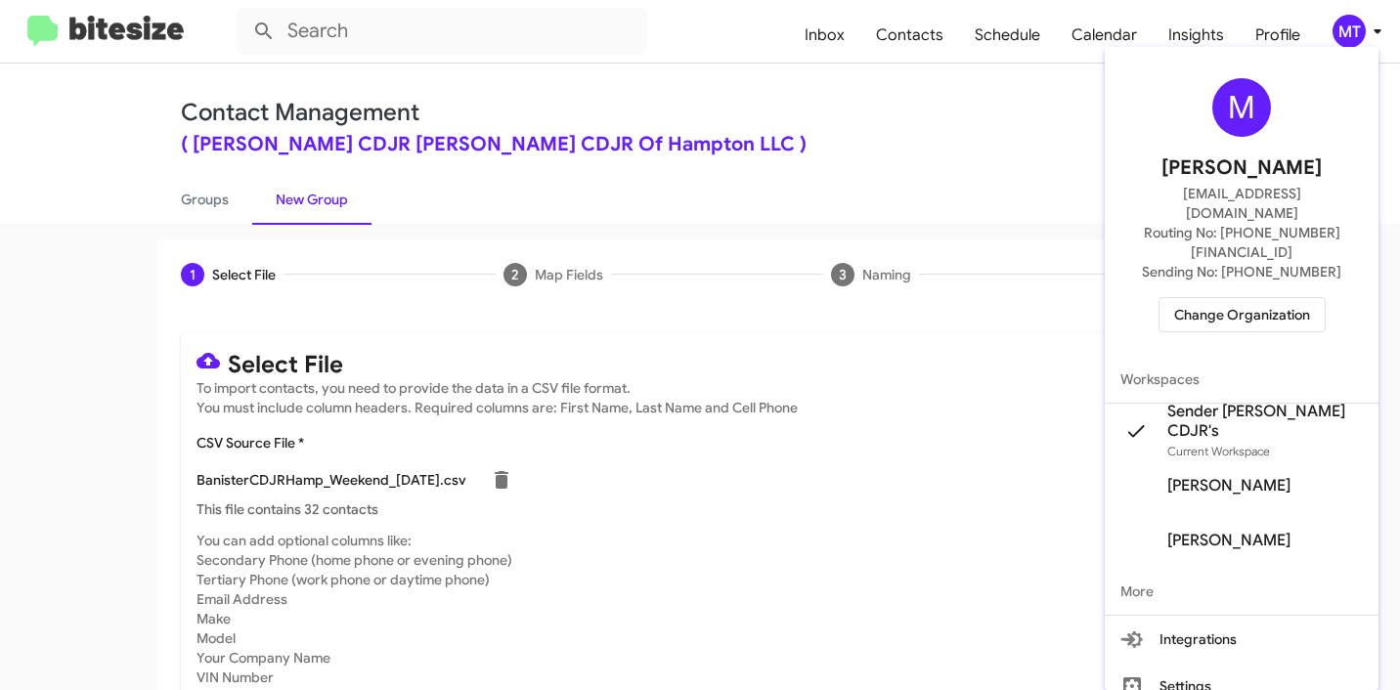
click at [759, 507] on div at bounding box center [700, 345] width 1400 height 690
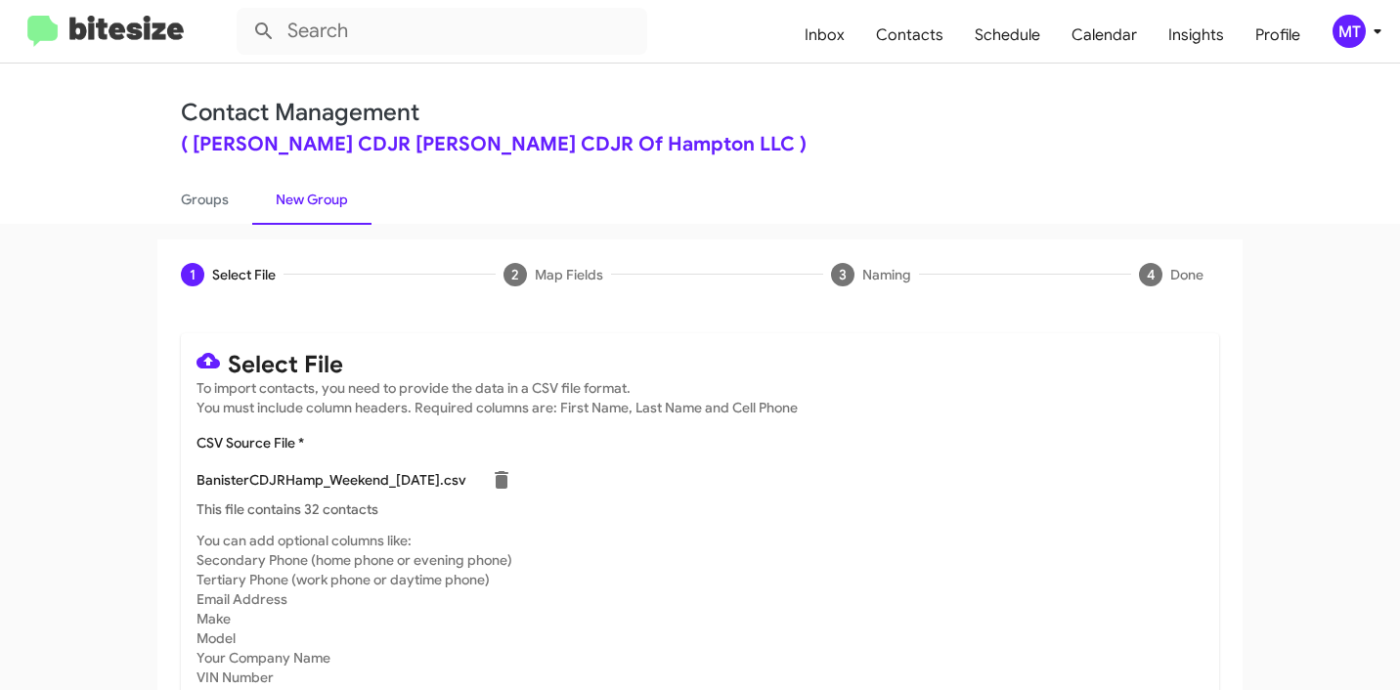
scroll to position [165, 0]
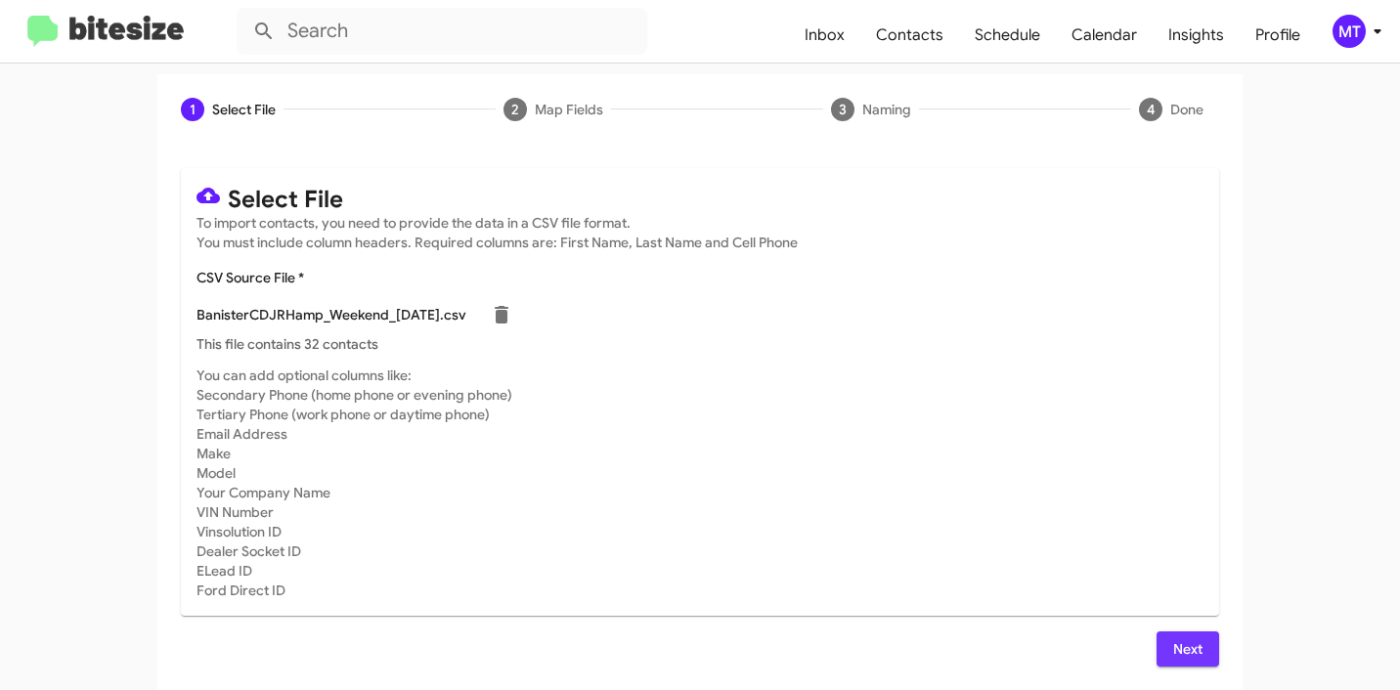
click at [1172, 651] on span "Next" at bounding box center [1187, 648] width 31 height 35
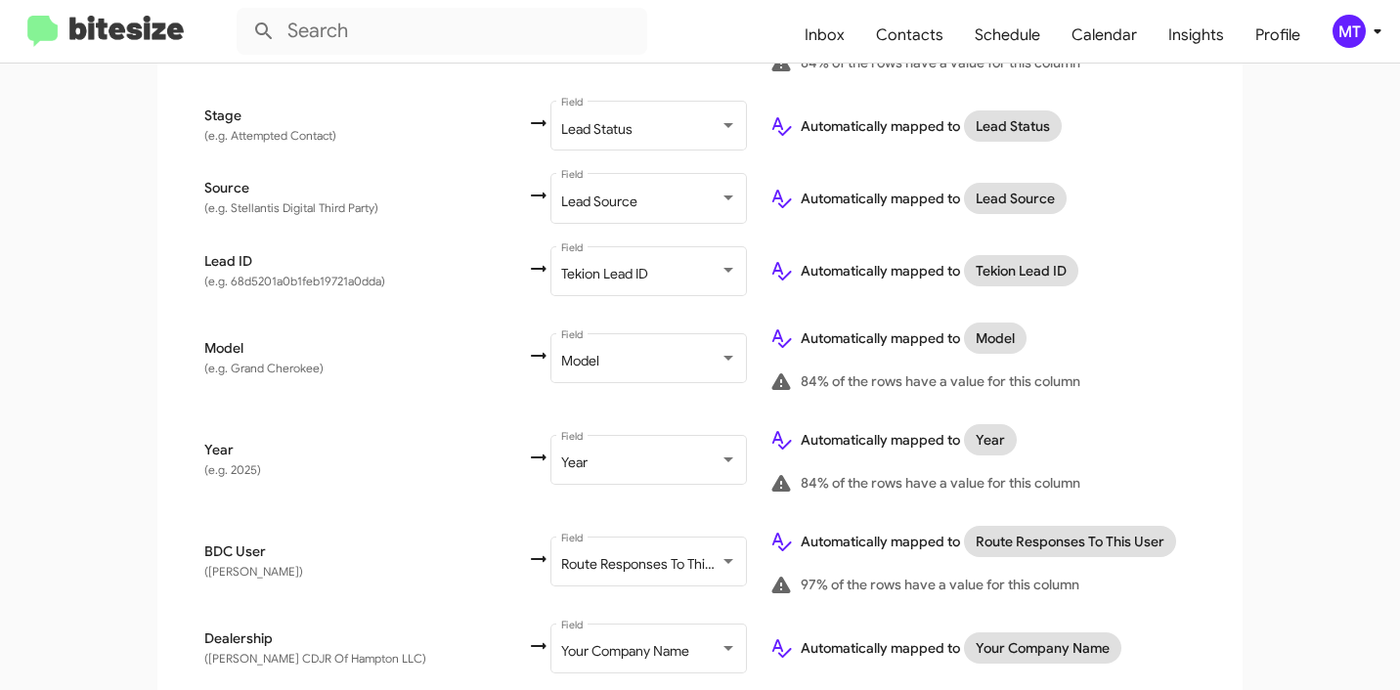
scroll to position [1045, 0]
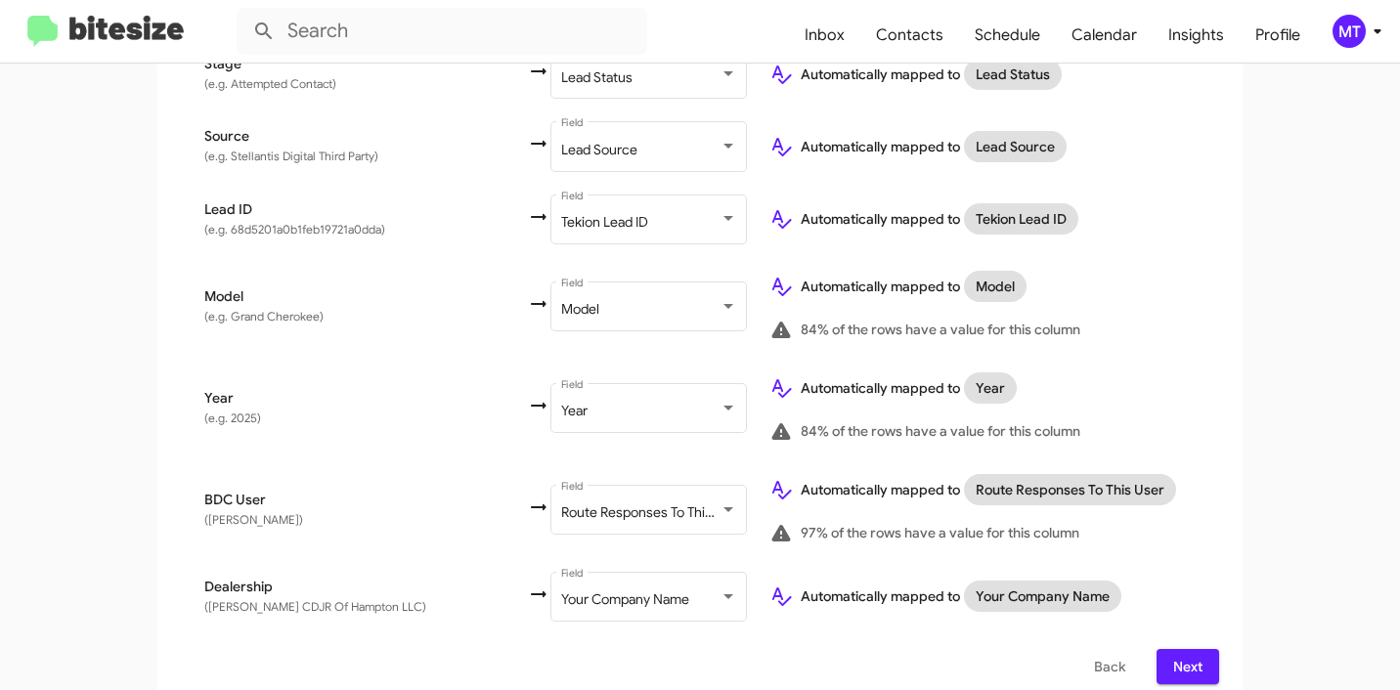
click at [1173, 649] on span "Next" at bounding box center [1187, 666] width 31 height 35
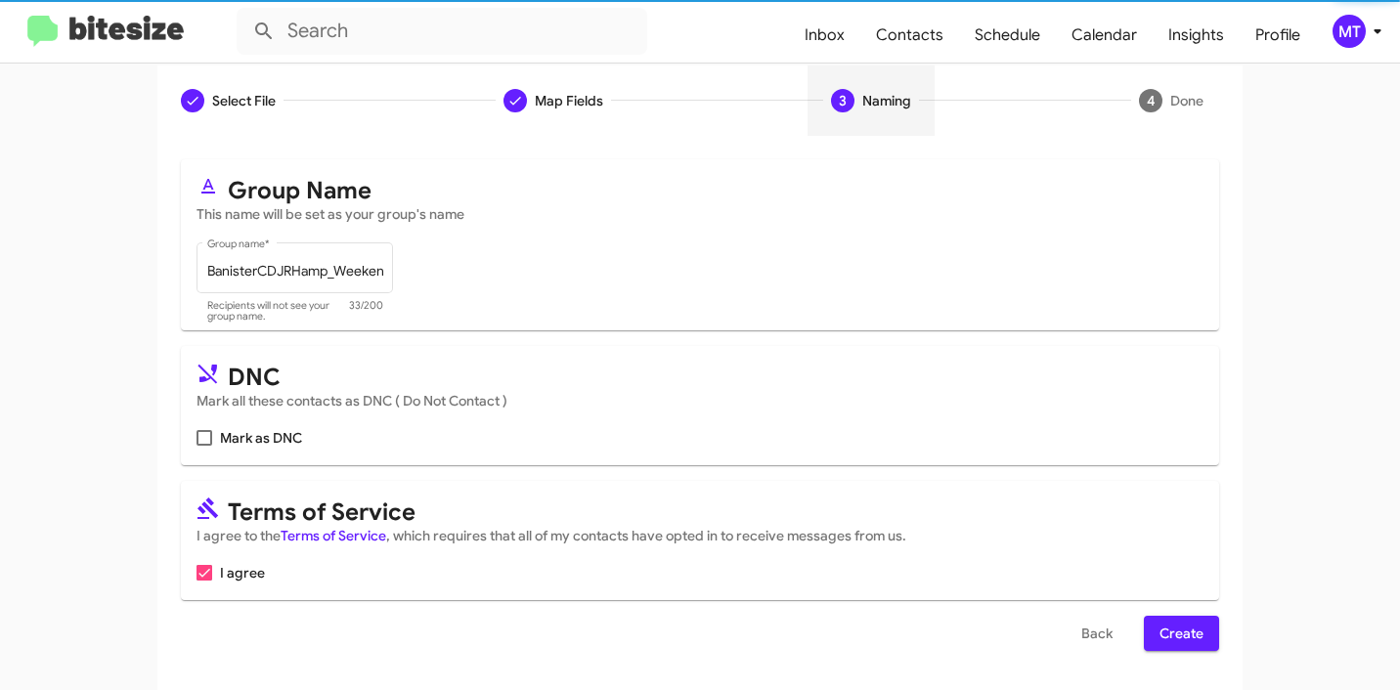
scroll to position [0, 0]
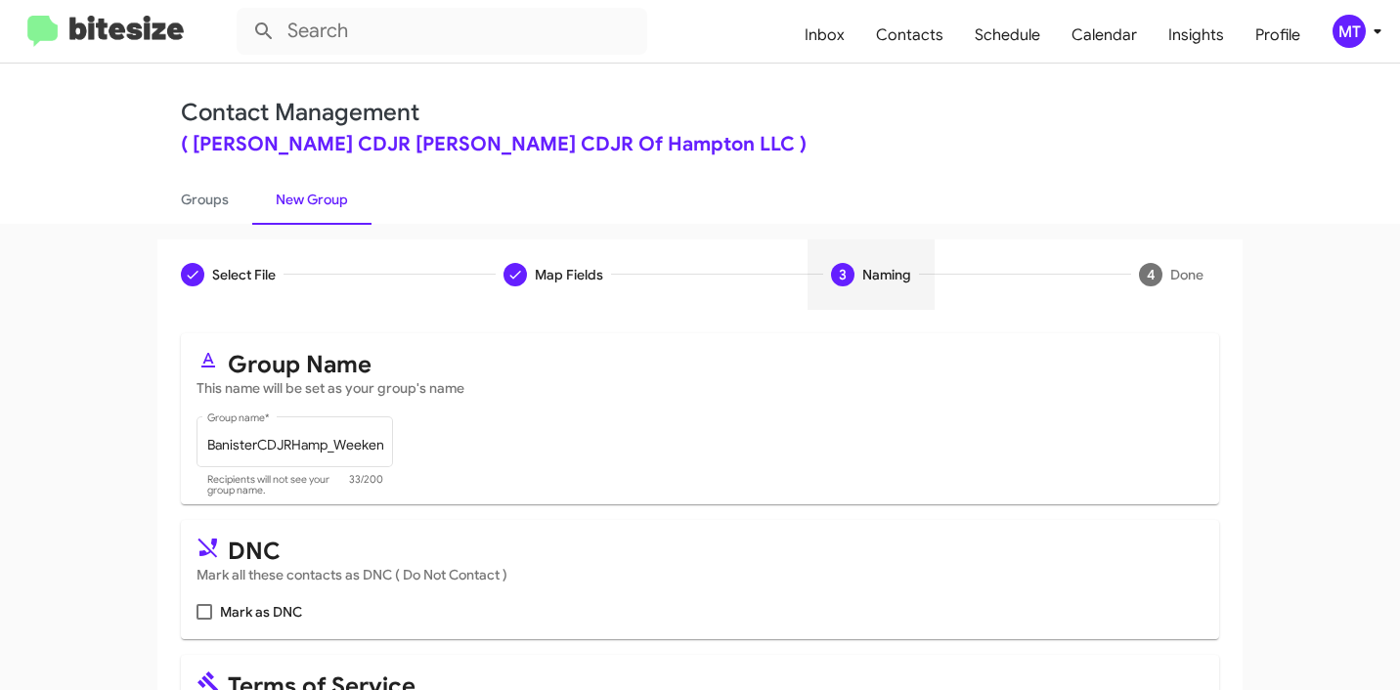
click at [1369, 29] on icon at bounding box center [1376, 31] width 23 height 23
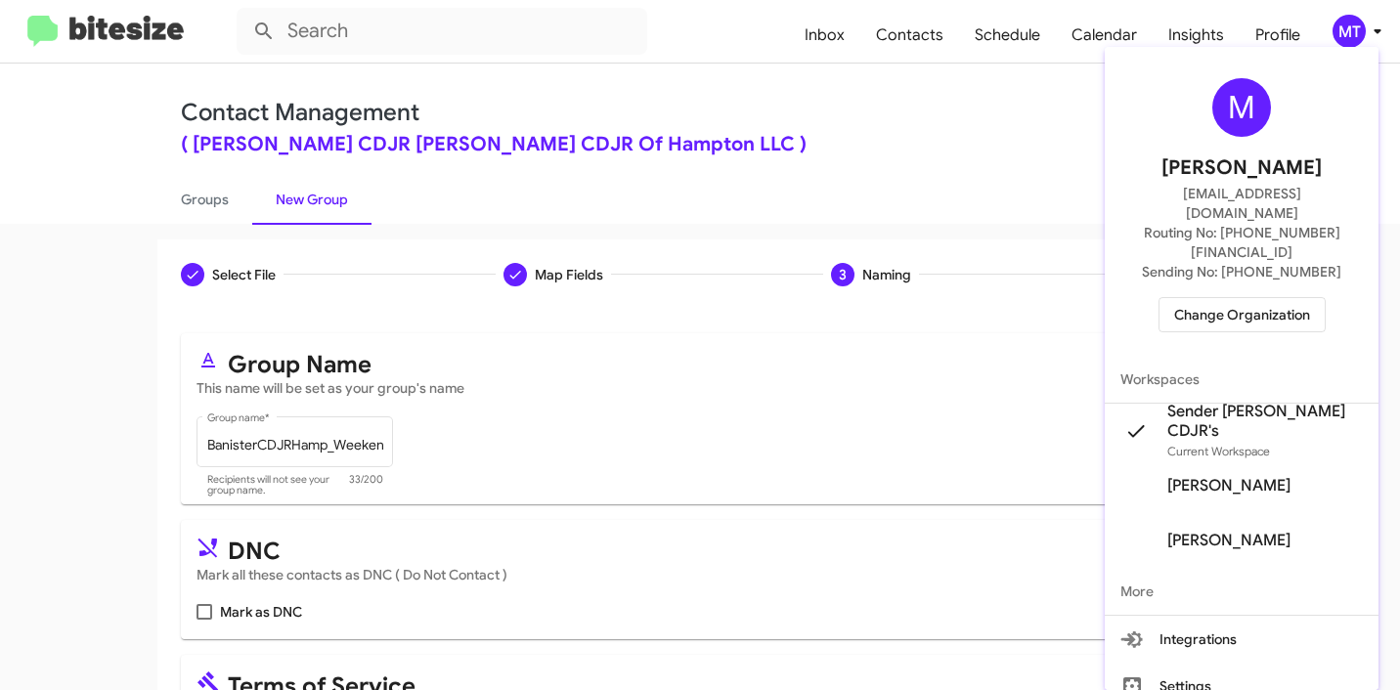
click at [1369, 29] on div at bounding box center [700, 345] width 1400 height 690
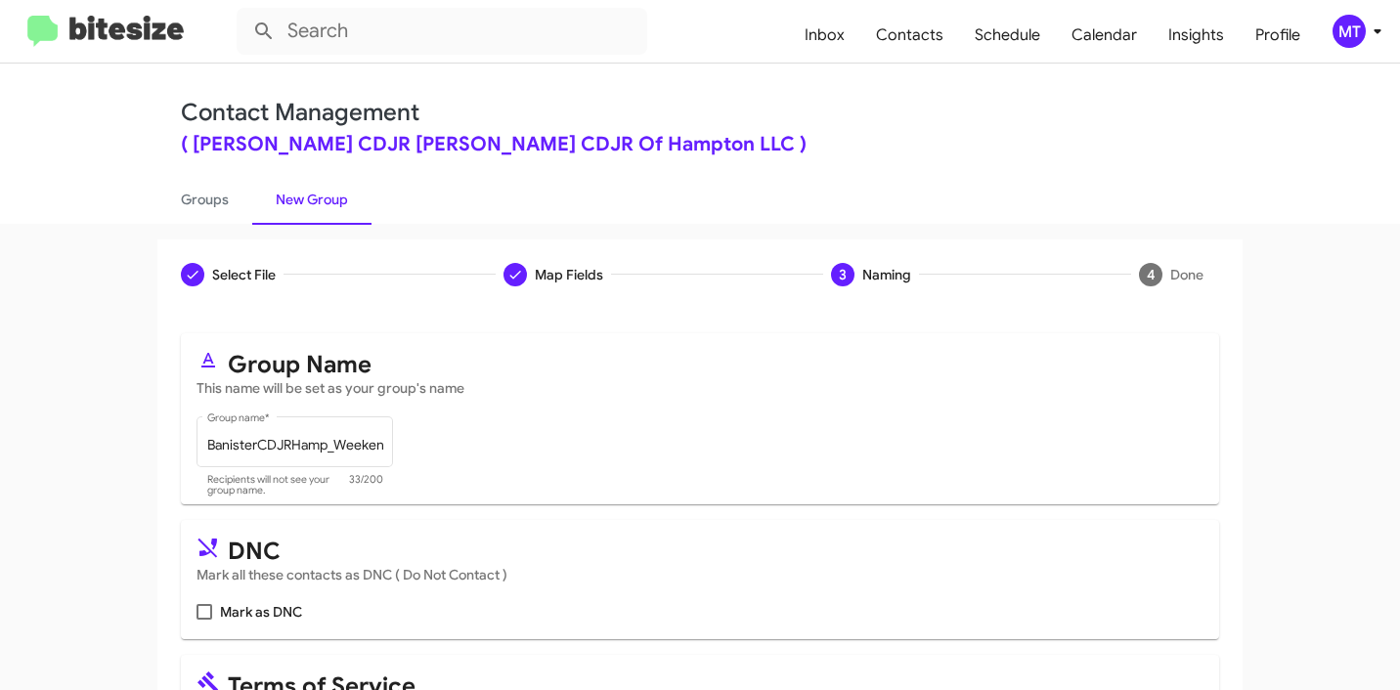
click at [1383, 32] on icon at bounding box center [1376, 31] width 23 height 23
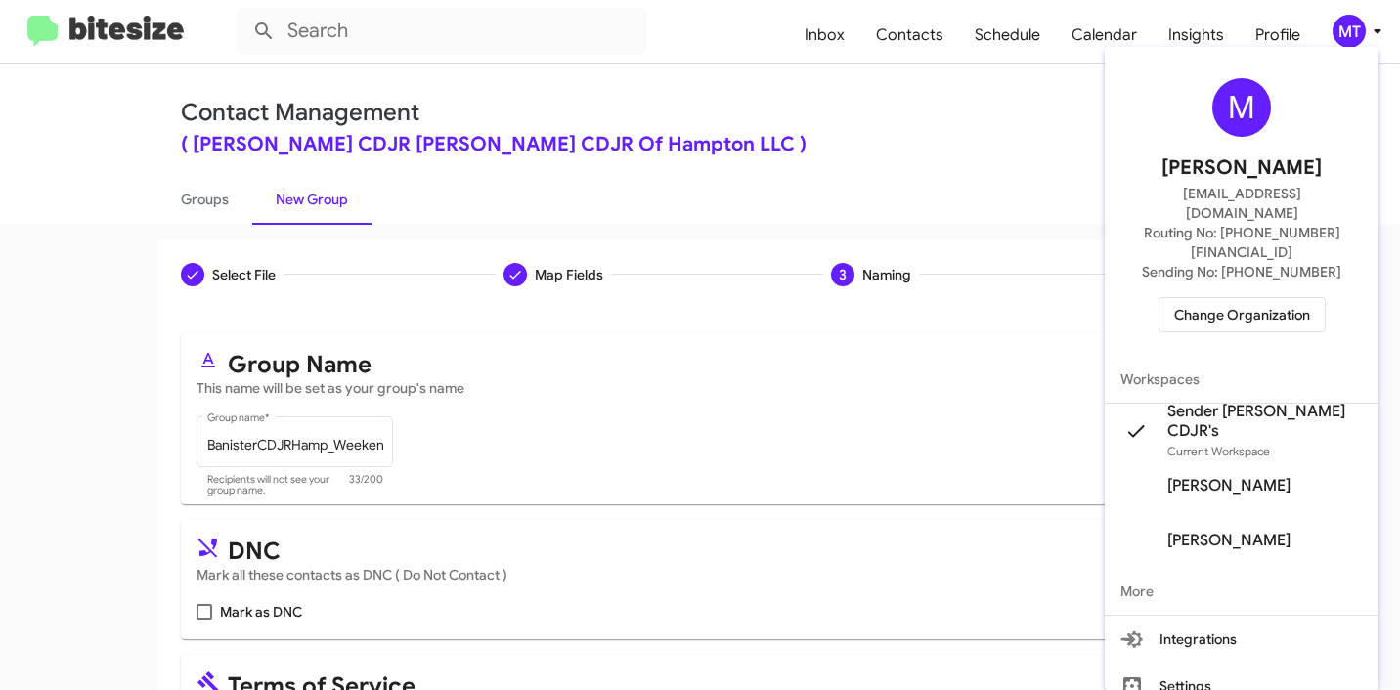
click at [1383, 32] on div at bounding box center [700, 345] width 1400 height 690
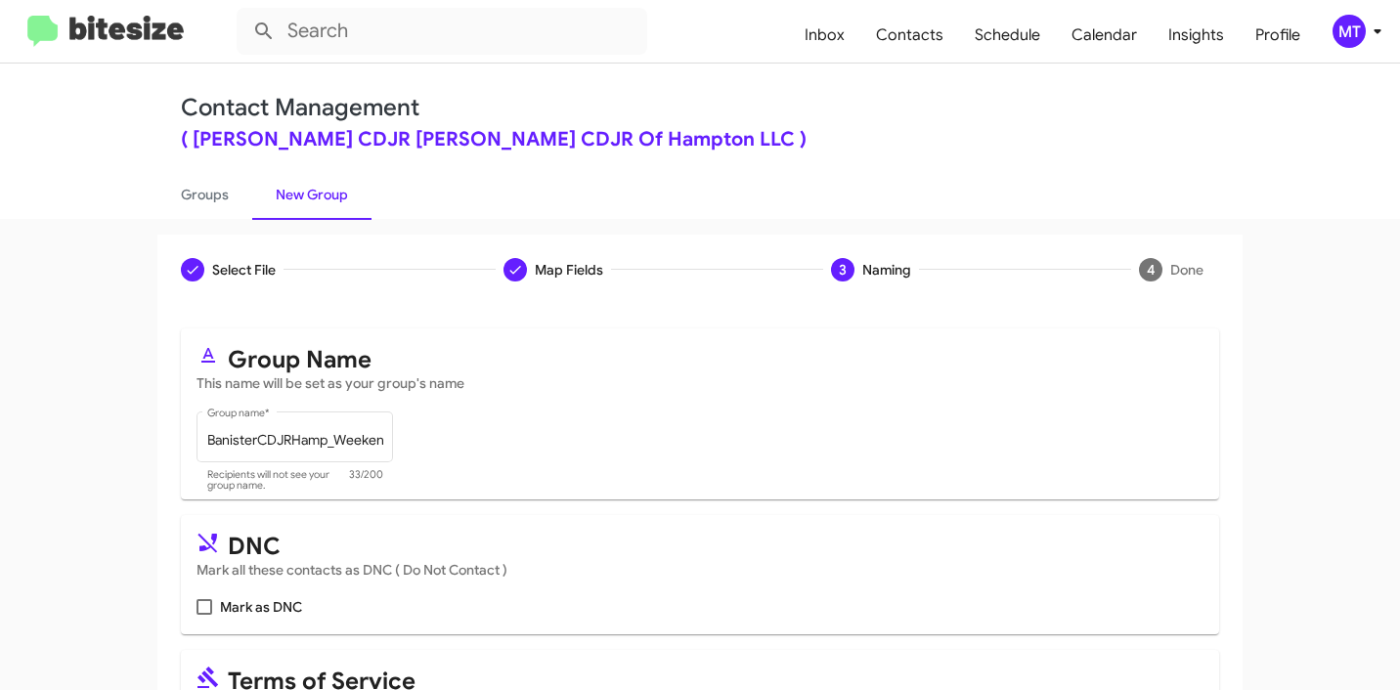
scroll to position [174, 0]
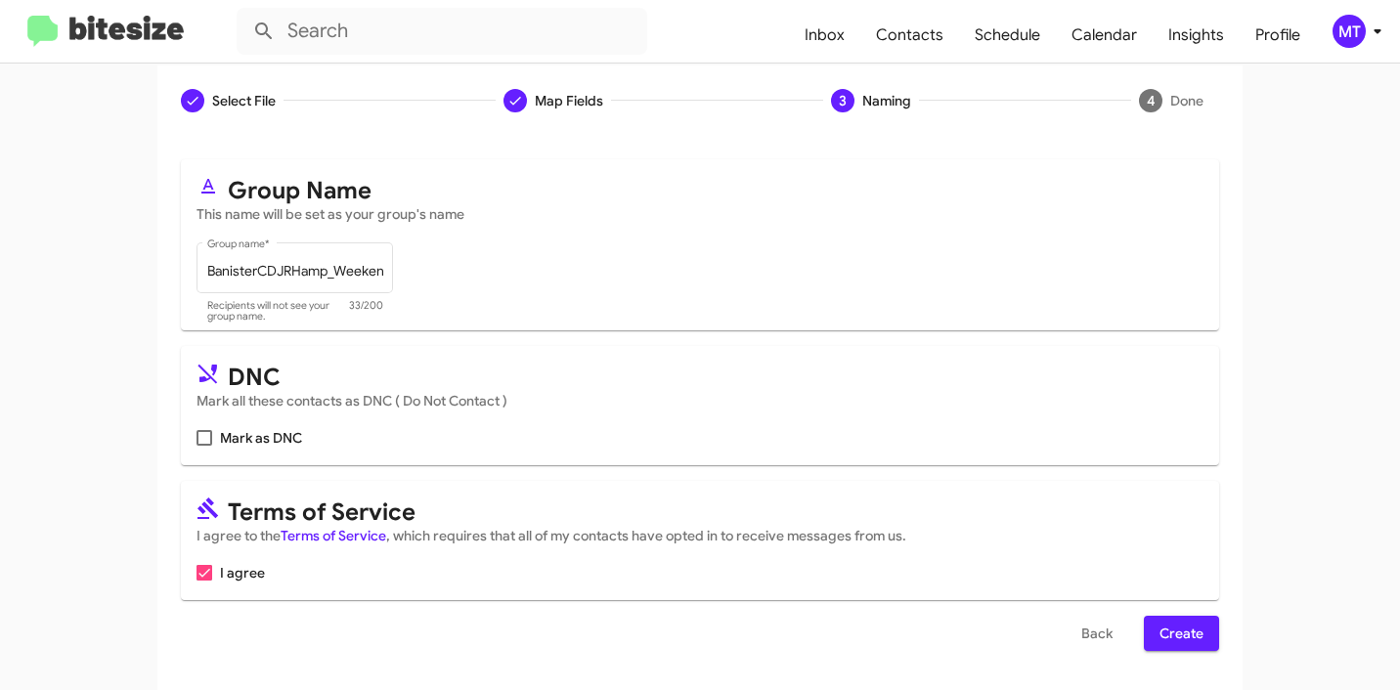
click at [1178, 640] on span "Create" at bounding box center [1181, 633] width 44 height 35
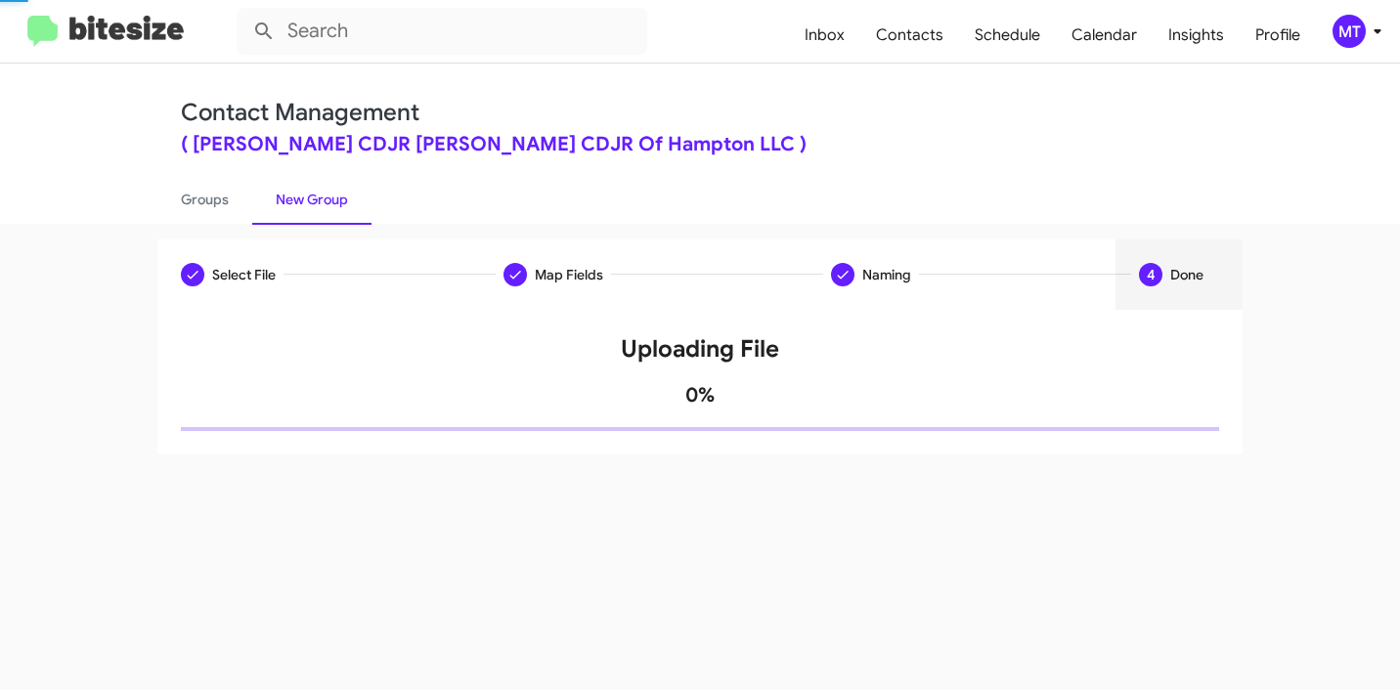
scroll to position [0, 0]
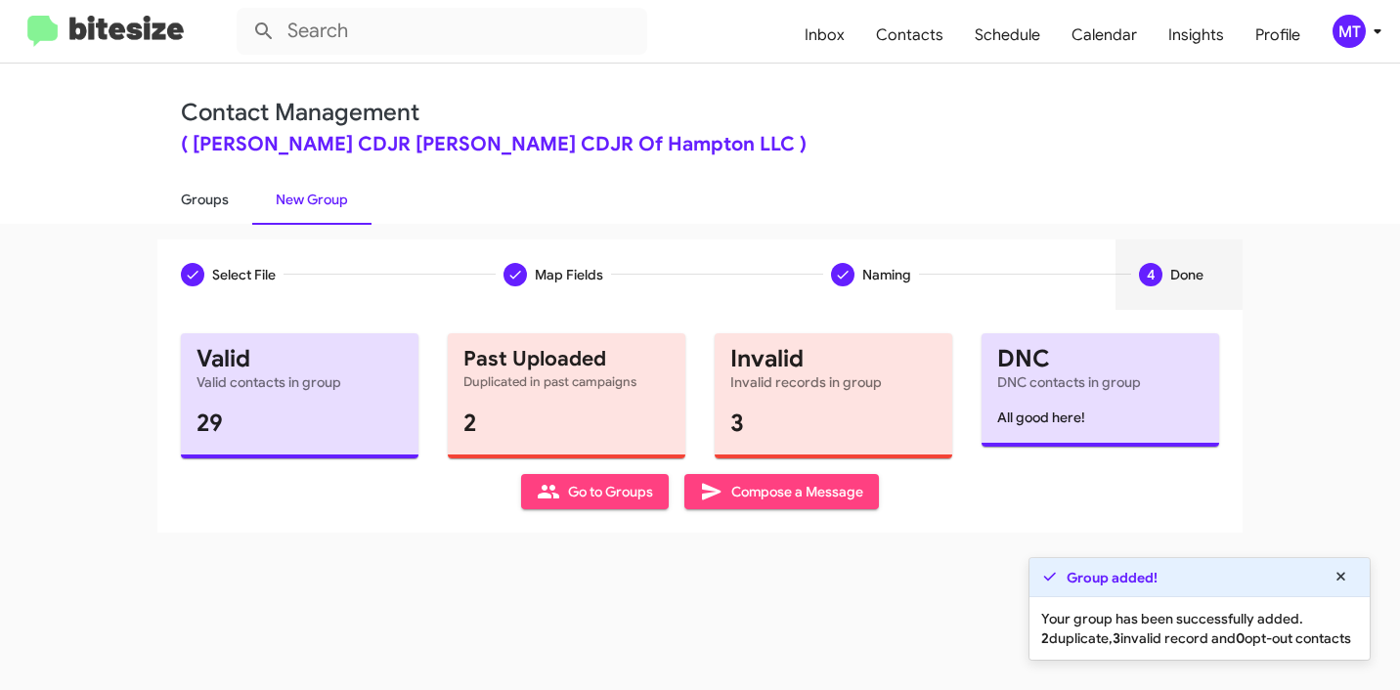
click at [194, 188] on link "Groups" at bounding box center [204, 199] width 95 height 51
click at [214, 205] on link "Groups" at bounding box center [204, 199] width 95 height 51
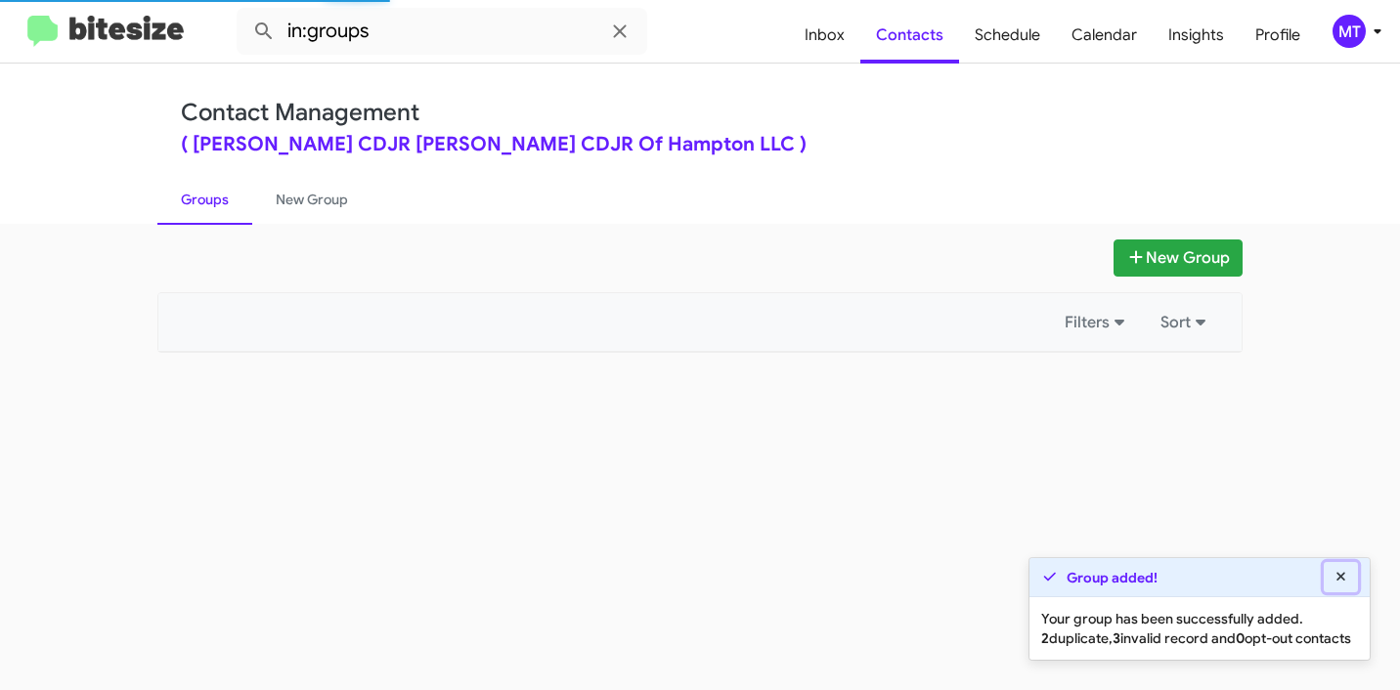
click at [1339, 572] on icon at bounding box center [1340, 576] width 9 height 9
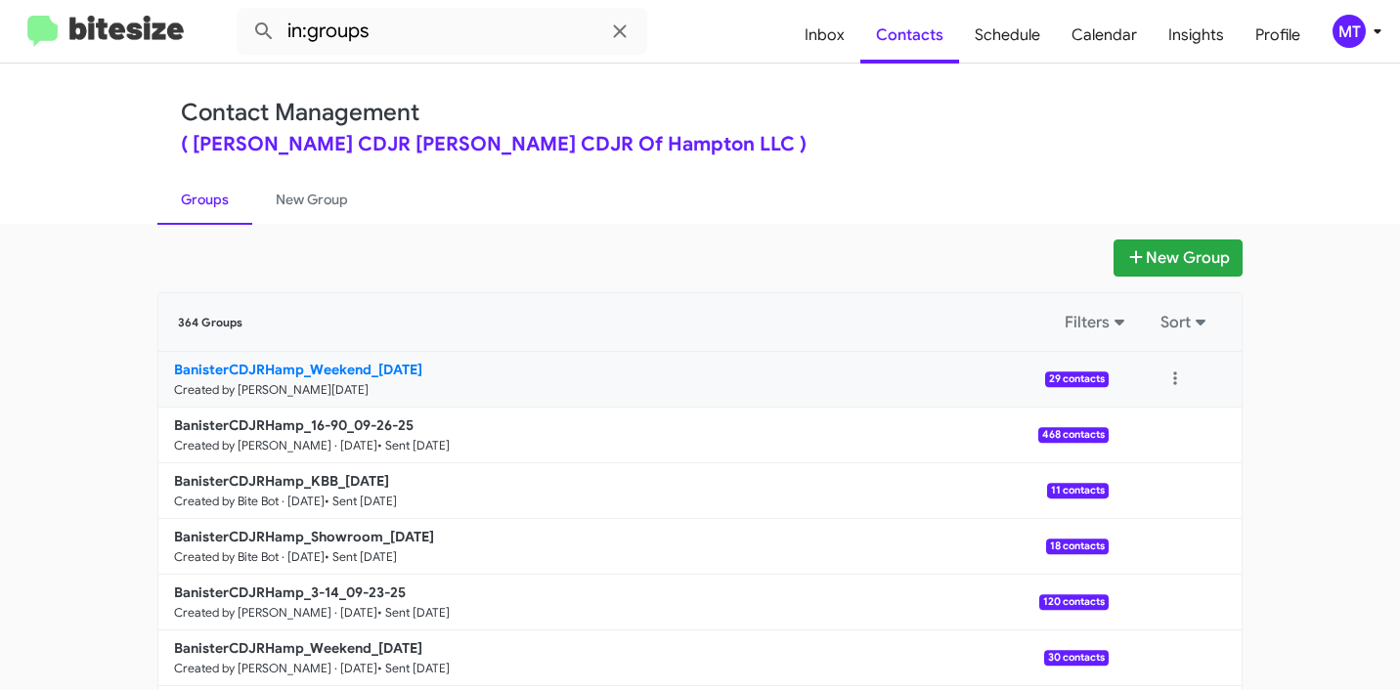
drag, startPoint x: 97, startPoint y: 367, endPoint x: 361, endPoint y: 367, distance: 263.9
click at [361, 367] on app-groups "New Group 364 Groups Filters Sort BanisterCDJRHamp_Weekend_09-29-25 Created by …" at bounding box center [700, 599] width 1400 height 721
click at [421, 24] on input "in:groups" at bounding box center [442, 31] width 410 height 47
paste input "BanisterCDJRHamp_Weekend"
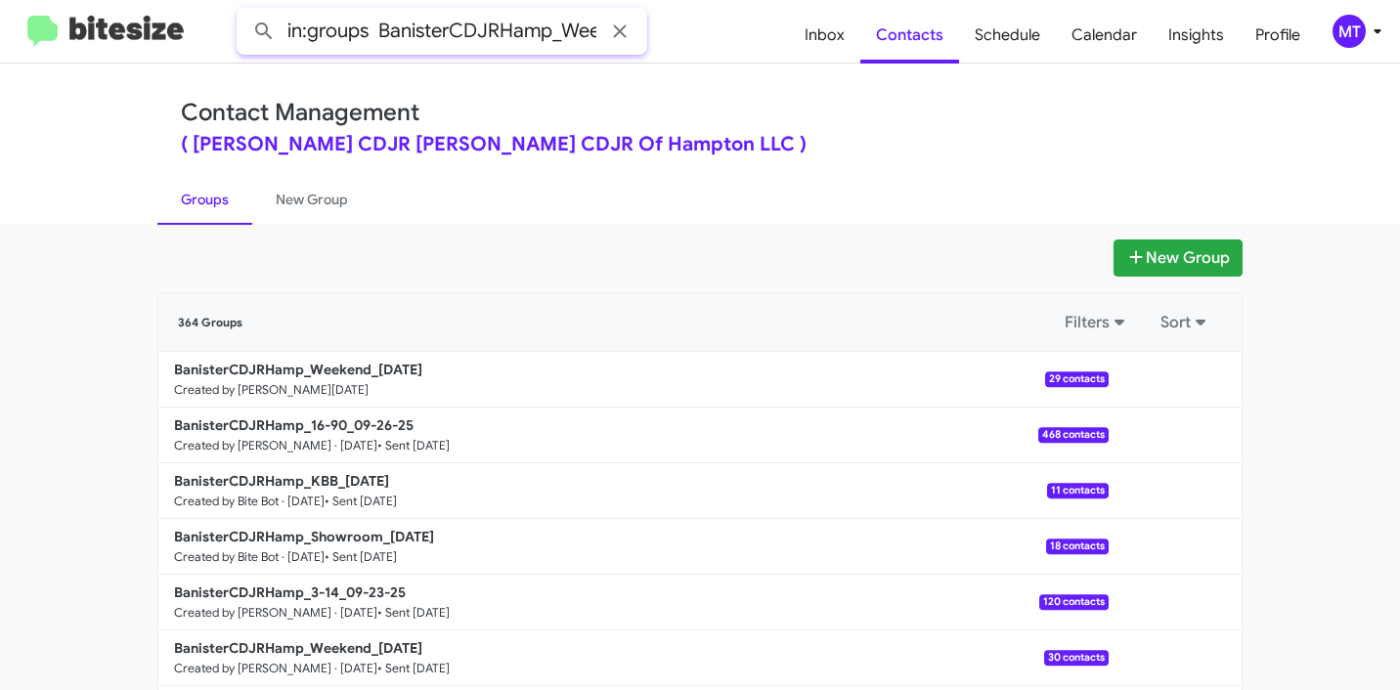
scroll to position [0, 46]
click at [244, 12] on button at bounding box center [263, 31] width 39 height 39
click at [194, 195] on link "Groups" at bounding box center [204, 199] width 95 height 51
type input "in:groups"
click at [1169, 374] on button at bounding box center [1174, 379] width 39 height 39
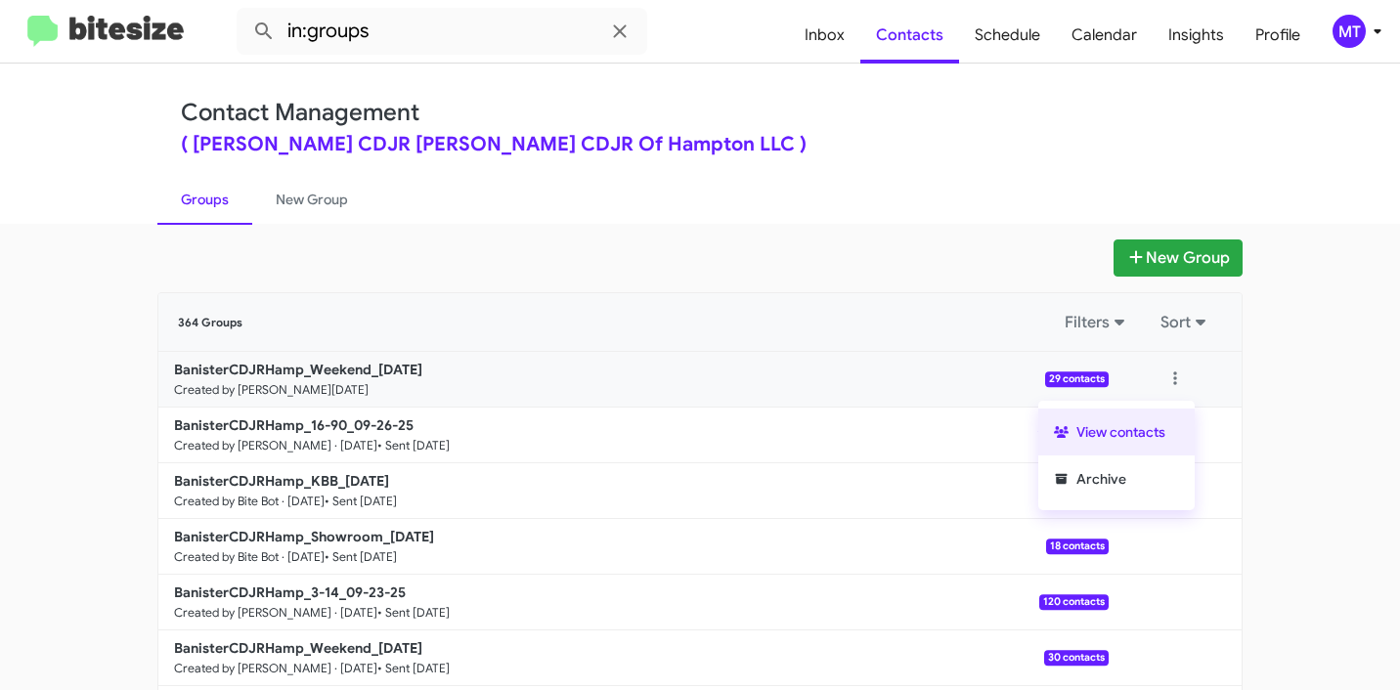
click at [1146, 431] on button "View contacts" at bounding box center [1116, 432] width 156 height 47
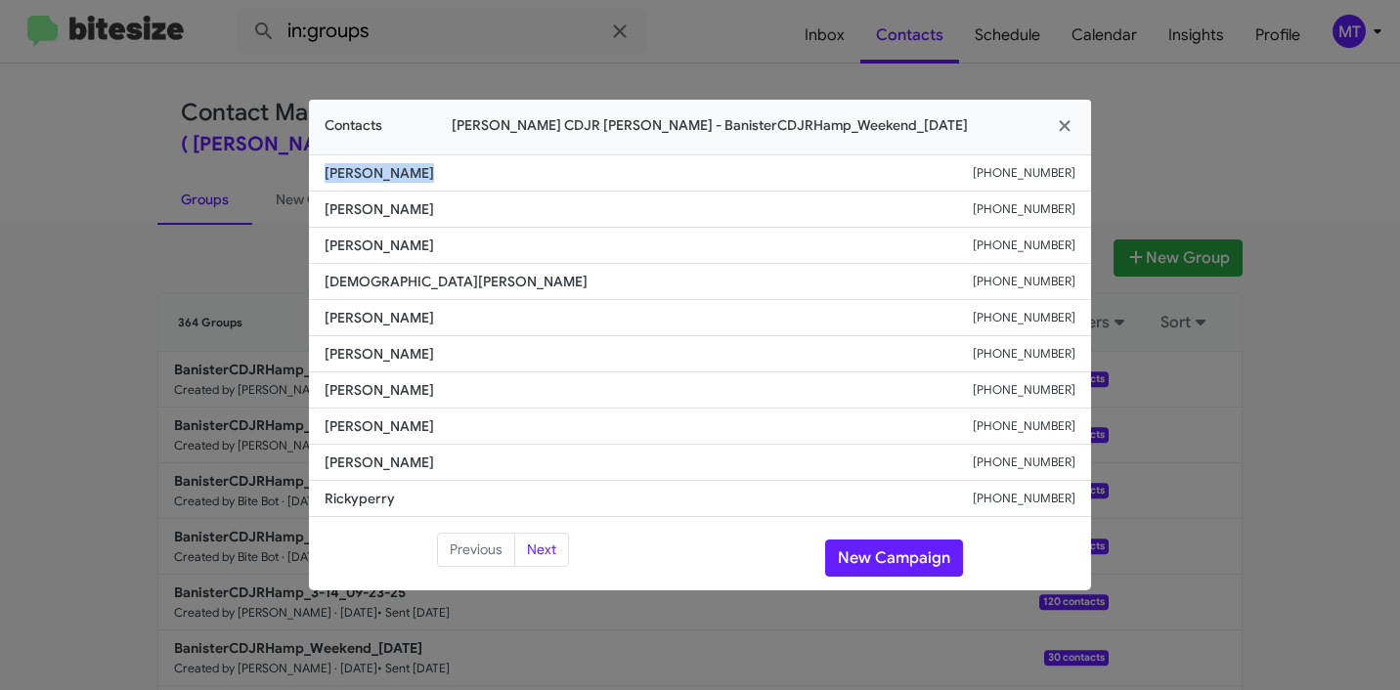
drag, startPoint x: 442, startPoint y: 178, endPoint x: 300, endPoint y: 170, distance: 141.9
click at [300, 170] on modal-container "Contacts Banister CDJR Hampton - BanisterCDJRHamp_Weekend_09-29-25 Jimmy Brisen…" at bounding box center [700, 345] width 1400 height 690
copy span "Jimmy Briseno"
click at [1061, 120] on icon "button" at bounding box center [1065, 126] width 22 height 18
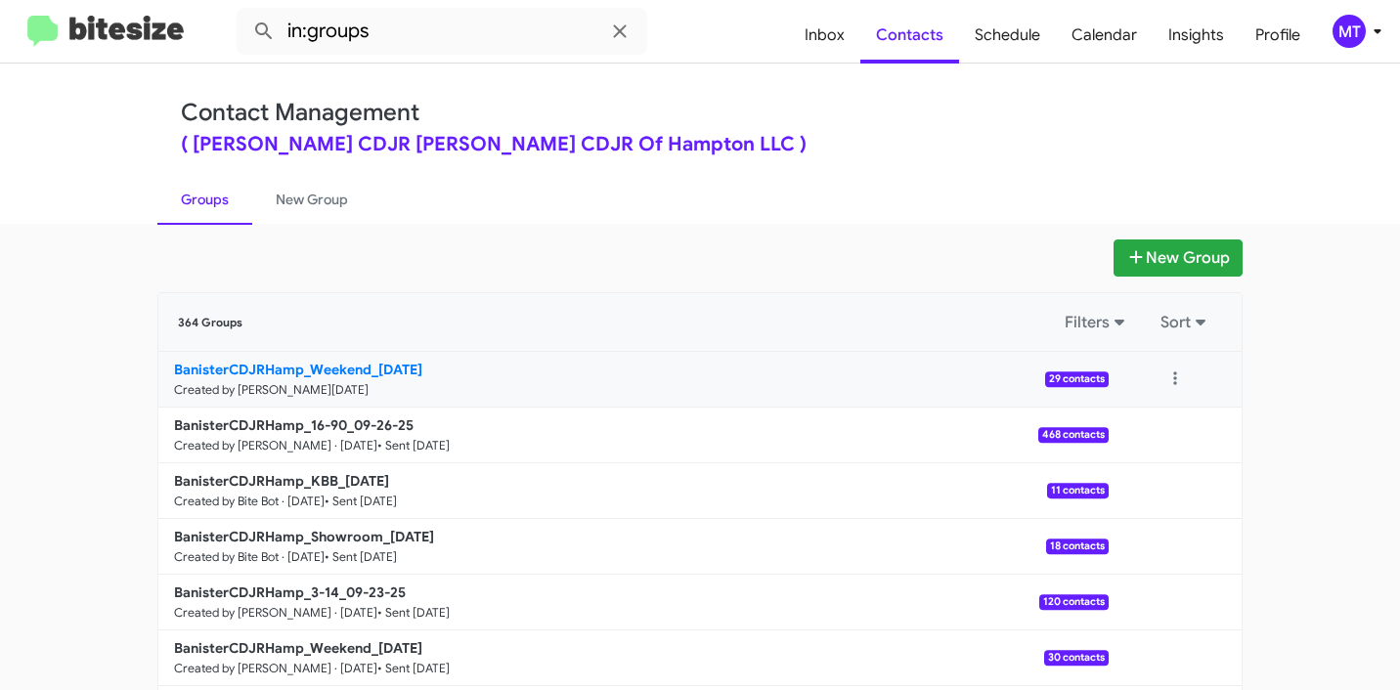
click at [469, 389] on link "BanisterCDJRHamp_Weekend_09-29-25 Created by Mariem Tabay · Sep 29, 2025 29 con…" at bounding box center [633, 380] width 950 height 56
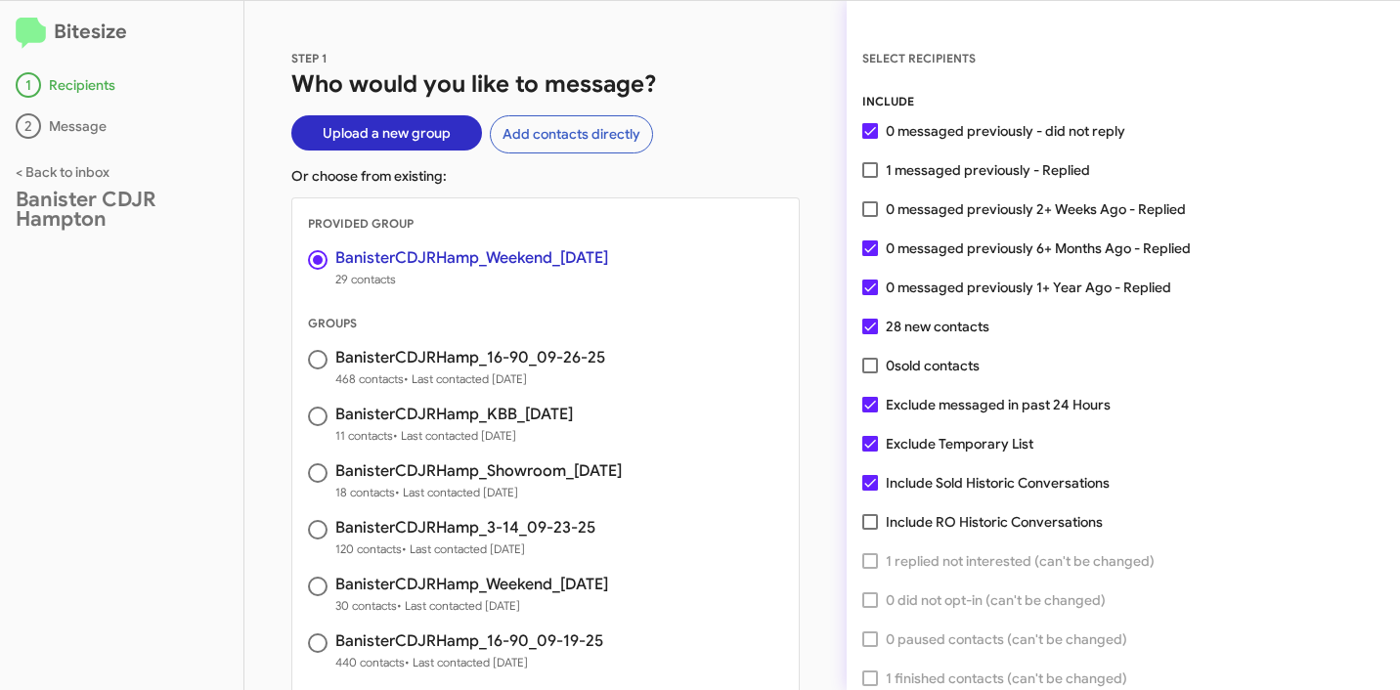
click at [872, 209] on span at bounding box center [870, 209] width 16 height 16
click at [870, 217] on input "0 messaged previously 2+ Weeks Ago - Replied" at bounding box center [869, 217] width 1 height 1
checkbox input "true"
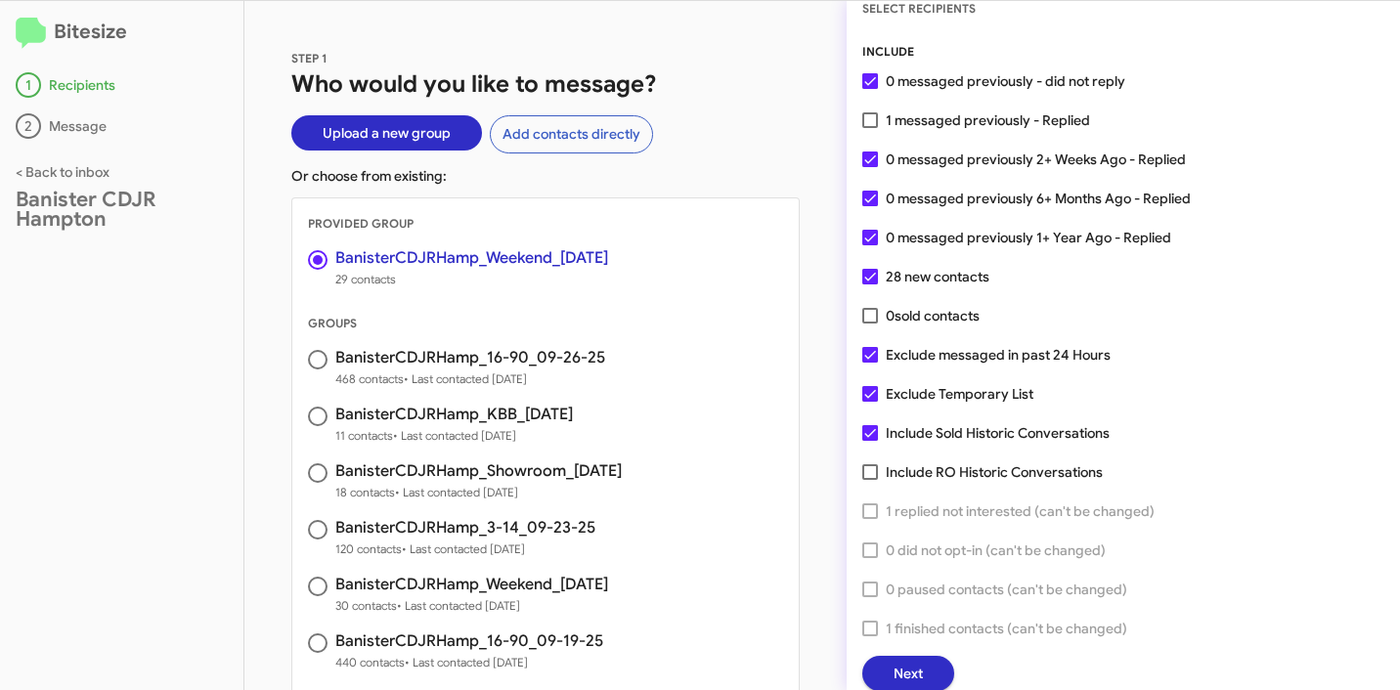
scroll to position [50, 0]
click at [911, 668] on span "Next" at bounding box center [907, 673] width 29 height 35
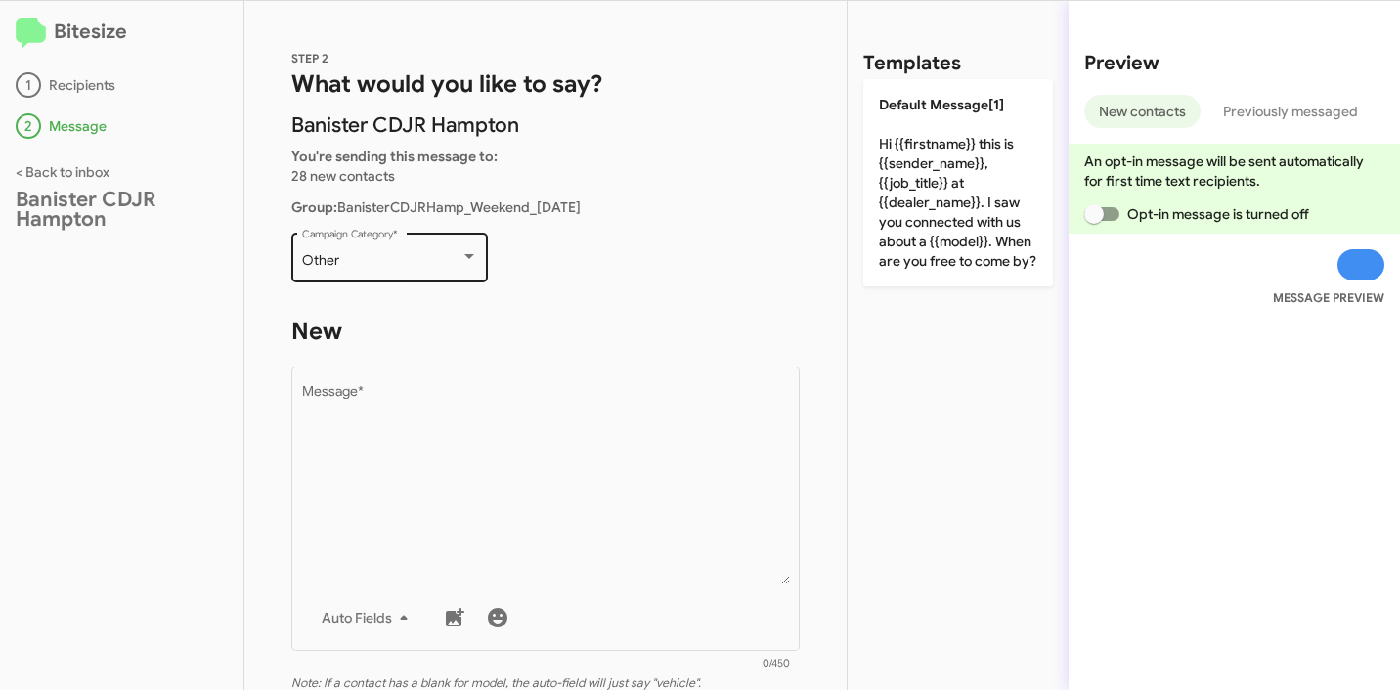
click at [466, 257] on div at bounding box center [469, 256] width 10 height 5
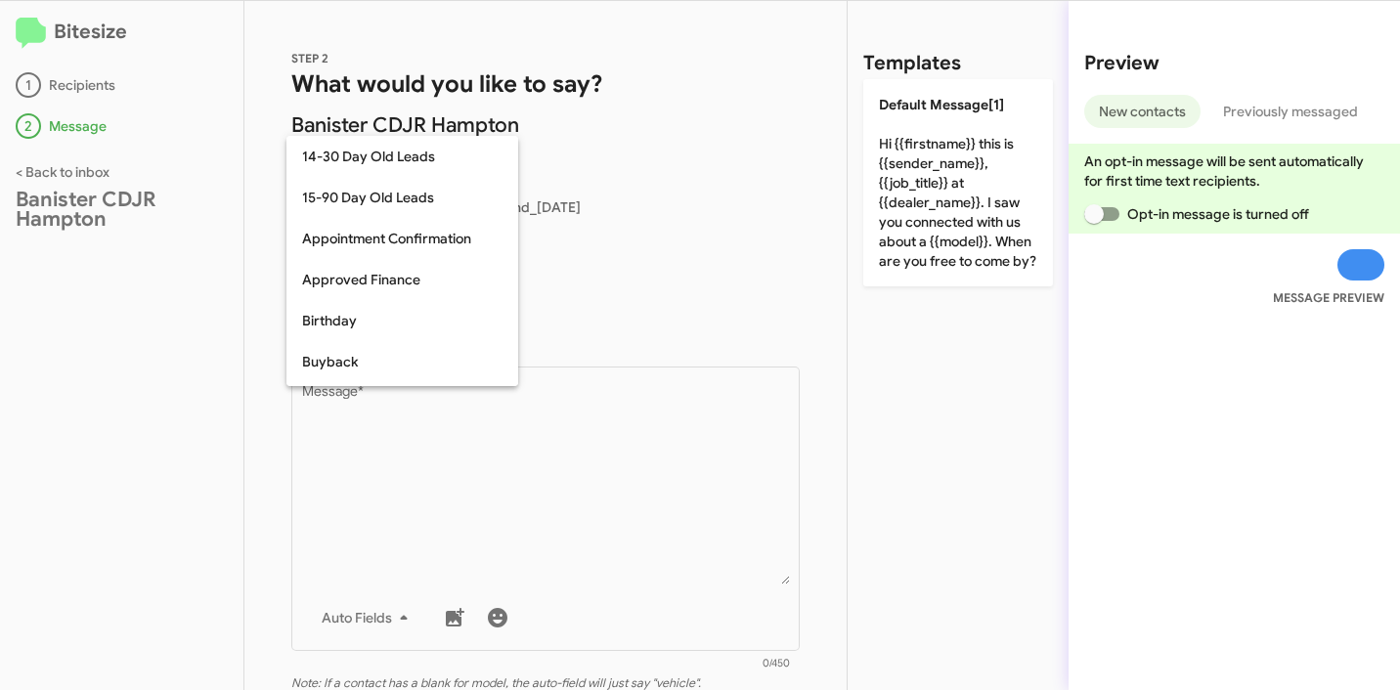
scroll to position [429, 0]
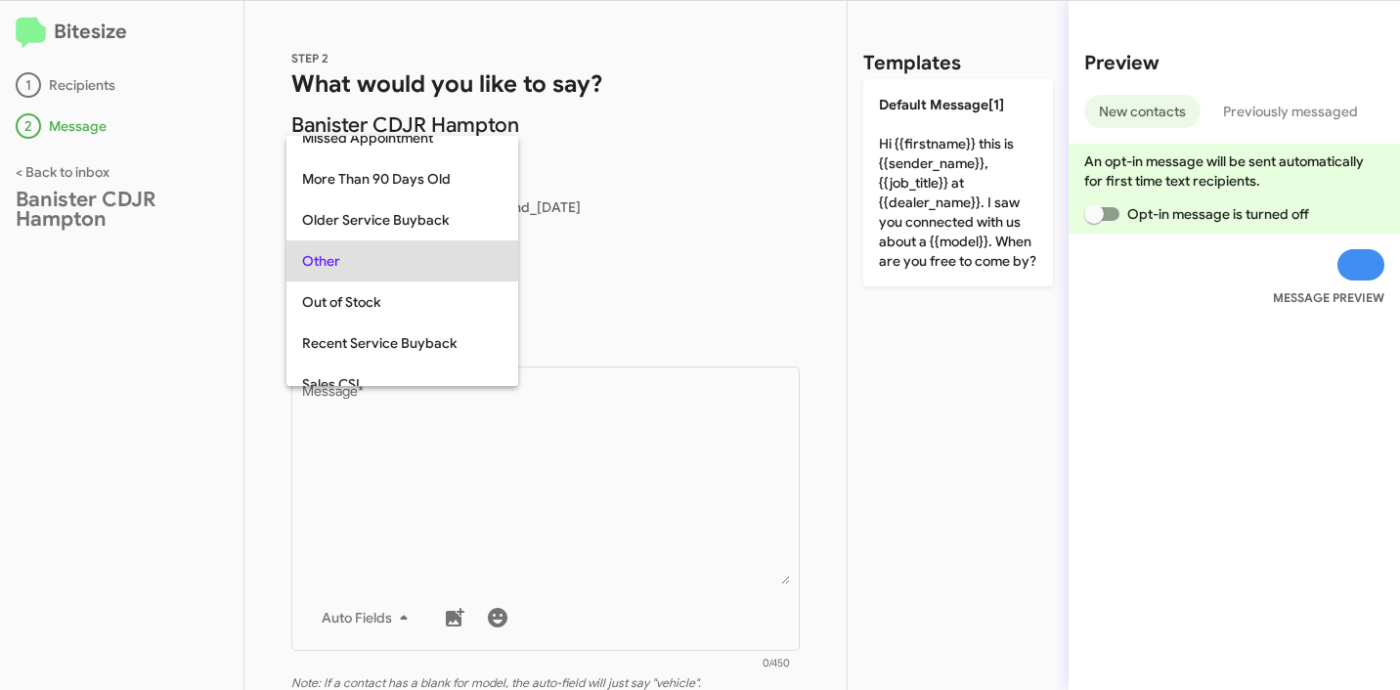
click at [659, 239] on div at bounding box center [700, 345] width 1400 height 690
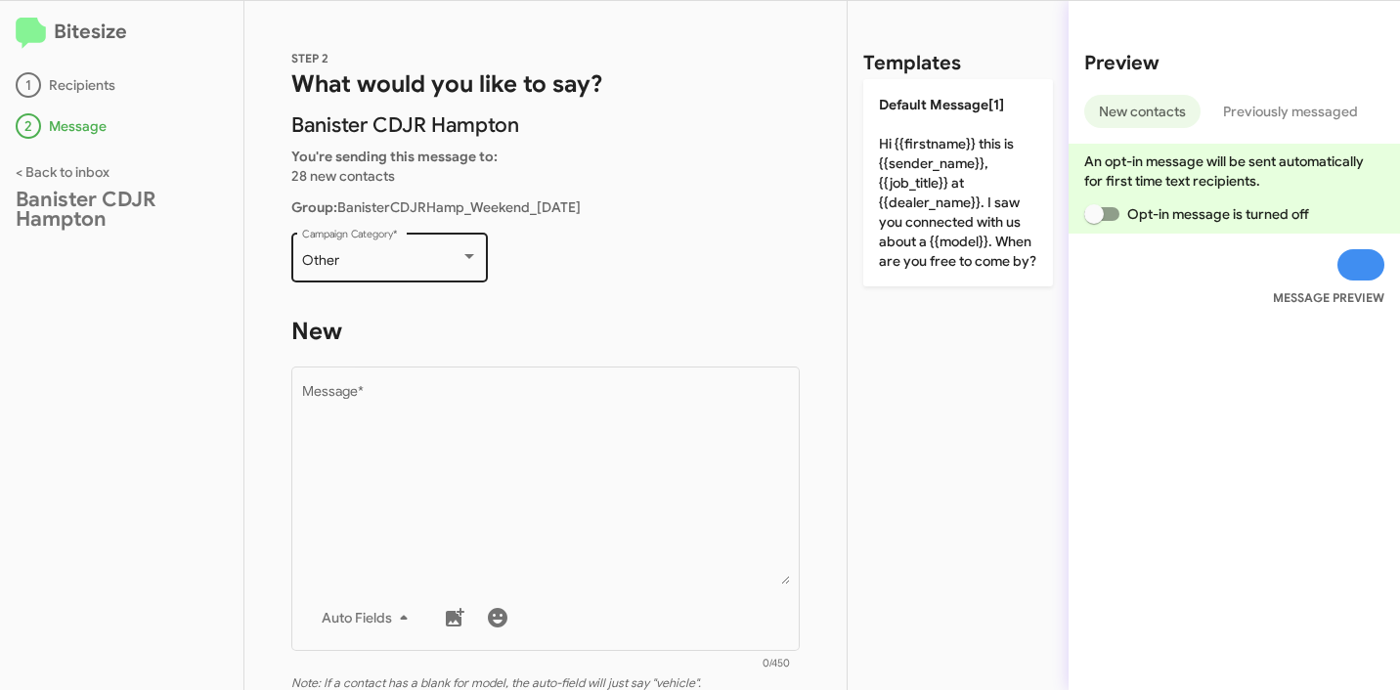
click at [441, 250] on div "Other Campaign Category *" at bounding box center [390, 256] width 176 height 54
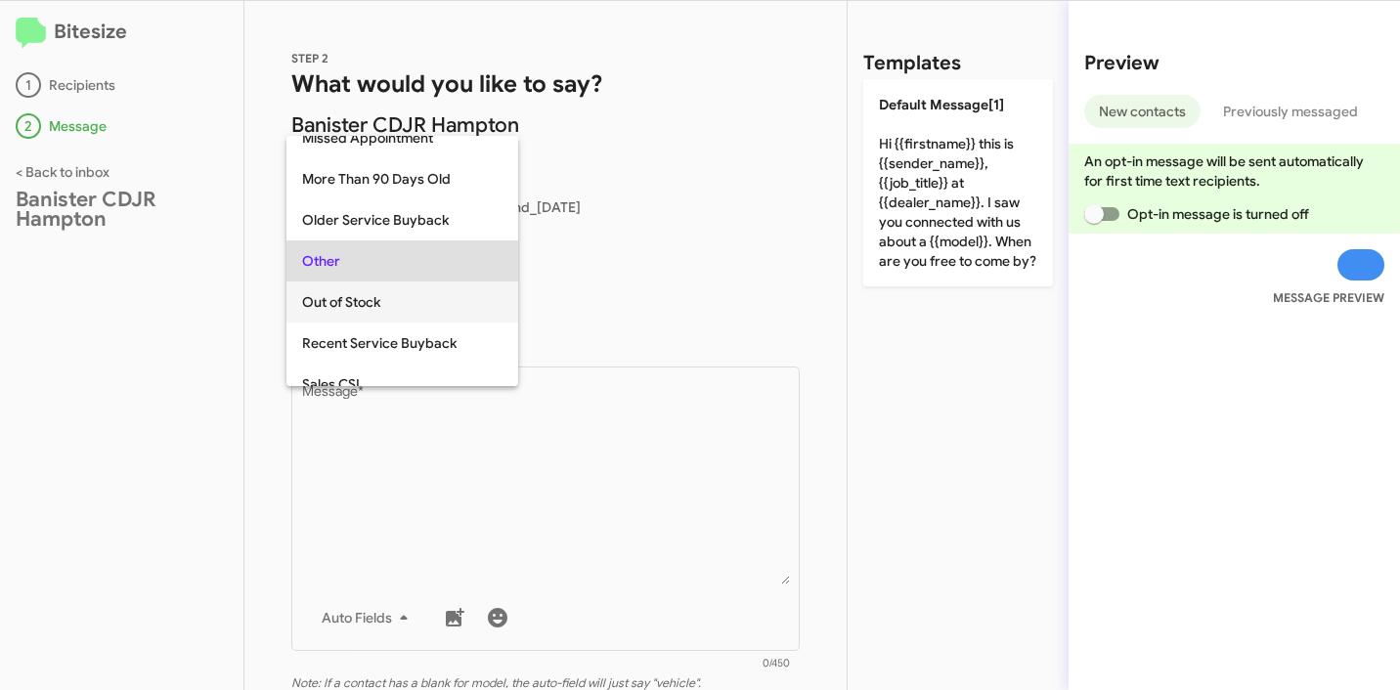
scroll to position [817, 0]
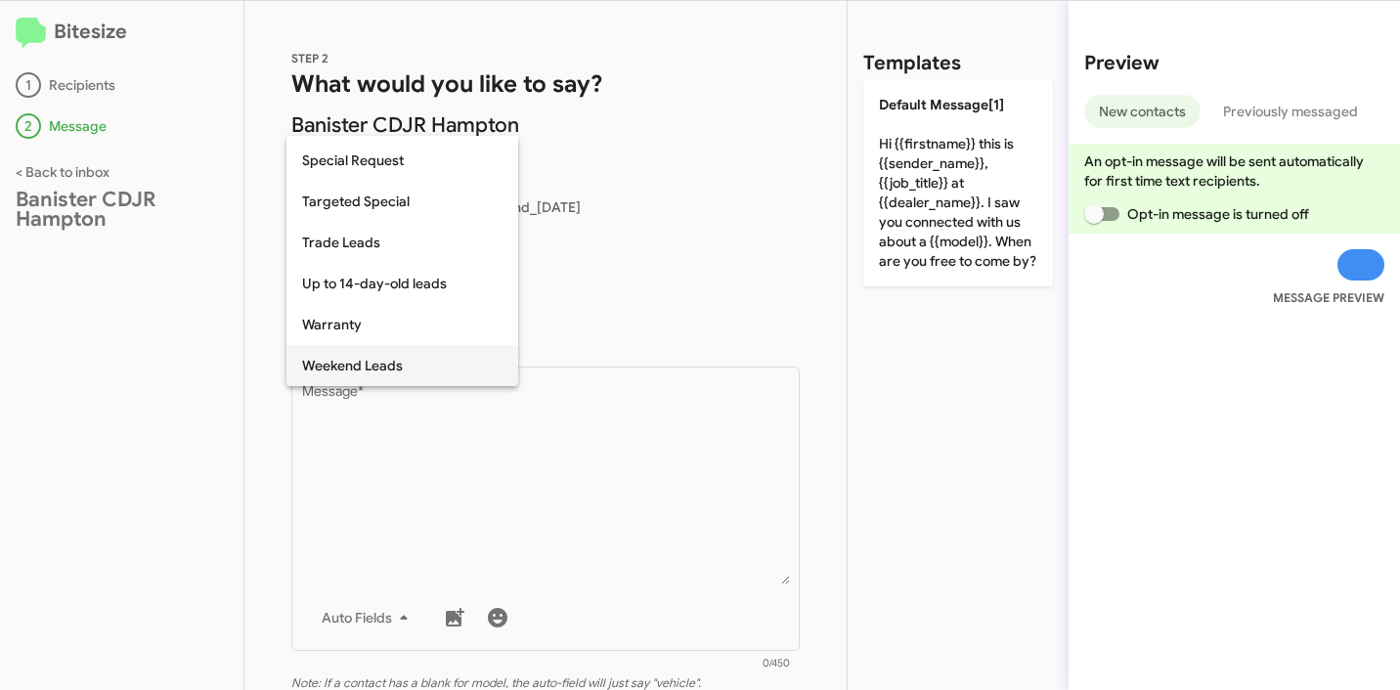
click at [371, 370] on span "Weekend Leads" at bounding box center [402, 365] width 200 height 41
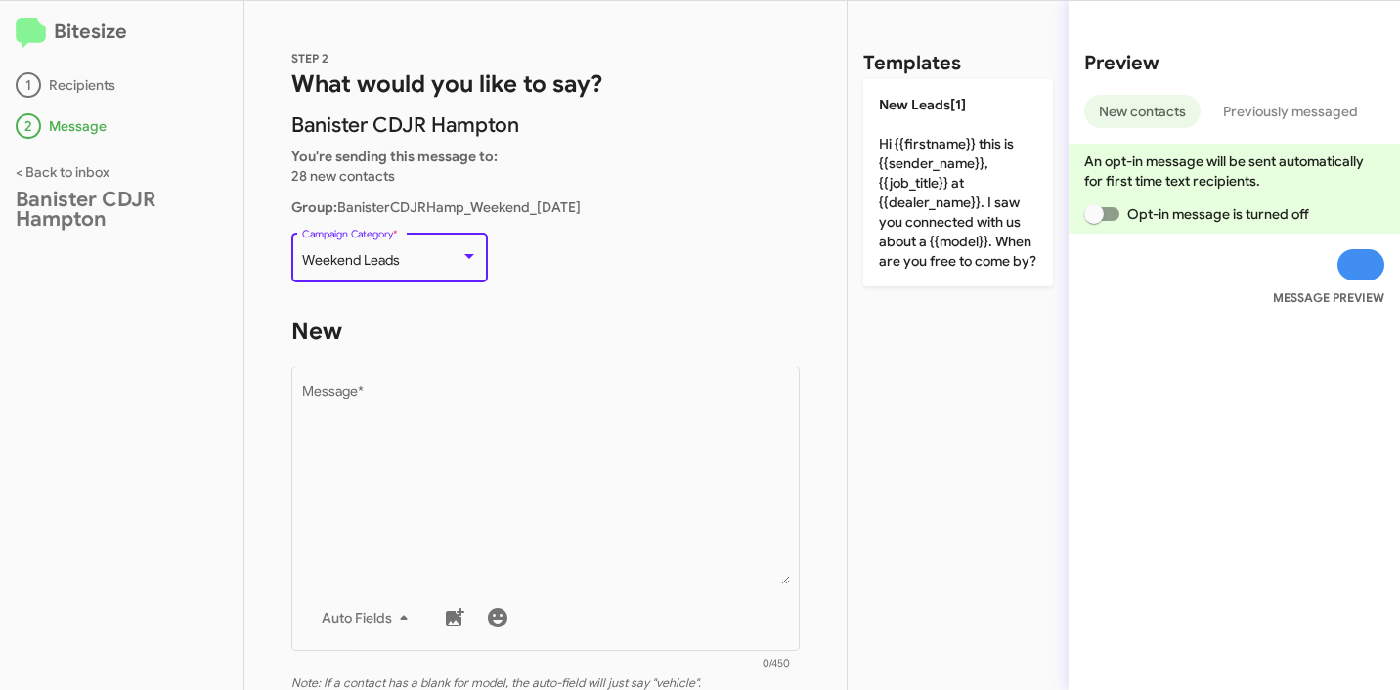
click at [654, 306] on div "STEP 2 What would you like to say? Banister CDJR Hampton You're sending this me…" at bounding box center [545, 345] width 602 height 689
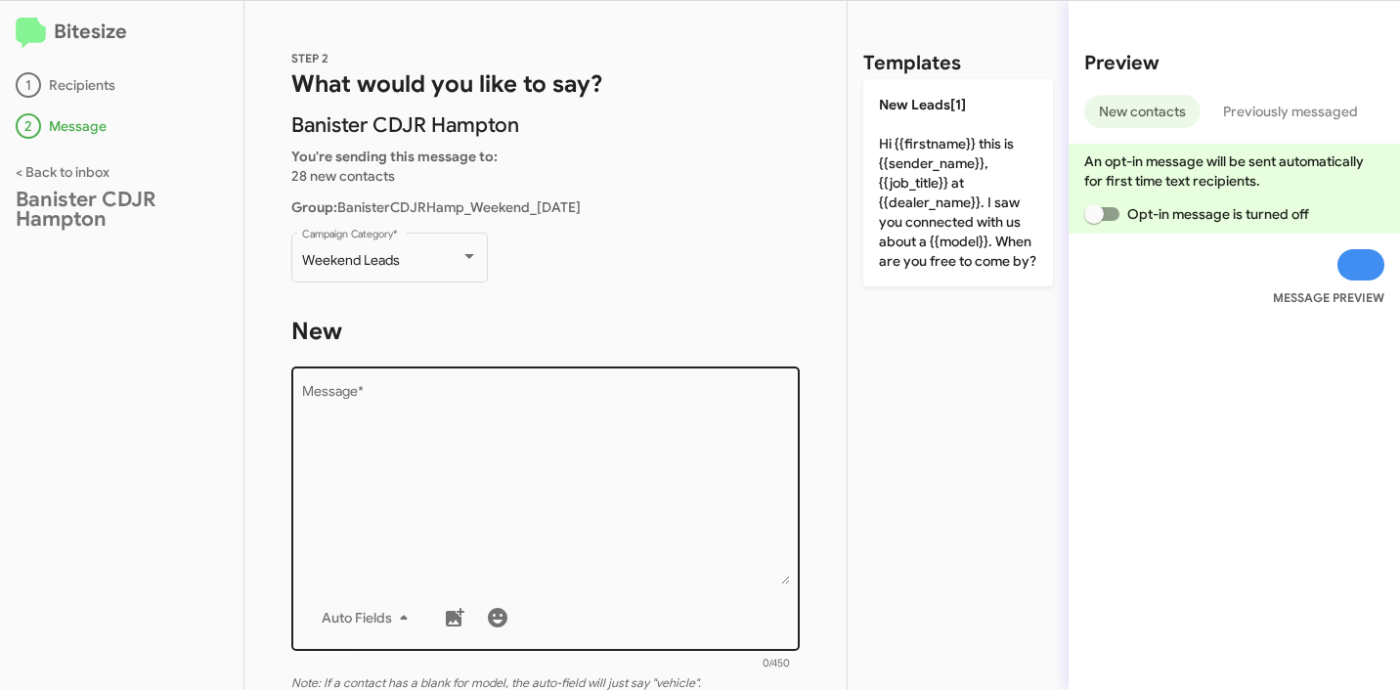
click at [511, 449] on textarea "Message *" at bounding box center [546, 484] width 488 height 199
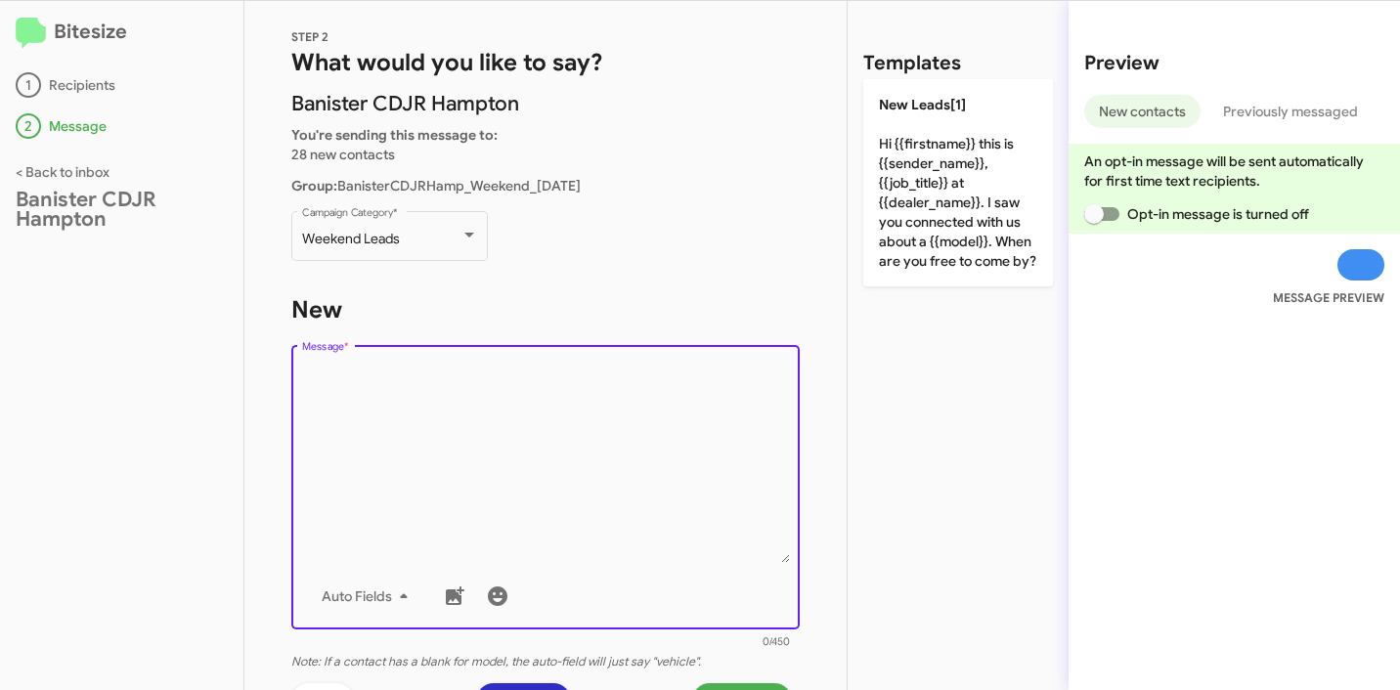
scroll to position [21, 0]
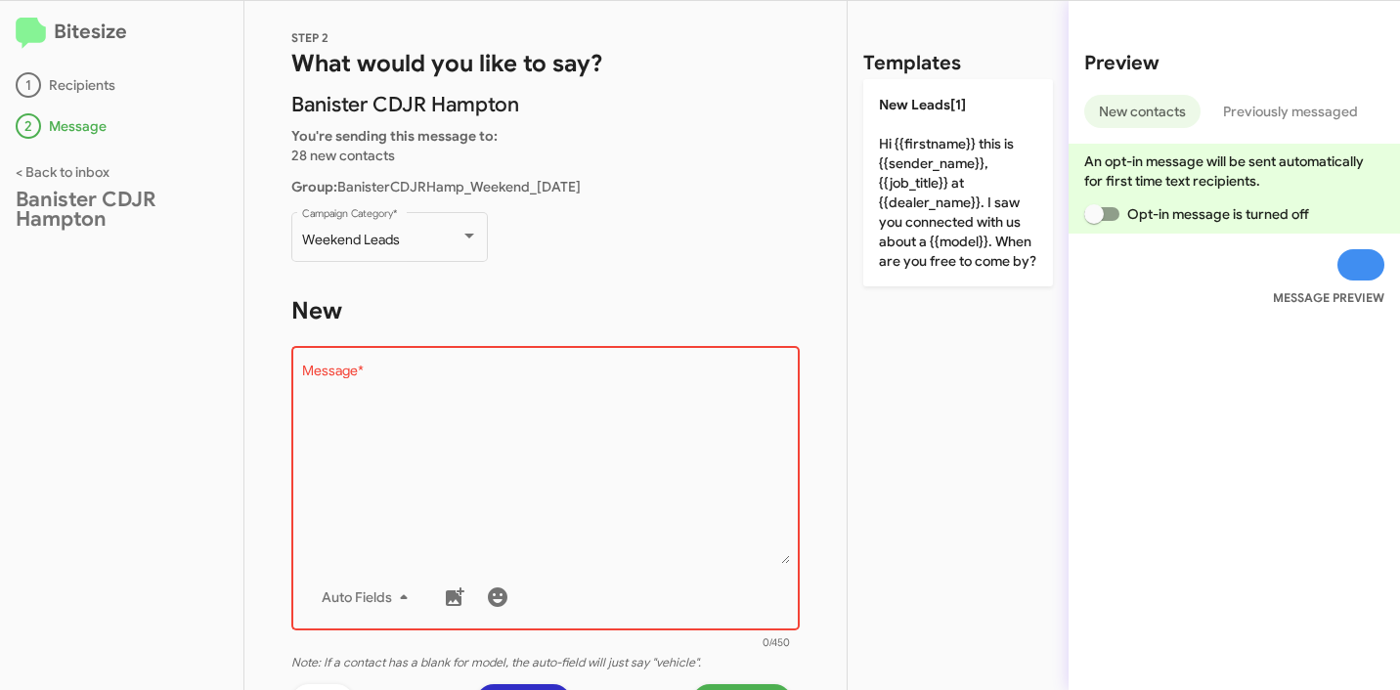
click at [701, 268] on p "Weekend Leads Campaign Category *" at bounding box center [545, 245] width 508 height 75
click at [652, 422] on textarea "Message *" at bounding box center [546, 464] width 488 height 199
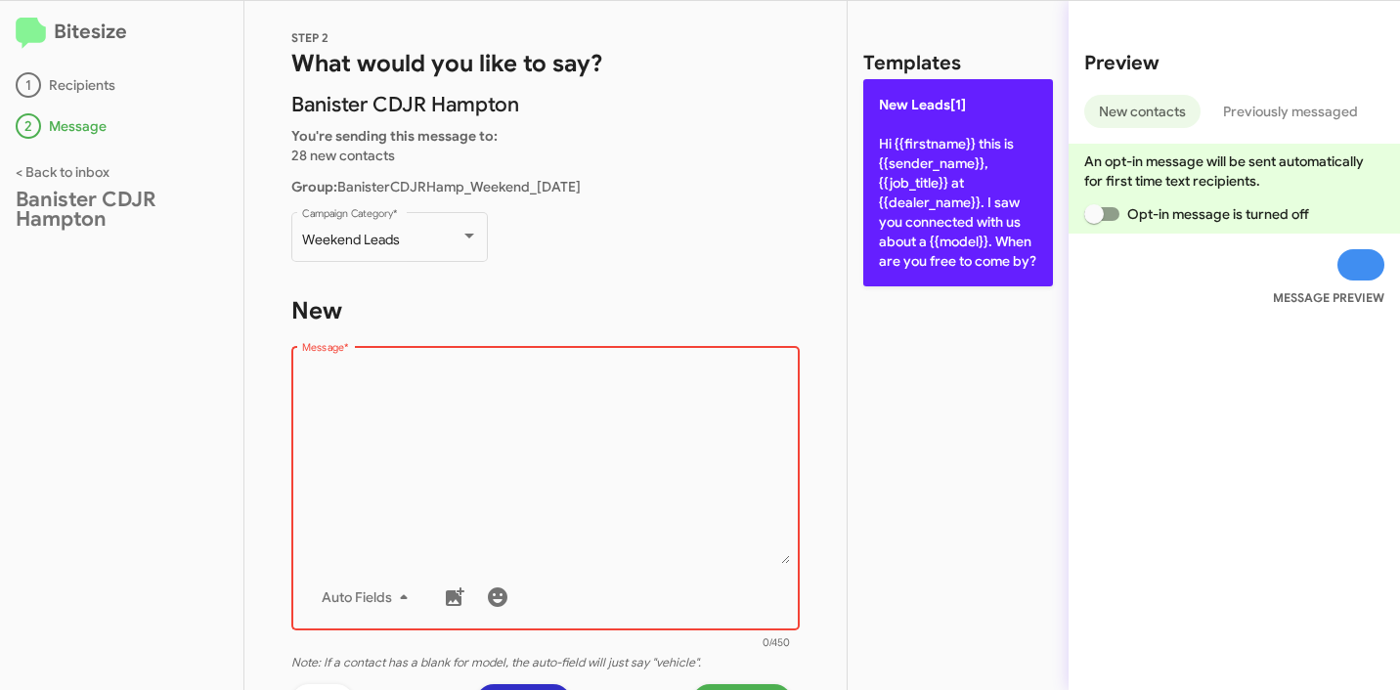
click at [930, 227] on p "New Leads[1] Hi {{firstname}} this is {{sender_name}}, {{job_title}} at {{deale…" at bounding box center [958, 182] width 190 height 207
type textarea "Hi {{firstname}} this is {{sender_name}}, {{job_title}} at {{dealer_name}}. I s…"
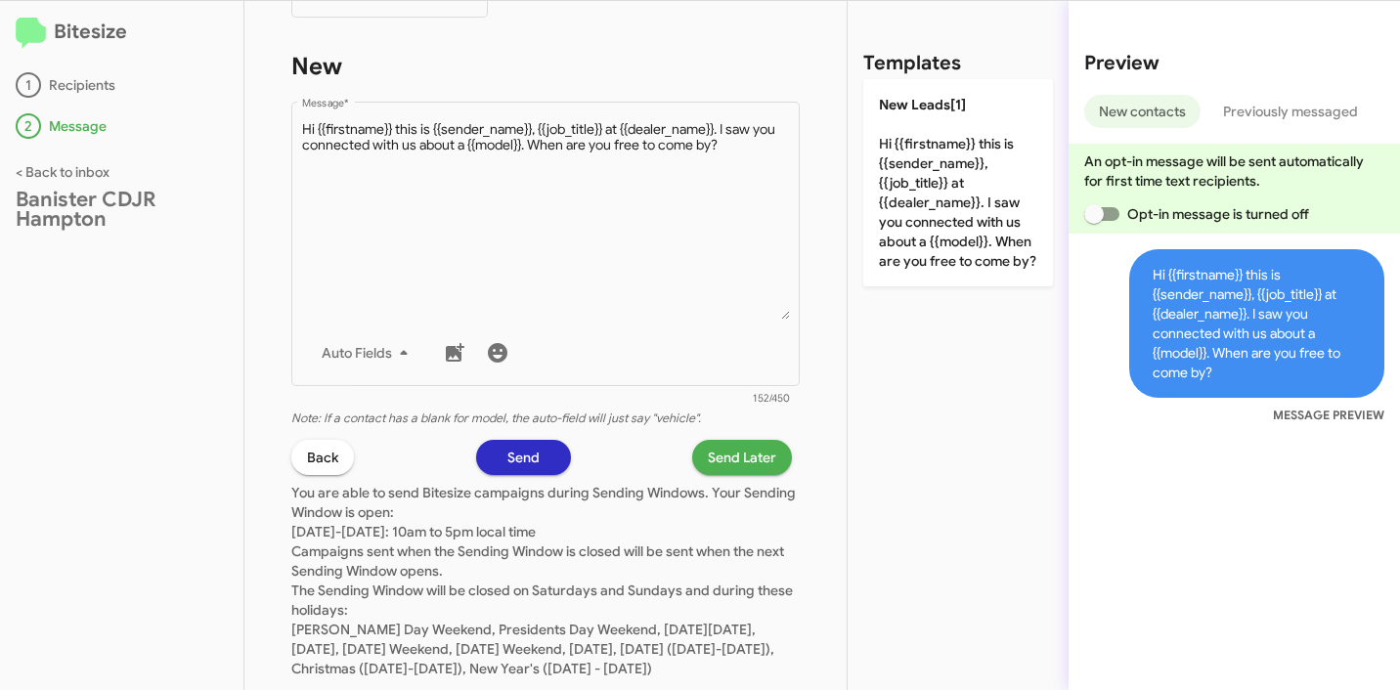
scroll to position [331, 0]
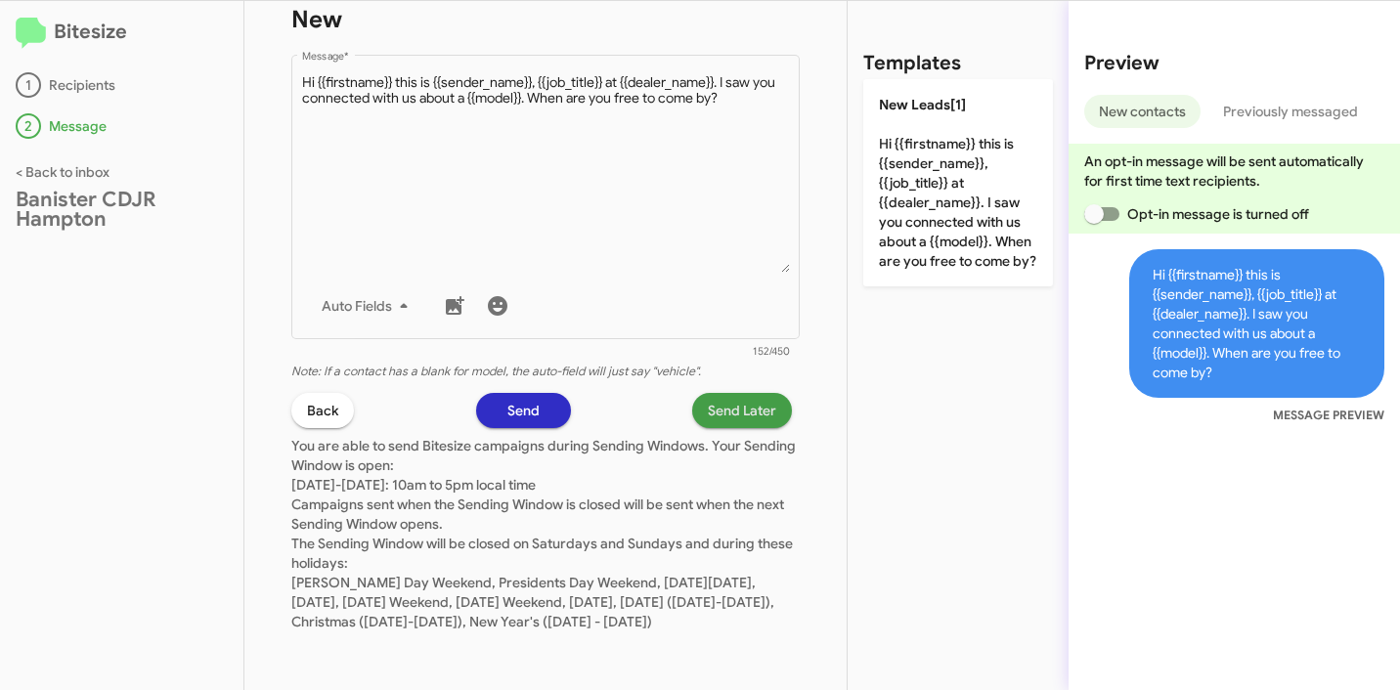
click at [722, 393] on span "Send Later" at bounding box center [742, 410] width 68 height 35
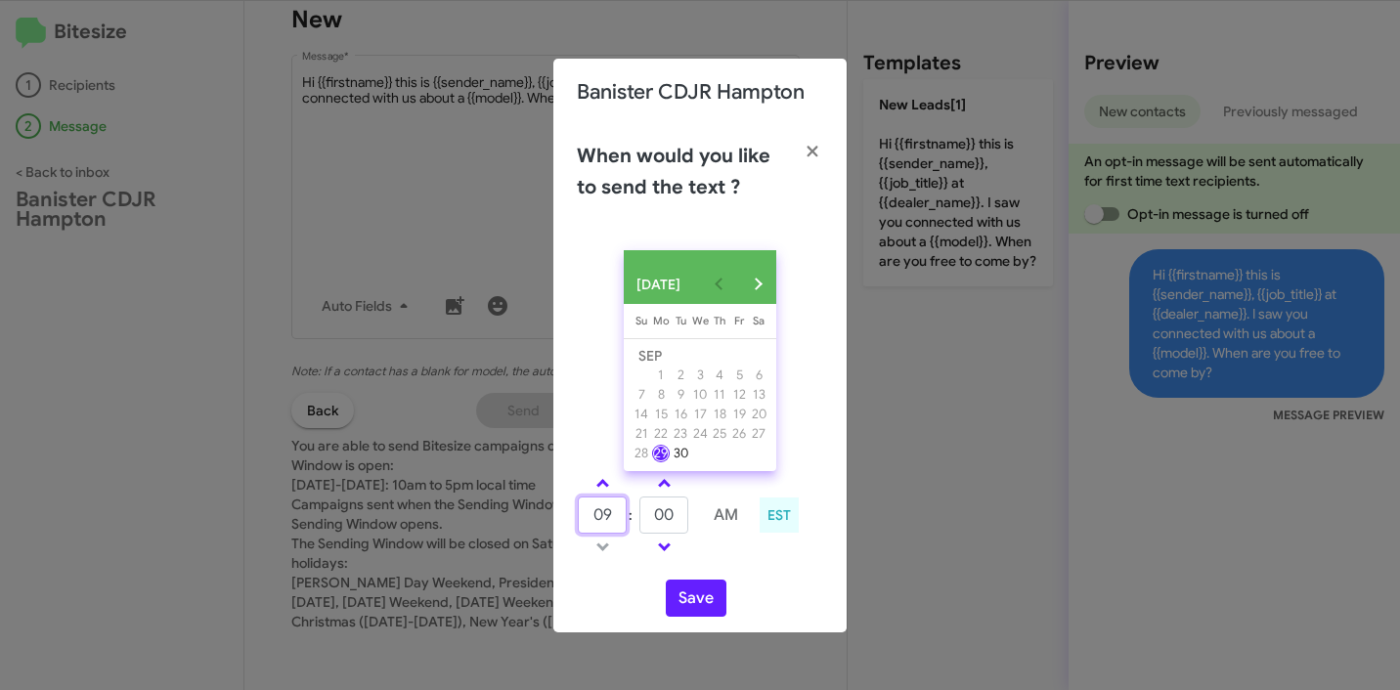
drag, startPoint x: 611, startPoint y: 529, endPoint x: 484, endPoint y: 515, distance: 127.8
click at [484, 516] on modal-container "Banister CDJR Hampton When would you like to send the text ? SEP 2025 Sunday Su…" at bounding box center [700, 345] width 1400 height 690
type input "10"
type input "17"
click at [699, 599] on button "Save" at bounding box center [696, 598] width 61 height 37
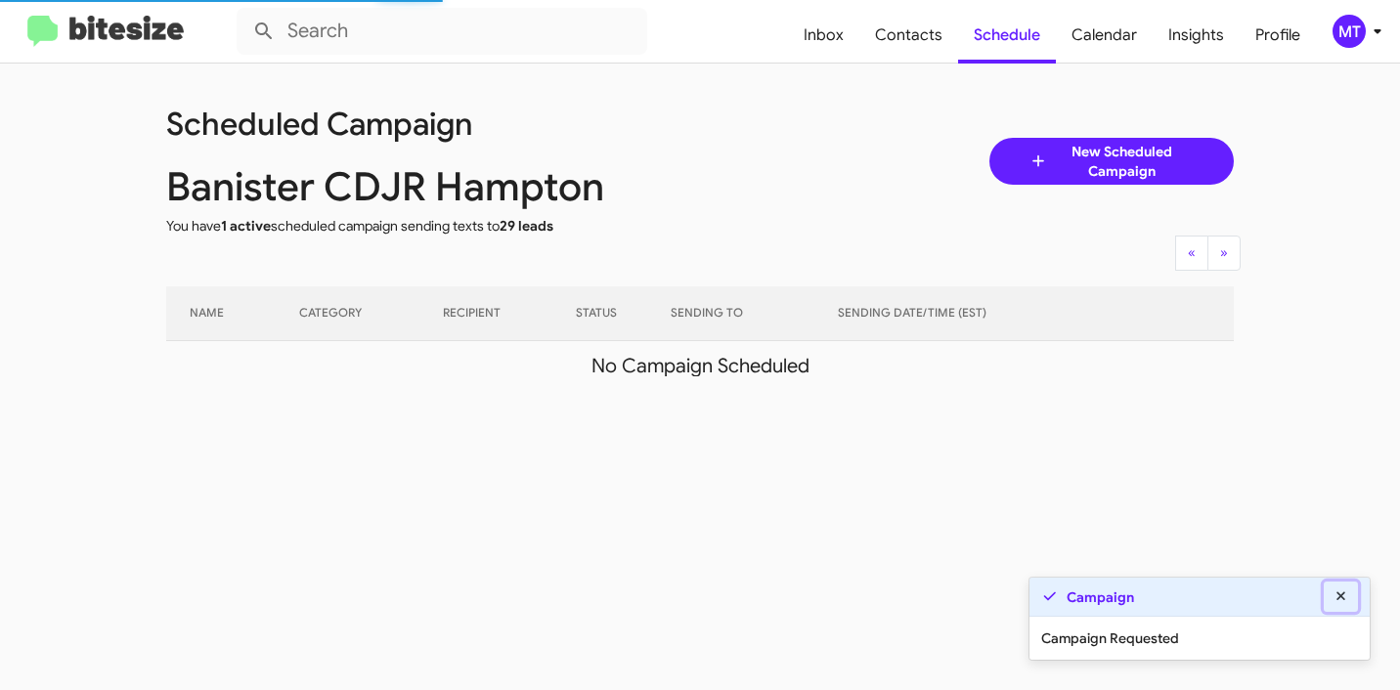
click at [1341, 596] on icon at bounding box center [1341, 596] width 18 height 14
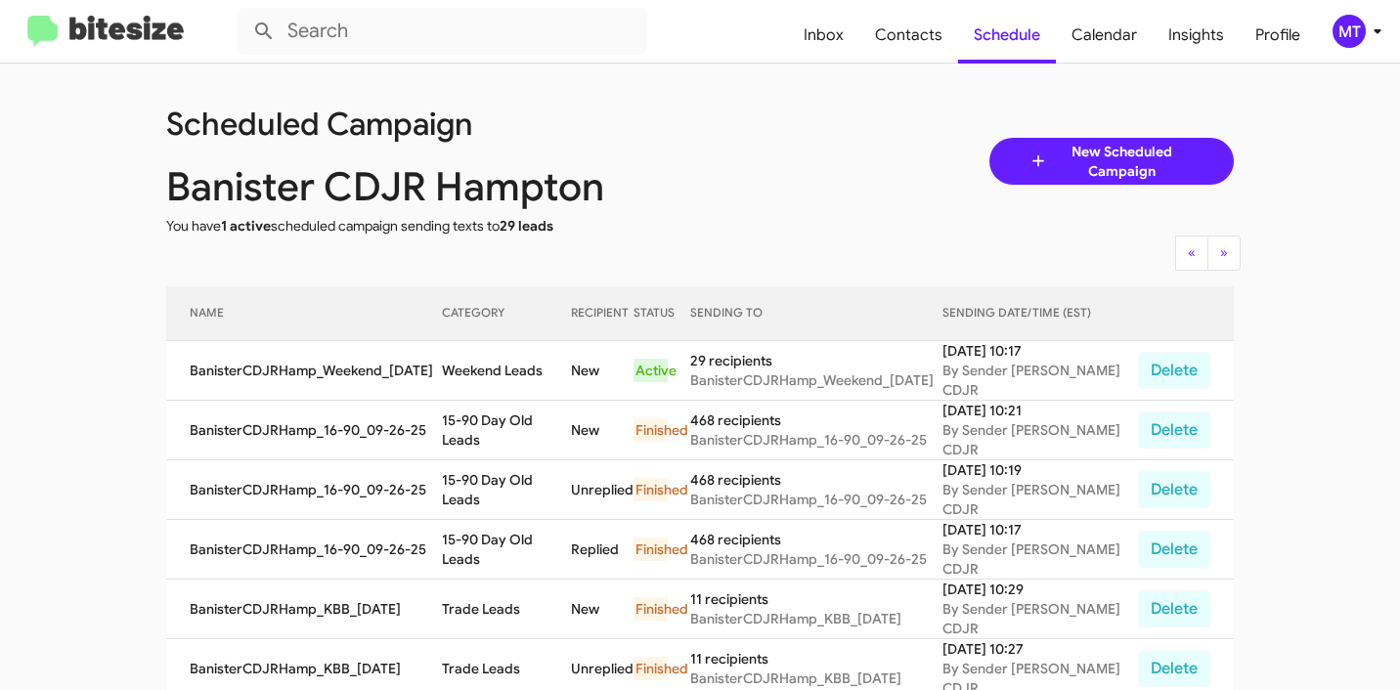
click at [741, 186] on div "Scheduled Campaign Banister CDJR Hampton You have 1 active scheduled campaign s…" at bounding box center [699, 161] width 1097 height 149
click at [1374, 34] on icon at bounding box center [1376, 31] width 23 height 23
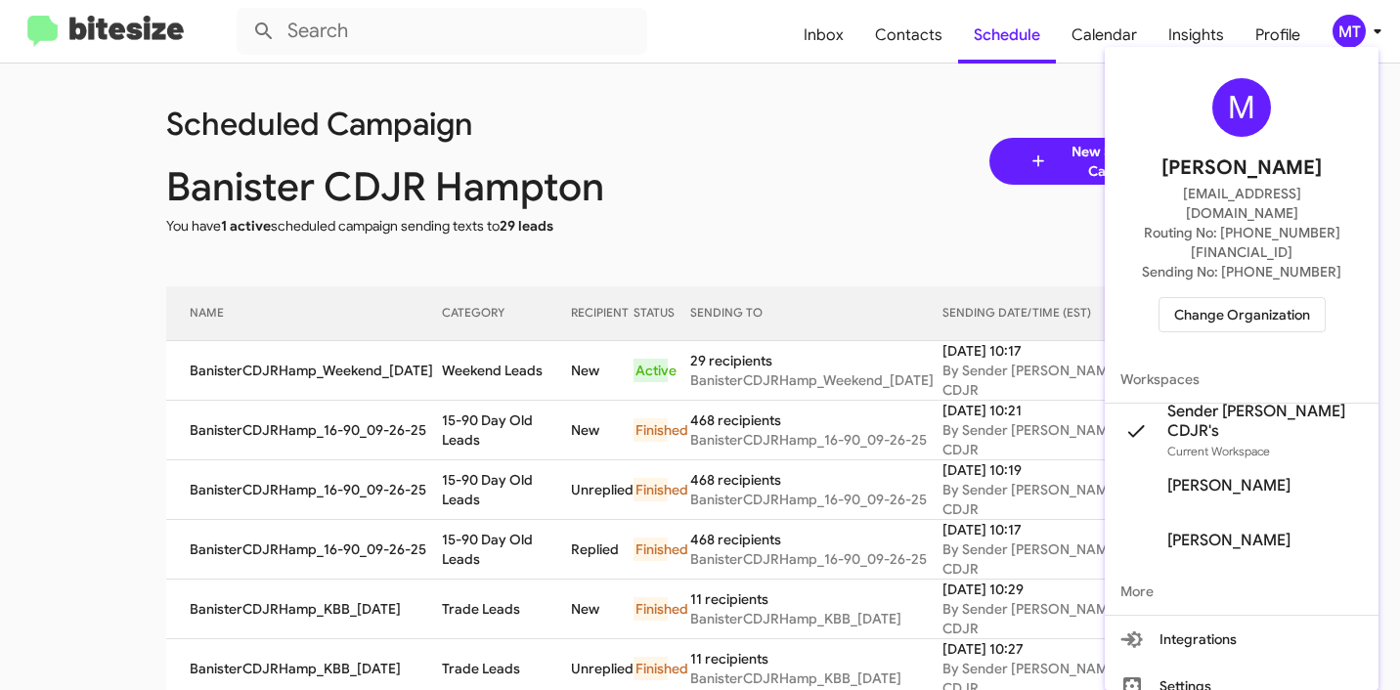
click at [1256, 298] on span "Change Organization" at bounding box center [1242, 314] width 136 height 33
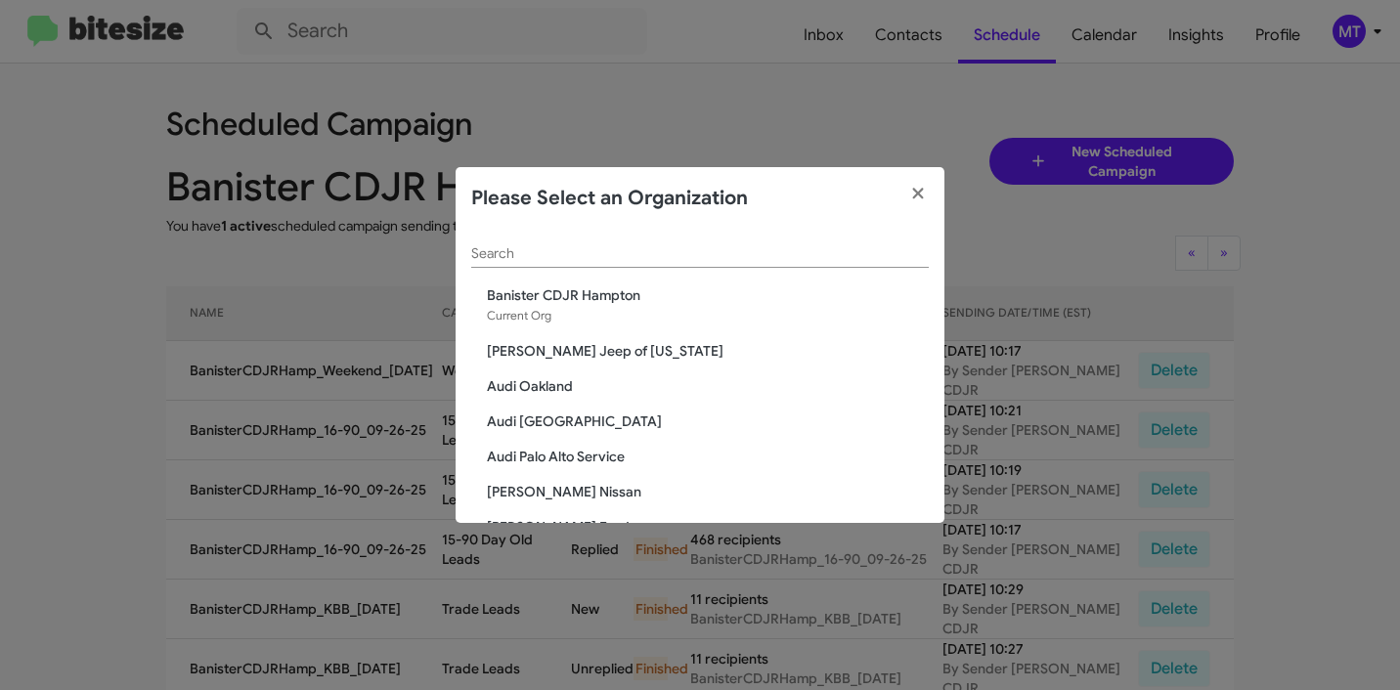
click at [574, 262] on div "Search" at bounding box center [699, 249] width 457 height 38
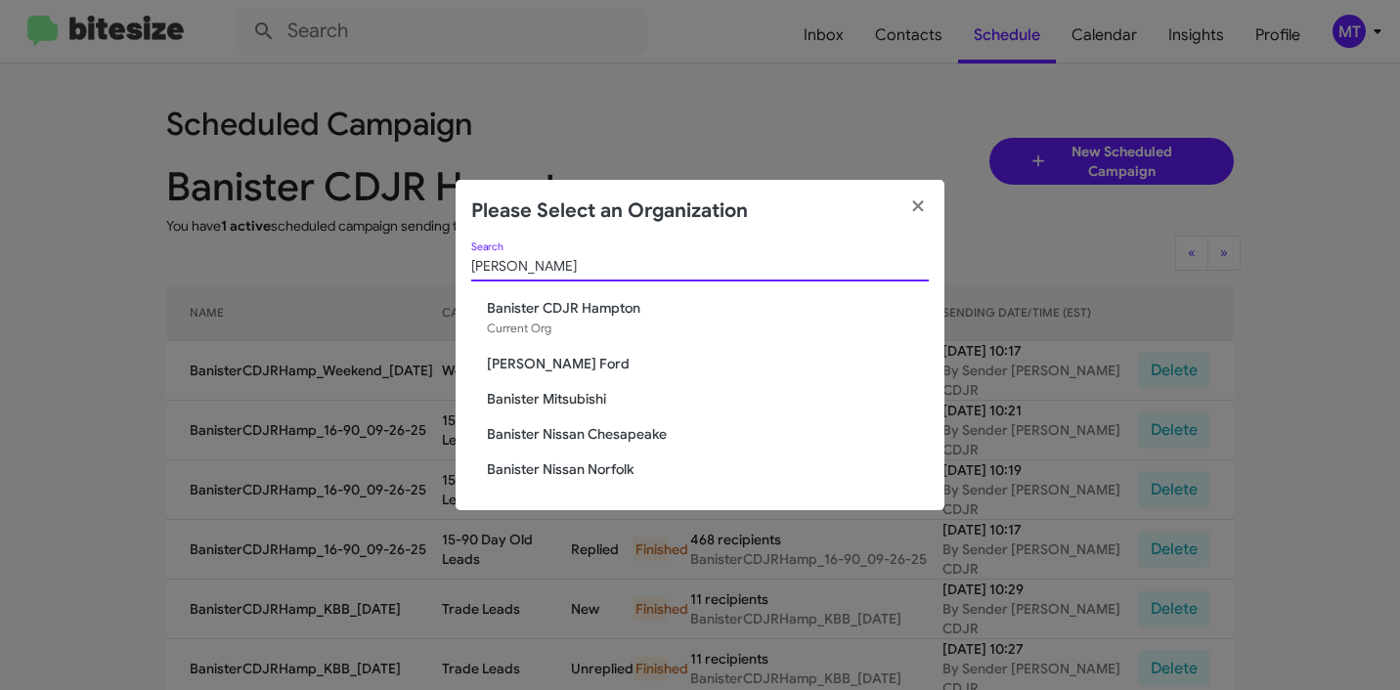
type input "Banister"
click at [566, 366] on span "[PERSON_NAME] Ford" at bounding box center [708, 364] width 442 height 20
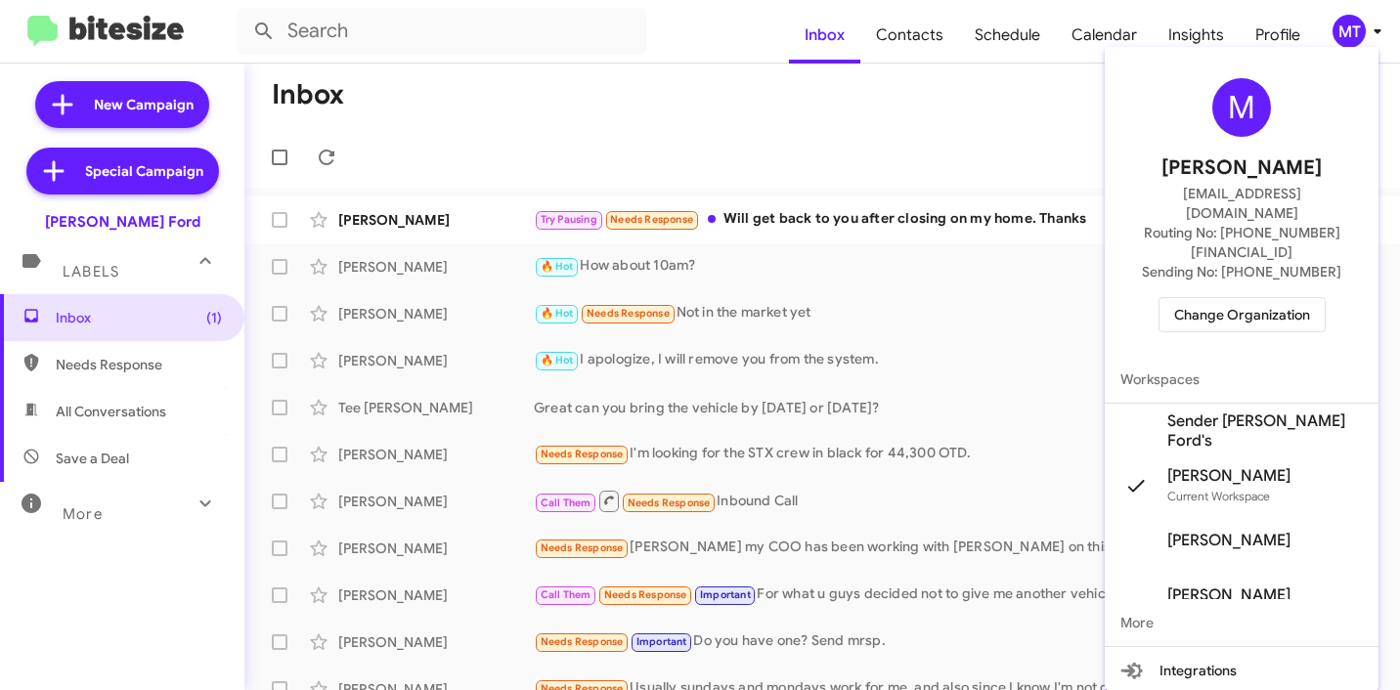
click at [1158, 404] on span "Sender [PERSON_NAME] Ford's" at bounding box center [1241, 431] width 274 height 55
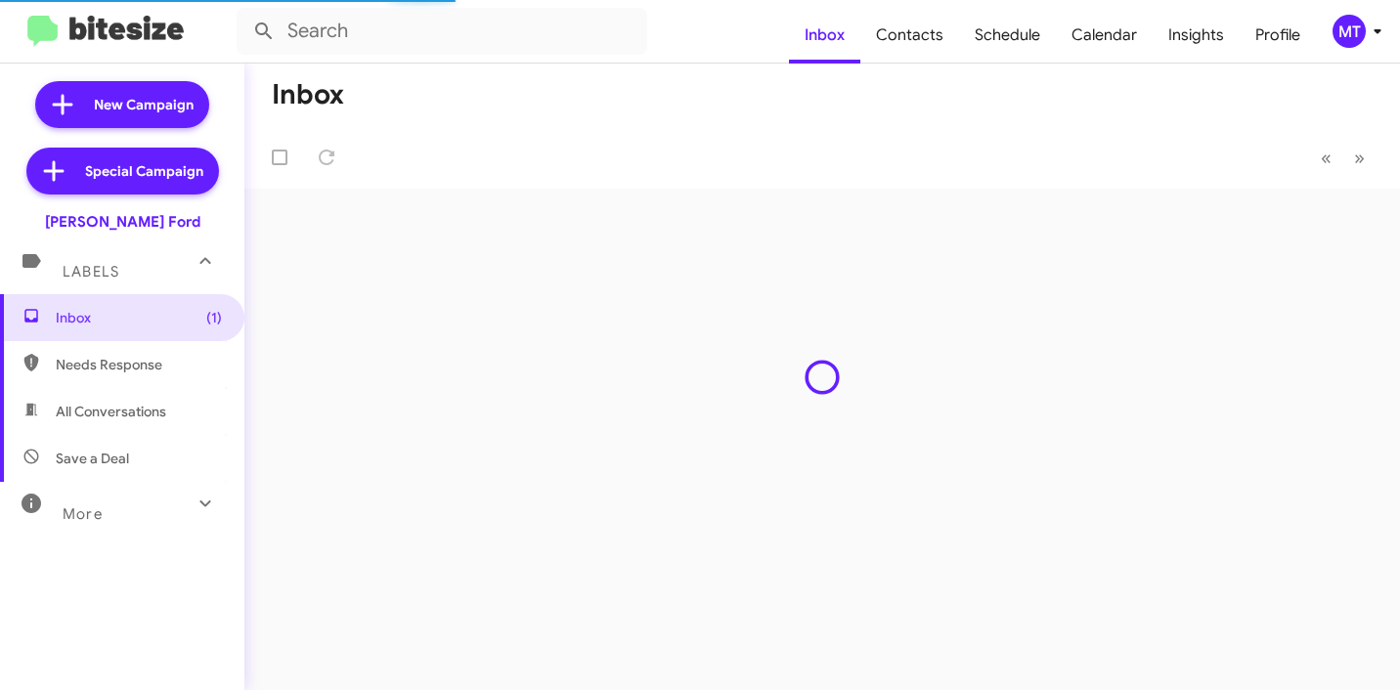
click at [1383, 29] on icon at bounding box center [1376, 31] width 23 height 23
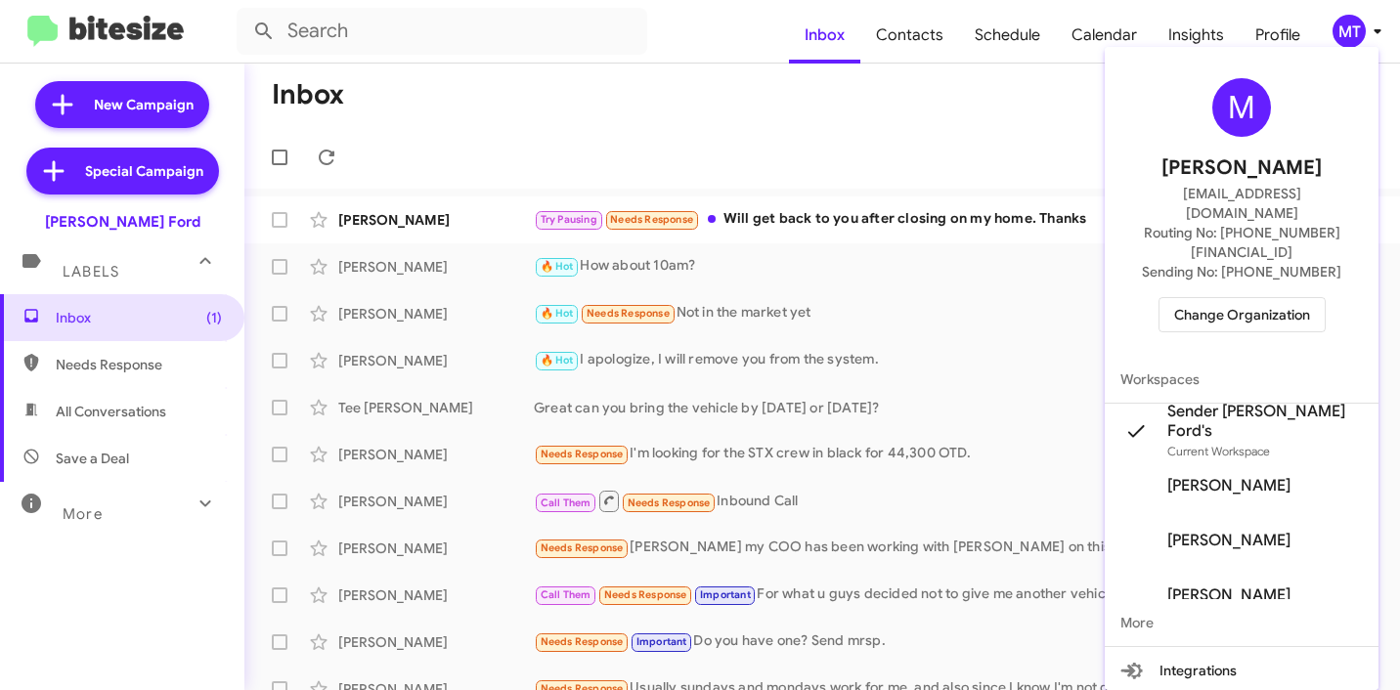
click at [1383, 29] on div at bounding box center [700, 345] width 1400 height 690
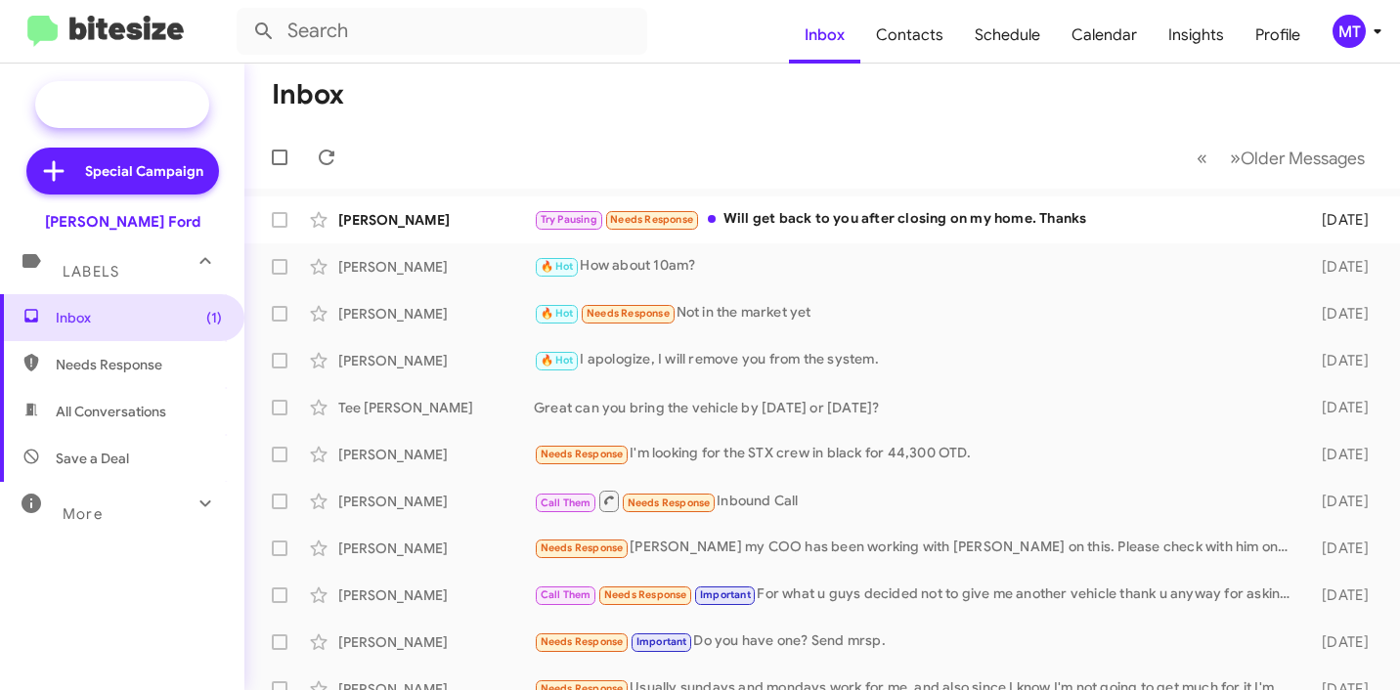
click at [128, 114] on span "New Campaign" at bounding box center [122, 104] width 174 height 47
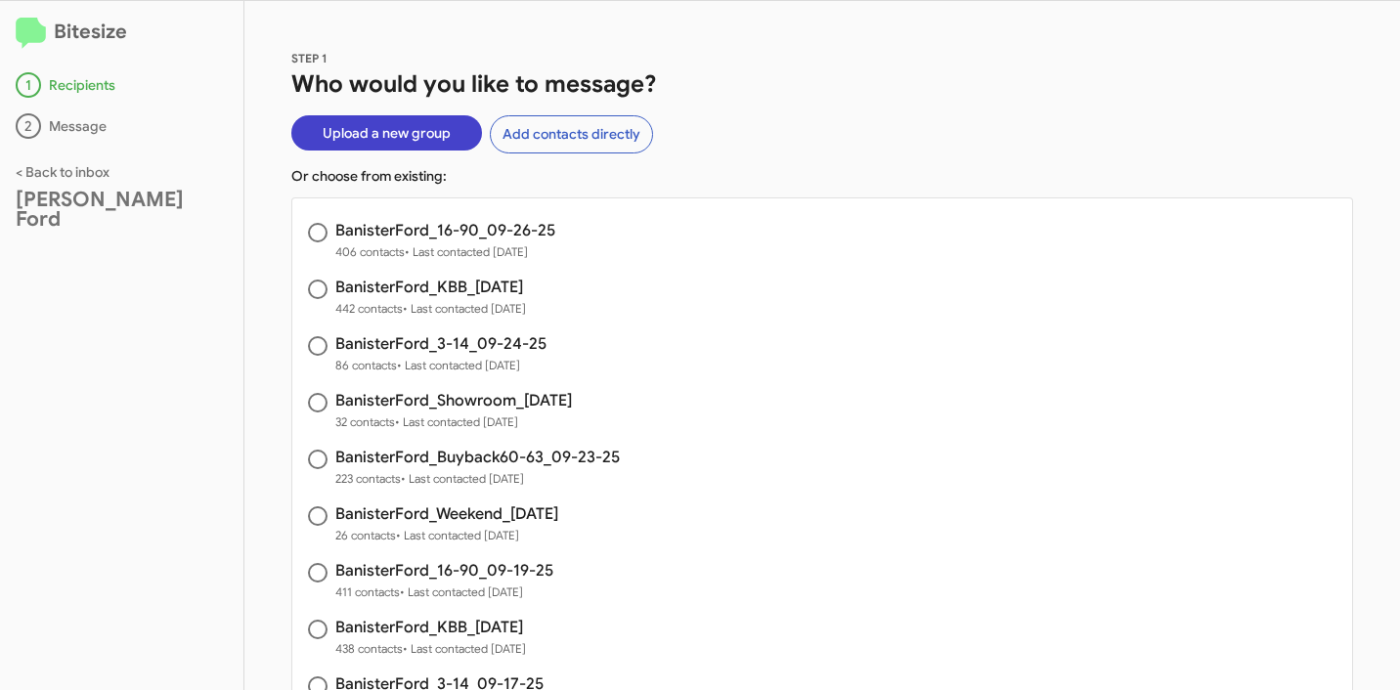
click at [393, 142] on span "Upload a new group" at bounding box center [387, 132] width 128 height 35
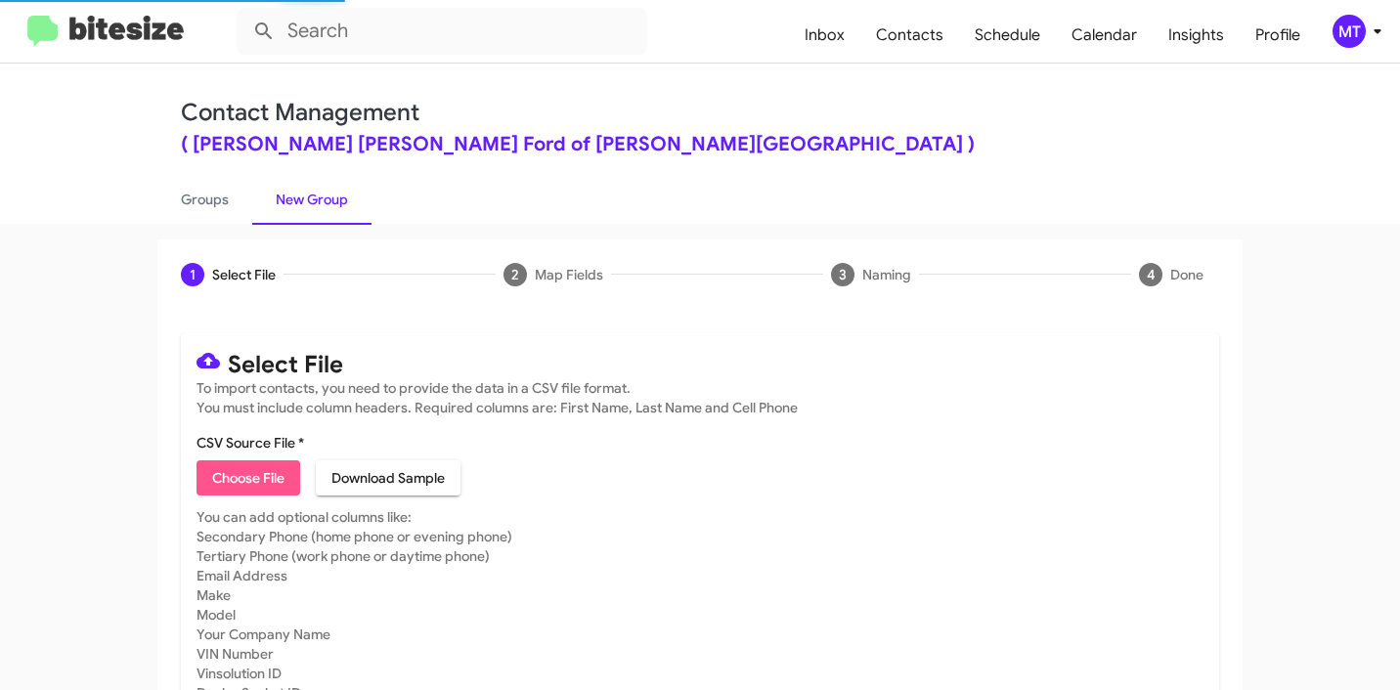
click at [249, 477] on span "Choose File" at bounding box center [248, 477] width 72 height 35
type input "BanisterFord_Weekend_[DATE]"
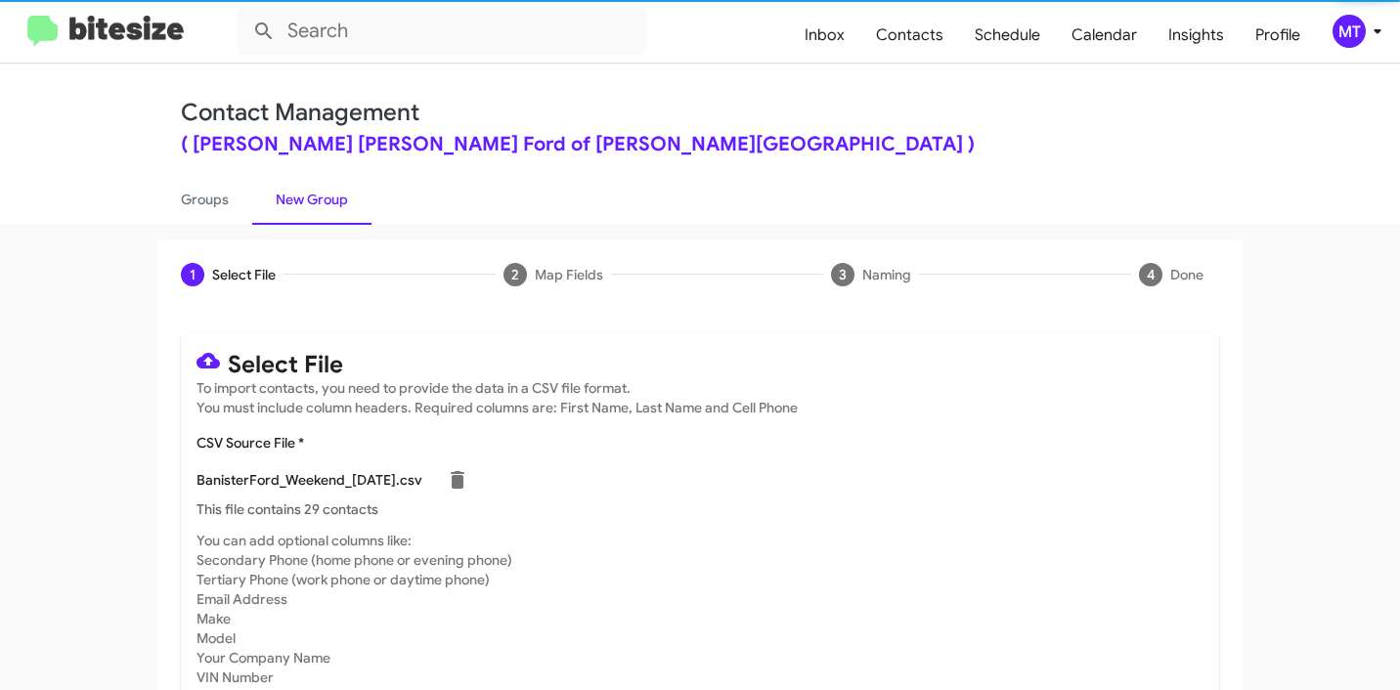
click at [1378, 30] on icon at bounding box center [1376, 31] width 7 height 5
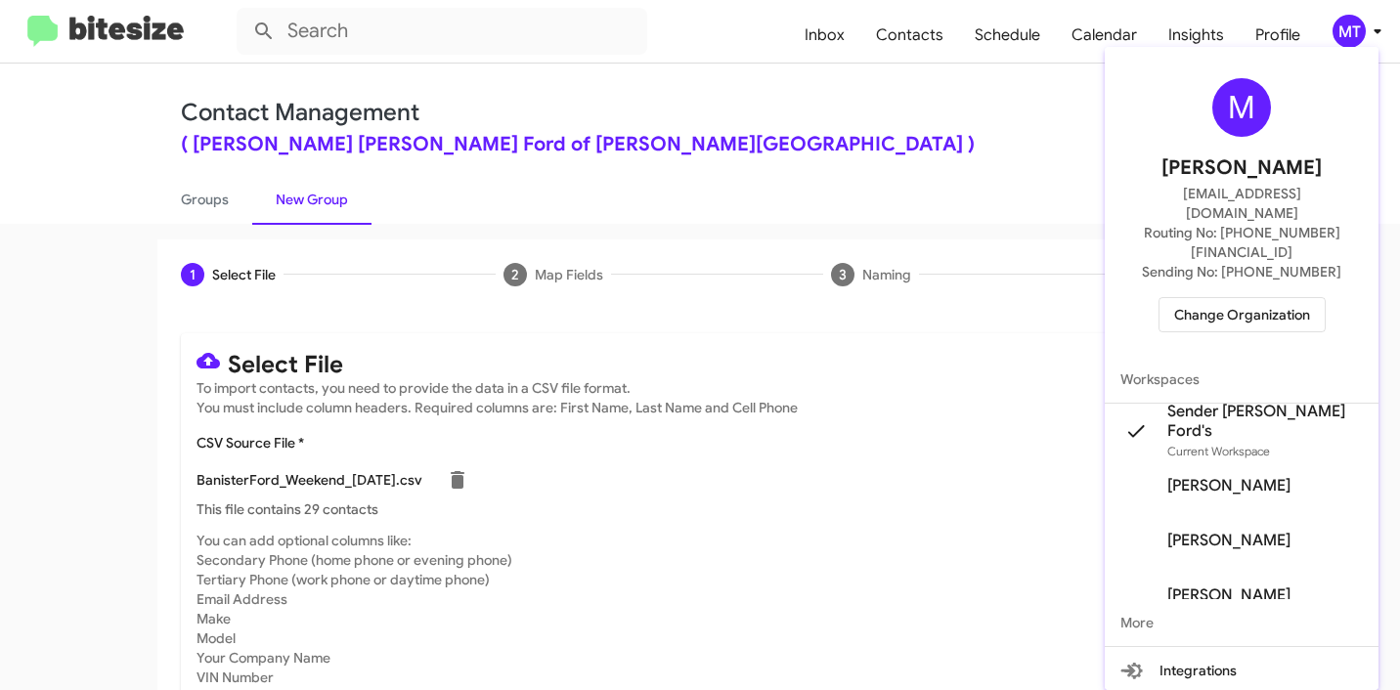
drag, startPoint x: 833, startPoint y: 435, endPoint x: 861, endPoint y: 410, distance: 37.4
click at [833, 435] on div at bounding box center [700, 345] width 1400 height 690
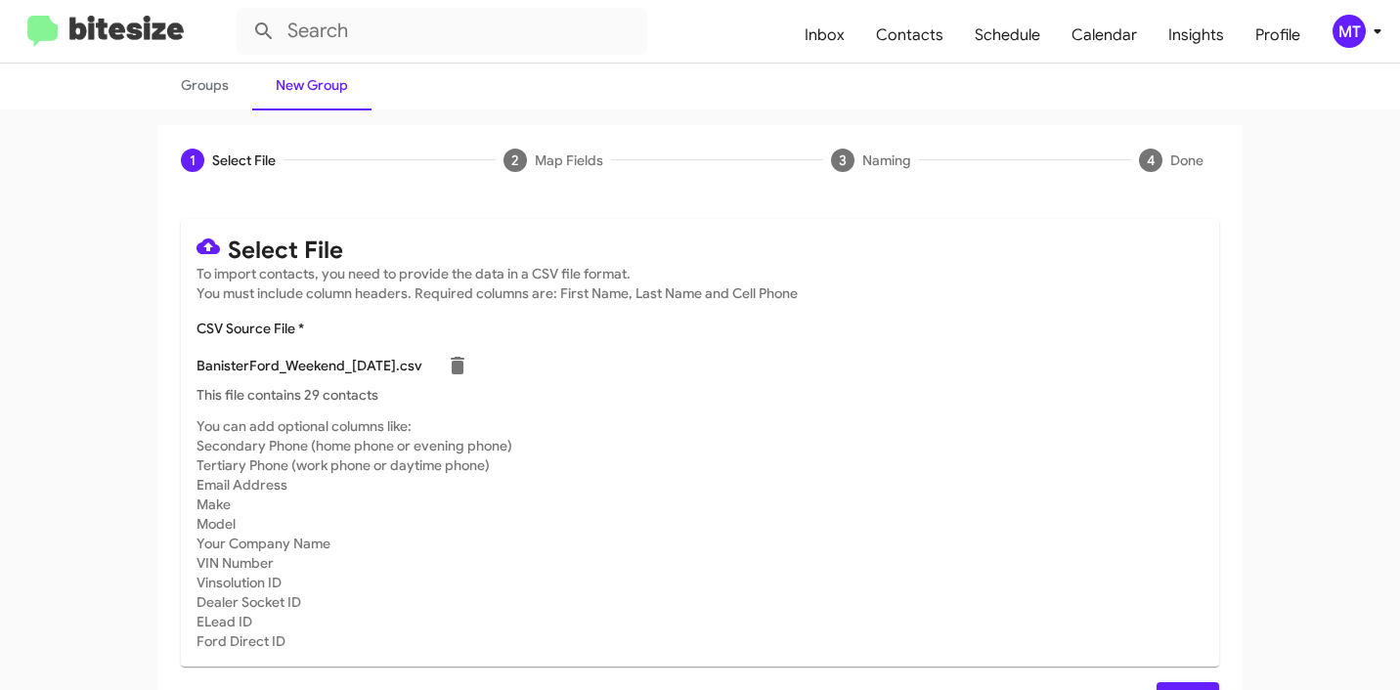
scroll to position [165, 0]
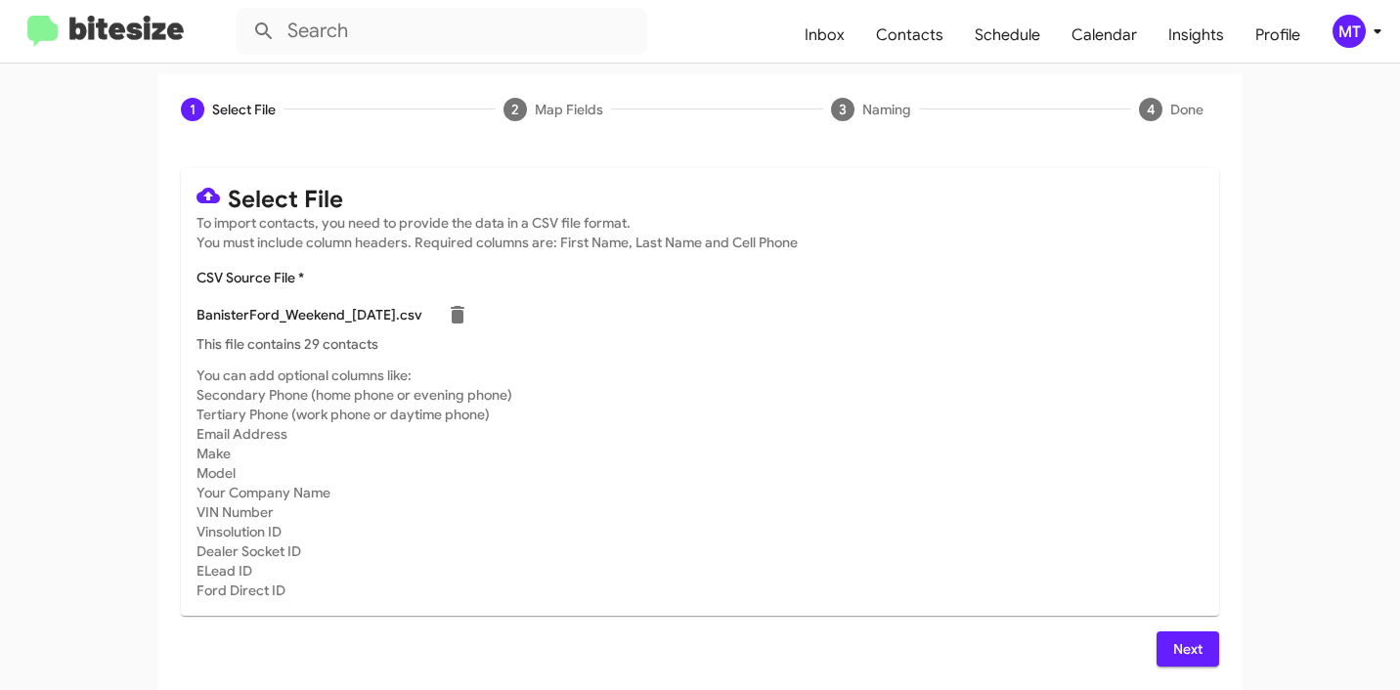
click at [1162, 648] on button "Next" at bounding box center [1187, 648] width 63 height 35
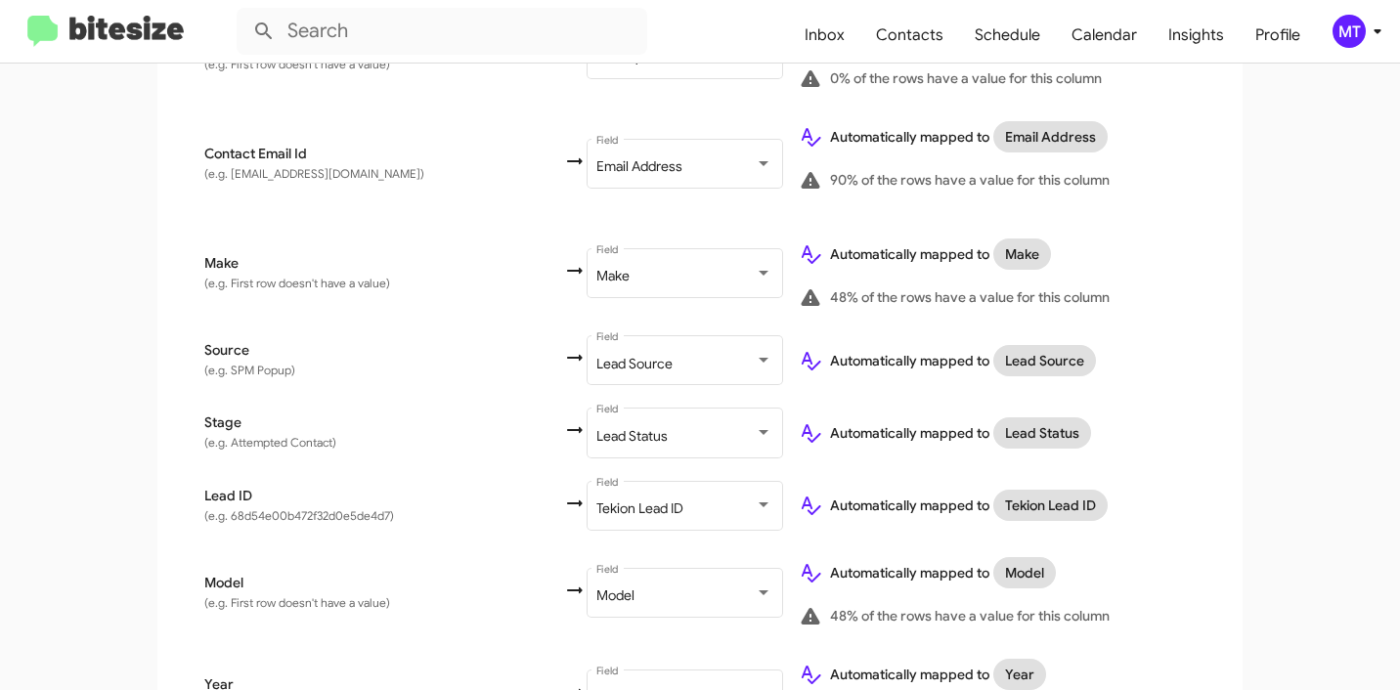
scroll to position [1045, 0]
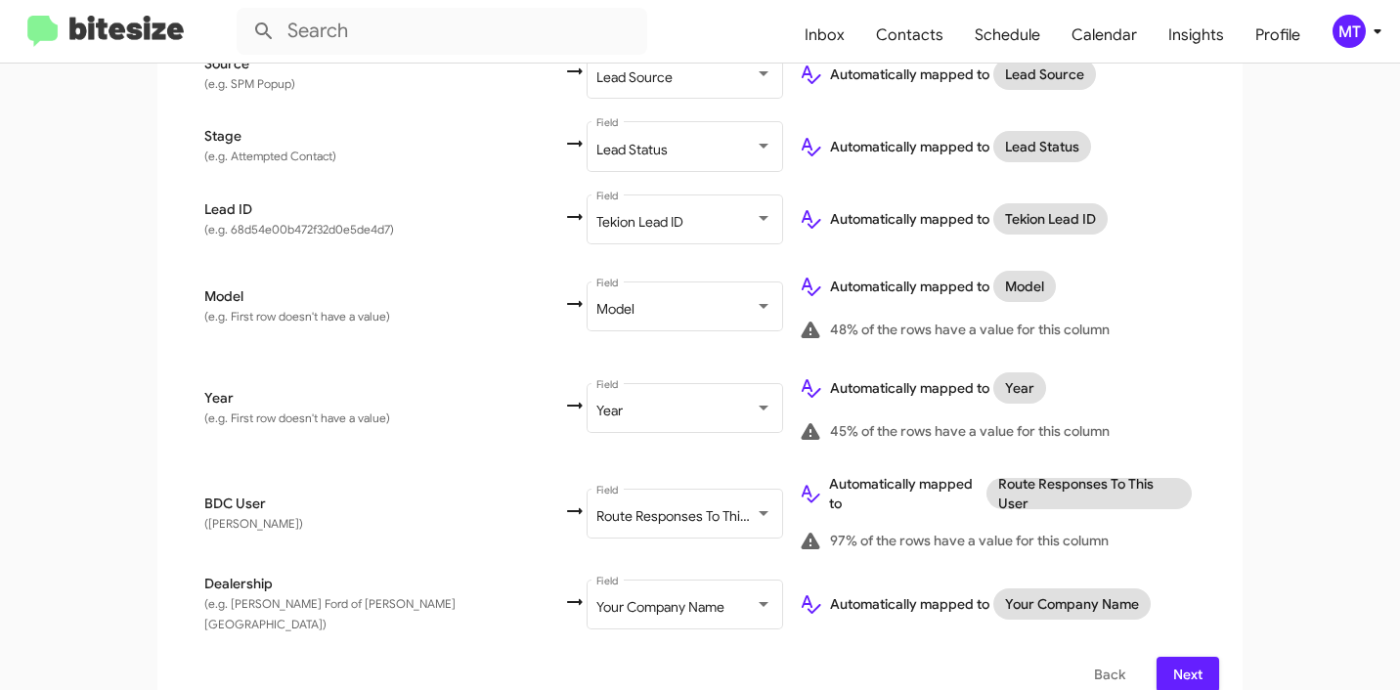
click at [1187, 657] on span "Next" at bounding box center [1187, 674] width 31 height 35
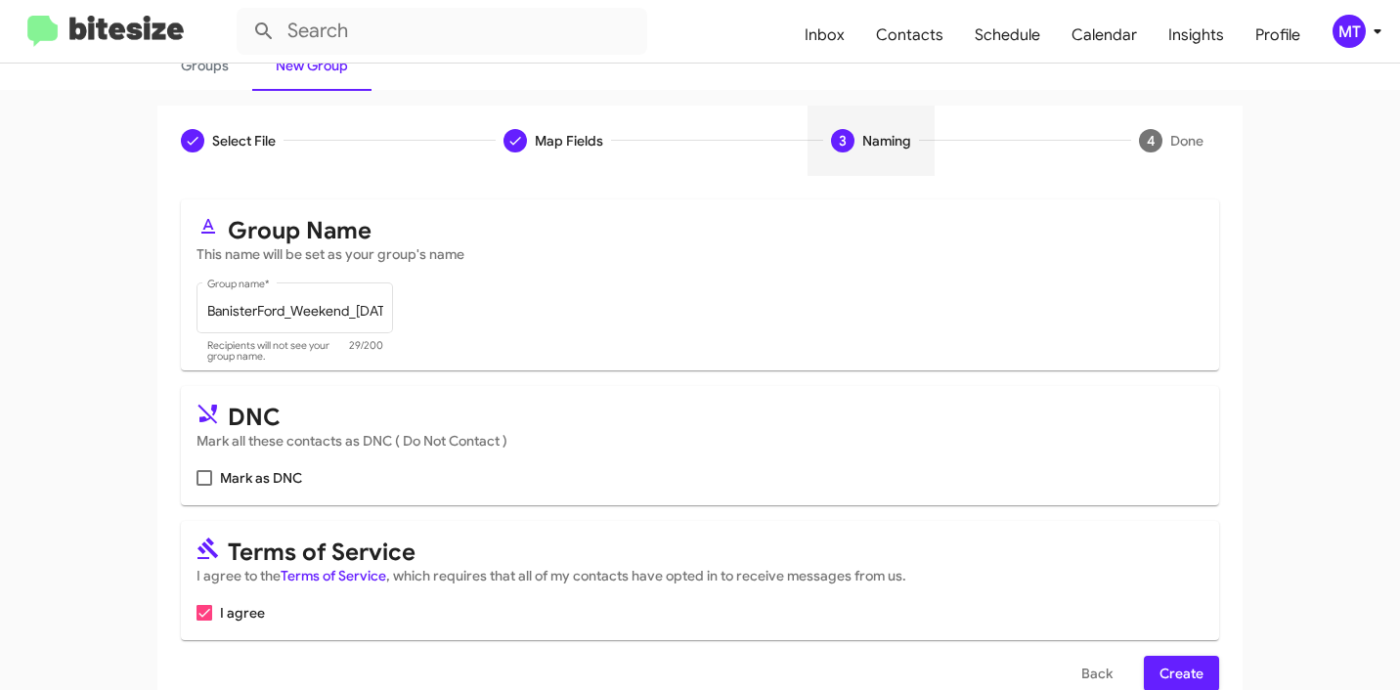
scroll to position [174, 0]
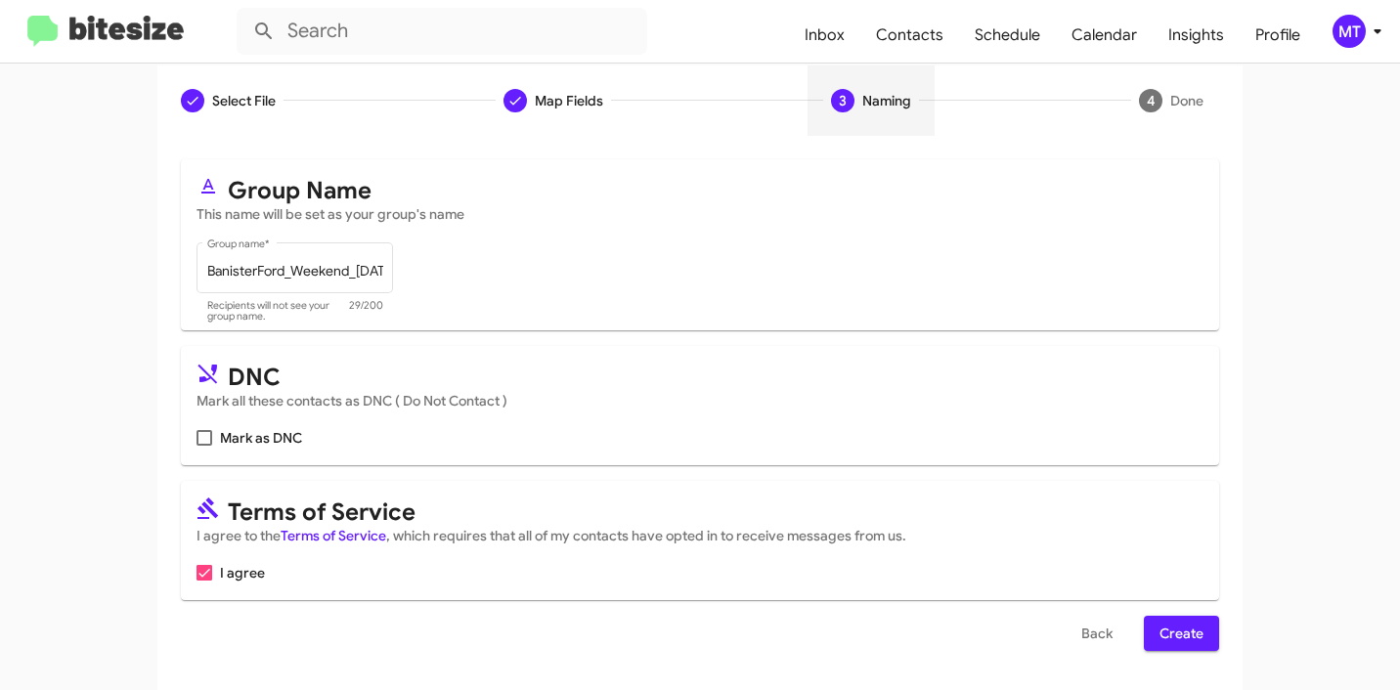
click at [1182, 624] on span "Create" at bounding box center [1181, 633] width 44 height 35
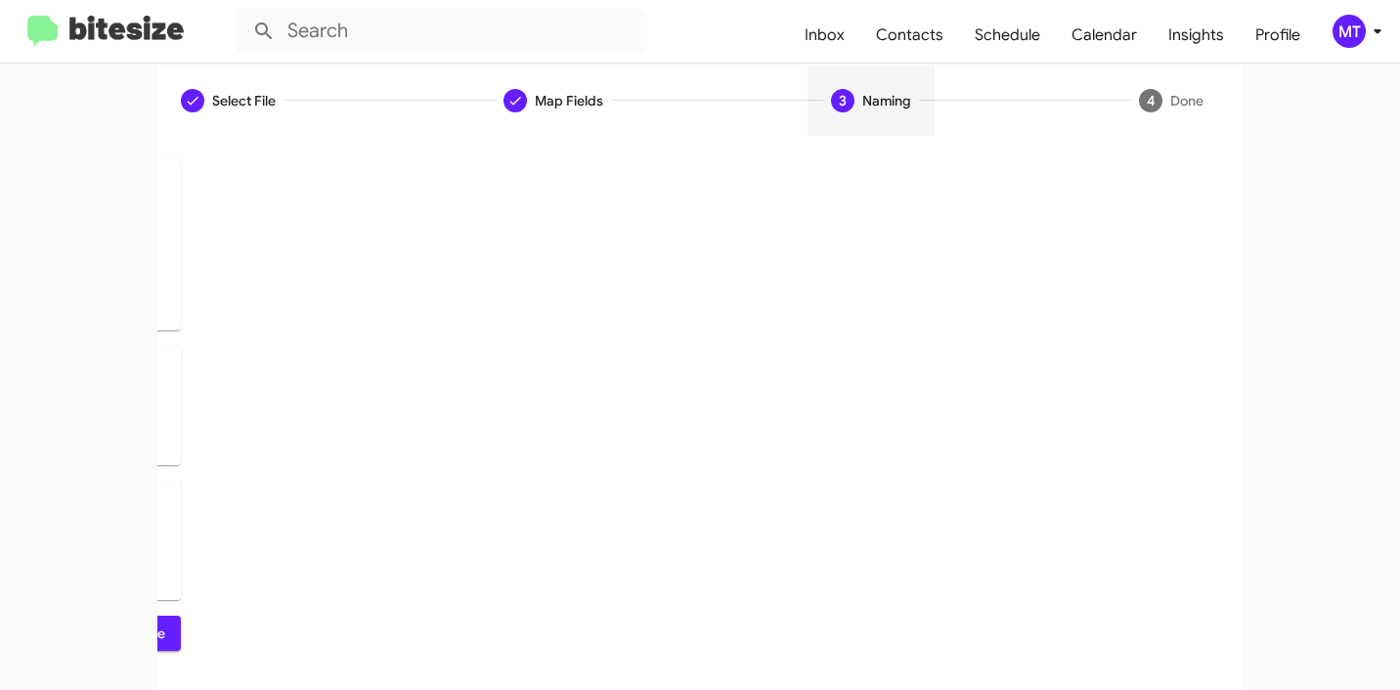
scroll to position [0, 0]
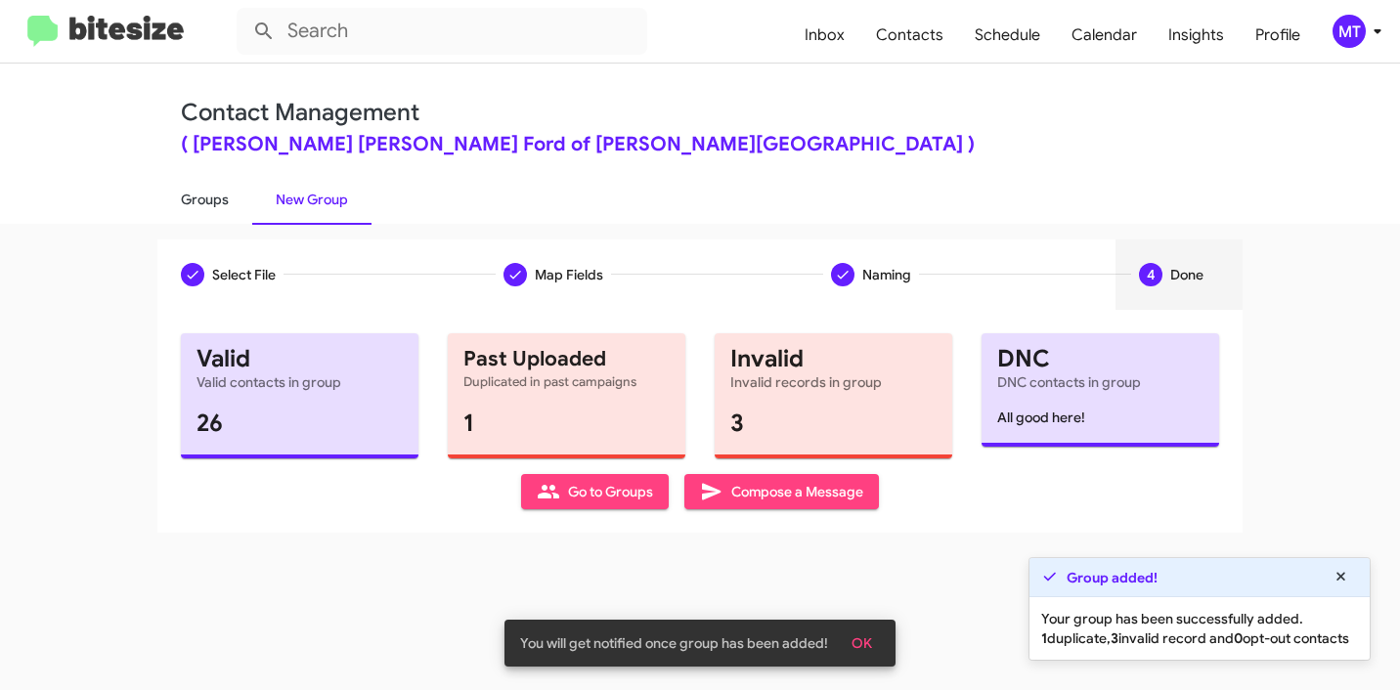
click at [206, 192] on link "Groups" at bounding box center [204, 199] width 95 height 51
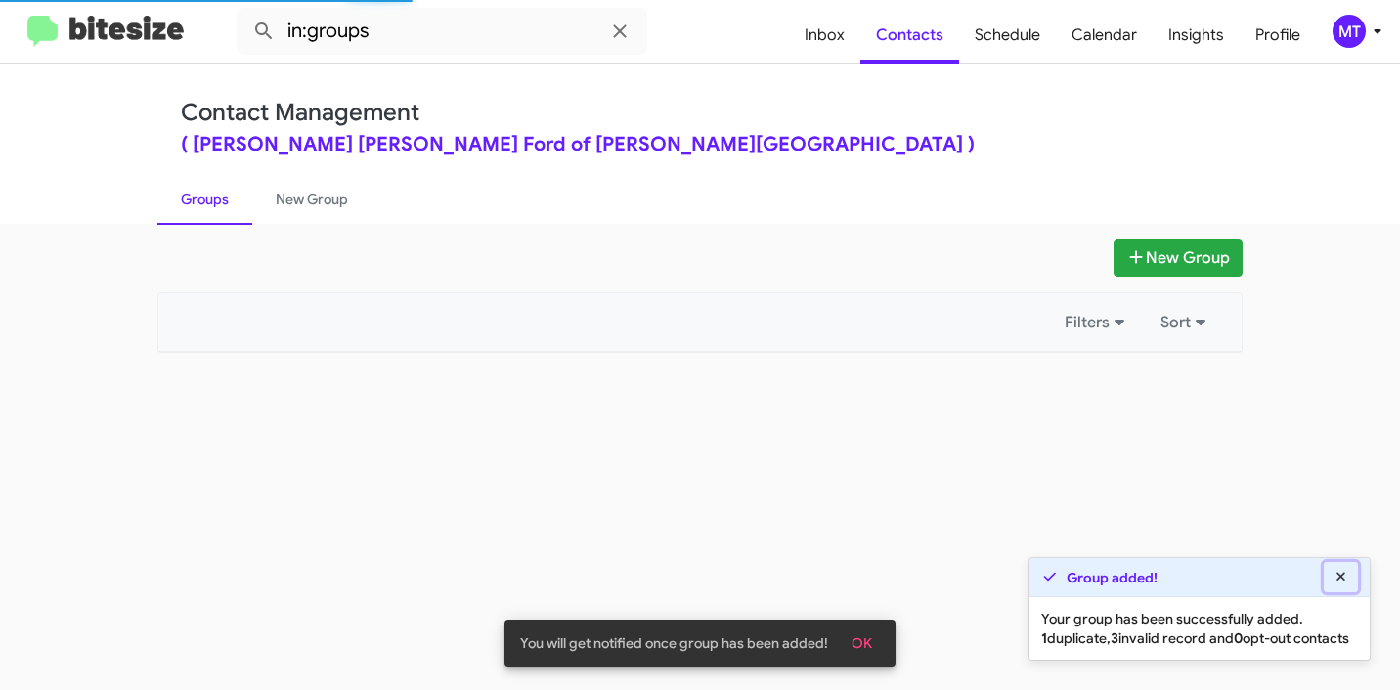
click at [1336, 572] on icon at bounding box center [1340, 576] width 9 height 9
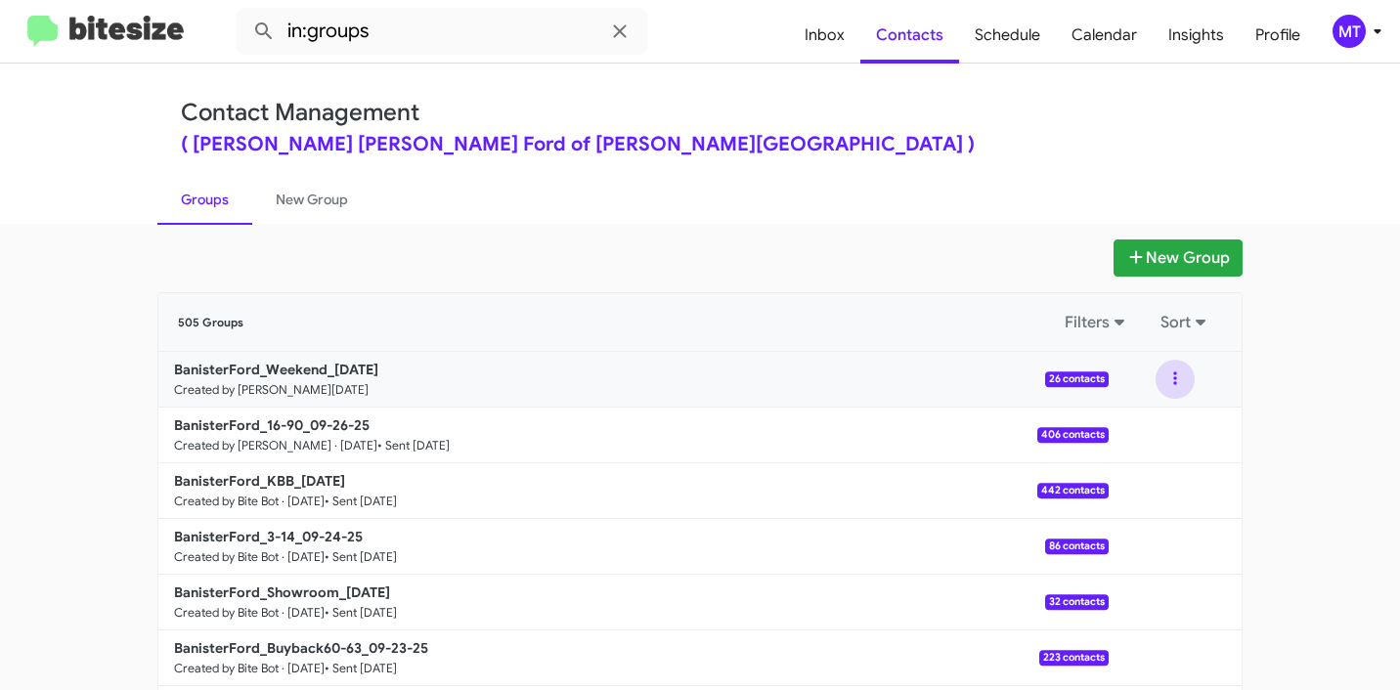
click at [1171, 381] on button at bounding box center [1174, 379] width 39 height 39
click at [1113, 431] on button "View contacts" at bounding box center [1116, 432] width 156 height 47
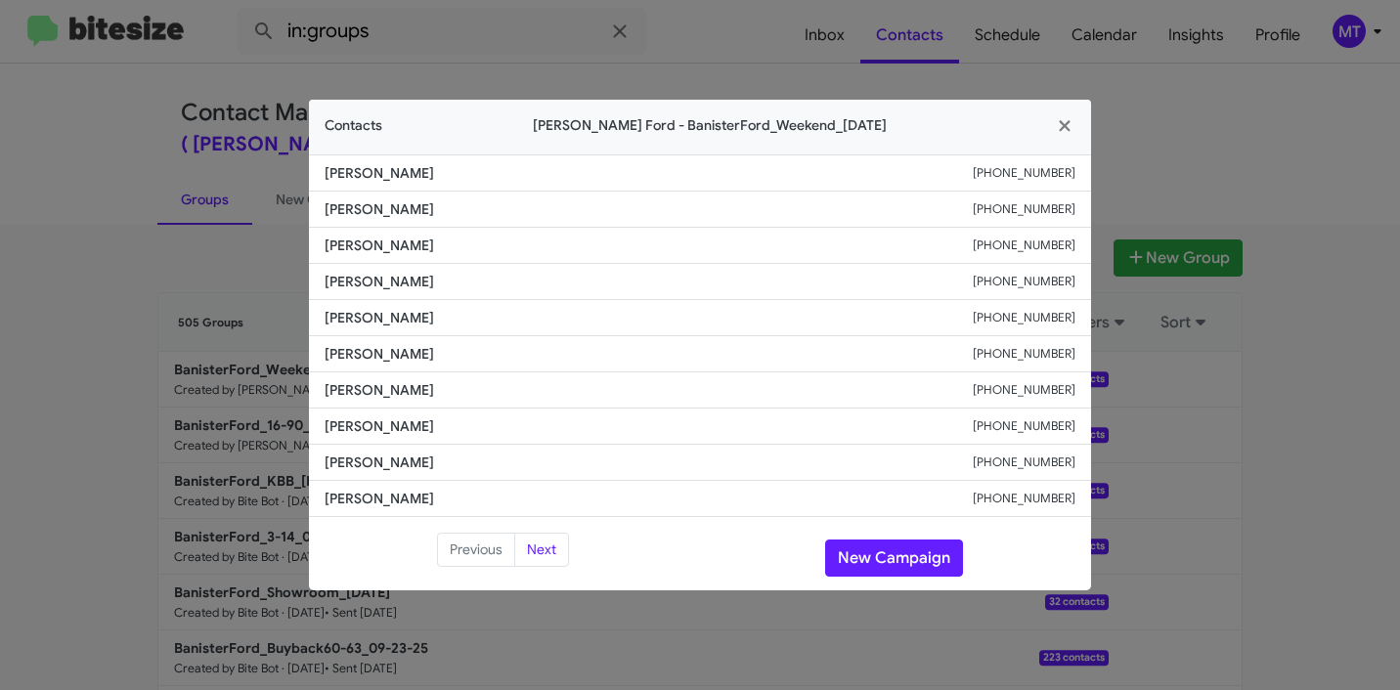
drag, startPoint x: 427, startPoint y: 174, endPoint x: 315, endPoint y: 172, distance: 112.4
click at [315, 172] on li "[PERSON_NAME] [PHONE_NUMBER]" at bounding box center [700, 172] width 782 height 37
copy span "[PERSON_NAME]"
click at [1071, 121] on icon "button" at bounding box center [1065, 126] width 22 height 18
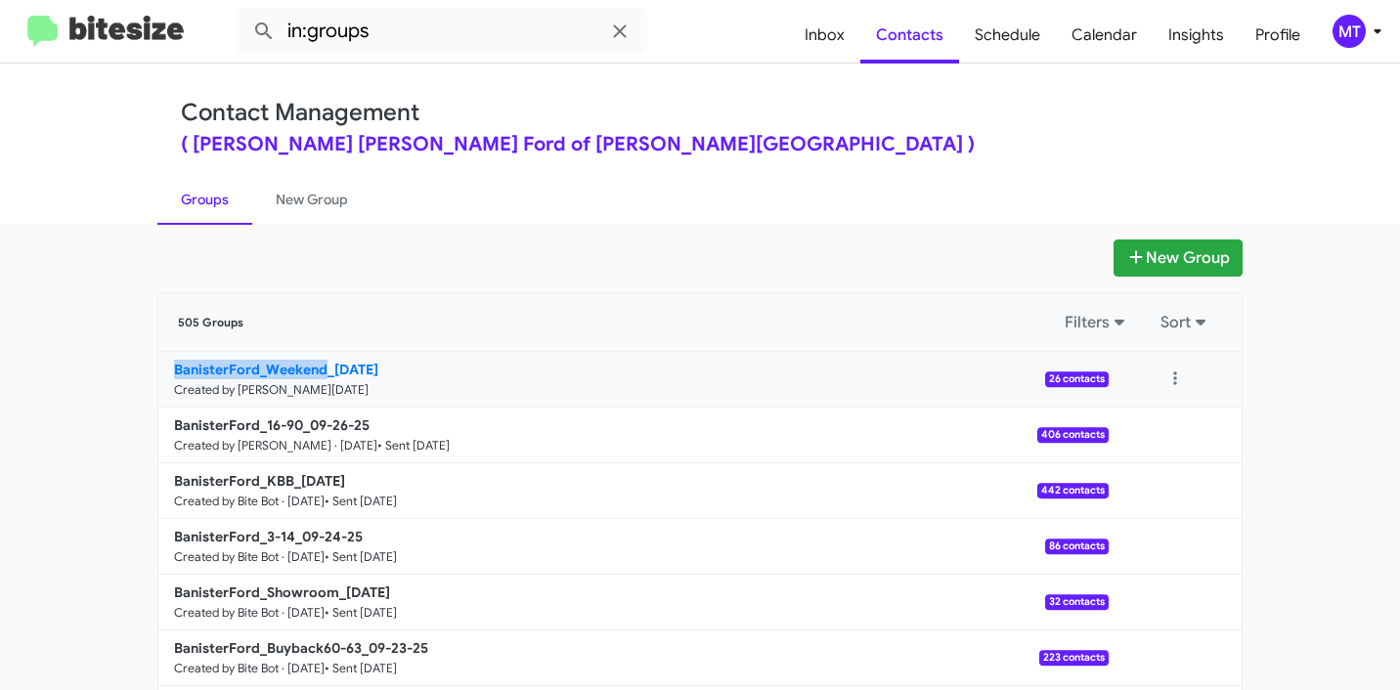
drag, startPoint x: 103, startPoint y: 378, endPoint x: 320, endPoint y: 369, distance: 217.2
click at [320, 369] on app-groups "New Group 505 Groups Filters Sort BanisterFord_Weekend_[DATE] Created by [PERSO…" at bounding box center [700, 599] width 1400 height 721
copy b "BanisterFord_Weekend"
click at [425, 37] on input "in:groups" at bounding box center [442, 31] width 410 height 47
paste input "BanisterFord_Weekend"
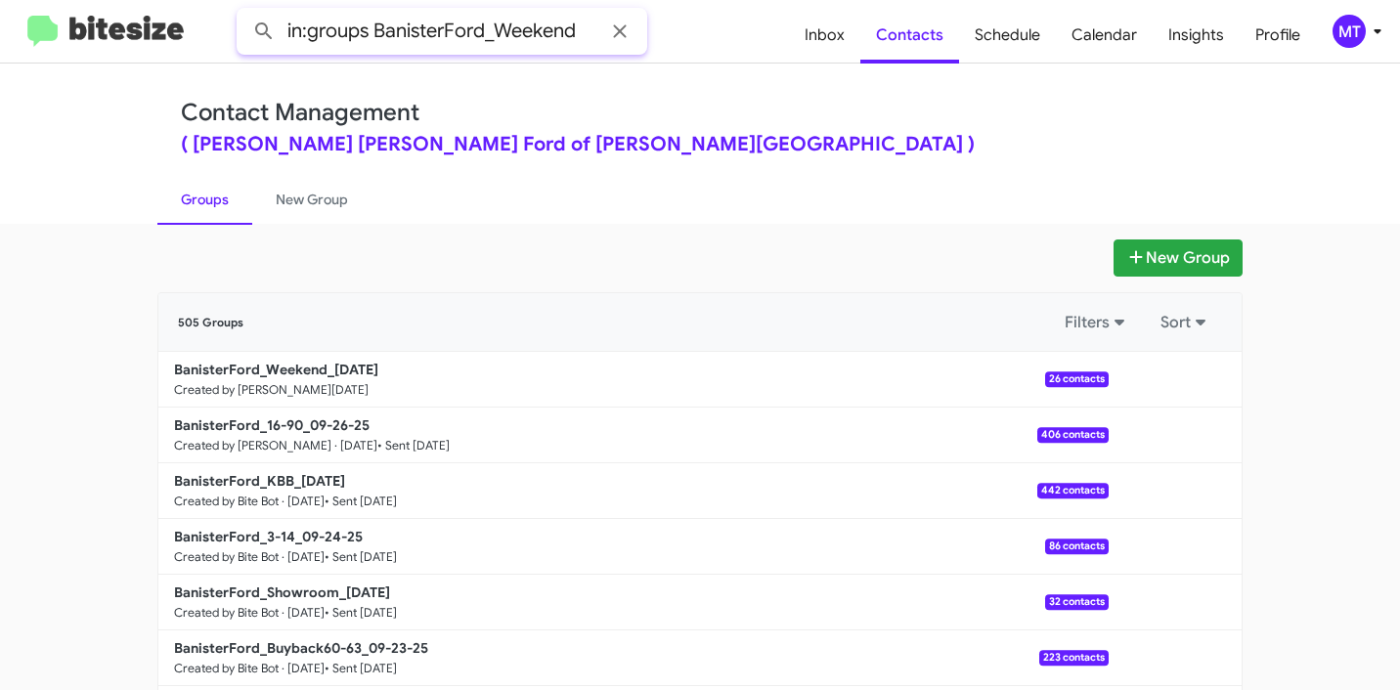
click at [244, 12] on button at bounding box center [263, 31] width 39 height 39
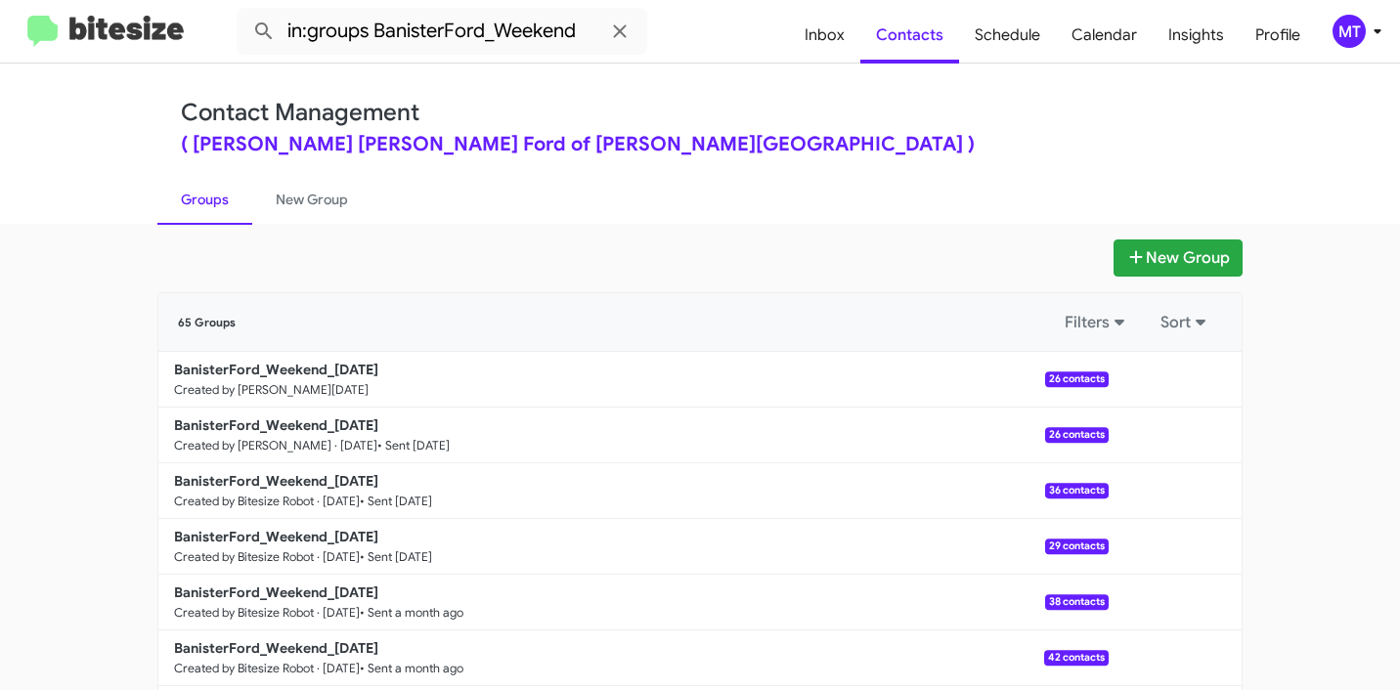
click at [196, 203] on link "Groups" at bounding box center [204, 199] width 95 height 51
type input "in:groups"
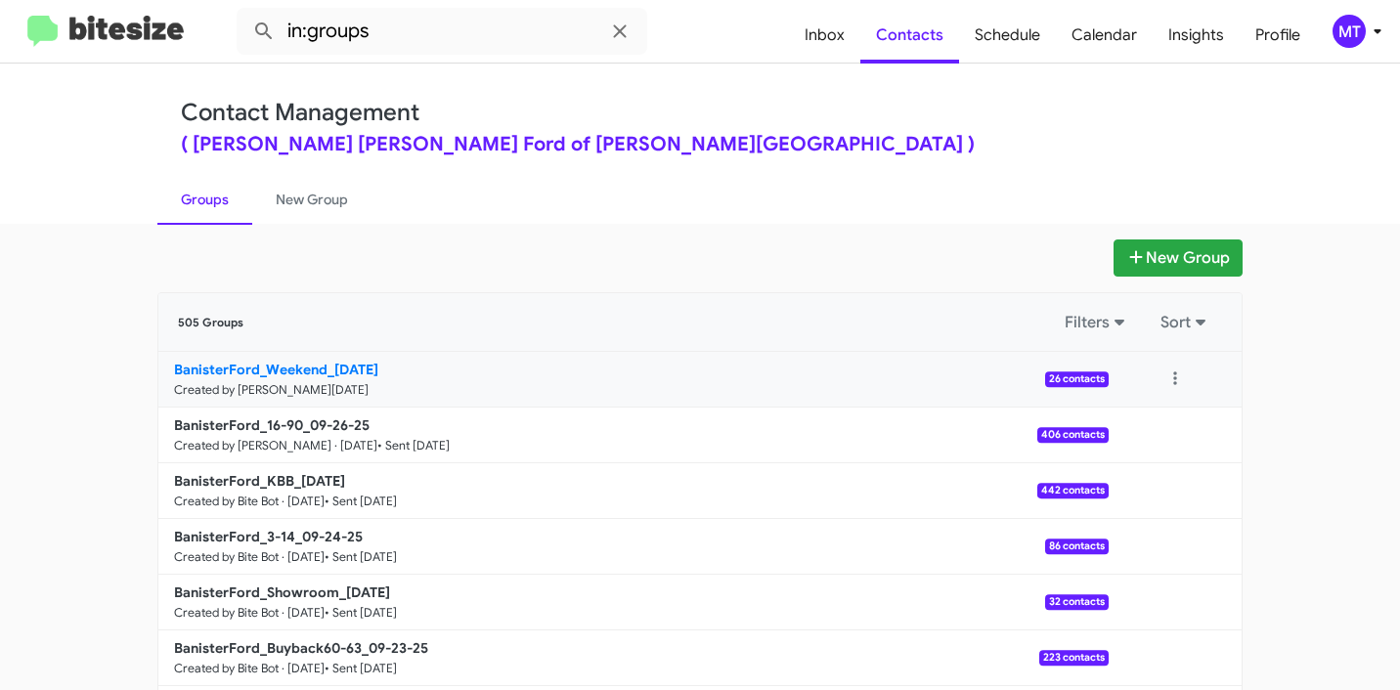
click at [411, 383] on link "BanisterFord_Weekend_09-29-25 Created by Mariem Tabay · Sep 29, 2025 26 contacts" at bounding box center [633, 380] width 950 height 56
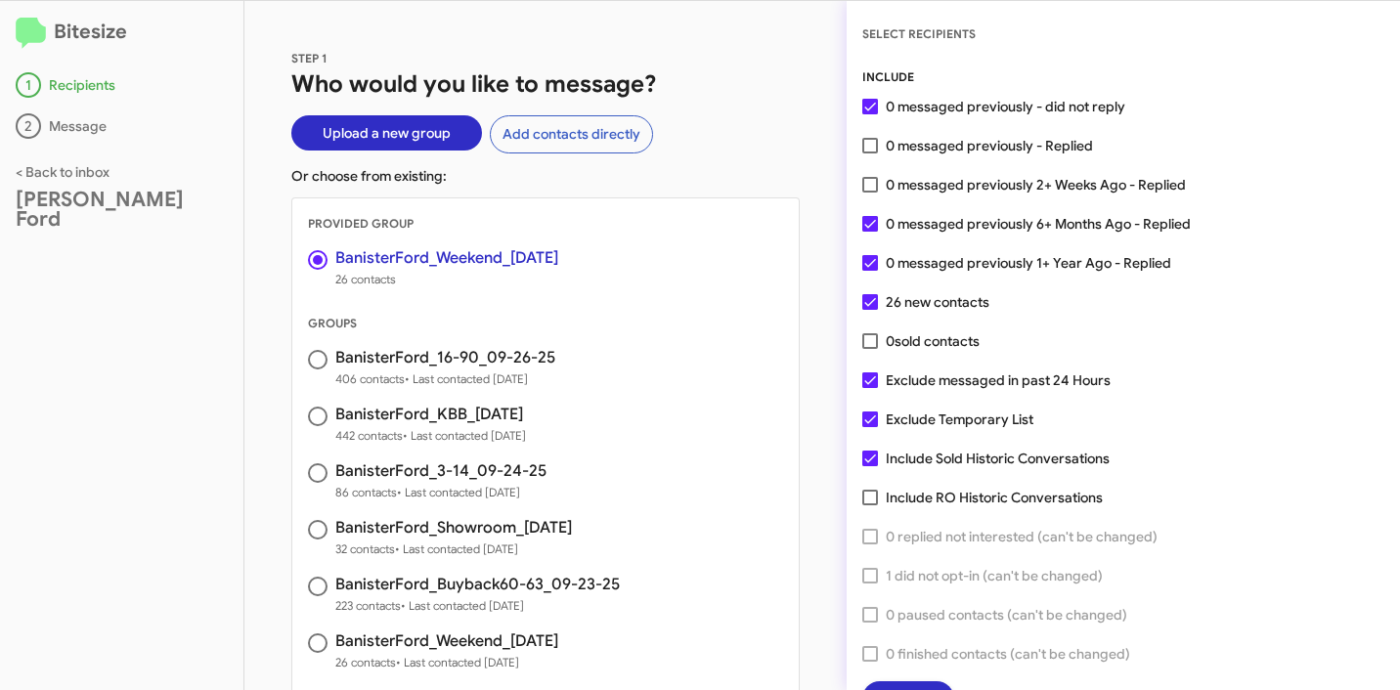
scroll to position [50, 0]
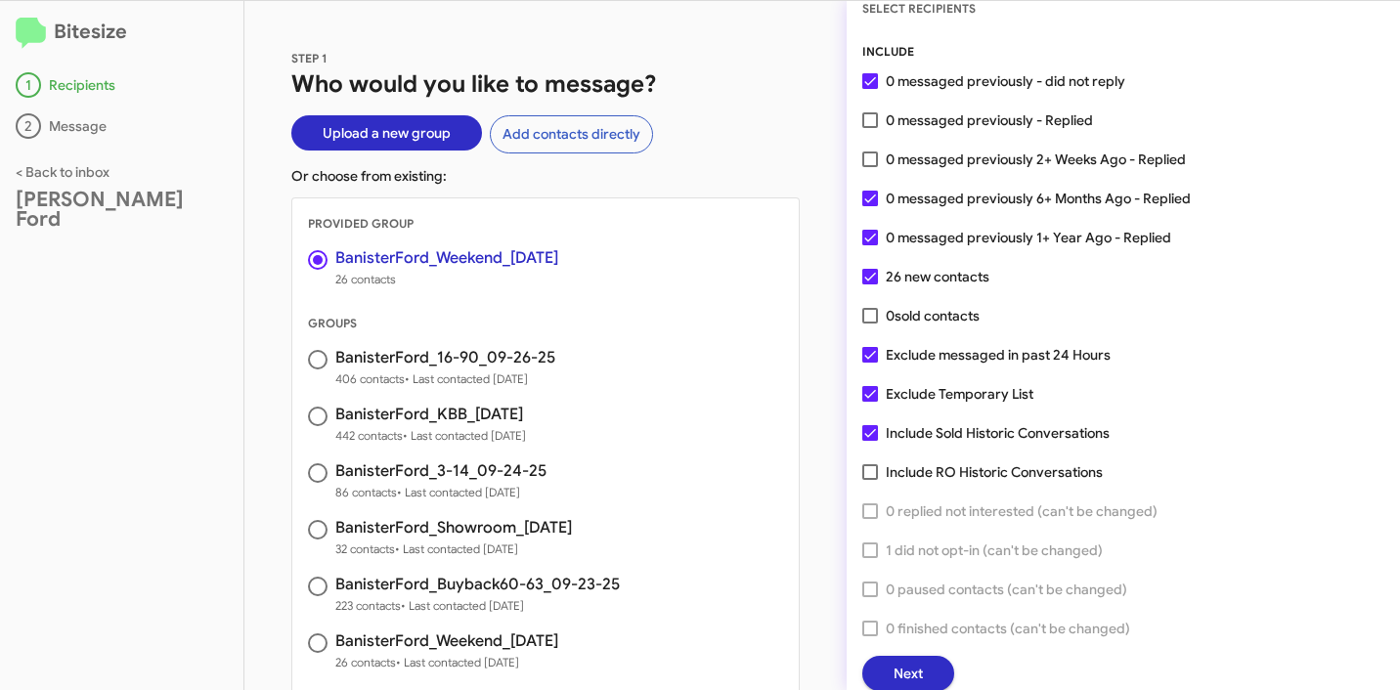
click at [898, 670] on span "Next" at bounding box center [907, 673] width 29 height 35
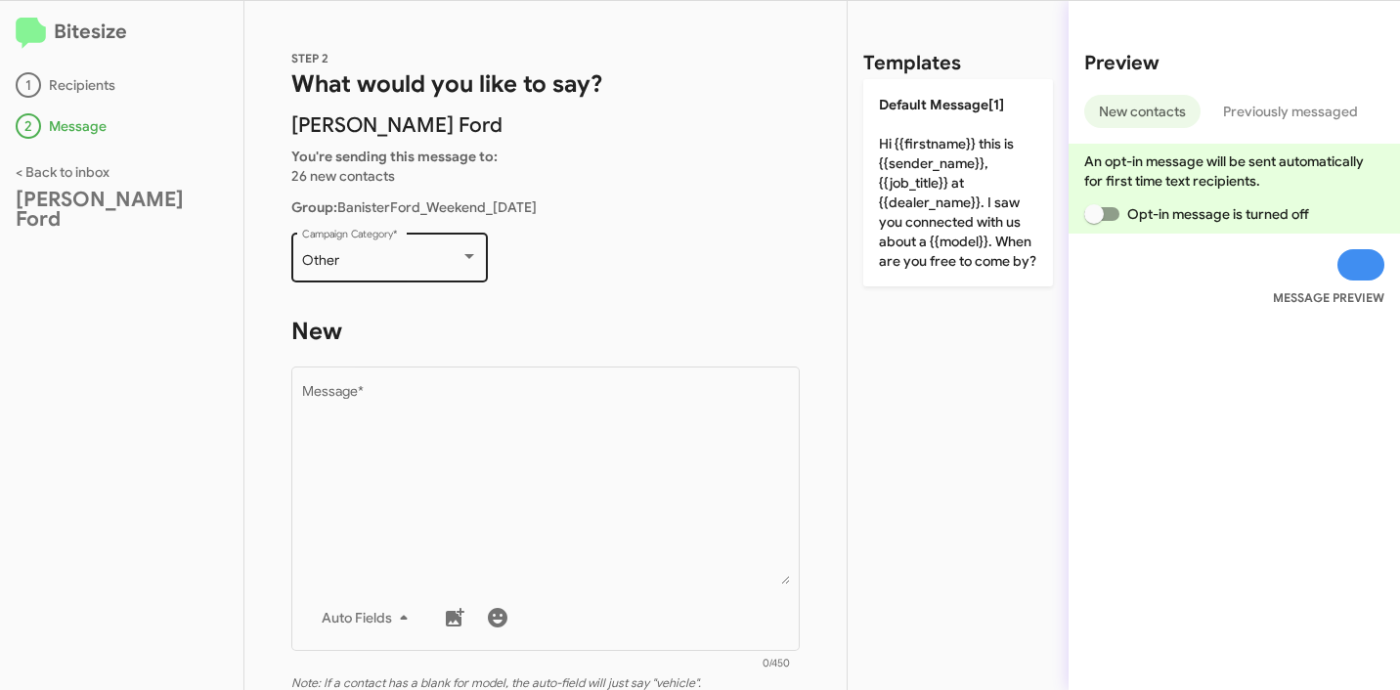
click at [387, 262] on div "Other" at bounding box center [381, 261] width 158 height 16
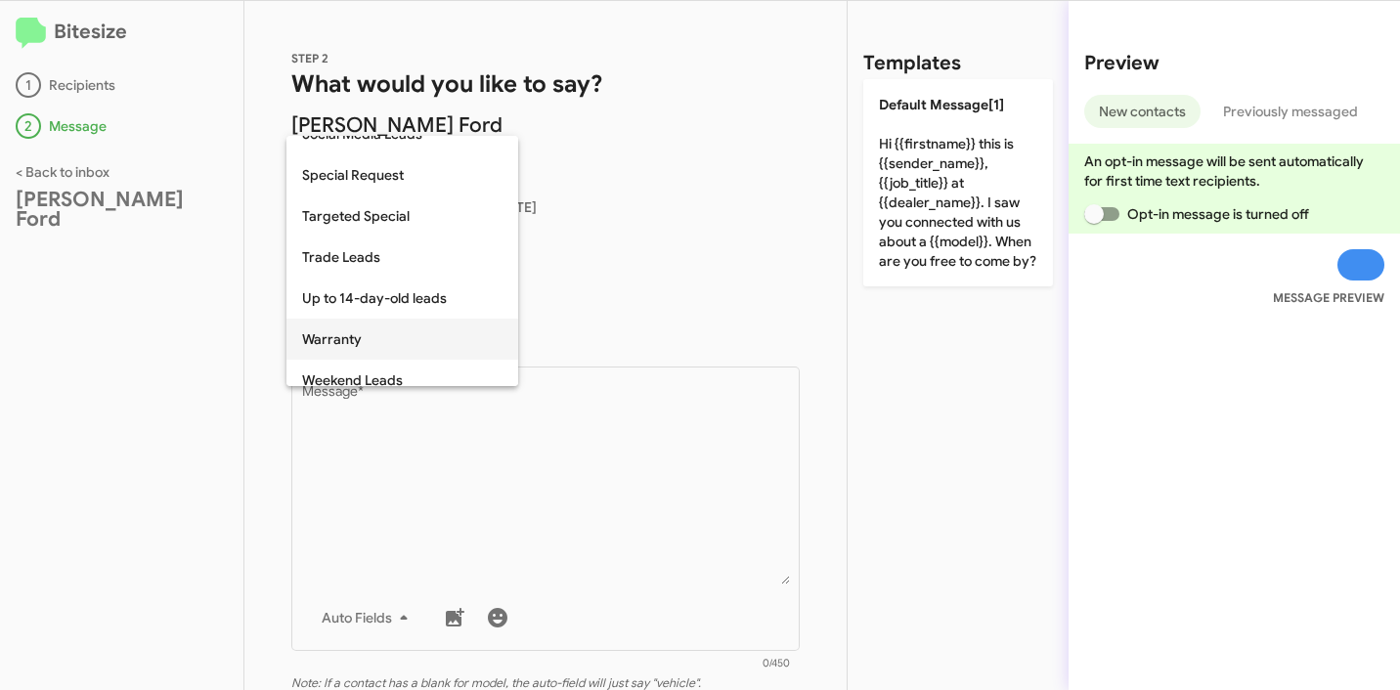
scroll to position [817, 0]
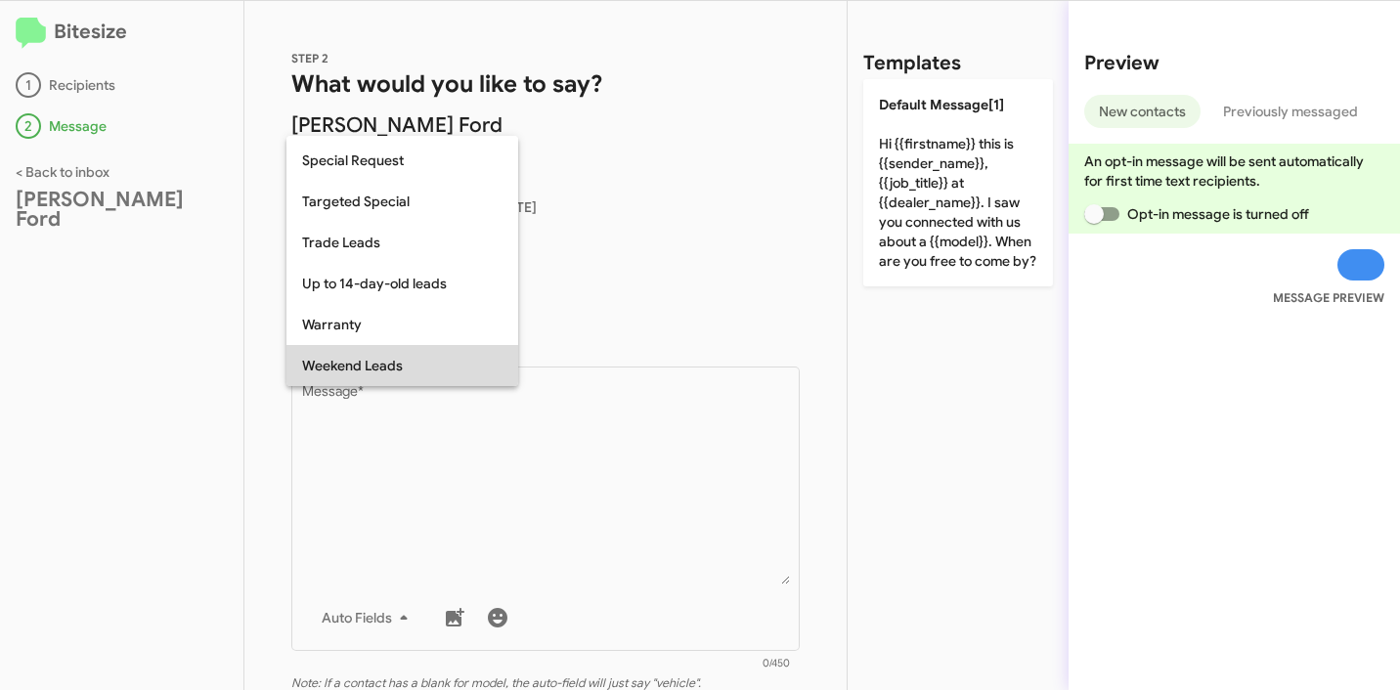
click at [411, 358] on span "Weekend Leads" at bounding box center [402, 365] width 200 height 41
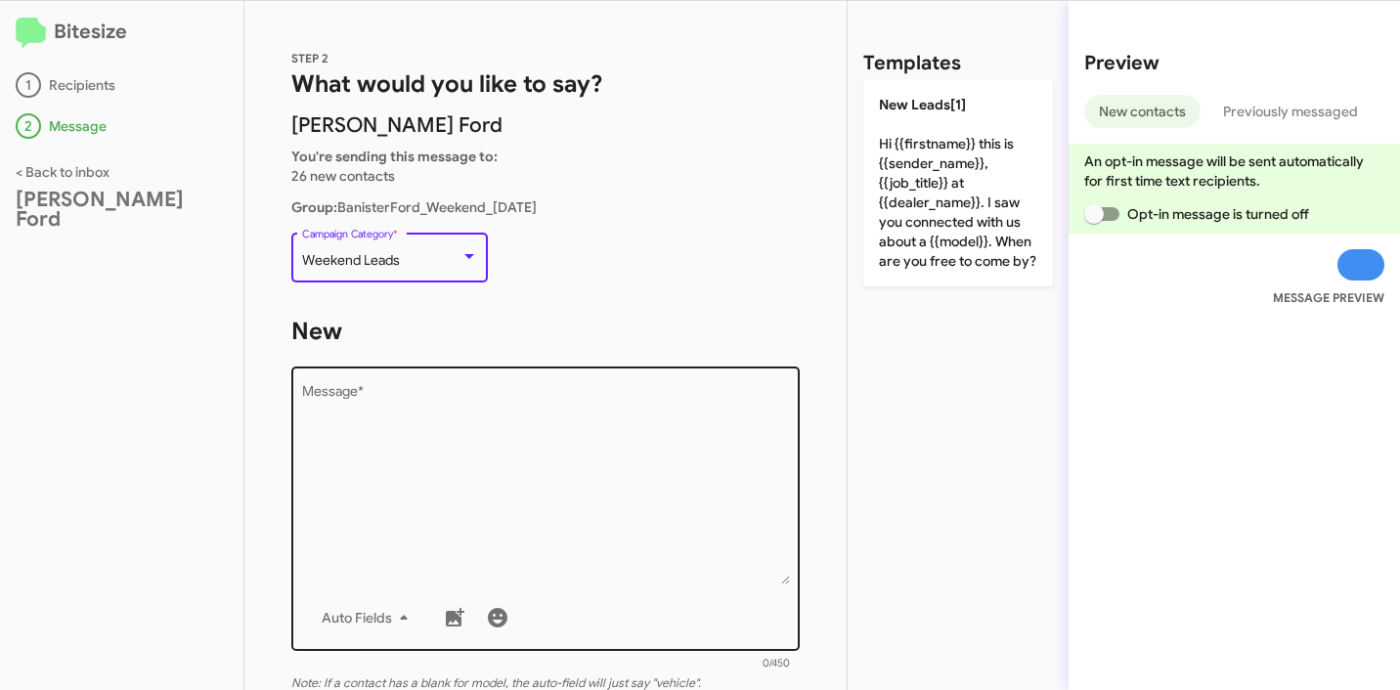
click at [480, 430] on textarea "Message *" at bounding box center [546, 484] width 488 height 199
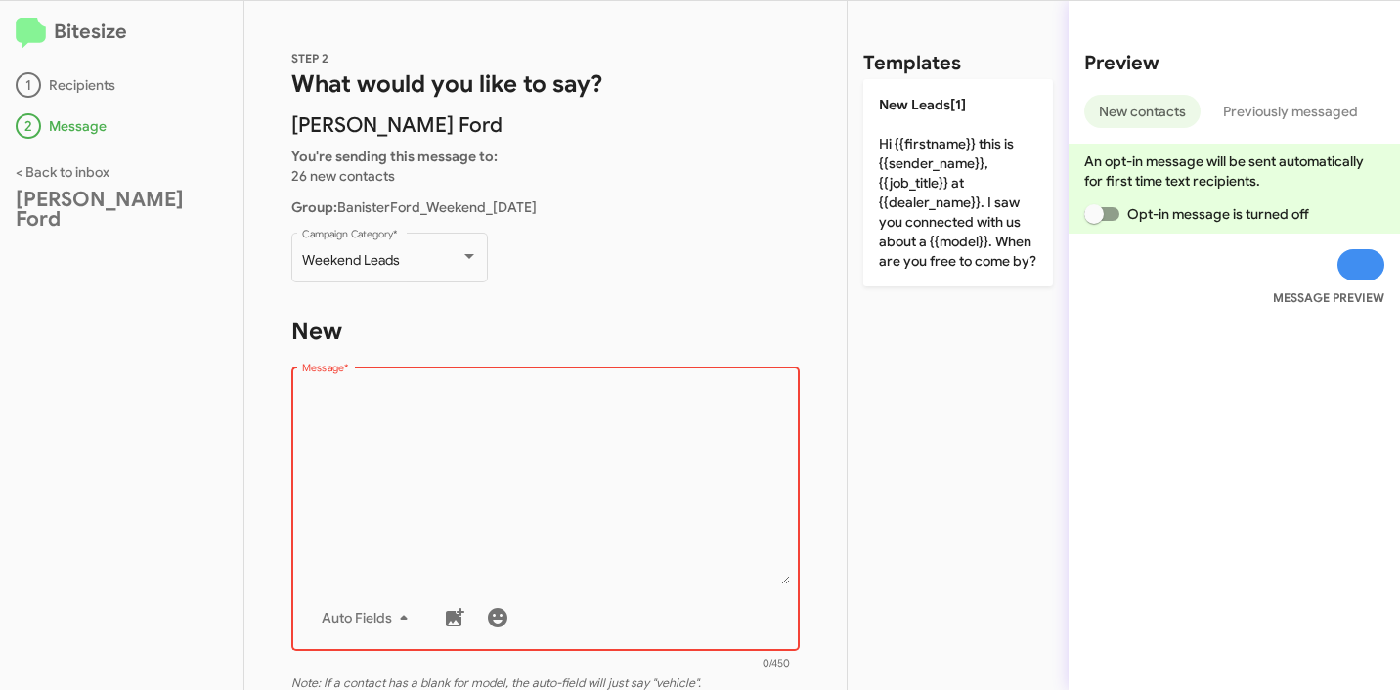
click at [568, 437] on textarea "Message *" at bounding box center [546, 484] width 488 height 199
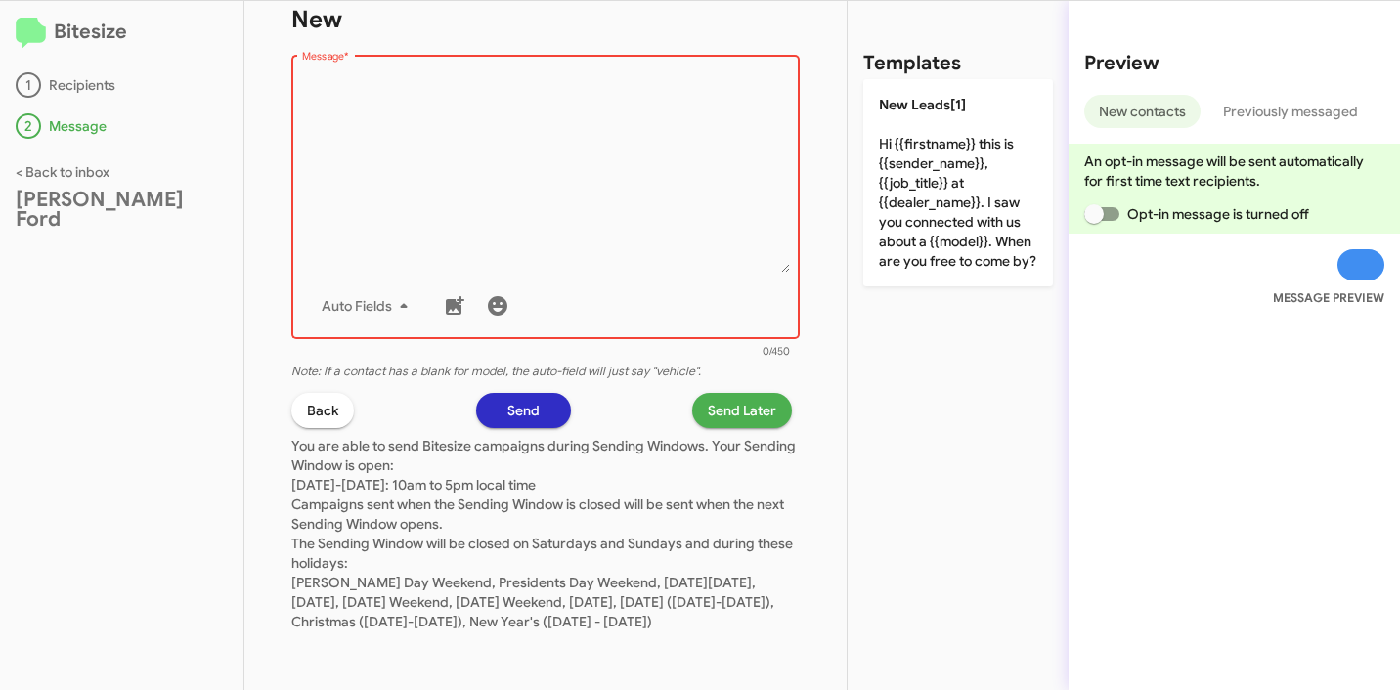
scroll to position [163, 0]
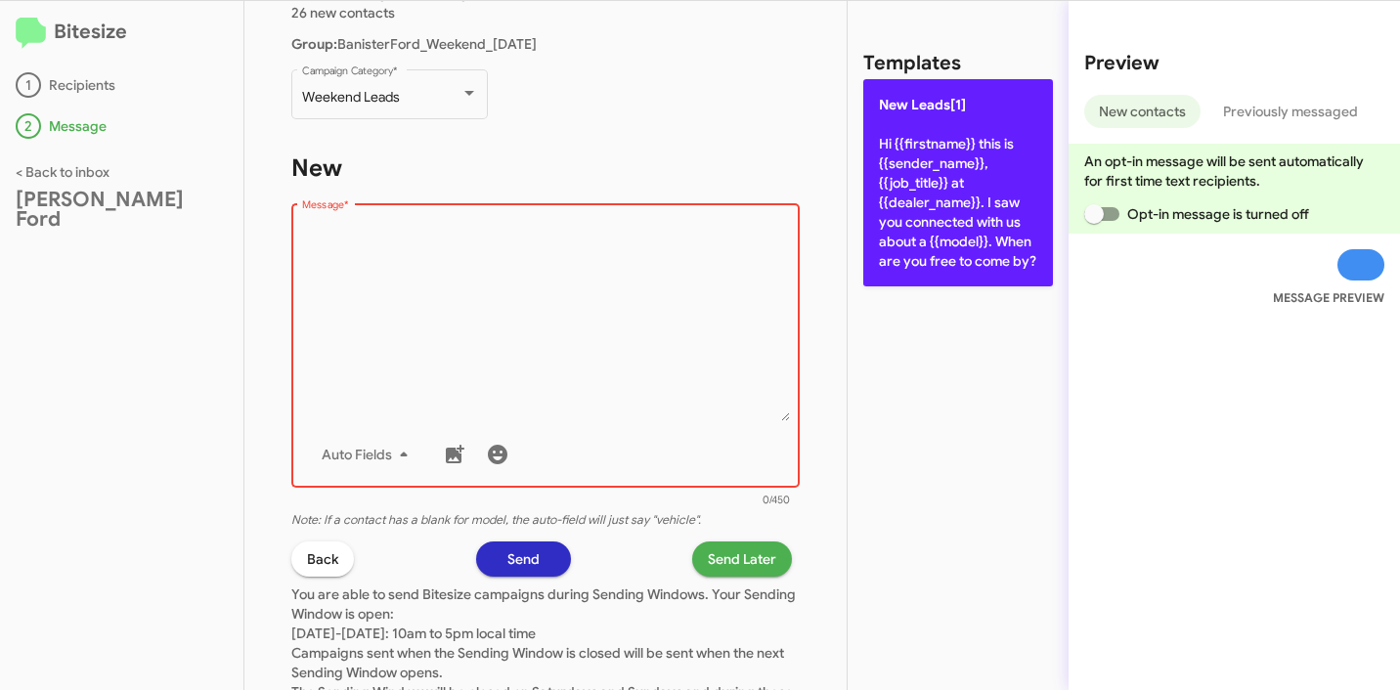
click at [902, 229] on p "New Leads[1] Hi {{firstname}} this is {{sender_name}}, {{job_title}} at {{deale…" at bounding box center [958, 182] width 190 height 207
type textarea "Hi {{firstname}} this is {{sender_name}}, {{job_title}} at {{dealer_name}}. I s…"
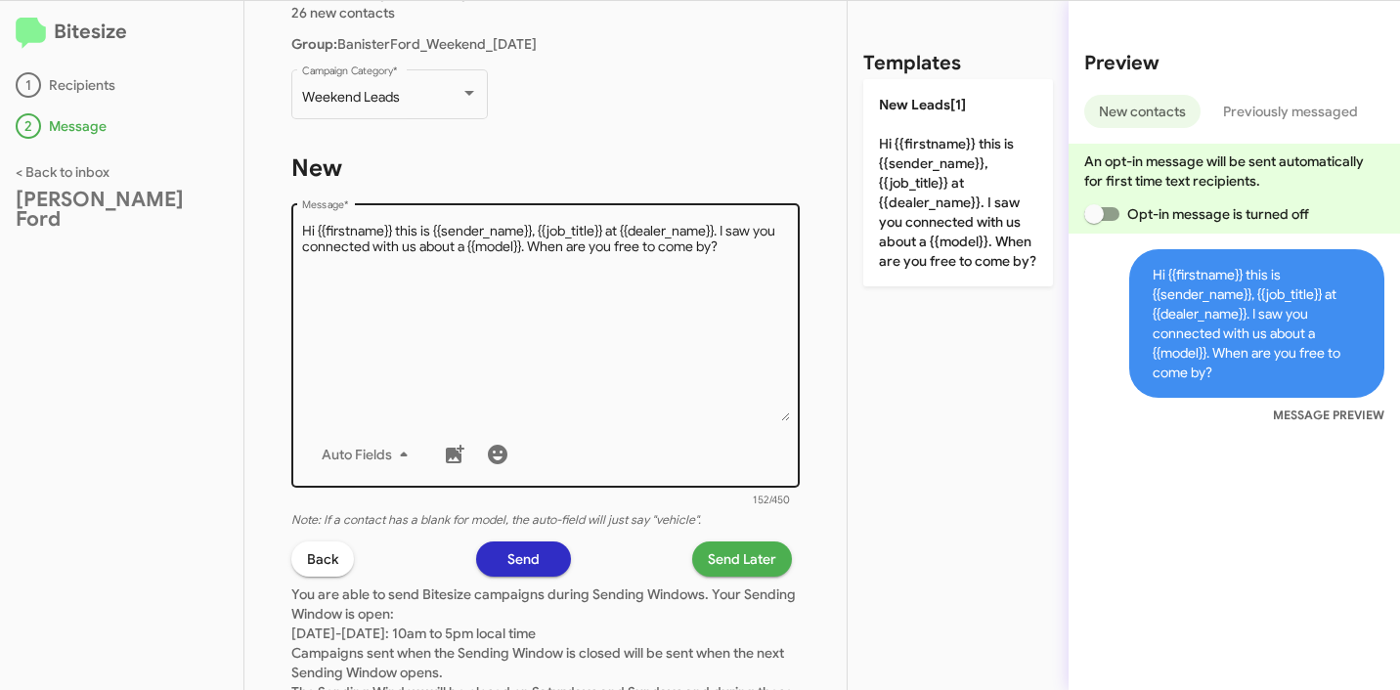
click at [643, 351] on textarea "Message *" at bounding box center [546, 321] width 488 height 199
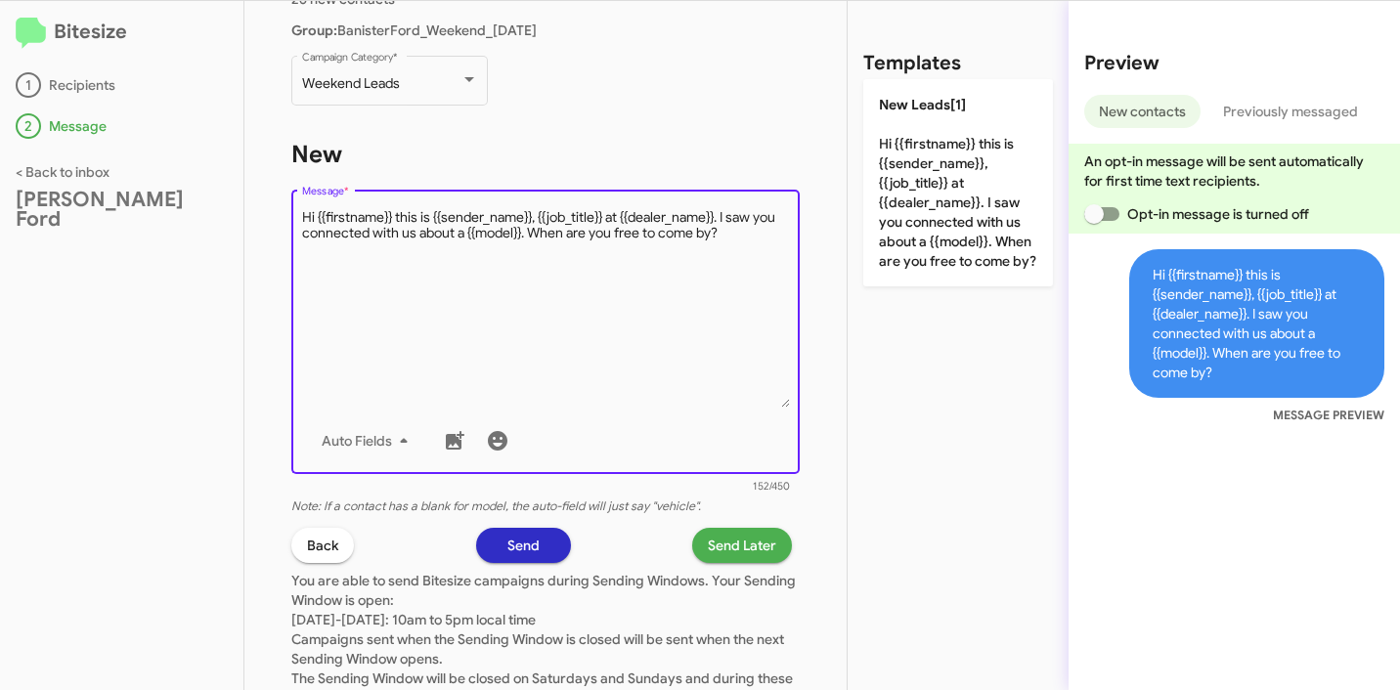
scroll to position [195, 0]
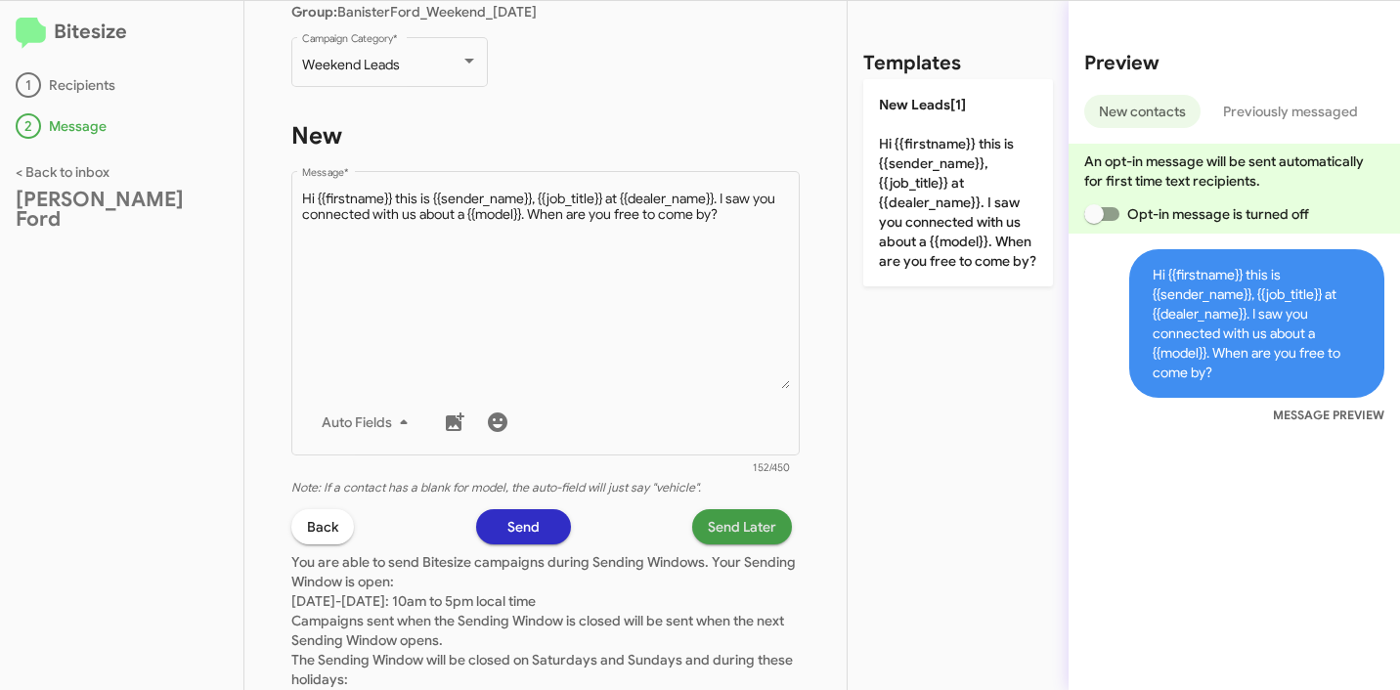
click at [712, 537] on span "Send Later" at bounding box center [742, 526] width 68 height 35
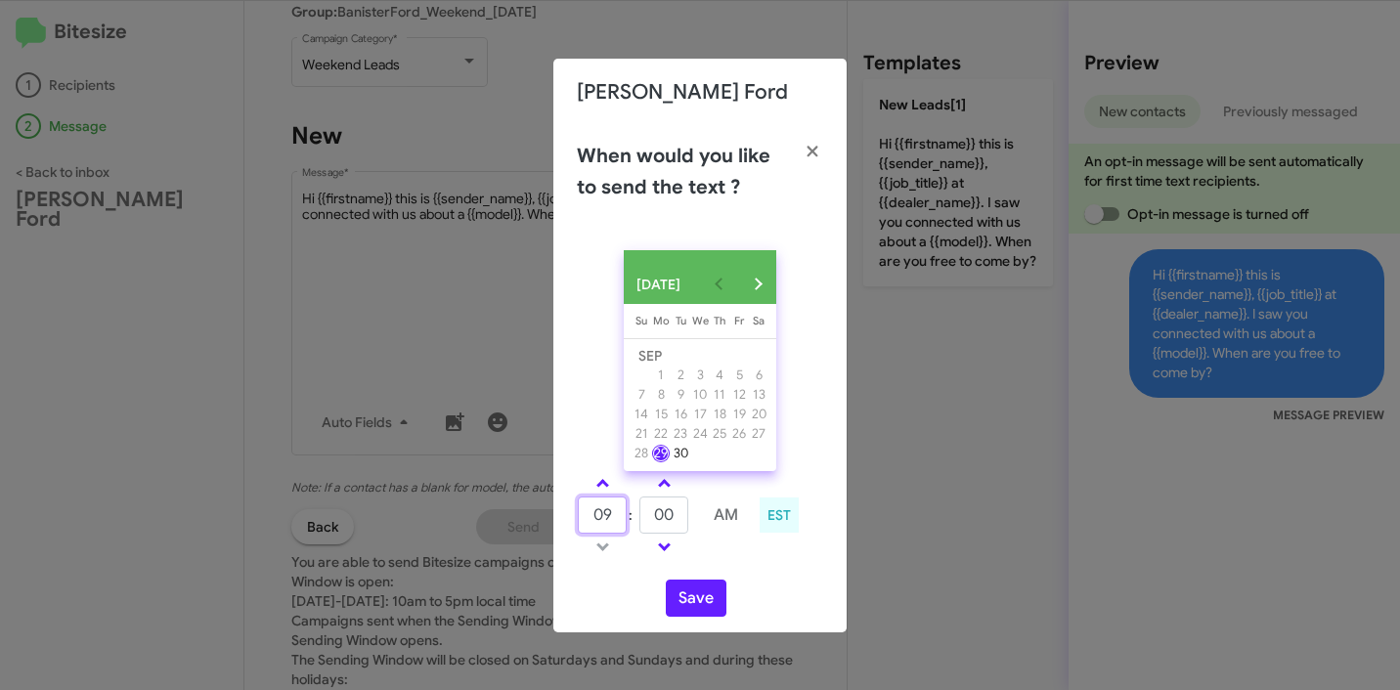
drag, startPoint x: 608, startPoint y: 523, endPoint x: 471, endPoint y: 513, distance: 137.2
click at [470, 513] on modal-container "Banister Ford When would you like to send the text ? SEP 2025 Sunday Su Monday …" at bounding box center [700, 345] width 1400 height 690
type input "11"
click at [669, 514] on input "00" at bounding box center [663, 514] width 49 height 37
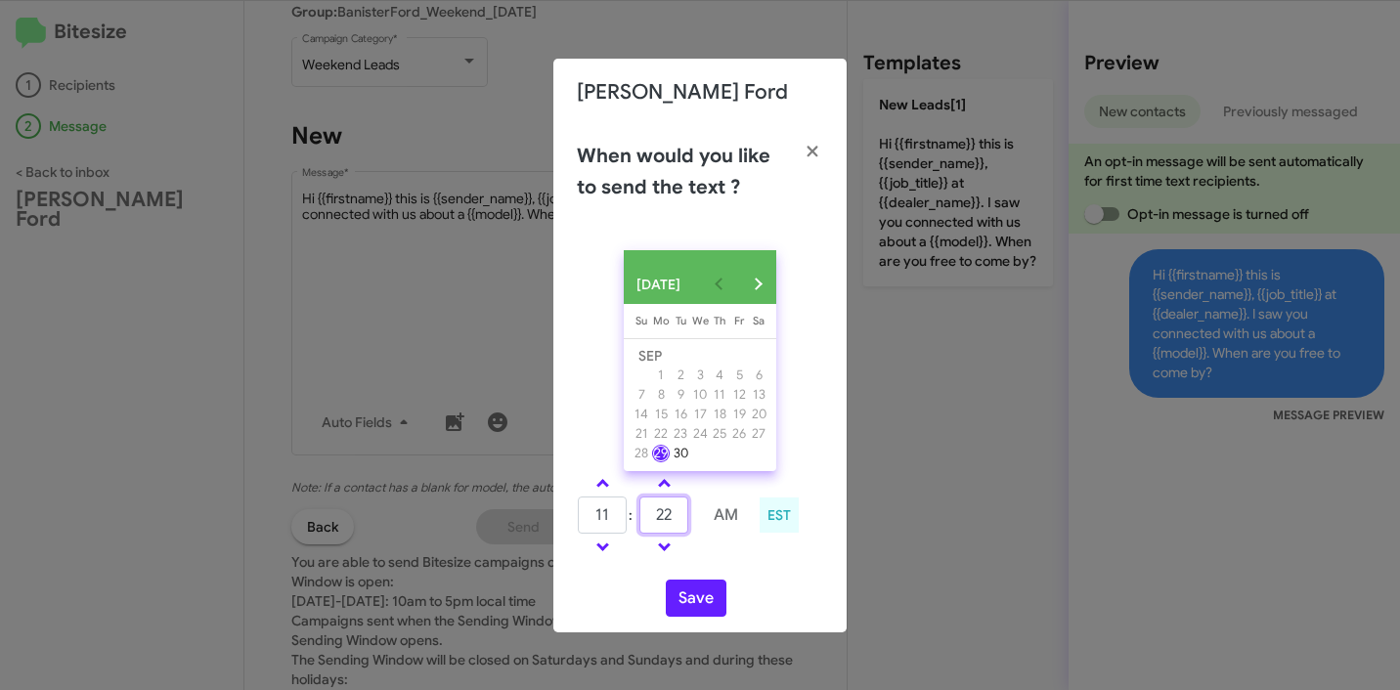
type input "22"
click at [700, 598] on button "Save" at bounding box center [696, 598] width 61 height 37
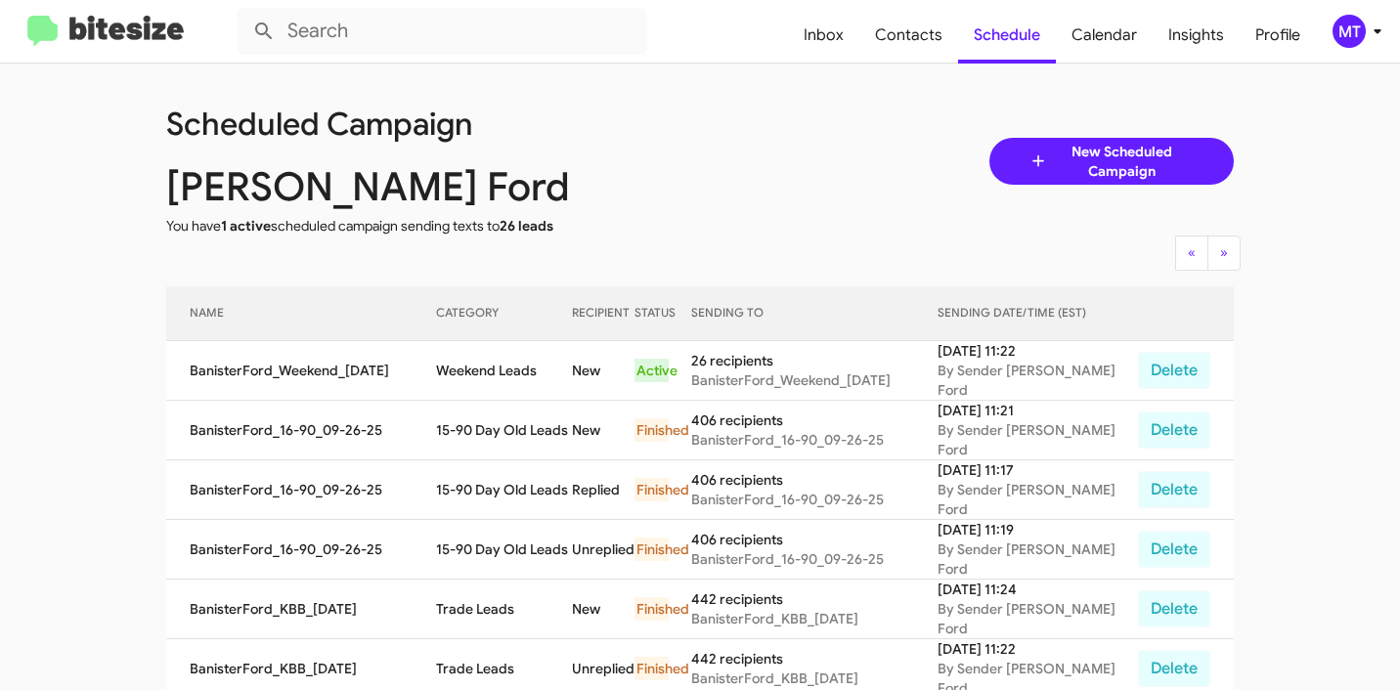
click at [731, 224] on div "Scheduled Campaign Banister Ford You have 1 active scheduled campaign sending t…" at bounding box center [699, 161] width 1097 height 149
click at [1374, 36] on icon at bounding box center [1376, 31] width 23 height 23
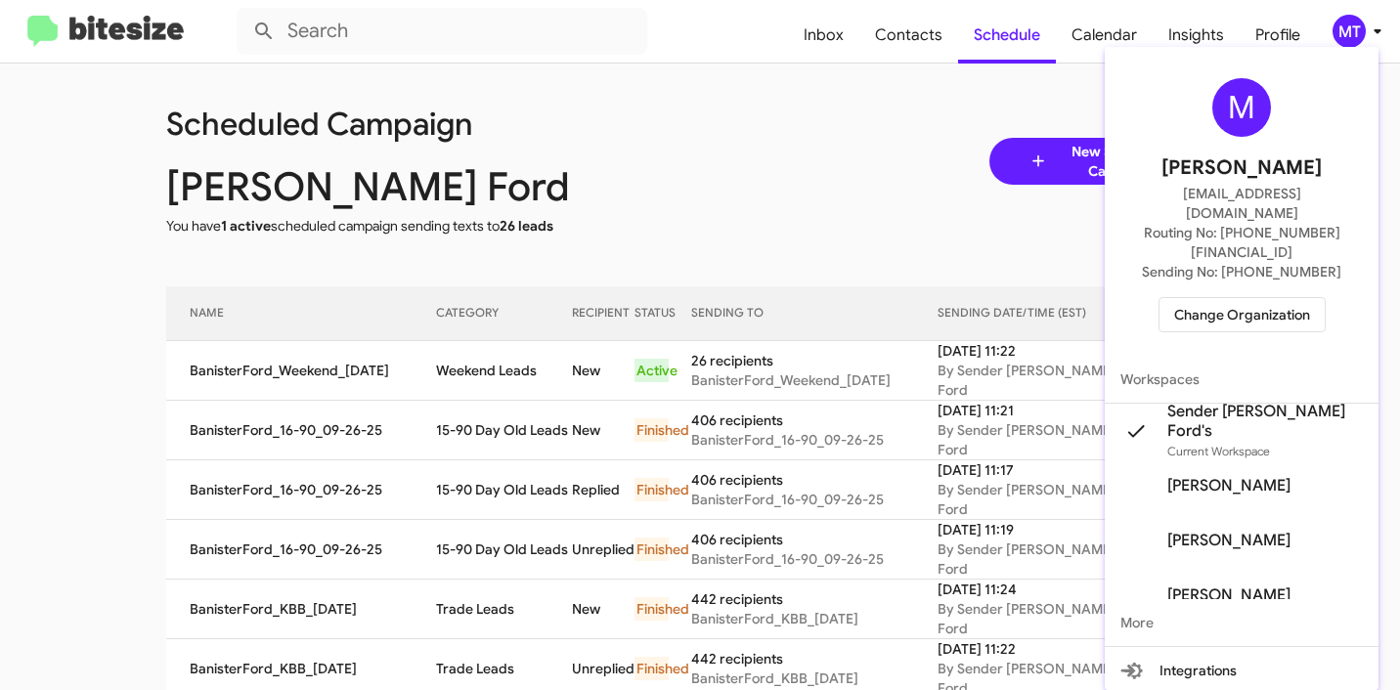
click at [1279, 298] on span "Change Organization" at bounding box center [1242, 314] width 136 height 33
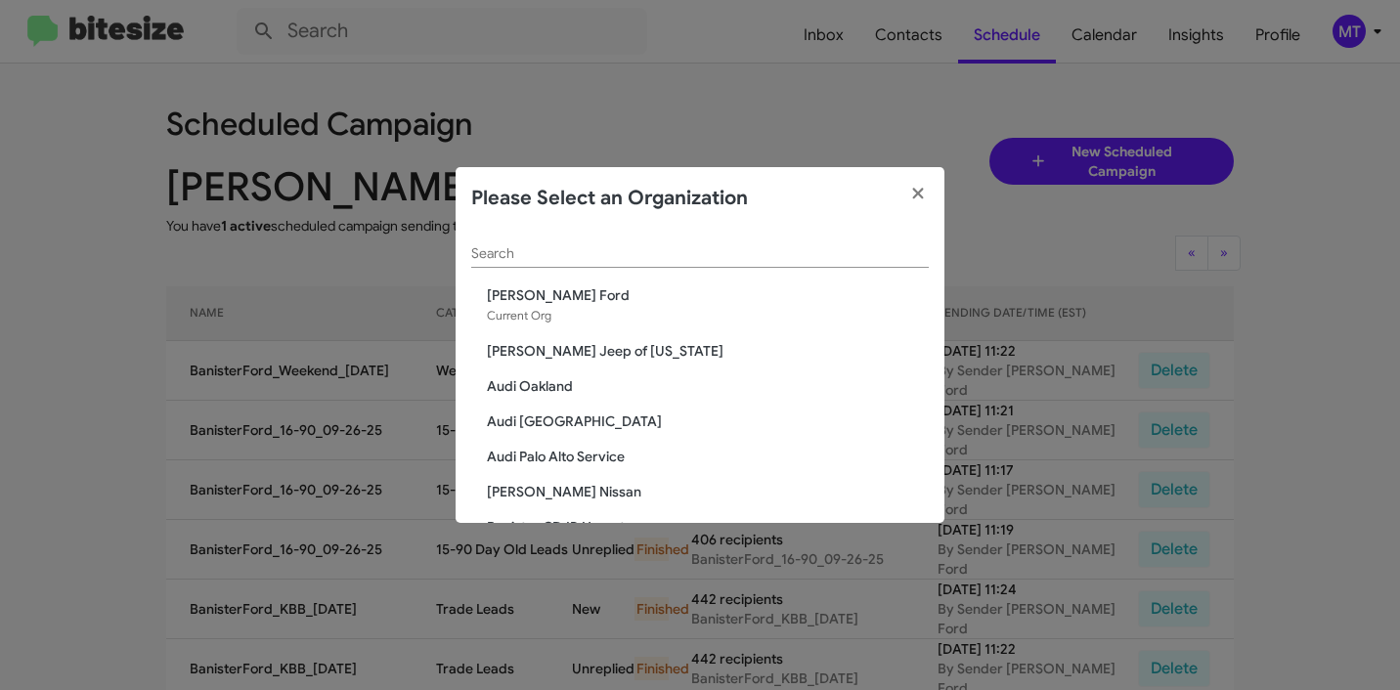
click at [652, 256] on input "Search" at bounding box center [699, 254] width 457 height 16
click at [607, 268] on div "Search" at bounding box center [699, 249] width 457 height 38
paste input "San Leandro Chrysler Jeep Dodge Ram"
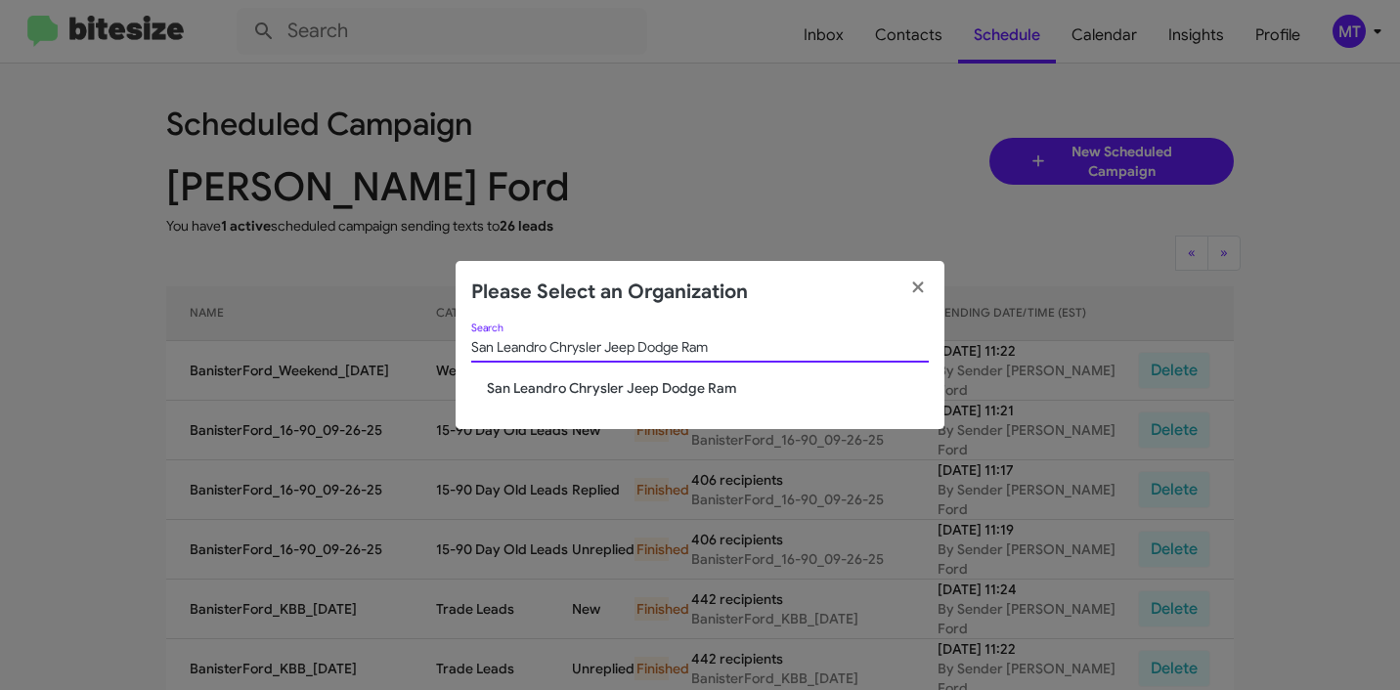
type input "San Leandro Chrysler Jeep Dodge Ram"
click at [619, 389] on span "San Leandro Chrysler Jeep Dodge Ram" at bounding box center [708, 388] width 442 height 20
click at [620, 387] on span "San Leandro Chrysler Jeep Dodge Ram" at bounding box center [708, 388] width 442 height 20
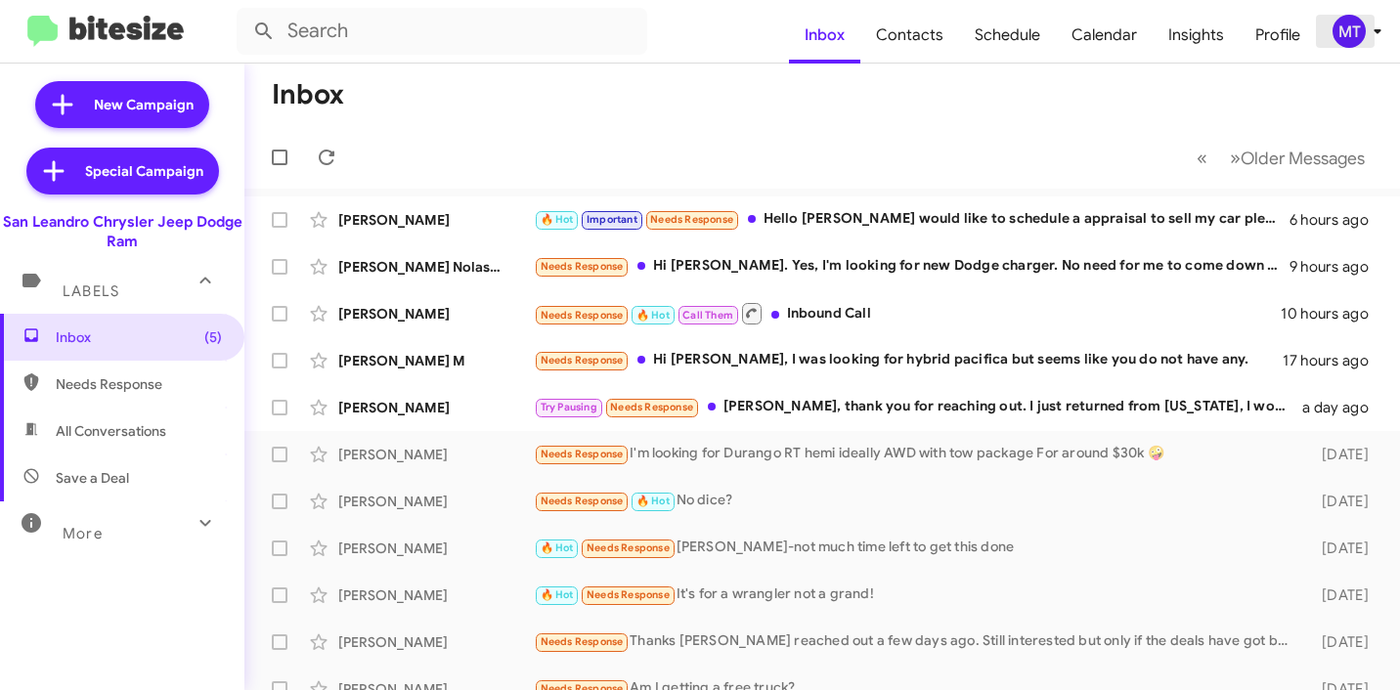
click at [1376, 33] on icon at bounding box center [1376, 31] width 23 height 23
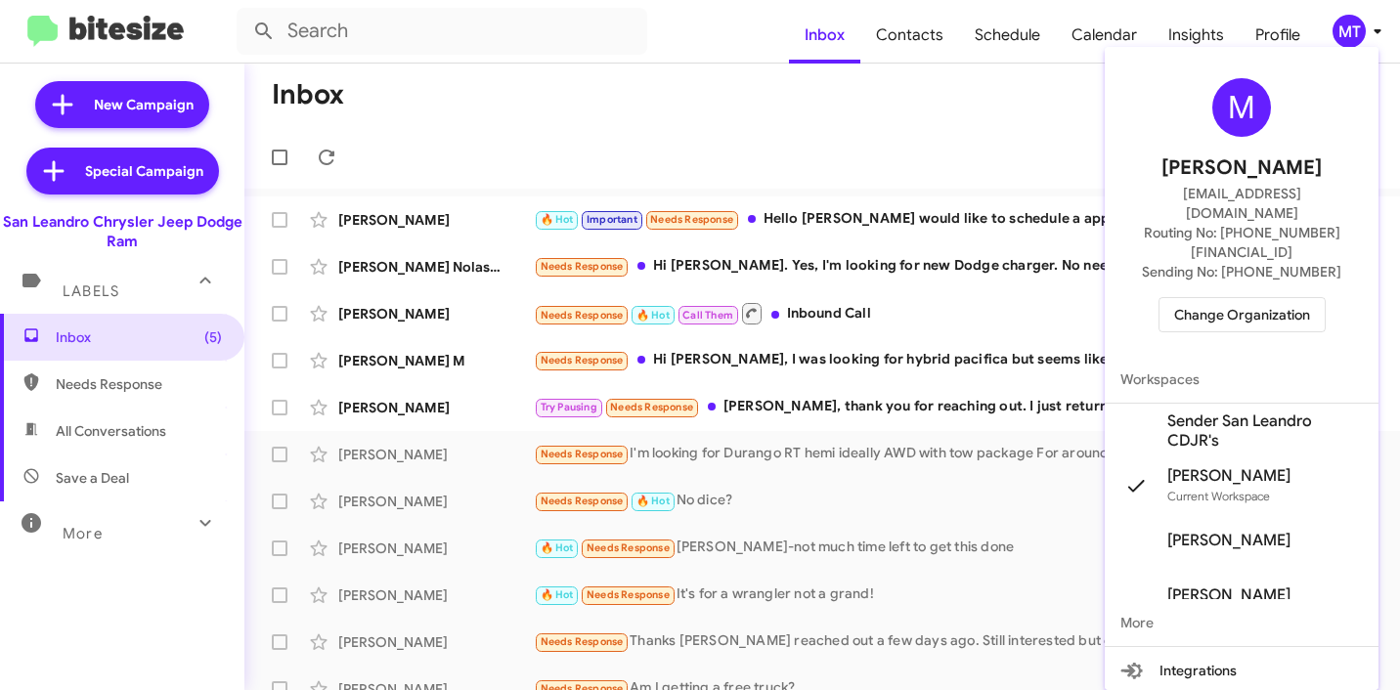
click at [1147, 415] on mat-icon at bounding box center [1135, 430] width 31 height 31
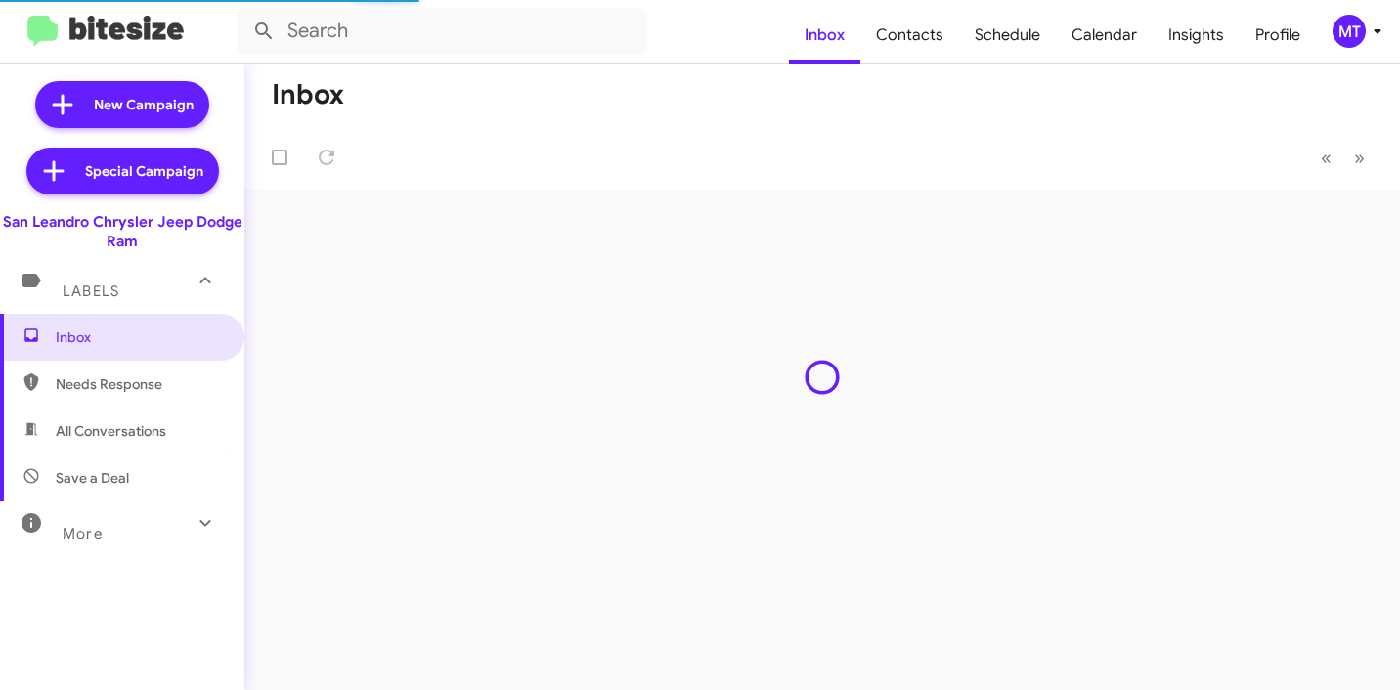
click at [1380, 27] on icon at bounding box center [1376, 31] width 23 height 23
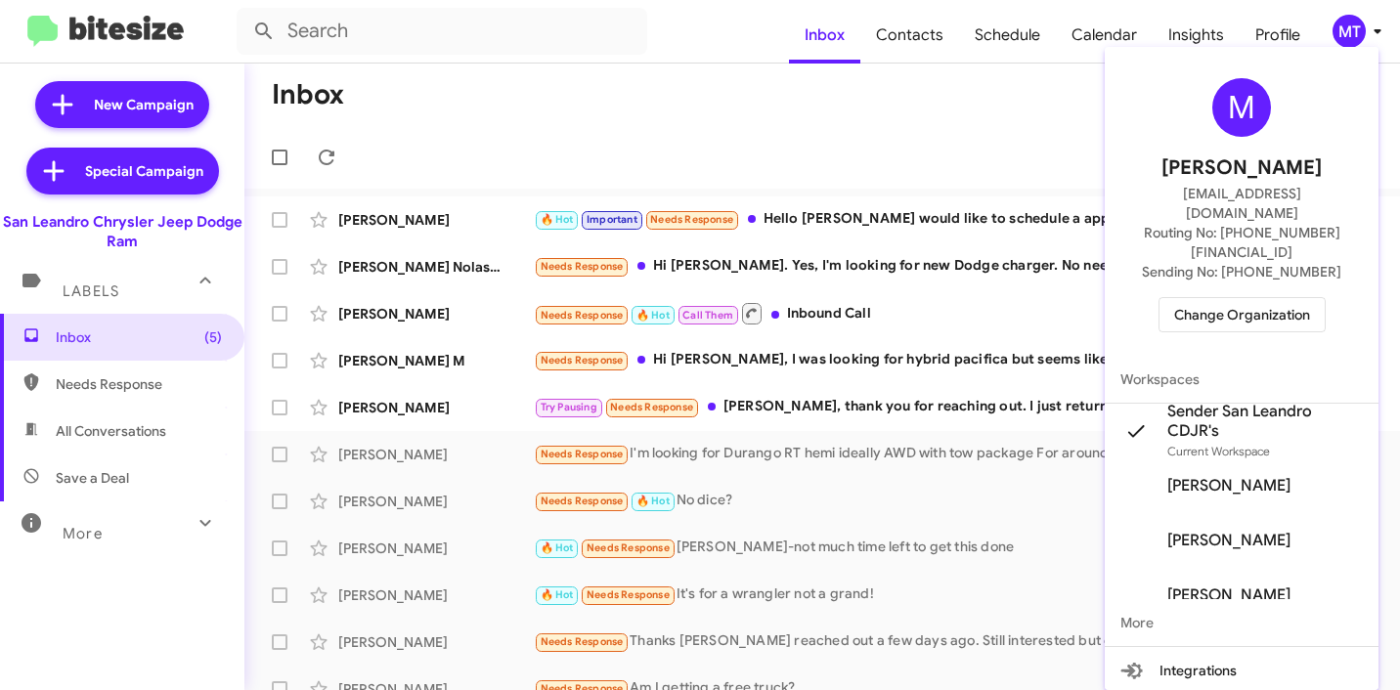
click at [155, 105] on div at bounding box center [700, 345] width 1400 height 690
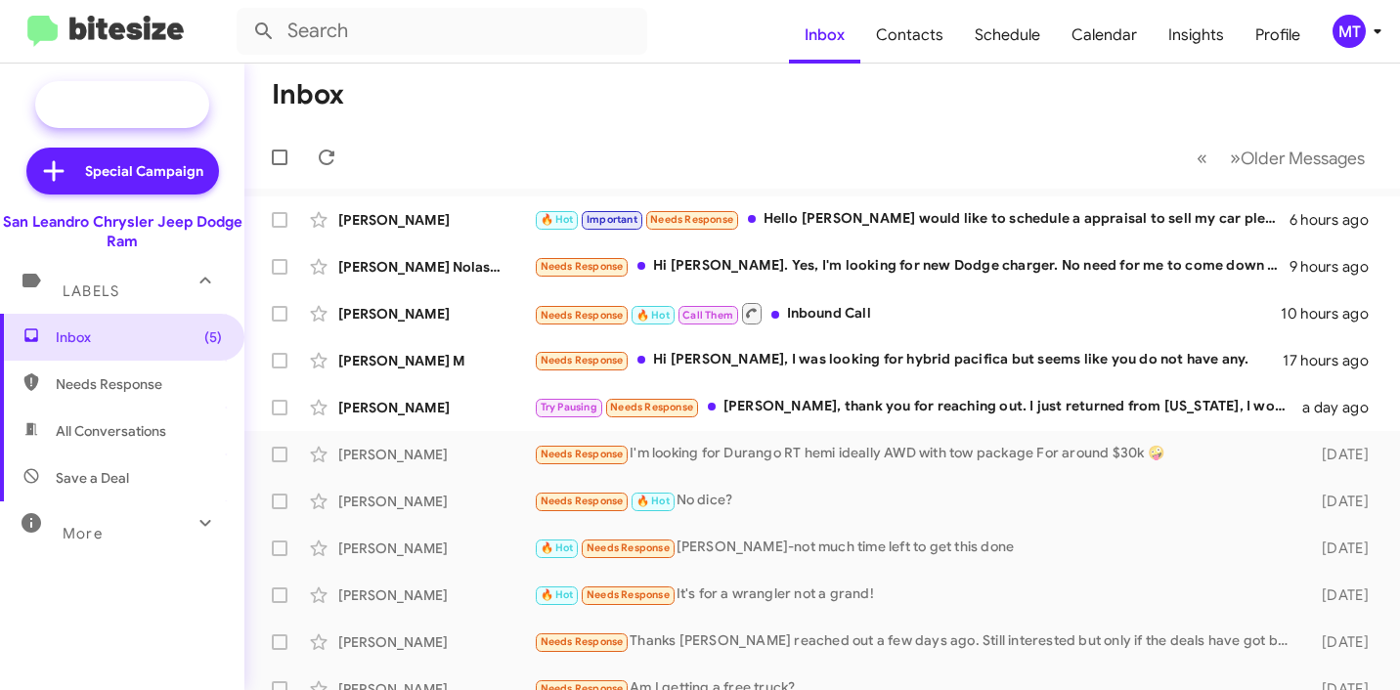
click at [153, 106] on span "New Campaign" at bounding box center [144, 105] width 100 height 20
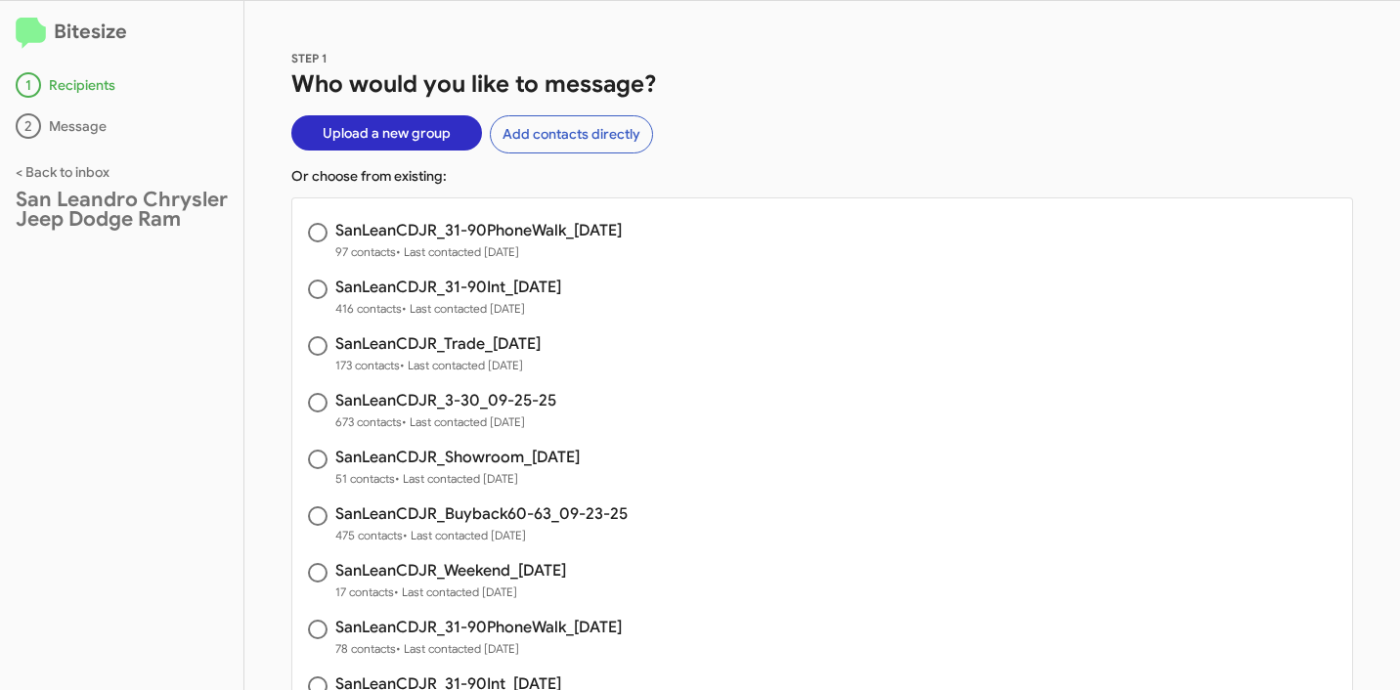
click at [384, 136] on span "Upload a new group" at bounding box center [387, 132] width 128 height 35
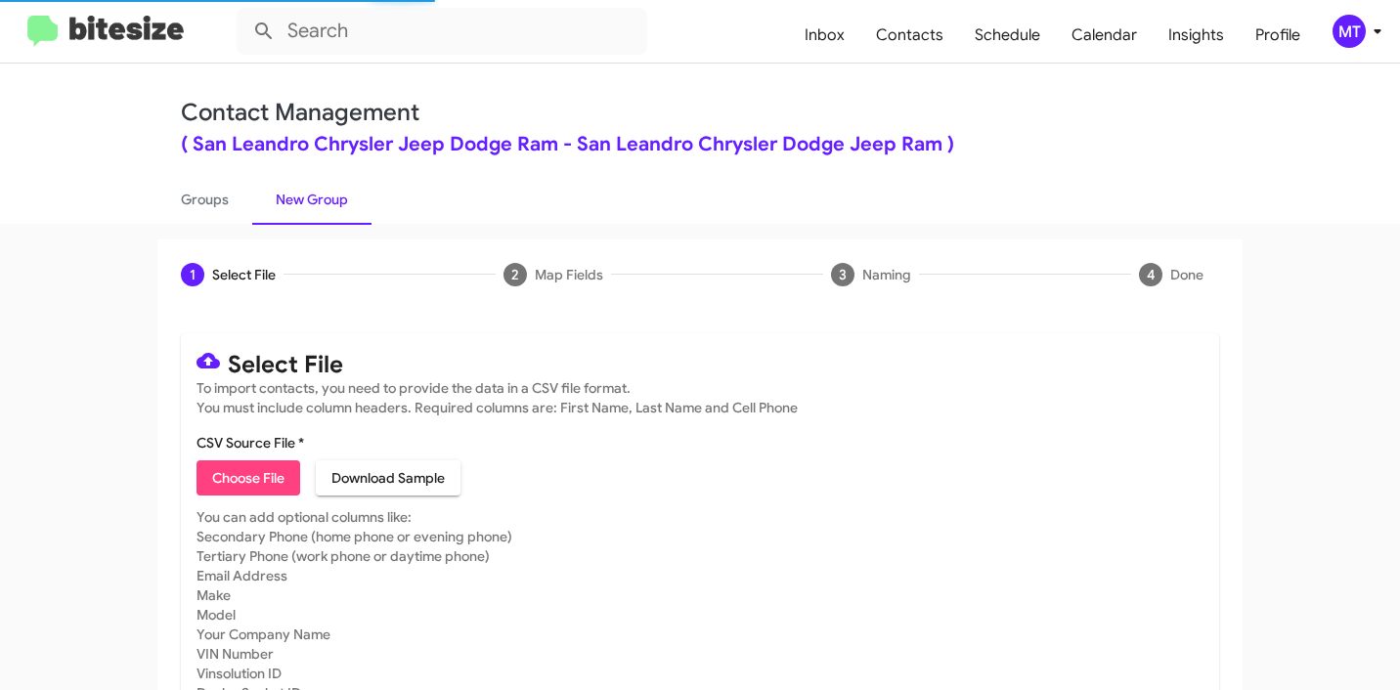
click at [236, 477] on span "Choose File" at bounding box center [248, 477] width 72 height 35
type input "SanLeanCDJR_Weekend_[DATE]"
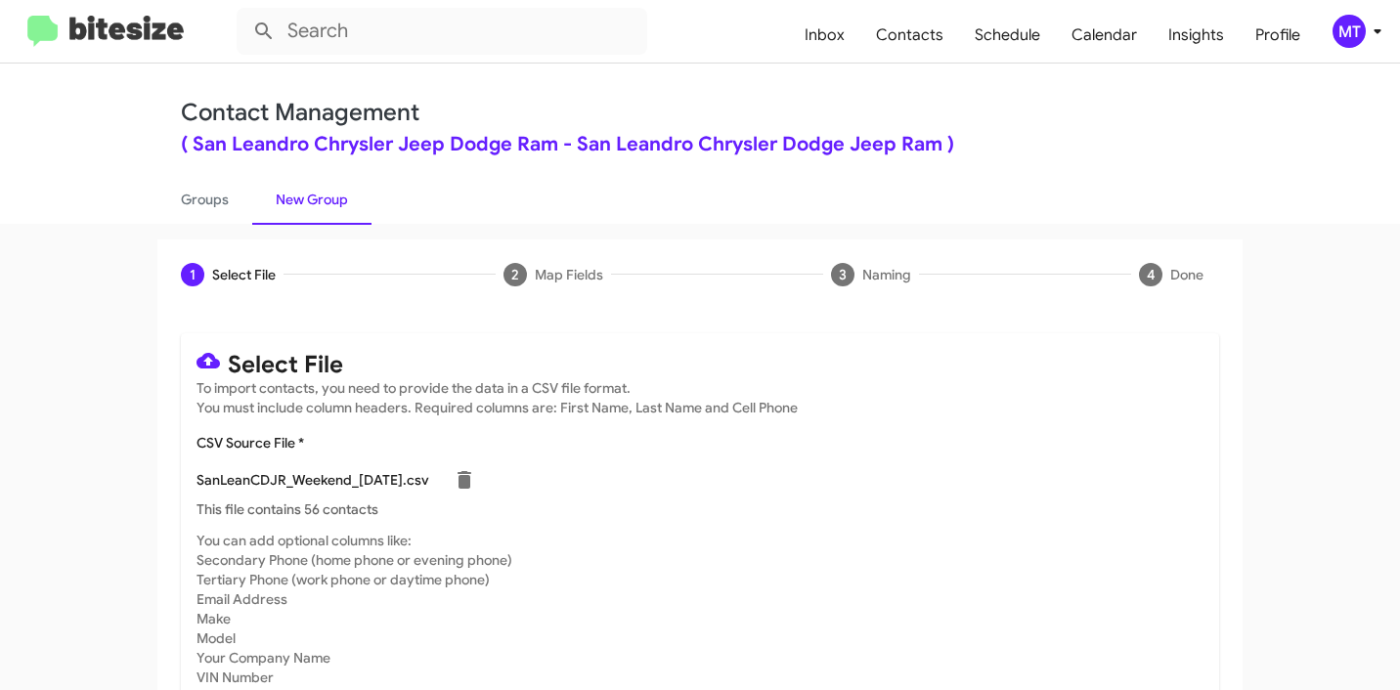
click at [1375, 30] on icon at bounding box center [1376, 31] width 7 height 5
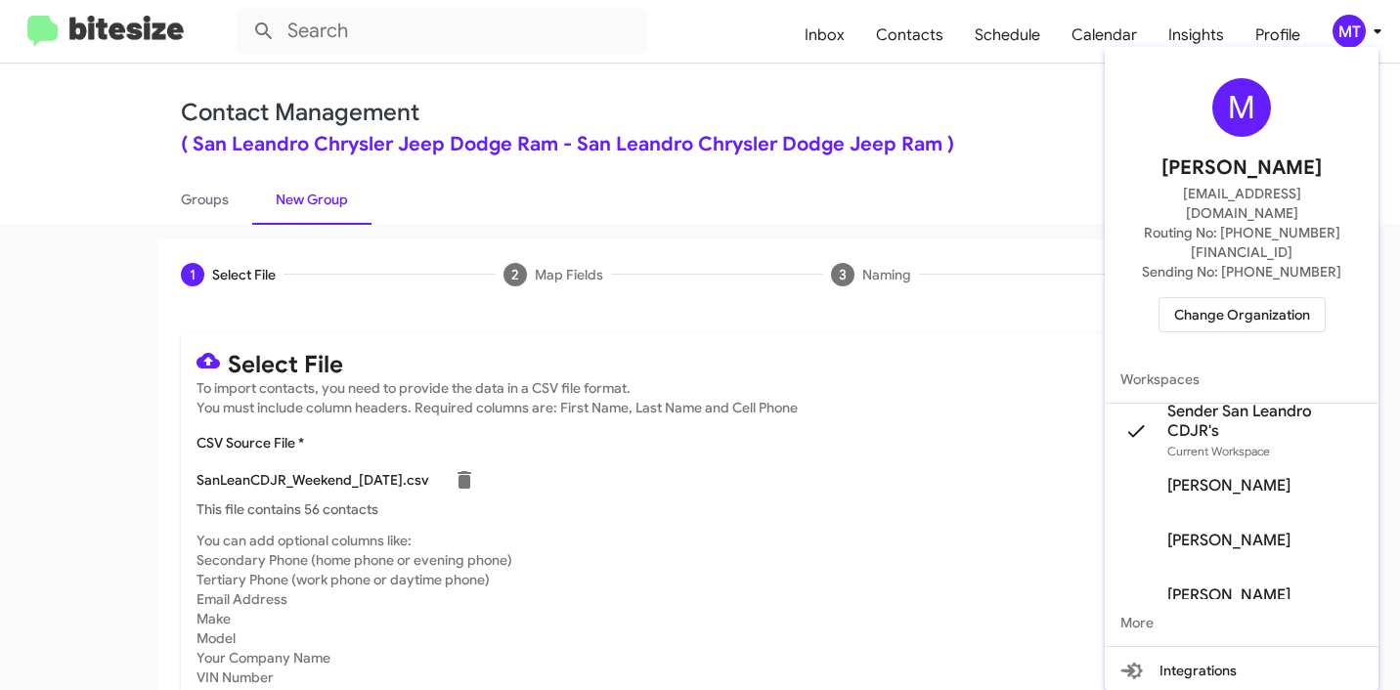
click at [1380, 32] on div at bounding box center [700, 345] width 1400 height 690
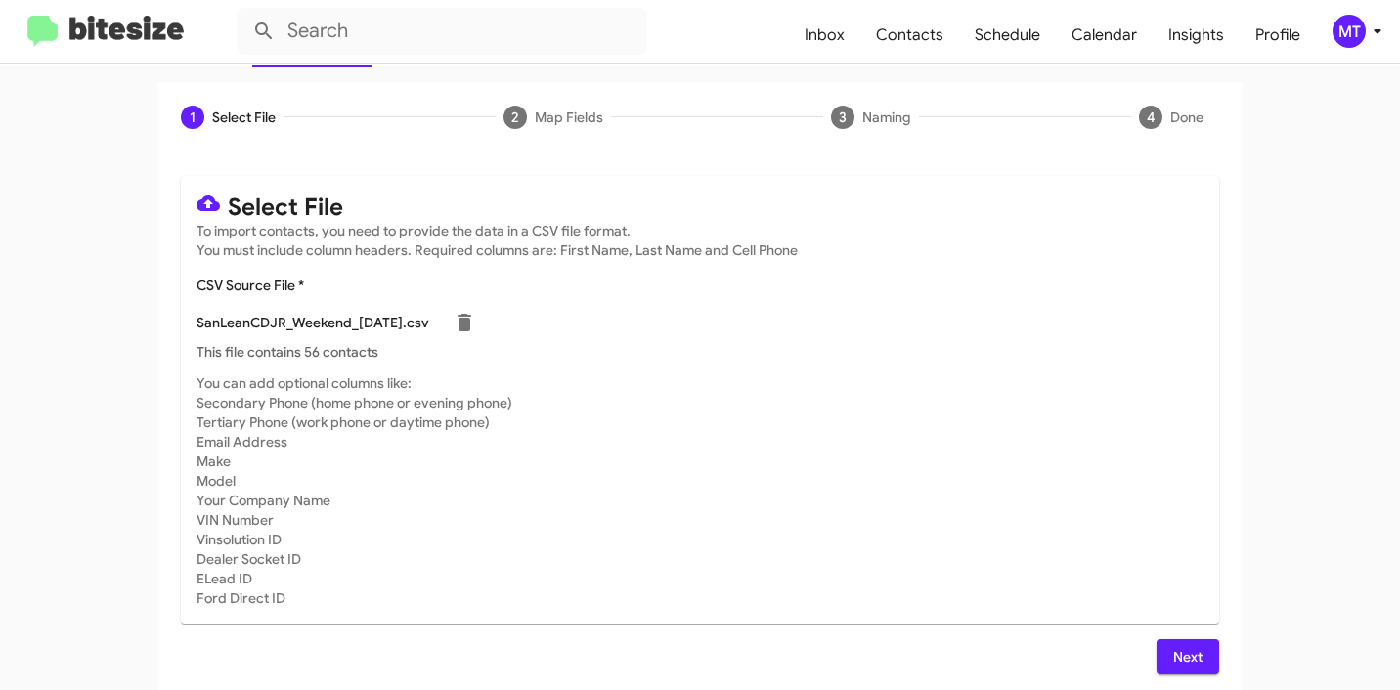
scroll to position [165, 0]
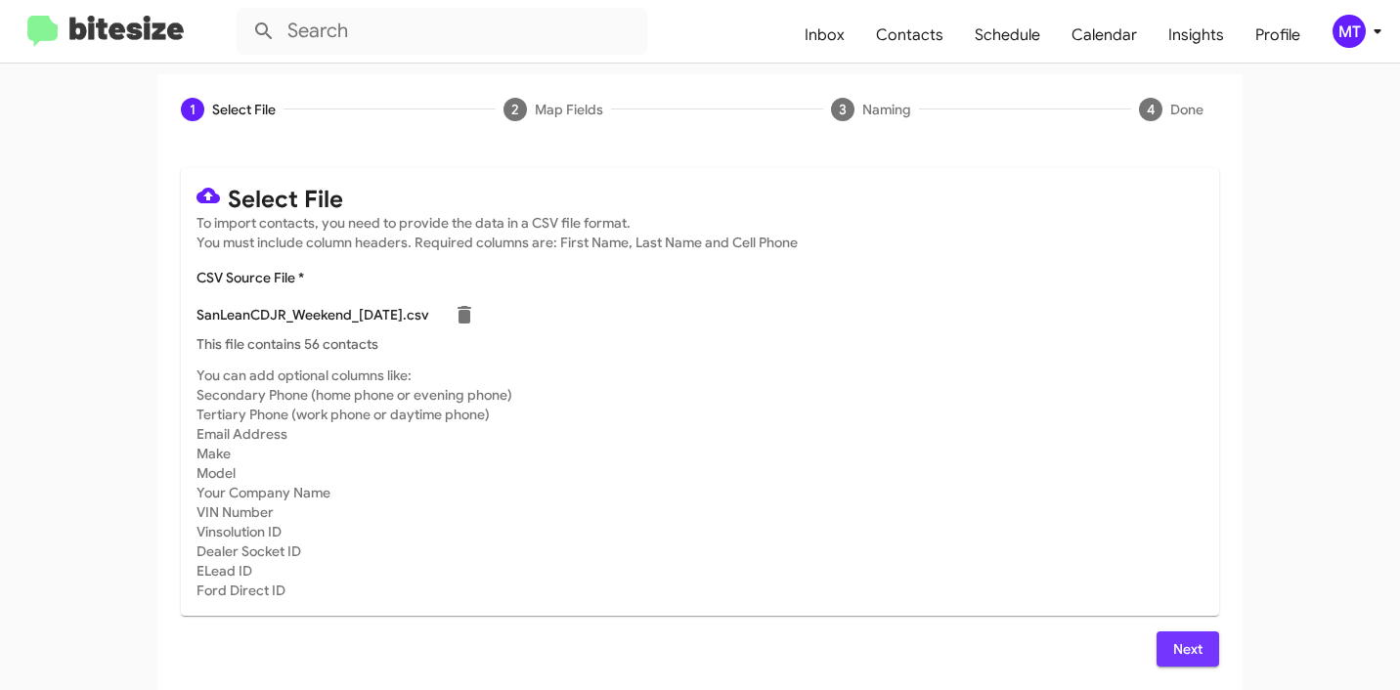
click at [1205, 645] on button "Next" at bounding box center [1187, 648] width 63 height 35
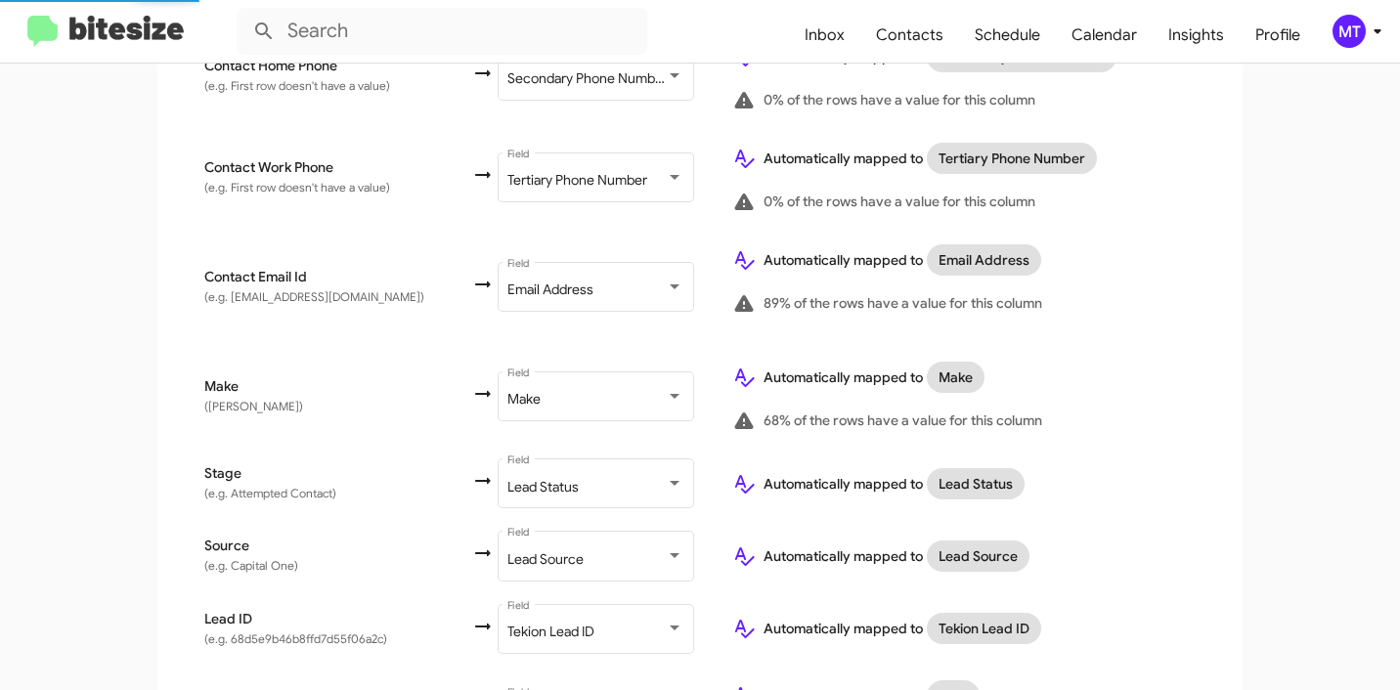
scroll to position [1045, 0]
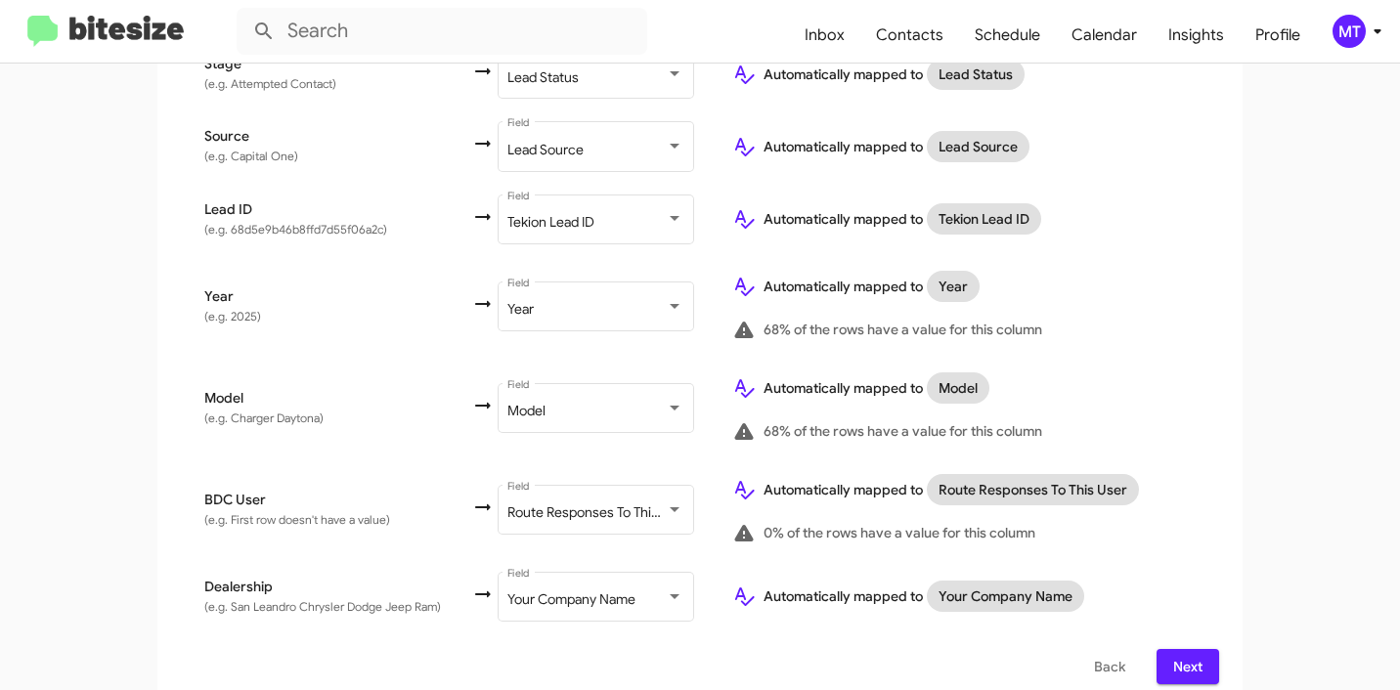
click at [1183, 649] on span "Next" at bounding box center [1187, 666] width 31 height 35
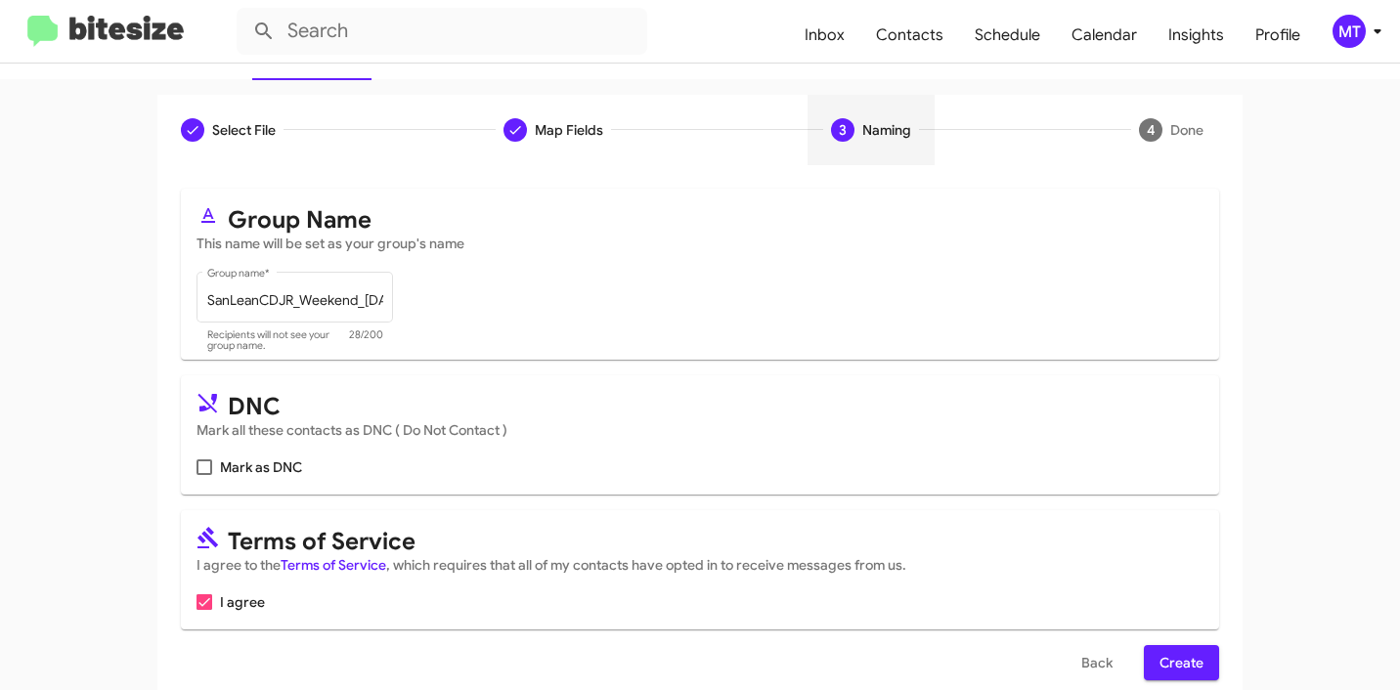
scroll to position [174, 0]
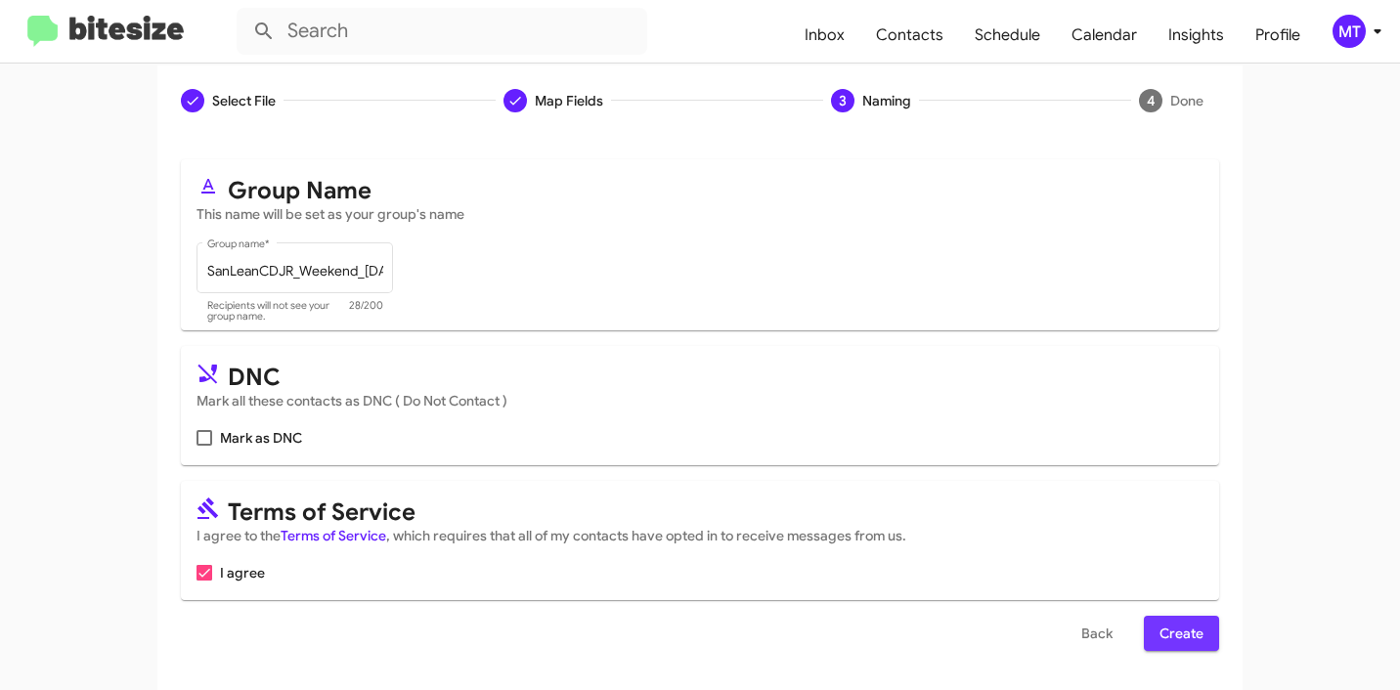
click at [1175, 626] on span "Create" at bounding box center [1181, 633] width 44 height 35
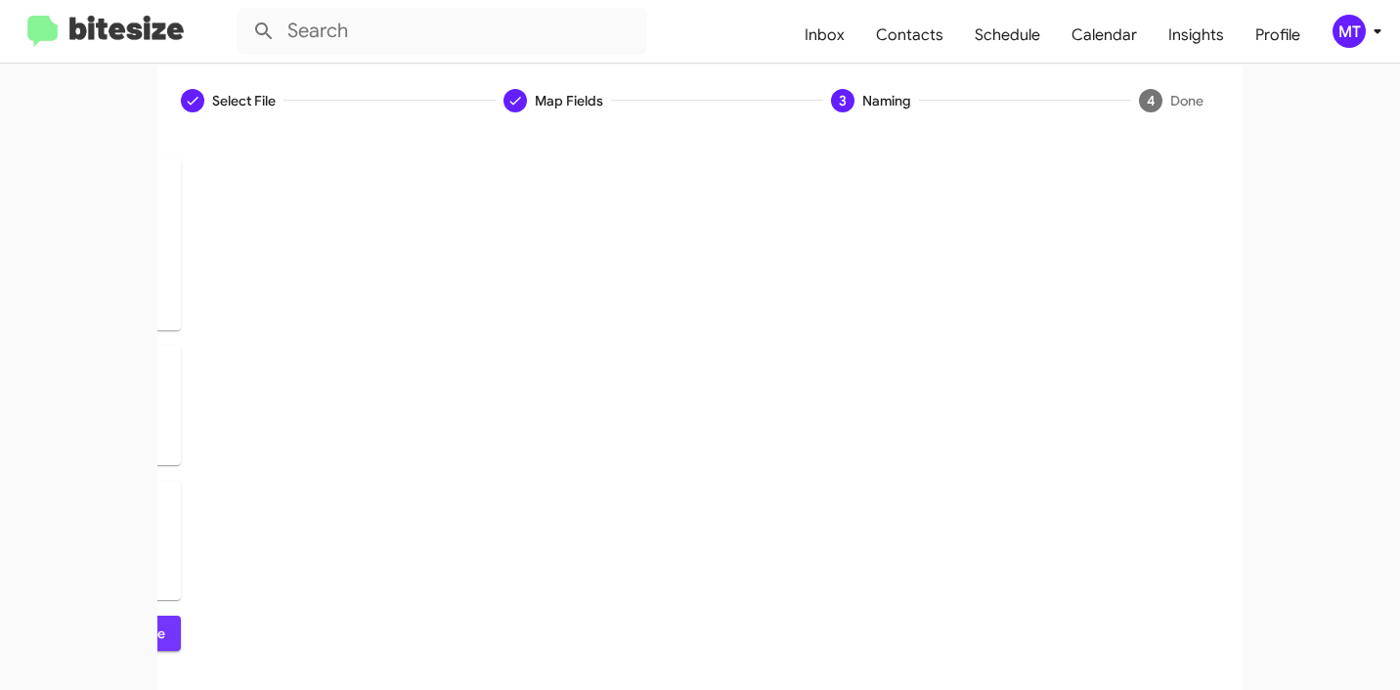
scroll to position [0, 0]
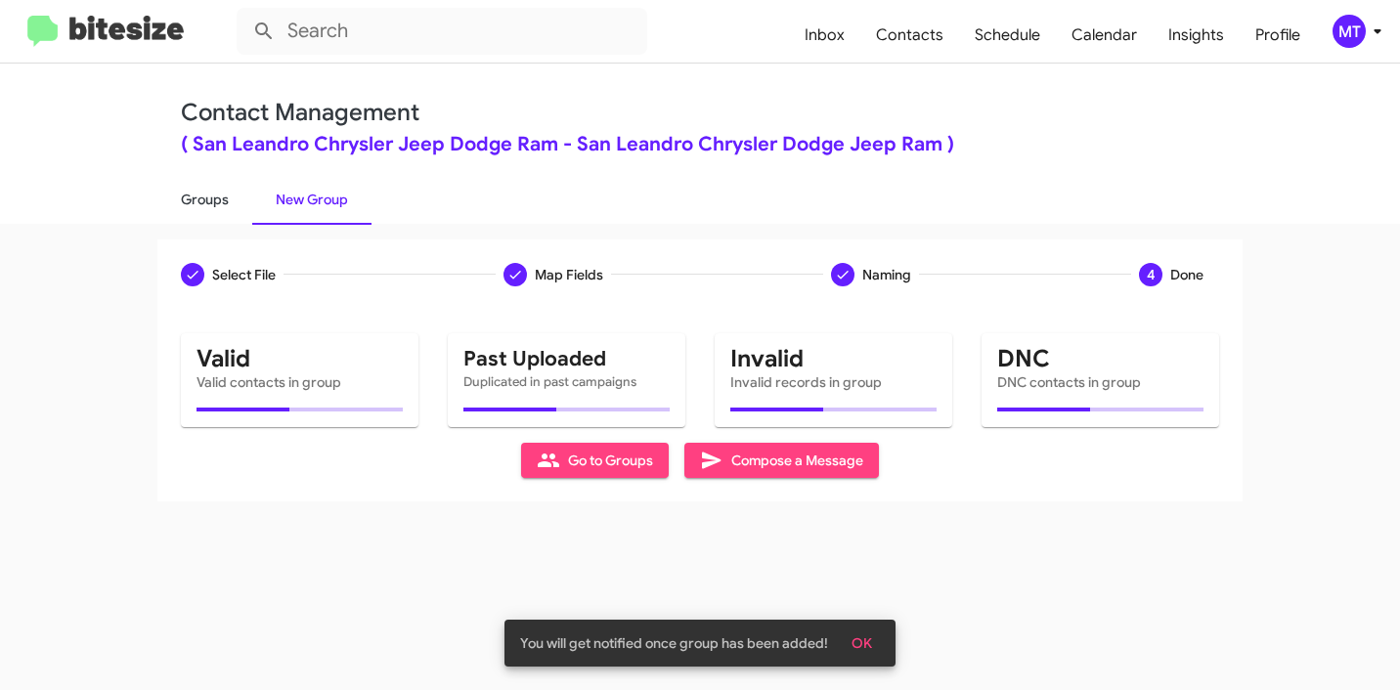
click at [190, 192] on link "Groups" at bounding box center [204, 199] width 95 height 51
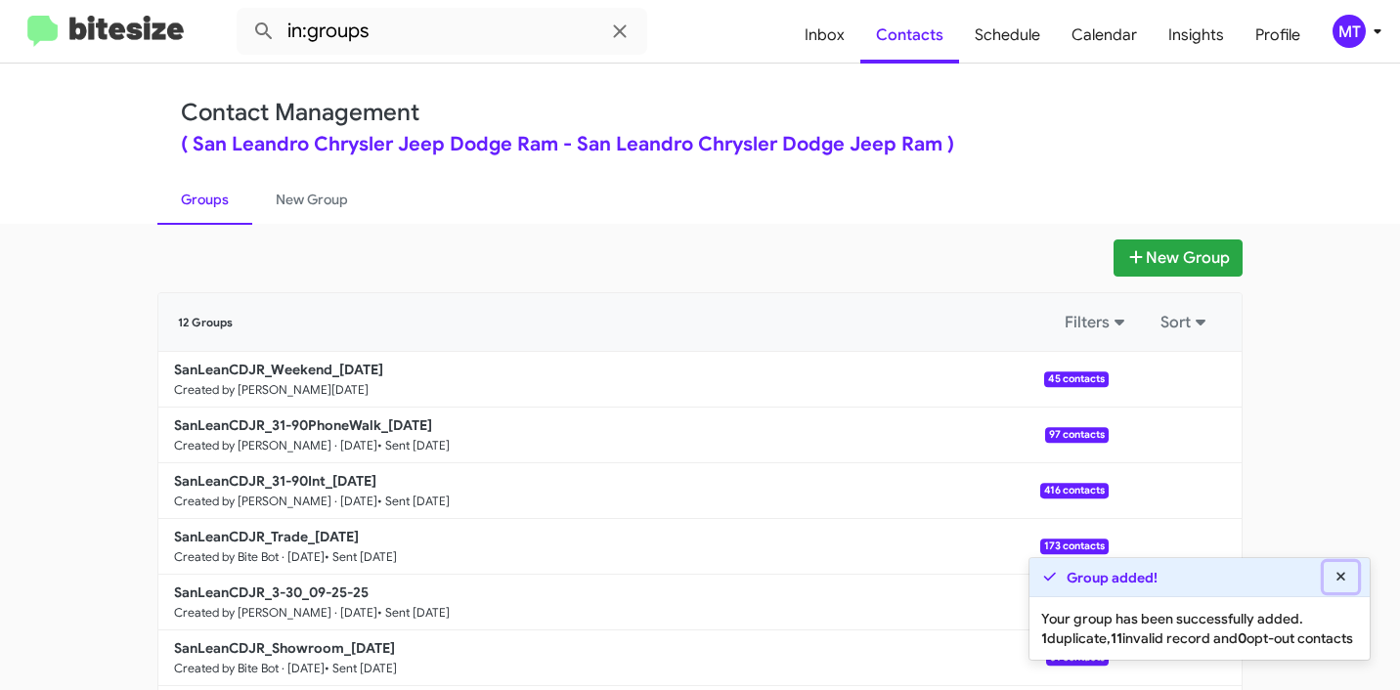
click at [1337, 572] on icon at bounding box center [1340, 576] width 9 height 9
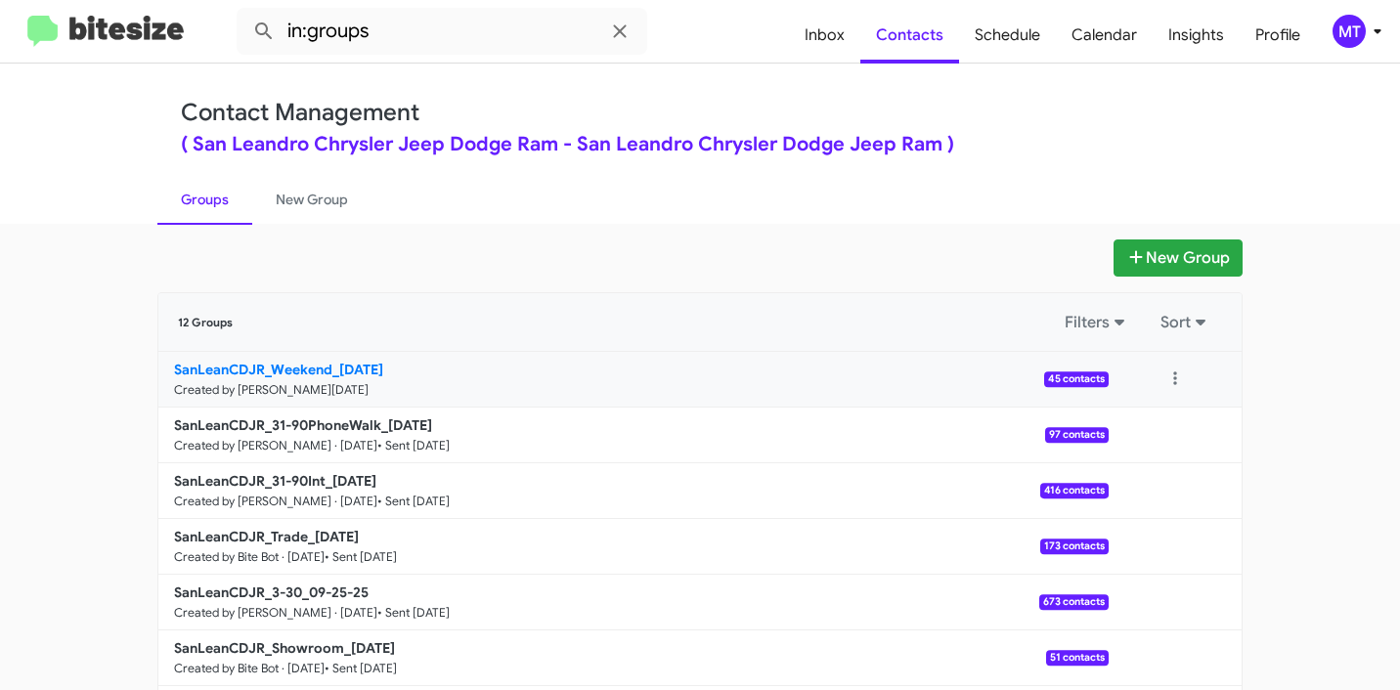
drag, startPoint x: 128, startPoint y: 359, endPoint x: 324, endPoint y: 366, distance: 196.6
click at [324, 366] on app-groups "New Group 12 Groups Filters Sort SanLeanCDJR_Weekend_[DATE] Created by [PERSON_…" at bounding box center [700, 599] width 1400 height 721
copy div "Filters Sort SanLeanCDJR_Weekend"
click at [434, 42] on input "in:groups" at bounding box center [442, 31] width 410 height 47
paste input "SanLeanCDJR_Weekend"
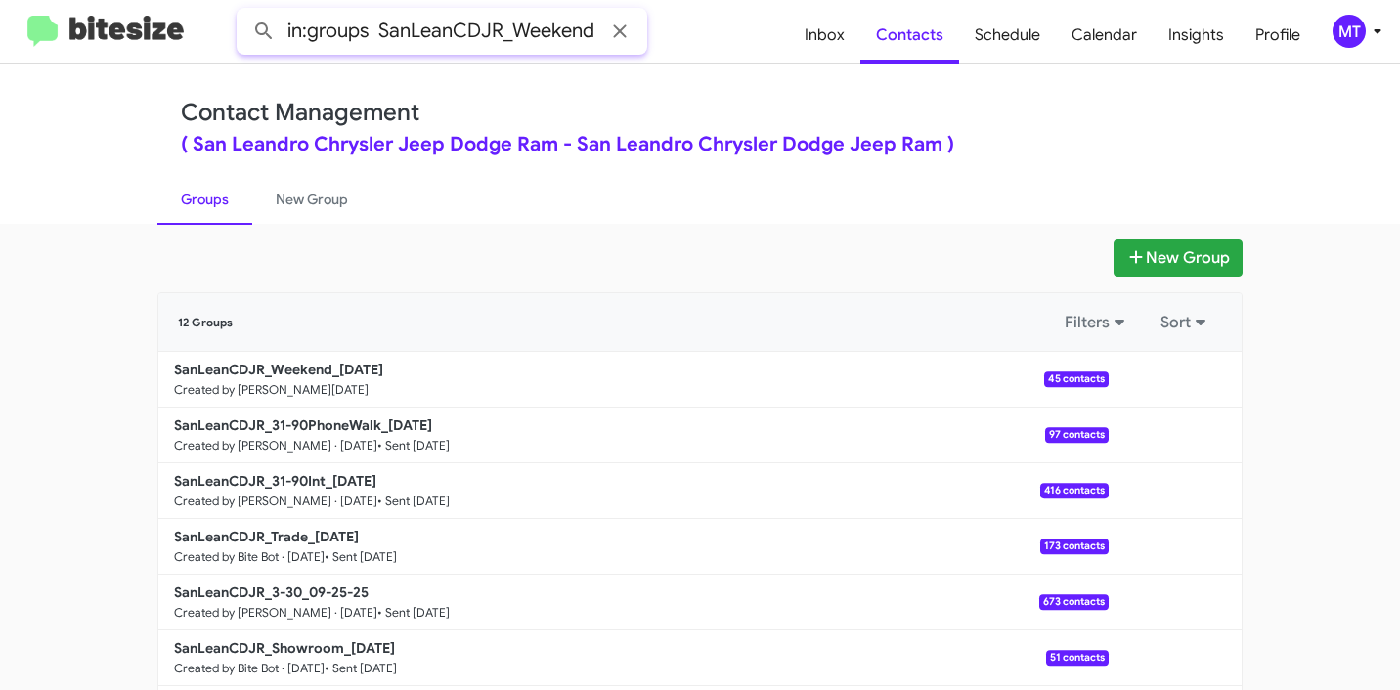
type input "in:groups SanLeanCDJR_Weekend"
click at [244, 12] on button at bounding box center [263, 31] width 39 height 39
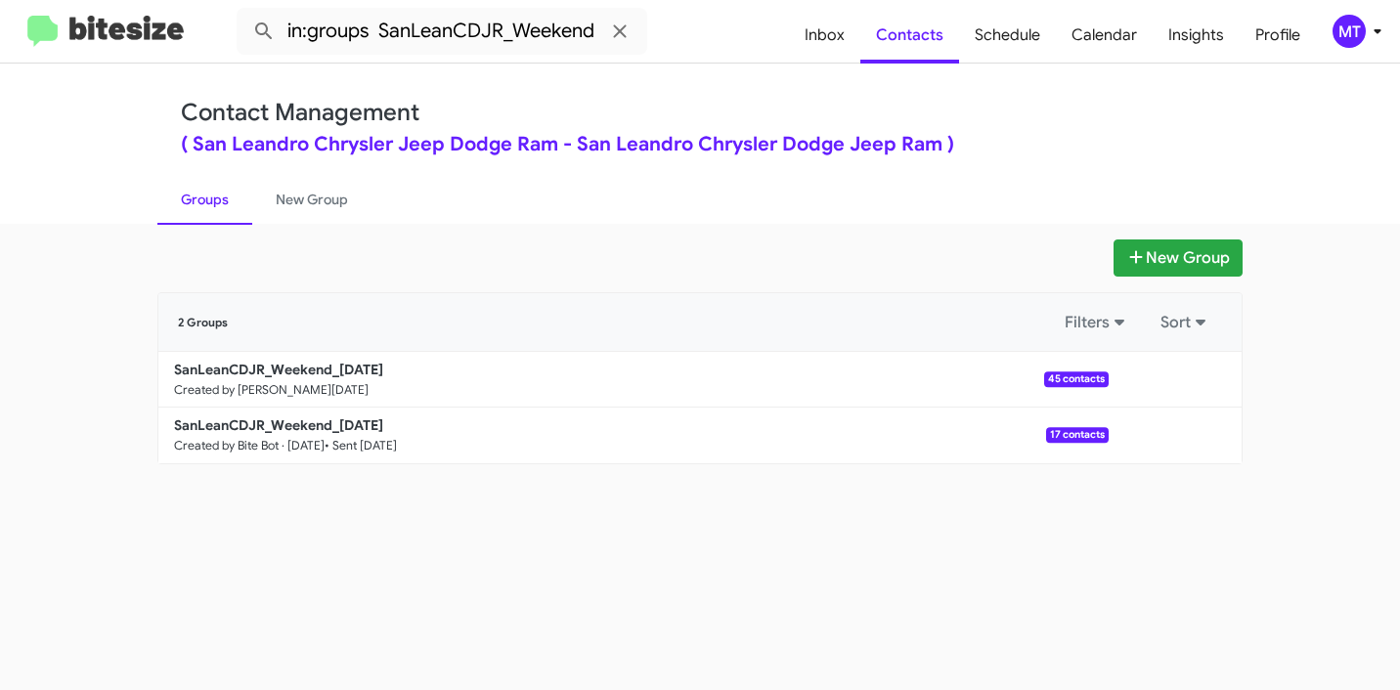
click at [688, 557] on div "New Group 2 Groups Filters Sort SanLeanCDJR_Weekend_[DATE] Created by [PERSON_N…" at bounding box center [700, 457] width 1400 height 466
click at [668, 540] on div "New Group 2 Groups Filters Sort SanLeanCDJR_Weekend_[DATE] Created by [PERSON_N…" at bounding box center [700, 457] width 1400 height 466
click at [1111, 573] on div "New Group 2 Groups Filters Sort SanLeanCDJR_Weekend_[DATE] Created by [PERSON_N…" at bounding box center [700, 457] width 1400 height 466
click at [438, 369] on p "SanLeanCDJR_Weekend_[DATE]" at bounding box center [633, 370] width 919 height 20
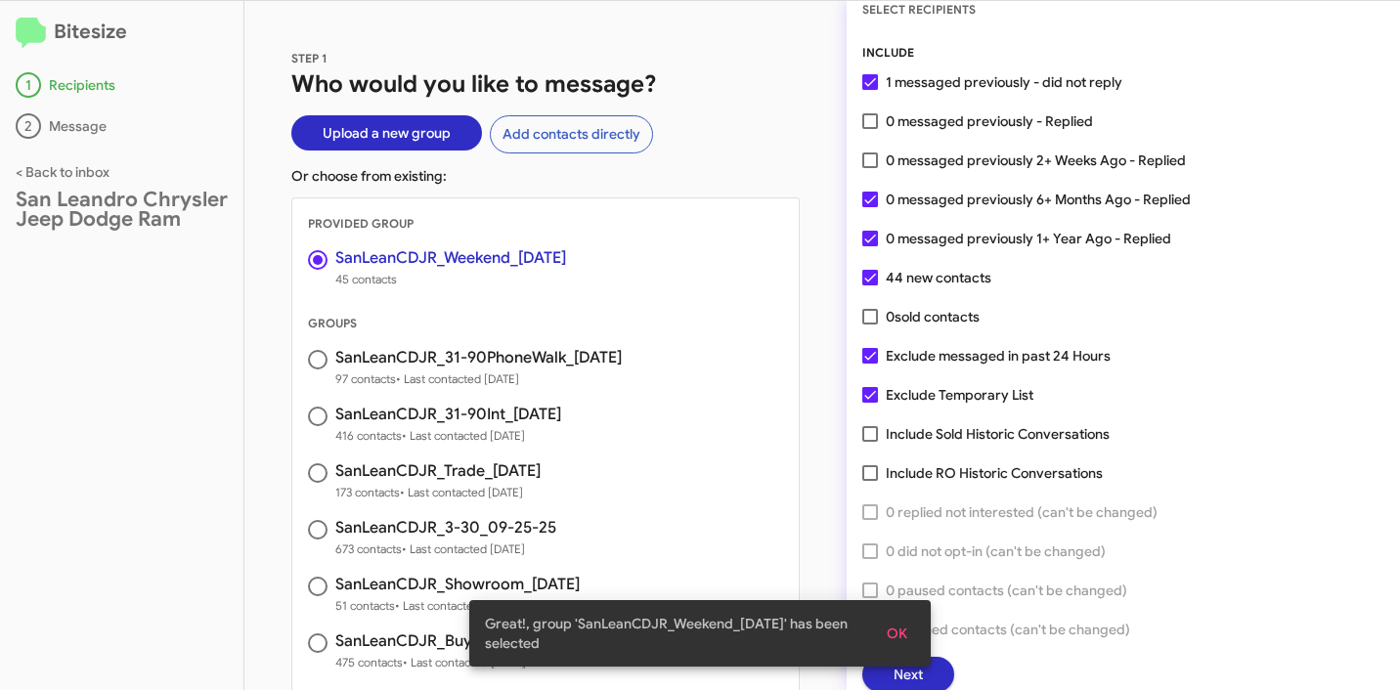
scroll to position [50, 0]
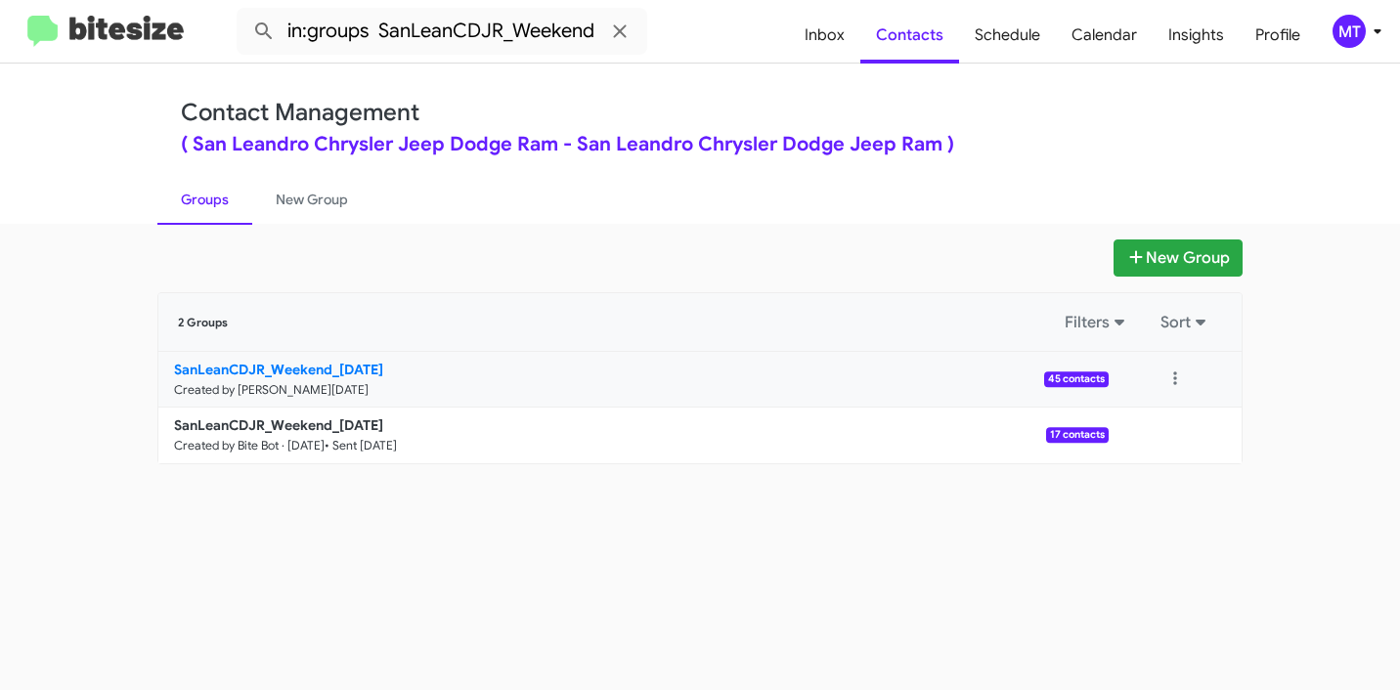
click at [460, 379] on link "SanLeanCDJR_Weekend_[DATE] Created by [PERSON_NAME] · [DATE] 45 contacts" at bounding box center [633, 380] width 950 height 56
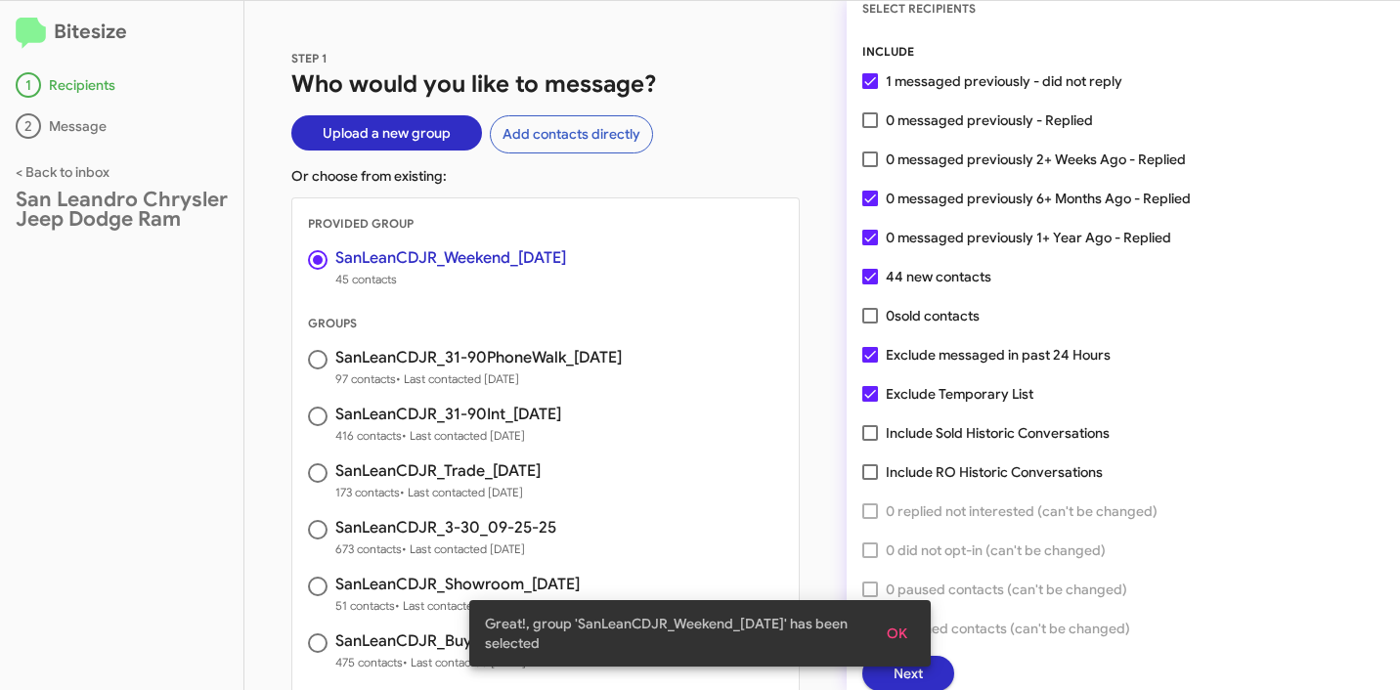
scroll to position [50, 0]
click at [929, 675] on div "Great!, group 'SanLeanCDJR_Weekend_09-29-25' has been selected OK" at bounding box center [700, 633] width 509 height 113
click at [932, 679] on div "Great!, group 'SanLeanCDJR_Weekend_09-29-25' has been selected OK" at bounding box center [700, 633] width 509 height 113
click at [893, 637] on span "OK" at bounding box center [896, 633] width 21 height 35
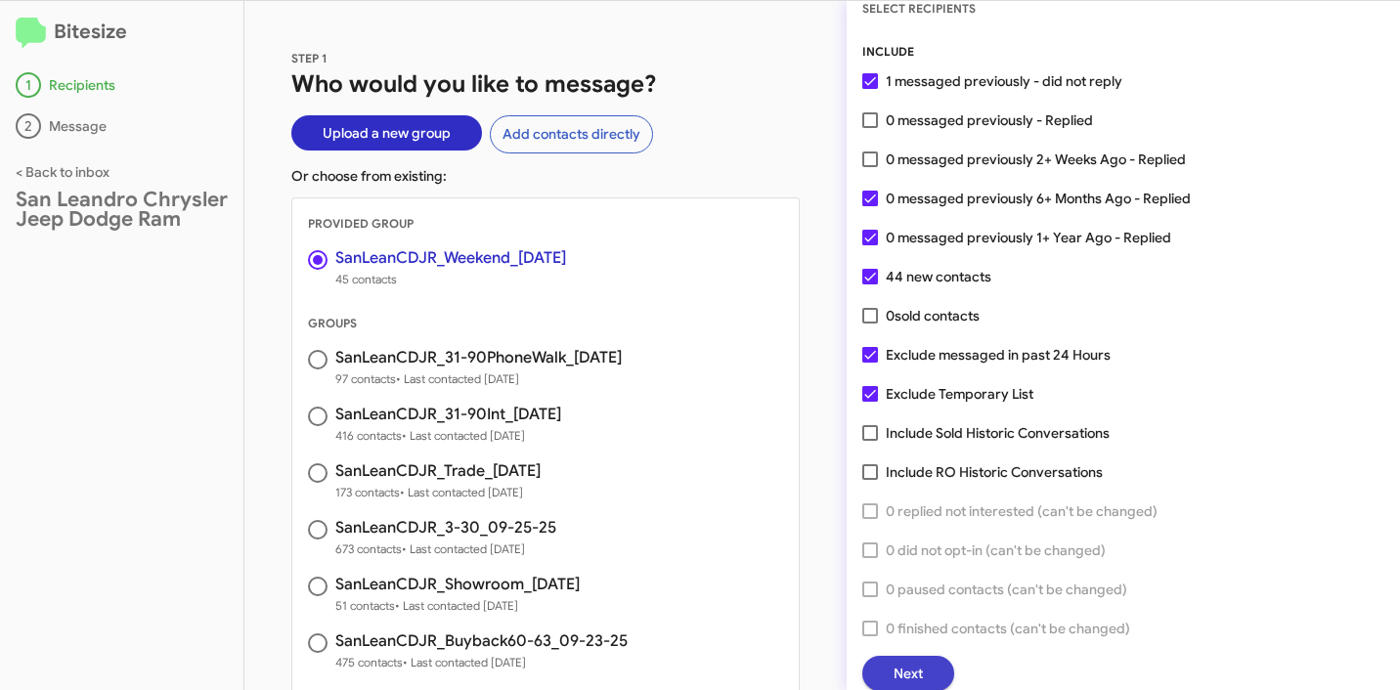
click at [906, 671] on span "Next" at bounding box center [907, 673] width 29 height 35
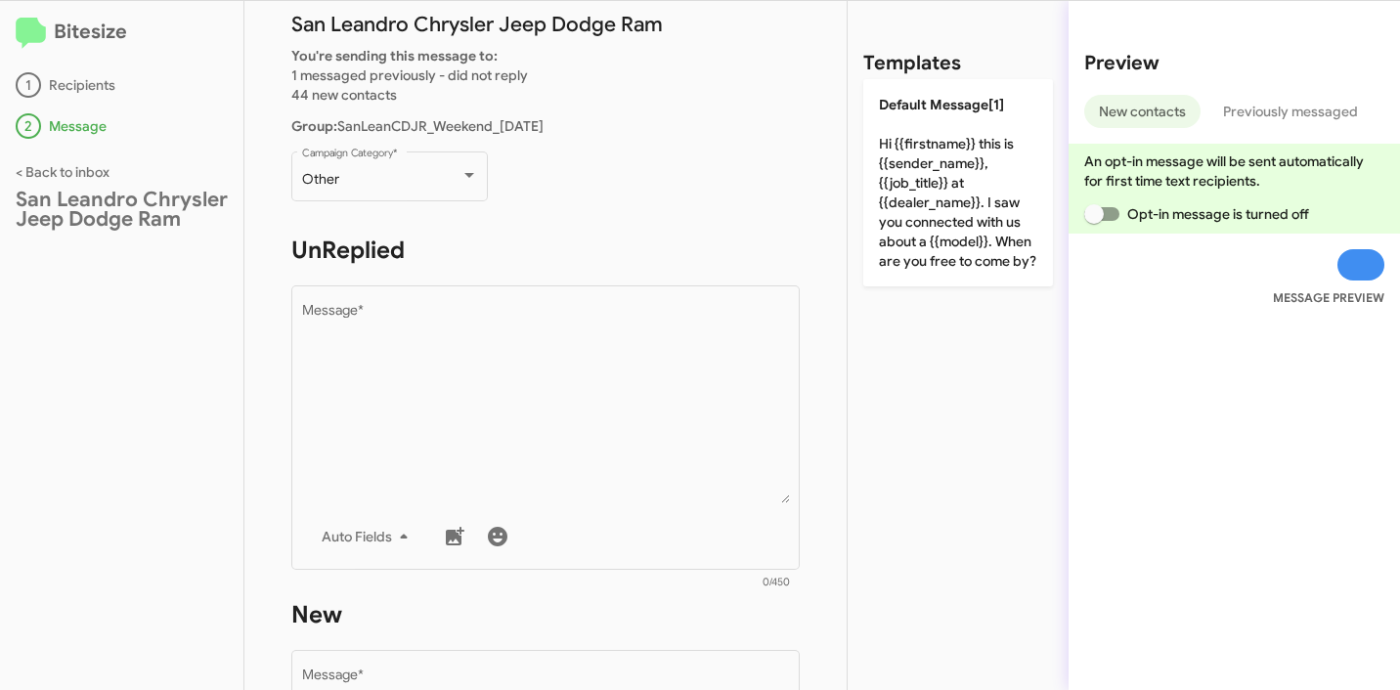
scroll to position [0, 0]
